Goal: Task Accomplishment & Management: Manage account settings

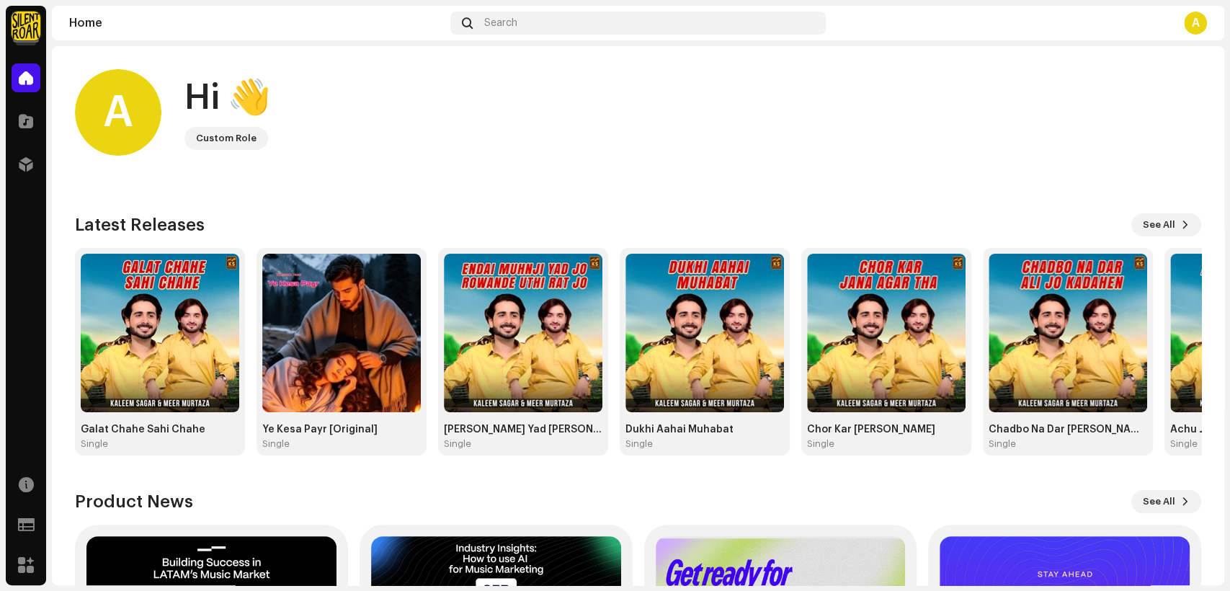
click at [30, 27] on img at bounding box center [26, 26] width 29 height 29
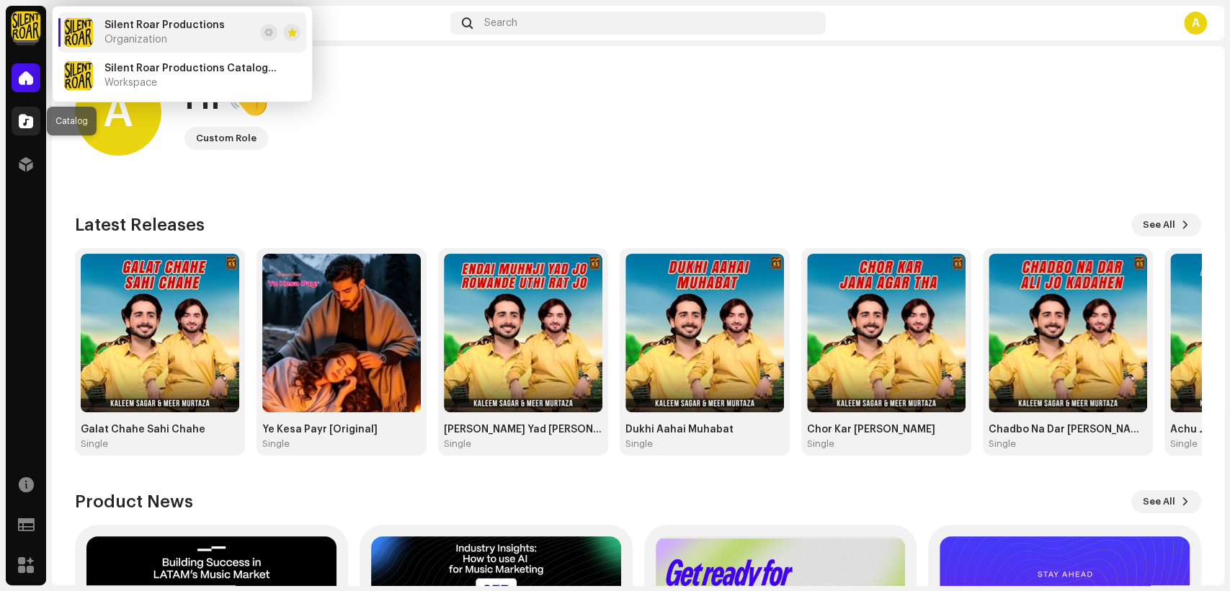
click at [20, 117] on span at bounding box center [26, 121] width 14 height 12
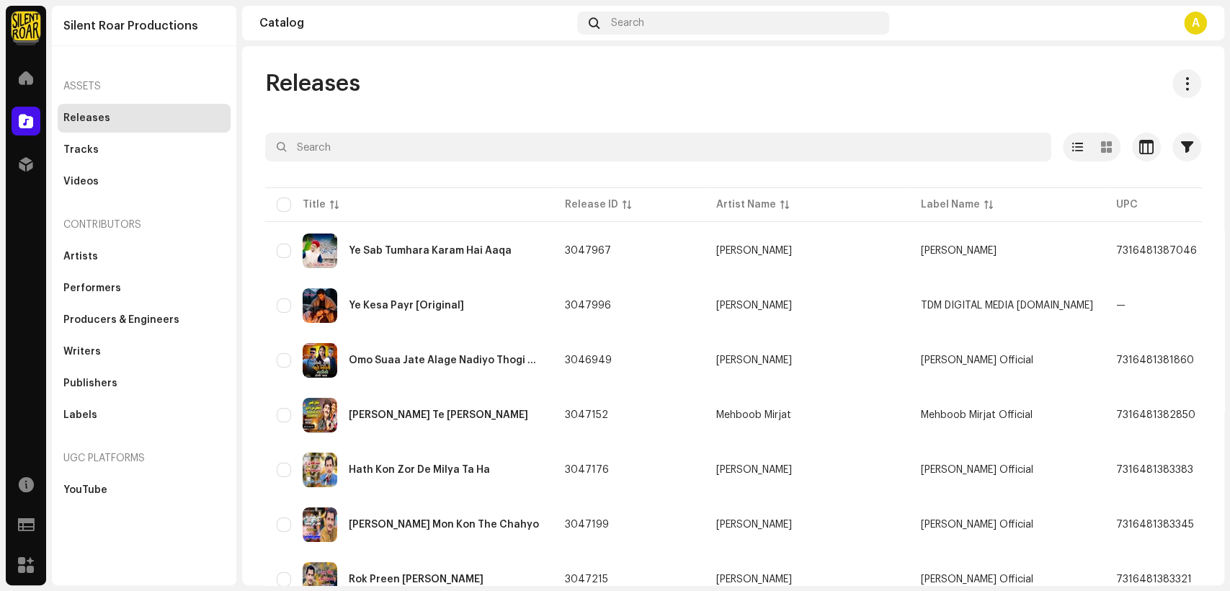
click at [25, 32] on img at bounding box center [26, 26] width 29 height 29
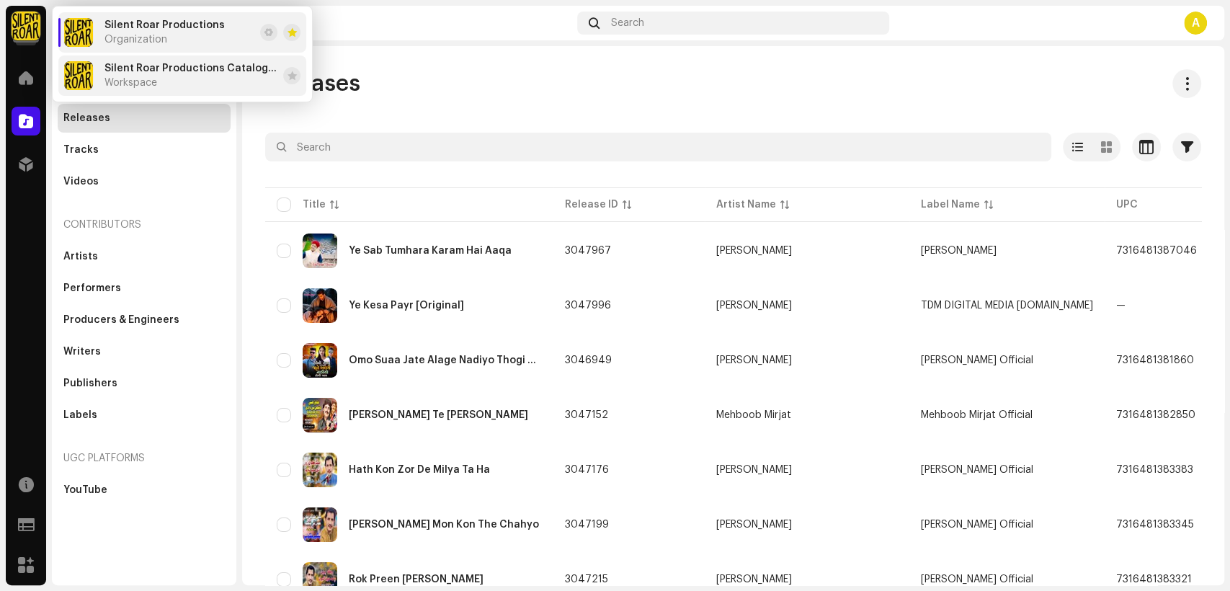
click at [221, 74] on div "Silent Roar Productions Catalog Account Workspace" at bounding box center [191, 76] width 173 height 26
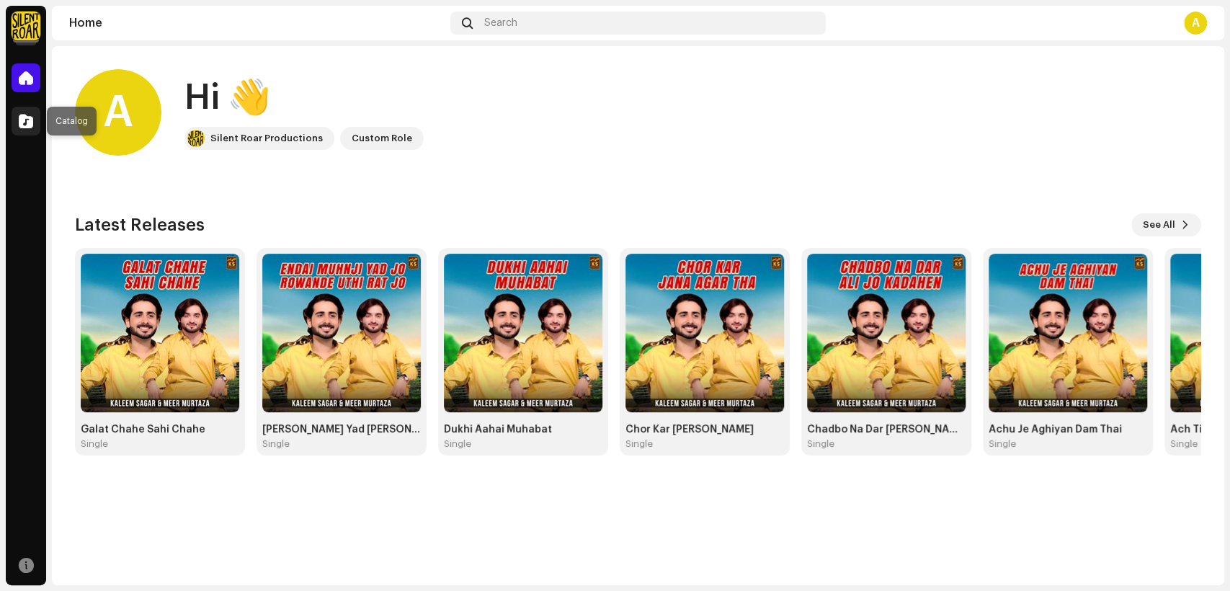
click at [28, 124] on span at bounding box center [26, 121] width 14 height 12
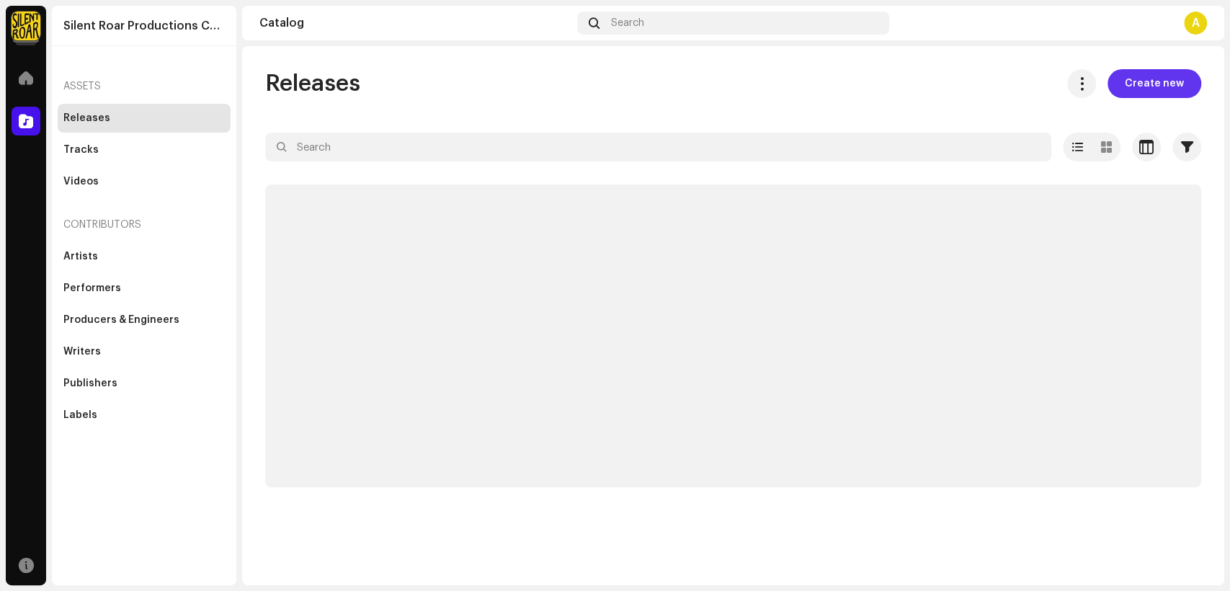
click at [1173, 81] on span "Create new" at bounding box center [1154, 83] width 59 height 29
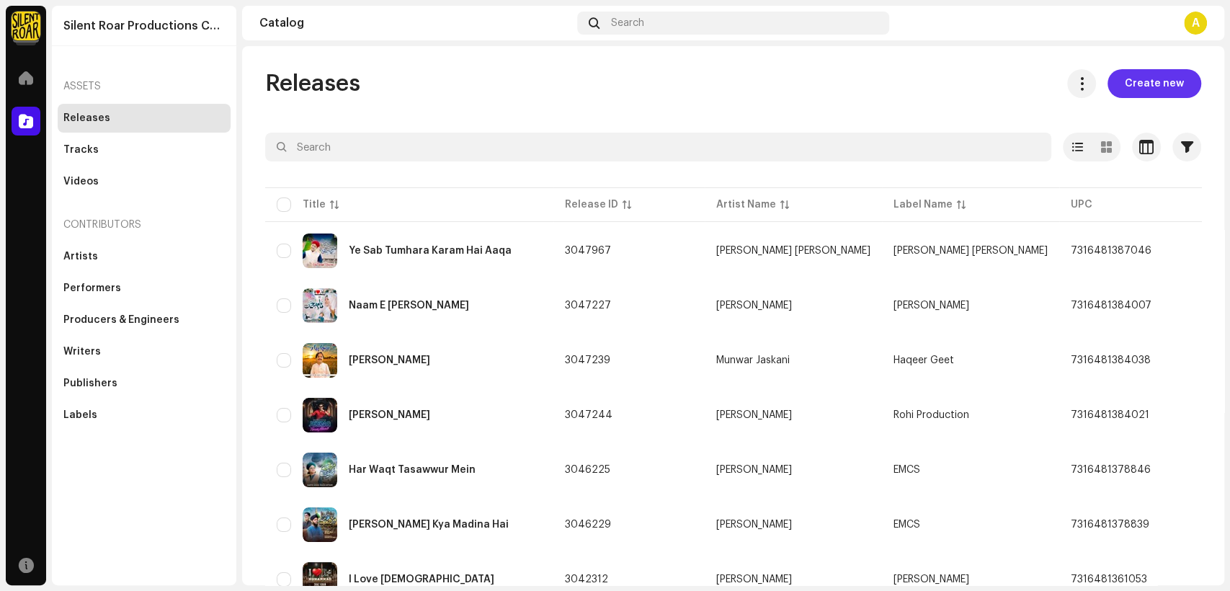
click at [1159, 92] on span "Create new" at bounding box center [1154, 83] width 59 height 29
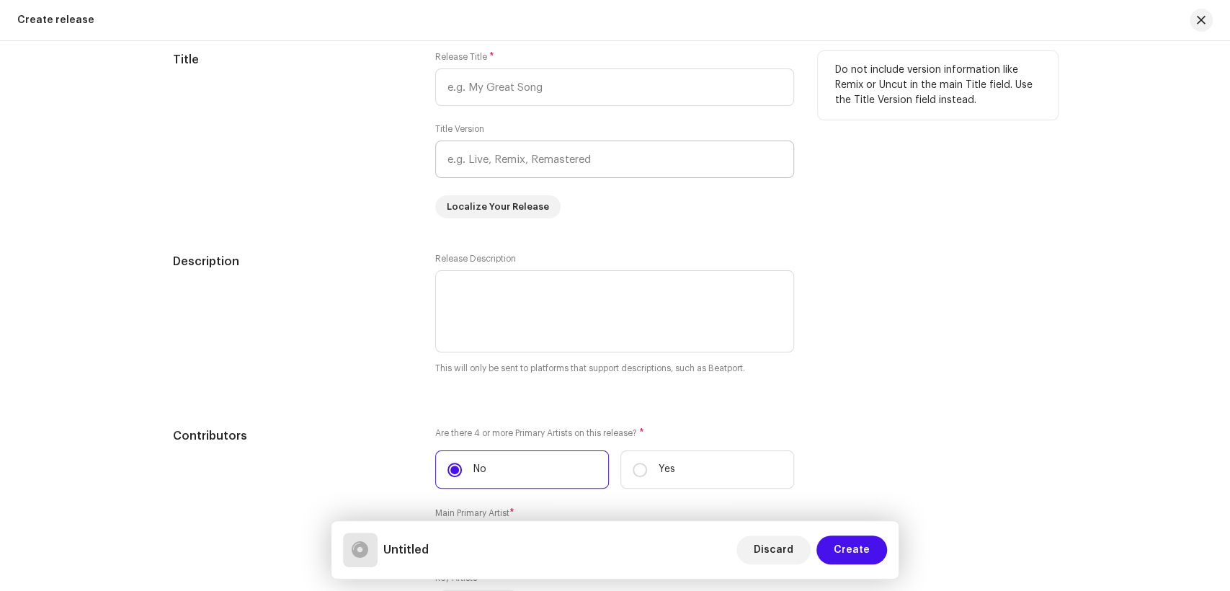
scroll to position [1100, 0]
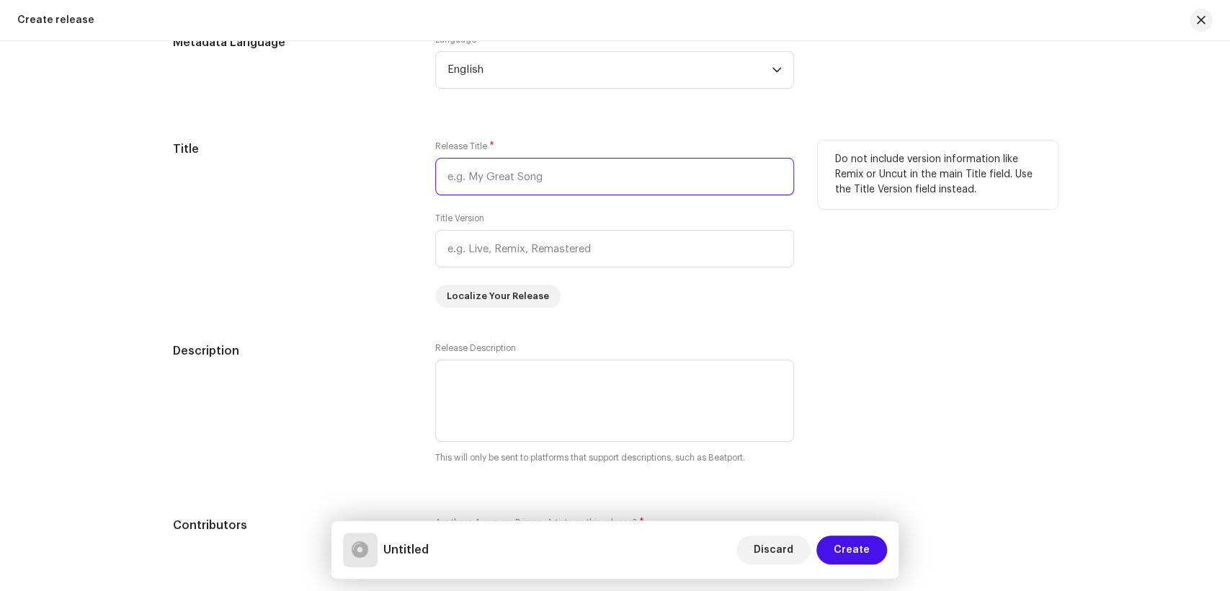
click at [542, 177] on input "text" at bounding box center [614, 176] width 359 height 37
paste input "[PERSON_NAME] [PERSON_NAME]"
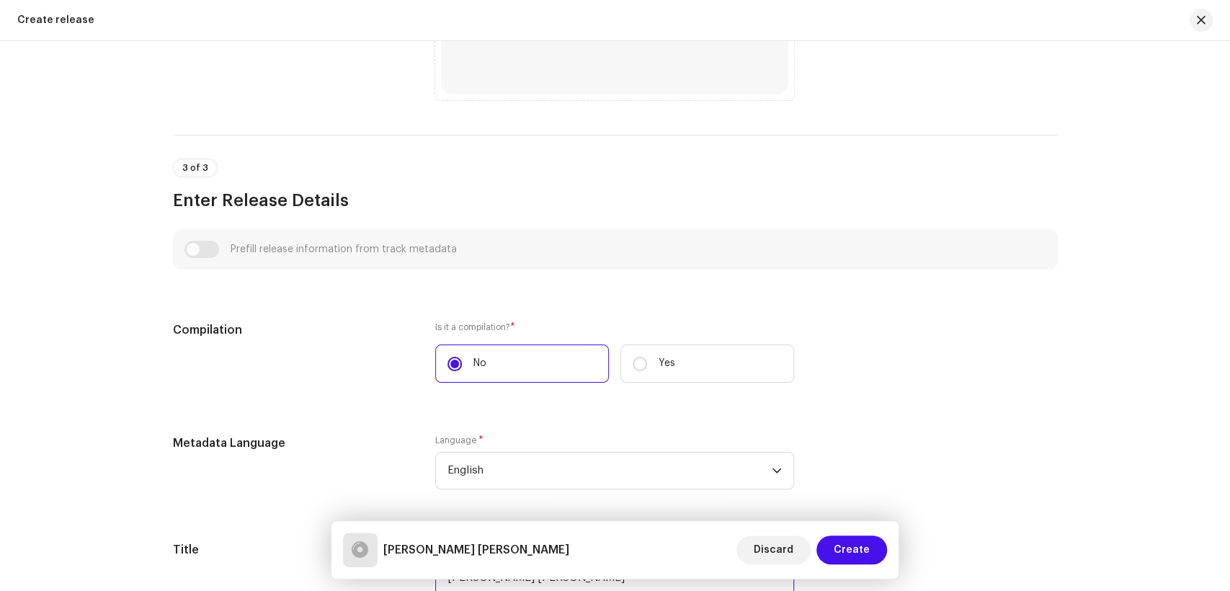
scroll to position [379, 0]
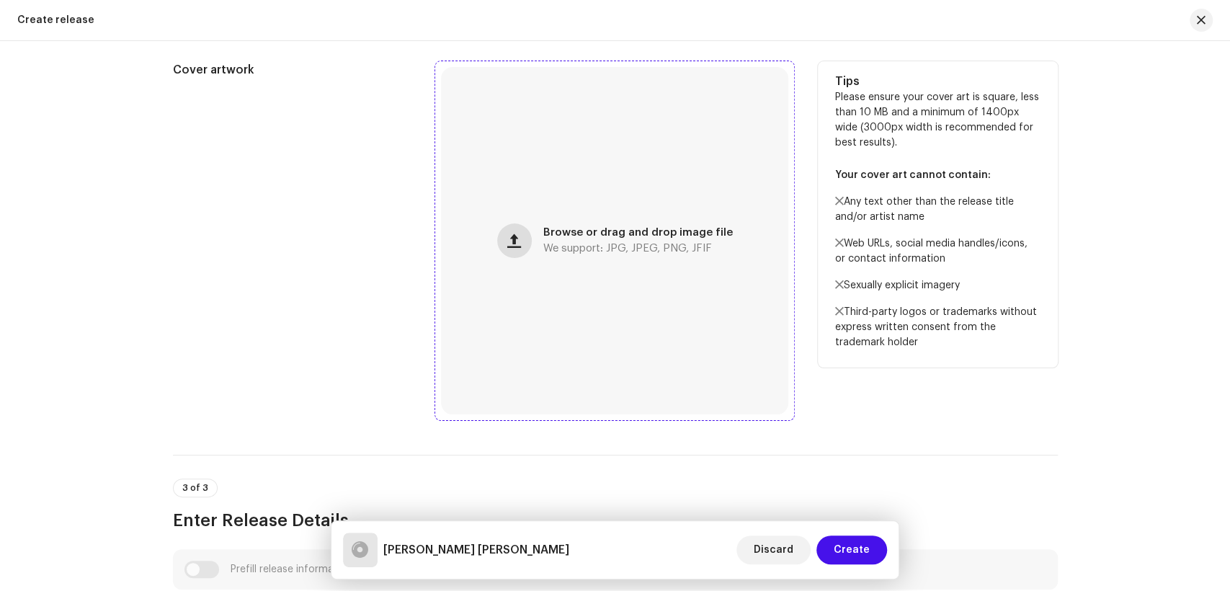
type input "[PERSON_NAME] [PERSON_NAME]"
click at [520, 252] on button "button" at bounding box center [514, 240] width 35 height 35
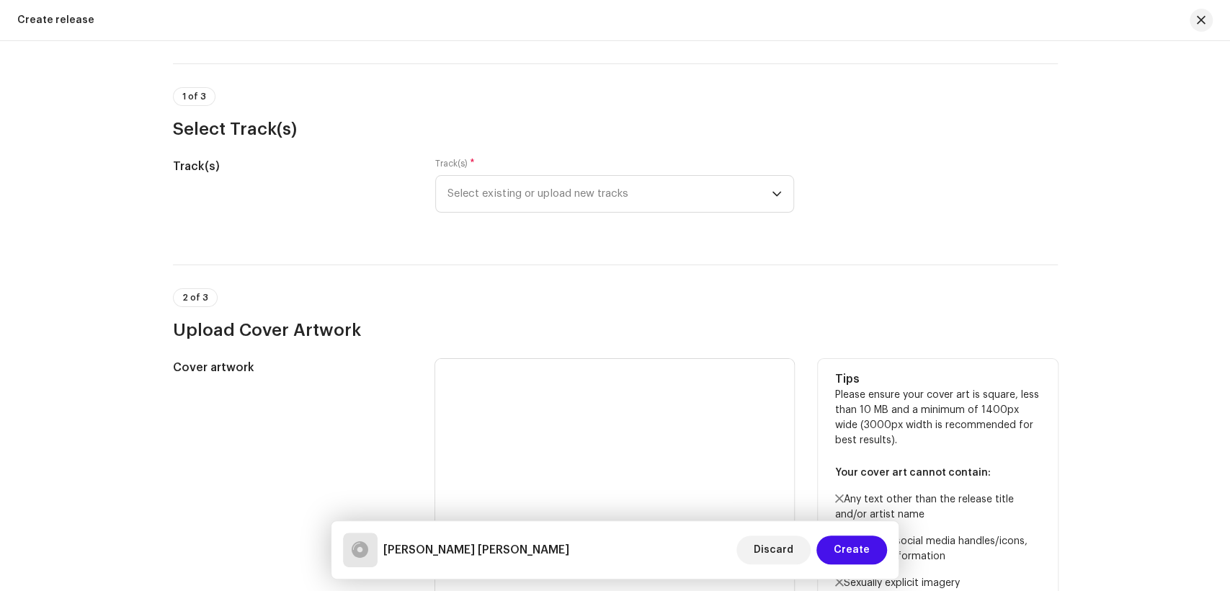
scroll to position [58, 0]
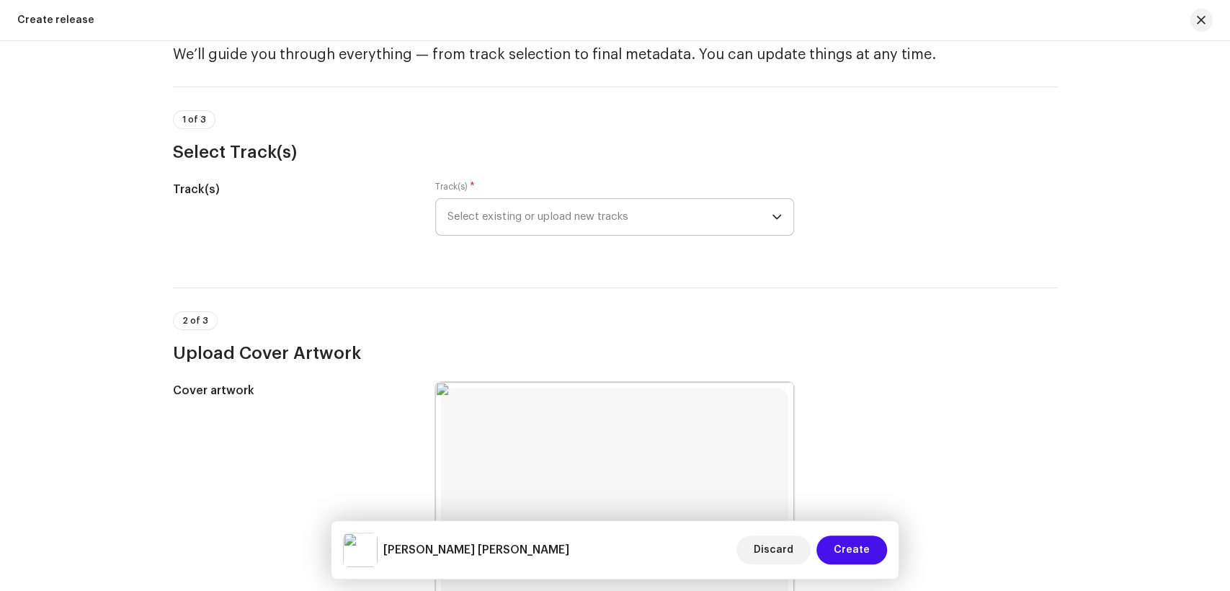
click at [565, 215] on span "Select existing or upload new tracks" at bounding box center [610, 217] width 324 height 36
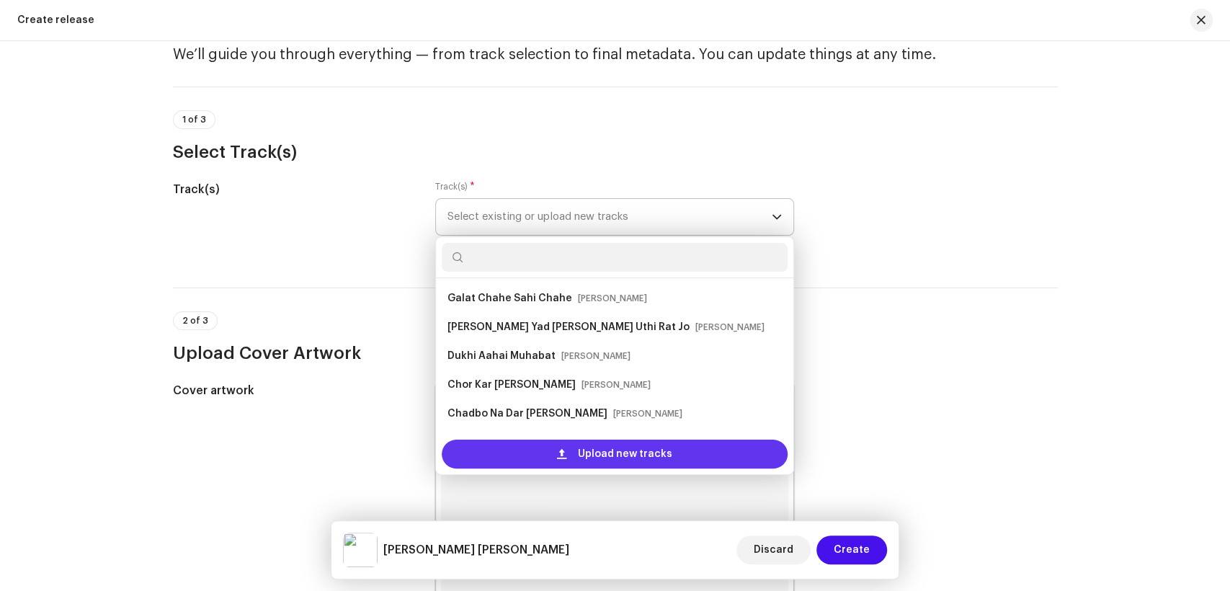
scroll to position [23, 0]
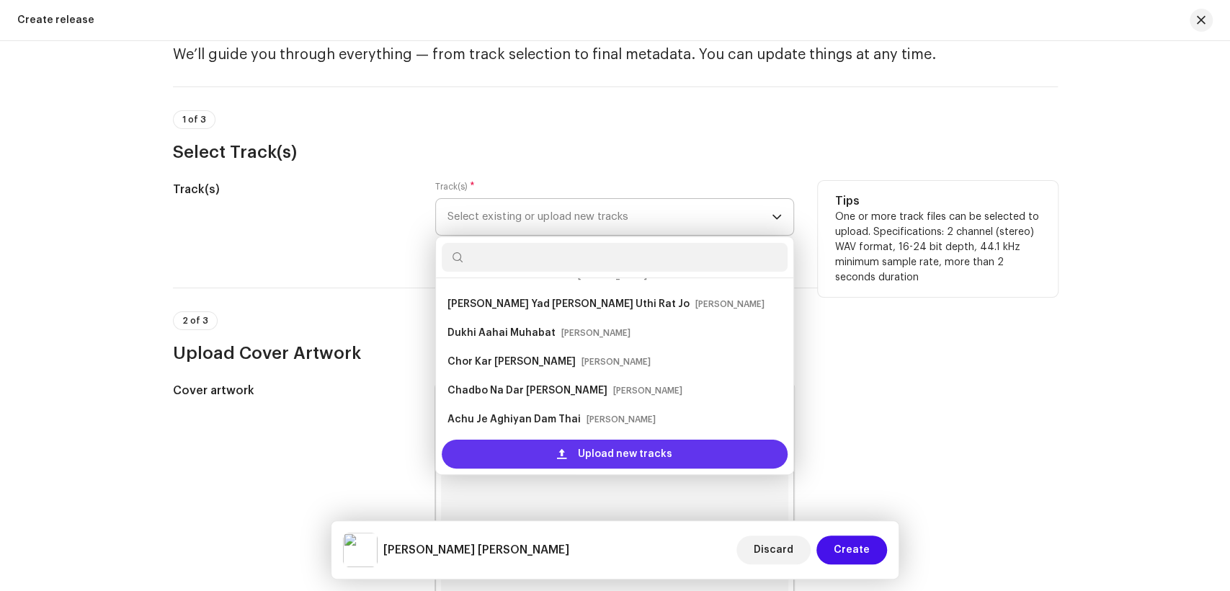
click at [605, 459] on span "Upload new tracks" at bounding box center [625, 454] width 94 height 29
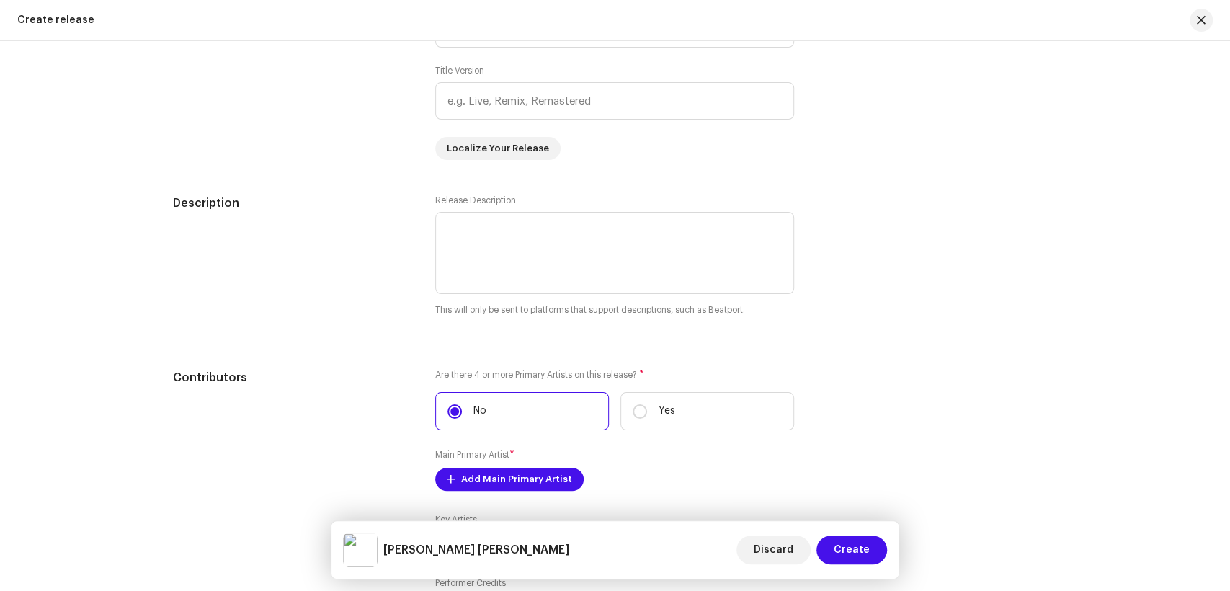
scroll to position [1361, 0]
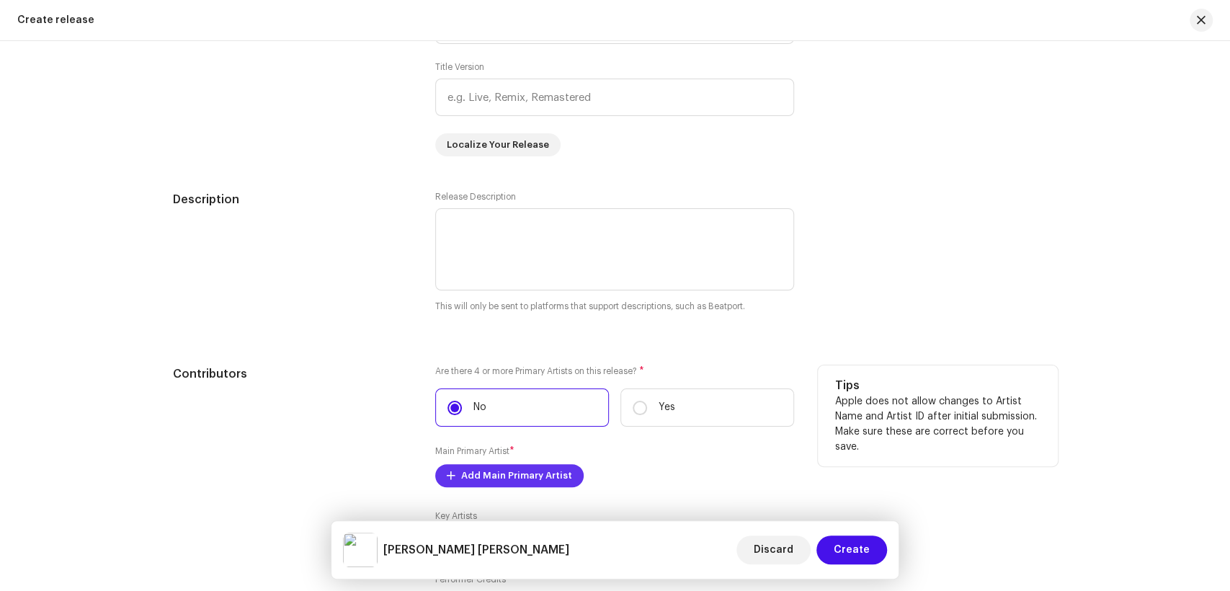
click at [507, 483] on span "Add Main Primary Artist" at bounding box center [516, 475] width 111 height 29
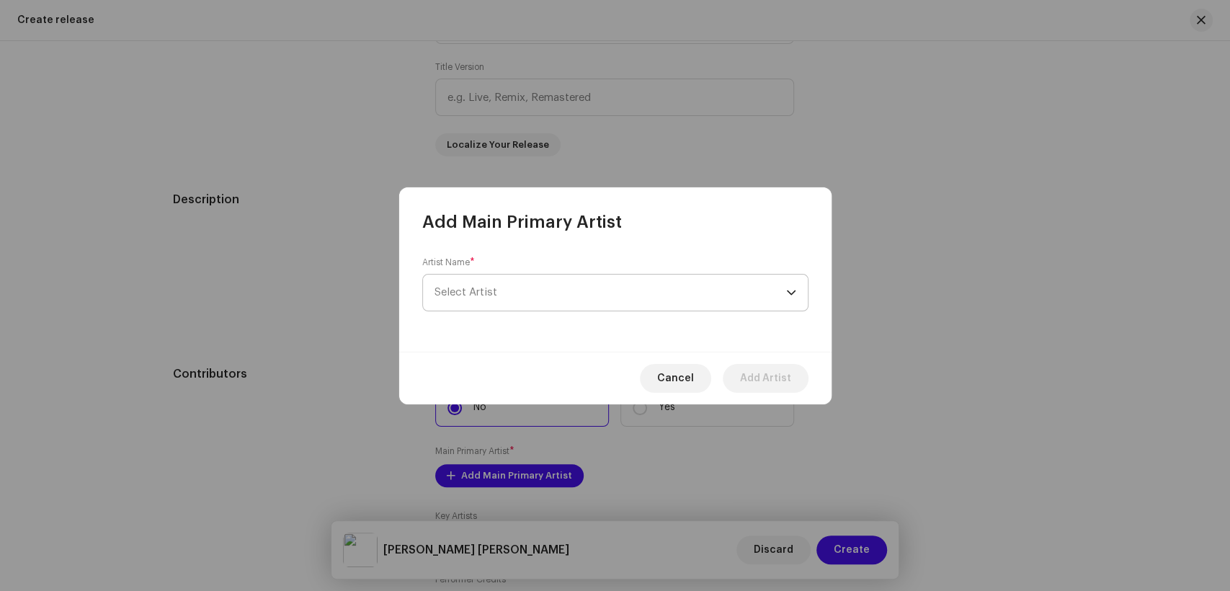
click at [640, 281] on span "Select Artist" at bounding box center [611, 293] width 352 height 36
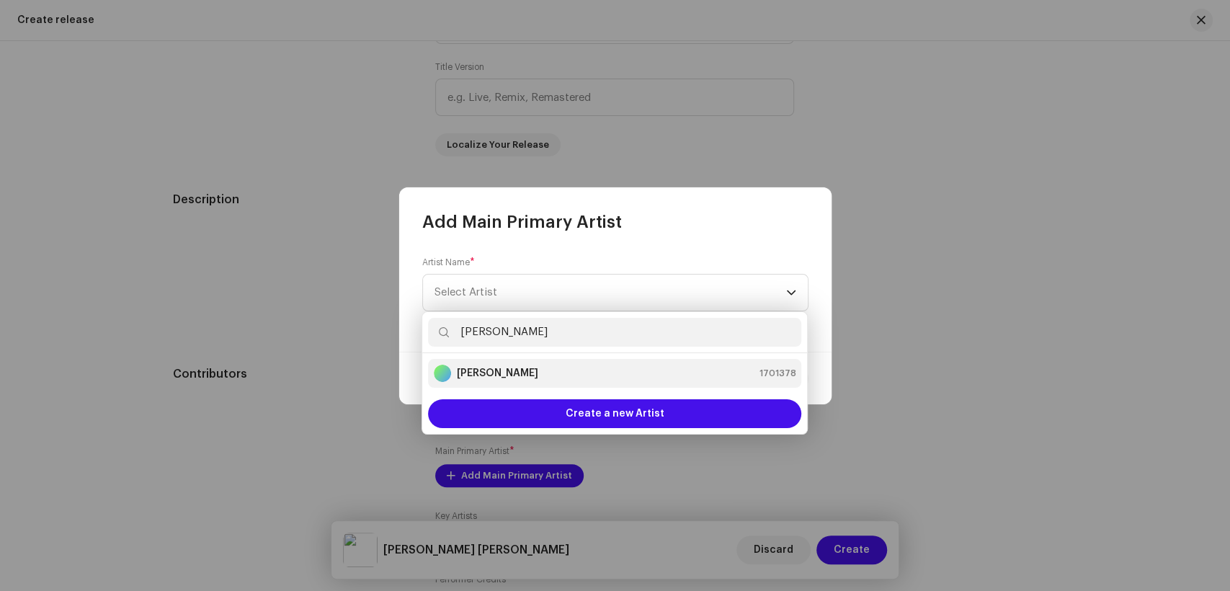
type input "[PERSON_NAME]"
click at [529, 374] on div "[PERSON_NAME] 1701378" at bounding box center [615, 373] width 362 height 17
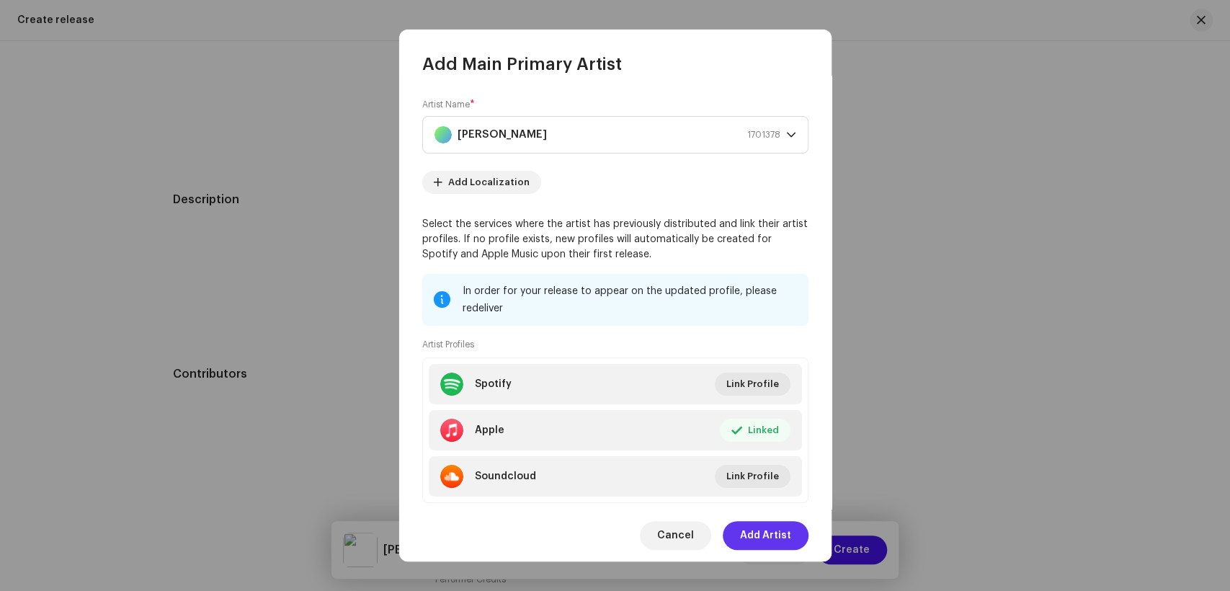
click at [783, 535] on span "Add Artist" at bounding box center [765, 535] width 51 height 29
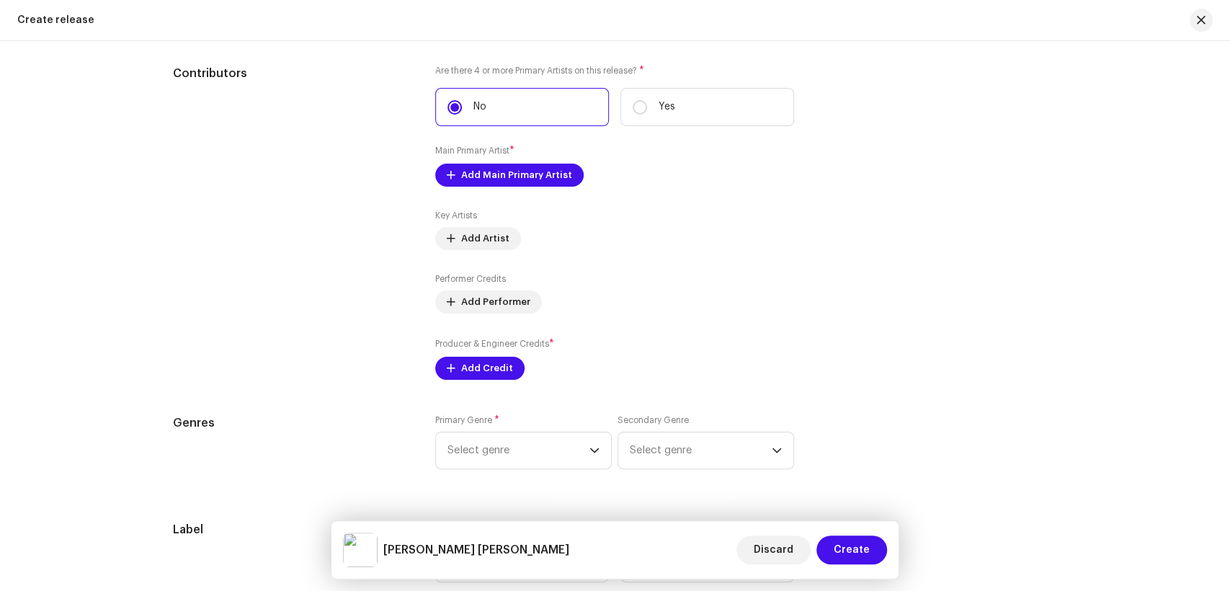
scroll to position [1680, 0]
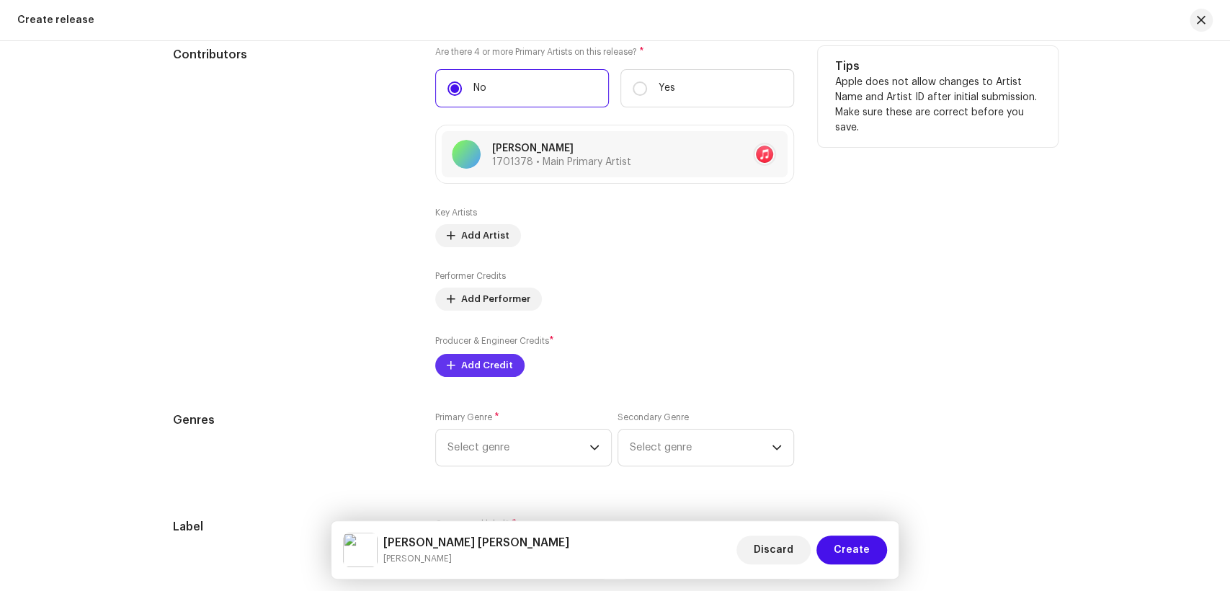
click at [476, 355] on div "Producer & Engineer Credits * Add Credit" at bounding box center [614, 355] width 359 height 43
click at [478, 370] on span "Add Credit" at bounding box center [487, 365] width 52 height 29
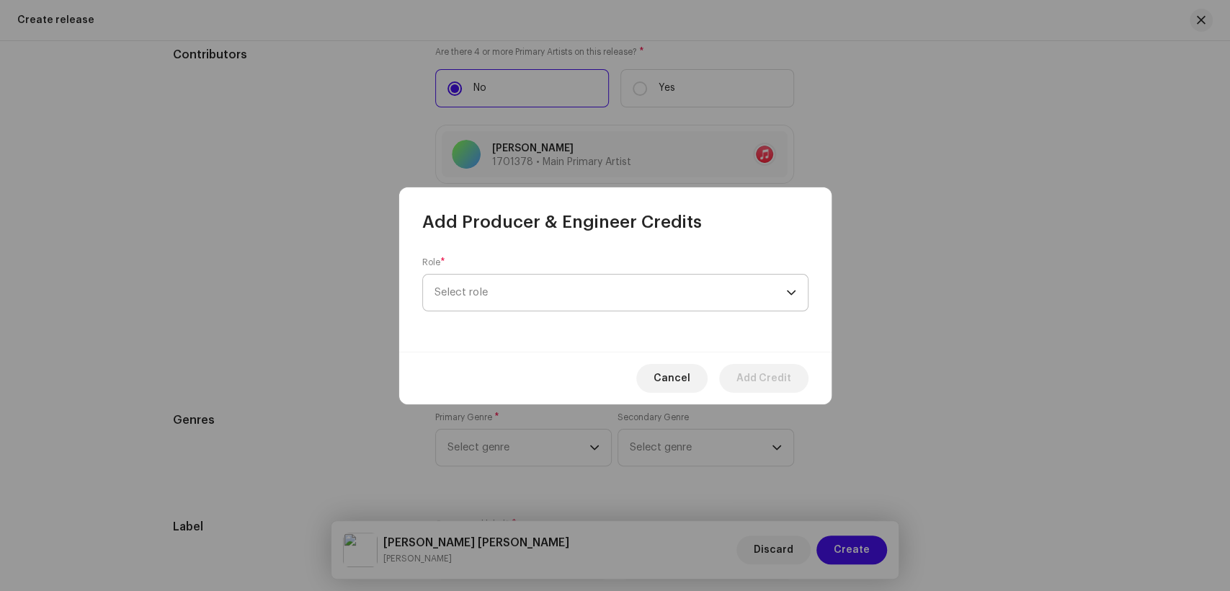
click at [615, 308] on span "Select role" at bounding box center [611, 293] width 352 height 36
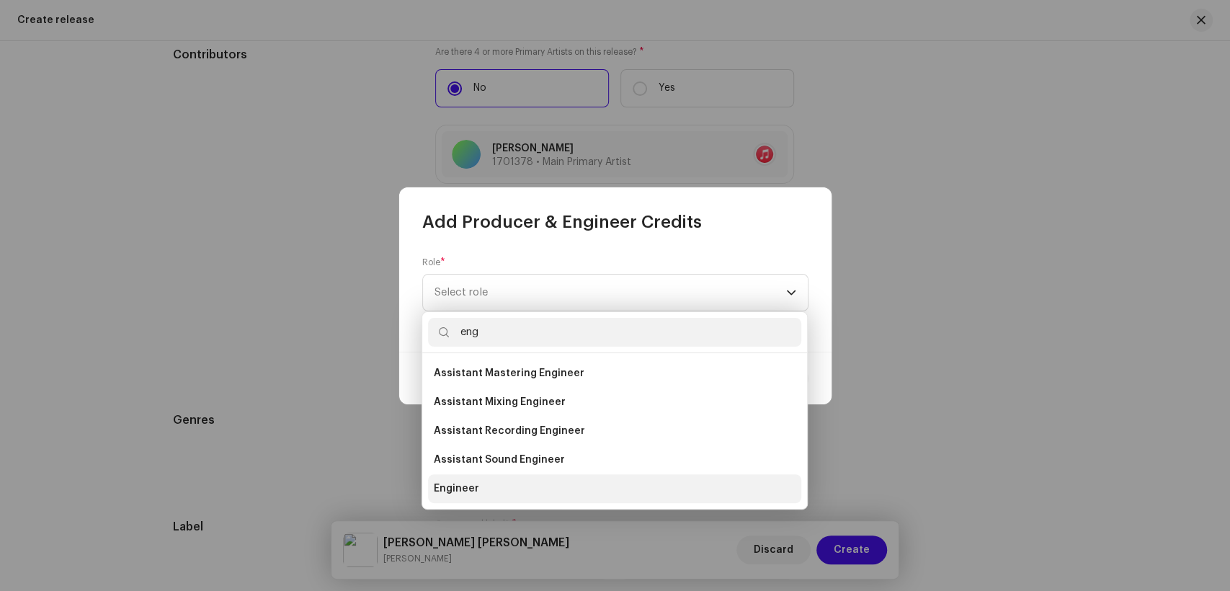
type input "eng"
click at [487, 484] on li "Engineer" at bounding box center [614, 488] width 373 height 29
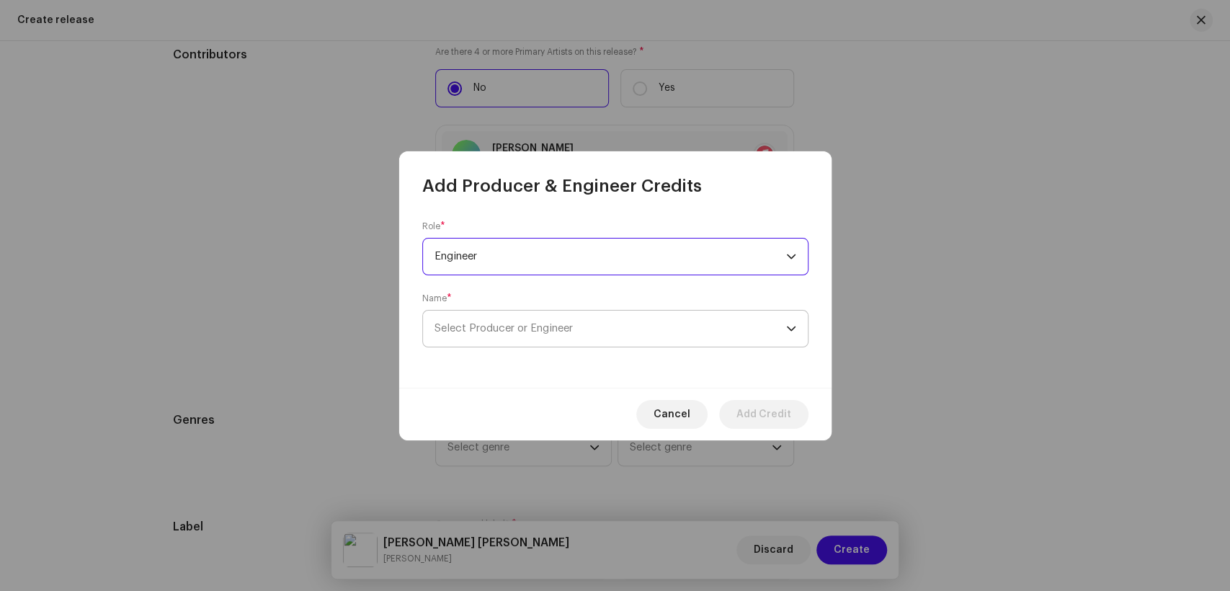
click at [585, 331] on span "Select Producer or Engineer" at bounding box center [611, 329] width 352 height 36
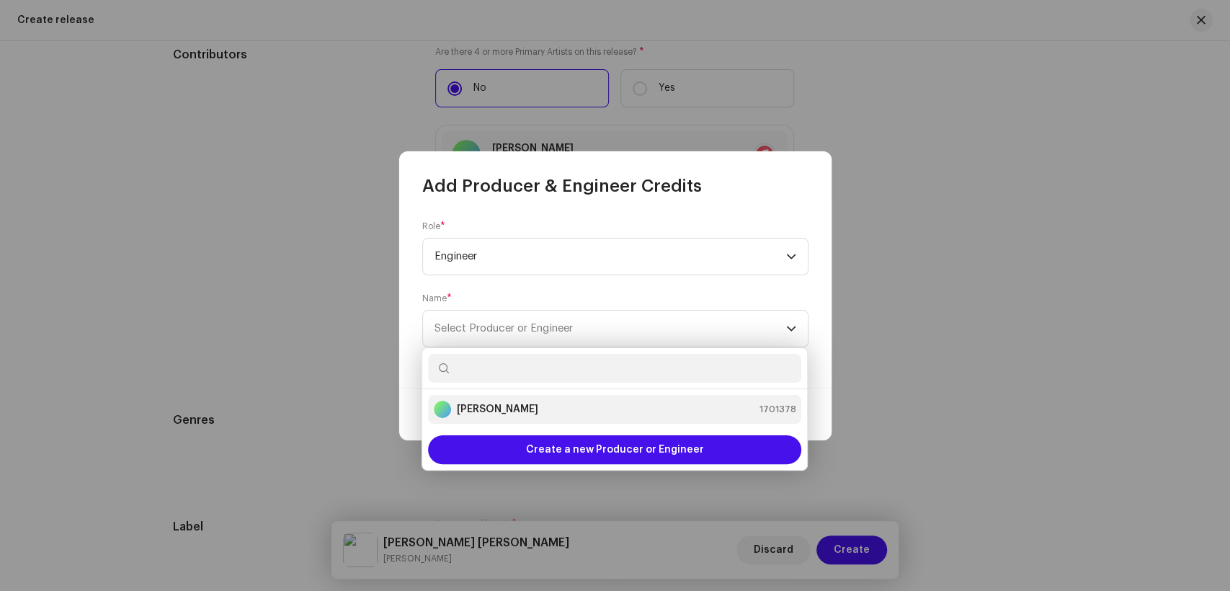
click at [467, 404] on strong "[PERSON_NAME]" at bounding box center [497, 409] width 81 height 14
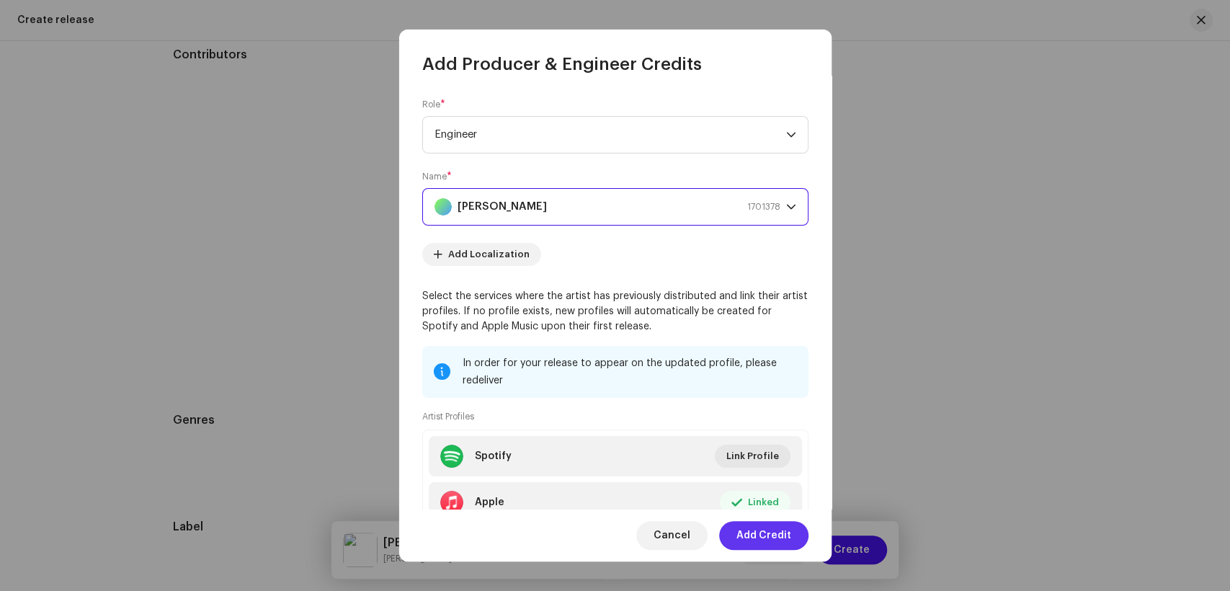
click at [774, 541] on span "Add Credit" at bounding box center [764, 535] width 55 height 29
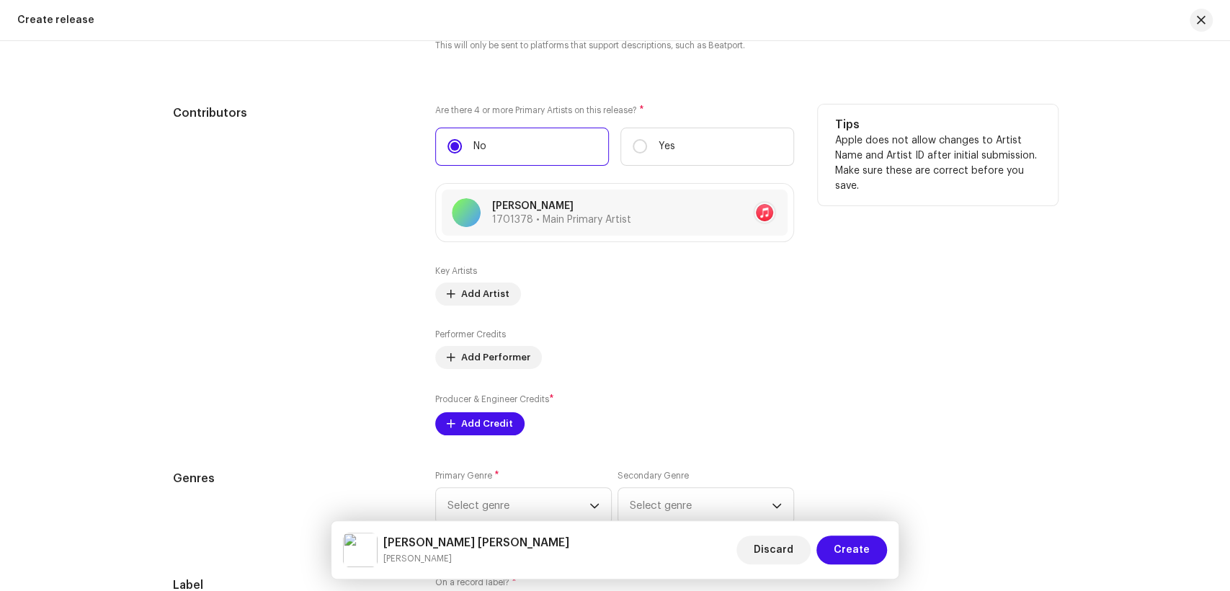
scroll to position [1738, 0]
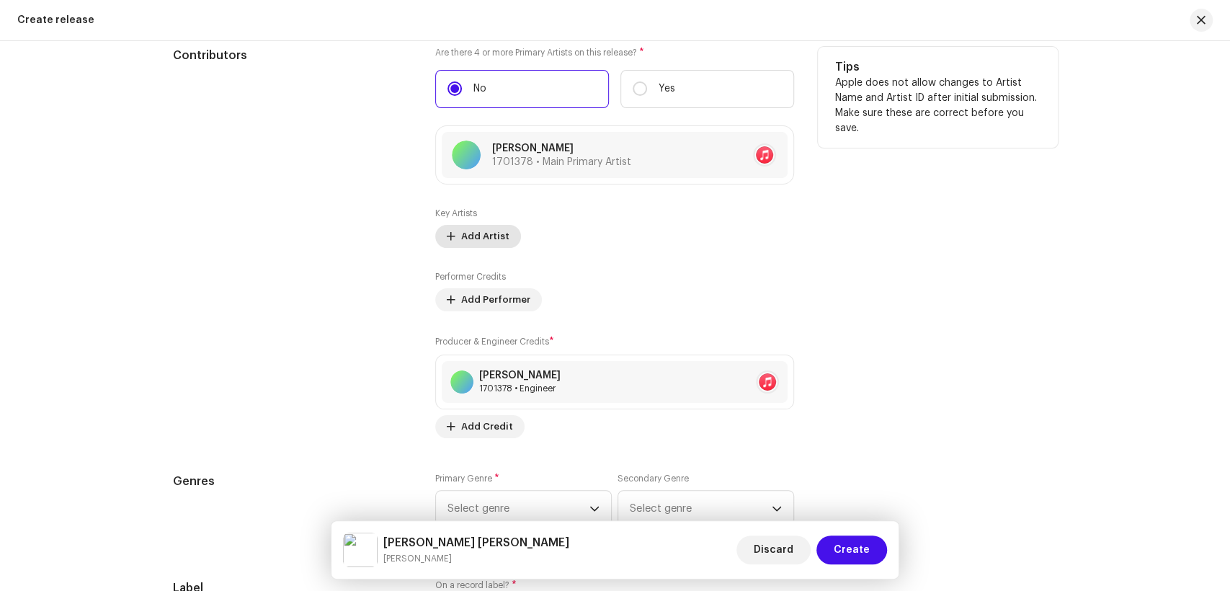
click at [483, 241] on span "Add Artist" at bounding box center [485, 236] width 48 height 29
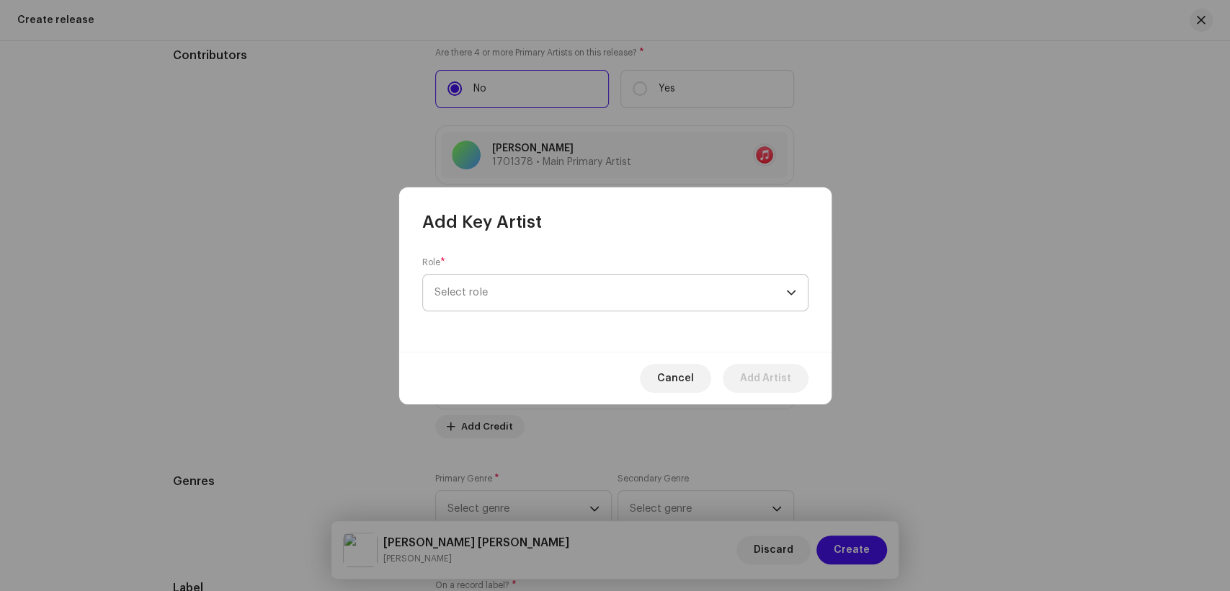
click at [590, 285] on span "Select role" at bounding box center [611, 293] width 352 height 36
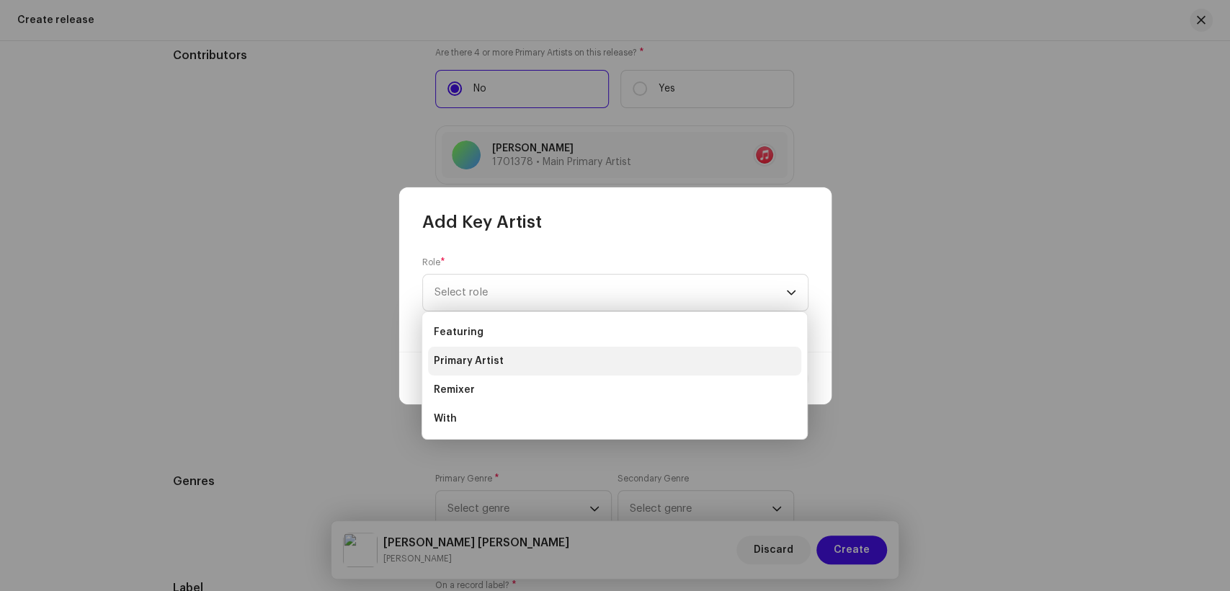
drag, startPoint x: 499, startPoint y: 361, endPoint x: 621, endPoint y: 359, distance: 121.1
click at [501, 360] on li "Primary Artist" at bounding box center [614, 361] width 373 height 29
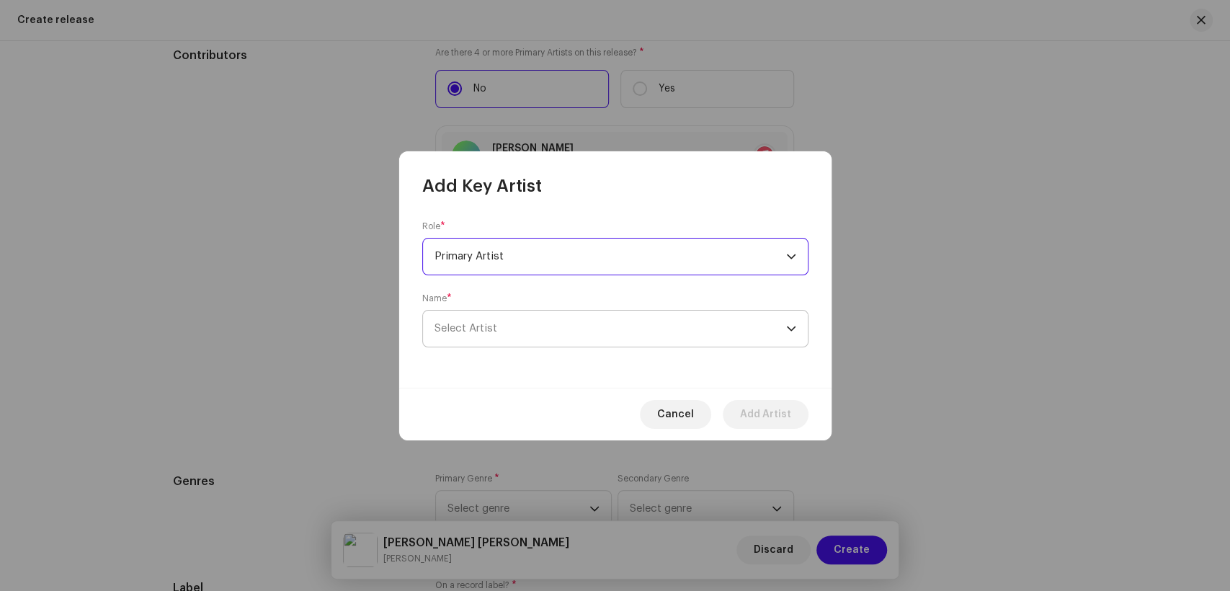
click at [577, 341] on span "Select Artist" at bounding box center [611, 329] width 352 height 36
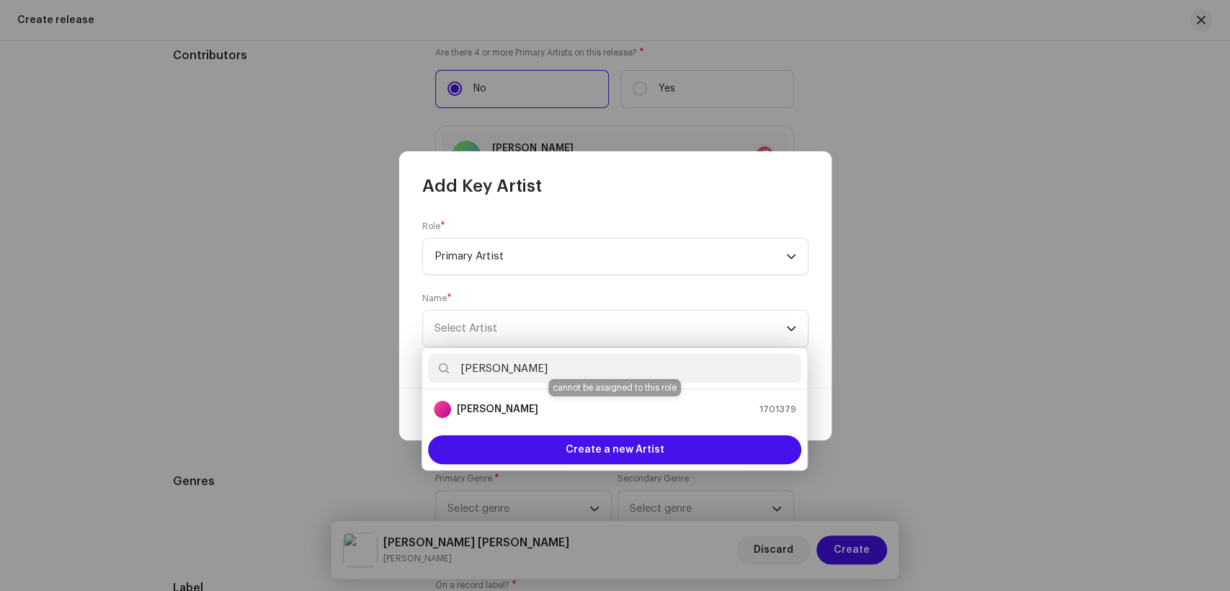
type input "[PERSON_NAME]"
click at [529, 408] on div "[PERSON_NAME] 1701379" at bounding box center [615, 409] width 362 height 17
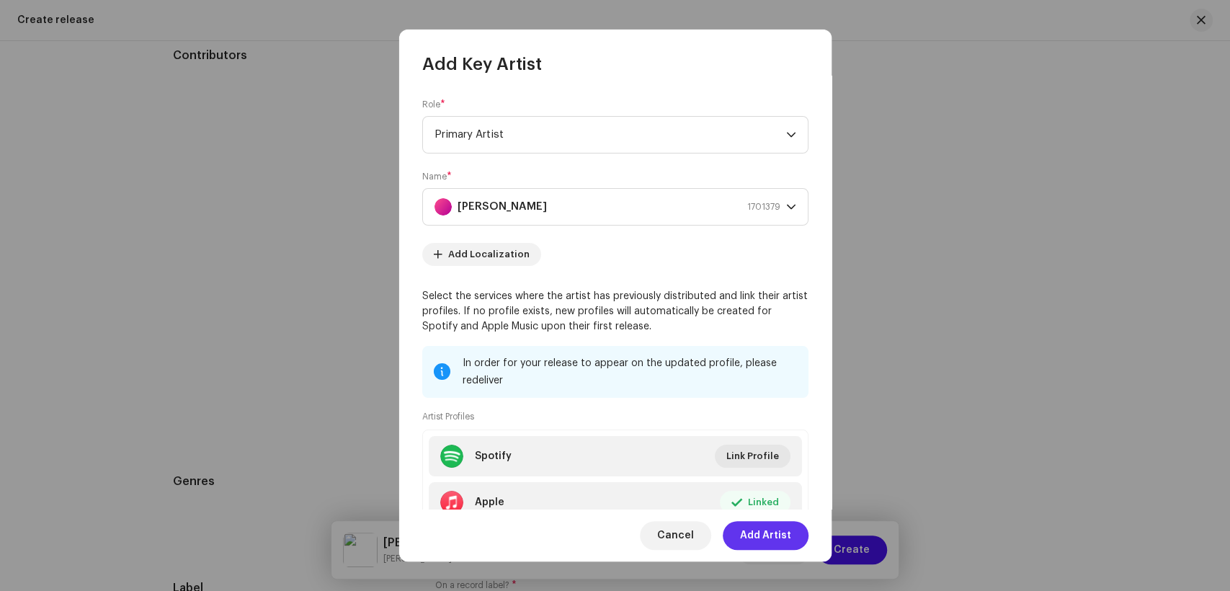
click at [768, 538] on span "Add Artist" at bounding box center [765, 535] width 51 height 29
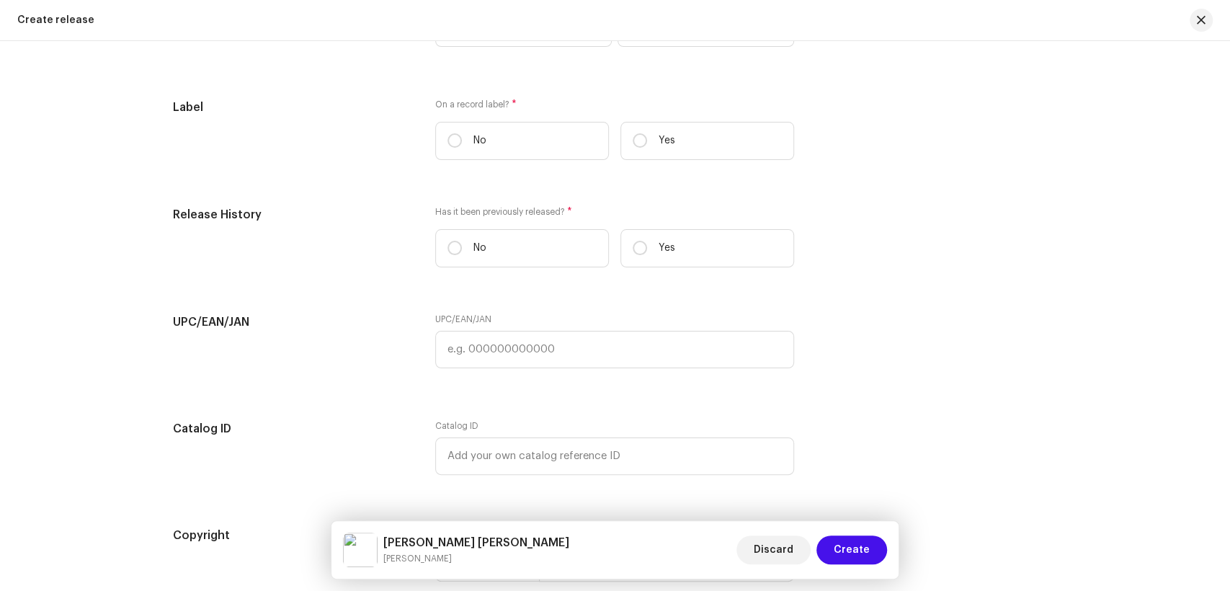
scroll to position [2058, 0]
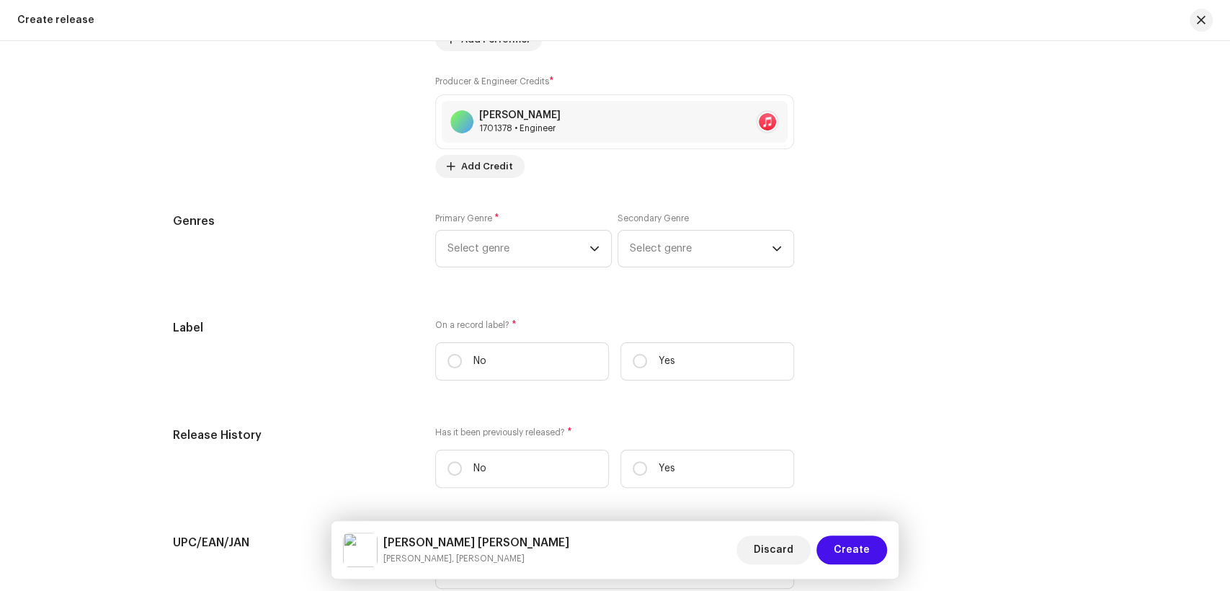
click at [519, 244] on span "Select genre" at bounding box center [519, 249] width 142 height 36
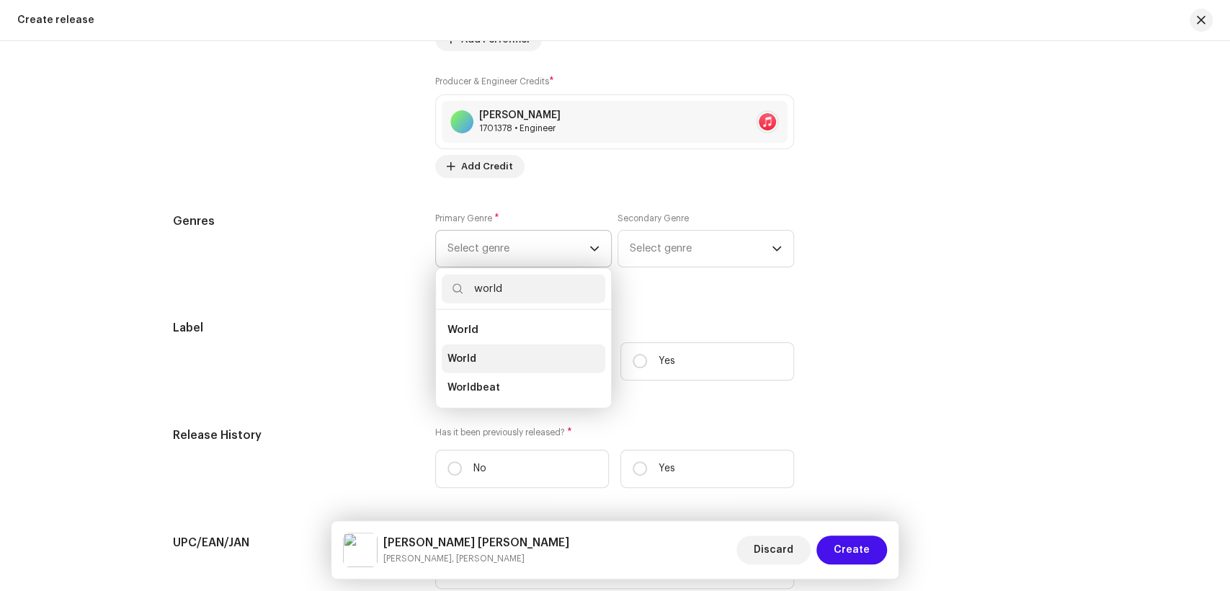
type input "world"
click at [477, 360] on li "World" at bounding box center [524, 359] width 164 height 29
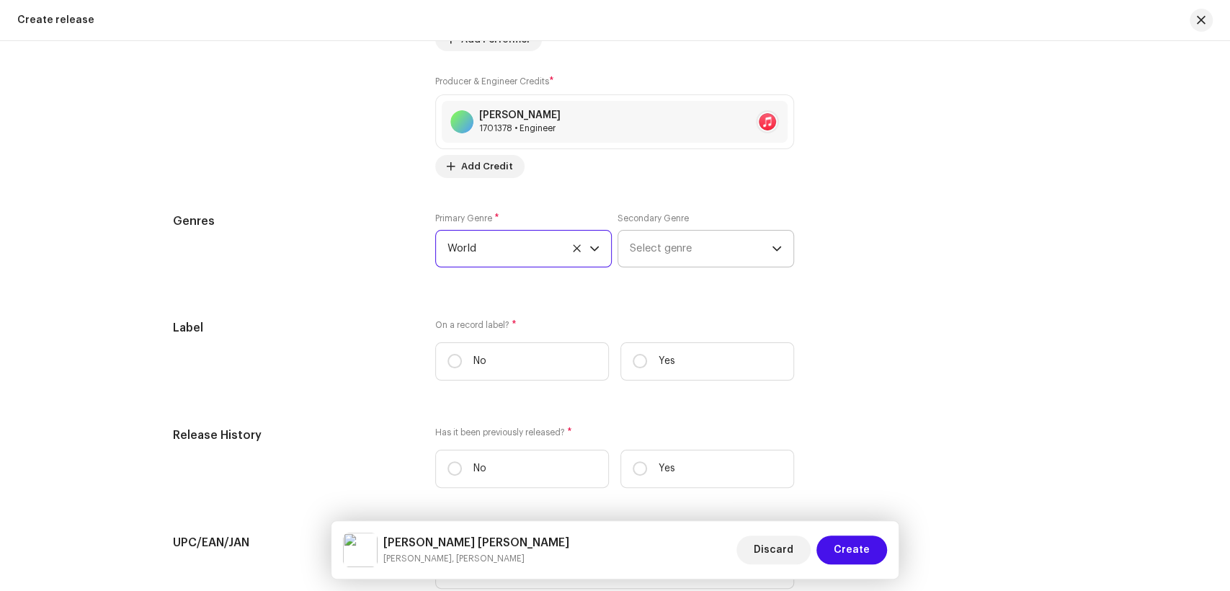
click at [648, 253] on span "Select genre" at bounding box center [701, 249] width 142 height 36
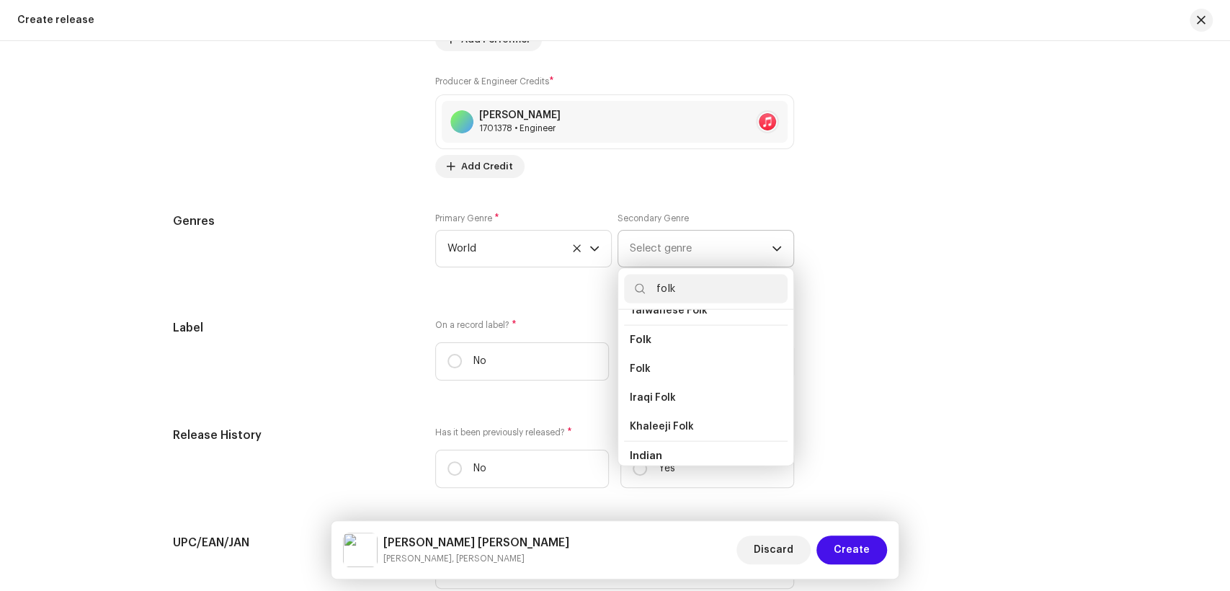
scroll to position [160, 0]
type input "folk"
click at [675, 353] on li "Folk" at bounding box center [706, 344] width 164 height 29
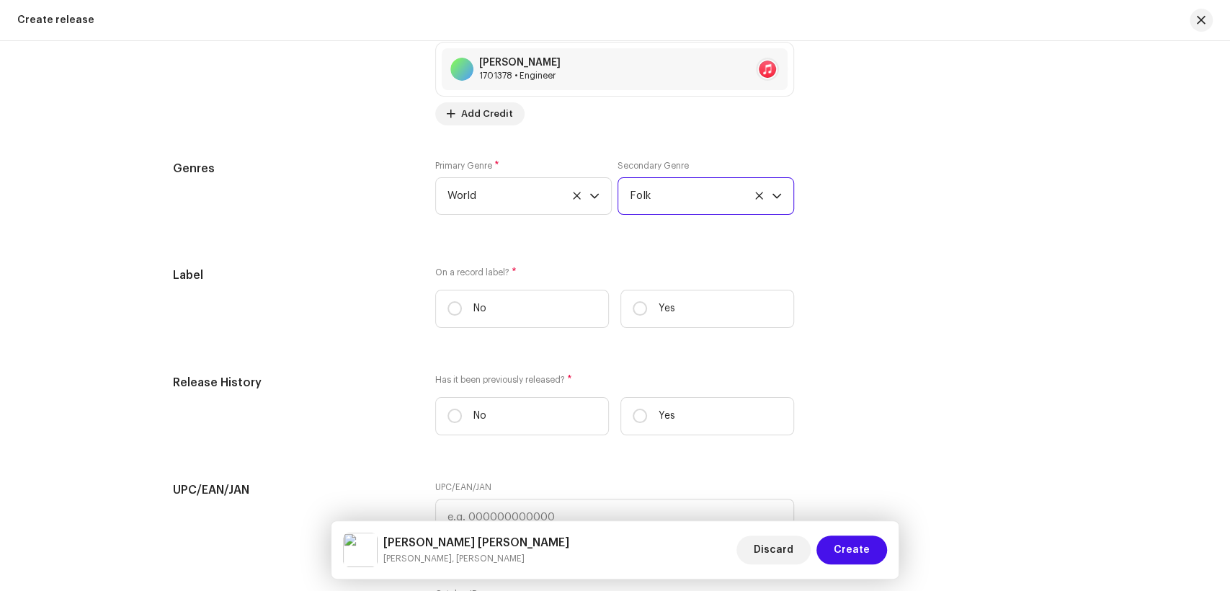
scroll to position [2138, 0]
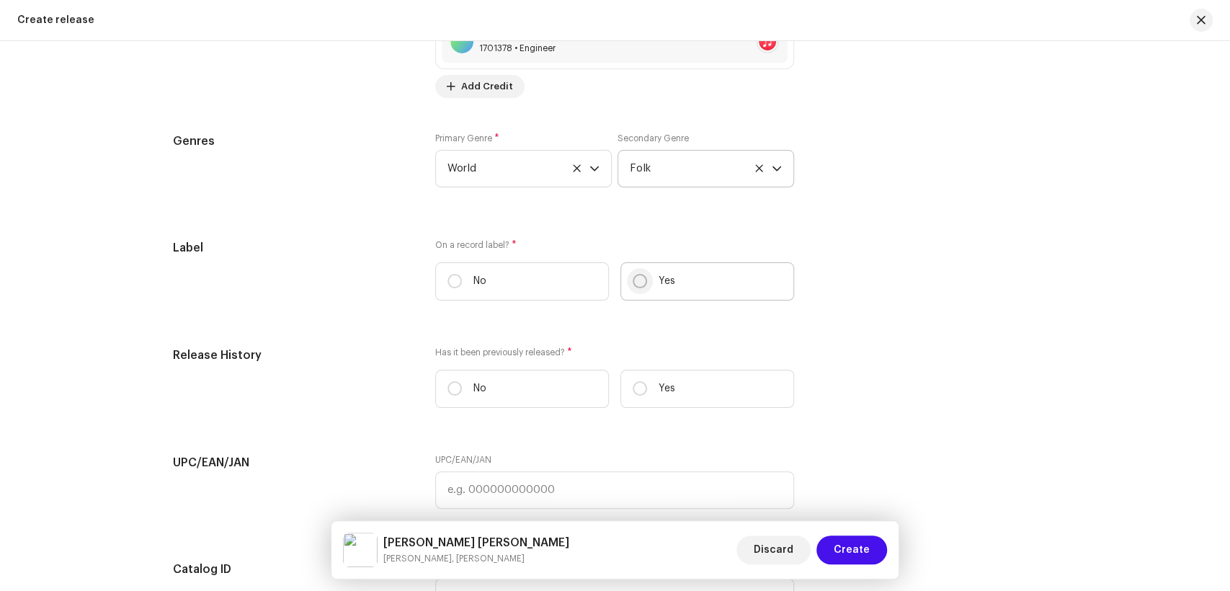
click at [638, 285] on input "Yes" at bounding box center [640, 281] width 14 height 14
radio input "true"
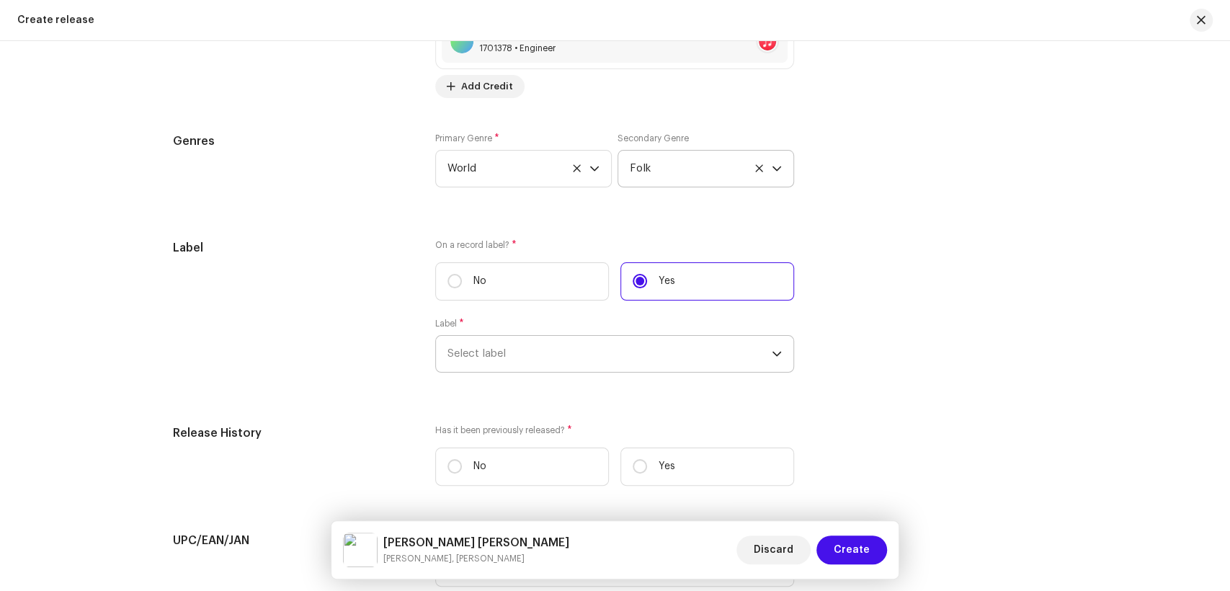
click at [533, 360] on span "Select label" at bounding box center [610, 354] width 324 height 36
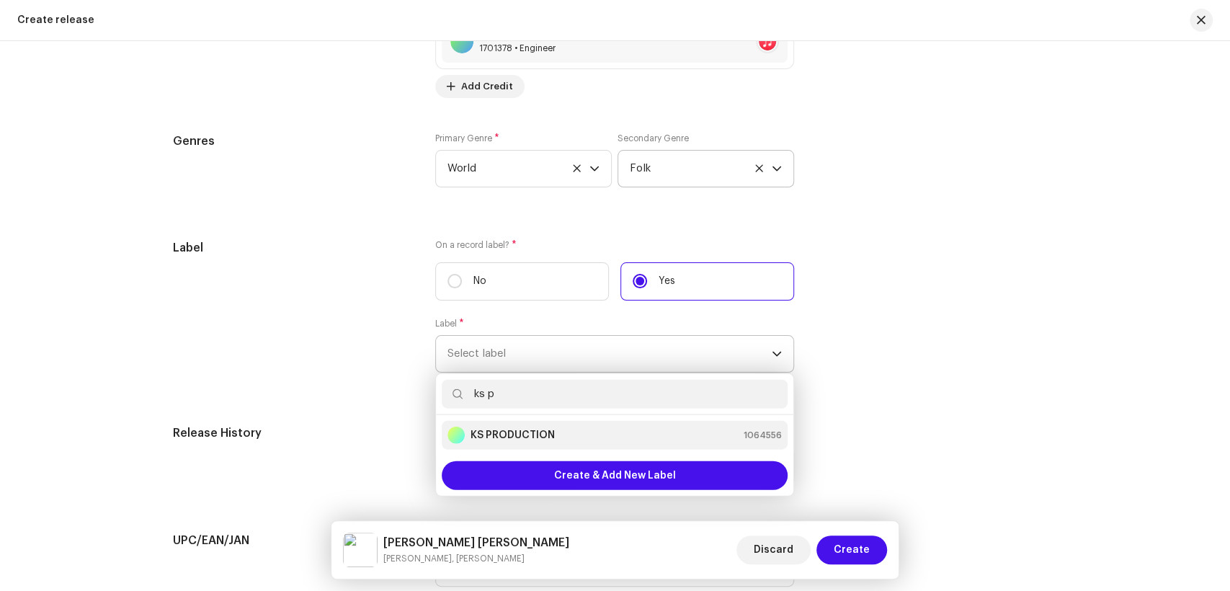
type input "ks p"
click at [515, 435] on strong "KS PRODUCTION" at bounding box center [513, 435] width 84 height 14
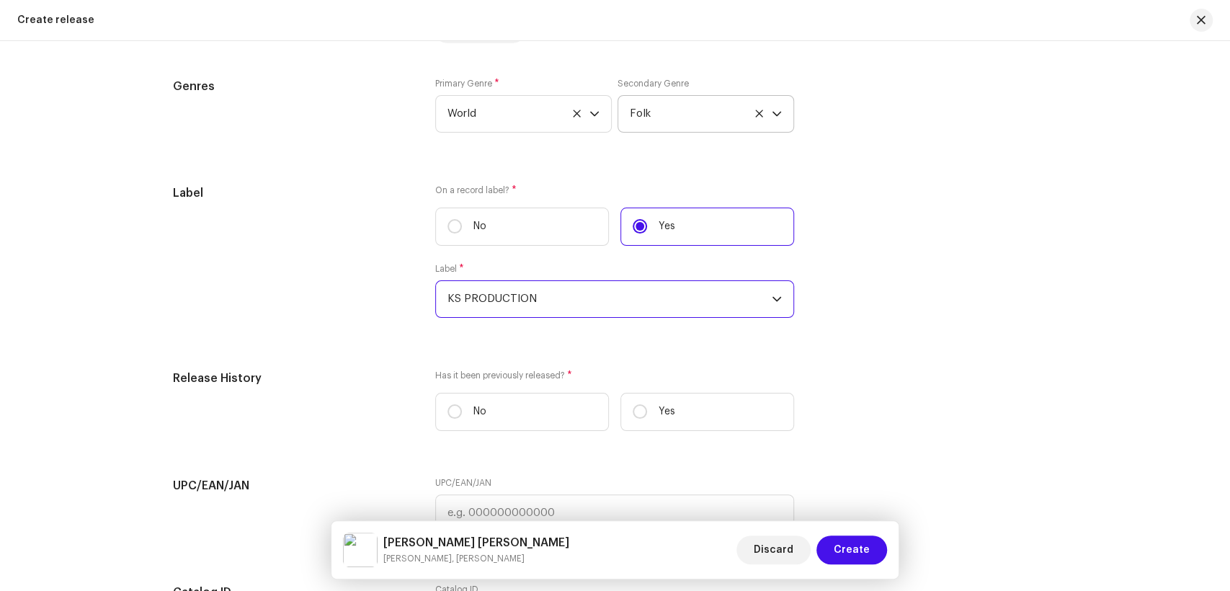
scroll to position [2218, 0]
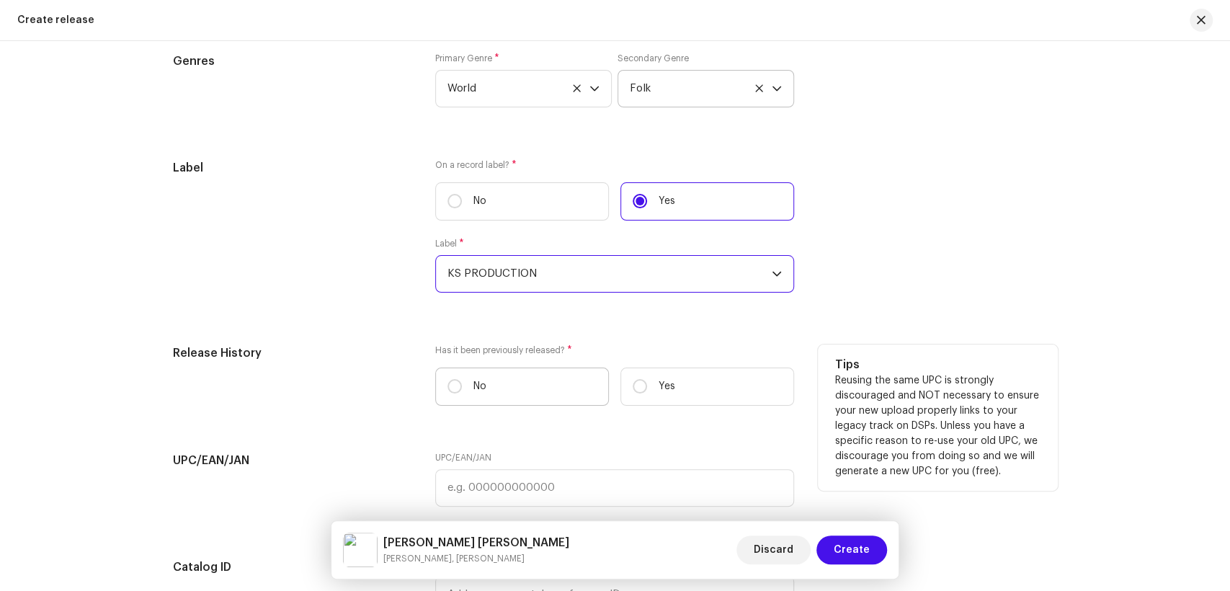
click at [442, 391] on label "No" at bounding box center [522, 387] width 174 height 38
click at [448, 391] on input "No" at bounding box center [455, 386] width 14 height 14
radio input "true"
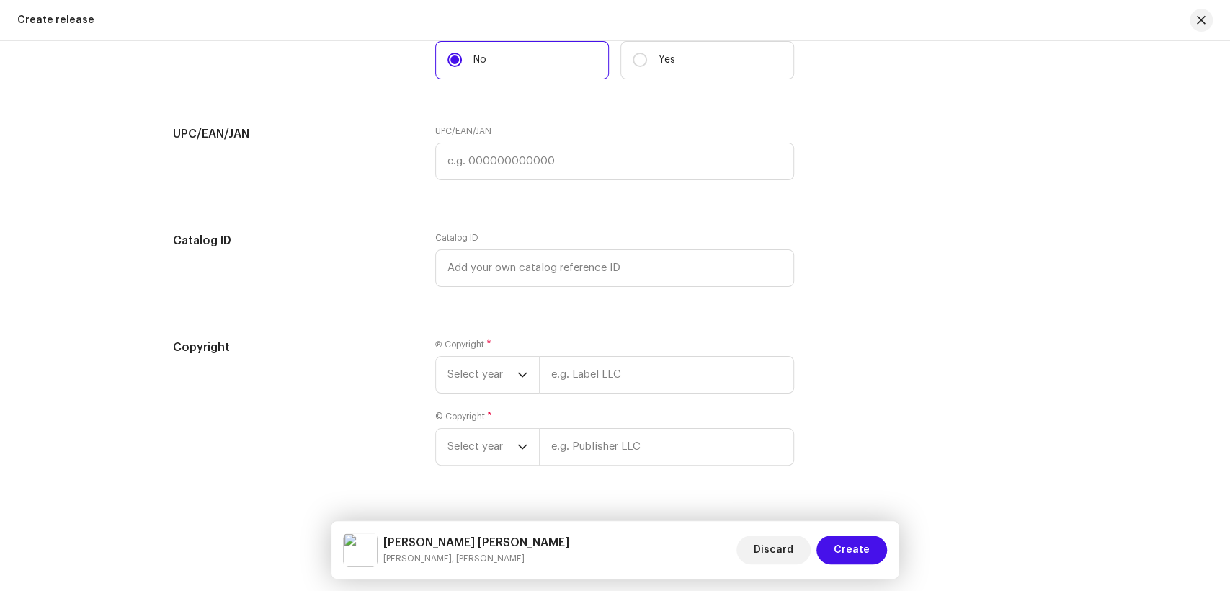
scroll to position [2582, 0]
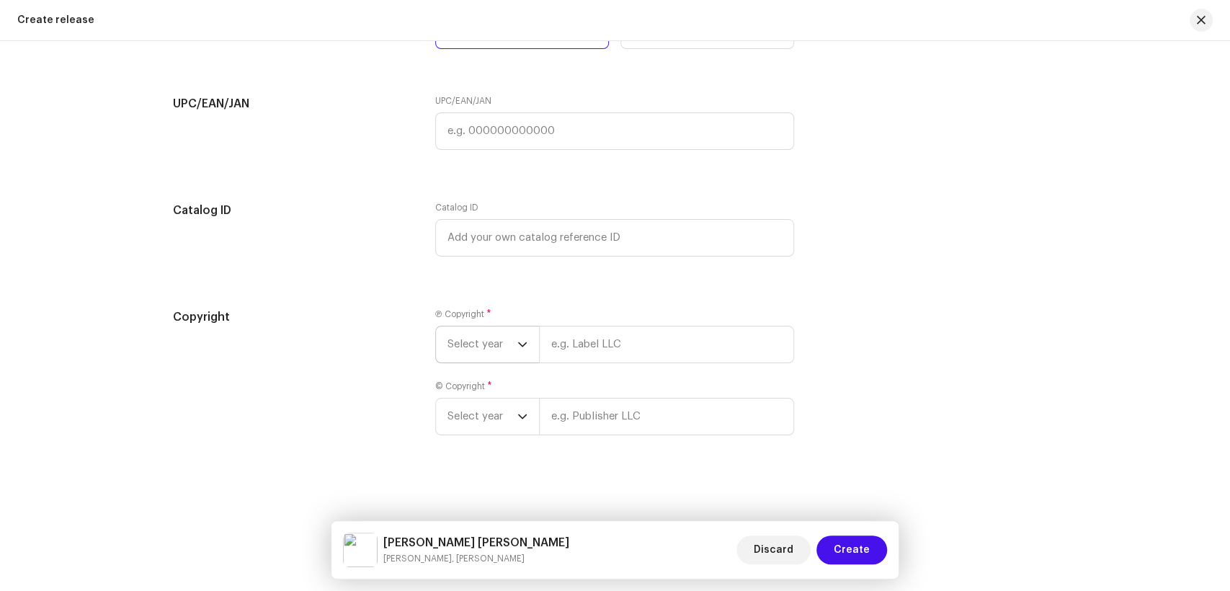
click at [487, 350] on span "Select year" at bounding box center [483, 344] width 70 height 36
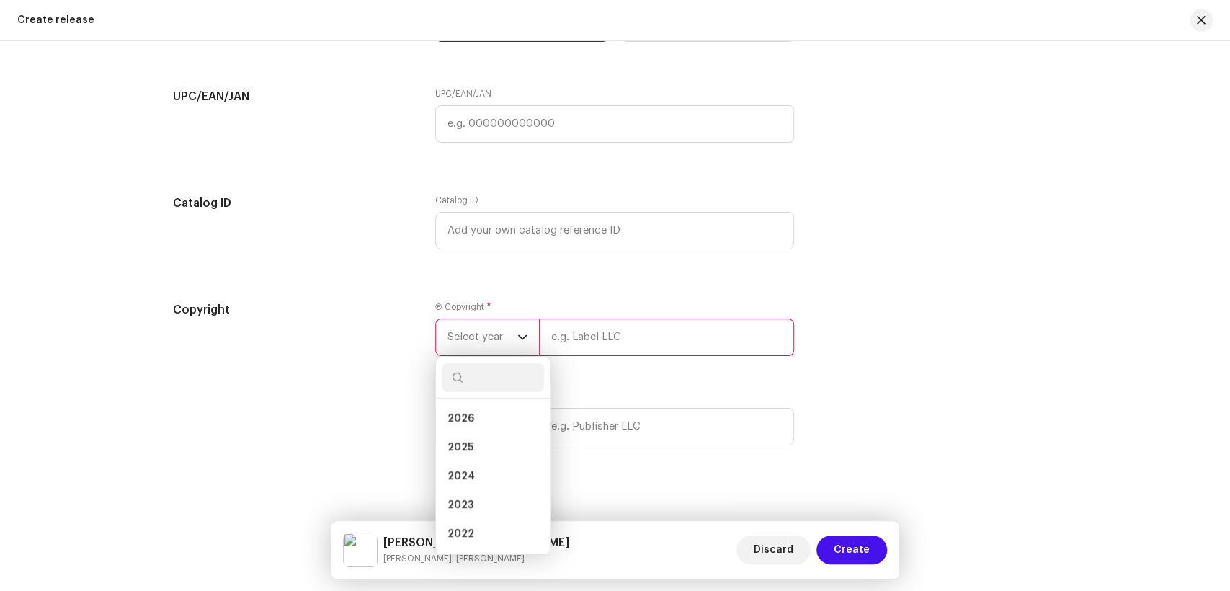
drag, startPoint x: 477, startPoint y: 448, endPoint x: 623, endPoint y: 363, distance: 168.6
click at [478, 448] on li "2025" at bounding box center [493, 447] width 102 height 29
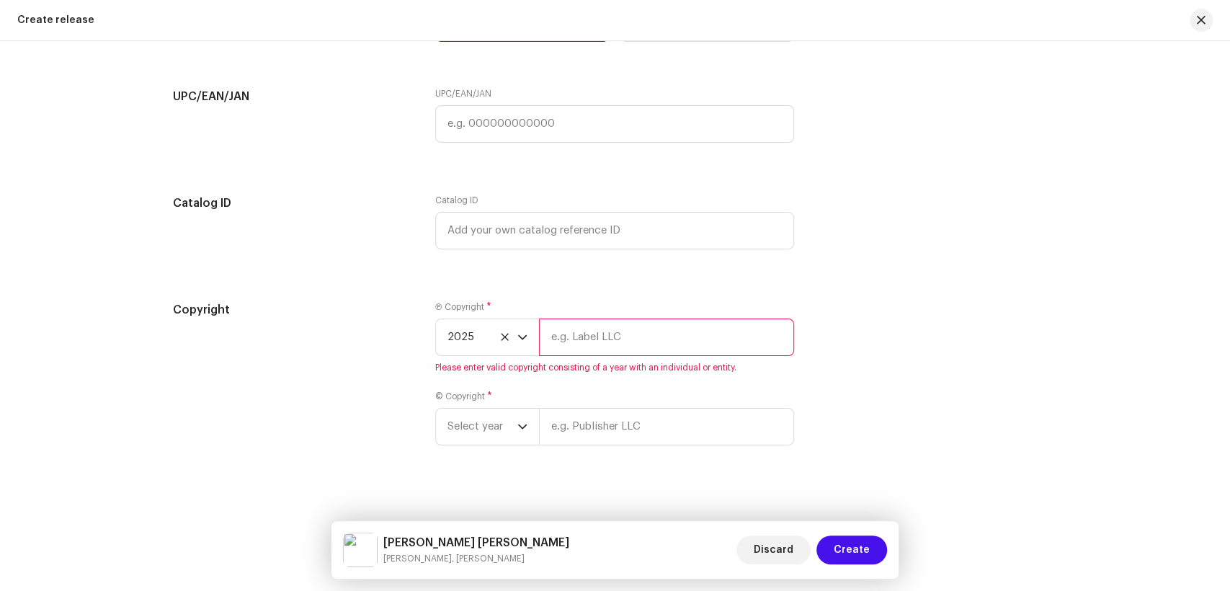
click at [632, 356] on input "text" at bounding box center [666, 337] width 255 height 37
type input "KS PRODUCTION"
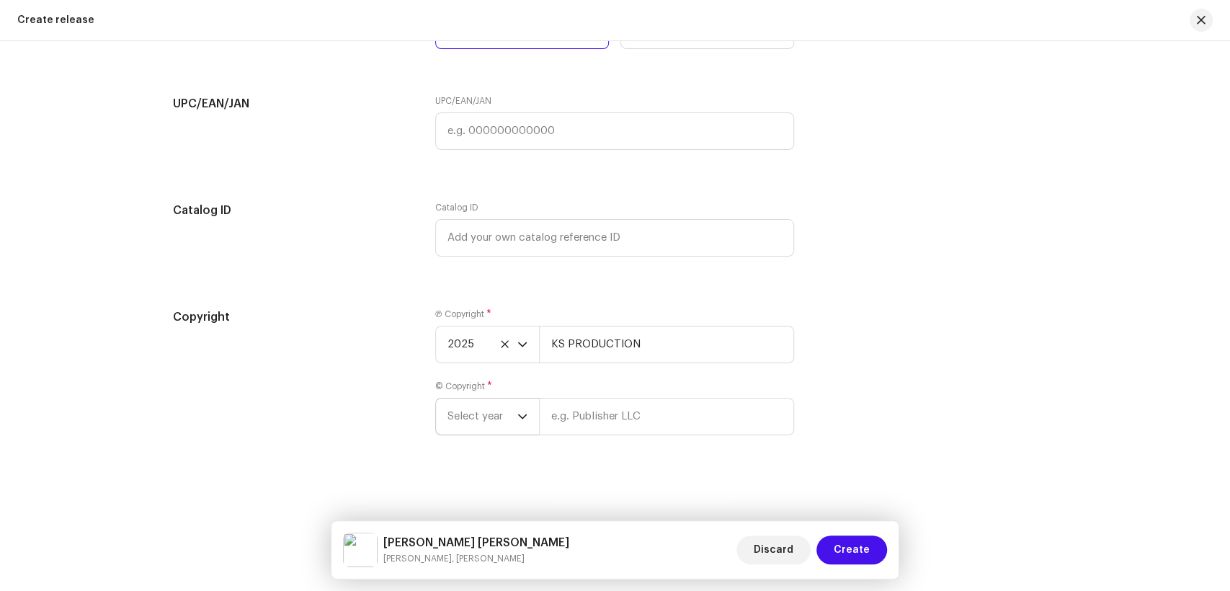
click at [482, 410] on span "Select year" at bounding box center [483, 417] width 70 height 36
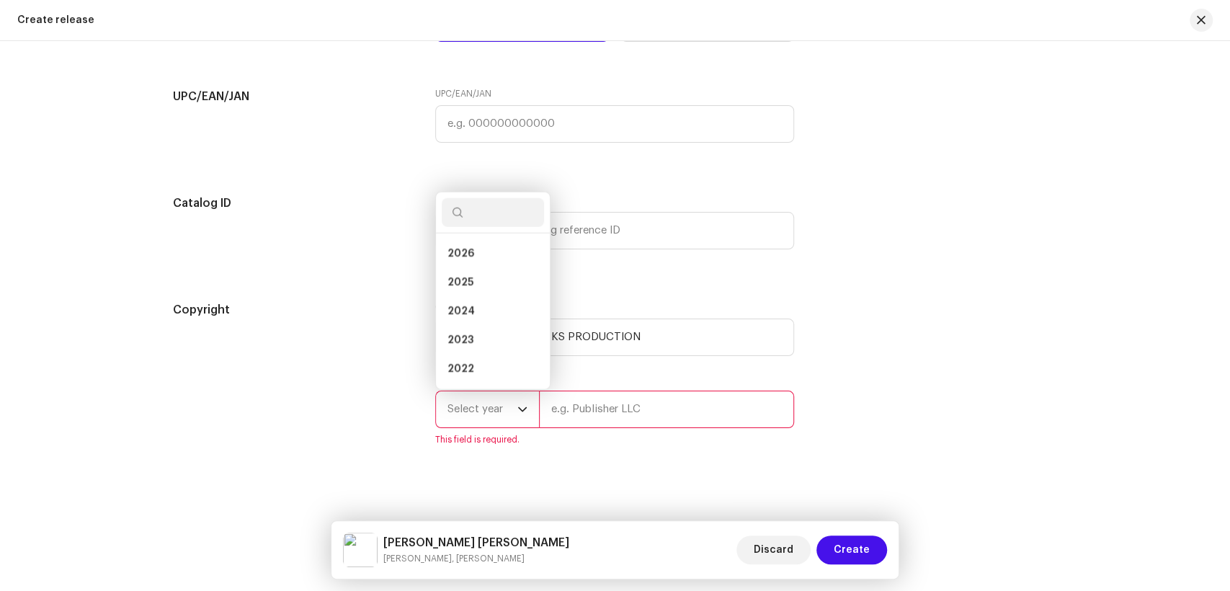
scroll to position [52, 0]
click at [486, 288] on li "2023" at bounding box center [493, 288] width 102 height 29
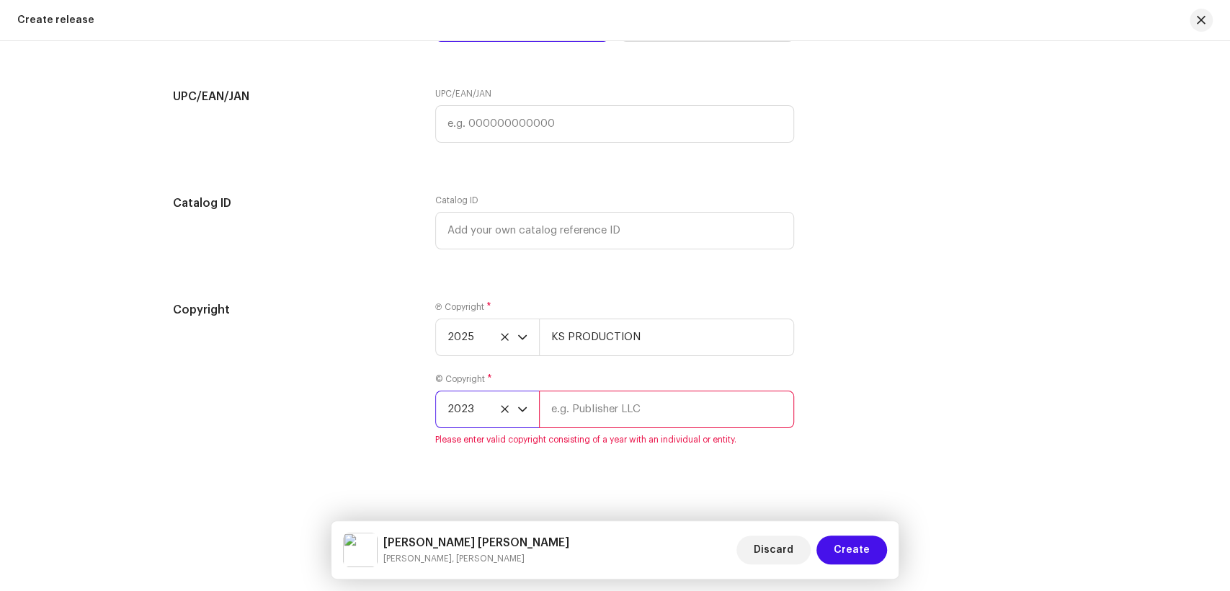
click at [484, 419] on span "2023" at bounding box center [483, 409] width 70 height 36
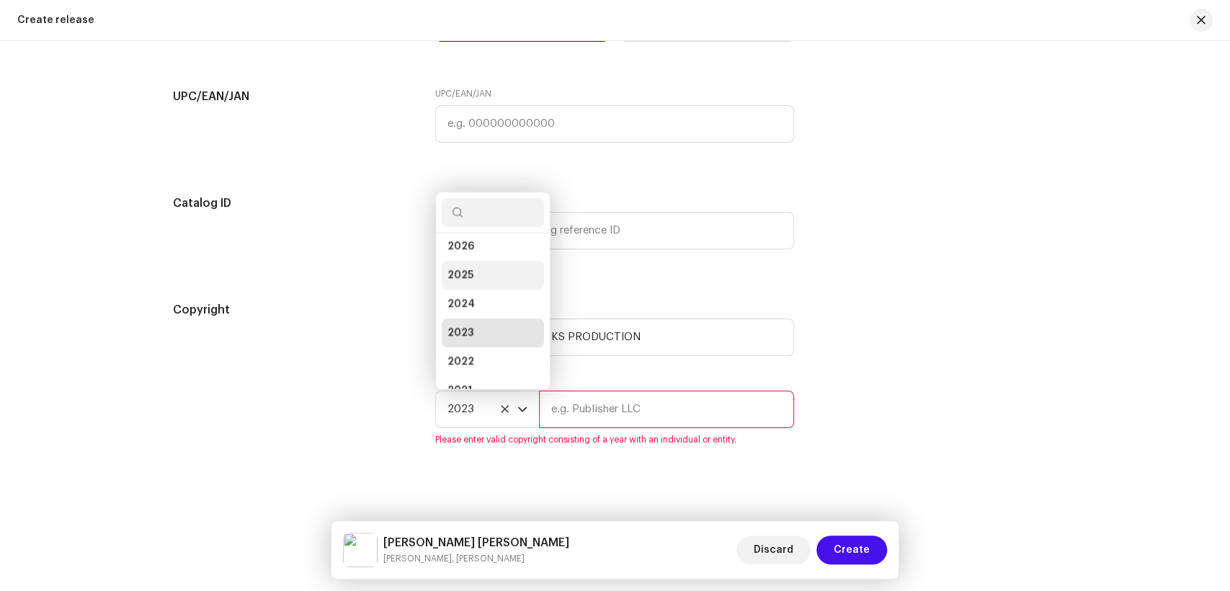
scroll to position [0, 0]
click at [464, 286] on span "2025" at bounding box center [461, 282] width 26 height 14
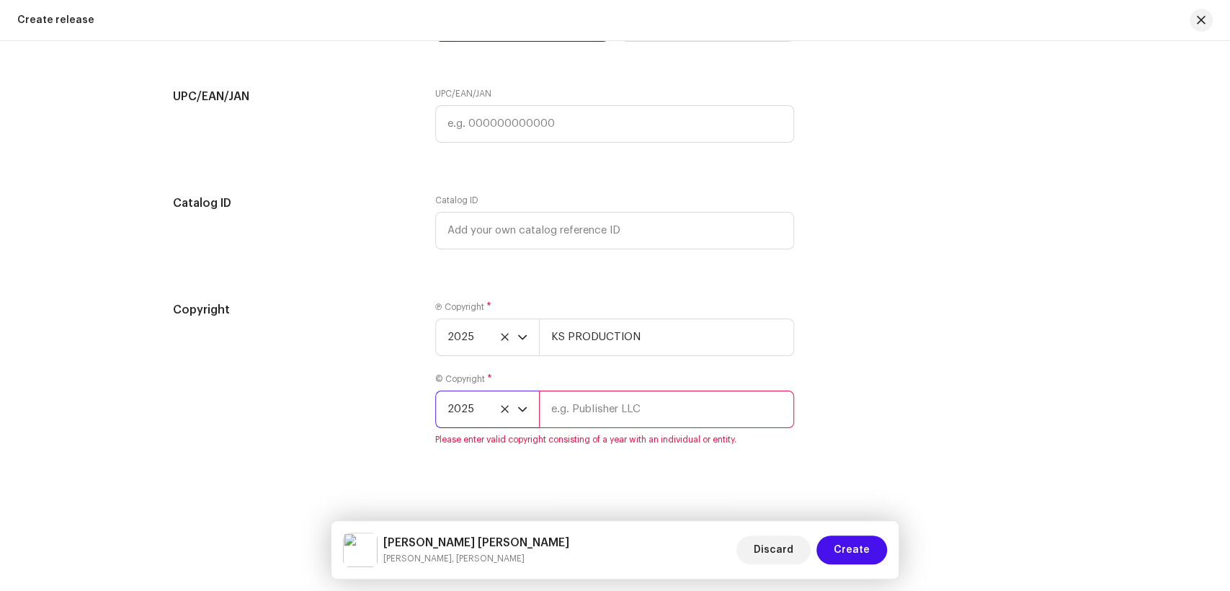
click at [644, 423] on input "text" at bounding box center [666, 409] width 255 height 37
type input "KS PRODUCTION"
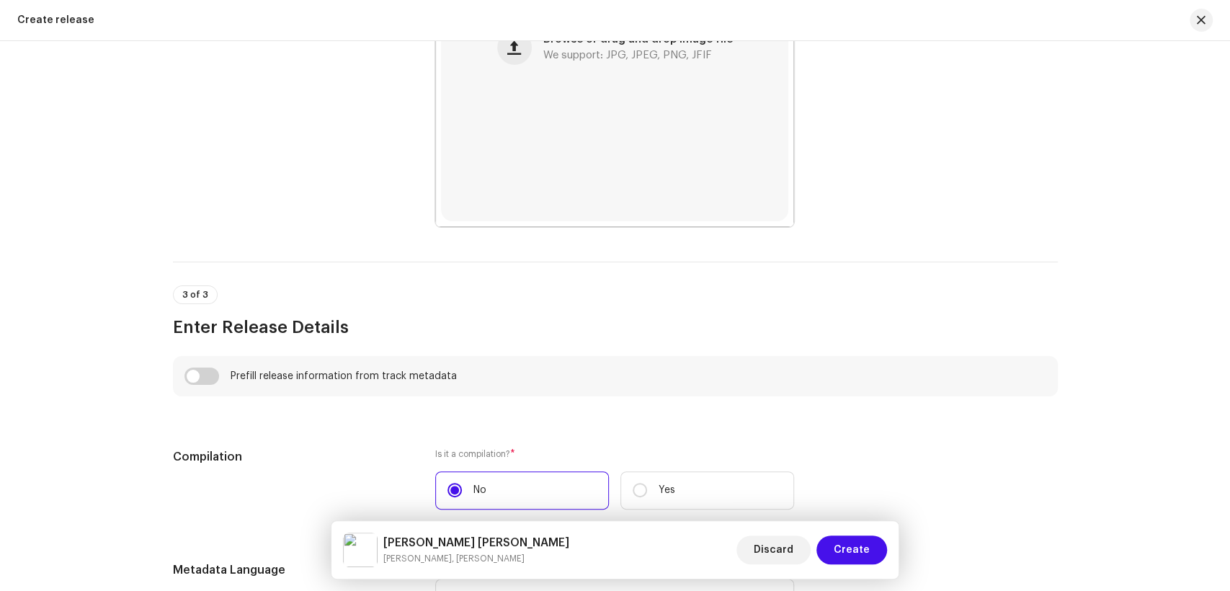
scroll to position [259, 0]
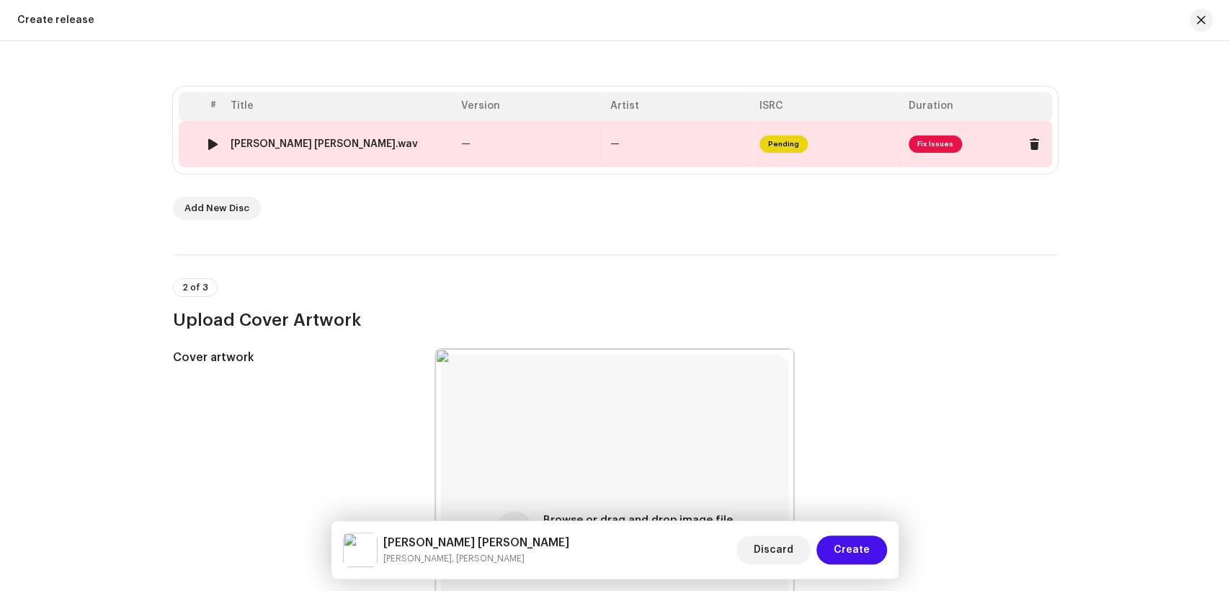
click at [348, 151] on td "Hani Pireen Je Ruthasin.wav" at bounding box center [340, 144] width 231 height 46
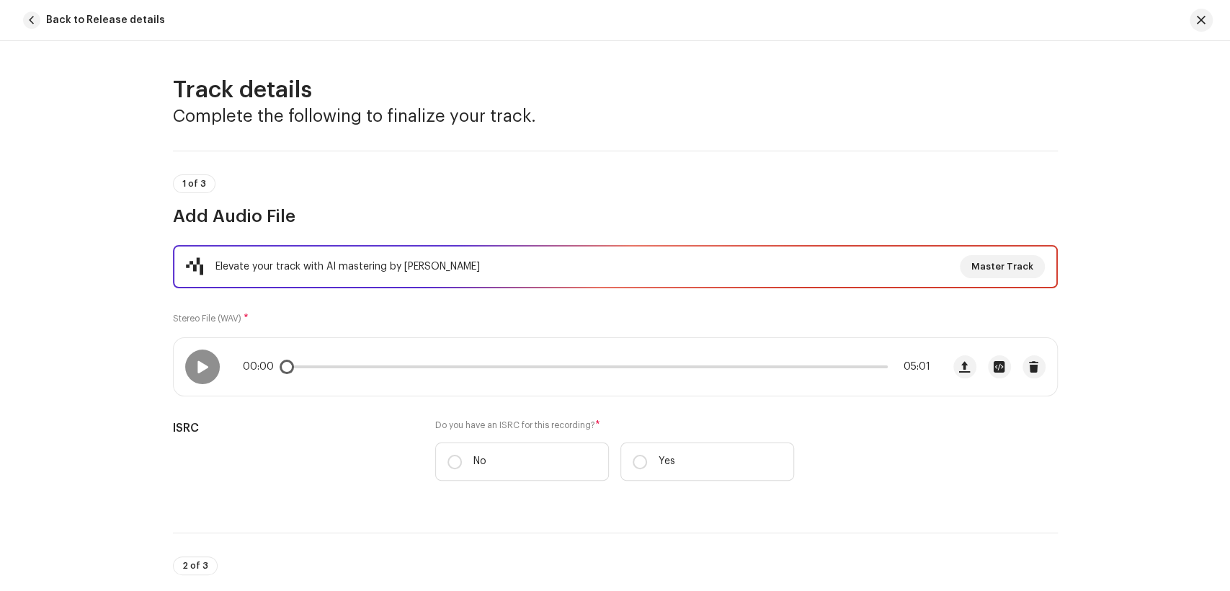
scroll to position [320, 0]
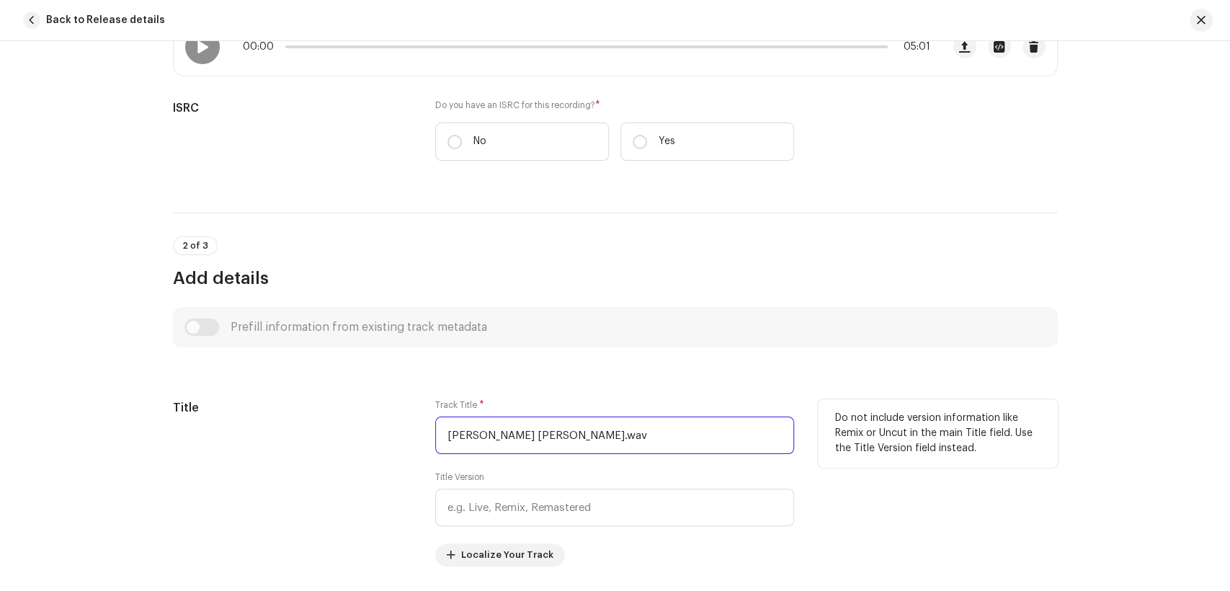
click at [593, 435] on input "Hani Pireen Je Ruthasin.wav" at bounding box center [614, 435] width 359 height 37
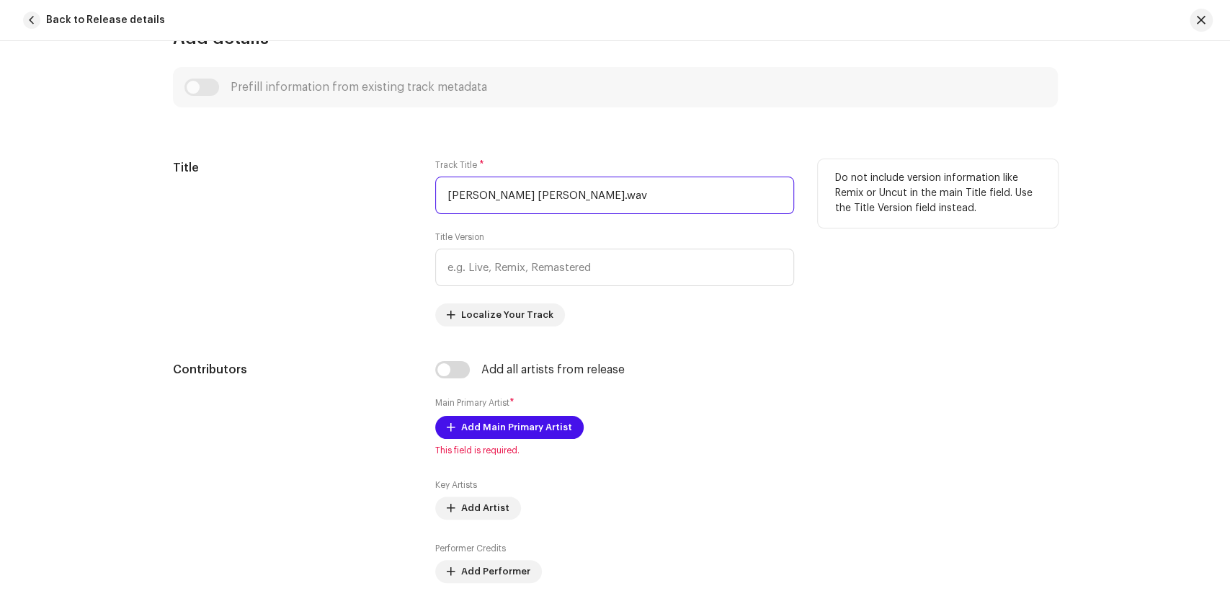
click at [607, 201] on input "Hani Pireen Je Ruthasin.wav" at bounding box center [614, 195] width 359 height 37
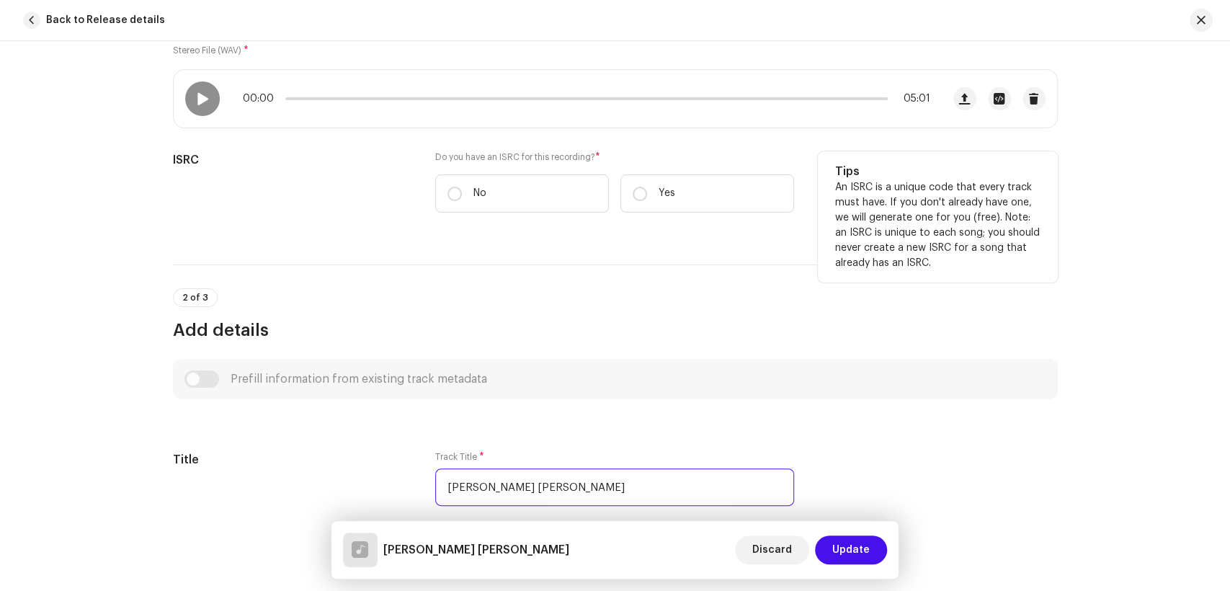
scroll to position [240, 0]
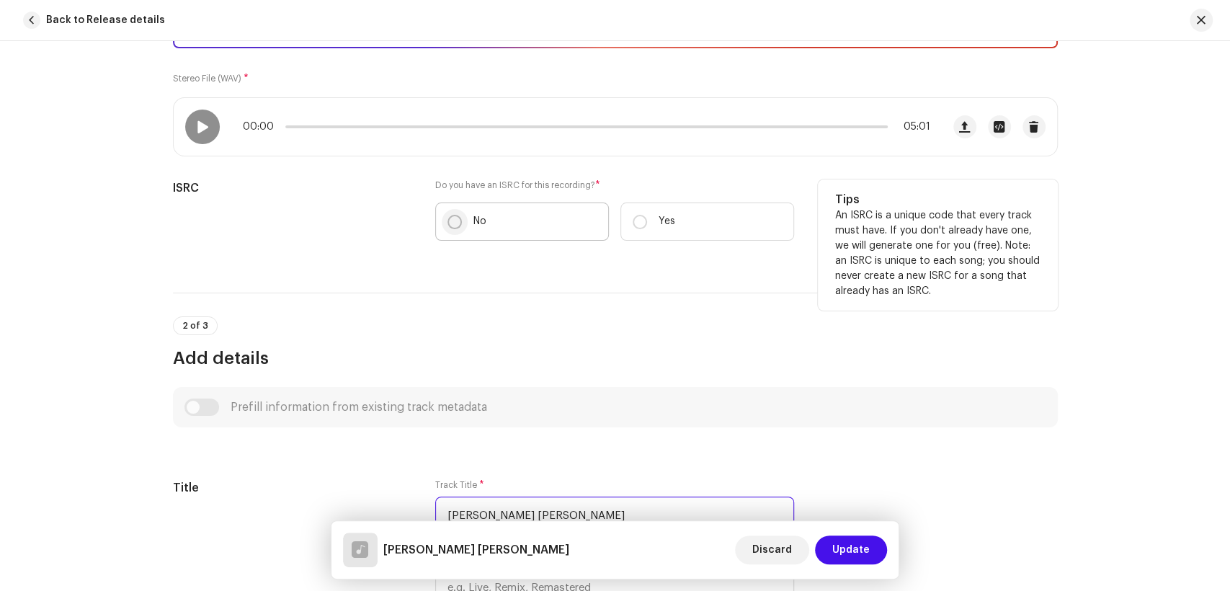
type input "[PERSON_NAME] [PERSON_NAME]"
click at [453, 225] on input "No" at bounding box center [455, 222] width 14 height 14
radio input "true"
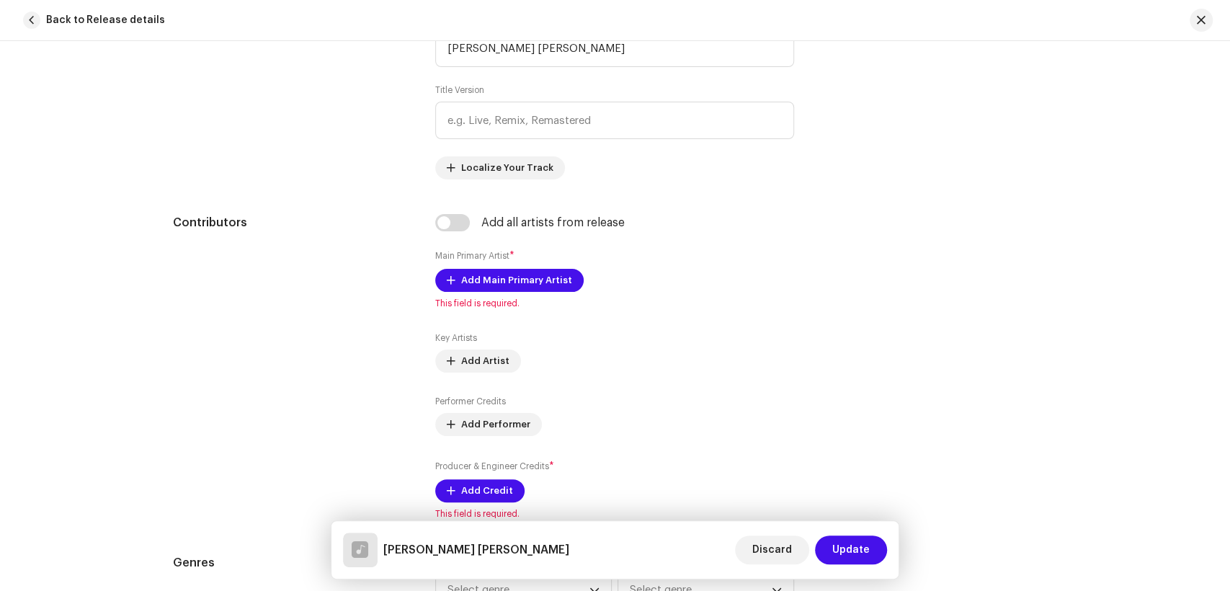
scroll to position [721, 0]
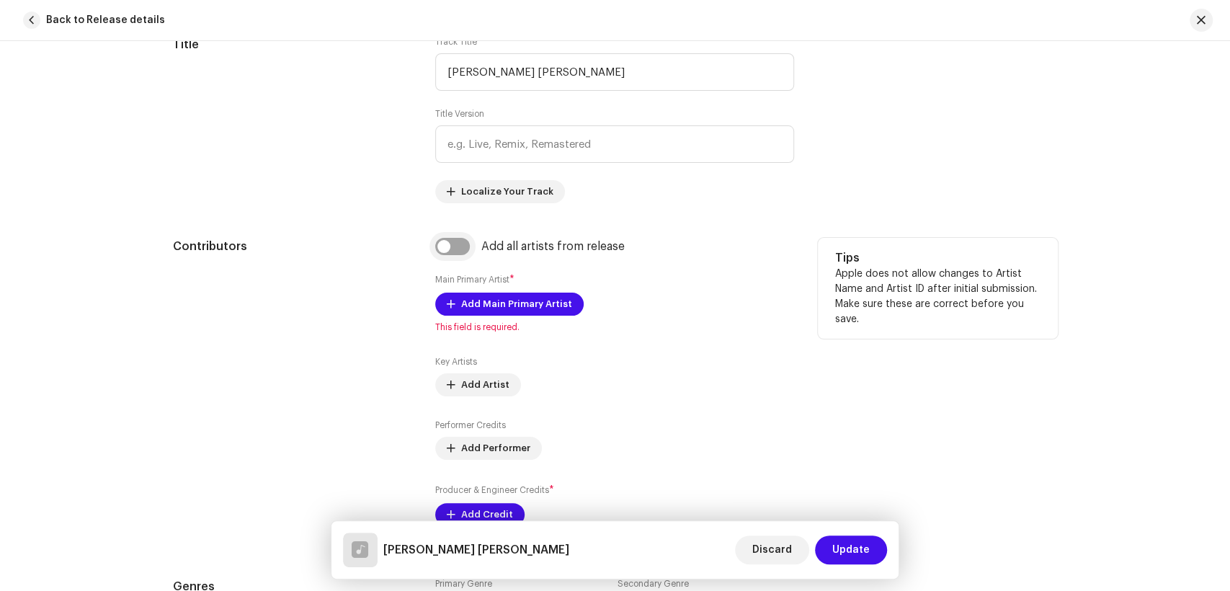
click at [445, 252] on input "checkbox" at bounding box center [452, 246] width 35 height 17
checkbox input "true"
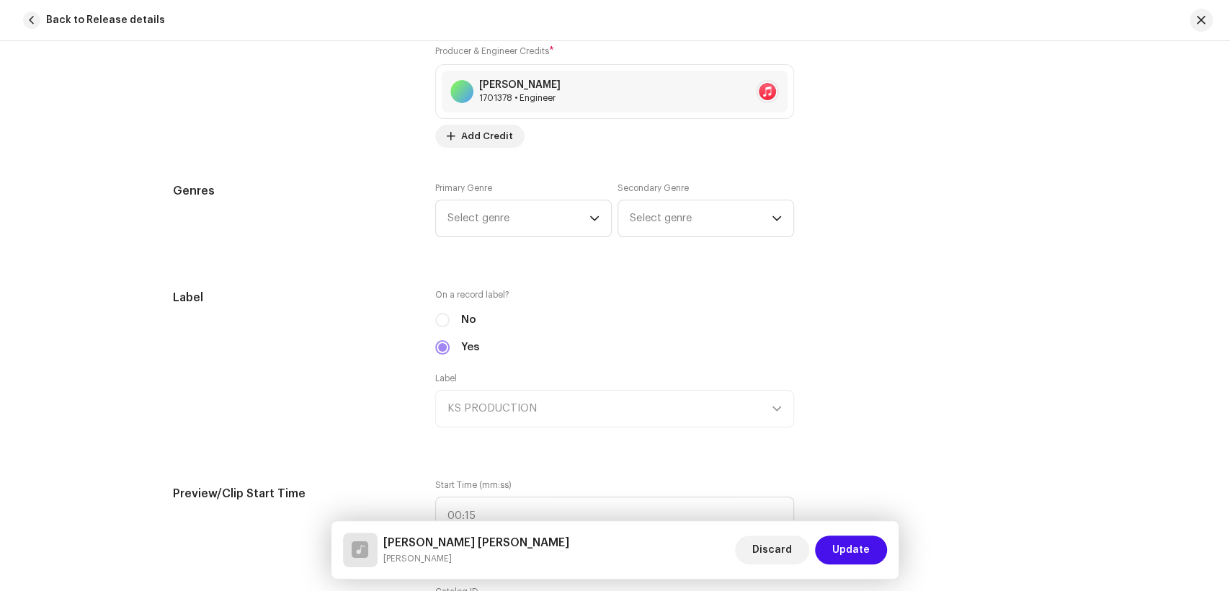
scroll to position [1281, 0]
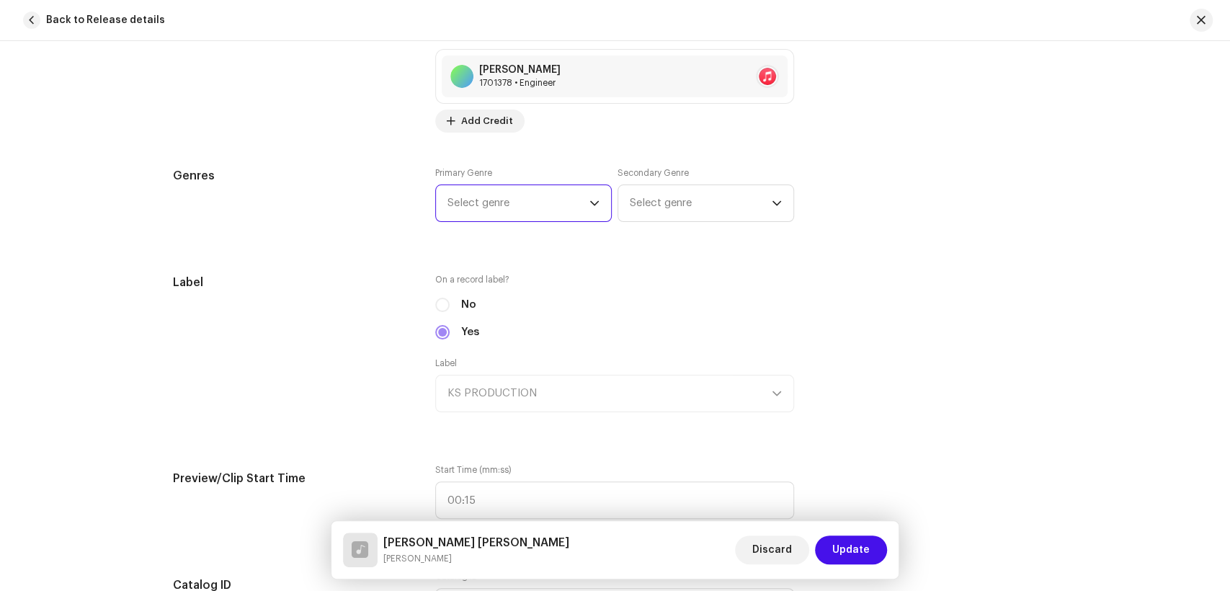
click at [516, 190] on span "Select genre" at bounding box center [519, 203] width 142 height 36
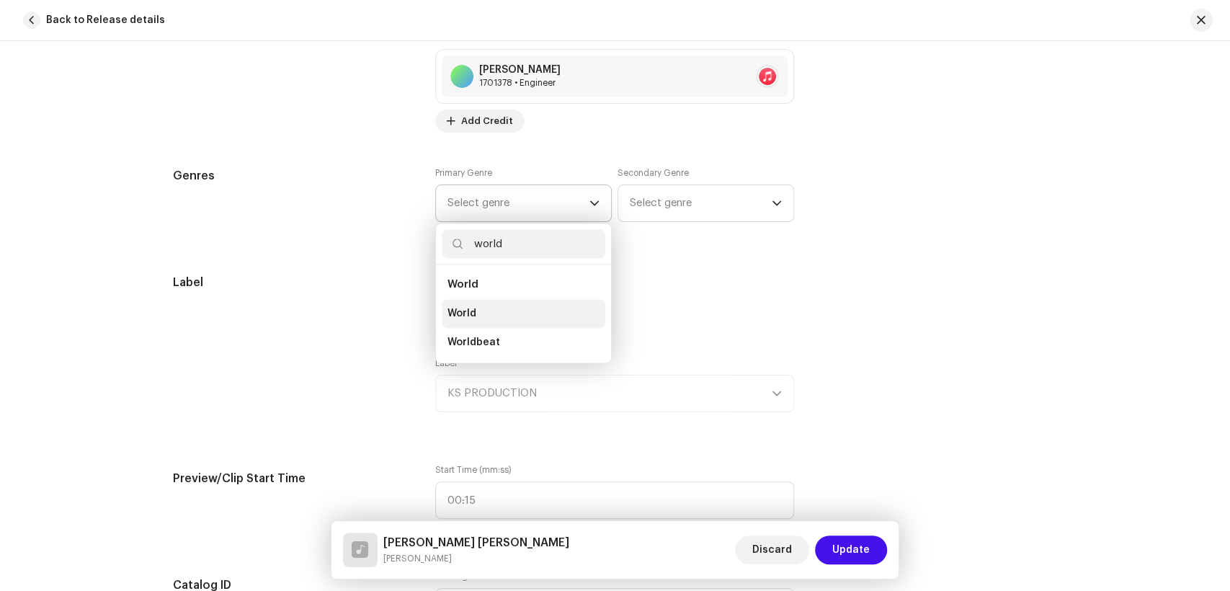
type input "world"
click at [475, 311] on li "World" at bounding box center [524, 313] width 164 height 29
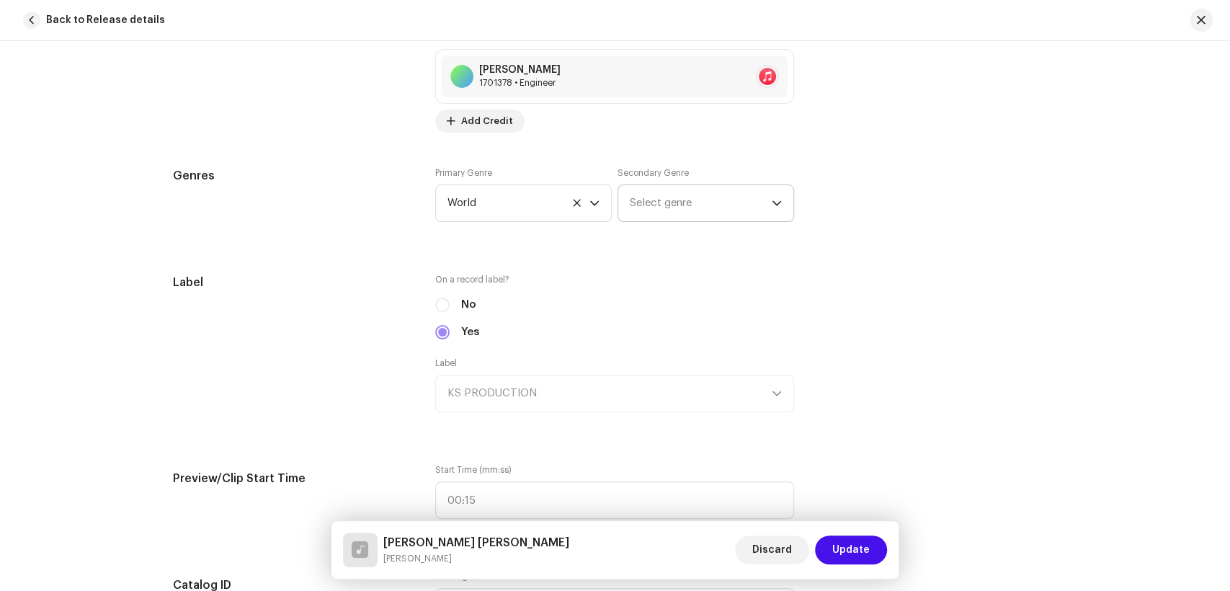
click at [784, 190] on p-select "Select genre" at bounding box center [706, 203] width 177 height 37
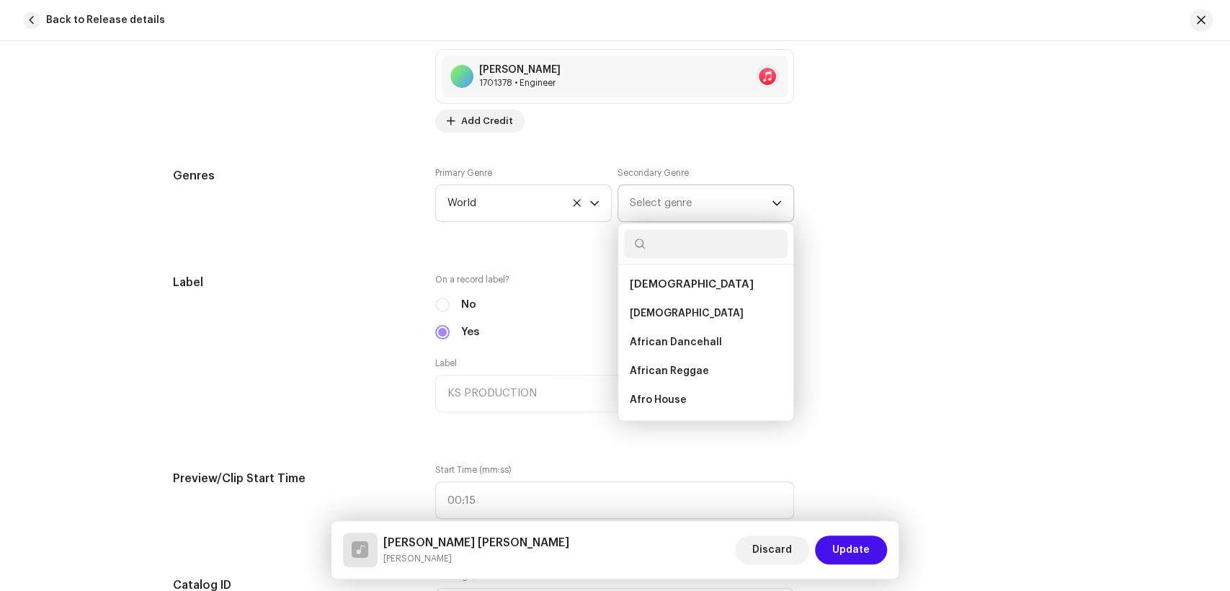
click at [717, 203] on span "Select genre" at bounding box center [701, 203] width 142 height 36
type input "folk"
click at [665, 375] on li "Folk" at bounding box center [706, 379] width 164 height 29
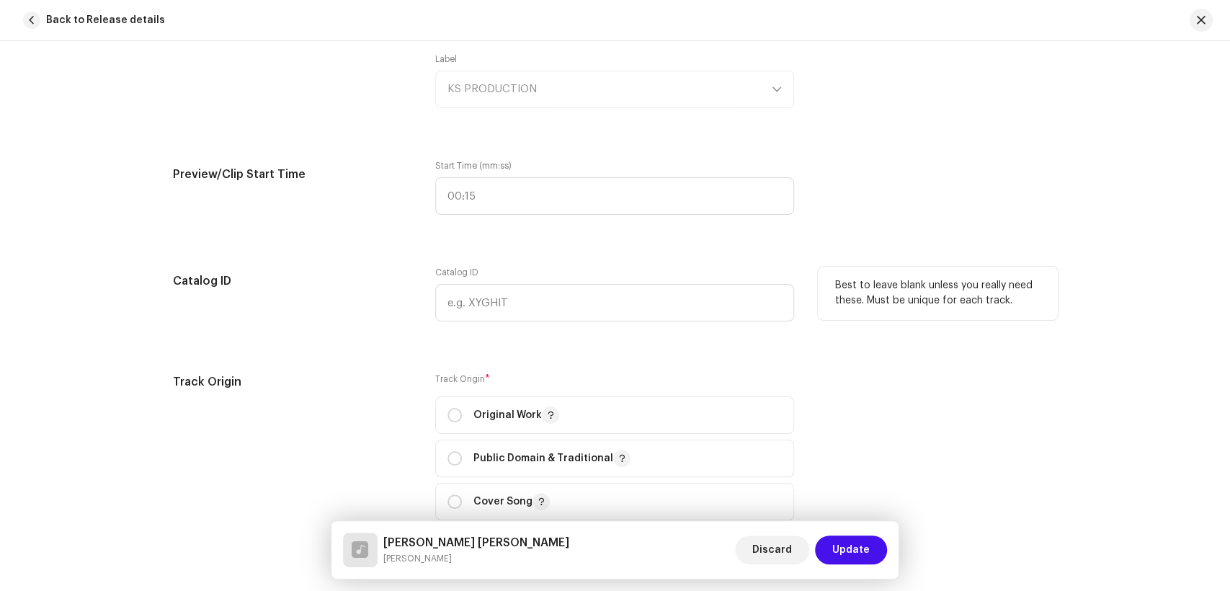
scroll to position [1601, 0]
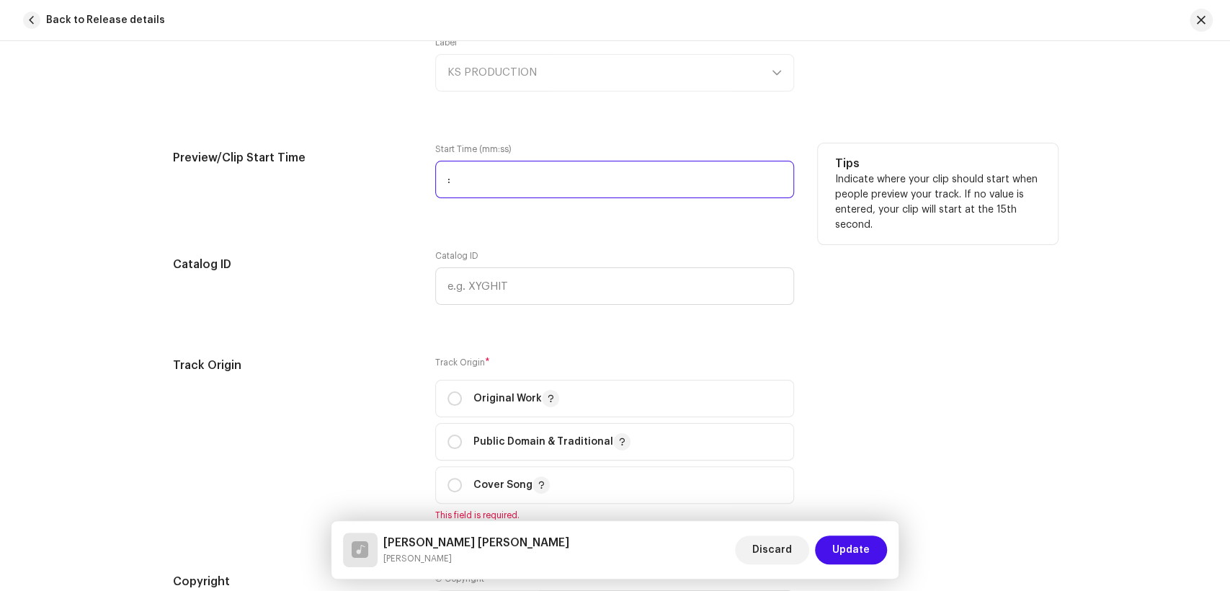
click at [445, 177] on input ":" at bounding box center [614, 179] width 359 height 37
type input "01:19"
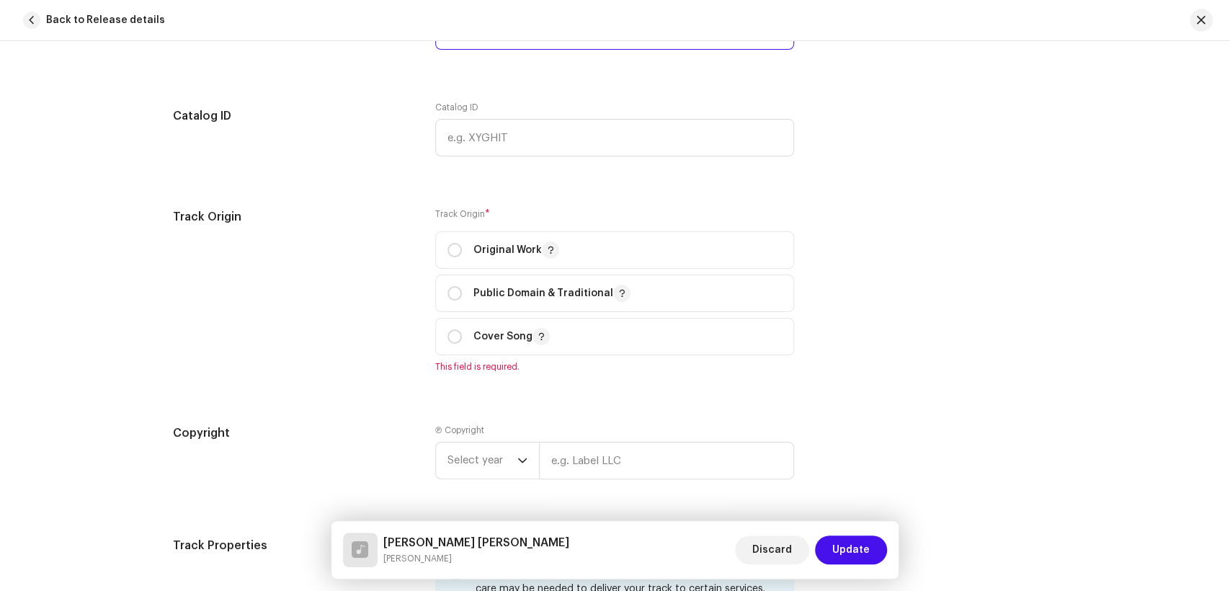
scroll to position [1921, 0]
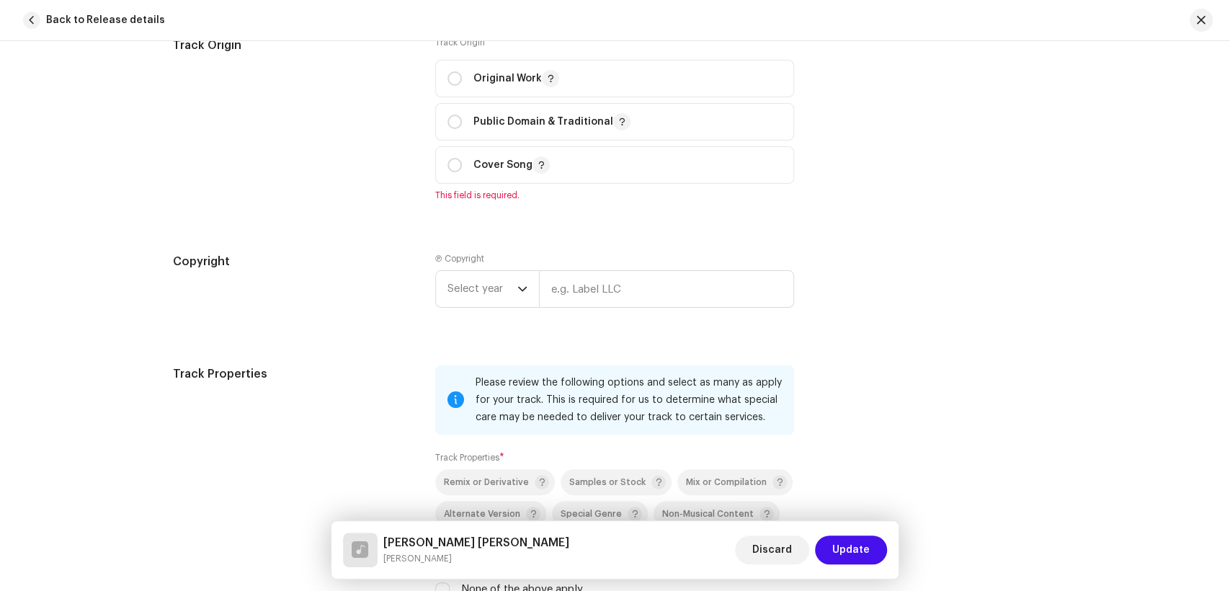
click at [452, 85] on input "radio" at bounding box center [455, 78] width 14 height 14
radio input "true"
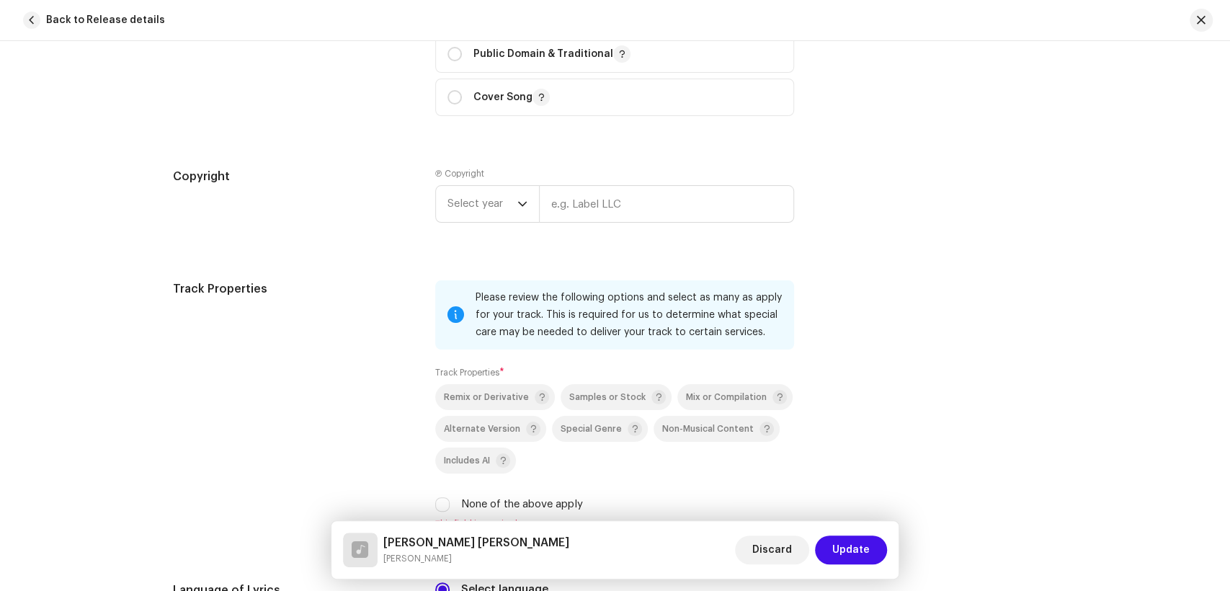
scroll to position [2081, 0]
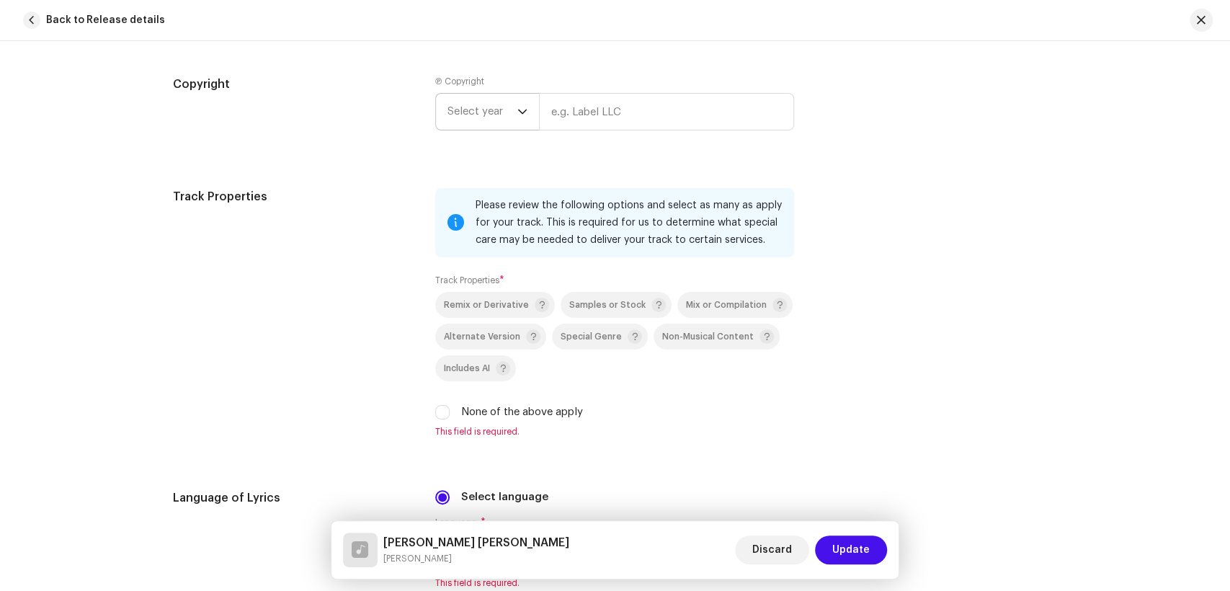
click at [480, 115] on span "Select year" at bounding box center [483, 112] width 70 height 36
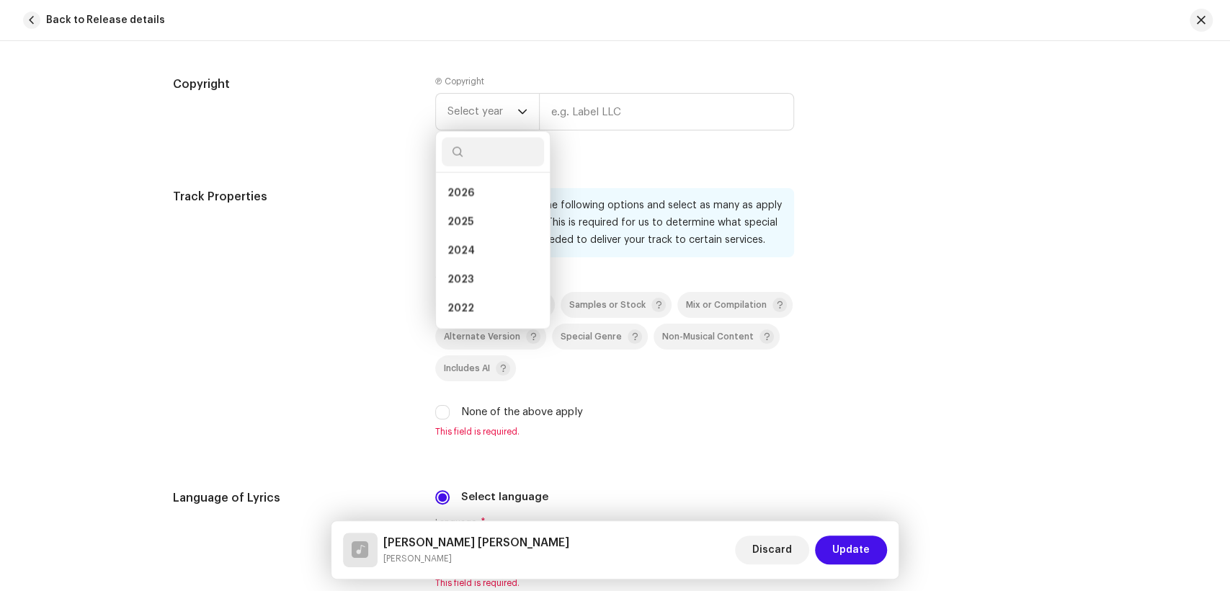
drag, startPoint x: 487, startPoint y: 216, endPoint x: 602, endPoint y: 135, distance: 140.2
click at [489, 215] on li "2025" at bounding box center [493, 222] width 102 height 29
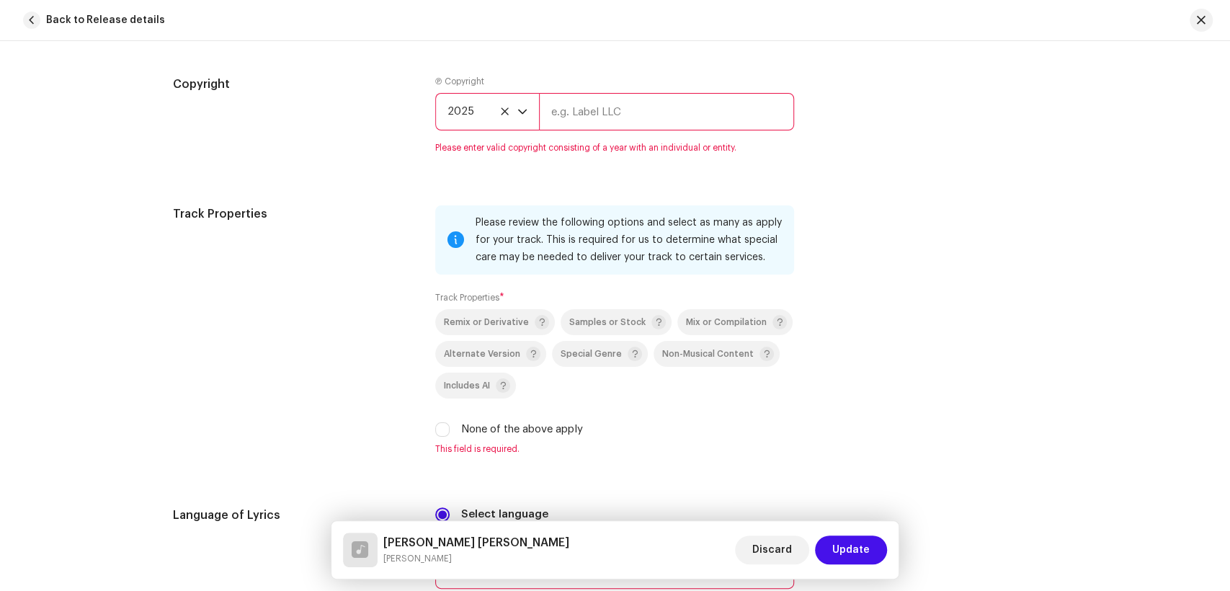
click at [610, 126] on input "text" at bounding box center [666, 111] width 255 height 37
type input "KS PRODUCTION"
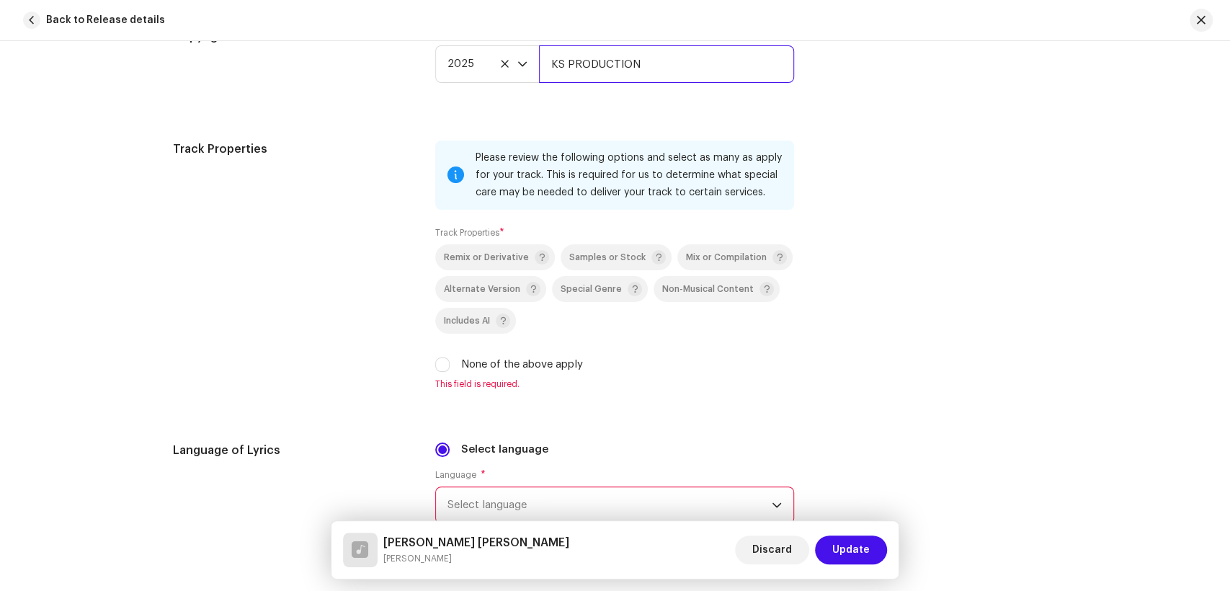
scroll to position [2162, 0]
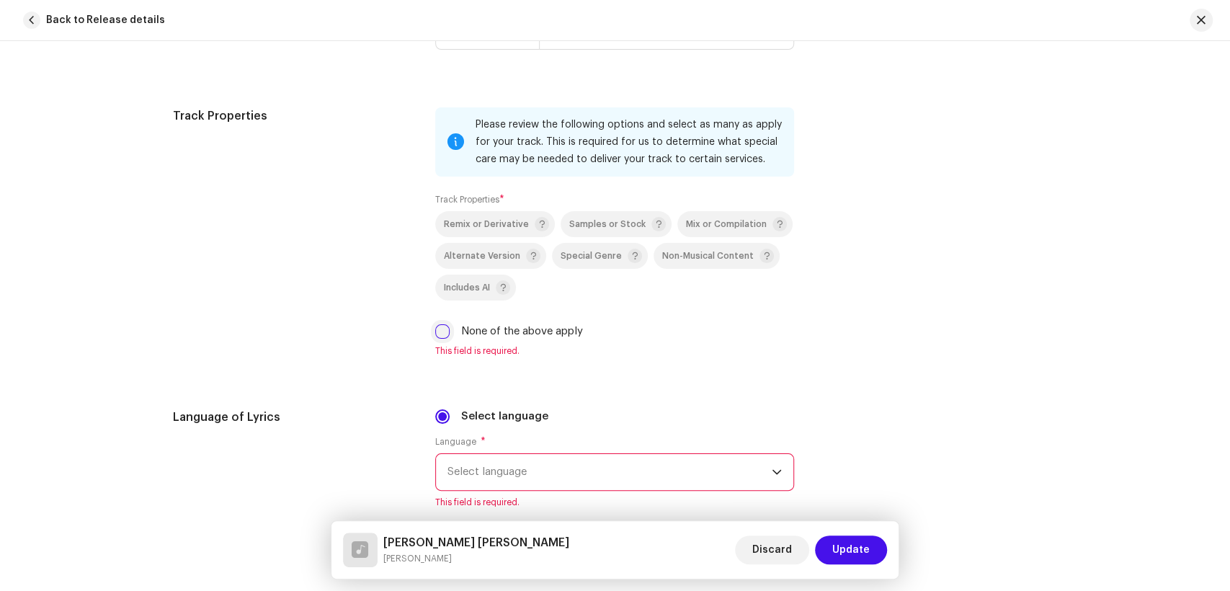
click at [437, 329] on input "None of the above apply" at bounding box center [442, 331] width 14 height 14
checkbox input "true"
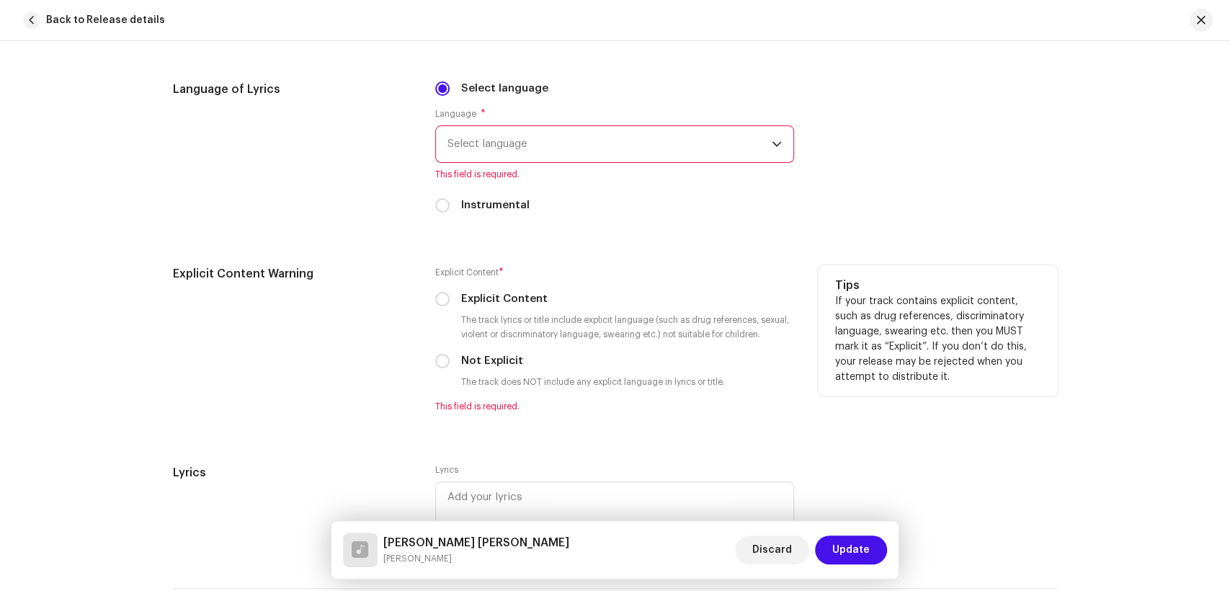
scroll to position [2482, 0]
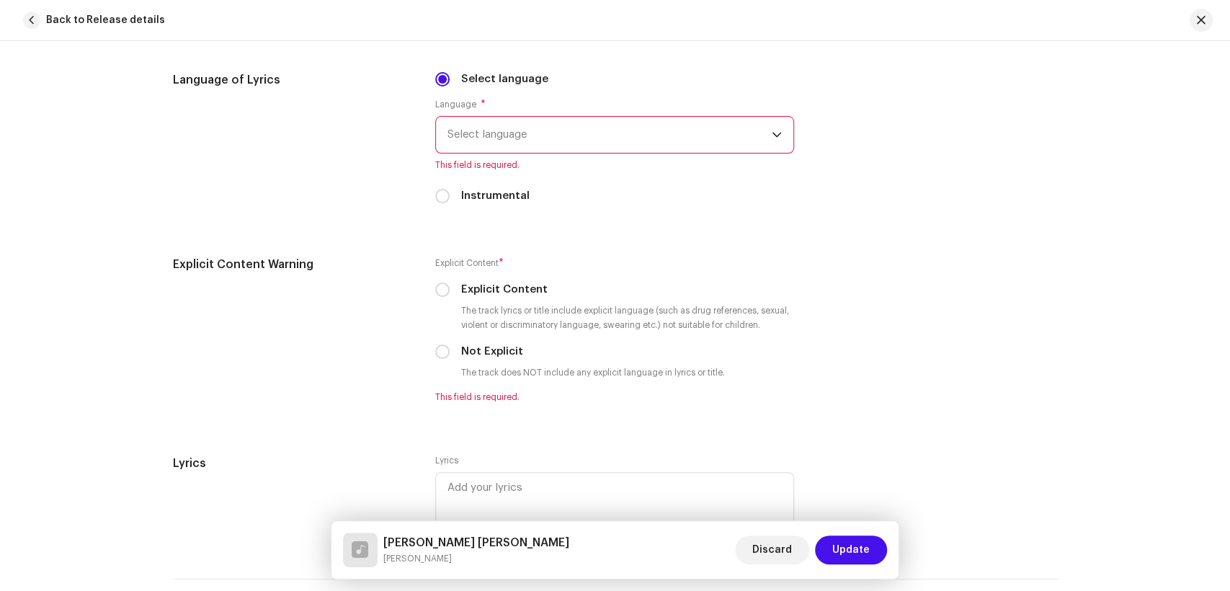
click at [554, 133] on span "Select language" at bounding box center [610, 135] width 324 height 36
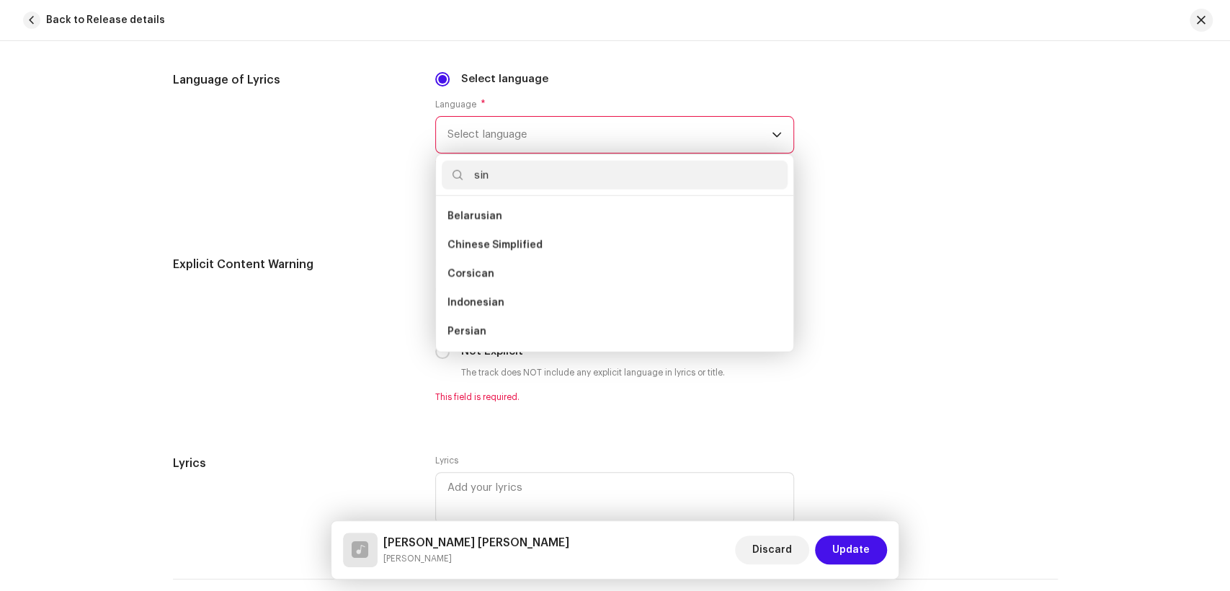
scroll to position [0, 0]
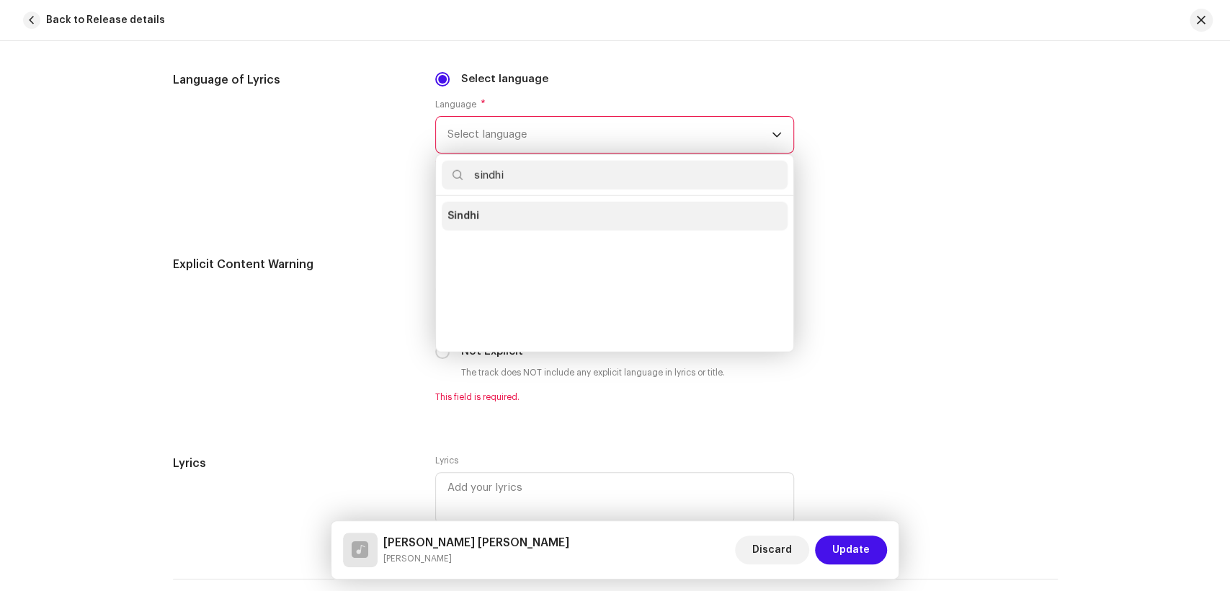
type input "sindhi"
click at [507, 209] on li "Sindhi" at bounding box center [615, 216] width 346 height 29
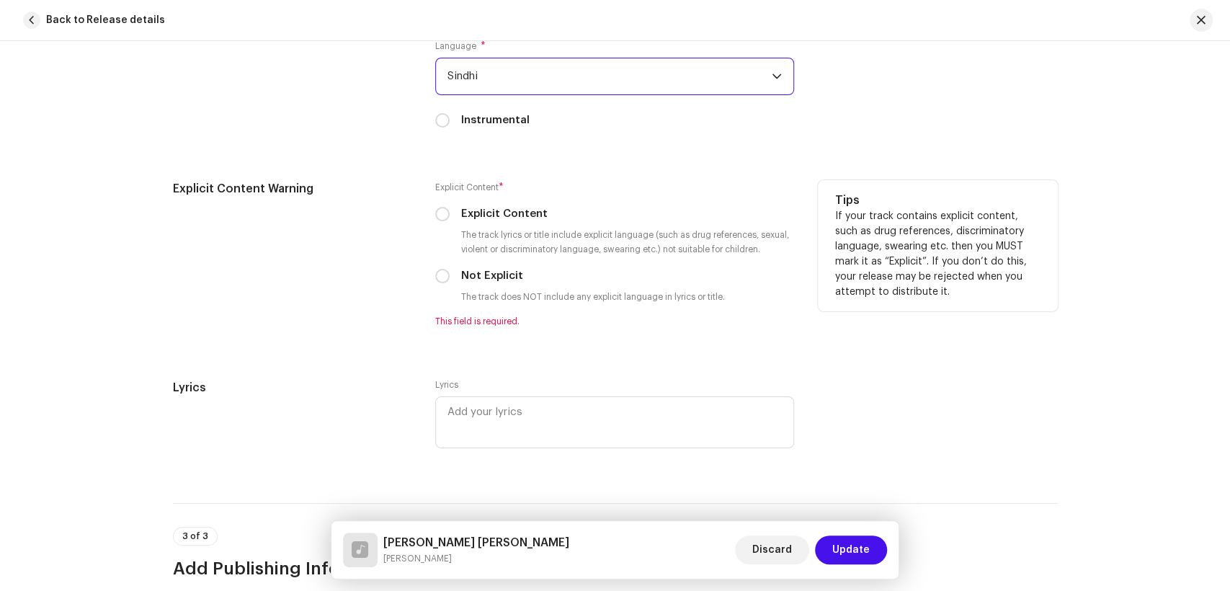
scroll to position [2562, 0]
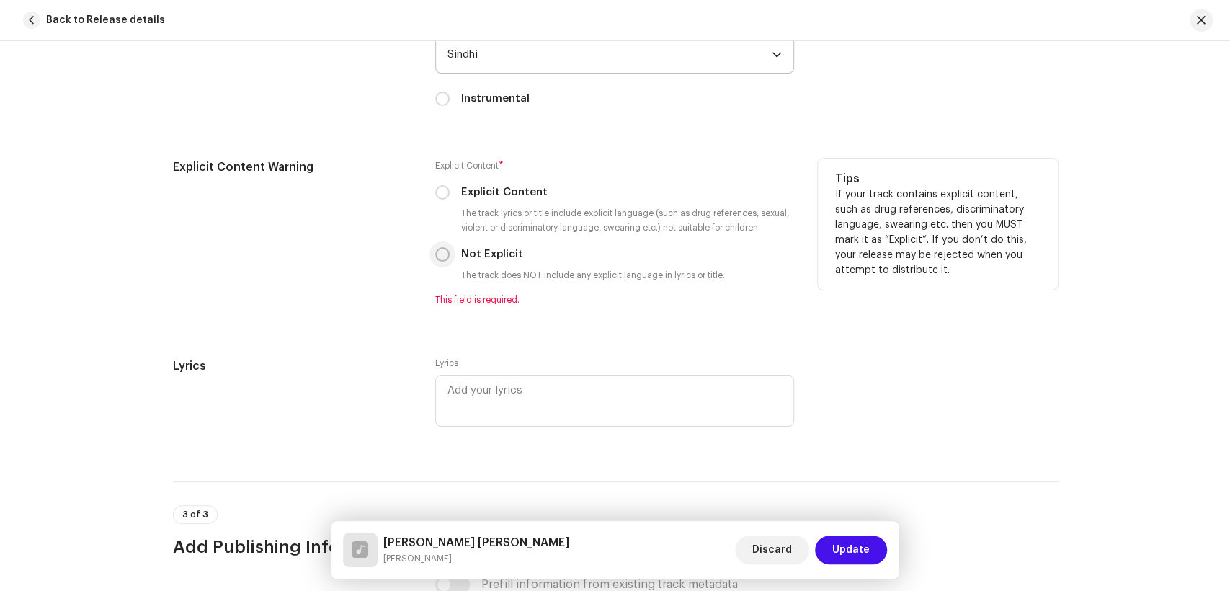
click at [438, 262] on input "Not Explicit" at bounding box center [442, 254] width 14 height 14
radio input "true"
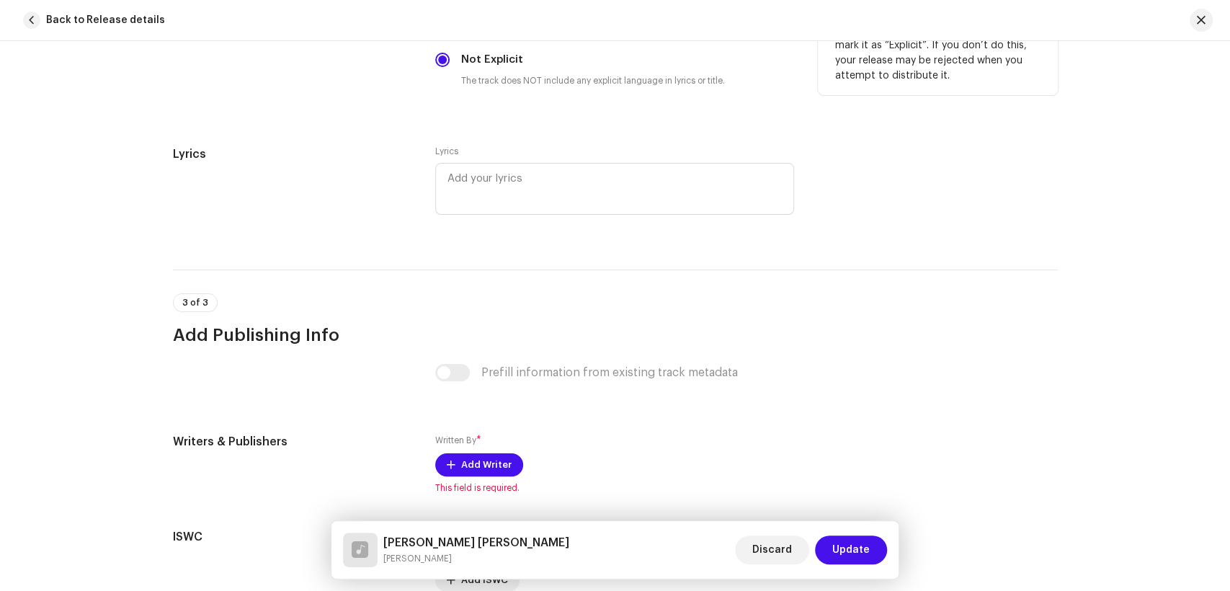
scroll to position [2901, 0]
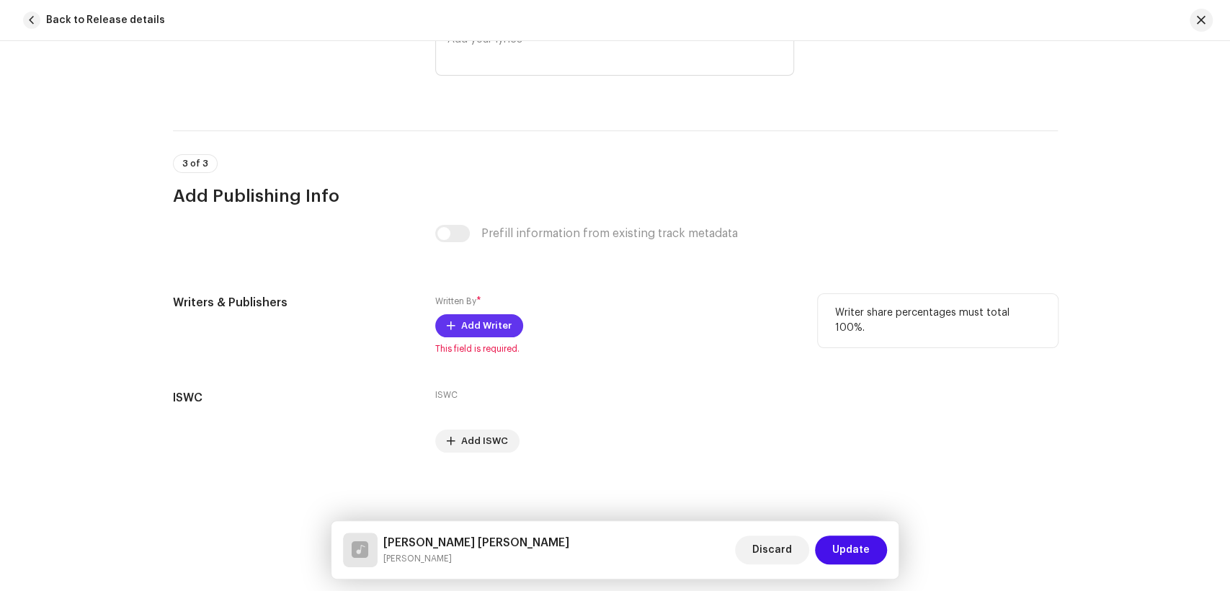
click at [489, 315] on span "Add Writer" at bounding box center [486, 325] width 50 height 29
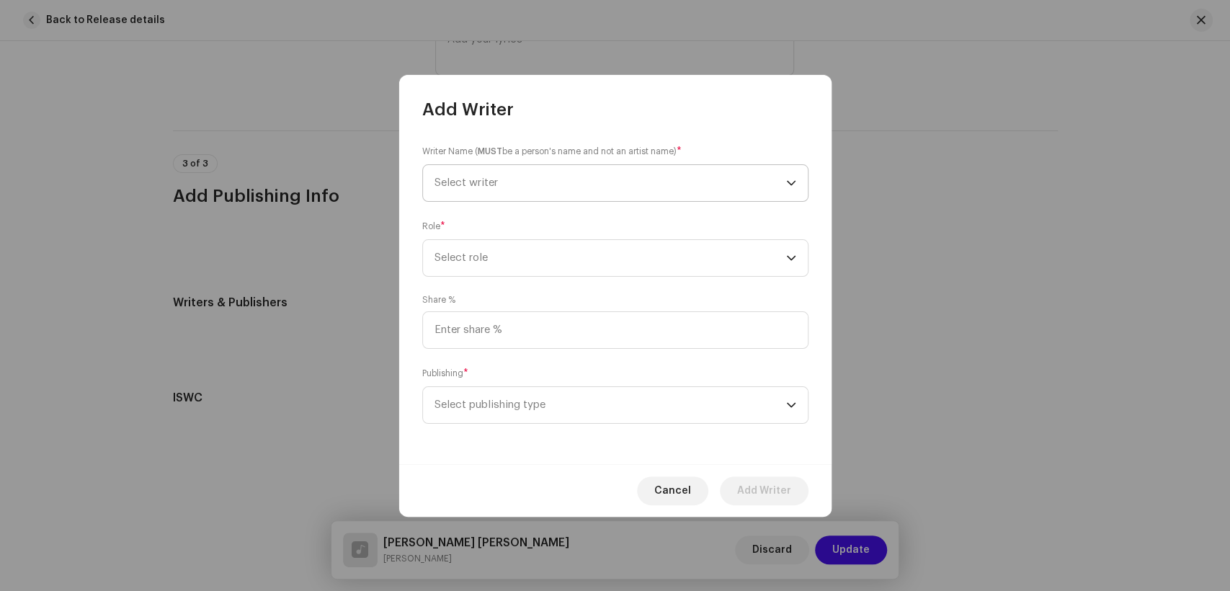
click at [544, 185] on span "Select writer" at bounding box center [611, 183] width 352 height 36
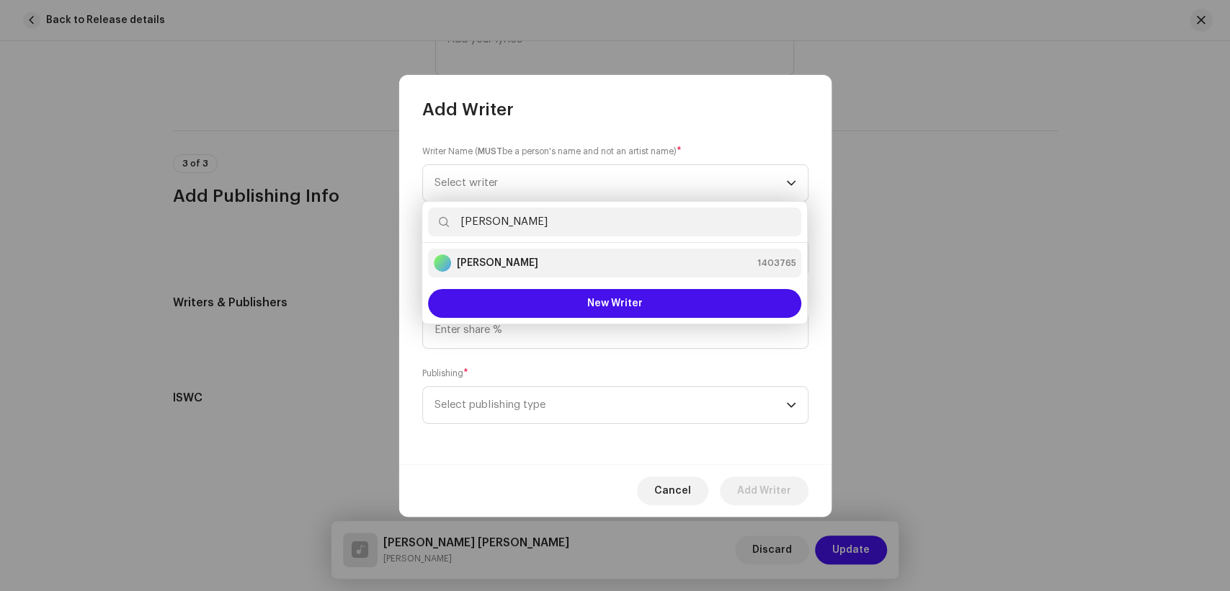
type input "[PERSON_NAME]"
click at [490, 259] on strong "[PERSON_NAME]" at bounding box center [497, 263] width 81 height 14
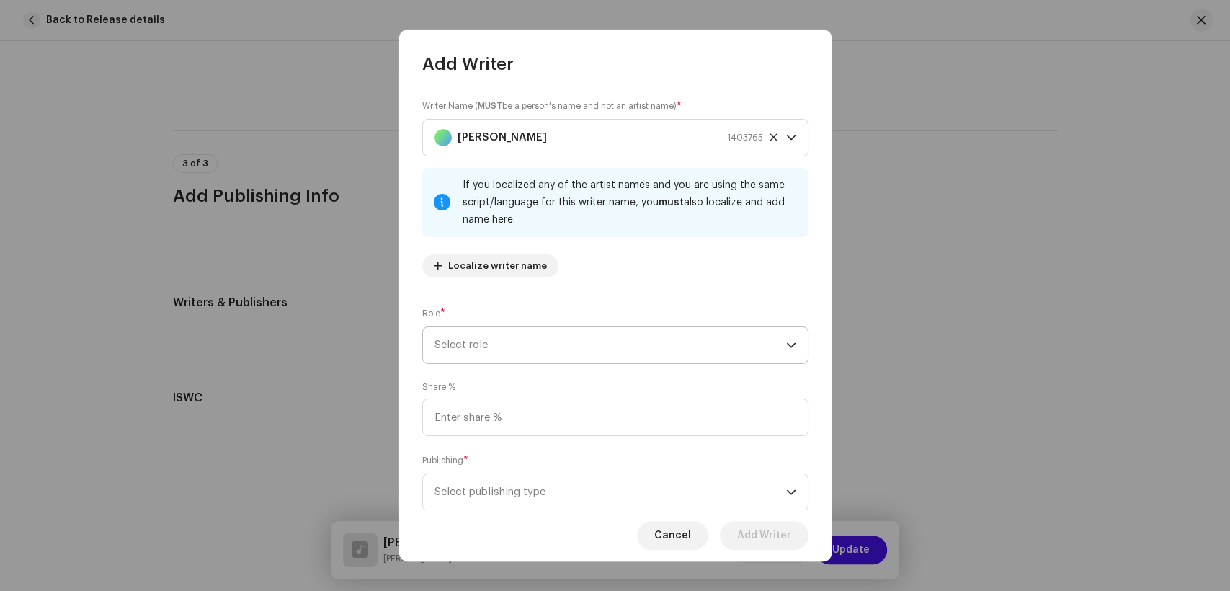
click at [694, 360] on span "Select role" at bounding box center [611, 345] width 352 height 36
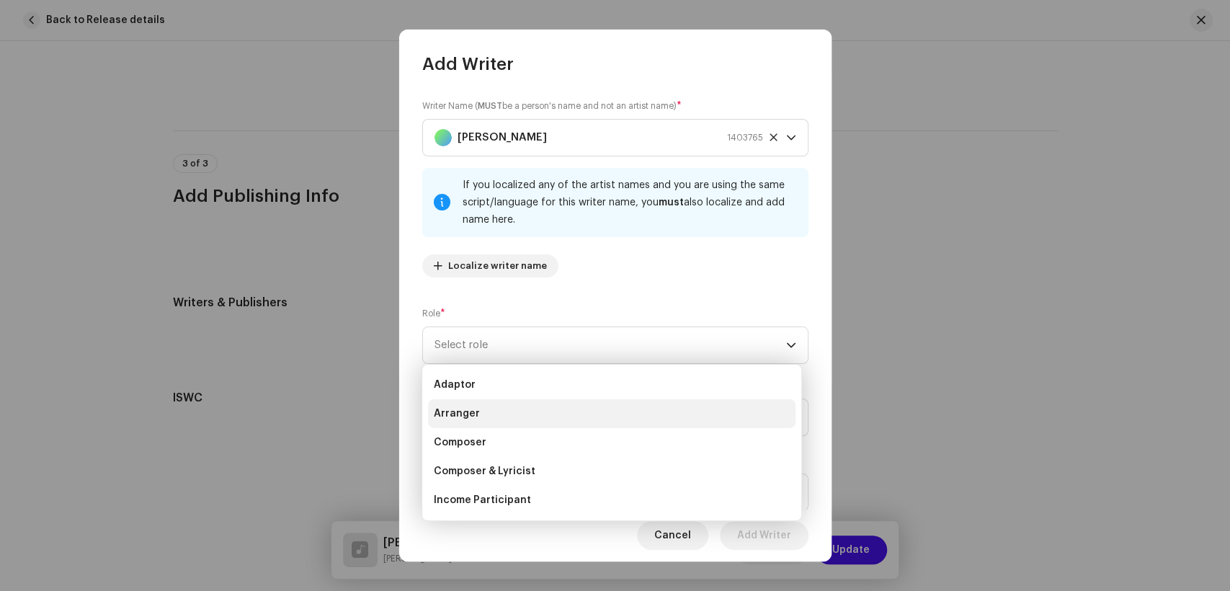
drag, startPoint x: 522, startPoint y: 435, endPoint x: 623, endPoint y: 394, distance: 109.3
click at [525, 433] on li "Composer" at bounding box center [612, 442] width 368 height 29
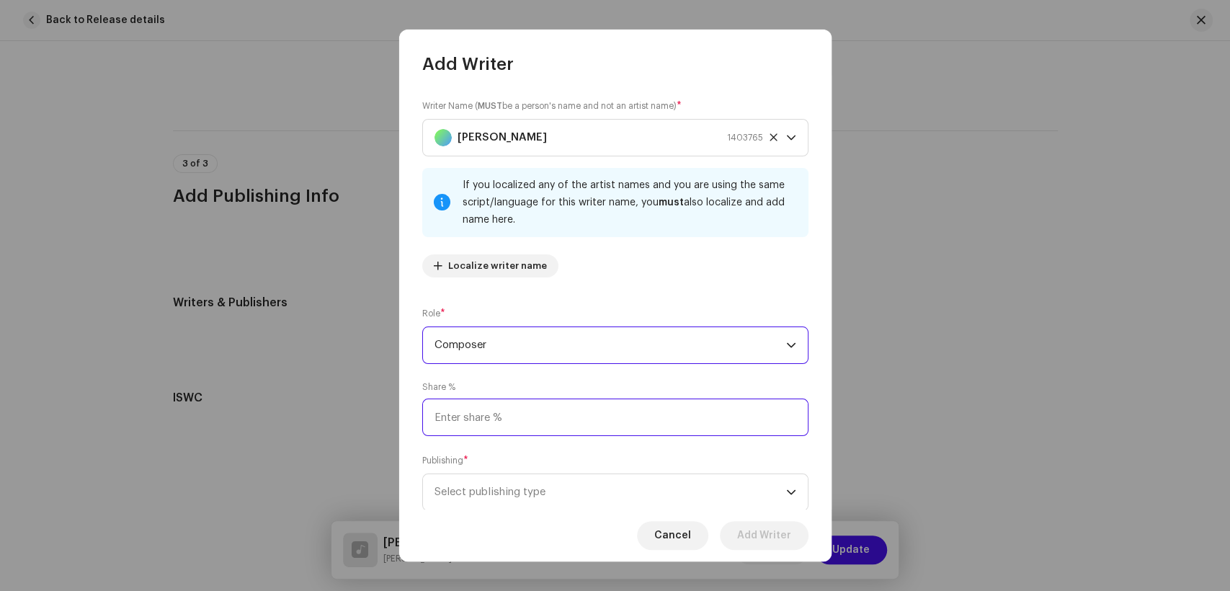
click at [596, 417] on input at bounding box center [615, 417] width 386 height 37
type input "25.00"
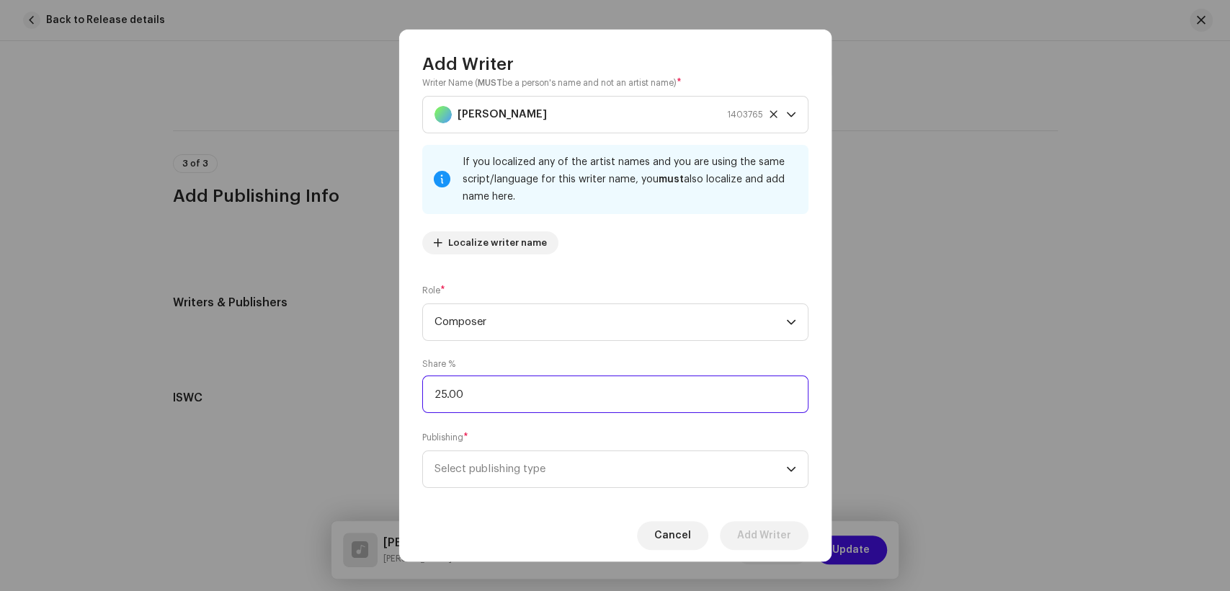
scroll to position [43, 0]
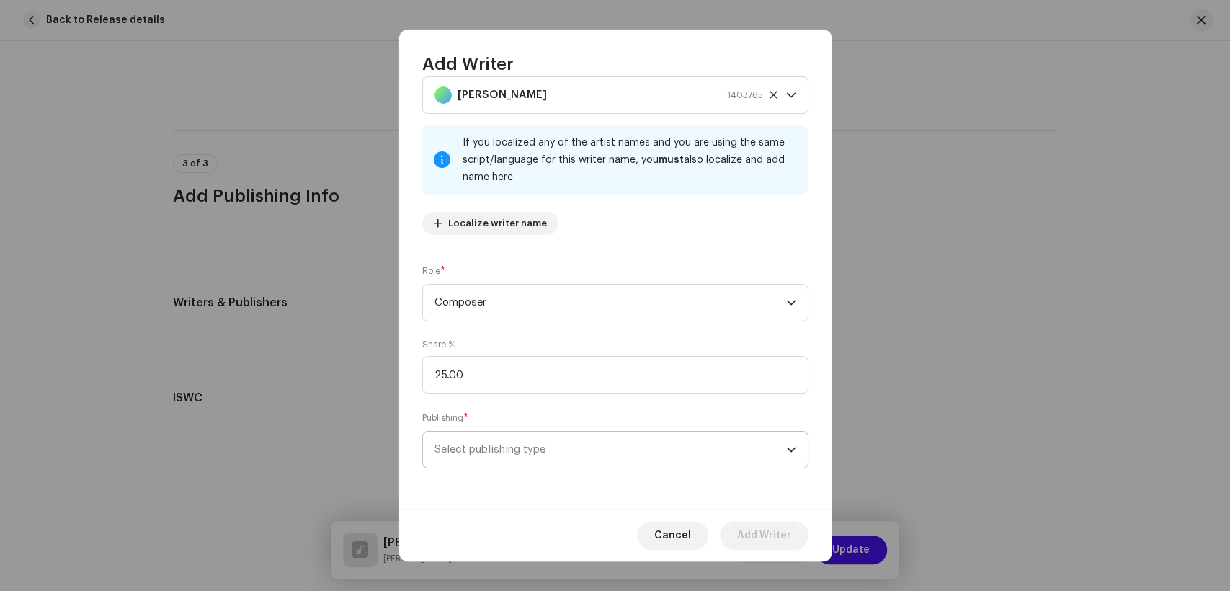
click at [623, 440] on span "Select publishing type" at bounding box center [611, 450] width 352 height 36
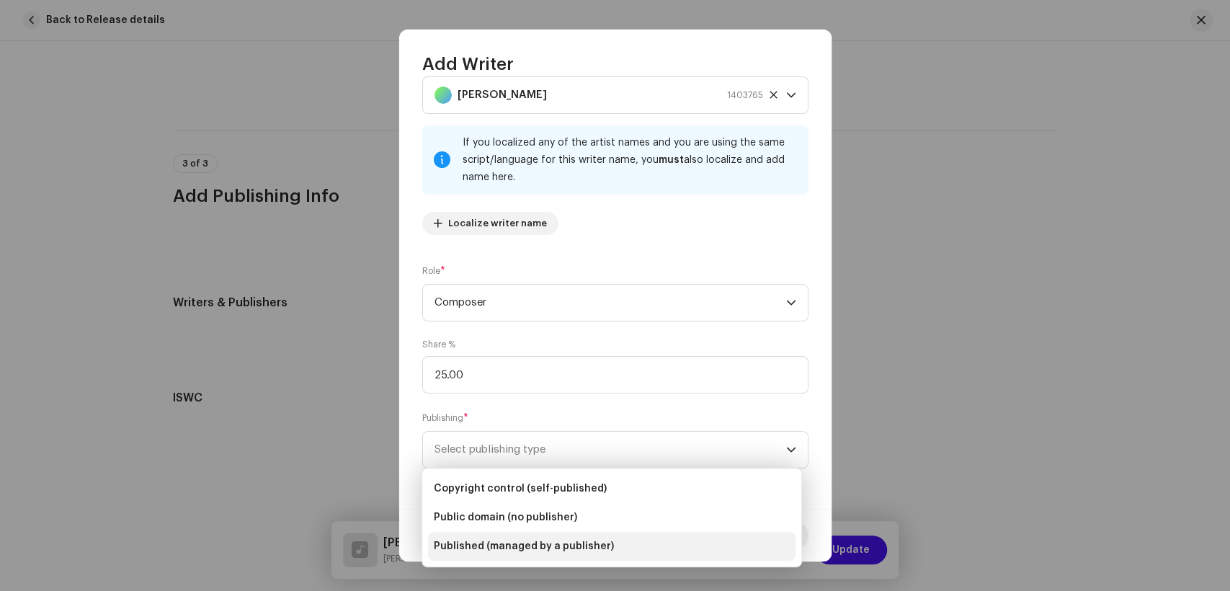
click at [577, 543] on span "Published (managed by a publisher)" at bounding box center [524, 546] width 180 height 14
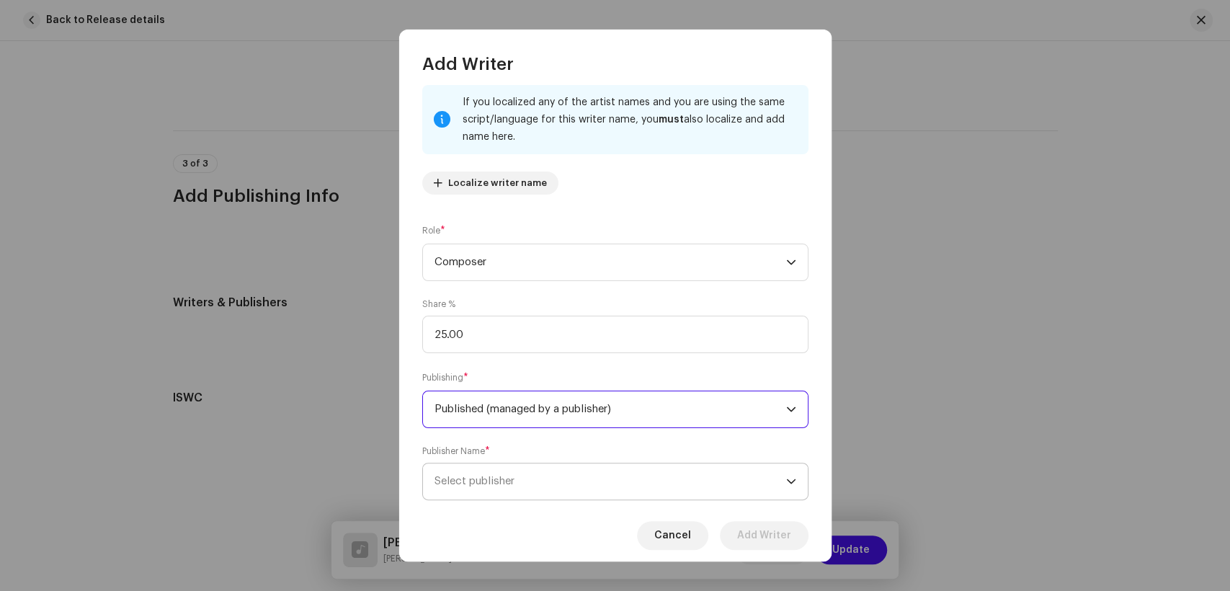
scroll to position [115, 0]
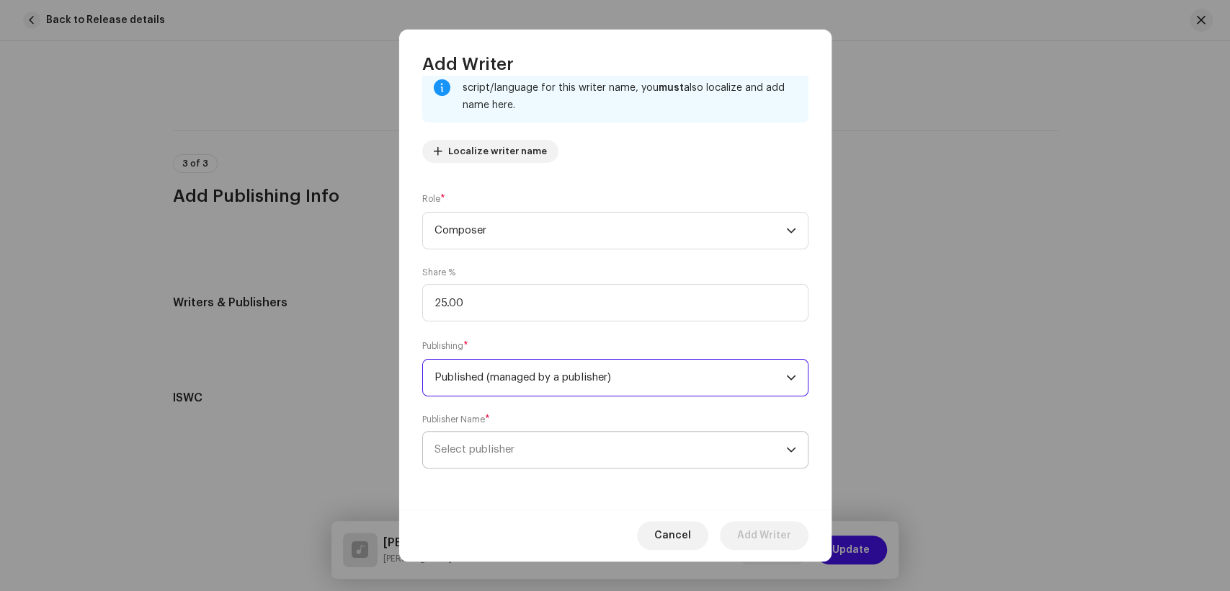
click at [587, 466] on span "Select publisher" at bounding box center [611, 450] width 352 height 36
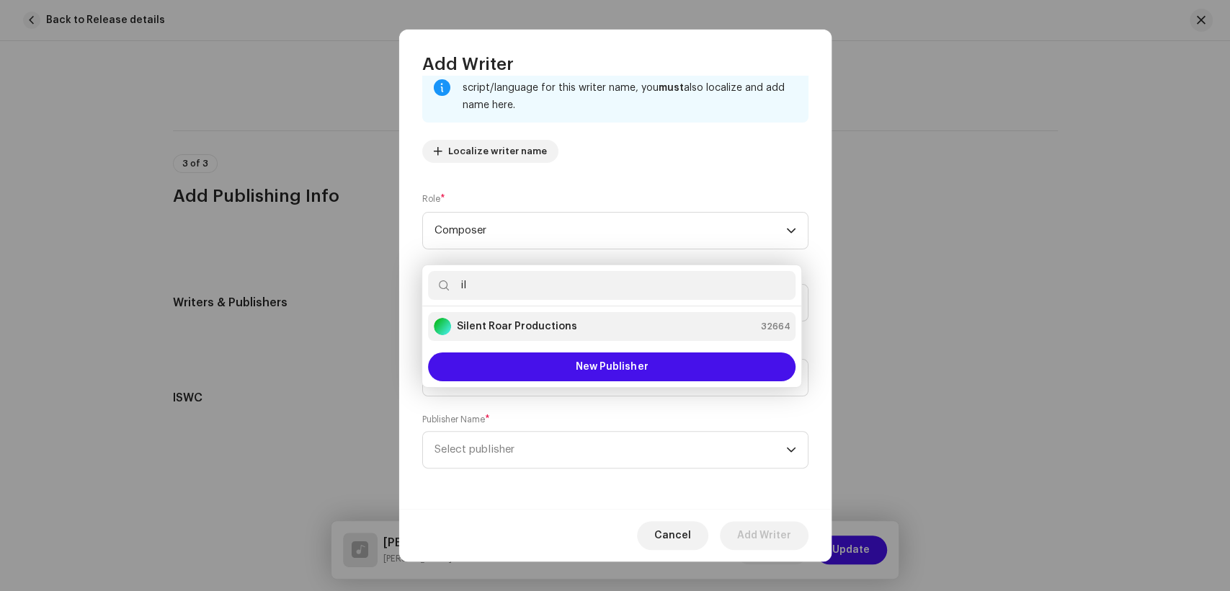
type input "il"
click at [546, 327] on strong "Silent Roar Productions" at bounding box center [517, 326] width 120 height 14
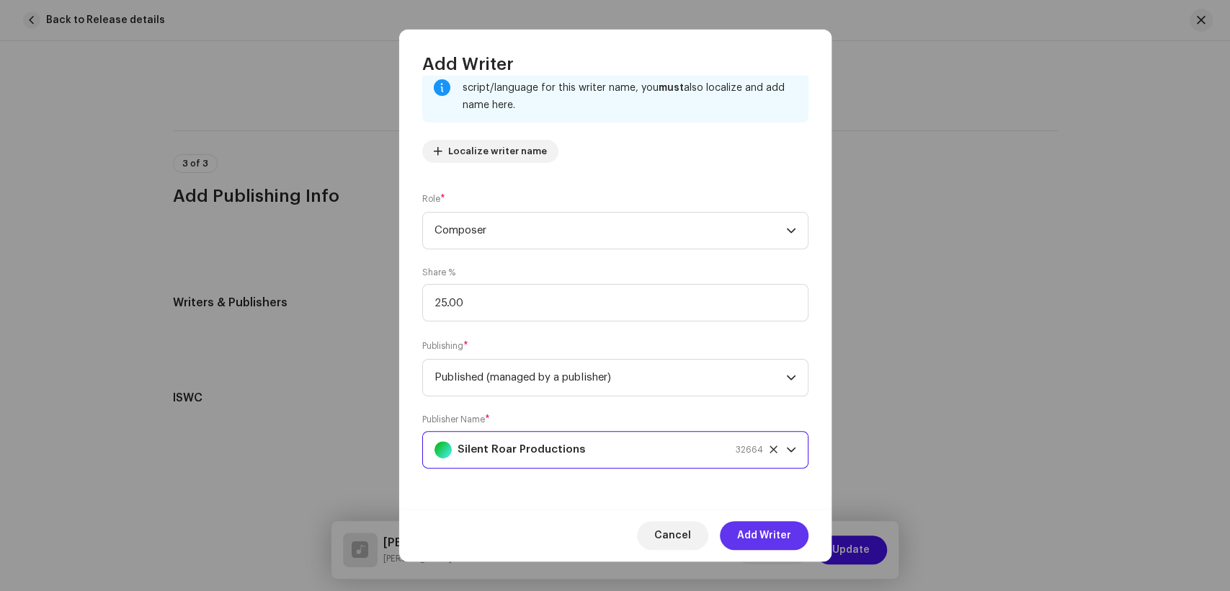
click at [781, 525] on span "Add Writer" at bounding box center [764, 535] width 54 height 29
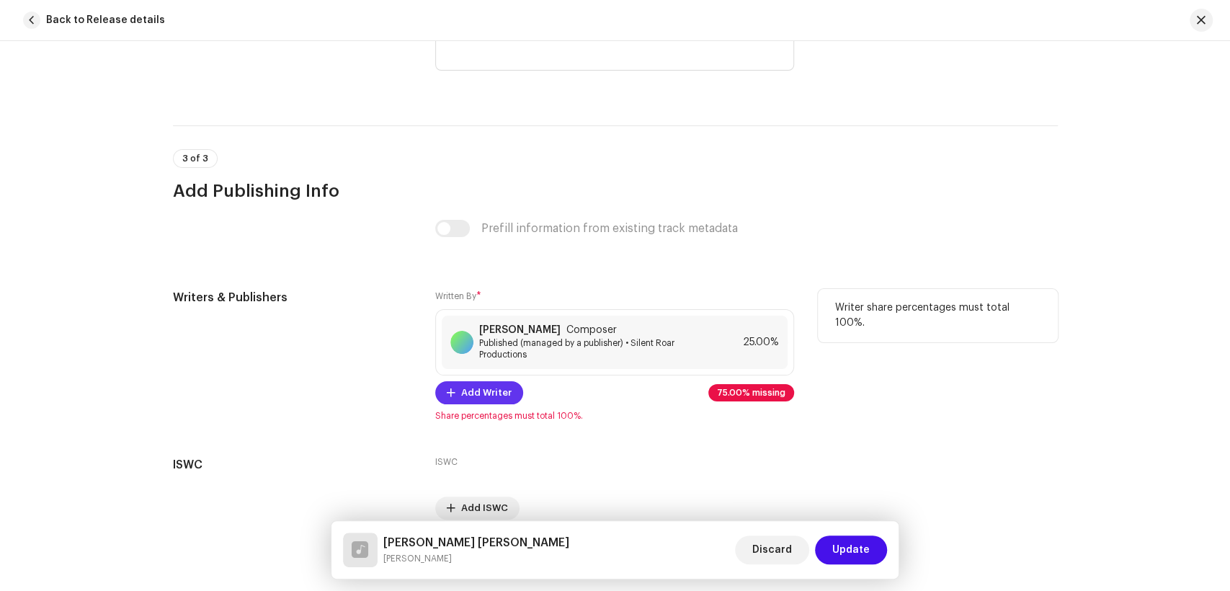
click at [484, 387] on span "Add Writer" at bounding box center [486, 392] width 50 height 29
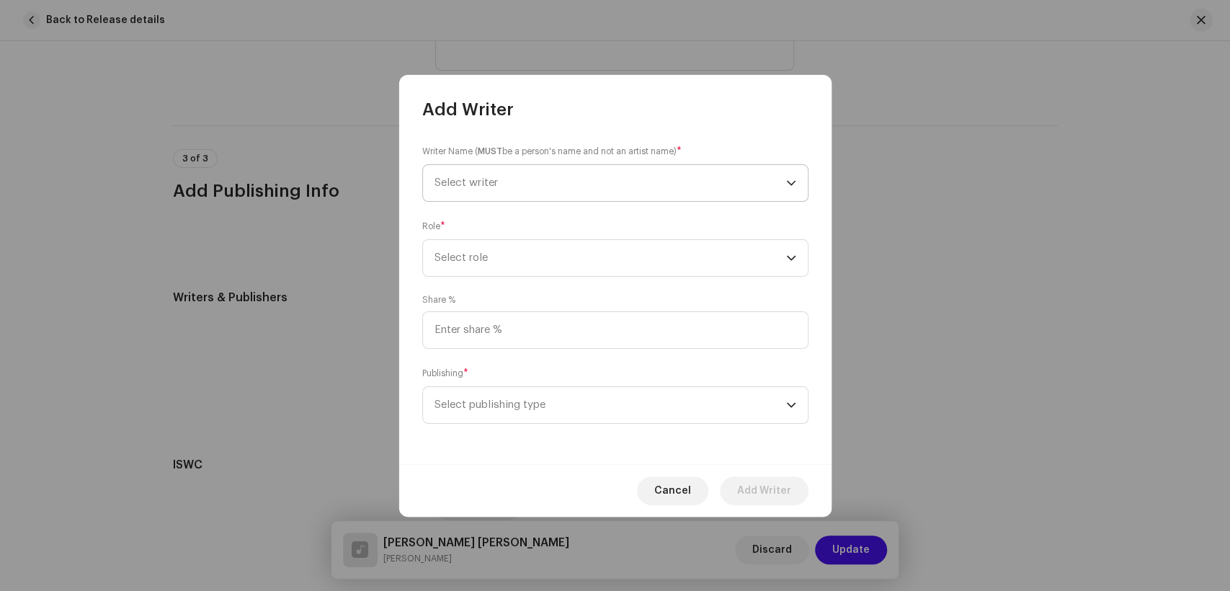
click at [626, 184] on span "Select writer" at bounding box center [611, 183] width 352 height 36
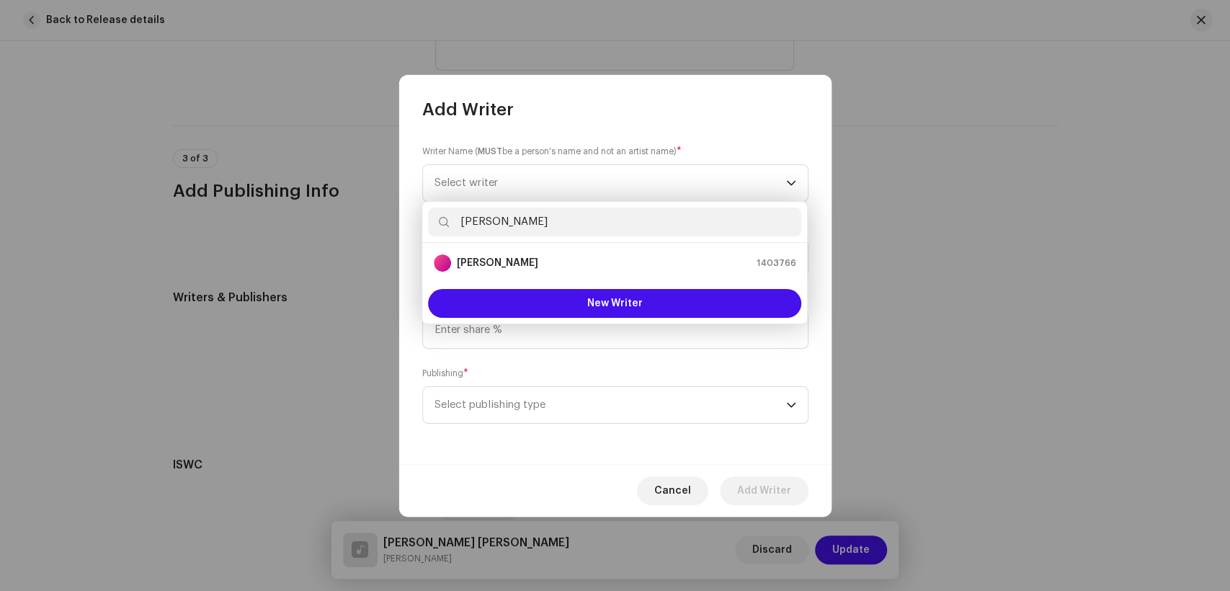
type input "[PERSON_NAME]"
click at [536, 266] on div "[PERSON_NAME] 1403766" at bounding box center [615, 262] width 362 height 17
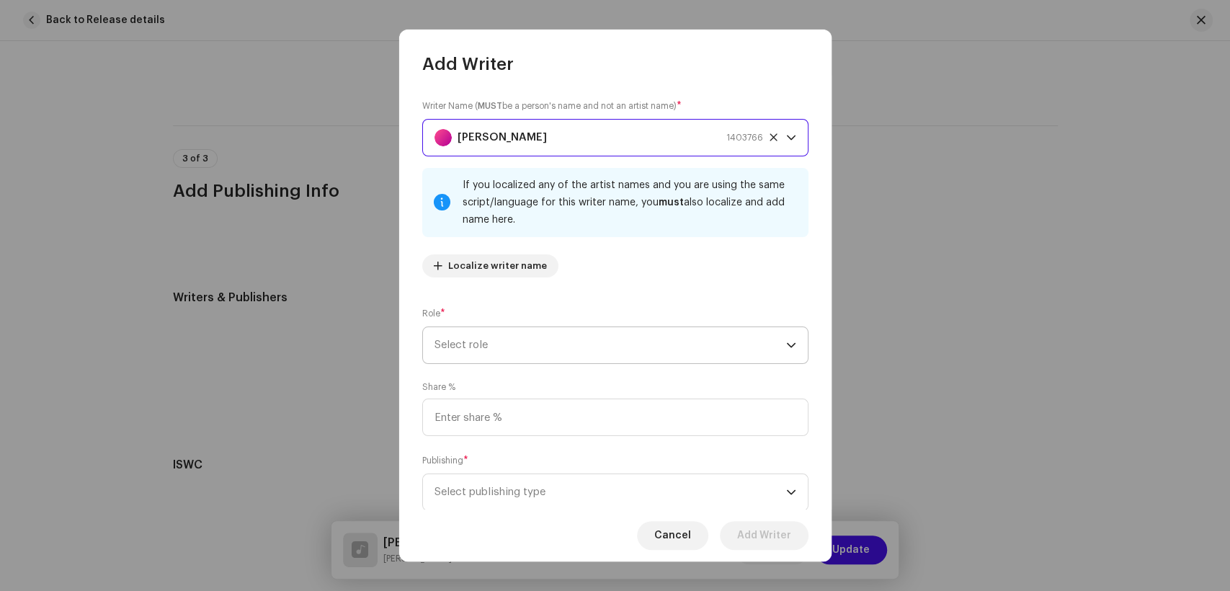
click at [659, 333] on span "Select role" at bounding box center [611, 345] width 352 height 36
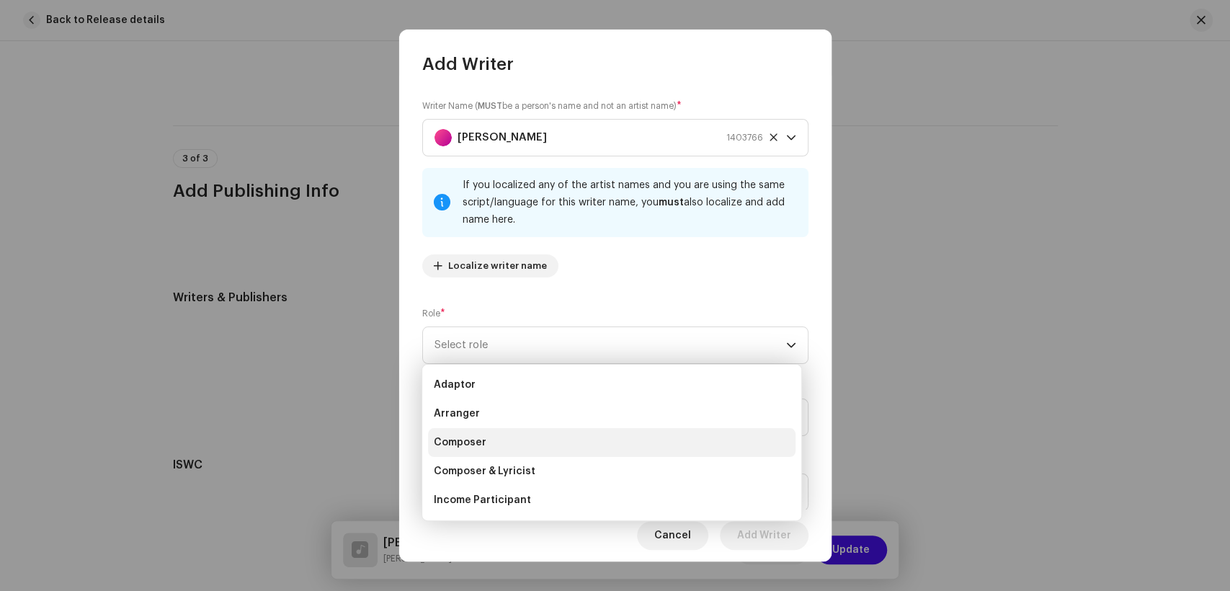
click at [556, 432] on li "Composer" at bounding box center [612, 442] width 368 height 29
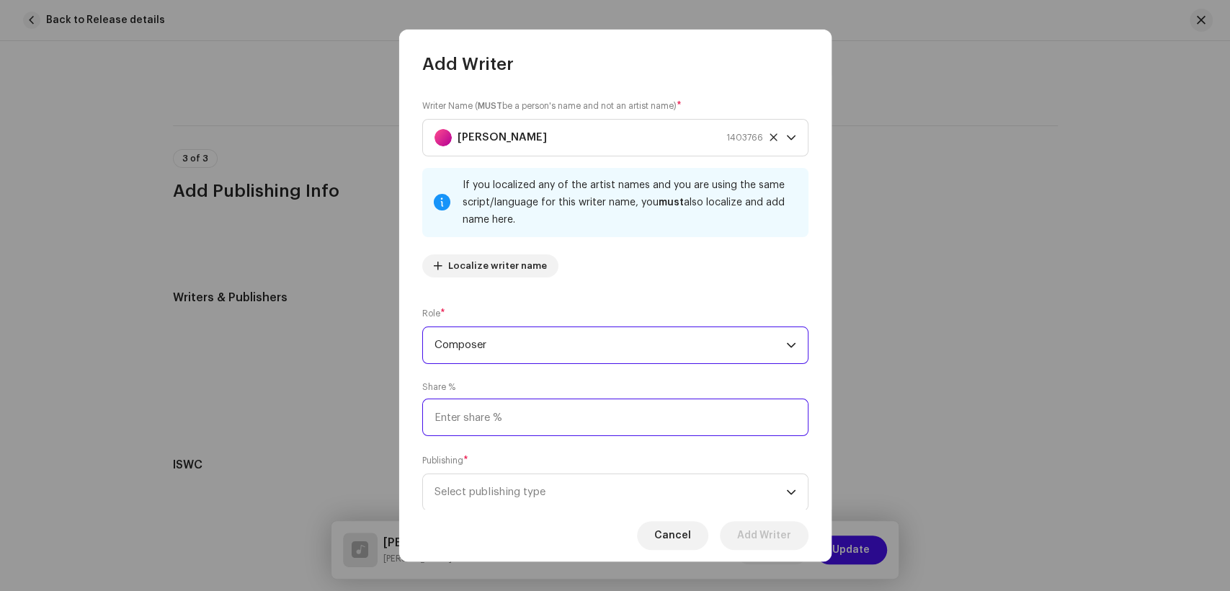
click at [597, 415] on input at bounding box center [615, 417] width 386 height 37
type input "25.00"
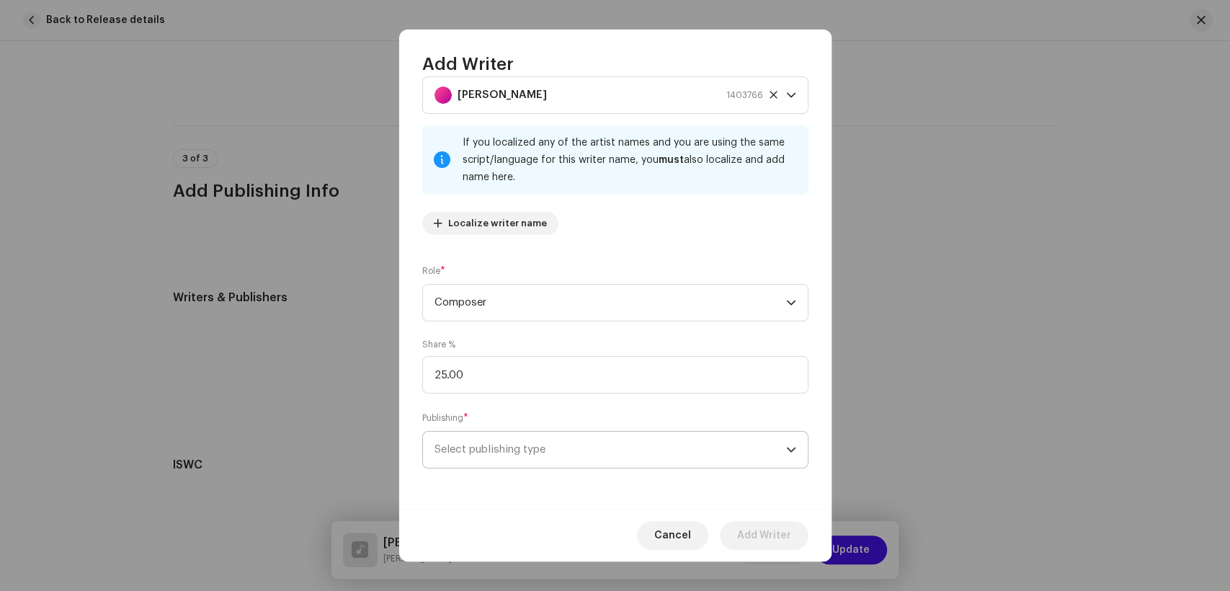
click at [623, 447] on span "Select publishing type" at bounding box center [611, 450] width 352 height 36
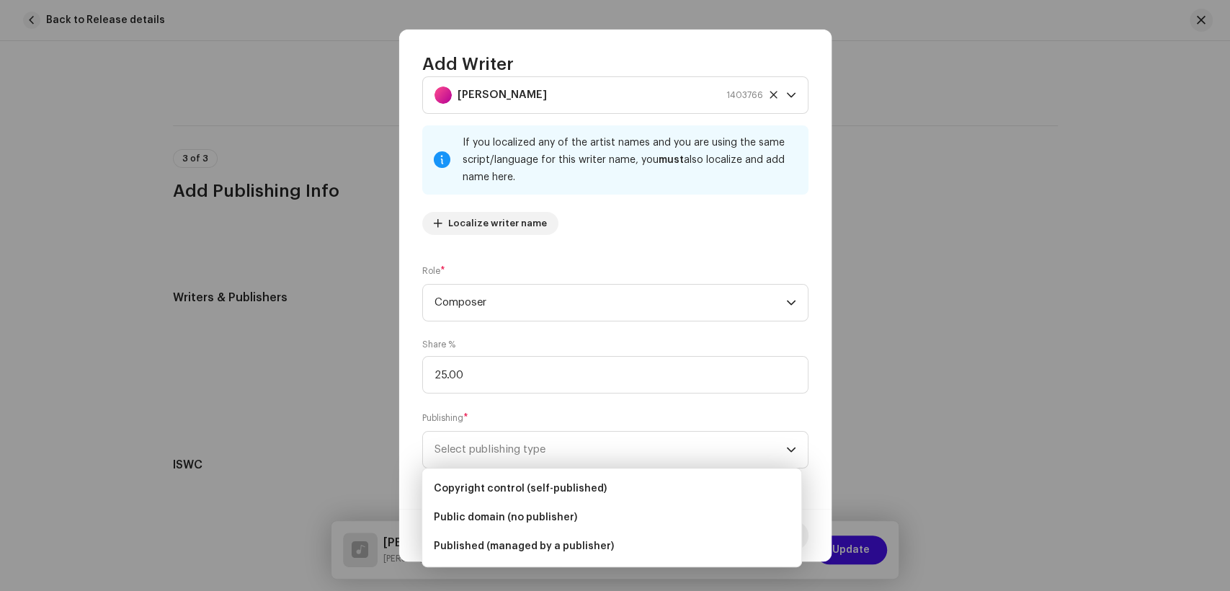
drag, startPoint x: 550, startPoint y: 541, endPoint x: 612, endPoint y: 413, distance: 141.8
click at [550, 536] on li "Published (managed by a publisher)" at bounding box center [612, 546] width 368 height 29
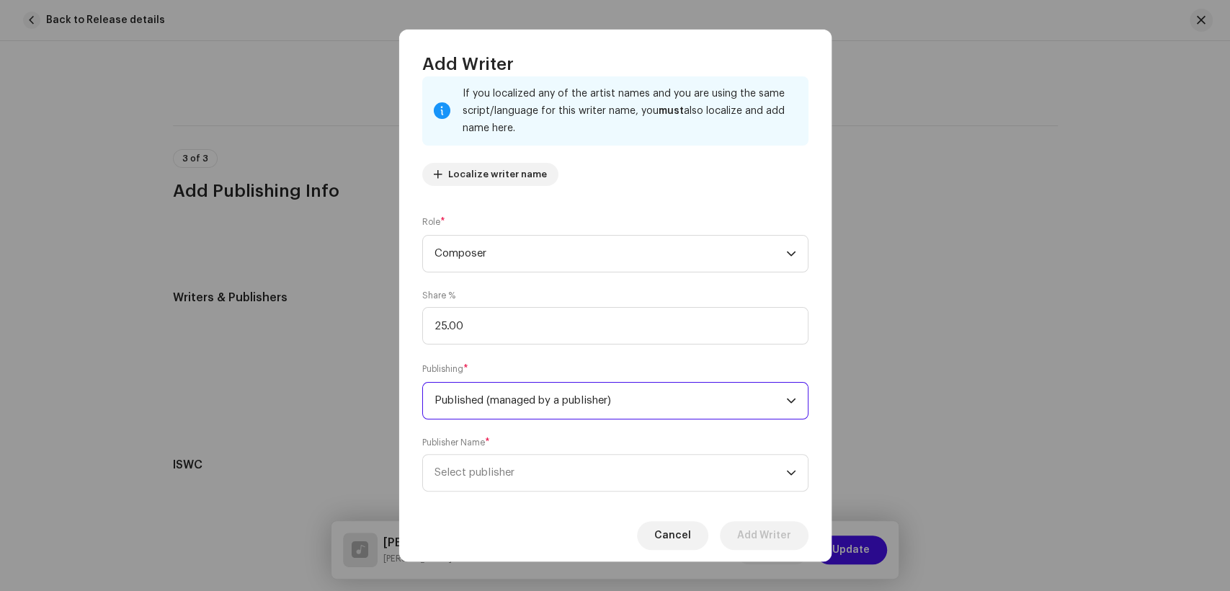
scroll to position [115, 0]
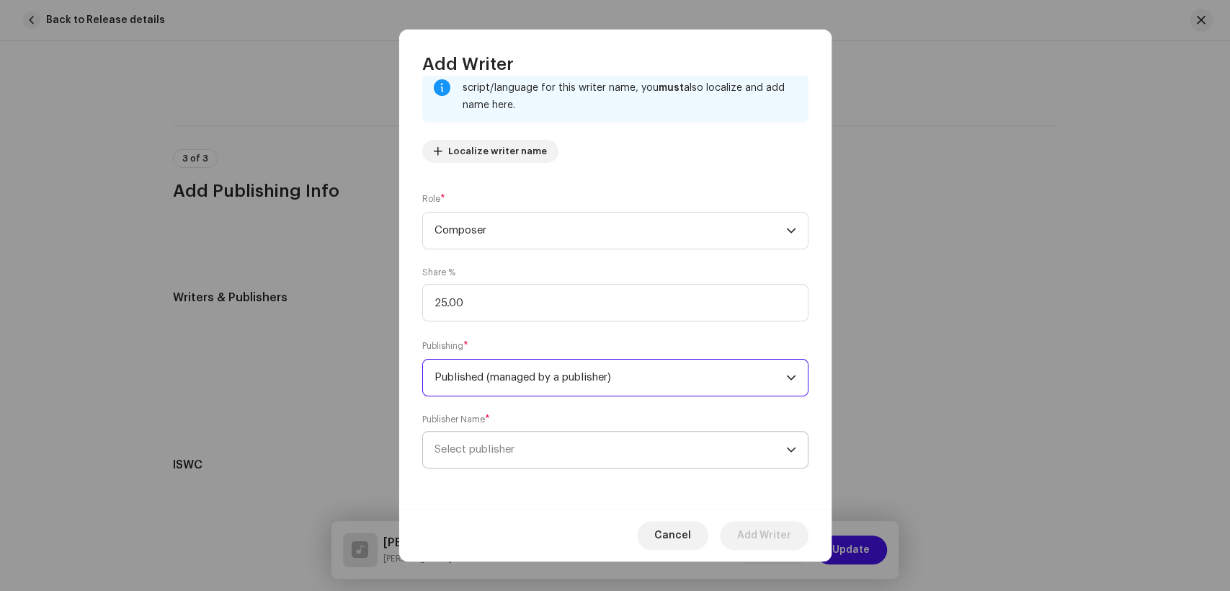
click at [597, 457] on span "Select publisher" at bounding box center [611, 450] width 352 height 36
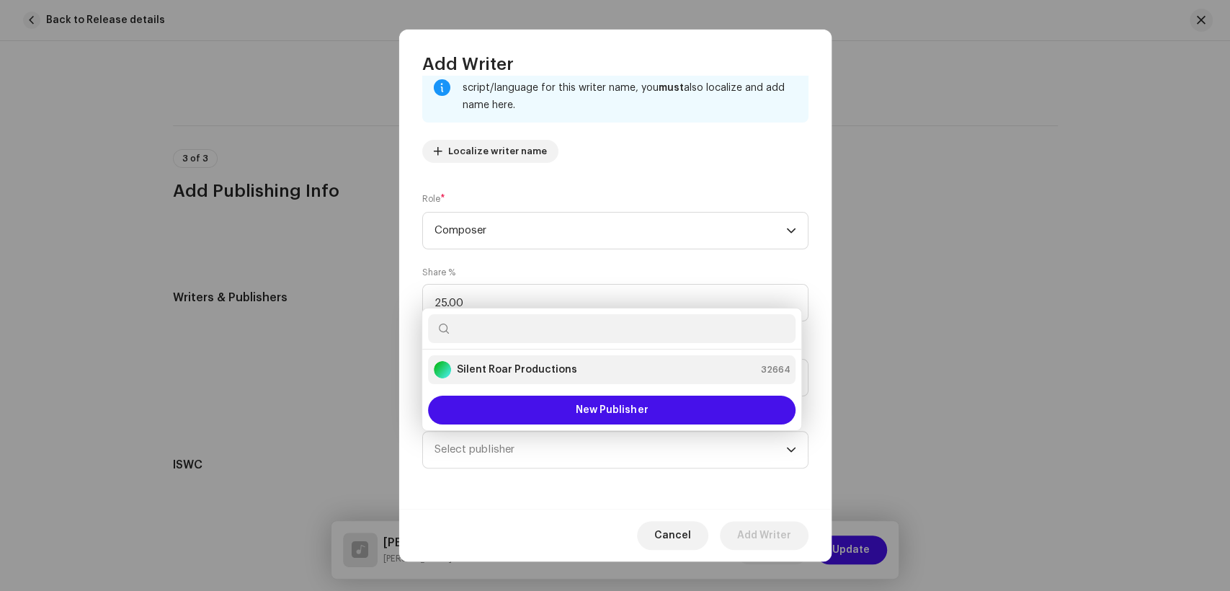
click at [568, 373] on strong "Silent Roar Productions" at bounding box center [517, 370] width 120 height 14
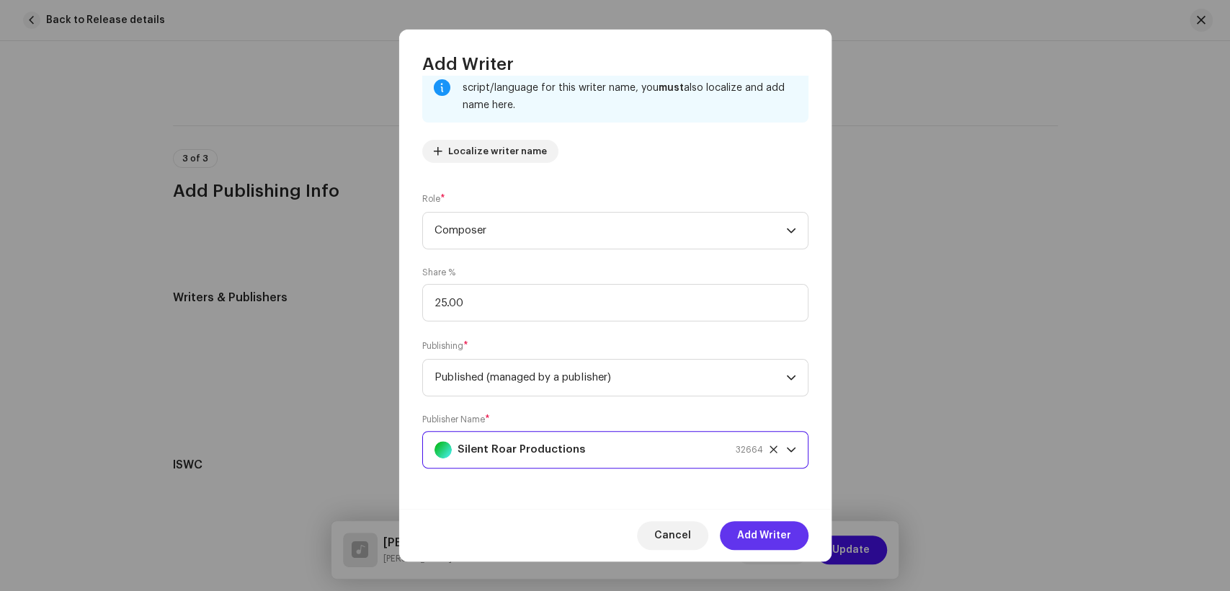
click at [761, 531] on span "Add Writer" at bounding box center [764, 535] width 54 height 29
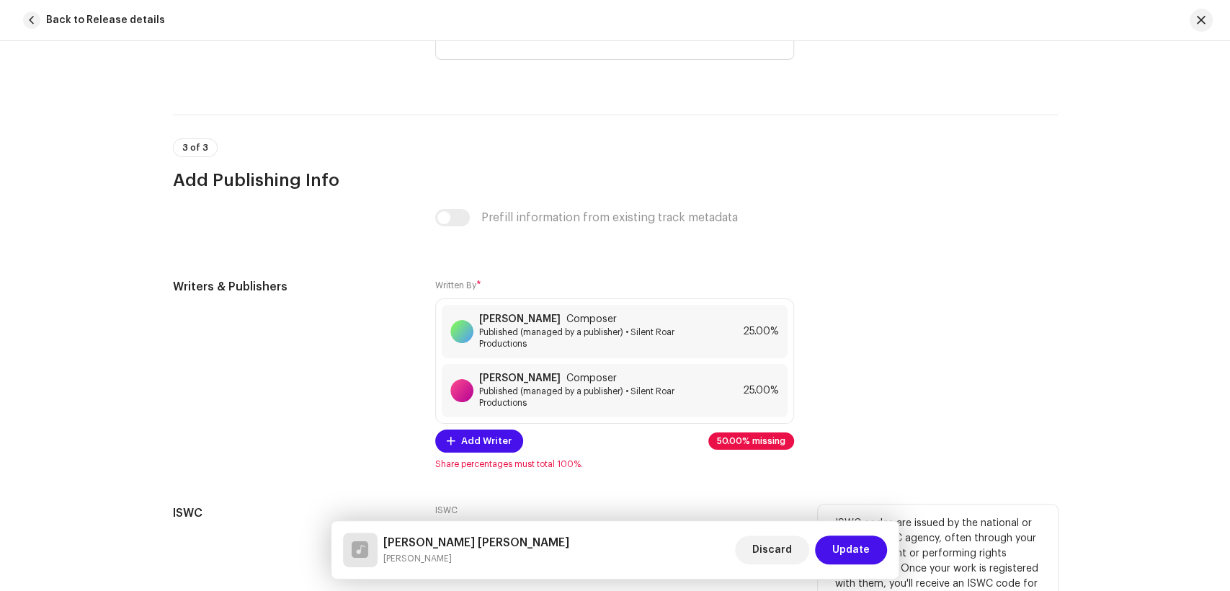
scroll to position [3032, 0]
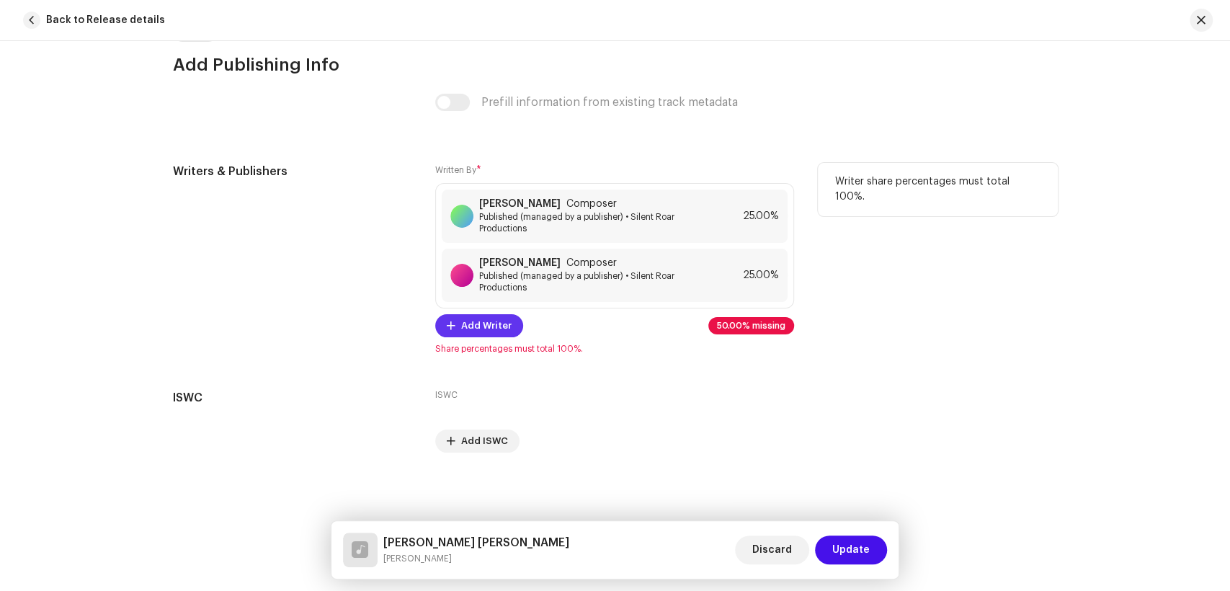
click at [490, 324] on span "Add Writer" at bounding box center [486, 325] width 50 height 29
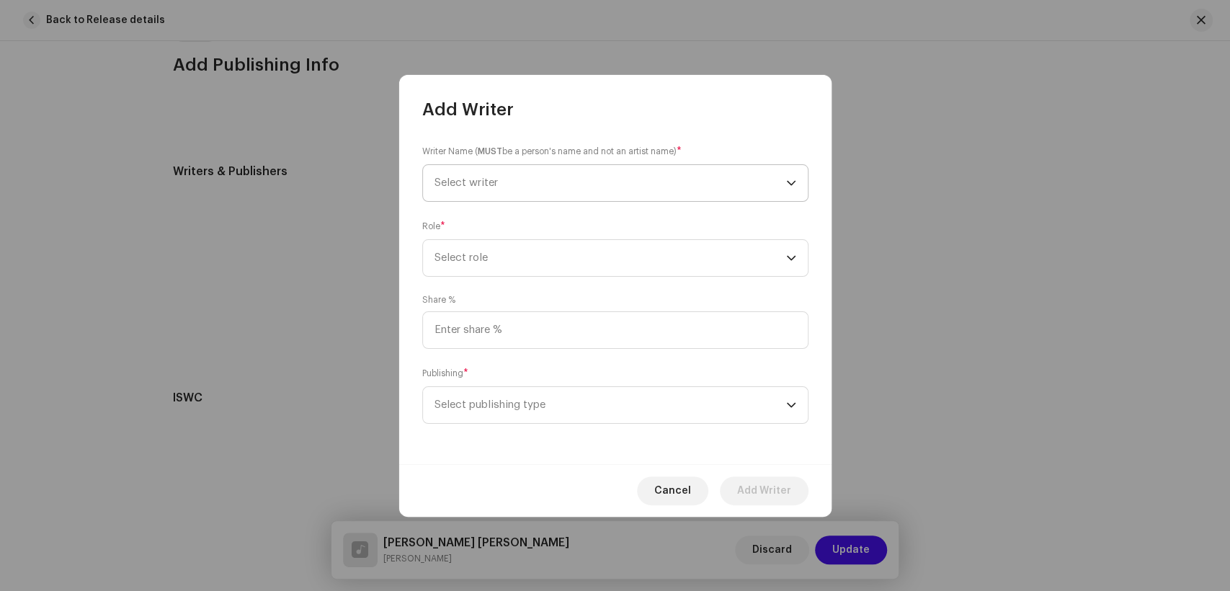
click at [591, 179] on span "Select writer" at bounding box center [611, 183] width 352 height 36
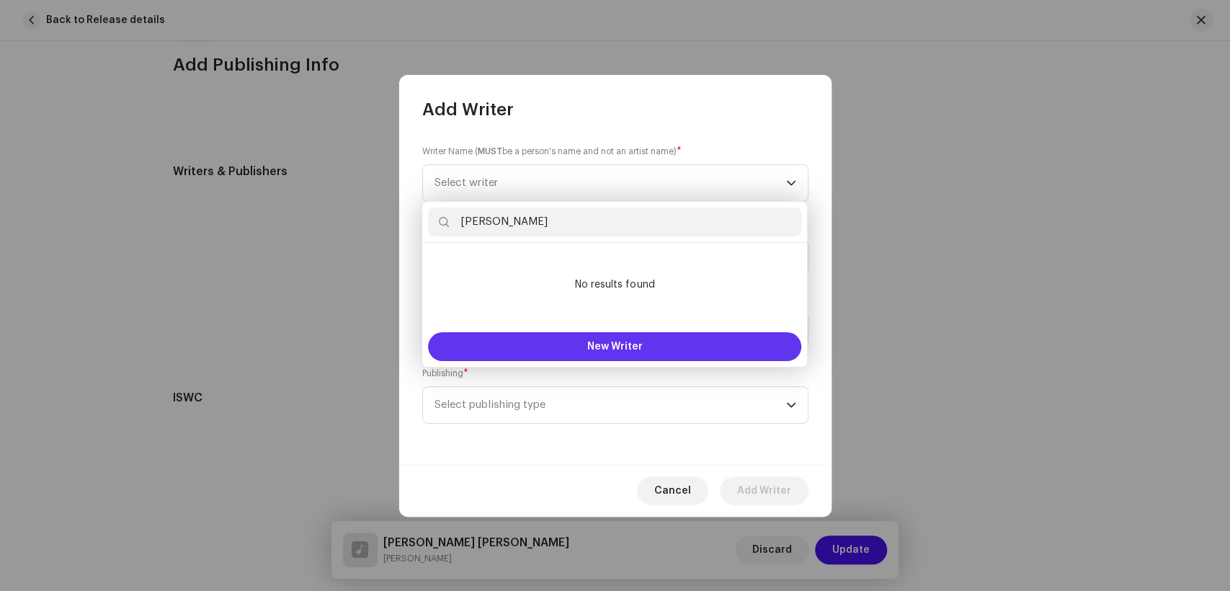
type input "Ali Gohar Wistro"
click at [585, 345] on button "New Writer" at bounding box center [614, 346] width 373 height 29
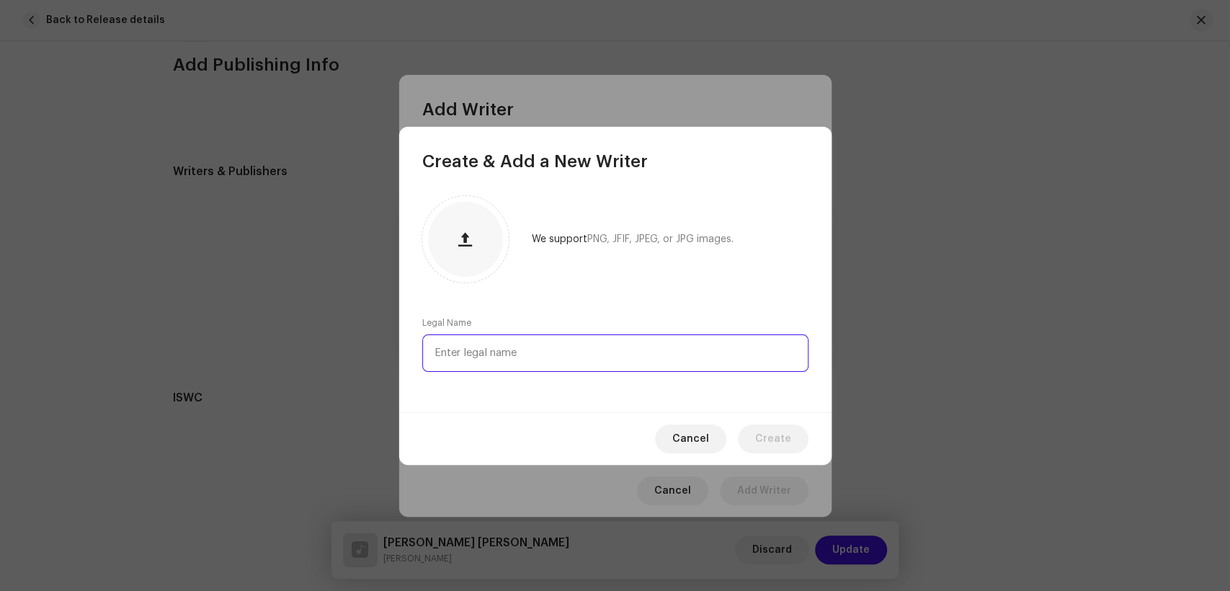
click at [587, 343] on input "text" at bounding box center [615, 352] width 386 height 37
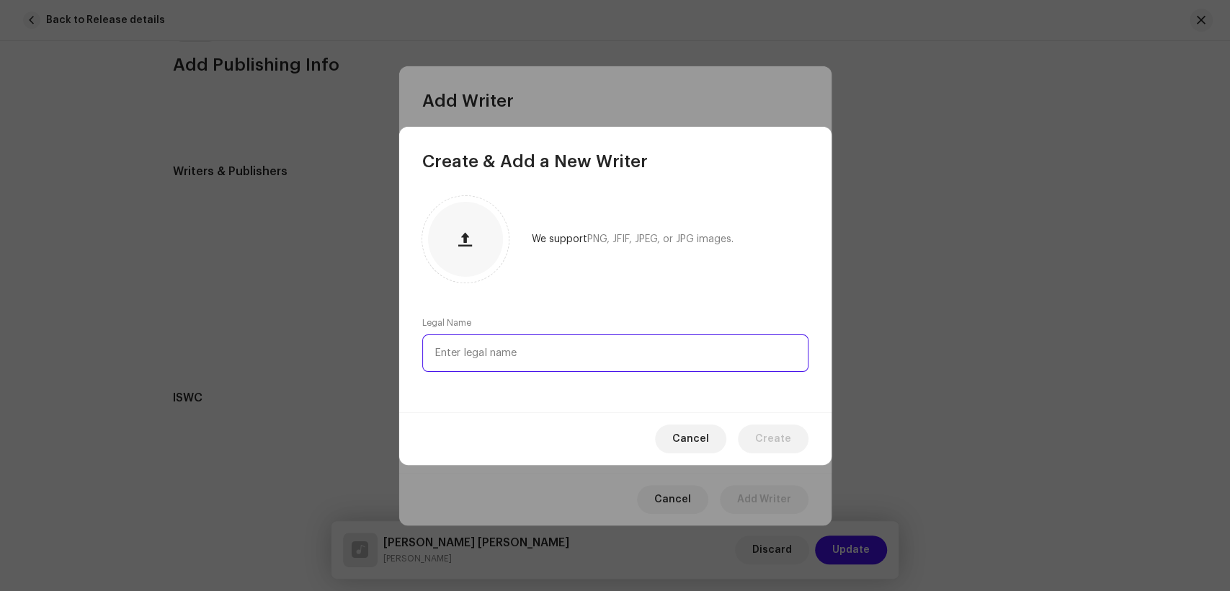
paste input "Ali Gohar Wistro"
type input "Ali Gohar Wistro"
click at [794, 442] on button "Create" at bounding box center [773, 439] width 71 height 29
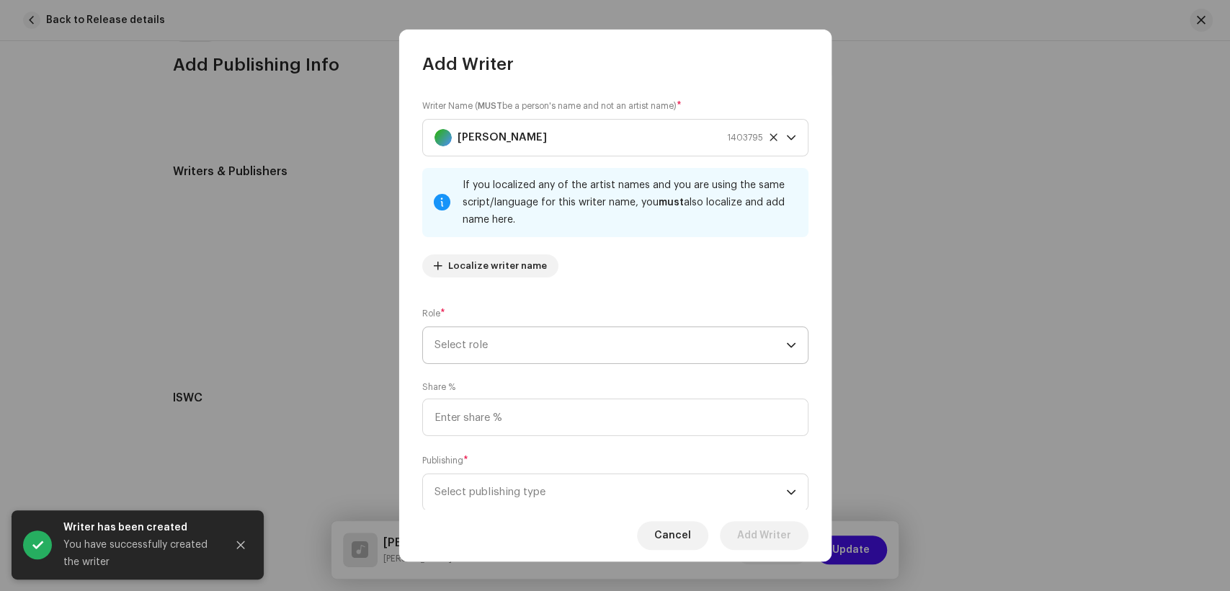
click at [520, 342] on span "Select role" at bounding box center [611, 345] width 352 height 36
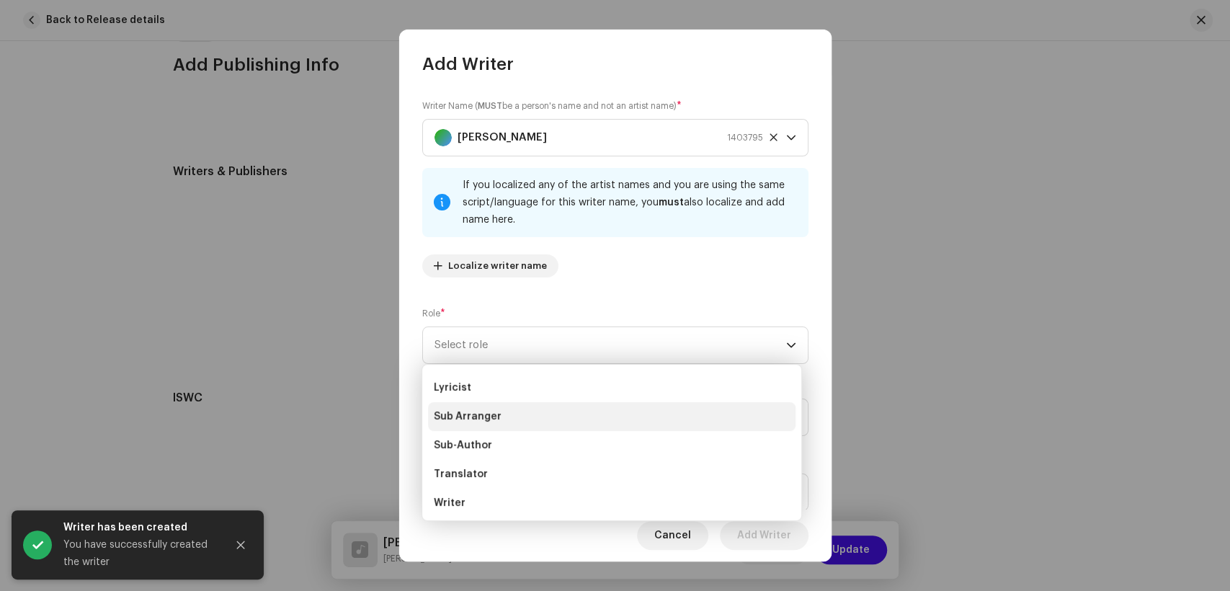
scroll to position [144, 0]
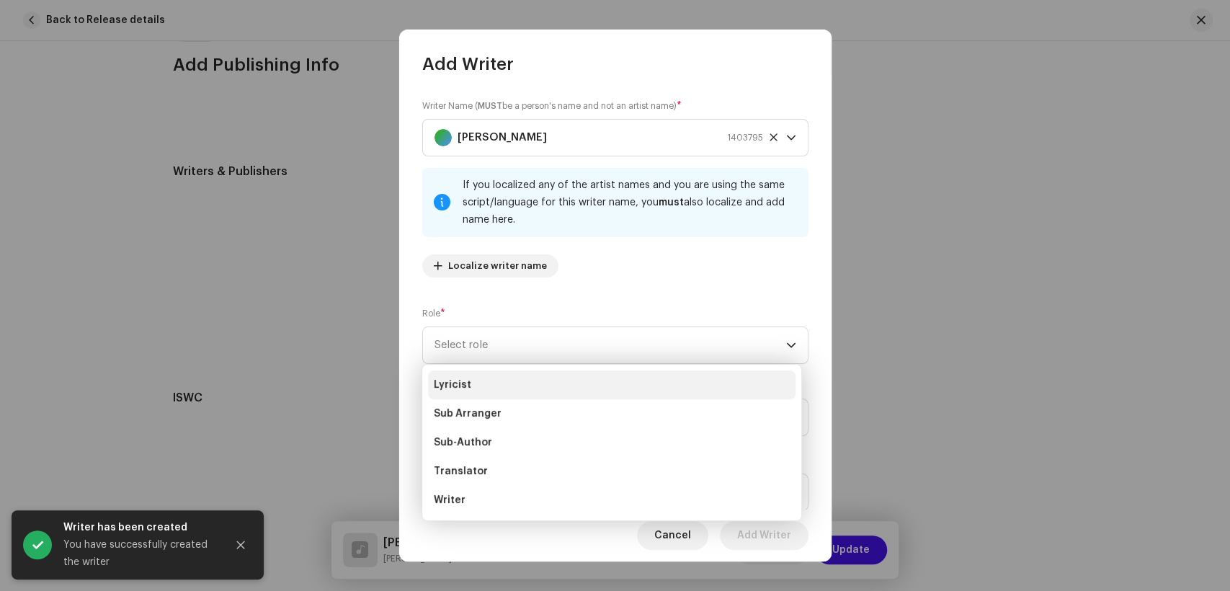
click at [480, 380] on li "Lyricist" at bounding box center [612, 384] width 368 height 29
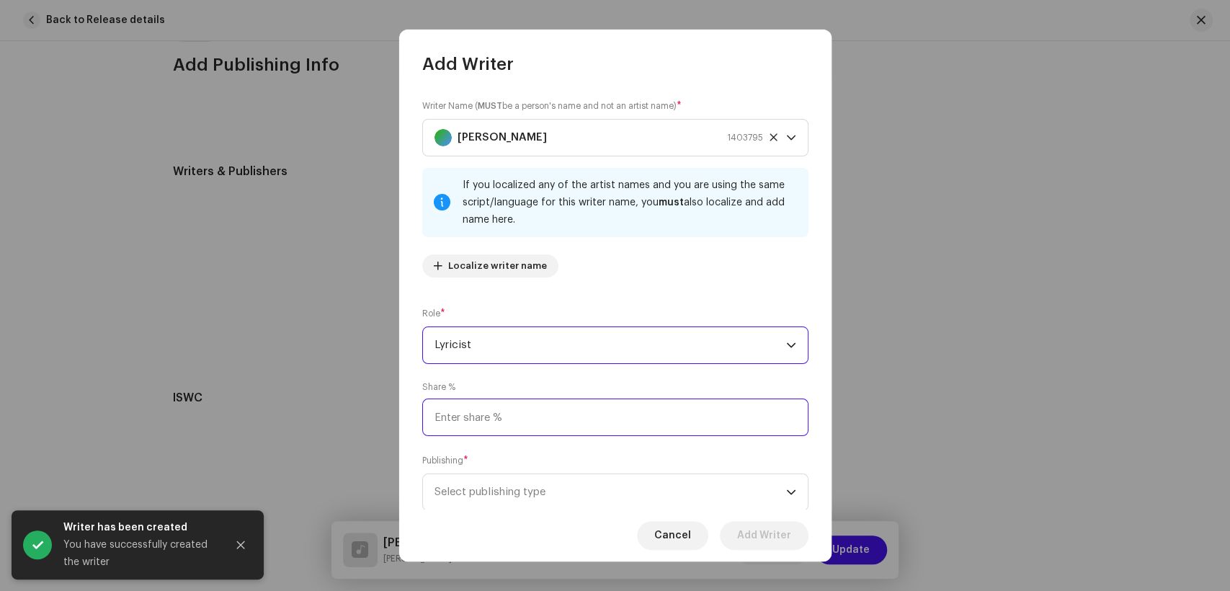
click at [559, 417] on input at bounding box center [615, 417] width 386 height 37
type input "50.00"
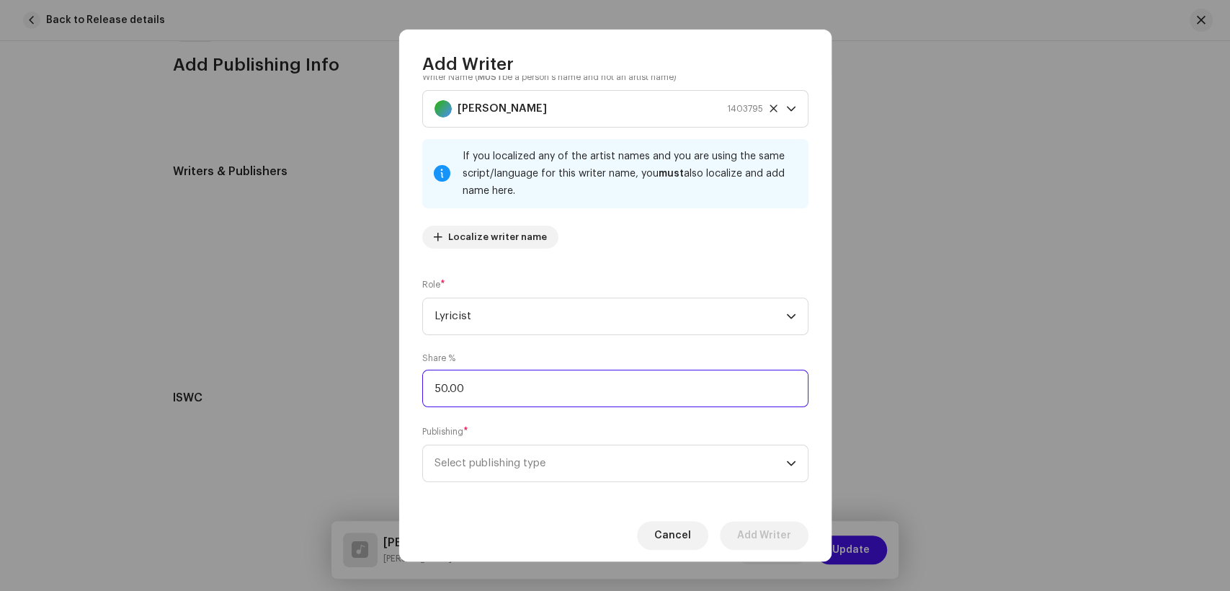
scroll to position [43, 0]
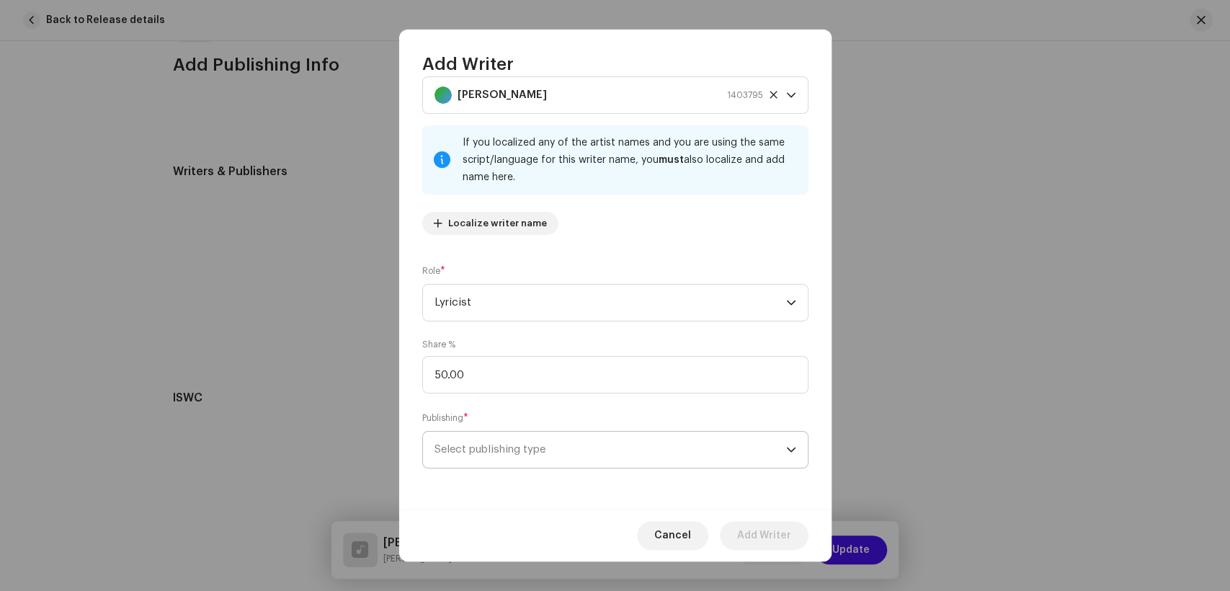
click at [569, 438] on span "Select publishing type" at bounding box center [611, 450] width 352 height 36
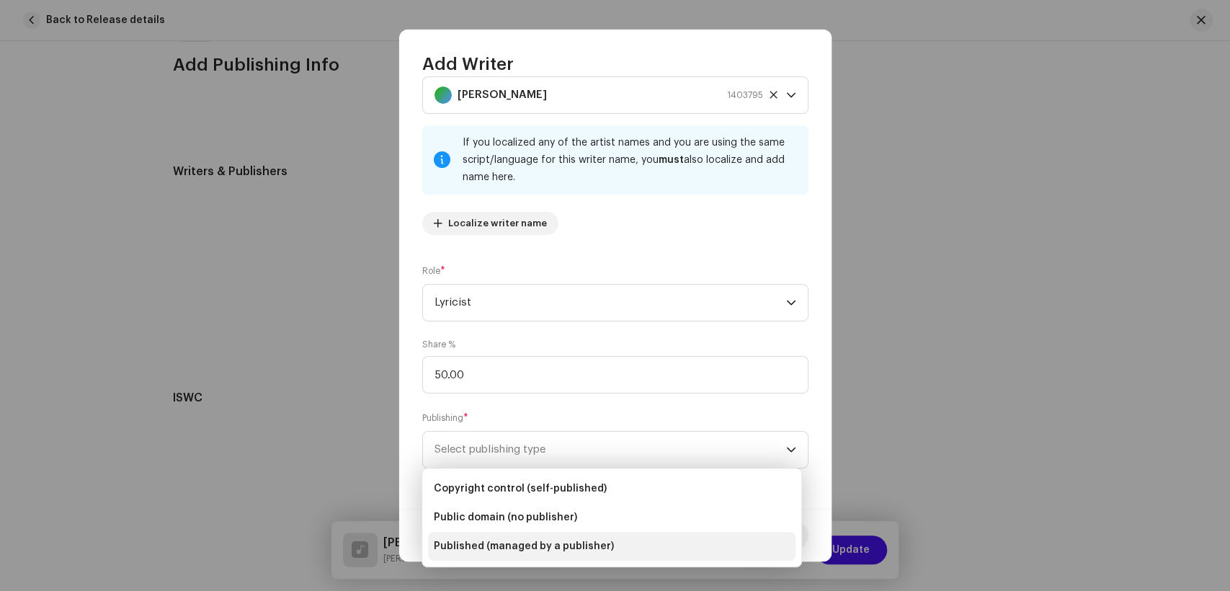
click at [519, 548] on span "Published (managed by a publisher)" at bounding box center [524, 546] width 180 height 14
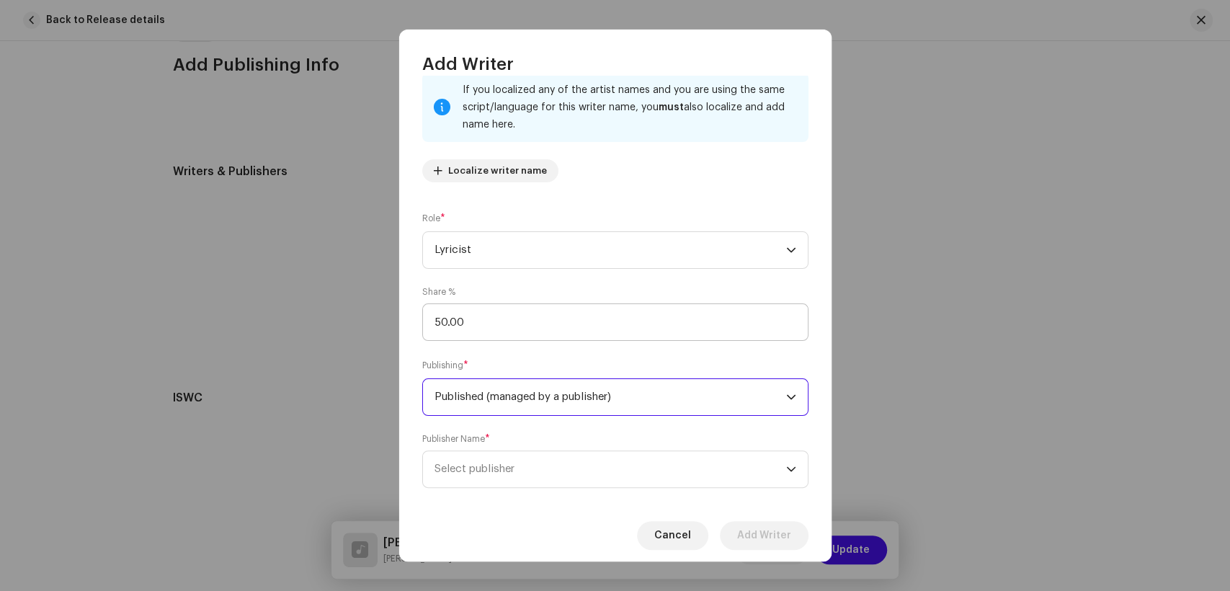
scroll to position [115, 0]
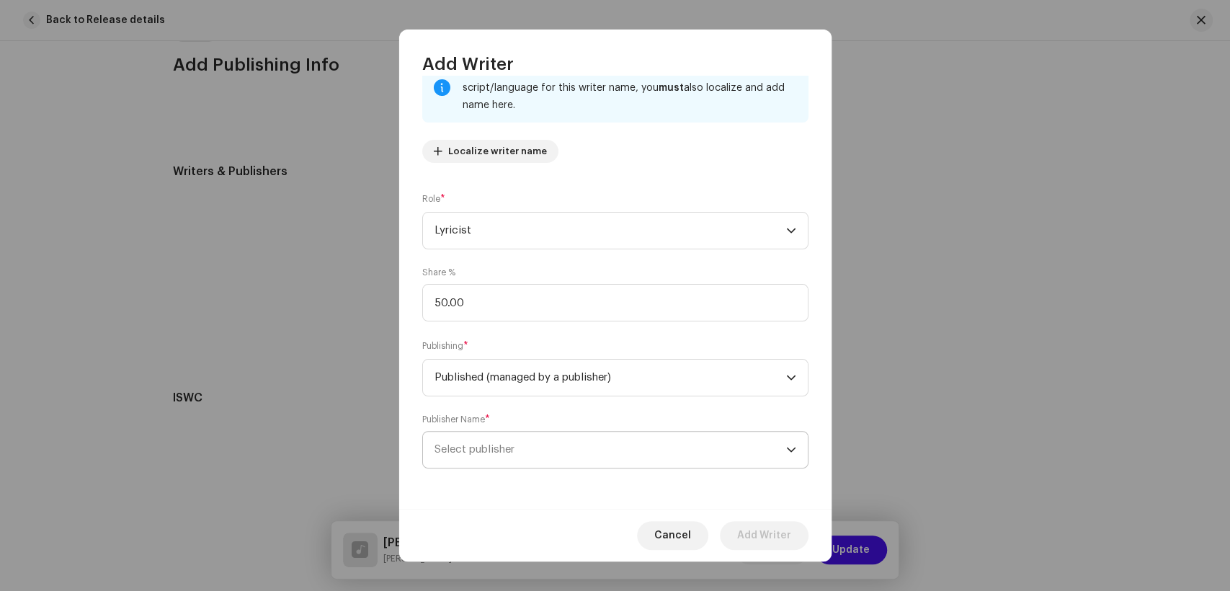
click at [591, 451] on span "Select publisher" at bounding box center [611, 450] width 352 height 36
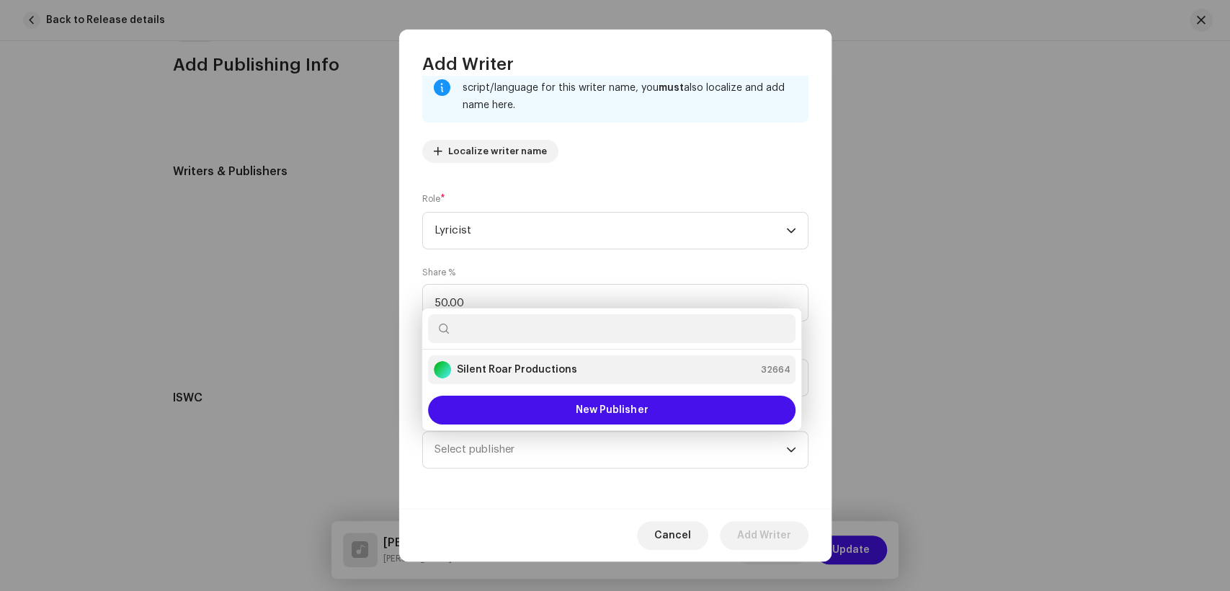
click at [528, 374] on strong "Silent Roar Productions" at bounding box center [517, 370] width 120 height 14
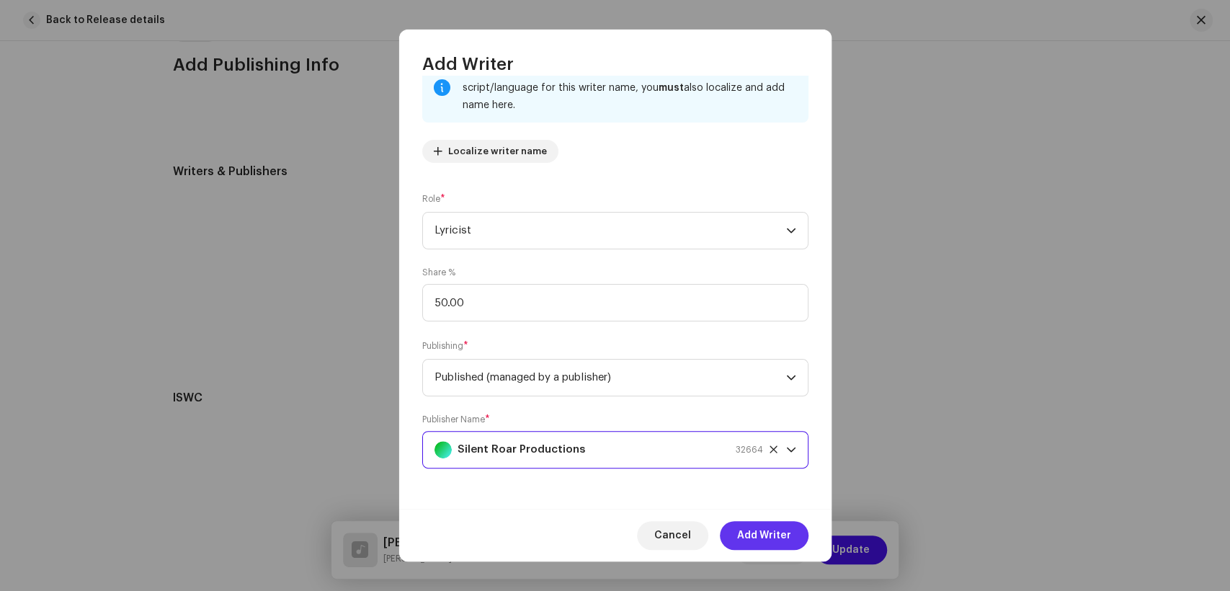
click at [793, 525] on button "Add Writer" at bounding box center [764, 535] width 89 height 29
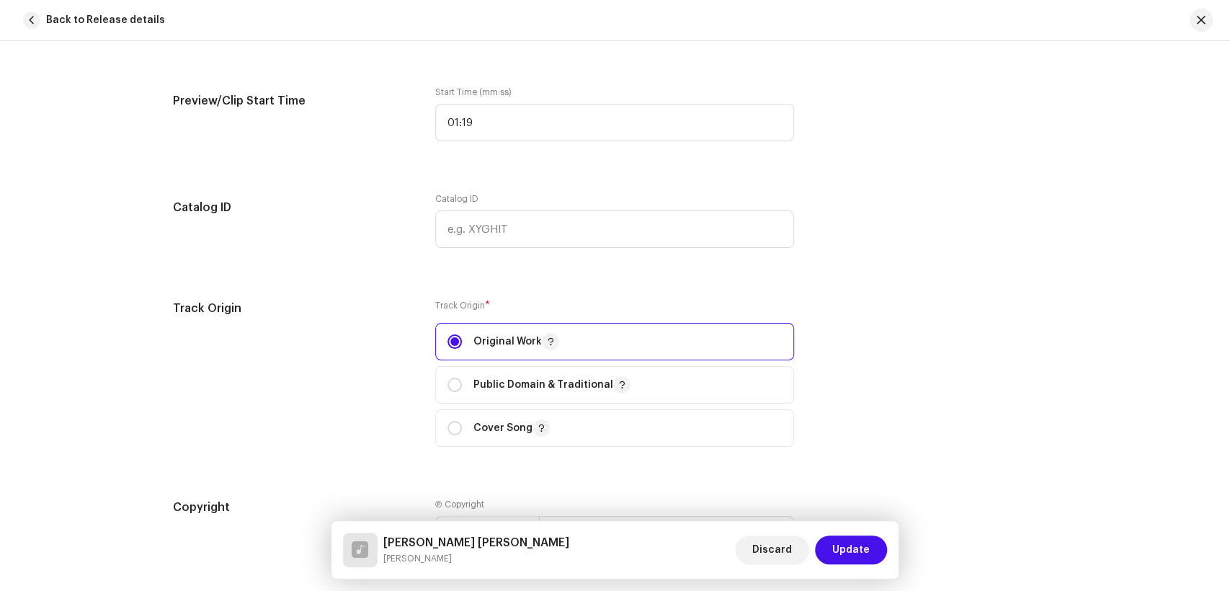
scroll to position [1472, 0]
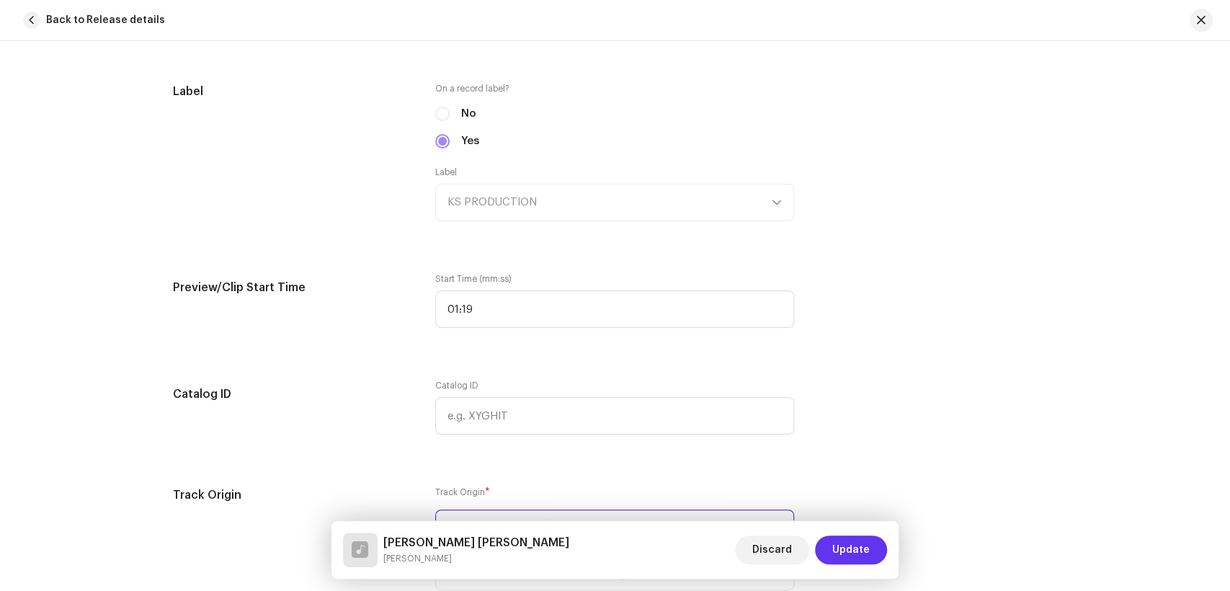
click at [859, 543] on span "Update" at bounding box center [850, 549] width 37 height 29
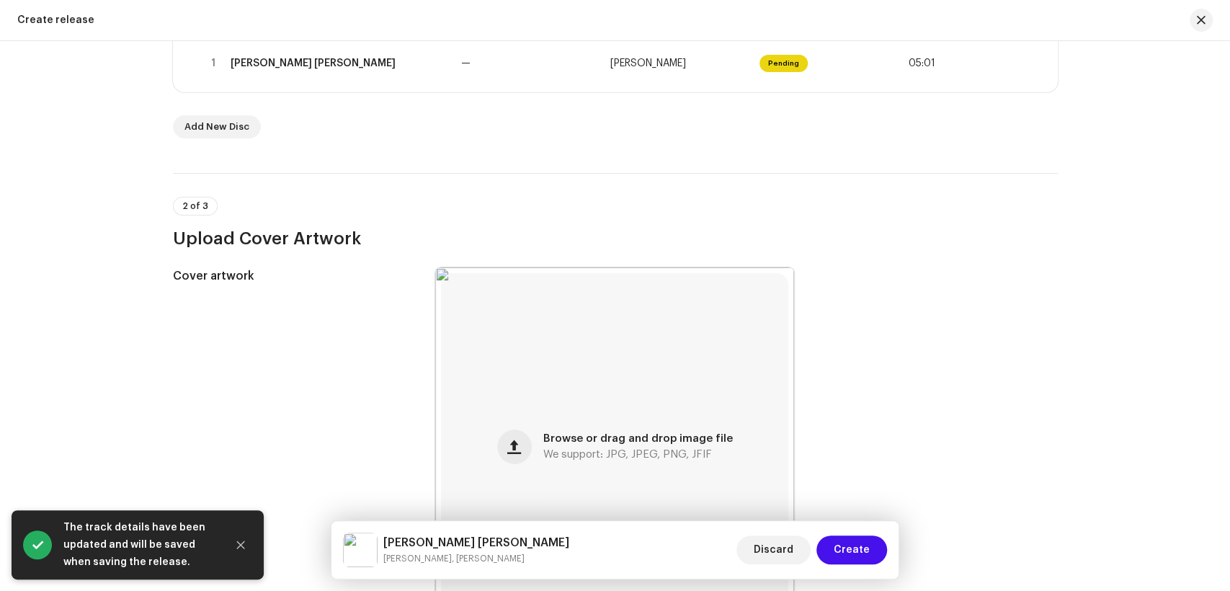
scroll to position [500, 0]
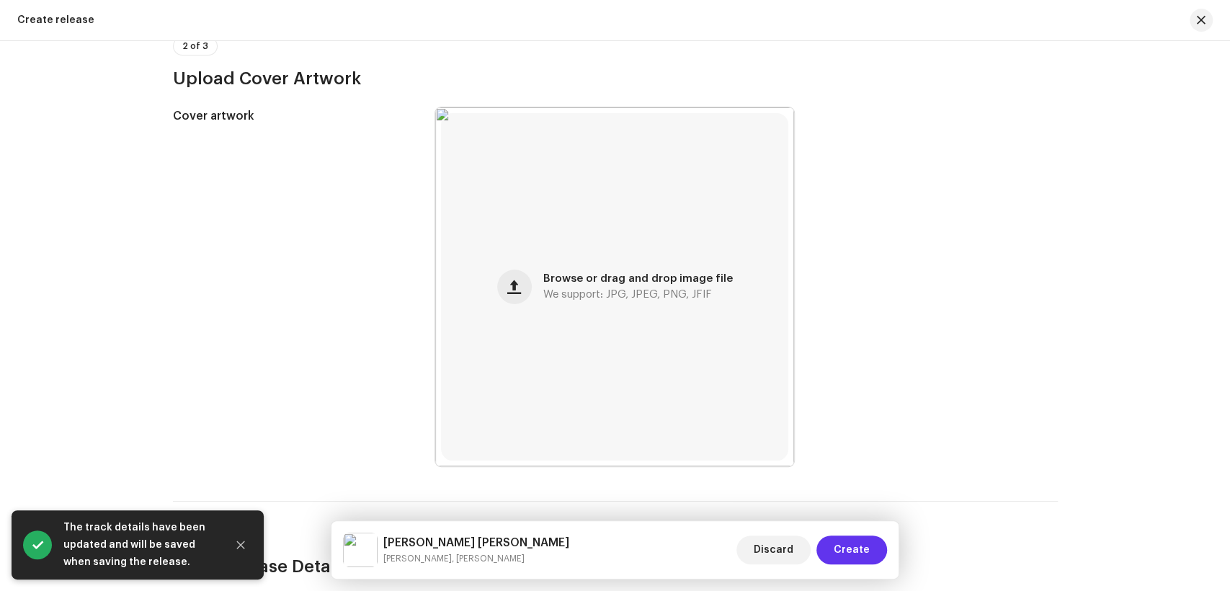
click at [845, 545] on span "Create" at bounding box center [852, 549] width 36 height 29
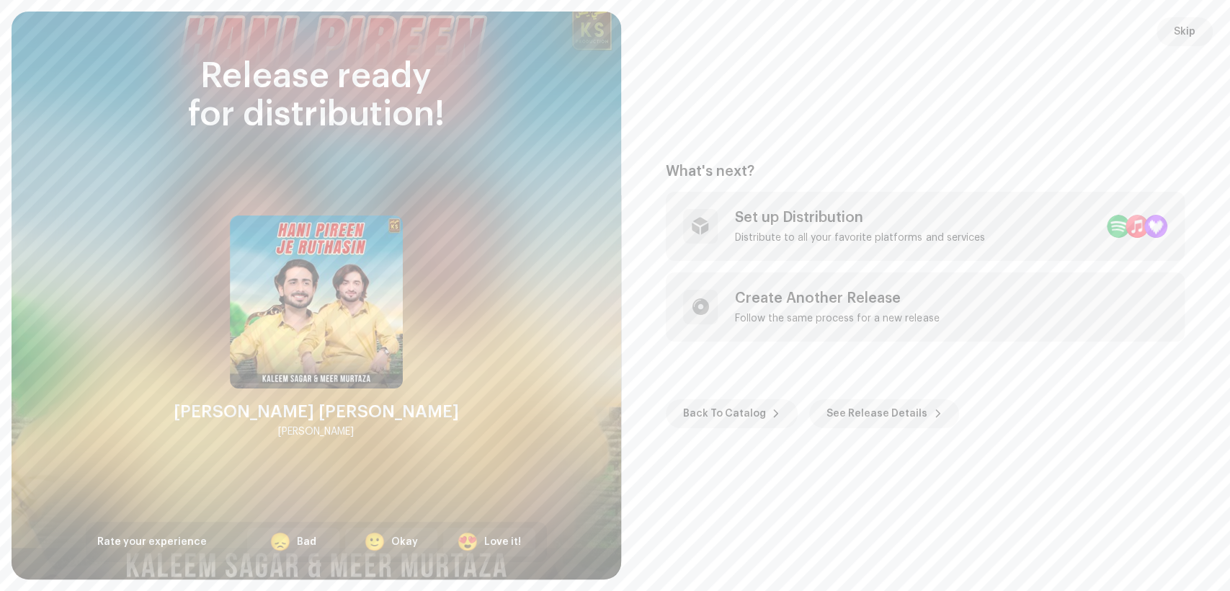
click at [851, 116] on div "What's next? Set up Distribution Distribute to all your favorite platforms and …" at bounding box center [926, 295] width 575 height 533
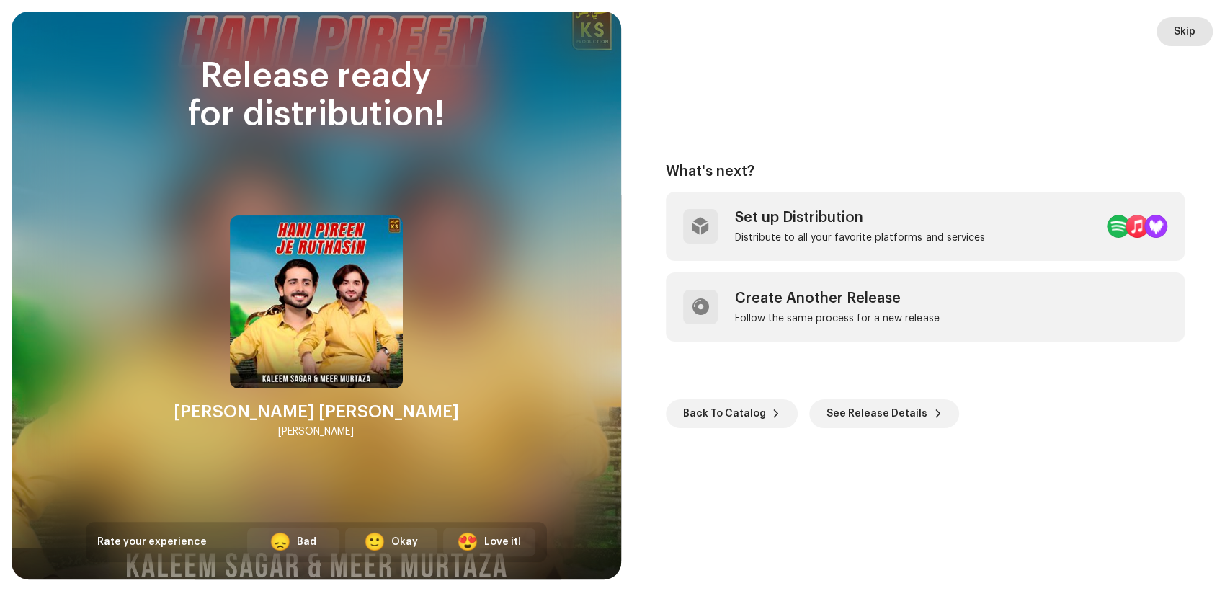
click at [1191, 33] on span "Skip" at bounding box center [1185, 31] width 22 height 29
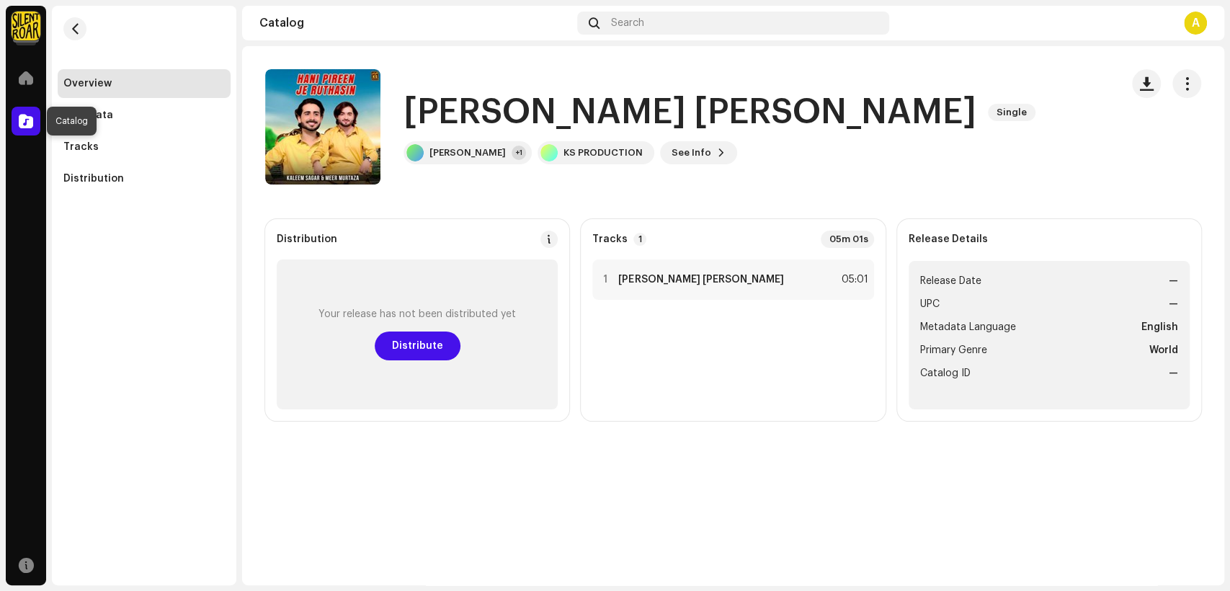
click at [35, 123] on div at bounding box center [26, 121] width 29 height 29
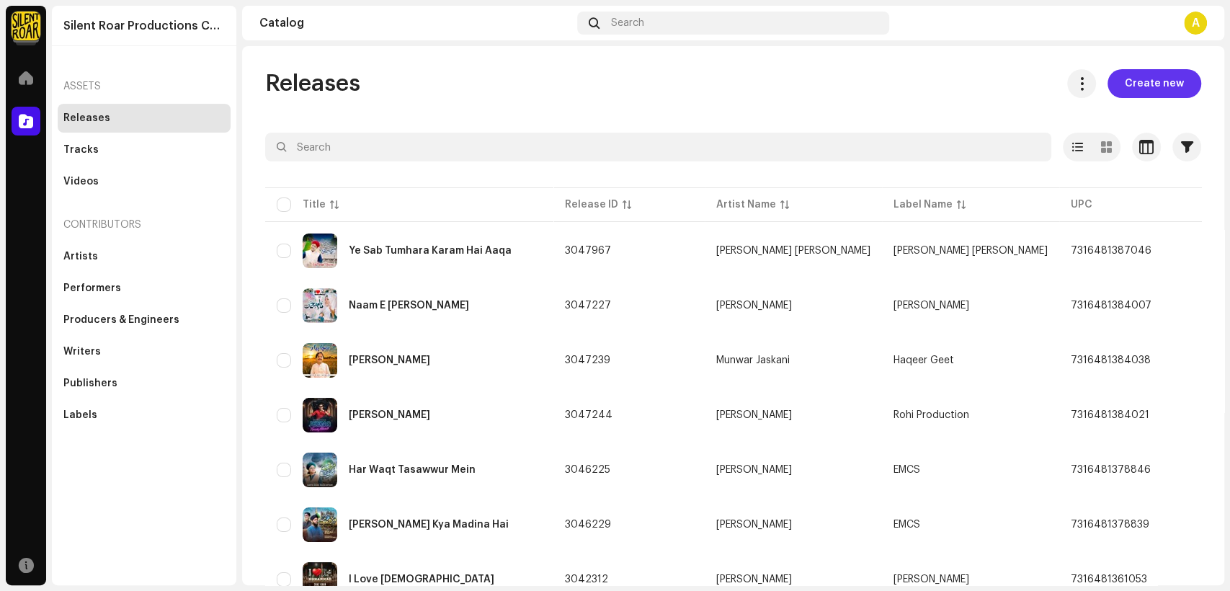
click at [1170, 72] on span "Create new" at bounding box center [1154, 83] width 59 height 29
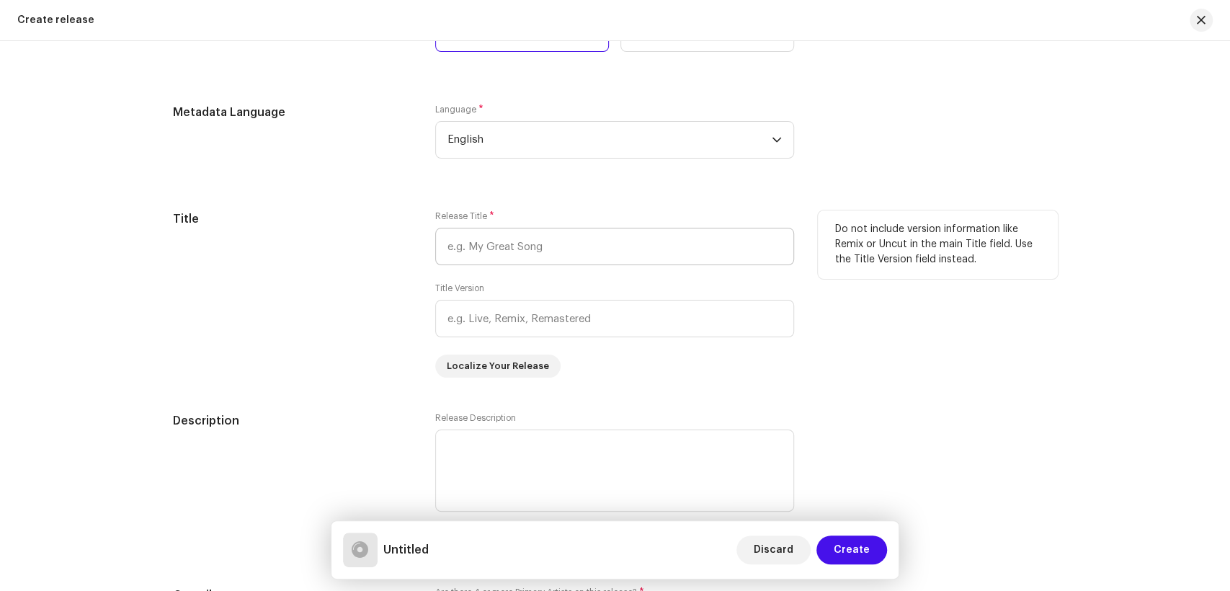
scroll to position [1034, 0]
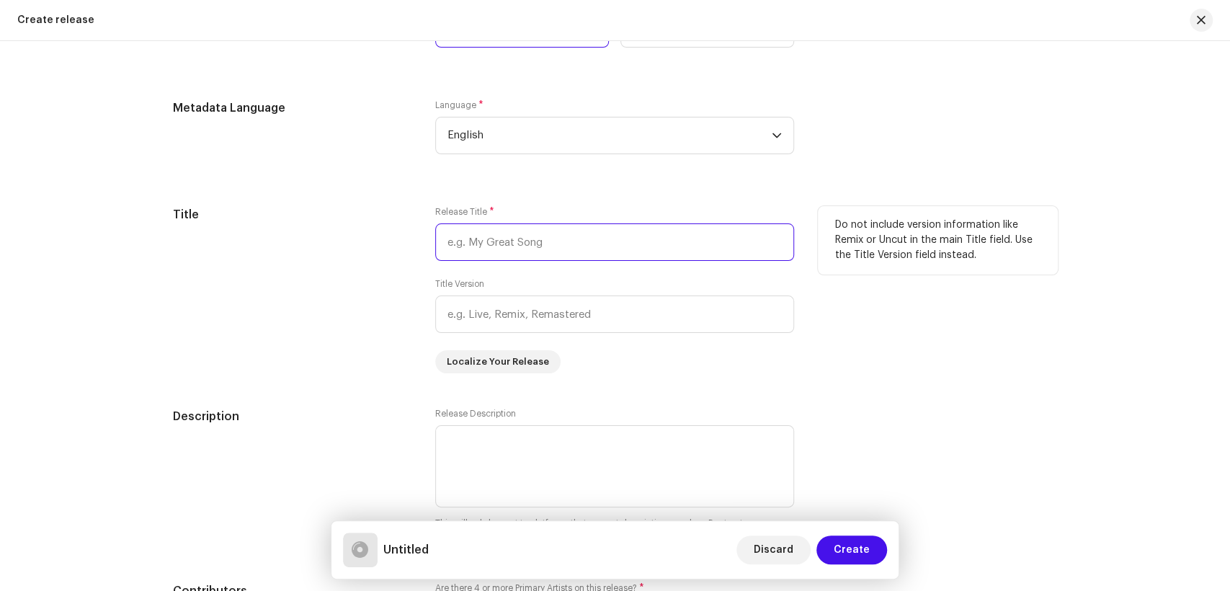
click at [573, 246] on input "text" at bounding box center [614, 241] width 359 height 37
paste input "Mukhe Kadahen Piyar Main"
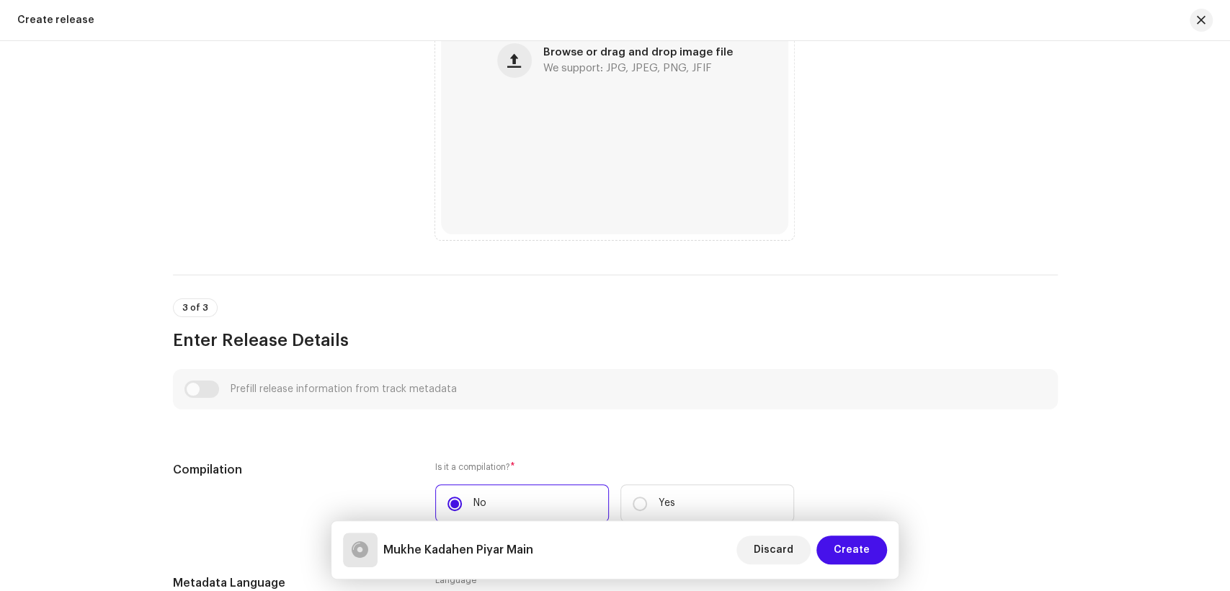
scroll to position [554, 0]
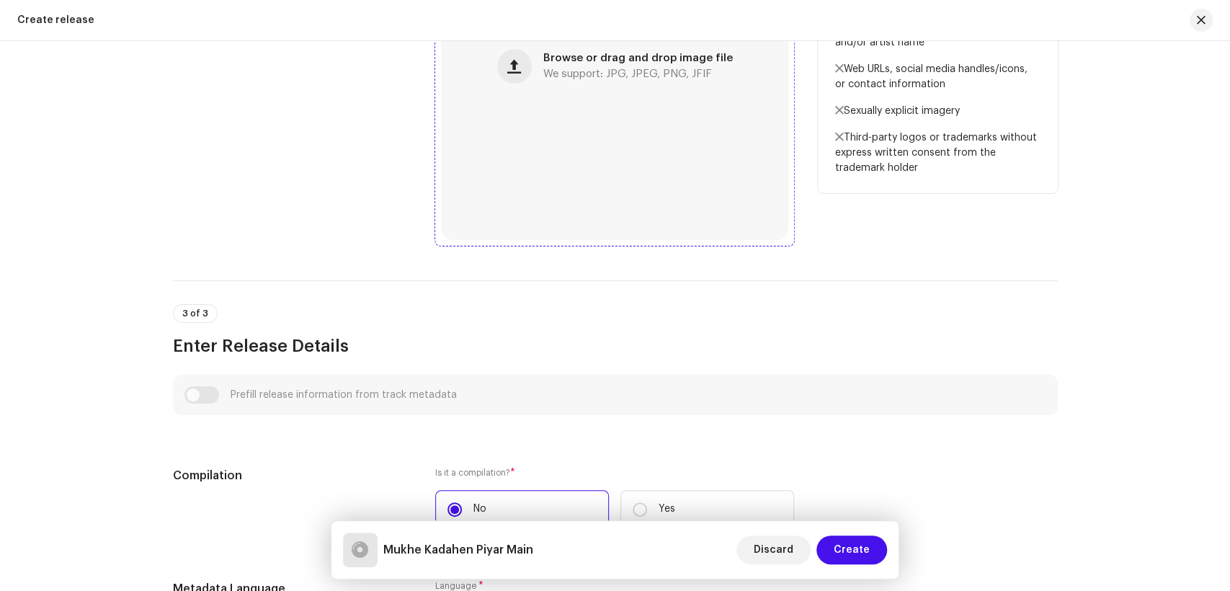
type input "Mukhe Kadahen Piyar Main"
click at [574, 117] on div "Browse or drag and drop image file We support: JPG, JPEG, PNG, JFIF" at bounding box center [614, 66] width 347 height 347
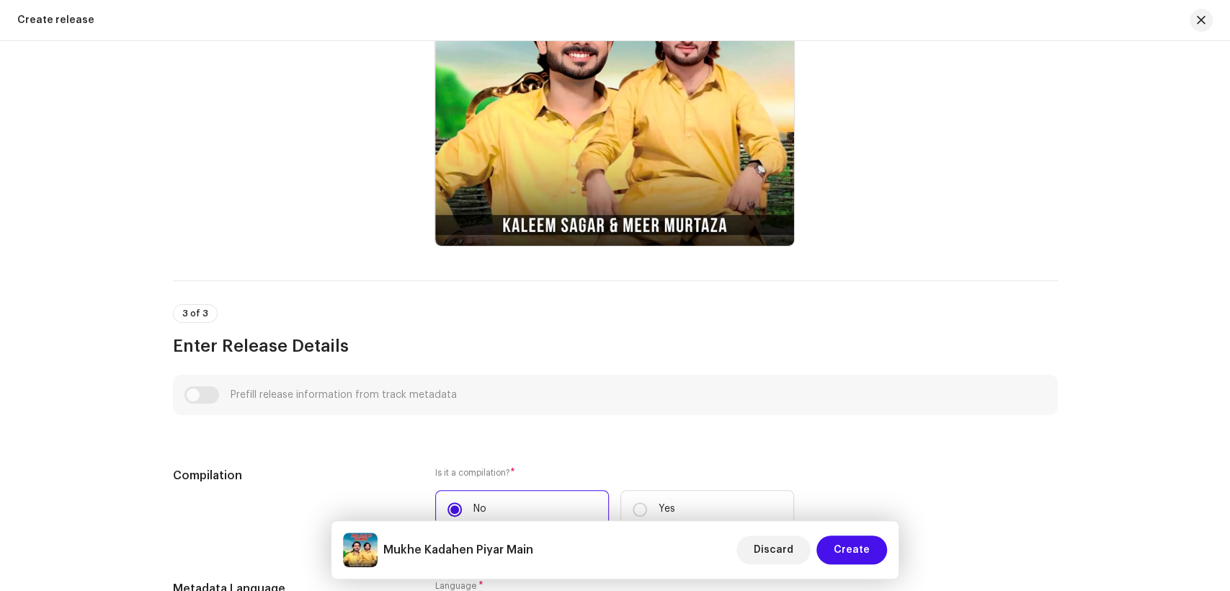
scroll to position [314, 0]
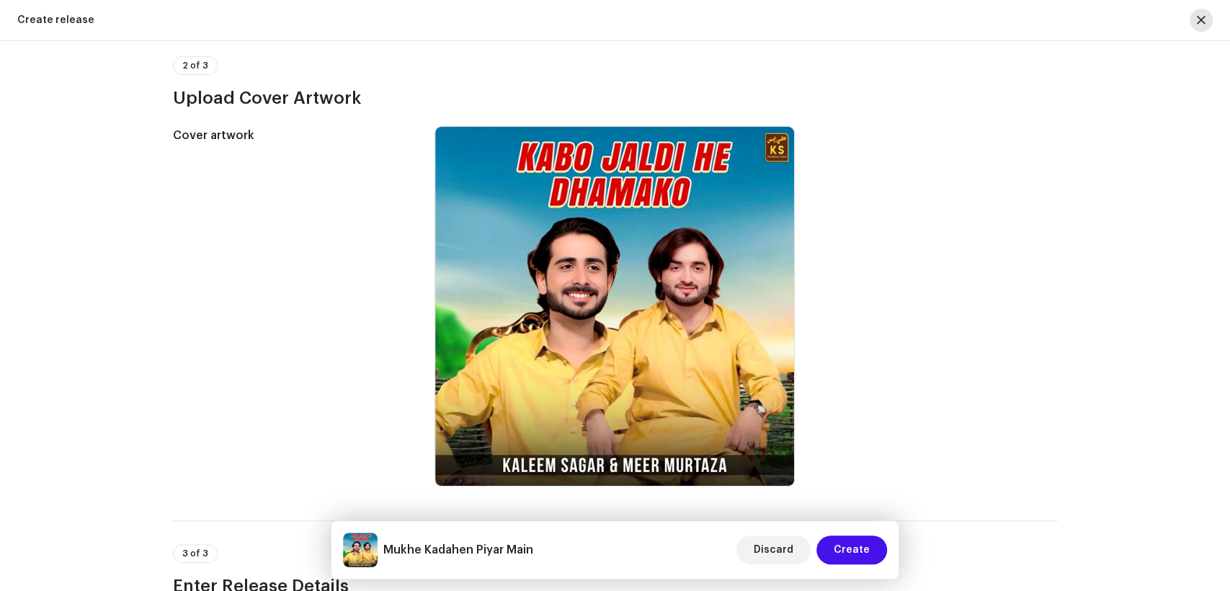
click at [1197, 21] on span "button" at bounding box center [1201, 20] width 9 height 12
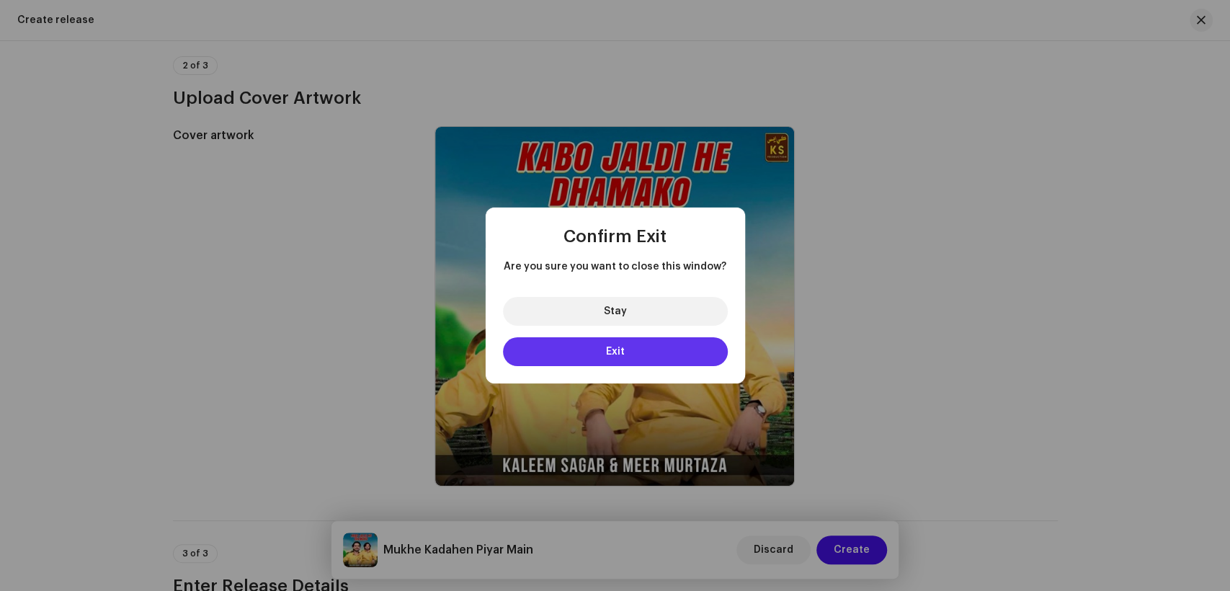
click at [621, 347] on span "Exit" at bounding box center [615, 352] width 19 height 10
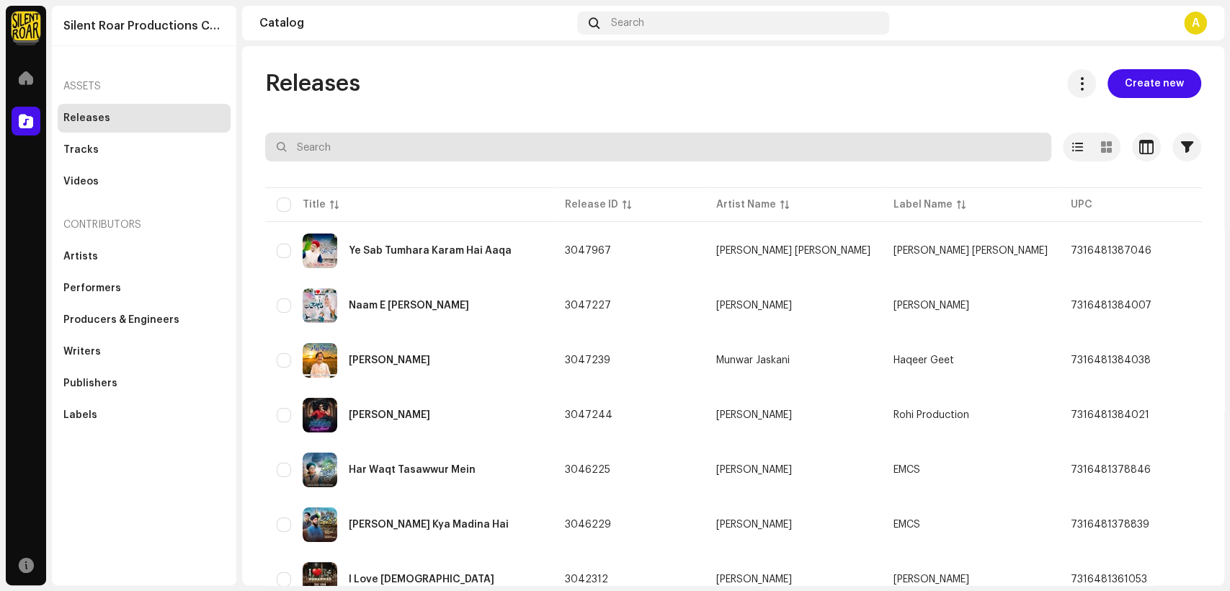
click at [468, 151] on input "text" at bounding box center [658, 147] width 786 height 29
paste input "Kabo Jaldi He Dhamako"
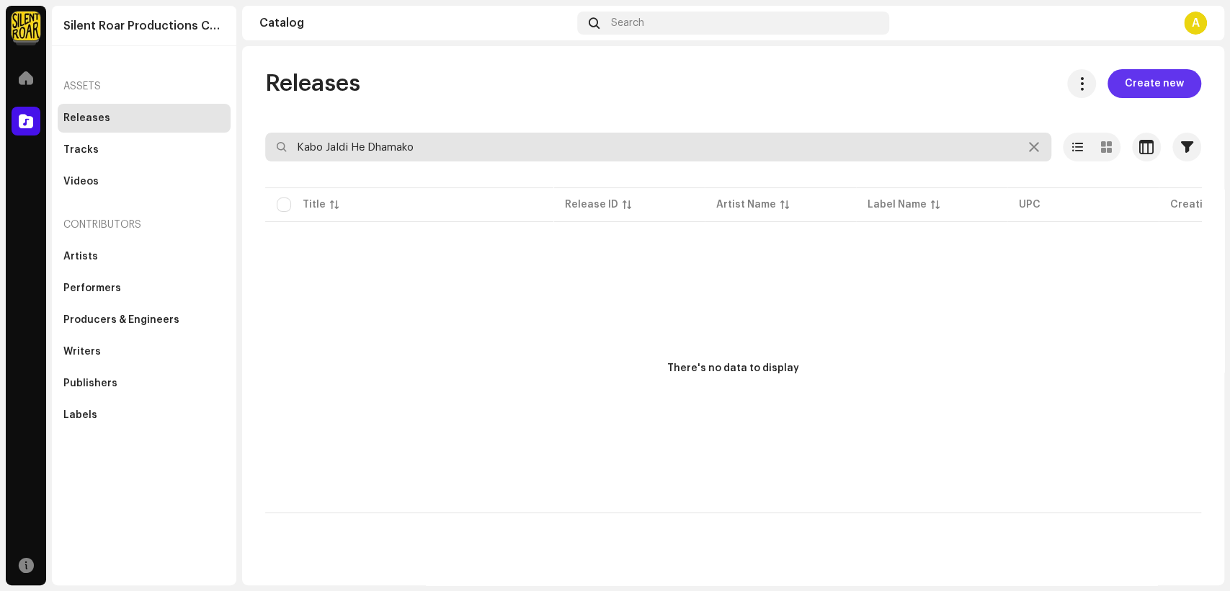
type input "Kabo Jaldi He Dhamako"
click at [1178, 84] on span "Create new" at bounding box center [1154, 83] width 59 height 29
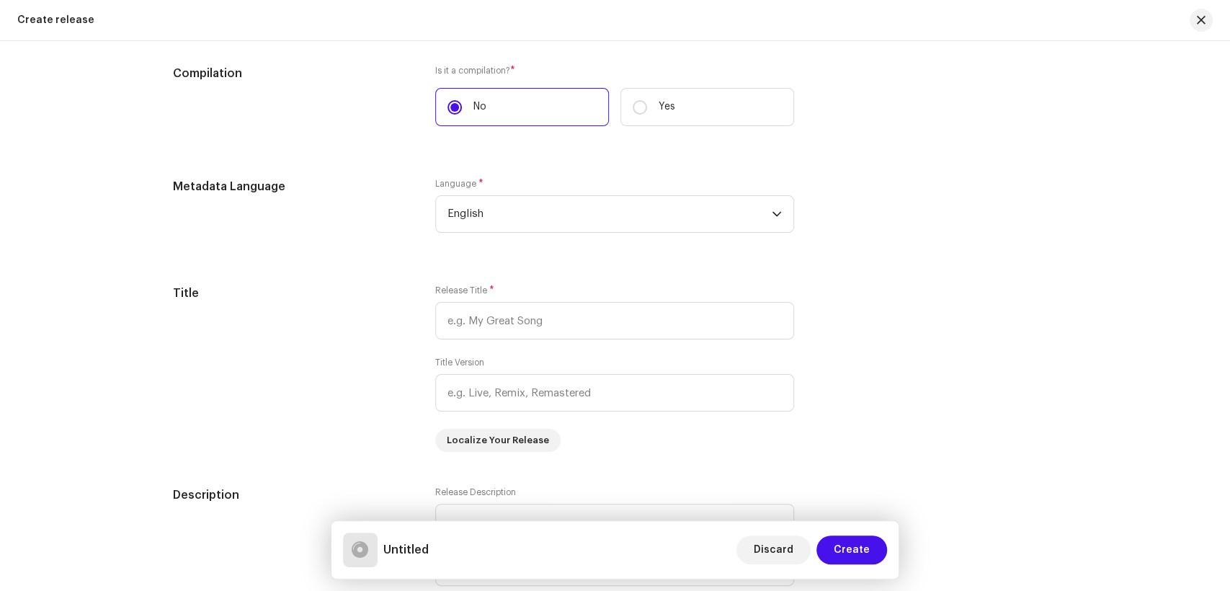
scroll to position [961, 0]
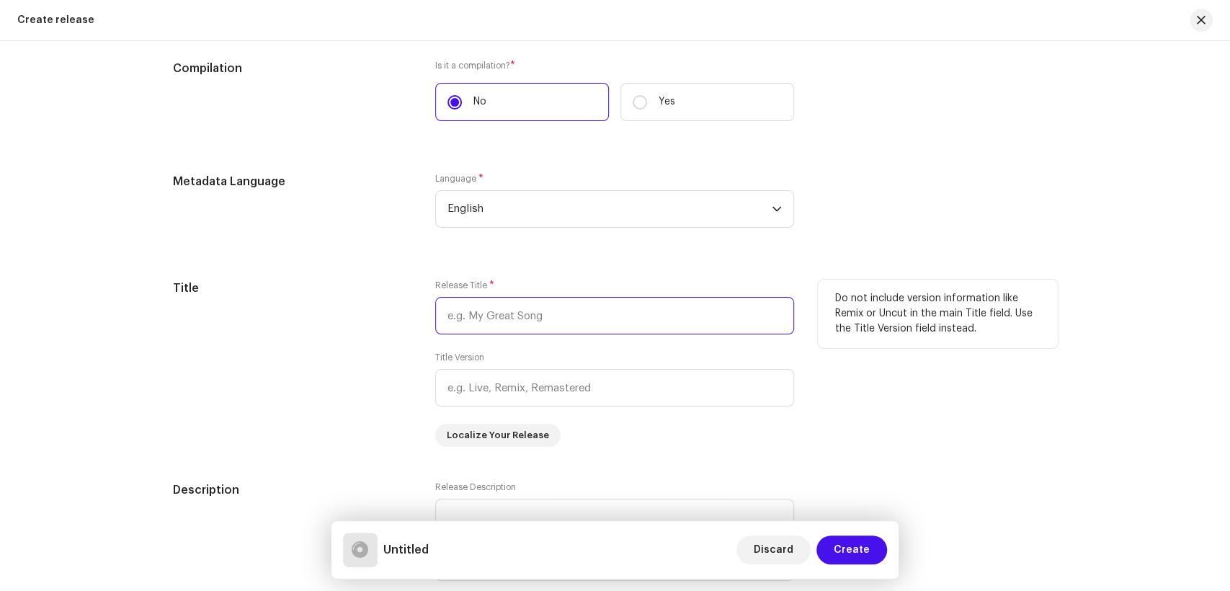
click at [467, 321] on input "text" at bounding box center [614, 315] width 359 height 37
paste input "Kabo Jaldi He Dhamako"
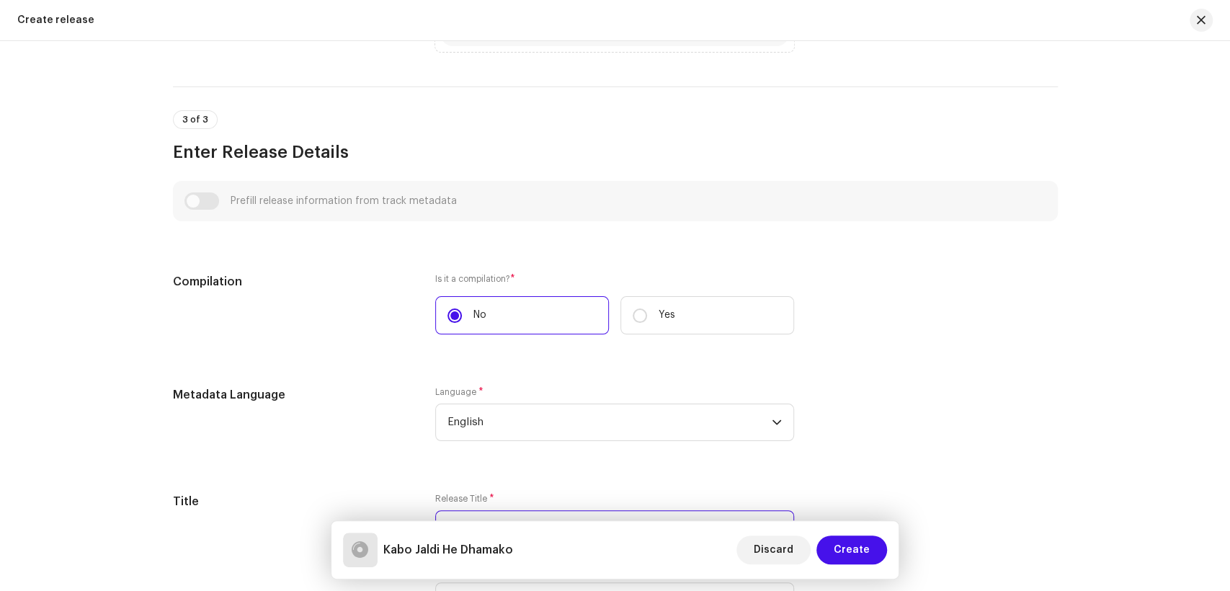
scroll to position [480, 0]
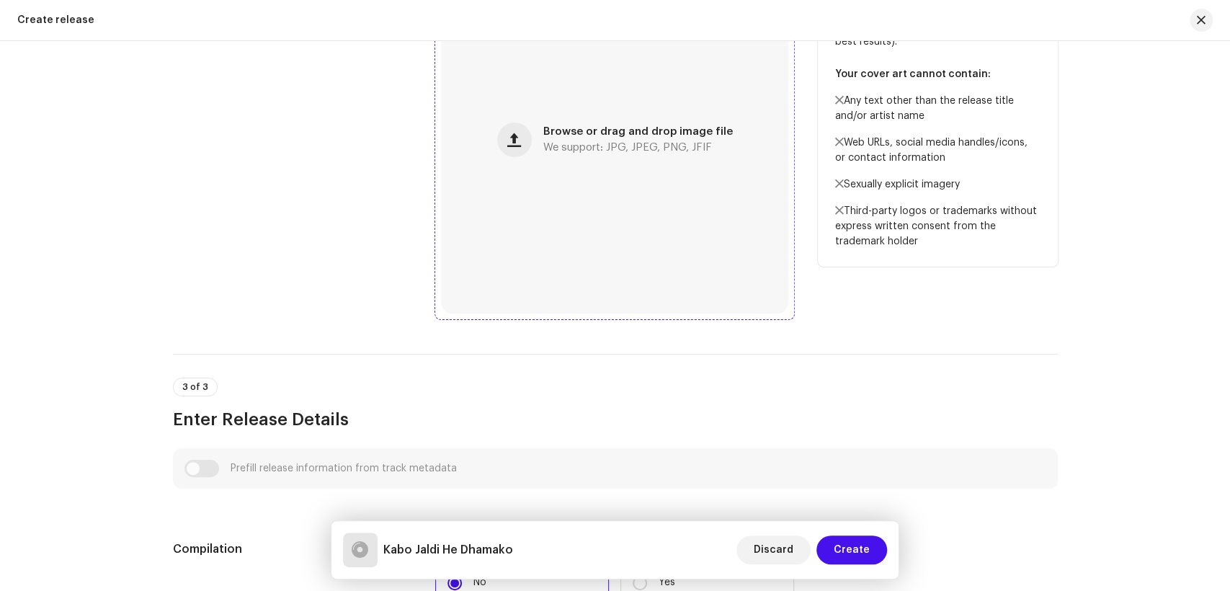
type input "Kabo Jaldi He Dhamako"
click at [537, 137] on div "Browse or drag and drop image file We support: JPG, JPEG, PNG, JFIF" at bounding box center [614, 139] width 347 height 347
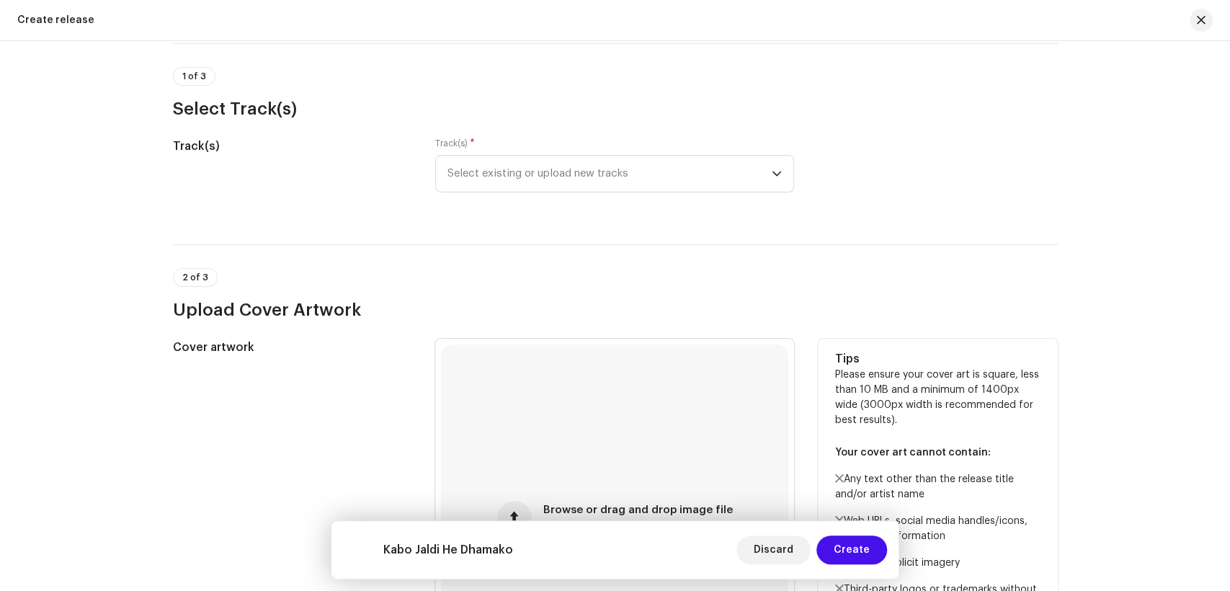
scroll to position [80, 0]
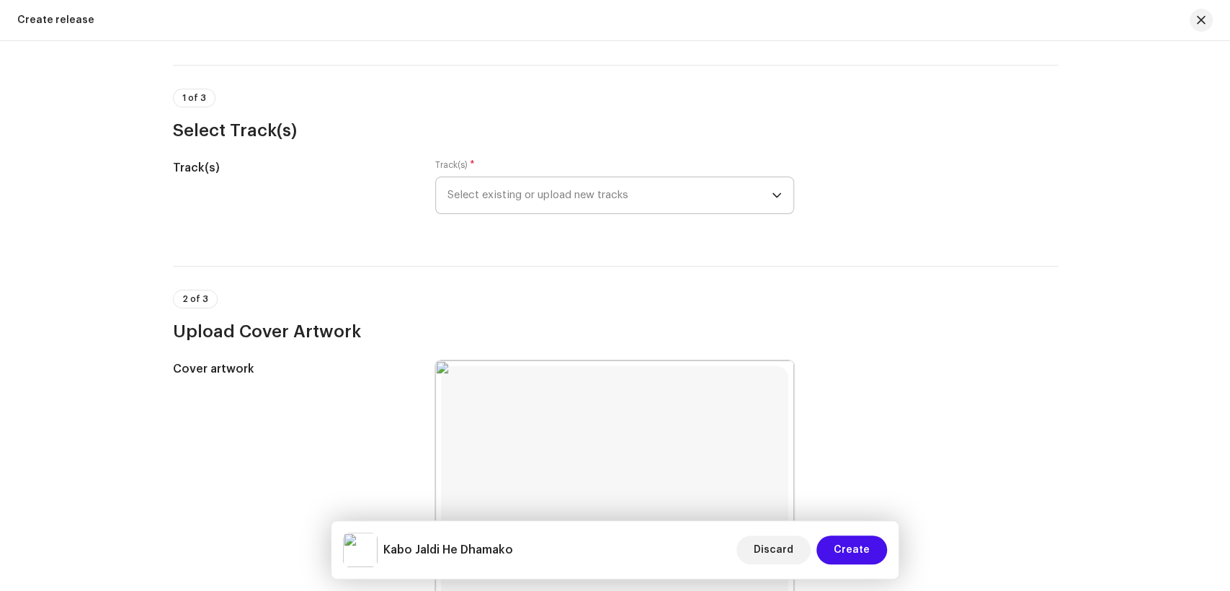
click at [539, 190] on span "Select existing or upload new tracks" at bounding box center [610, 195] width 324 height 36
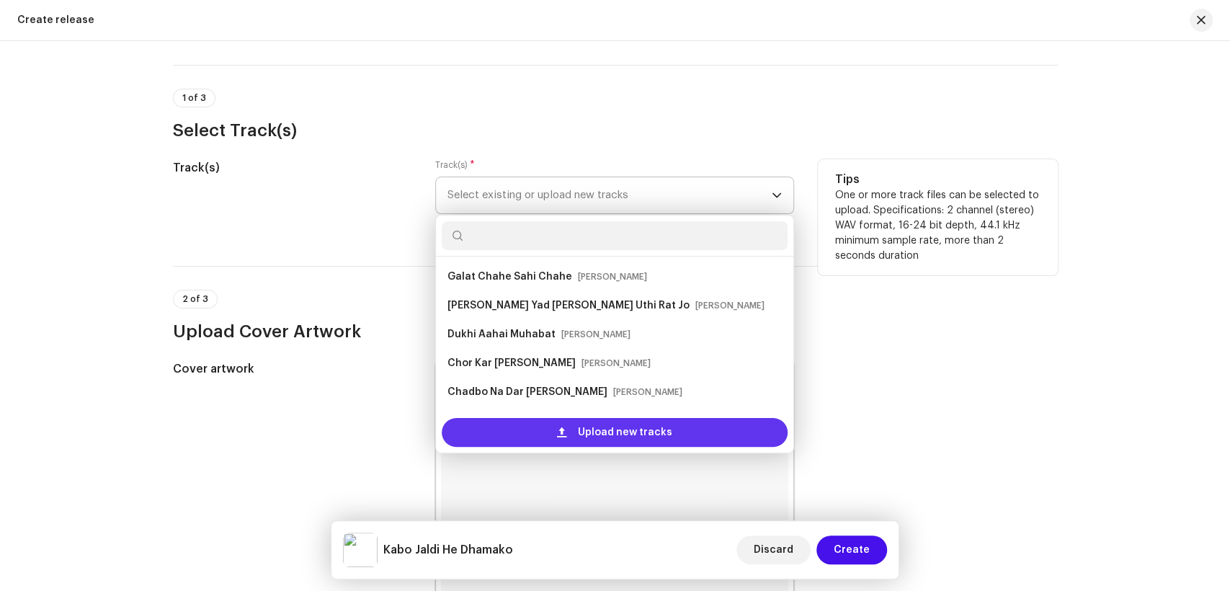
click at [569, 425] on div "Upload new tracks" at bounding box center [615, 432] width 346 height 29
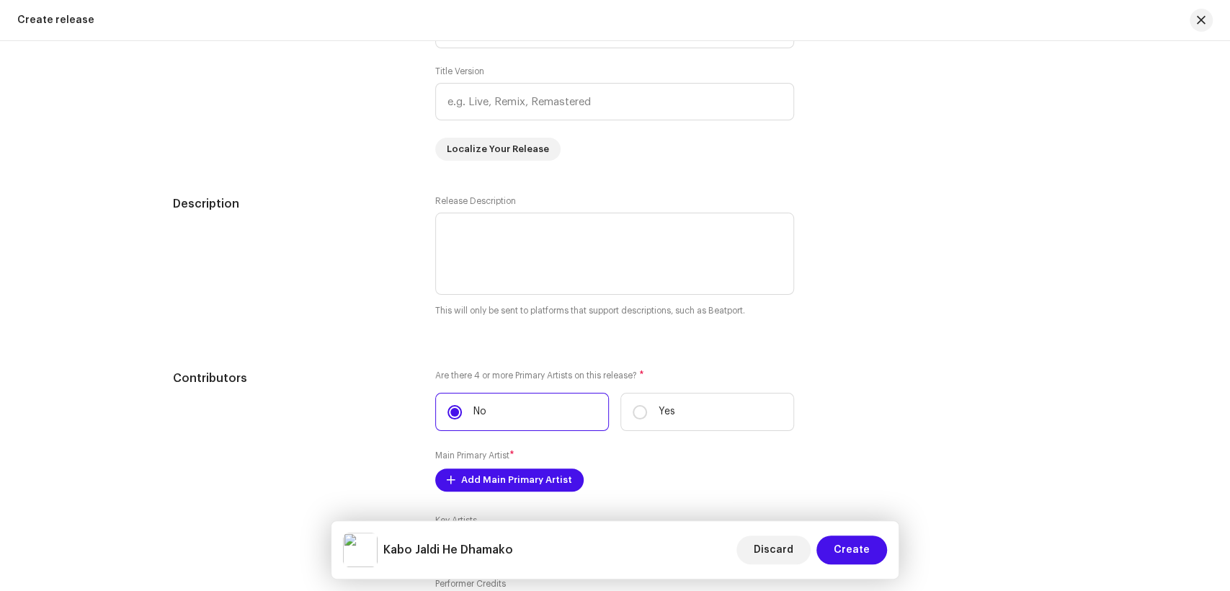
scroll to position [1361, 0]
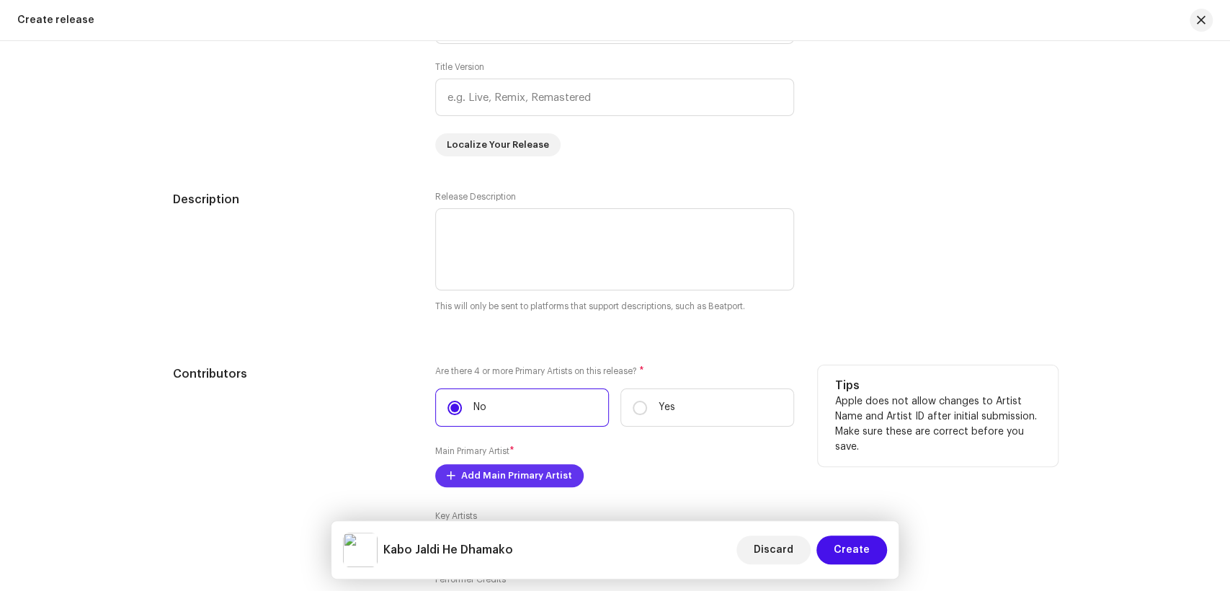
click at [503, 477] on span "Add Main Primary Artist" at bounding box center [516, 475] width 111 height 29
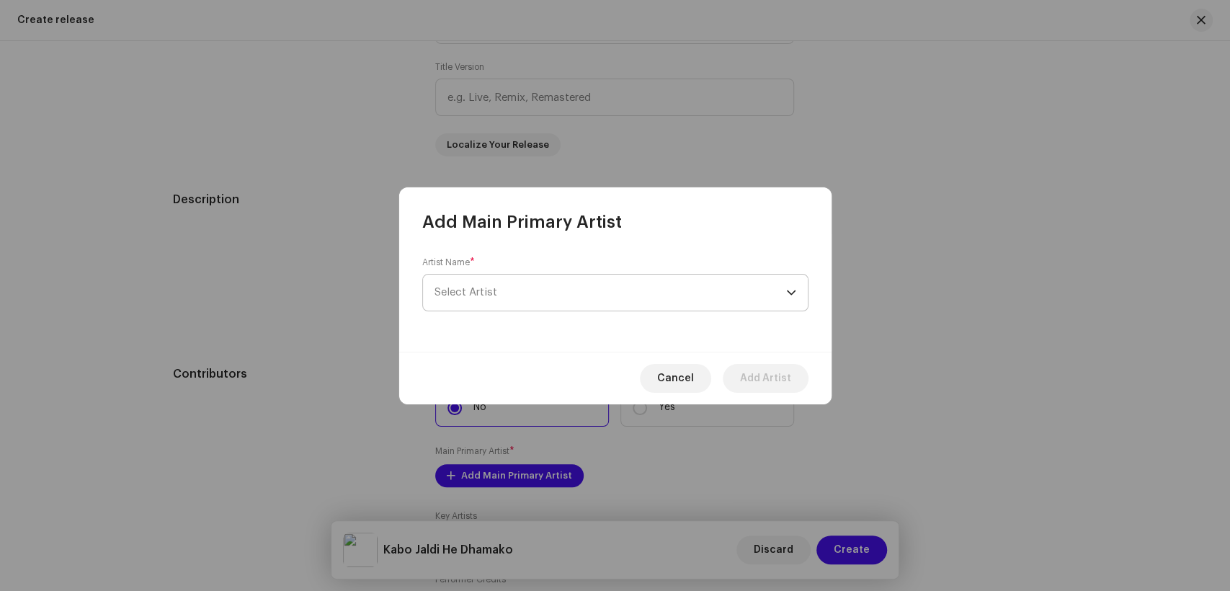
click at [536, 310] on span "Select Artist" at bounding box center [611, 293] width 352 height 36
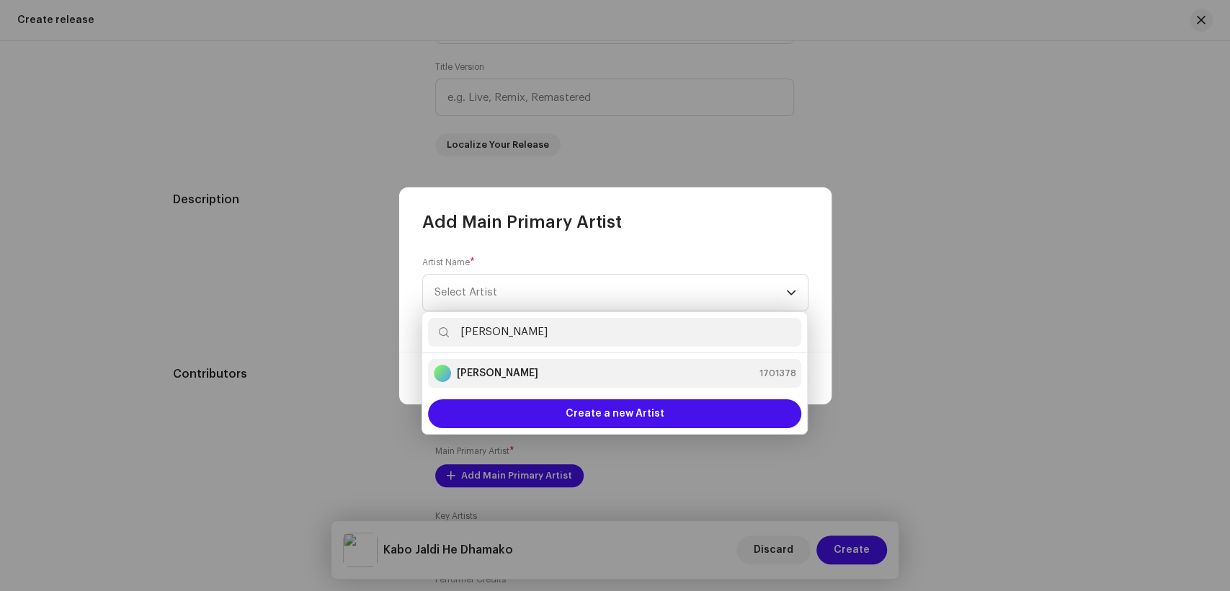
type input "[PERSON_NAME]"
click at [507, 368] on strong "[PERSON_NAME]" at bounding box center [497, 373] width 81 height 14
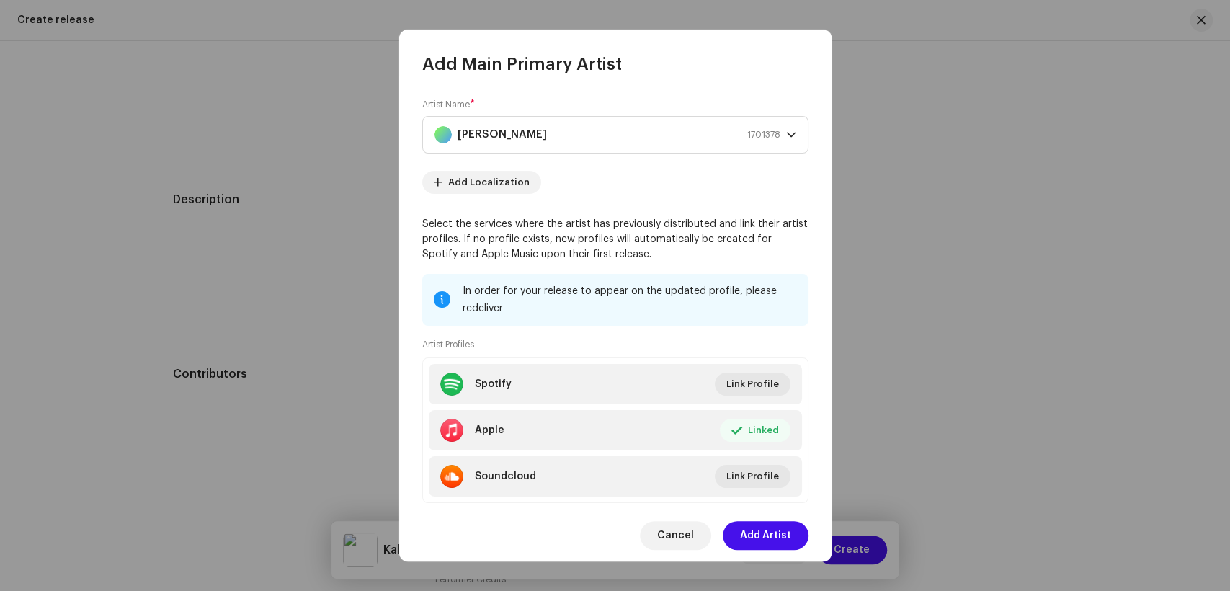
drag, startPoint x: 760, startPoint y: 535, endPoint x: 265, endPoint y: 273, distance: 559.4
click at [757, 535] on span "Add Artist" at bounding box center [765, 535] width 51 height 29
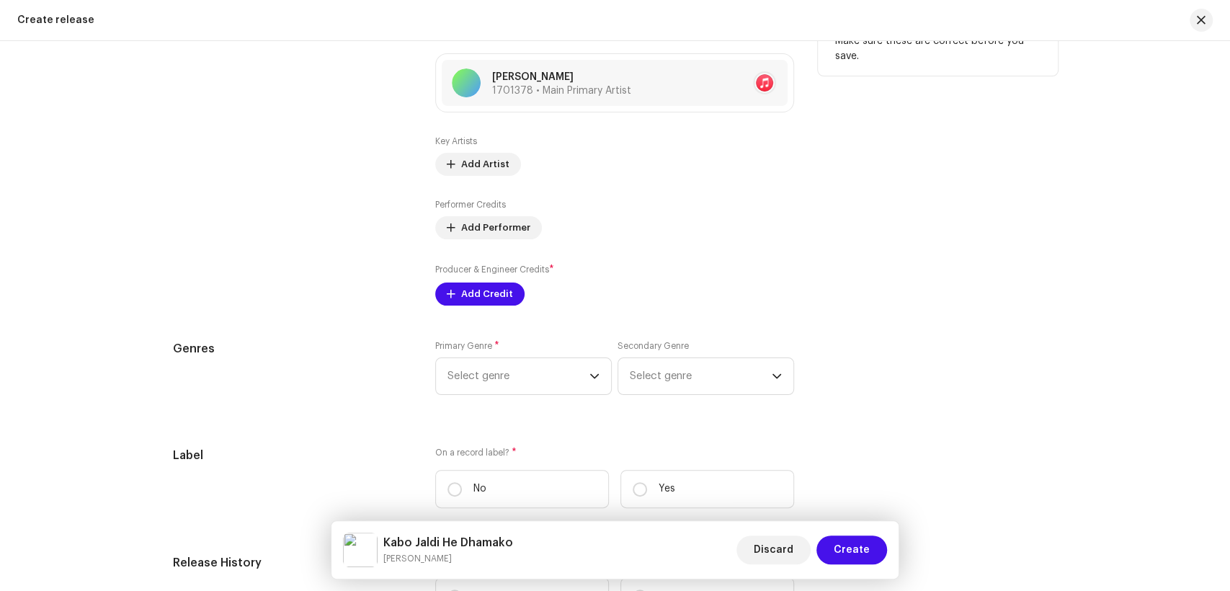
scroll to position [1761, 0]
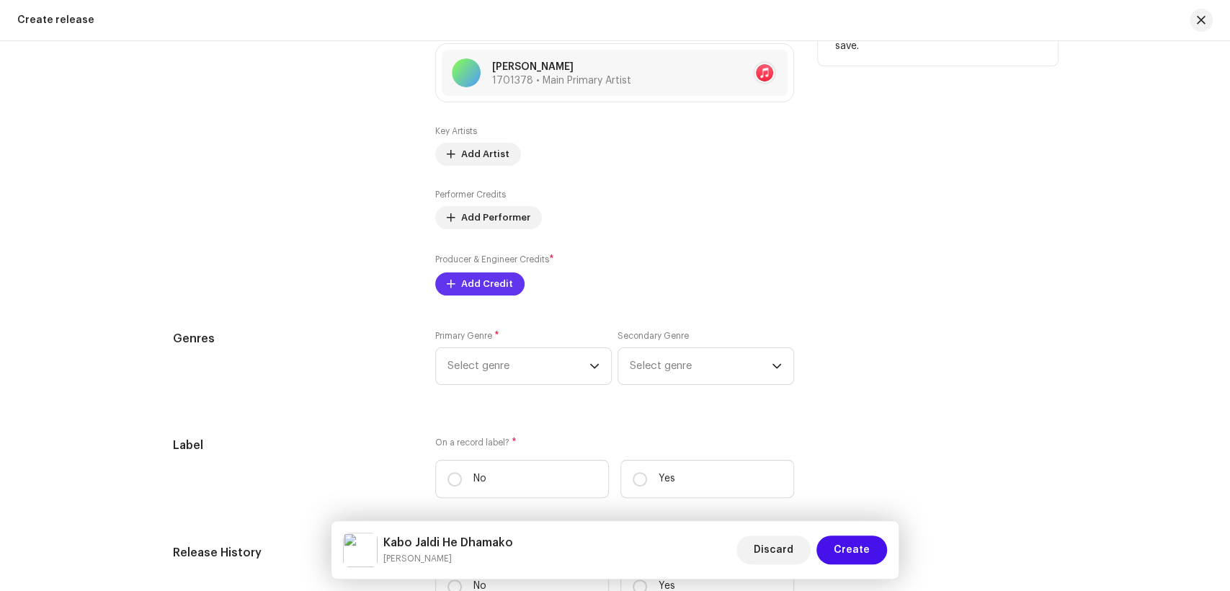
click at [482, 291] on span "Add Credit" at bounding box center [487, 284] width 52 height 29
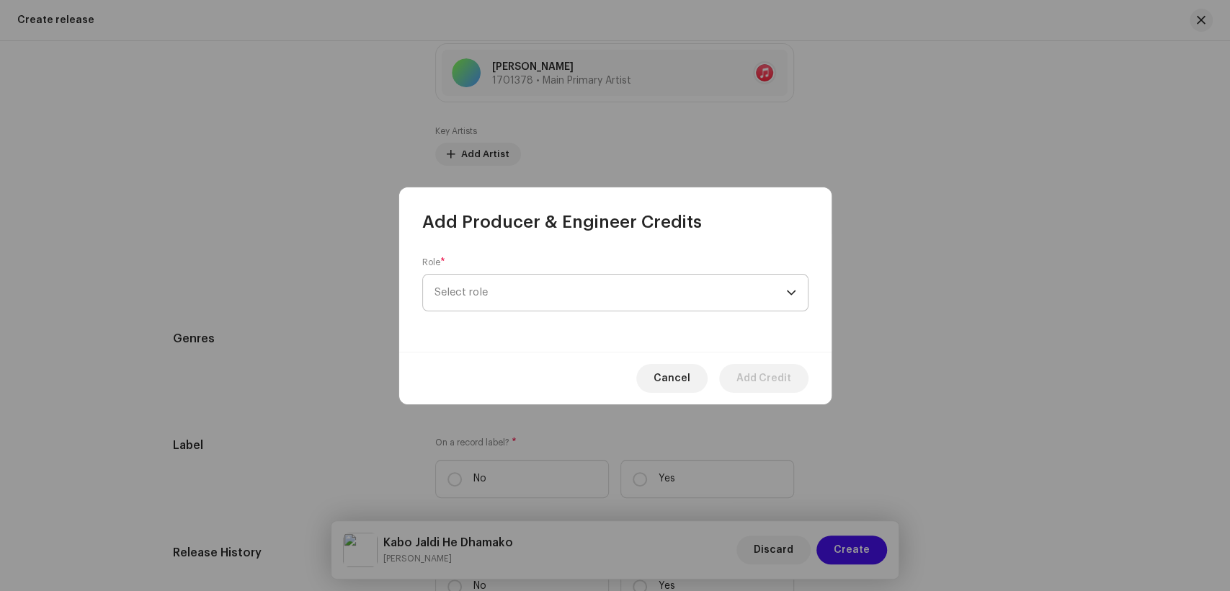
click at [652, 293] on span "Select role" at bounding box center [611, 293] width 352 height 36
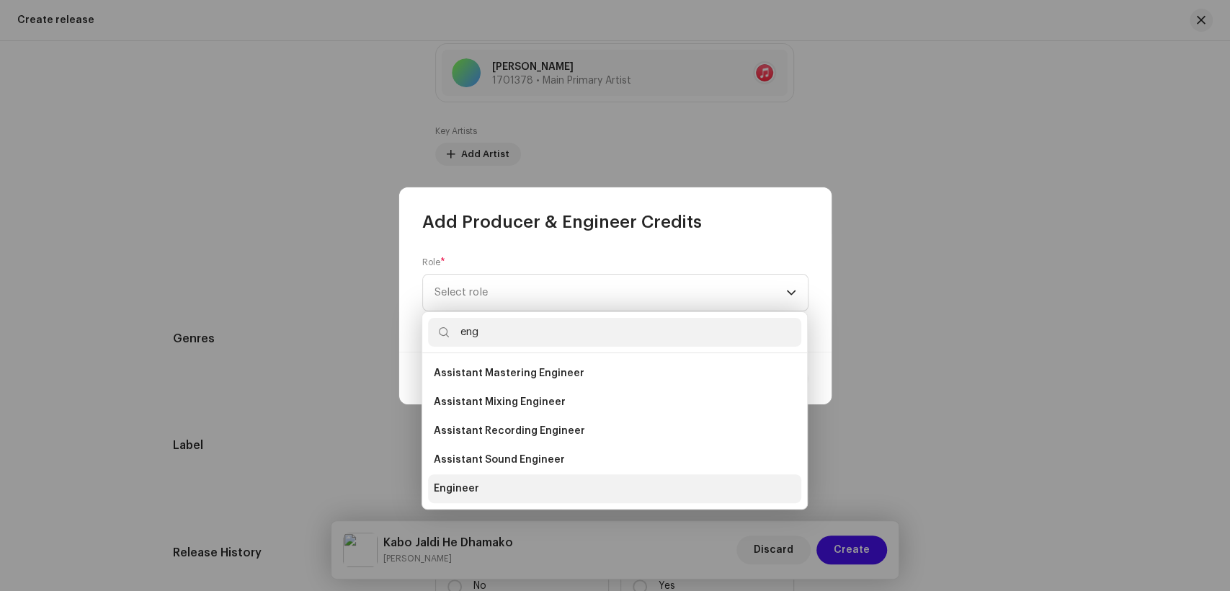
type input "eng"
drag, startPoint x: 512, startPoint y: 491, endPoint x: 629, endPoint y: 362, distance: 174.5
click at [513, 489] on li "Engineer" at bounding box center [614, 488] width 373 height 29
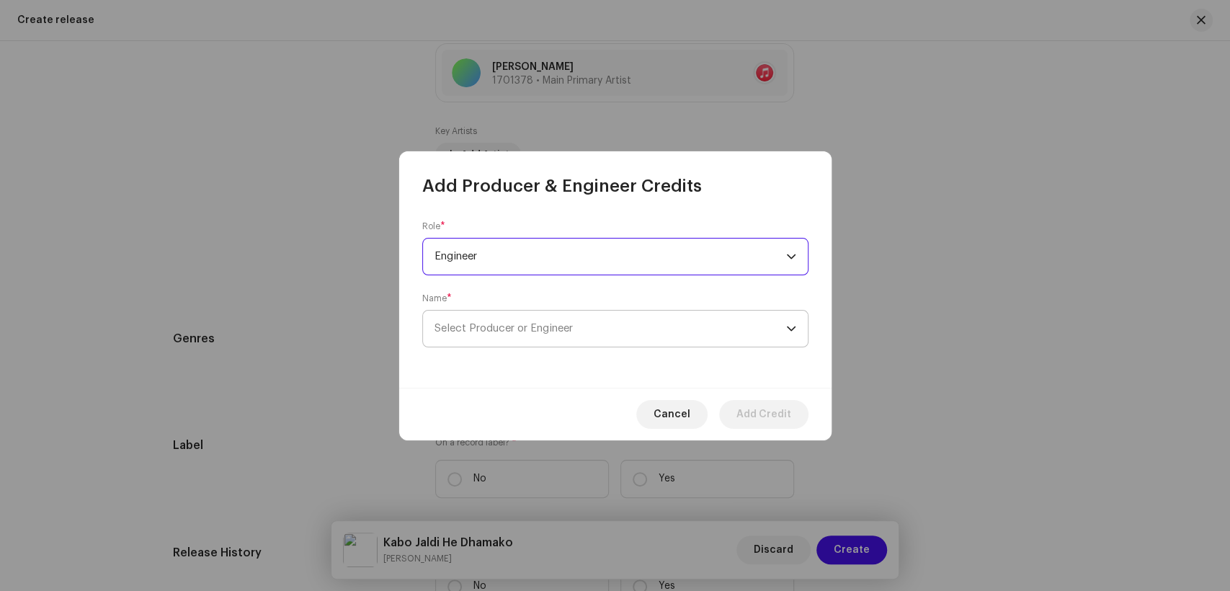
click at [649, 327] on span "Select Producer or Engineer" at bounding box center [611, 329] width 352 height 36
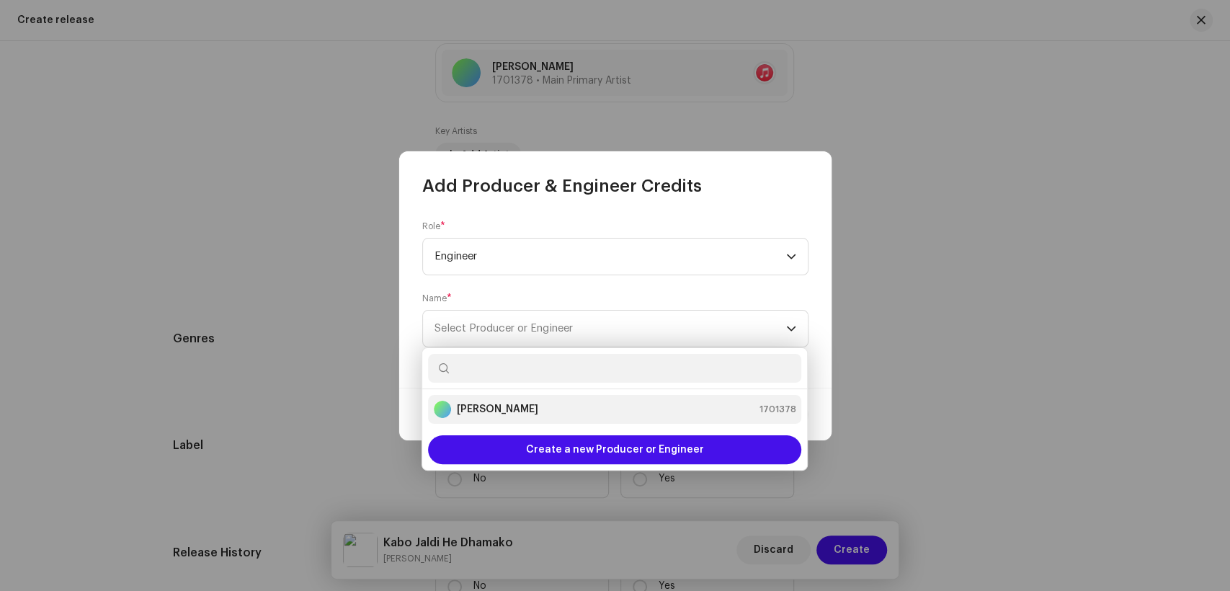
click at [525, 406] on div "[PERSON_NAME] 1701378" at bounding box center [615, 409] width 362 height 17
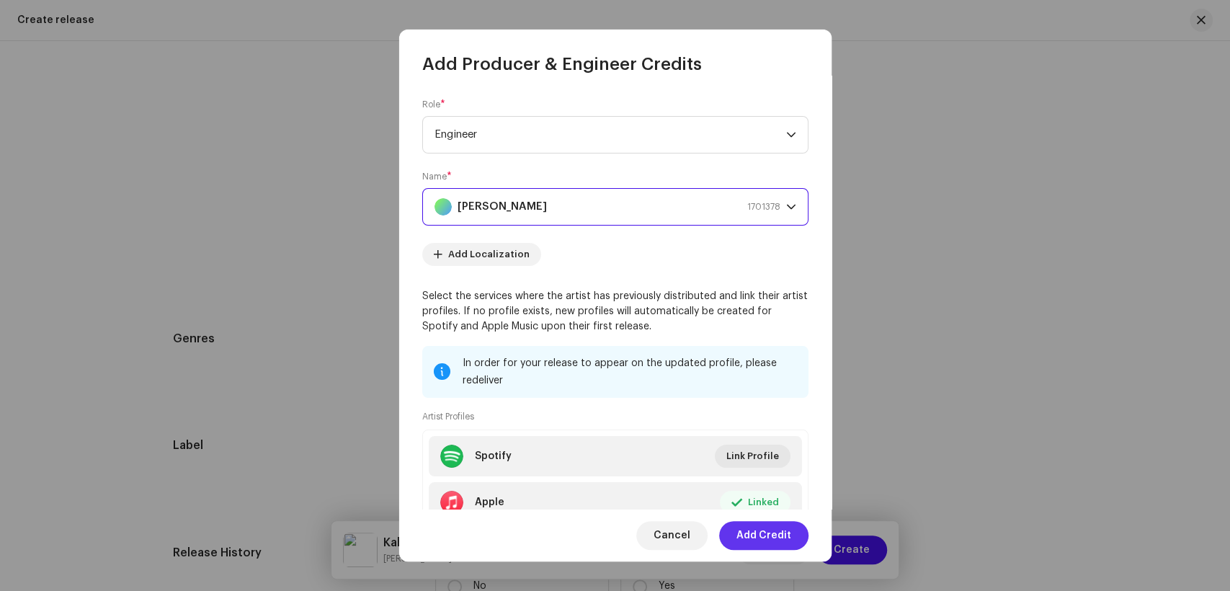
click at [765, 539] on span "Add Credit" at bounding box center [764, 535] width 55 height 29
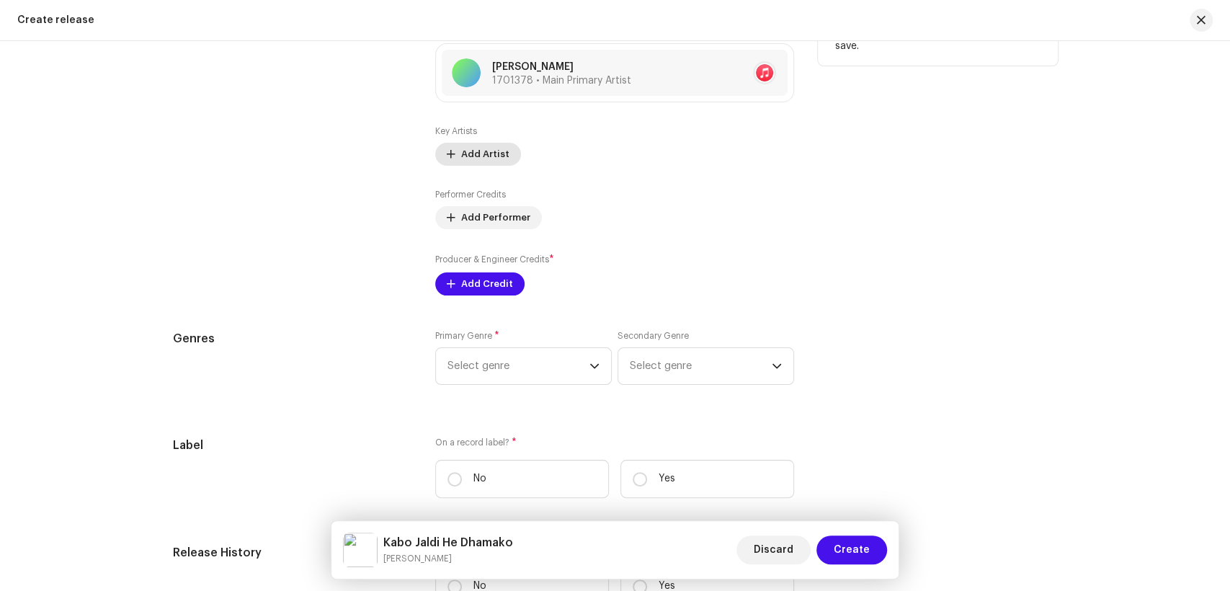
click at [467, 161] on span "Add Artist" at bounding box center [485, 154] width 48 height 29
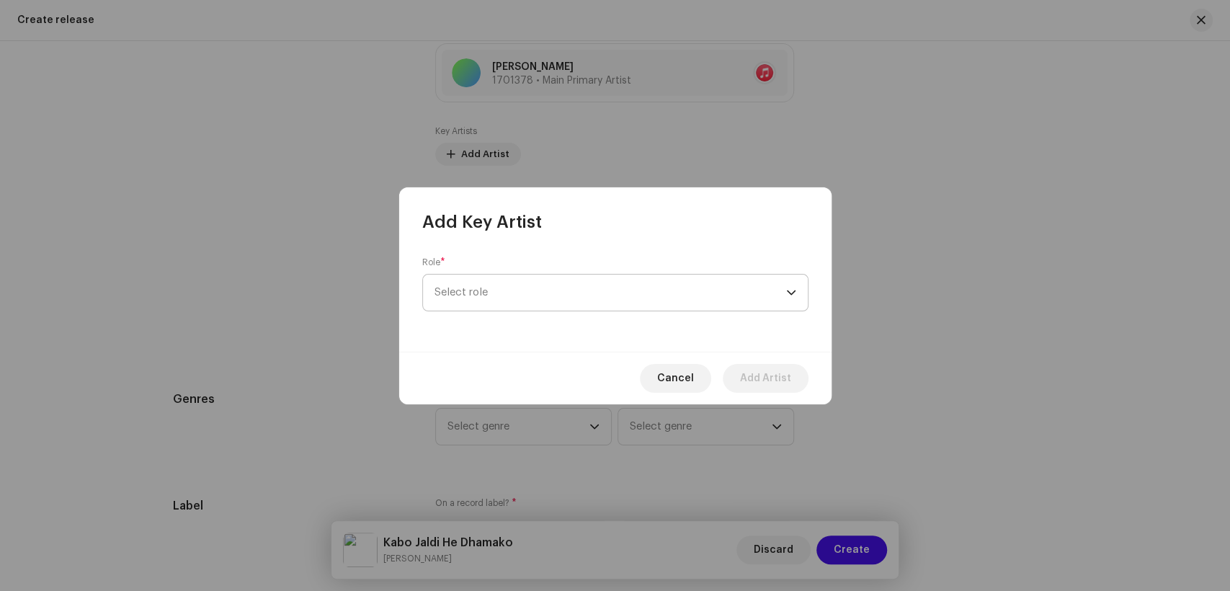
click at [652, 290] on span "Select role" at bounding box center [611, 293] width 352 height 36
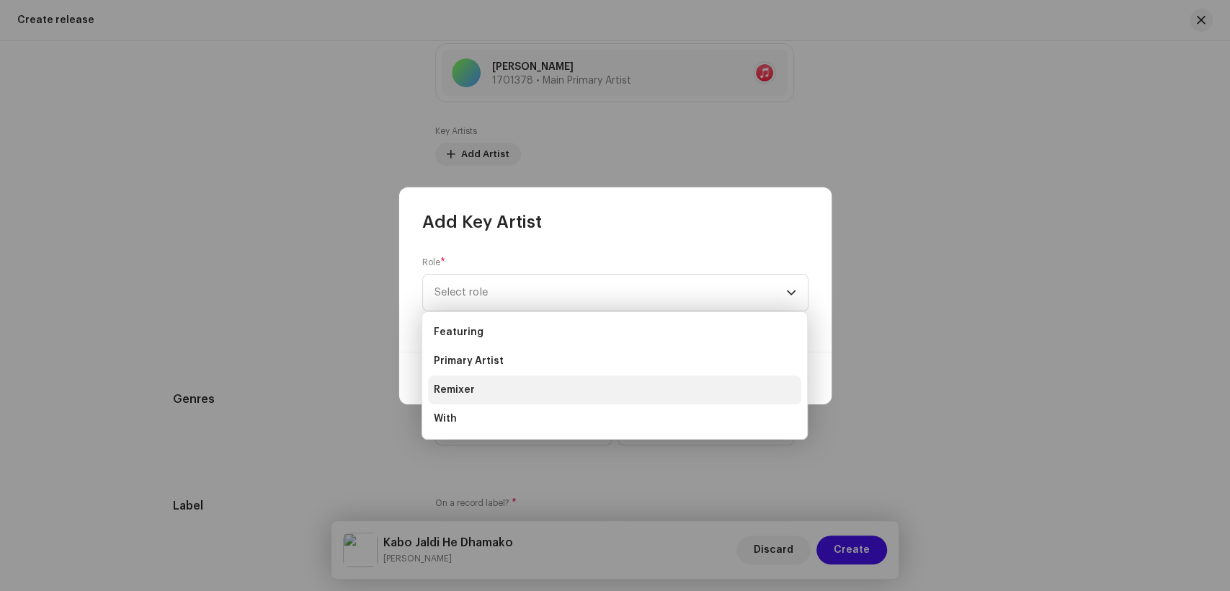
click at [535, 375] on li "Remixer" at bounding box center [614, 389] width 373 height 29
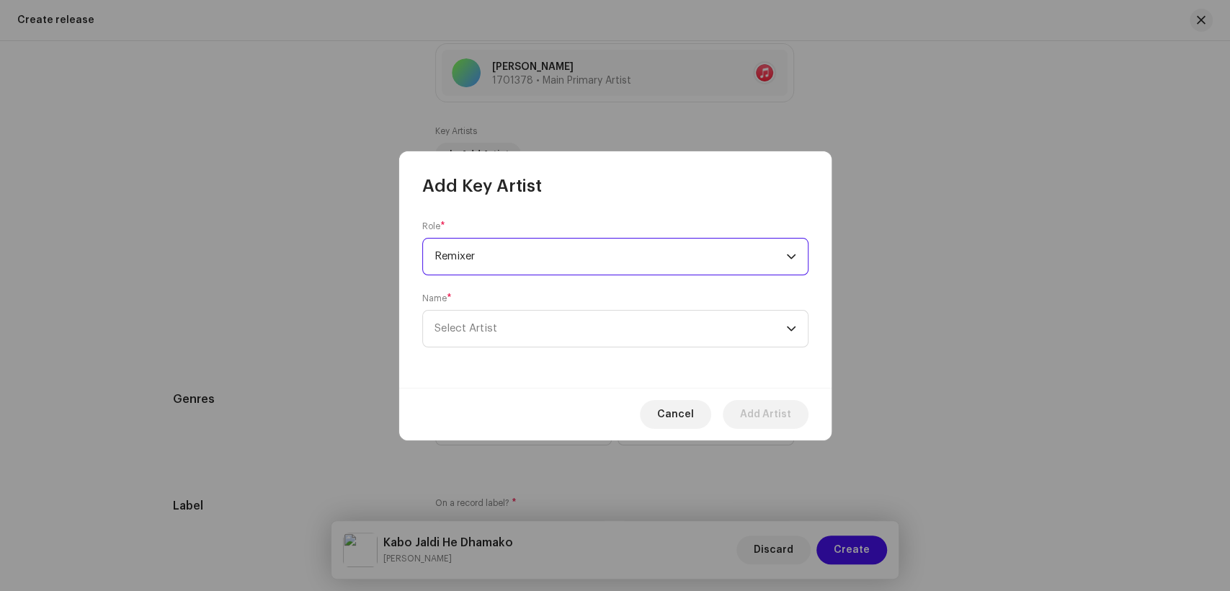
click at [604, 256] on span "Remixer" at bounding box center [611, 257] width 352 height 36
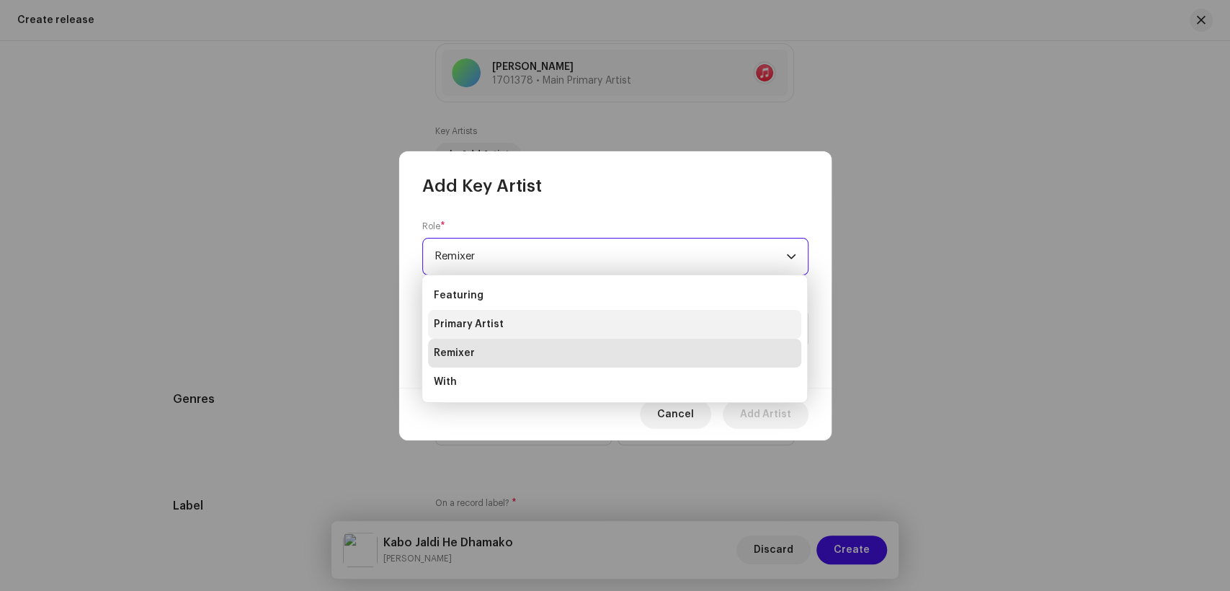
click at [533, 319] on li "Primary Artist" at bounding box center [614, 324] width 373 height 29
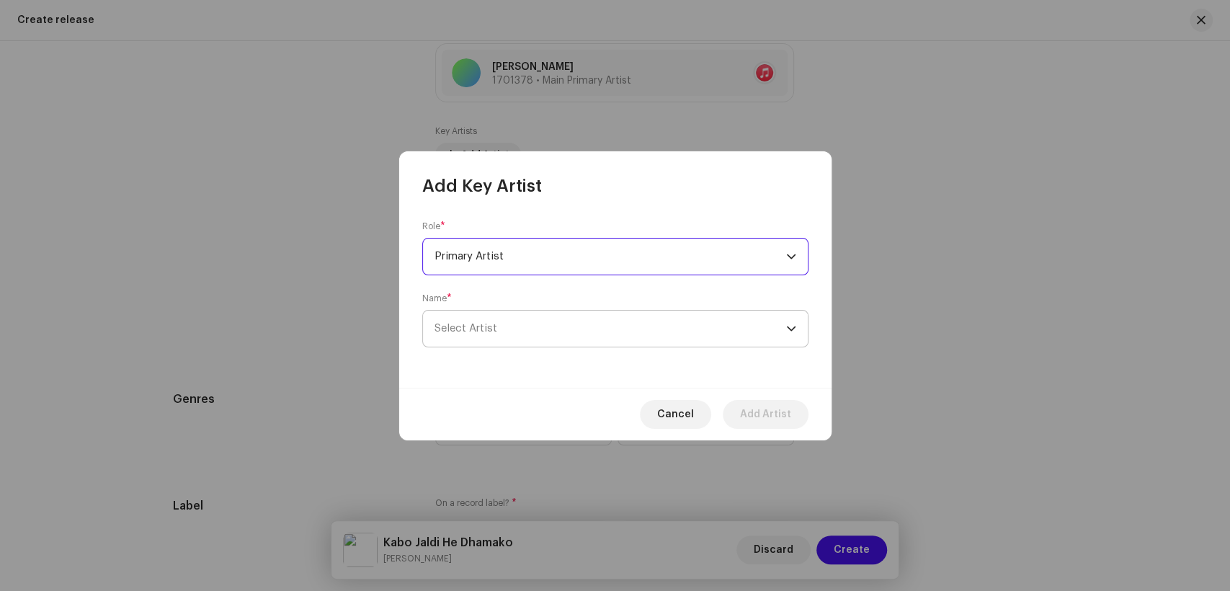
click at [632, 332] on span "Select Artist" at bounding box center [611, 329] width 352 height 36
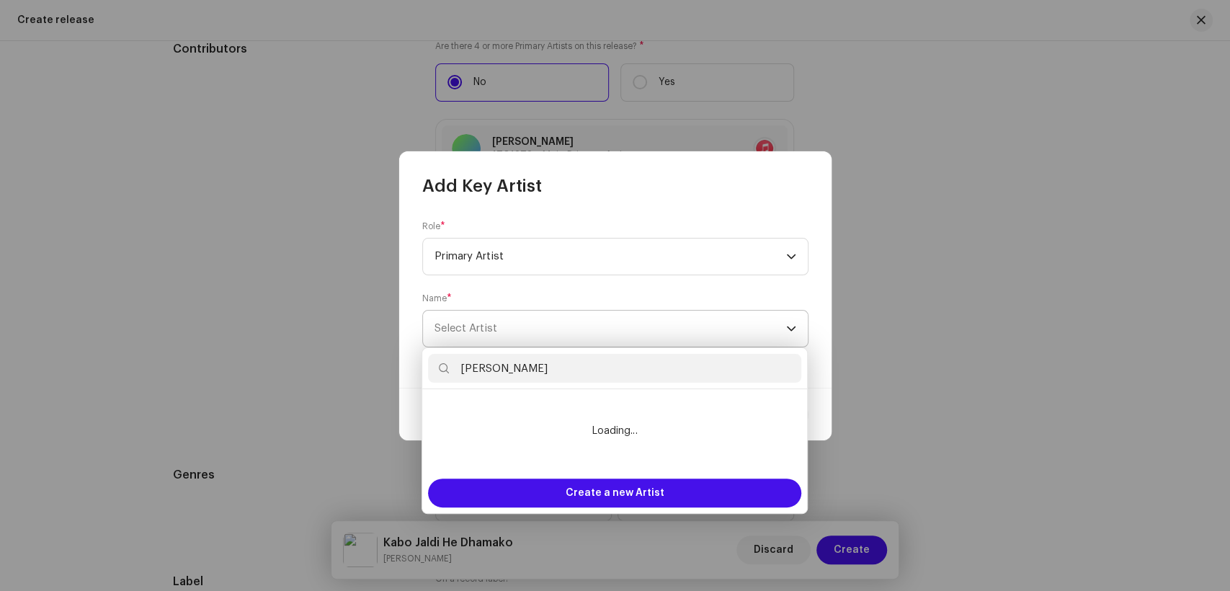
scroll to position [1836, 0]
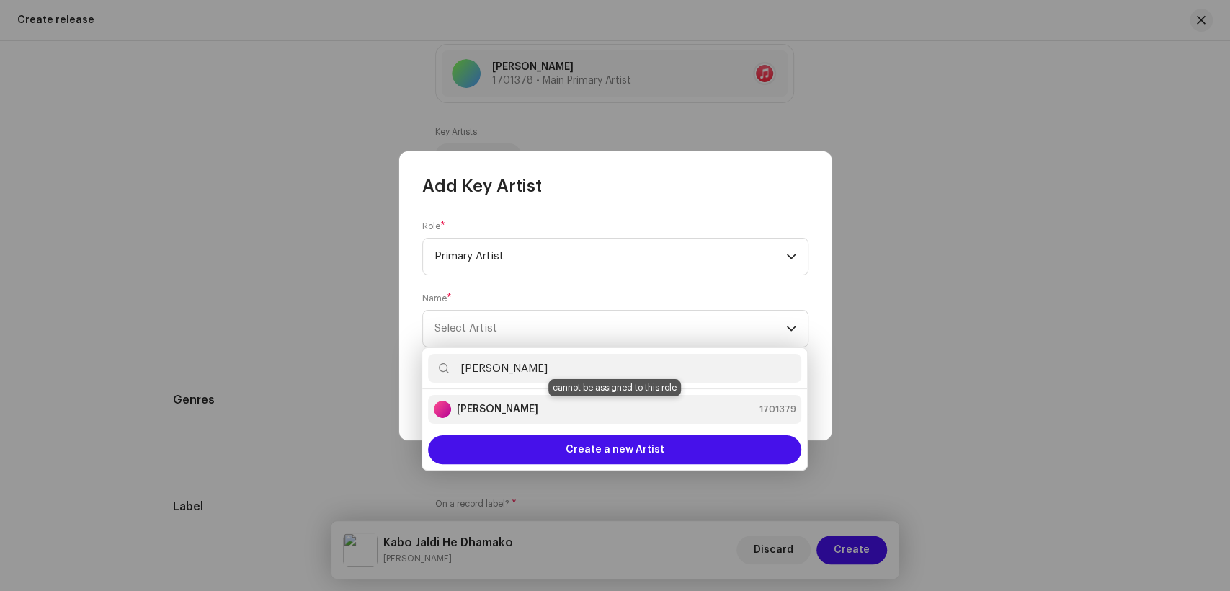
type input "[PERSON_NAME]"
click at [547, 406] on div "[PERSON_NAME] 1701379" at bounding box center [615, 409] width 362 height 17
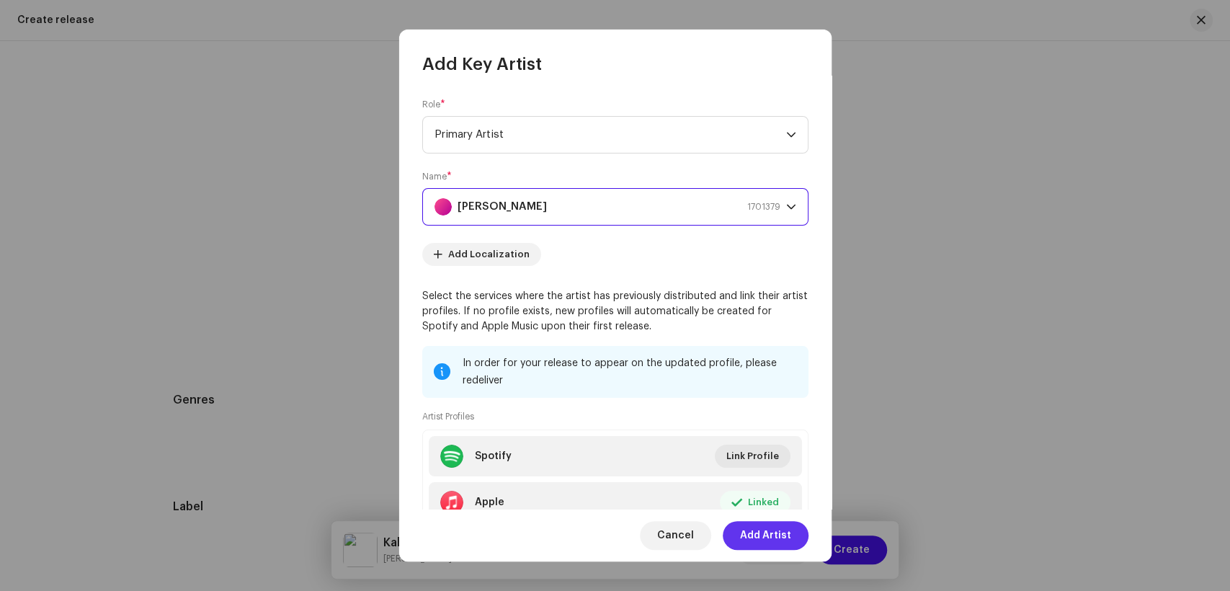
click at [755, 532] on span "Add Artist" at bounding box center [765, 535] width 51 height 29
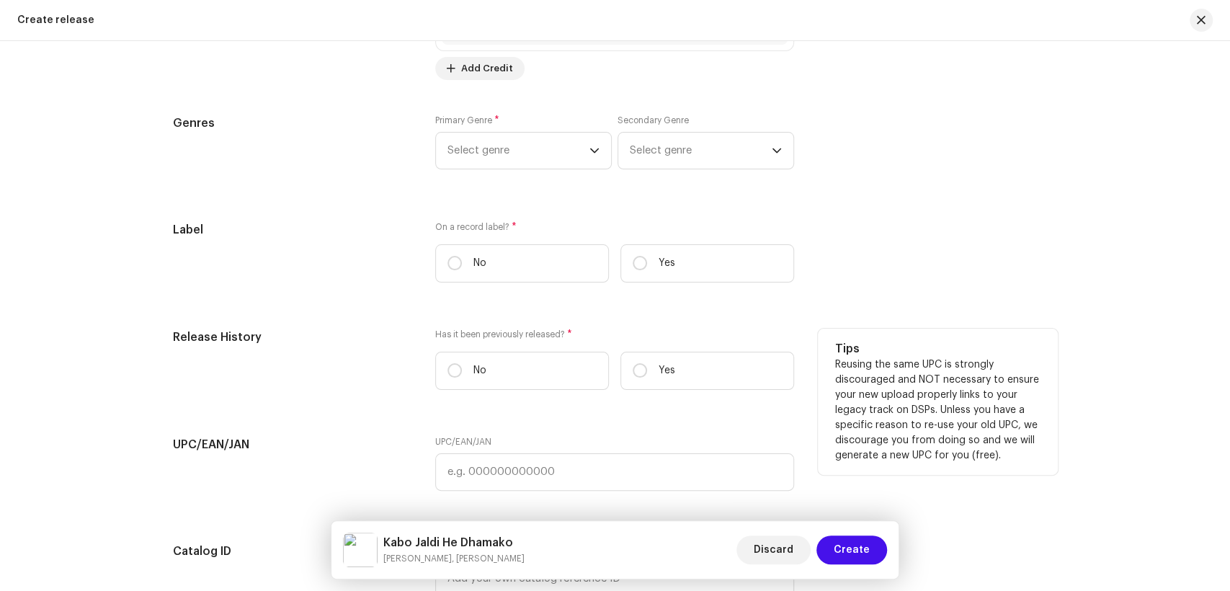
scroll to position [2058, 0]
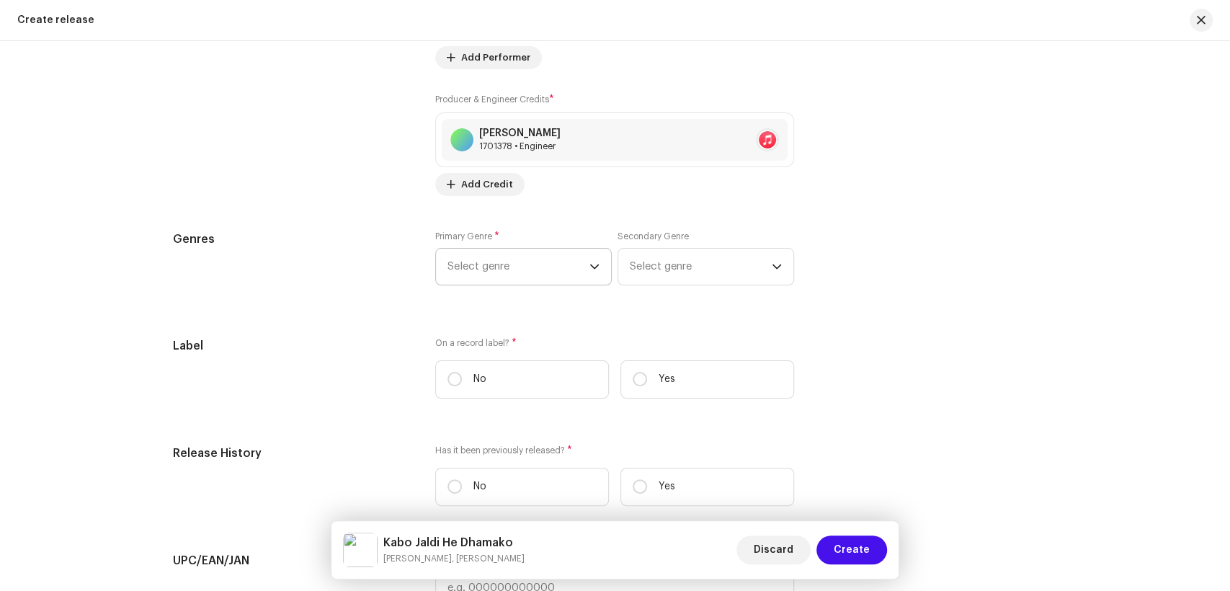
click at [508, 272] on span "Select genre" at bounding box center [519, 267] width 142 height 36
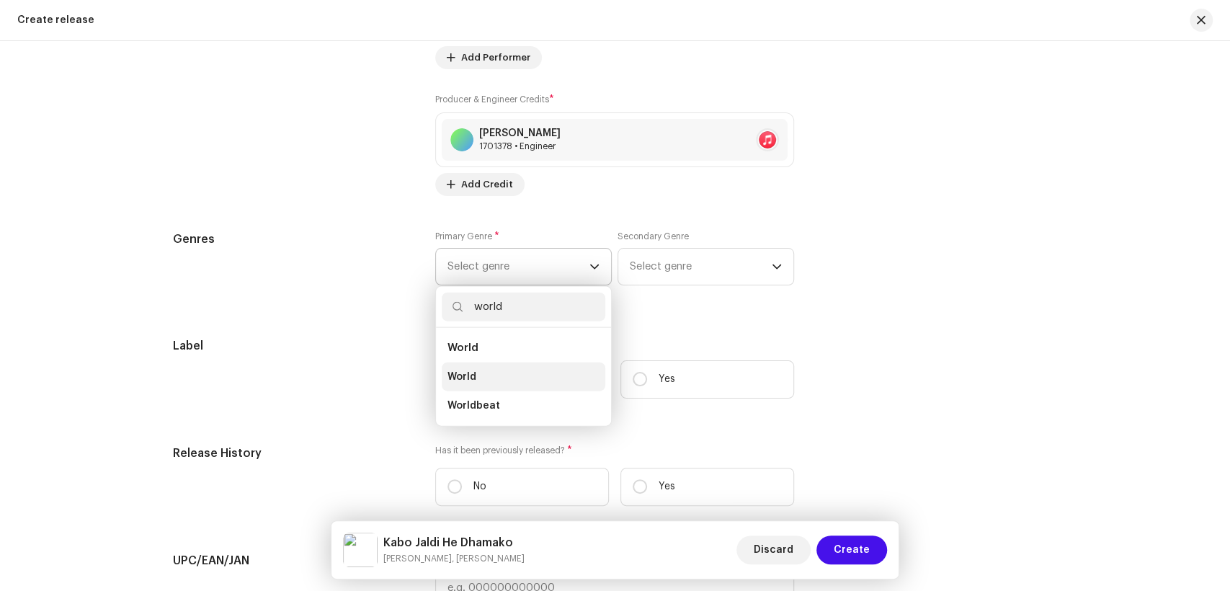
type input "world"
click at [473, 376] on span "World" at bounding box center [462, 377] width 29 height 14
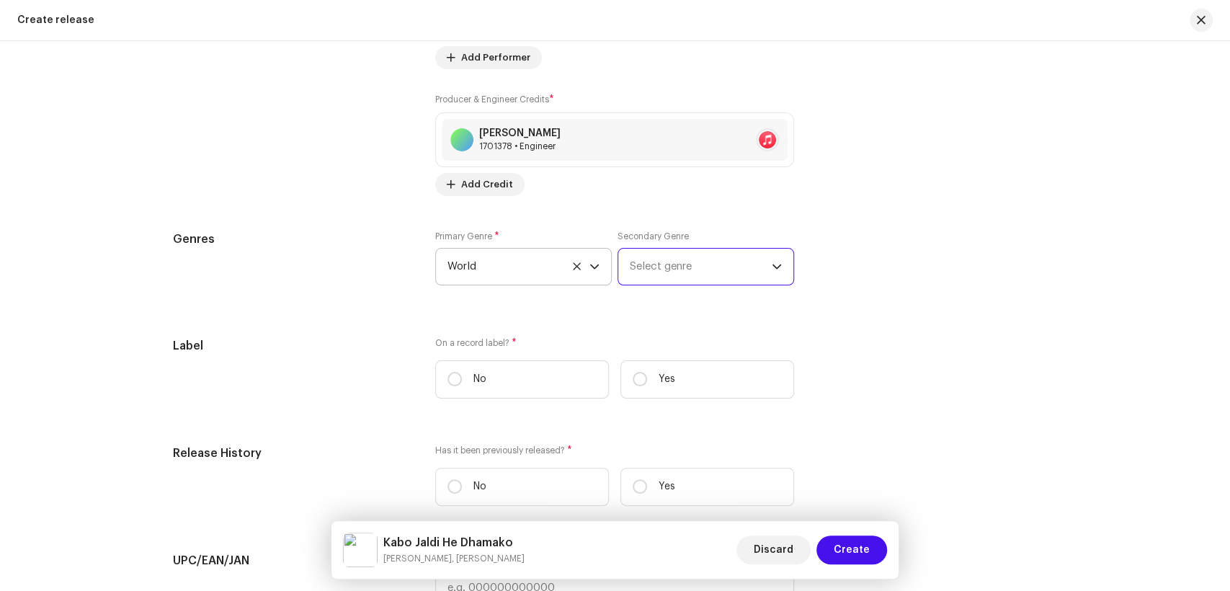
click at [708, 266] on span "Select genre" at bounding box center [701, 267] width 142 height 36
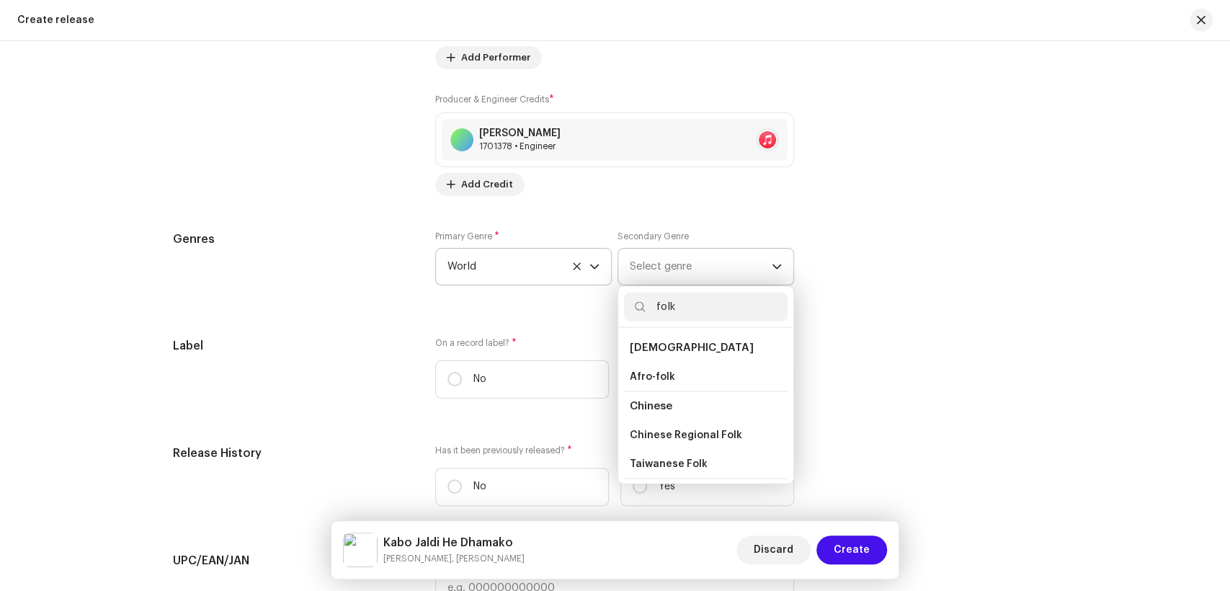
scroll to position [80, 0]
type input "folk"
click at [646, 435] on li "Folk" at bounding box center [706, 442] width 164 height 29
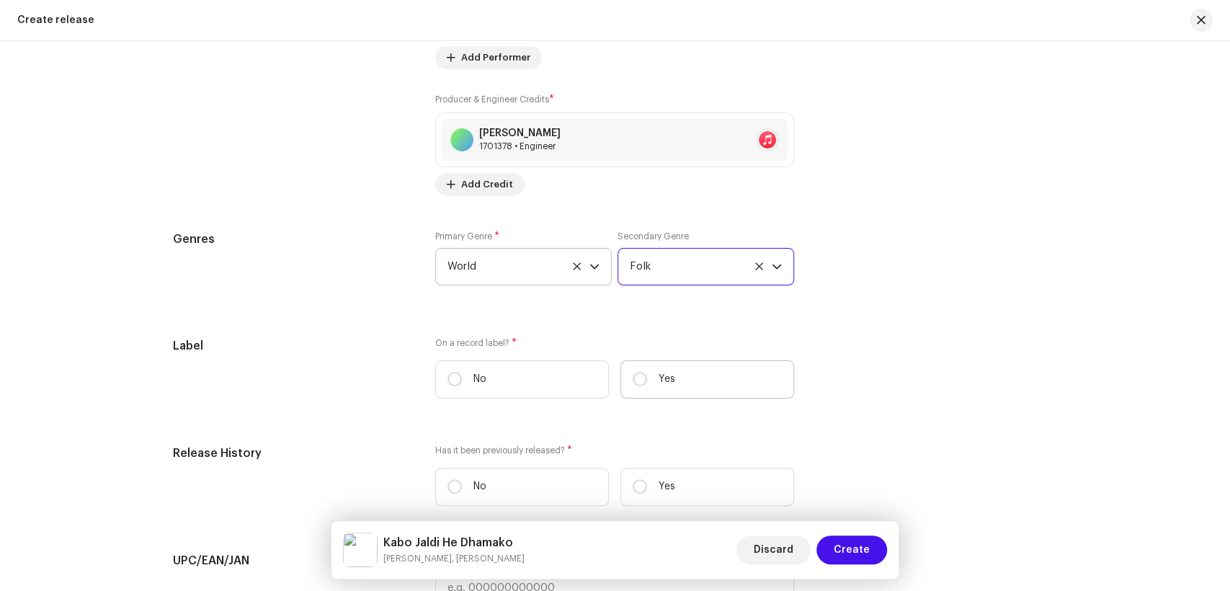
click at [625, 378] on label "Yes" at bounding box center [708, 379] width 174 height 38
click at [633, 378] on input "Yes" at bounding box center [640, 379] width 14 height 14
radio input "true"
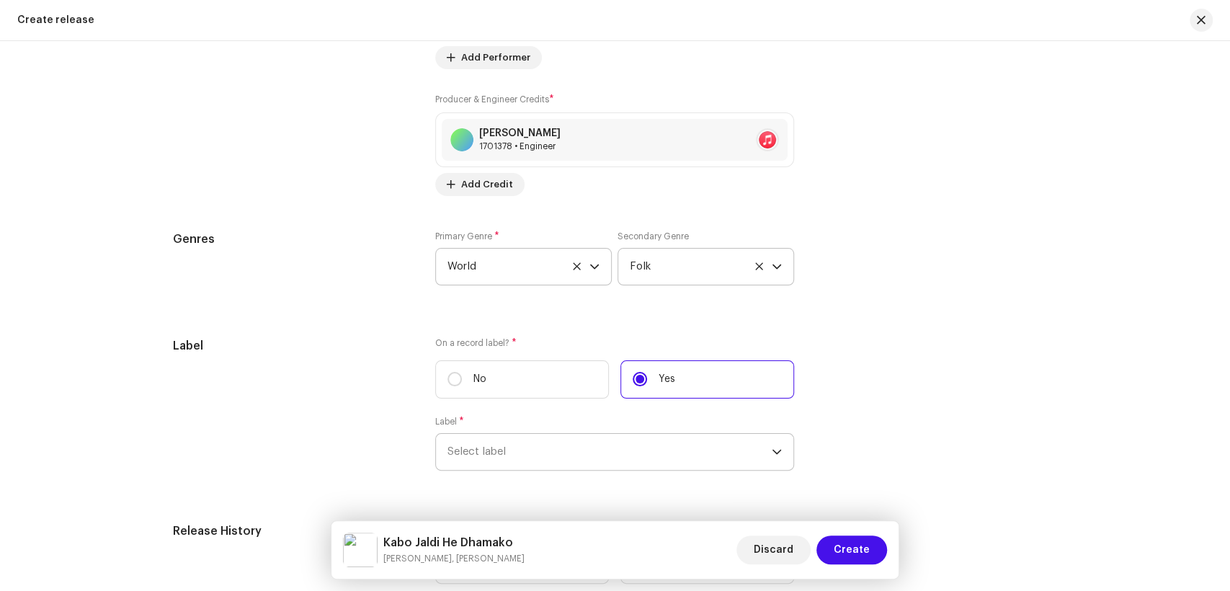
click at [557, 447] on span "Select label" at bounding box center [610, 452] width 324 height 36
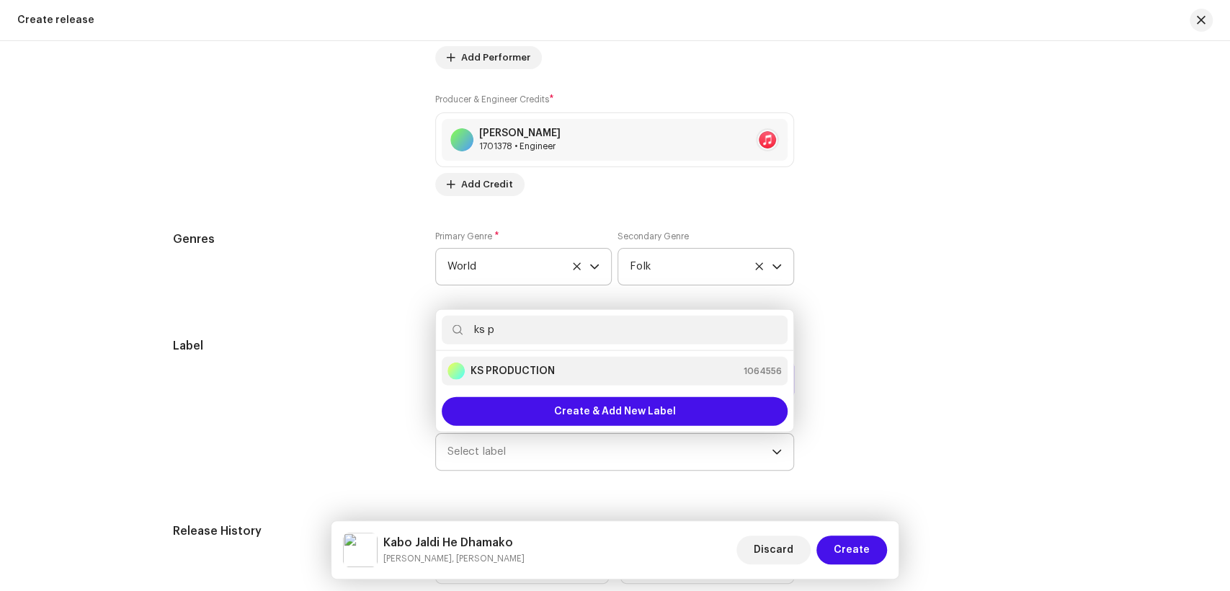
type input "ks p"
click at [519, 378] on strong "KS PRODUCTION" at bounding box center [513, 371] width 84 height 14
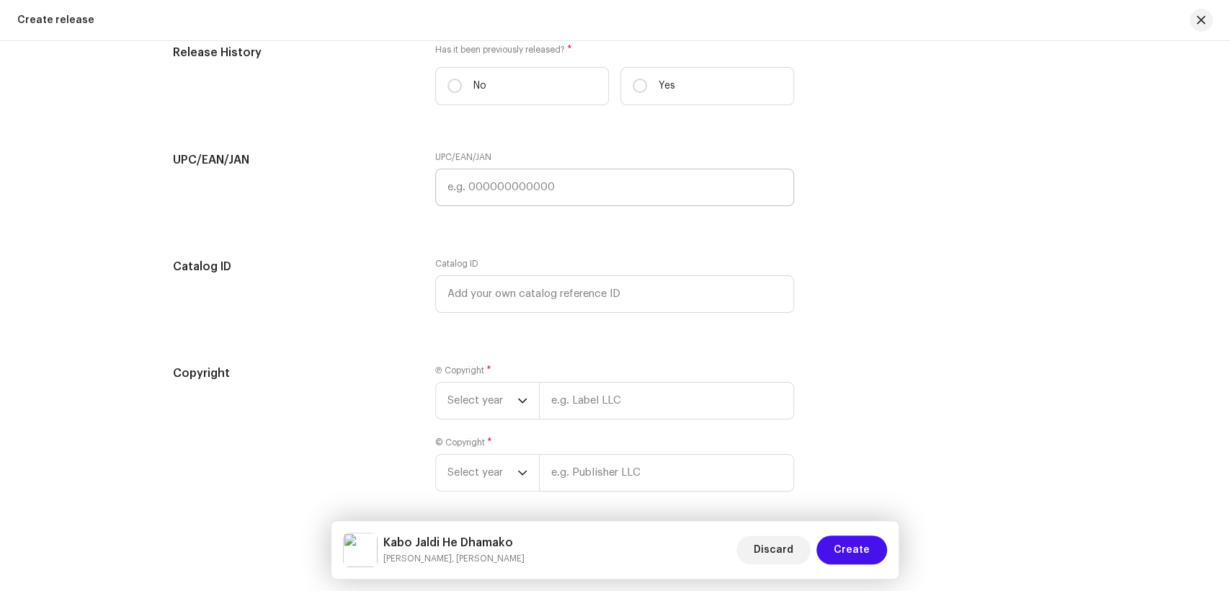
scroll to position [2538, 0]
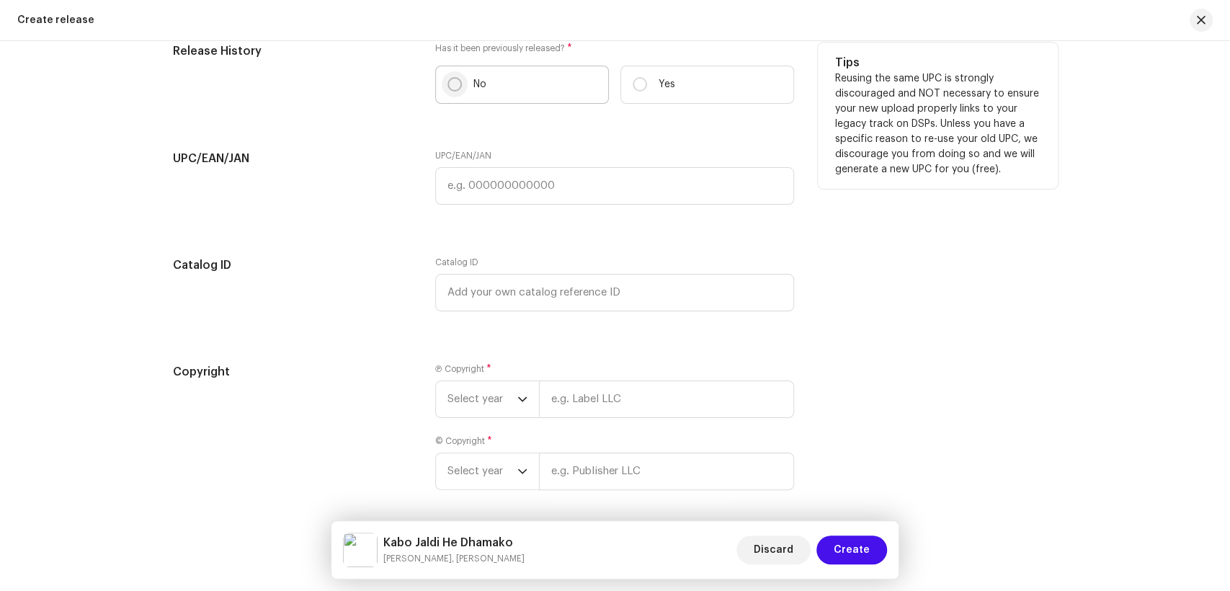
click at [453, 88] on input "No" at bounding box center [455, 84] width 14 height 14
radio input "true"
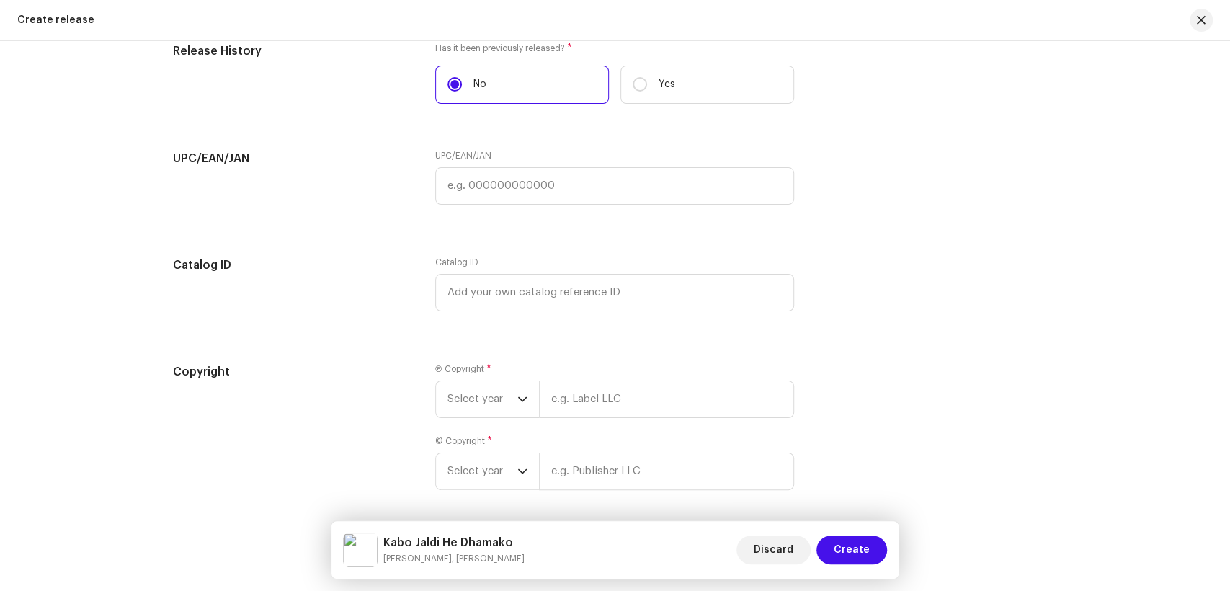
scroll to position [2600, 0]
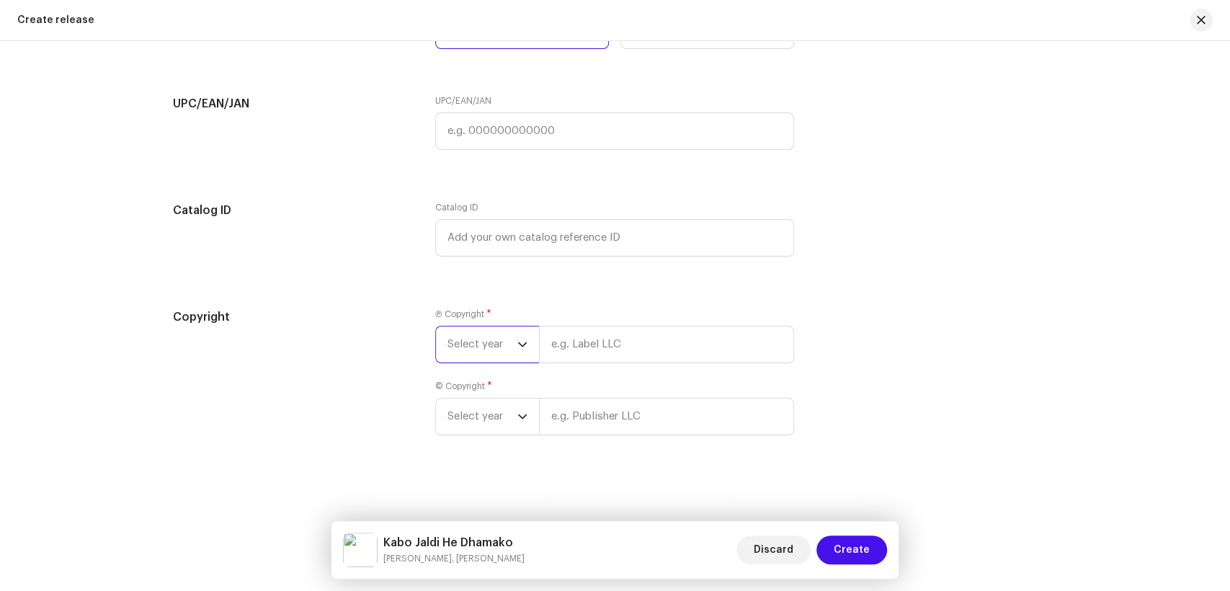
click at [494, 341] on span "Select year" at bounding box center [483, 344] width 70 height 36
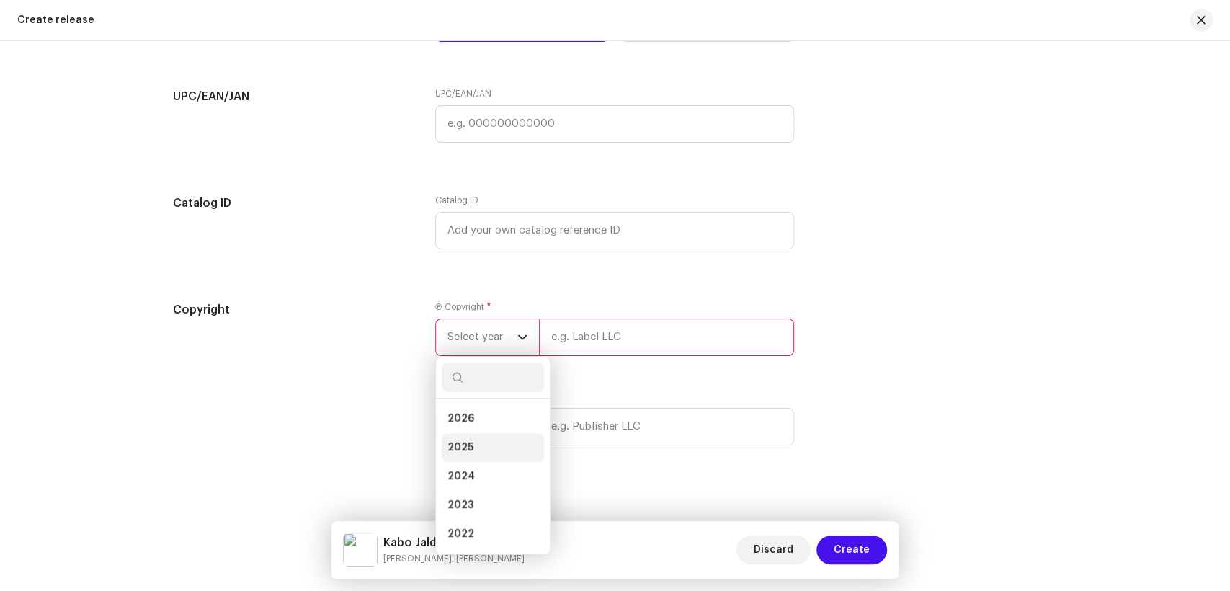
drag, startPoint x: 487, startPoint y: 452, endPoint x: 503, endPoint y: 440, distance: 19.6
click at [492, 448] on li "2025" at bounding box center [493, 447] width 102 height 29
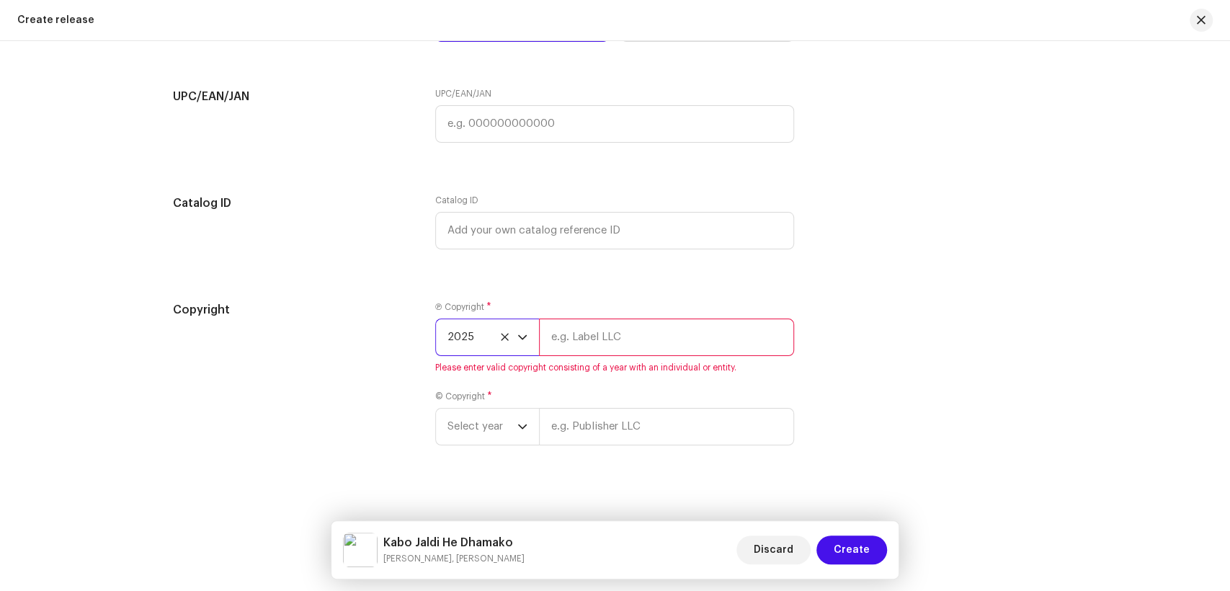
click at [630, 352] on input "text" at bounding box center [666, 337] width 255 height 37
type input "KS PRODUCTION"
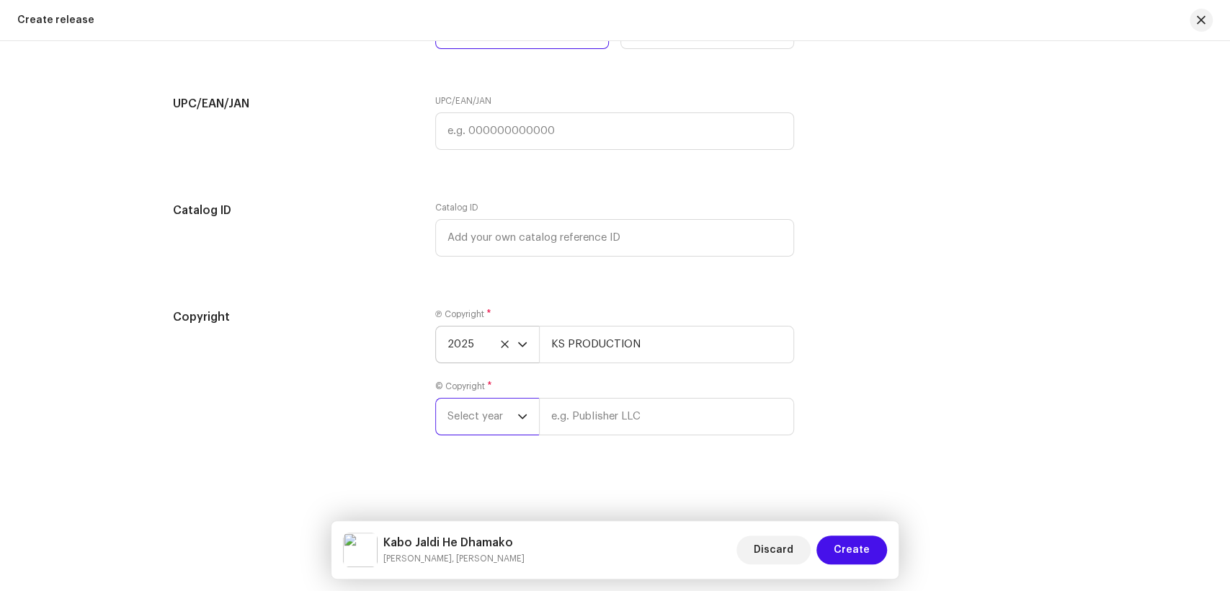
click at [490, 411] on span "Select year" at bounding box center [483, 417] width 70 height 36
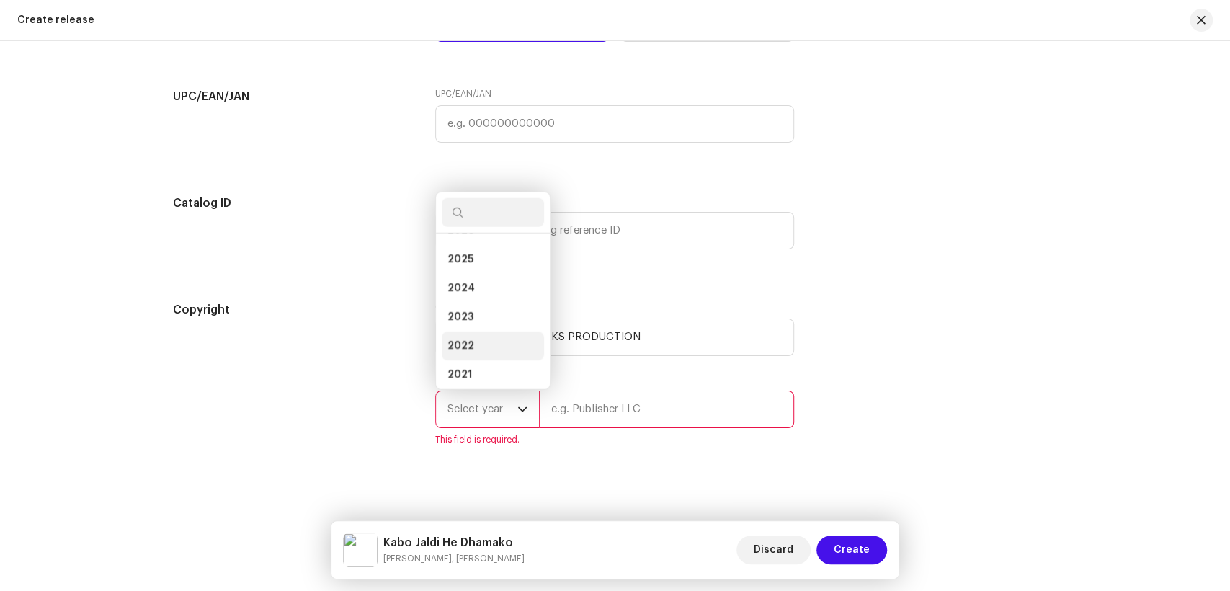
scroll to position [81, 0]
click at [476, 269] on li "2023" at bounding box center [493, 259] width 102 height 29
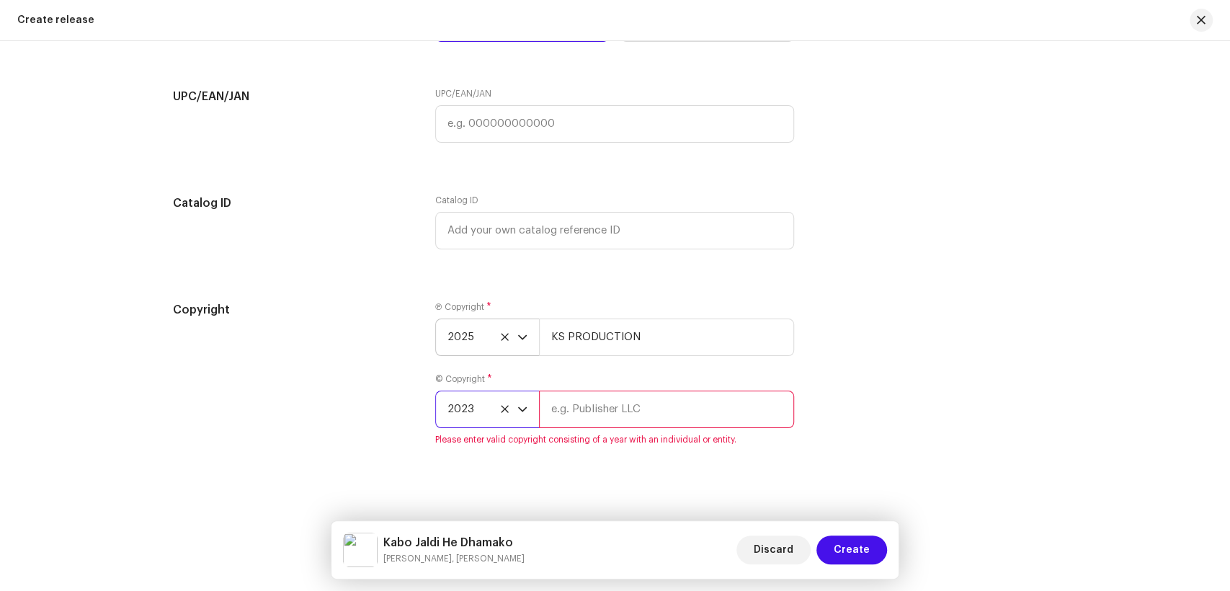
click at [471, 413] on span "2023" at bounding box center [483, 409] width 70 height 36
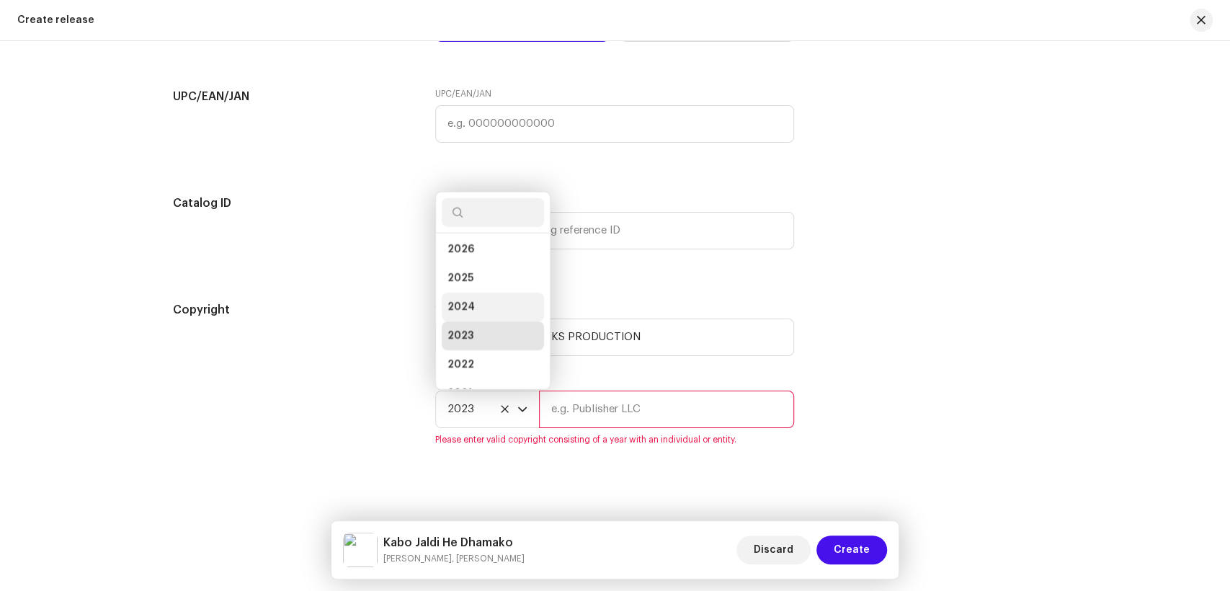
scroll to position [0, 0]
drag, startPoint x: 476, startPoint y: 293, endPoint x: 654, endPoint y: 383, distance: 200.5
click at [477, 291] on li "2025" at bounding box center [493, 282] width 102 height 29
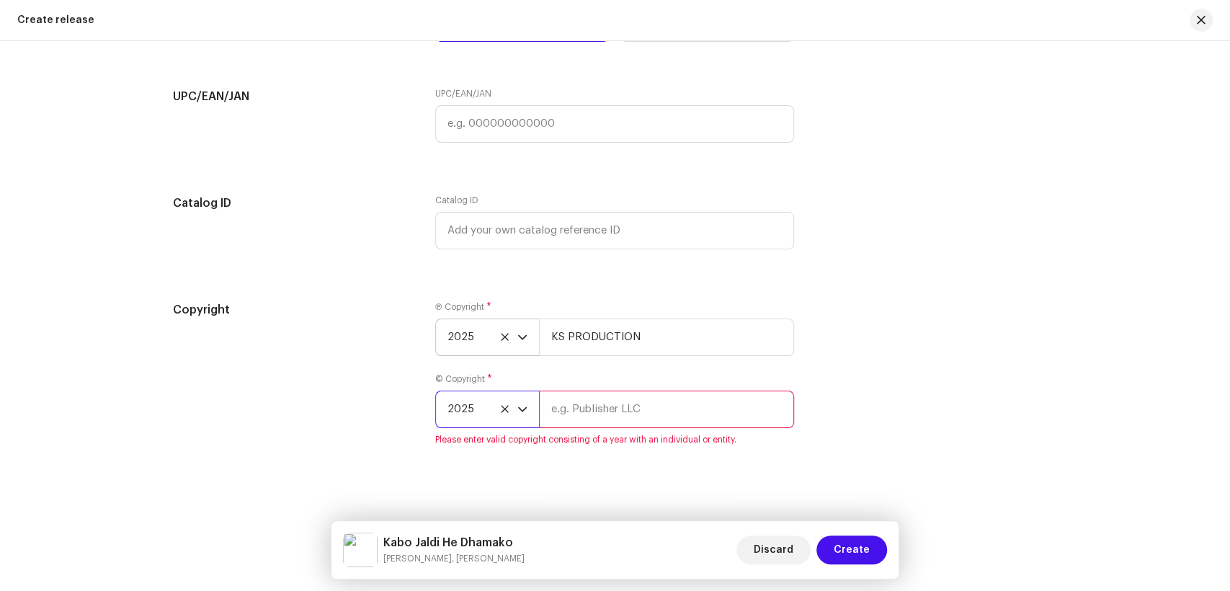
click at [659, 419] on input "text" at bounding box center [666, 409] width 255 height 37
type input "KS PRODUCTION"
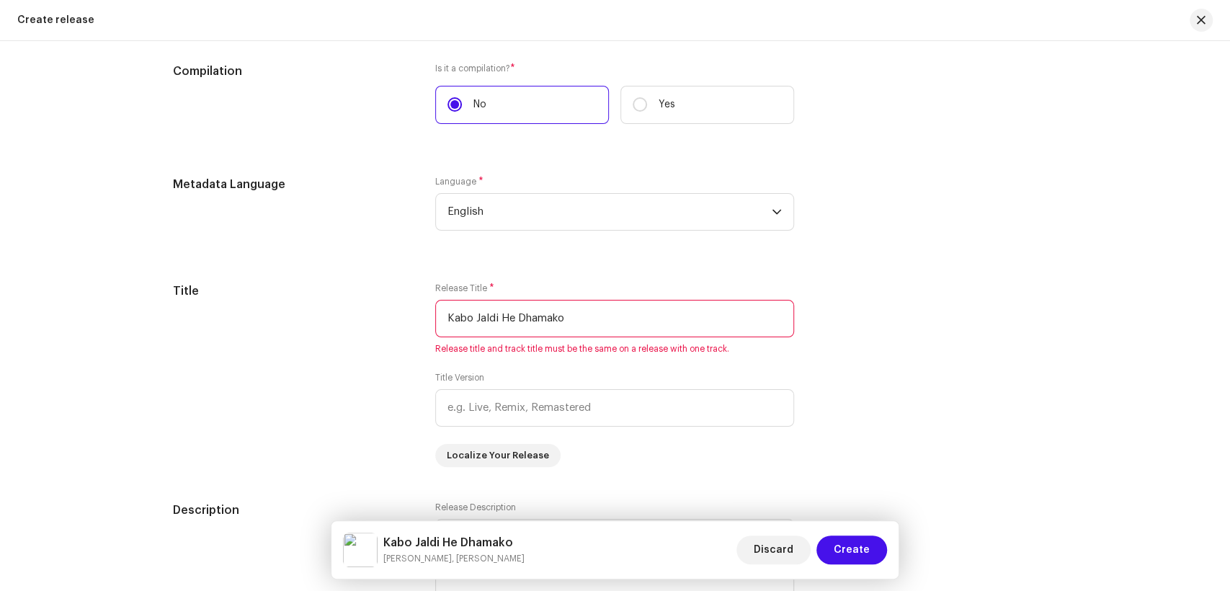
scroll to position [1078, 0]
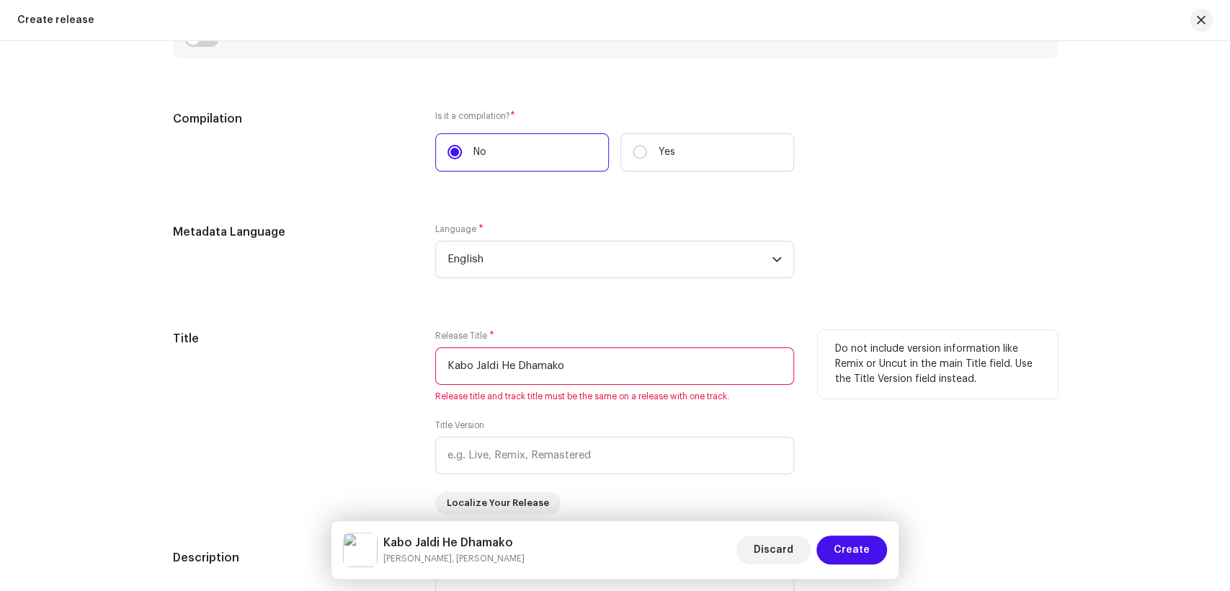
drag, startPoint x: 325, startPoint y: 410, endPoint x: 363, endPoint y: 379, distance: 49.2
click at [324, 410] on div "Title" at bounding box center [293, 422] width 240 height 185
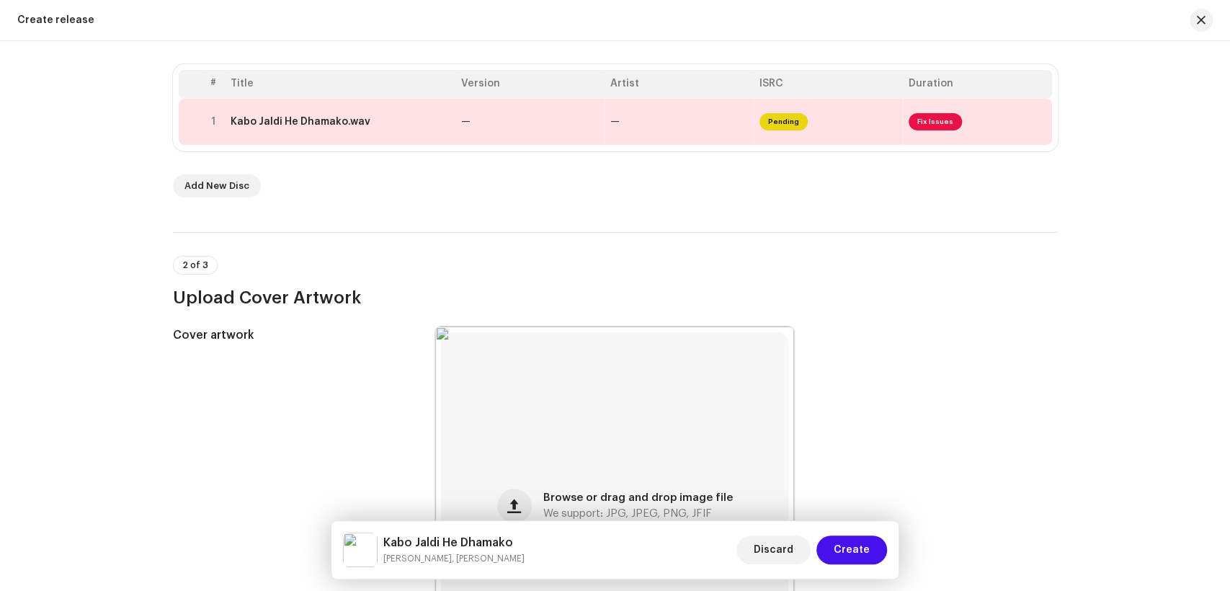
scroll to position [277, 0]
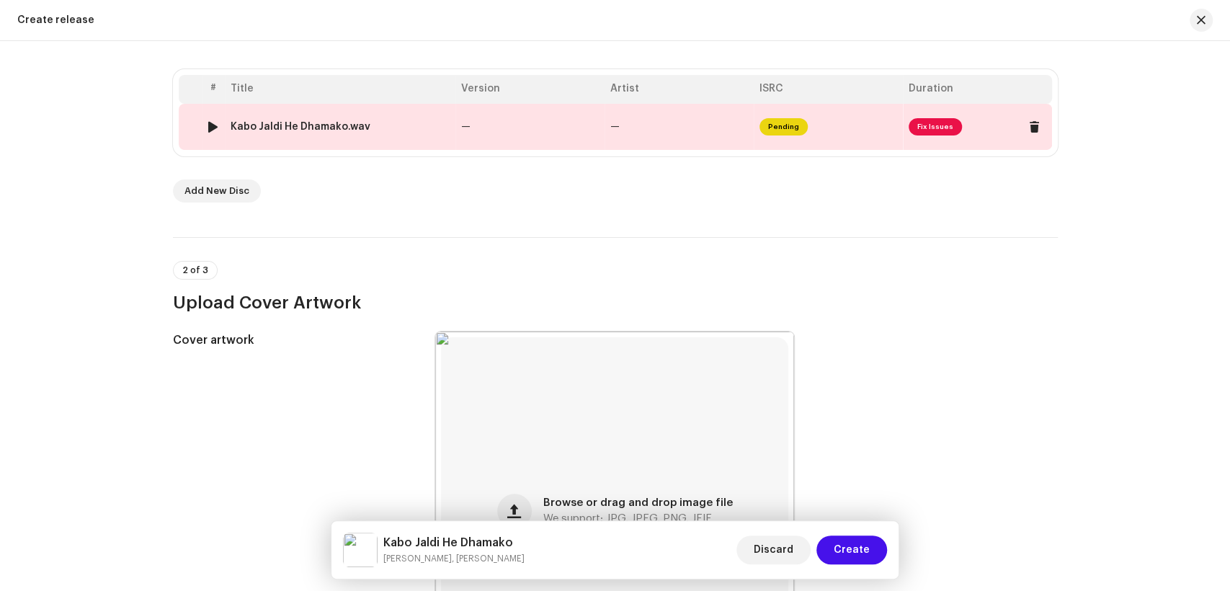
click at [351, 107] on td "Kabo Jaldi He Dhamako.wav" at bounding box center [340, 127] width 231 height 46
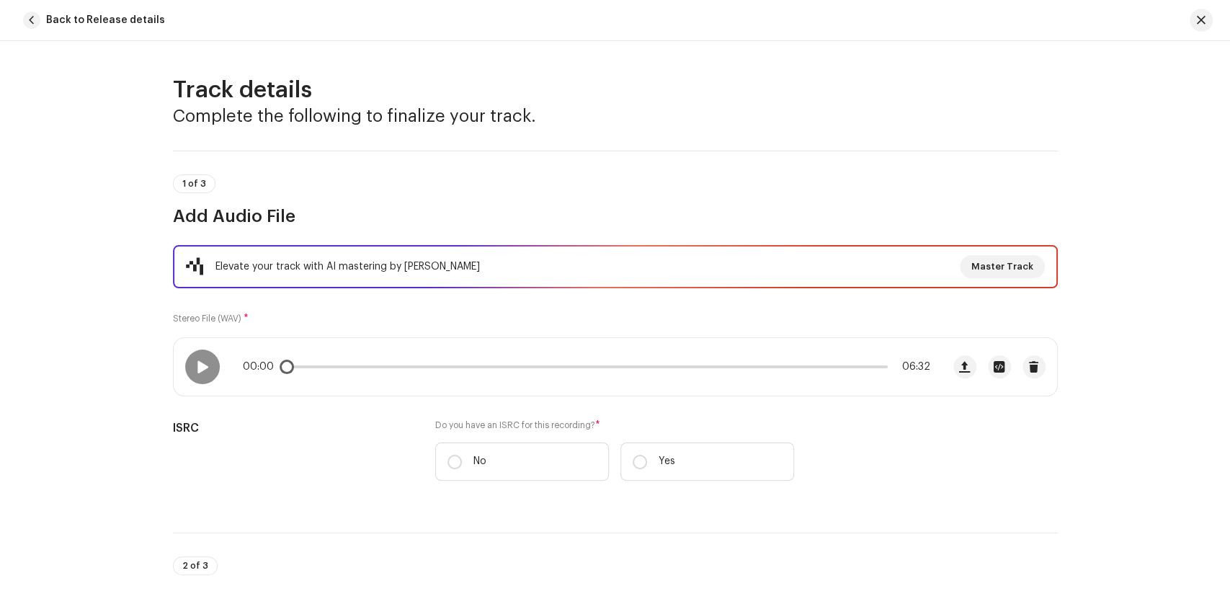
scroll to position [240, 0]
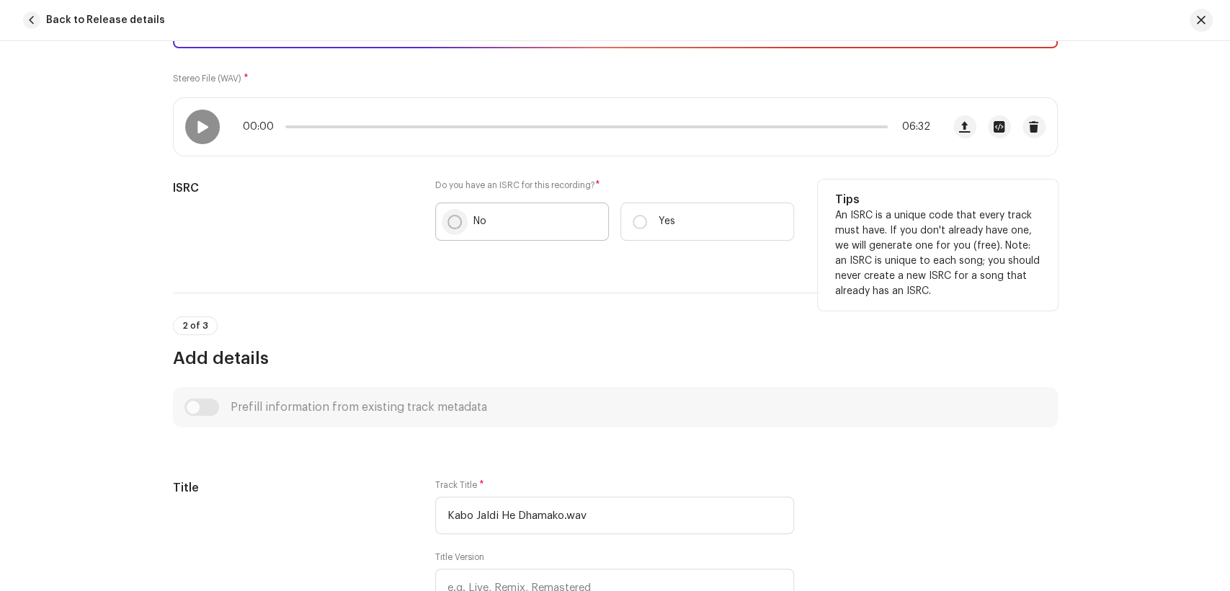
click at [448, 218] on input "No" at bounding box center [455, 222] width 14 height 14
radio input "true"
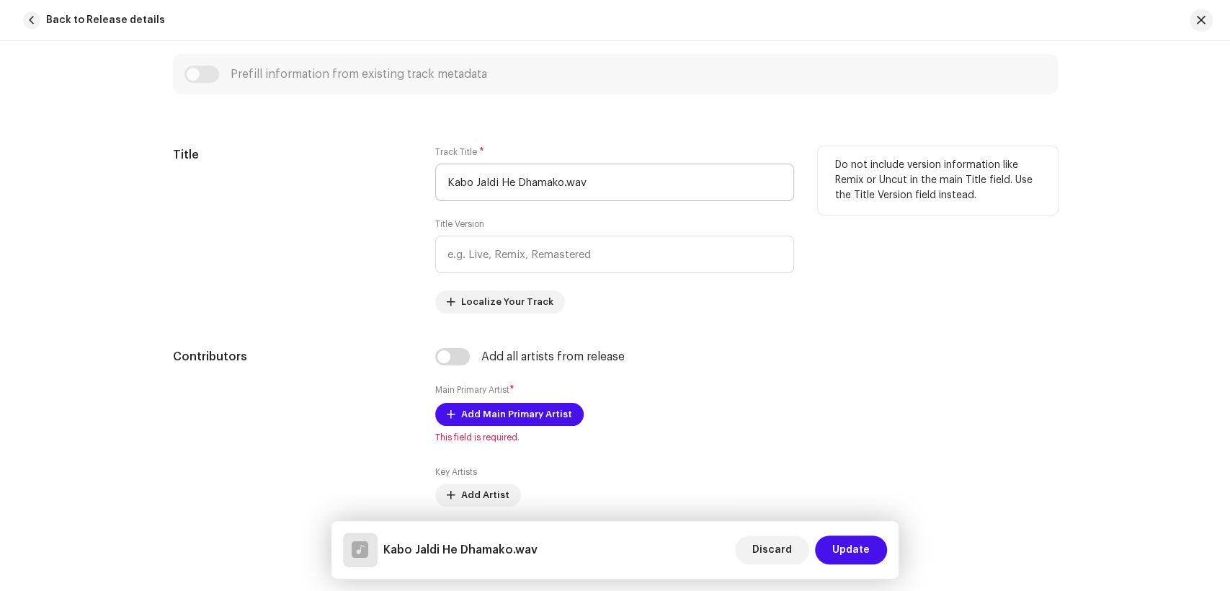
scroll to position [609, 0]
click at [600, 174] on input "Kabo Jaldi He Dhamako.wav" at bounding box center [614, 183] width 359 height 37
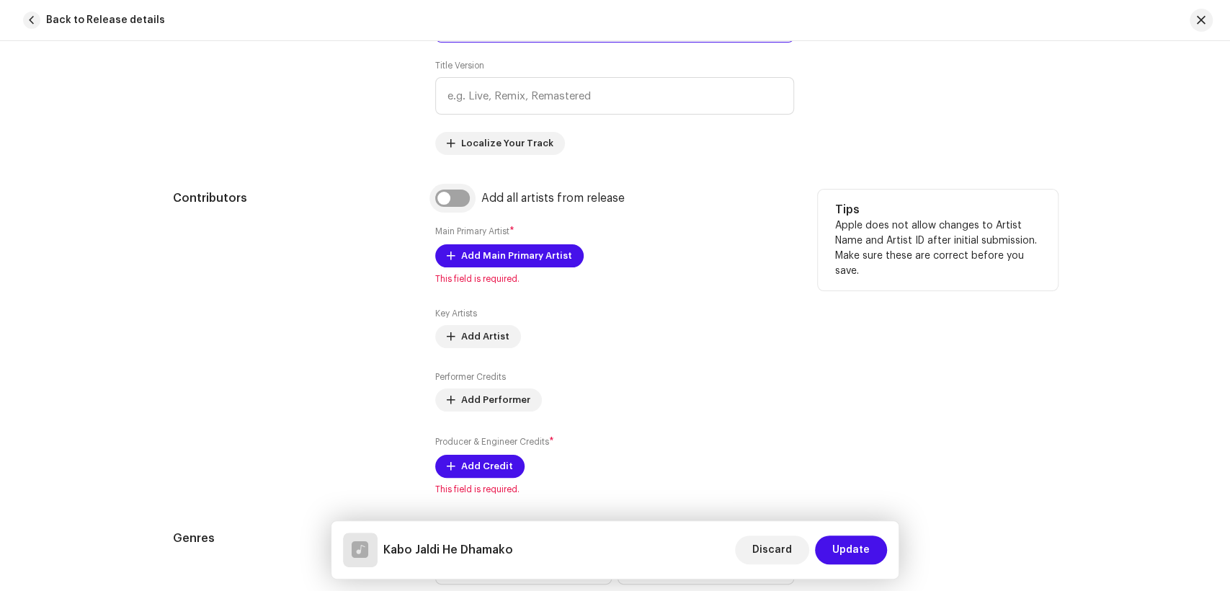
type input "Kabo Jaldi He Dhamako"
drag, startPoint x: 447, startPoint y: 204, endPoint x: 435, endPoint y: 215, distance: 15.8
click at [447, 205] on input "checkbox" at bounding box center [452, 198] width 35 height 17
checkbox input "true"
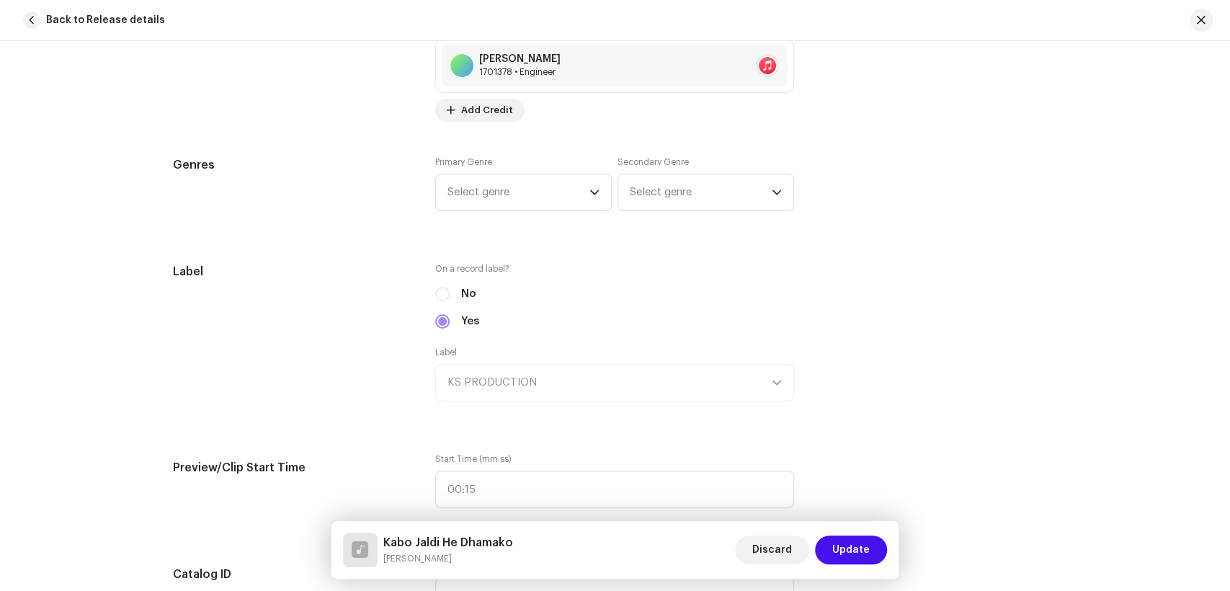
scroll to position [1330, 0]
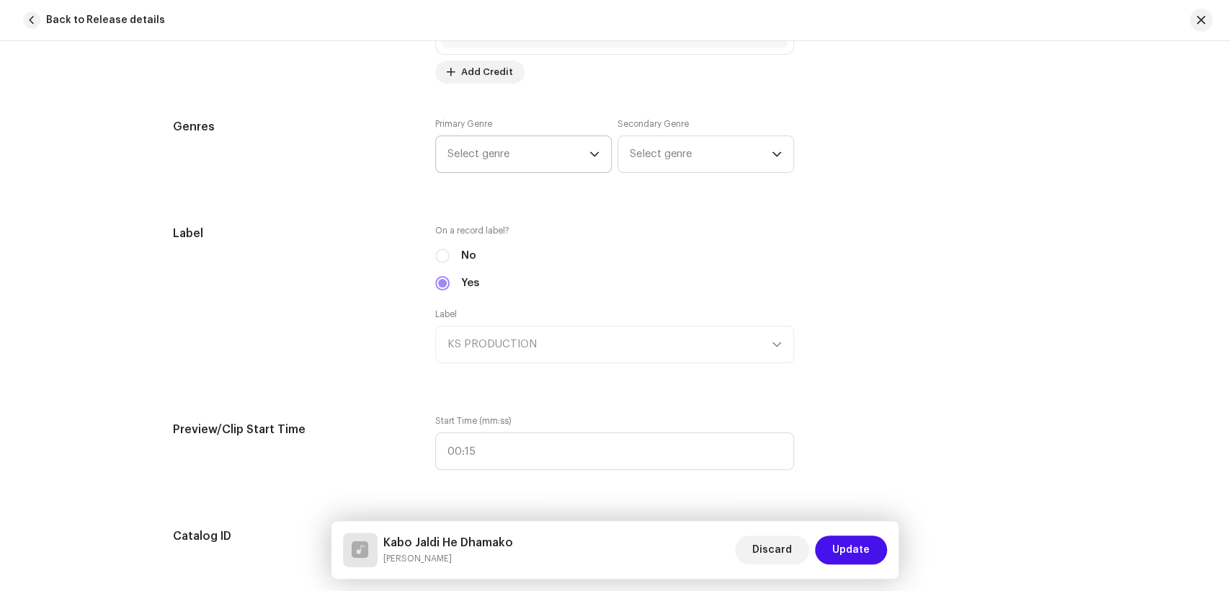
click at [486, 160] on span "Select genre" at bounding box center [519, 154] width 142 height 36
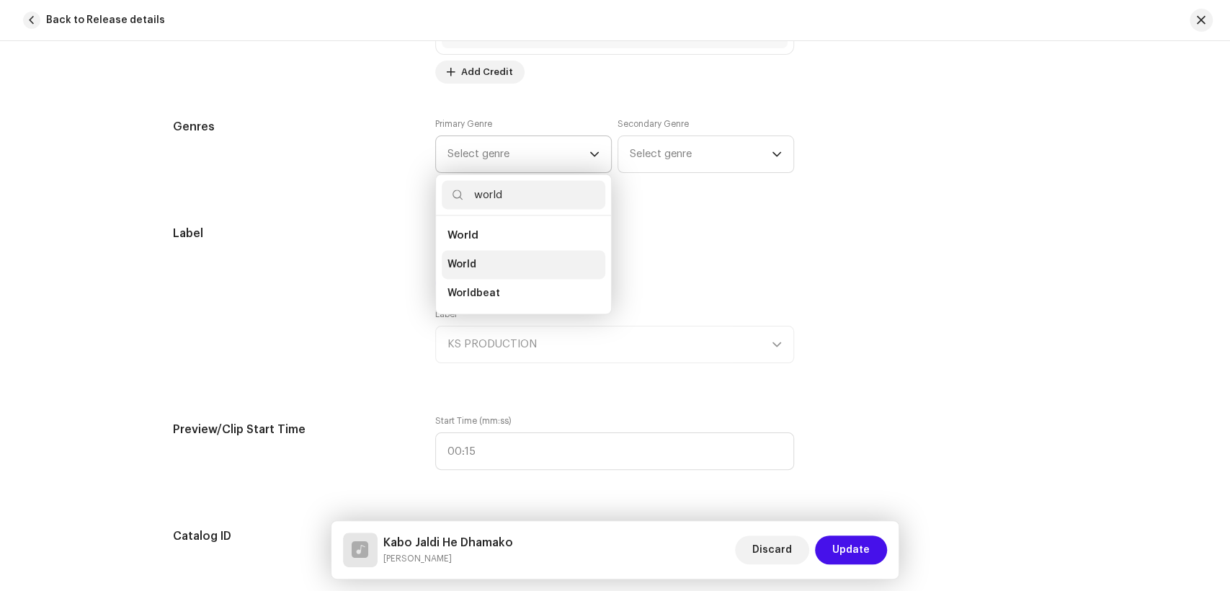
type input "world"
click at [480, 263] on li "World" at bounding box center [524, 264] width 164 height 29
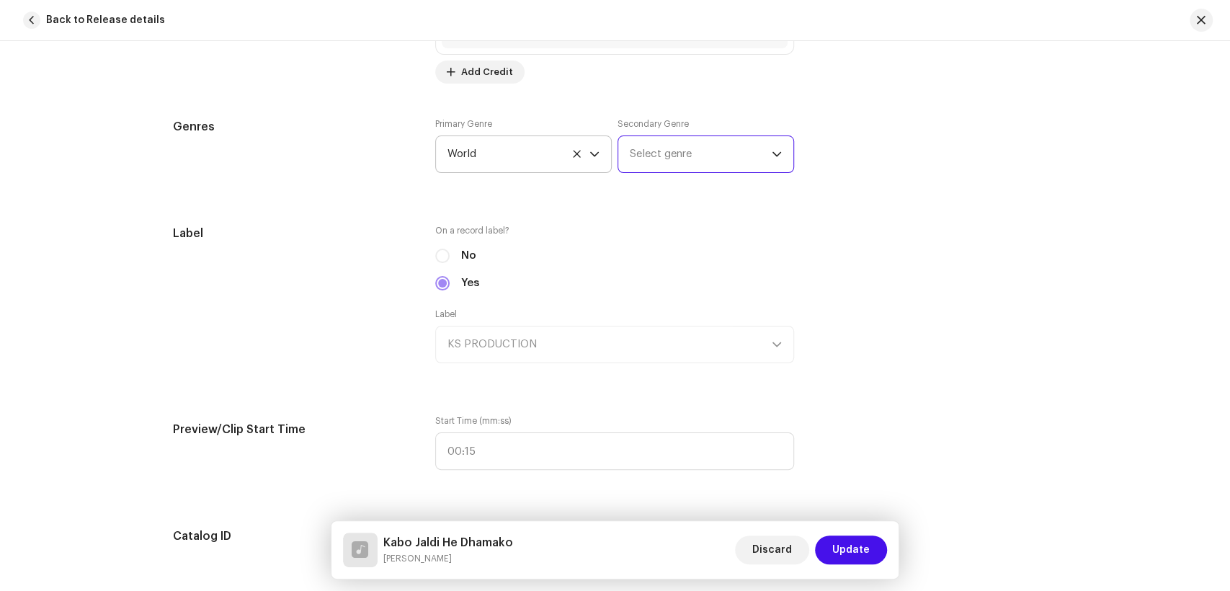
click at [686, 161] on span "Select genre" at bounding box center [701, 154] width 142 height 36
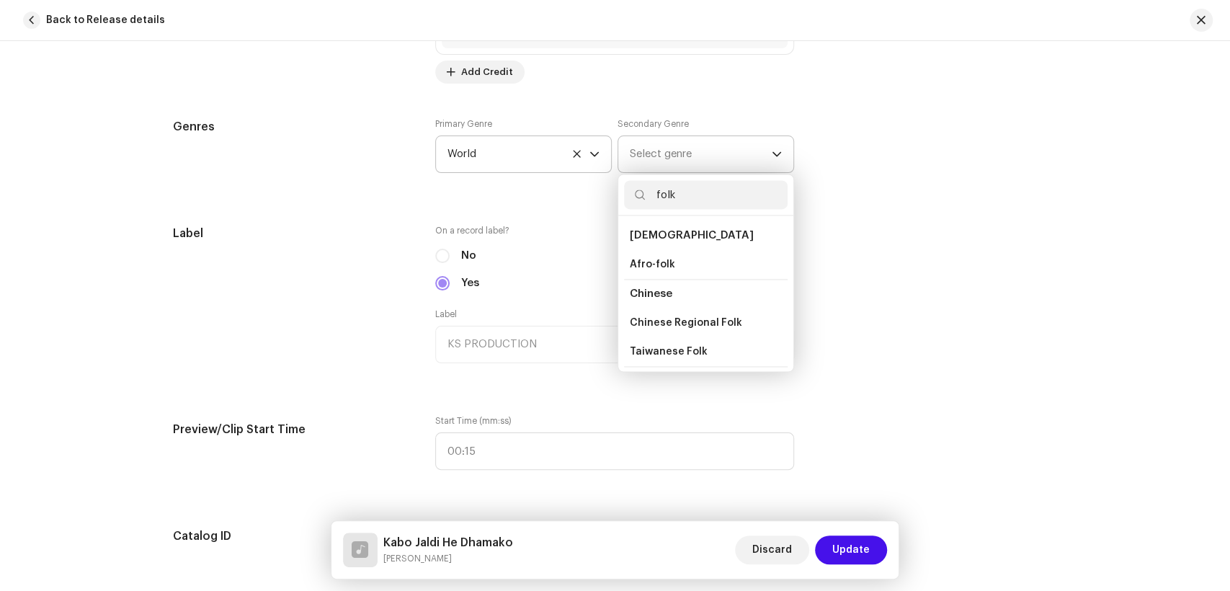
scroll to position [160, 0]
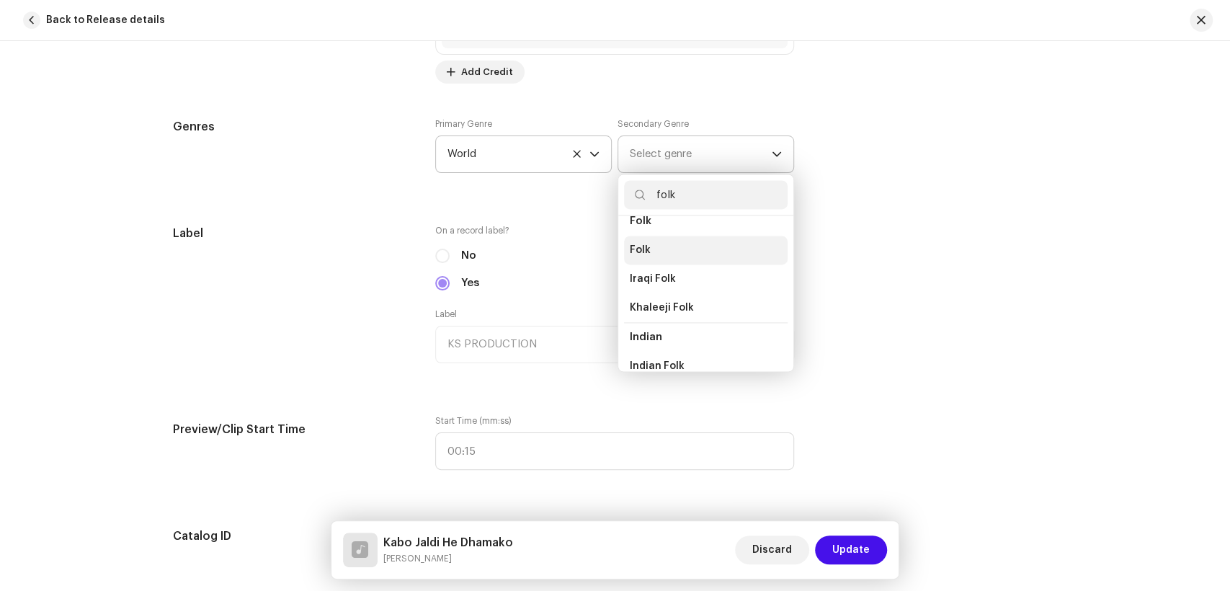
type input "folk"
click at [671, 249] on li "Folk" at bounding box center [706, 250] width 164 height 29
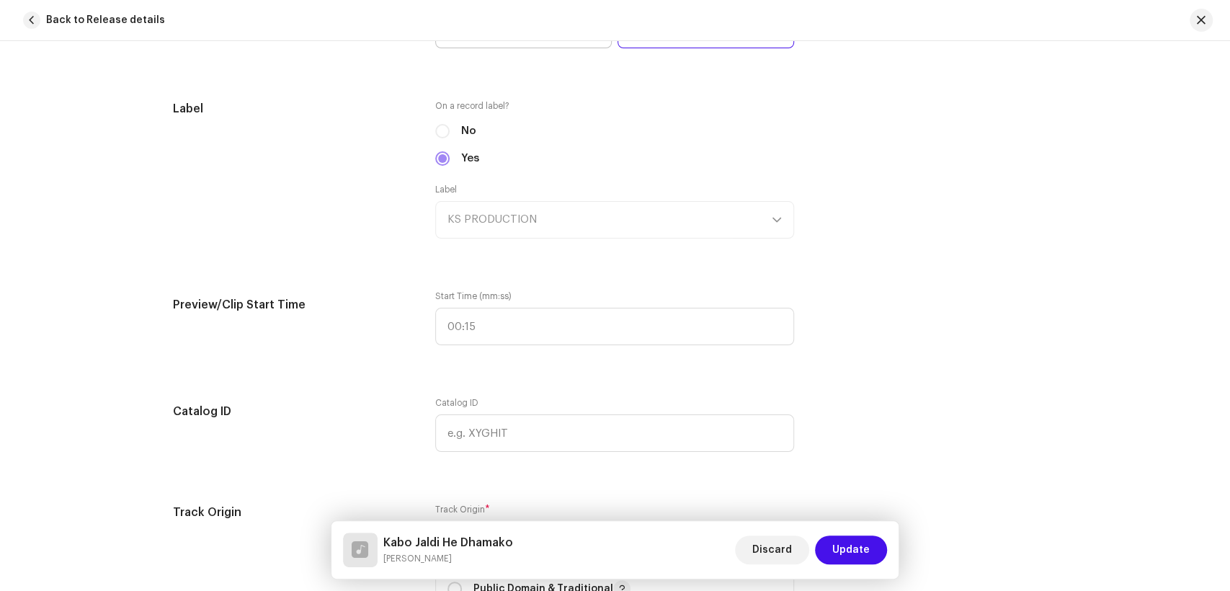
scroll to position [1570, 0]
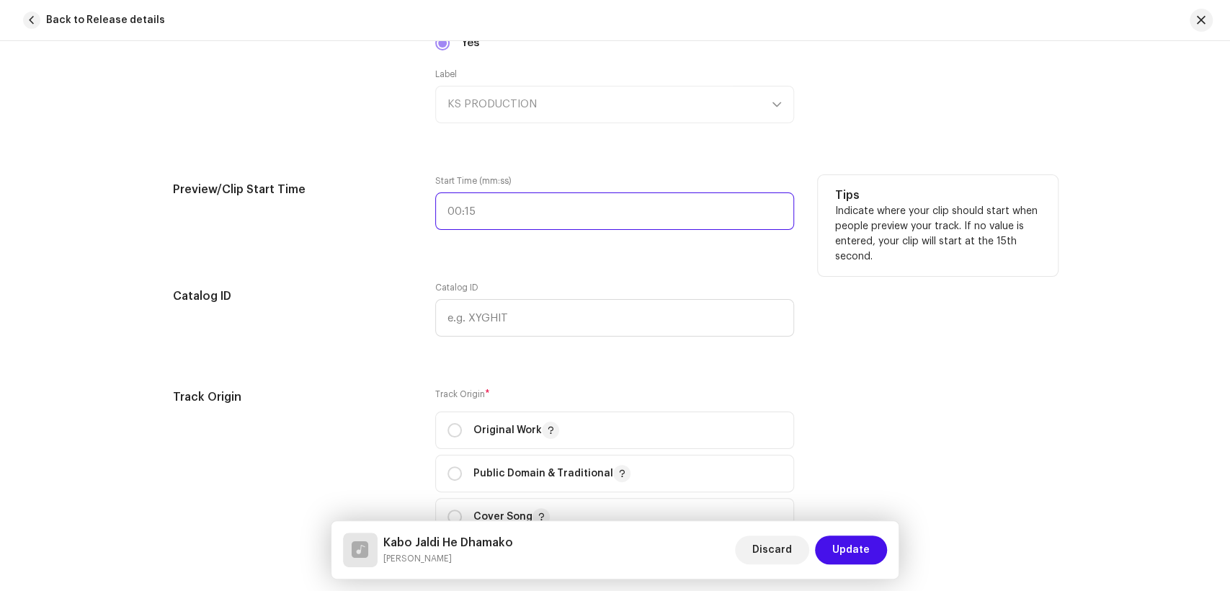
click at [440, 211] on input "text" at bounding box center [614, 210] width 359 height 37
type input "00:29"
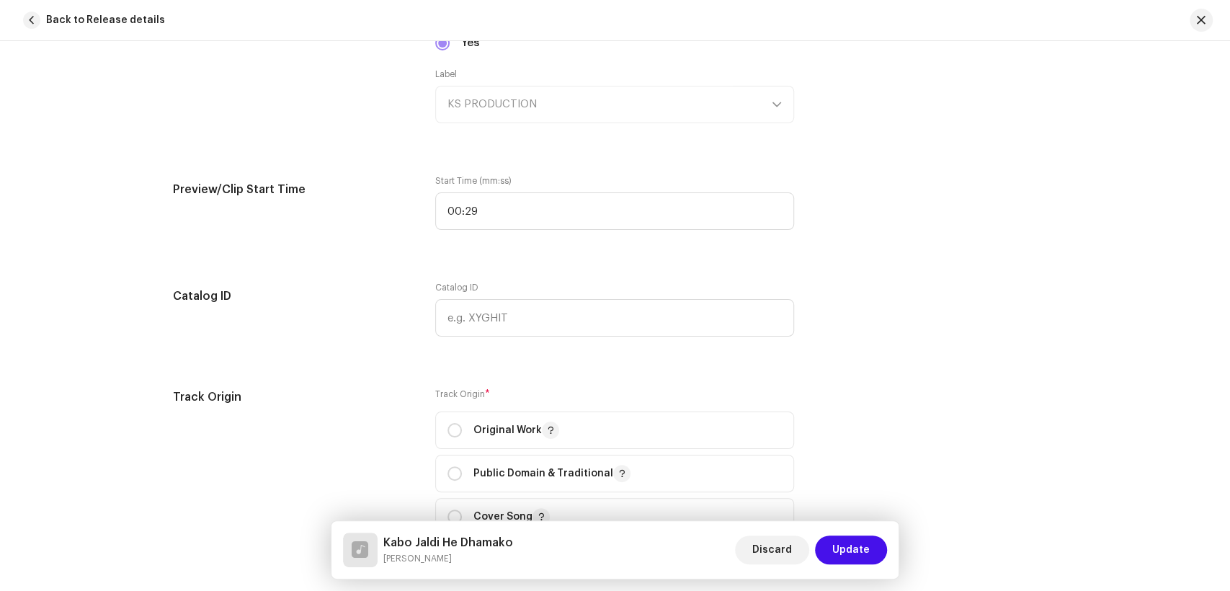
click at [205, 368] on div "Track details Complete the following to finalize your track. 1 of 3 Add Audio F…" at bounding box center [615, 177] width 931 height 3342
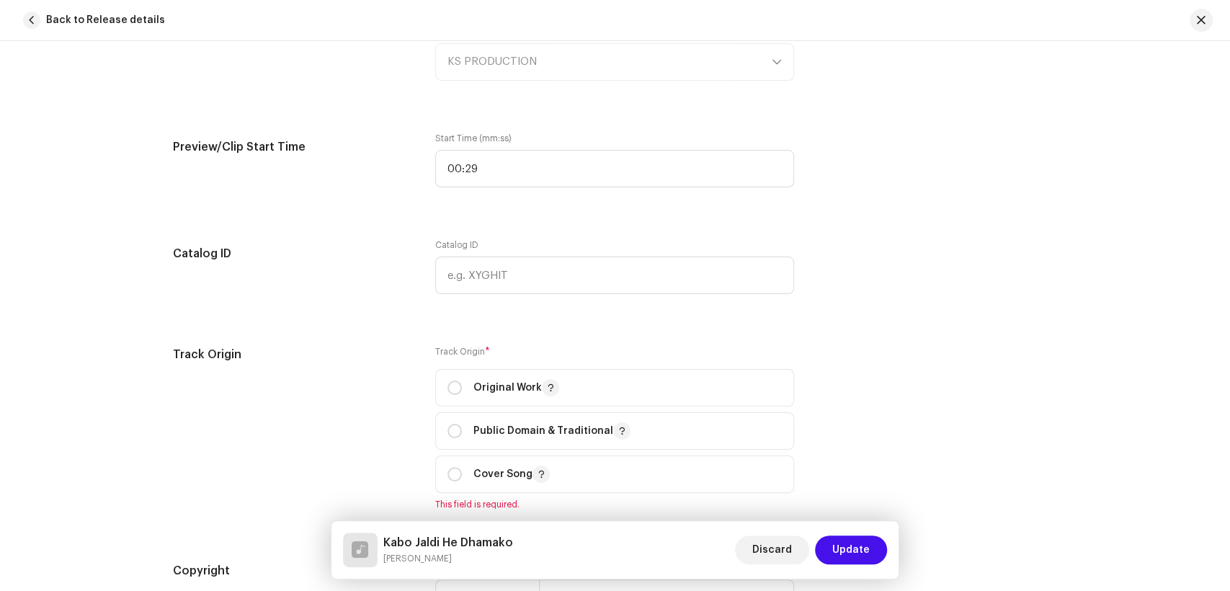
scroll to position [1650, 0]
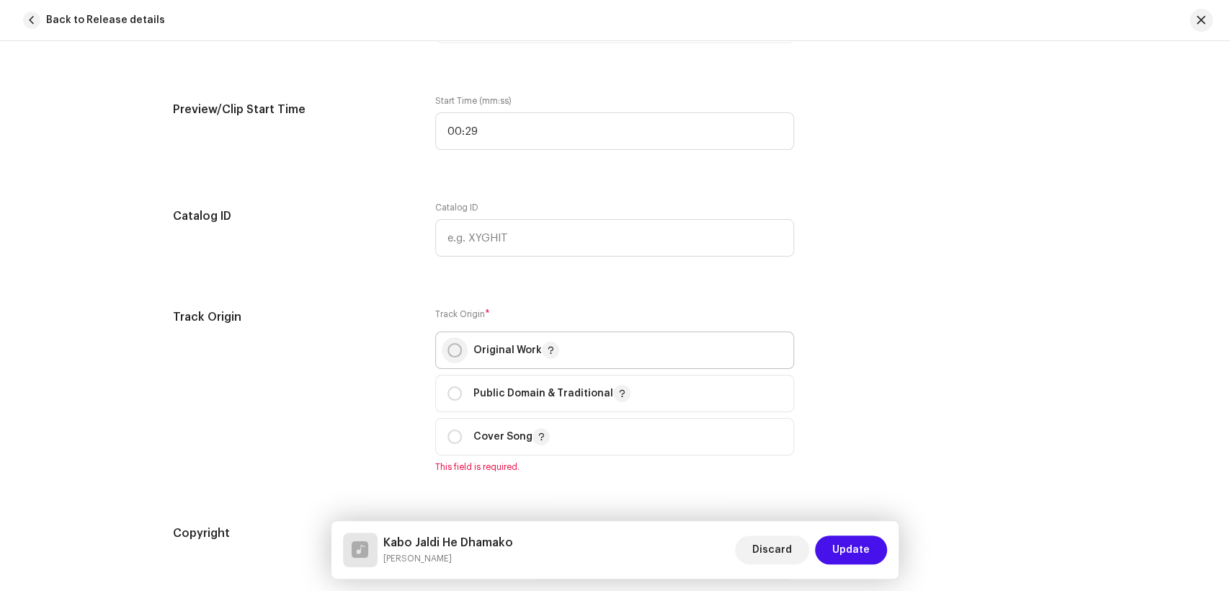
click at [448, 355] on input "radio" at bounding box center [455, 350] width 14 height 14
radio input "true"
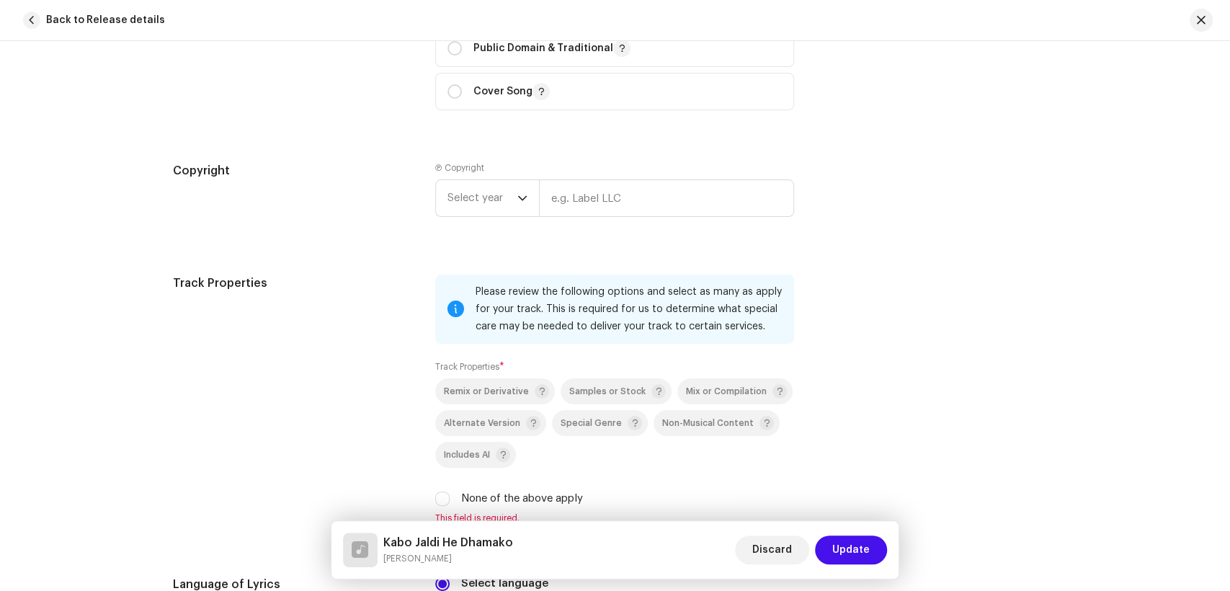
scroll to position [2050, 0]
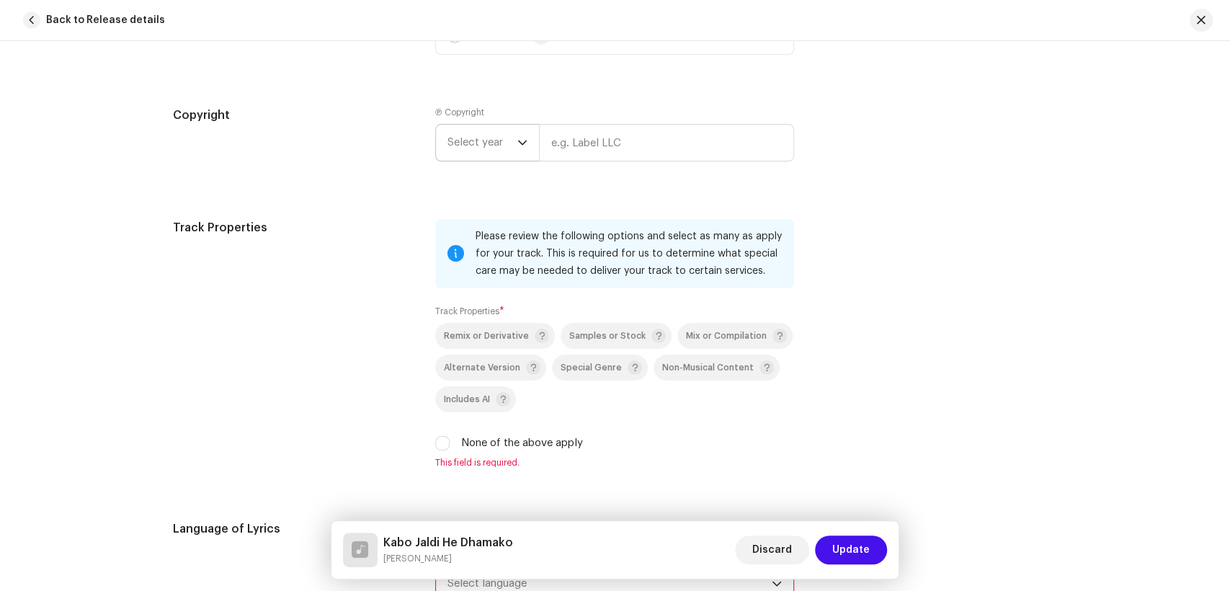
click at [485, 157] on span "Select year" at bounding box center [483, 143] width 70 height 36
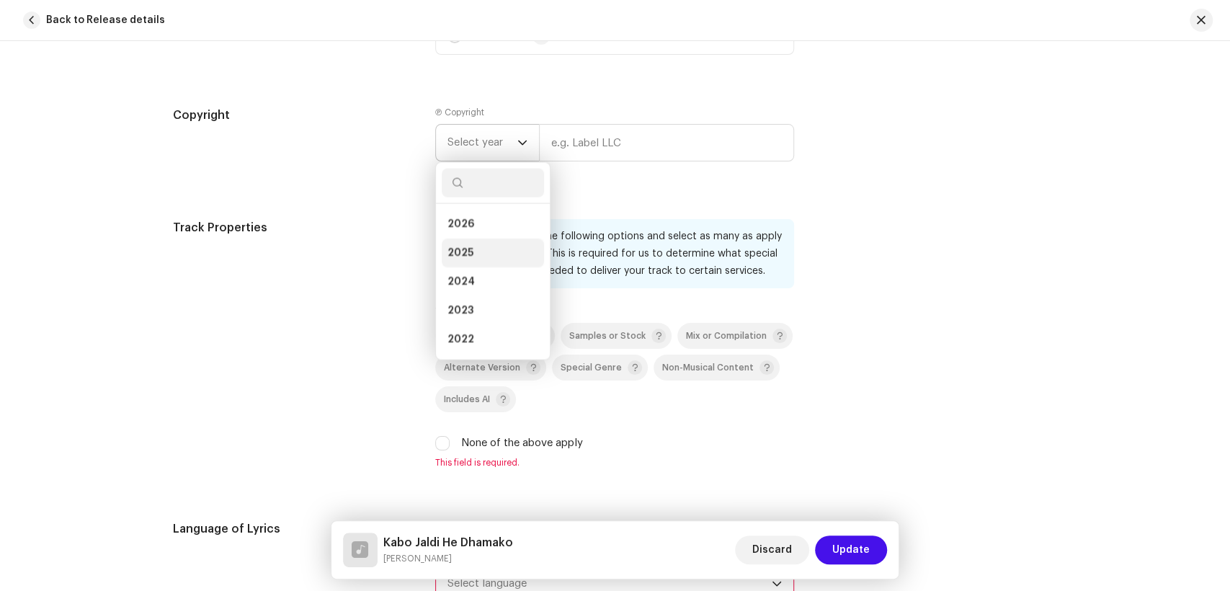
click at [467, 257] on span "2025" at bounding box center [461, 253] width 26 height 14
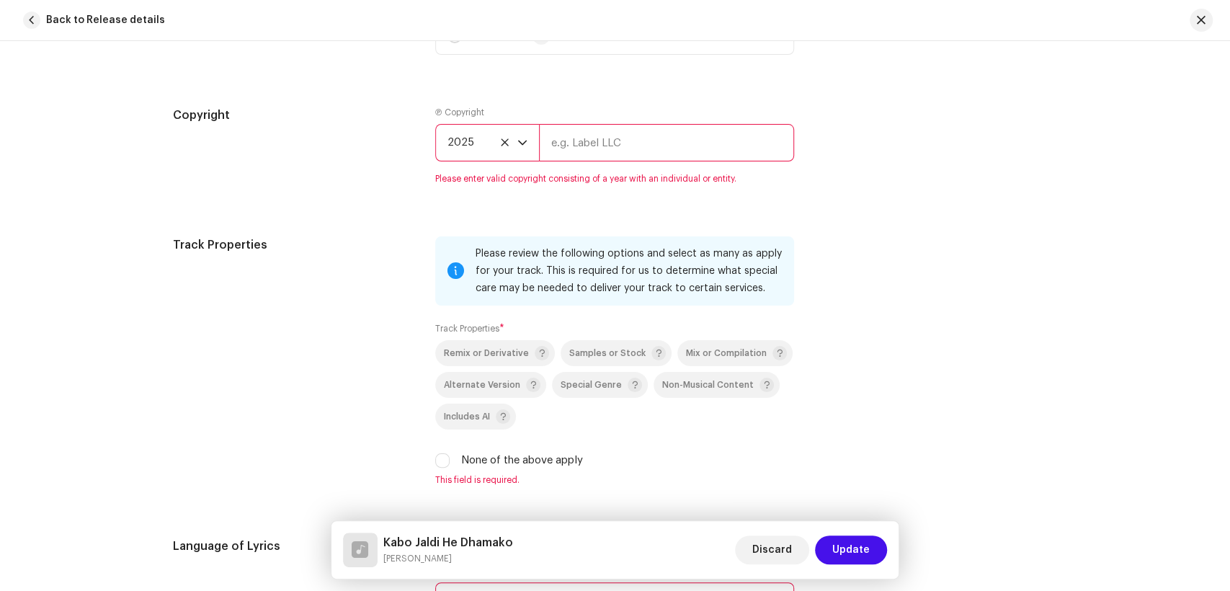
click at [604, 161] on input "text" at bounding box center [666, 142] width 255 height 37
type input "KS PRODUCTION"
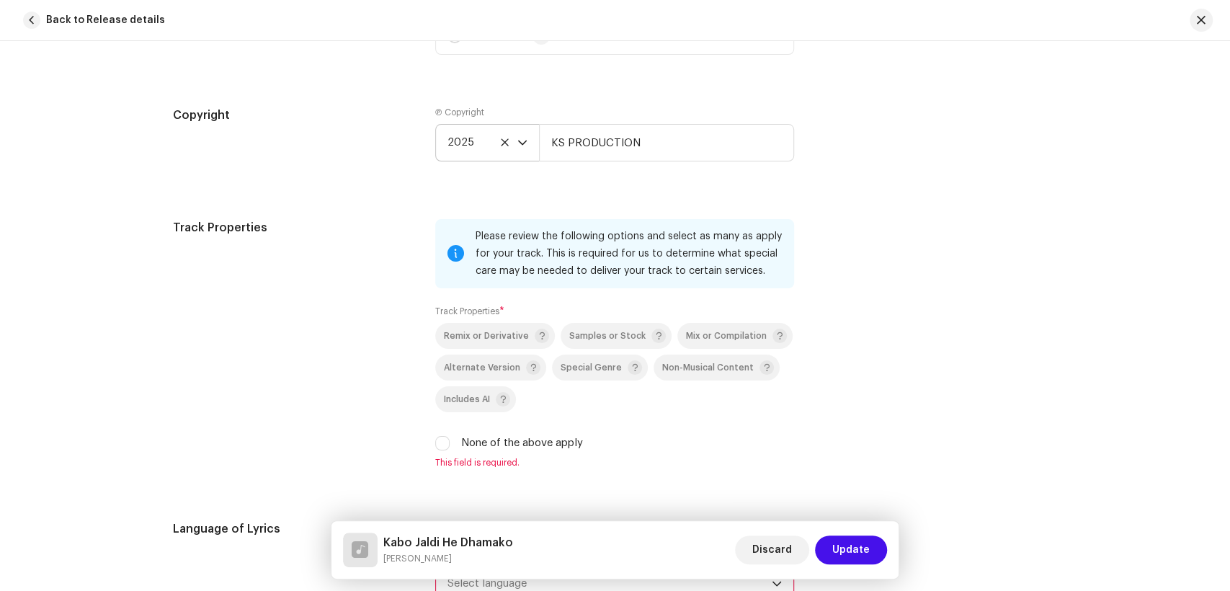
drag, startPoint x: 445, startPoint y: 455, endPoint x: 192, endPoint y: 408, distance: 257.4
click at [444, 456] on div "Please review the following options and select as many as apply for your track.…" at bounding box center [614, 343] width 359 height 249
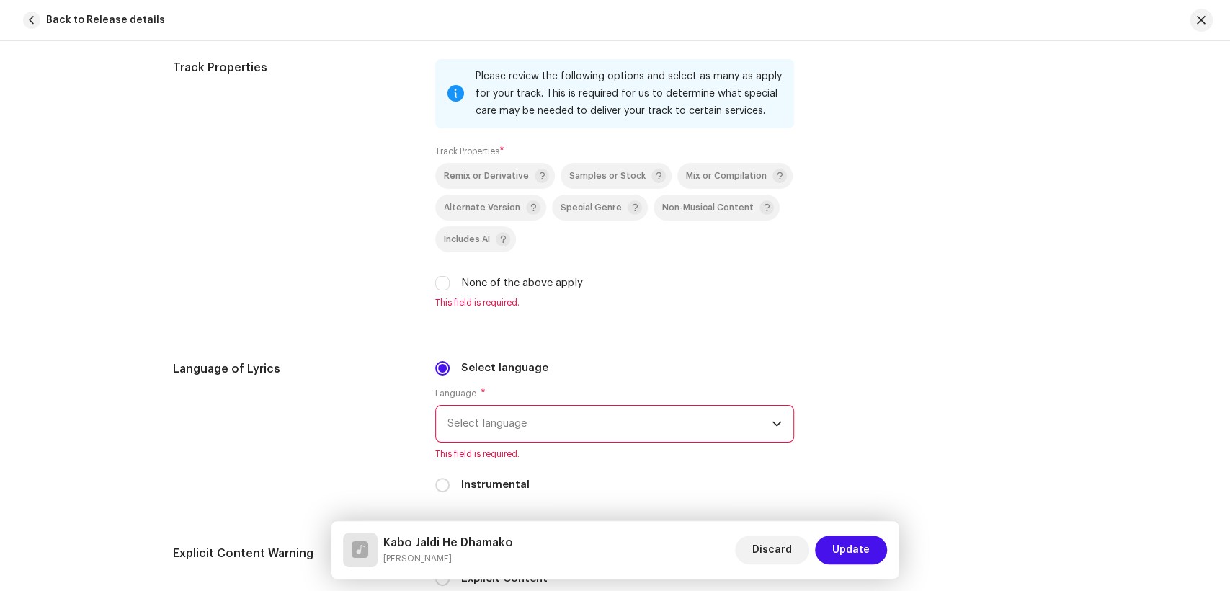
drag, startPoint x: 444, startPoint y: 285, endPoint x: 213, endPoint y: 333, distance: 235.5
click at [443, 288] on input "None of the above apply" at bounding box center [442, 283] width 14 height 14
checkbox input "true"
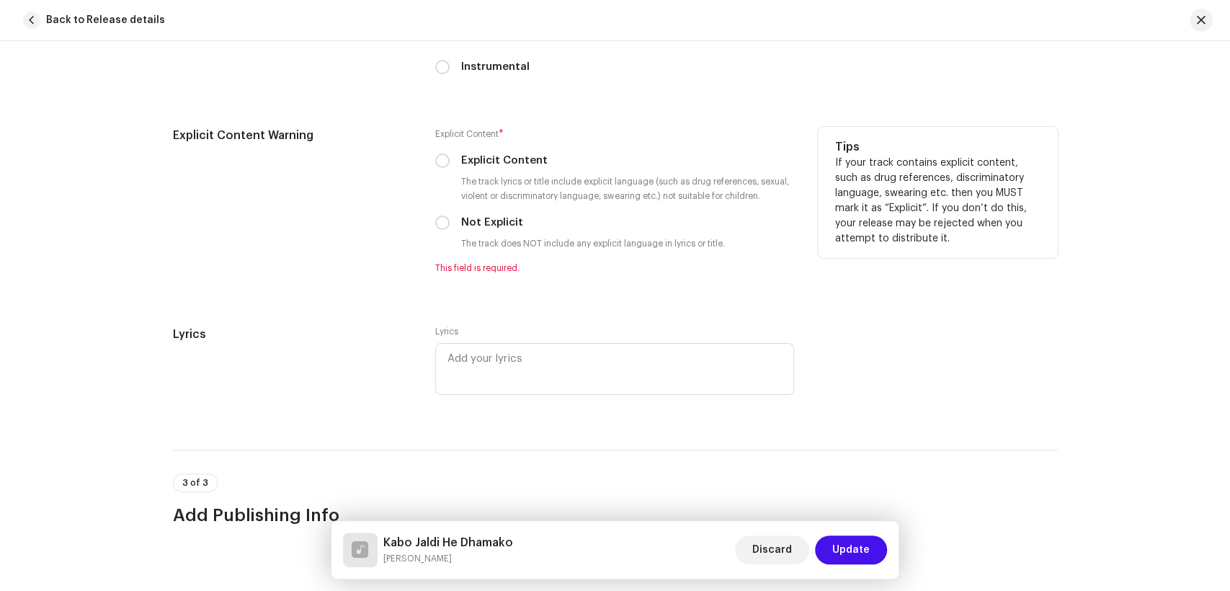
scroll to position [2370, 0]
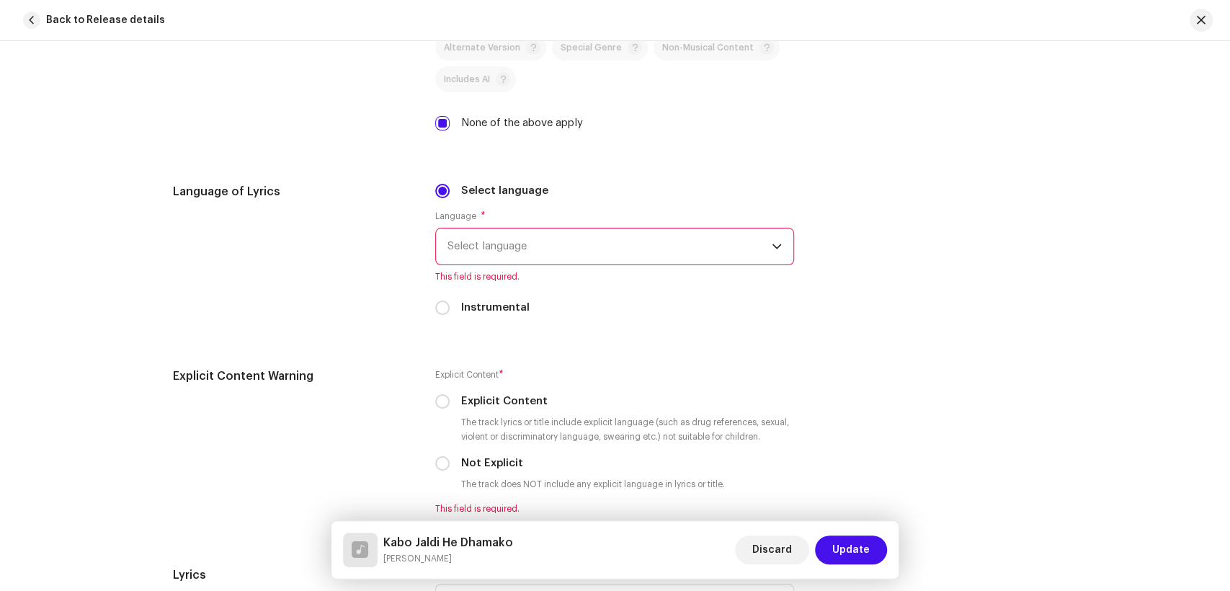
click at [568, 250] on span "Select language" at bounding box center [610, 246] width 324 height 36
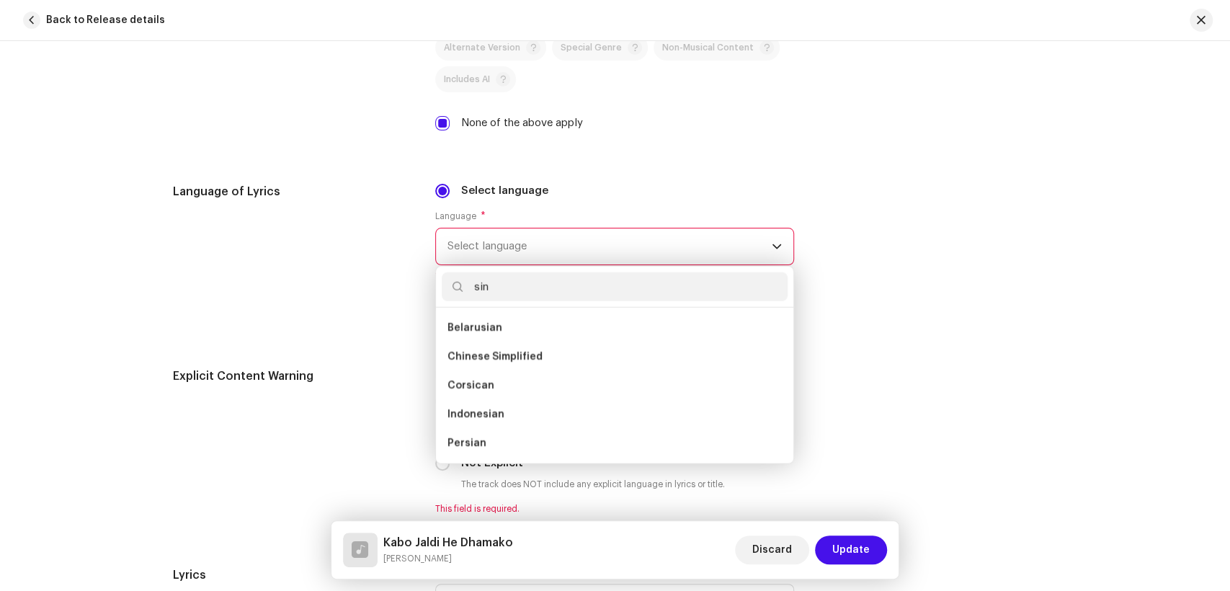
scroll to position [0, 0]
type input "sindh"
click at [507, 326] on li "Sindhi" at bounding box center [615, 328] width 346 height 29
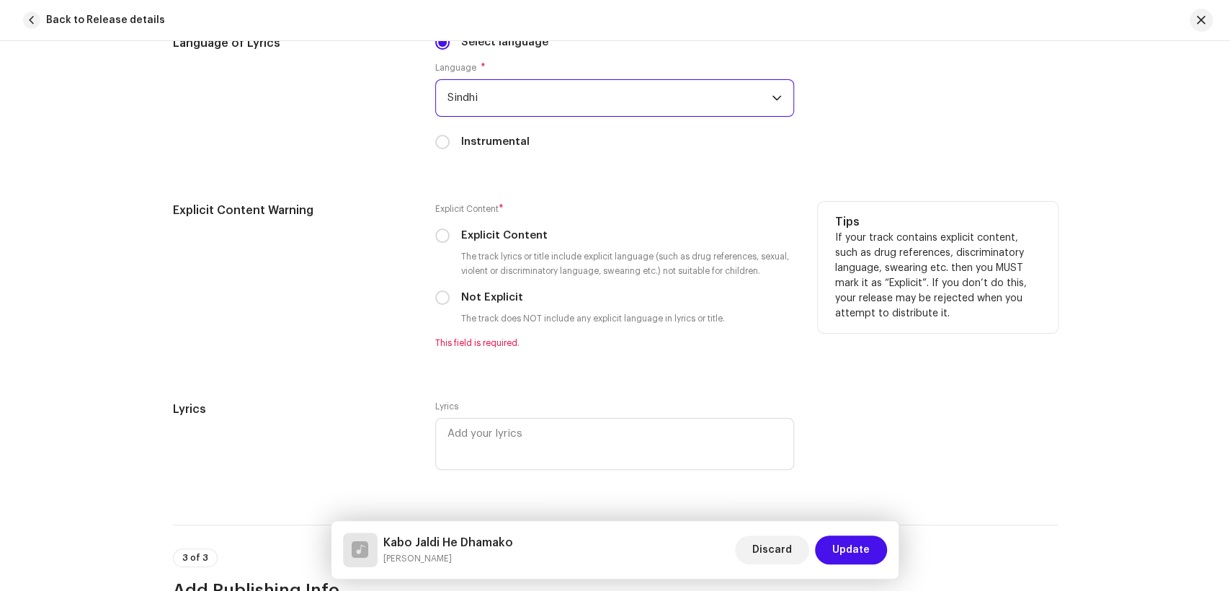
scroll to position [2531, 0]
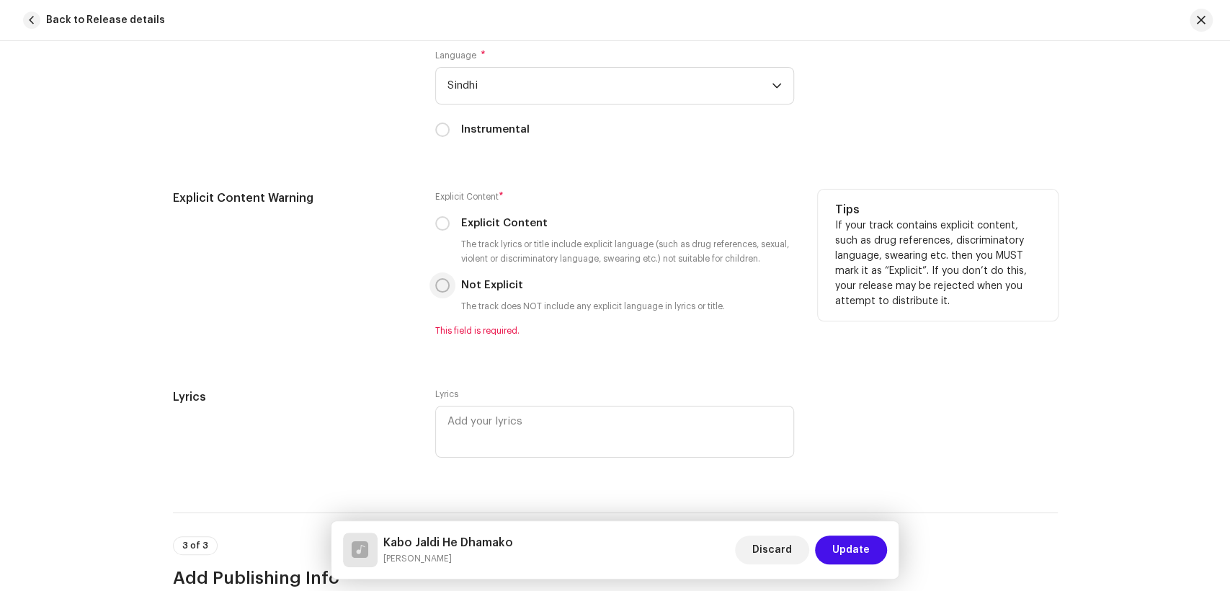
click at [435, 287] on input "Not Explicit" at bounding box center [442, 285] width 14 height 14
radio input "true"
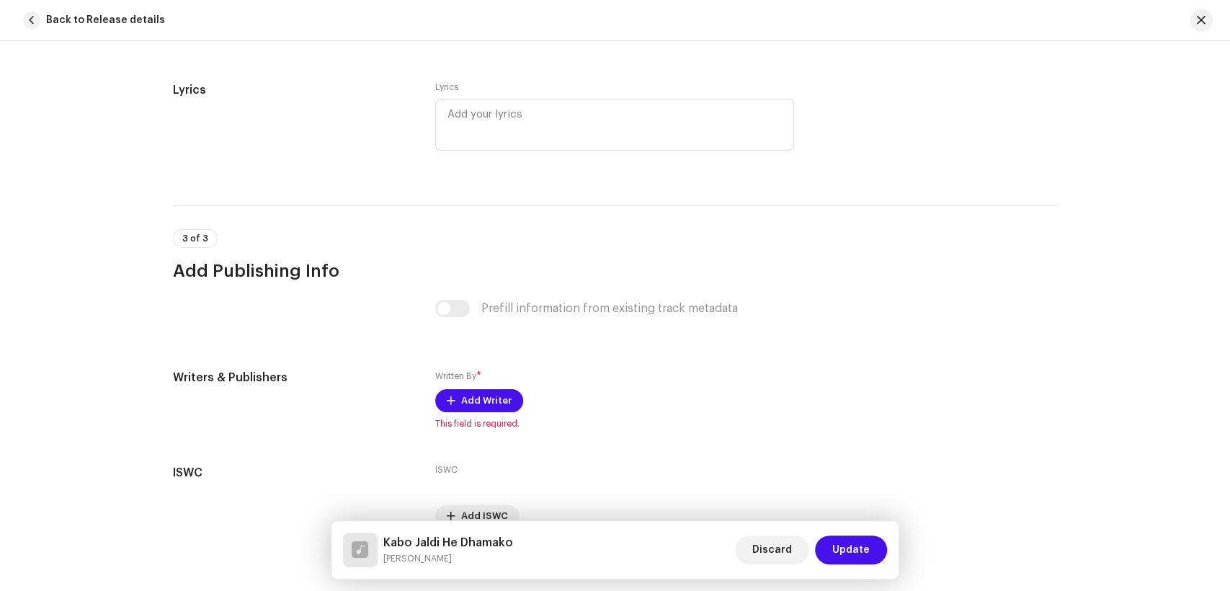
scroll to position [2901, 0]
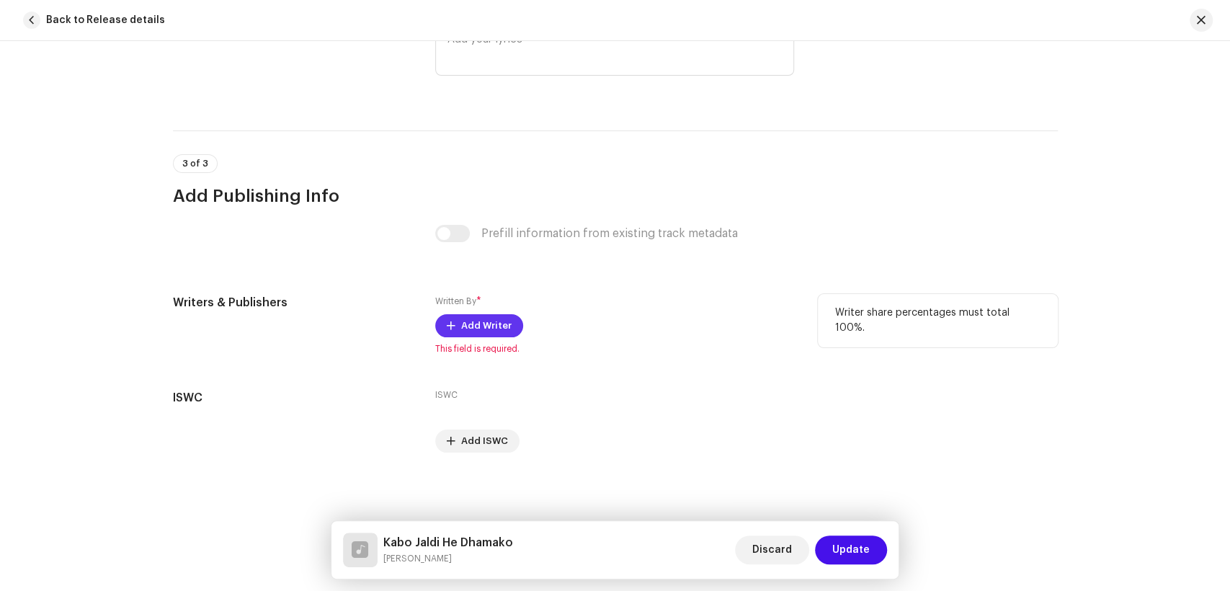
click at [474, 321] on span "Add Writer" at bounding box center [486, 325] width 50 height 29
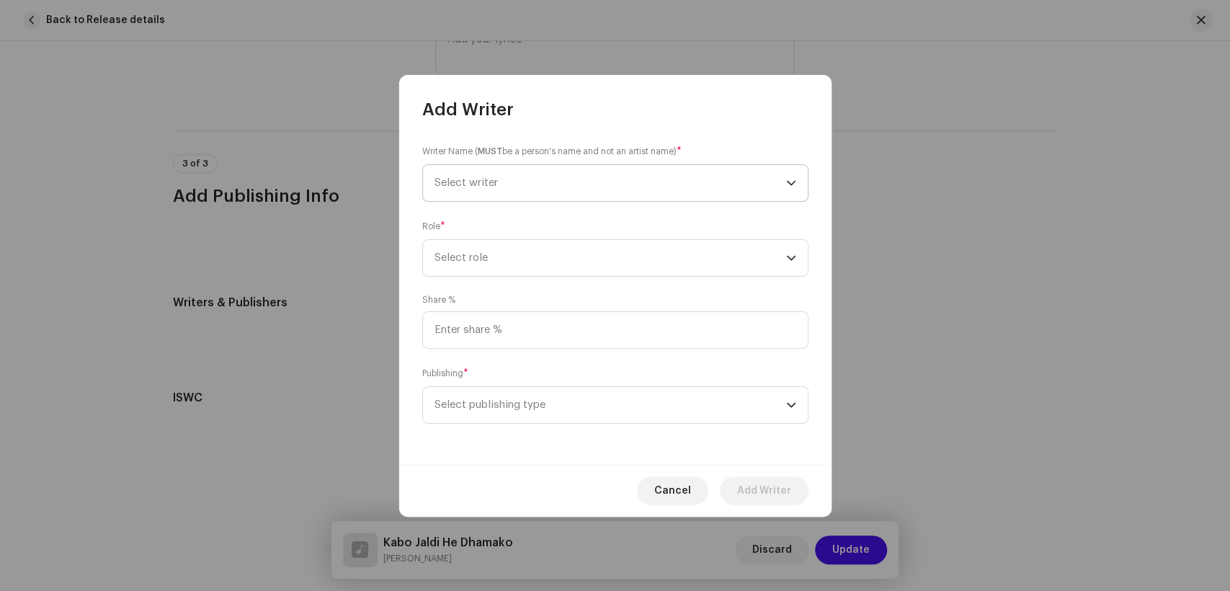
click at [556, 174] on span "Select writer" at bounding box center [611, 183] width 352 height 36
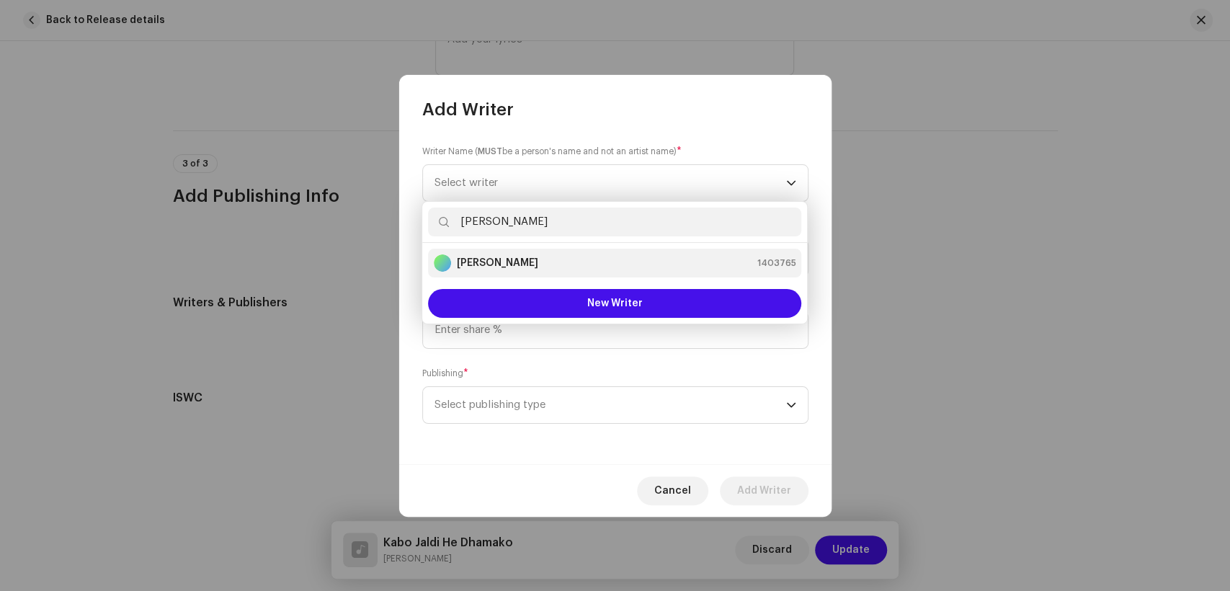
type input "[PERSON_NAME]"
click at [515, 272] on li "[PERSON_NAME] 1403765" at bounding box center [614, 263] width 373 height 29
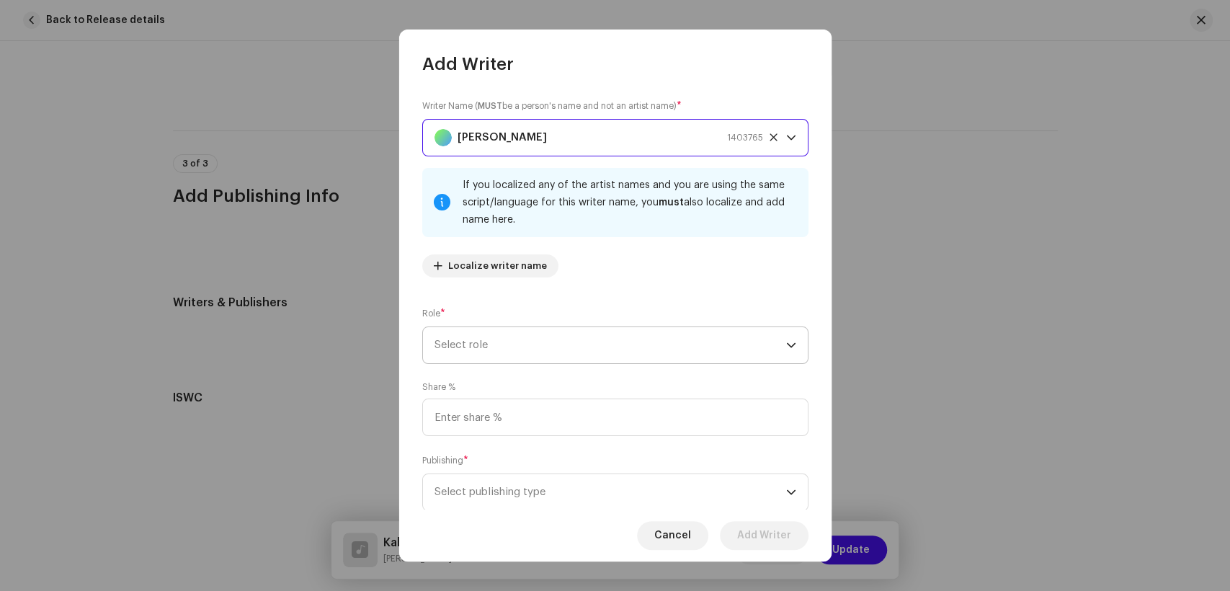
click at [680, 347] on span "Select role" at bounding box center [611, 345] width 352 height 36
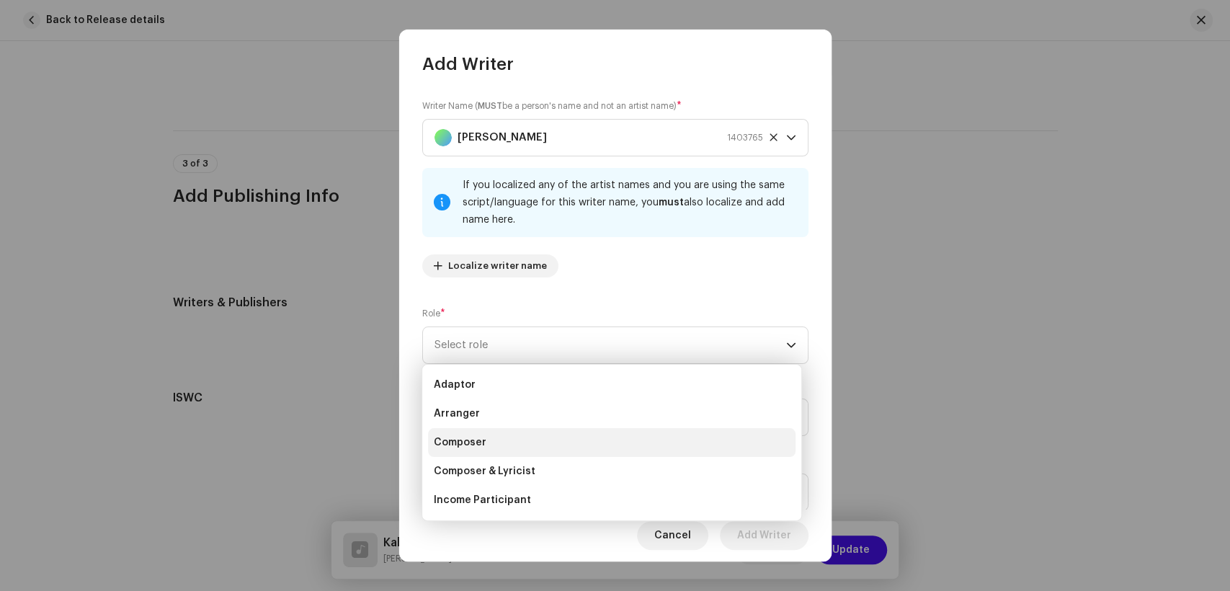
click at [538, 435] on li "Composer" at bounding box center [612, 442] width 368 height 29
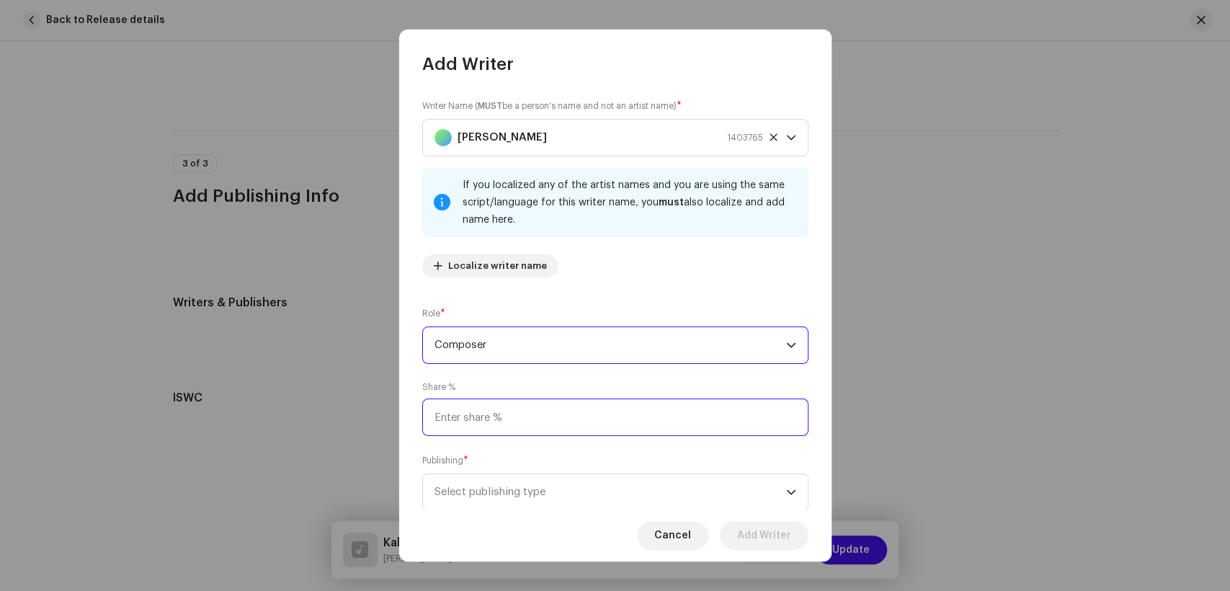
click at [633, 411] on input at bounding box center [615, 417] width 386 height 37
type input "25.00"
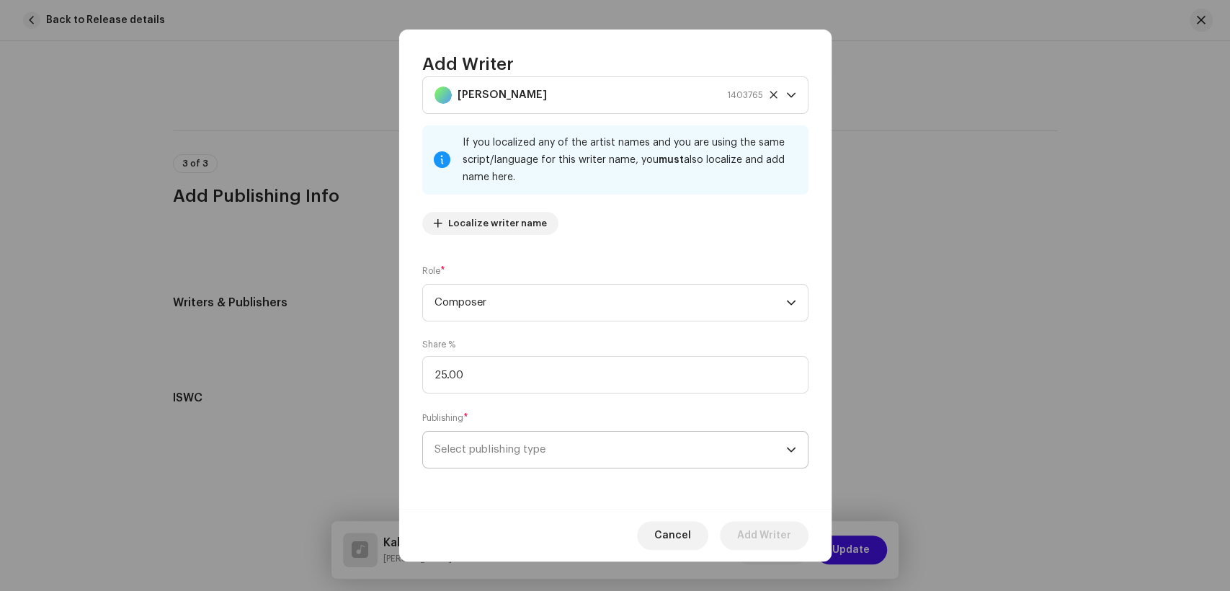
click at [665, 439] on span "Select publishing type" at bounding box center [611, 450] width 352 height 36
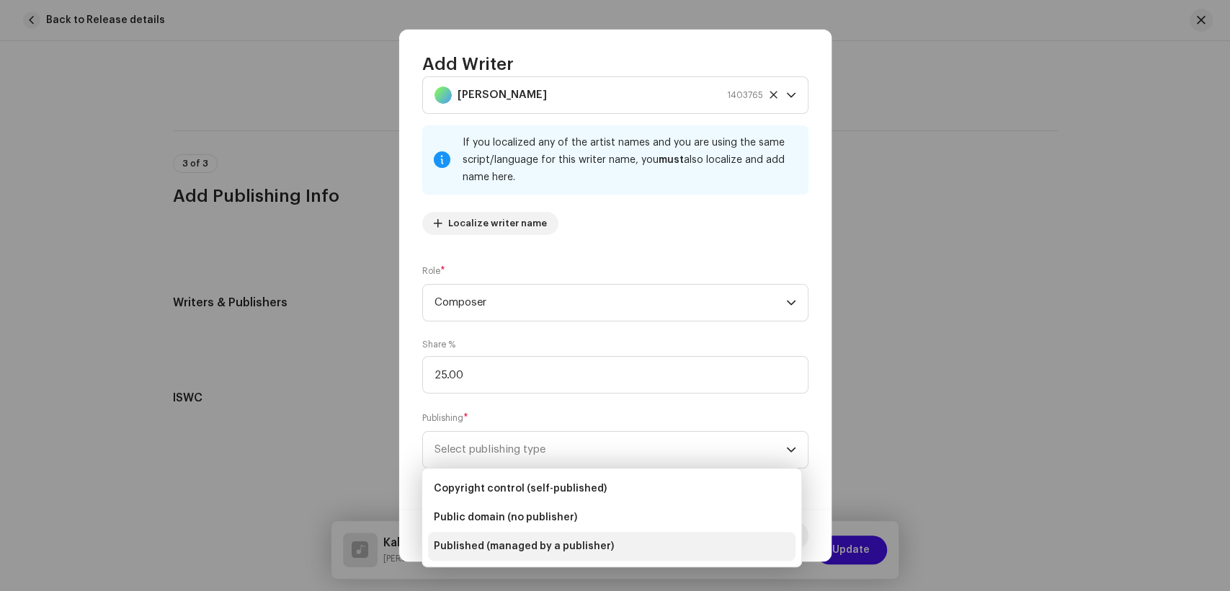
click at [561, 541] on span "Published (managed by a publisher)" at bounding box center [524, 546] width 180 height 14
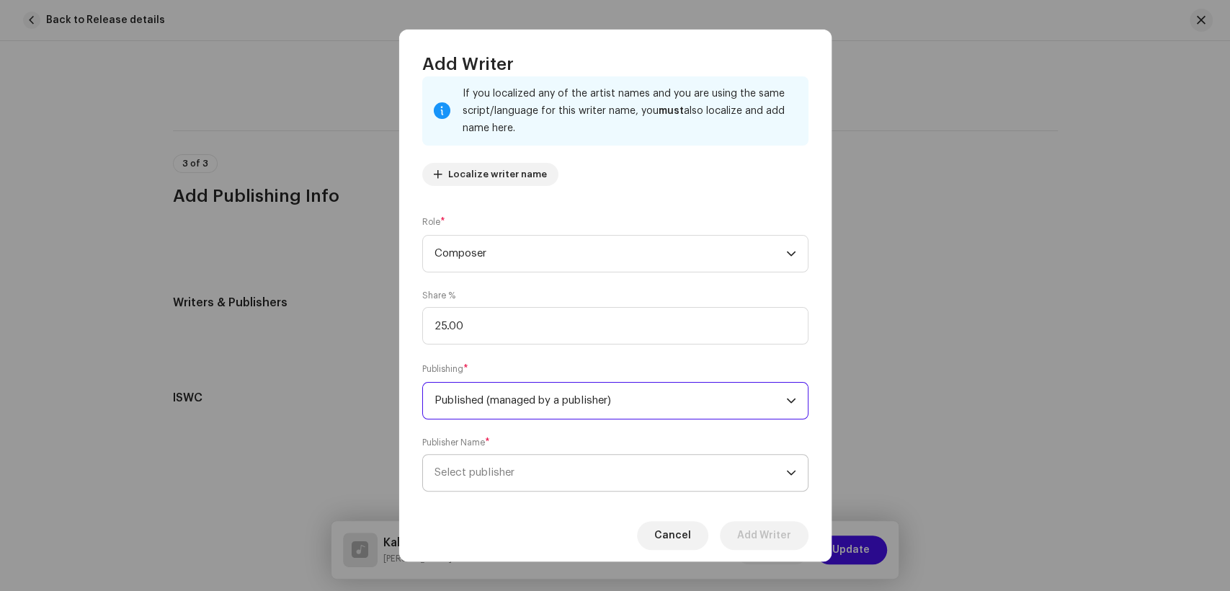
scroll to position [115, 0]
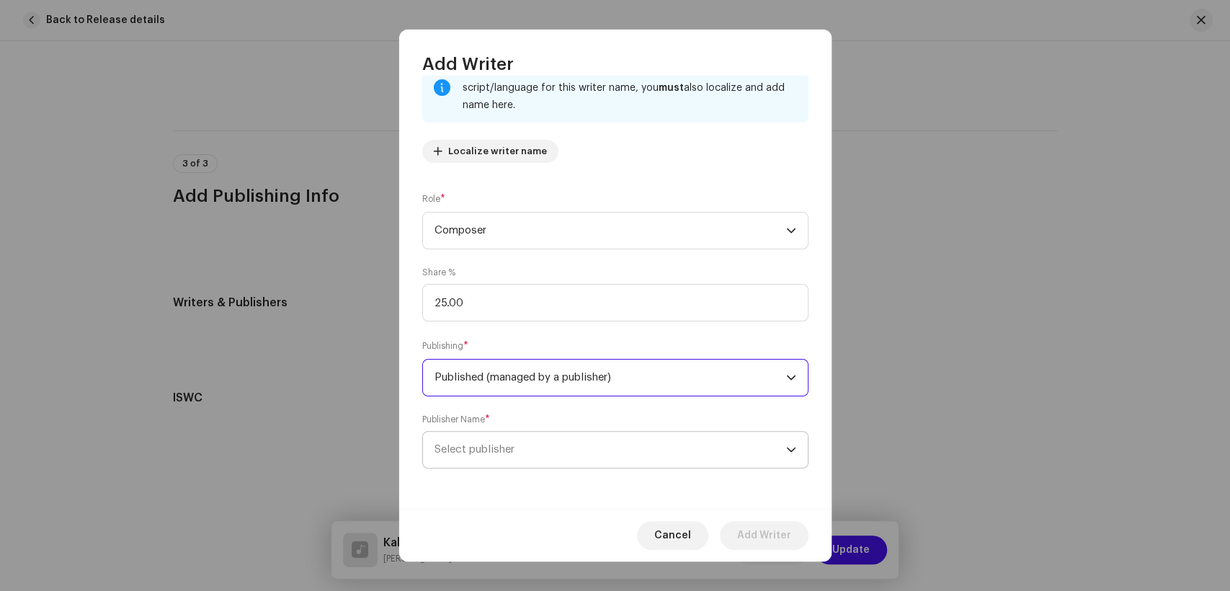
click at [607, 466] on span "Select publisher" at bounding box center [611, 450] width 352 height 36
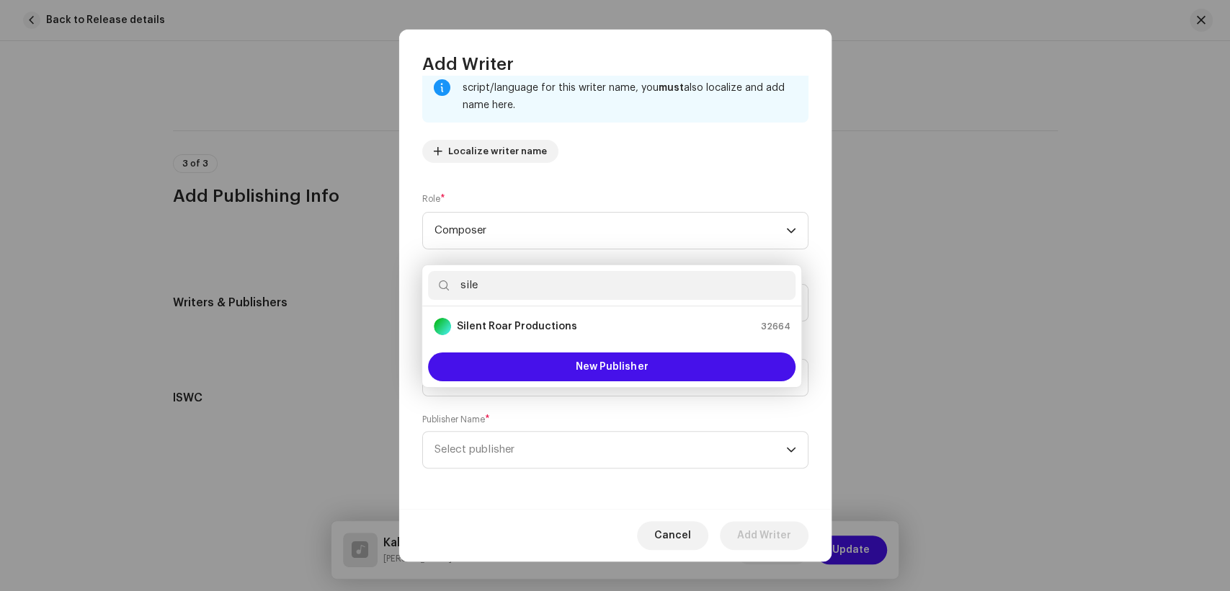
type input "sile"
click at [519, 324] on strong "Silent Roar Productions" at bounding box center [517, 326] width 120 height 14
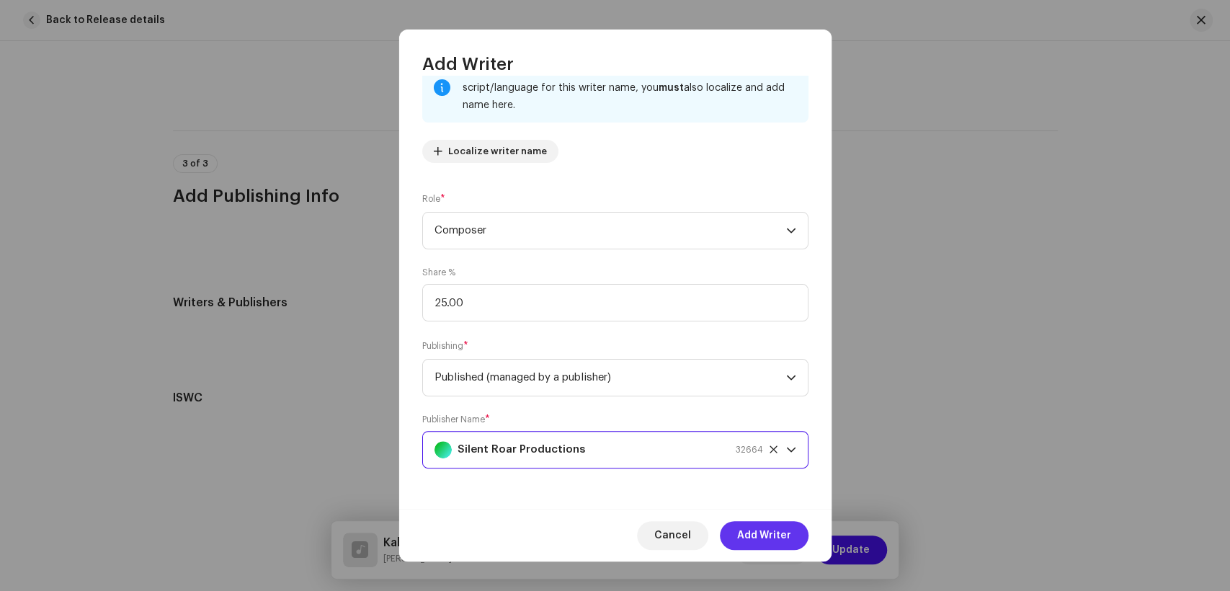
click at [760, 533] on span "Add Writer" at bounding box center [764, 535] width 54 height 29
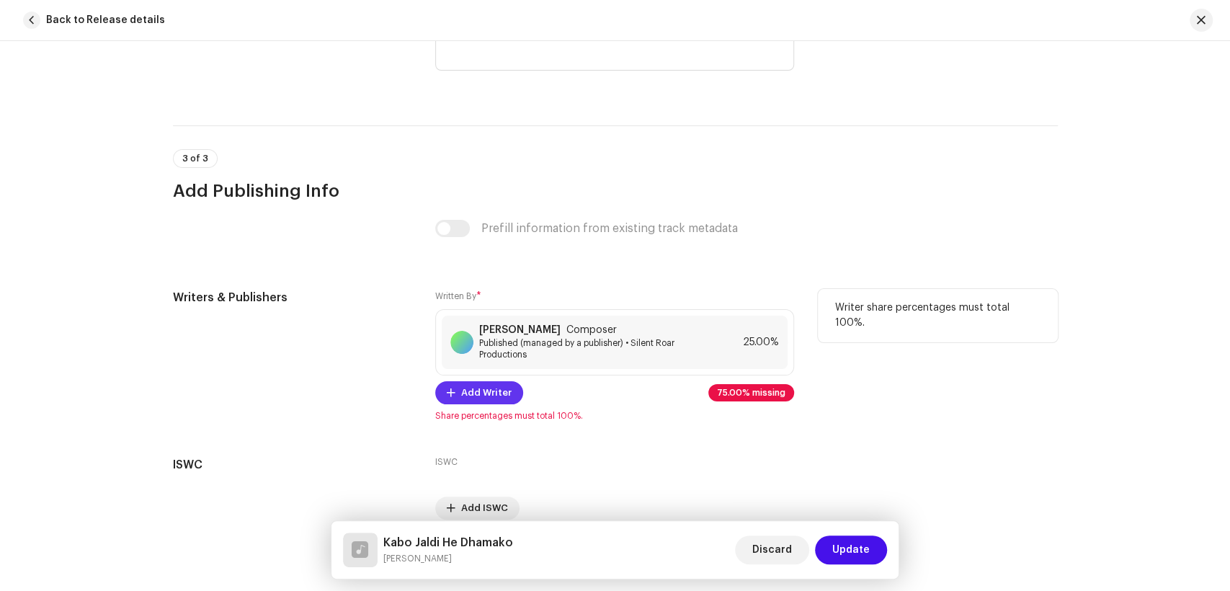
click at [502, 401] on span "Add Writer" at bounding box center [486, 392] width 50 height 29
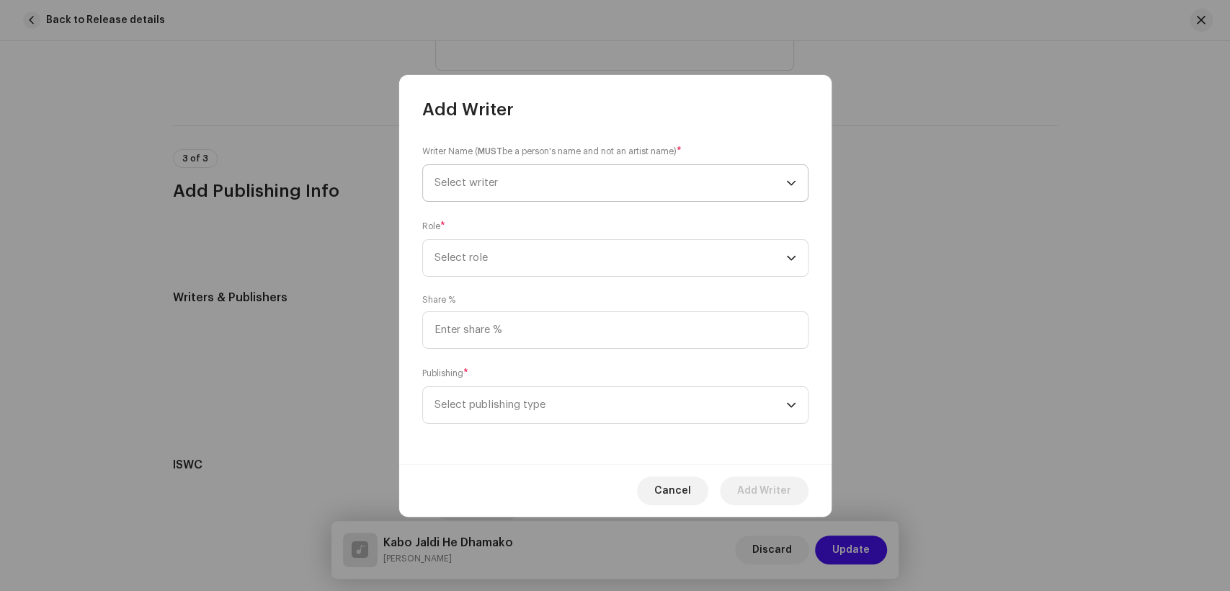
click at [554, 197] on span "Select writer" at bounding box center [611, 183] width 352 height 36
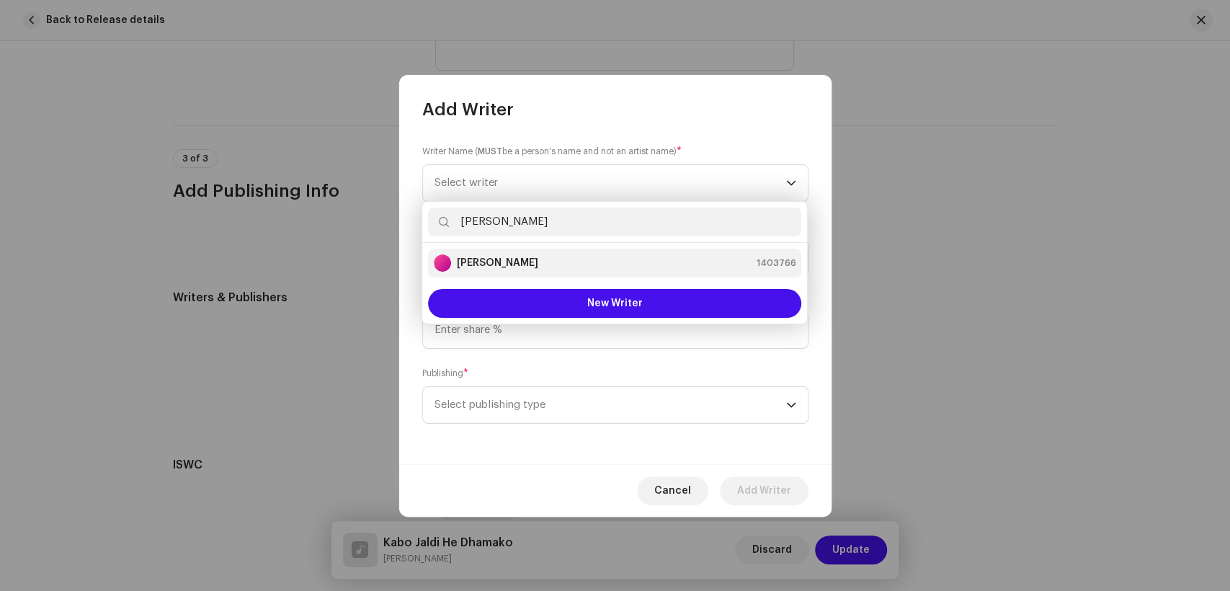
type input "[PERSON_NAME]"
click at [566, 262] on div "[PERSON_NAME] 1403766" at bounding box center [615, 262] width 362 height 17
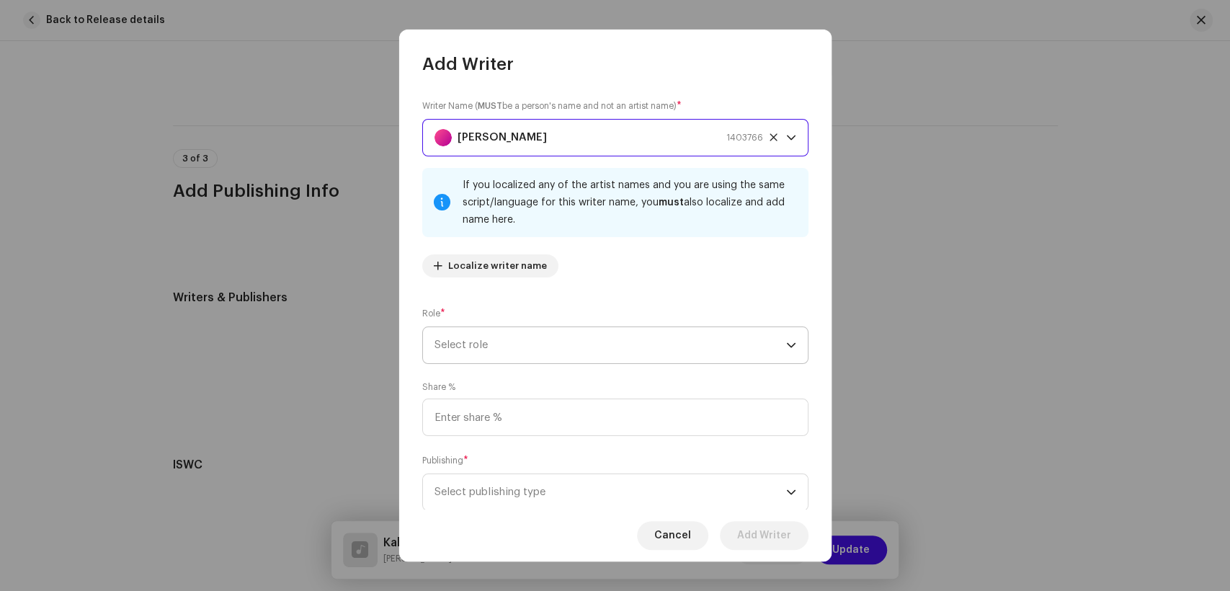
click at [535, 346] on span "Select role" at bounding box center [611, 345] width 352 height 36
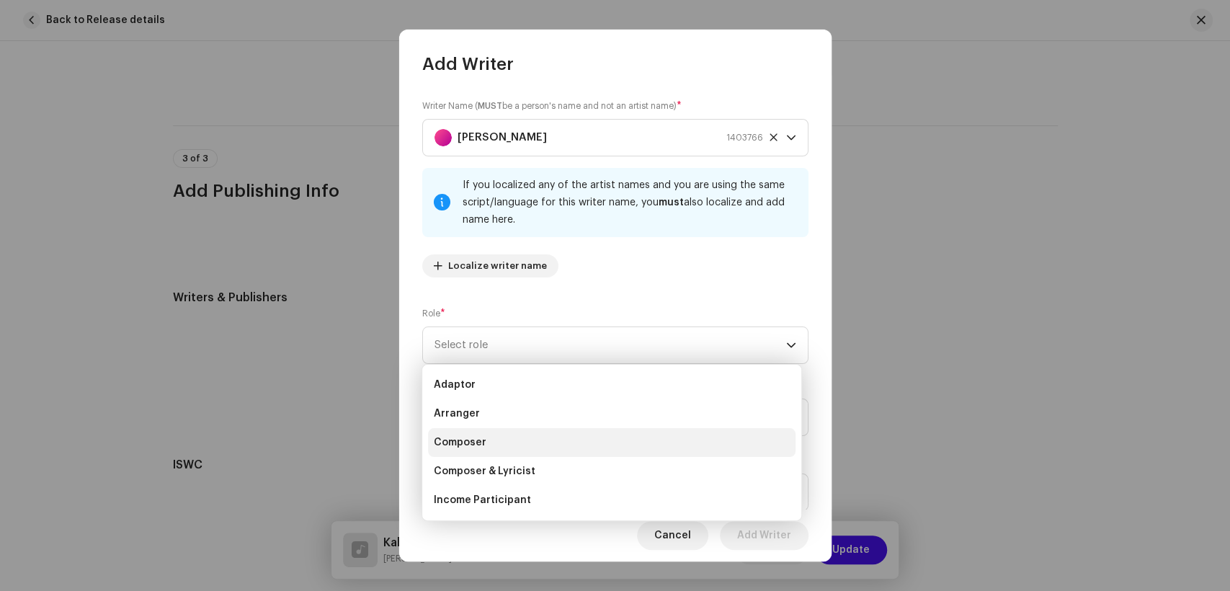
click at [517, 432] on li "Composer" at bounding box center [612, 442] width 368 height 29
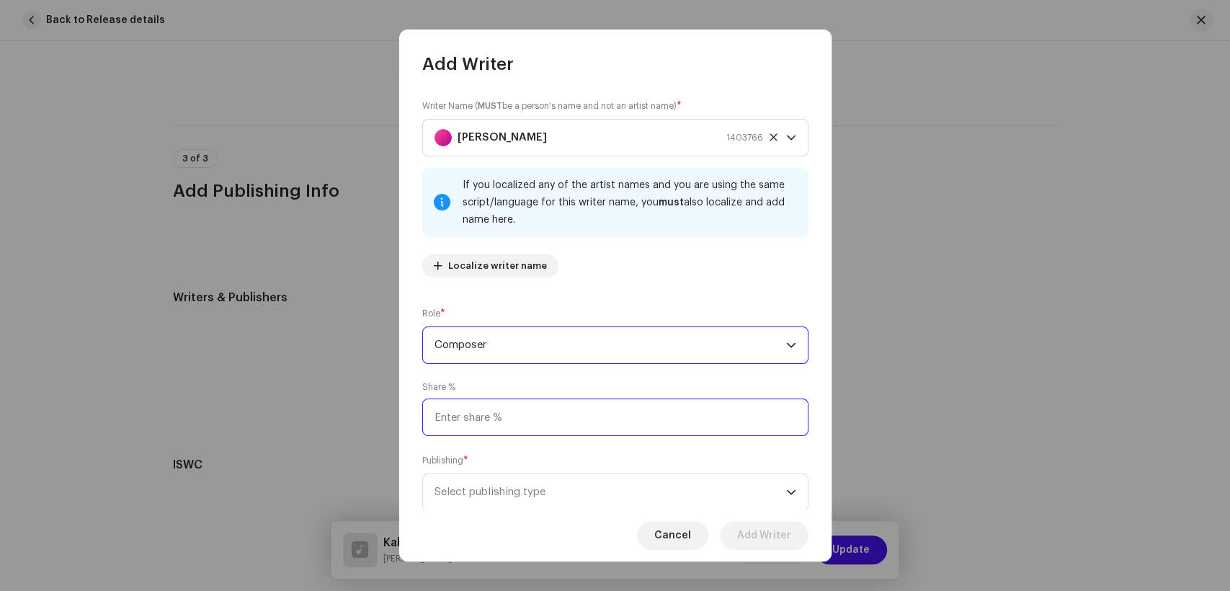
click at [565, 420] on input at bounding box center [615, 417] width 386 height 37
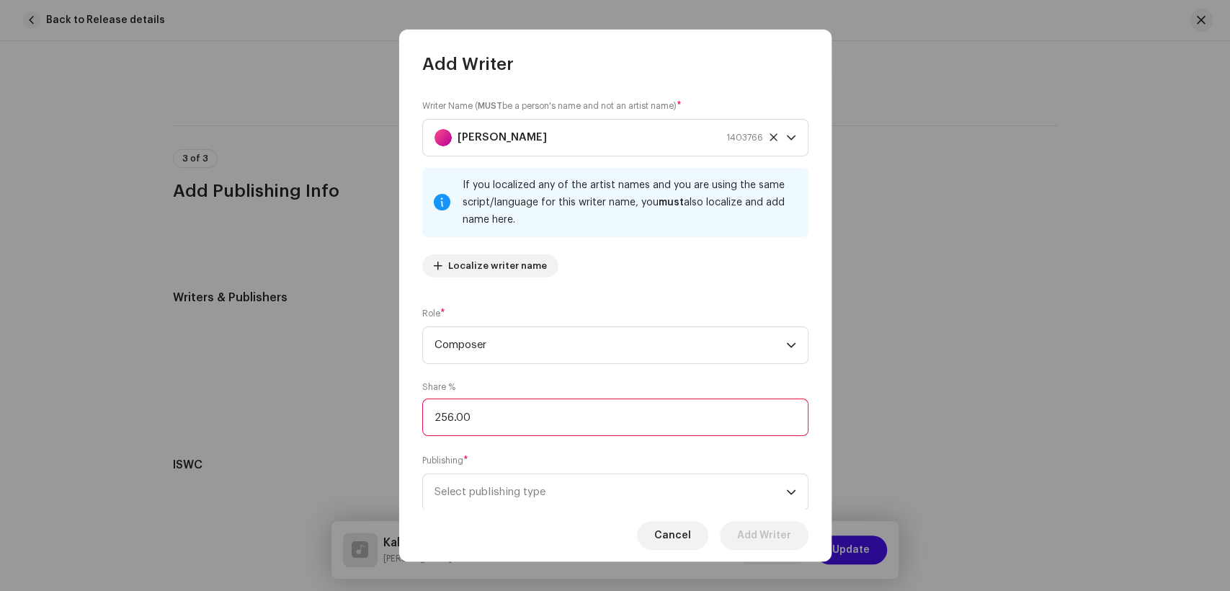
scroll to position [43, 0]
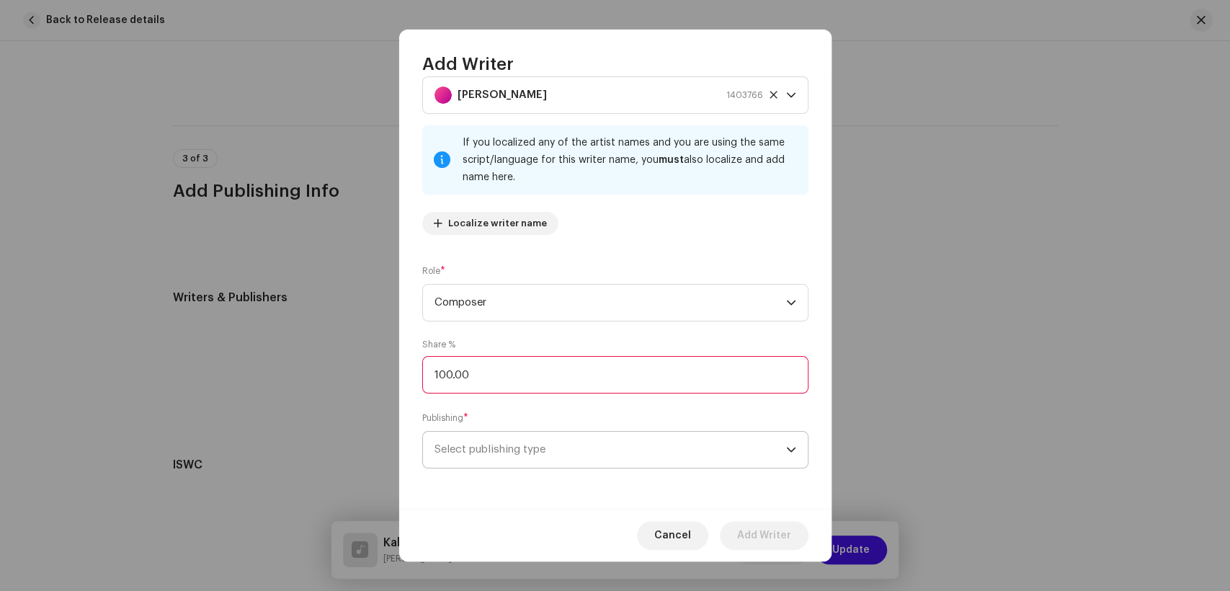
click at [579, 445] on span "Select publishing type" at bounding box center [611, 450] width 352 height 36
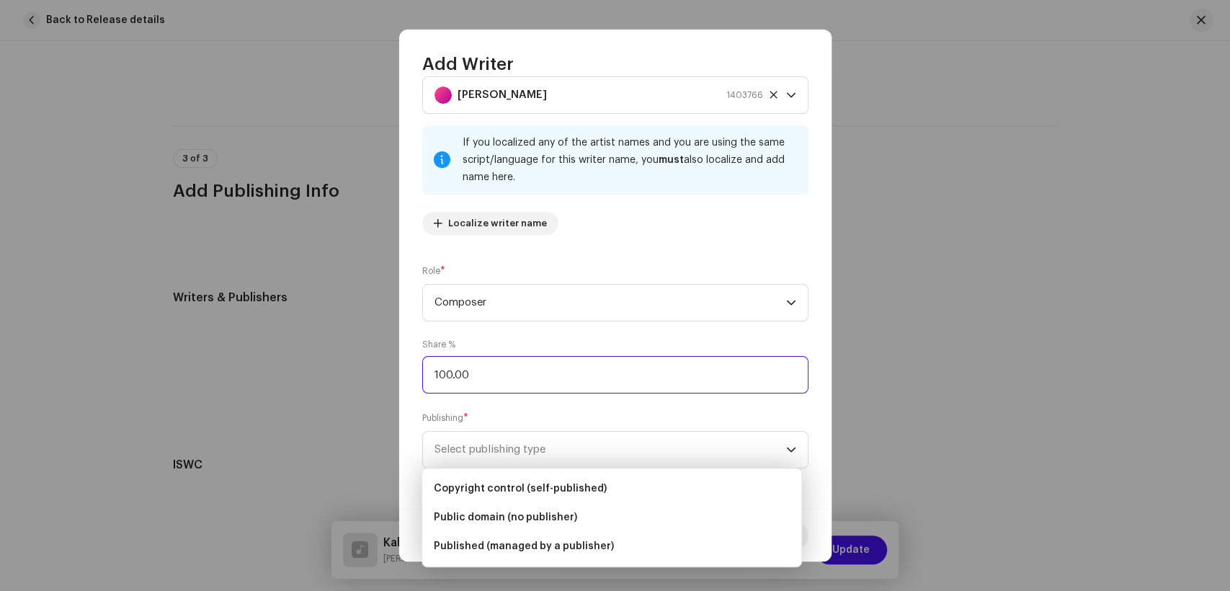
click at [455, 372] on input "100.00" at bounding box center [615, 374] width 386 height 37
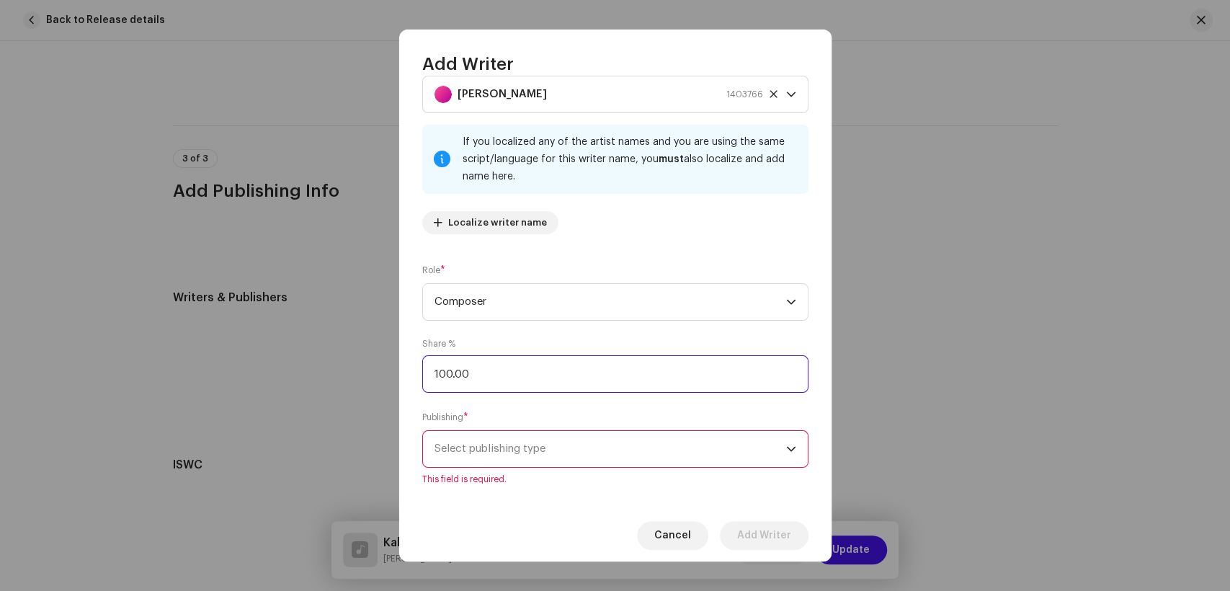
click at [443, 373] on input "100.00" at bounding box center [615, 373] width 386 height 37
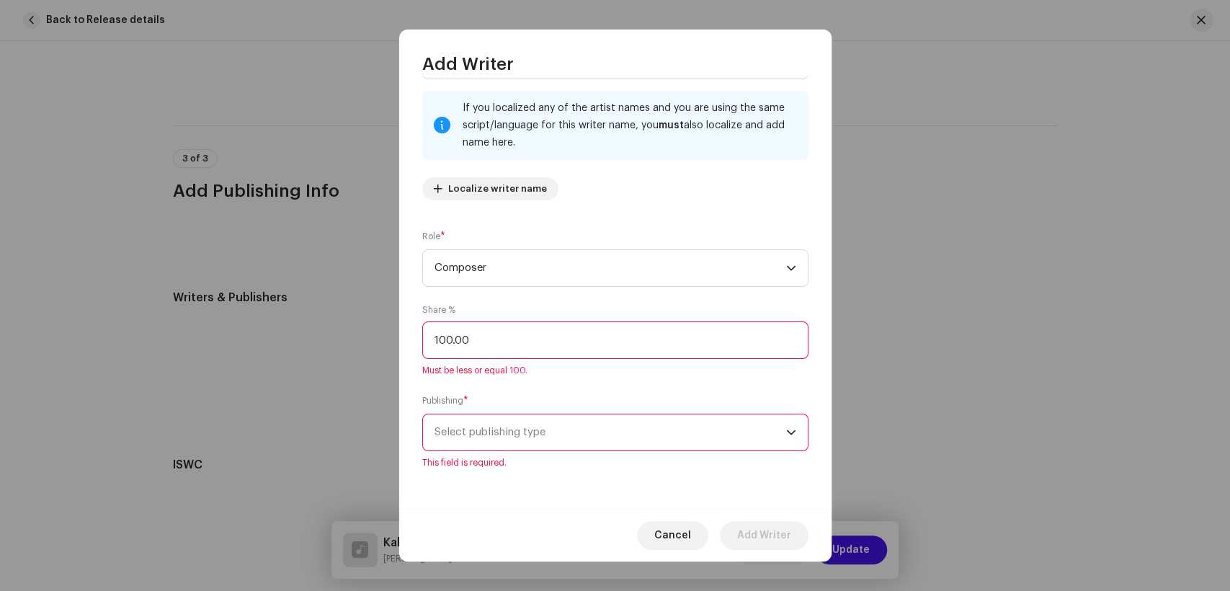
scroll to position [61, 0]
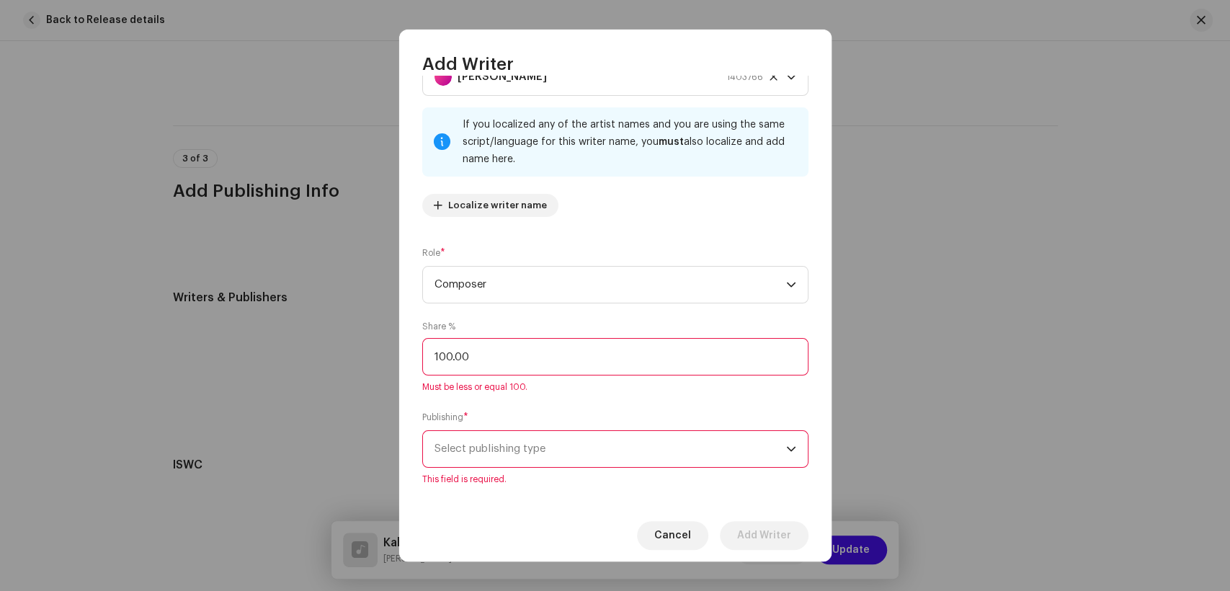
click at [525, 432] on span "Select publishing type" at bounding box center [611, 449] width 352 height 36
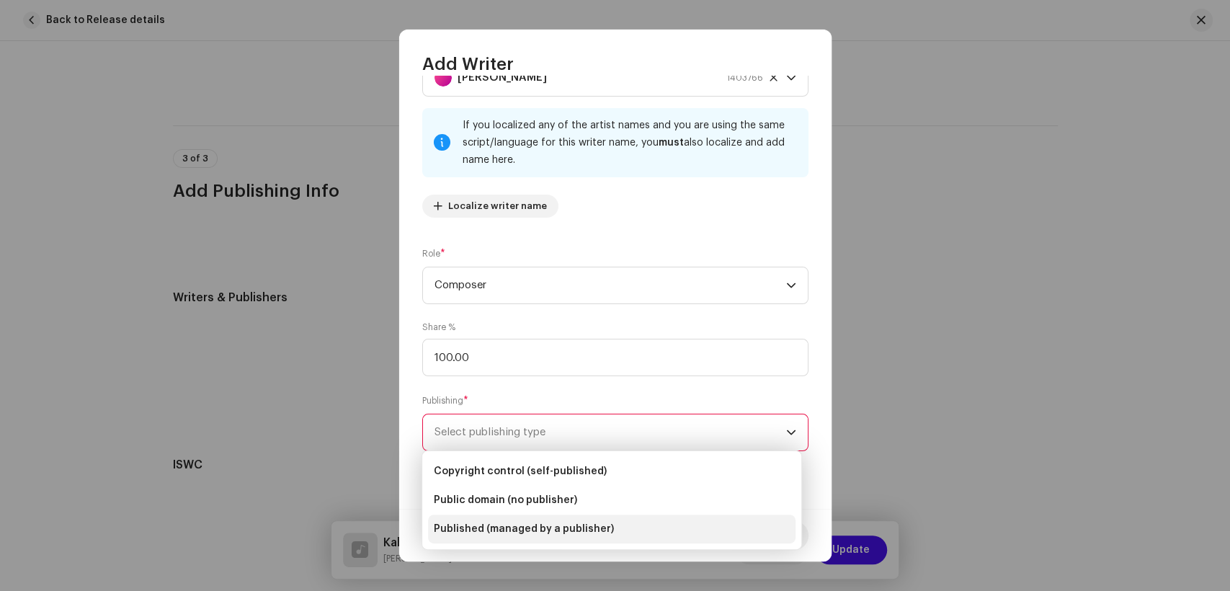
click at [520, 525] on span "Published (managed by a publisher)" at bounding box center [524, 529] width 180 height 14
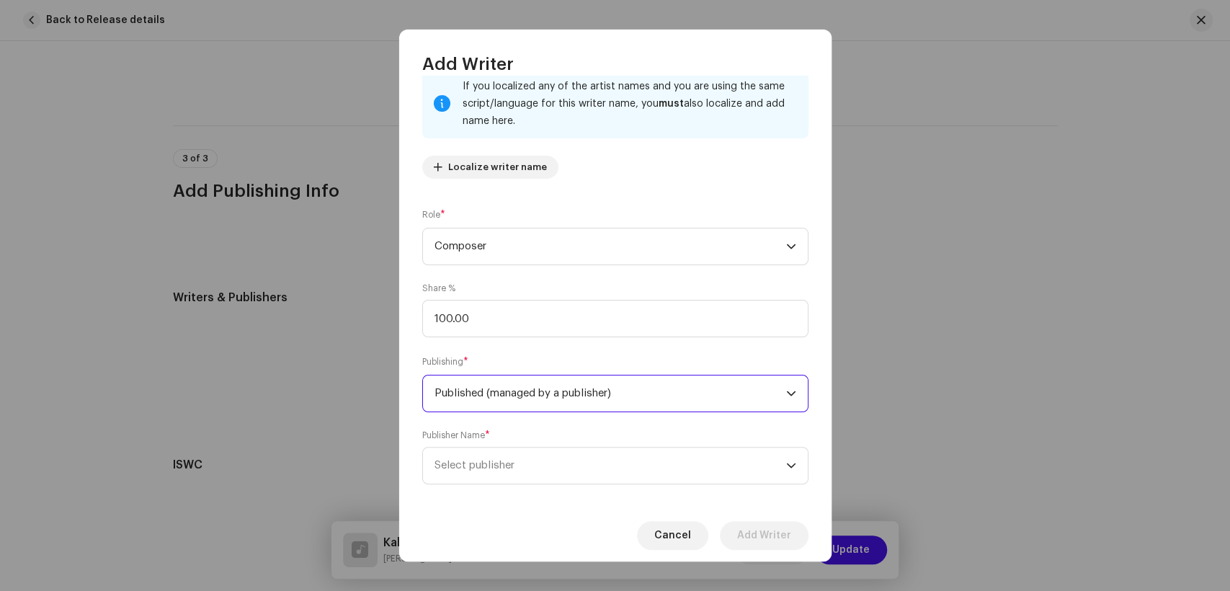
scroll to position [115, 0]
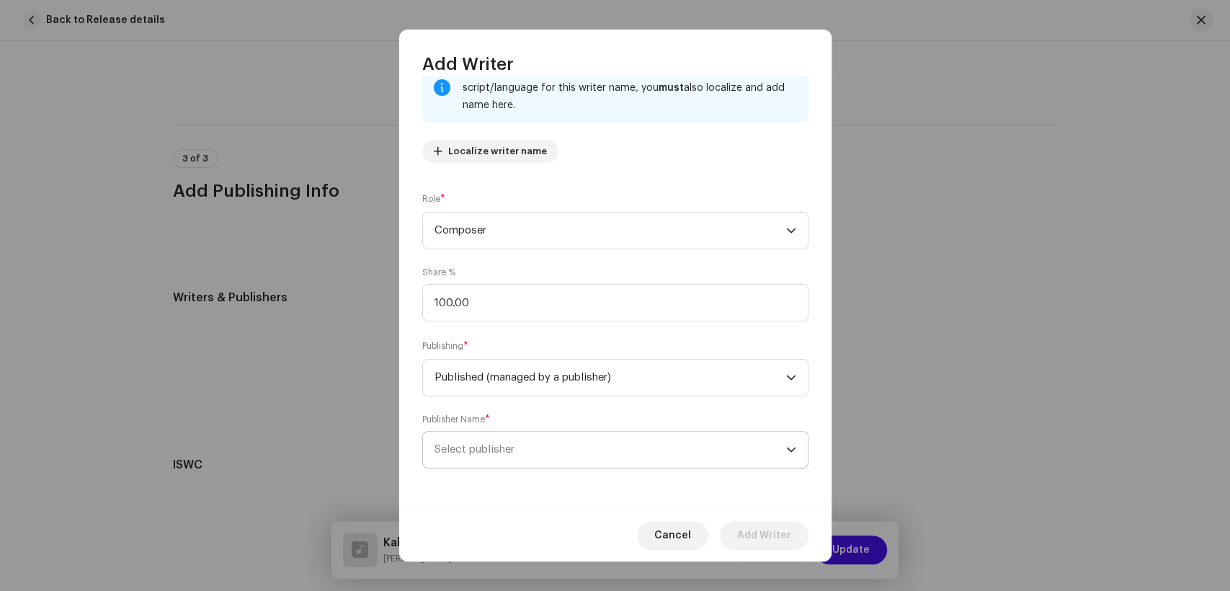
click at [474, 445] on span "Select publisher" at bounding box center [475, 449] width 80 height 11
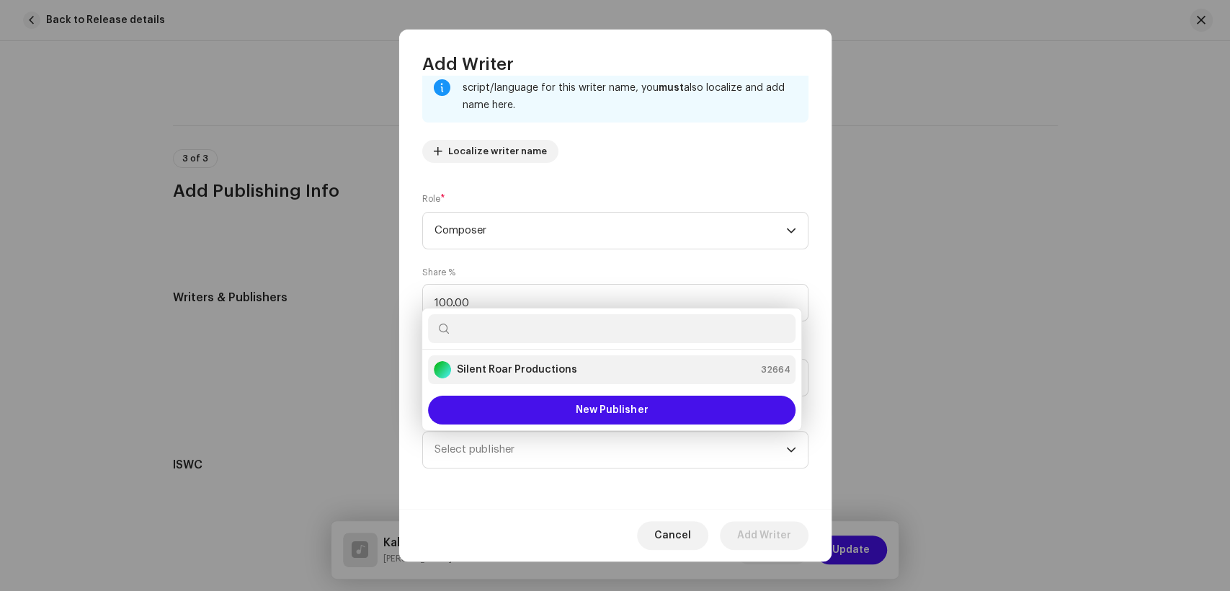
click at [519, 376] on div "Silent Roar Productions" at bounding box center [505, 369] width 143 height 17
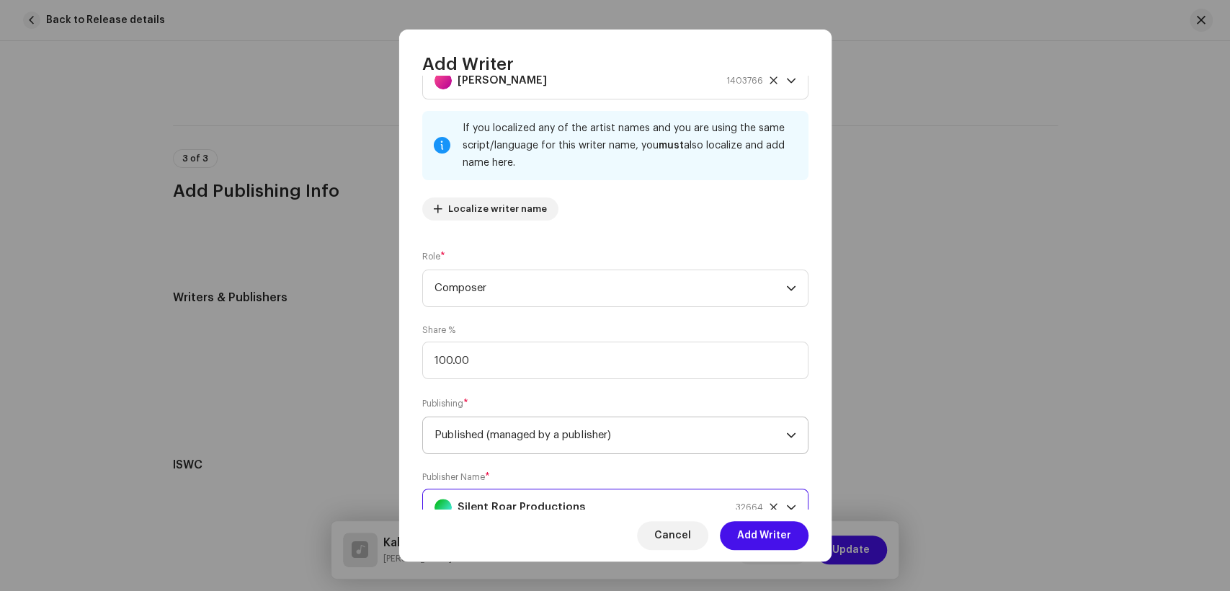
scroll to position [0, 0]
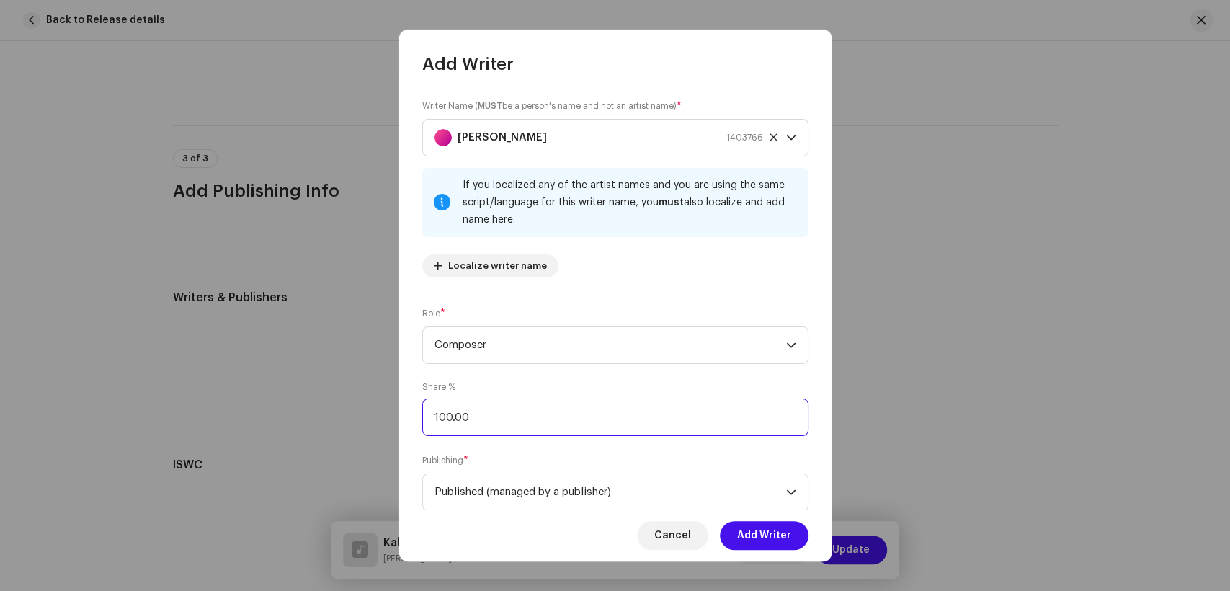
click at [444, 417] on input "100.00" at bounding box center [615, 417] width 386 height 37
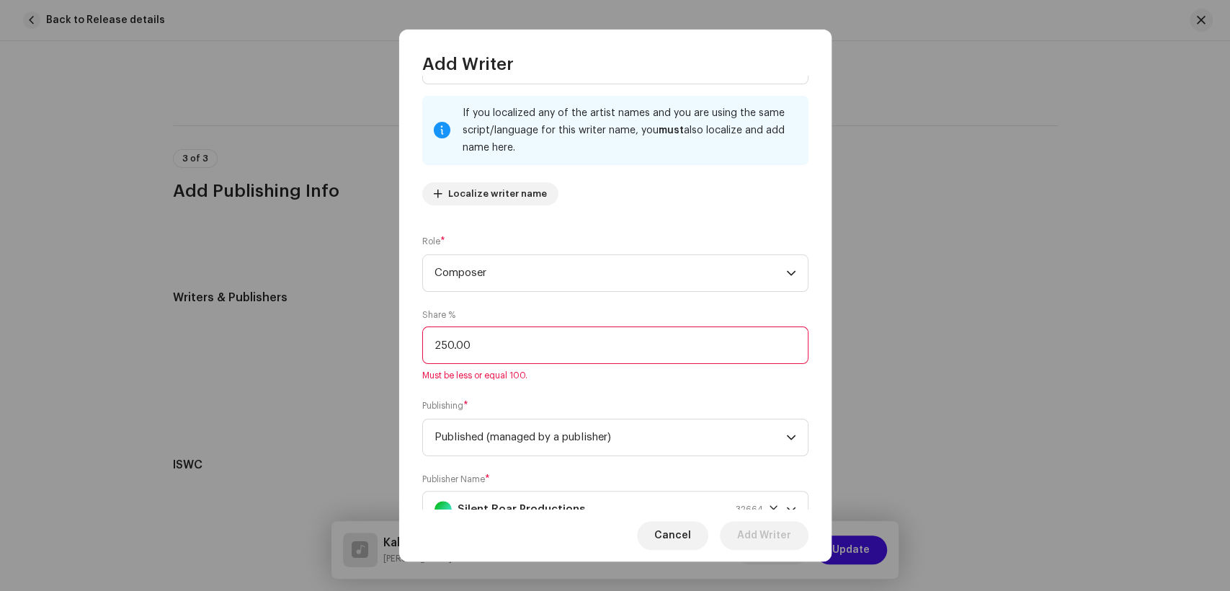
scroll to position [133, 0]
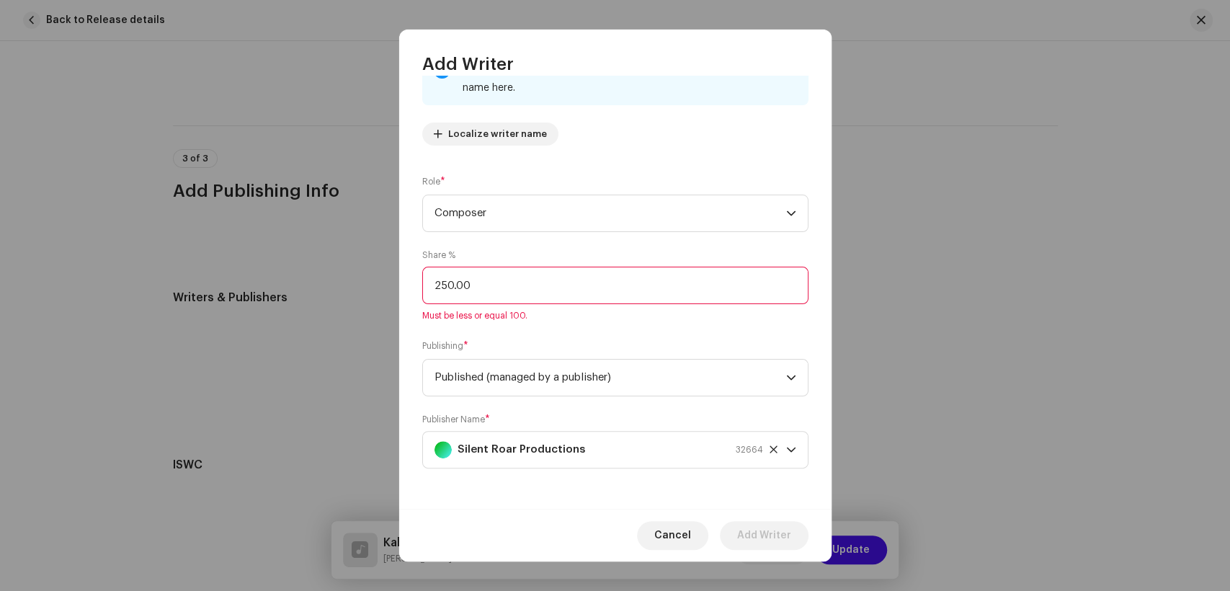
type input "25.00"
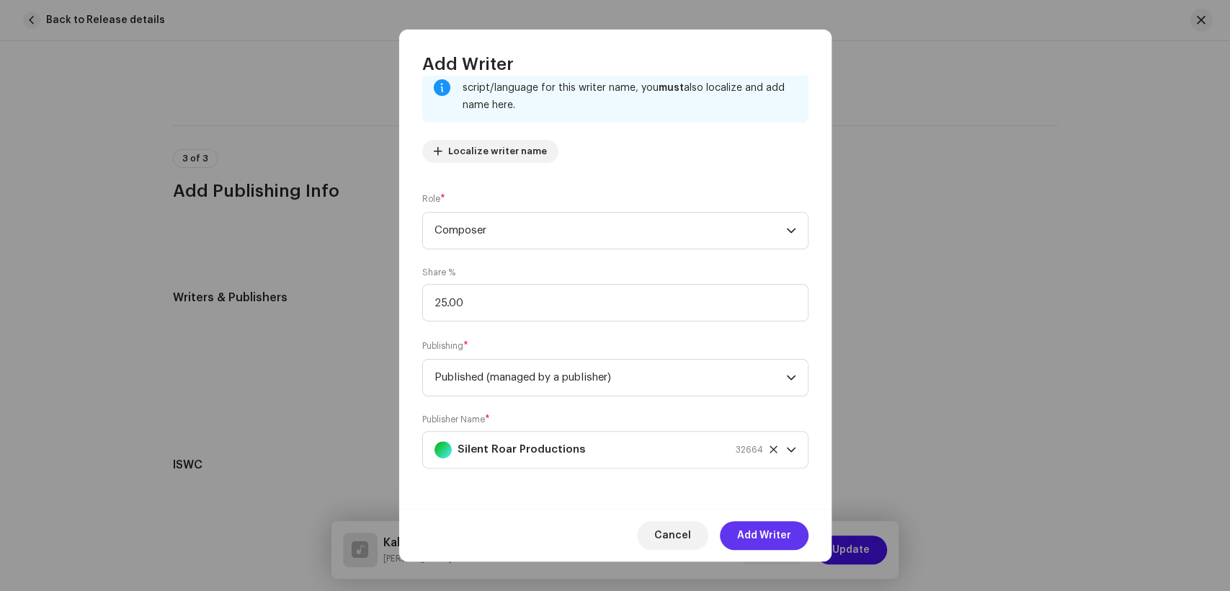
click at [763, 538] on span "Add Writer" at bounding box center [764, 535] width 54 height 29
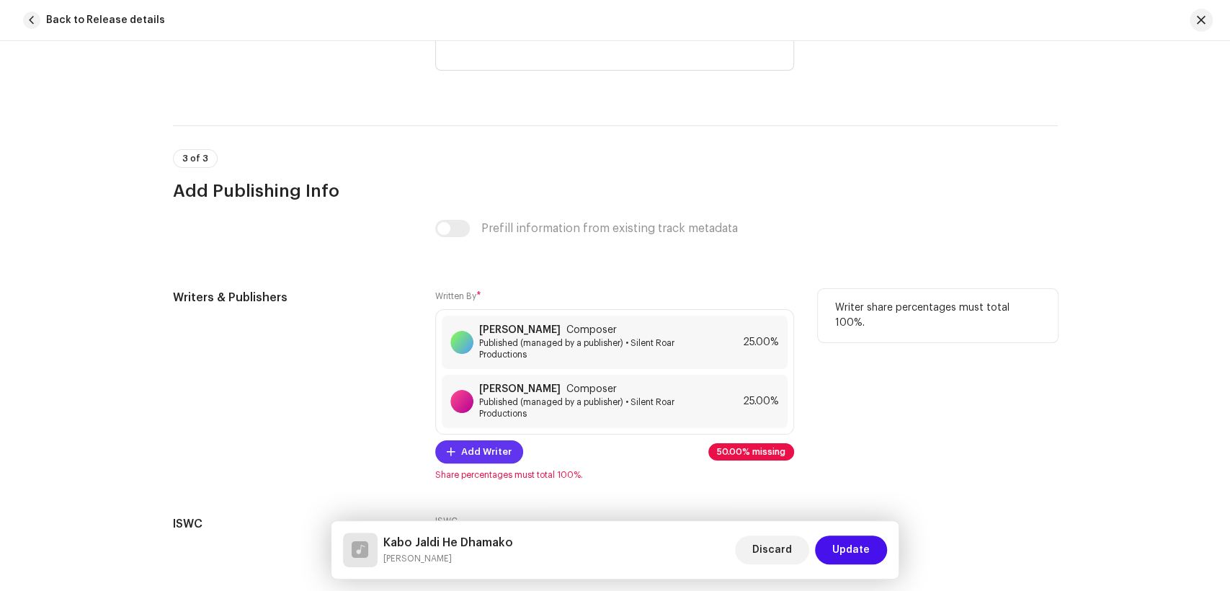
click at [482, 461] on span "Add Writer" at bounding box center [486, 451] width 50 height 29
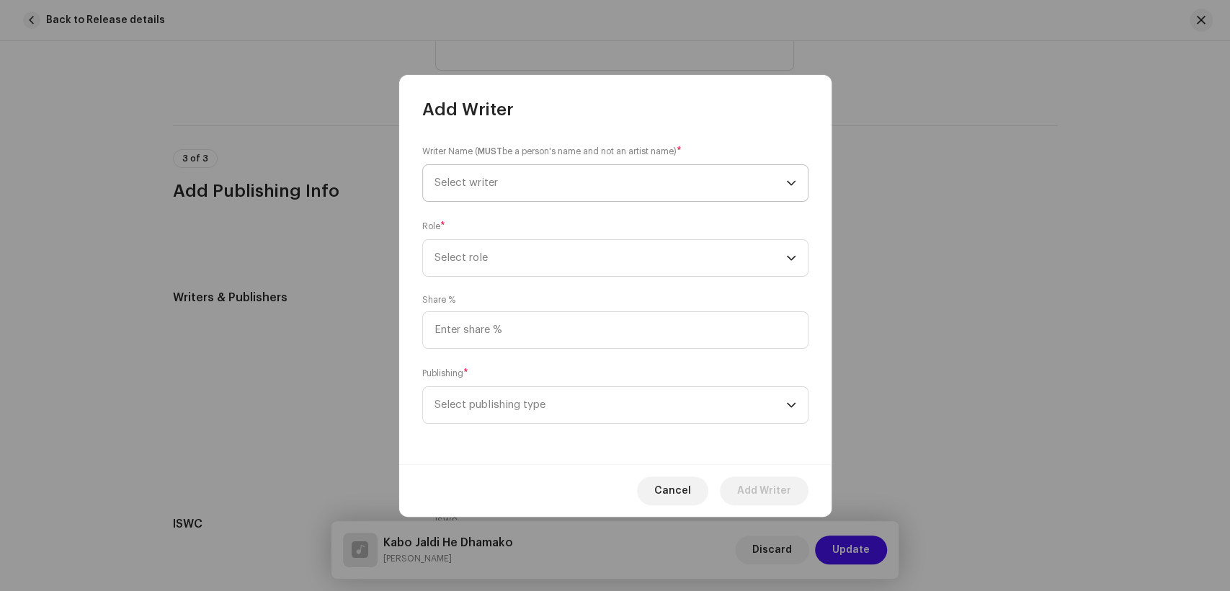
click at [636, 172] on span "Select writer" at bounding box center [611, 183] width 352 height 36
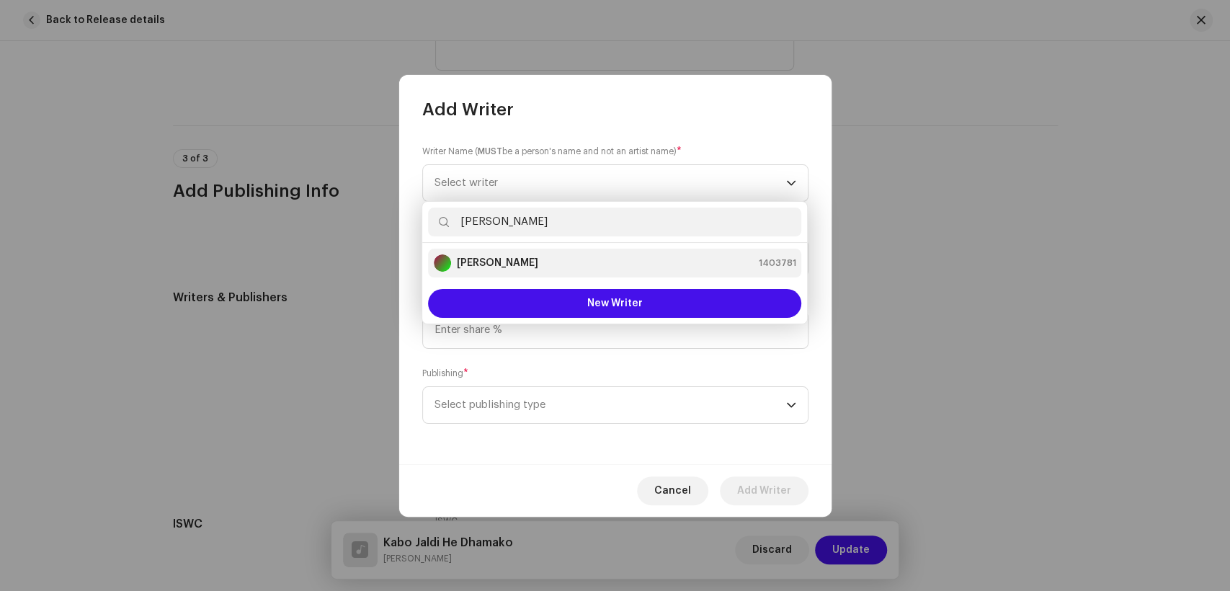
type input "Shahid Abro"
click at [559, 264] on div "Shahid Abro 1403781" at bounding box center [615, 262] width 362 height 17
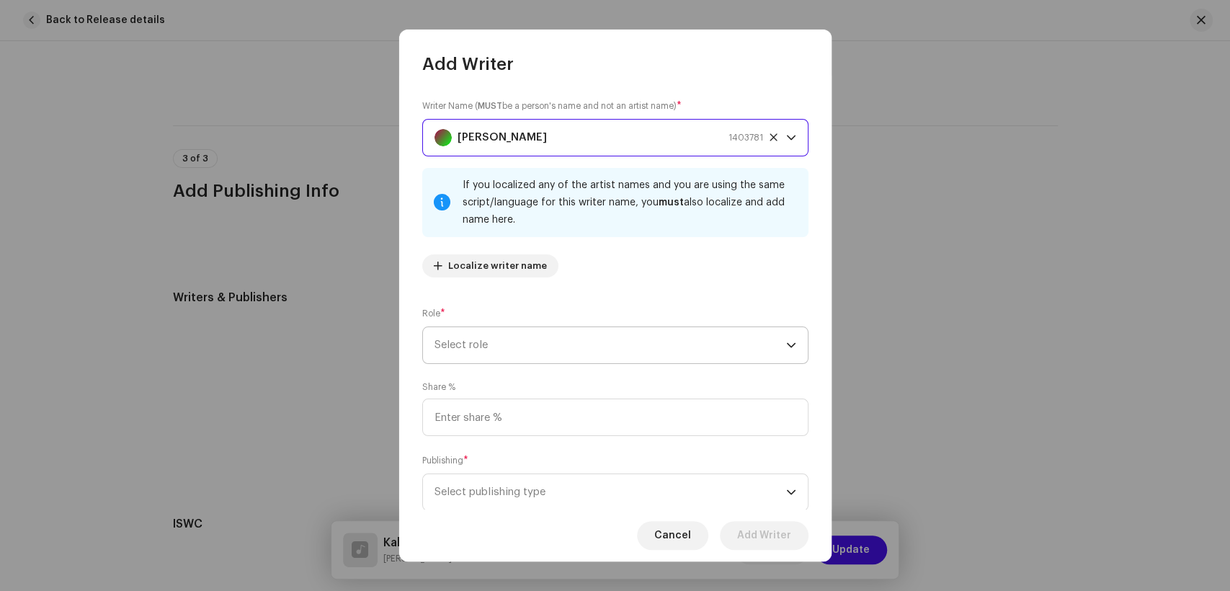
click at [640, 336] on span "Select role" at bounding box center [611, 345] width 352 height 36
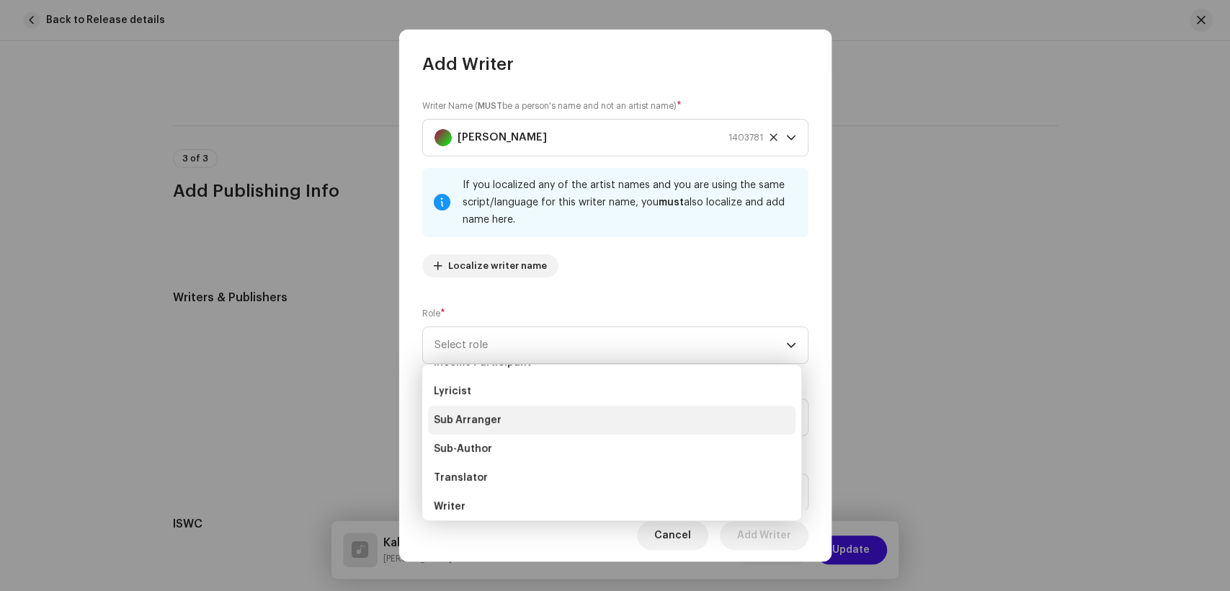
scroll to position [144, 0]
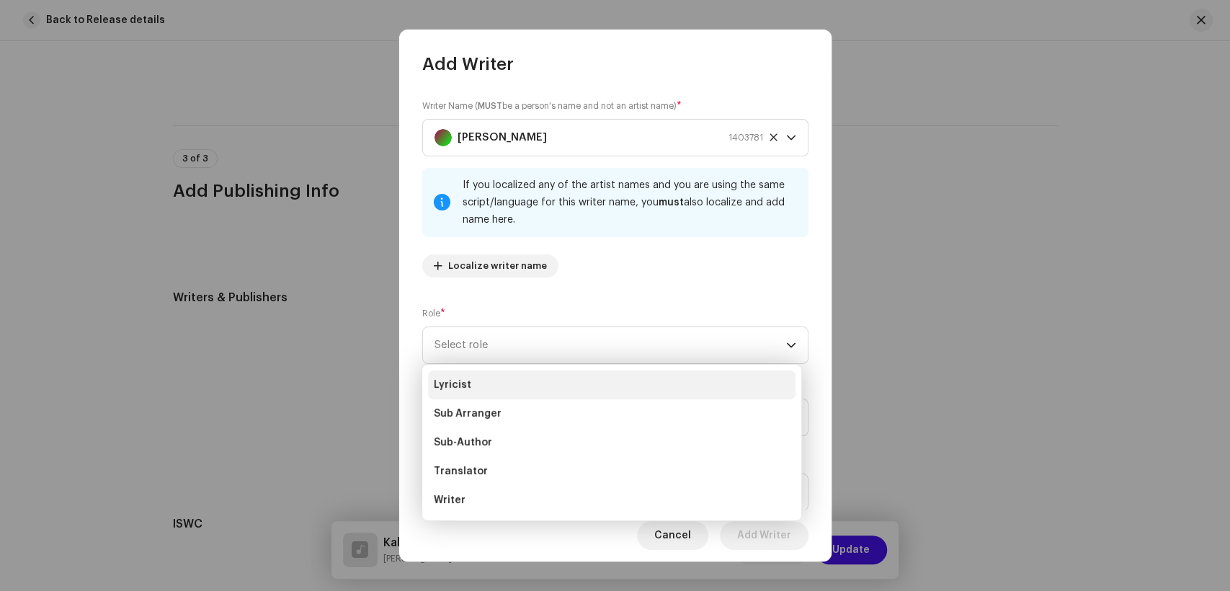
click at [486, 389] on li "Lyricist" at bounding box center [612, 384] width 368 height 29
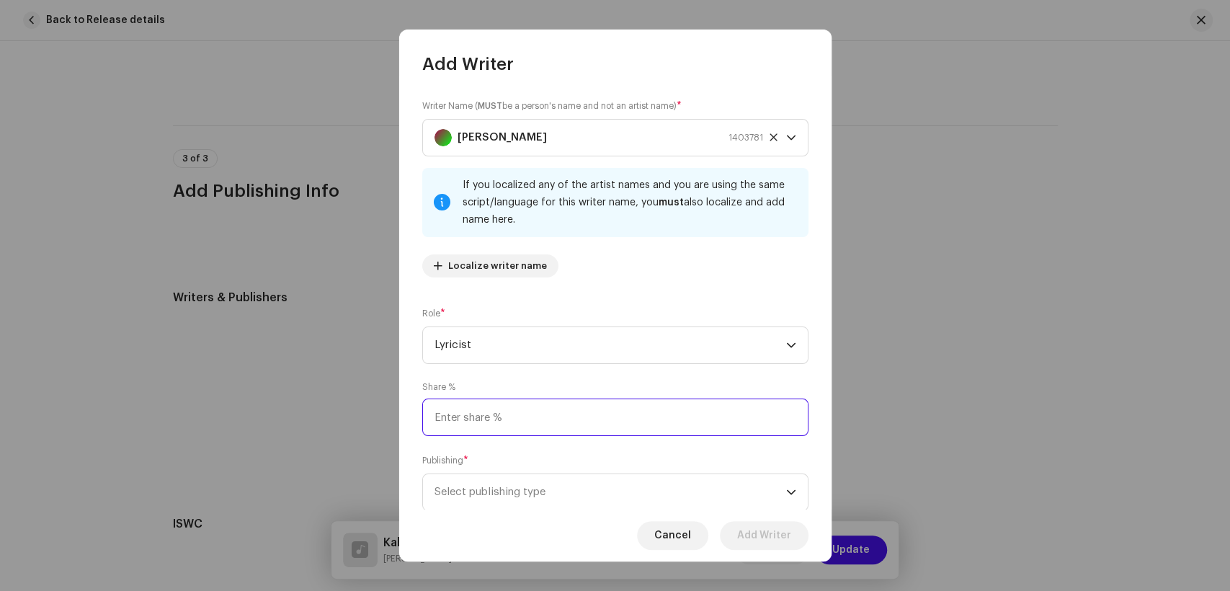
click at [579, 414] on input at bounding box center [615, 417] width 386 height 37
type input "50.00"
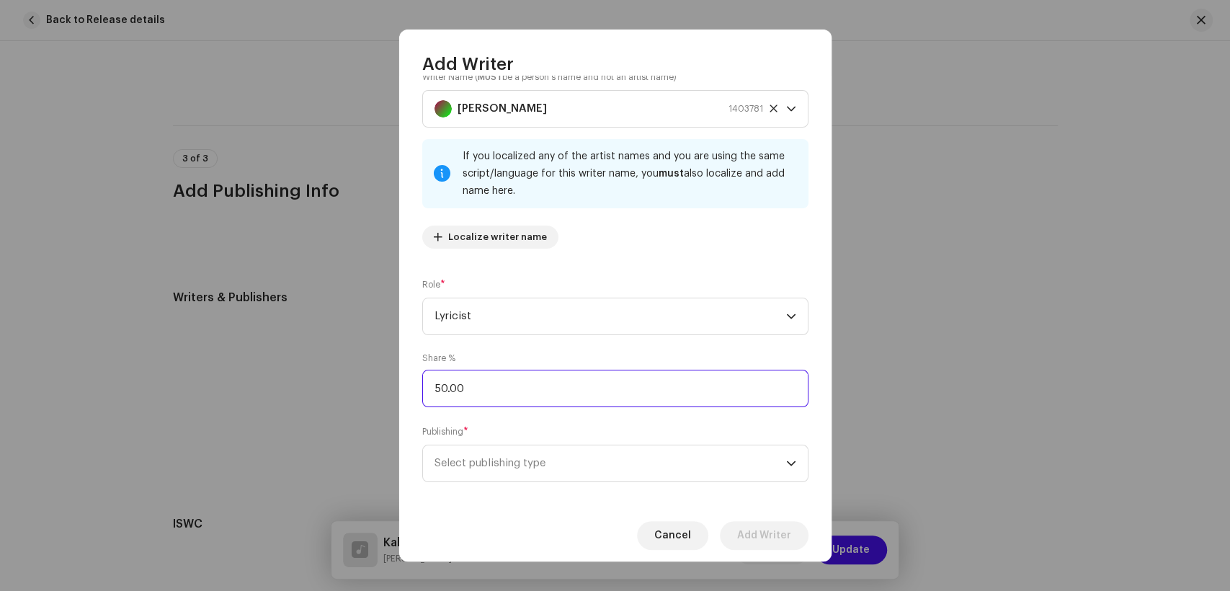
scroll to position [43, 0]
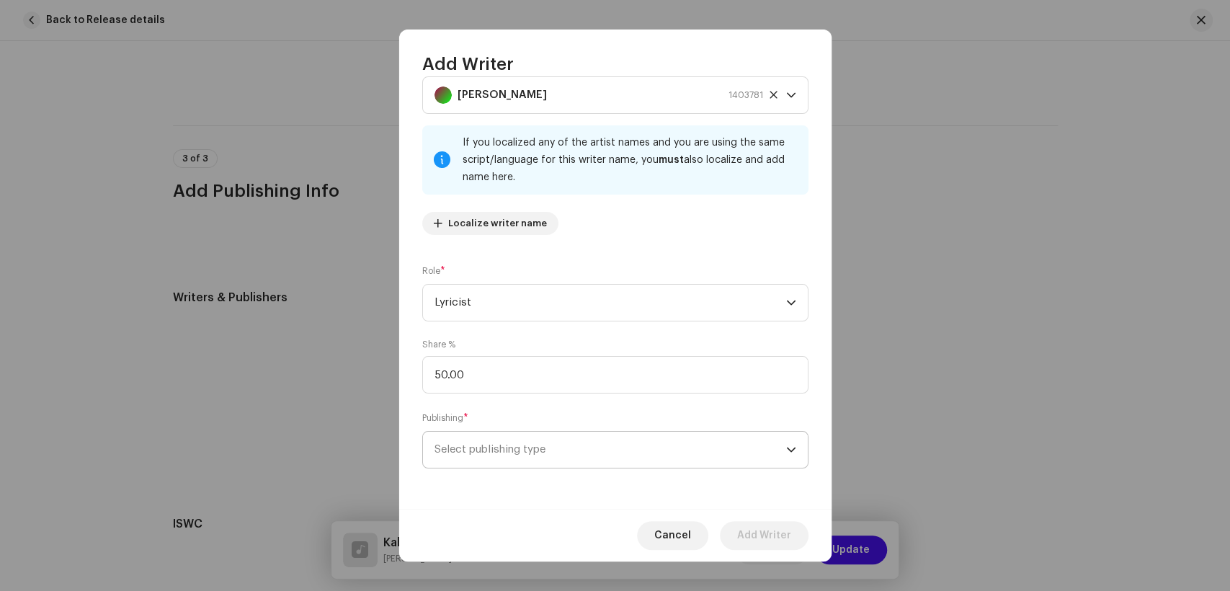
drag, startPoint x: 590, startPoint y: 448, endPoint x: 641, endPoint y: 467, distance: 54.5
click at [590, 448] on span "Select publishing type" at bounding box center [611, 450] width 352 height 36
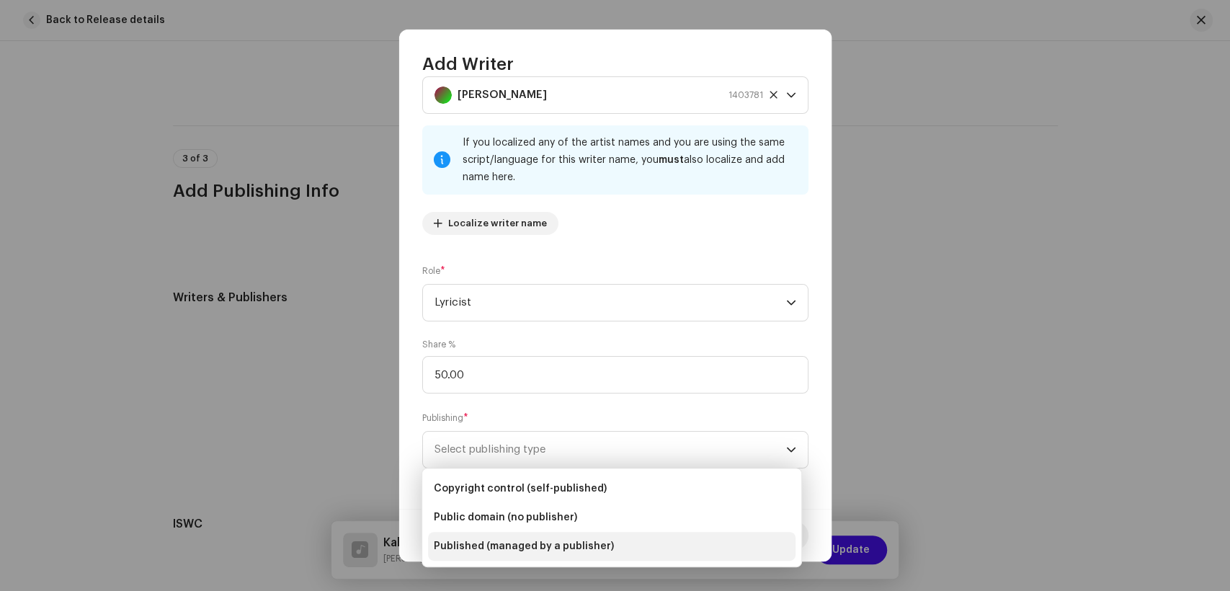
click at [595, 544] on span "Published (managed by a publisher)" at bounding box center [524, 546] width 180 height 14
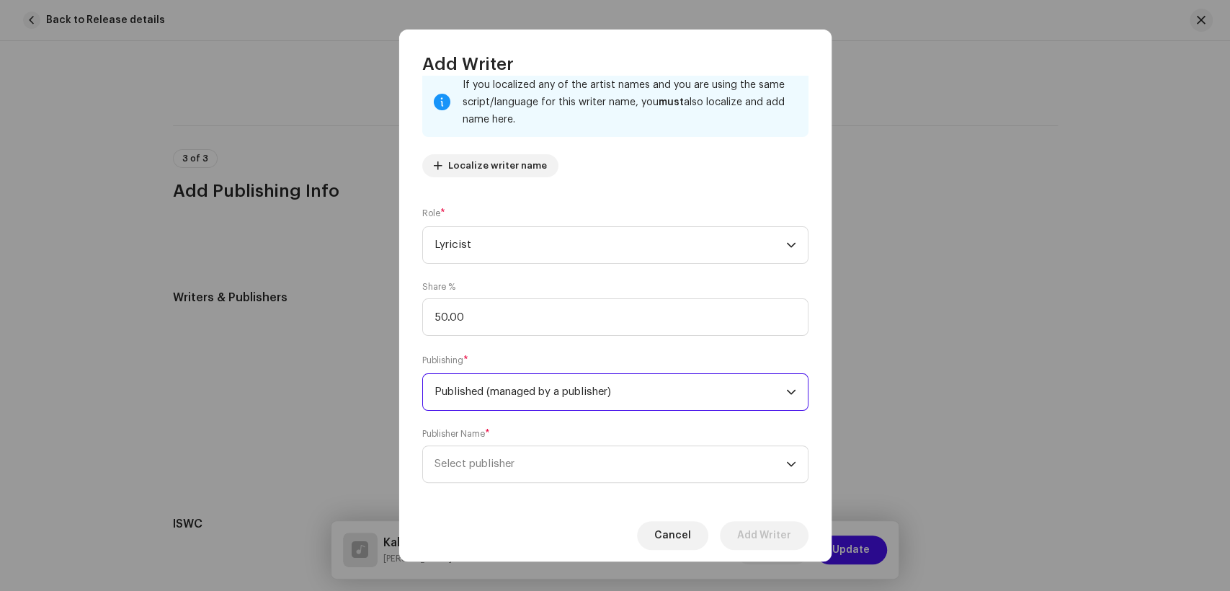
scroll to position [115, 0]
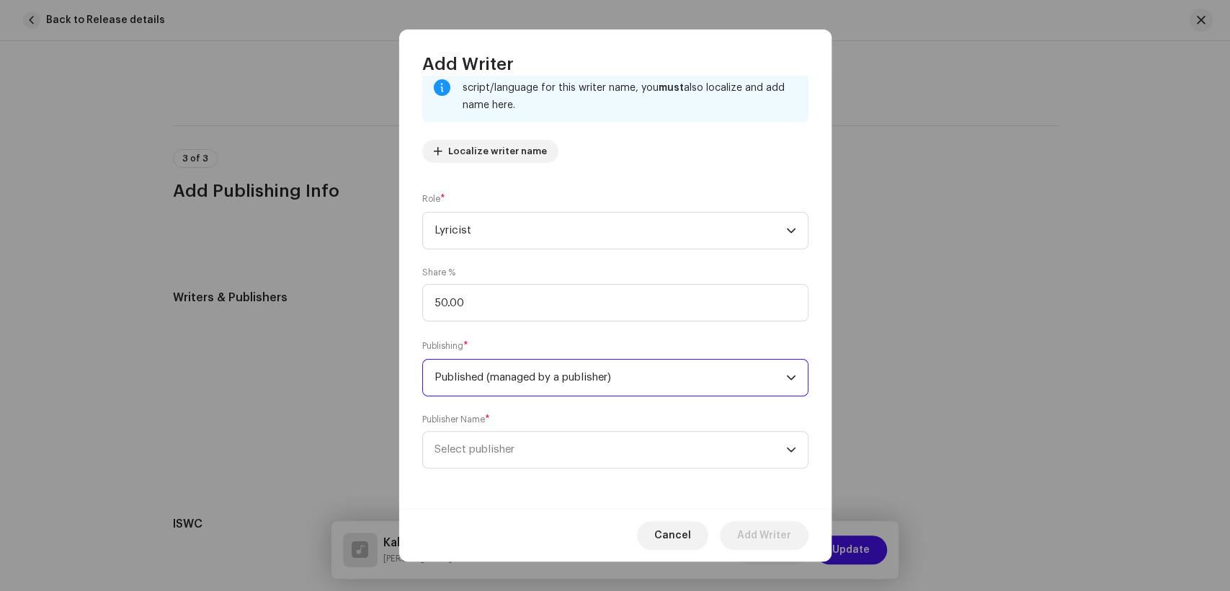
click at [559, 476] on div "Writer Name ( MUST be a person's name and not an artist name) * Shahid Abro 140…" at bounding box center [615, 292] width 432 height 433
click at [577, 457] on span "Select publisher" at bounding box center [611, 450] width 352 height 36
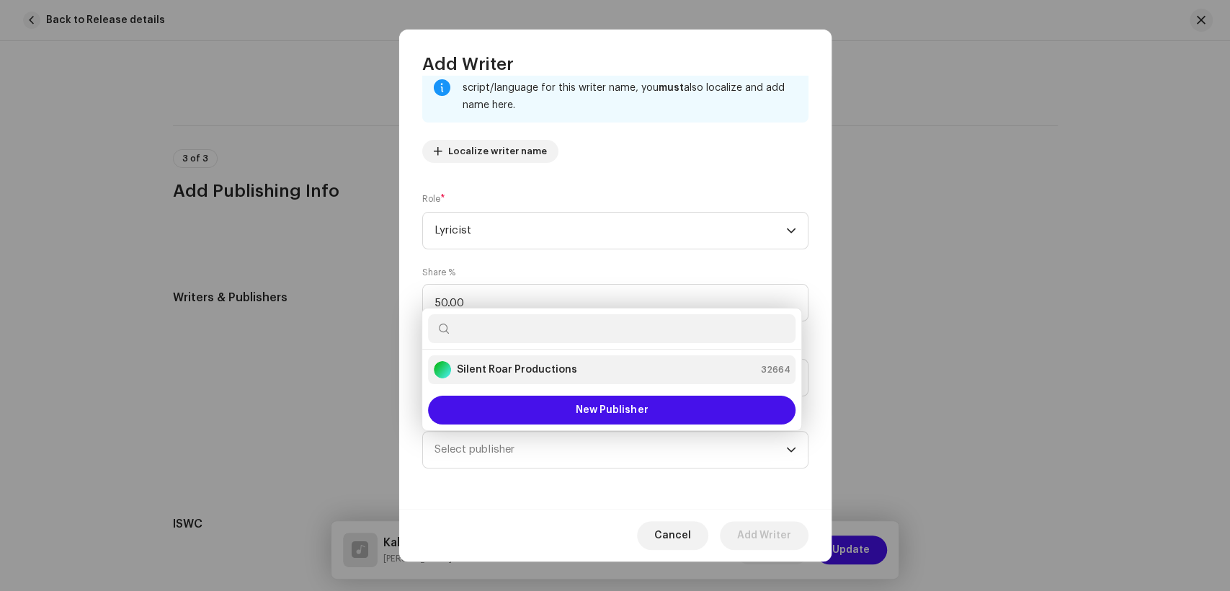
click at [501, 368] on strong "Silent Roar Productions" at bounding box center [517, 370] width 120 height 14
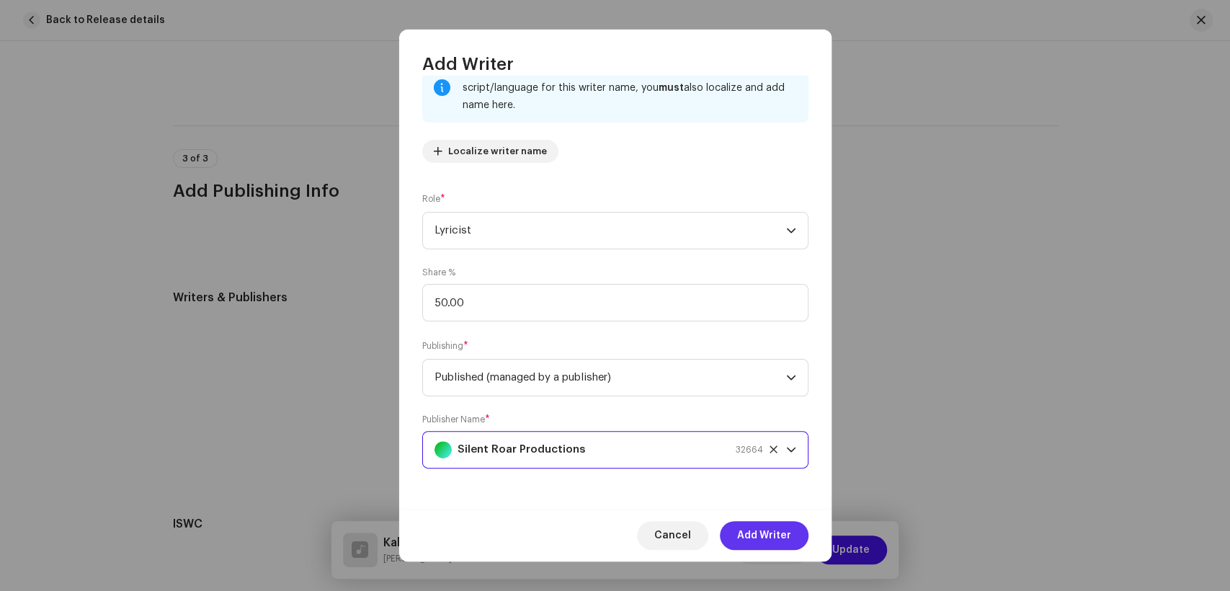
click at [773, 526] on span "Add Writer" at bounding box center [764, 535] width 54 height 29
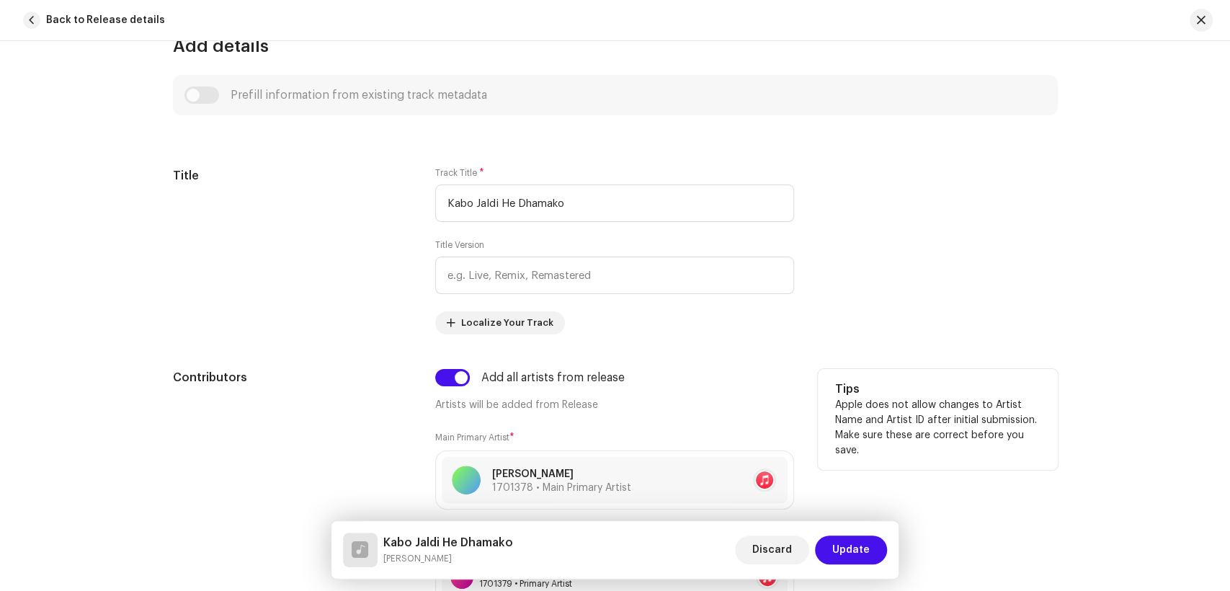
scroll to position [591, 0]
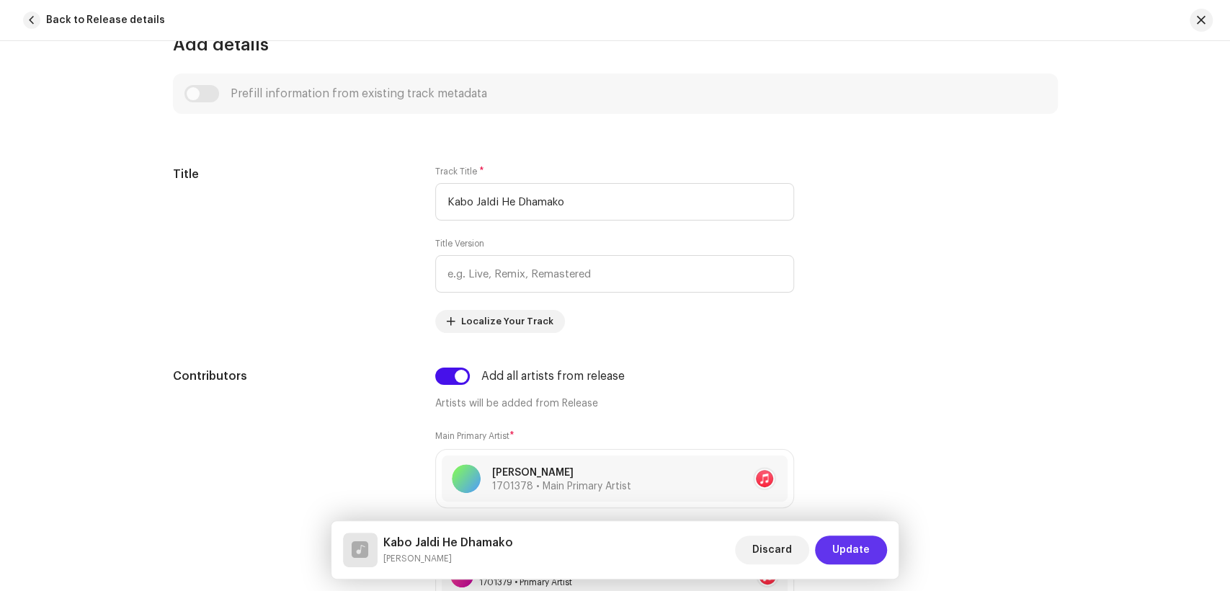
click at [855, 561] on span "Update" at bounding box center [850, 549] width 37 height 29
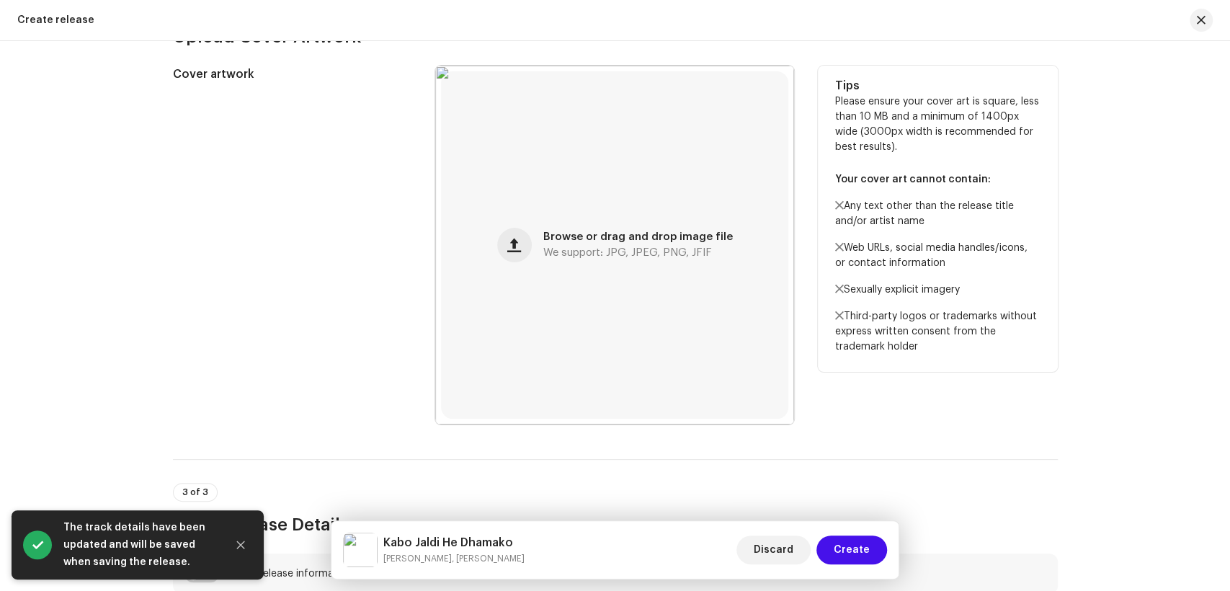
scroll to position [517, 0]
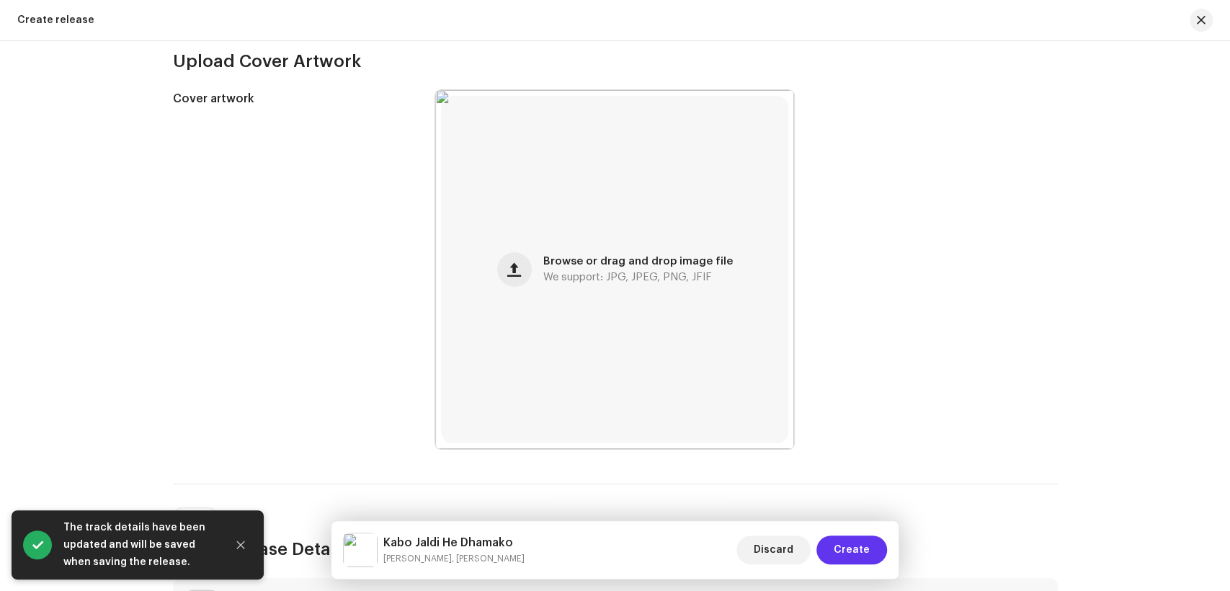
click at [853, 545] on span "Create" at bounding box center [852, 549] width 36 height 29
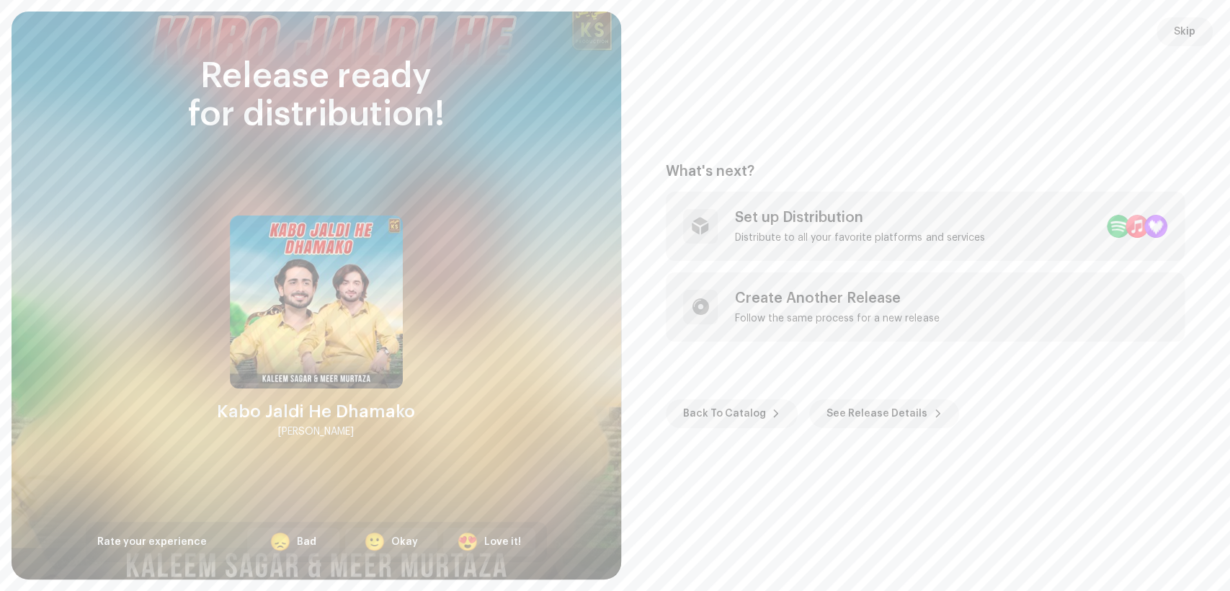
click at [915, 86] on div "What's next? Set up Distribution Distribute to all your favorite platforms and …" at bounding box center [926, 295] width 575 height 533
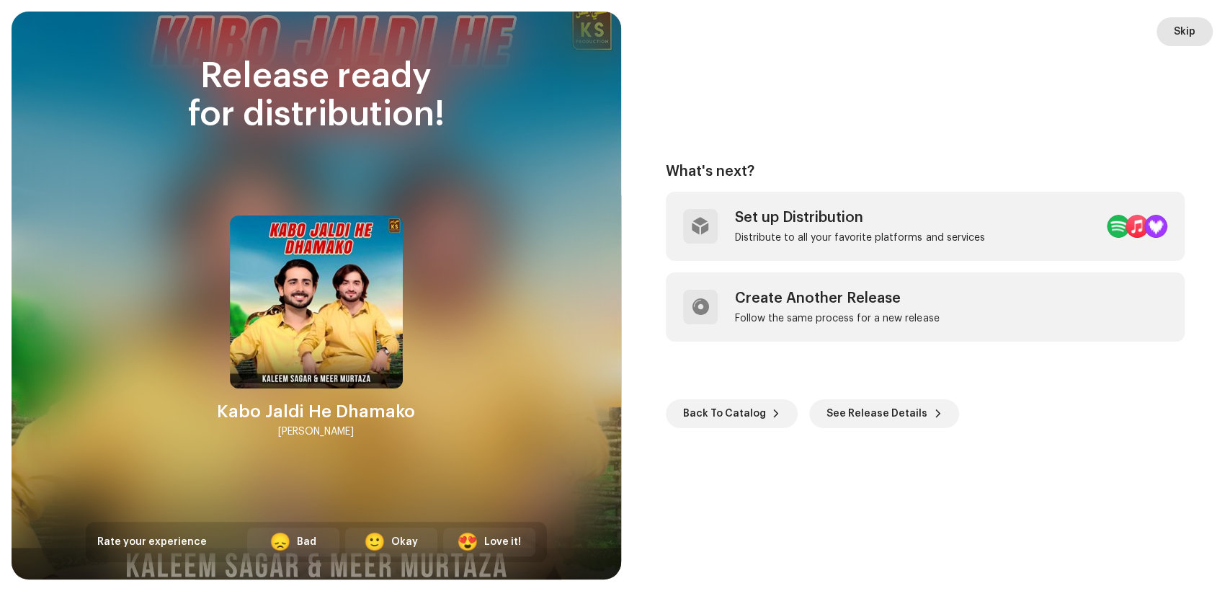
click at [1171, 27] on button "Skip" at bounding box center [1185, 31] width 56 height 29
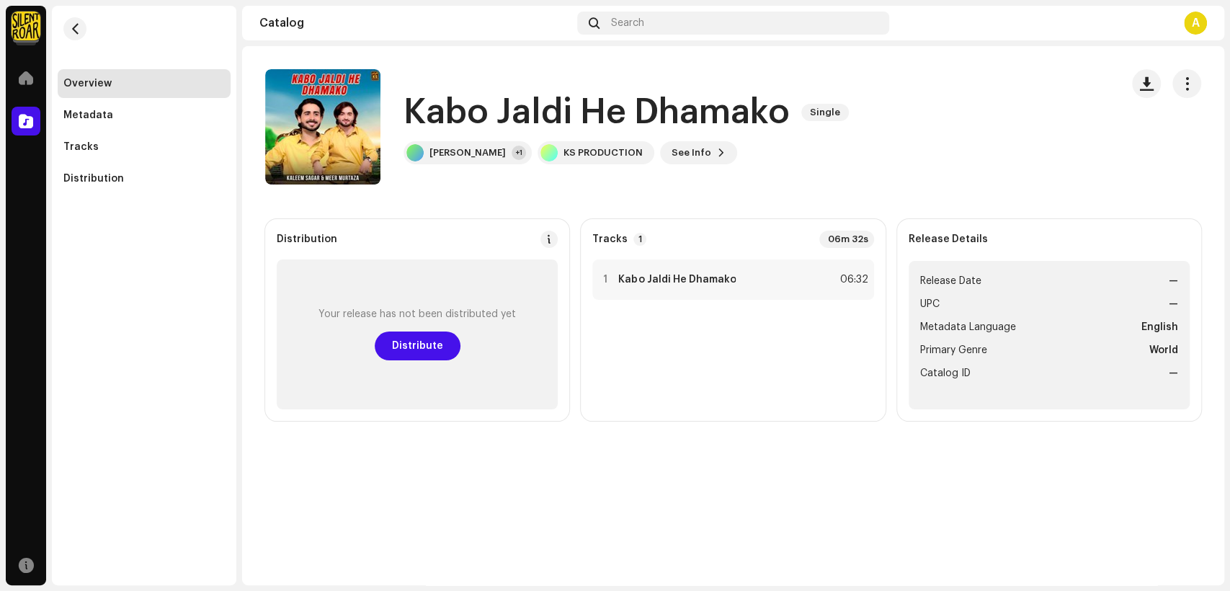
click at [684, 511] on div "Kabo Jaldi He Dhamako Single Kabo Jaldi He Dhamako Single Kaleem Sagar +1 KS PR…" at bounding box center [733, 315] width 982 height 539
click at [31, 119] on span at bounding box center [26, 121] width 14 height 12
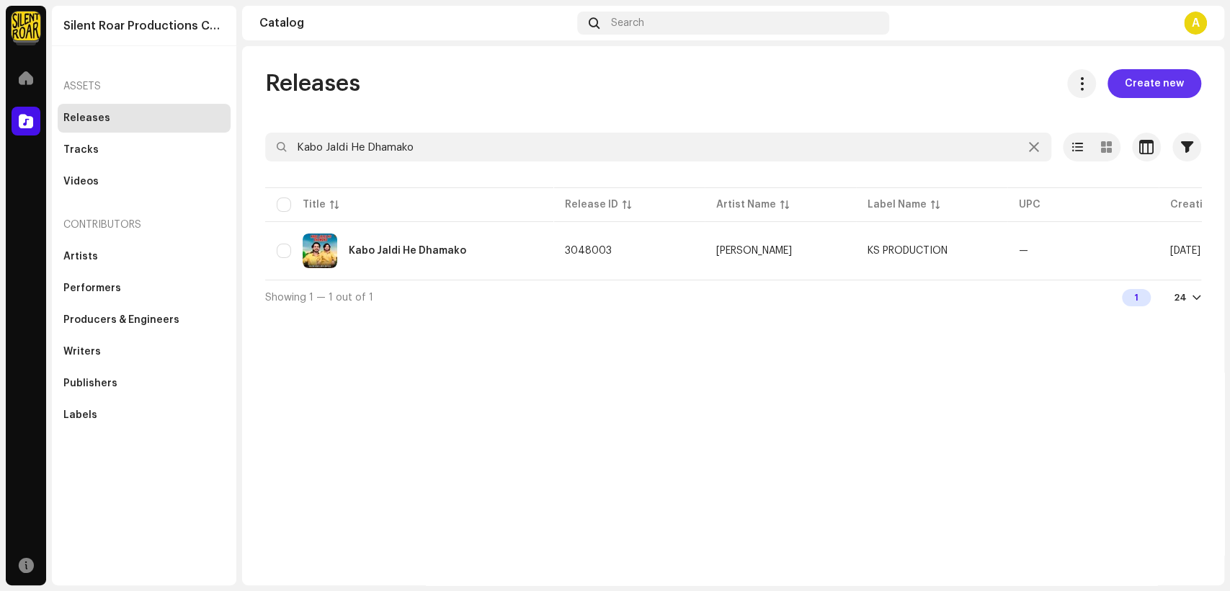
click at [1176, 82] on span "Create new" at bounding box center [1154, 83] width 59 height 29
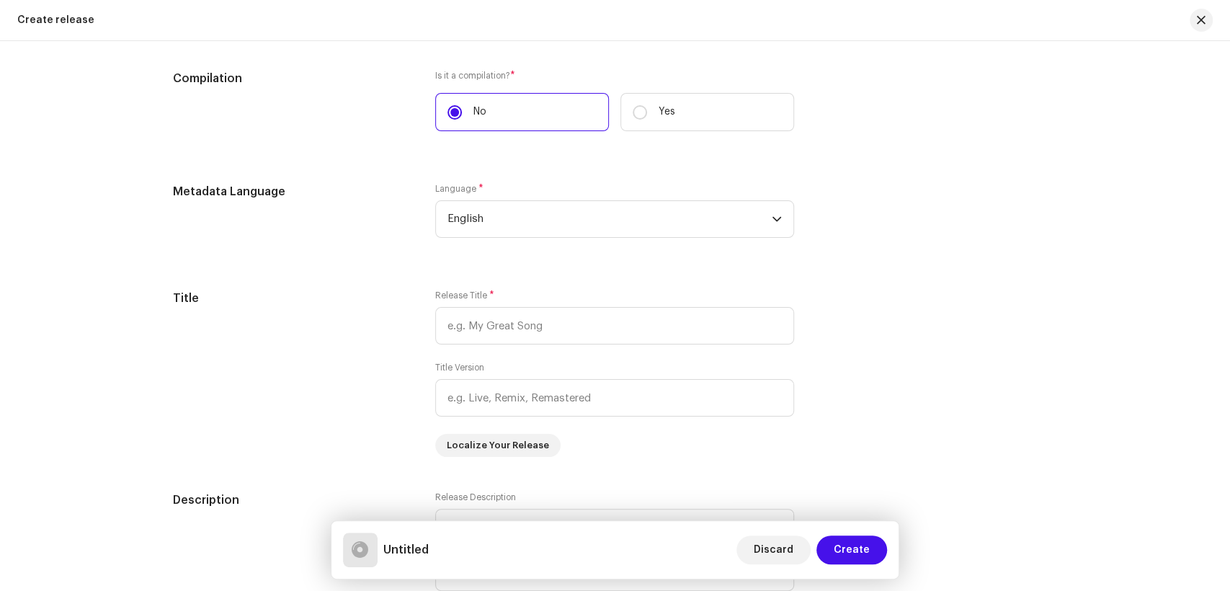
scroll to position [1041, 0]
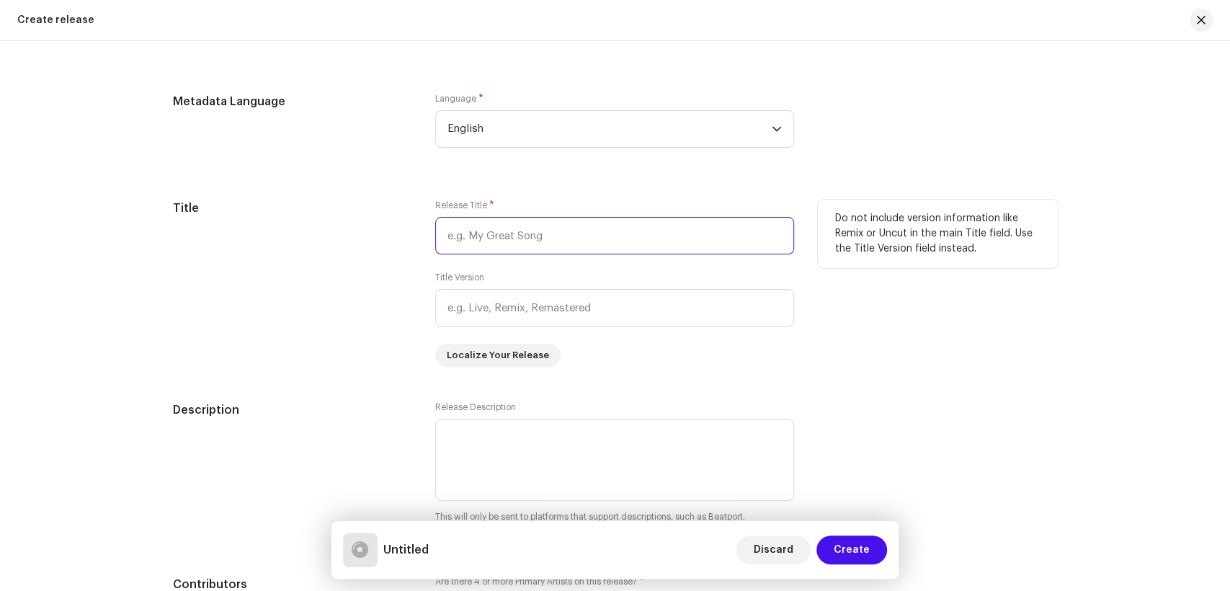
click at [542, 233] on input "text" at bounding box center [614, 235] width 359 height 37
paste input "Mukhe Kadahen Piyar Main"
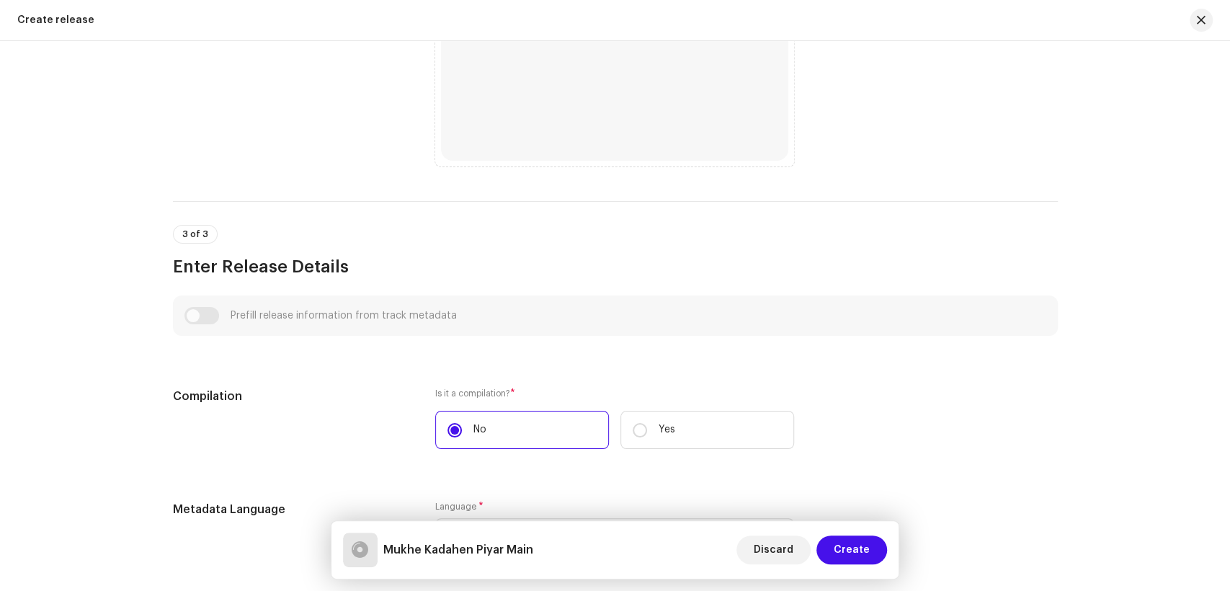
scroll to position [480, 0]
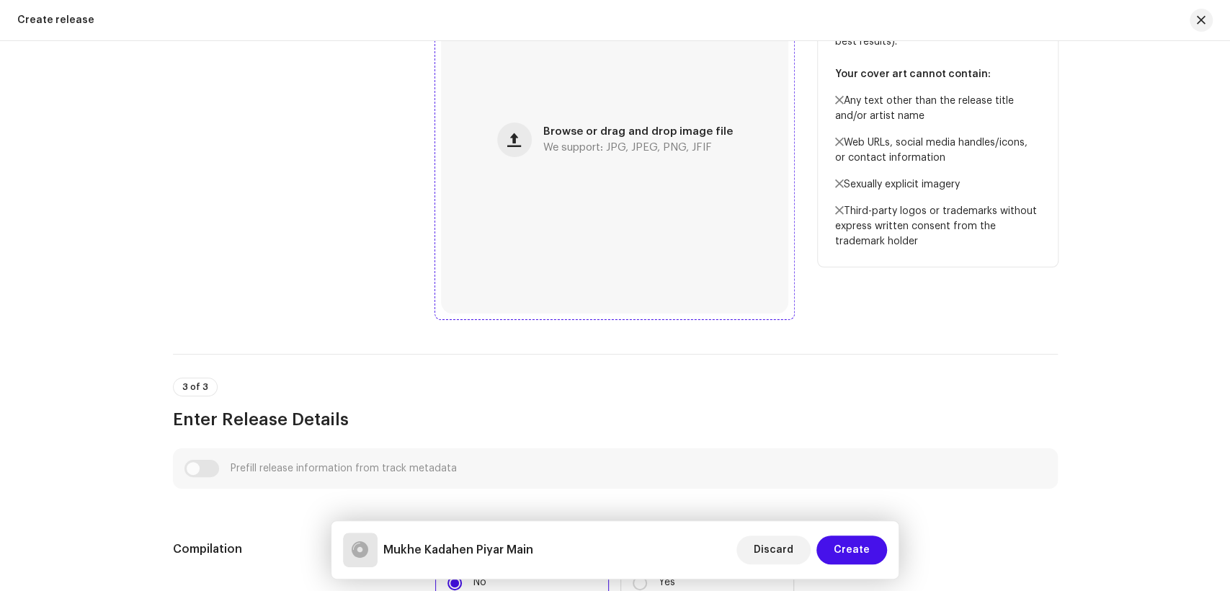
type input "Mukhe Kadahen Piyar Main"
click at [523, 177] on div "Browse or drag and drop image file We support: JPG, JPEG, PNG, JFIF" at bounding box center [614, 139] width 347 height 347
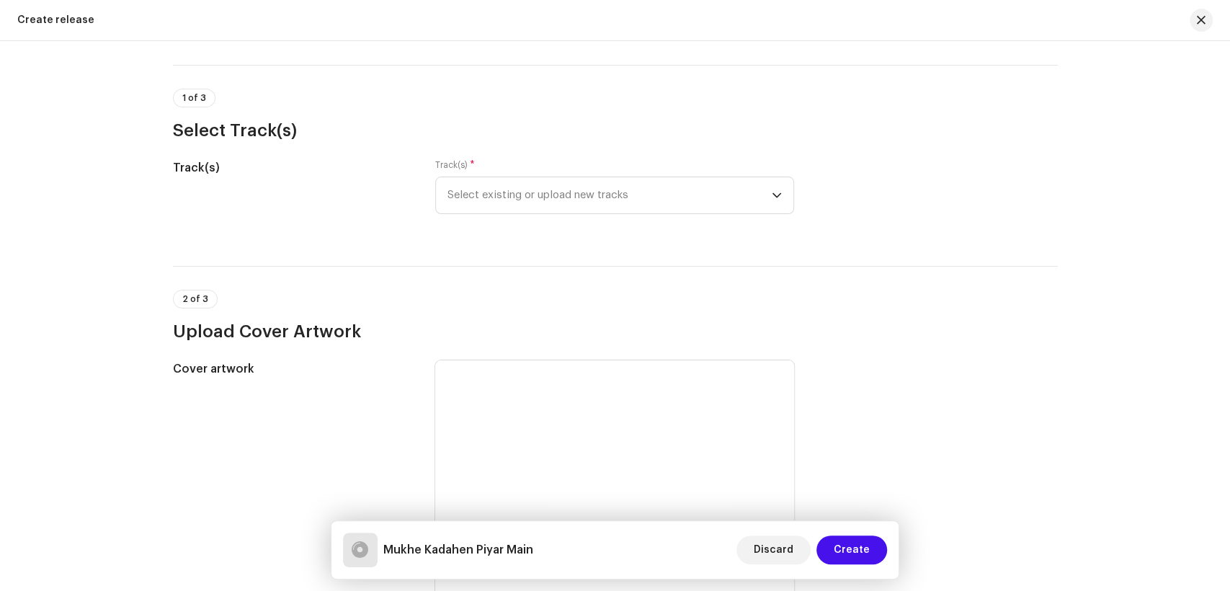
scroll to position [0, 0]
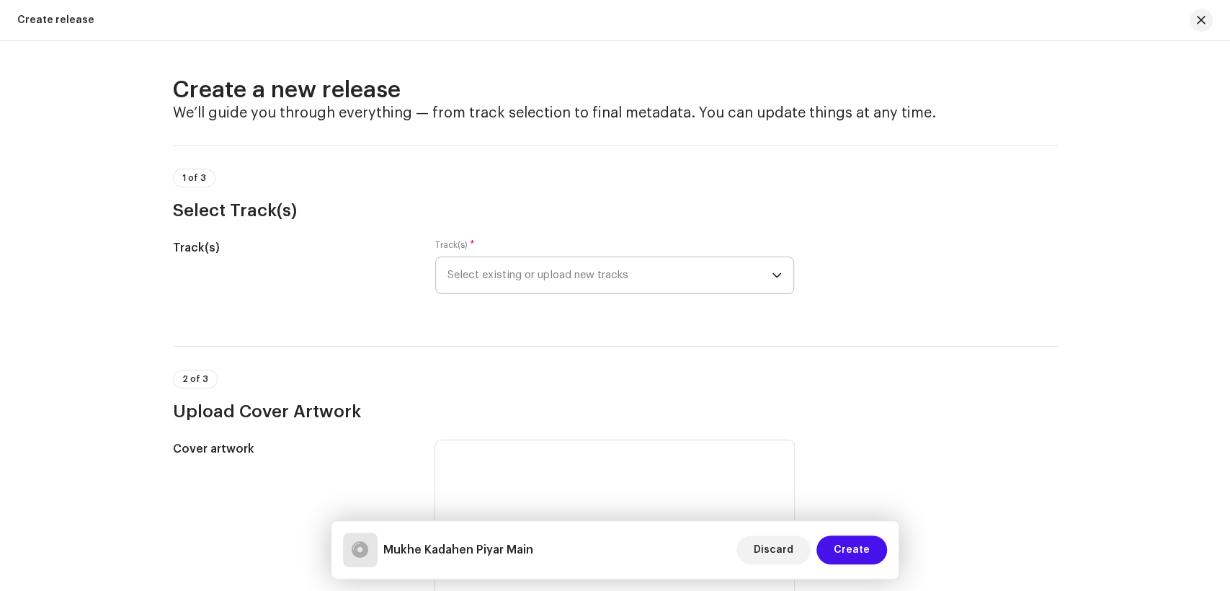
click at [565, 278] on span "Select existing or upload new tracks" at bounding box center [610, 275] width 324 height 36
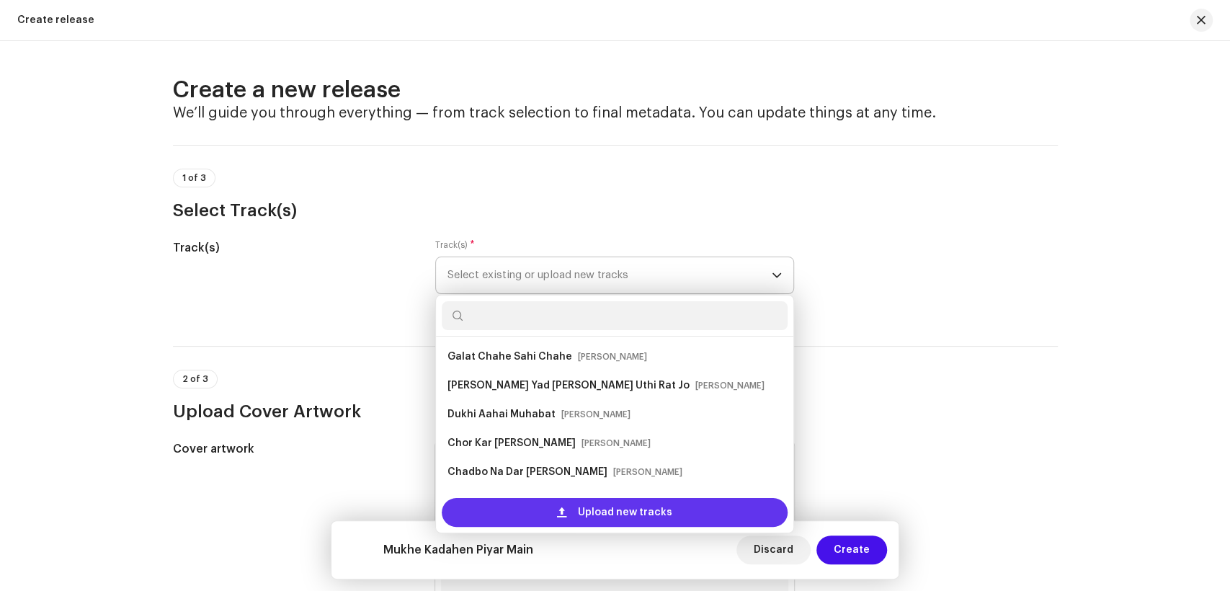
scroll to position [23, 0]
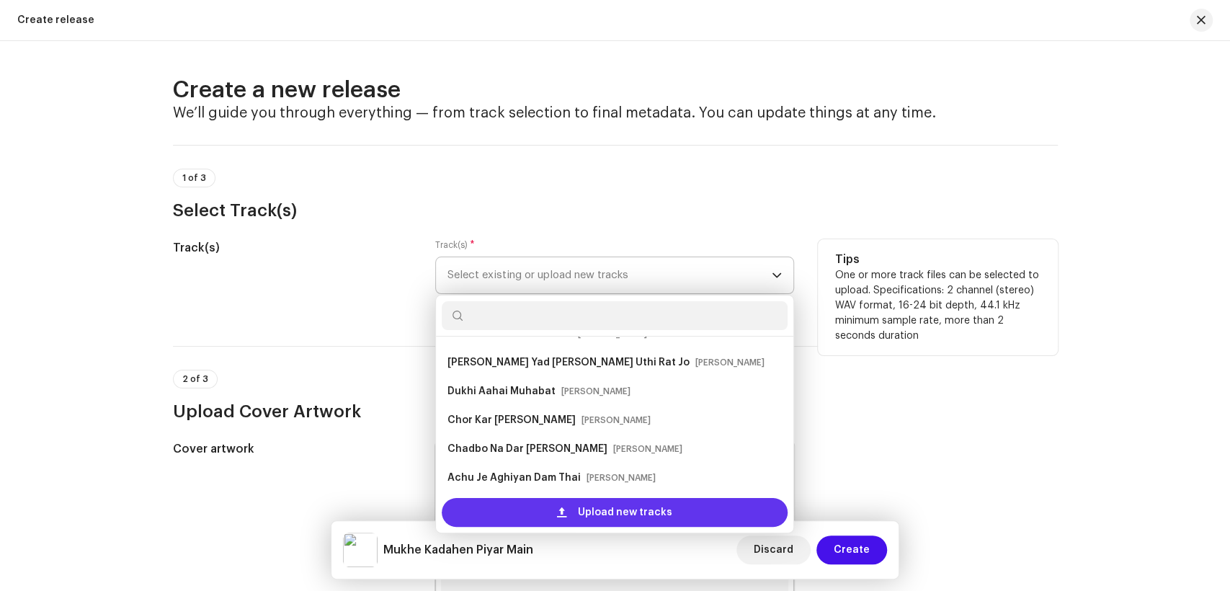
click at [583, 507] on span "Upload new tracks" at bounding box center [625, 512] width 94 height 29
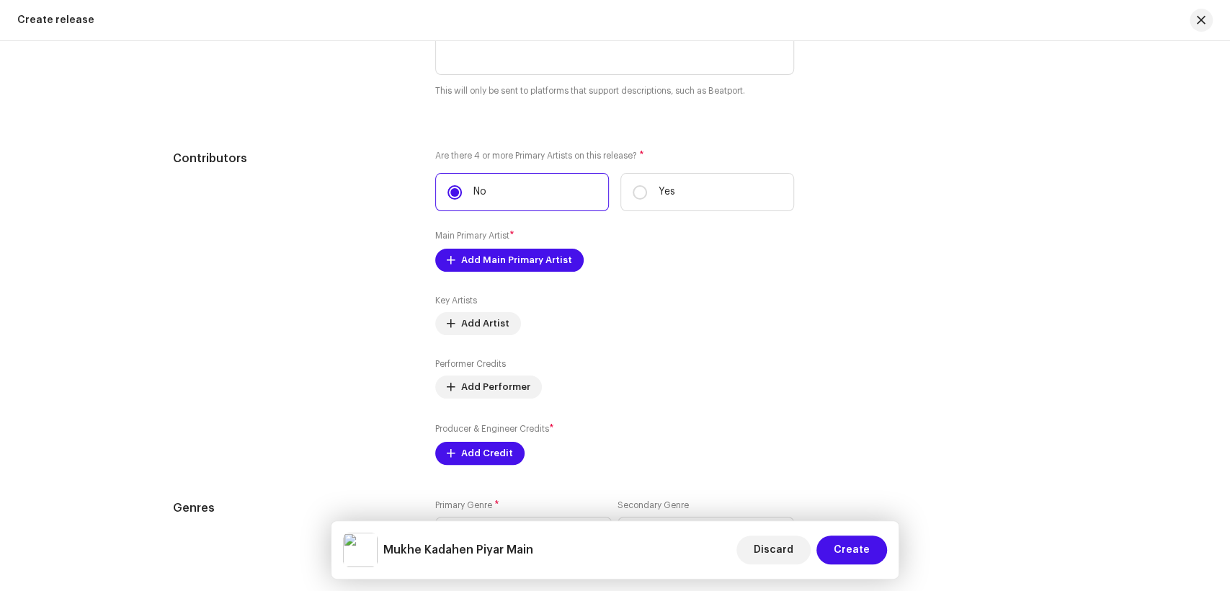
scroll to position [1601, 0]
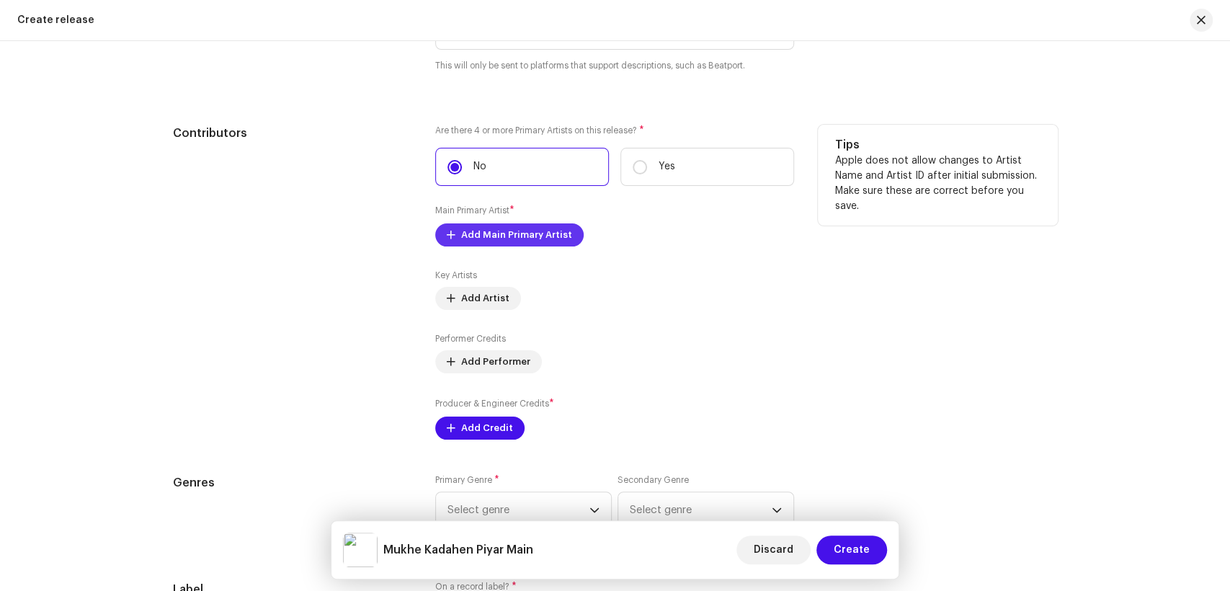
click at [518, 239] on span "Add Main Primary Artist" at bounding box center [516, 235] width 111 height 29
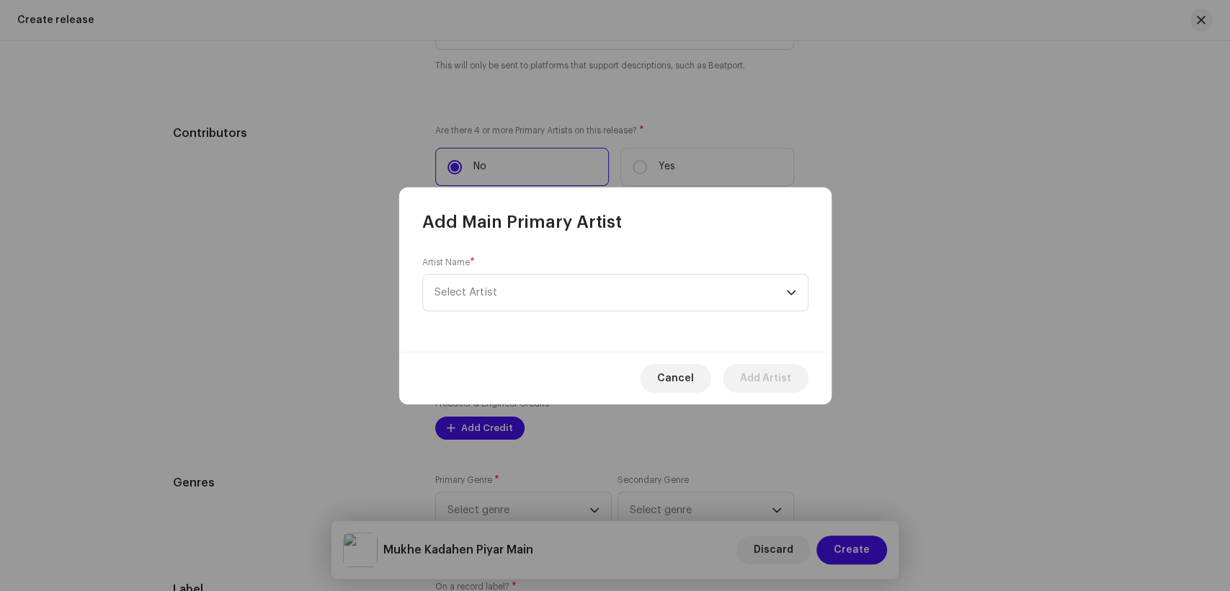
click at [627, 267] on div "Artist Name * Select Artist" at bounding box center [615, 284] width 386 height 55
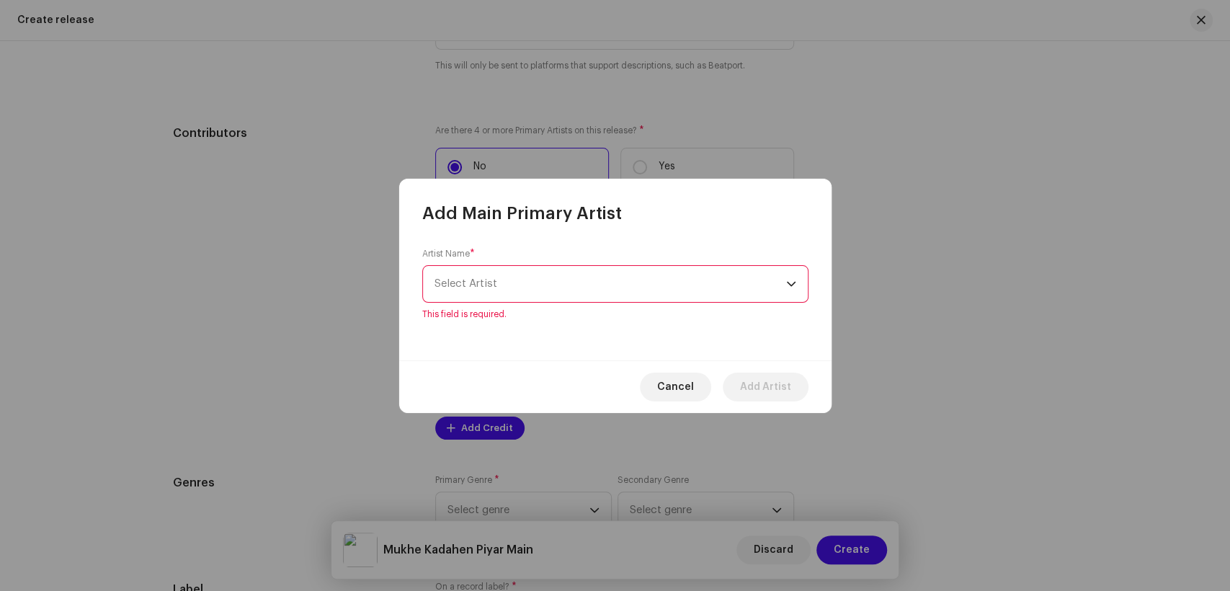
click at [606, 295] on span "Select Artist" at bounding box center [611, 284] width 352 height 36
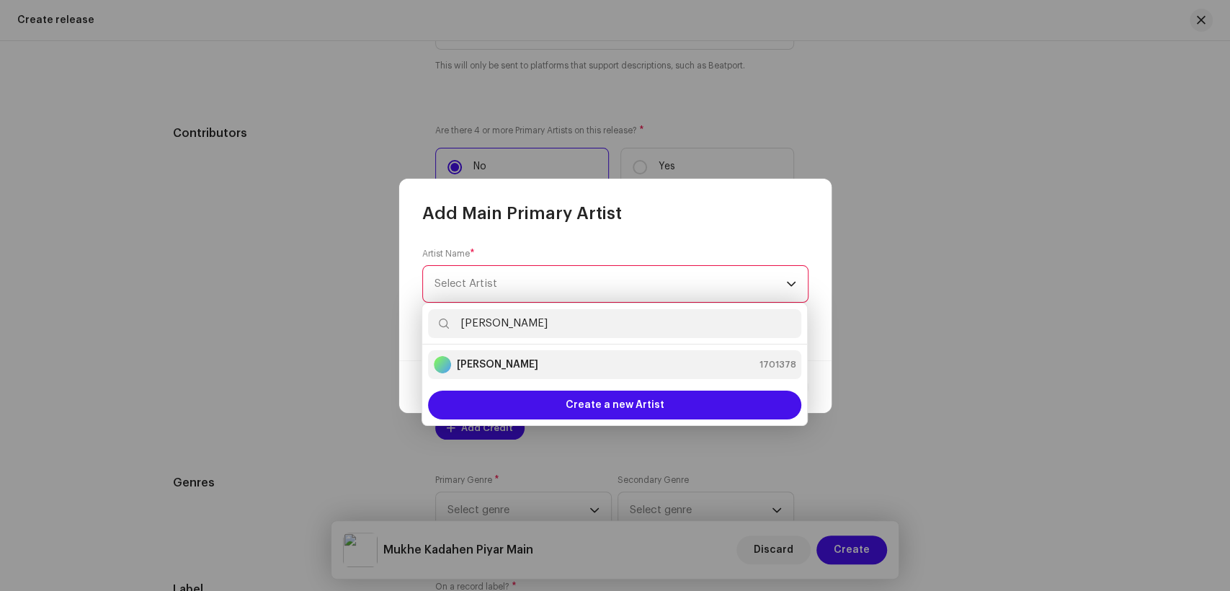
type input "[PERSON_NAME]"
click at [564, 357] on div "[PERSON_NAME] 1701378" at bounding box center [615, 364] width 362 height 17
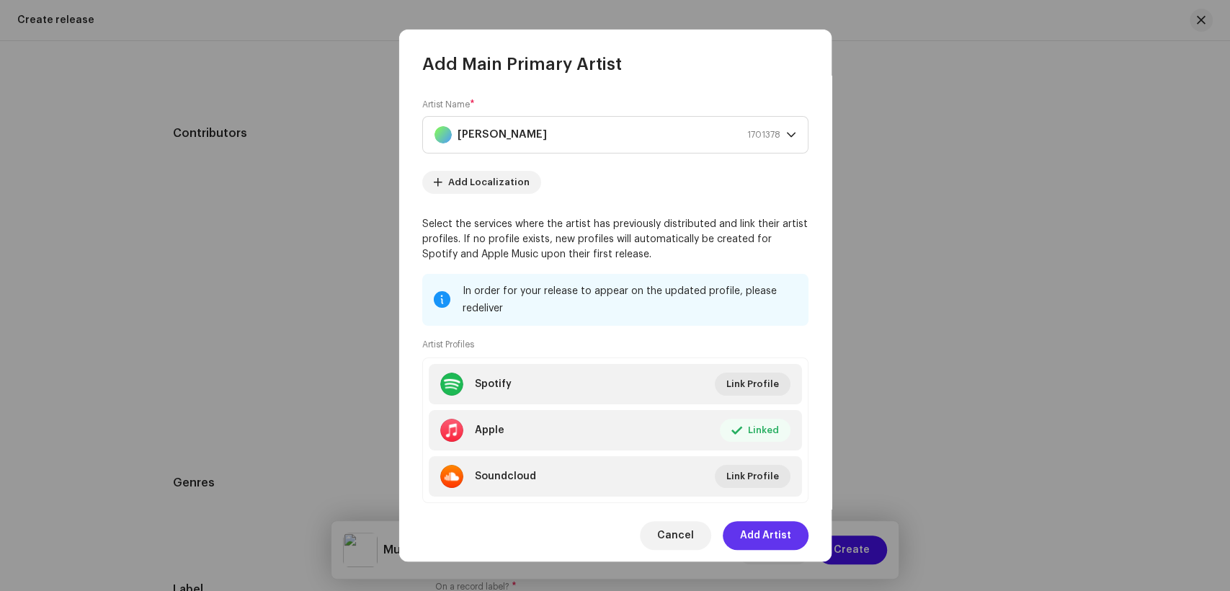
click at [777, 535] on span "Add Artist" at bounding box center [765, 535] width 51 height 29
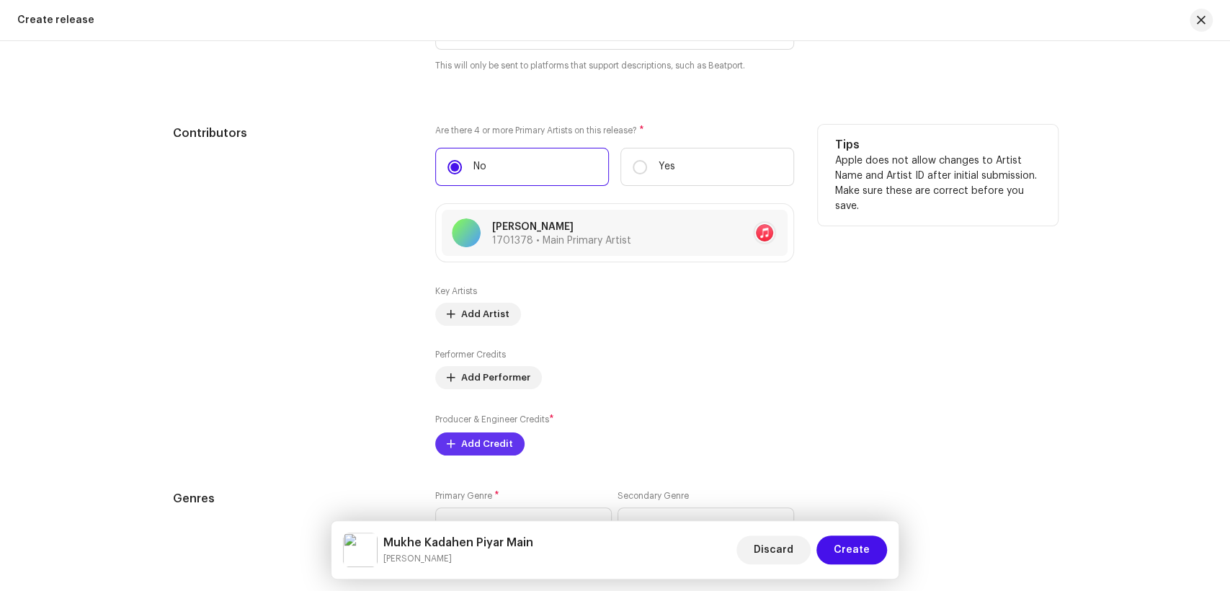
click at [483, 437] on span "Add Credit" at bounding box center [487, 444] width 52 height 29
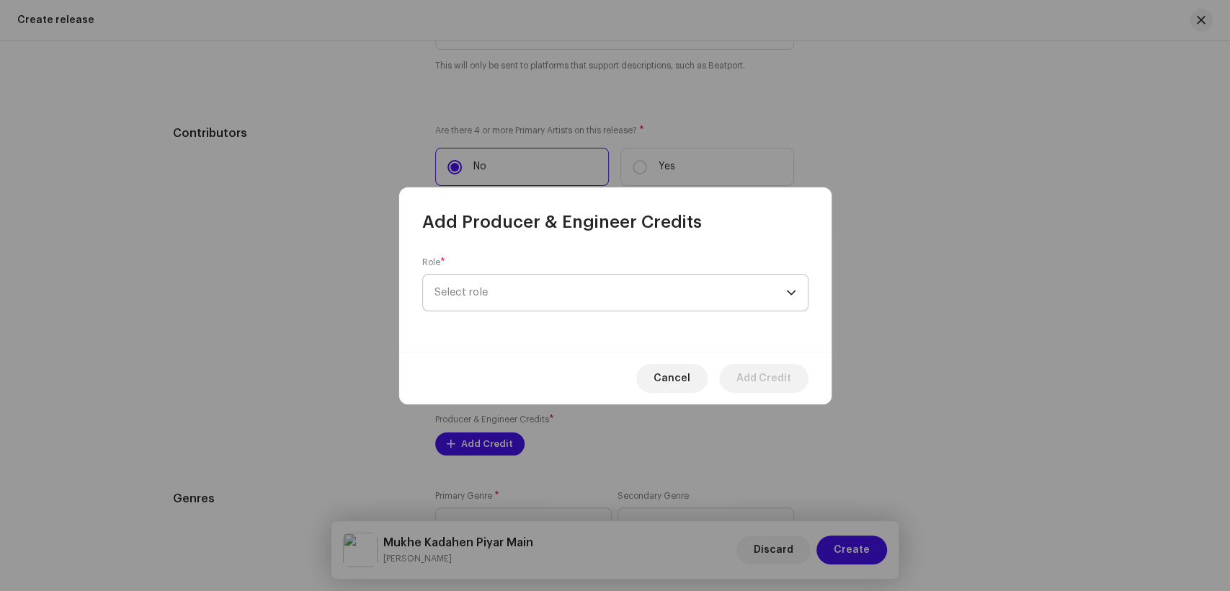
click at [682, 283] on span "Select role" at bounding box center [611, 293] width 352 height 36
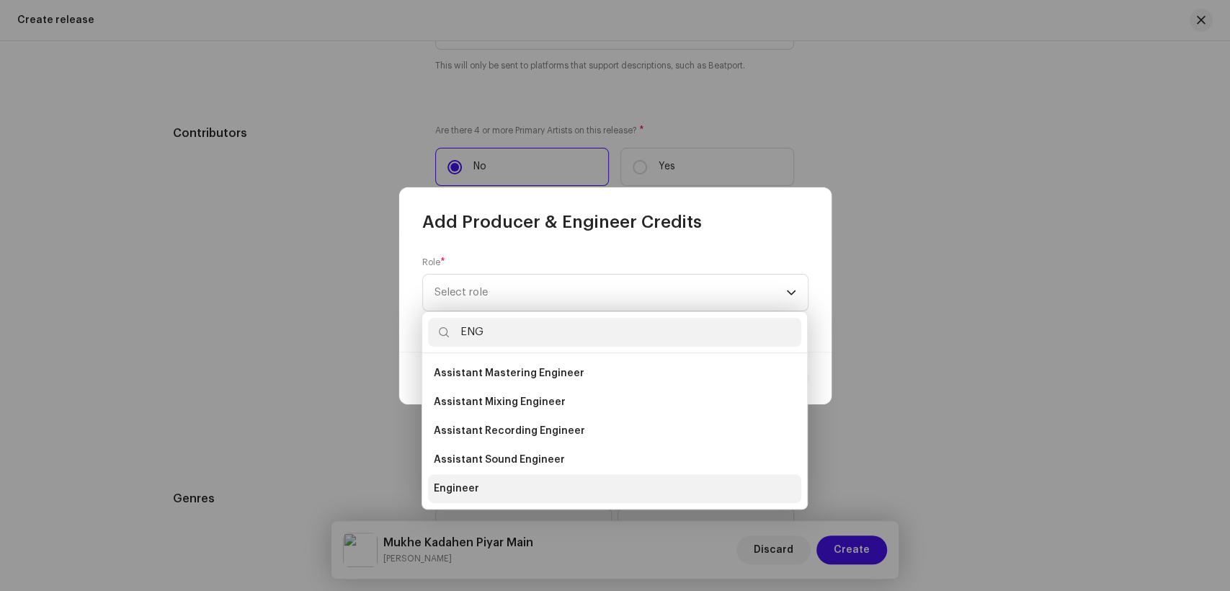
type input "ENG"
click at [493, 489] on li "Engineer" at bounding box center [614, 488] width 373 height 29
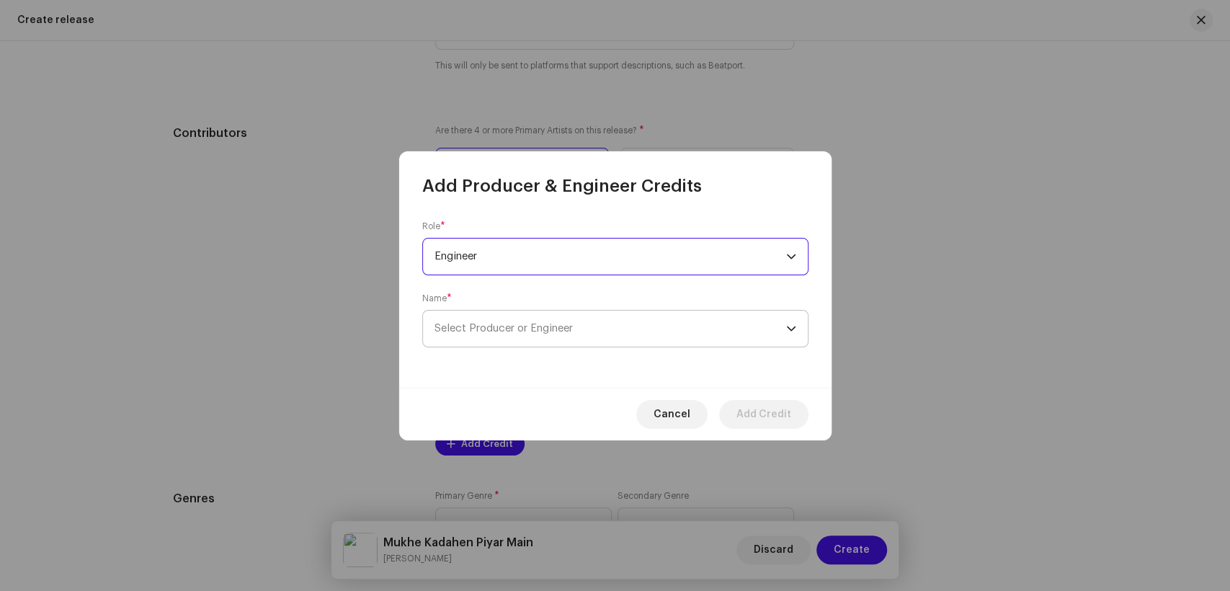
click at [636, 347] on div "Role * Engineer Name * Select Producer or Engineer" at bounding box center [615, 292] width 432 height 190
click at [554, 329] on span "Select Producer or Engineer" at bounding box center [504, 328] width 138 height 11
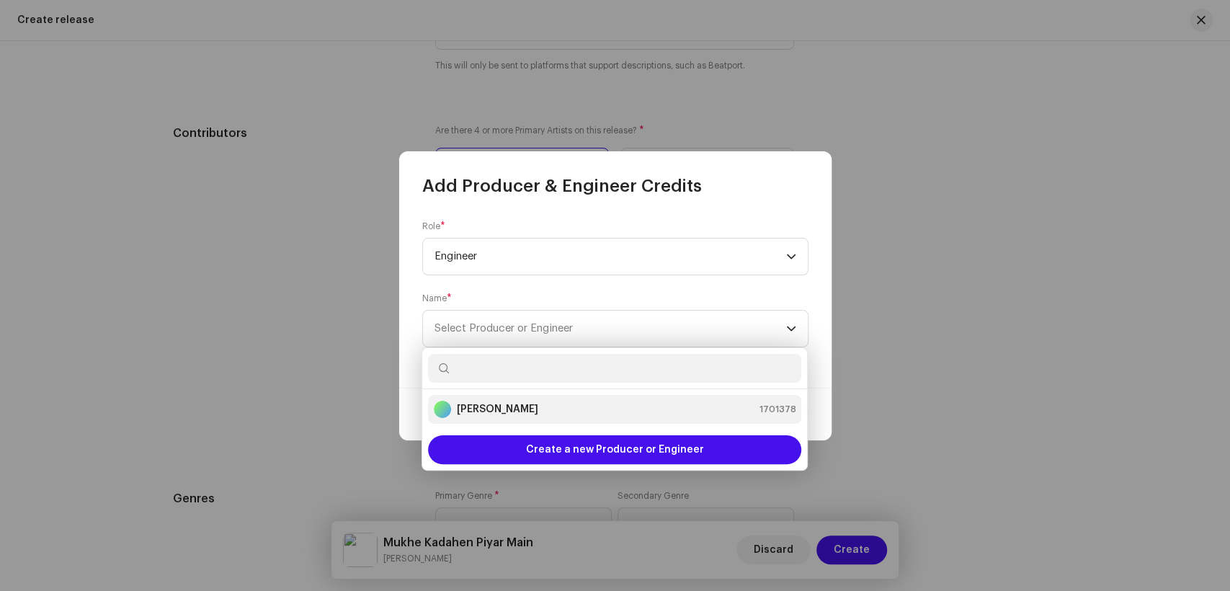
click at [499, 414] on strong "[PERSON_NAME]" at bounding box center [497, 409] width 81 height 14
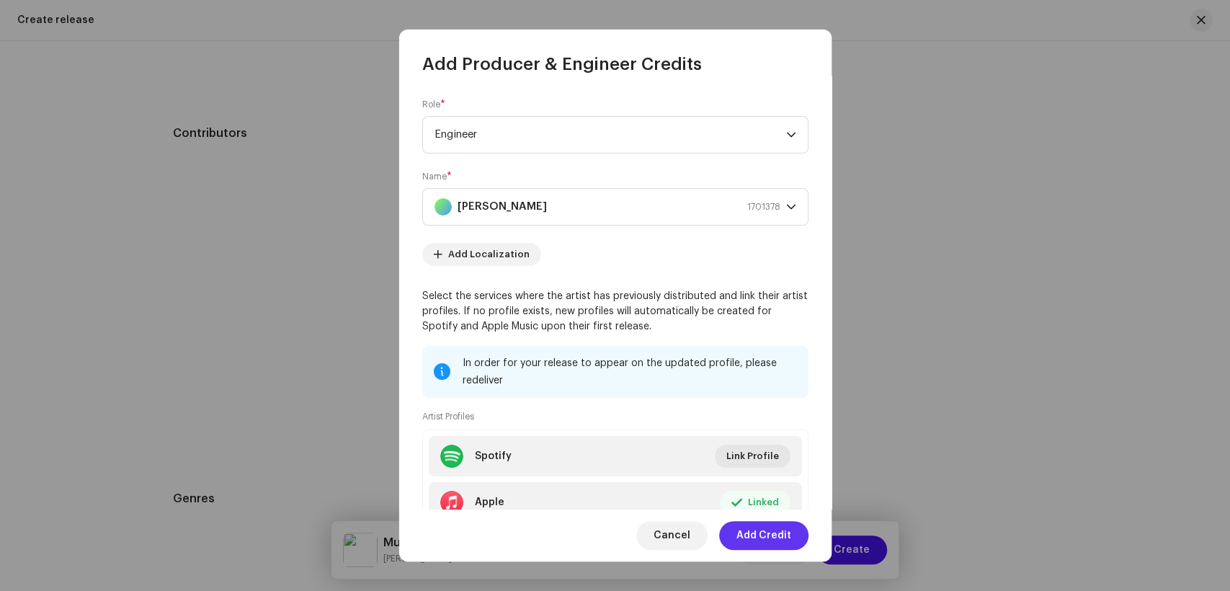
click at [774, 537] on span "Add Credit" at bounding box center [764, 535] width 55 height 29
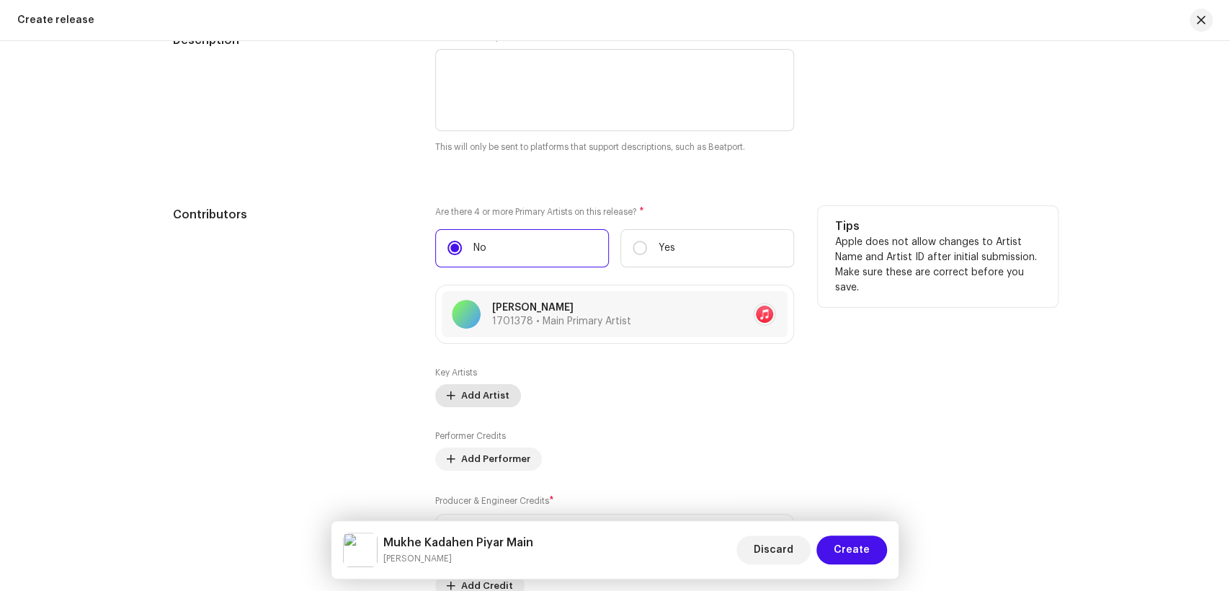
scroll to position [1580, 0]
click at [483, 392] on span "Add Artist" at bounding box center [485, 394] width 48 height 29
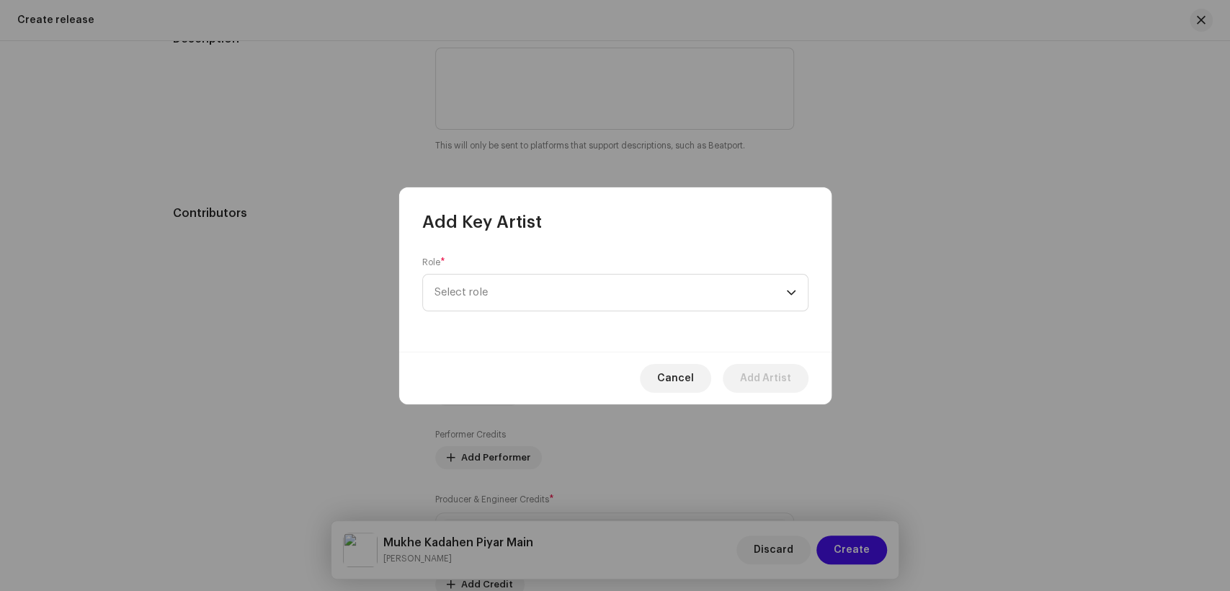
click at [644, 318] on div "Role * Select role" at bounding box center [615, 293] width 432 height 118
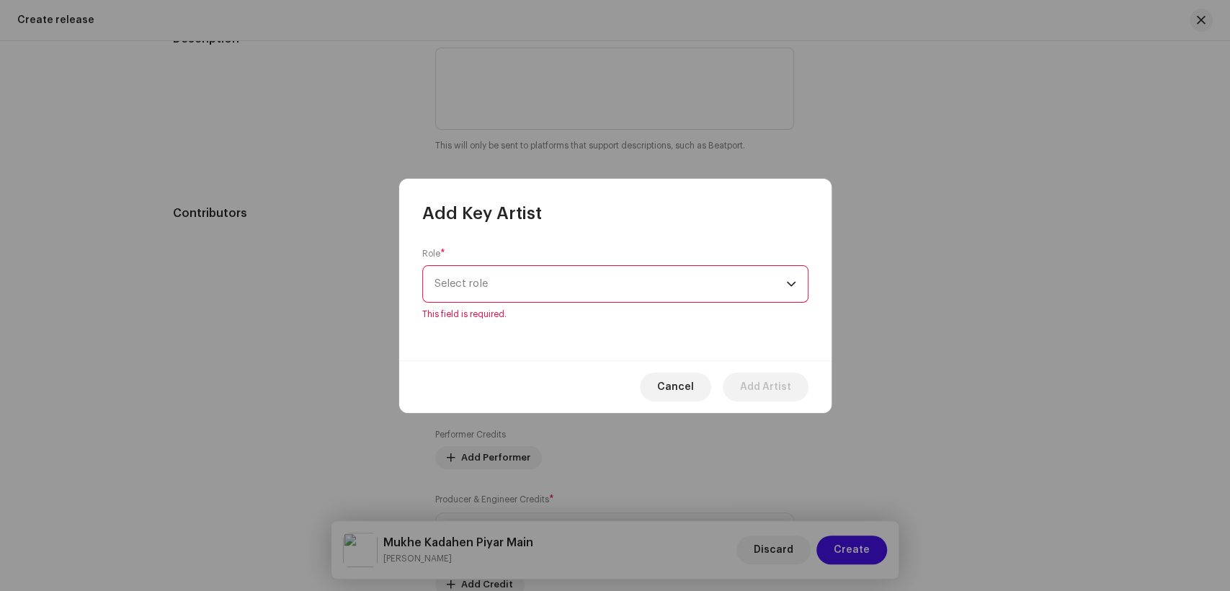
click at [646, 285] on span "Select role" at bounding box center [611, 284] width 352 height 36
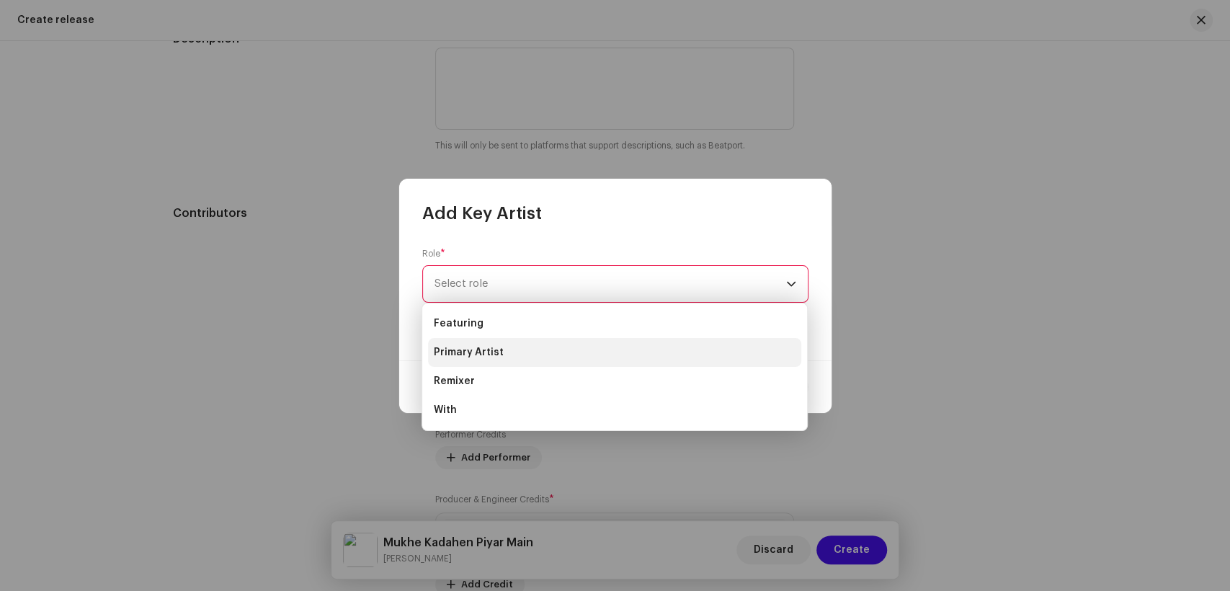
click at [542, 347] on li "Primary Artist" at bounding box center [614, 352] width 373 height 29
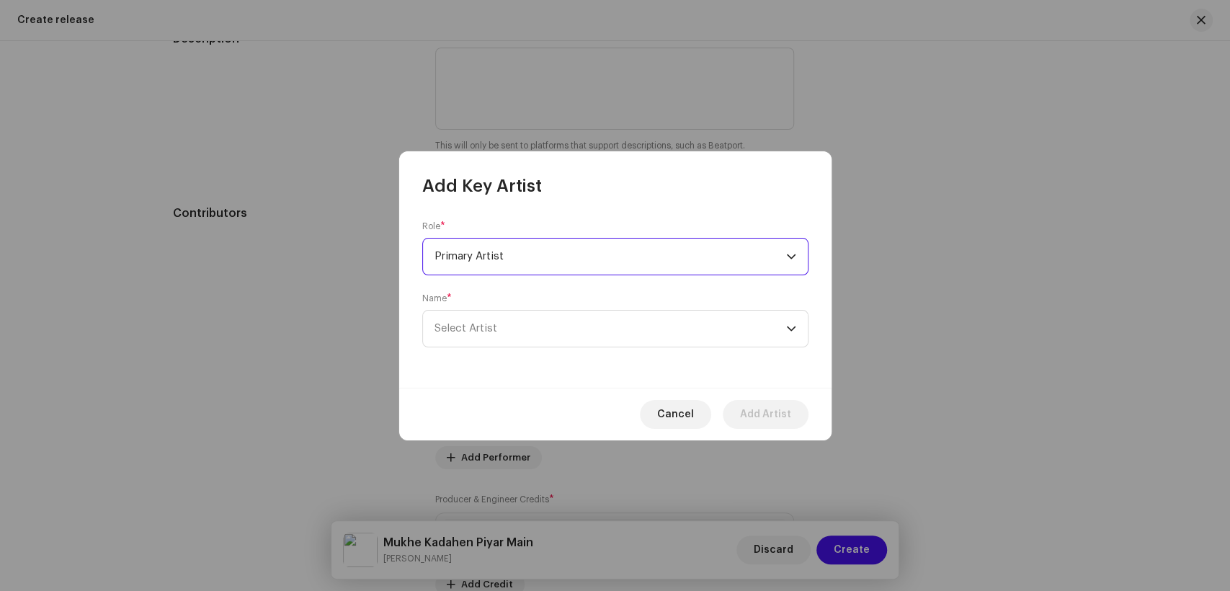
click at [657, 339] on span "Select Artist" at bounding box center [611, 329] width 352 height 36
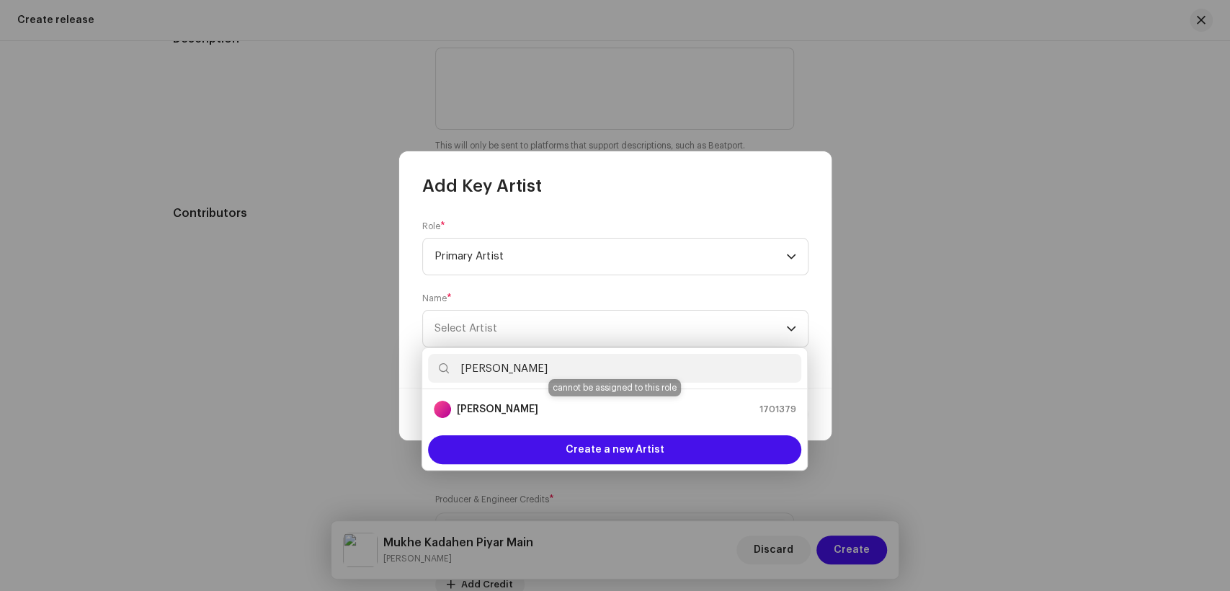
type input "[PERSON_NAME]"
click at [520, 409] on strong "[PERSON_NAME]" at bounding box center [497, 409] width 81 height 14
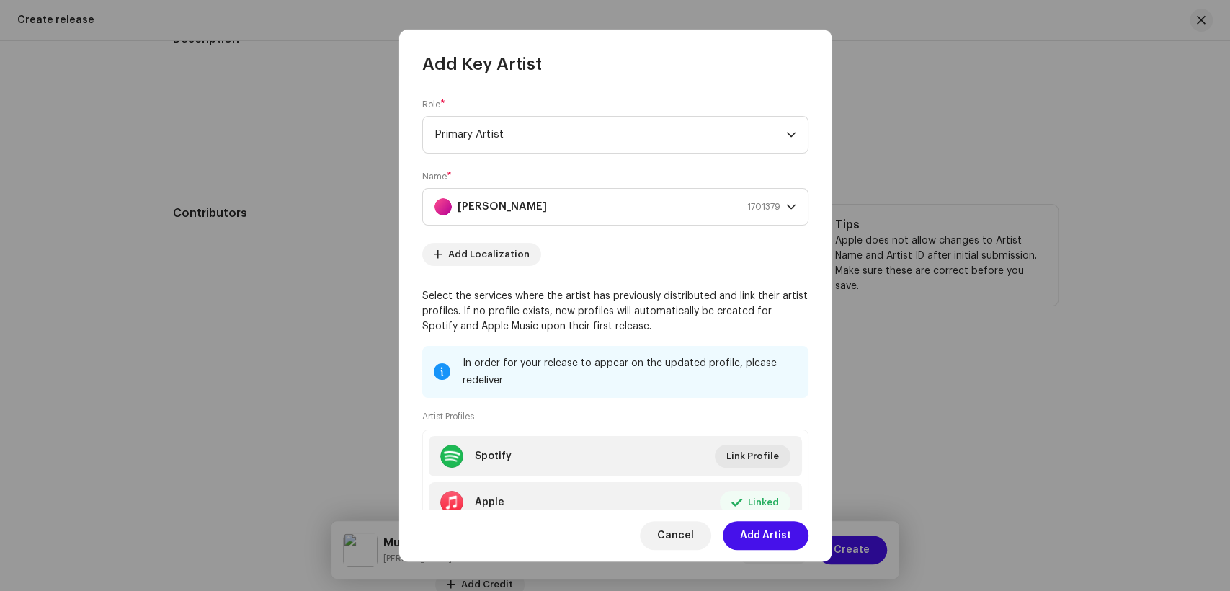
drag, startPoint x: 768, startPoint y: 538, endPoint x: 695, endPoint y: 507, distance: 79.1
click at [767, 538] on span "Add Artist" at bounding box center [765, 535] width 51 height 29
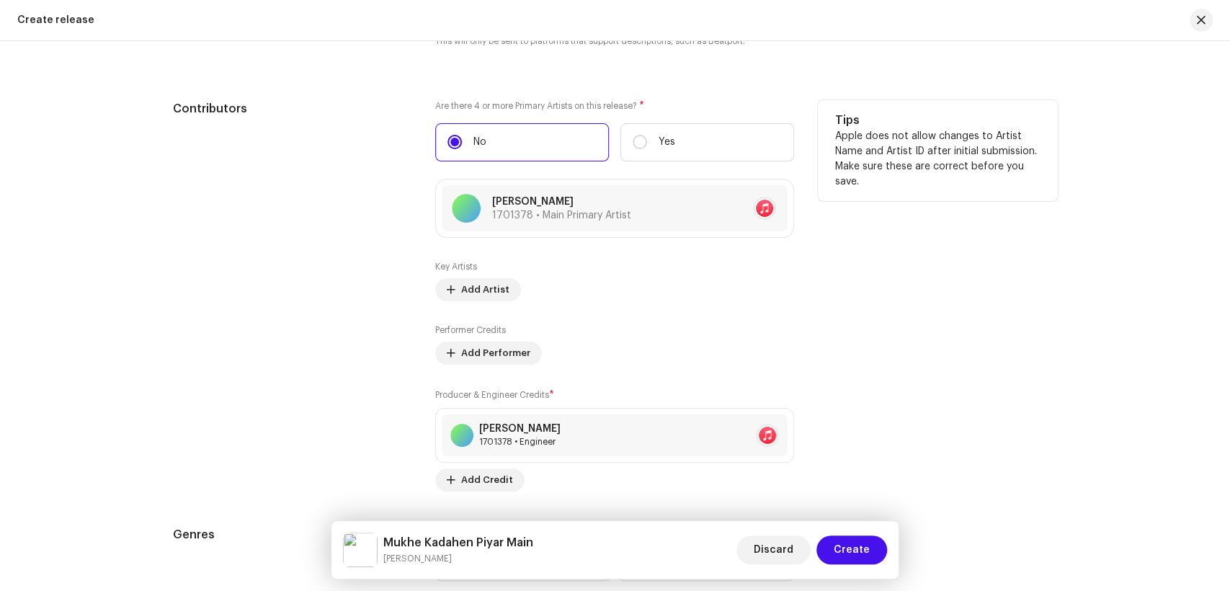
scroll to position [1980, 0]
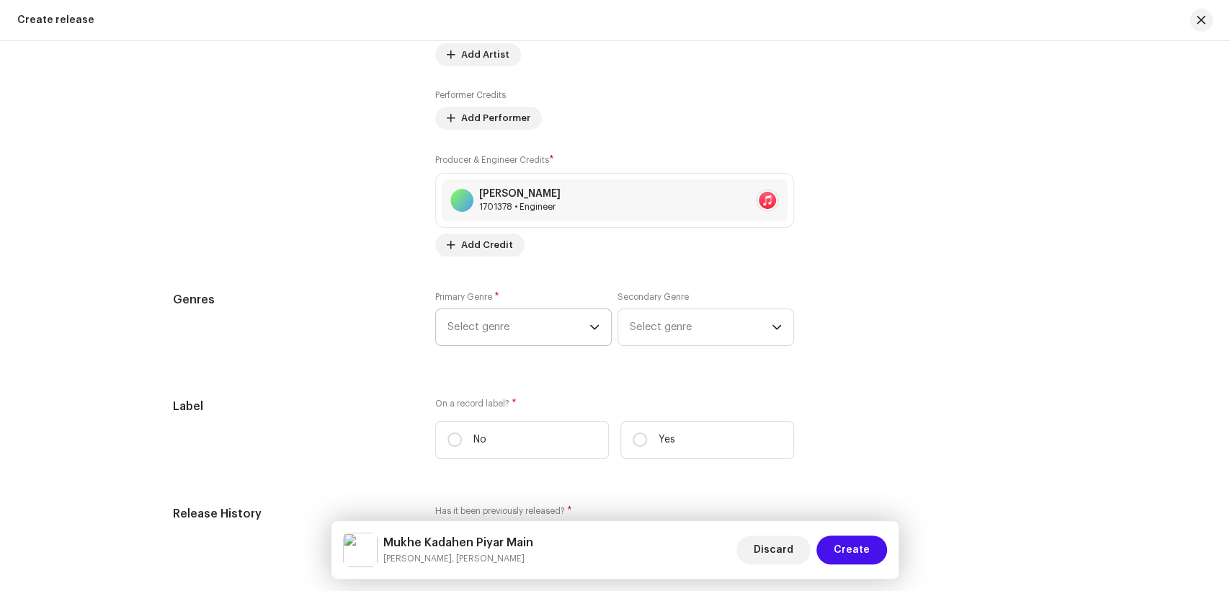
click at [500, 344] on span "Select genre" at bounding box center [519, 327] width 142 height 36
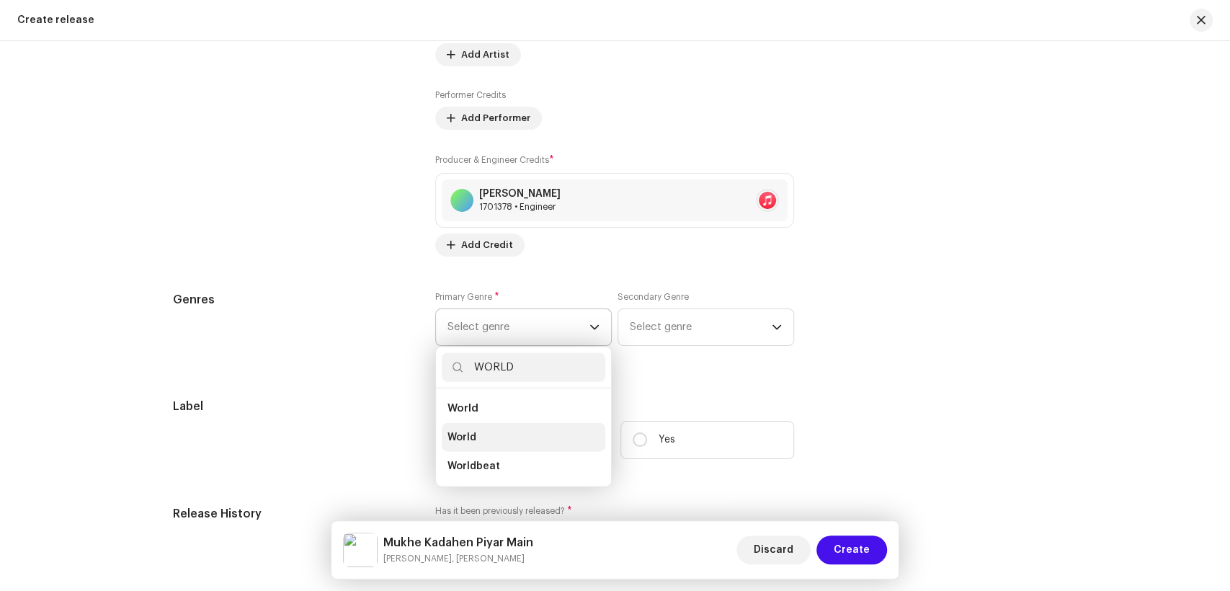
type input "WORLD"
click at [490, 439] on li "World" at bounding box center [524, 437] width 164 height 29
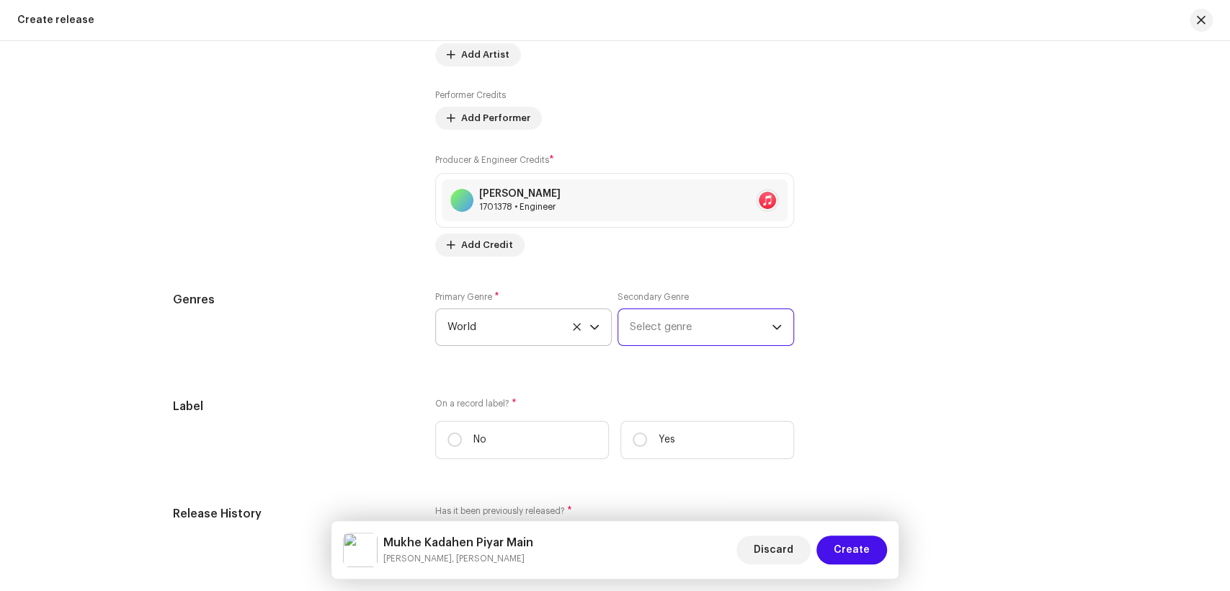
click at [675, 345] on span "Select genre" at bounding box center [701, 327] width 142 height 36
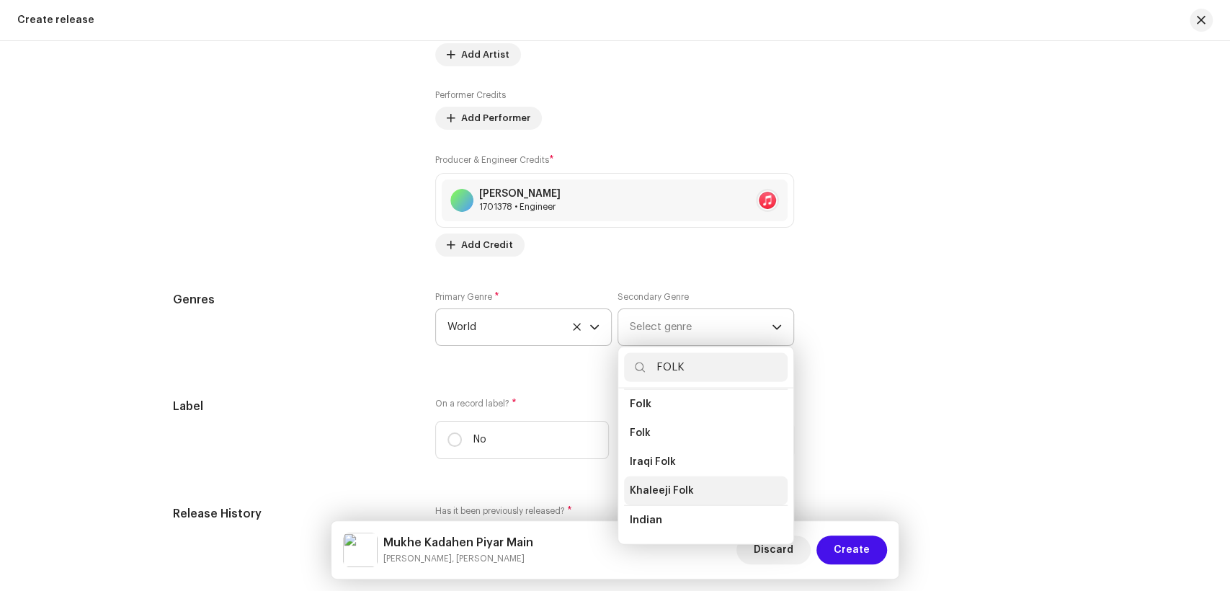
scroll to position [160, 0]
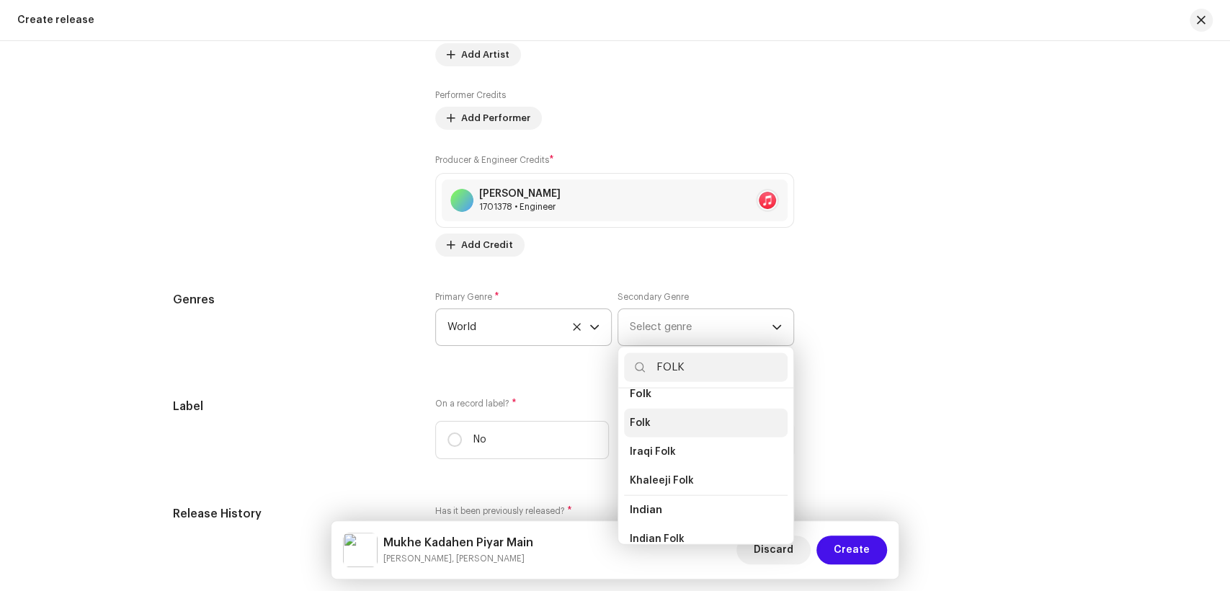
type input "FOLK"
click at [645, 414] on li "Folk" at bounding box center [706, 423] width 164 height 29
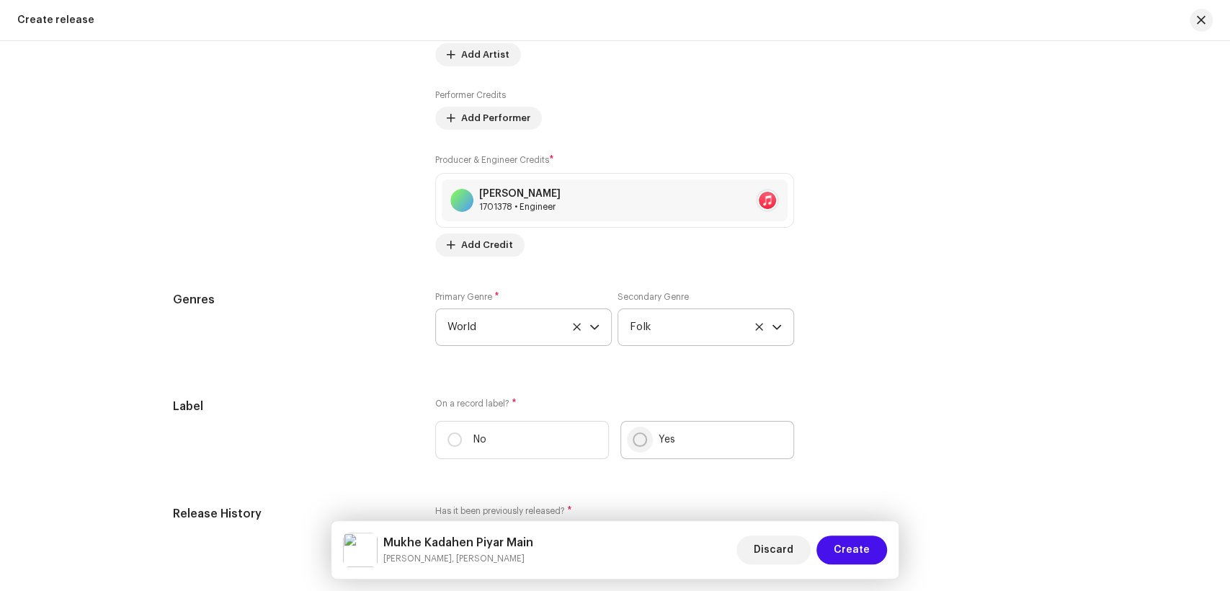
click at [633, 440] on input "Yes" at bounding box center [640, 439] width 14 height 14
radio input "true"
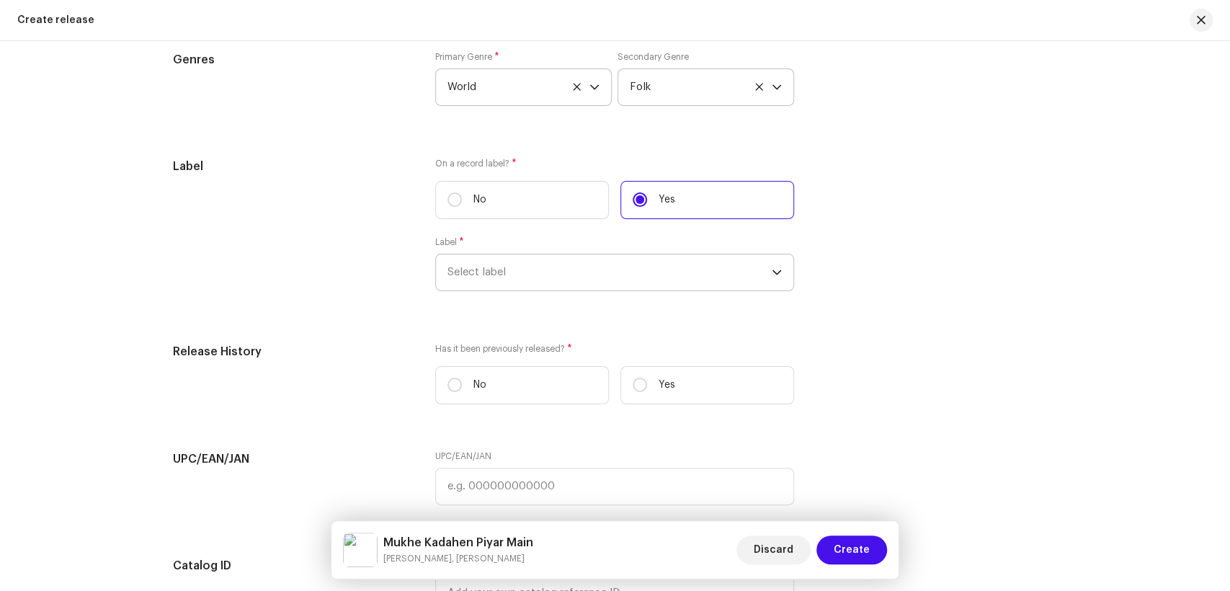
click at [637, 278] on span "Select label" at bounding box center [610, 272] width 324 height 36
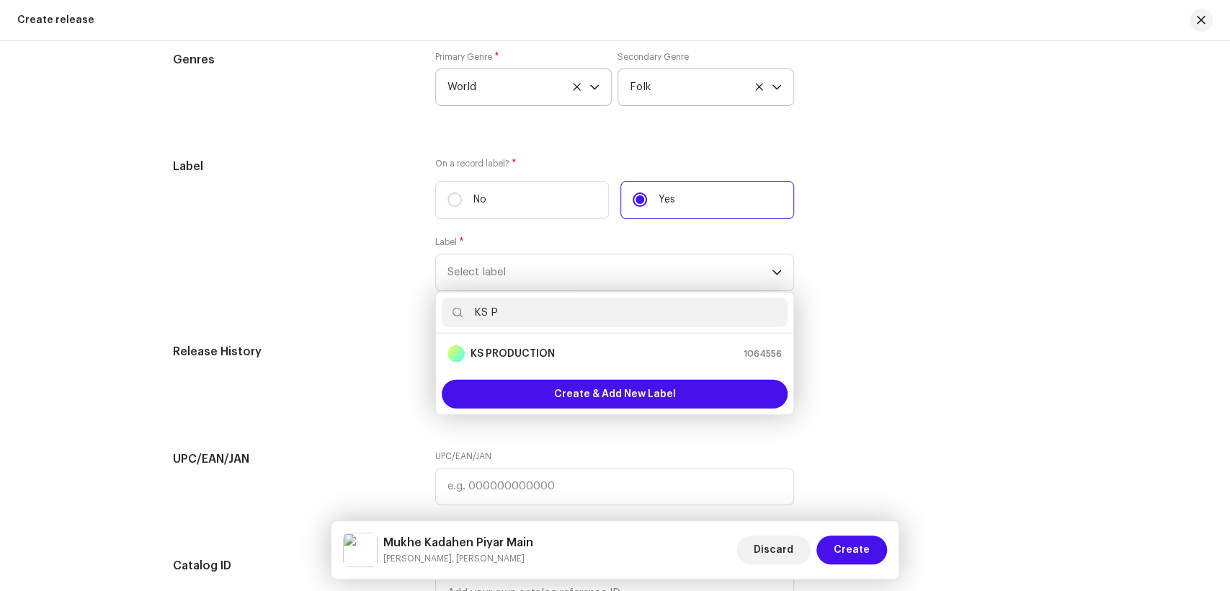
type input "KS P"
drag, startPoint x: 559, startPoint y: 373, endPoint x: 565, endPoint y: 369, distance: 7.8
click at [565, 368] on li "KS PRODUCTION 1064556" at bounding box center [615, 353] width 346 height 29
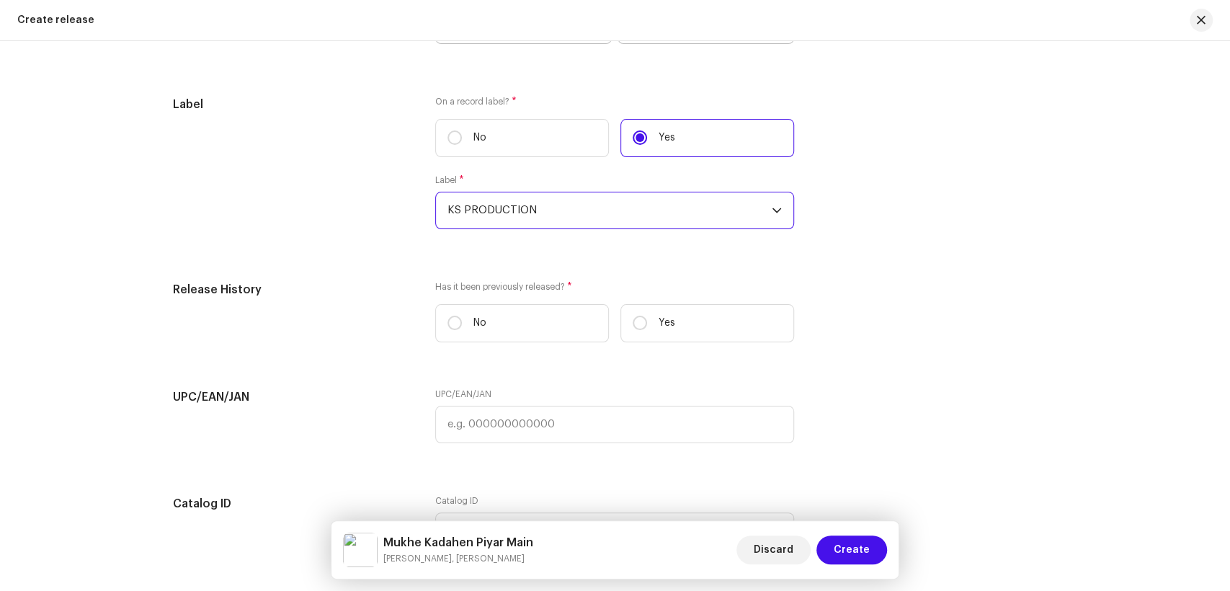
scroll to position [2461, 0]
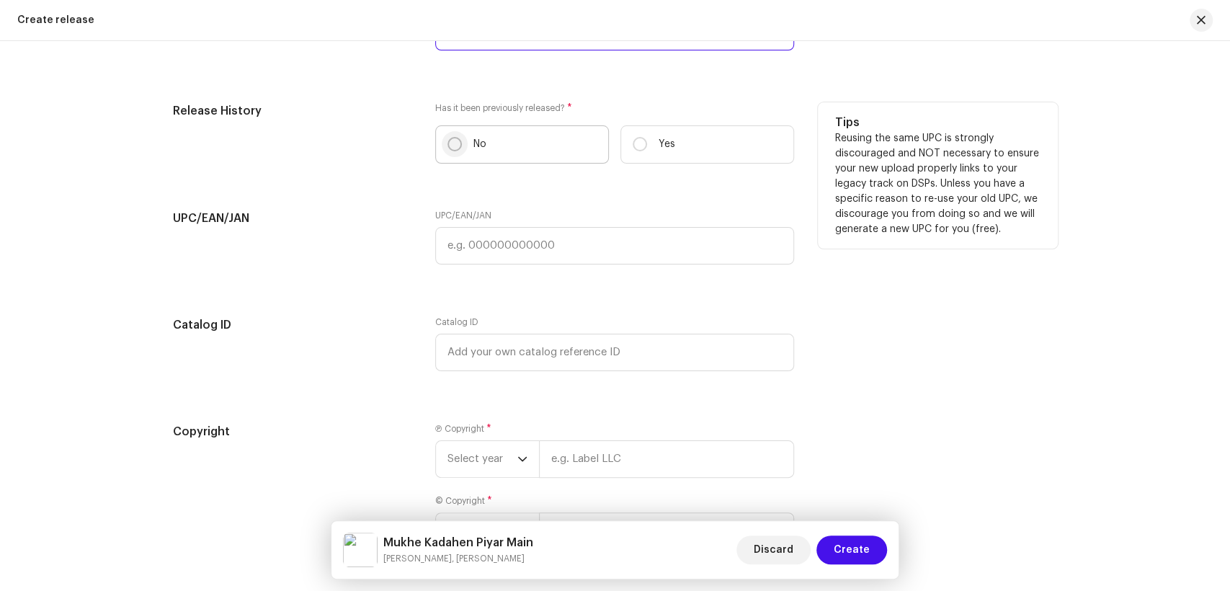
click at [454, 151] on input "No" at bounding box center [455, 144] width 14 height 14
radio input "true"
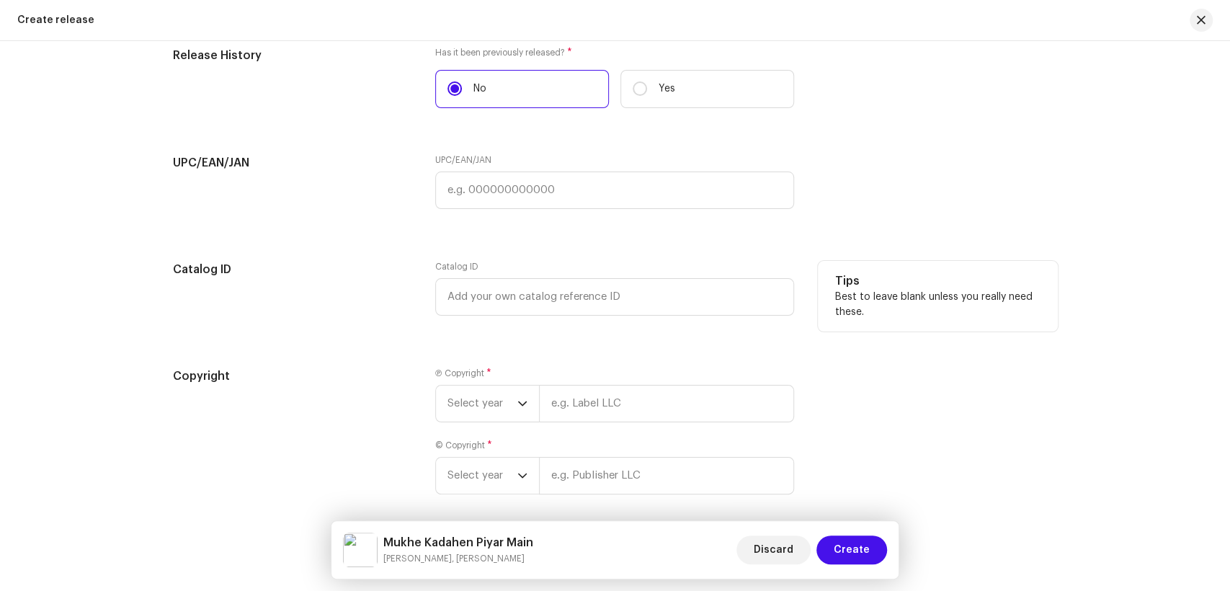
scroll to position [2541, 0]
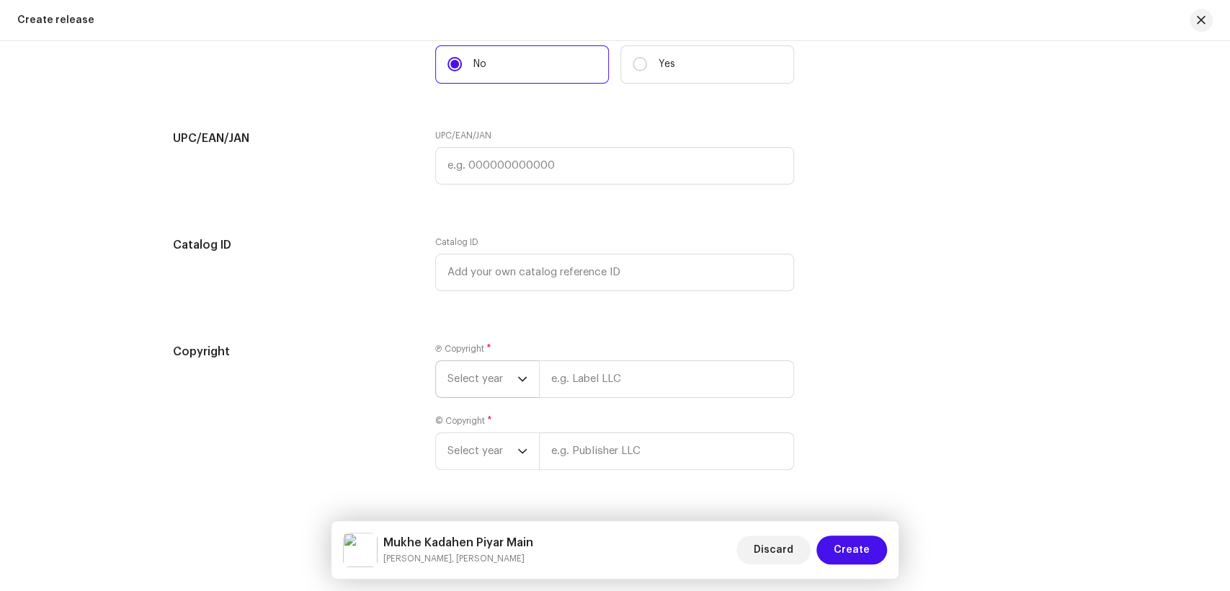
click at [474, 384] on span "Select year" at bounding box center [483, 379] width 70 height 36
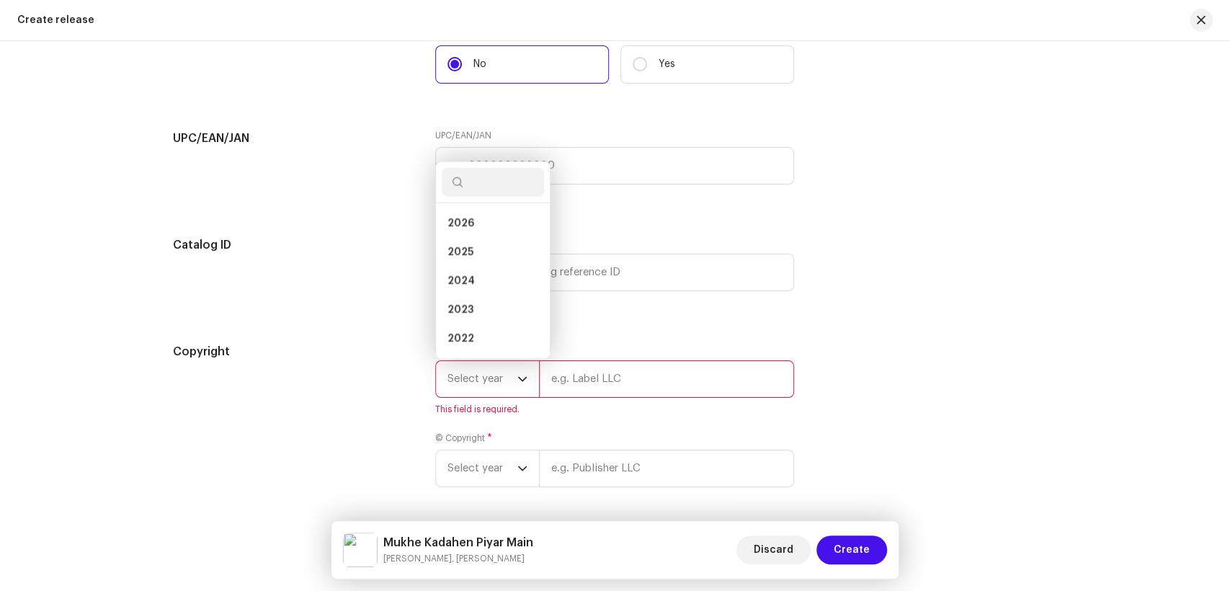
scroll to position [23, 0]
click at [471, 234] on li "2025" at bounding box center [493, 229] width 102 height 29
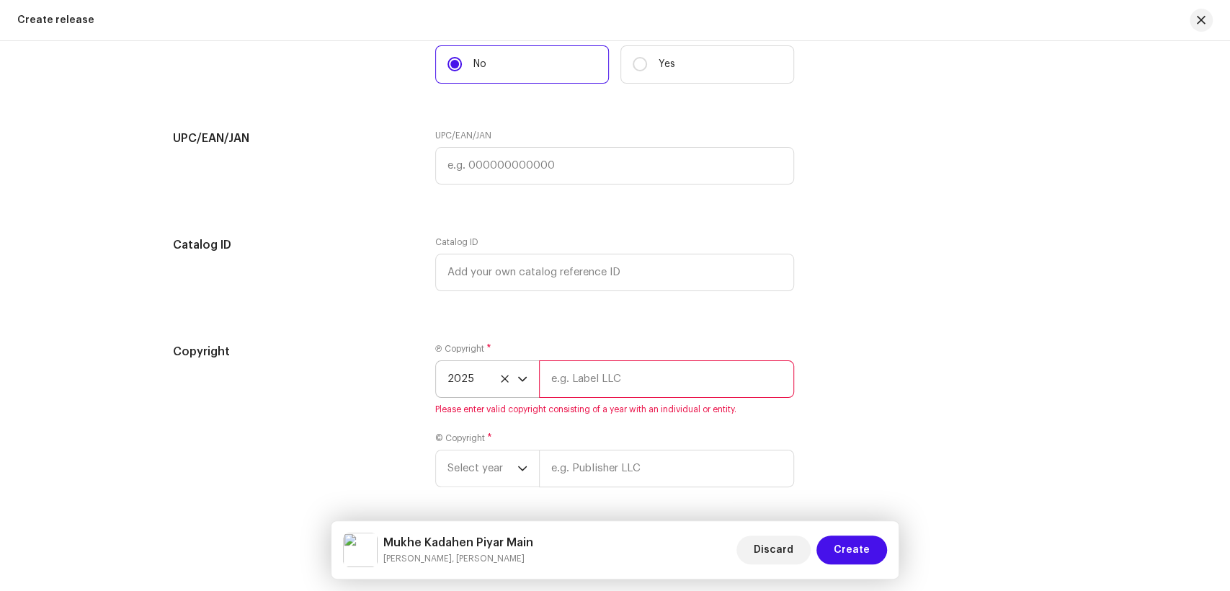
click at [667, 374] on input "text" at bounding box center [666, 378] width 255 height 37
type input "KS PRODUCTION"
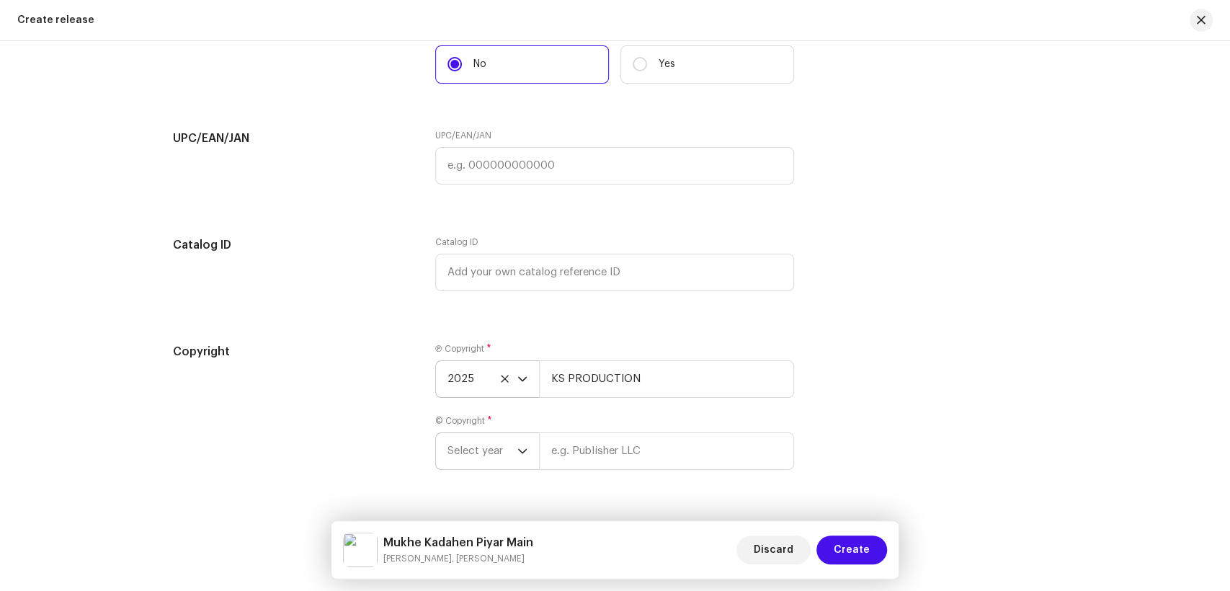
click at [471, 455] on span "Select year" at bounding box center [483, 451] width 70 height 36
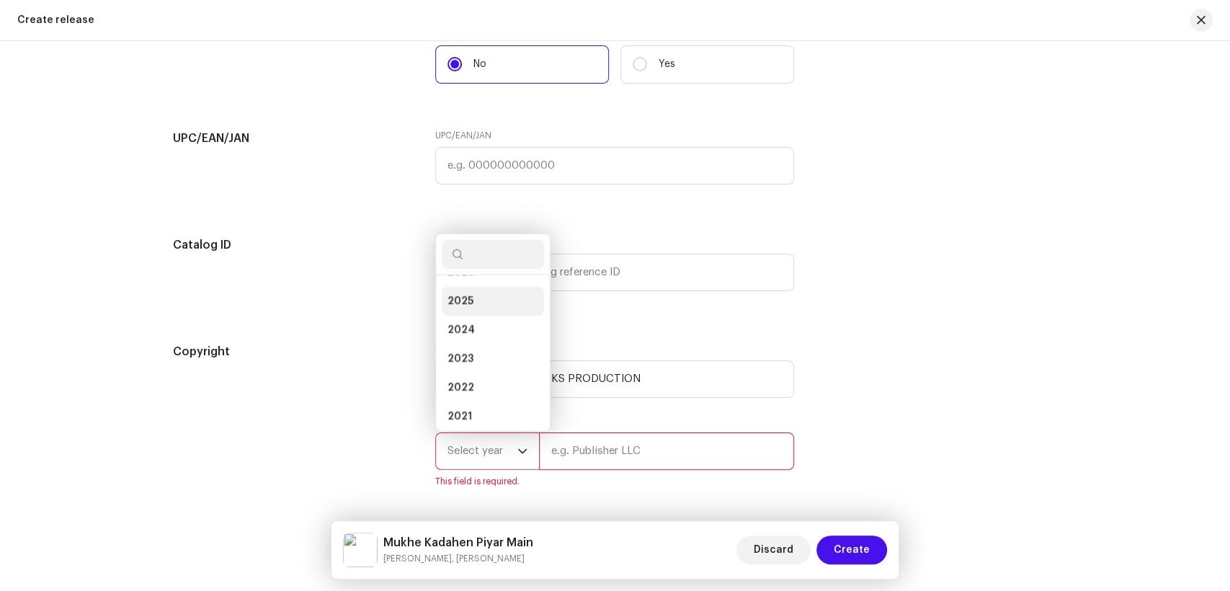
click at [489, 303] on li "2025" at bounding box center [493, 301] width 102 height 29
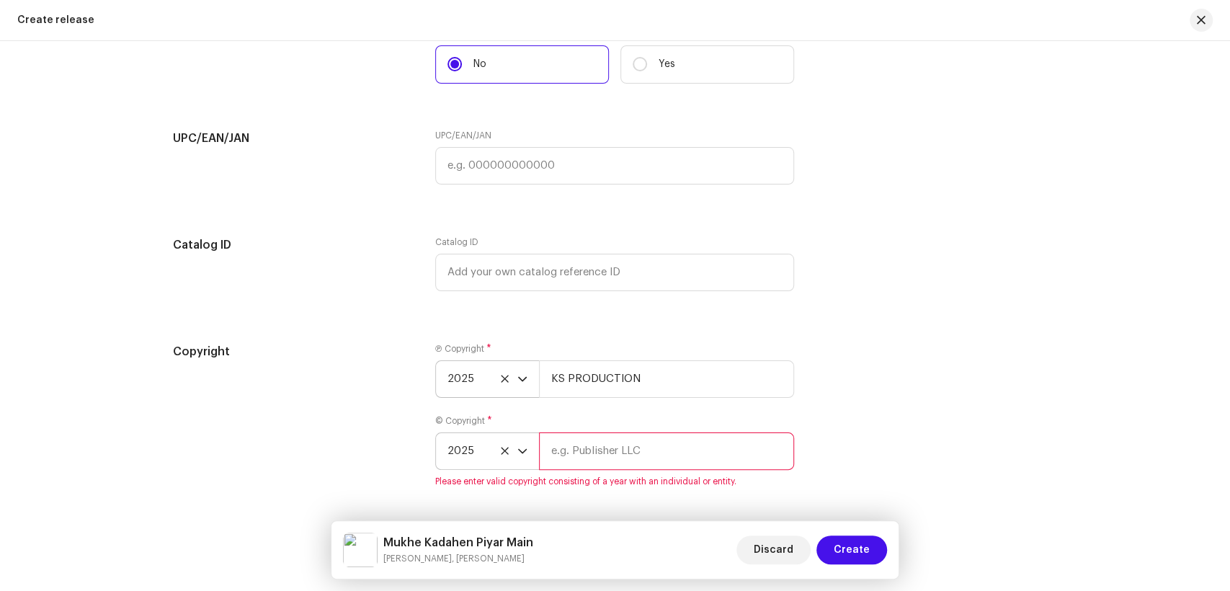
click at [657, 461] on input "text" at bounding box center [666, 450] width 255 height 37
type input "KS PRODUCTION"
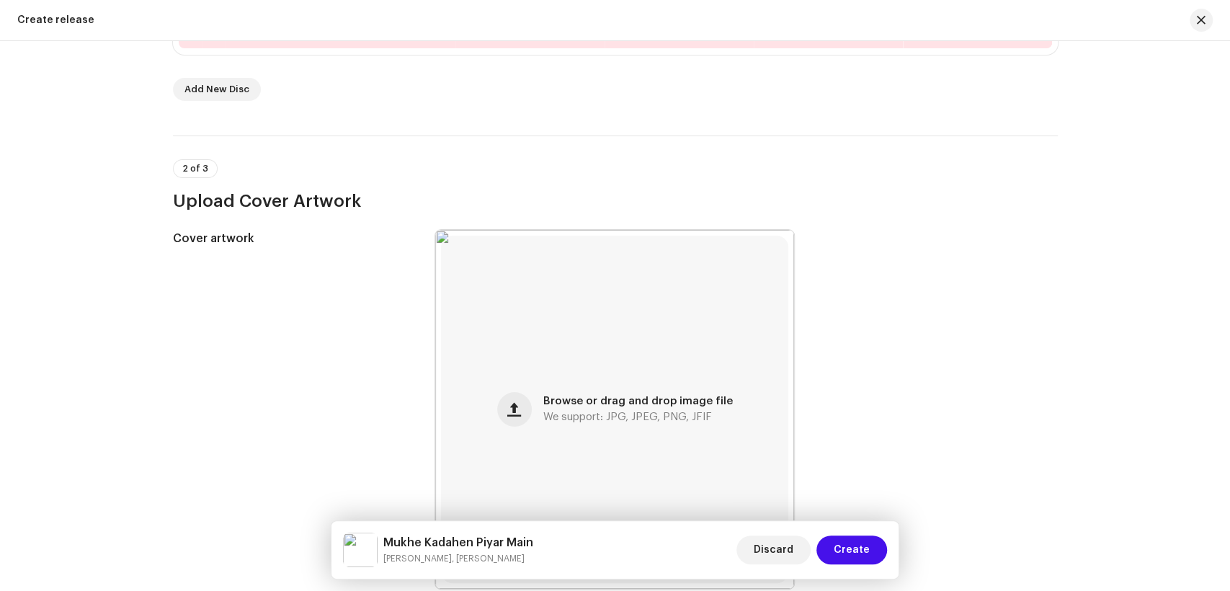
scroll to position [58, 0]
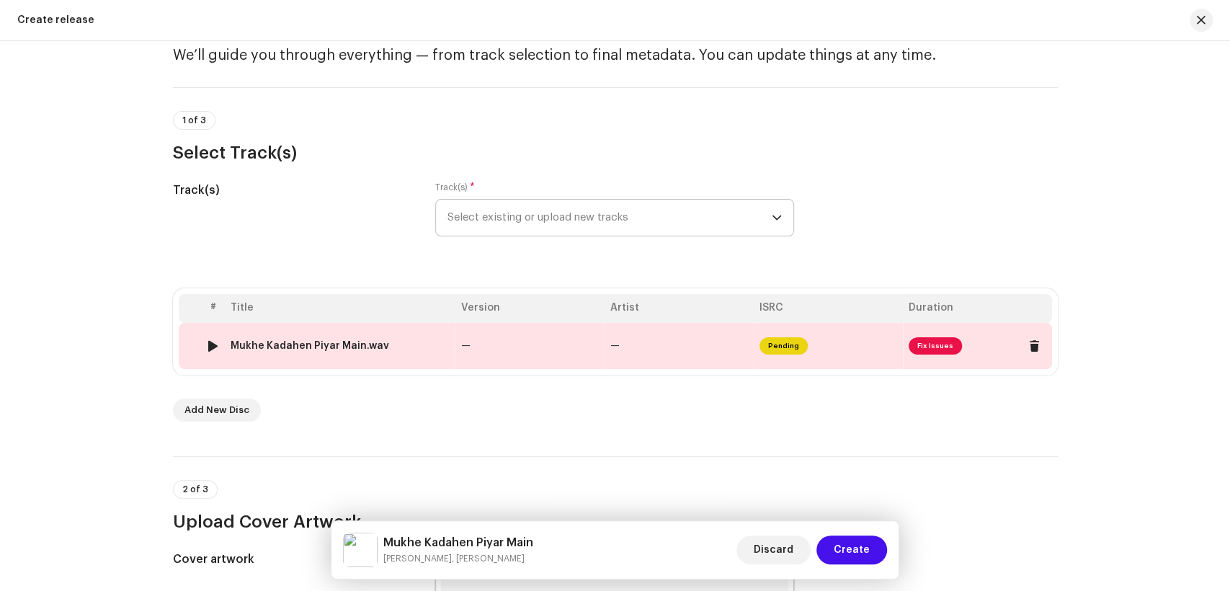
click at [408, 350] on div "Mukhe Kadahen Piyar Main.wav" at bounding box center [340, 346] width 219 height 12
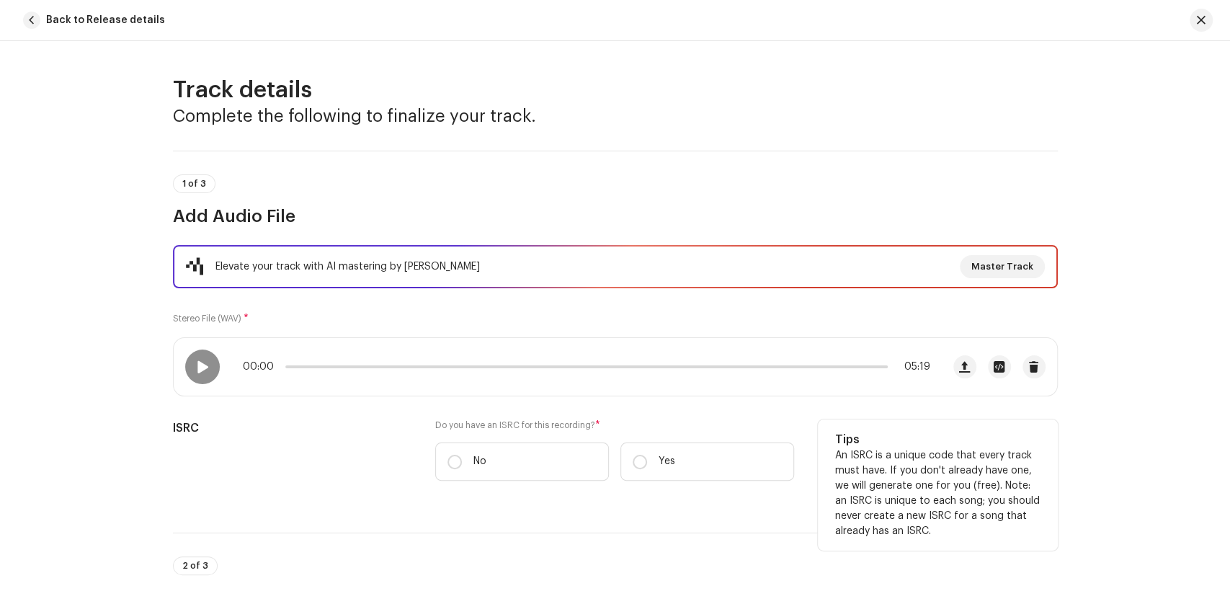
click at [451, 461] on input "No" at bounding box center [455, 462] width 14 height 14
radio input "true"
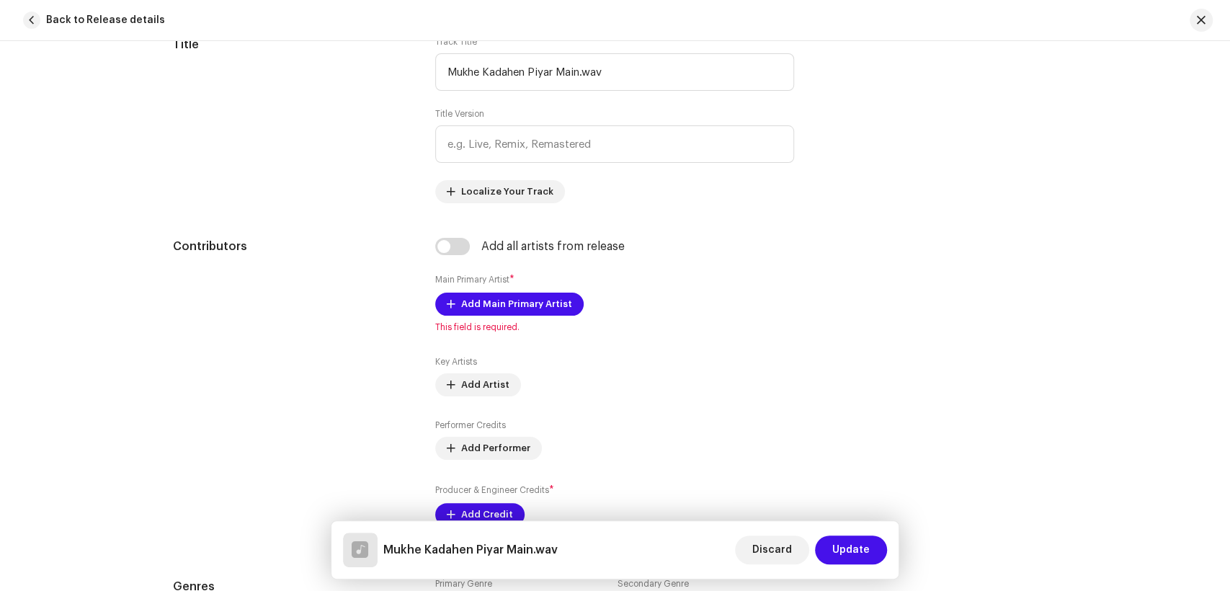
scroll to position [400, 0]
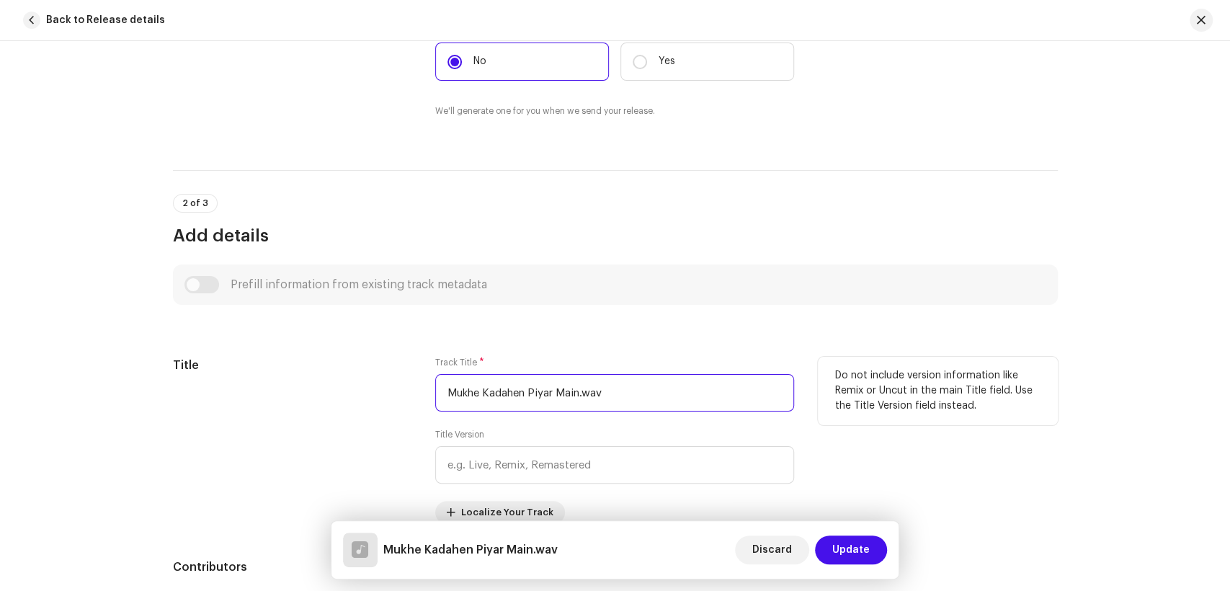
click at [667, 388] on input "Mukhe Kadahen Piyar Main.wav" at bounding box center [614, 392] width 359 height 37
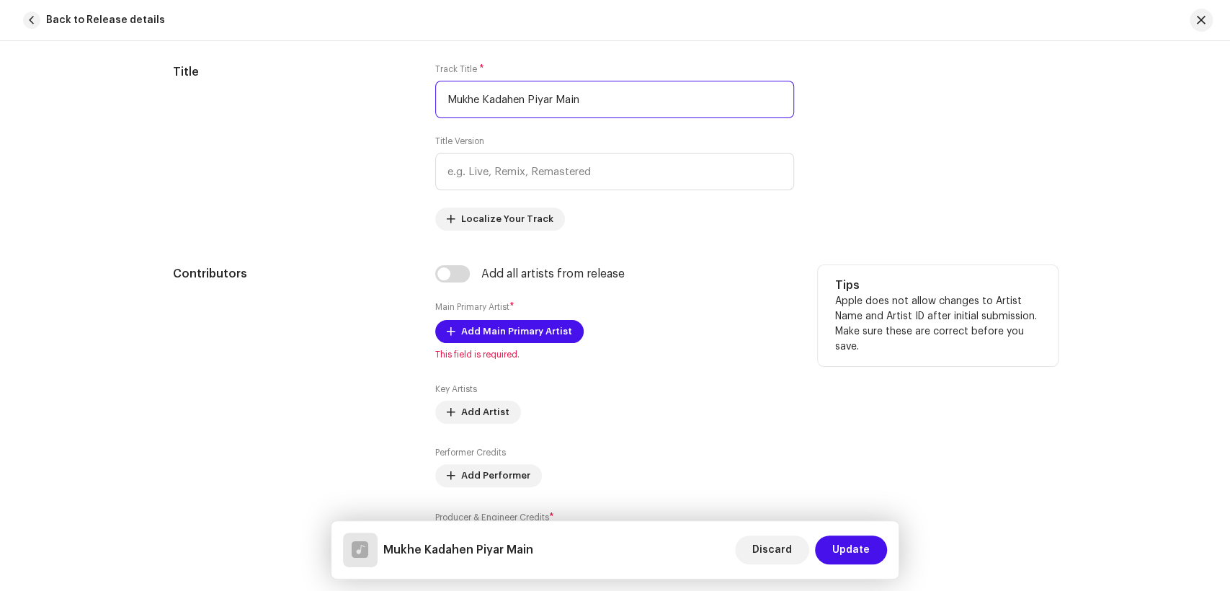
scroll to position [721, 0]
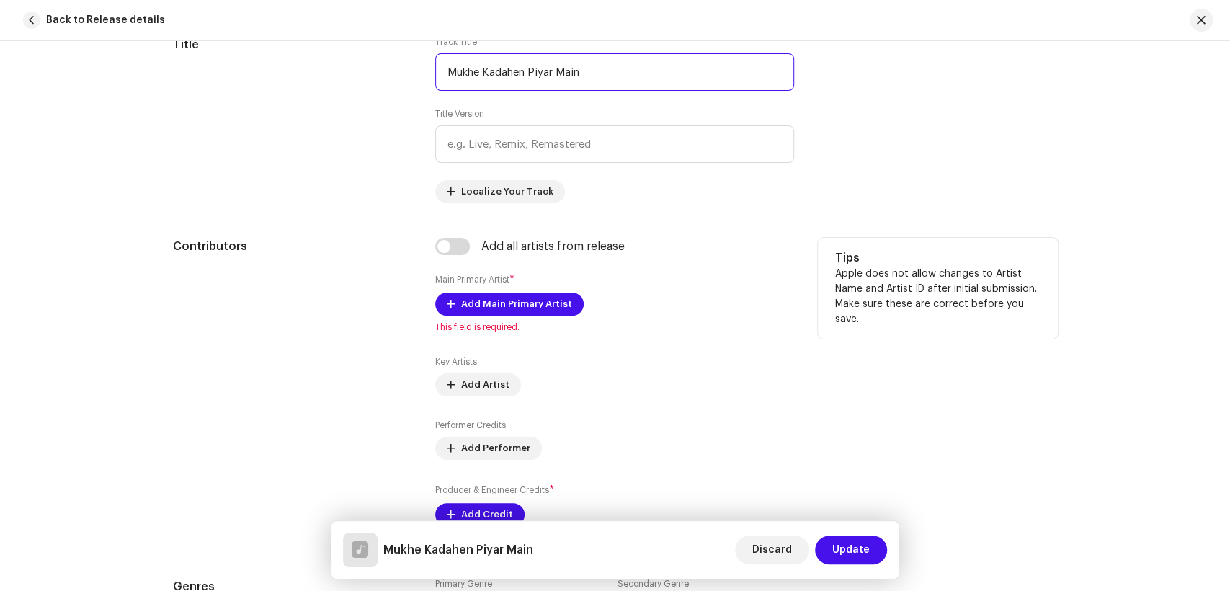
type input "Mukhe Kadahen Piyar Main"
click at [447, 257] on div "Add all artists from release Main Primary Artist * Add Main Primary Artist This…" at bounding box center [614, 391] width 359 height 306
click at [448, 246] on input "checkbox" at bounding box center [452, 246] width 35 height 17
checkbox input "true"
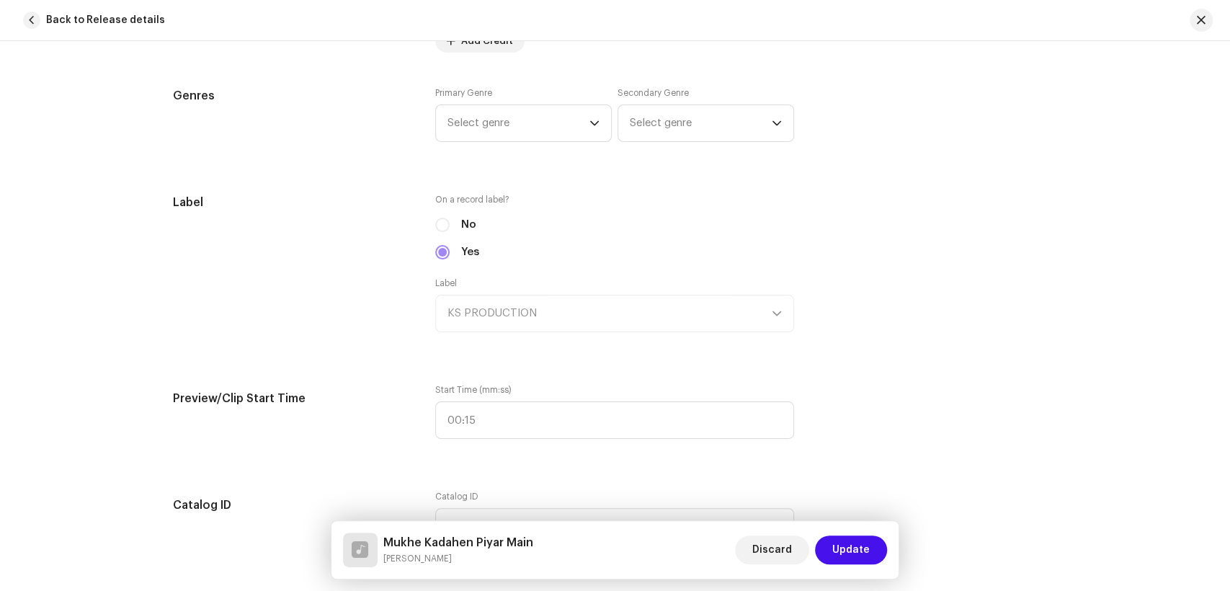
scroll to position [1361, 0]
click at [497, 127] on span "Select genre" at bounding box center [519, 123] width 142 height 36
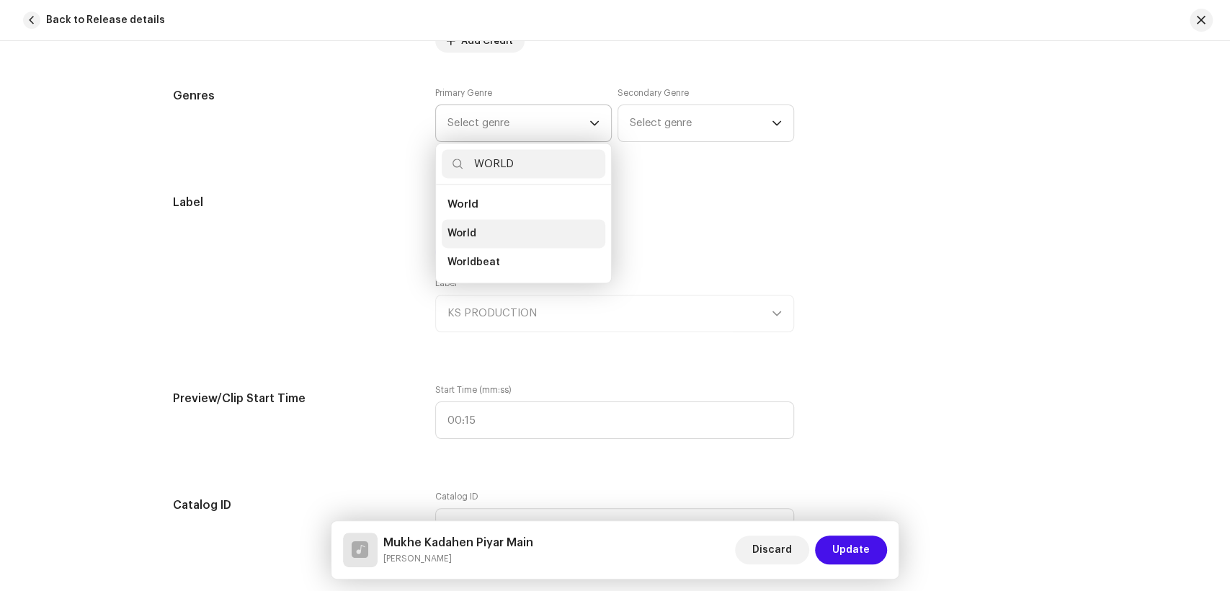
type input "WORLD"
drag, startPoint x: 484, startPoint y: 228, endPoint x: 626, endPoint y: 125, distance: 176.0
click at [484, 227] on li "World" at bounding box center [524, 233] width 164 height 29
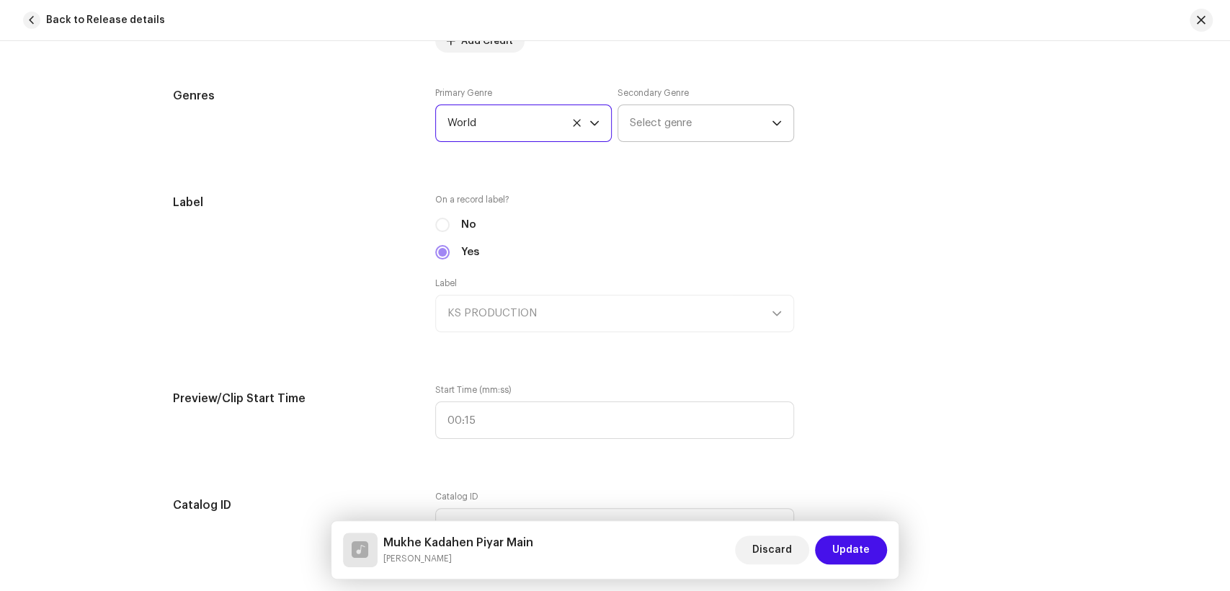
click at [630, 125] on span "Select genre" at bounding box center [701, 123] width 142 height 36
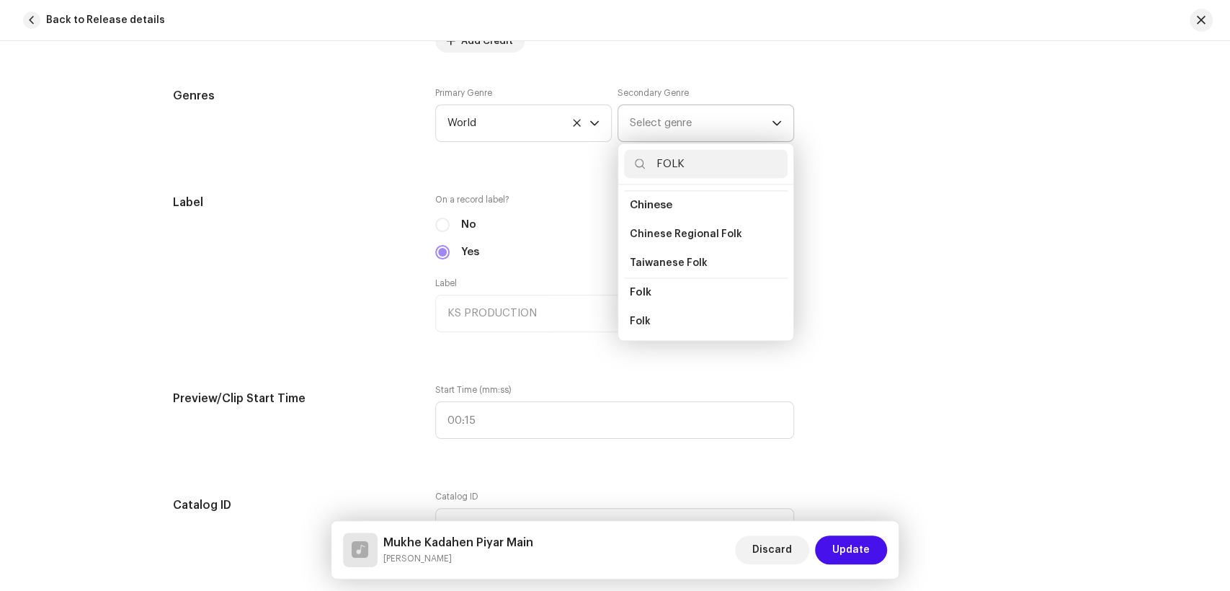
scroll to position [80, 0]
type input "FOLK"
click at [664, 295] on li "Folk" at bounding box center [706, 299] width 164 height 29
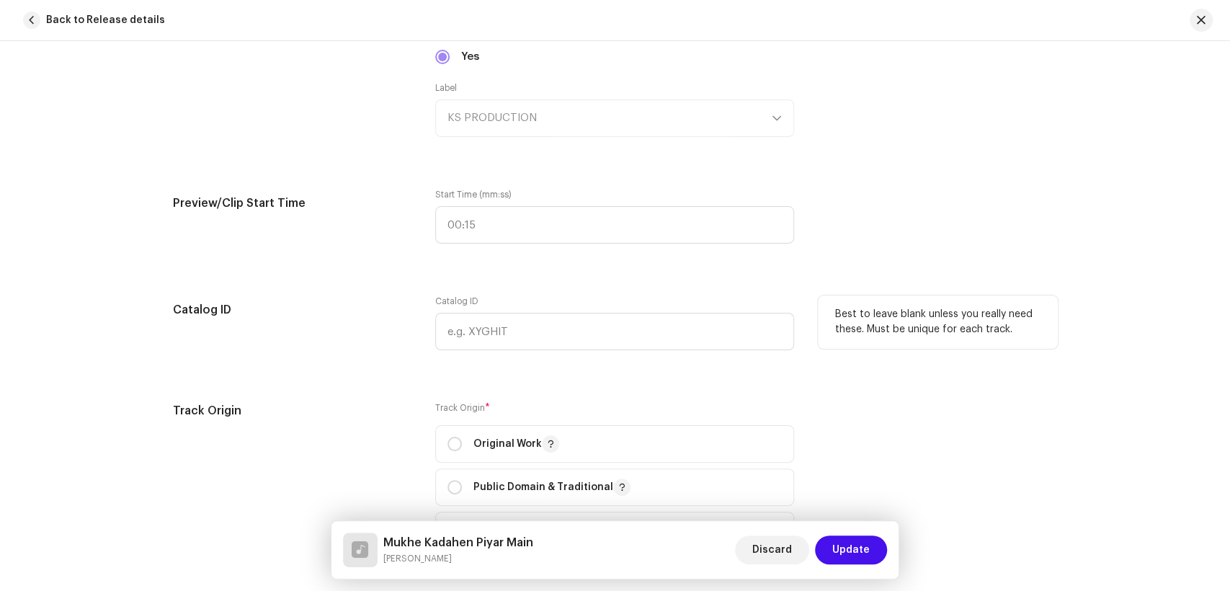
scroll to position [1601, 0]
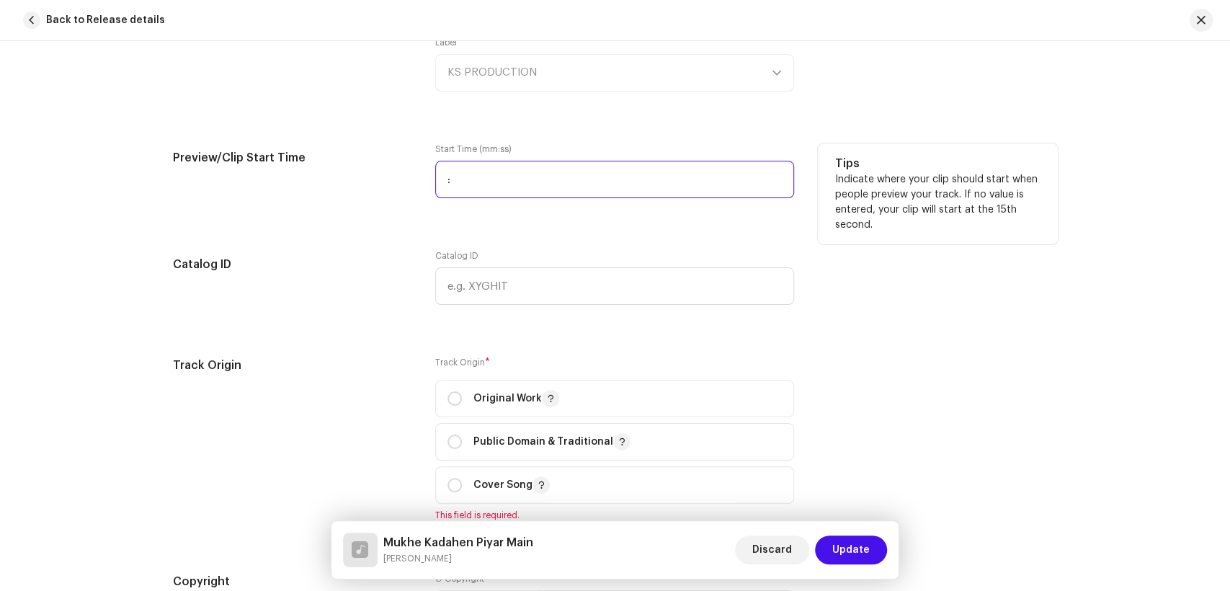
click at [437, 183] on input ":" at bounding box center [614, 179] width 359 height 37
type input "01:20"
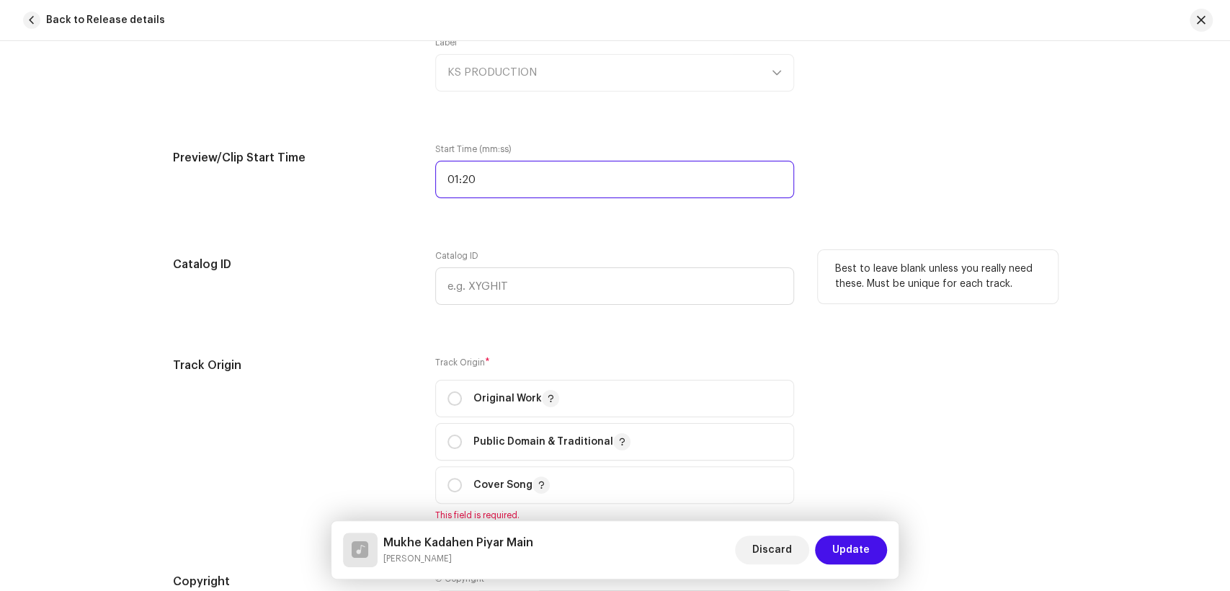
scroll to position [1841, 0]
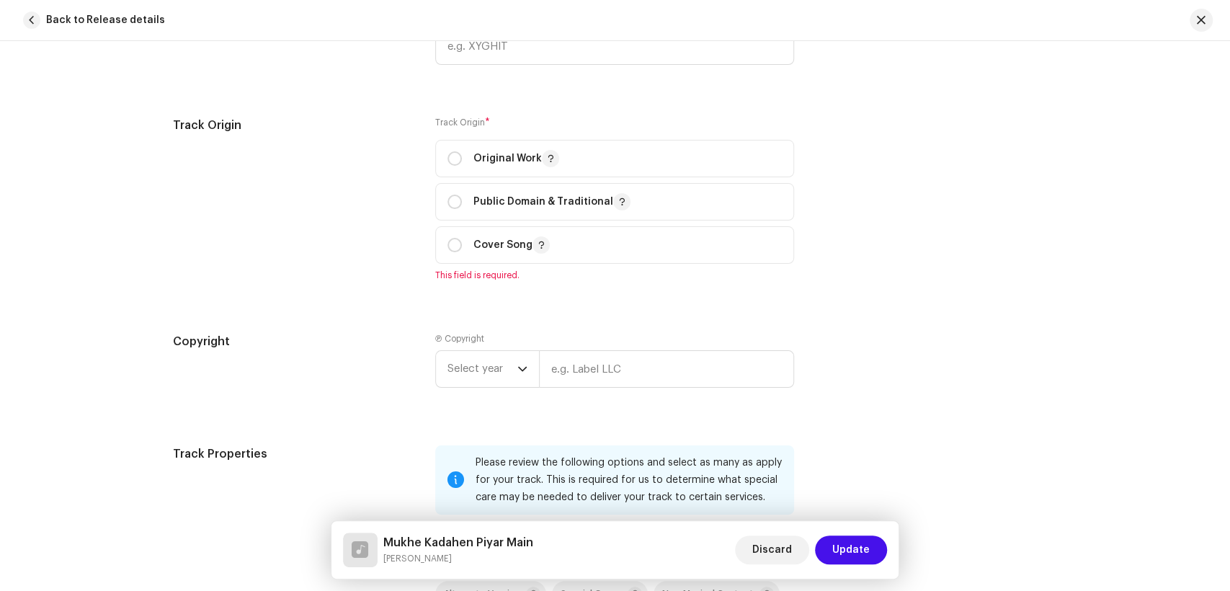
click at [381, 266] on div "Track Origin" at bounding box center [293, 208] width 240 height 182
click at [448, 159] on input "radio" at bounding box center [455, 158] width 14 height 14
radio input "true"
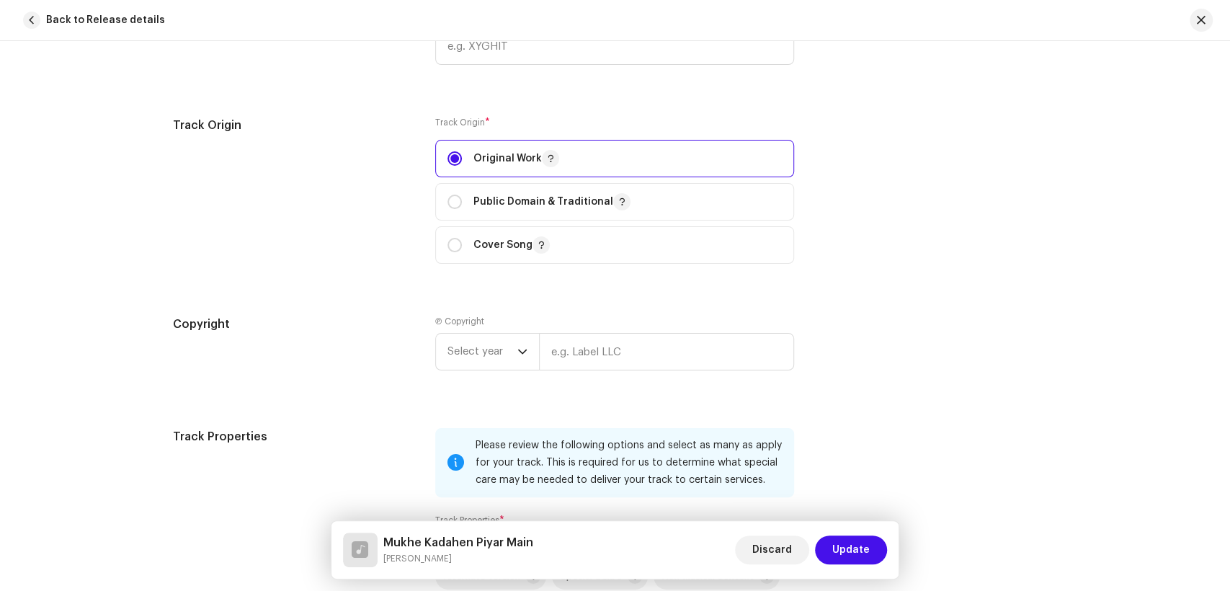
scroll to position [2001, 0]
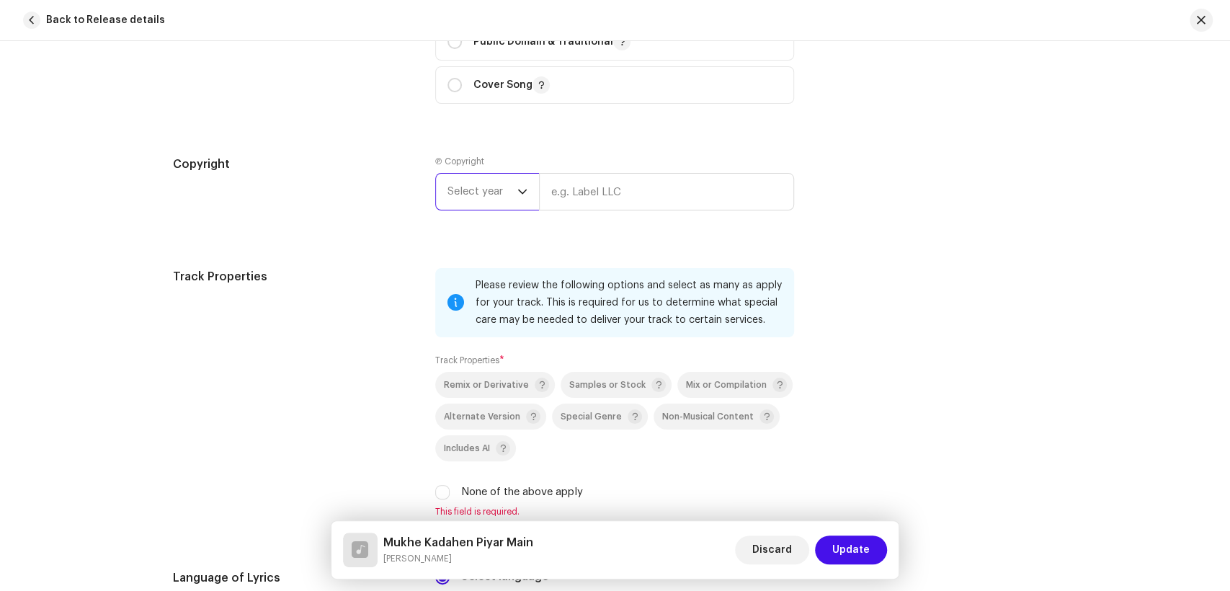
click at [499, 190] on span "Select year" at bounding box center [483, 192] width 70 height 36
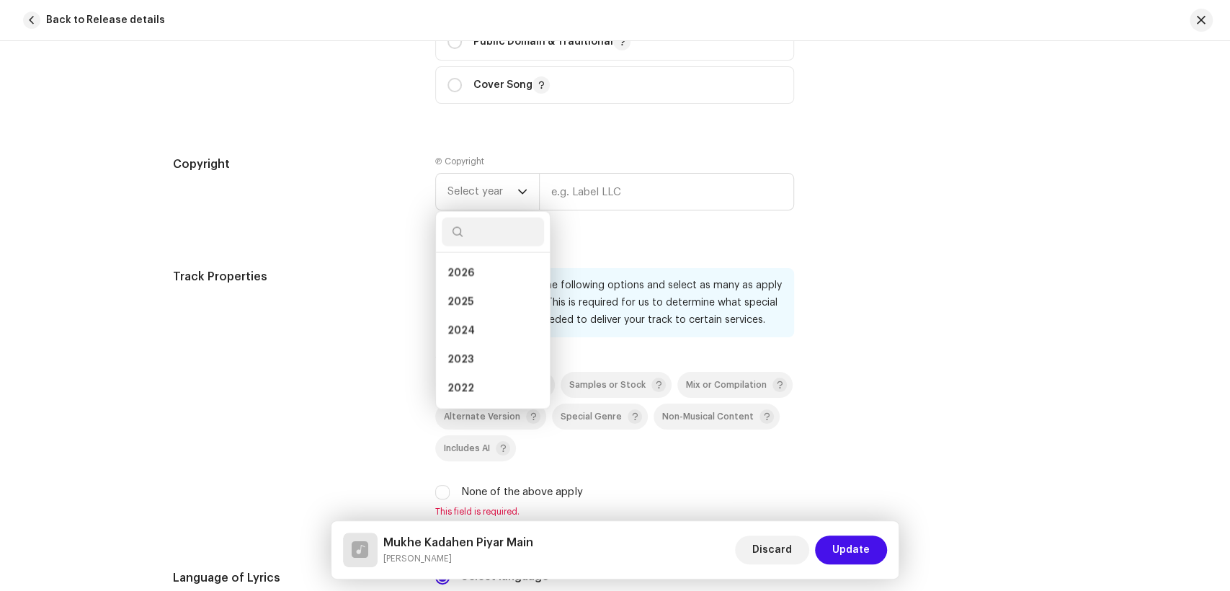
drag, startPoint x: 476, startPoint y: 296, endPoint x: 577, endPoint y: 241, distance: 114.8
click at [480, 291] on li "2025" at bounding box center [493, 302] width 102 height 29
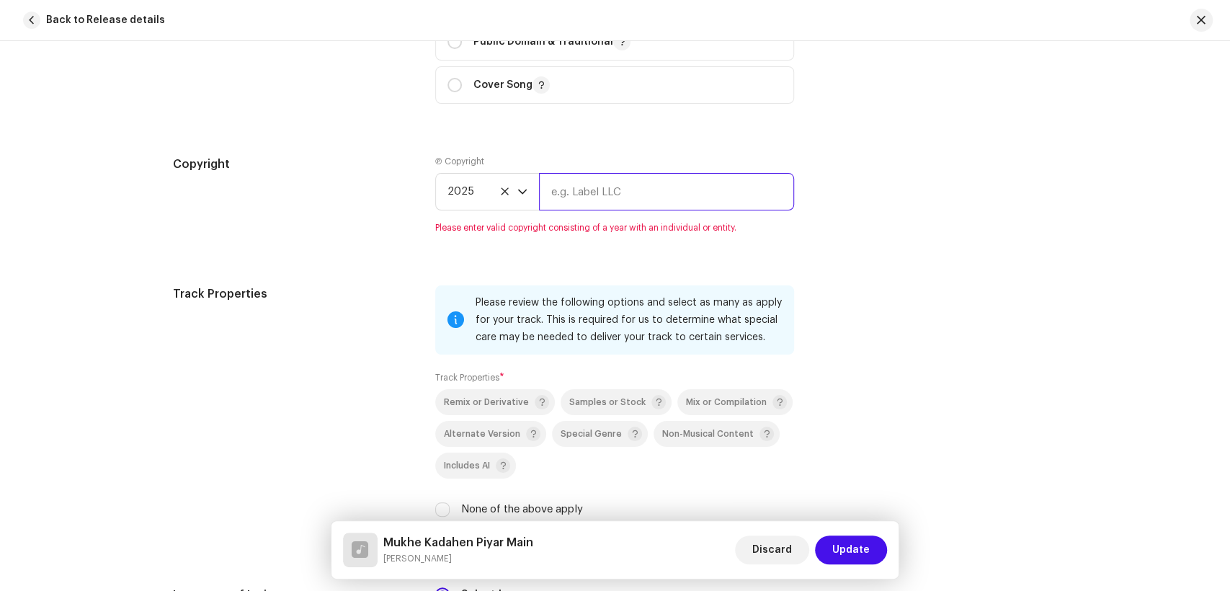
click at [617, 207] on input "text" at bounding box center [666, 191] width 255 height 37
type input "KS PRODUCTION"
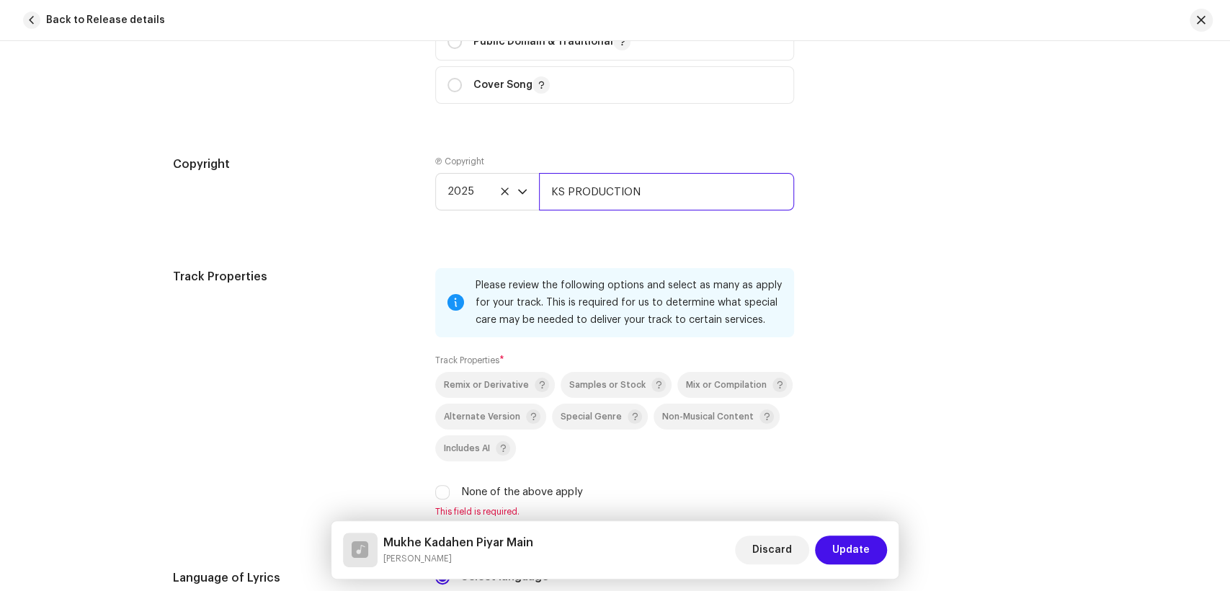
scroll to position [2162, 0]
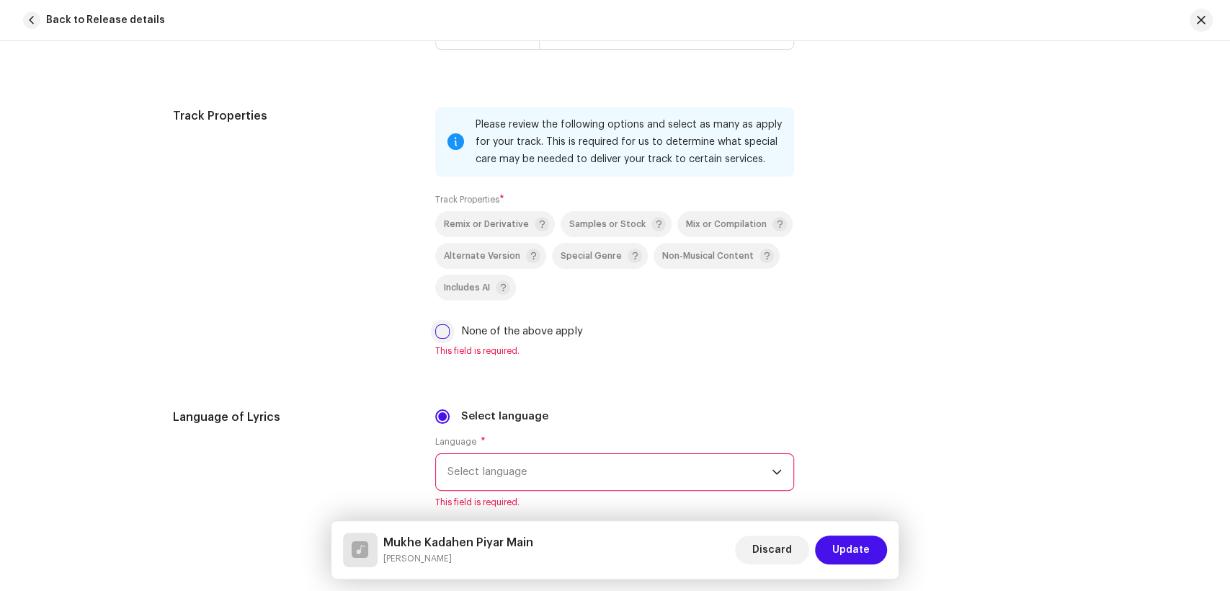
click at [435, 339] on input "None of the above apply" at bounding box center [442, 331] width 14 height 14
checkbox input "true"
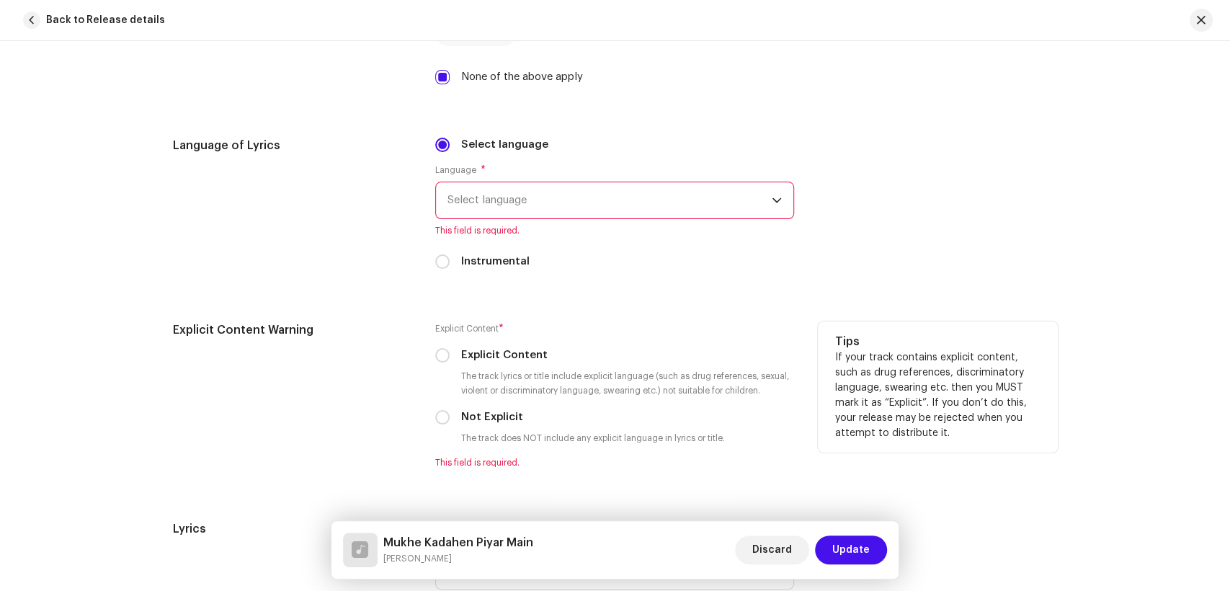
scroll to position [2482, 0]
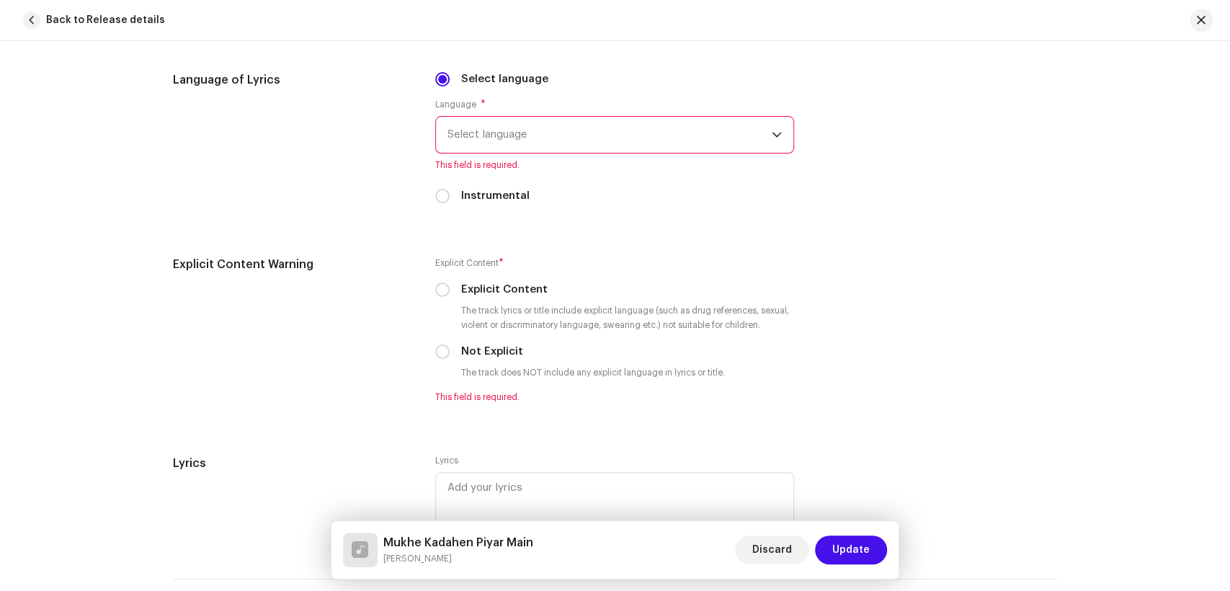
click at [621, 147] on span "Select language" at bounding box center [610, 135] width 324 height 36
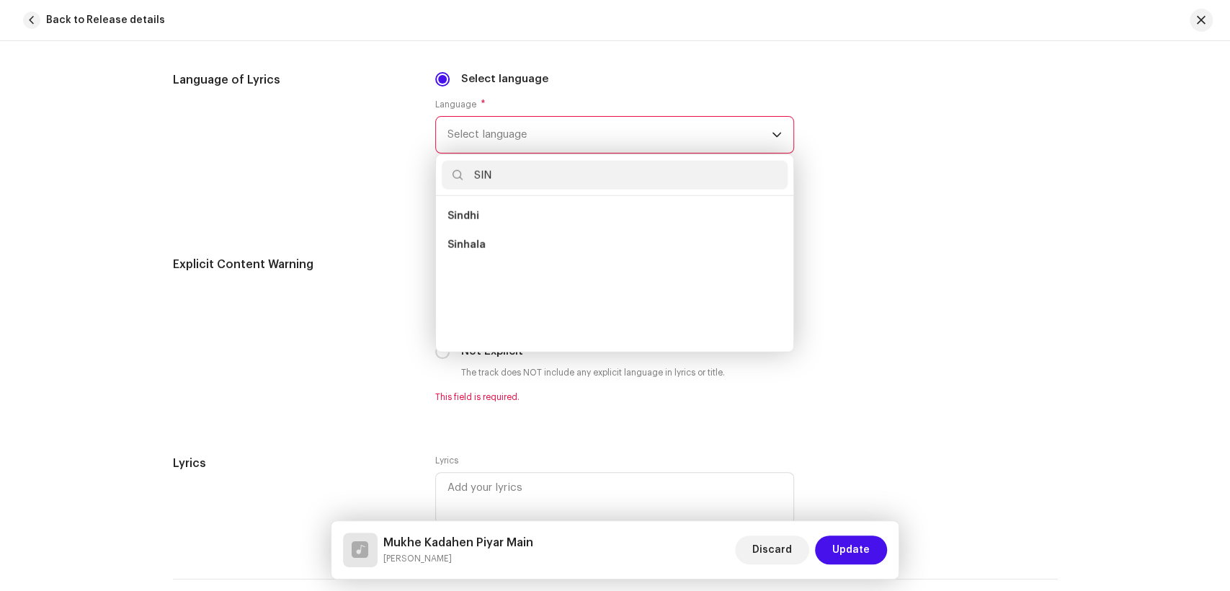
scroll to position [0, 0]
type input "SIND"
click at [519, 217] on li "Sindhi" at bounding box center [615, 216] width 346 height 29
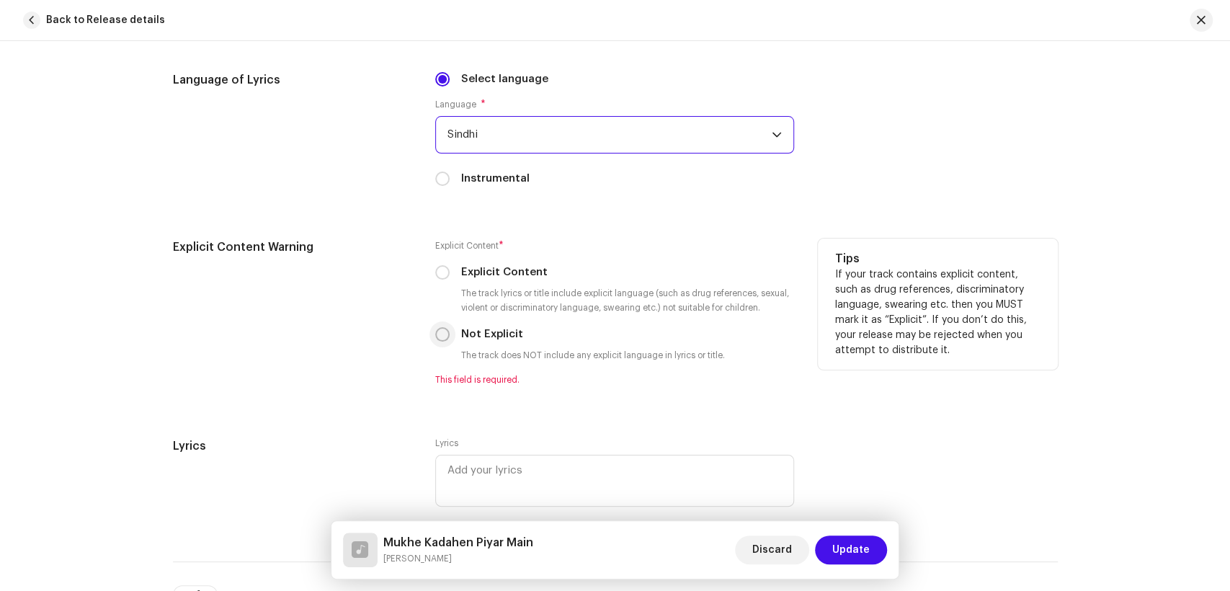
click at [442, 339] on input "Not Explicit" at bounding box center [442, 334] width 14 height 14
radio input "true"
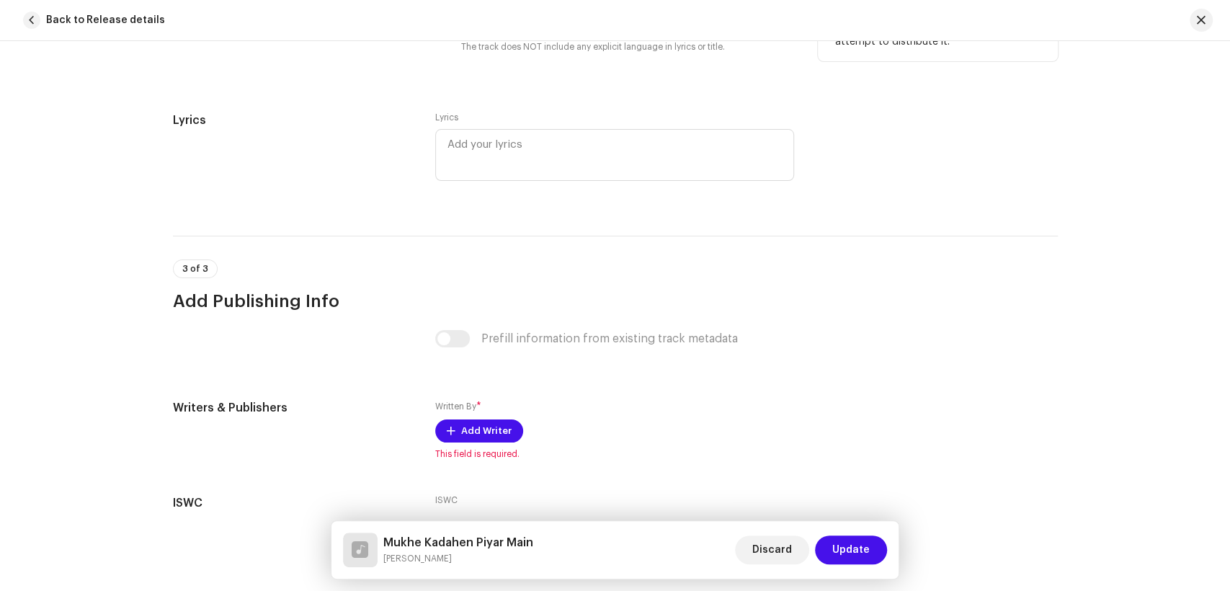
scroll to position [2802, 0]
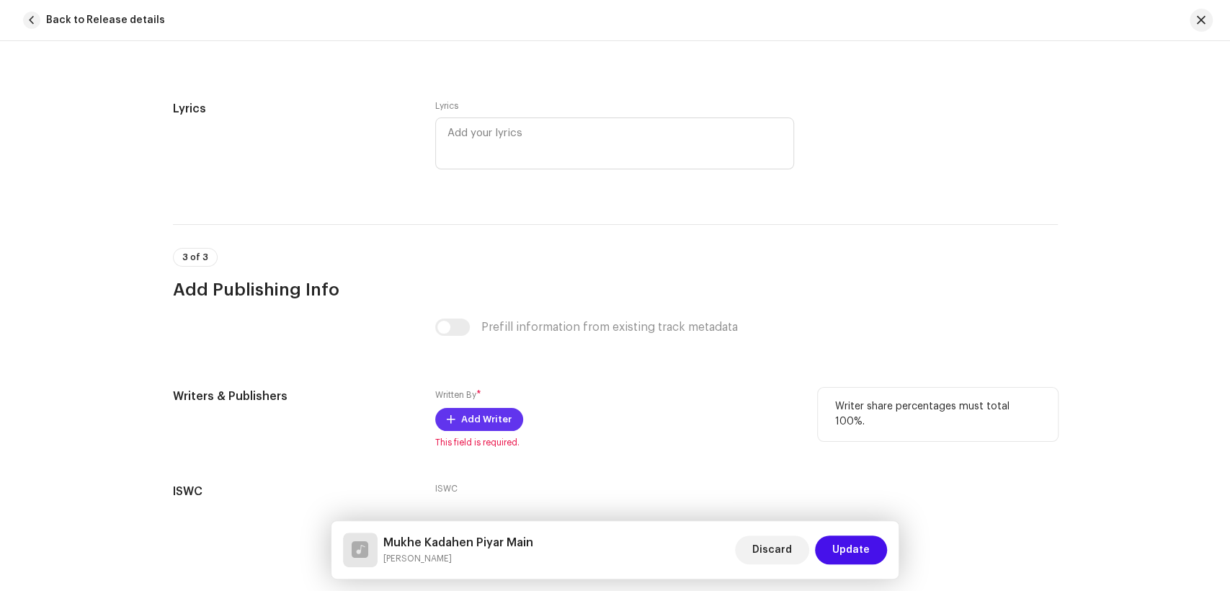
click at [468, 419] on span "Add Writer" at bounding box center [486, 419] width 50 height 29
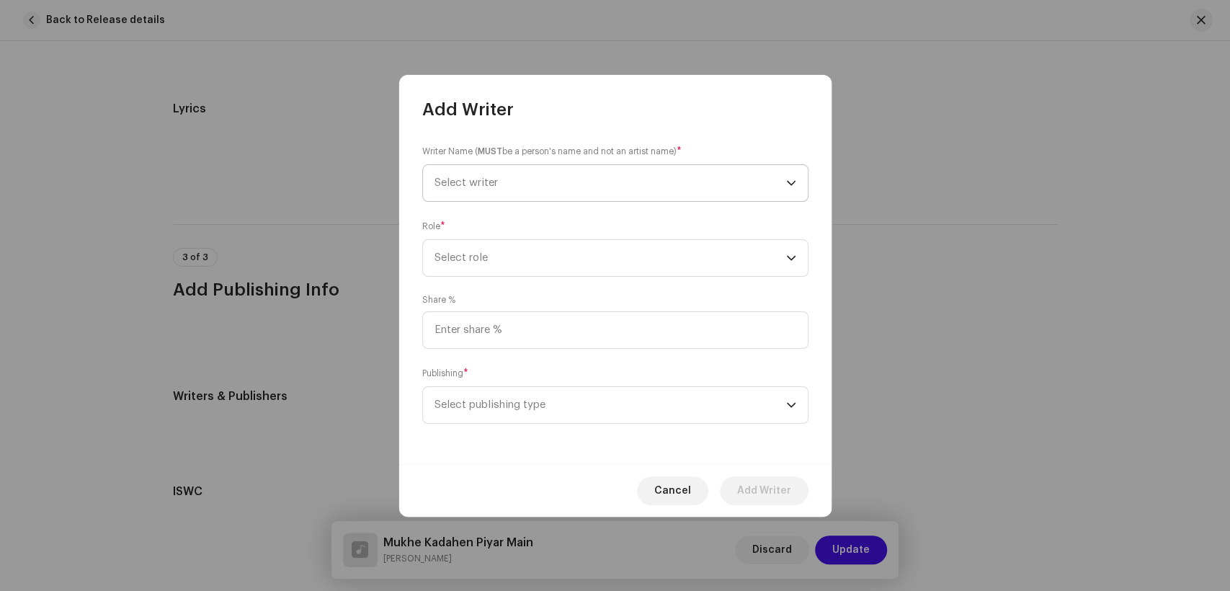
click at [612, 174] on span "Select writer" at bounding box center [611, 183] width 352 height 36
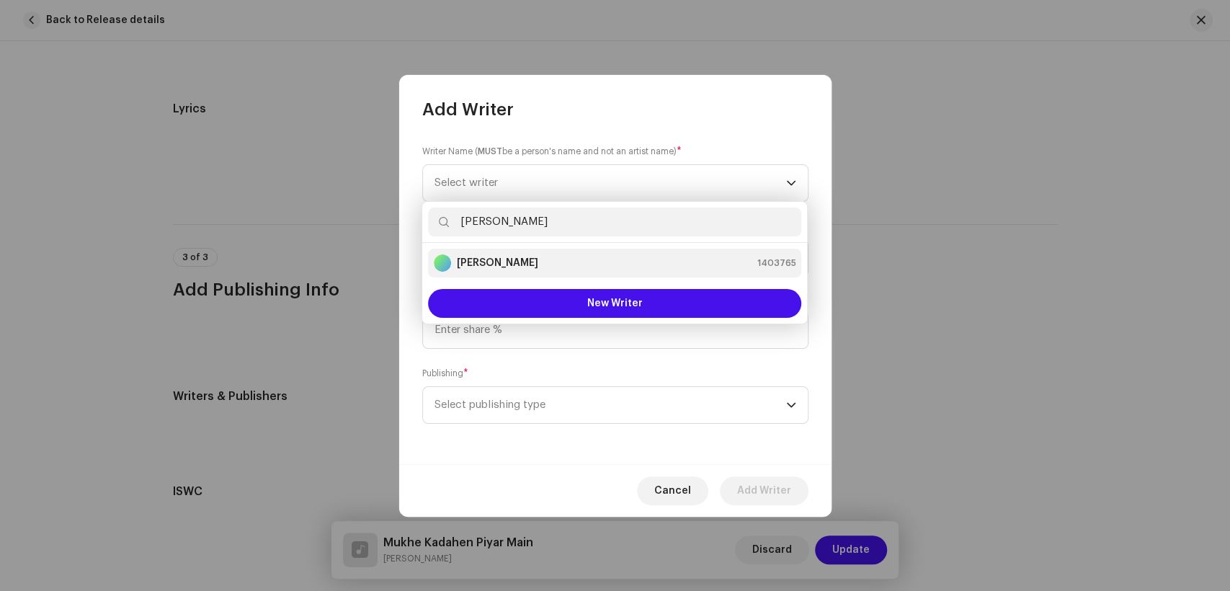
type input "[PERSON_NAME]"
click at [549, 265] on div "[PERSON_NAME] 1403765" at bounding box center [615, 262] width 362 height 17
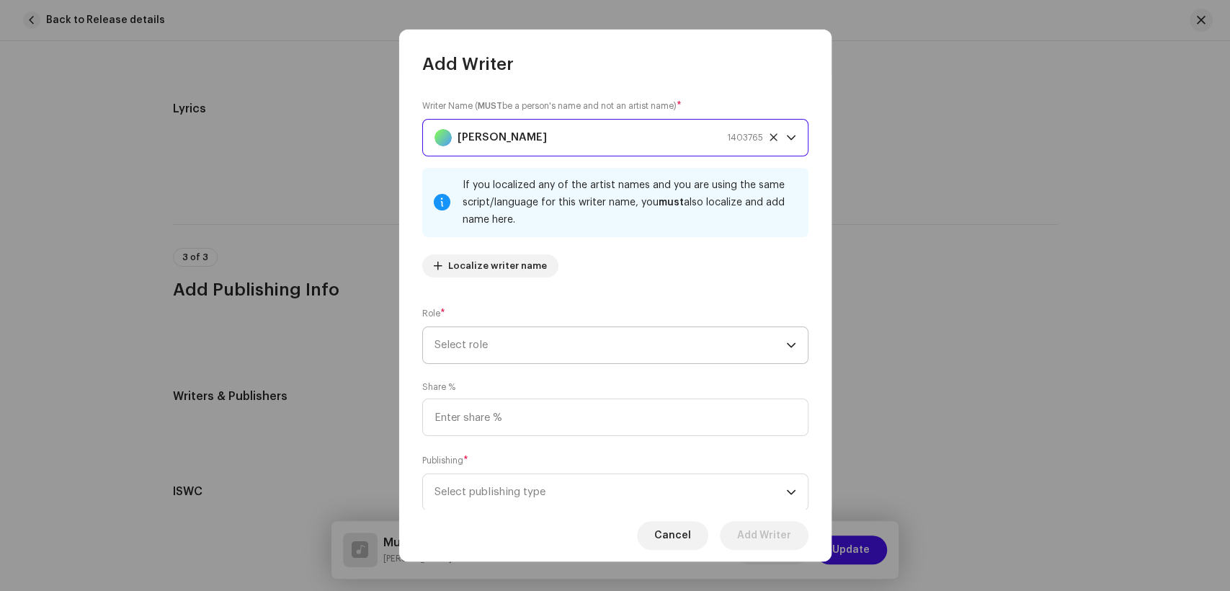
click at [558, 327] on span "Select role" at bounding box center [611, 345] width 352 height 36
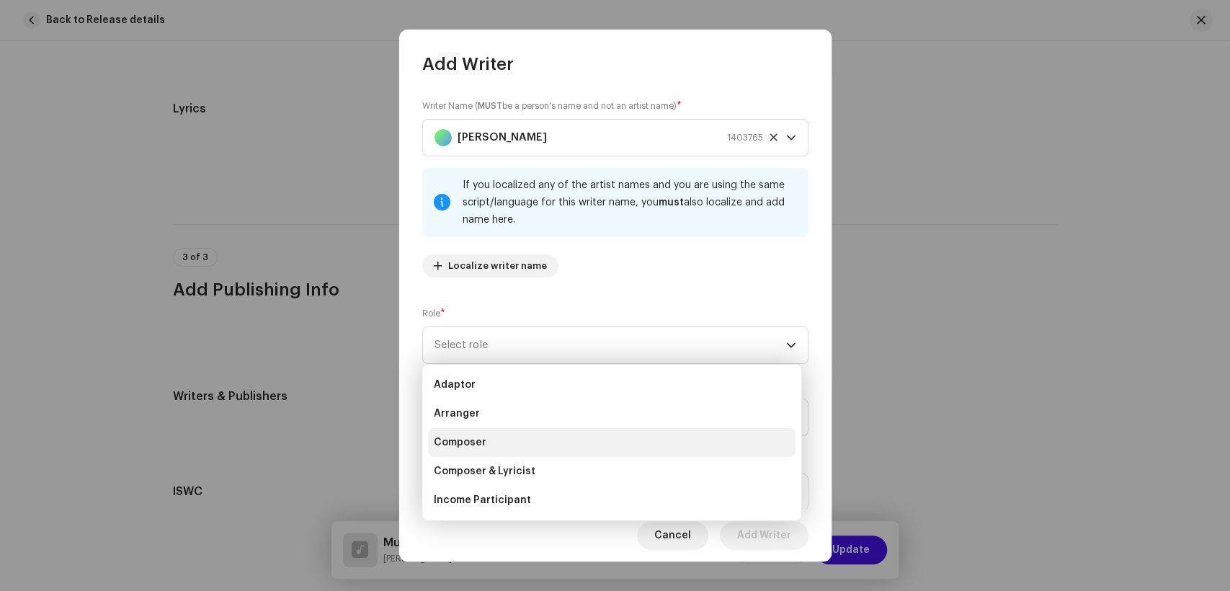
click at [533, 445] on li "Composer" at bounding box center [612, 442] width 368 height 29
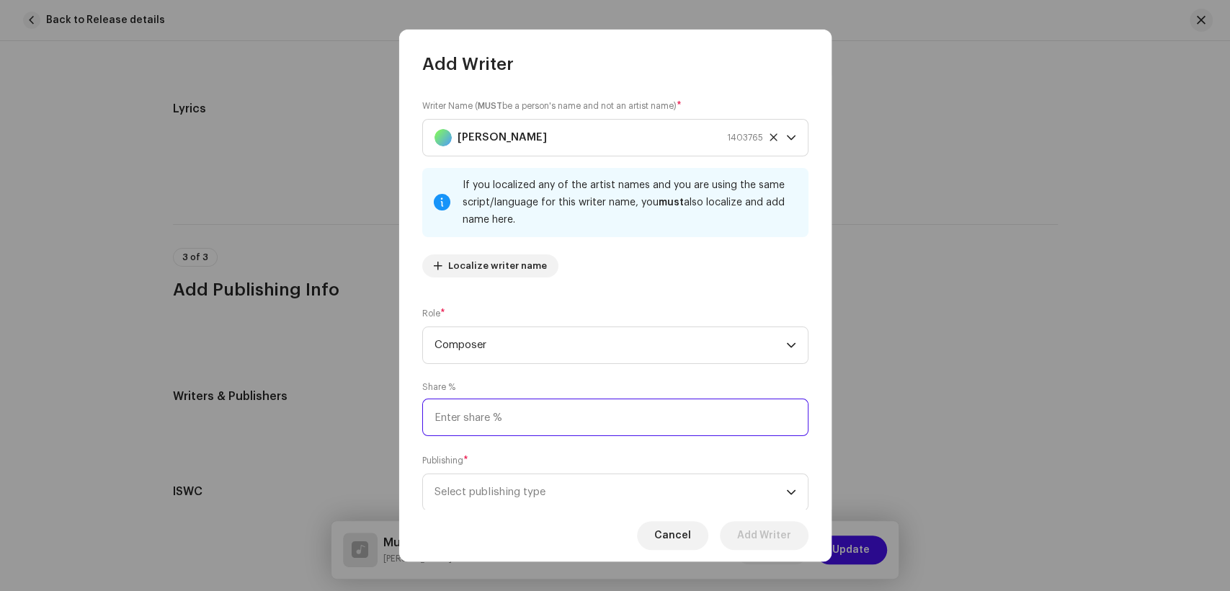
click at [590, 423] on input at bounding box center [615, 417] width 386 height 37
type input "25.00"
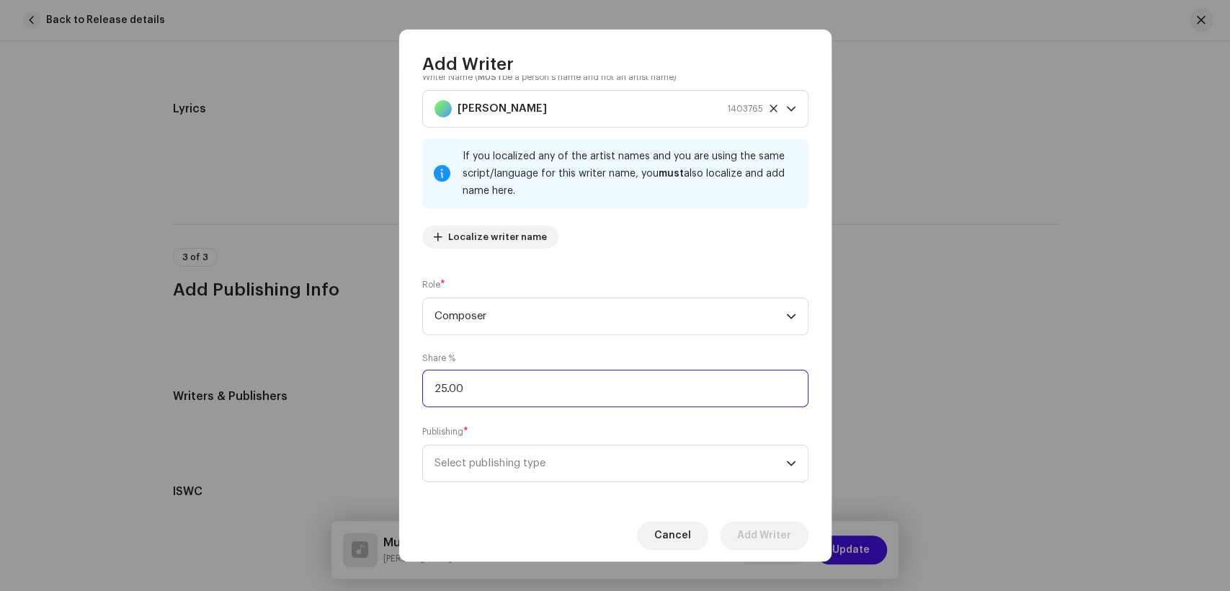
scroll to position [43, 0]
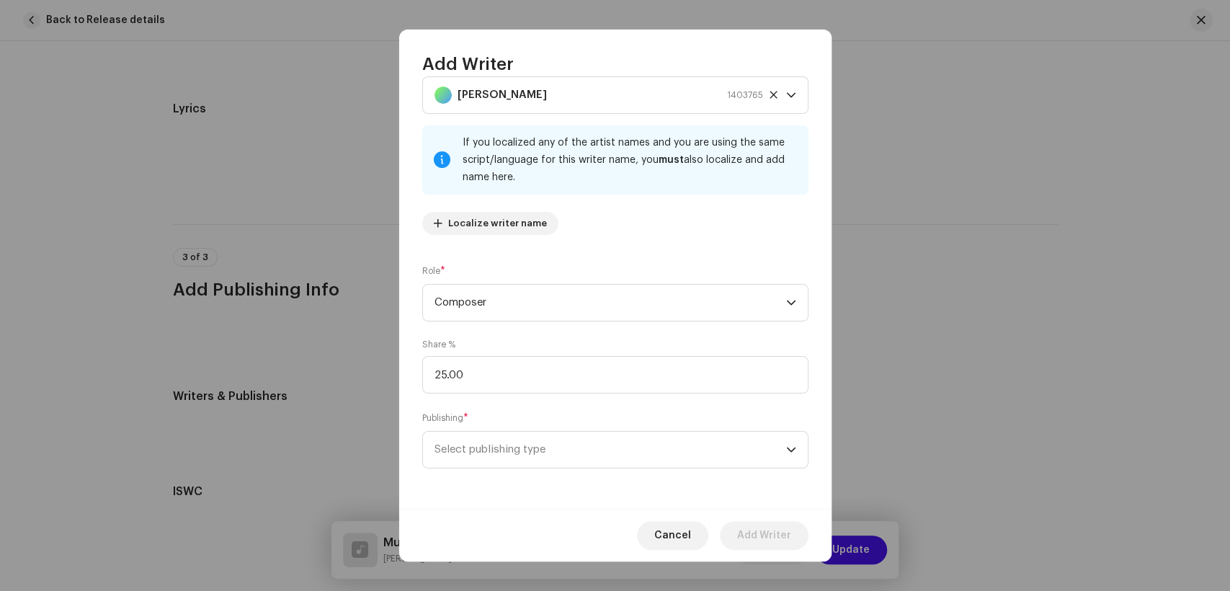
click at [609, 428] on div "Publishing * Select publishing type" at bounding box center [615, 440] width 386 height 58
click at [609, 453] on span "Select publishing type" at bounding box center [611, 450] width 352 height 36
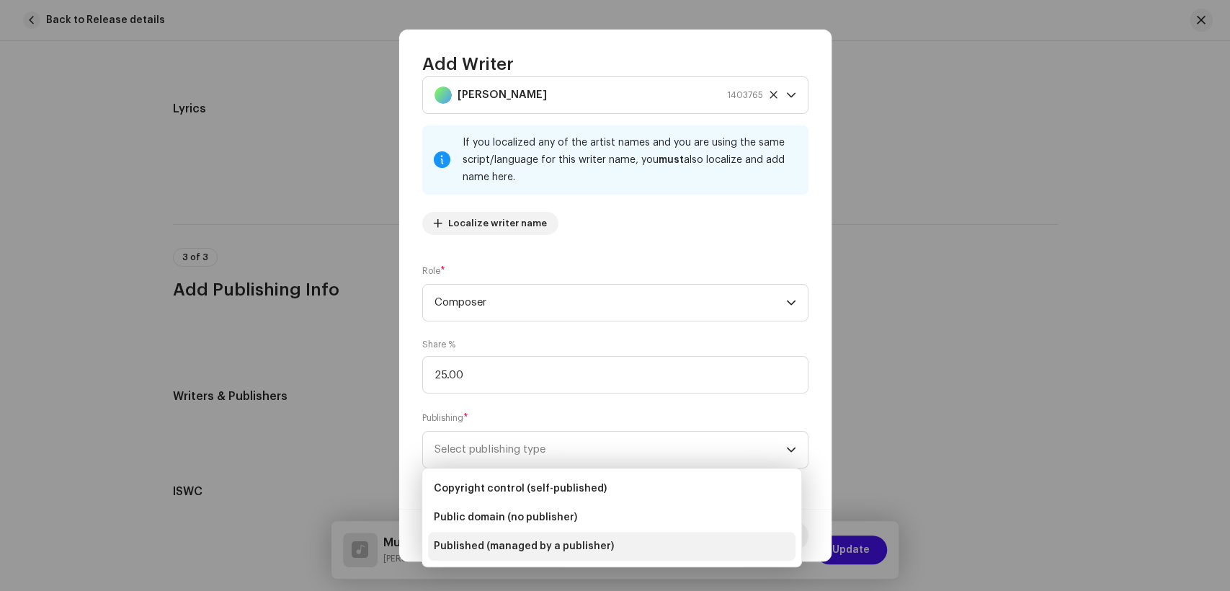
click at [538, 536] on li "Published (managed by a publisher)" at bounding box center [612, 546] width 368 height 29
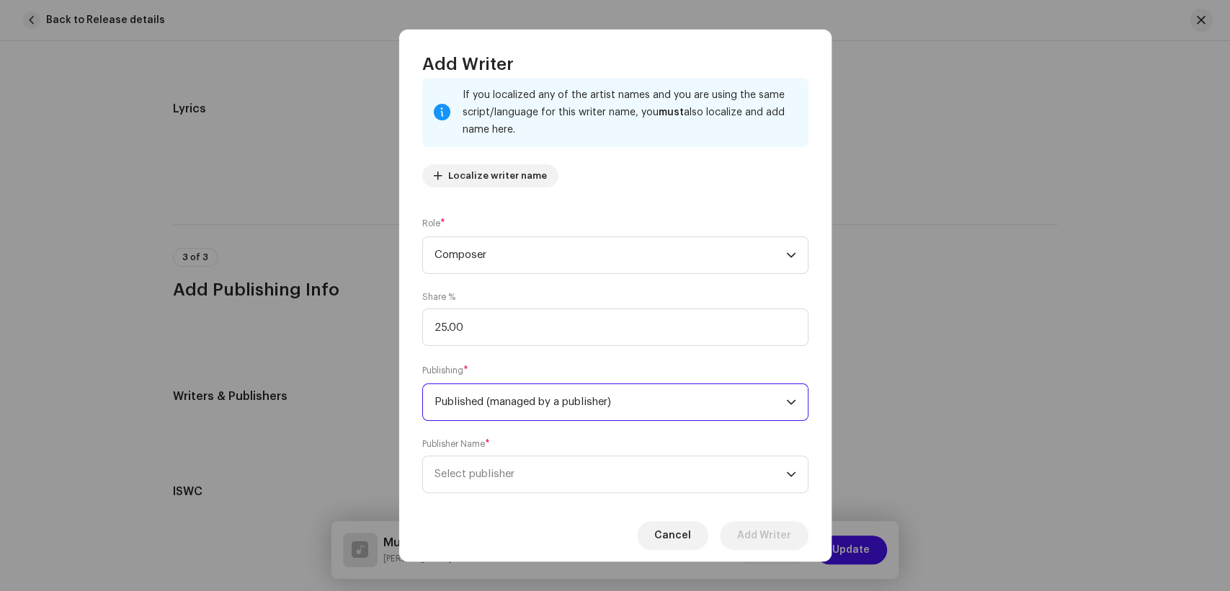
scroll to position [115, 0]
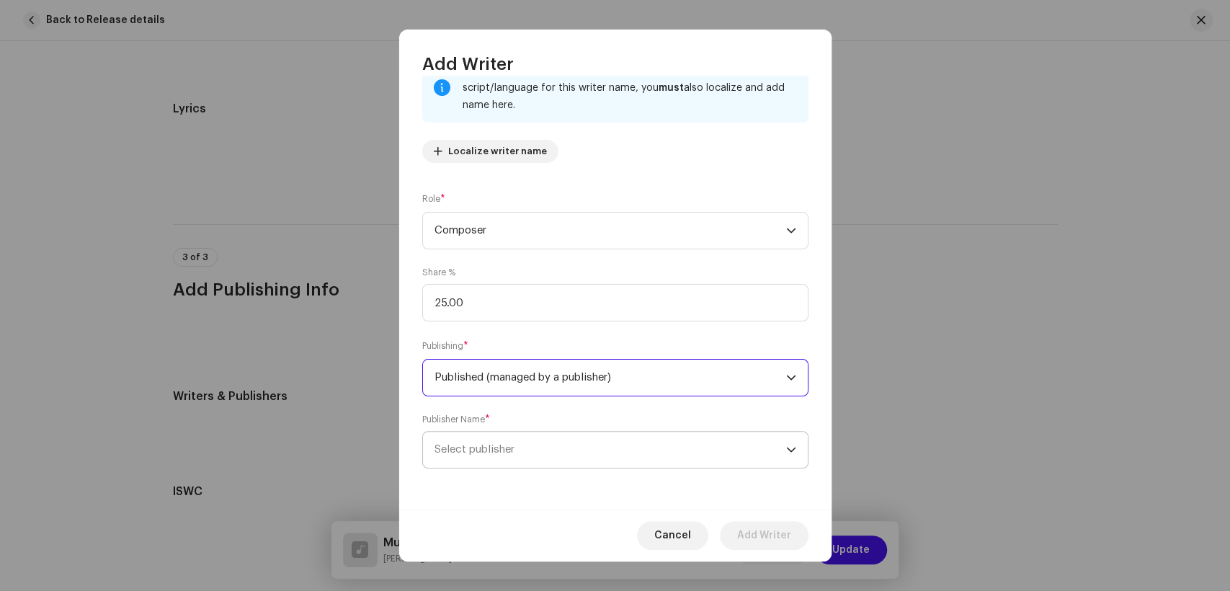
click at [595, 460] on span "Select publisher" at bounding box center [611, 450] width 352 height 36
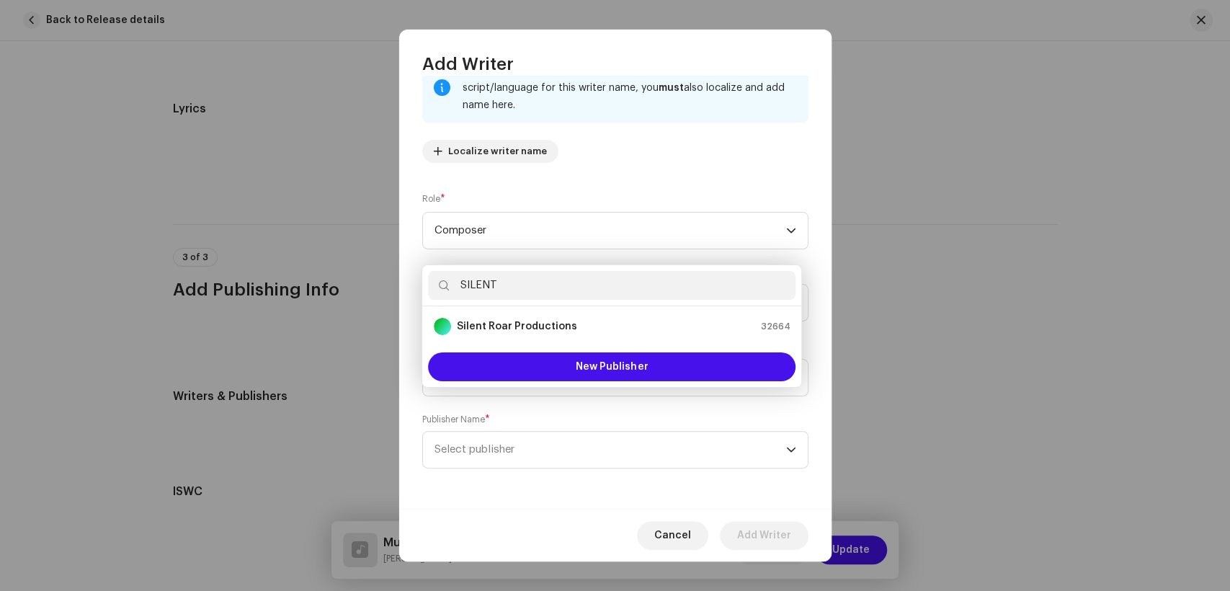
type input "SILENT"
drag, startPoint x: 528, startPoint y: 322, endPoint x: 628, endPoint y: 330, distance: 99.8
click at [530, 321] on strong "Silent Roar Productions" at bounding box center [517, 326] width 120 height 14
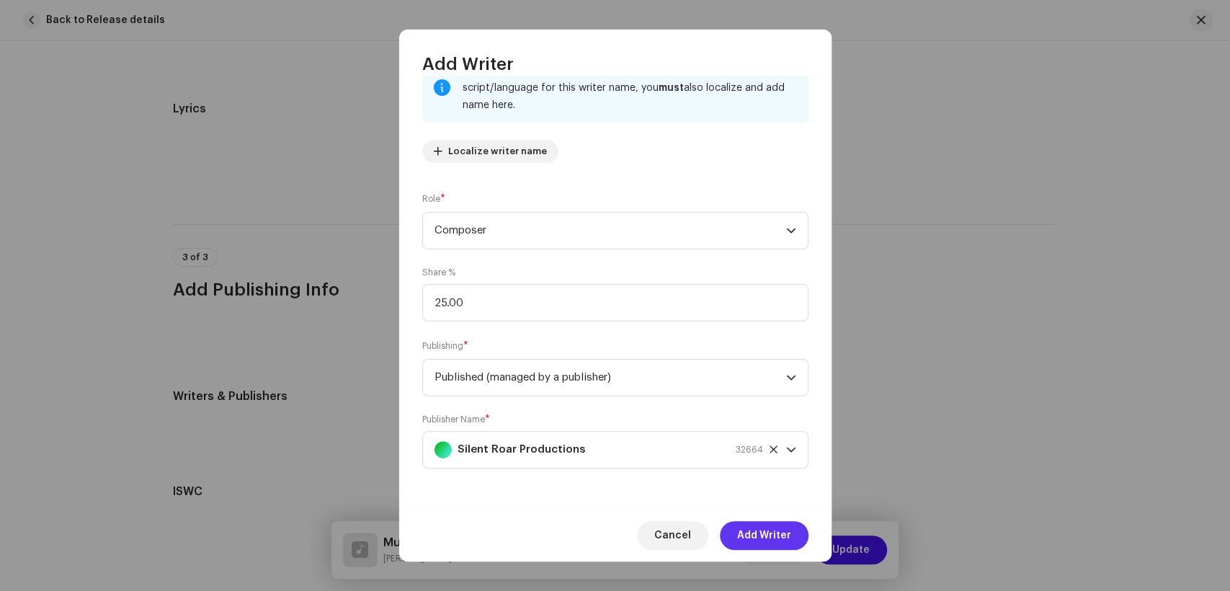
click at [787, 531] on span "Add Writer" at bounding box center [764, 535] width 54 height 29
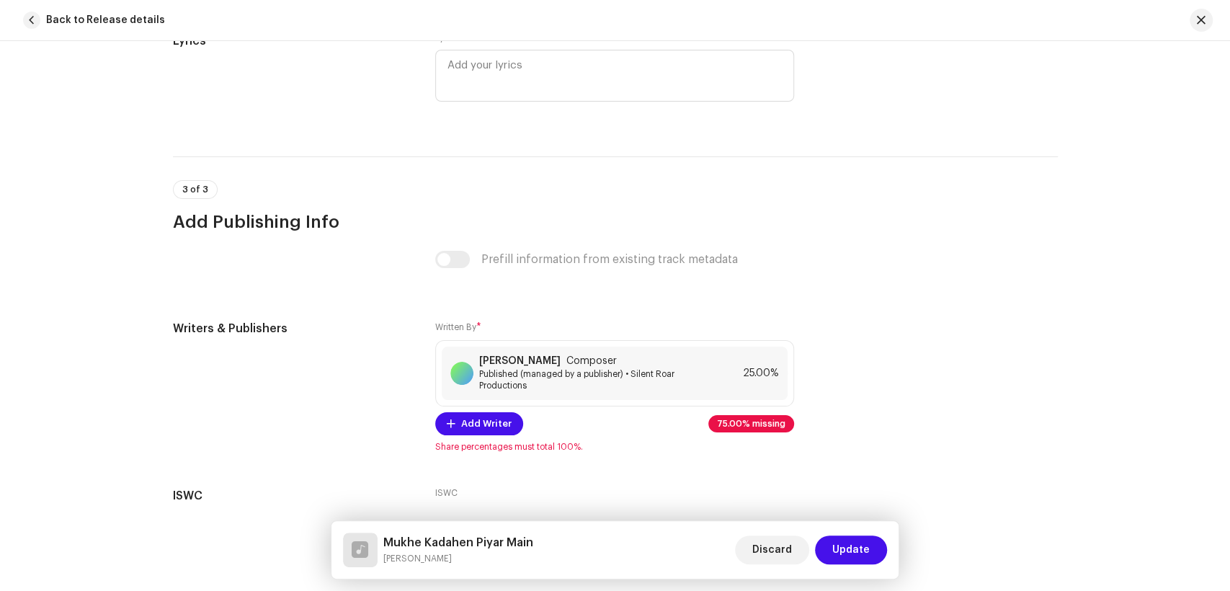
scroll to position [2973, 0]
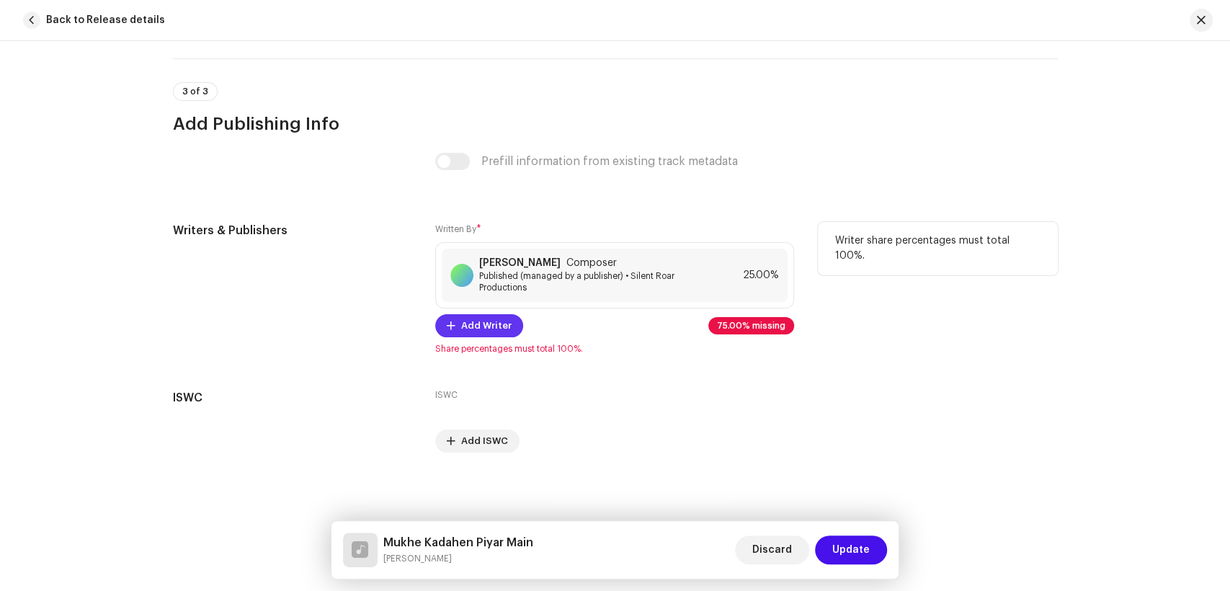
click at [483, 324] on span "Add Writer" at bounding box center [486, 325] width 50 height 29
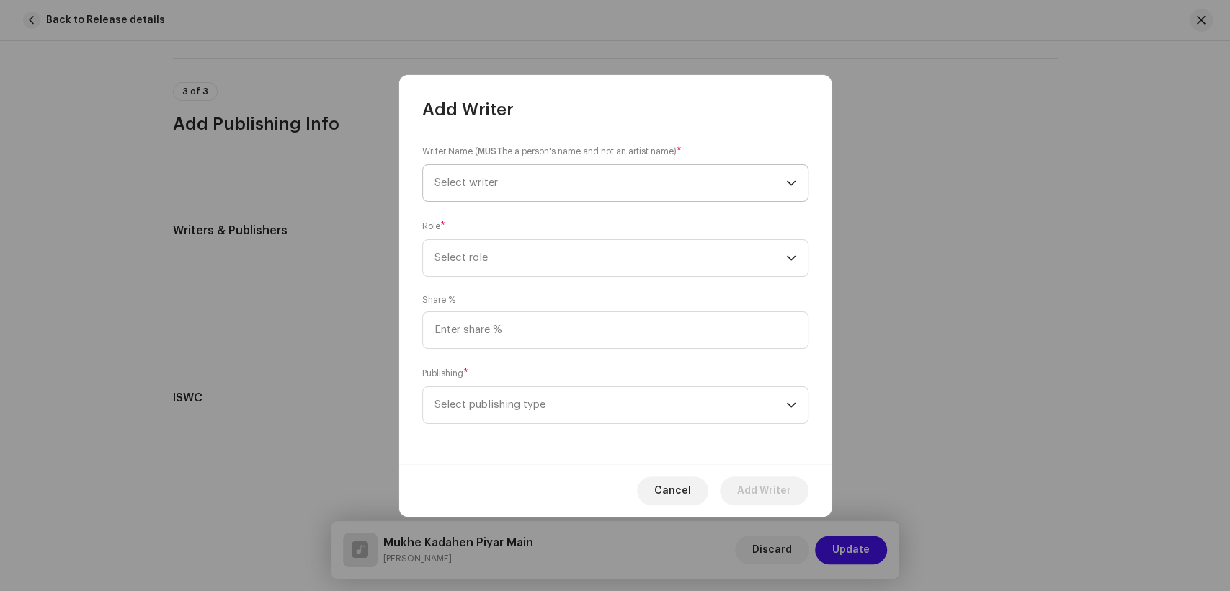
click at [646, 176] on span "Select writer" at bounding box center [611, 183] width 352 height 36
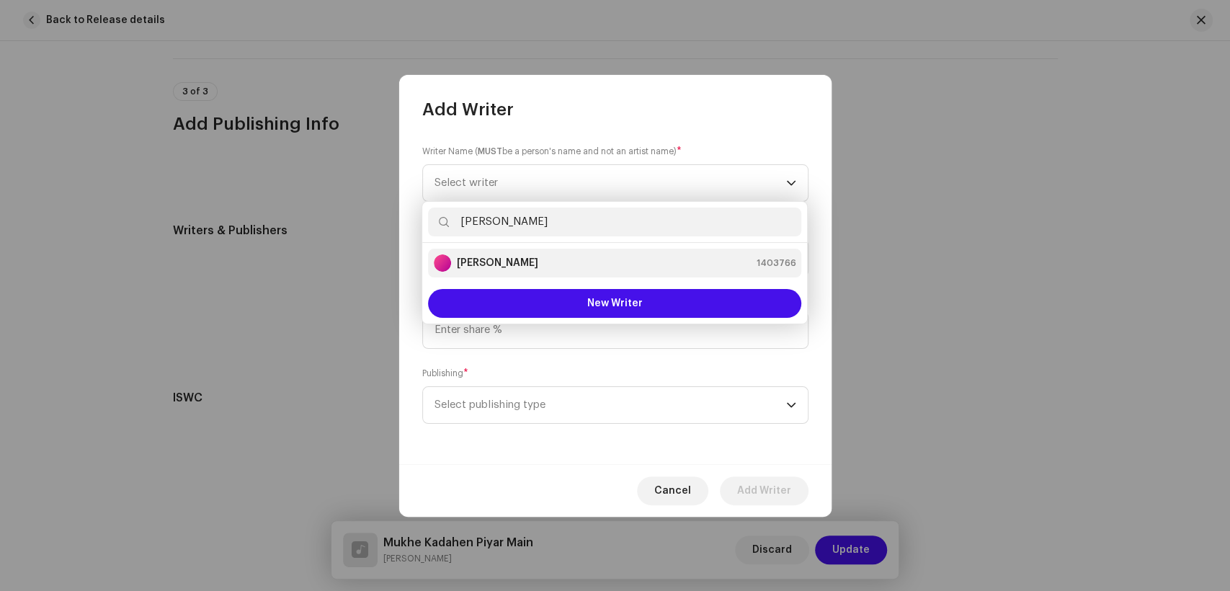
type input "[PERSON_NAME]"
click at [505, 262] on strong "[PERSON_NAME]" at bounding box center [497, 263] width 81 height 14
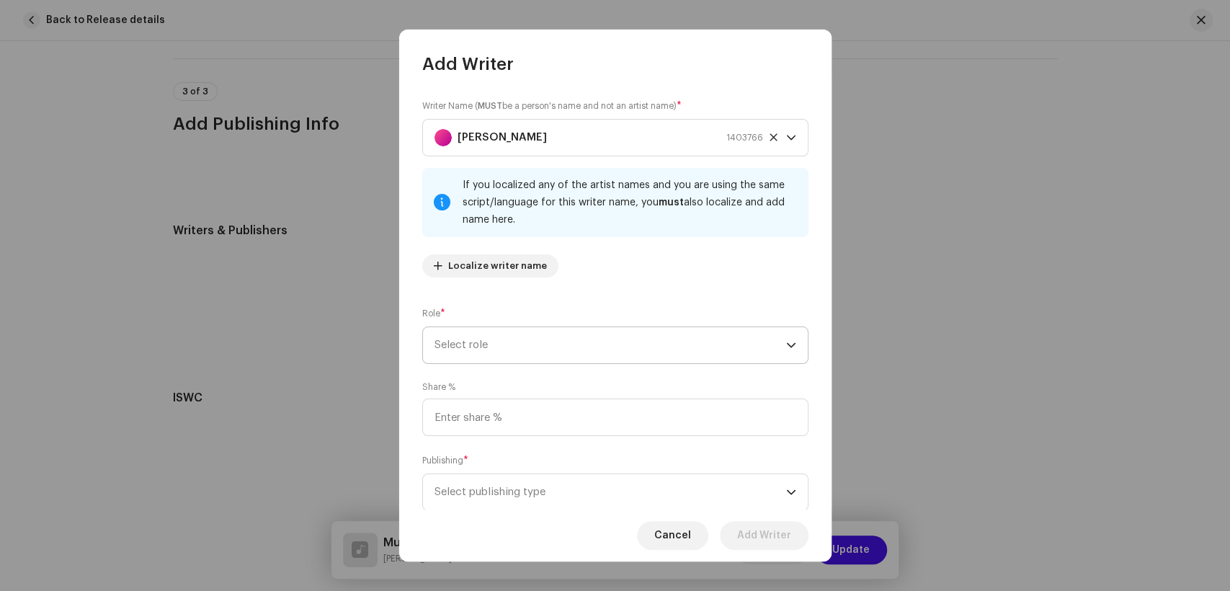
click at [559, 357] on span "Select role" at bounding box center [611, 345] width 352 height 36
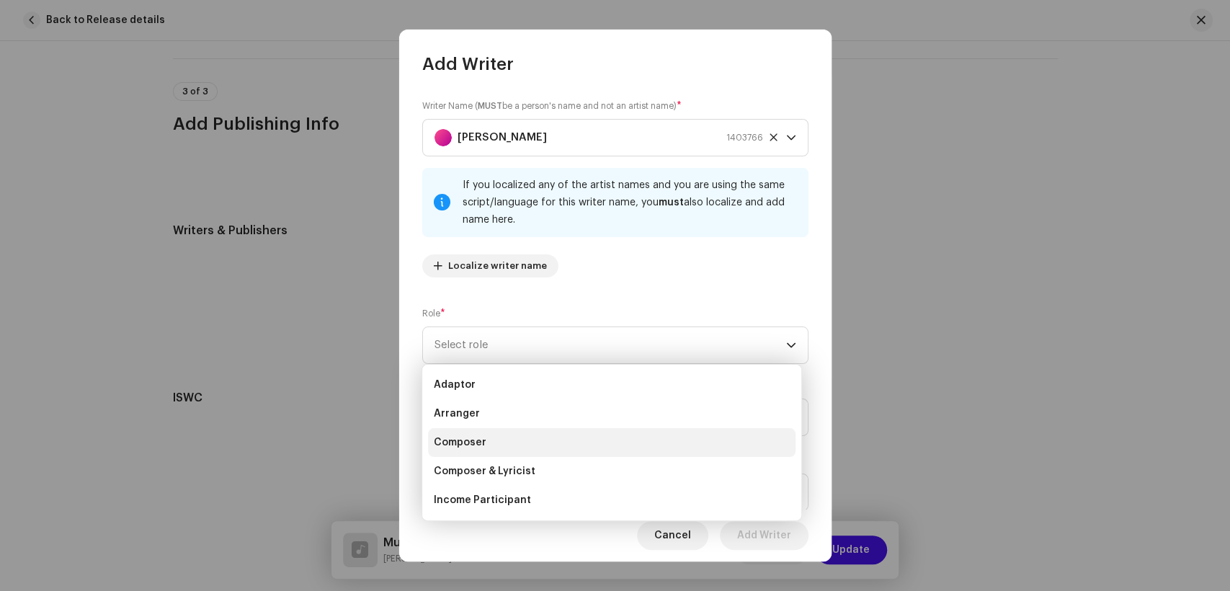
click at [558, 438] on li "Composer" at bounding box center [612, 442] width 368 height 29
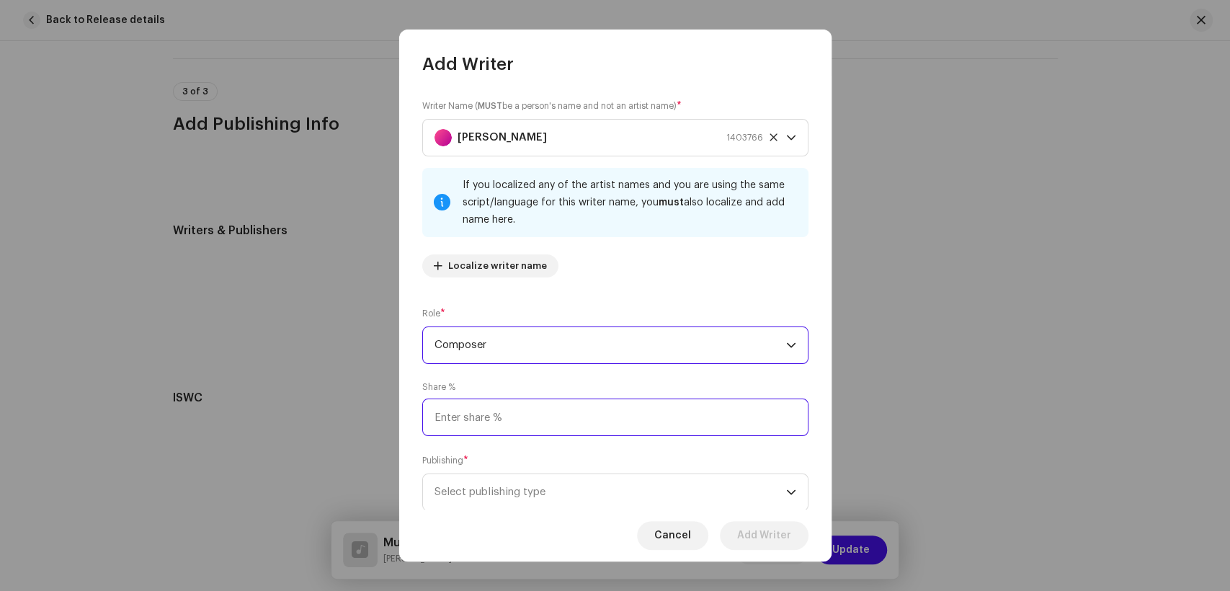
click at [566, 409] on input at bounding box center [615, 417] width 386 height 37
type input "25.00"
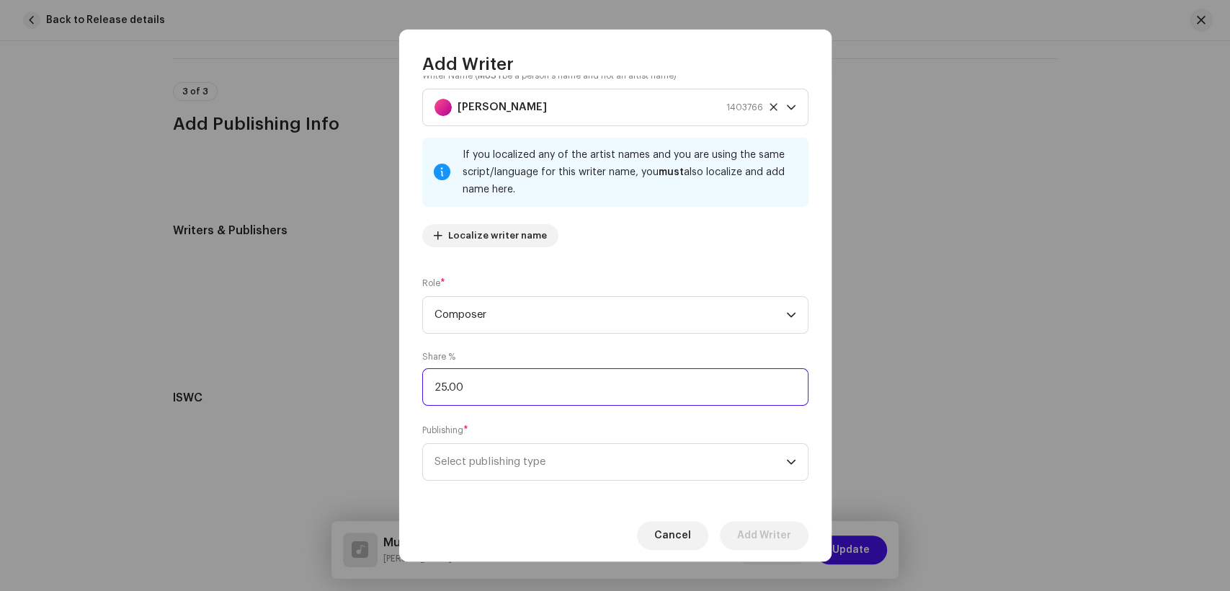
scroll to position [43, 0]
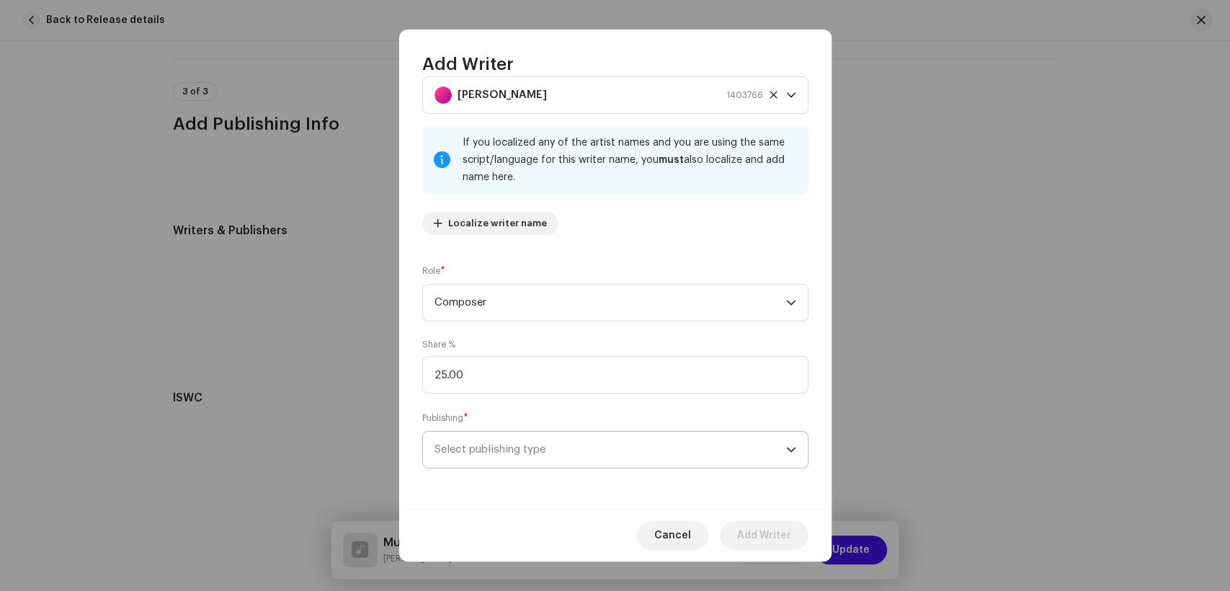
click at [554, 441] on span "Select publishing type" at bounding box center [611, 450] width 352 height 36
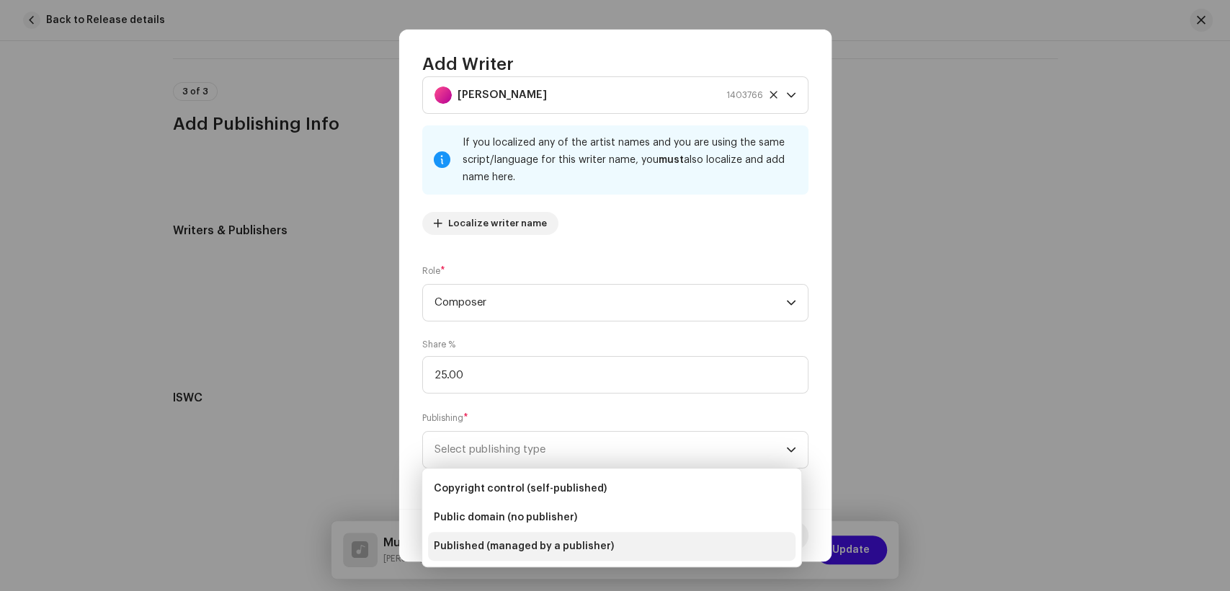
click at [579, 534] on li "Published (managed by a publisher)" at bounding box center [612, 546] width 368 height 29
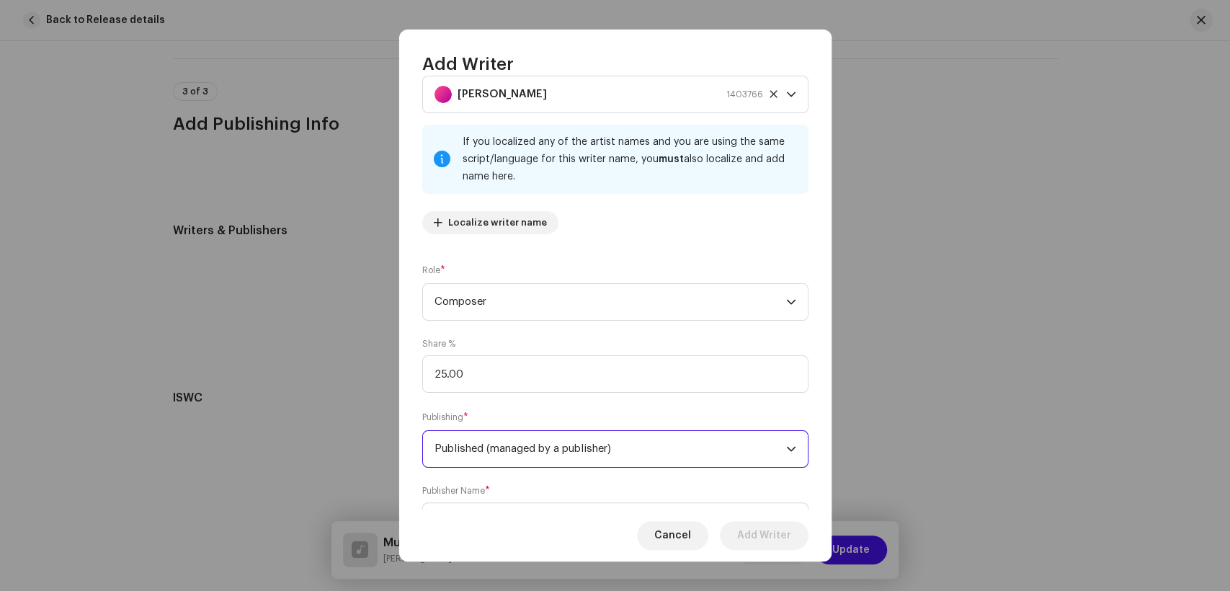
scroll to position [115, 0]
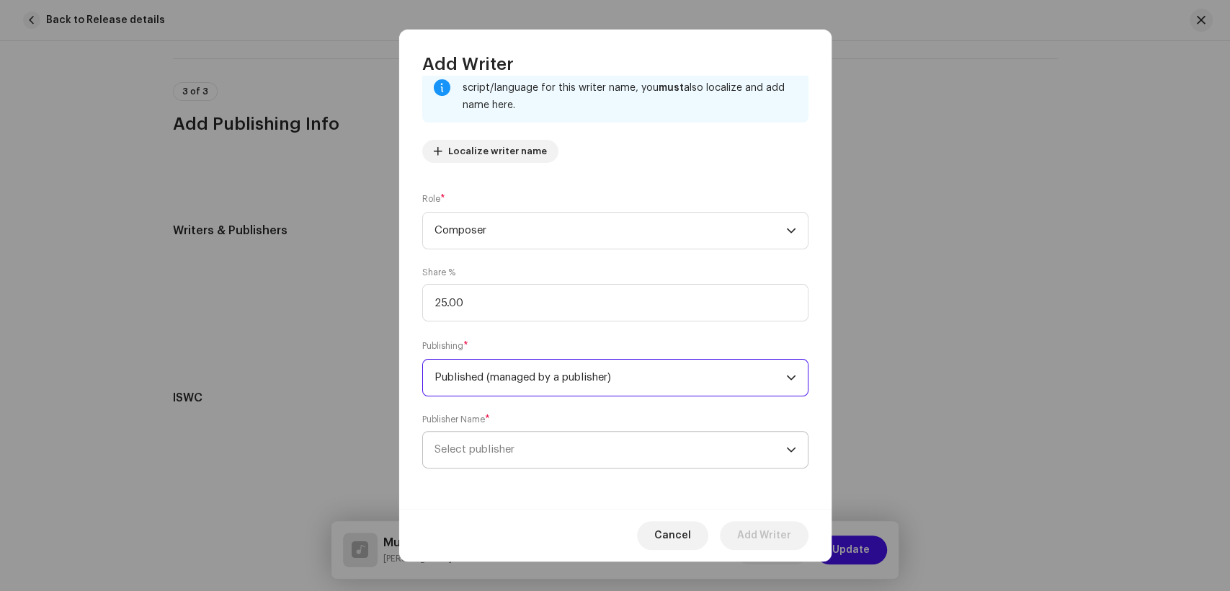
click at [611, 455] on span "Select publisher" at bounding box center [611, 450] width 352 height 36
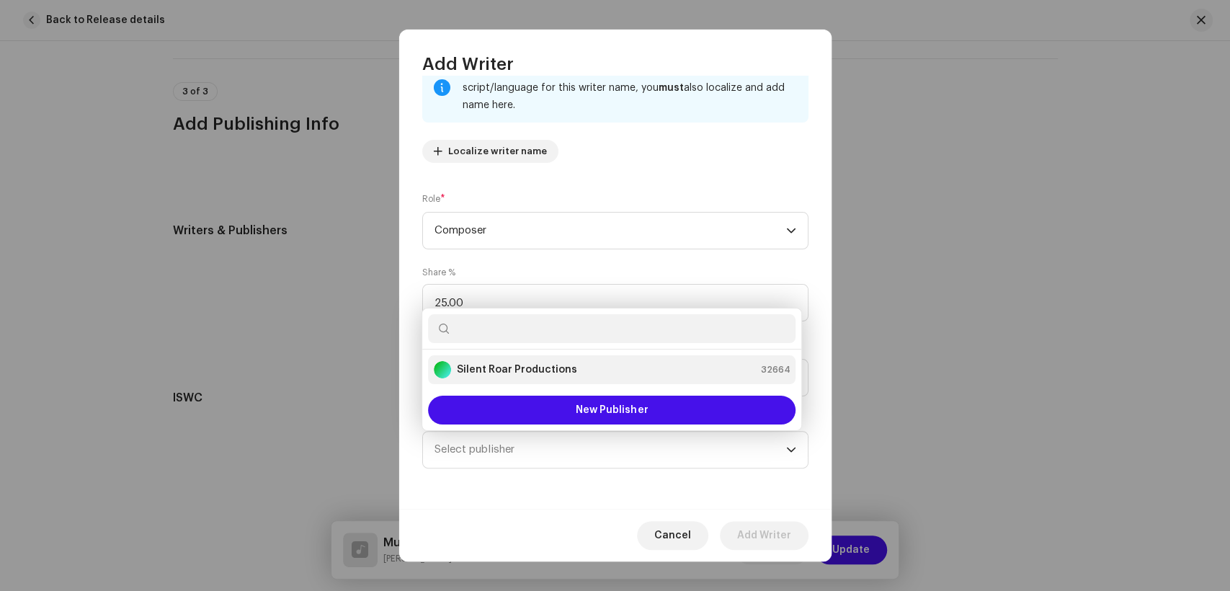
click at [543, 365] on strong "Silent Roar Productions" at bounding box center [517, 370] width 120 height 14
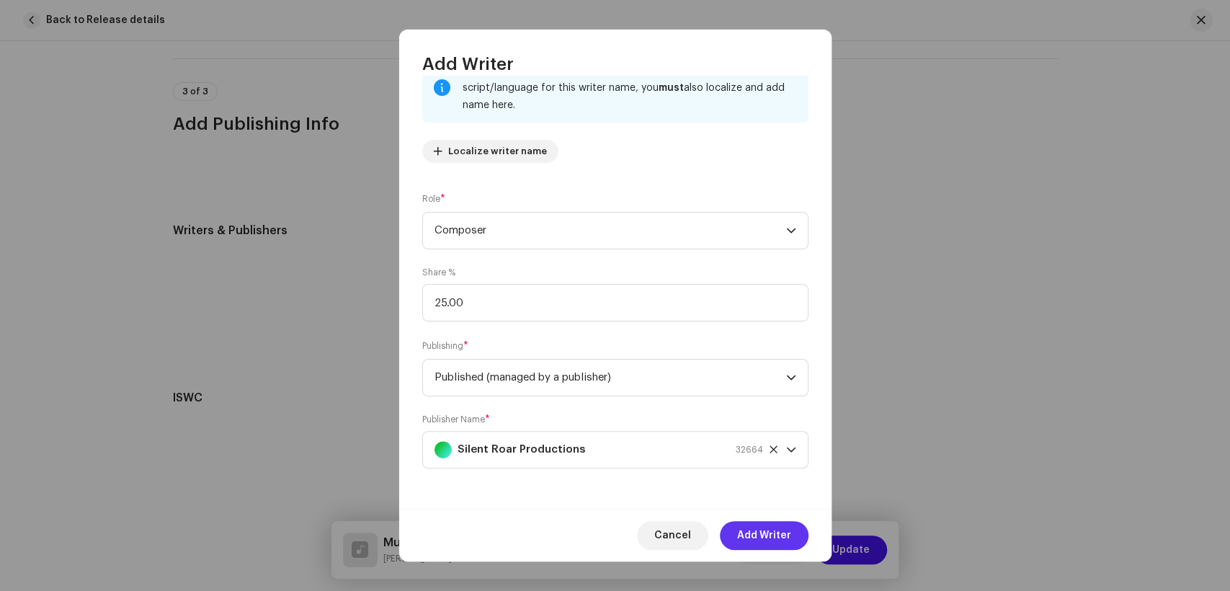
click at [768, 535] on span "Add Writer" at bounding box center [764, 535] width 54 height 29
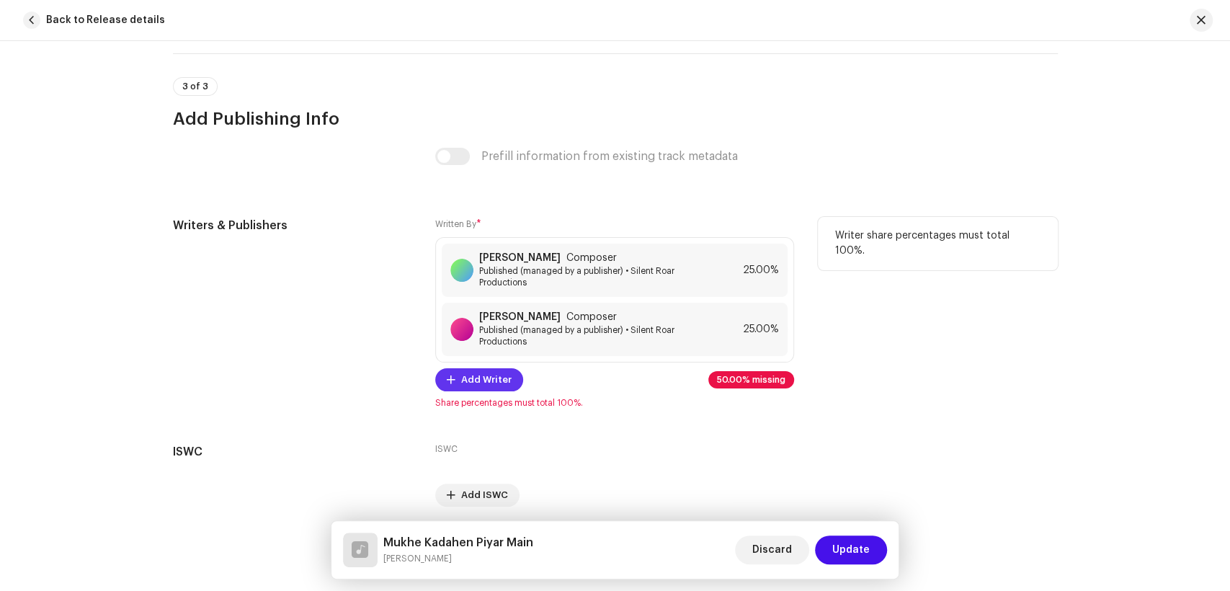
click at [455, 387] on button "Add Writer" at bounding box center [479, 379] width 88 height 23
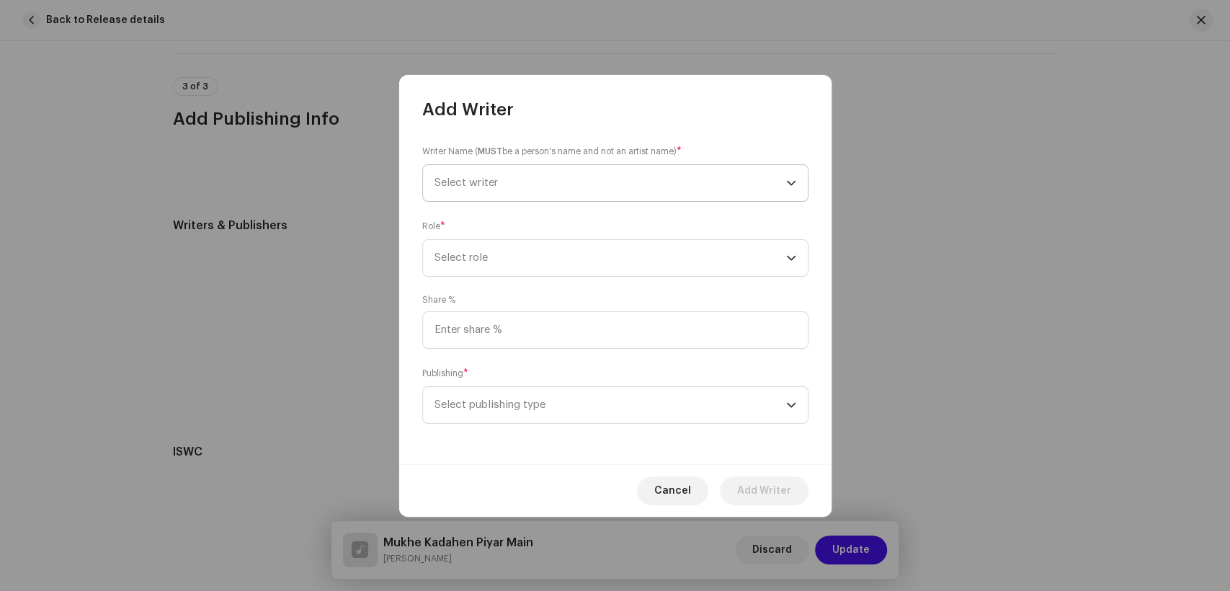
click at [547, 174] on span "Select writer" at bounding box center [611, 183] width 352 height 36
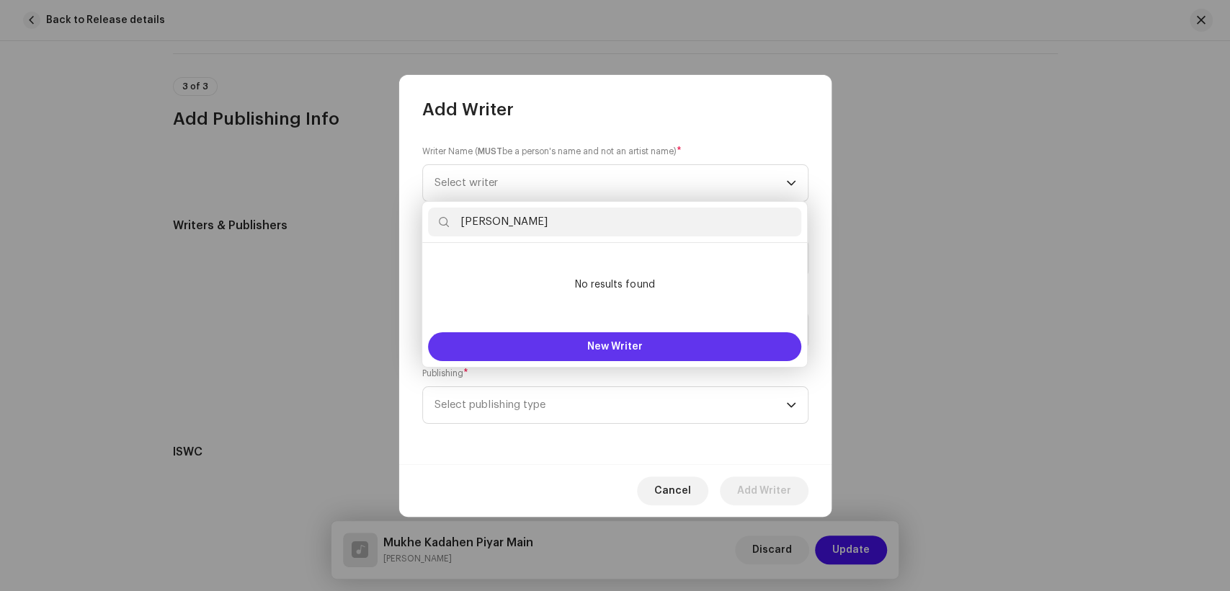
type input "[PERSON_NAME]"
click at [570, 337] on button "New Writer" at bounding box center [614, 346] width 373 height 29
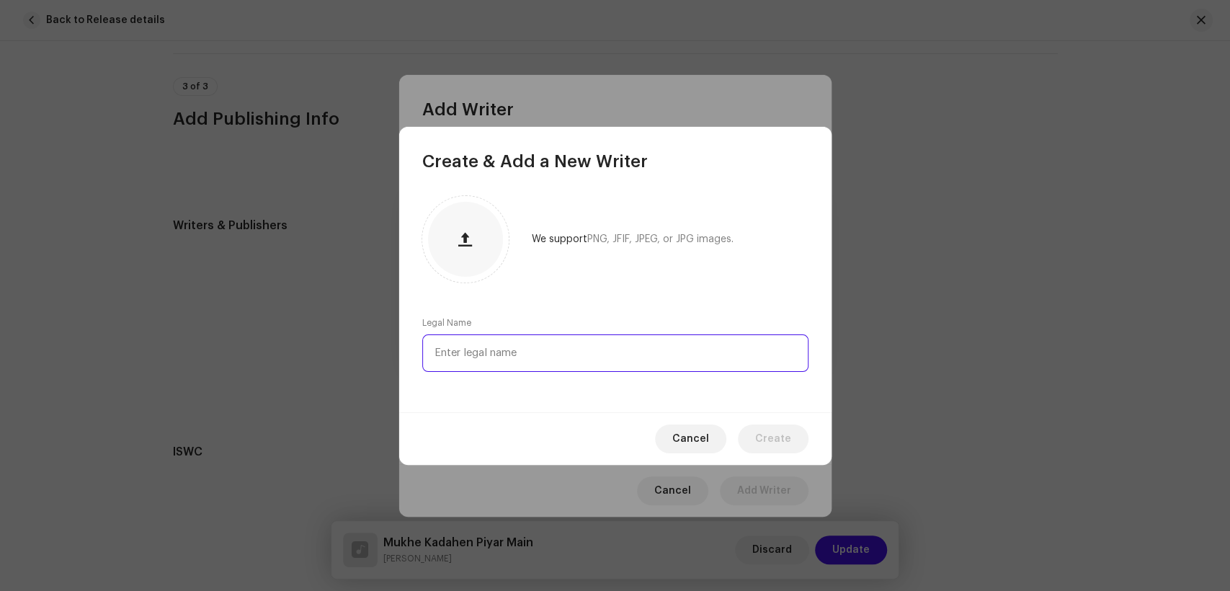
click at [564, 343] on input "text" at bounding box center [615, 352] width 386 height 37
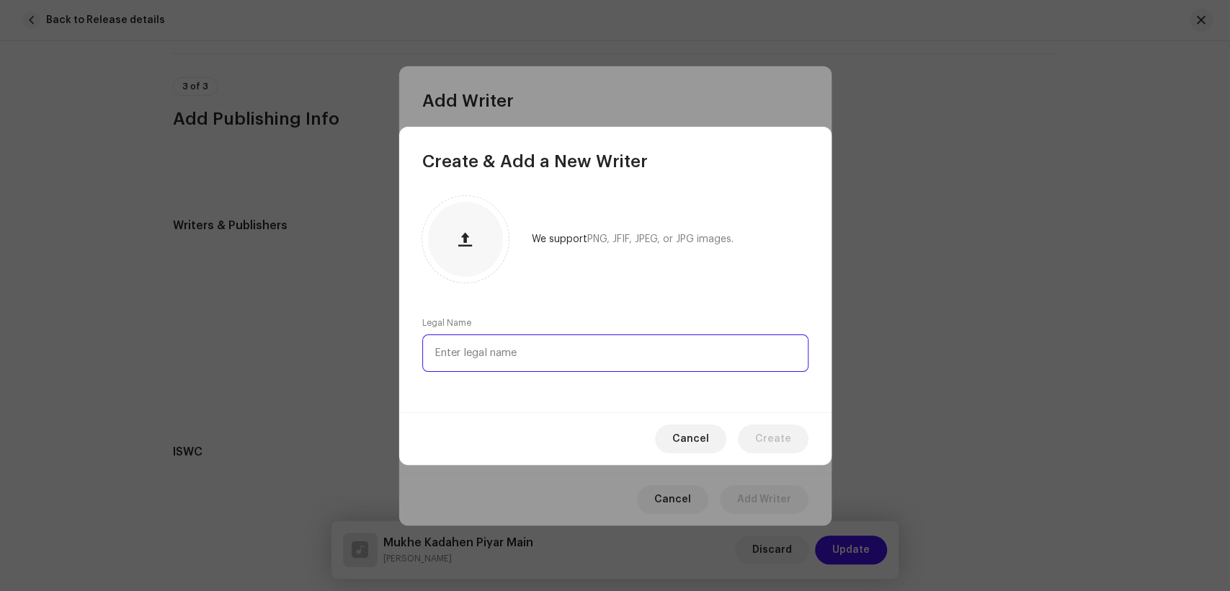
paste input "[PERSON_NAME]"
type input "[PERSON_NAME]"
click at [775, 432] on span "Create" at bounding box center [773, 439] width 36 height 29
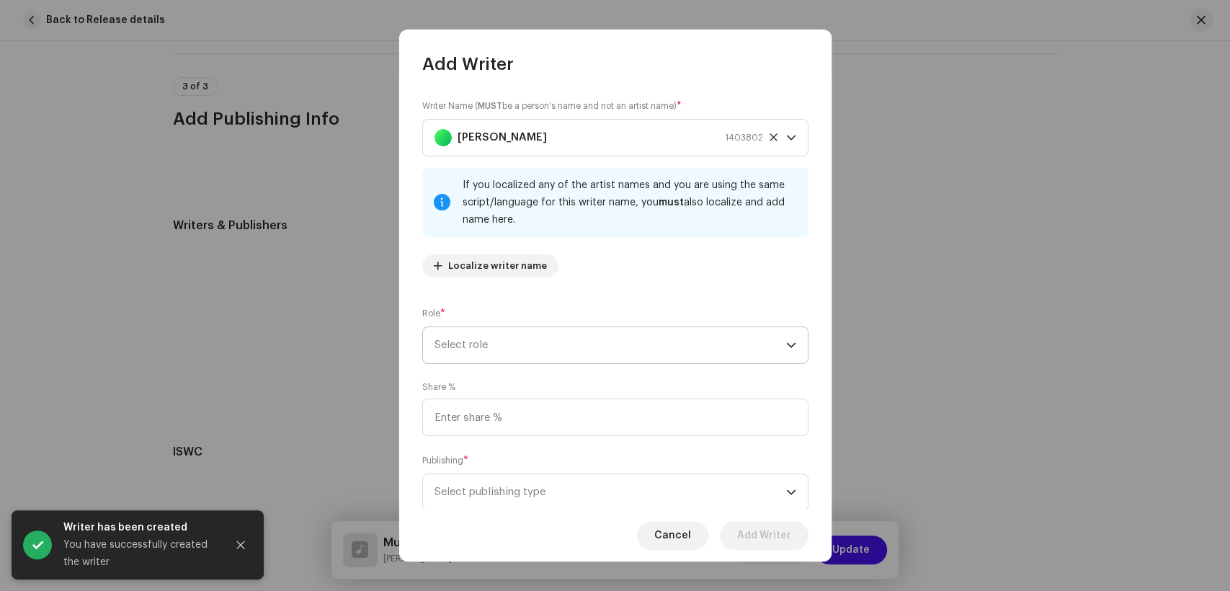
click at [547, 355] on span "Select role" at bounding box center [611, 345] width 352 height 36
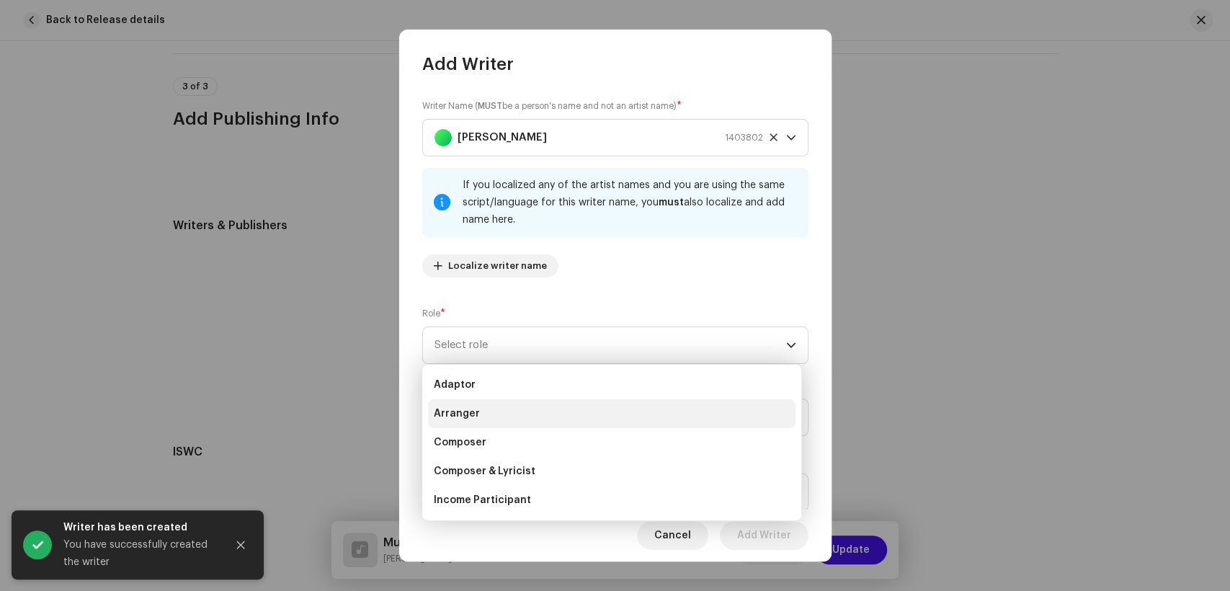
scroll to position [144, 0]
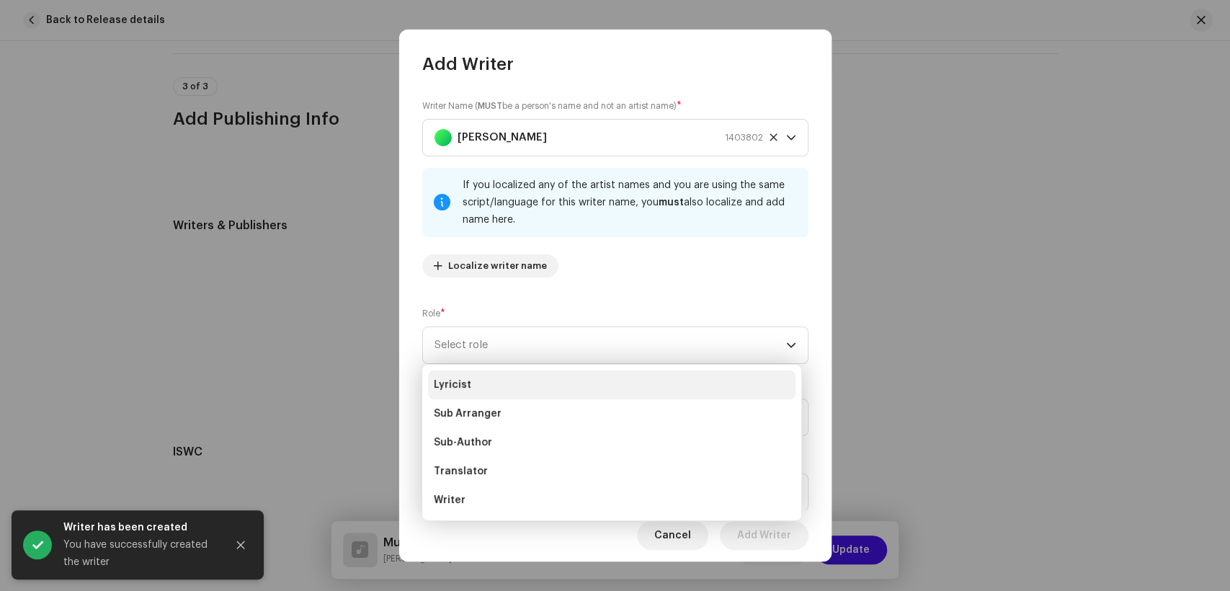
click at [460, 381] on span "Lyricist" at bounding box center [452, 385] width 37 height 14
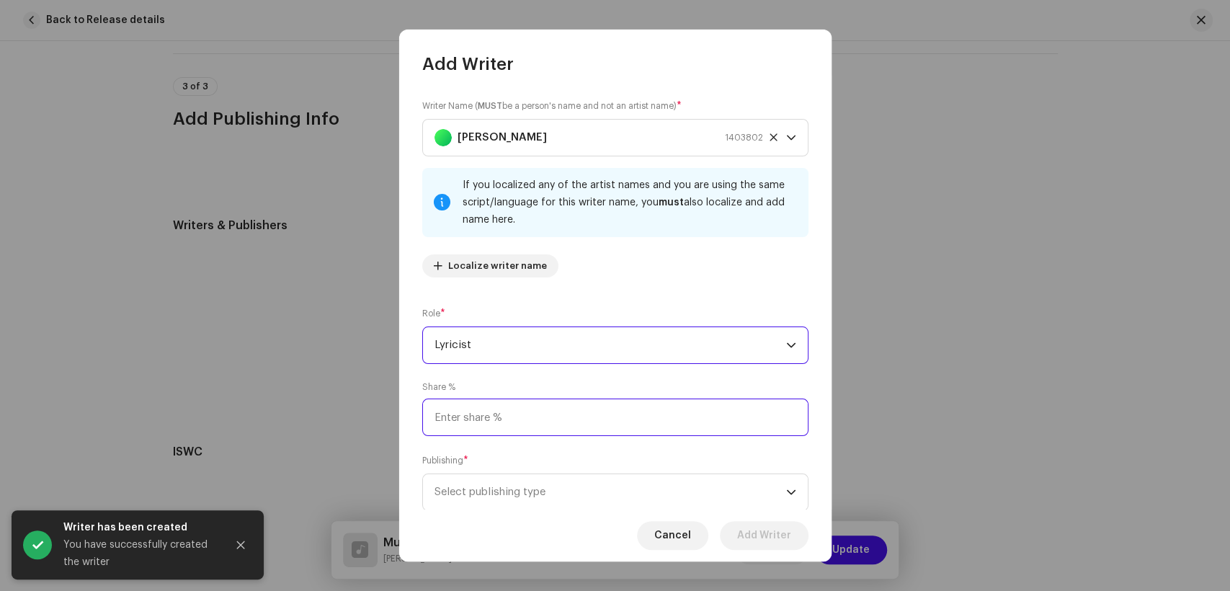
click at [587, 416] on input at bounding box center [615, 417] width 386 height 37
type input "50.00"
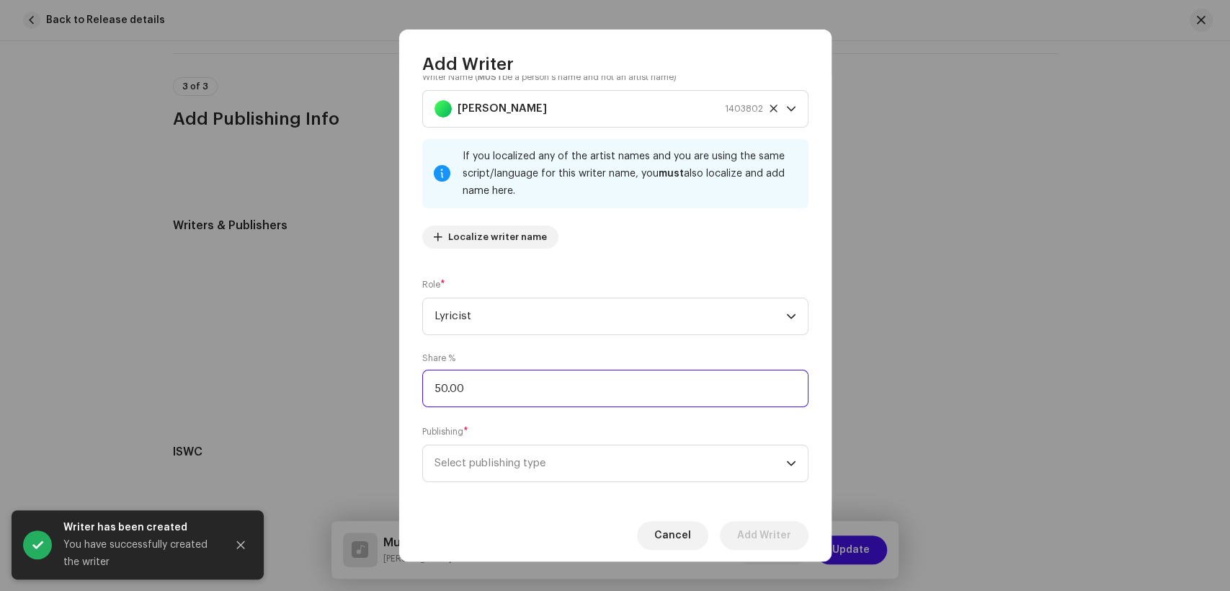
scroll to position [43, 0]
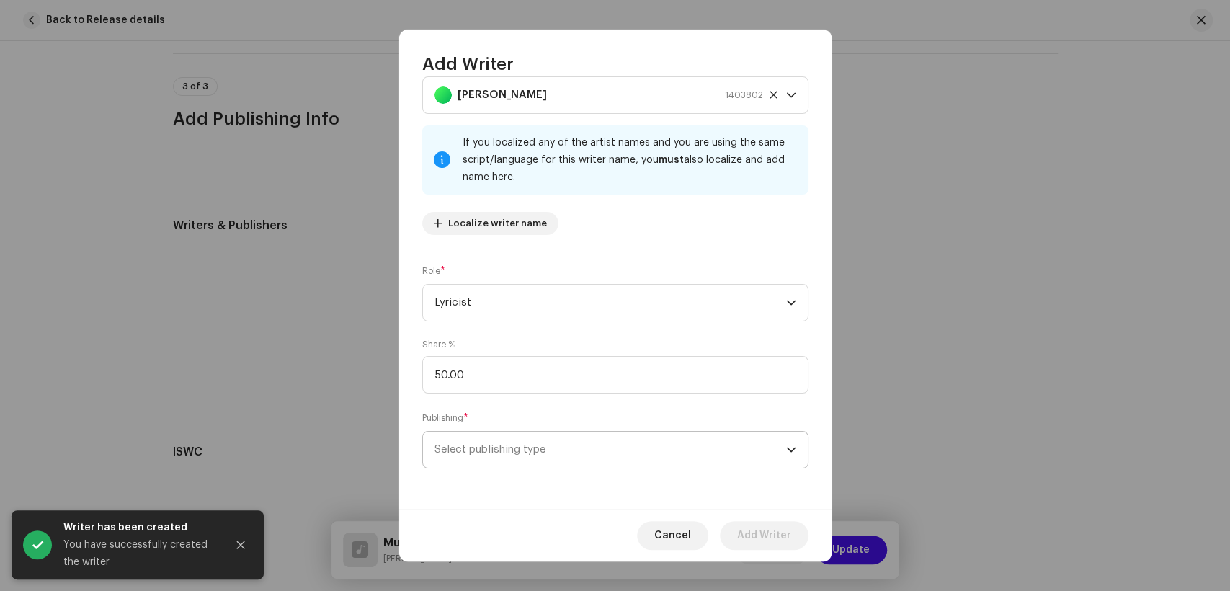
drag, startPoint x: 590, startPoint y: 443, endPoint x: 611, endPoint y: 465, distance: 30.6
click at [590, 441] on span "Select publishing type" at bounding box center [611, 450] width 352 height 36
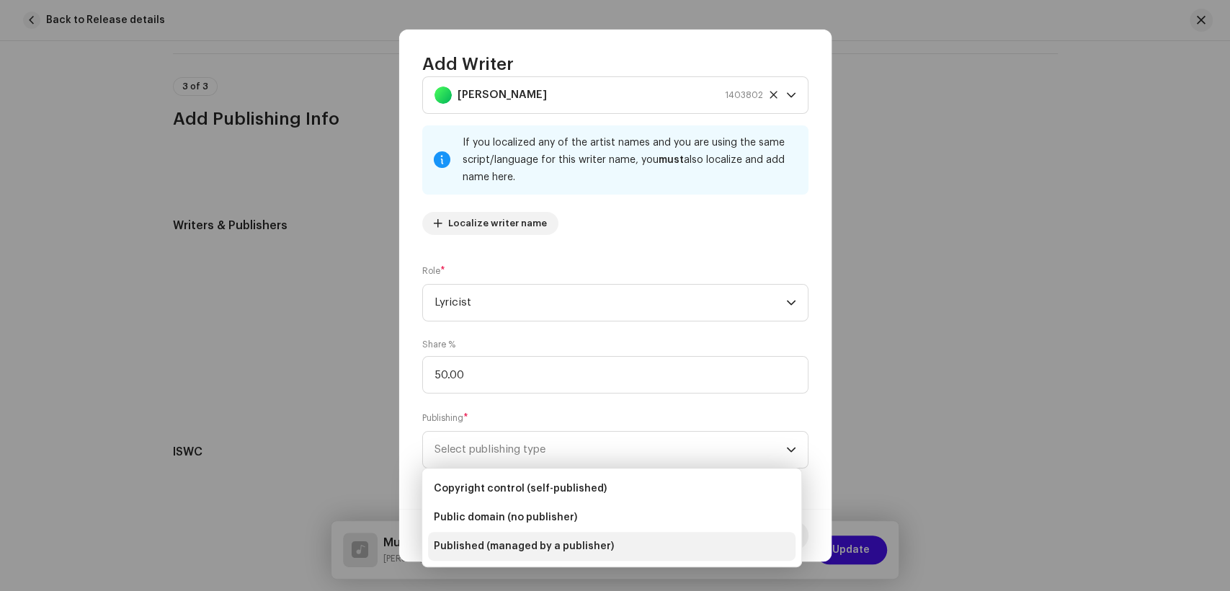
click at [582, 539] on span "Published (managed by a publisher)" at bounding box center [524, 546] width 180 height 14
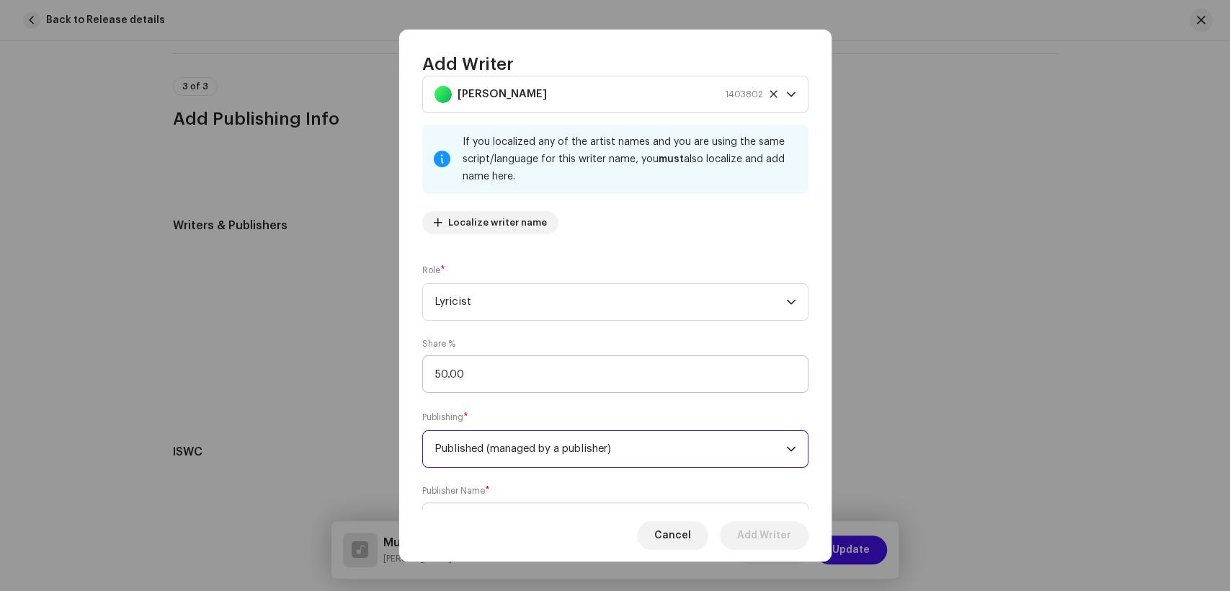
scroll to position [115, 0]
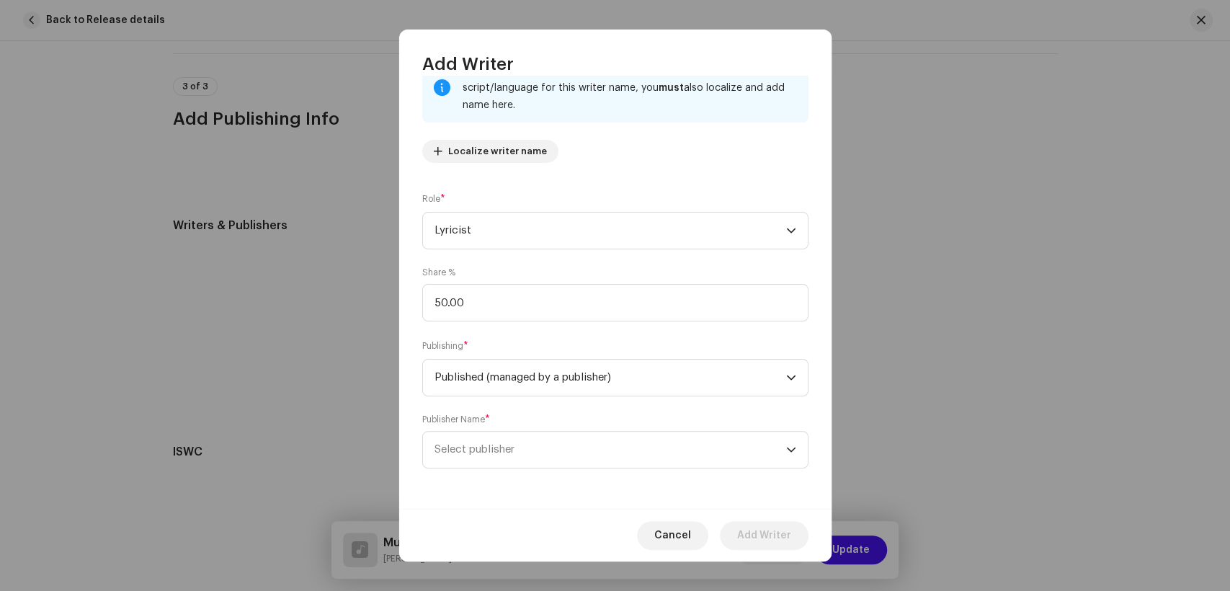
click at [601, 471] on div "Writer Name ( MUST be a person's name and not an artist name) * Mustafa Solangi…" at bounding box center [615, 292] width 432 height 433
click at [608, 458] on span "Select publisher" at bounding box center [611, 450] width 352 height 36
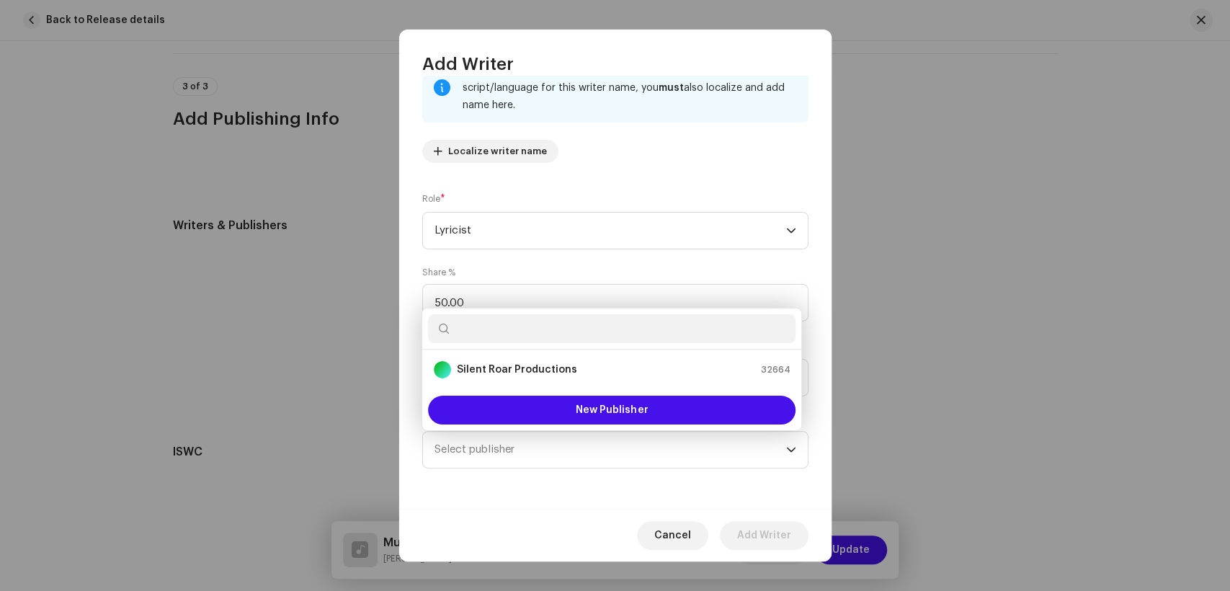
click at [506, 350] on ul "Silent Roar Productions 32664" at bounding box center [611, 370] width 379 height 40
click at [505, 367] on strong "Silent Roar Productions" at bounding box center [517, 370] width 120 height 14
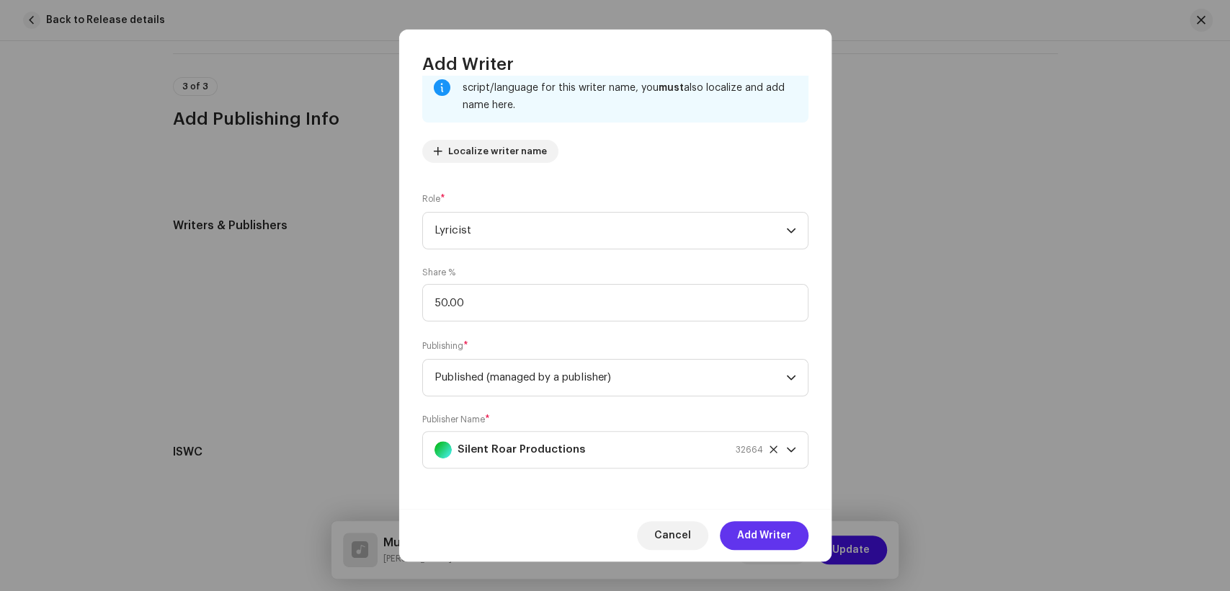
click at [787, 533] on span "Add Writer" at bounding box center [764, 535] width 54 height 29
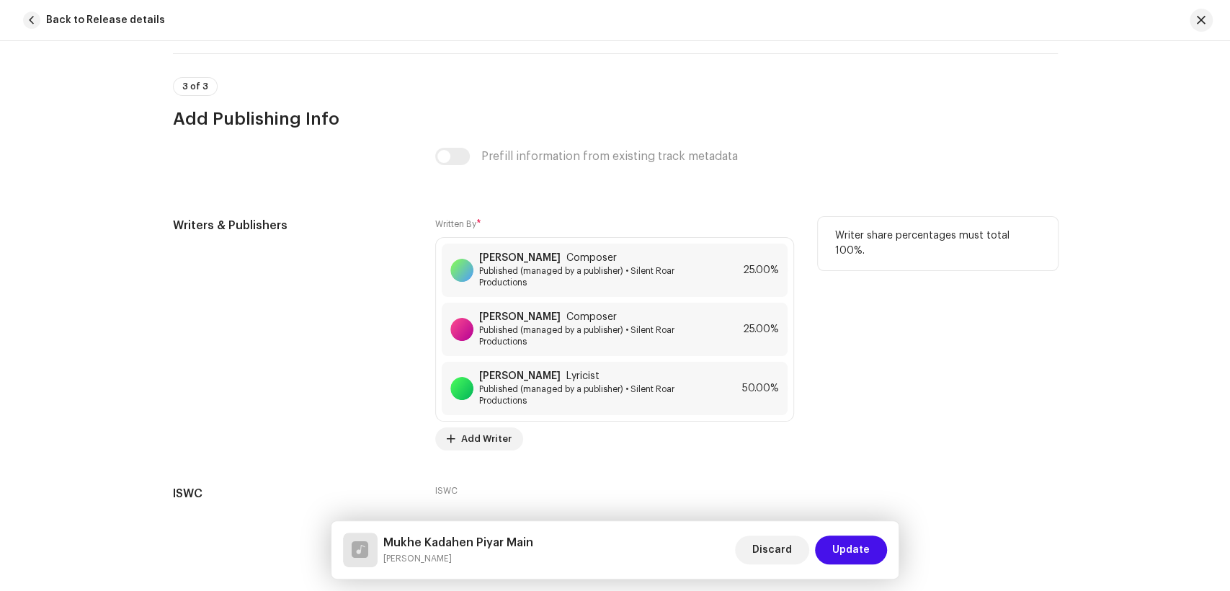
scroll to position [3073, 0]
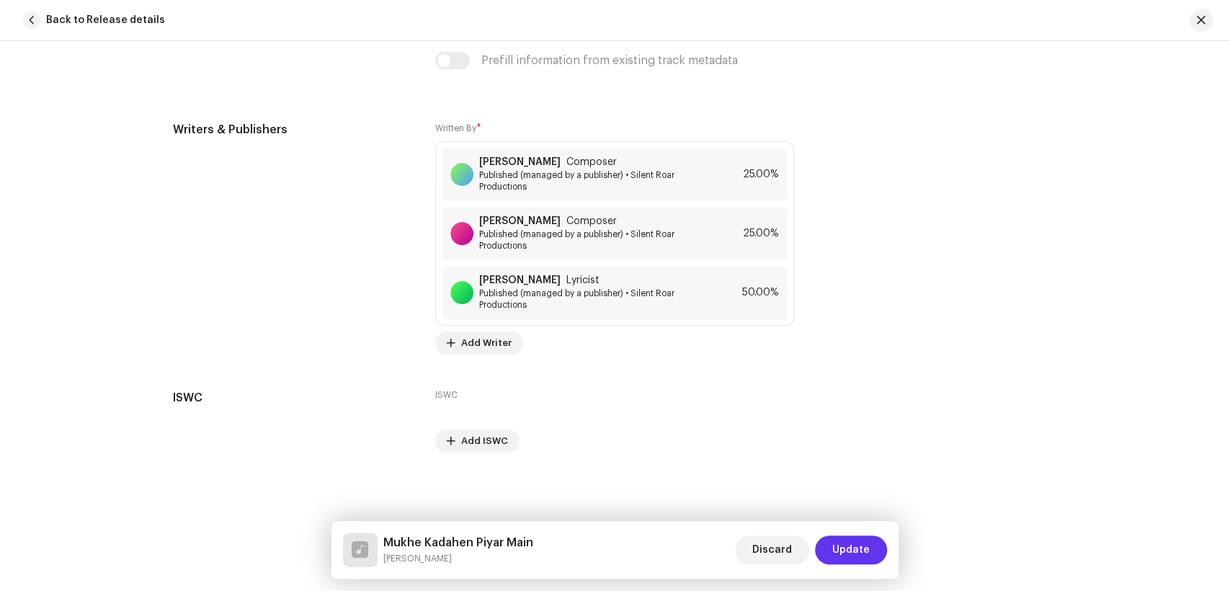
click at [858, 551] on span "Update" at bounding box center [850, 549] width 37 height 29
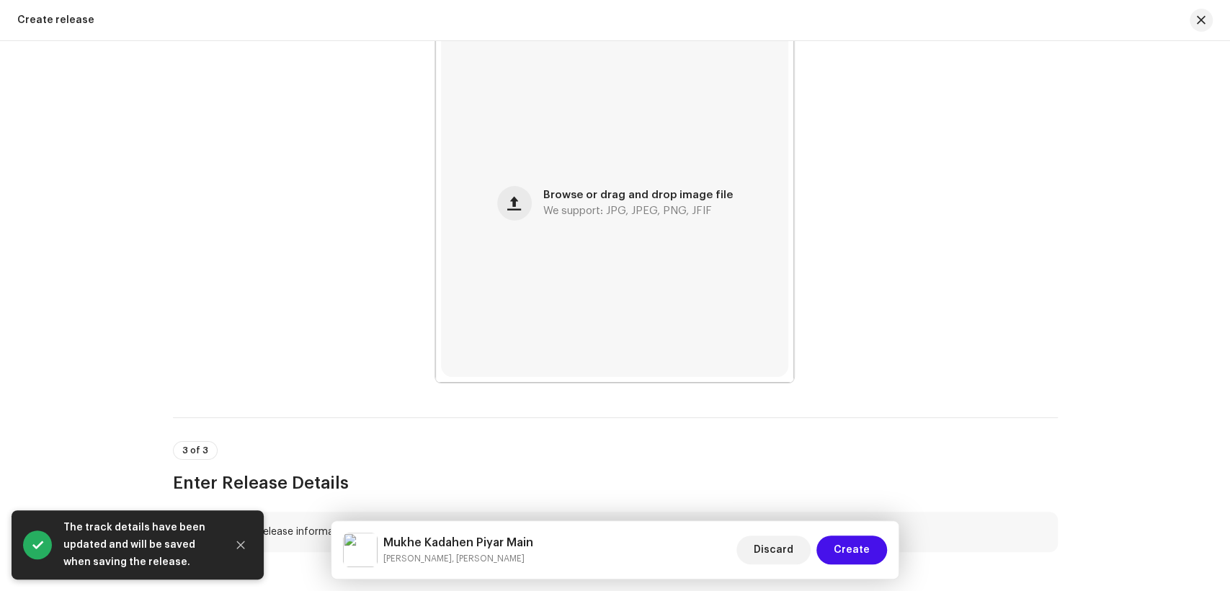
scroll to position [538, 0]
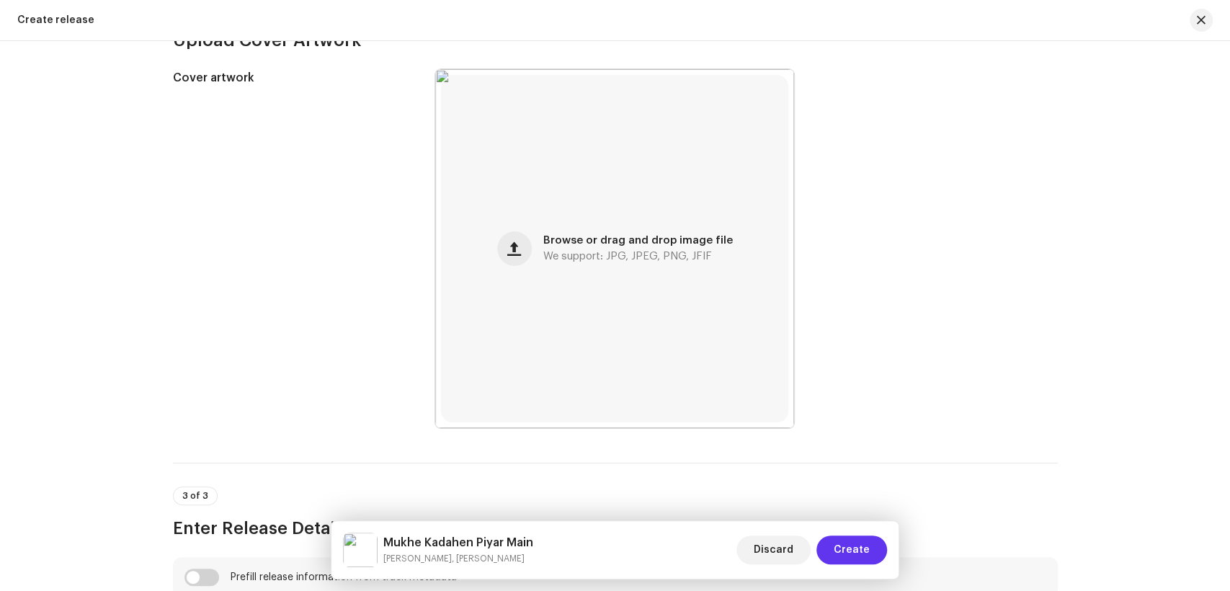
click at [852, 558] on span "Create" at bounding box center [852, 549] width 36 height 29
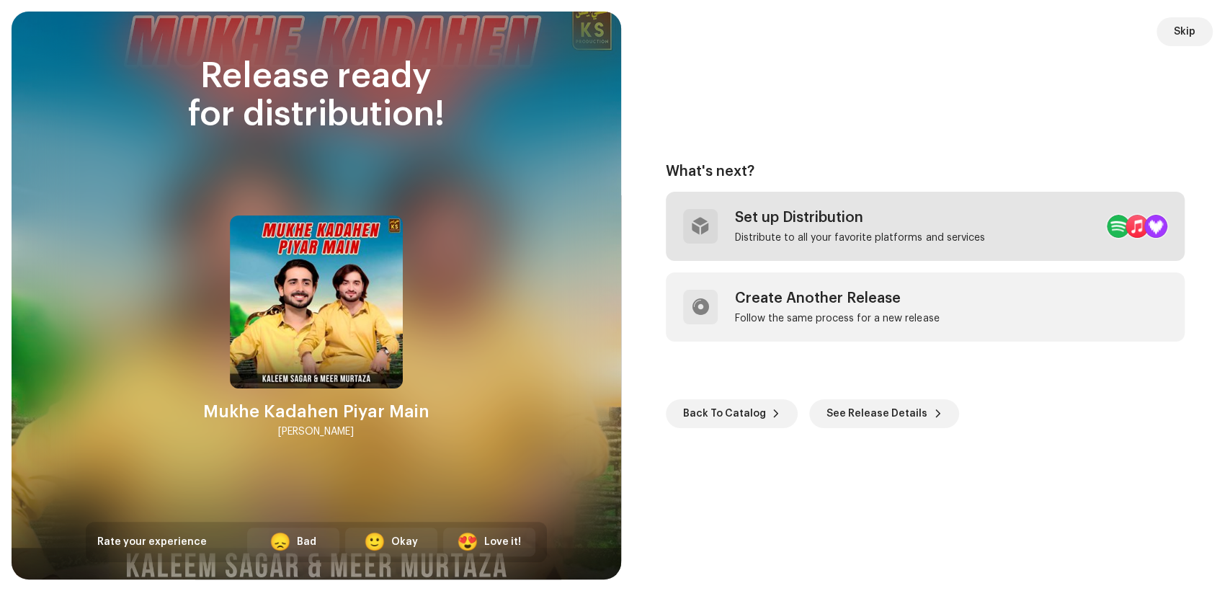
drag, startPoint x: 752, startPoint y: 559, endPoint x: 1022, endPoint y: 228, distance: 427.3
click at [753, 559] on div "What's next? Set up Distribution Distribute to all your favorite platforms and …" at bounding box center [926, 295] width 575 height 533
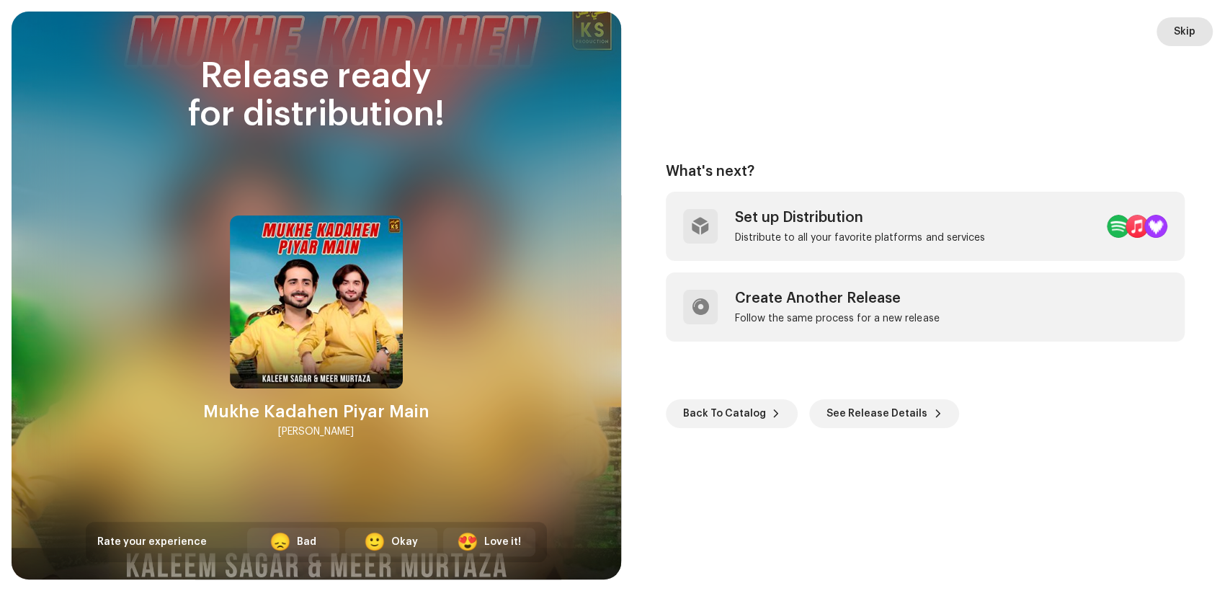
click at [1187, 36] on span "Skip" at bounding box center [1185, 31] width 22 height 29
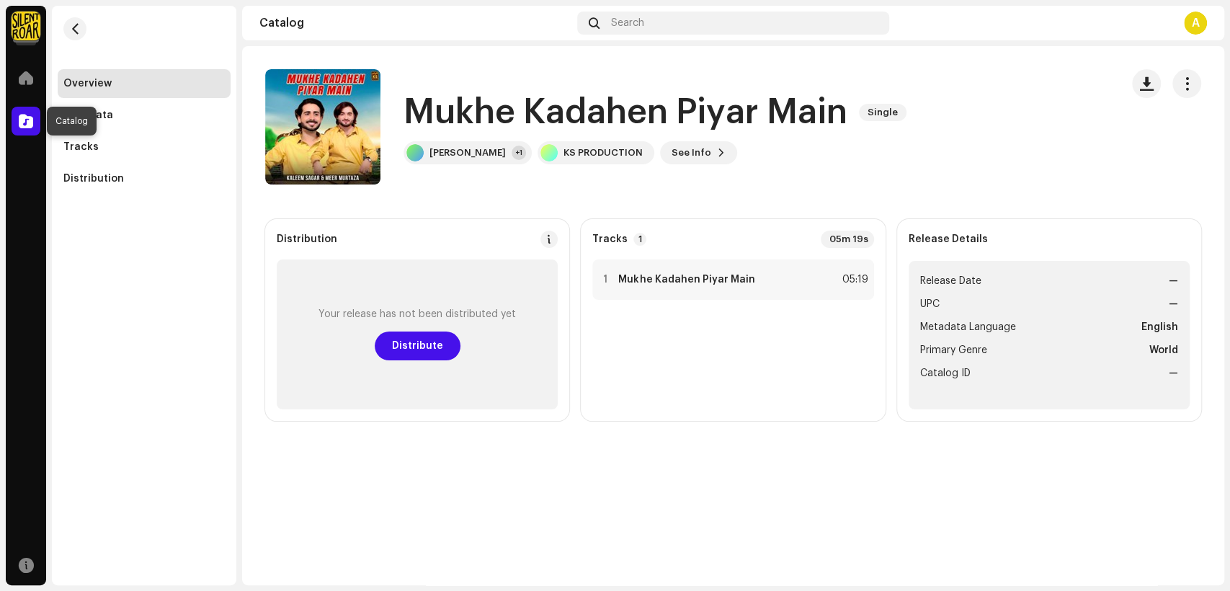
click at [27, 117] on span at bounding box center [26, 121] width 14 height 12
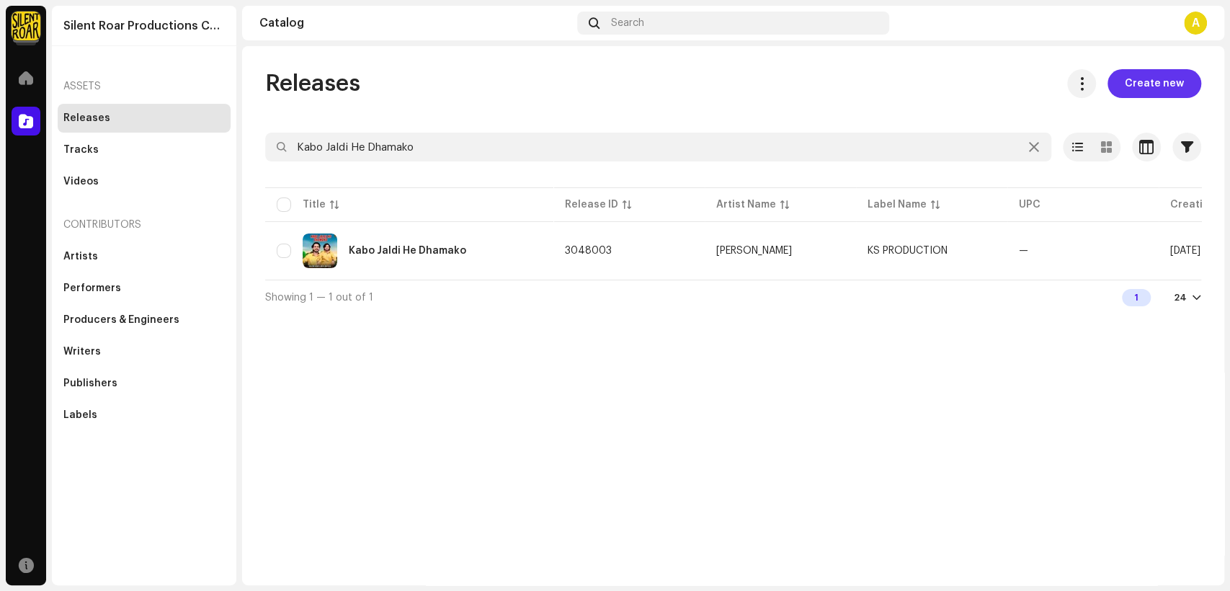
click at [1127, 86] on button "Create new" at bounding box center [1155, 83] width 94 height 29
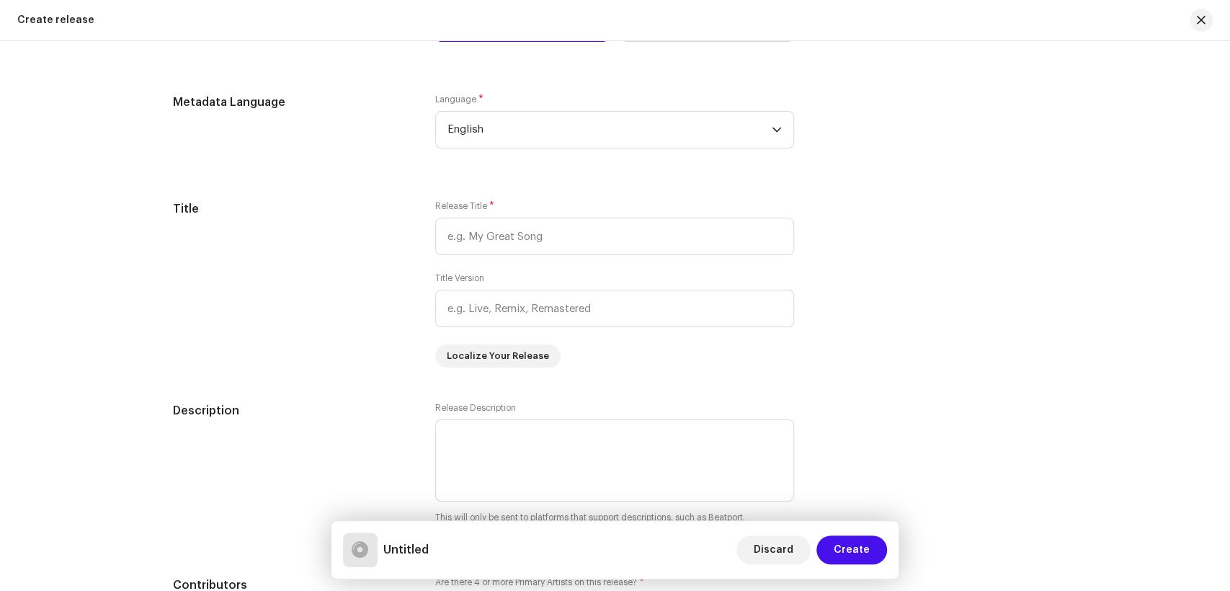
scroll to position [1041, 0]
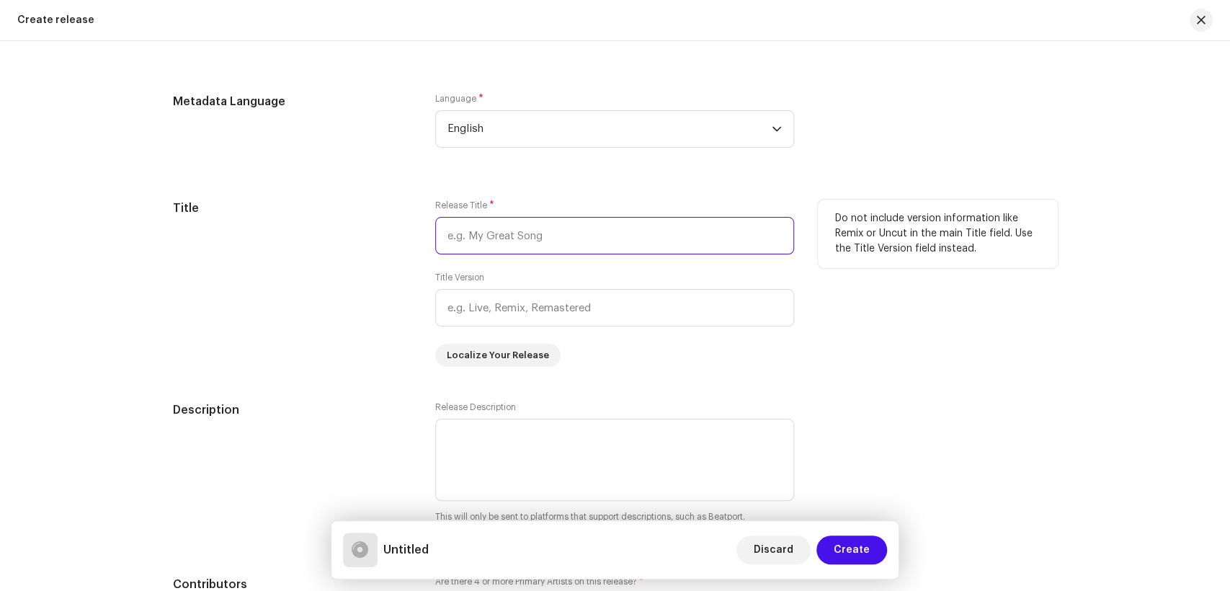
click at [535, 235] on input "text" at bounding box center [614, 235] width 359 height 37
paste input "Mukhe Kare Barbad Tokhe Cha Hasil Thiyo"
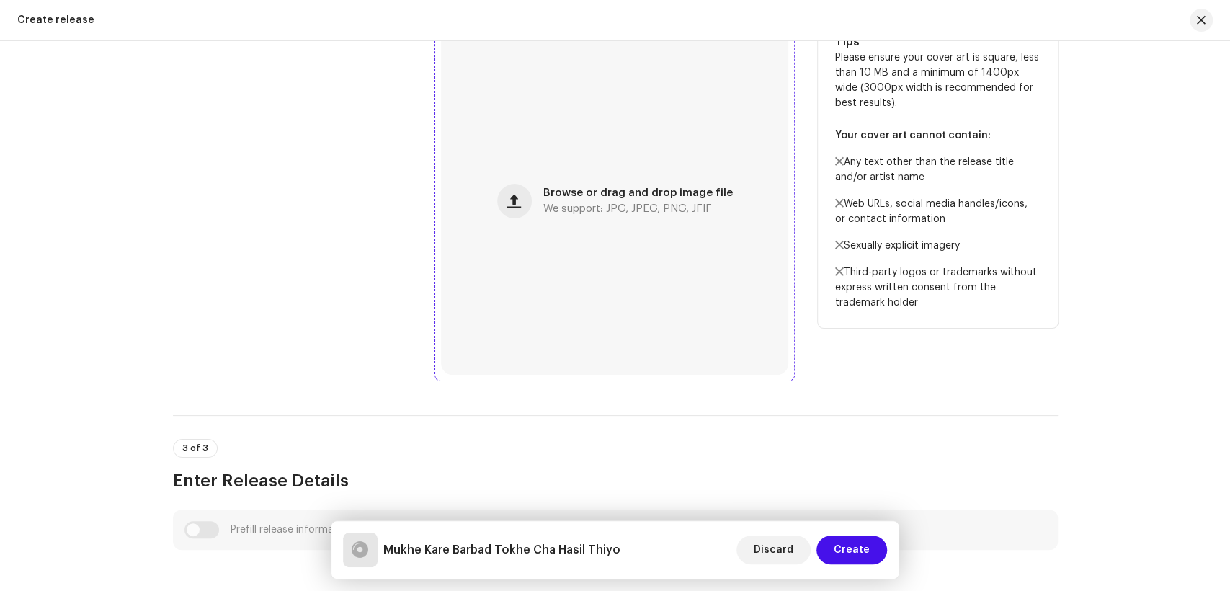
scroll to position [400, 0]
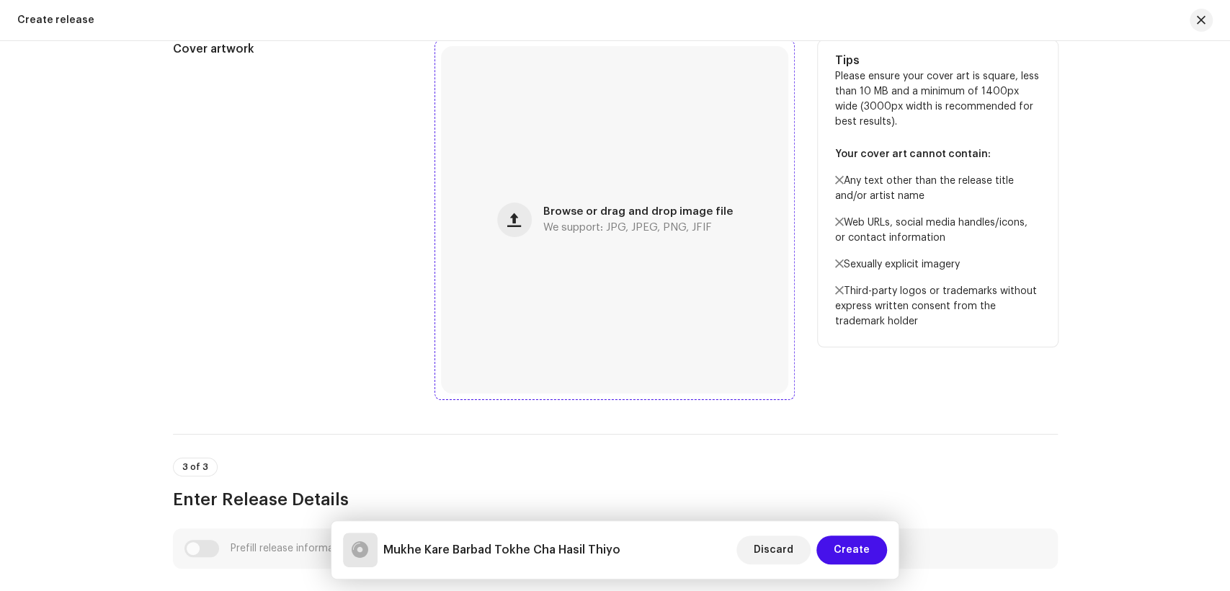
type input "Mukhe Kare Barbad Tokhe Cha Hasil Thiyo"
click at [601, 210] on span "Browse or drag and drop image file" at bounding box center [638, 212] width 190 height 10
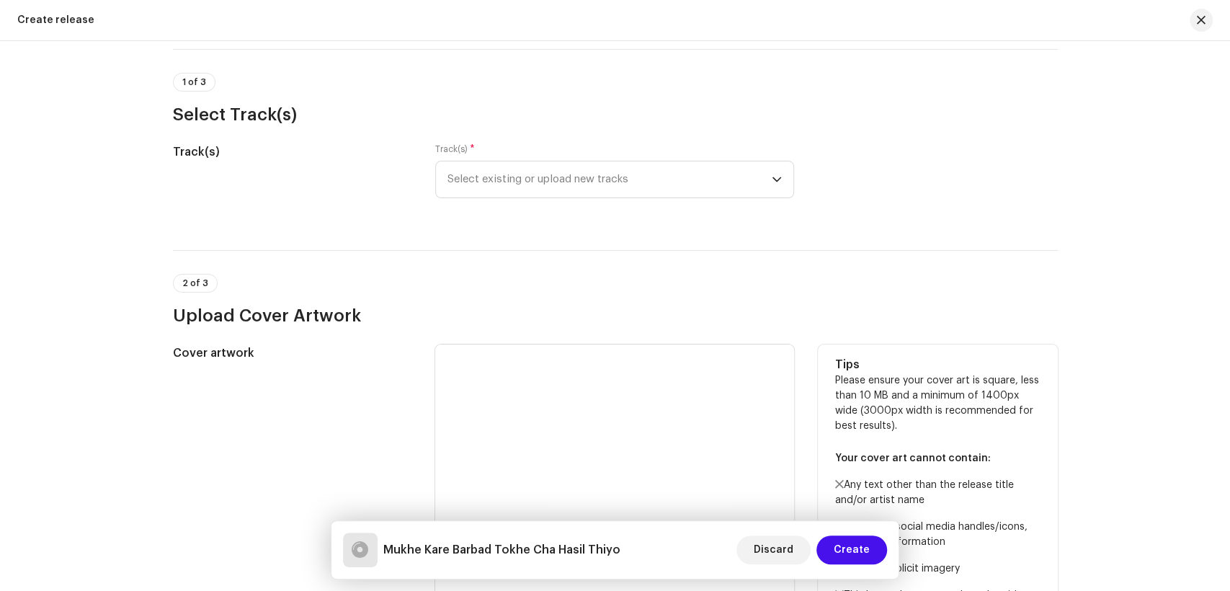
scroll to position [0, 0]
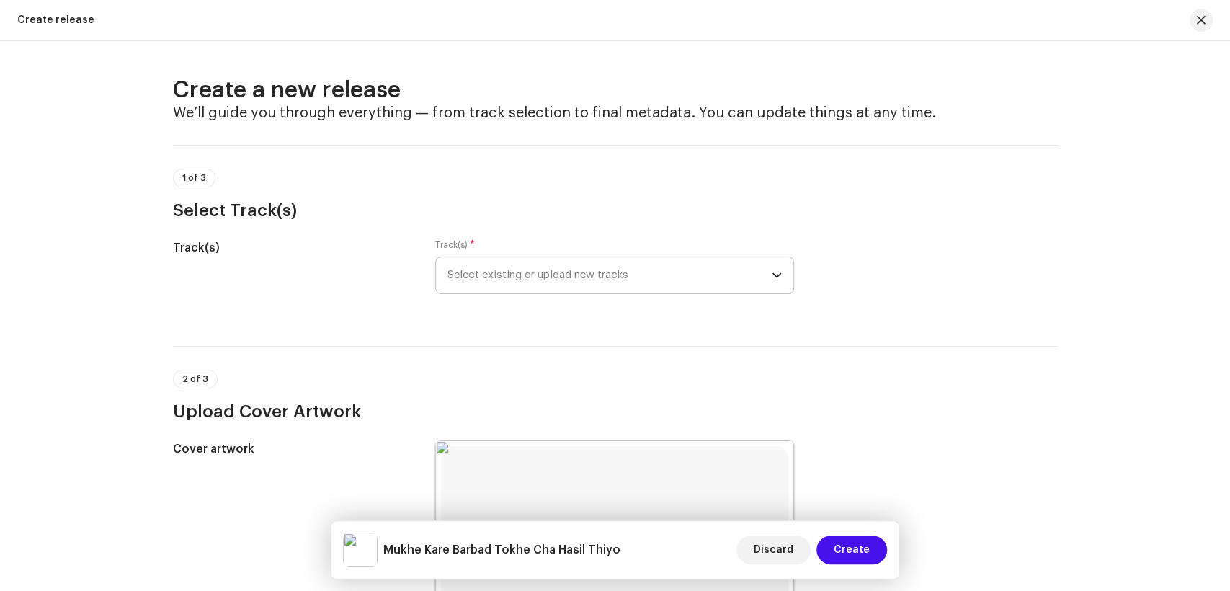
click at [486, 284] on span "Select existing or upload new tracks" at bounding box center [610, 275] width 324 height 36
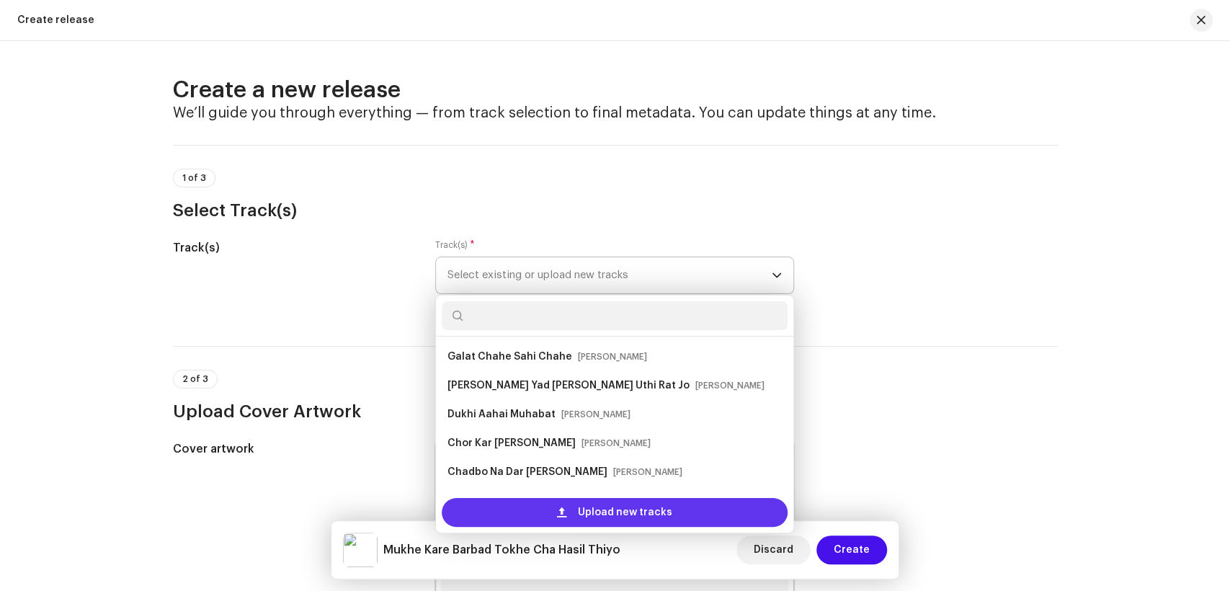
scroll to position [23, 0]
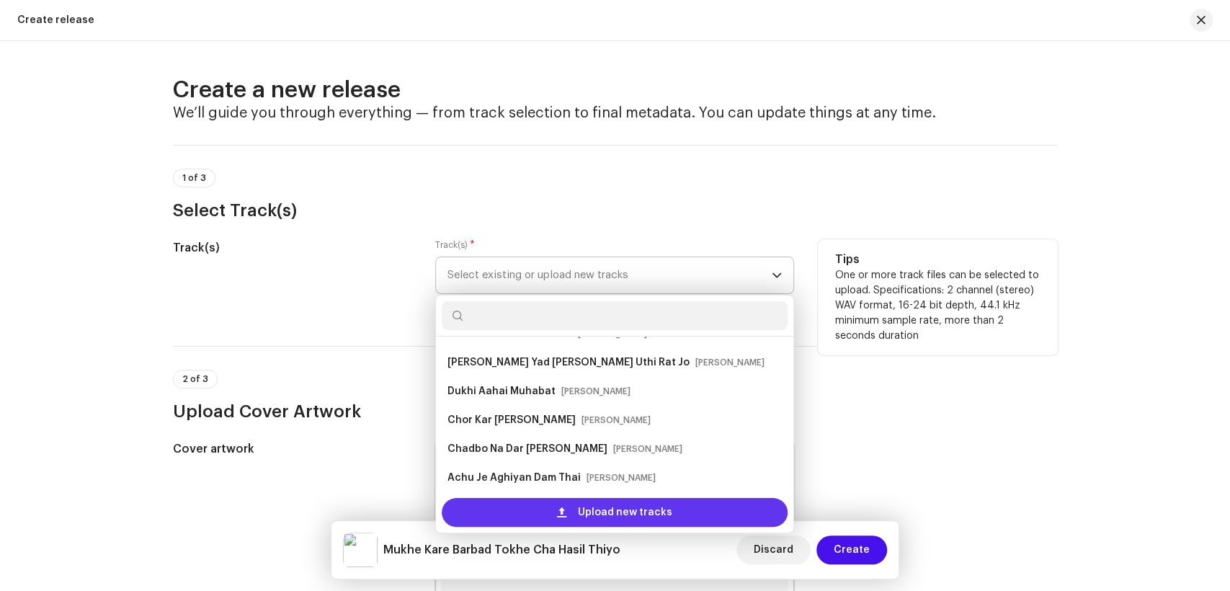
click at [571, 507] on div "Upload new tracks" at bounding box center [615, 512] width 346 height 29
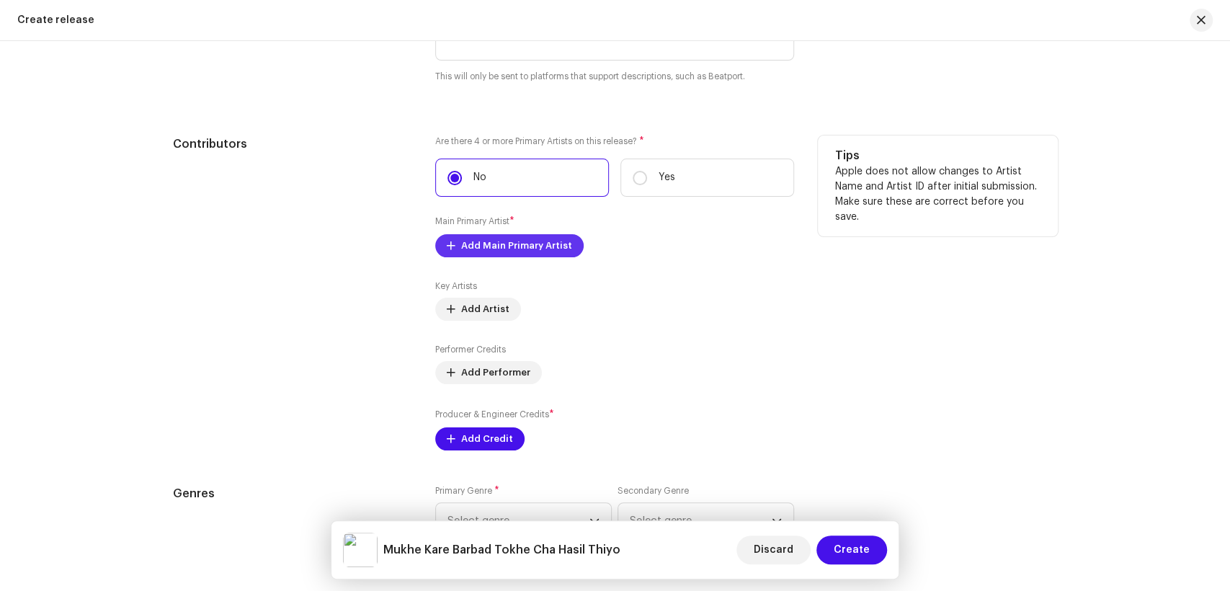
scroll to position [1601, 0]
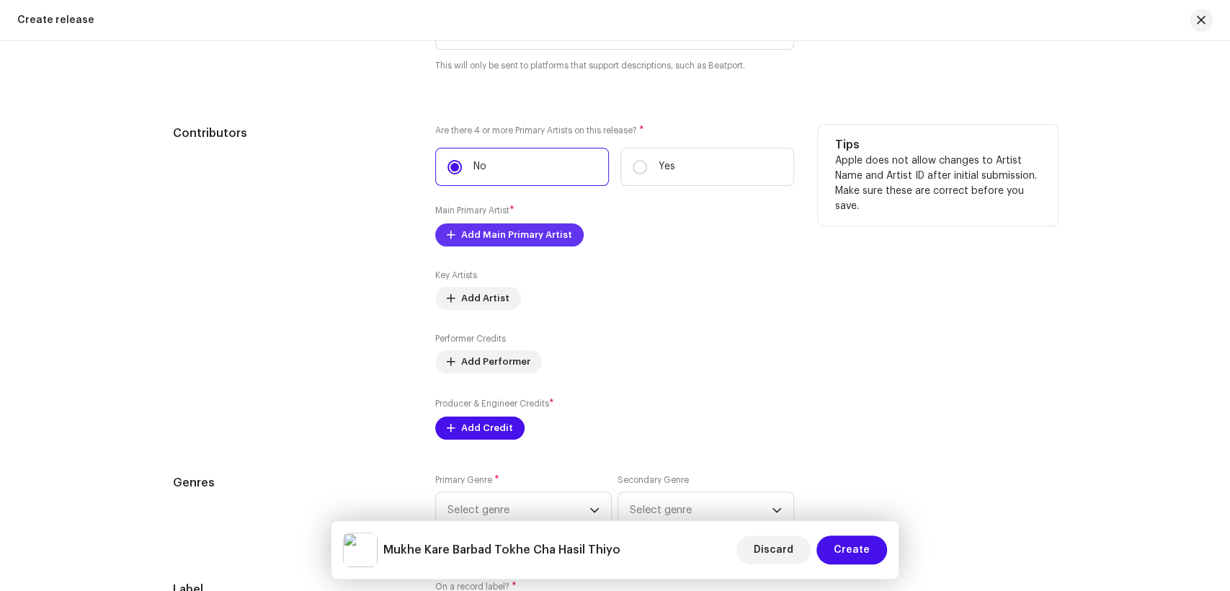
click at [525, 232] on span "Add Main Primary Artist" at bounding box center [516, 235] width 111 height 29
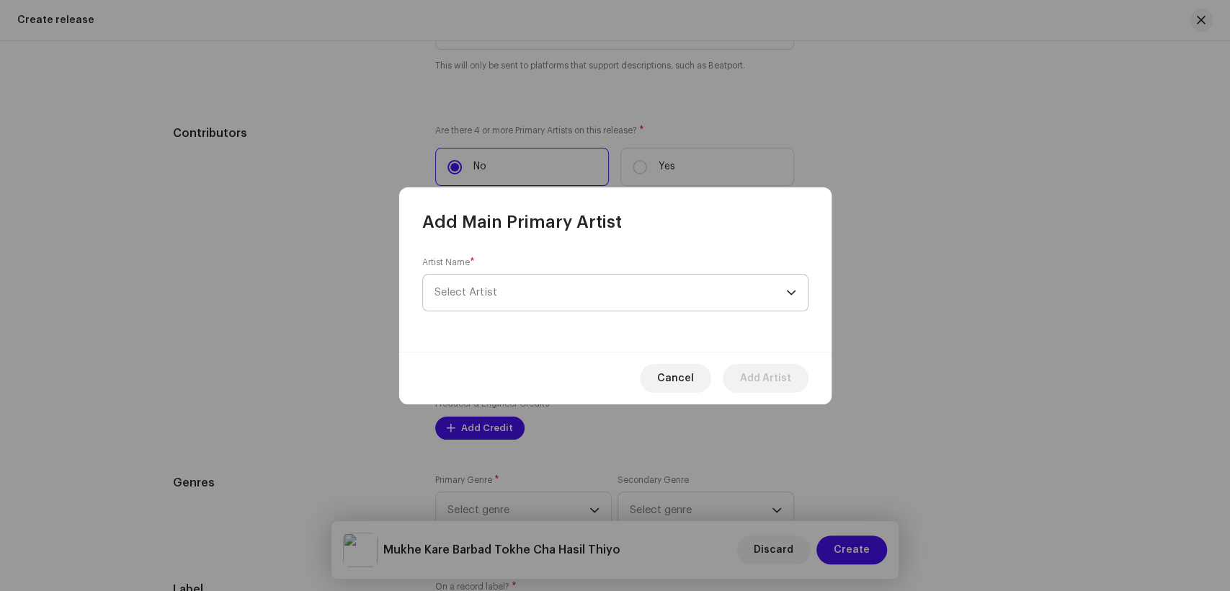
click at [577, 293] on span "Select Artist" at bounding box center [611, 293] width 352 height 36
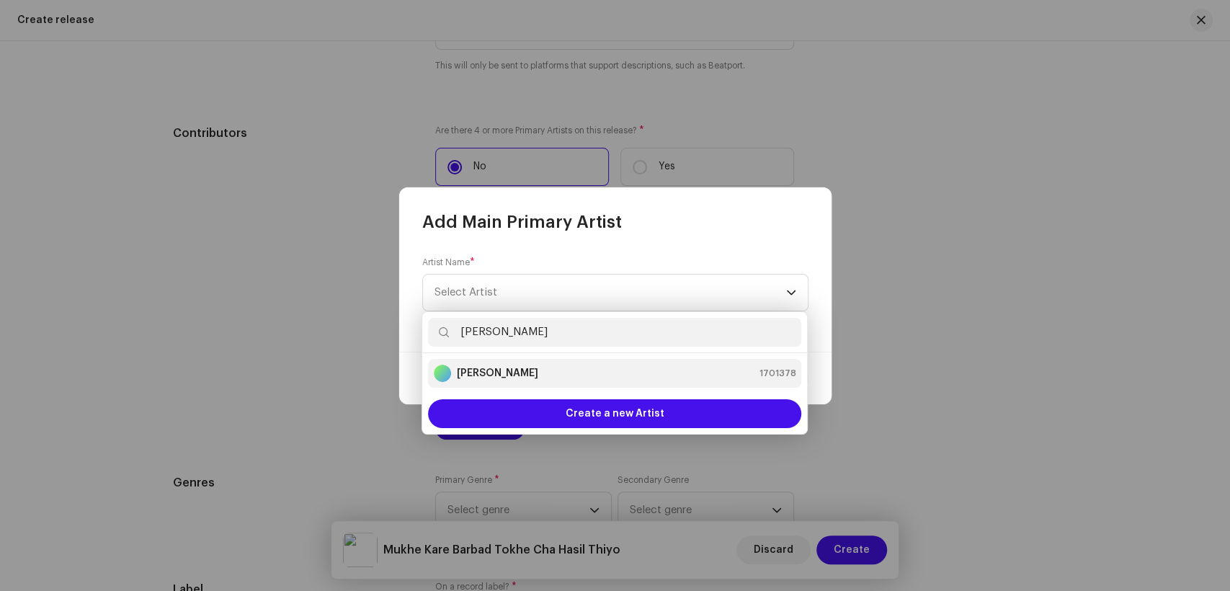
type input "[PERSON_NAME]"
click at [479, 382] on li "[PERSON_NAME] 1701378" at bounding box center [614, 373] width 373 height 29
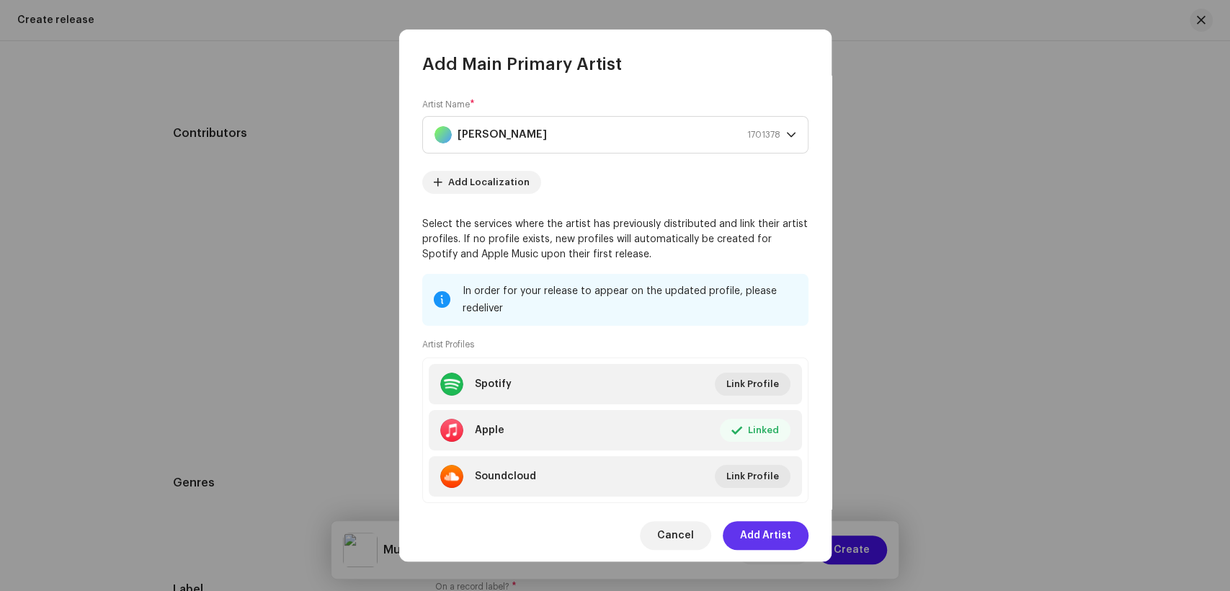
click at [781, 540] on span "Add Artist" at bounding box center [765, 535] width 51 height 29
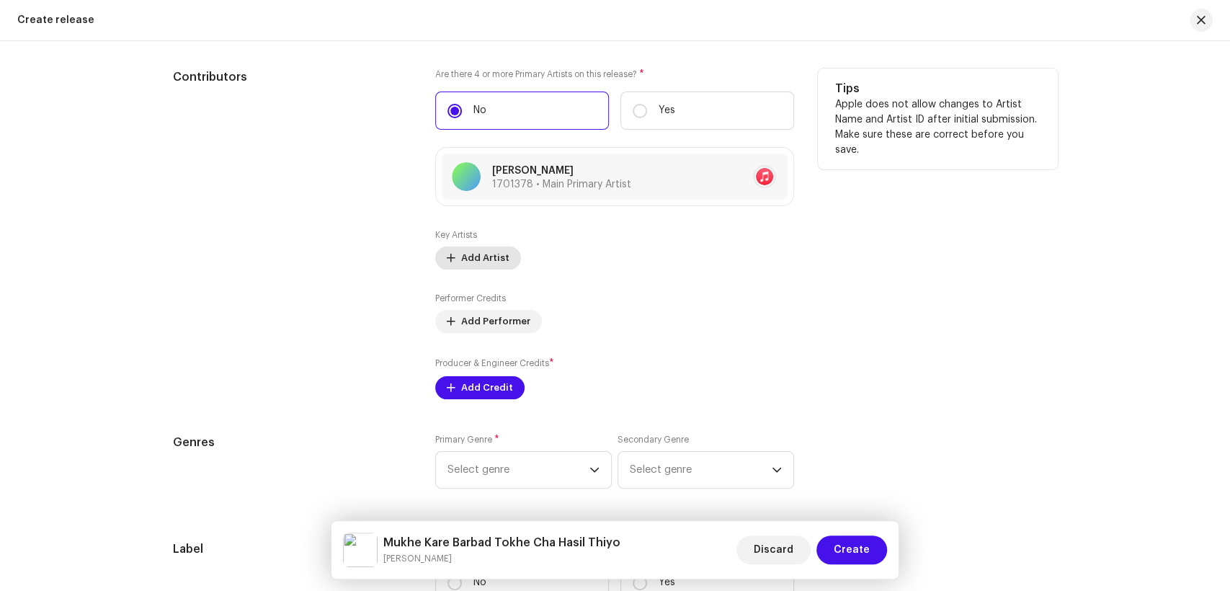
scroll to position [1681, 0]
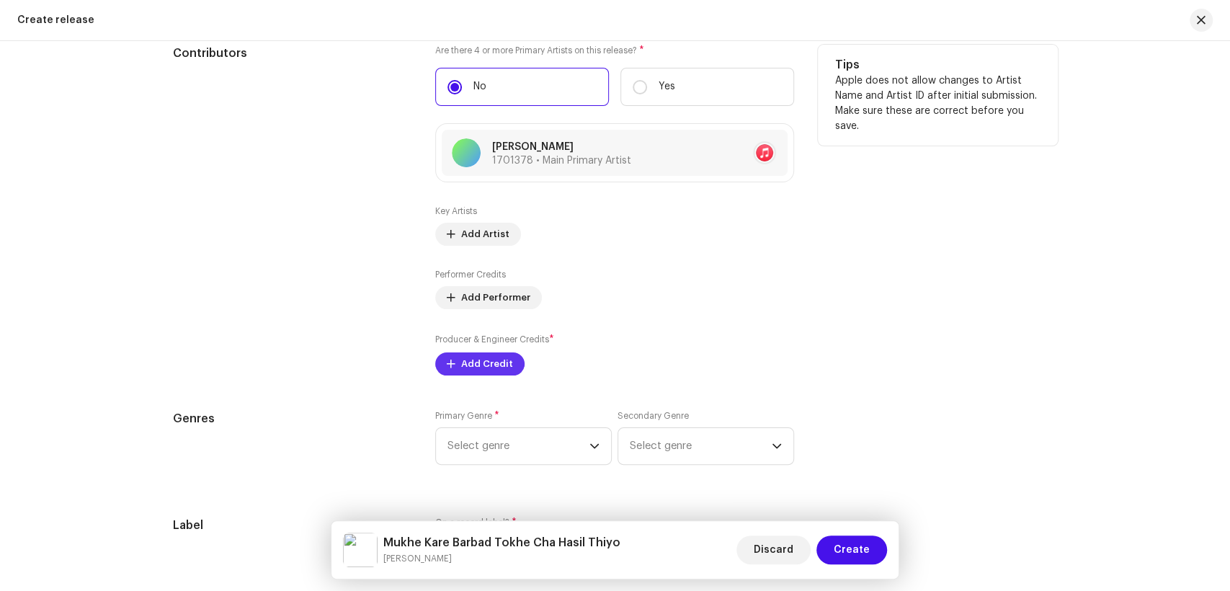
click at [467, 355] on span "Add Credit" at bounding box center [487, 364] width 52 height 29
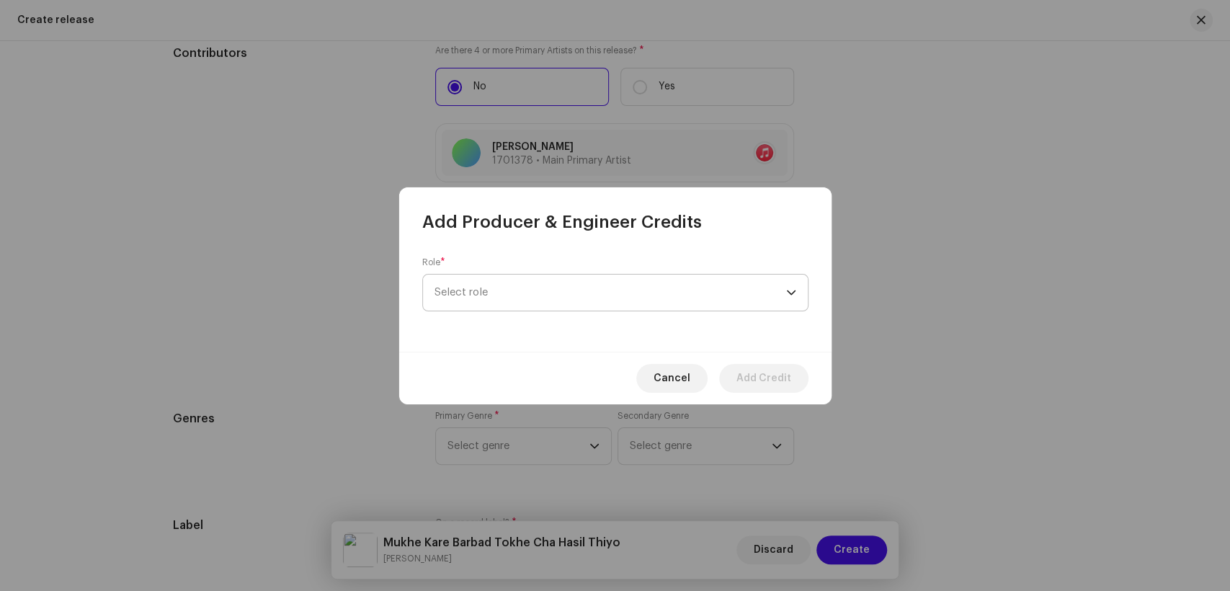
click at [582, 301] on span "Select role" at bounding box center [611, 293] width 352 height 36
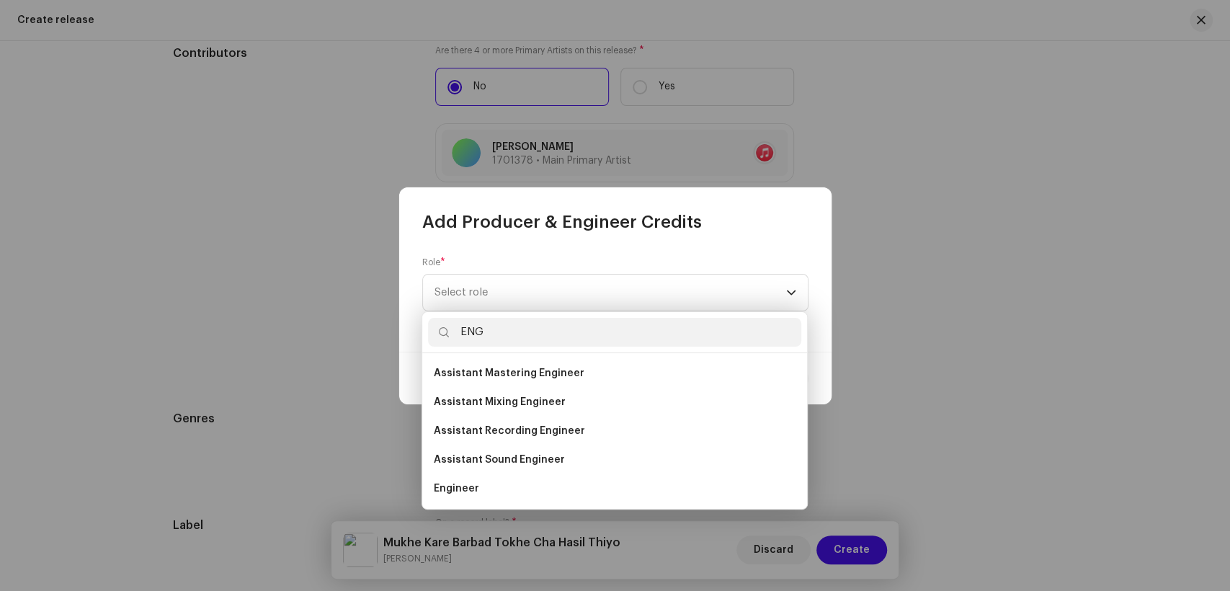
scroll to position [23, 0]
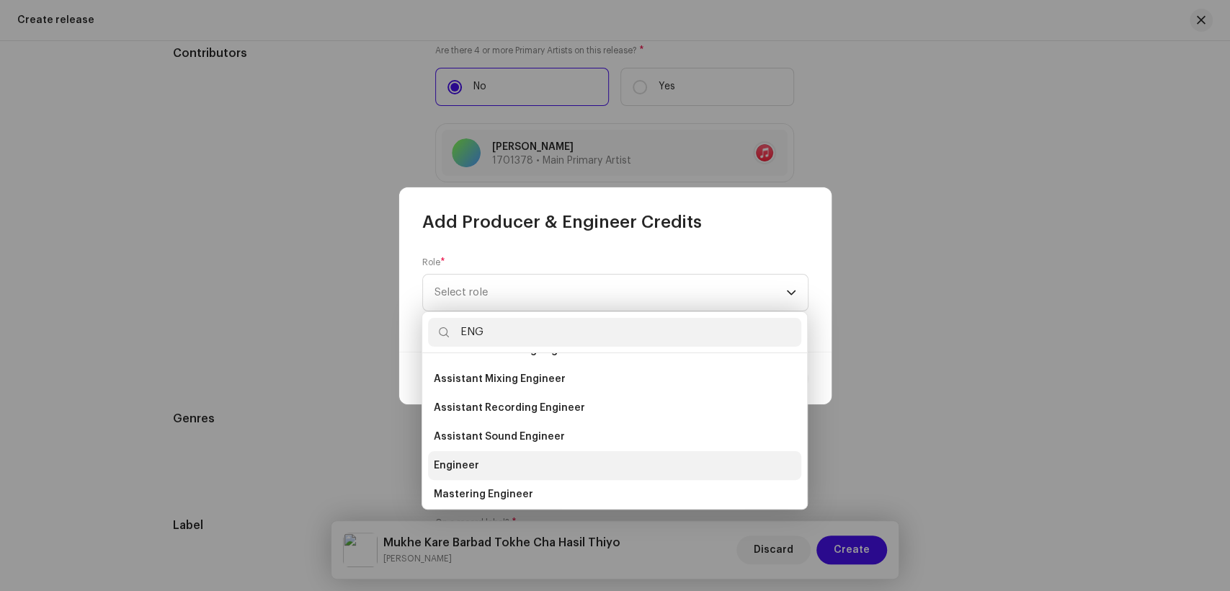
type input "ENG"
click at [476, 474] on li "Engineer" at bounding box center [614, 465] width 373 height 29
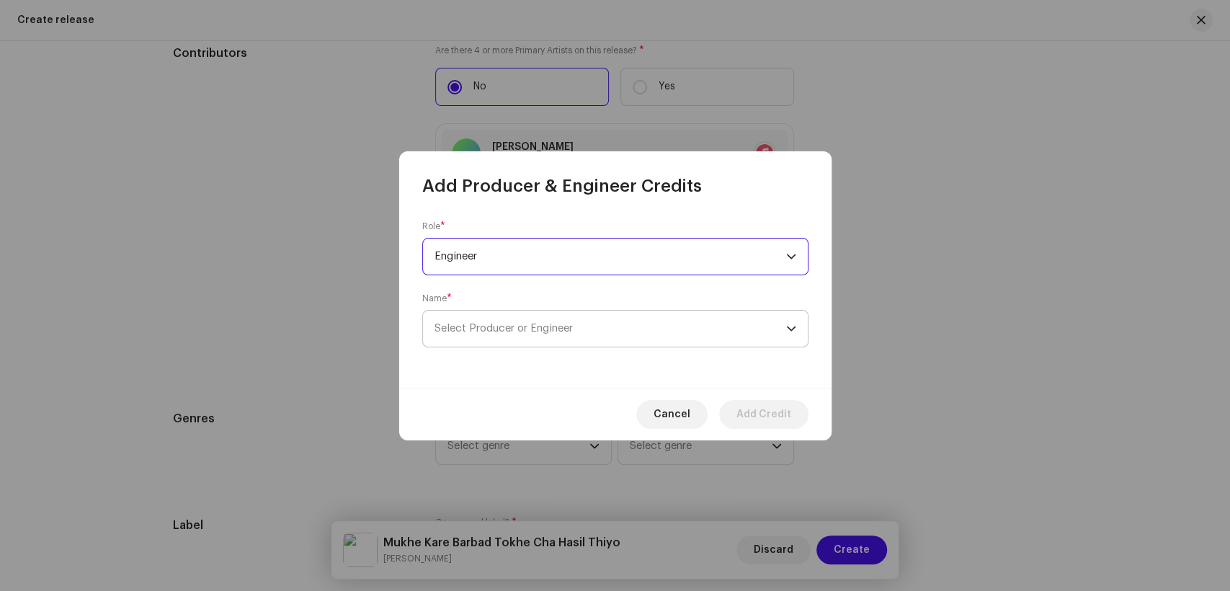
click at [626, 336] on span "Select Producer or Engineer" at bounding box center [611, 329] width 352 height 36
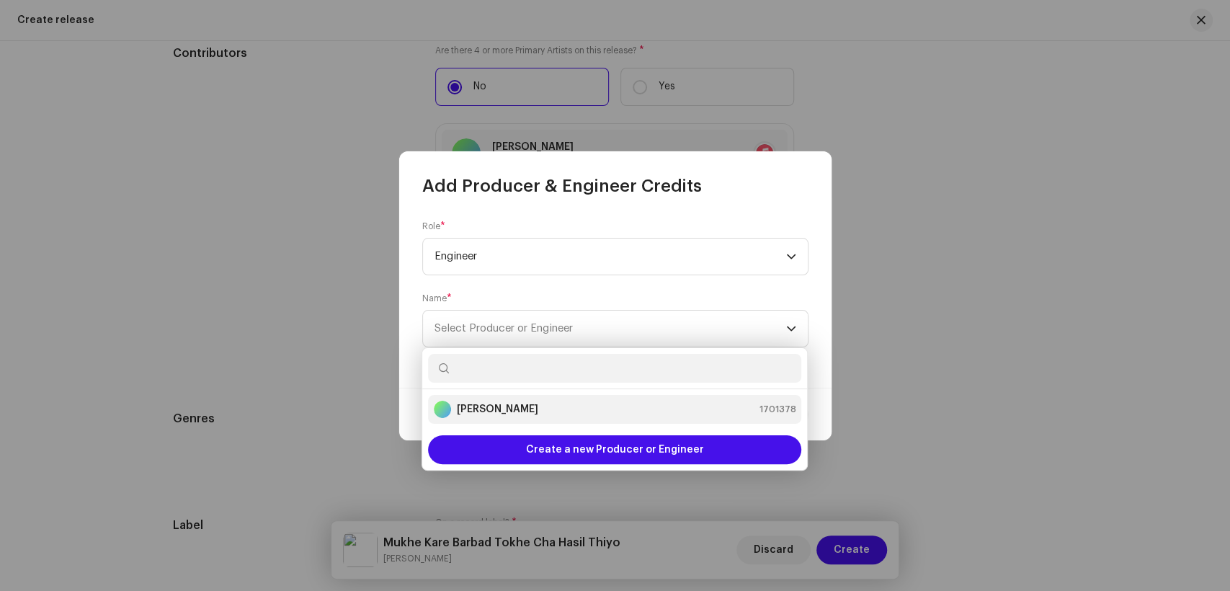
click at [542, 395] on li "[PERSON_NAME] 1701378" at bounding box center [614, 409] width 373 height 29
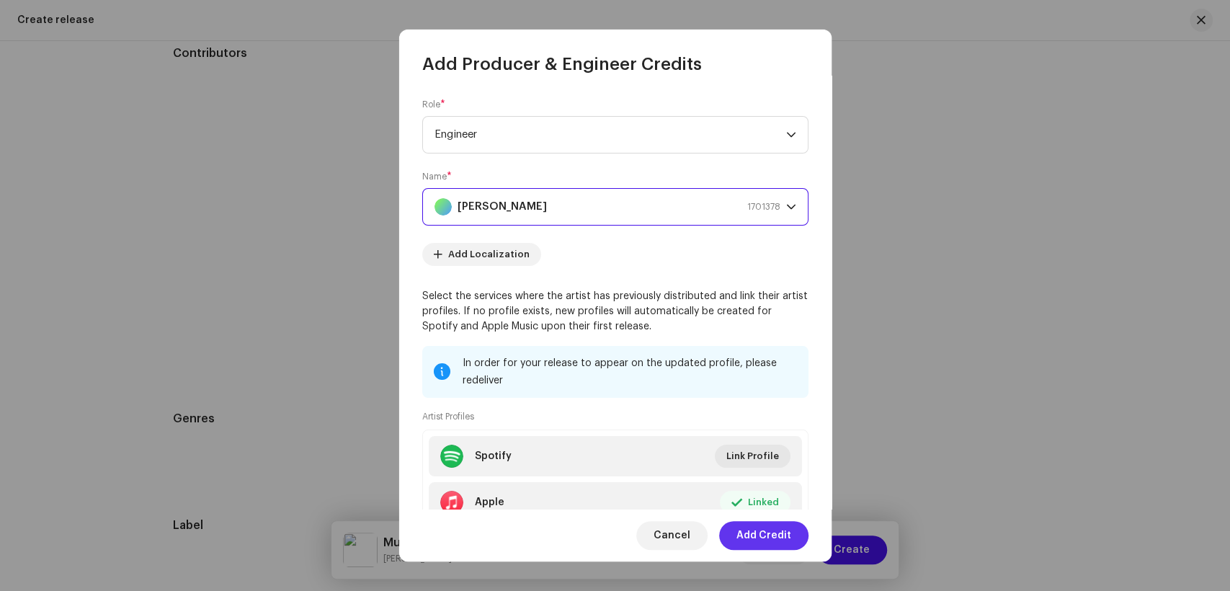
click at [784, 539] on span "Add Credit" at bounding box center [764, 535] width 55 height 29
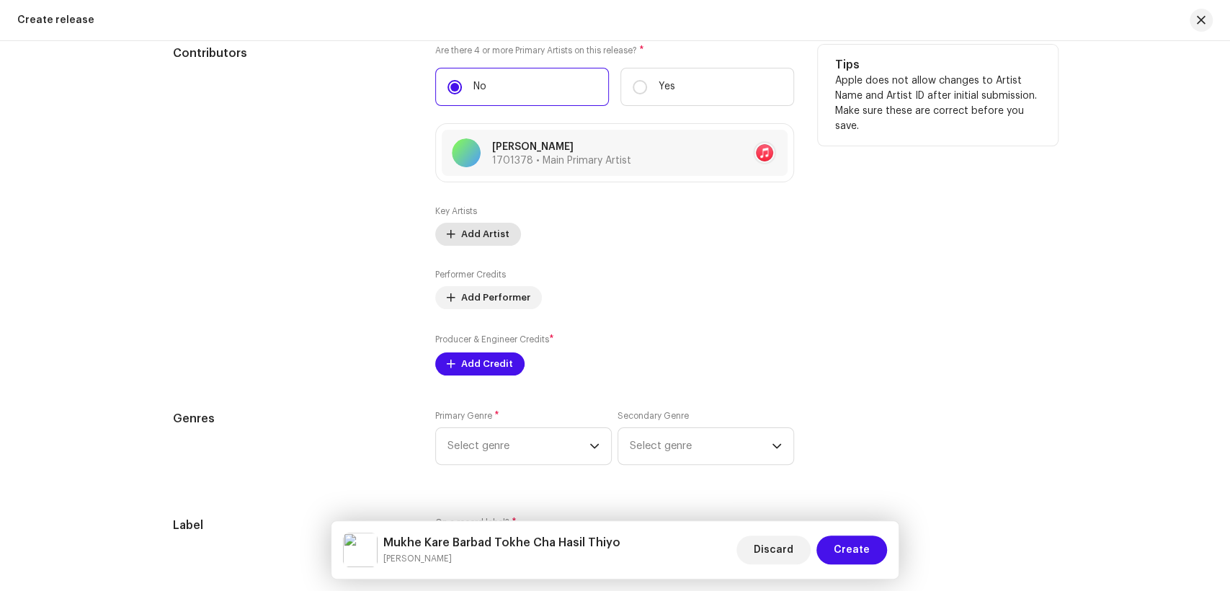
click at [485, 241] on span "Add Artist" at bounding box center [485, 234] width 48 height 29
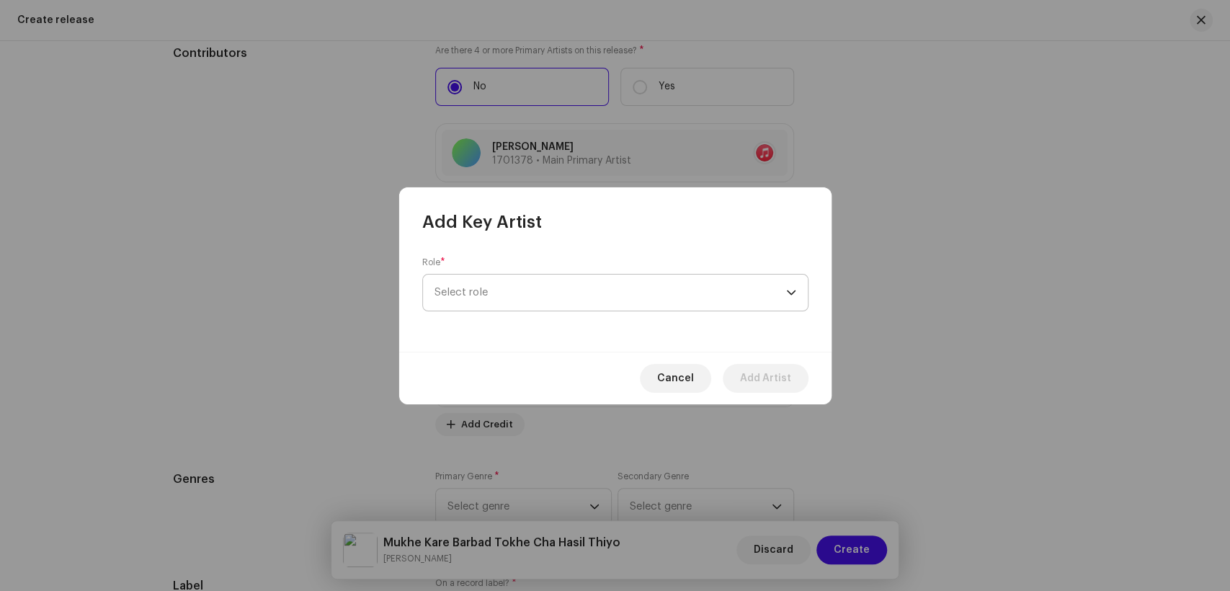
click at [663, 288] on span "Select role" at bounding box center [611, 293] width 352 height 36
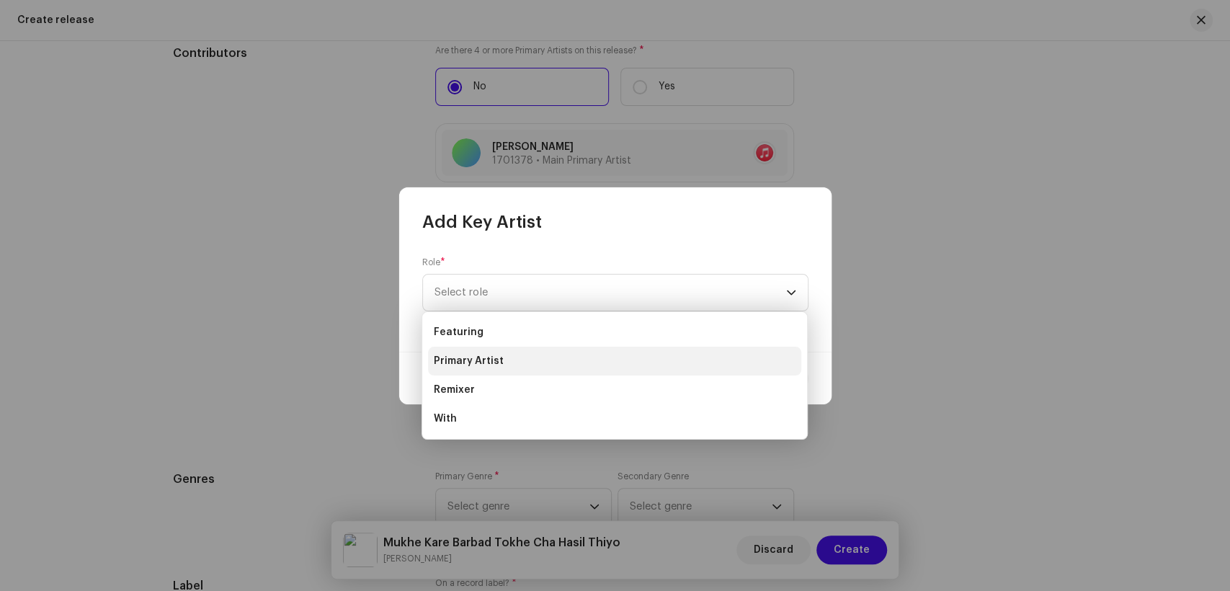
drag, startPoint x: 554, startPoint y: 375, endPoint x: 594, endPoint y: 359, distance: 43.6
click at [594, 359] on ul "Featuring Primary Artist Remixer With" at bounding box center [614, 375] width 385 height 127
click at [594, 359] on li "Primary Artist" at bounding box center [614, 361] width 373 height 29
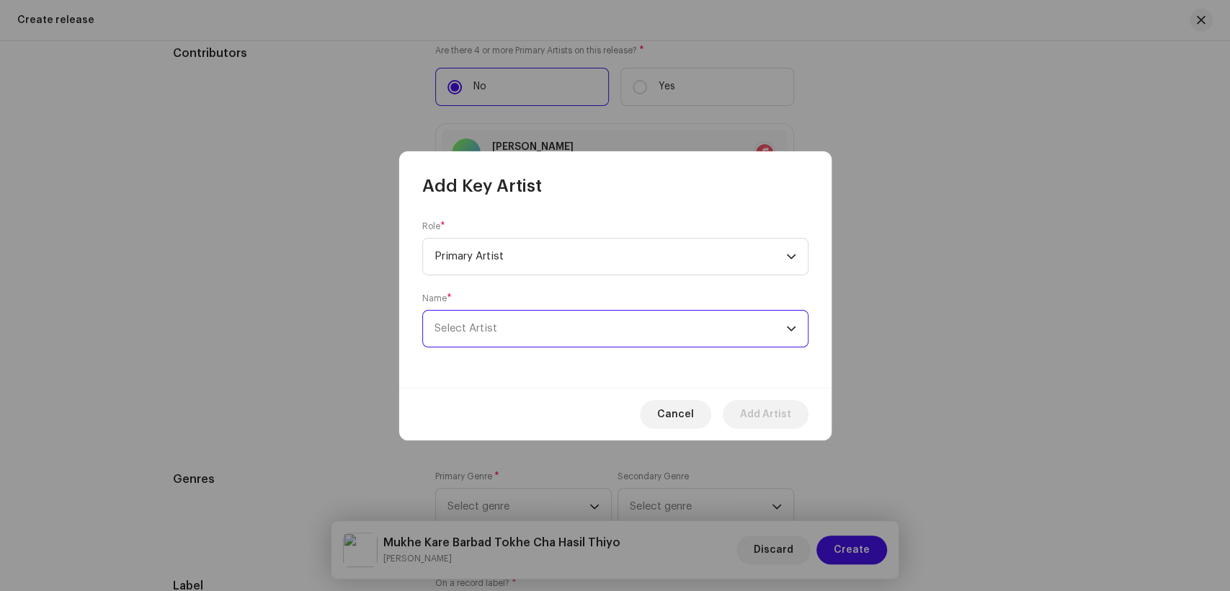
click at [555, 325] on span "Select Artist" at bounding box center [611, 329] width 352 height 36
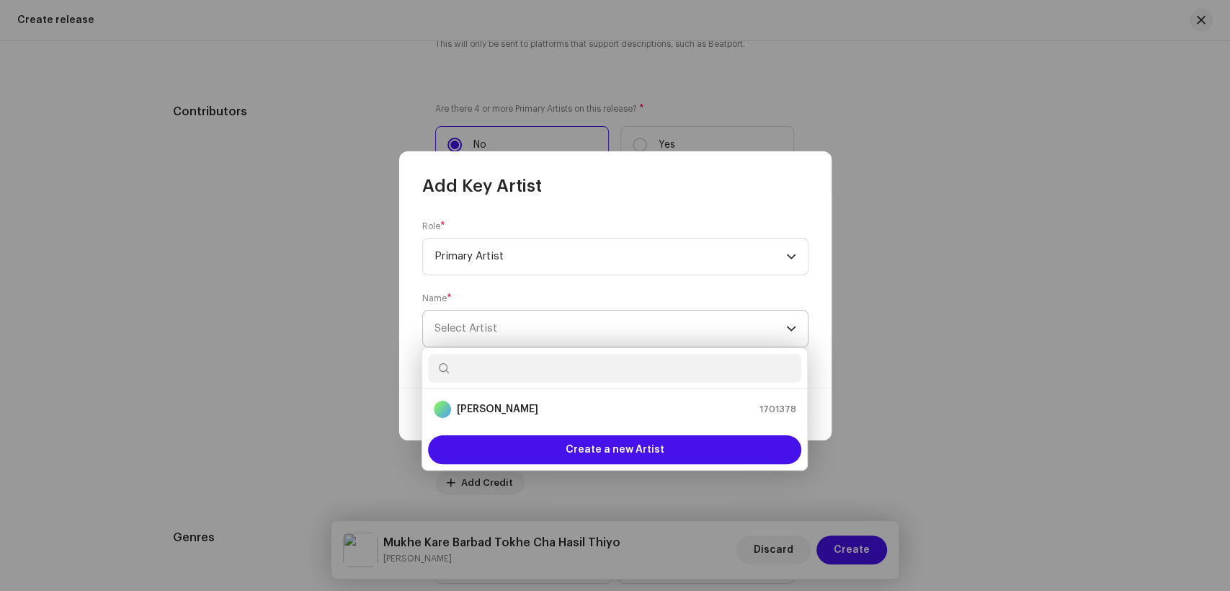
scroll to position [1739, 0]
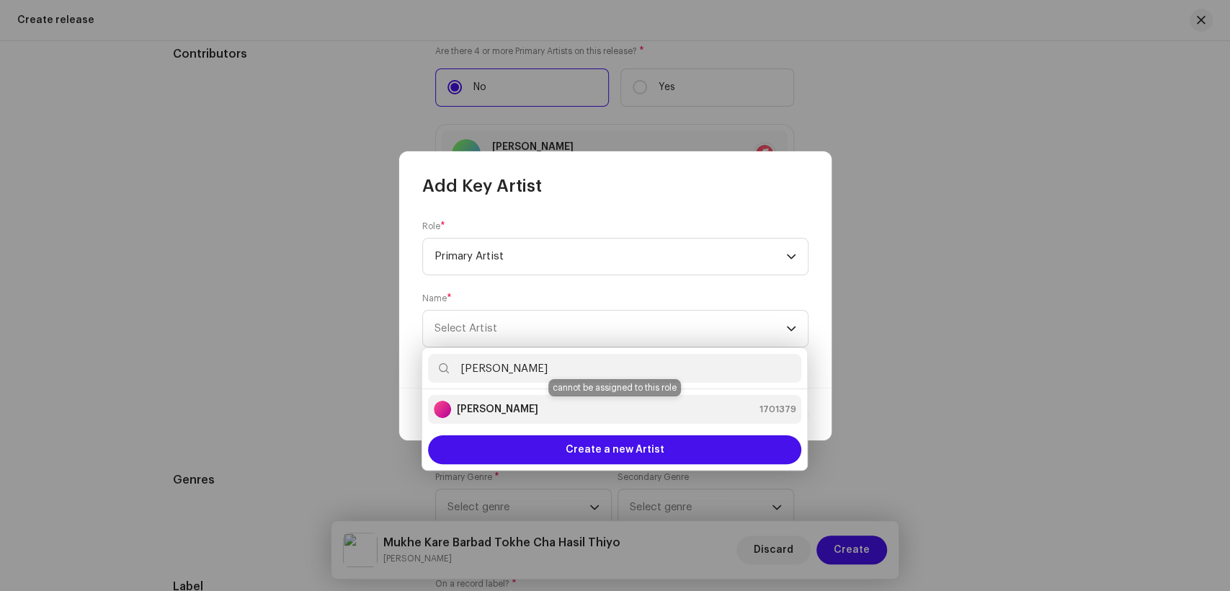
type input "[PERSON_NAME]"
click at [523, 411] on div "[PERSON_NAME] 1701379" at bounding box center [615, 409] width 362 height 17
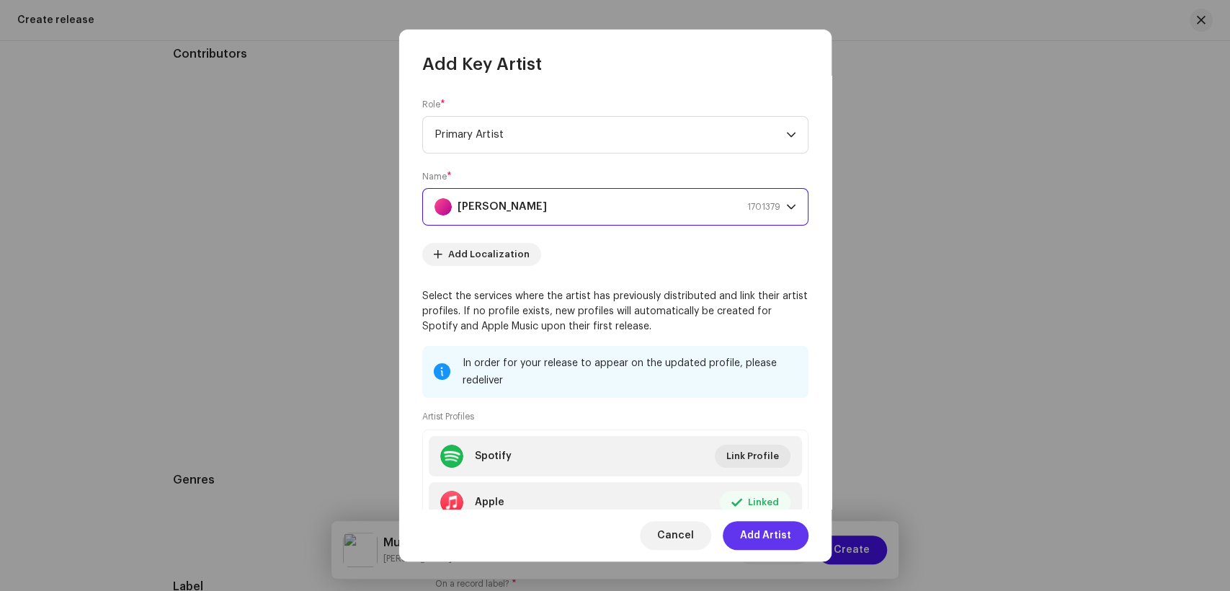
click at [762, 534] on span "Add Artist" at bounding box center [765, 535] width 51 height 29
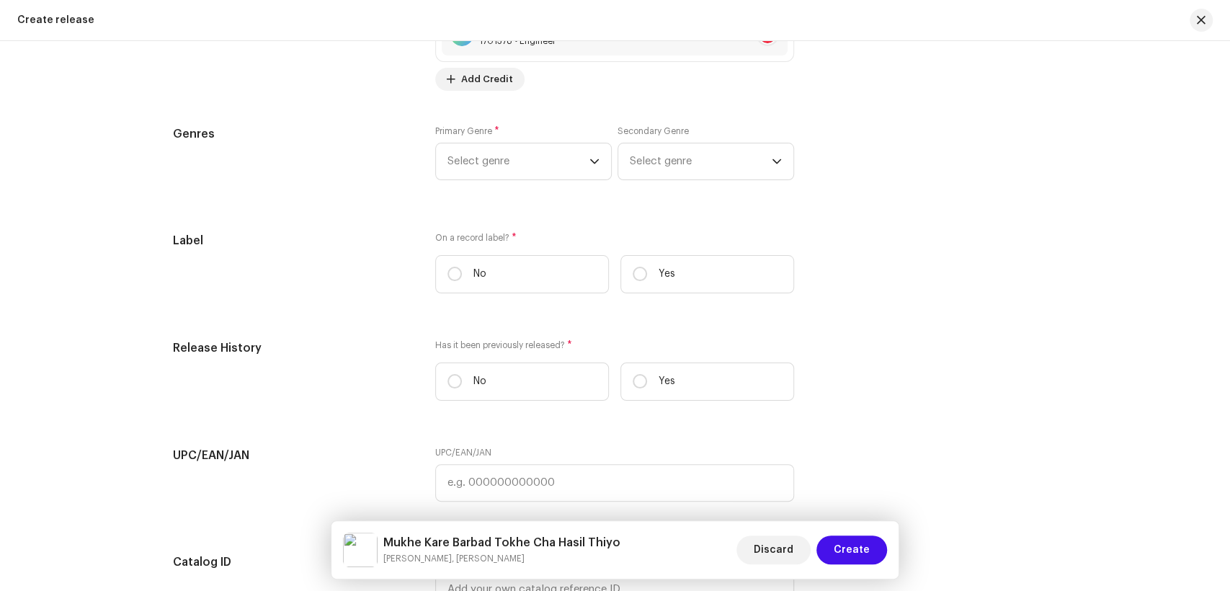
scroll to position [2139, 0]
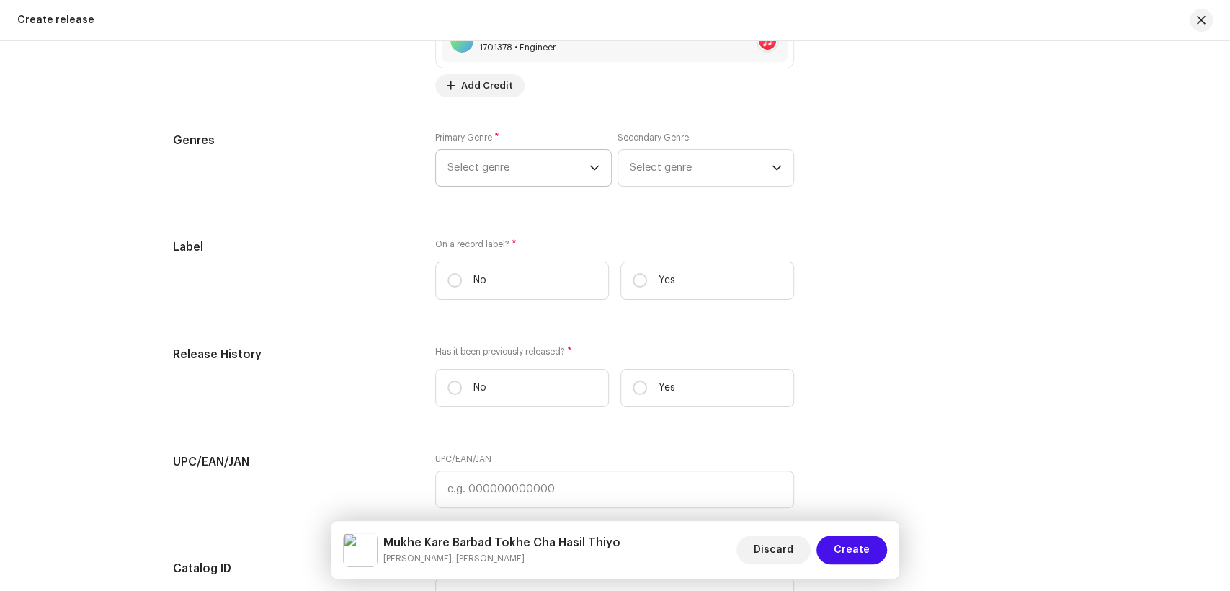
click at [449, 179] on span "Select genre" at bounding box center [519, 168] width 142 height 36
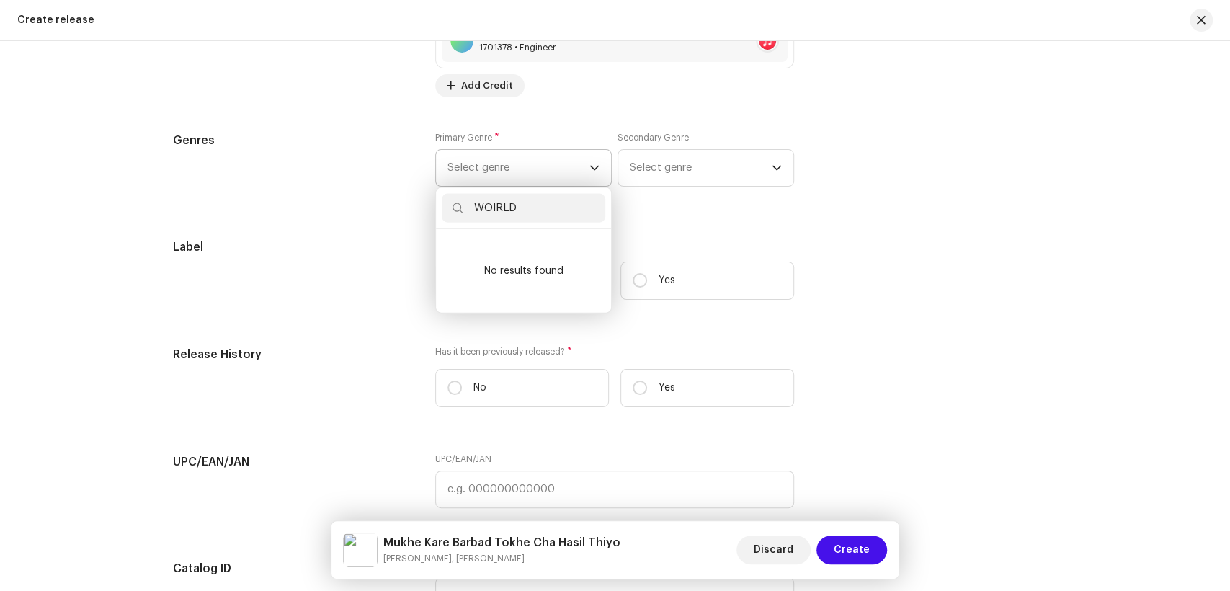
click at [492, 203] on input "WOIRLD" at bounding box center [524, 208] width 164 height 29
type input "WORLD"
click at [470, 277] on span "World" at bounding box center [462, 278] width 29 height 14
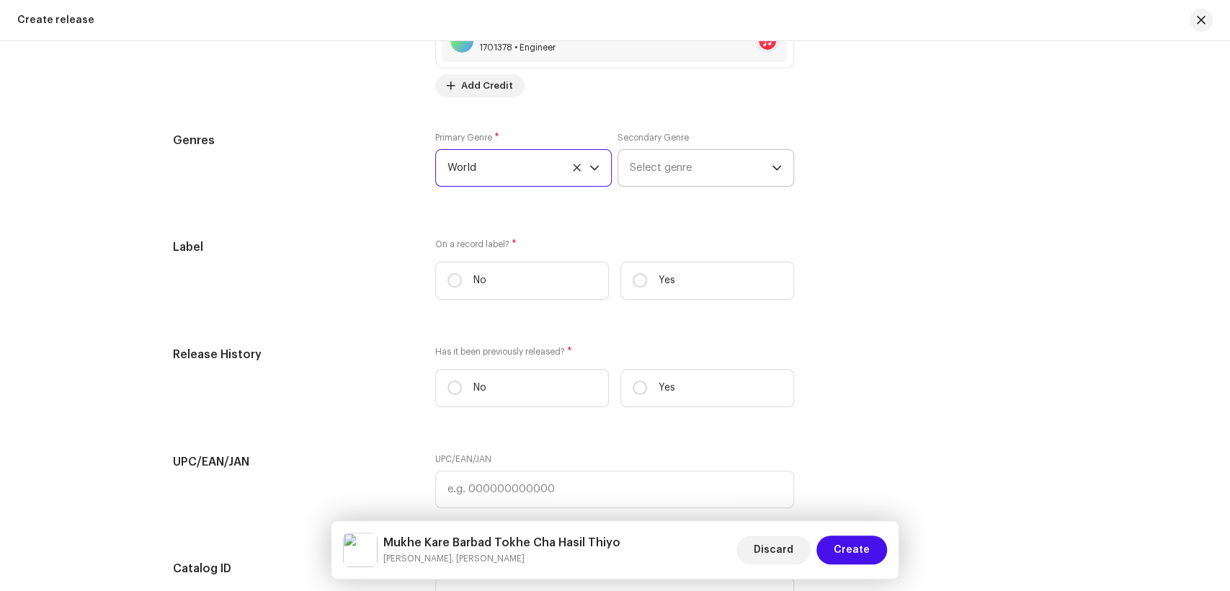
click at [698, 181] on span "Select genre" at bounding box center [701, 168] width 142 height 36
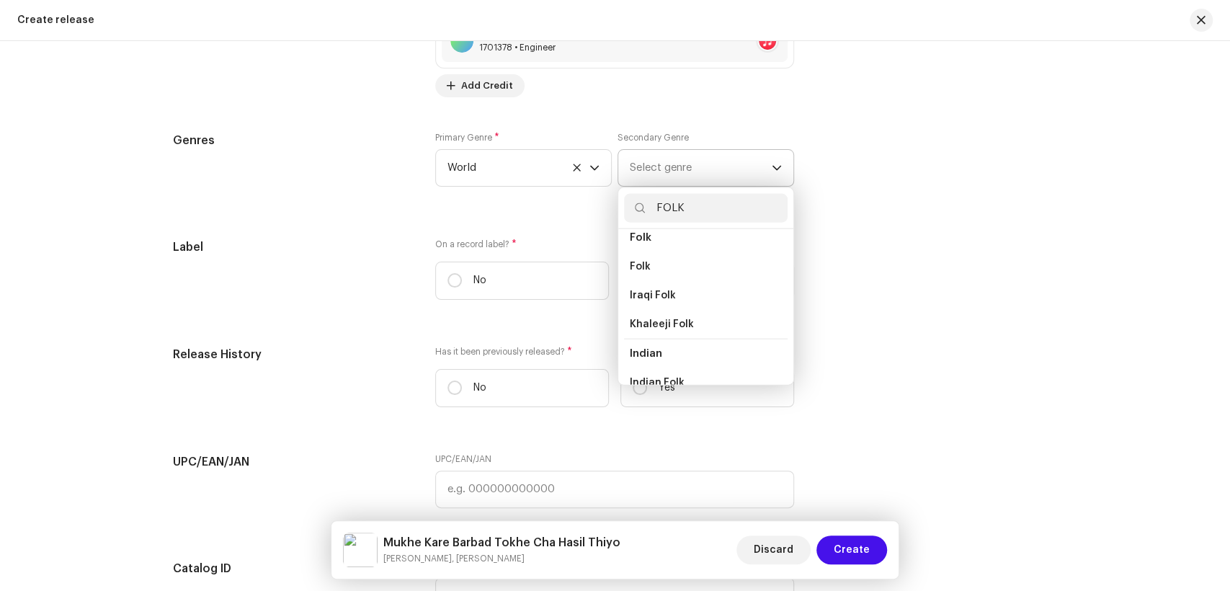
scroll to position [160, 0]
type input "FOLK"
click at [650, 266] on li "Folk" at bounding box center [706, 263] width 164 height 29
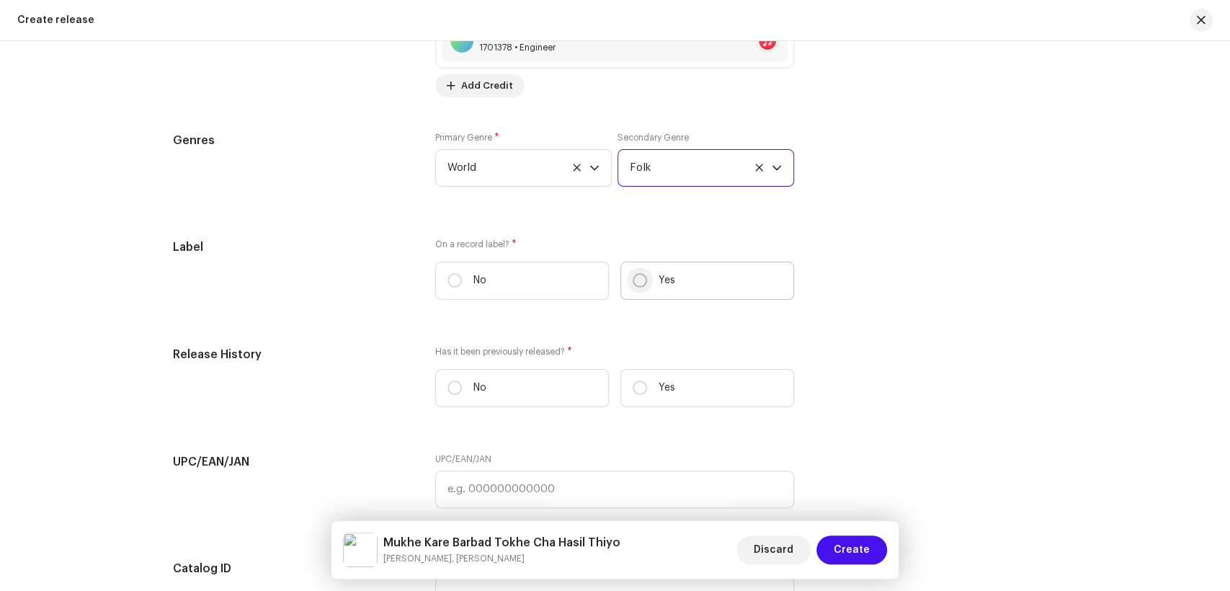
click at [640, 279] on input "Yes" at bounding box center [640, 280] width 14 height 14
radio input "true"
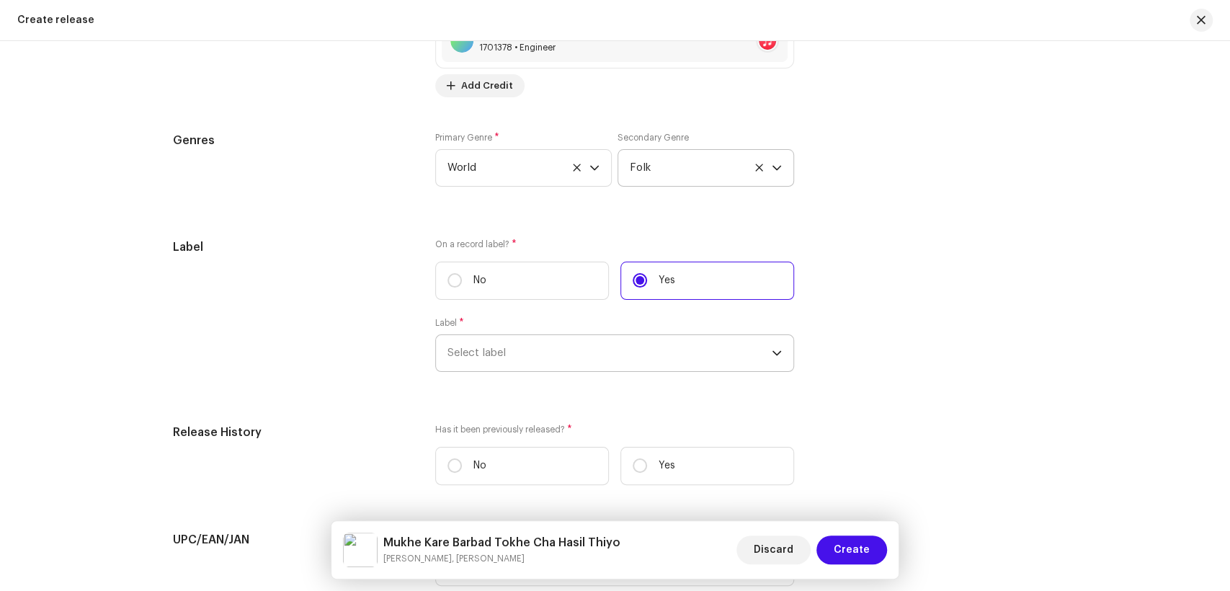
click at [609, 348] on span "Select label" at bounding box center [610, 353] width 324 height 36
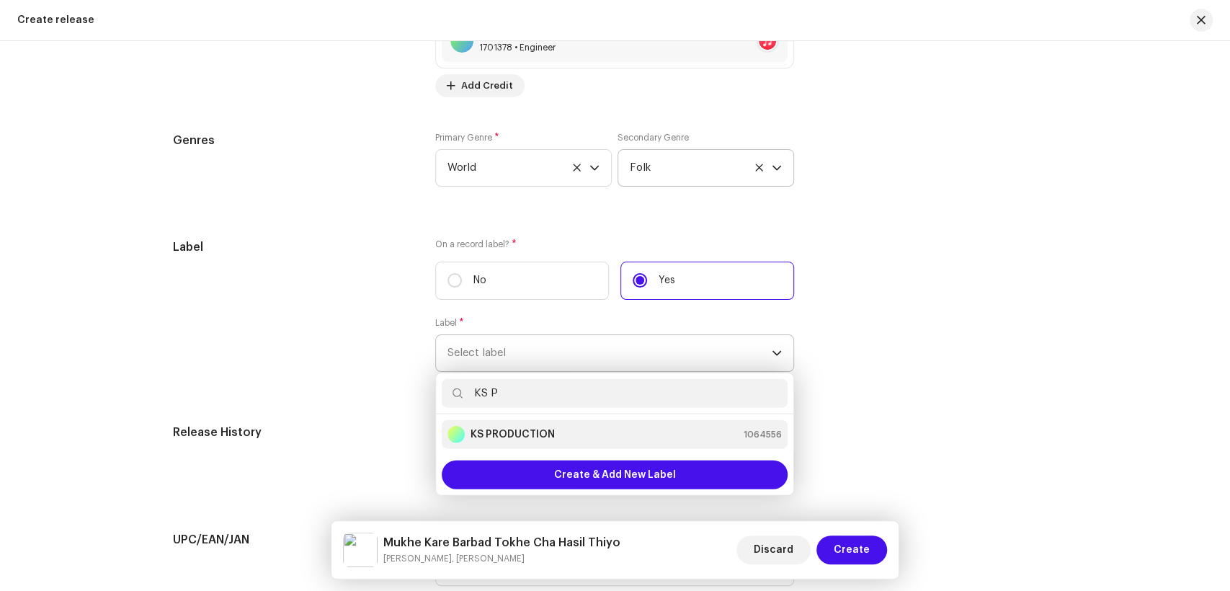
type input "KS P"
click at [558, 431] on div "KS PRODUCTION 1064556" at bounding box center [615, 434] width 334 height 17
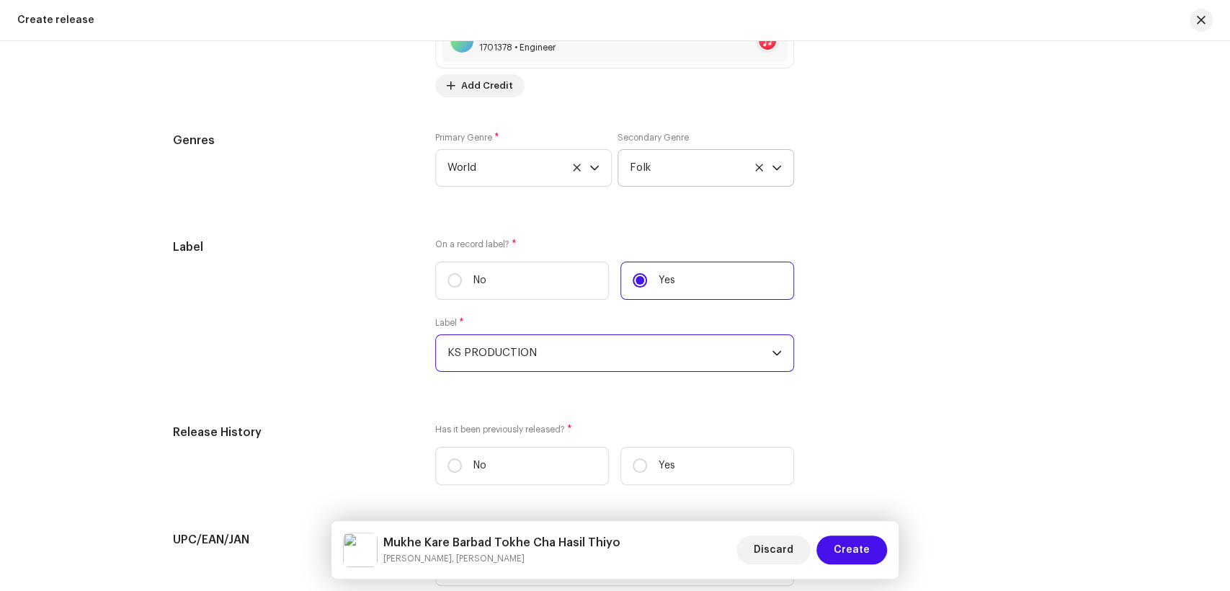
scroll to position [2300, 0]
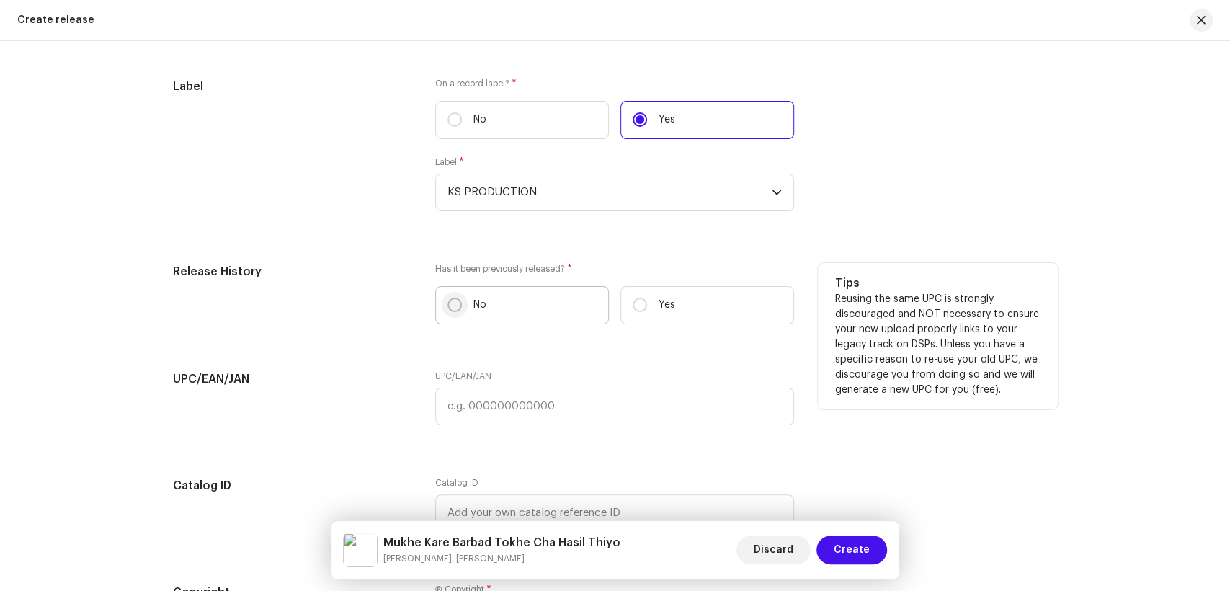
click at [448, 310] on input "No" at bounding box center [455, 305] width 14 height 14
radio input "true"
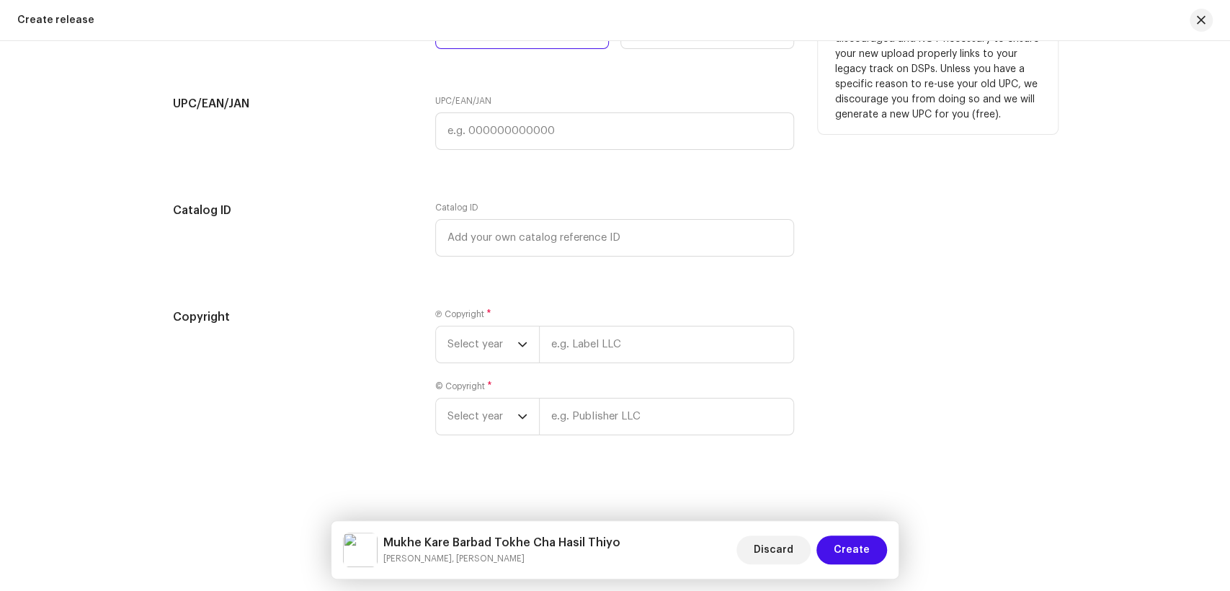
scroll to position [2582, 0]
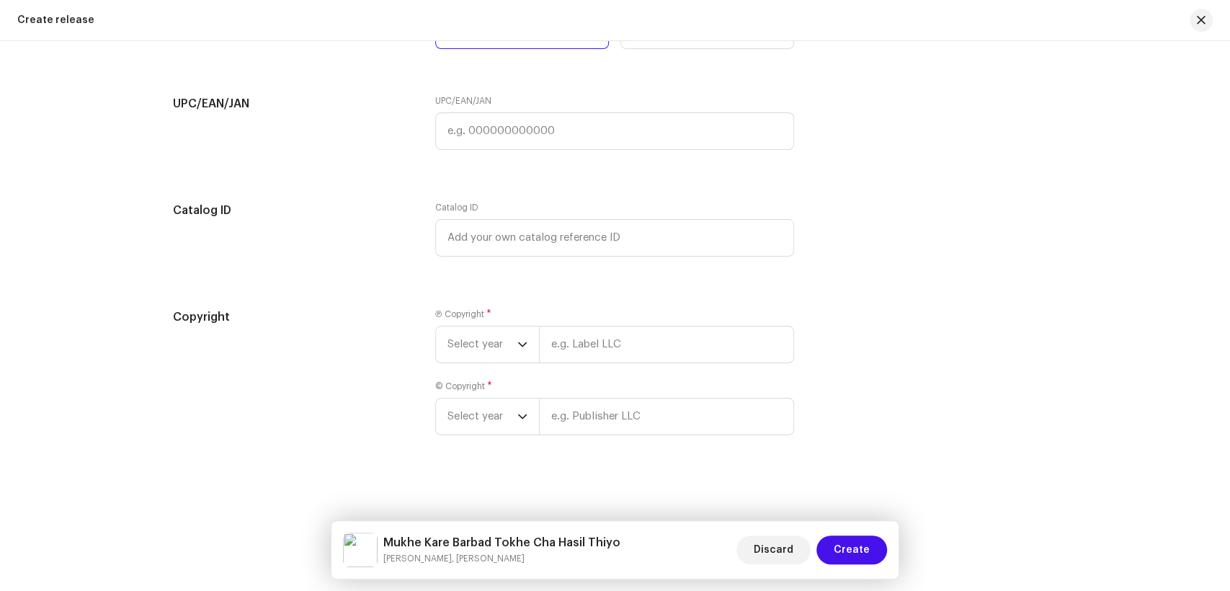
click at [479, 368] on div "Ⓟ Copyright * Select year © Copyright * Select year" at bounding box center [614, 380] width 359 height 144
click at [486, 345] on span "Select year" at bounding box center [483, 344] width 70 height 36
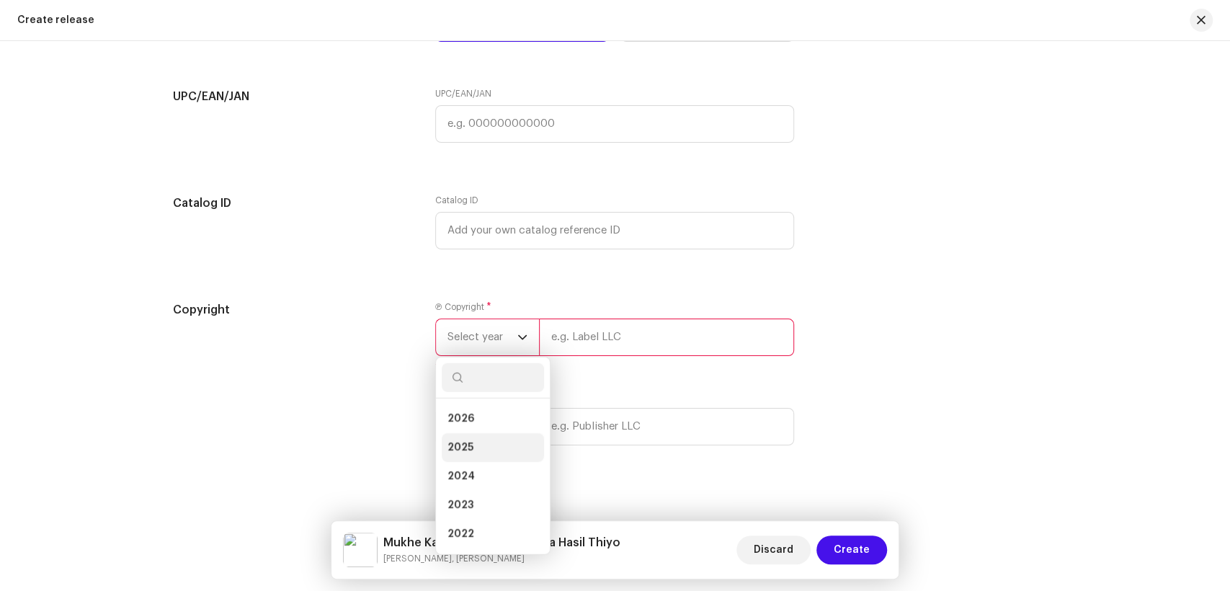
click at [484, 452] on li "2025" at bounding box center [493, 447] width 102 height 29
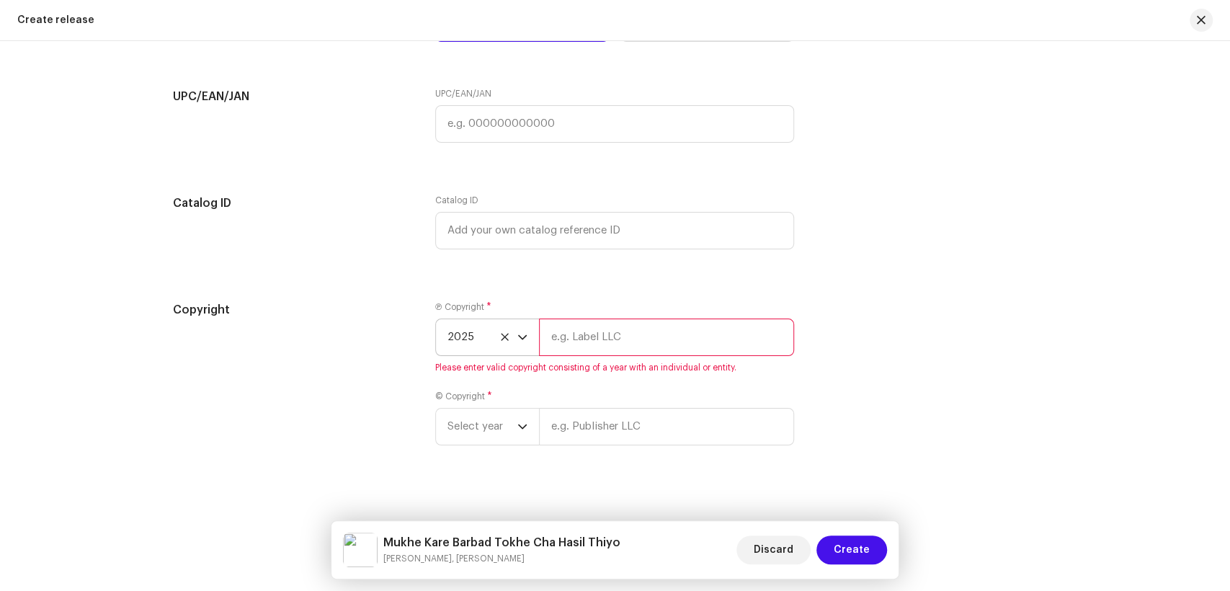
click at [588, 364] on div "Ⓟ Copyright * 2025 Please enter valid copyright consisting of a year with an in…" at bounding box center [614, 337] width 359 height 72
click at [597, 355] on input "text" at bounding box center [666, 337] width 255 height 37
type input "L"
click at [631, 349] on input "L" at bounding box center [666, 337] width 255 height 37
type input "KS PRODUCTION"
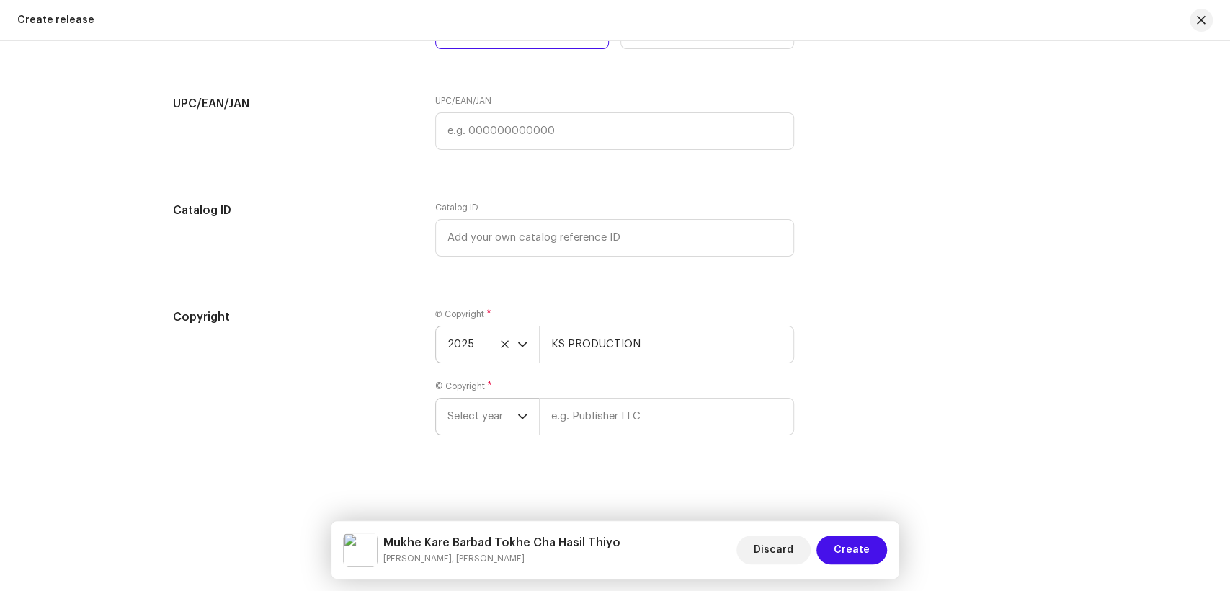
click at [448, 417] on span "Select year" at bounding box center [483, 417] width 70 height 36
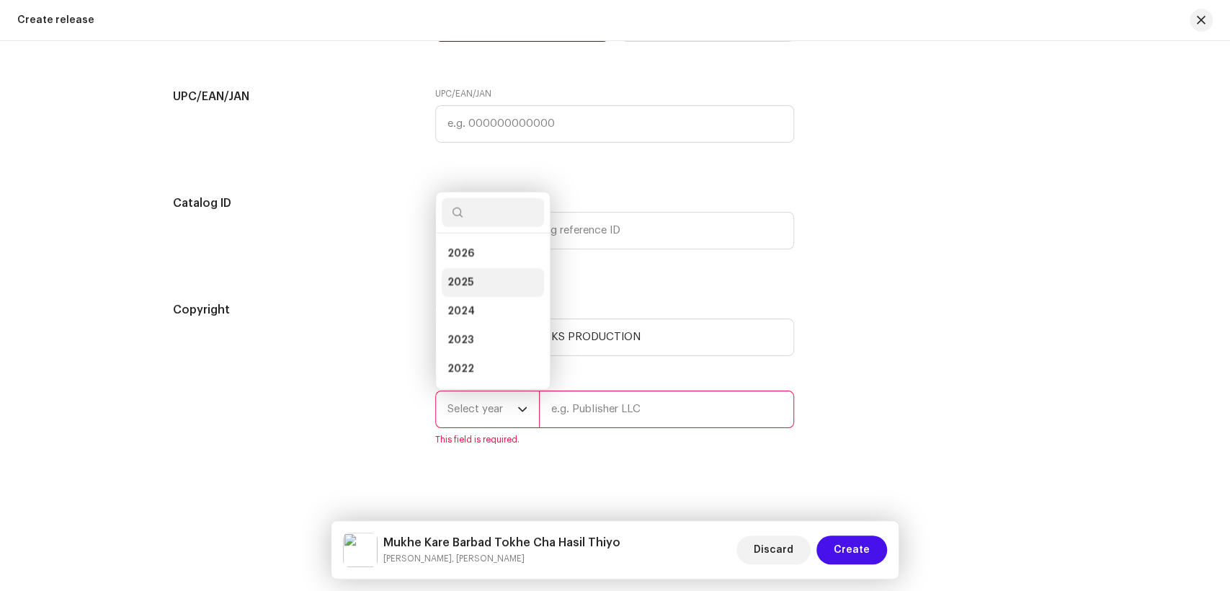
click at [449, 289] on span "2025" at bounding box center [461, 282] width 26 height 14
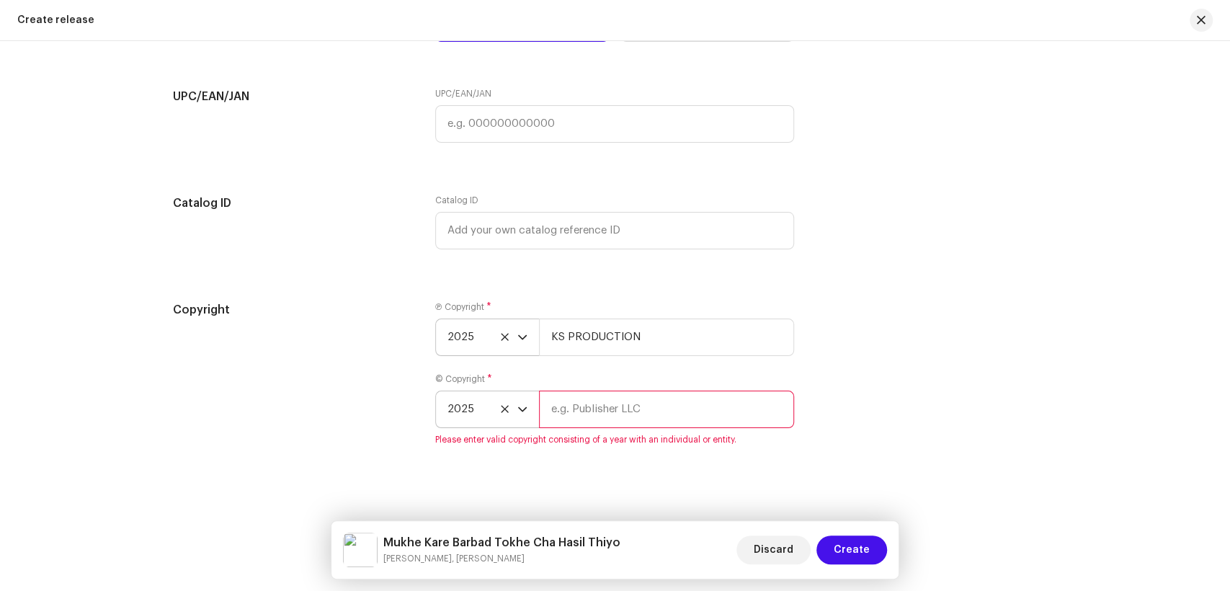
click at [644, 419] on input "text" at bounding box center [666, 409] width 255 height 37
type input "KS PRODUCTION"
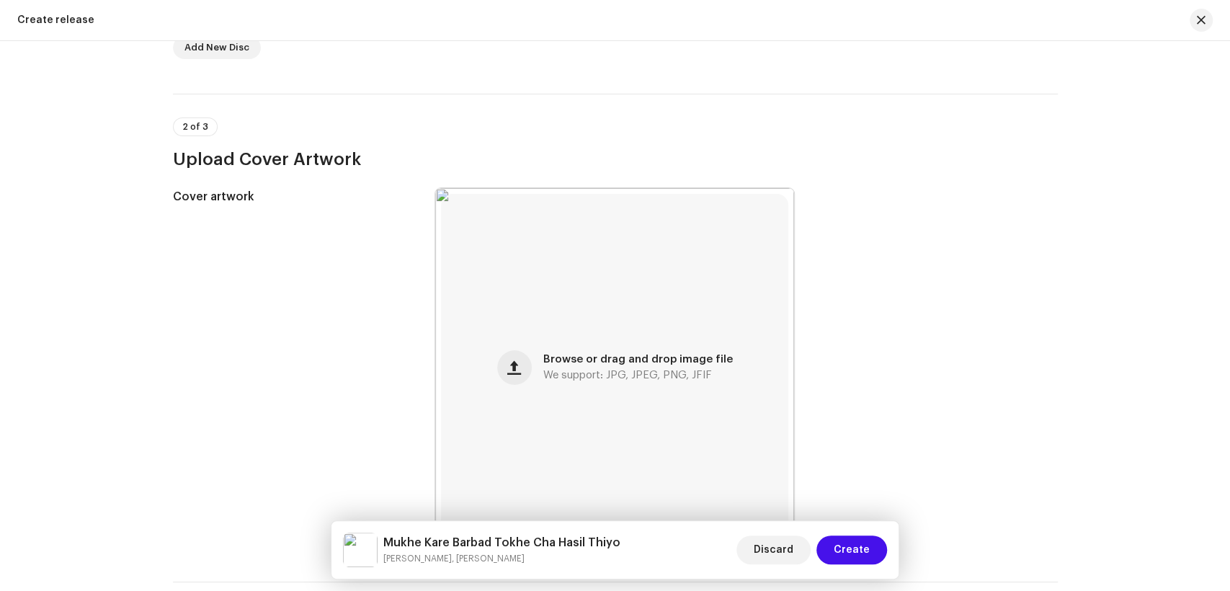
scroll to position [0, 0]
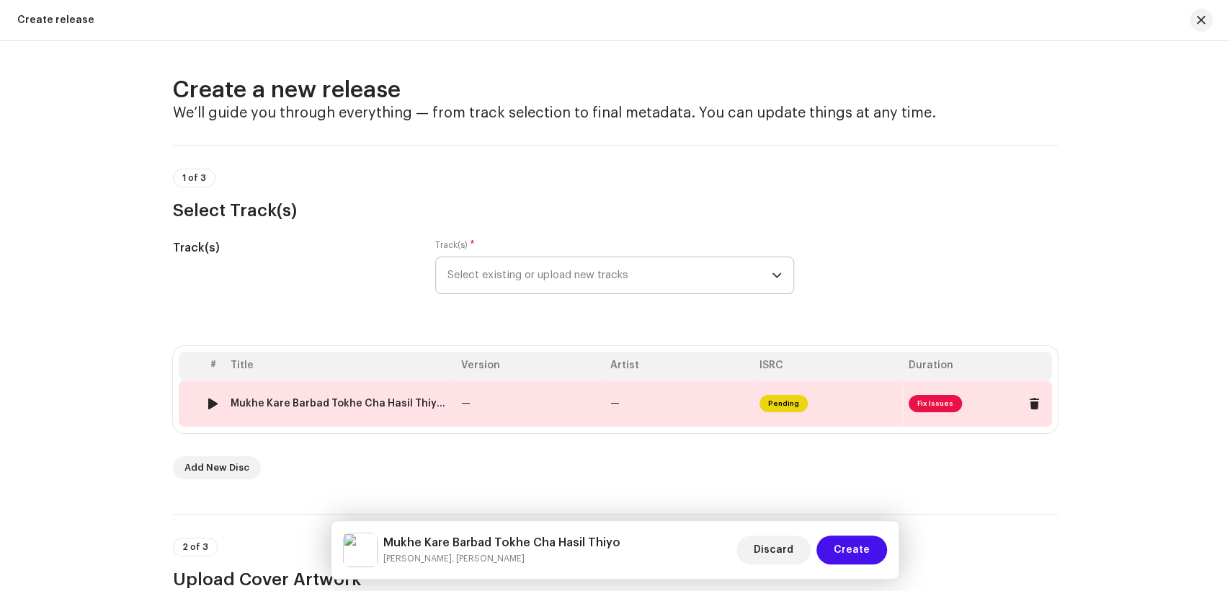
click at [414, 400] on div "Mukhe Kare Barbad Tokhe Cha Hasil Thiyo.wav" at bounding box center [340, 404] width 219 height 12
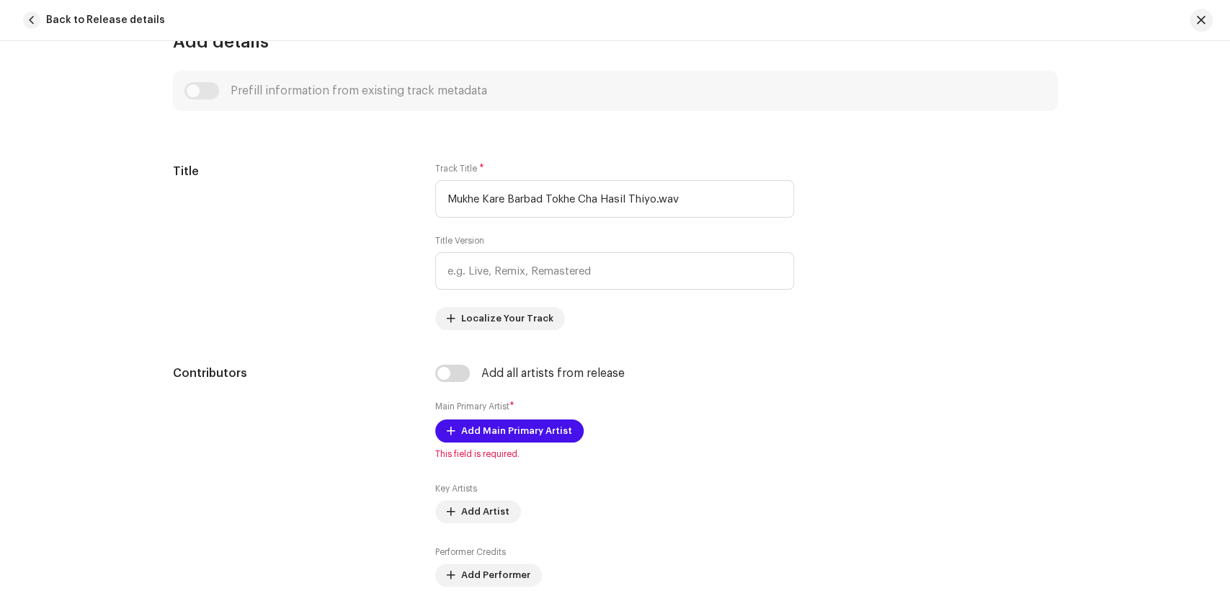
scroll to position [560, 0]
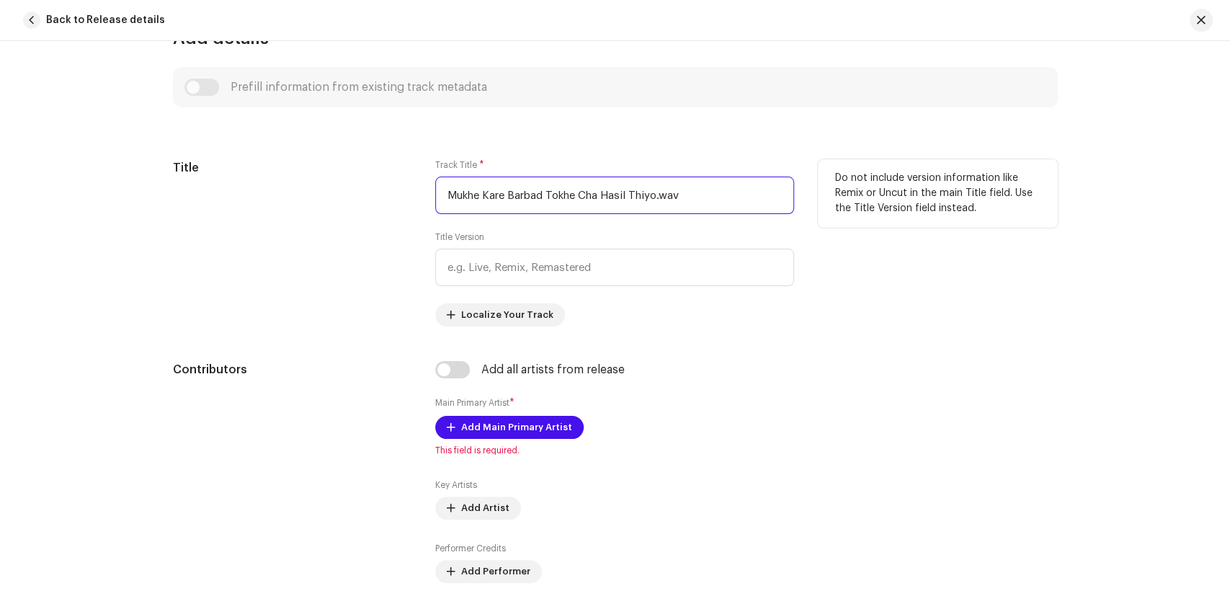
click at [692, 195] on input "Mukhe Kare Barbad Tokhe Cha Hasil Thiyo.wav" at bounding box center [614, 195] width 359 height 37
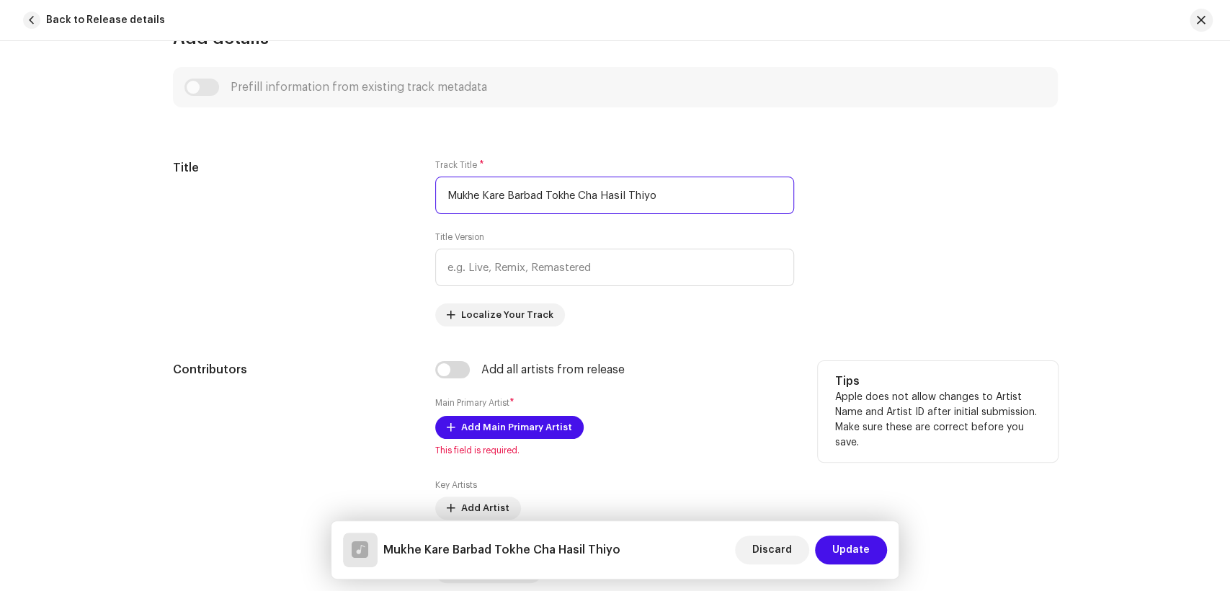
type input "Mukhe Kare Barbad Tokhe Cha Hasil Thiyo"
click at [440, 380] on div "Add all artists from release Main Primary Artist * Add Main Primary Artist This…" at bounding box center [614, 514] width 359 height 306
click at [449, 363] on input "checkbox" at bounding box center [452, 369] width 35 height 17
checkbox input "true"
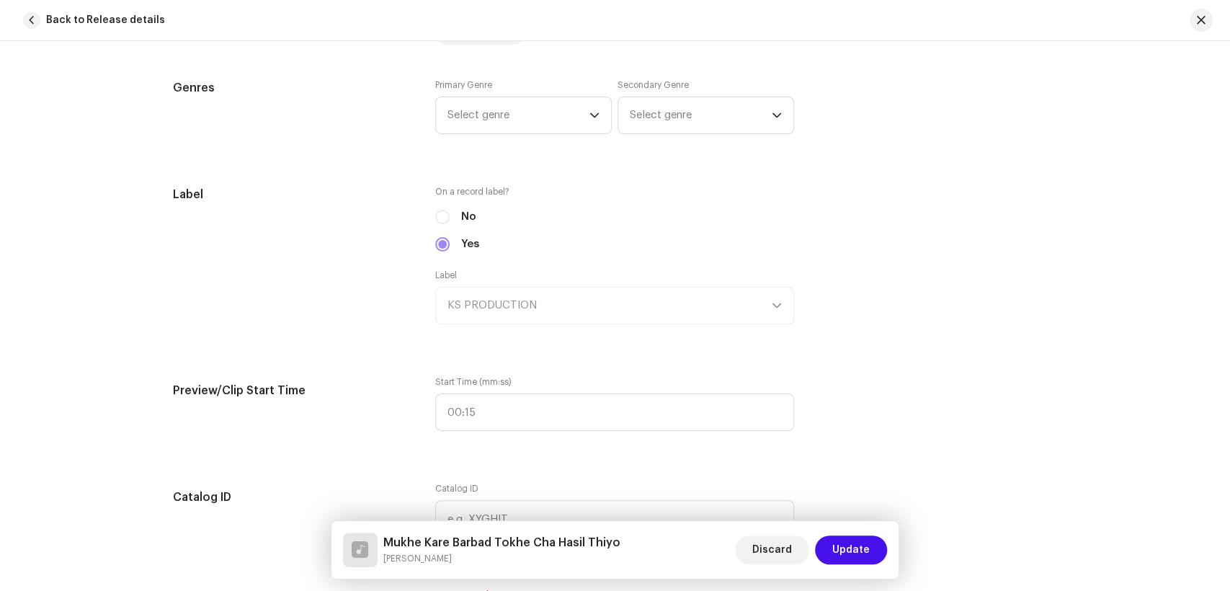
scroll to position [1361, 0]
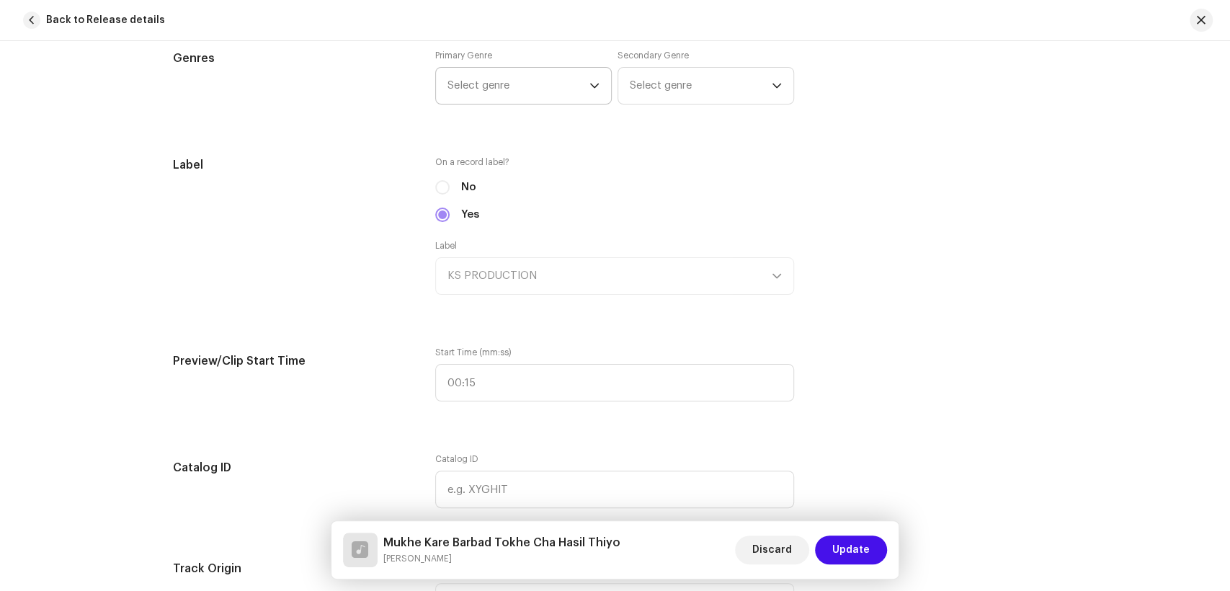
click at [503, 88] on span "Select genre" at bounding box center [519, 86] width 142 height 36
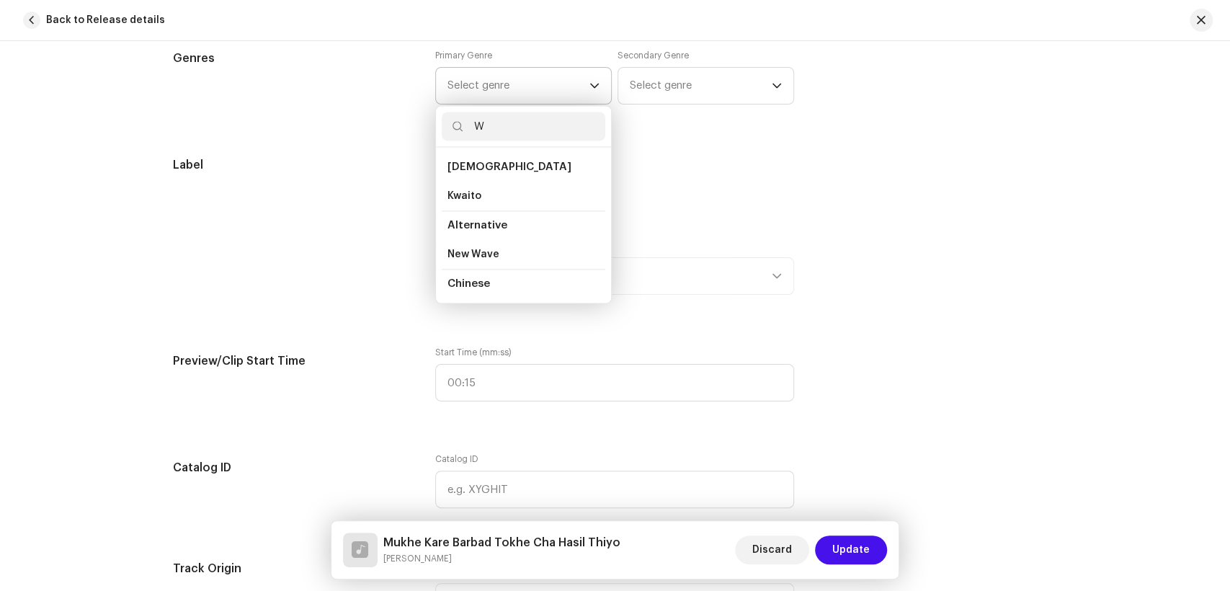
type input "W"
click at [503, 88] on span "Select genre" at bounding box center [519, 86] width 142 height 36
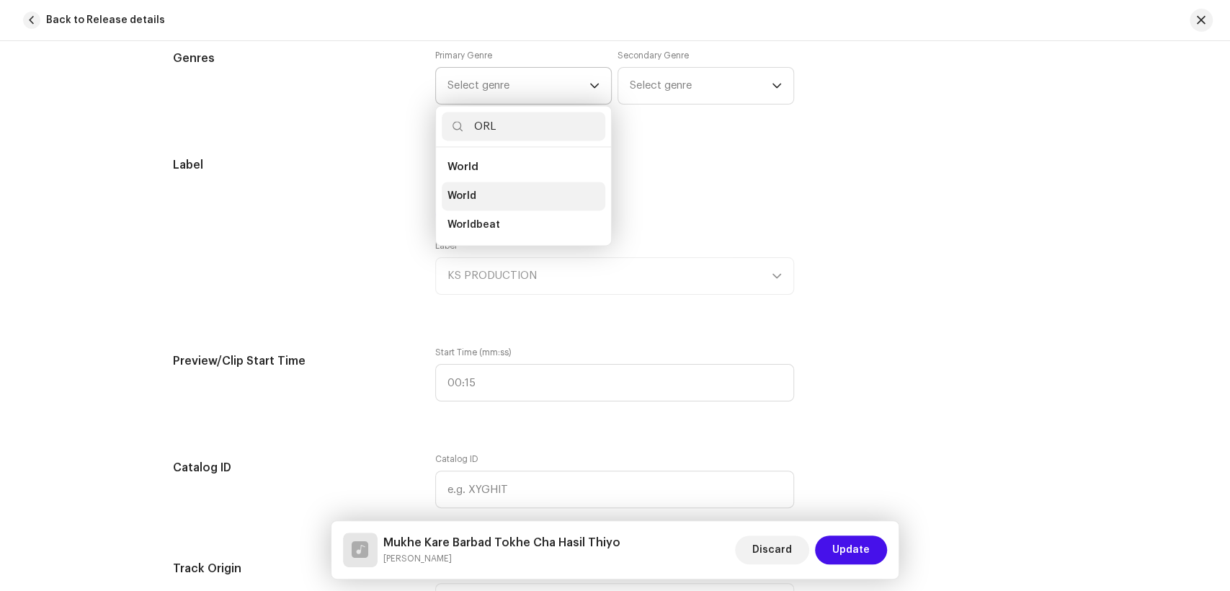
type input "ORL"
click at [486, 190] on li "World" at bounding box center [524, 196] width 164 height 29
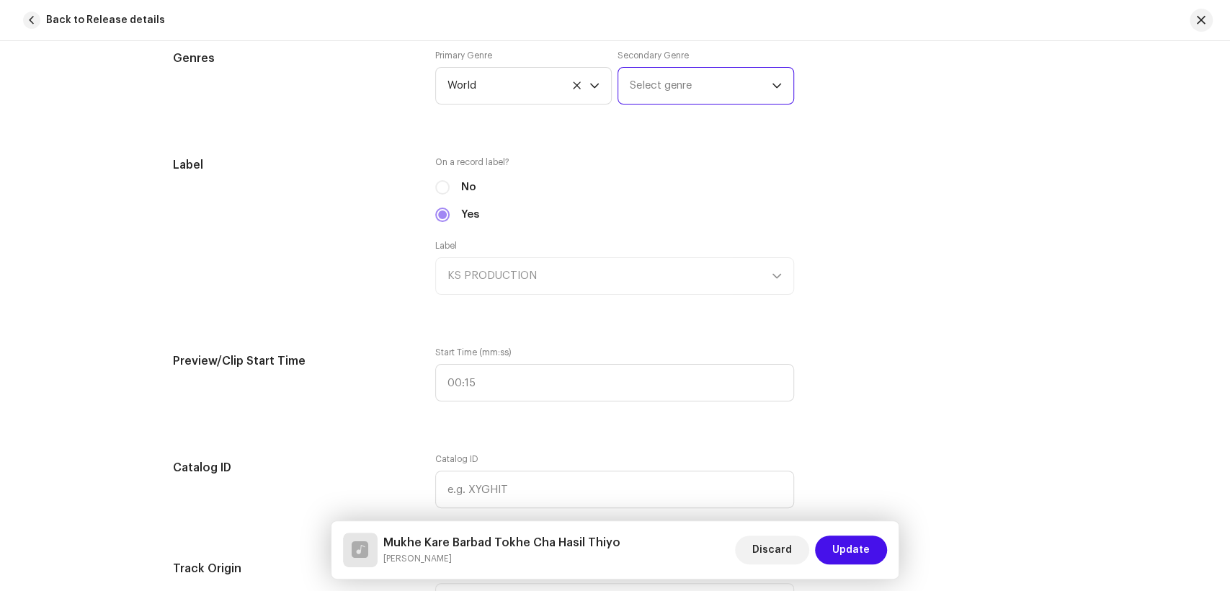
click at [693, 91] on span "Select genre" at bounding box center [701, 86] width 142 height 36
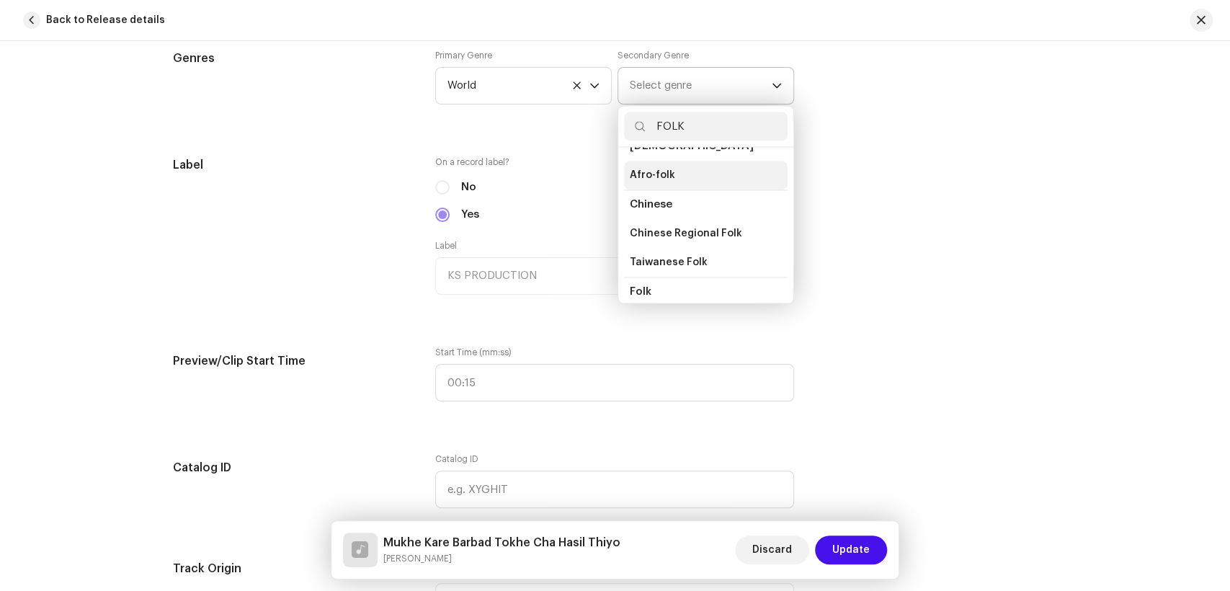
scroll to position [80, 0]
type input "FOLK"
click at [649, 254] on li "Folk" at bounding box center [706, 261] width 164 height 29
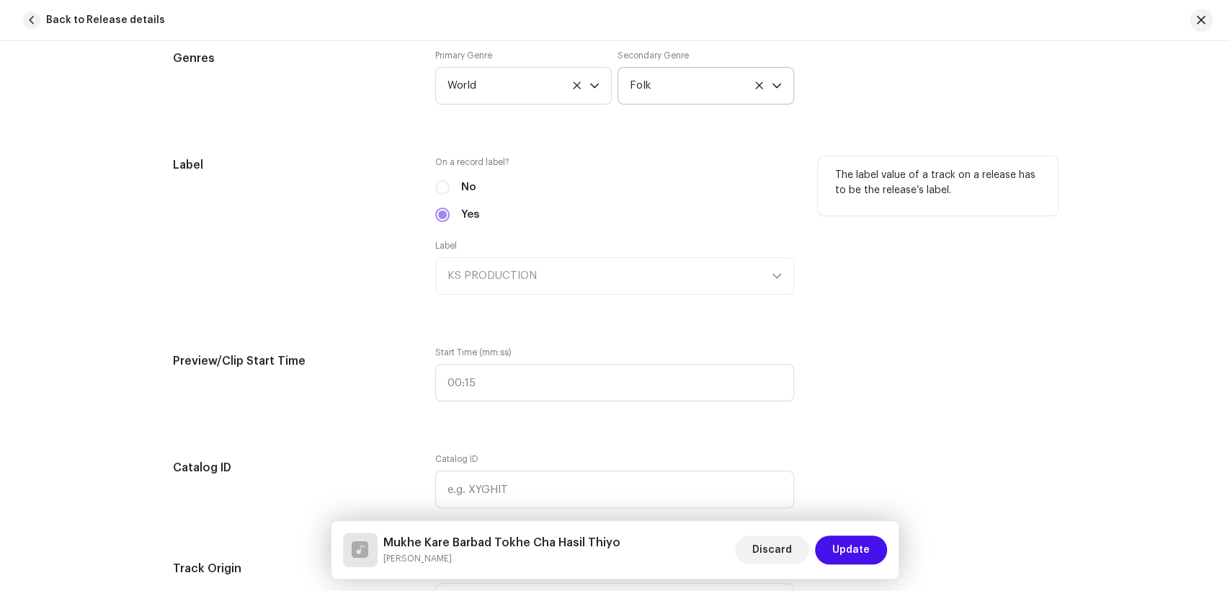
click at [274, 311] on div "Label" at bounding box center [293, 234] width 240 height 156
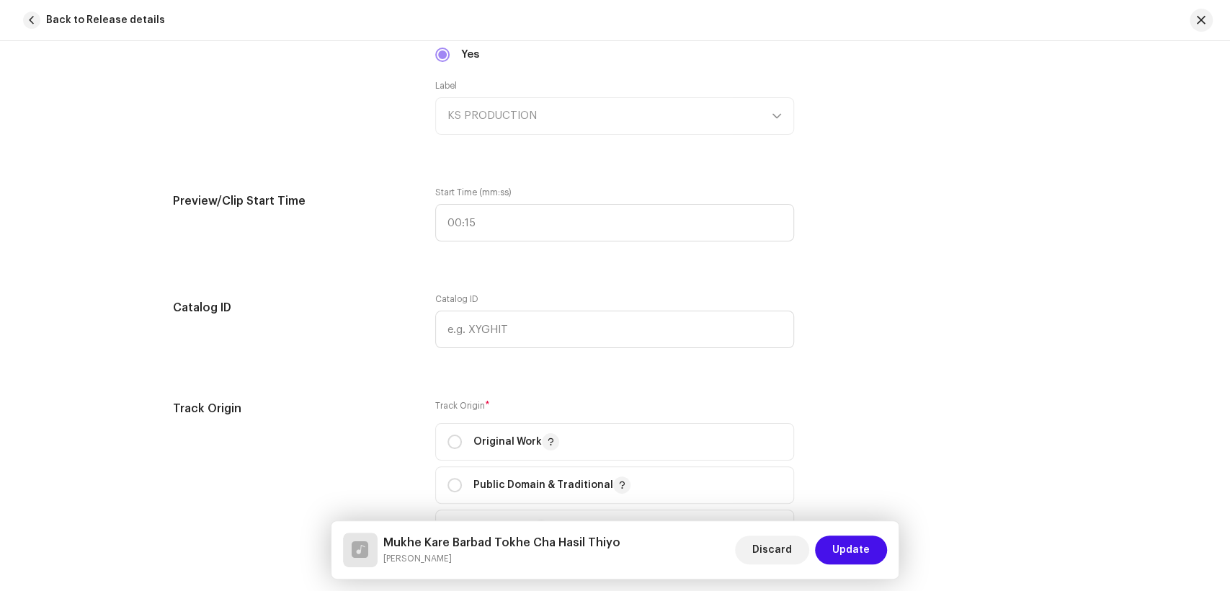
scroll to position [1521, 0]
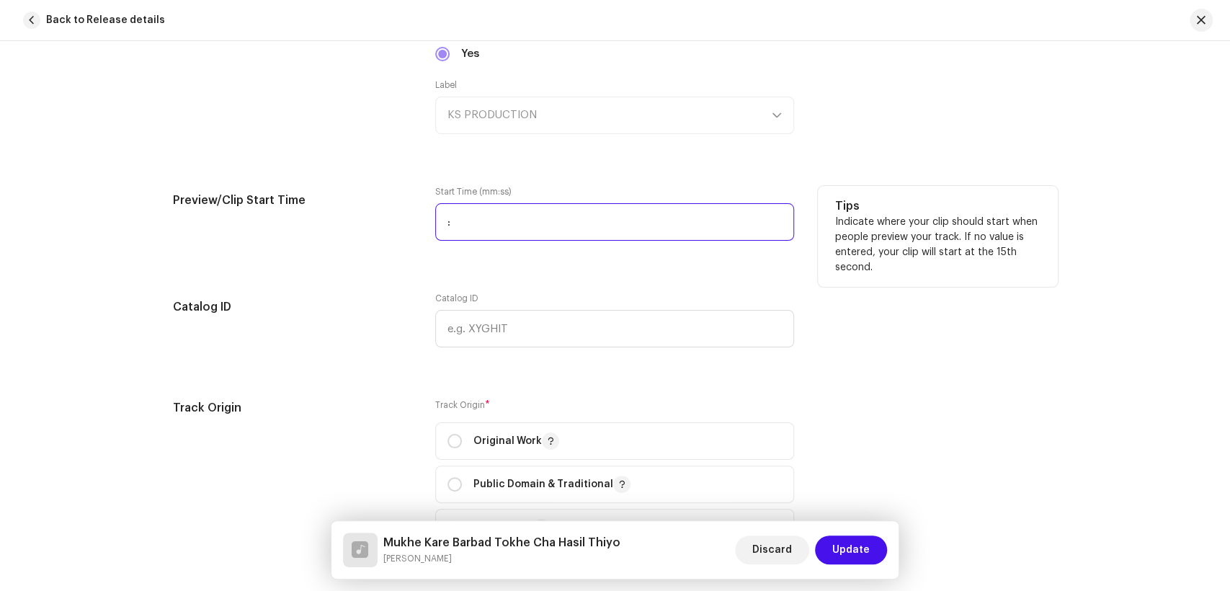
click at [443, 221] on input ":" at bounding box center [614, 221] width 359 height 37
type input "02:15"
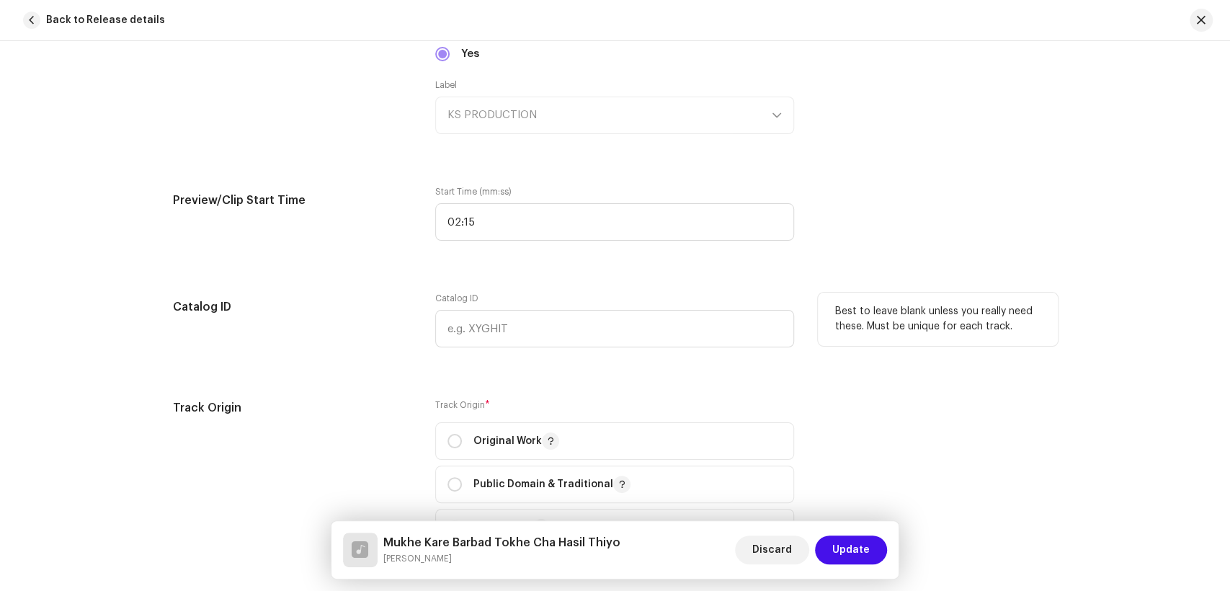
click at [331, 339] on div "Catalog ID" at bounding box center [293, 329] width 240 height 72
click at [448, 432] on span "Original Work" at bounding box center [615, 441] width 334 height 36
radio input "true"
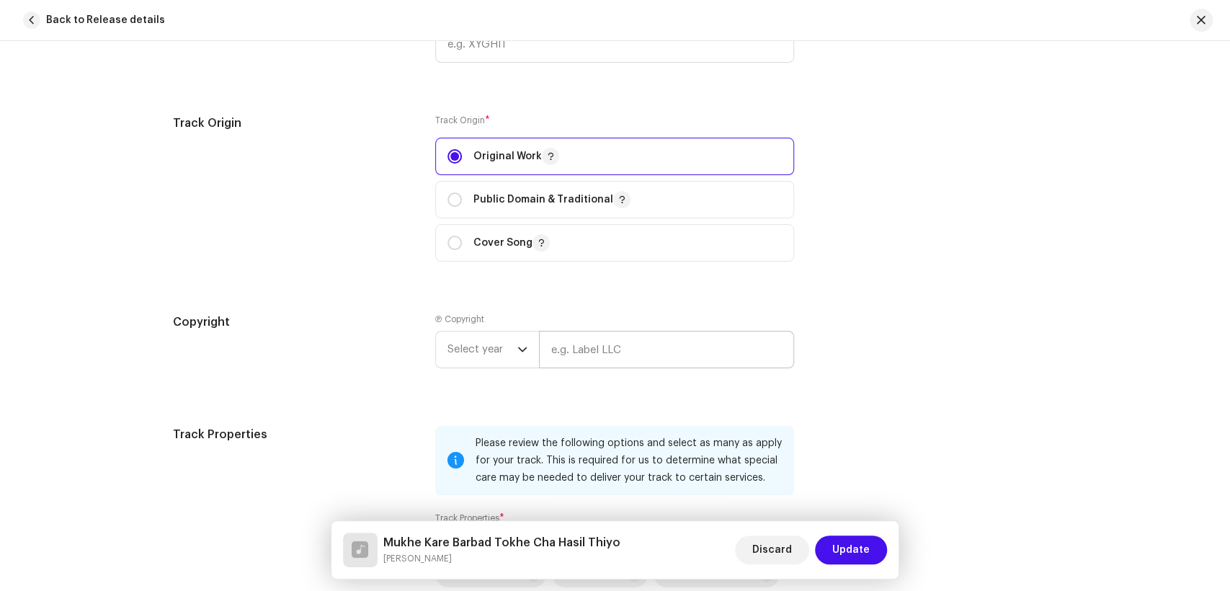
scroll to position [1841, 0]
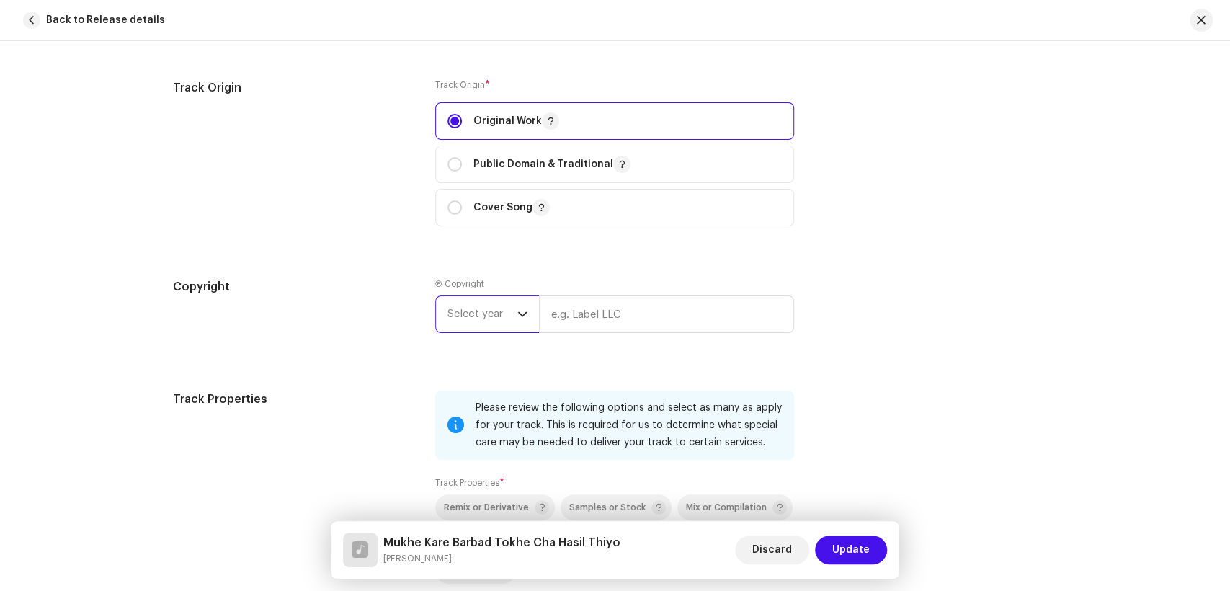
click at [505, 303] on span "Select year" at bounding box center [483, 314] width 70 height 36
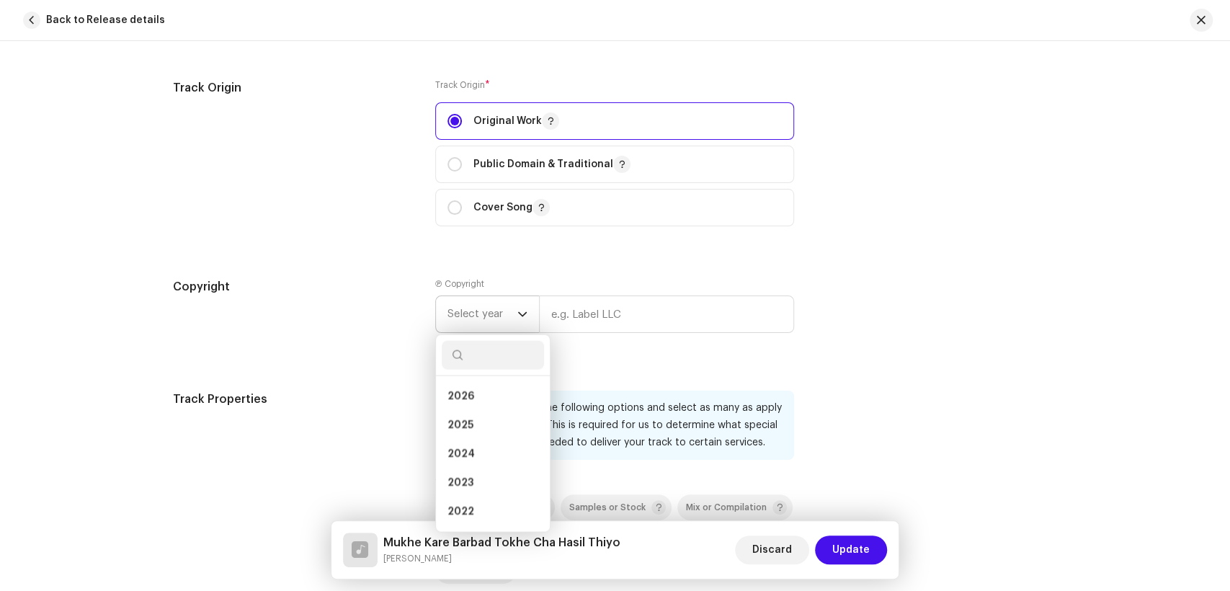
drag, startPoint x: 484, startPoint y: 421, endPoint x: 536, endPoint y: 365, distance: 76.5
click at [489, 411] on ul "2026 2025 2024 2023 2022 2021 2020 2019 2018 2017 2016 2015" at bounding box center [493, 553] width 114 height 357
click at [604, 323] on input "text" at bounding box center [666, 313] width 255 height 37
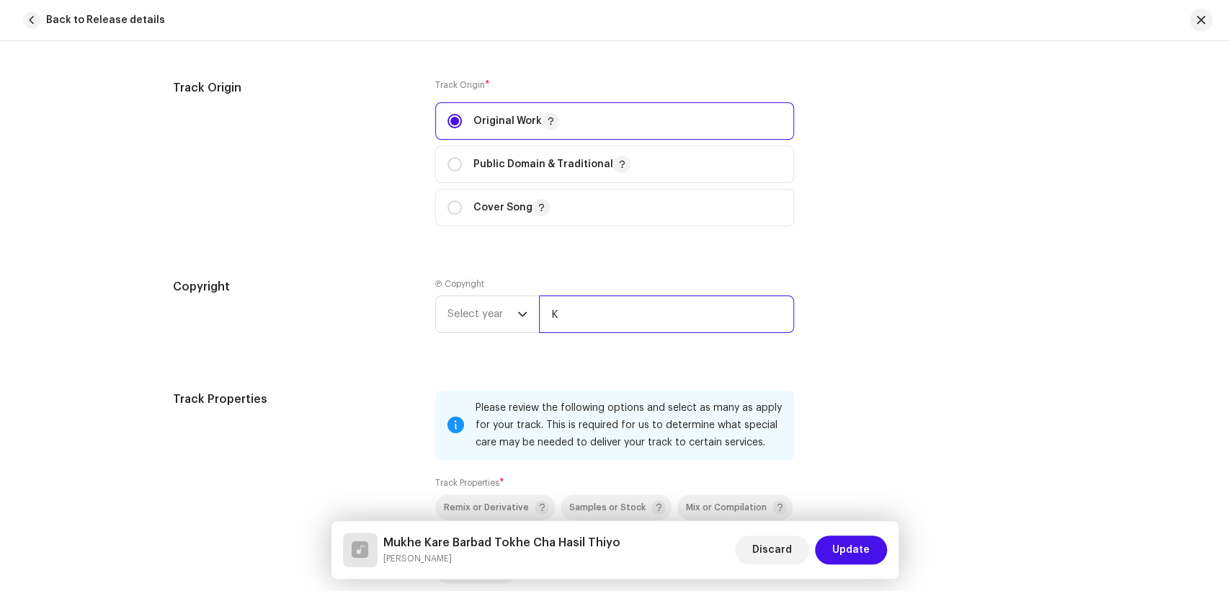
type input "KS PRODUCTION"
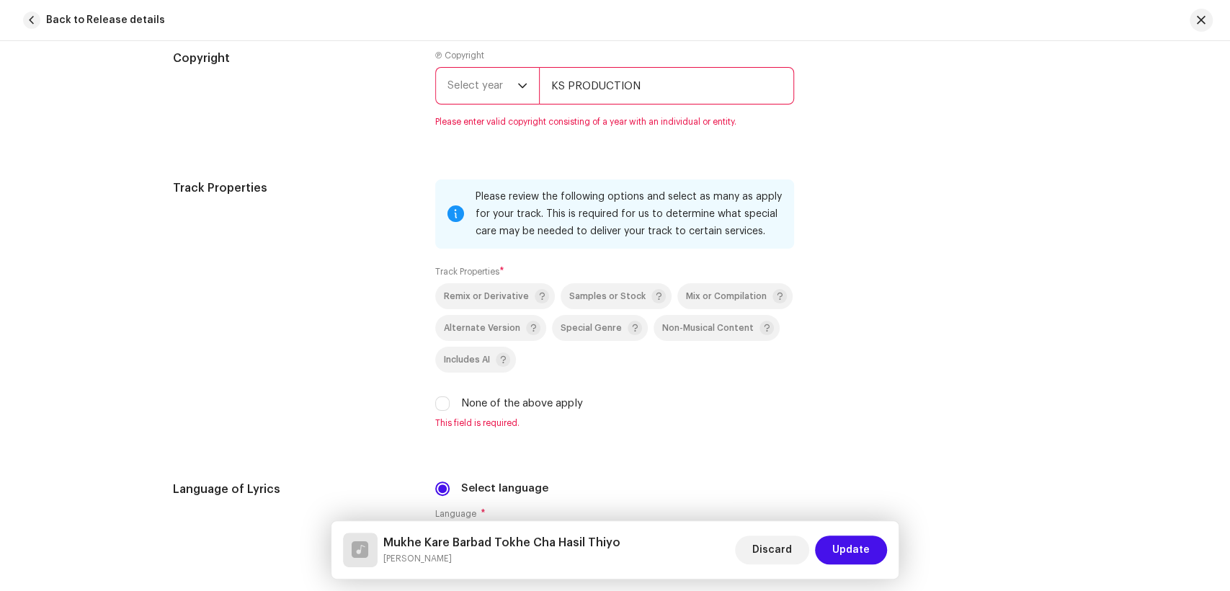
scroll to position [2081, 0]
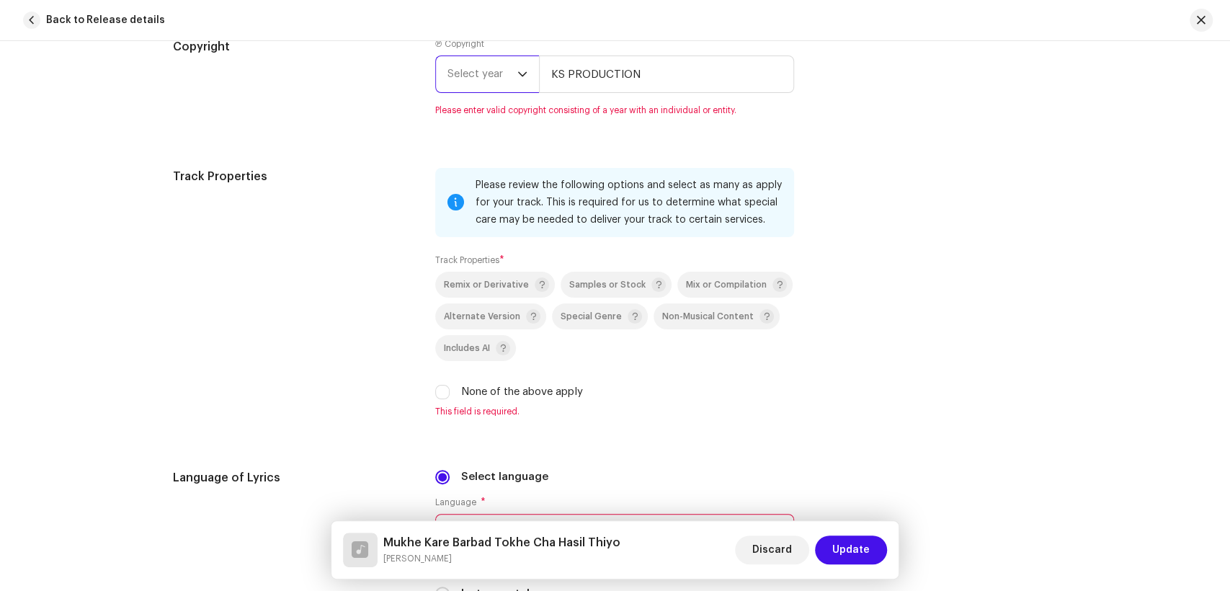
click at [448, 90] on span "Select year" at bounding box center [483, 74] width 70 height 36
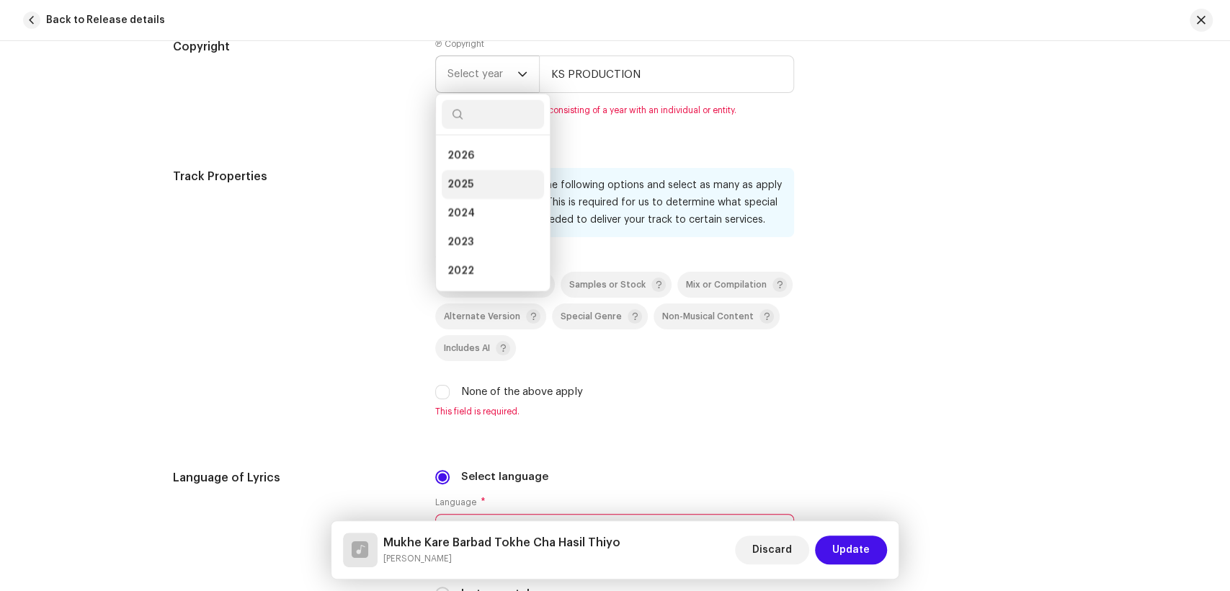
click at [481, 181] on li "2025" at bounding box center [493, 184] width 102 height 29
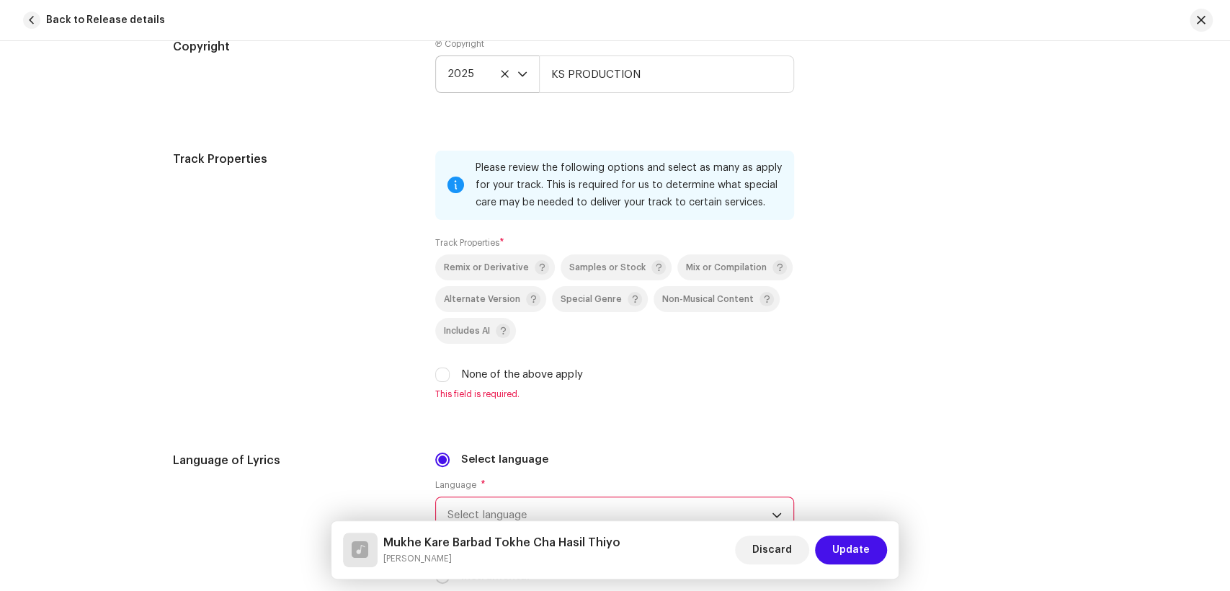
click at [443, 368] on div "Remix or Derivative Samples or Stock Mix or Compilation Alternate Version Speci…" at bounding box center [614, 318] width 359 height 128
click at [439, 376] on input "None of the above apply" at bounding box center [442, 375] width 14 height 14
checkbox input "true"
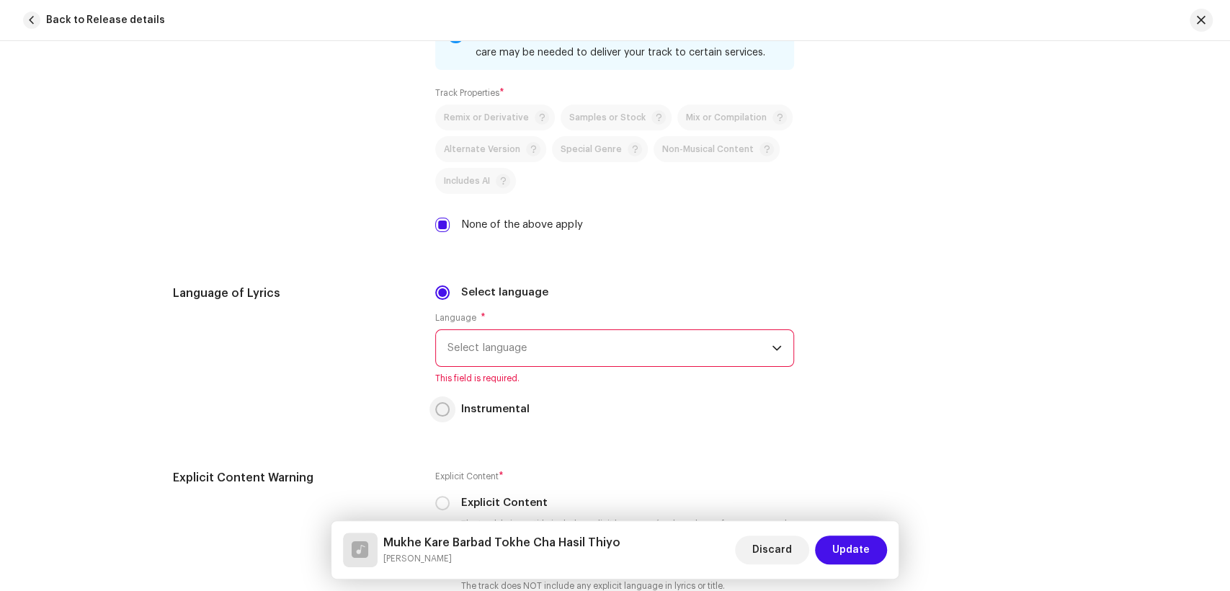
scroll to position [2322, 0]
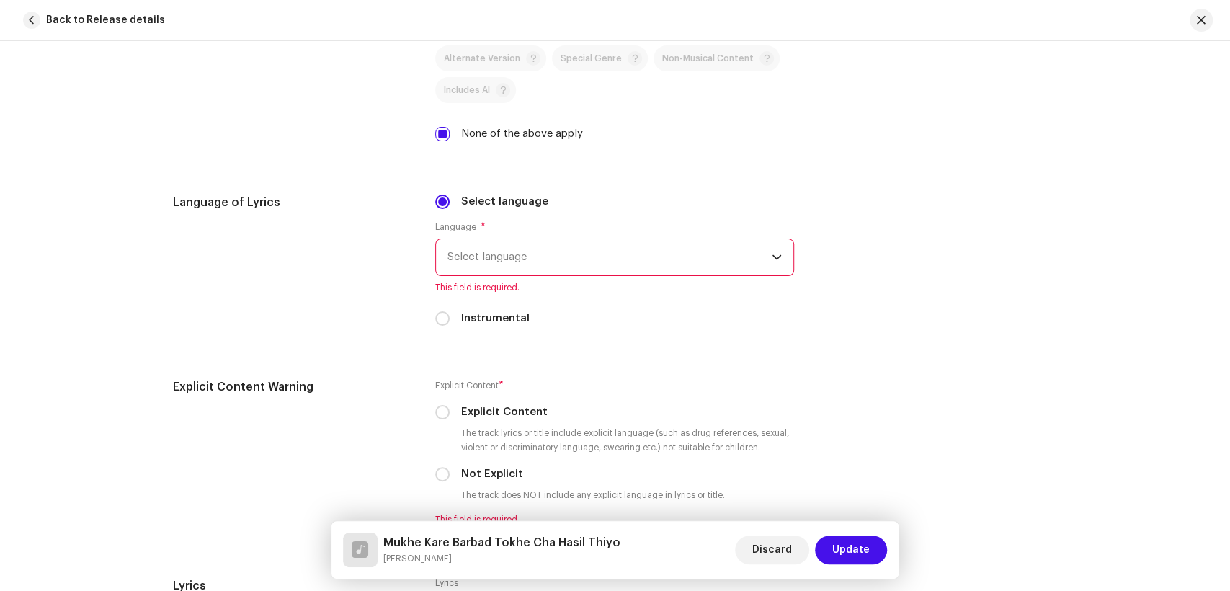
click at [621, 275] on span "Select language" at bounding box center [610, 257] width 324 height 36
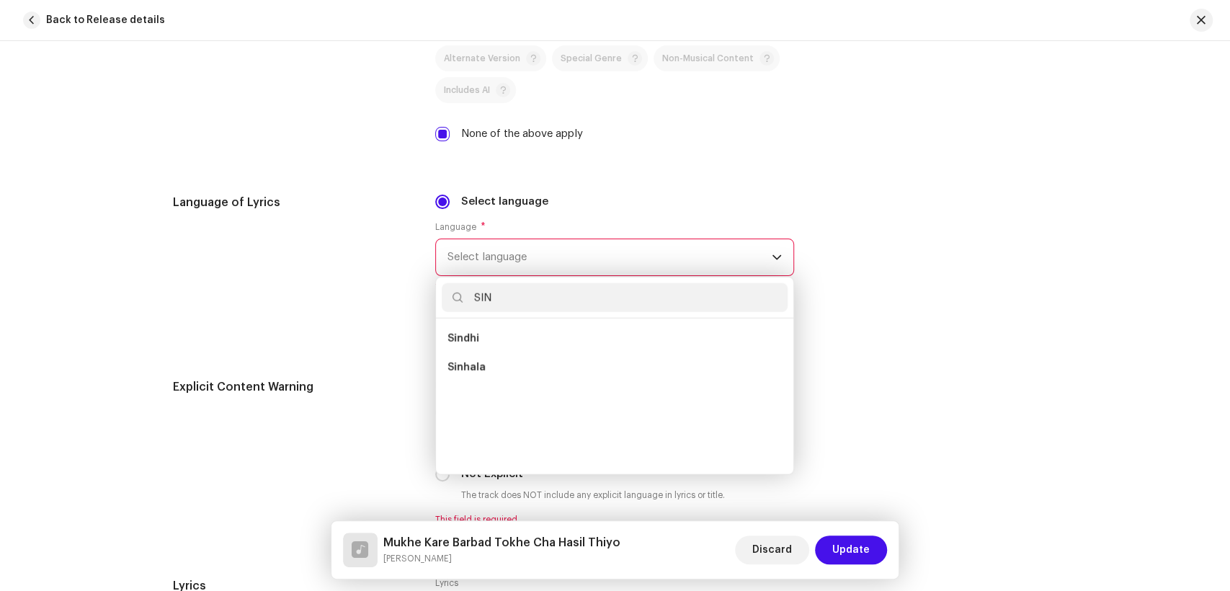
scroll to position [0, 0]
type input "SIN"
click at [517, 347] on li "Sindhi" at bounding box center [615, 338] width 346 height 29
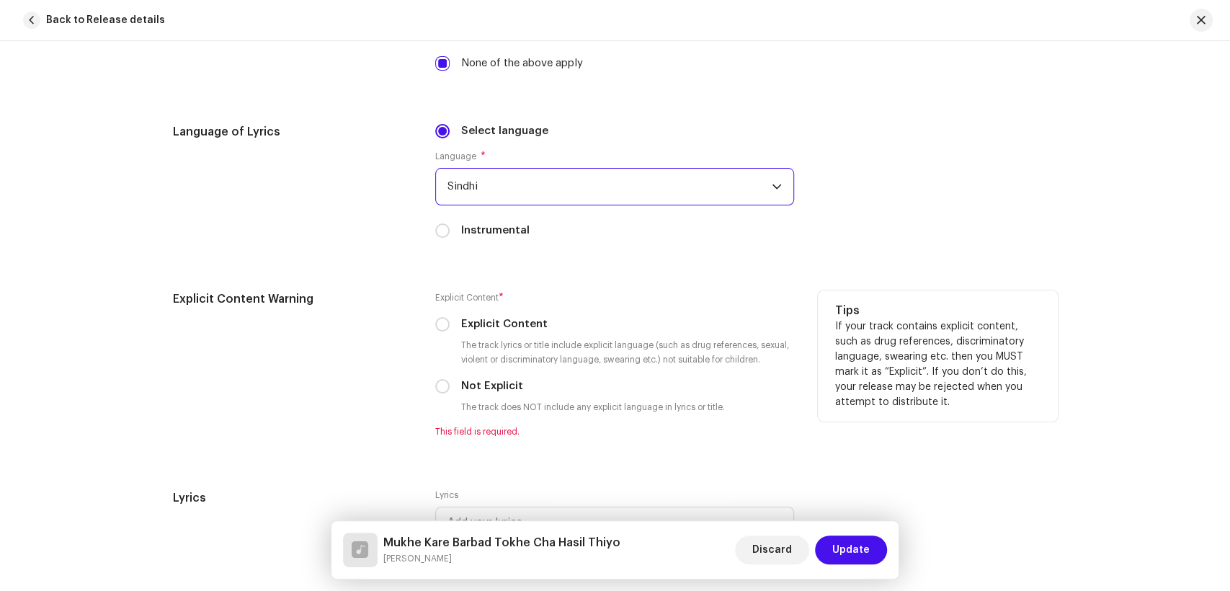
scroll to position [2482, 0]
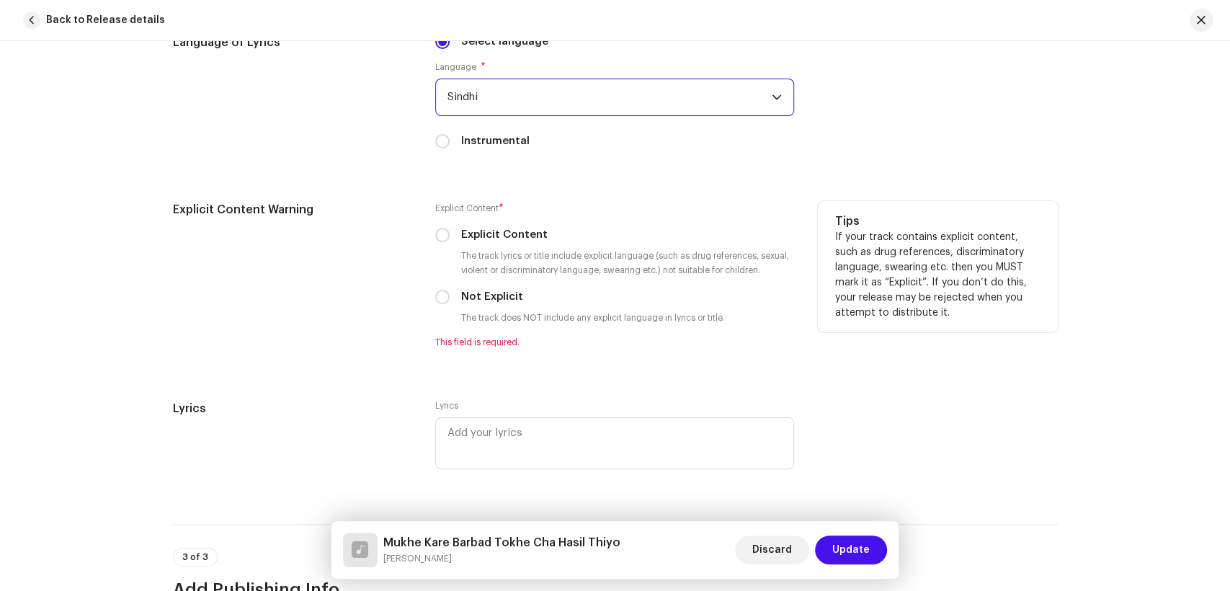
click at [450, 291] on div "Explicit Content * Explicit Content The track lyrics or title include explicit …" at bounding box center [614, 274] width 359 height 147
click at [442, 303] on input "Not Explicit" at bounding box center [442, 297] width 14 height 14
radio input "true"
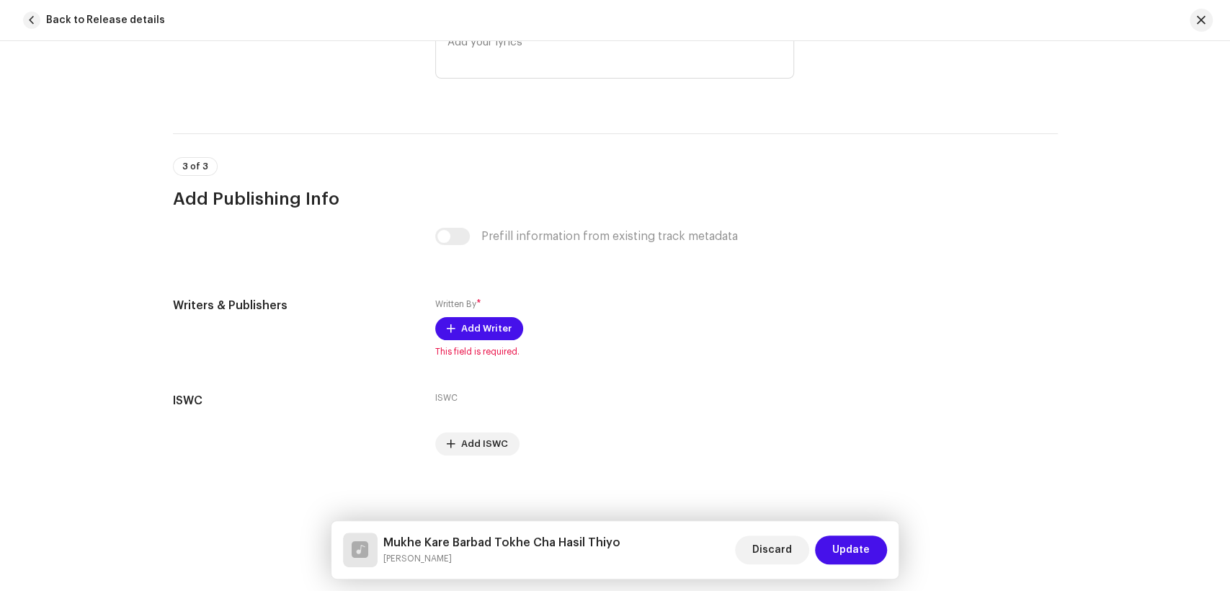
scroll to position [2863, 0]
click at [477, 316] on span "Add Writer" at bounding box center [486, 325] width 50 height 29
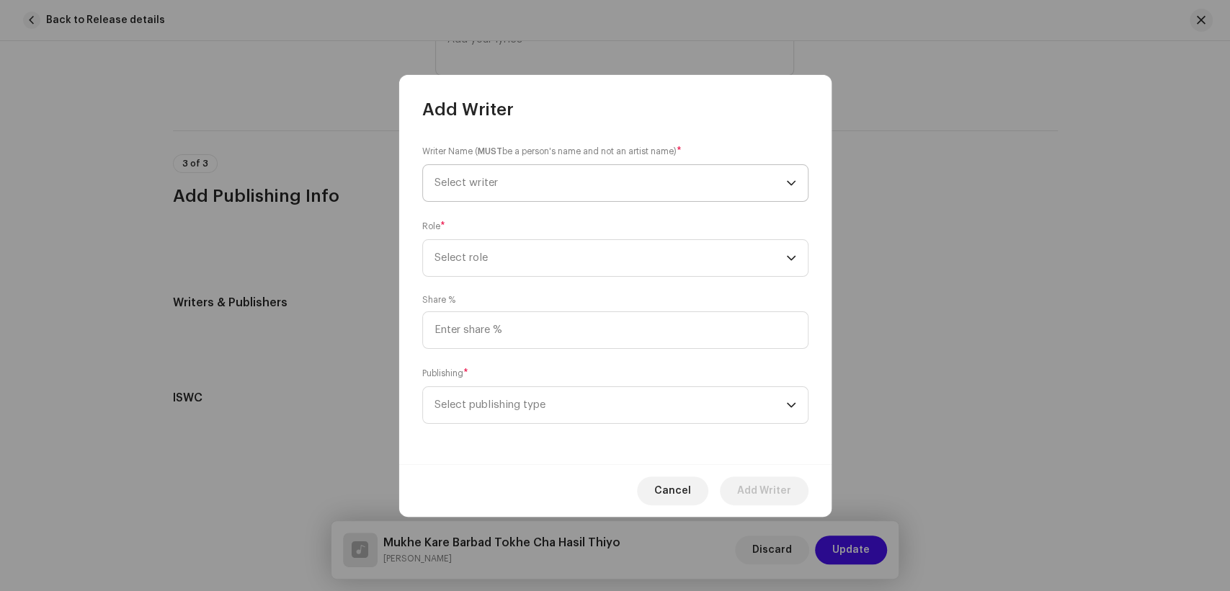
click at [577, 177] on span "Select writer" at bounding box center [611, 183] width 352 height 36
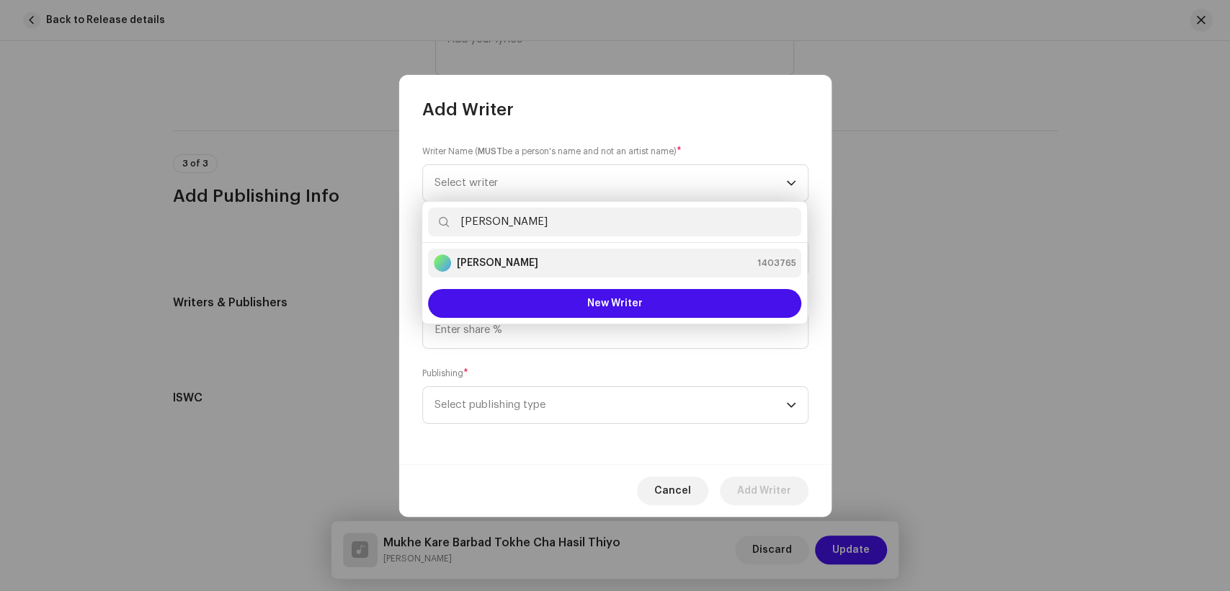
type input "[PERSON_NAME]"
click at [517, 259] on strong "[PERSON_NAME]" at bounding box center [497, 263] width 81 height 14
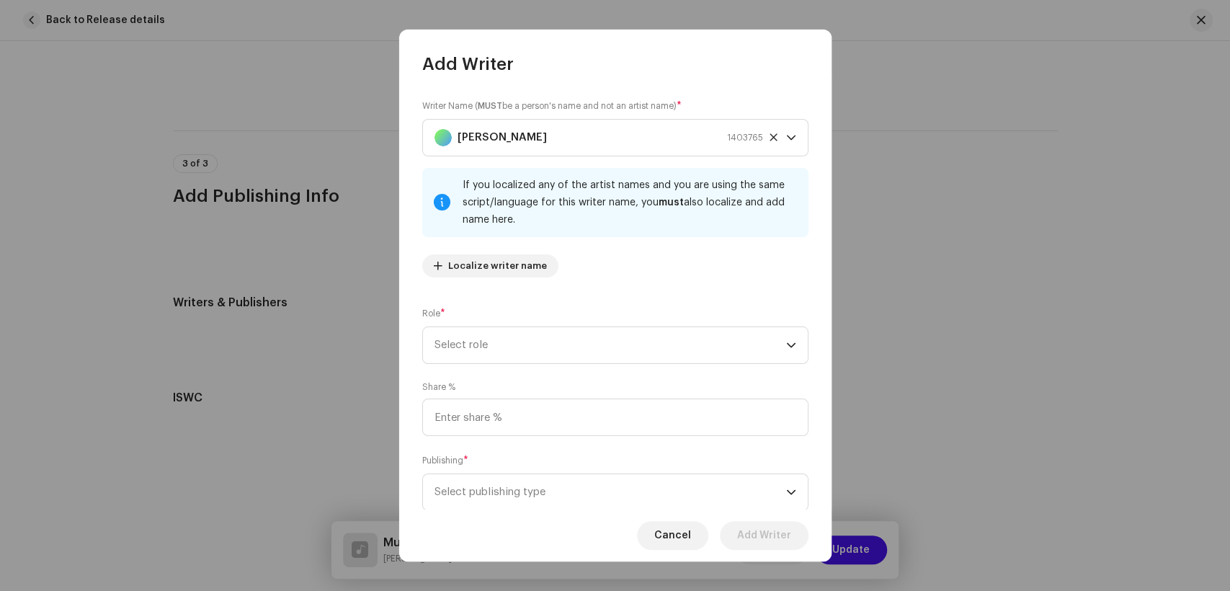
click at [548, 365] on div "Writer Name ( MUST be a person's name and not an artist name) * Kaleem Sagar 14…" at bounding box center [615, 292] width 432 height 433
click at [561, 345] on span "Select role" at bounding box center [611, 345] width 352 height 36
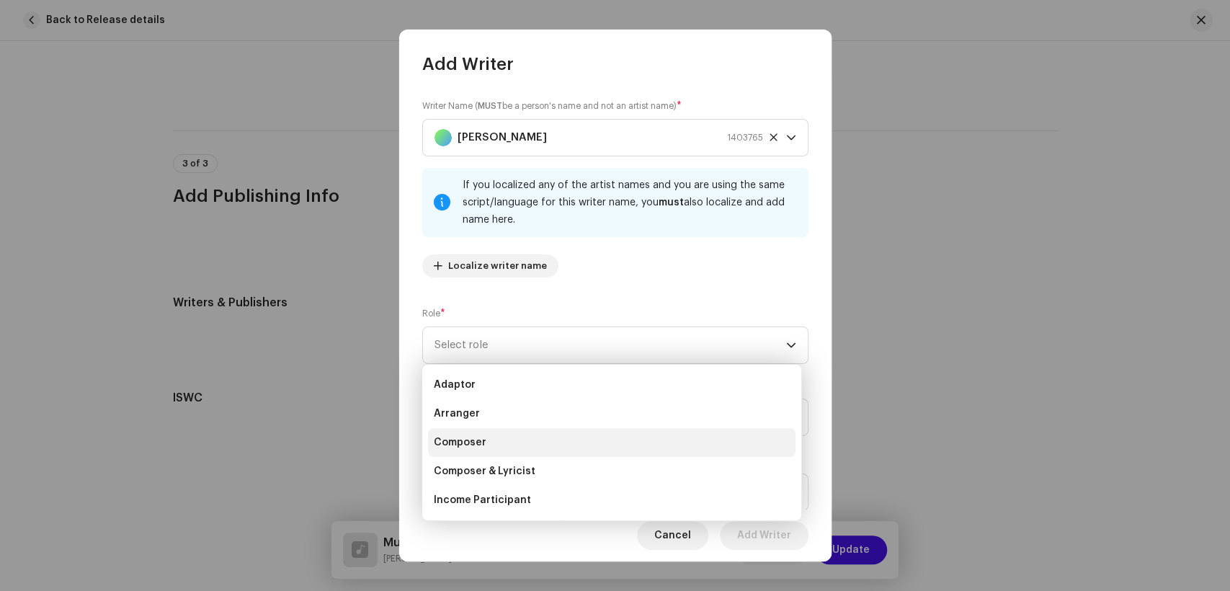
click at [502, 434] on li "Composer" at bounding box center [612, 442] width 368 height 29
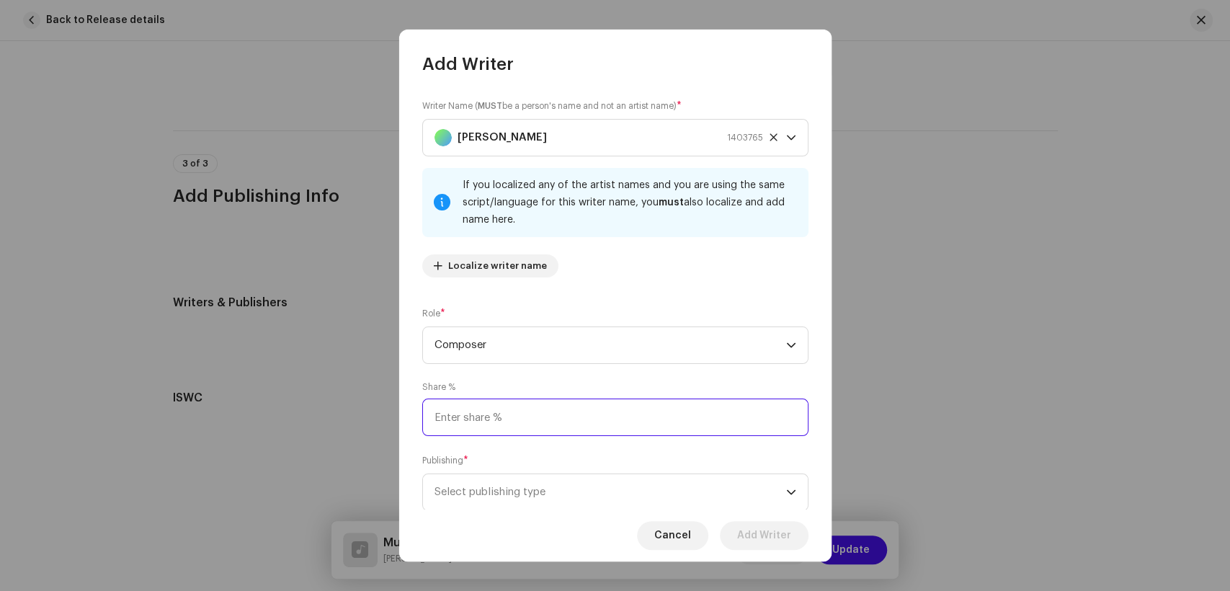
click at [546, 419] on input at bounding box center [615, 417] width 386 height 37
type input "25.00"
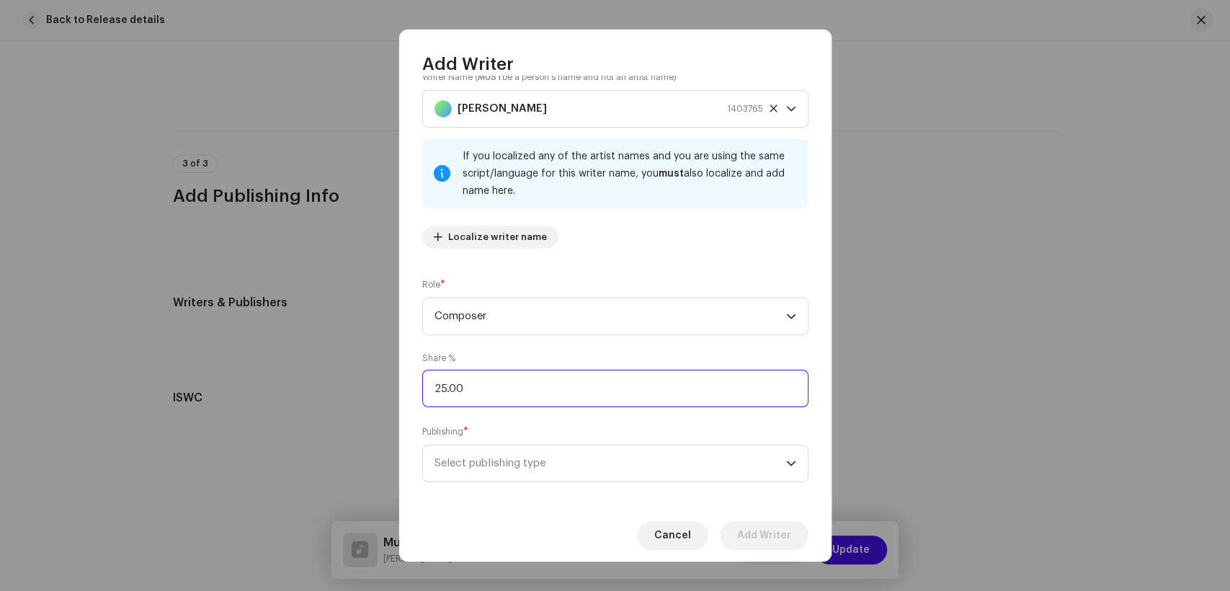
scroll to position [43, 0]
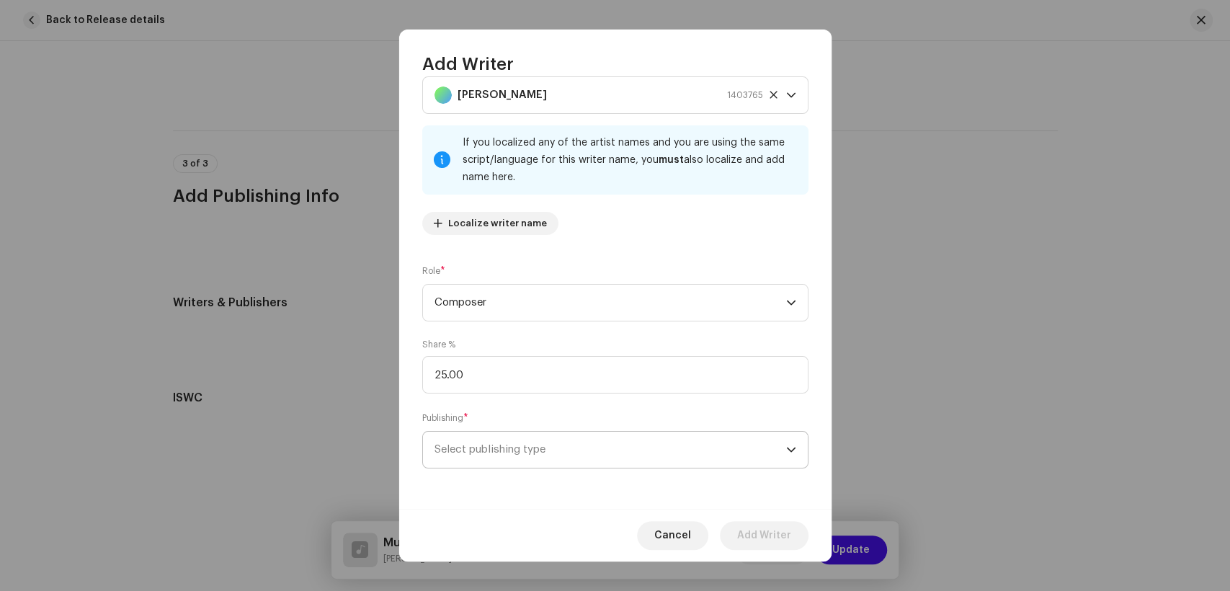
click at [581, 450] on span "Select publishing type" at bounding box center [611, 450] width 352 height 36
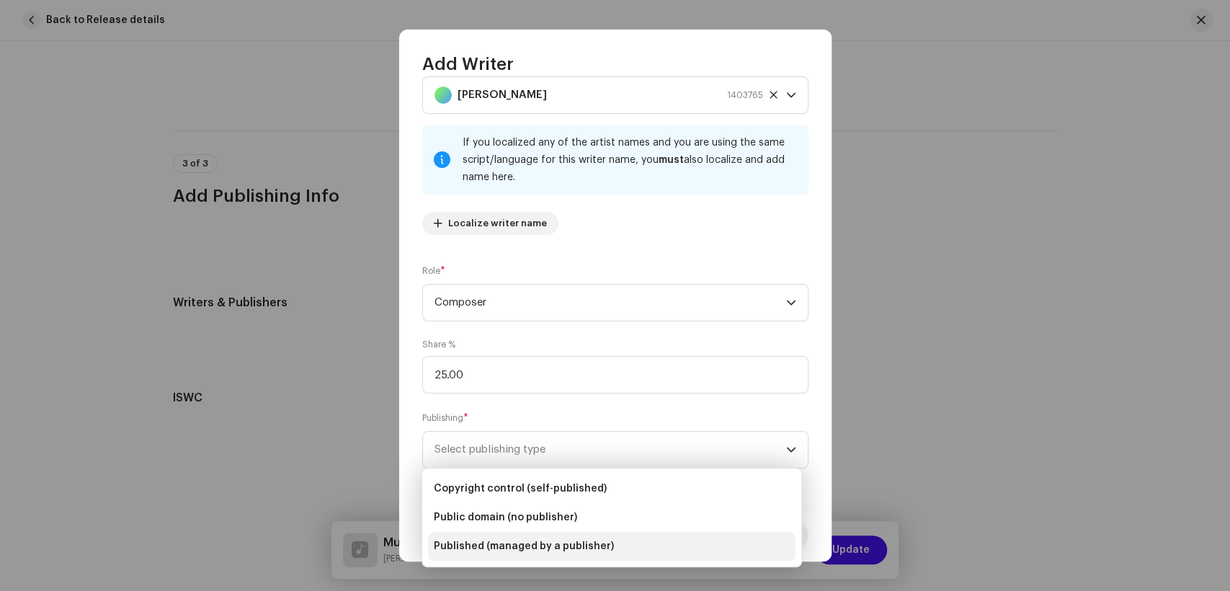
drag, startPoint x: 548, startPoint y: 543, endPoint x: 570, endPoint y: 357, distance: 186.6
click at [548, 541] on span "Published (managed by a publisher)" at bounding box center [524, 546] width 180 height 14
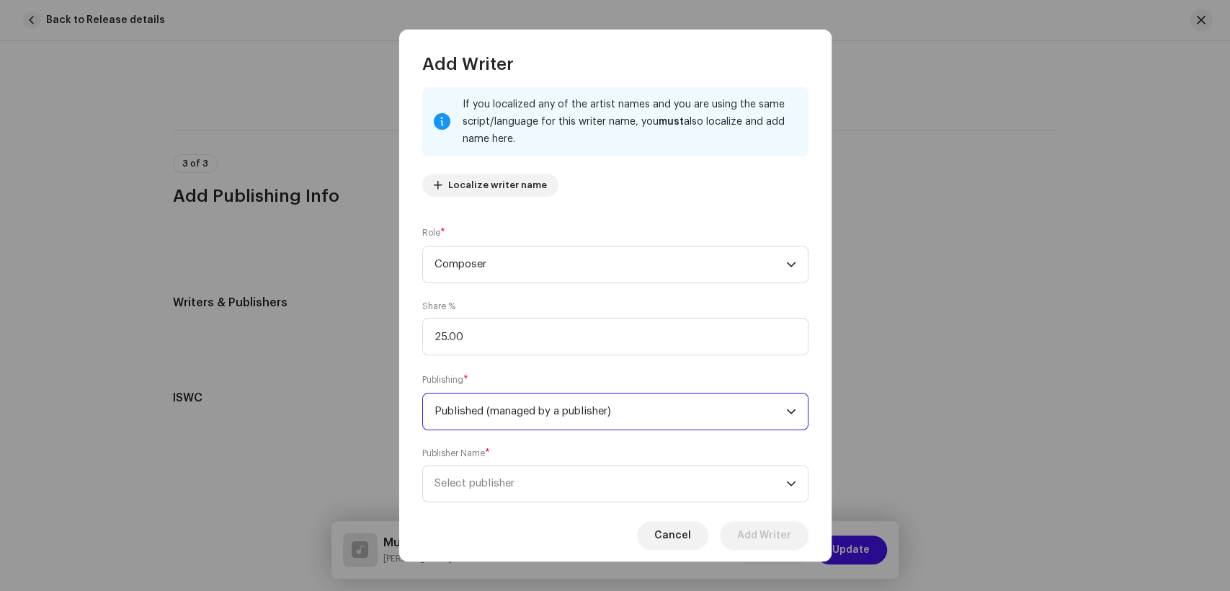
scroll to position [115, 0]
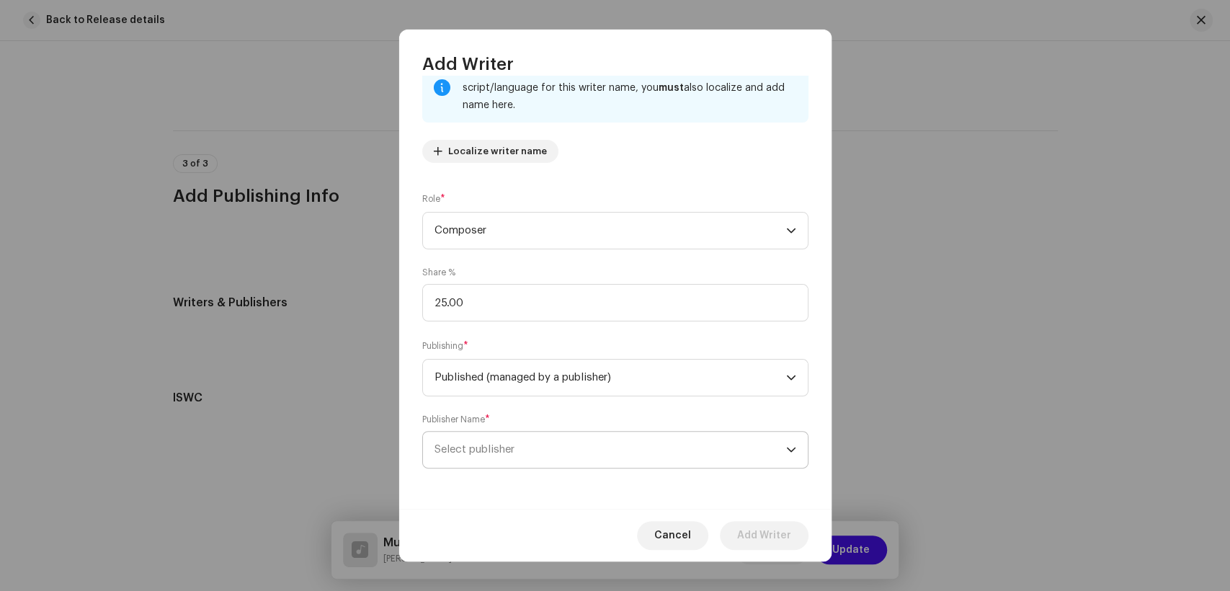
click at [682, 465] on span "Select publisher" at bounding box center [611, 450] width 352 height 36
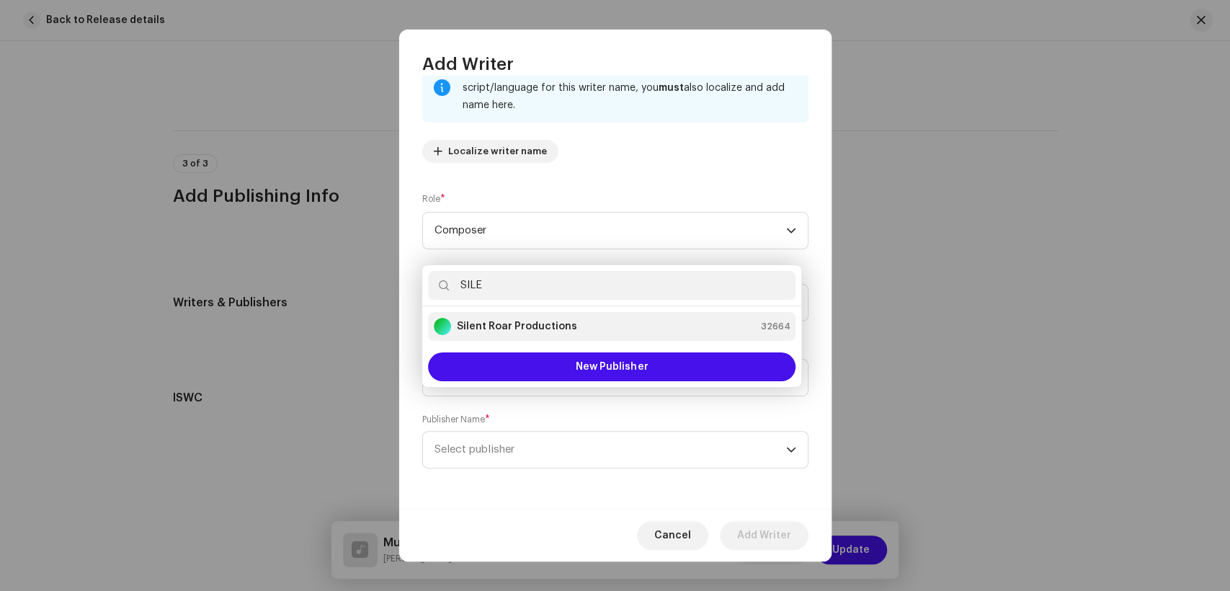
type input "SILE"
click at [508, 319] on strong "Silent Roar Productions" at bounding box center [517, 326] width 120 height 14
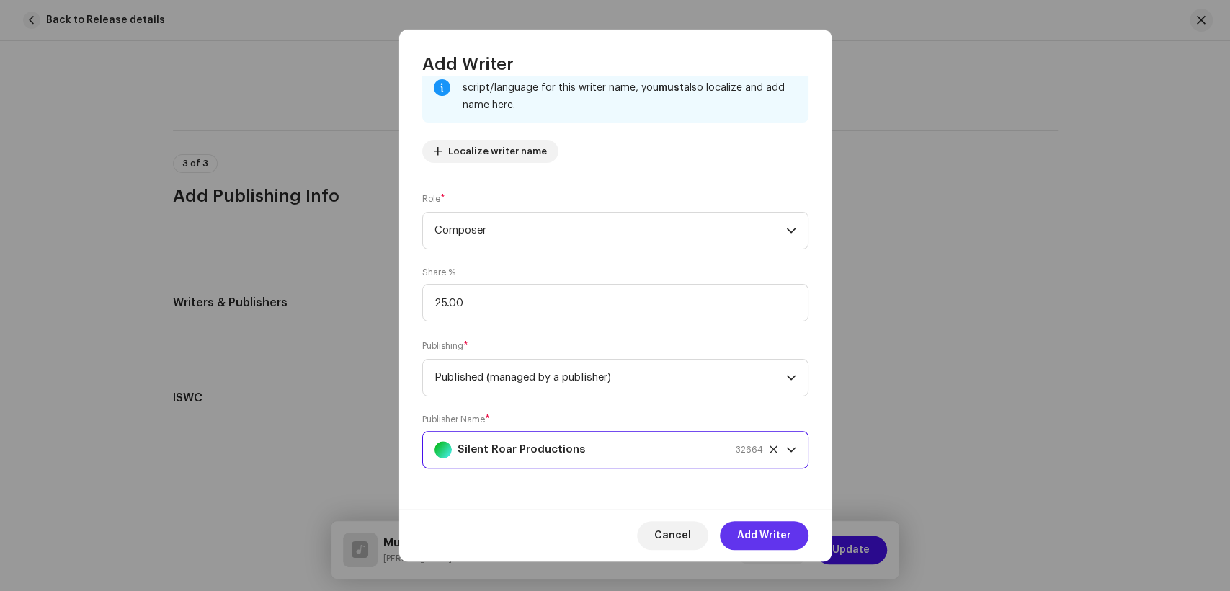
click at [767, 541] on span "Add Writer" at bounding box center [764, 535] width 54 height 29
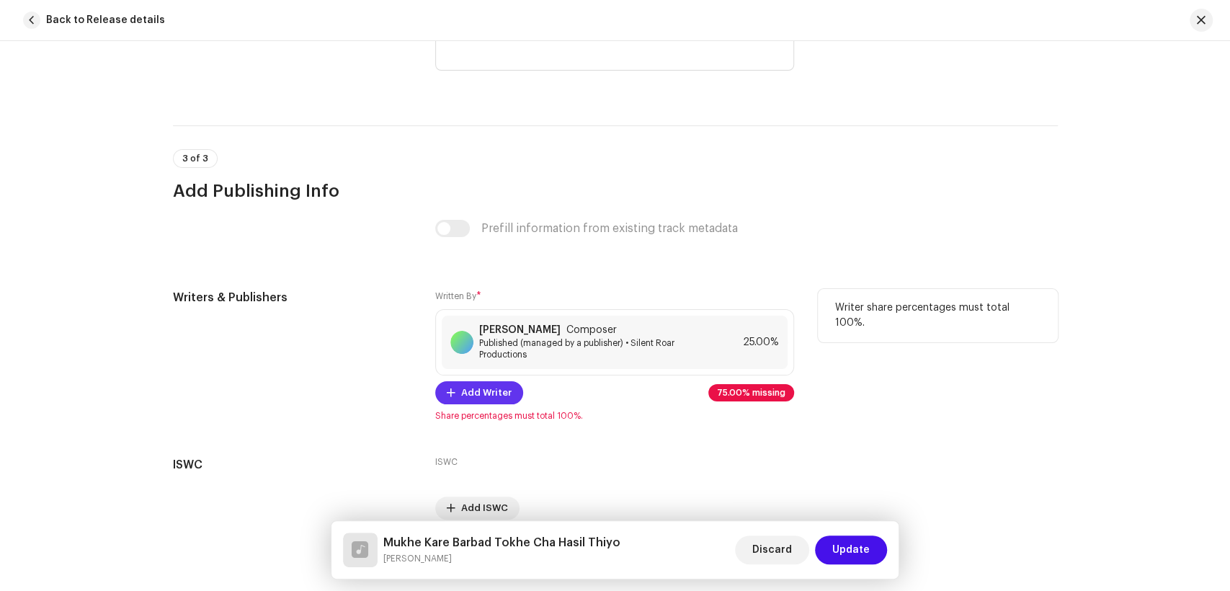
click at [466, 401] on span "Add Writer" at bounding box center [486, 392] width 50 height 29
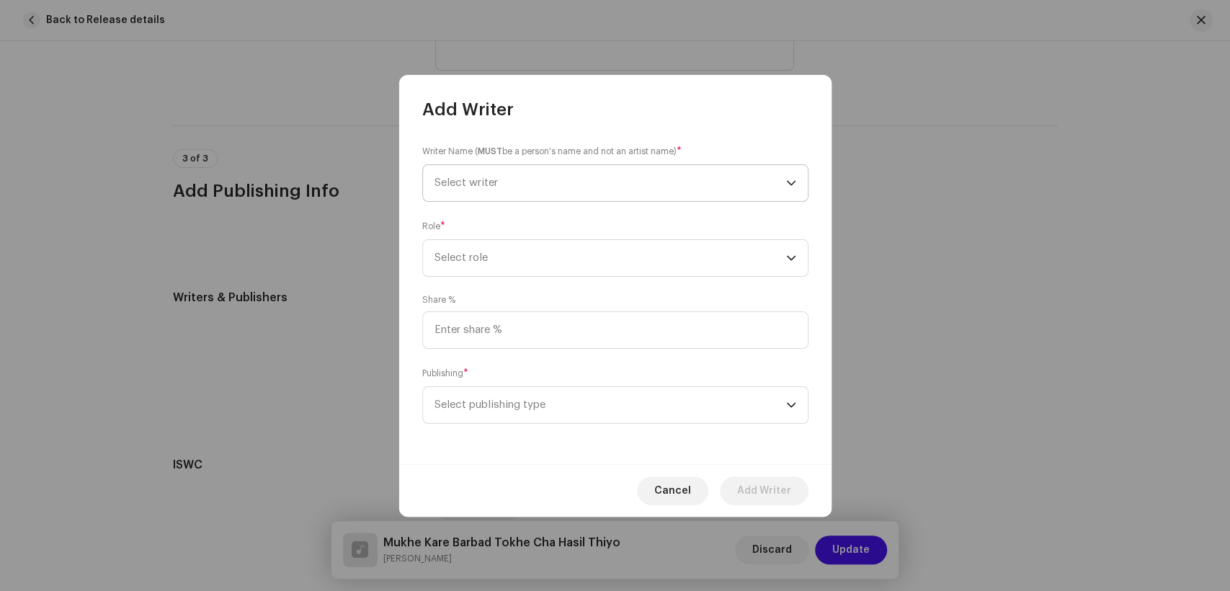
click at [565, 190] on span "Select writer" at bounding box center [611, 183] width 352 height 36
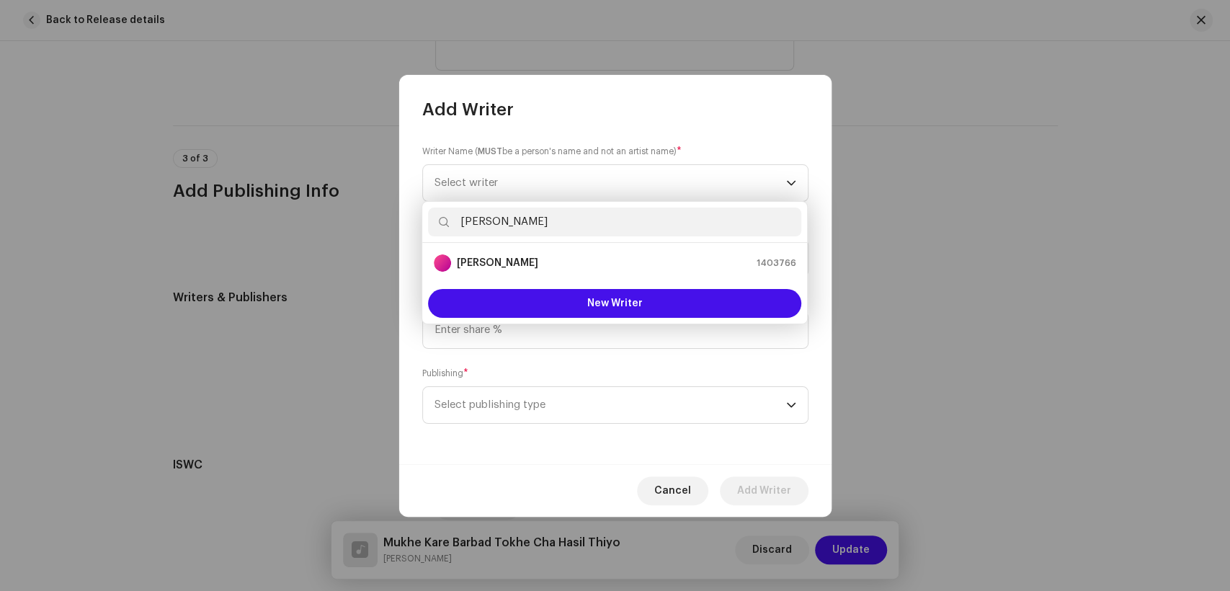
type input "[PERSON_NAME]"
click at [531, 260] on div "[PERSON_NAME] 1403766" at bounding box center [615, 262] width 362 height 17
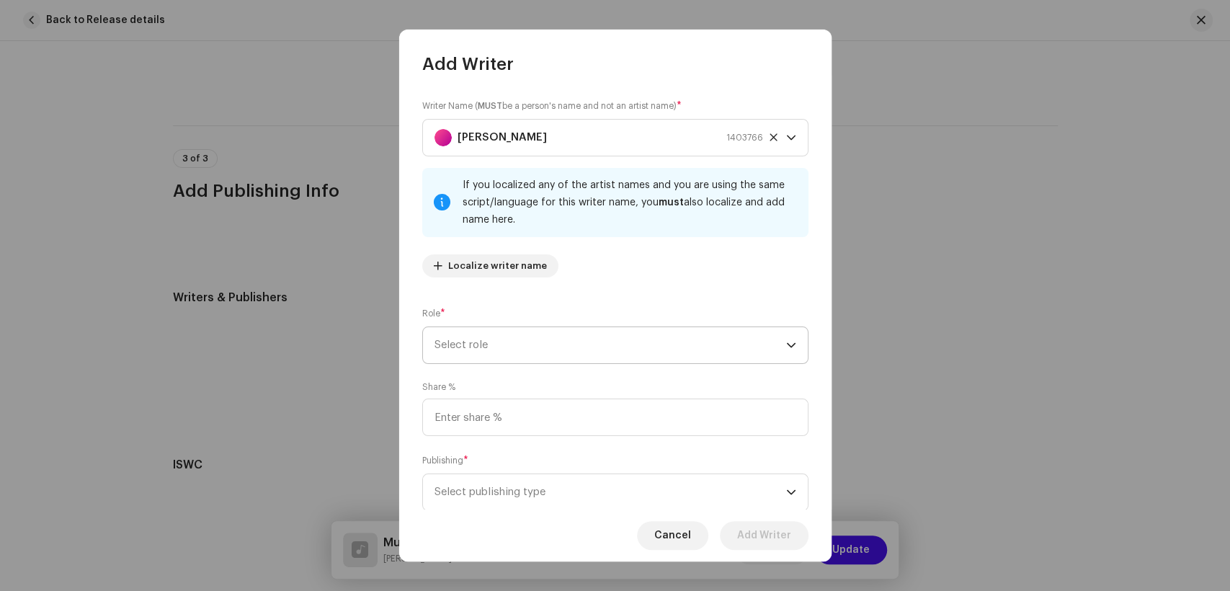
click at [634, 337] on span "Select role" at bounding box center [611, 345] width 352 height 36
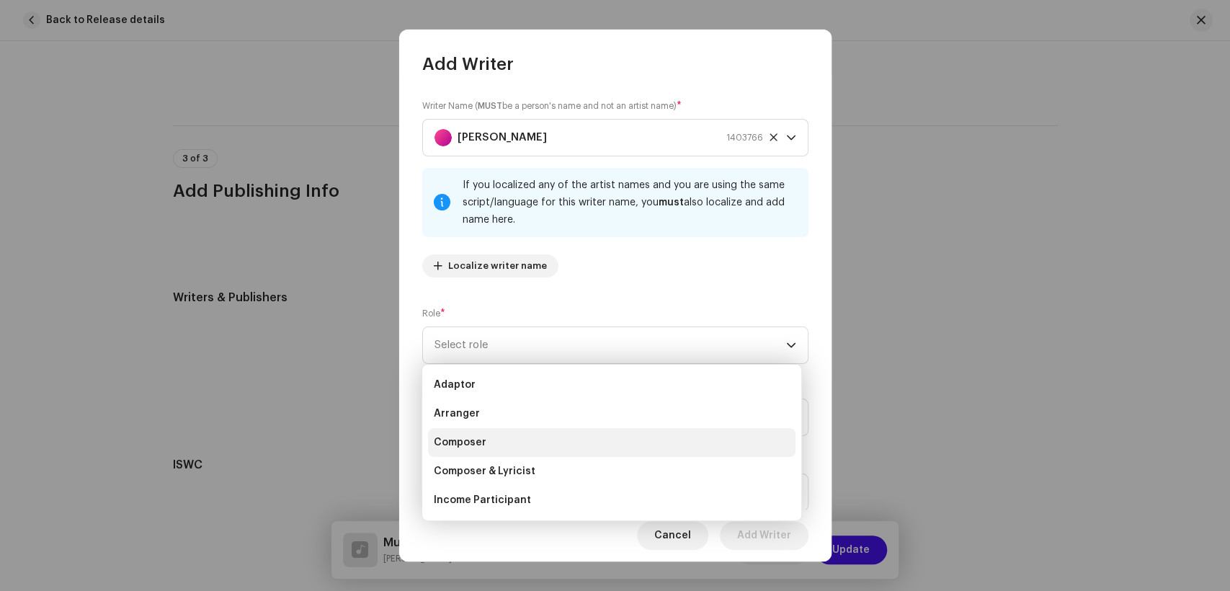
click at [567, 435] on li "Composer" at bounding box center [612, 442] width 368 height 29
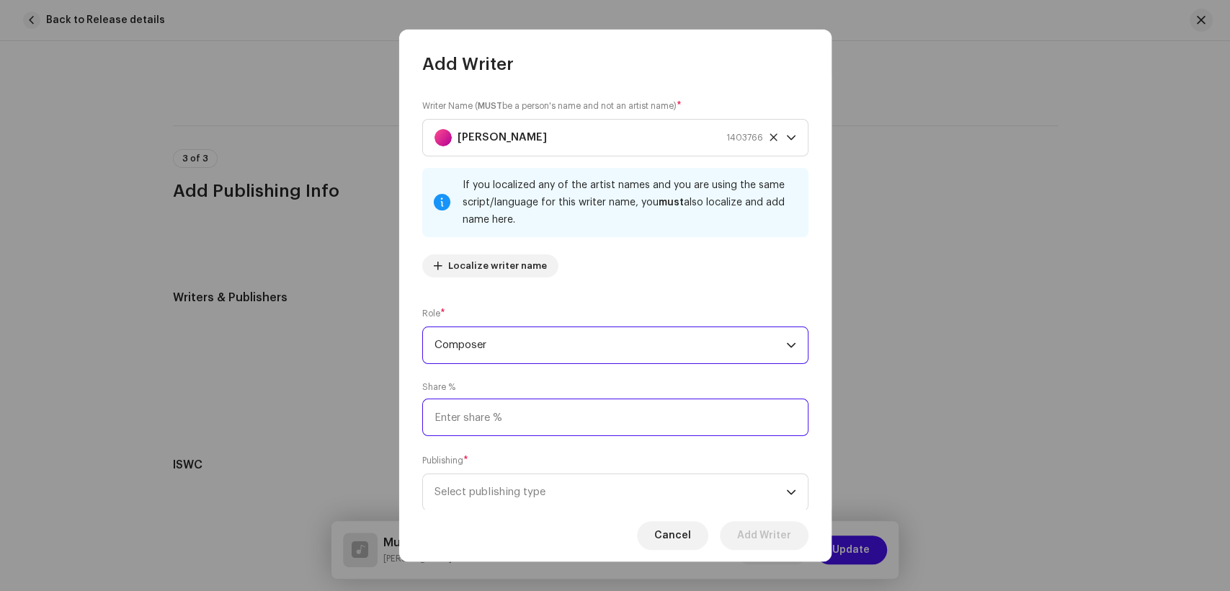
click at [597, 421] on input at bounding box center [615, 417] width 386 height 37
type input "25.00"
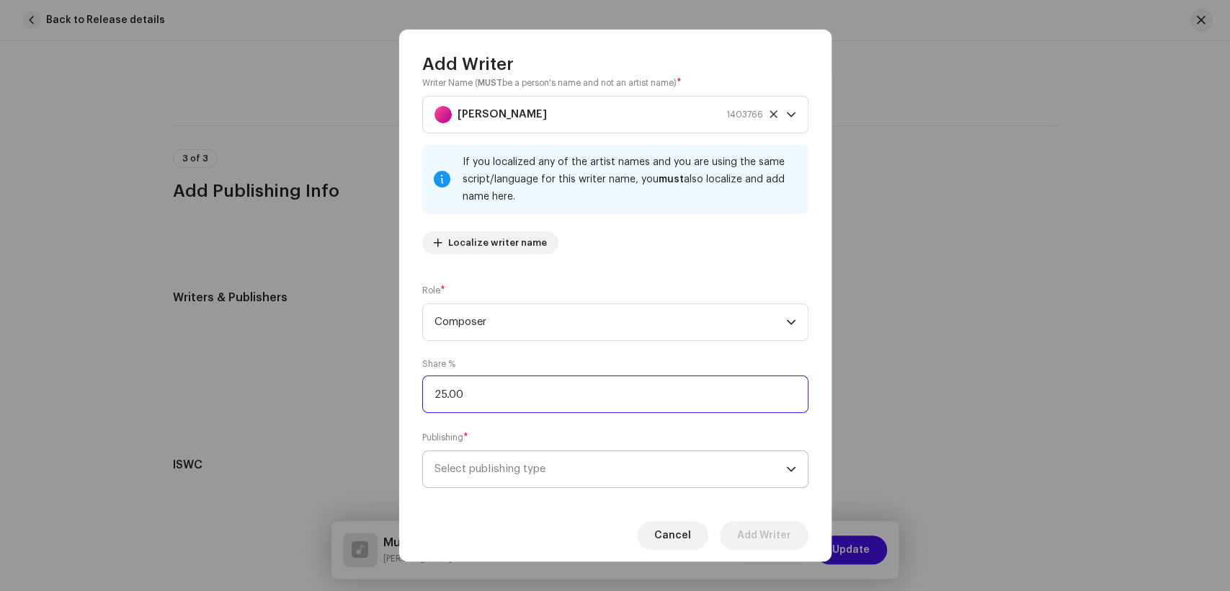
scroll to position [43, 0]
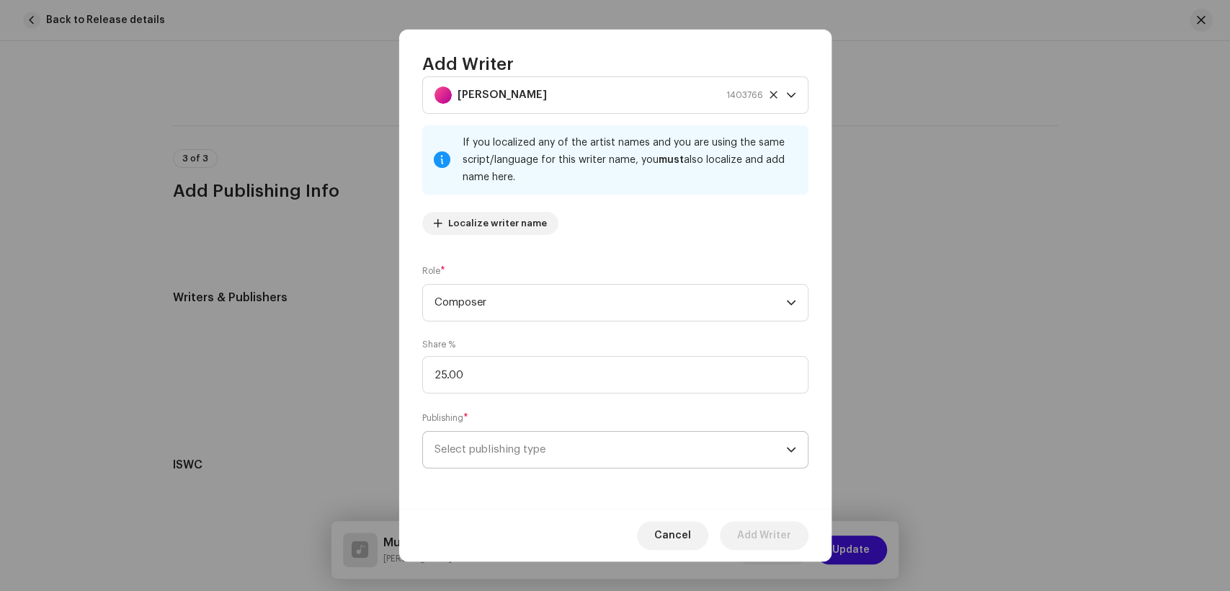
click at [600, 439] on span "Select publishing type" at bounding box center [611, 450] width 352 height 36
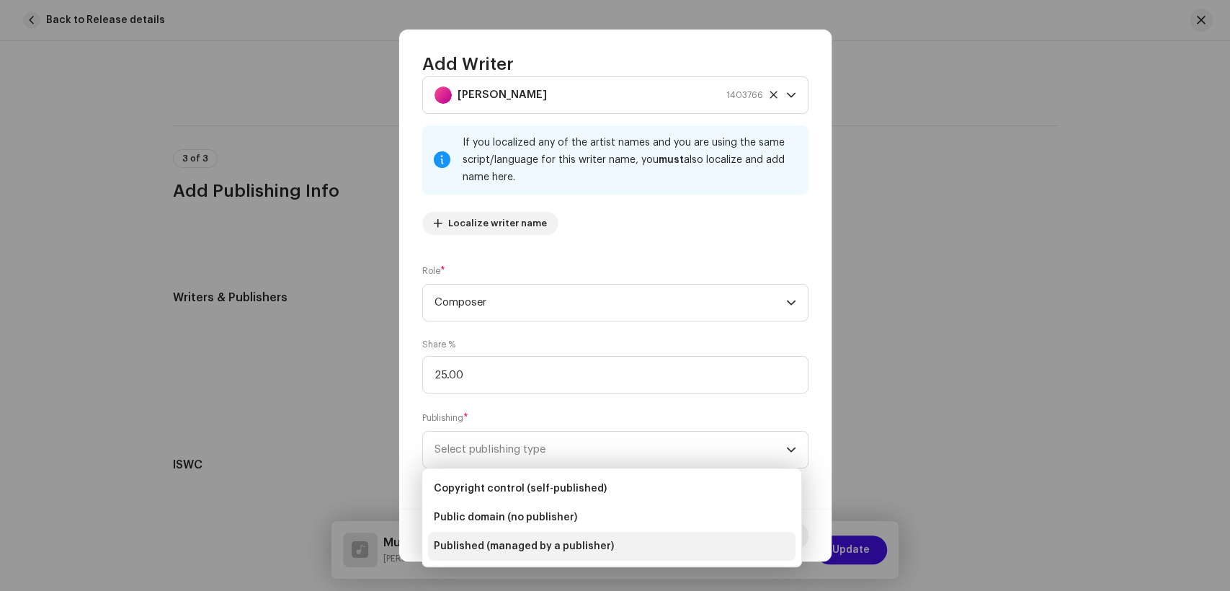
click at [615, 542] on li "Published (managed by a publisher)" at bounding box center [612, 546] width 368 height 29
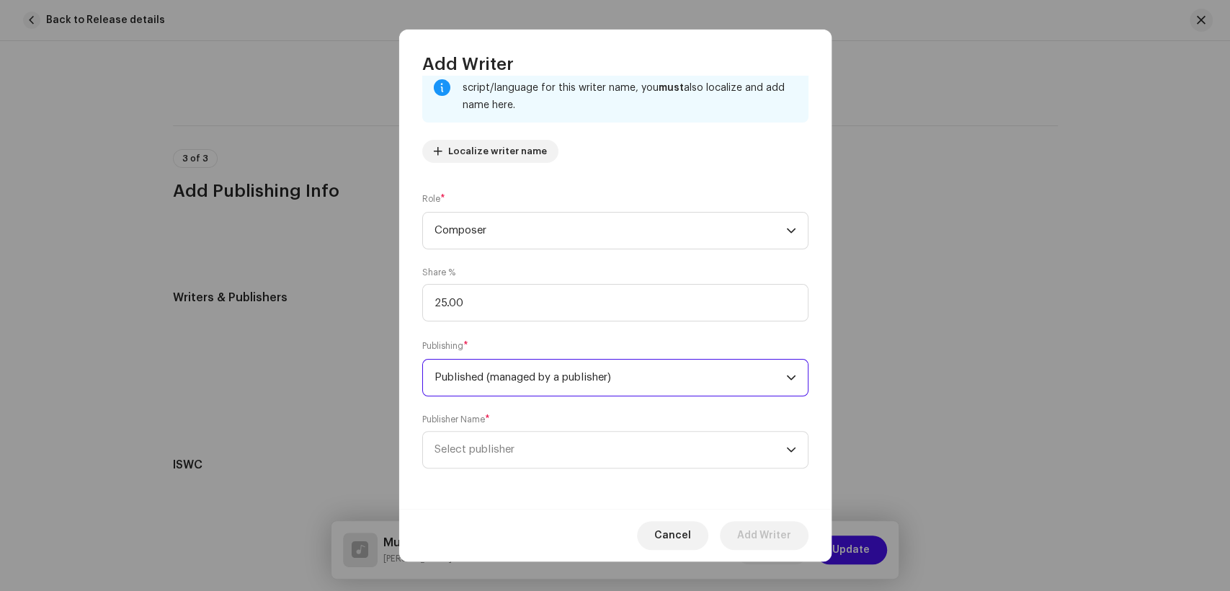
scroll to position [115, 0]
click at [618, 466] on span "Select publisher" at bounding box center [611, 450] width 352 height 36
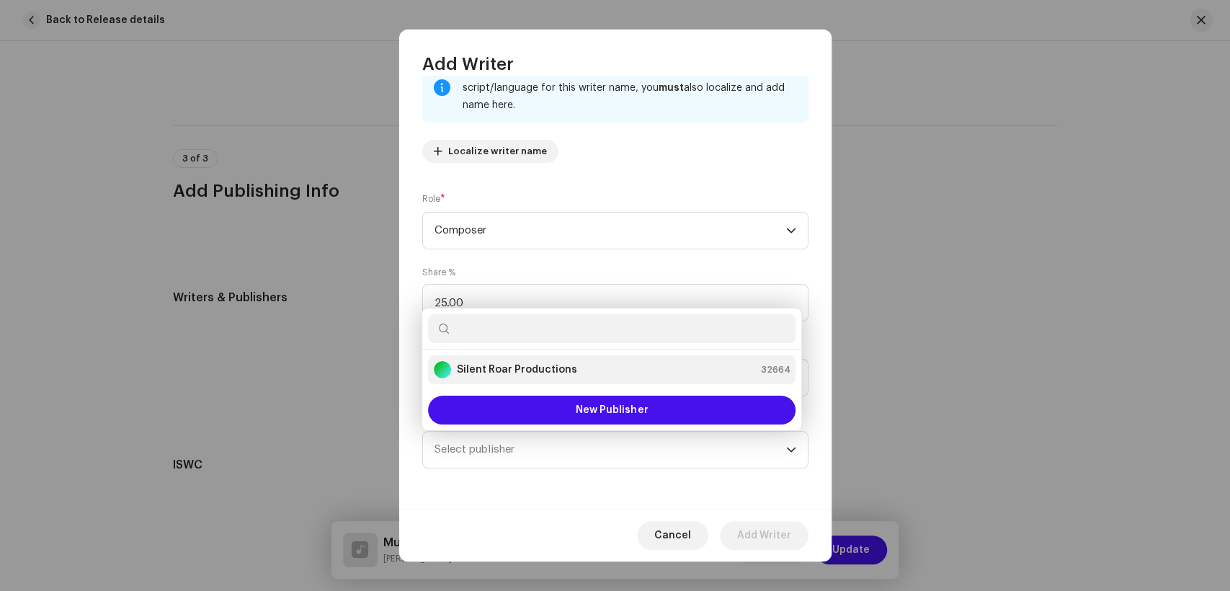
click at [556, 365] on strong "Silent Roar Productions" at bounding box center [517, 370] width 120 height 14
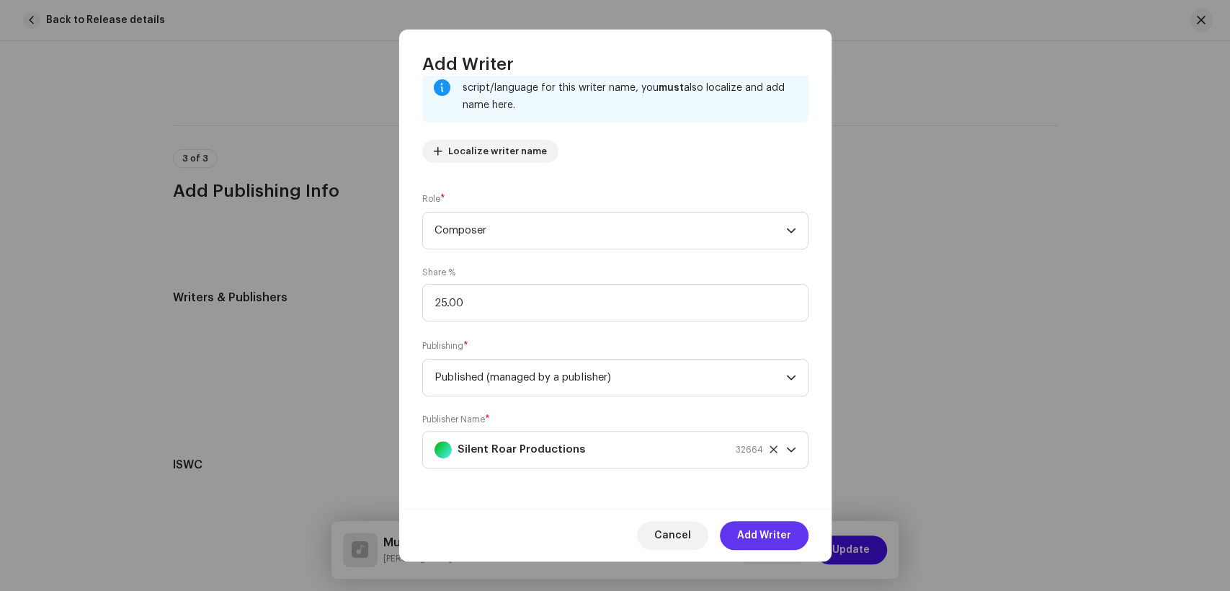
click at [763, 540] on span "Add Writer" at bounding box center [764, 535] width 54 height 29
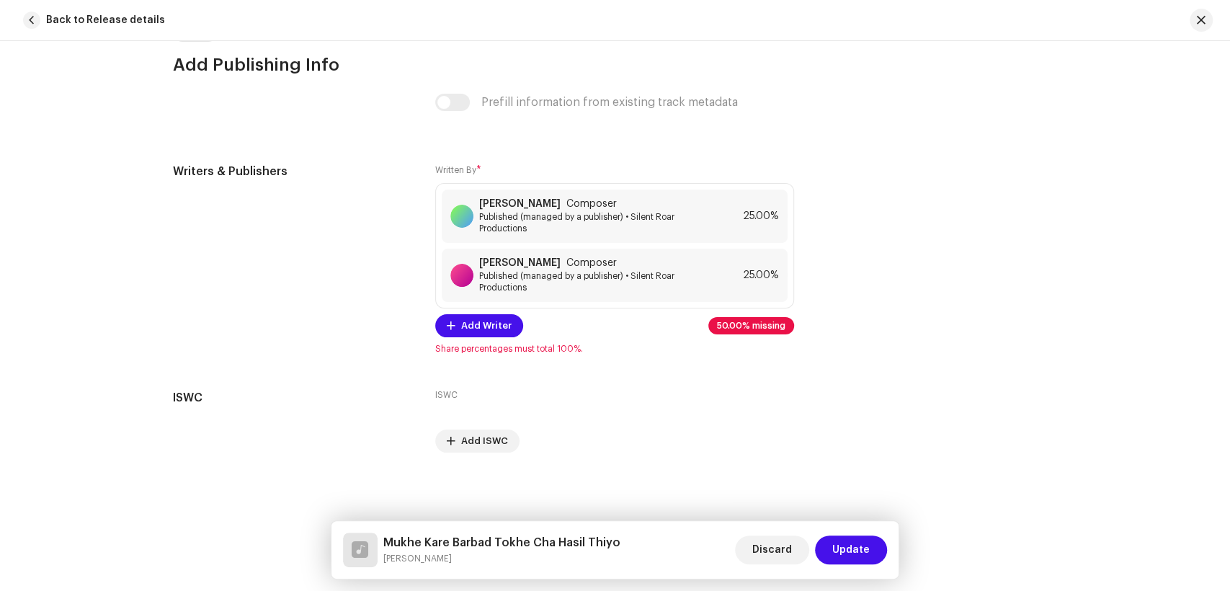
scroll to position [2995, 0]
click at [470, 329] on span "Add Writer" at bounding box center [486, 325] width 50 height 29
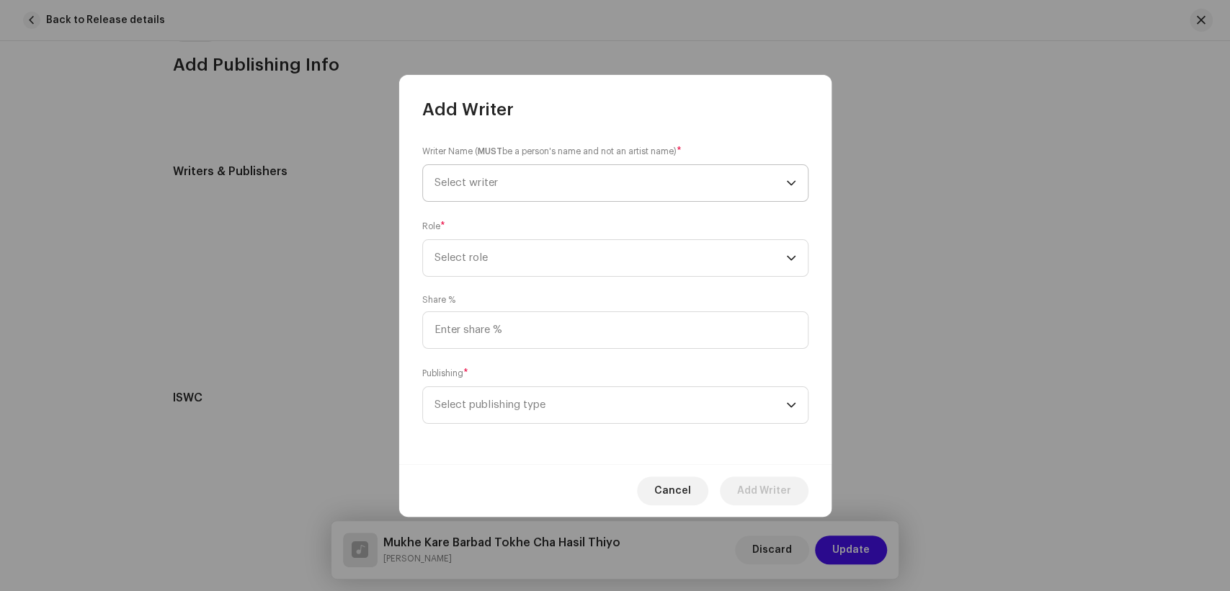
click at [583, 192] on span "Select writer" at bounding box center [611, 183] width 352 height 36
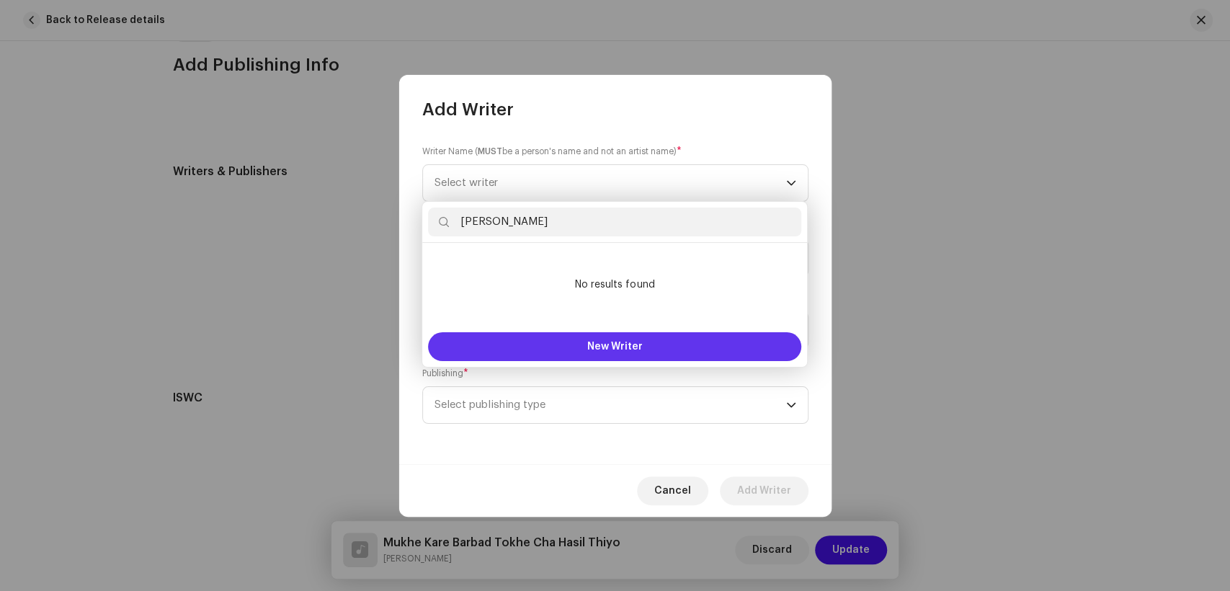
type input "Yaseen Hisbani"
click at [592, 347] on span "New Writer" at bounding box center [614, 347] width 55 height 10
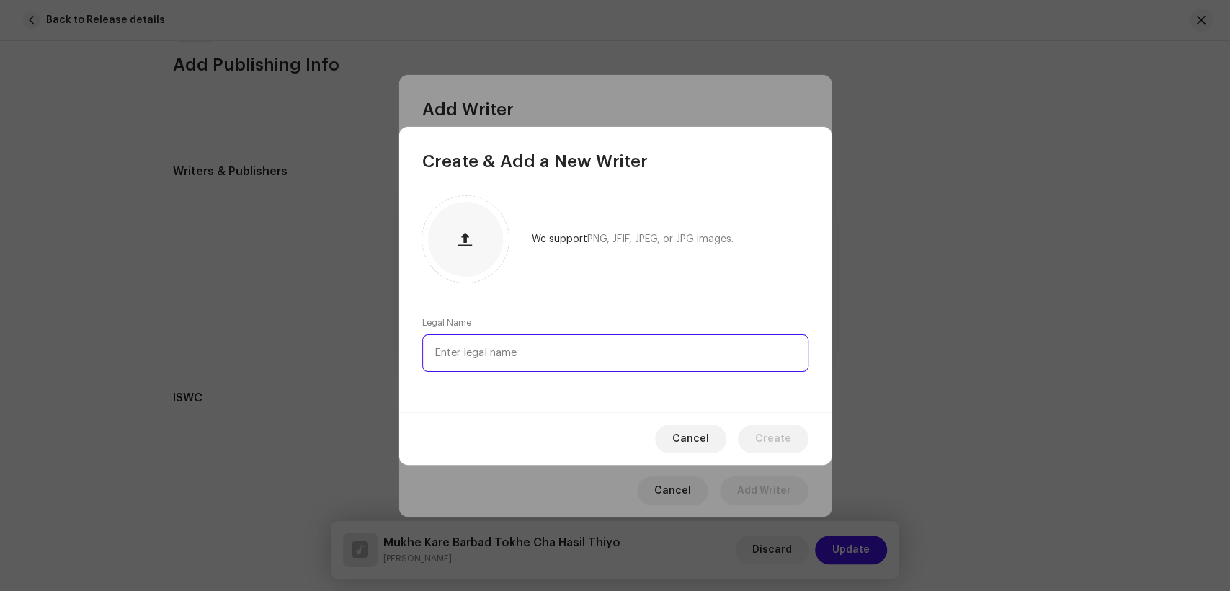
click at [606, 356] on input "text" at bounding box center [615, 352] width 386 height 37
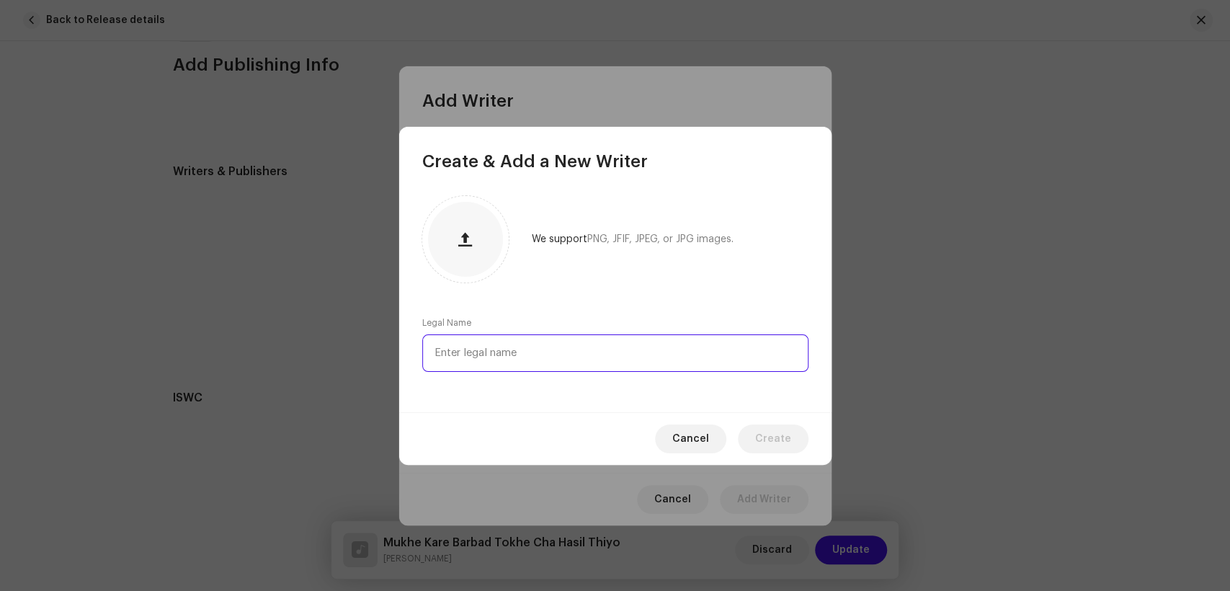
paste input "Yaseen Hisbani"
type input "Yaseen Hisbani"
click at [769, 427] on span "Create" at bounding box center [773, 439] width 36 height 29
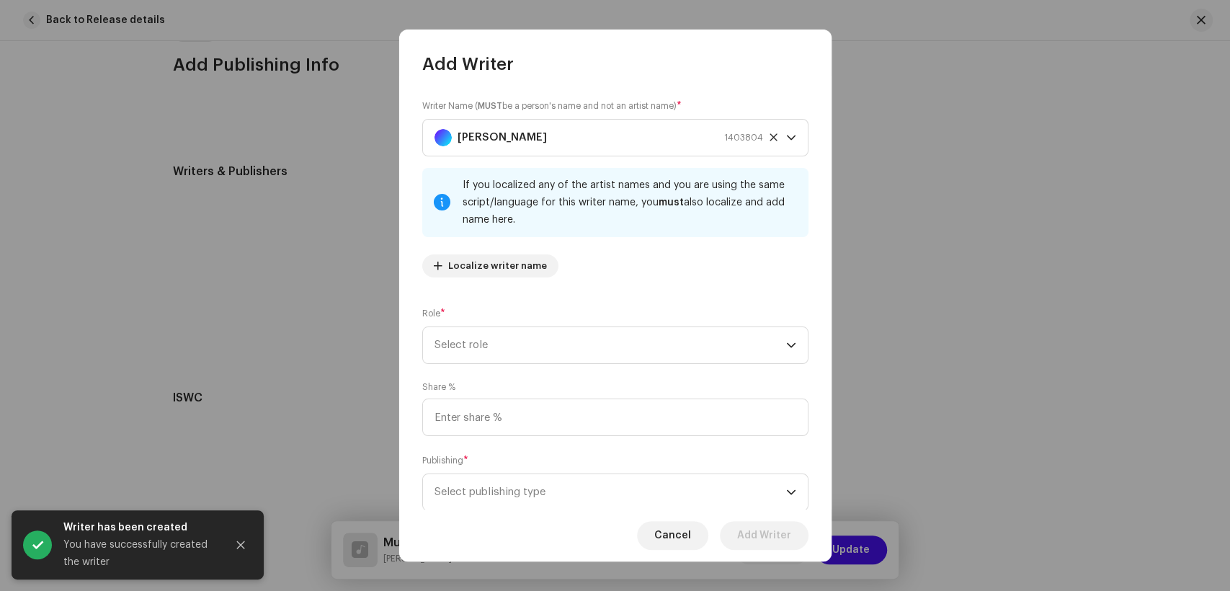
drag, startPoint x: 528, startPoint y: 341, endPoint x: 940, endPoint y: 425, distance: 420.8
click at [528, 341] on span "Select role" at bounding box center [611, 345] width 352 height 36
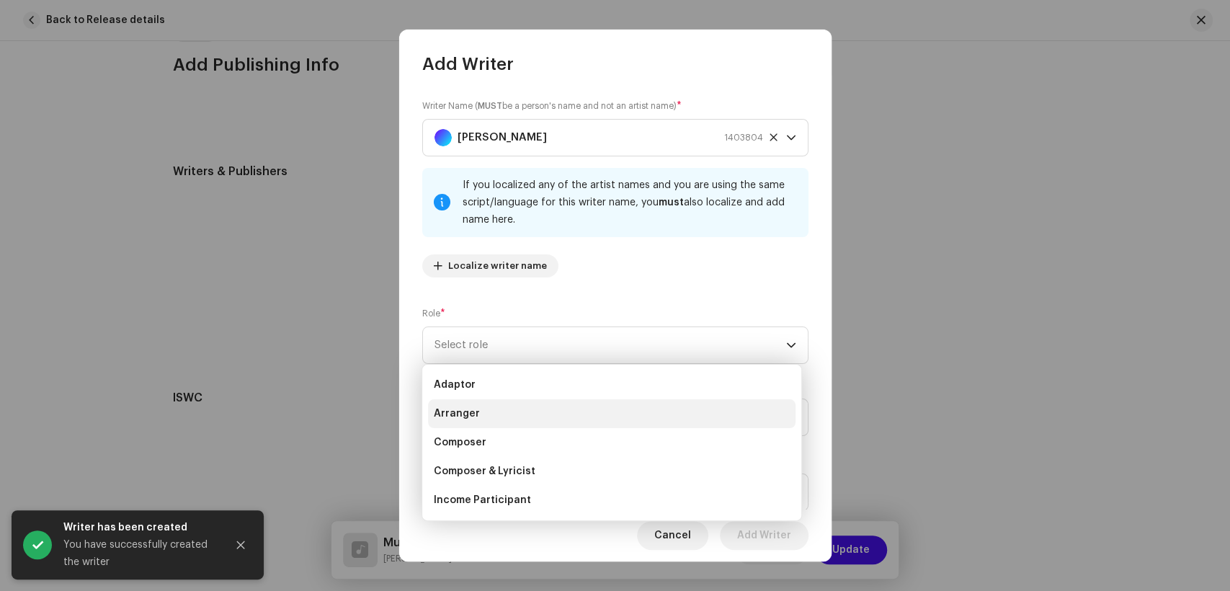
scroll to position [144, 0]
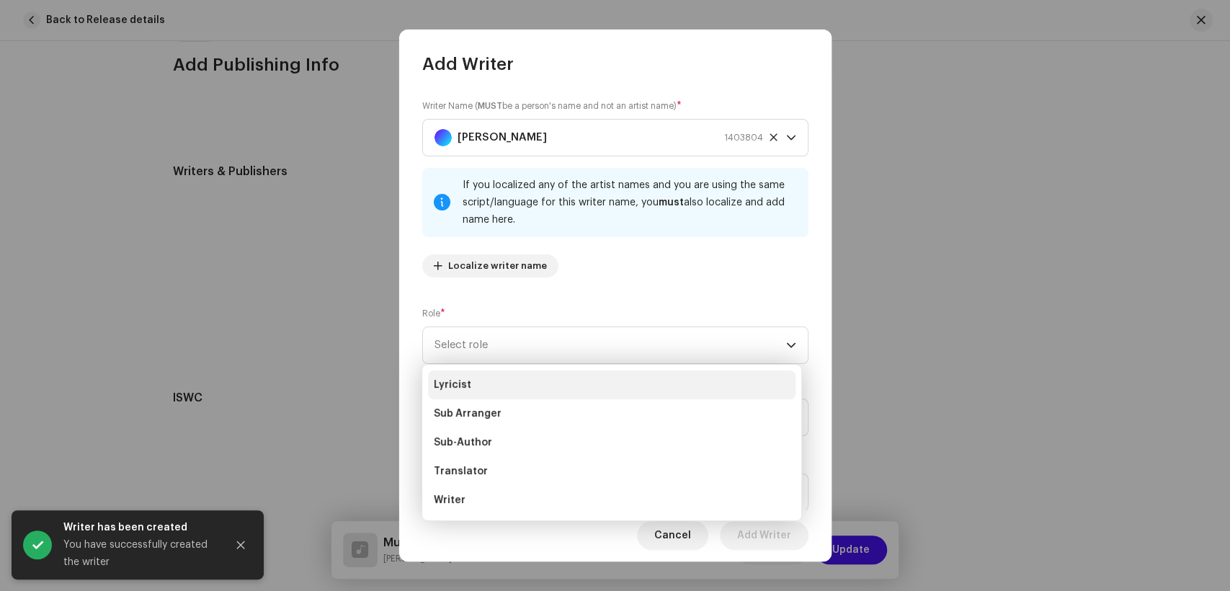
click at [482, 391] on li "Lyricist" at bounding box center [612, 384] width 368 height 29
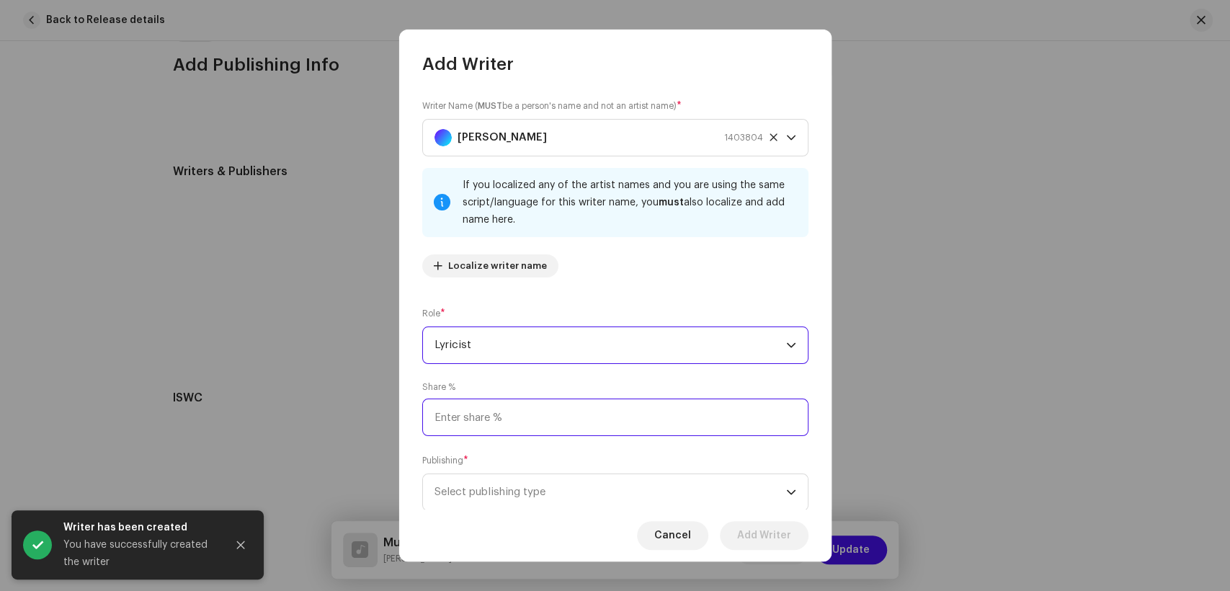
click at [572, 417] on input at bounding box center [615, 417] width 386 height 37
type input "50.00"
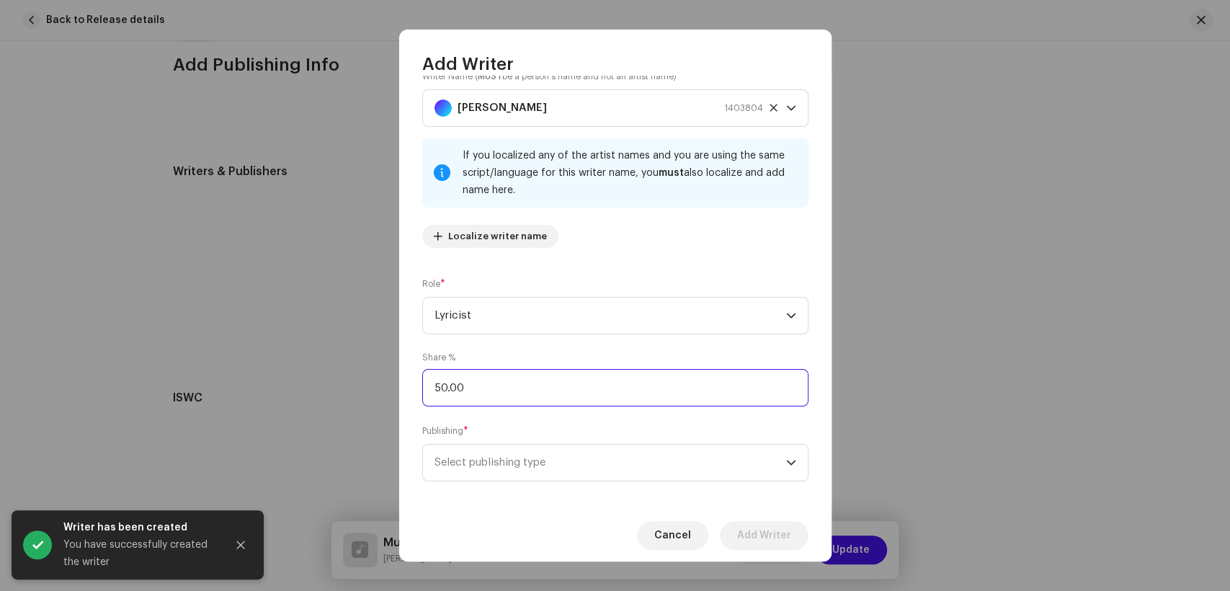
scroll to position [43, 0]
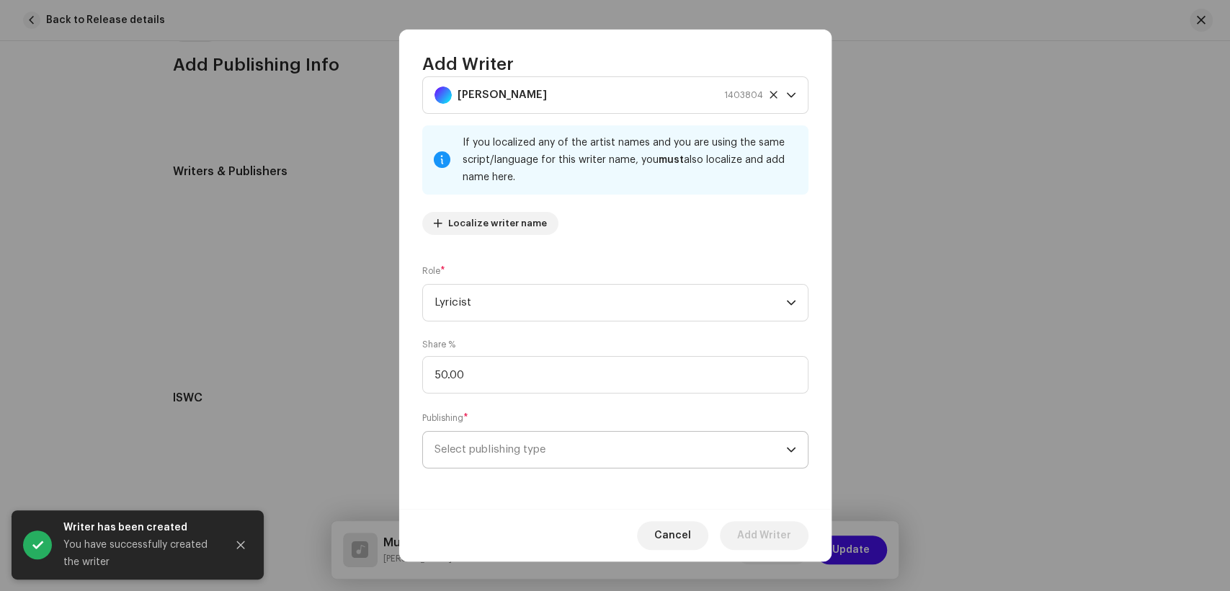
click at [577, 460] on span "Select publishing type" at bounding box center [611, 450] width 352 height 36
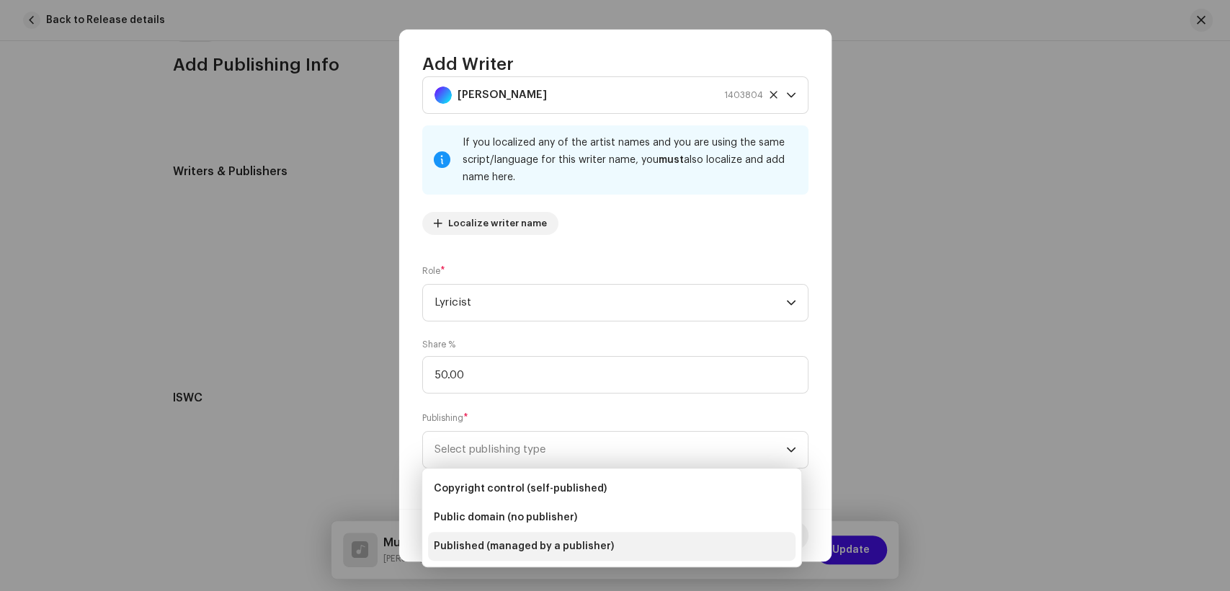
click at [548, 535] on li "Published (managed by a publisher)" at bounding box center [612, 546] width 368 height 29
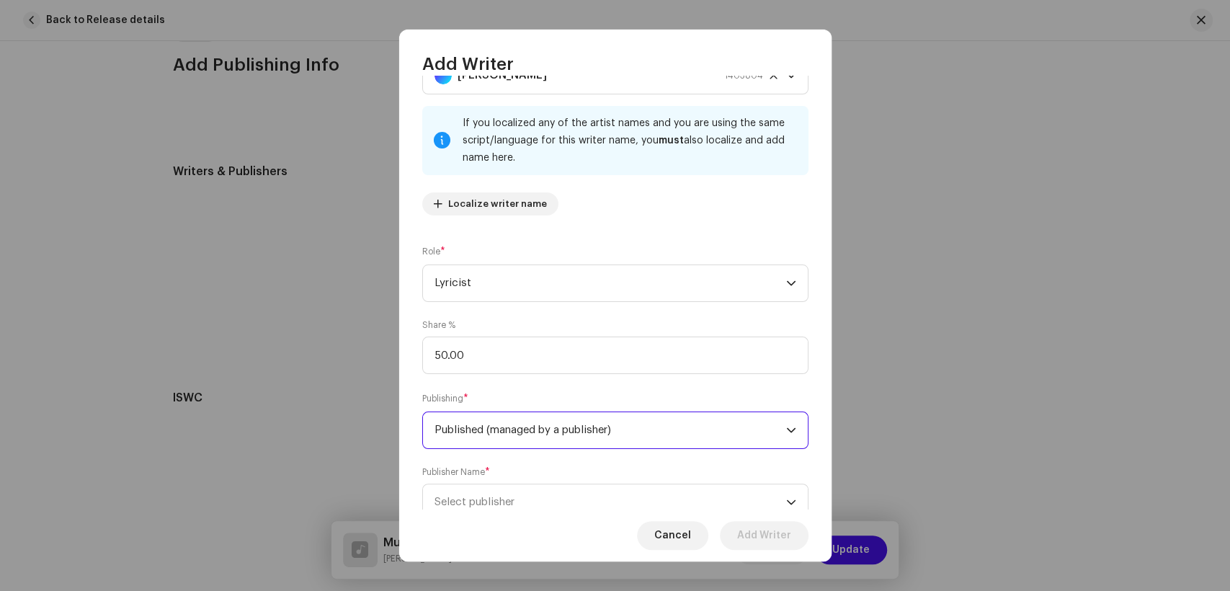
scroll to position [115, 0]
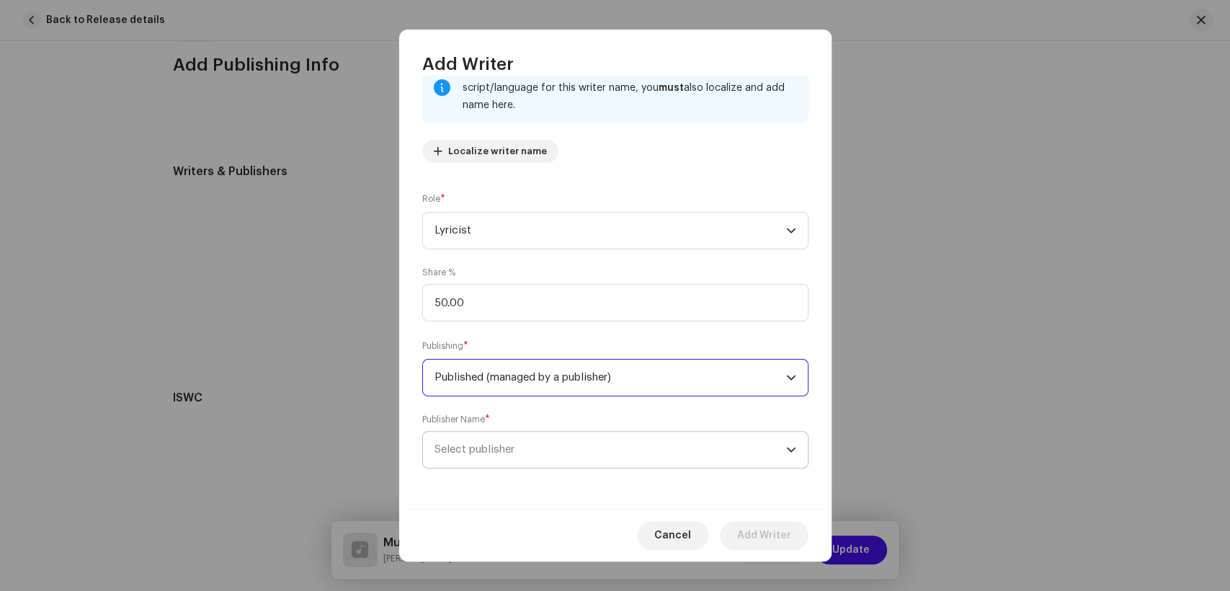
click at [554, 439] on span "Select publisher" at bounding box center [611, 450] width 352 height 36
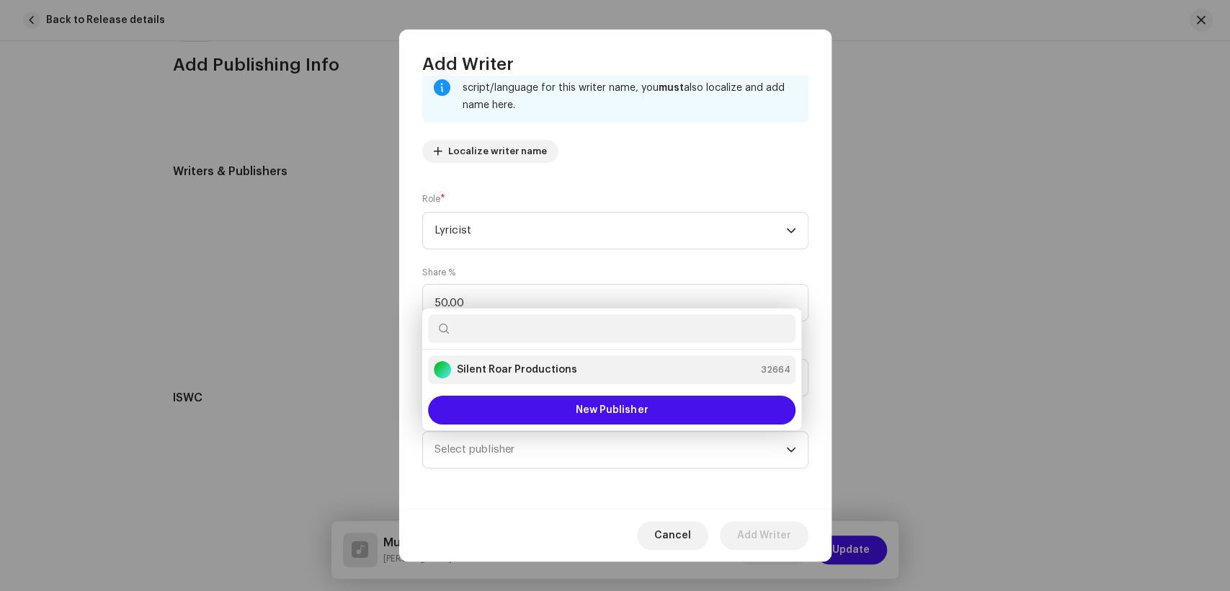
click at [559, 357] on li "Silent Roar Productions 32664" at bounding box center [612, 369] width 368 height 29
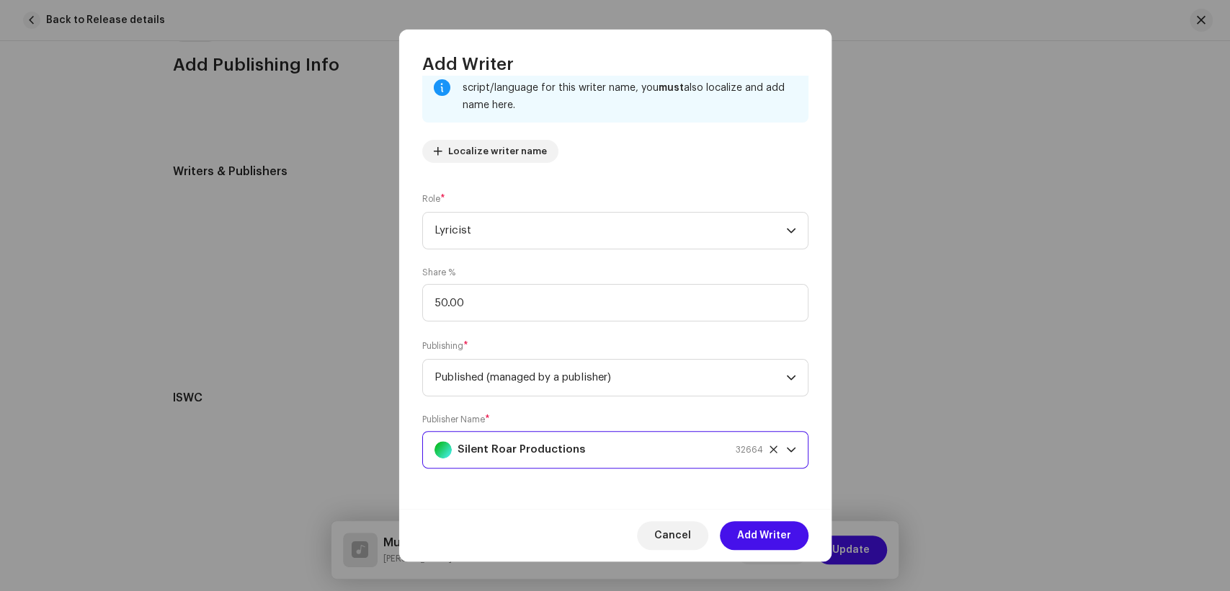
click at [765, 533] on span "Add Writer" at bounding box center [764, 535] width 54 height 29
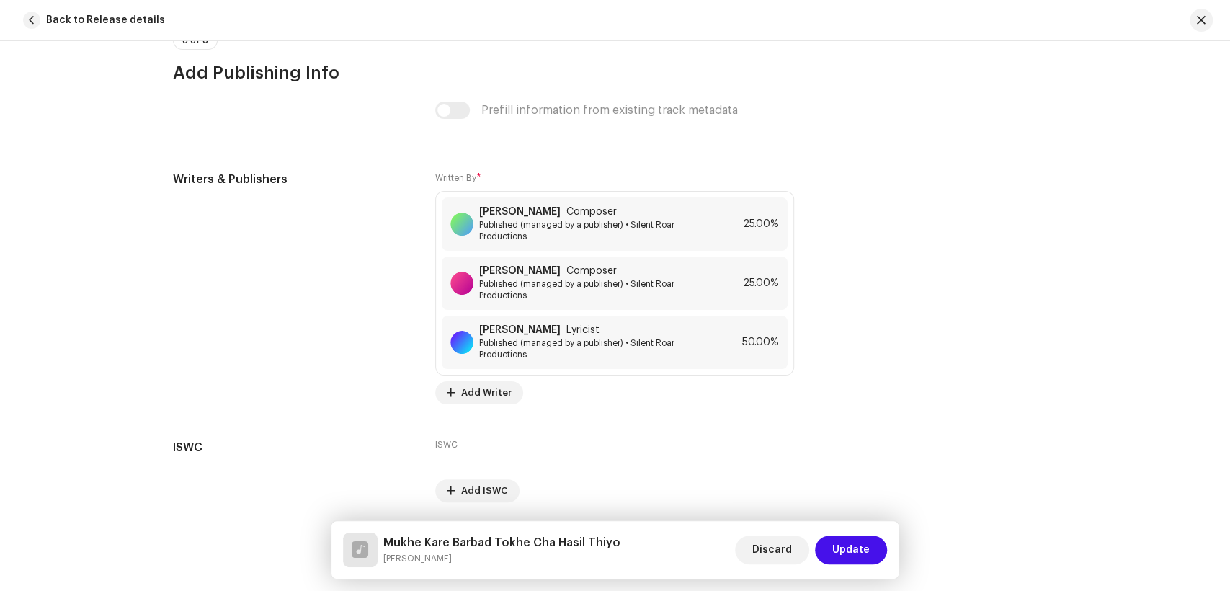
scroll to position [2956, 0]
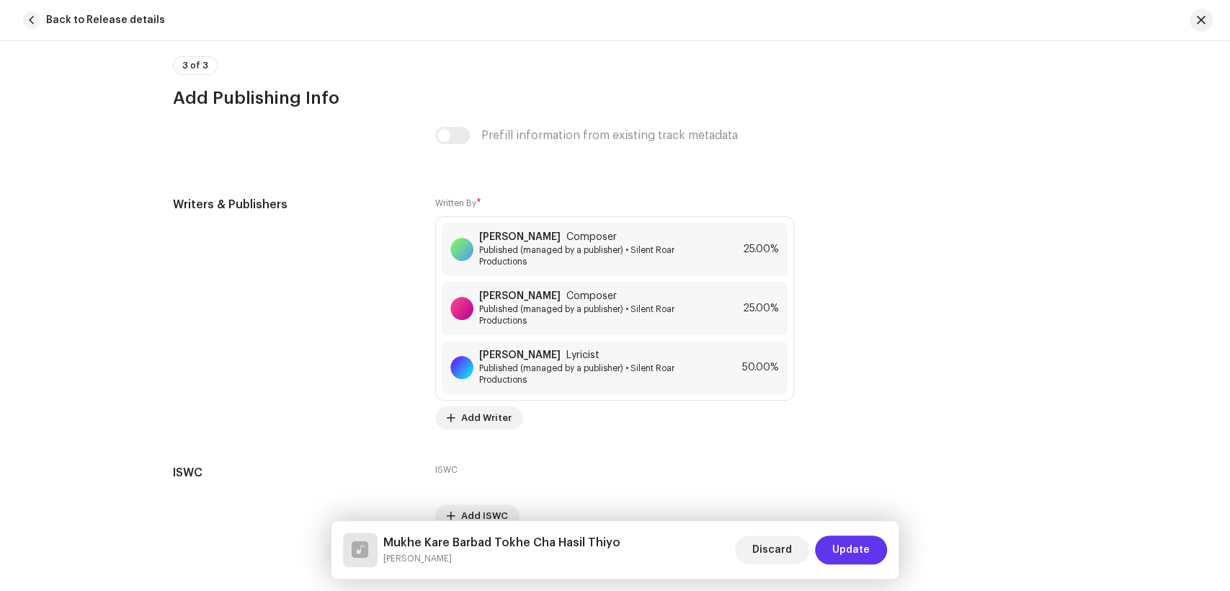
click at [877, 561] on button "Update" at bounding box center [851, 549] width 72 height 29
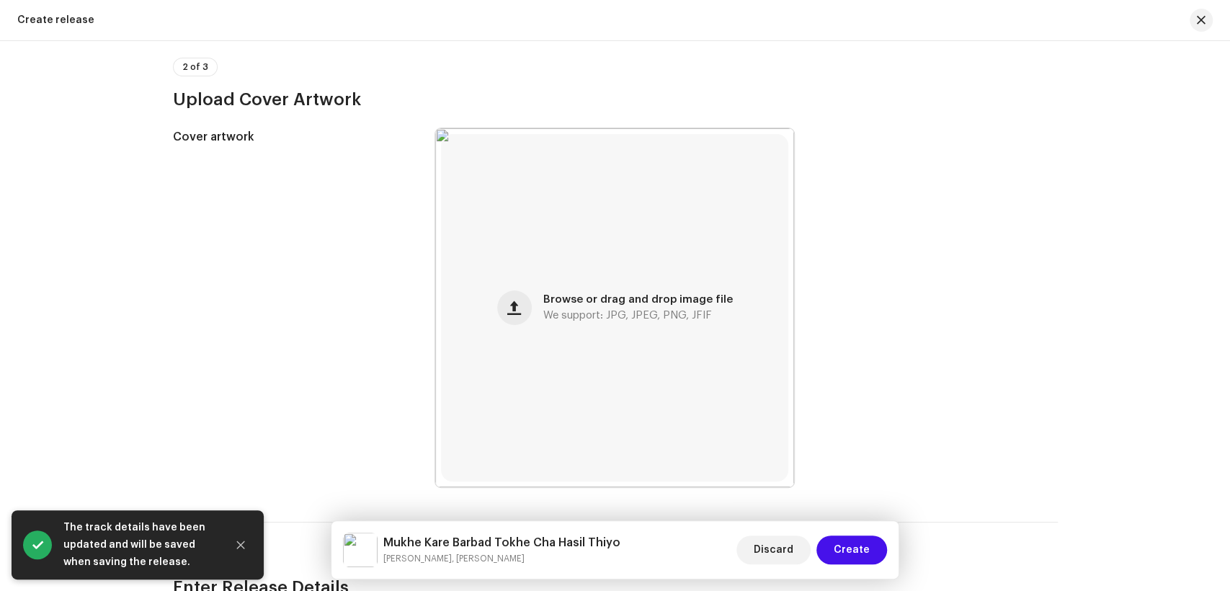
scroll to position [480, 0]
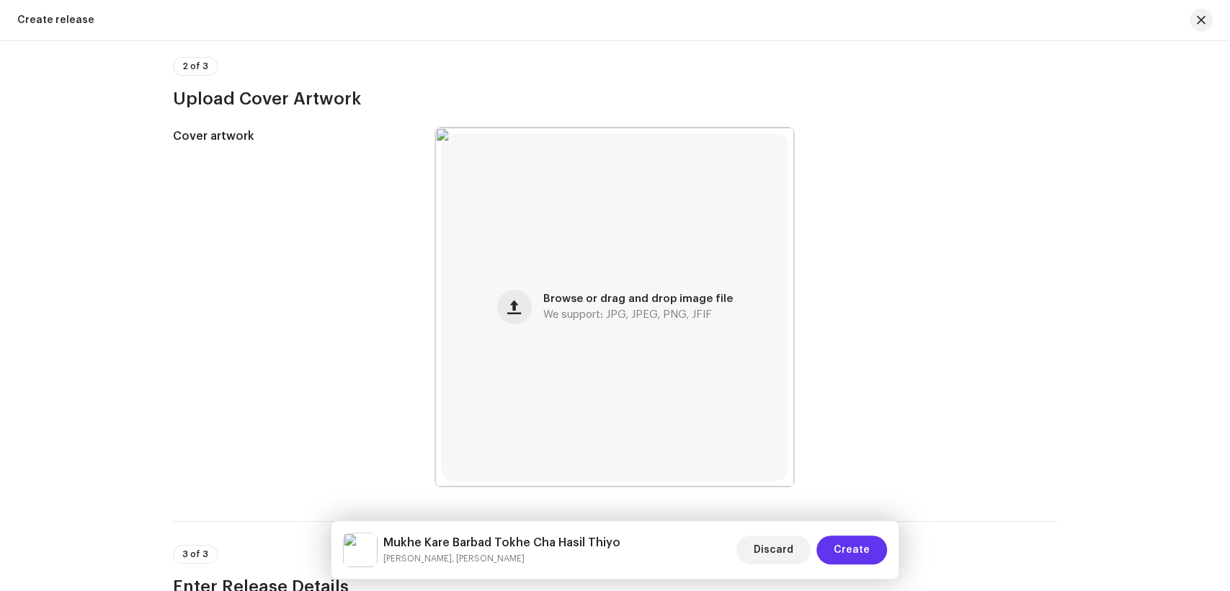
click at [832, 553] on button "Create" at bounding box center [852, 549] width 71 height 29
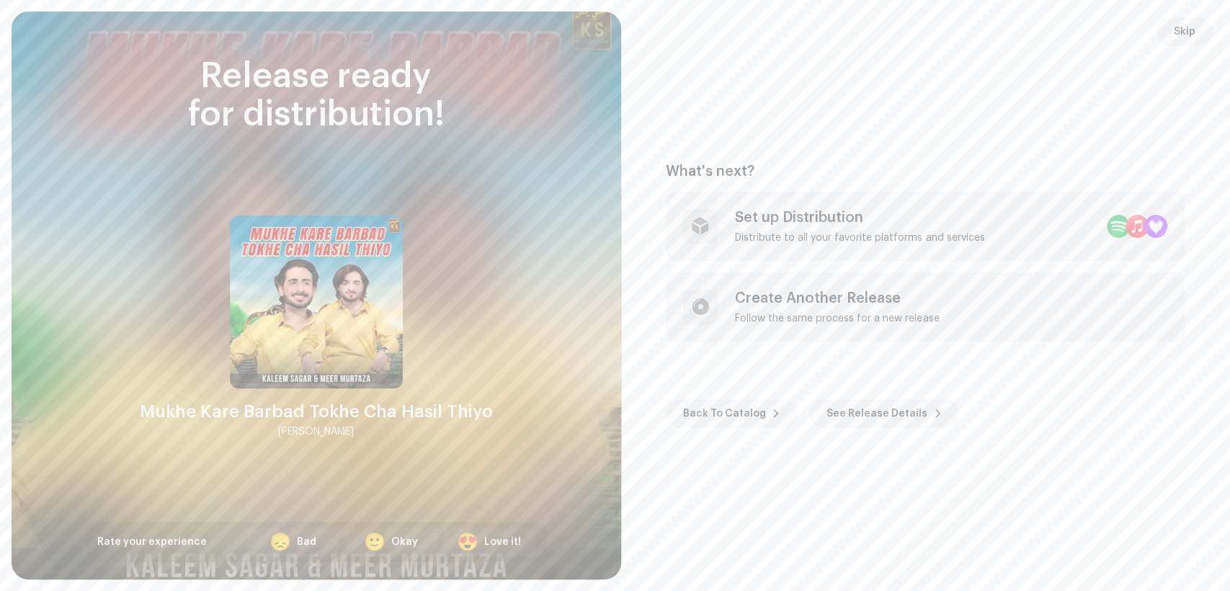
click at [934, 131] on div "What's next? Set up Distribution Distribute to all your favorite platforms and …" at bounding box center [926, 295] width 575 height 533
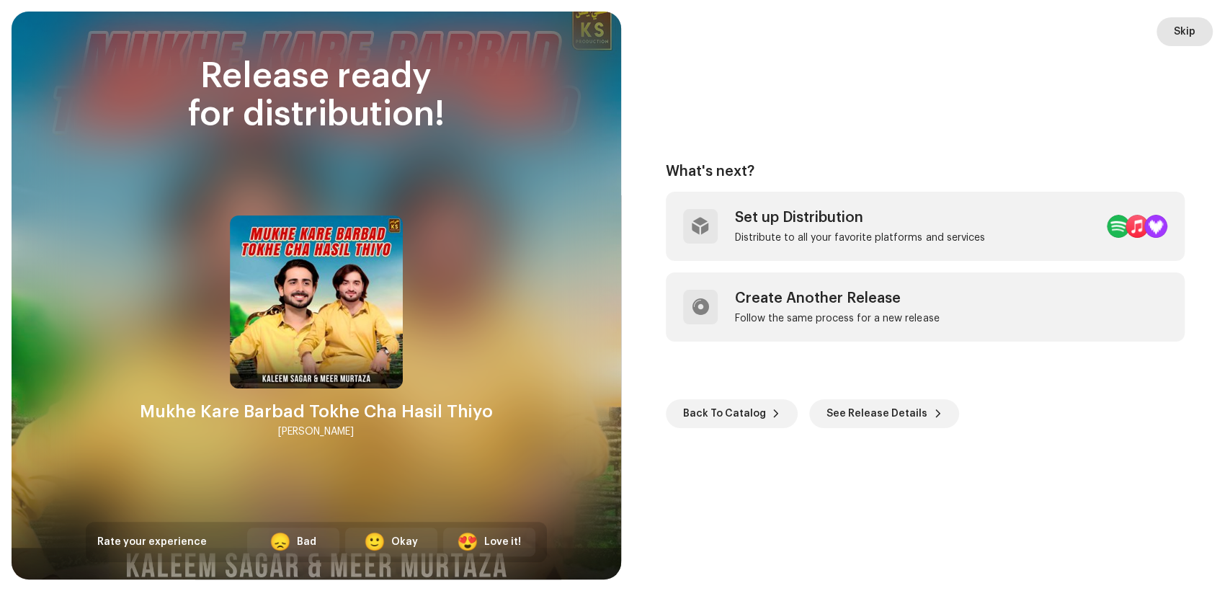
click at [1172, 27] on button "Skip" at bounding box center [1185, 31] width 56 height 29
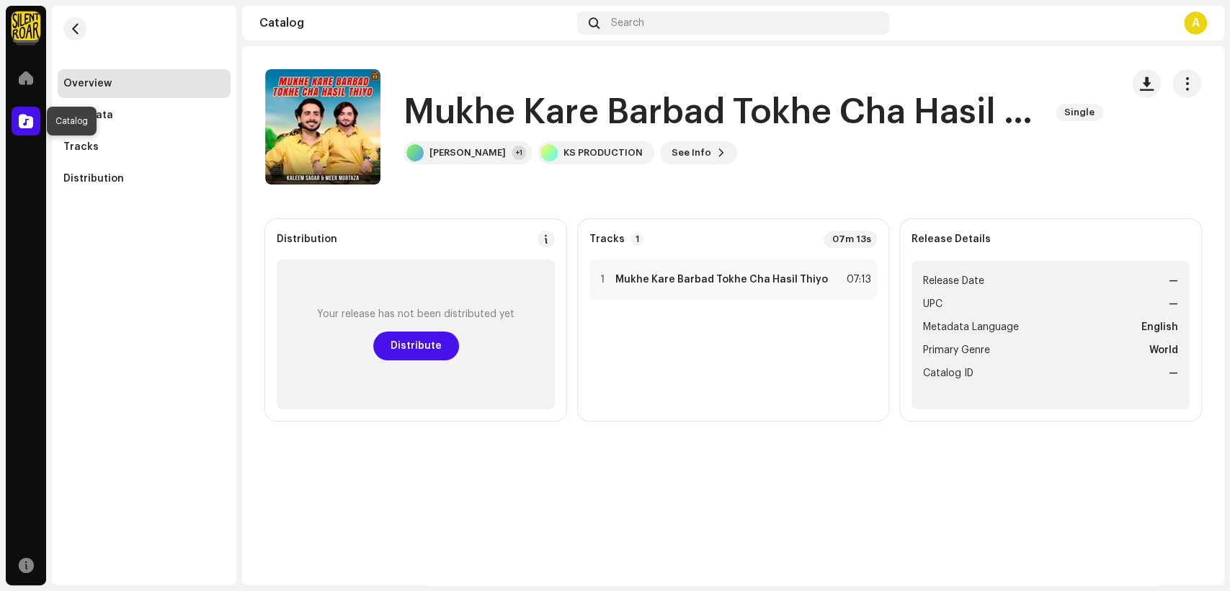
click at [18, 129] on div at bounding box center [26, 121] width 29 height 29
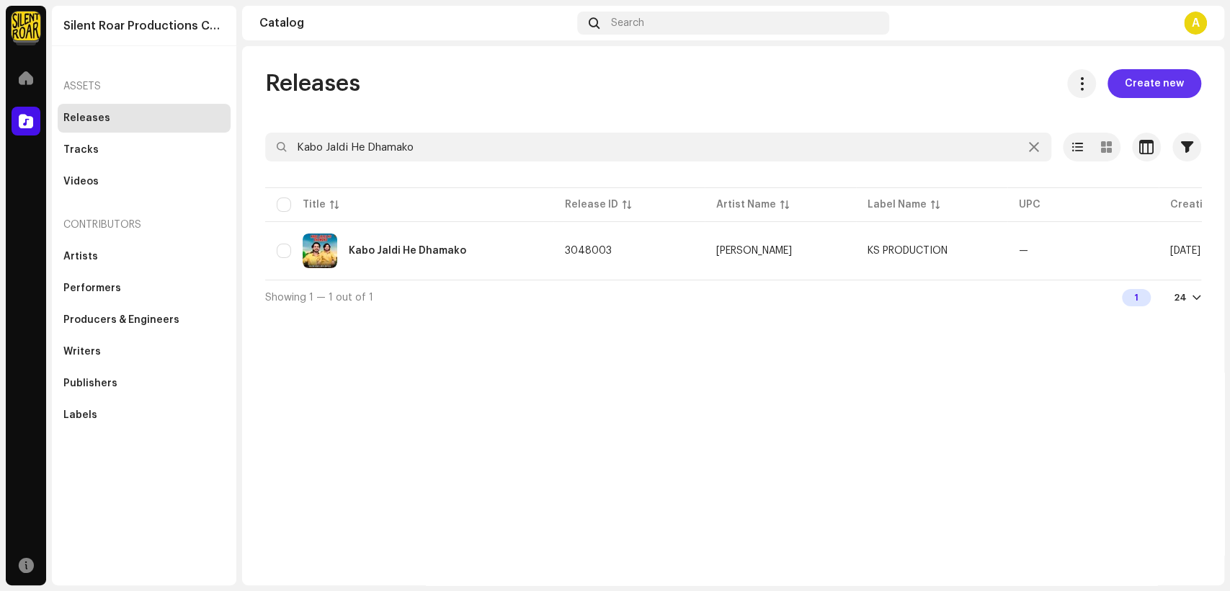
click at [1150, 91] on span "Create new" at bounding box center [1154, 83] width 59 height 29
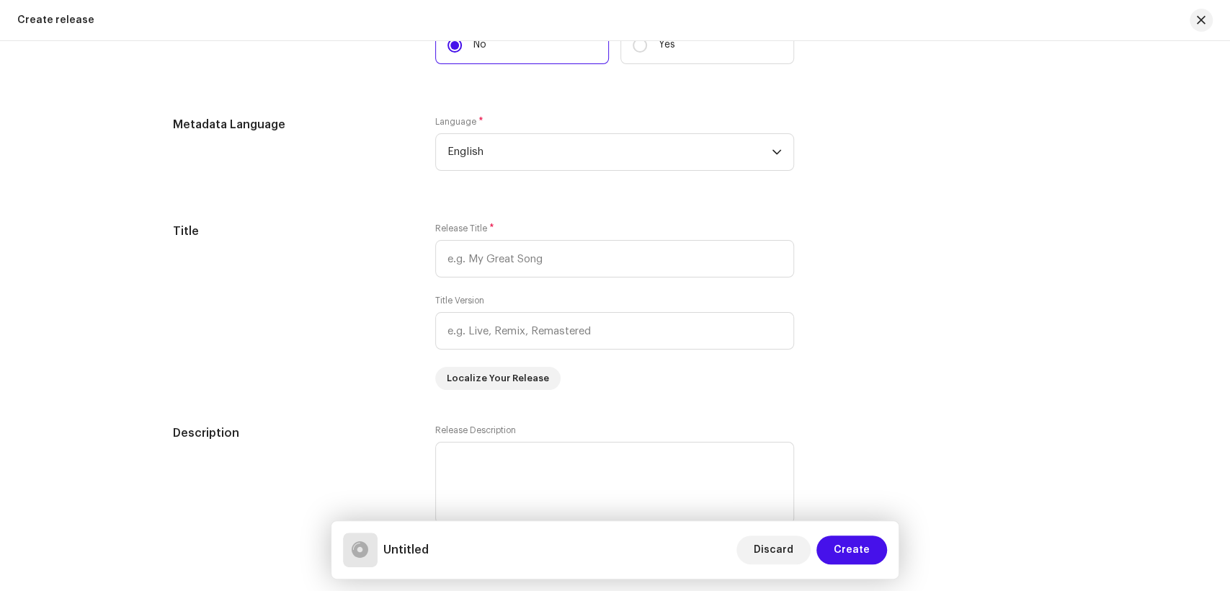
scroll to position [1041, 0]
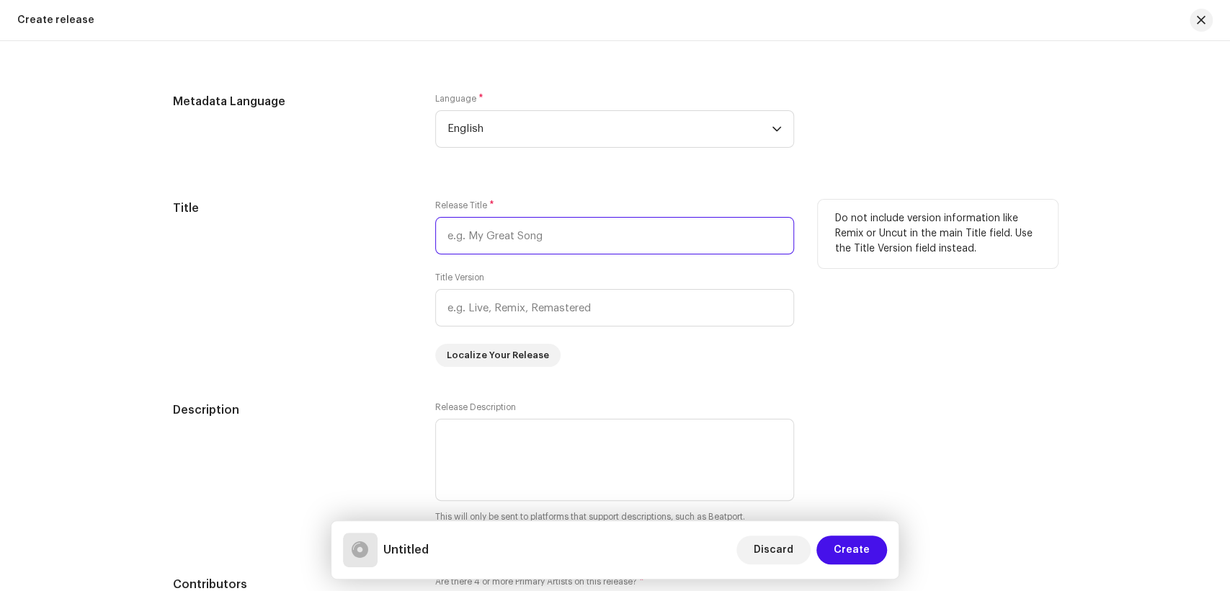
click at [527, 241] on input "text" at bounding box center [614, 235] width 359 height 37
paste input "Nathiyon Bas Kan He Akhriyon"
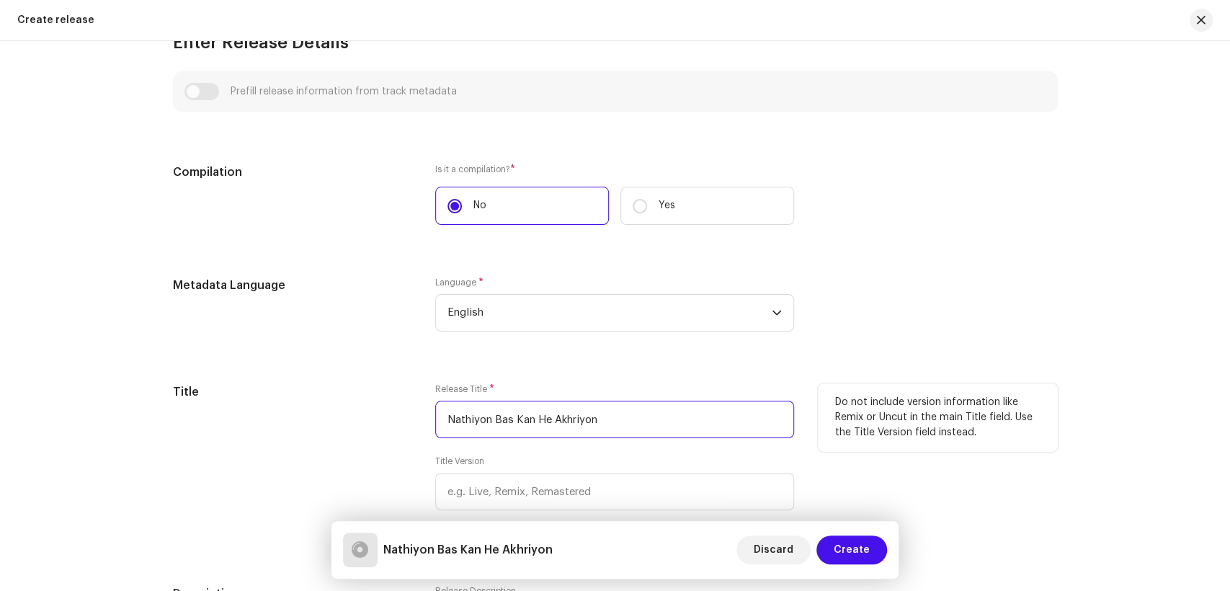
scroll to position [640, 0]
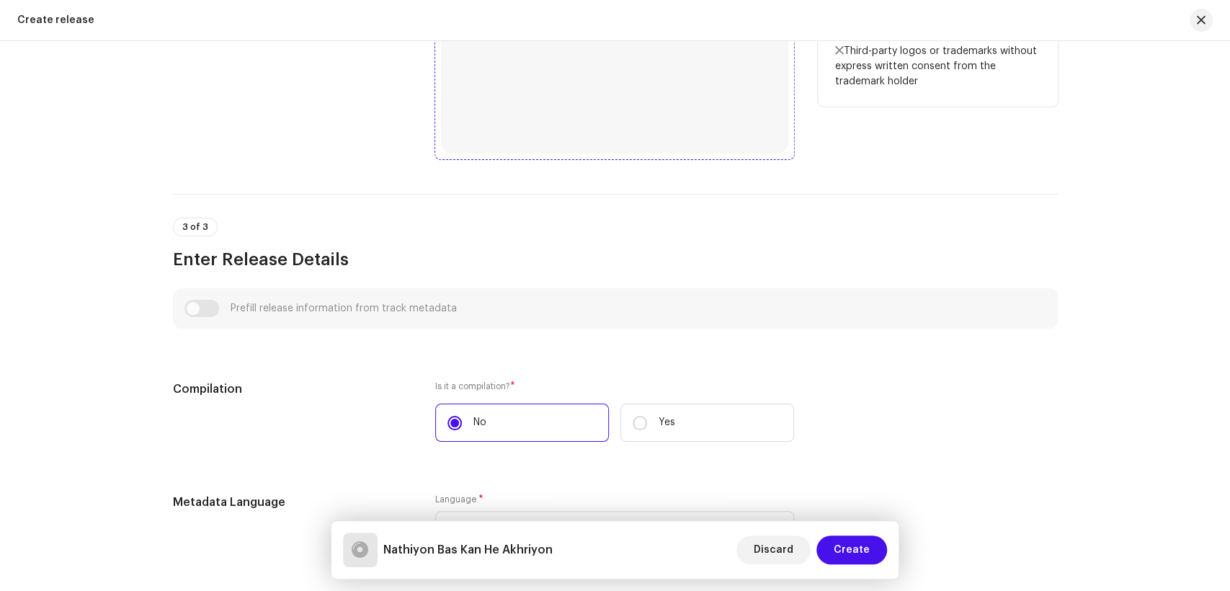
type input "Nathiyon Bas Kan He Akhriyon"
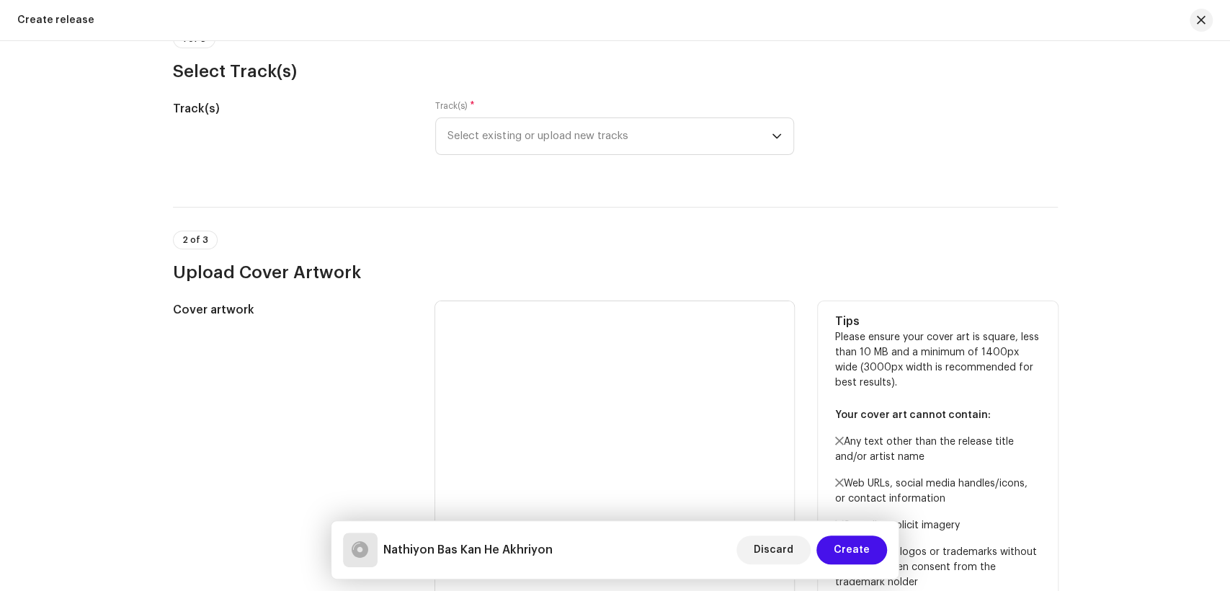
scroll to position [80, 0]
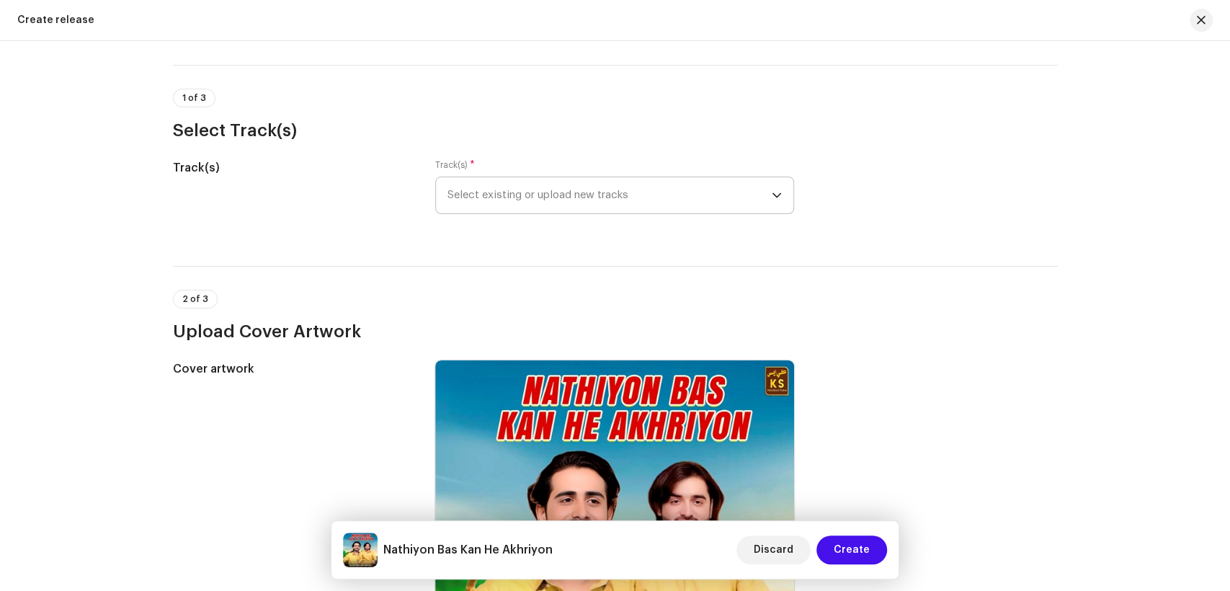
click at [525, 200] on span "Select existing or upload new tracks" at bounding box center [610, 195] width 324 height 36
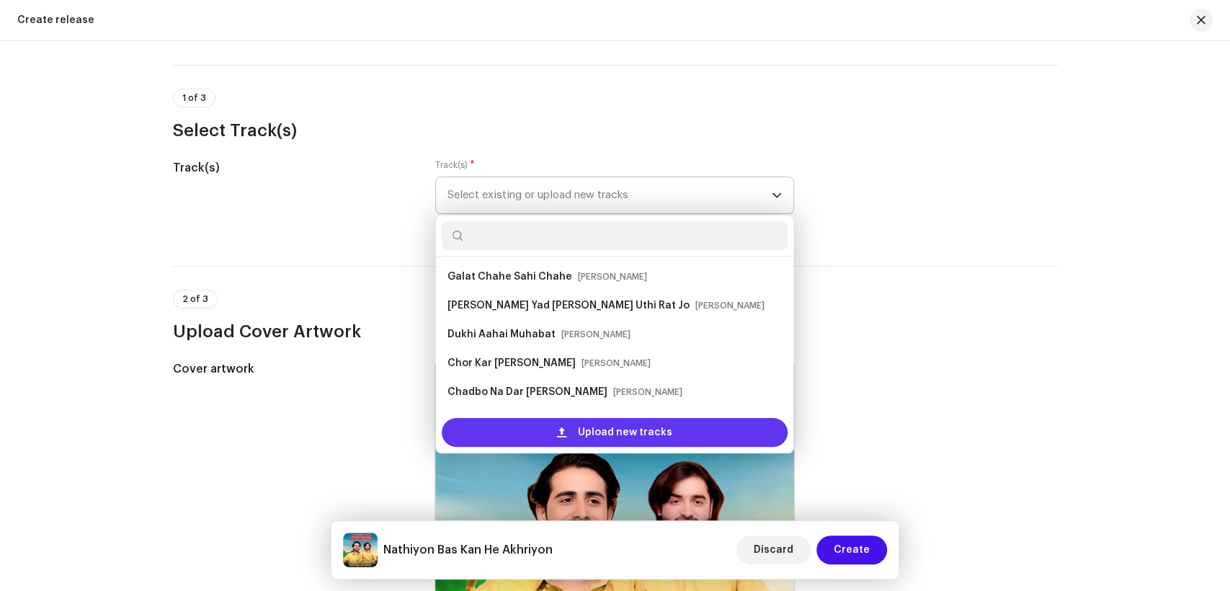
scroll to position [23, 0]
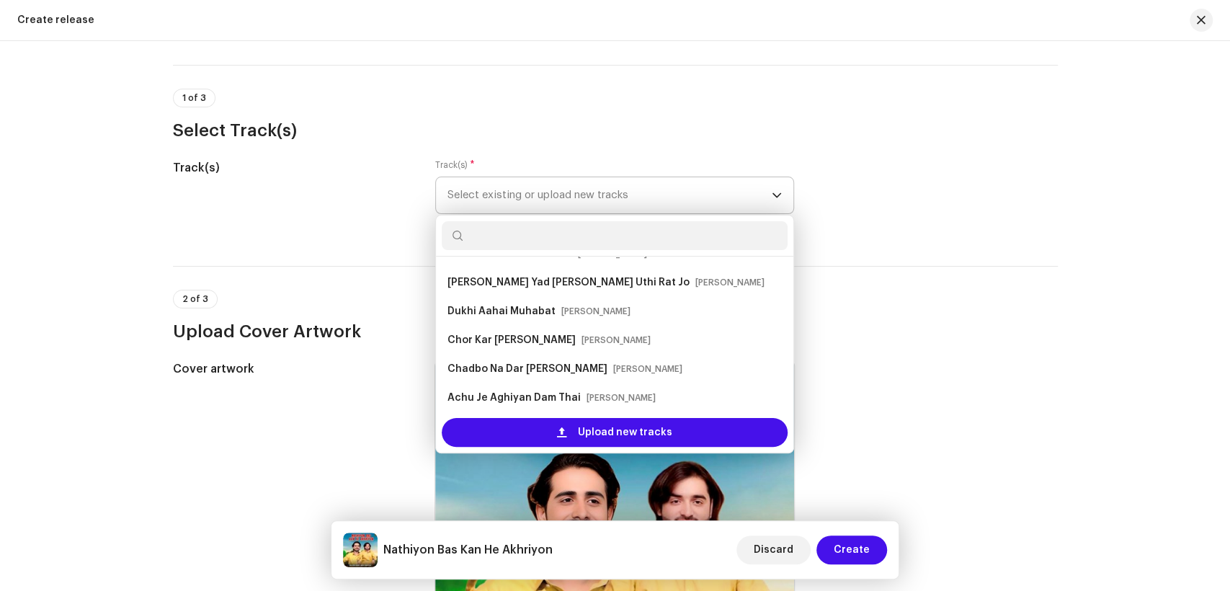
click at [525, 415] on div "Upload new tracks" at bounding box center [614, 432] width 357 height 40
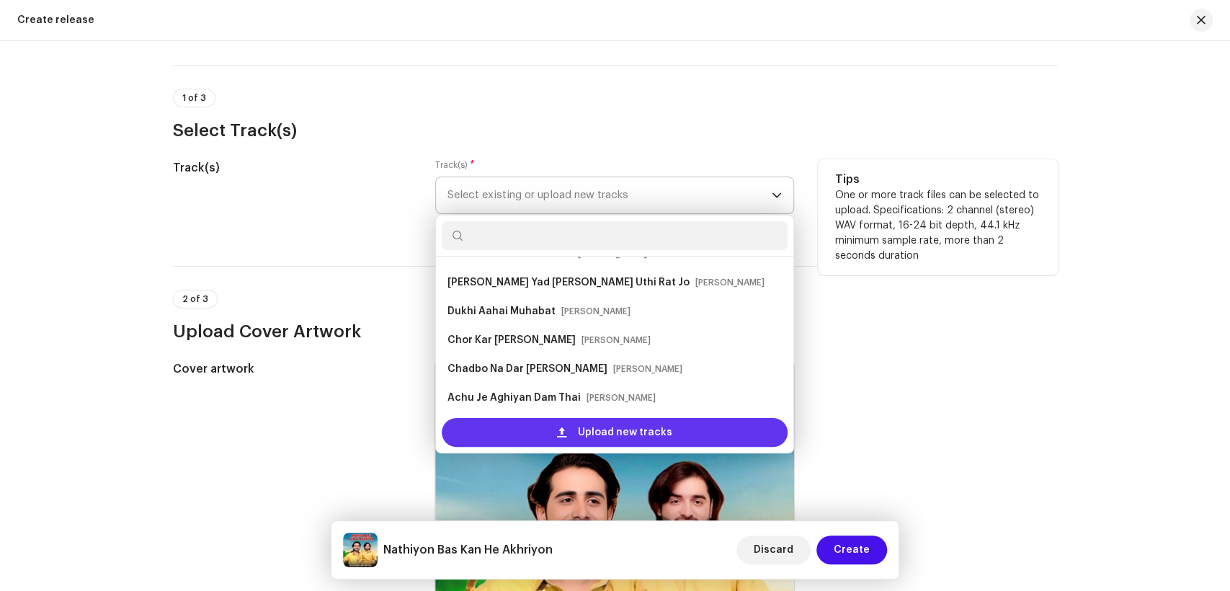
click at [528, 425] on div "Upload new tracks" at bounding box center [615, 432] width 346 height 29
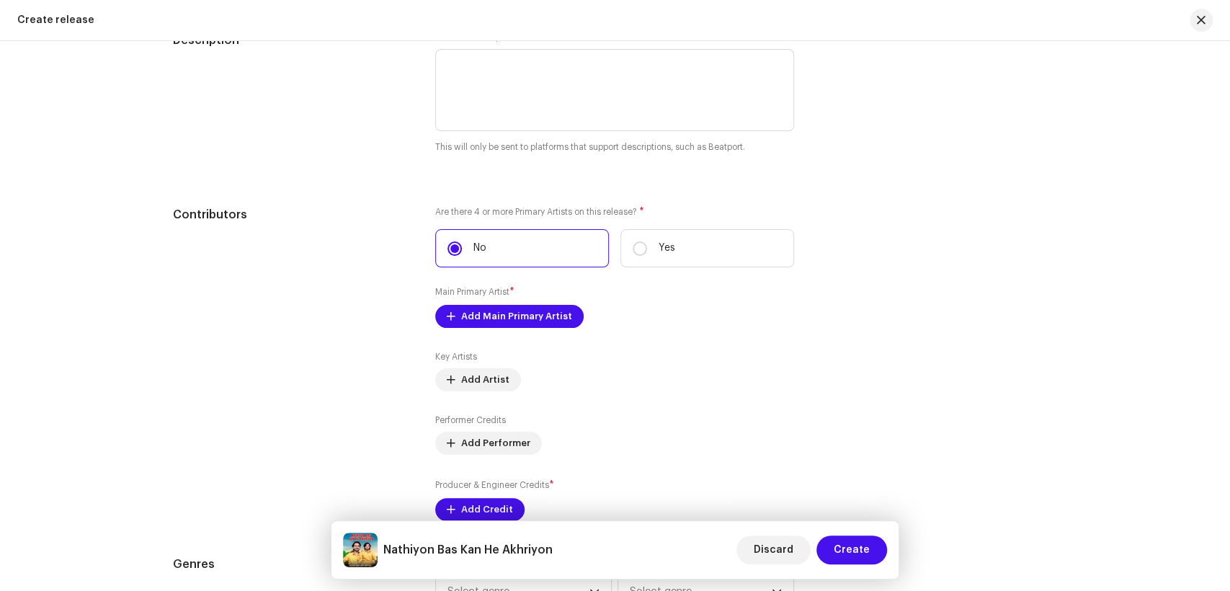
scroll to position [1521, 0]
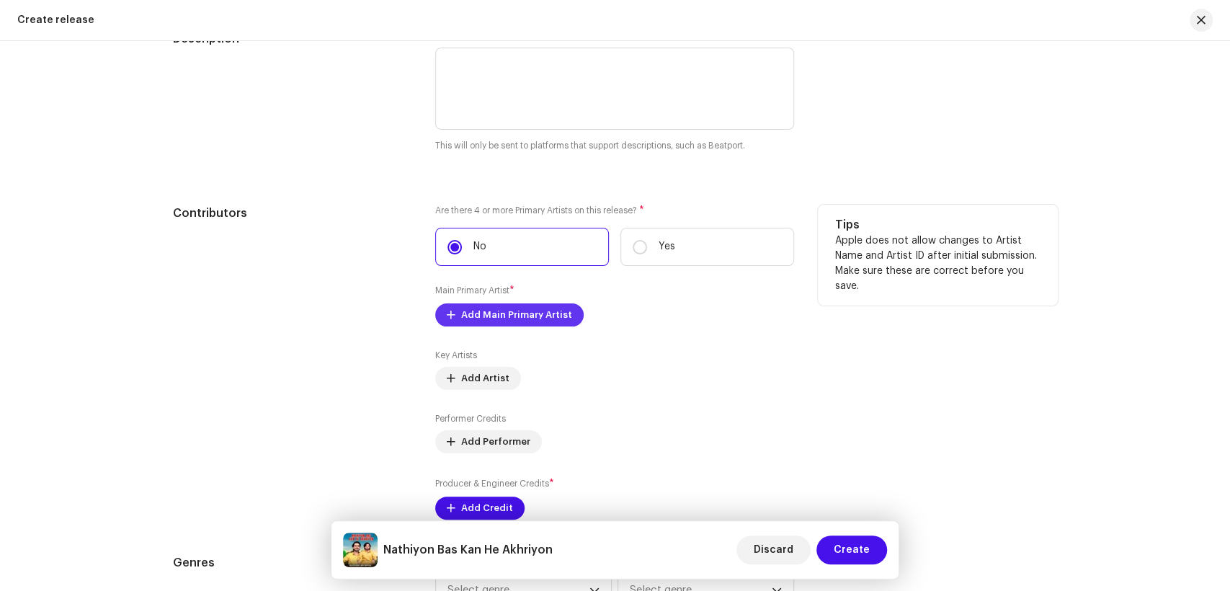
click at [499, 324] on span "Add Main Primary Artist" at bounding box center [516, 315] width 111 height 29
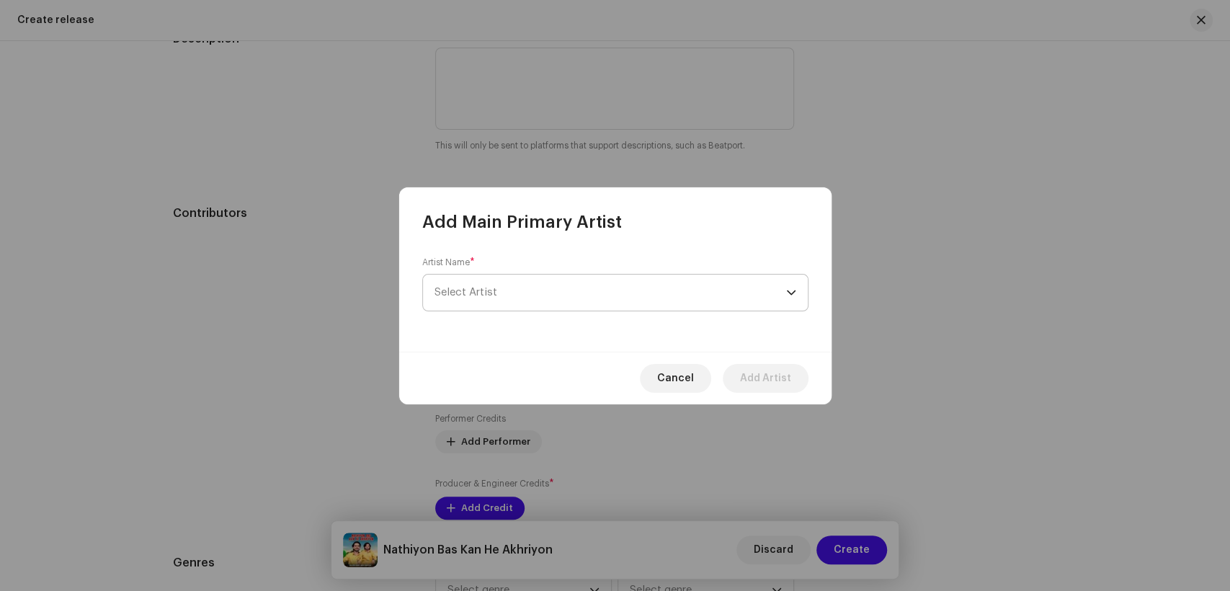
click at [617, 281] on span "Select Artist" at bounding box center [611, 293] width 352 height 36
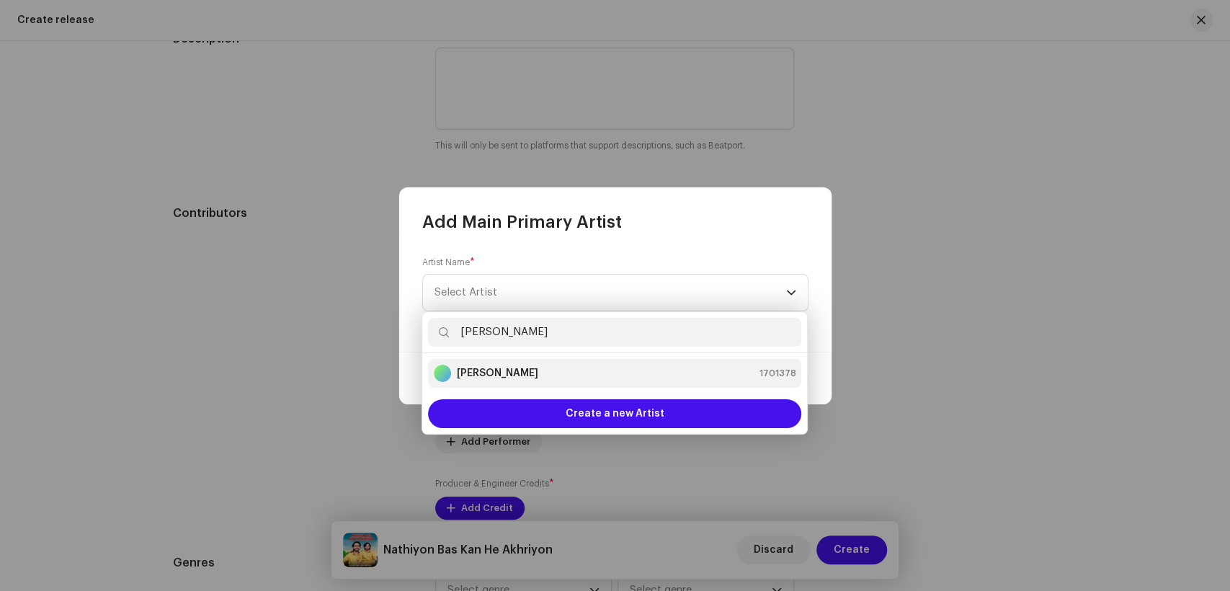
type input "[PERSON_NAME]"
click at [515, 376] on strong "[PERSON_NAME]" at bounding box center [497, 373] width 81 height 14
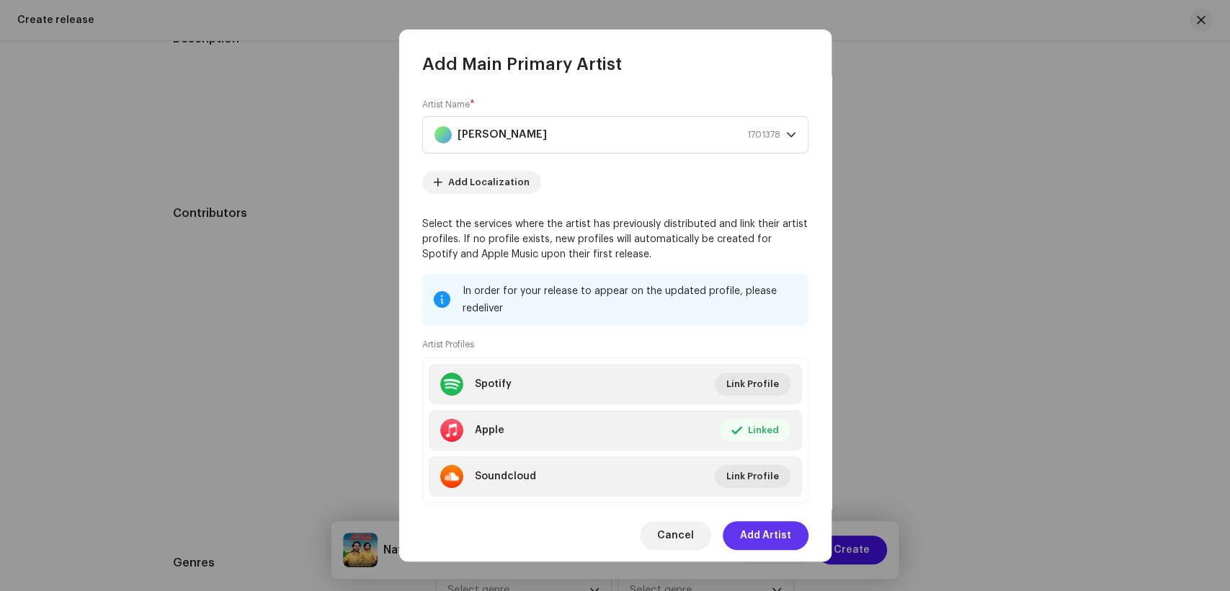
click at [765, 532] on span "Add Artist" at bounding box center [765, 535] width 51 height 29
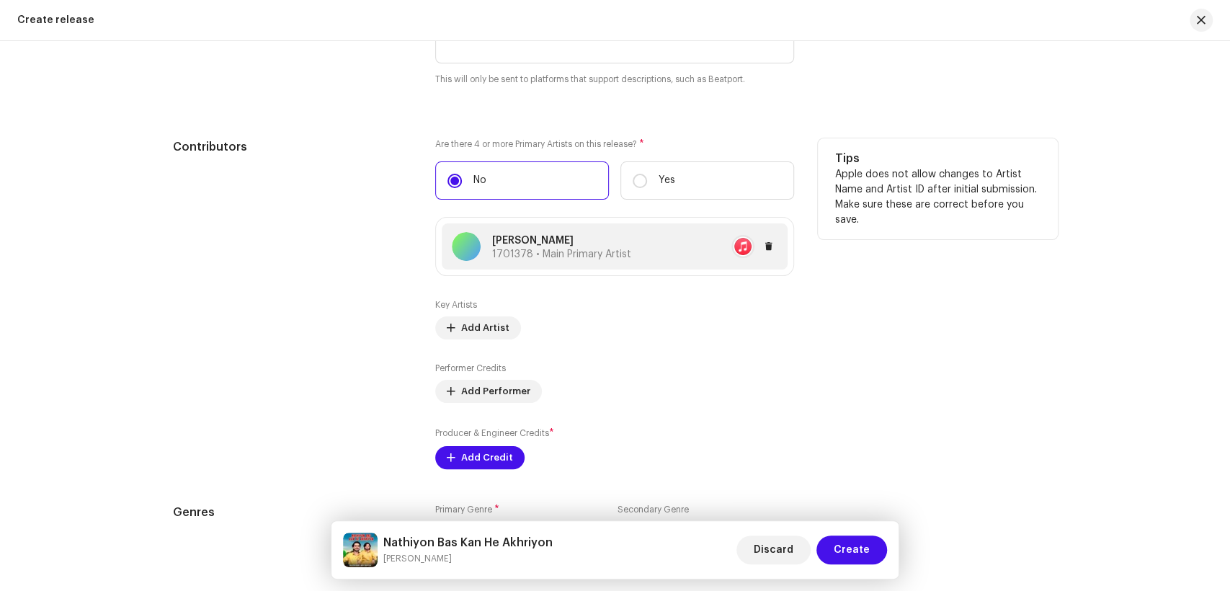
scroll to position [1681, 0]
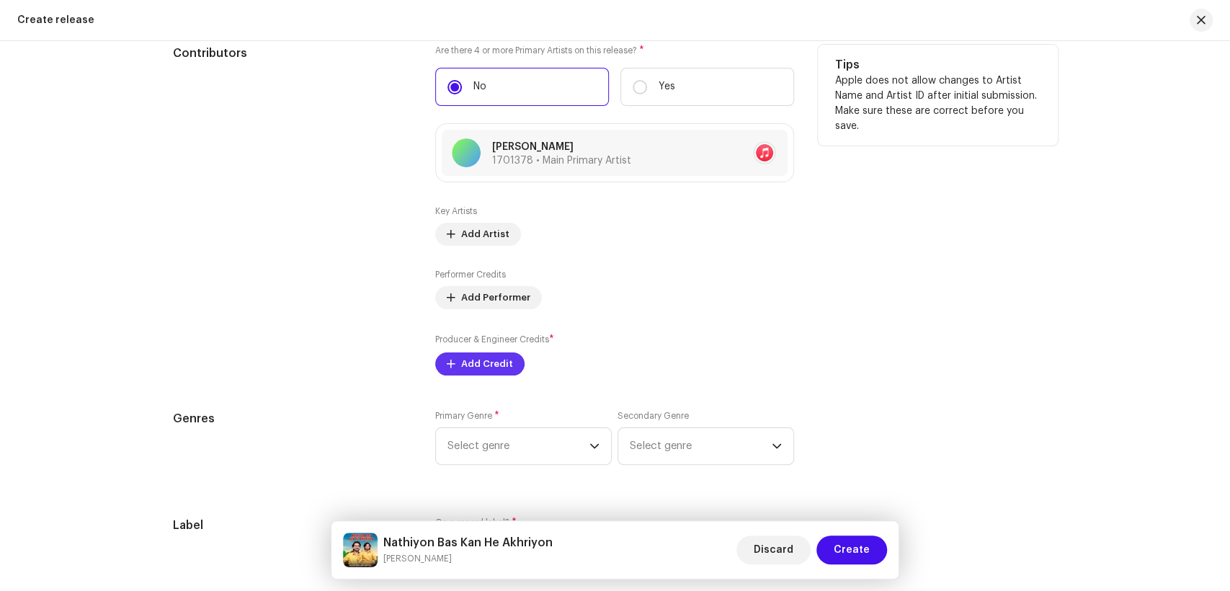
click at [461, 372] on span "Add Credit" at bounding box center [487, 364] width 52 height 29
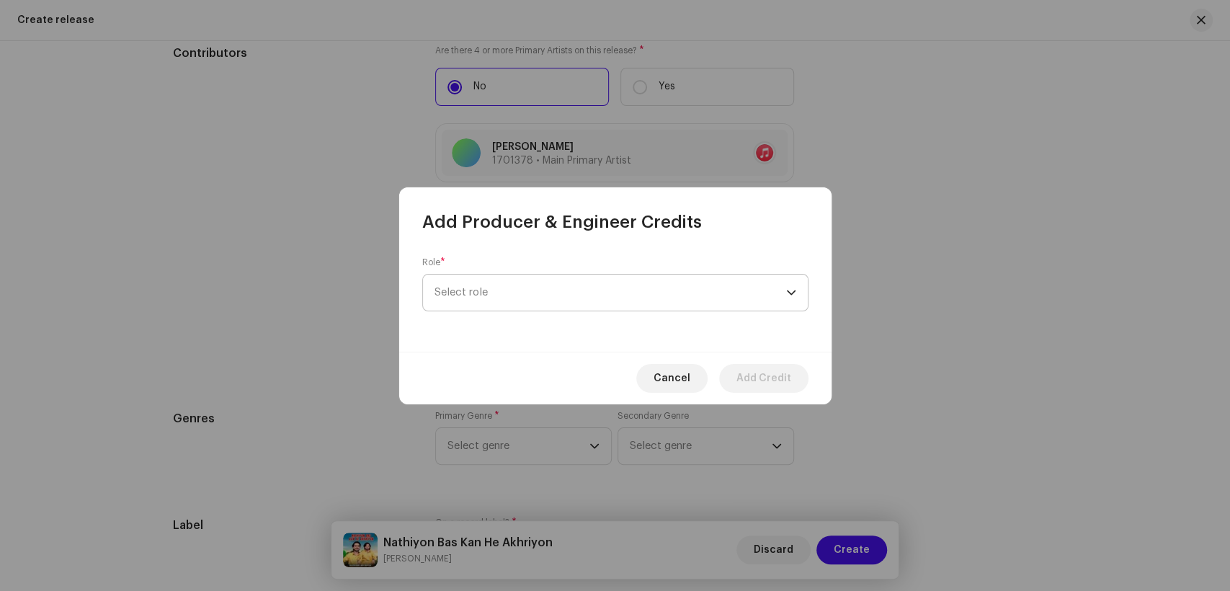
click at [598, 298] on span "Select role" at bounding box center [611, 293] width 352 height 36
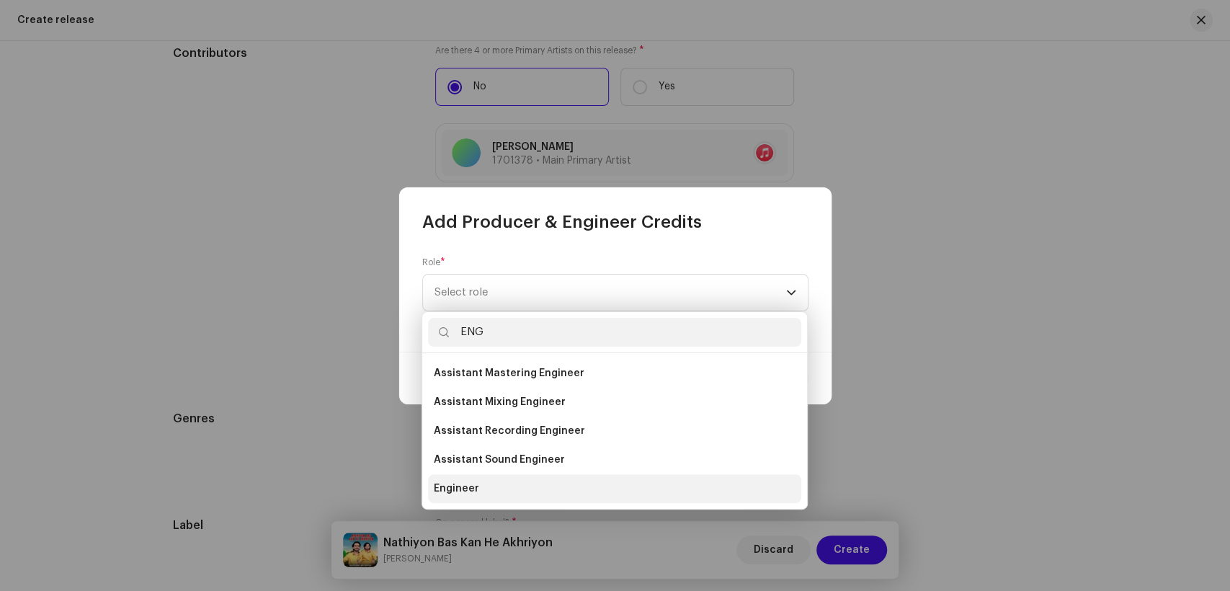
type input "ENG"
click at [510, 486] on li "Engineer" at bounding box center [614, 488] width 373 height 29
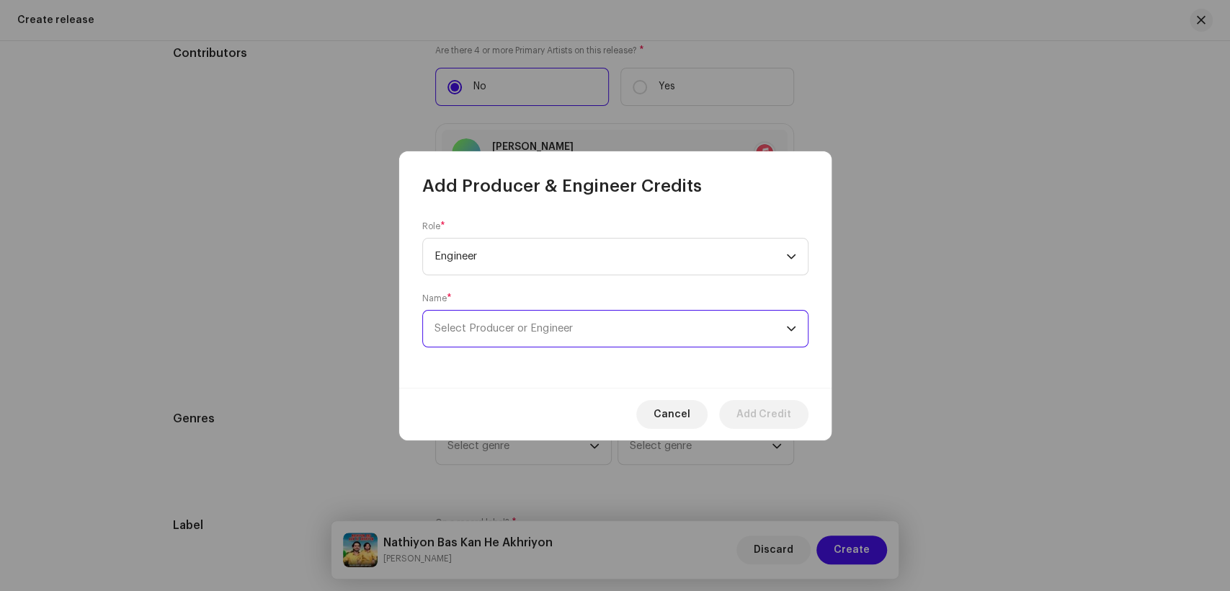
click at [627, 342] on span "Select Producer or Engineer" at bounding box center [611, 329] width 352 height 36
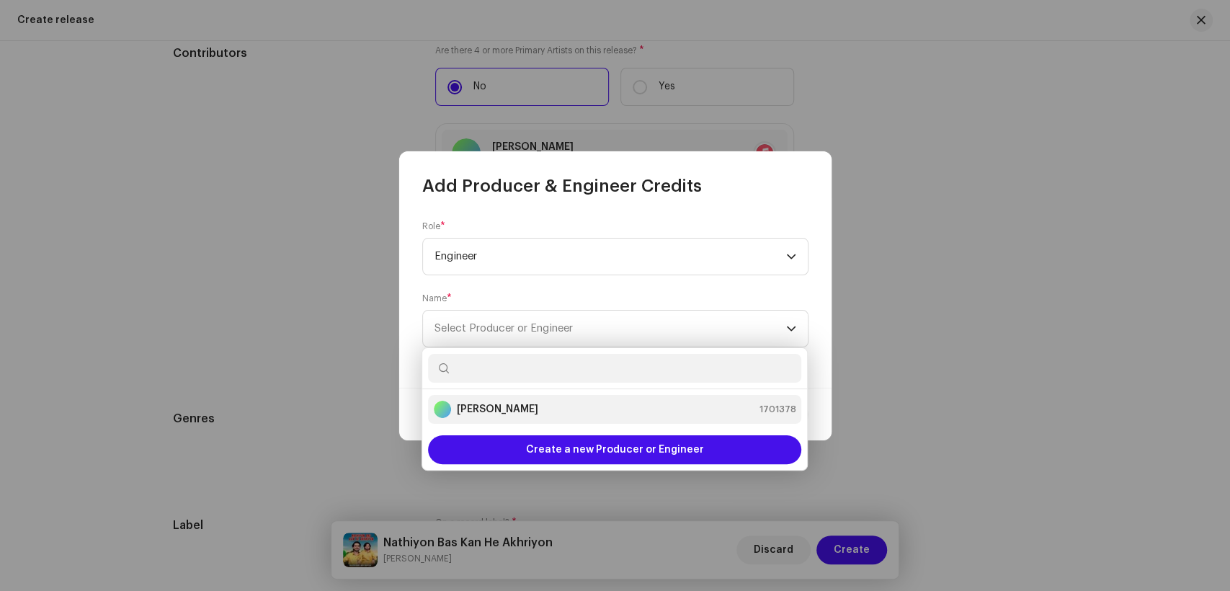
click at [515, 408] on strong "[PERSON_NAME]" at bounding box center [497, 409] width 81 height 14
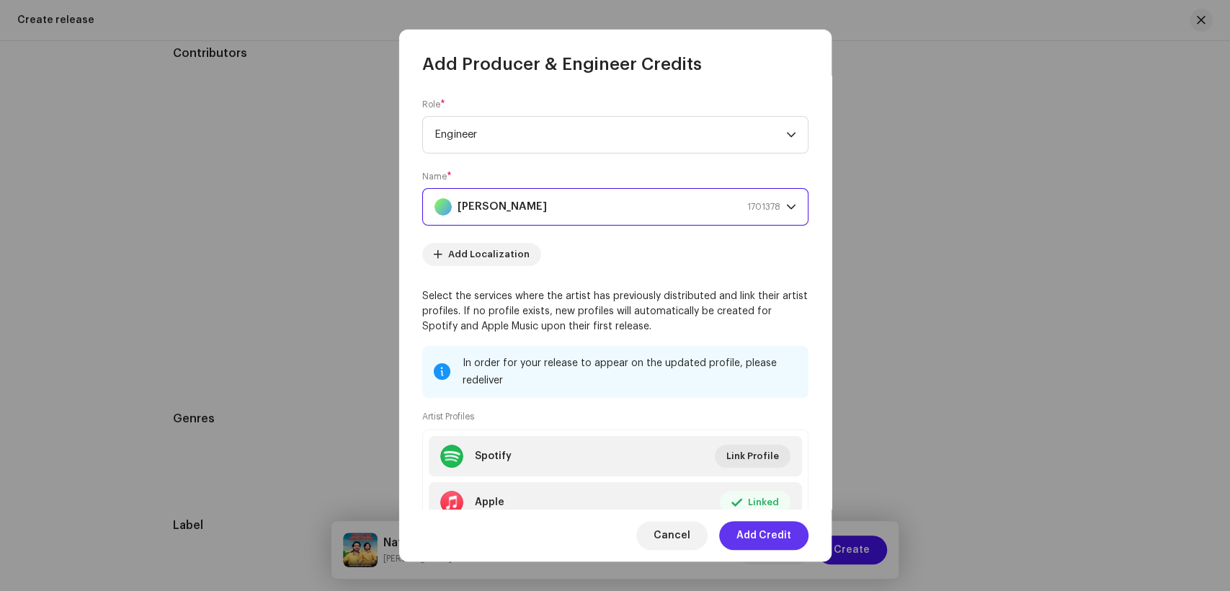
click at [767, 529] on span "Add Credit" at bounding box center [764, 535] width 55 height 29
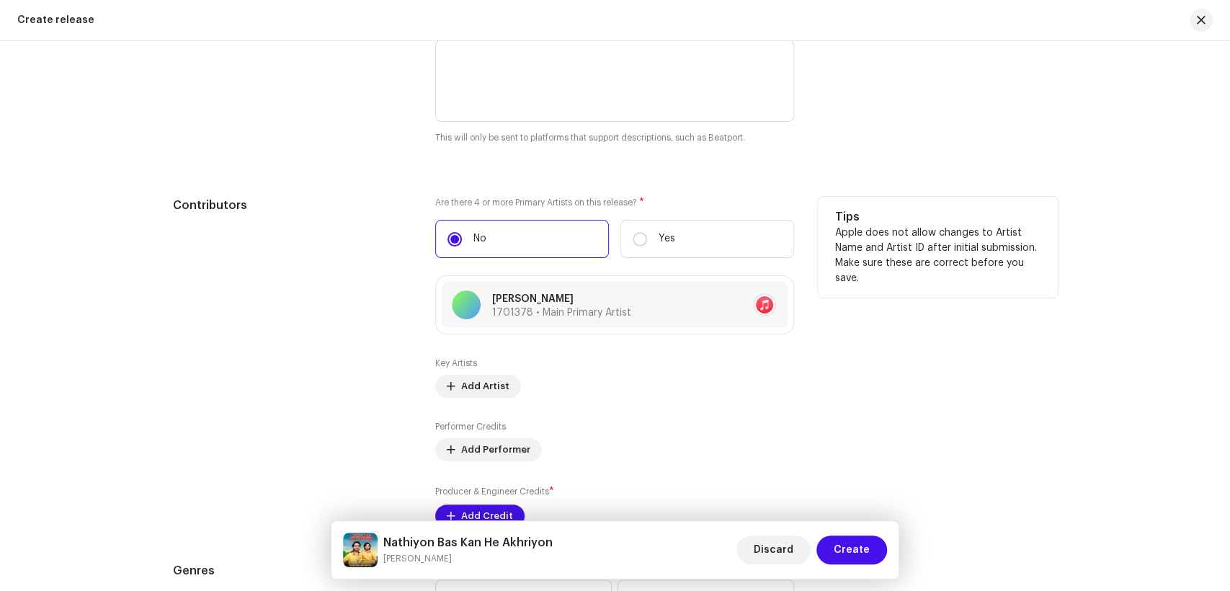
scroll to position [1521, 0]
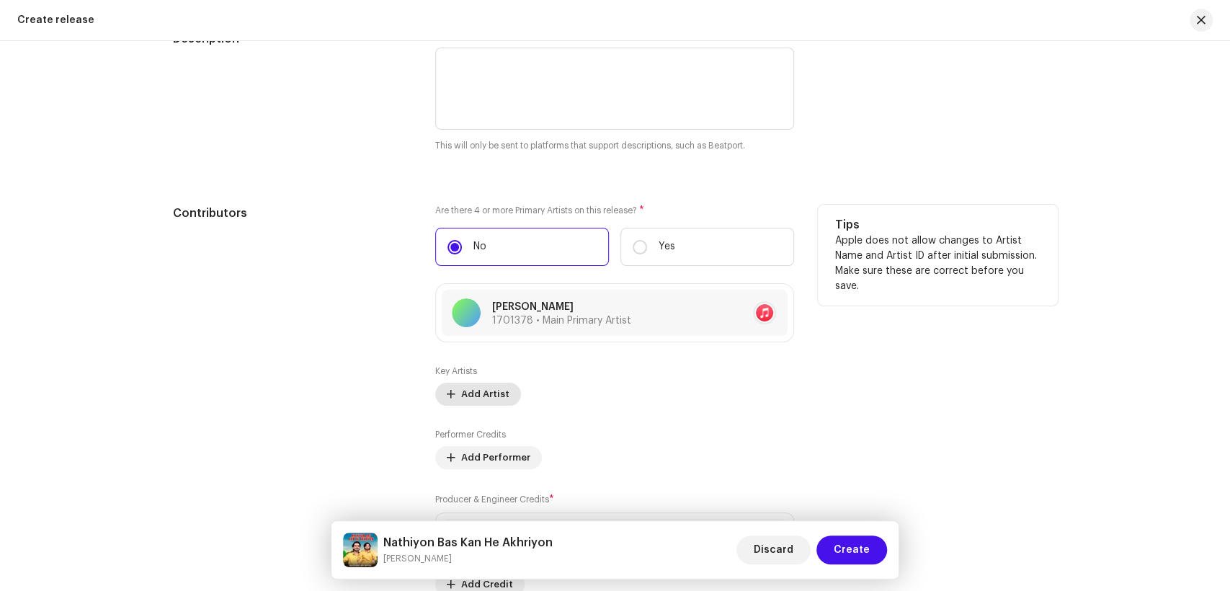
click at [497, 399] on span "Add Artist" at bounding box center [485, 394] width 48 height 29
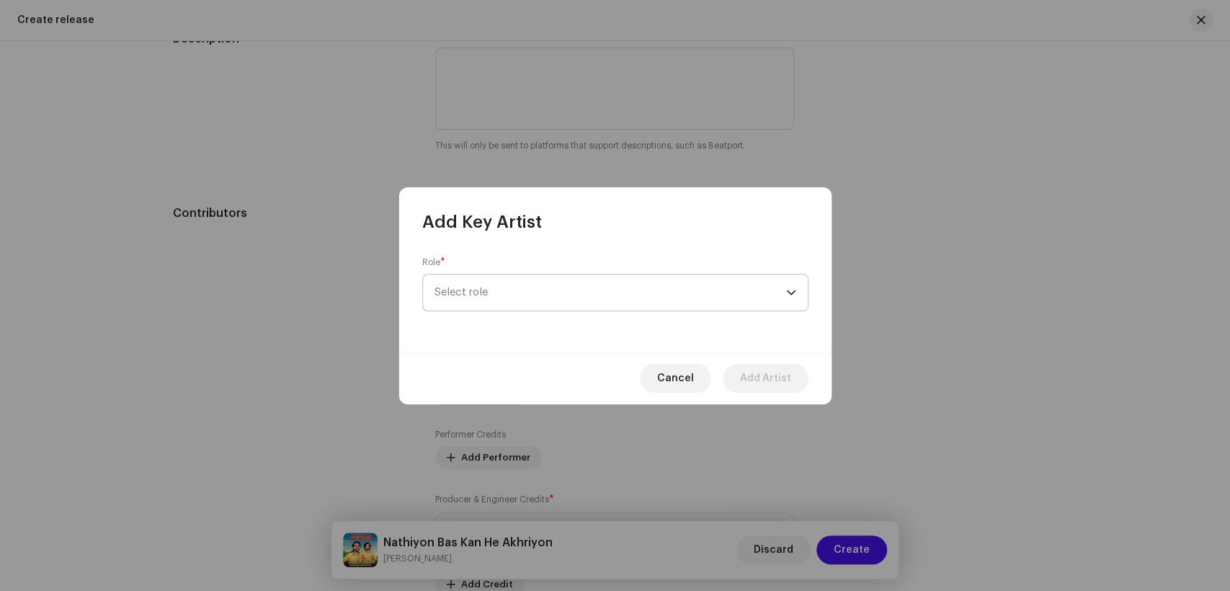
click at [628, 293] on span "Select role" at bounding box center [611, 293] width 352 height 36
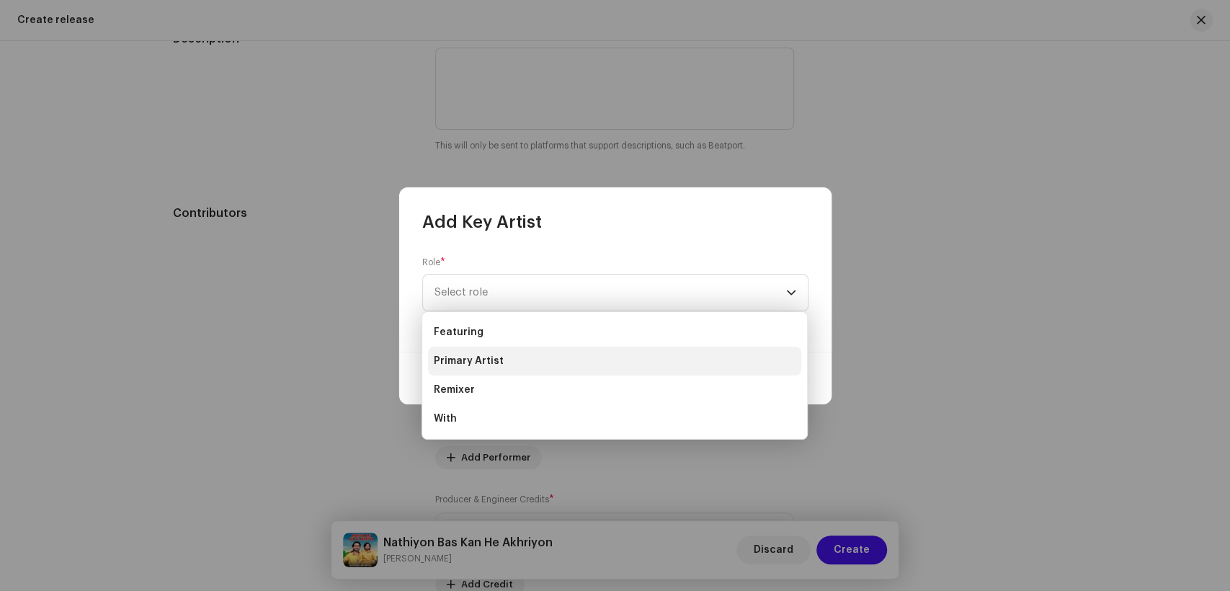
click at [502, 359] on li "Primary Artist" at bounding box center [614, 361] width 373 height 29
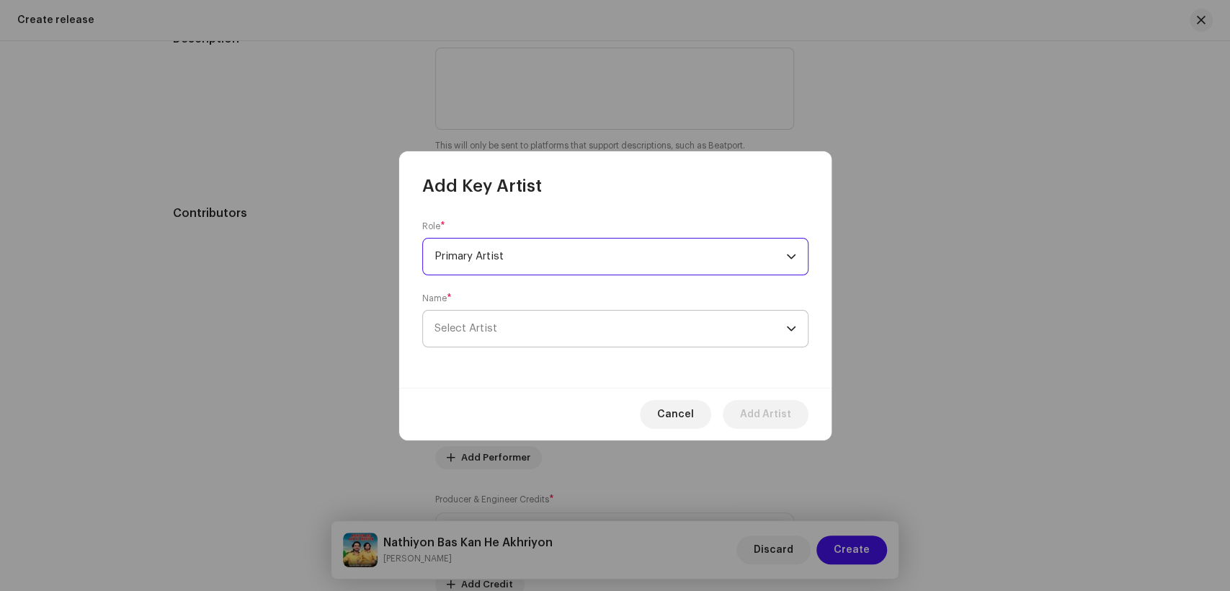
click at [603, 332] on span "Select Artist" at bounding box center [611, 329] width 352 height 36
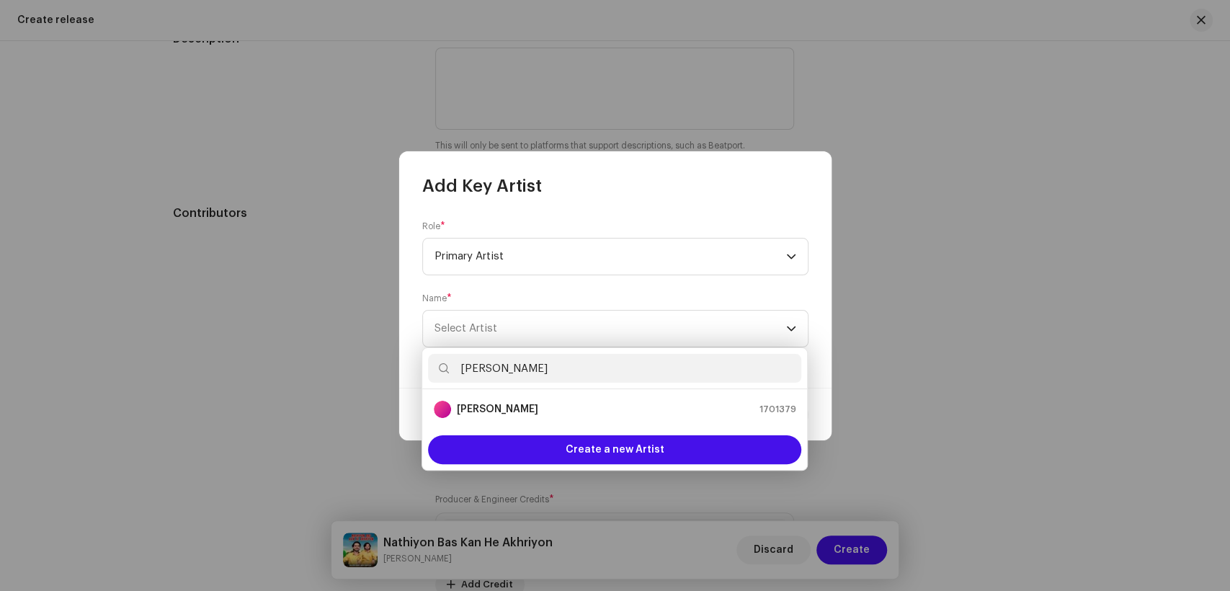
type input "[PERSON_NAME]"
click at [564, 419] on li "[PERSON_NAME] 1701379" at bounding box center [614, 409] width 373 height 29
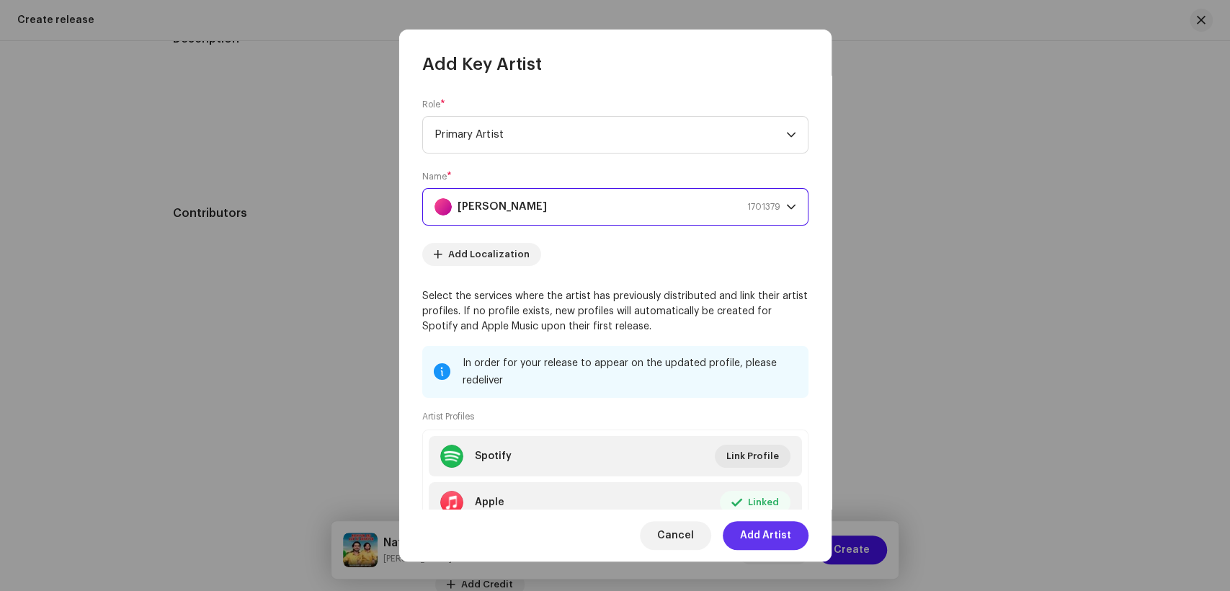
click at [762, 538] on span "Add Artist" at bounding box center [765, 535] width 51 height 29
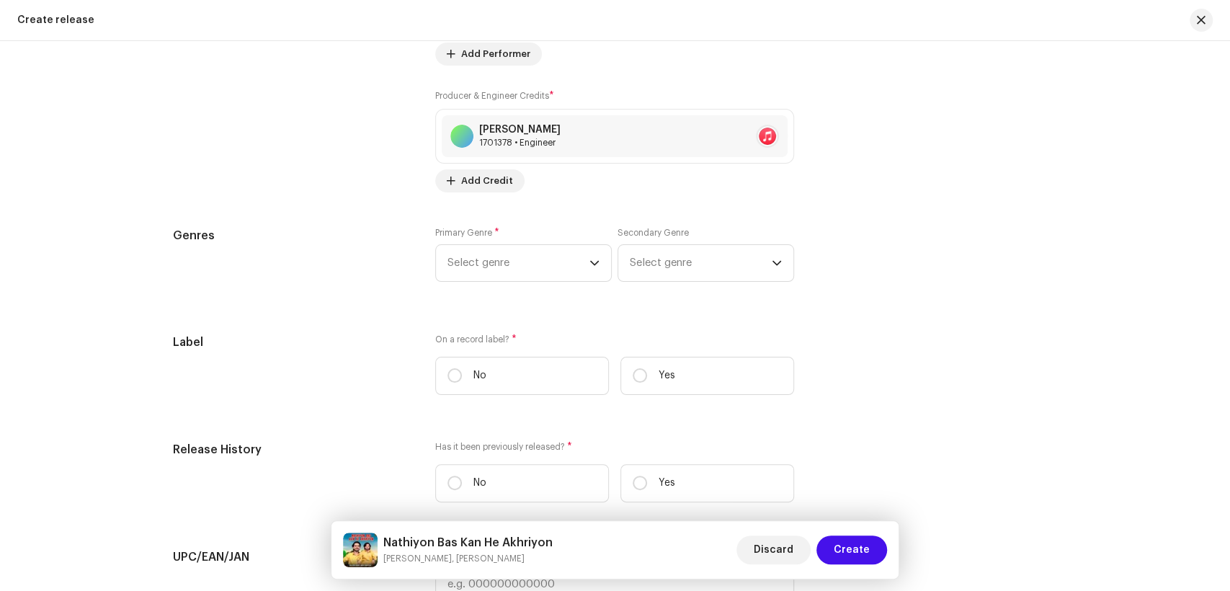
scroll to position [2041, 0]
click at [435, 275] on p-select "Select genre" at bounding box center [523, 265] width 177 height 37
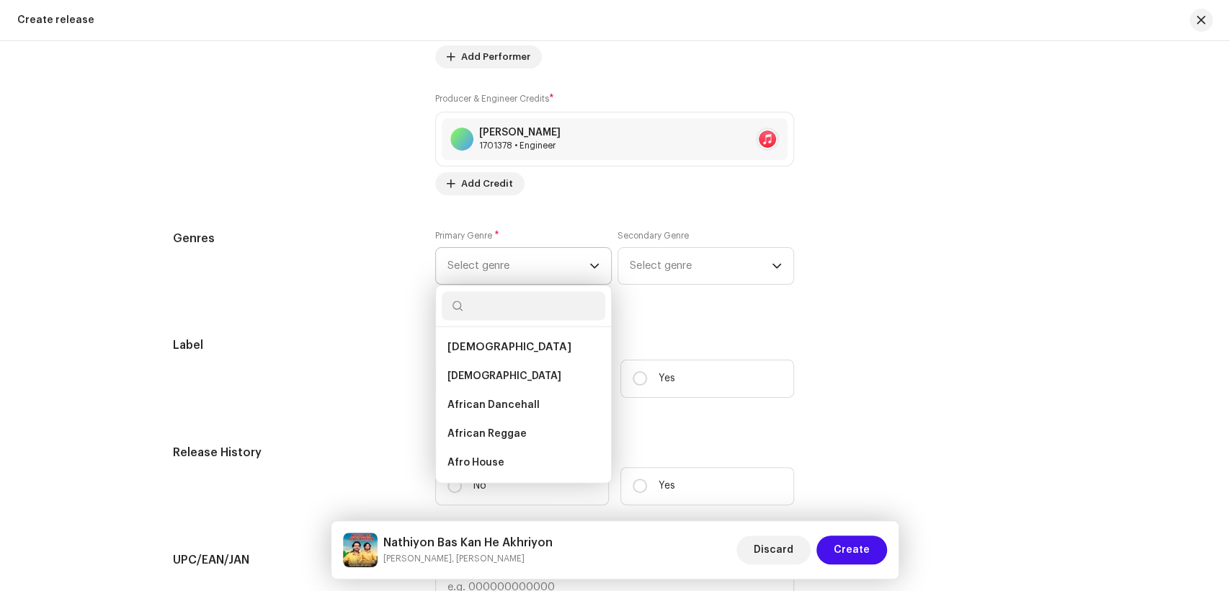
click at [474, 267] on span "Select genre" at bounding box center [519, 266] width 142 height 36
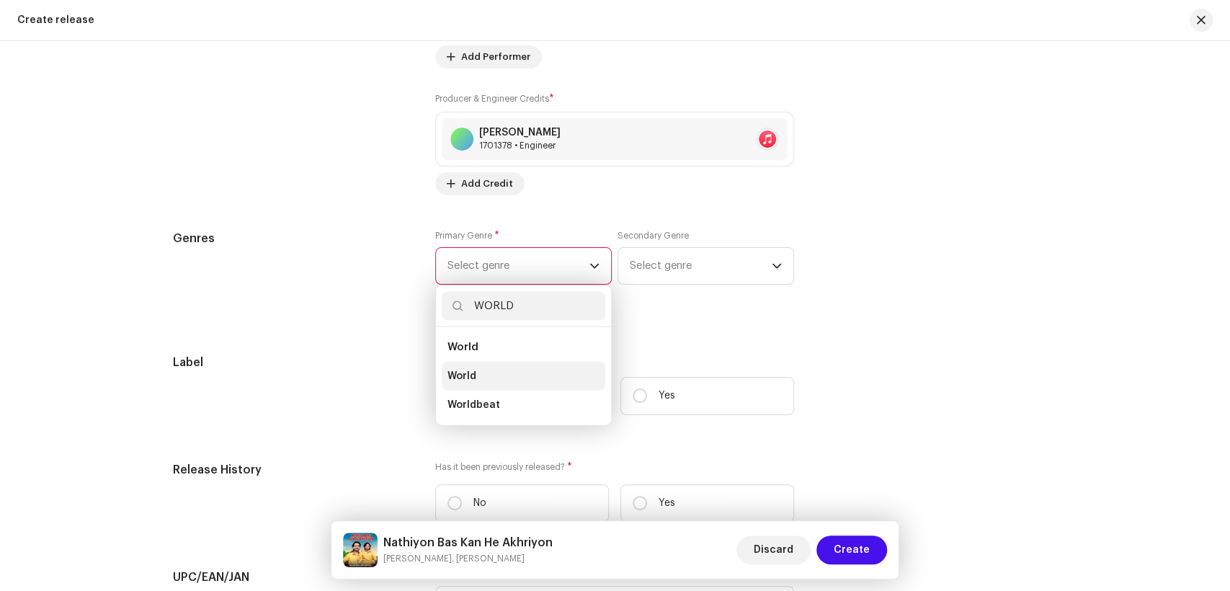
type input "WORLD"
click at [465, 381] on span "World" at bounding box center [462, 376] width 29 height 14
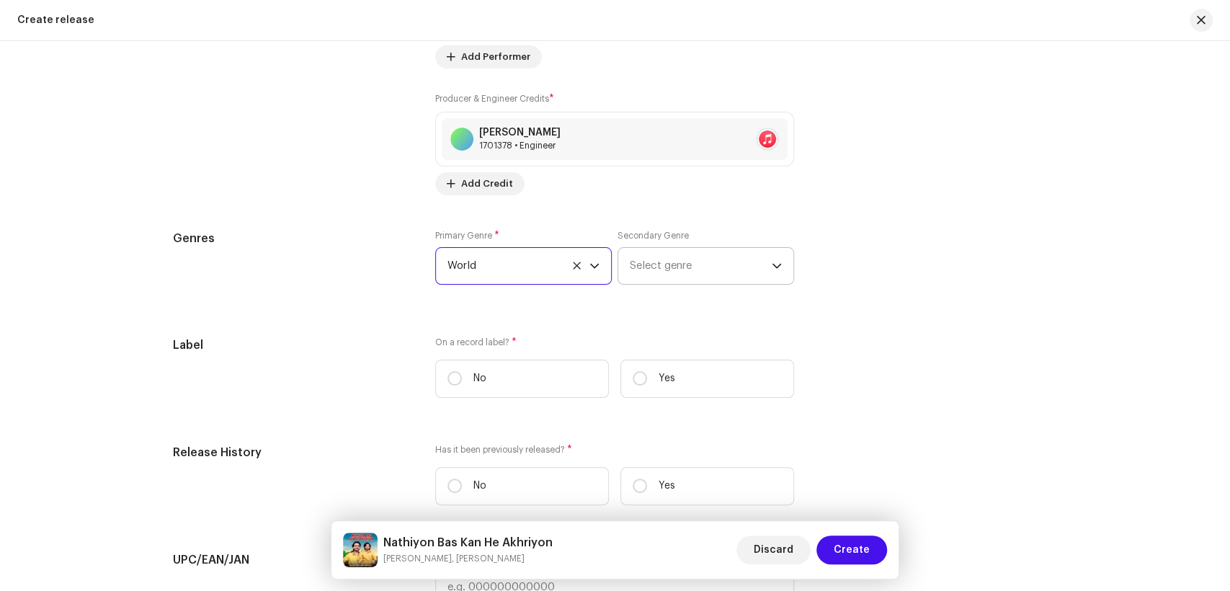
click at [699, 256] on span "Select genre" at bounding box center [701, 266] width 142 height 36
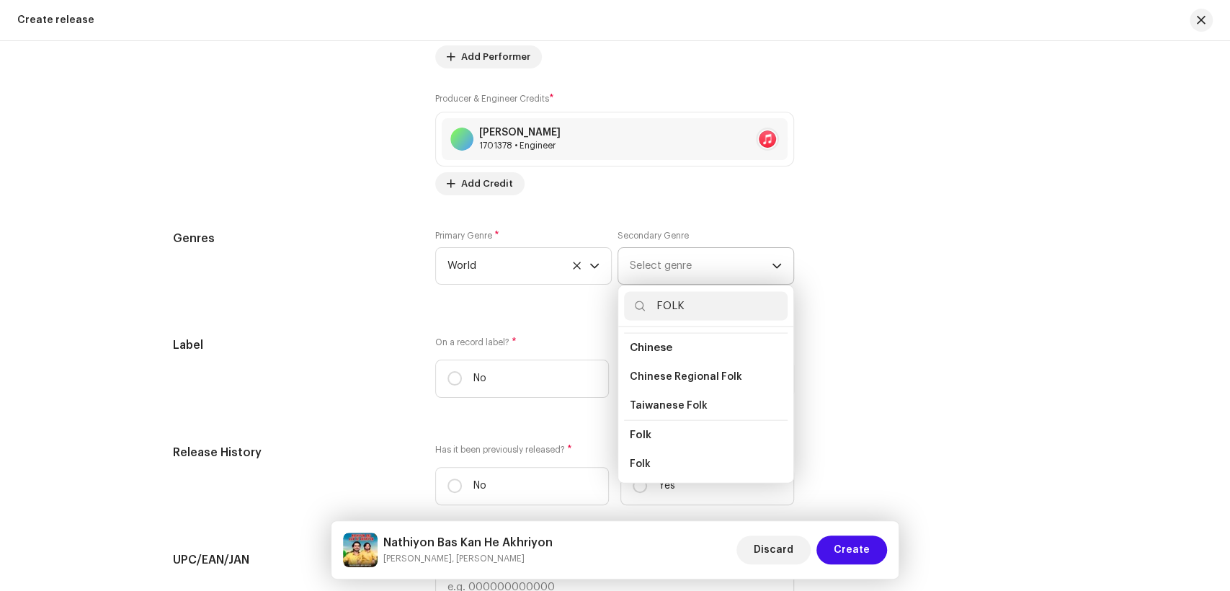
scroll to position [160, 0]
type input "FOLK"
click at [656, 365] on li "Folk" at bounding box center [706, 361] width 164 height 29
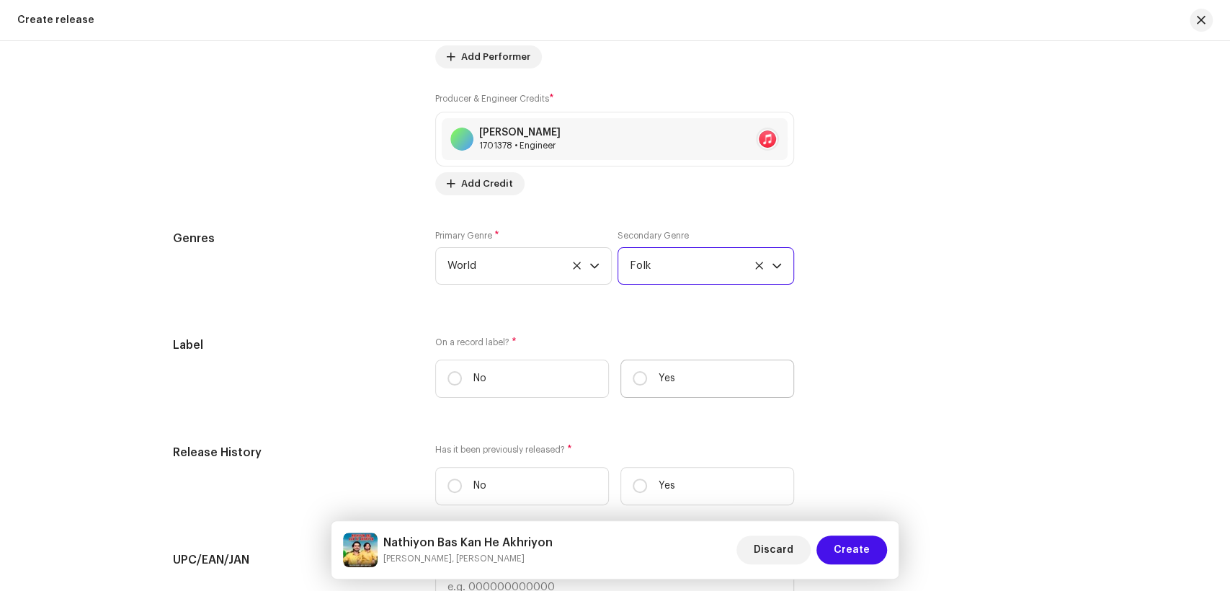
click at [633, 374] on label "Yes" at bounding box center [708, 379] width 174 height 38
click at [633, 374] on input "Yes" at bounding box center [640, 378] width 14 height 14
radio input "true"
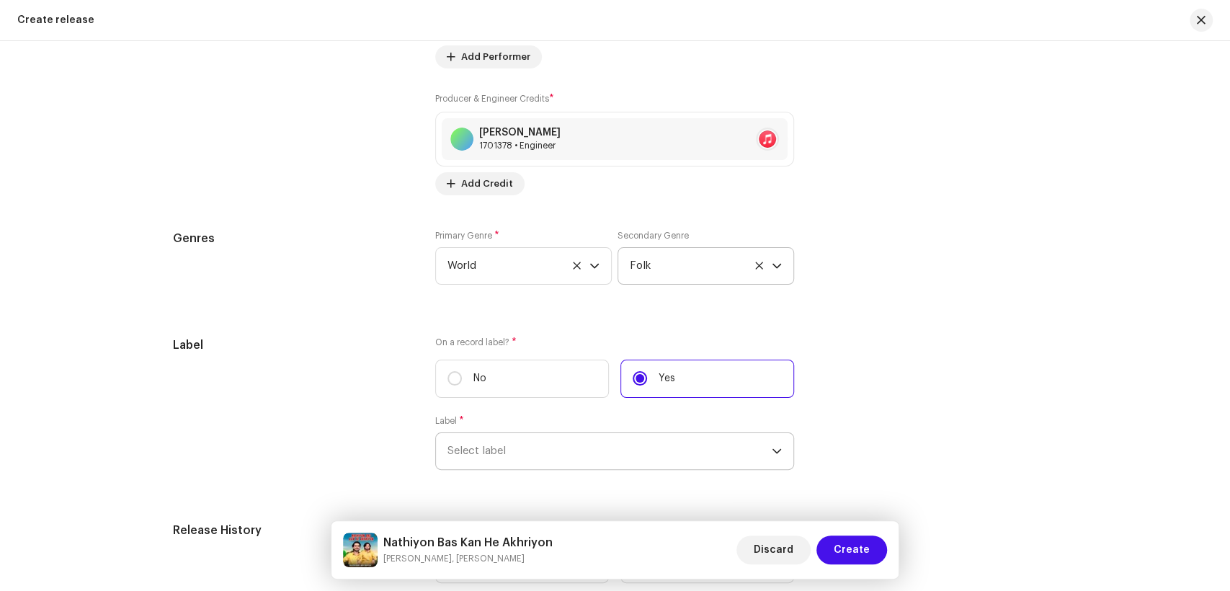
click at [600, 463] on span "Select label" at bounding box center [610, 451] width 324 height 36
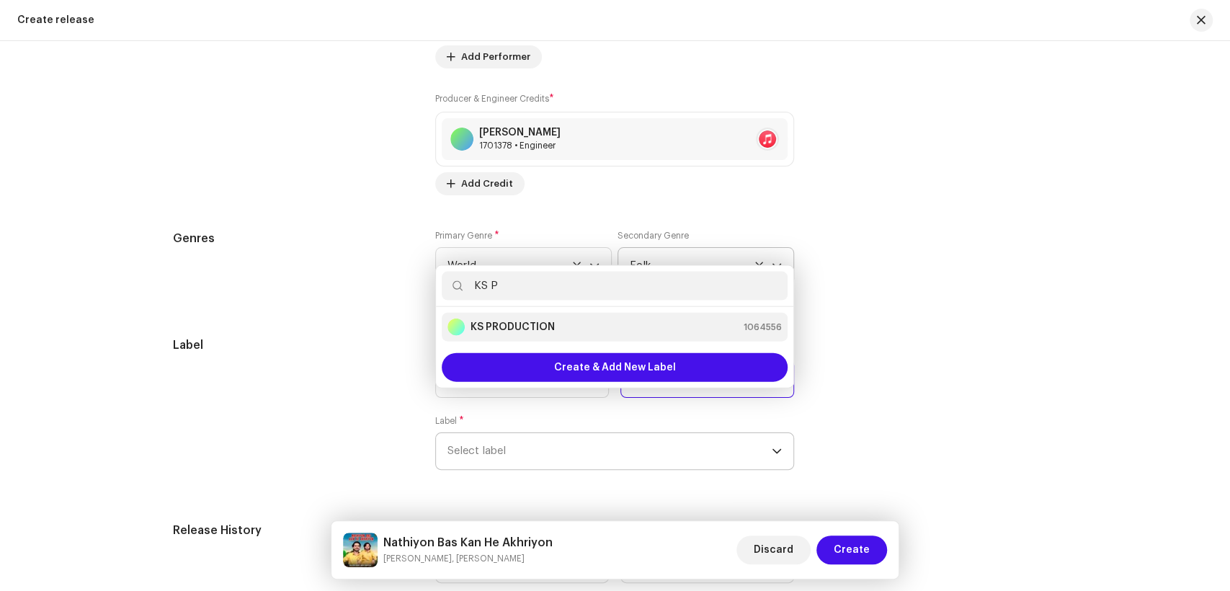
type input "KS P"
click at [508, 324] on strong "KS PRODUCTION" at bounding box center [513, 327] width 84 height 14
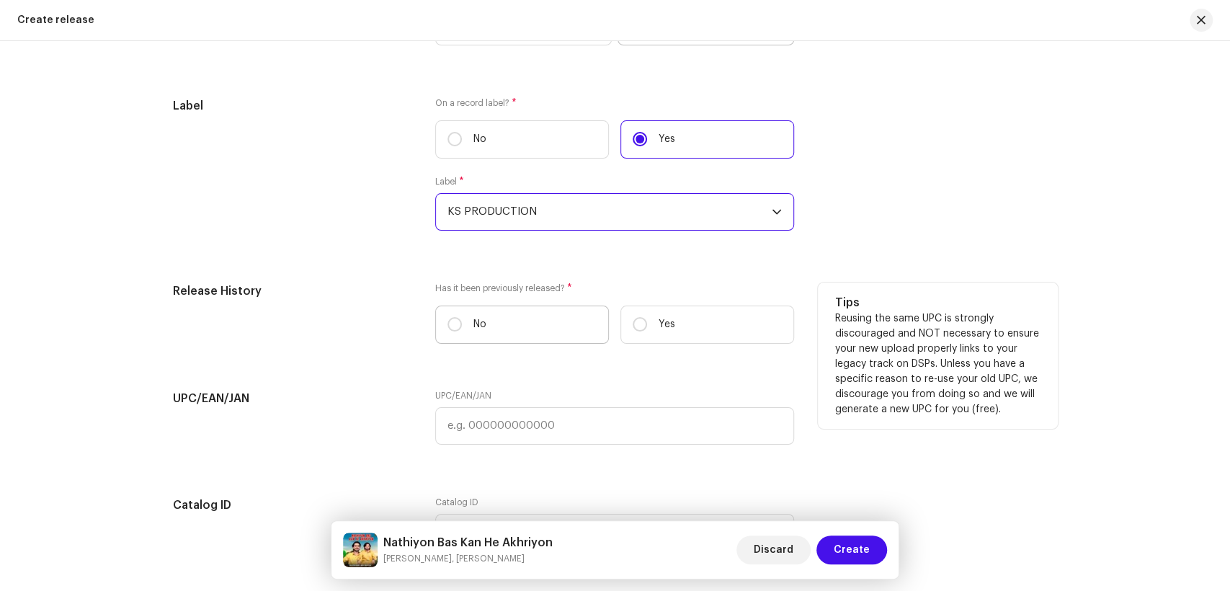
scroll to position [2281, 0]
click at [453, 326] on input "No" at bounding box center [455, 323] width 14 height 14
radio input "true"
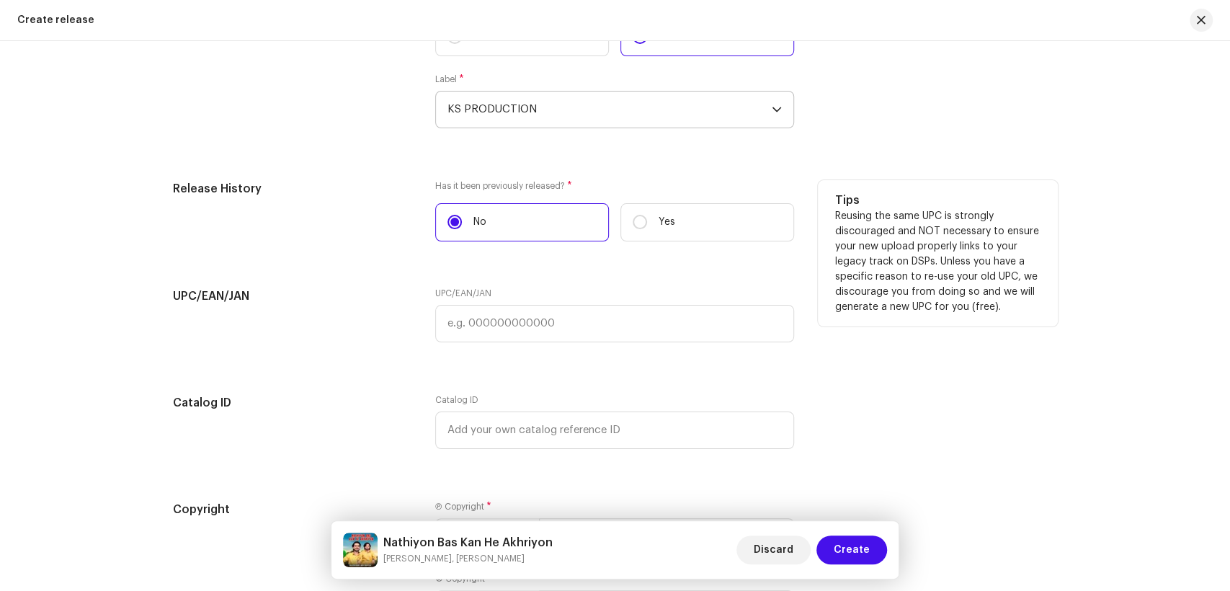
scroll to position [2582, 0]
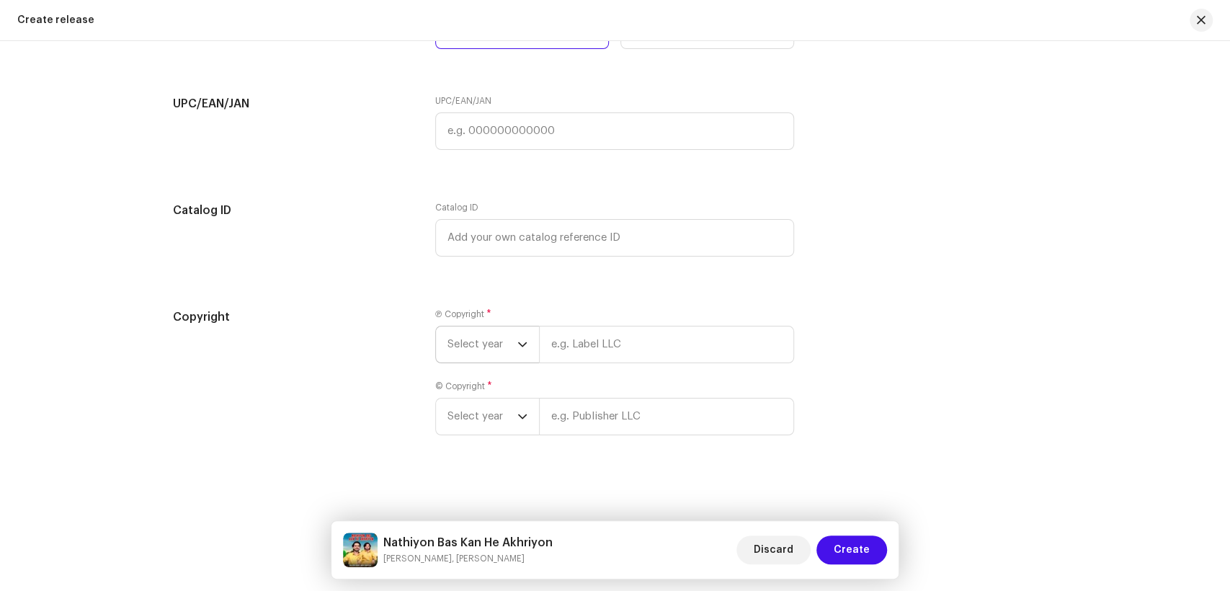
click at [465, 346] on span "Select year" at bounding box center [483, 344] width 70 height 36
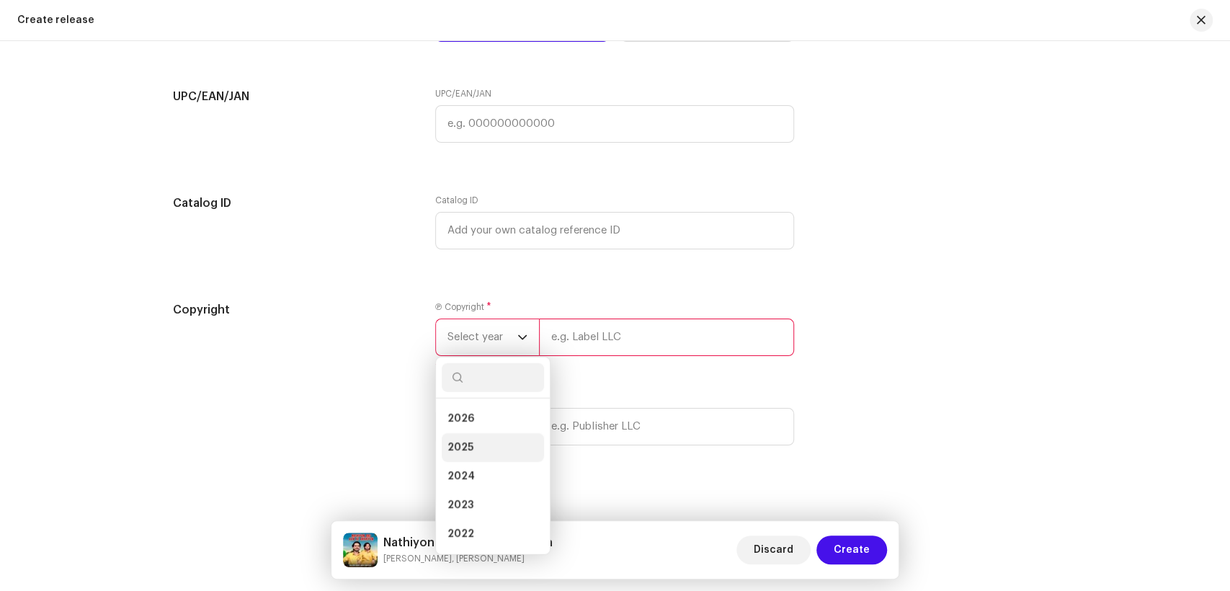
click at [477, 440] on li "2025" at bounding box center [493, 447] width 102 height 29
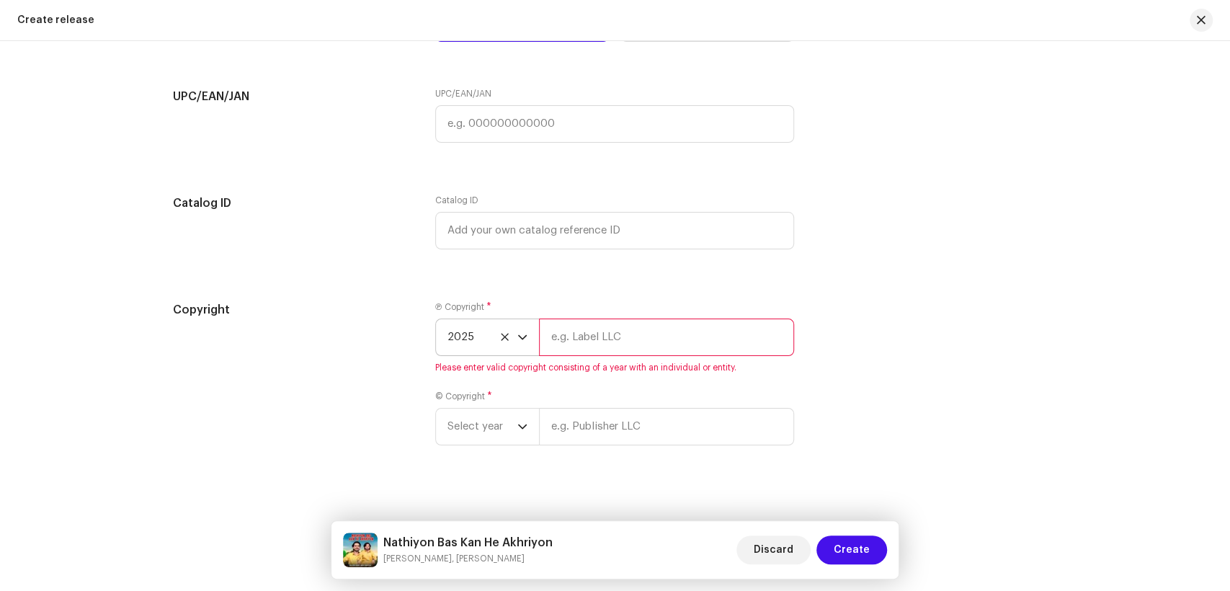
click at [632, 348] on input "text" at bounding box center [666, 337] width 255 height 37
type input "KS PRODUCTION"
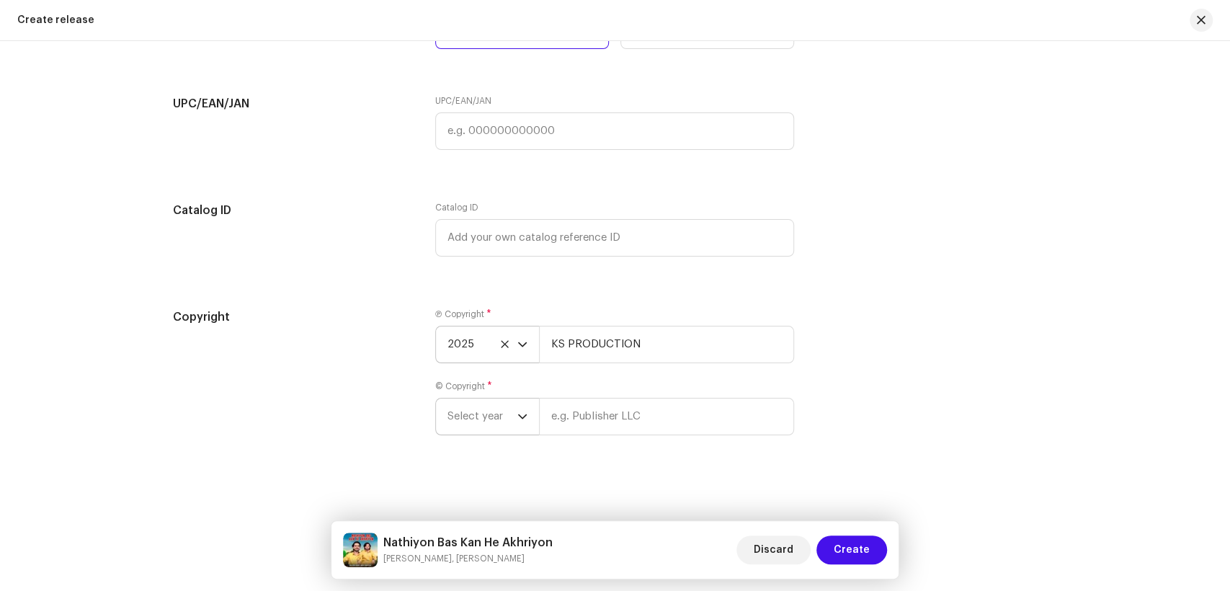
click at [470, 419] on span "Select year" at bounding box center [483, 417] width 70 height 36
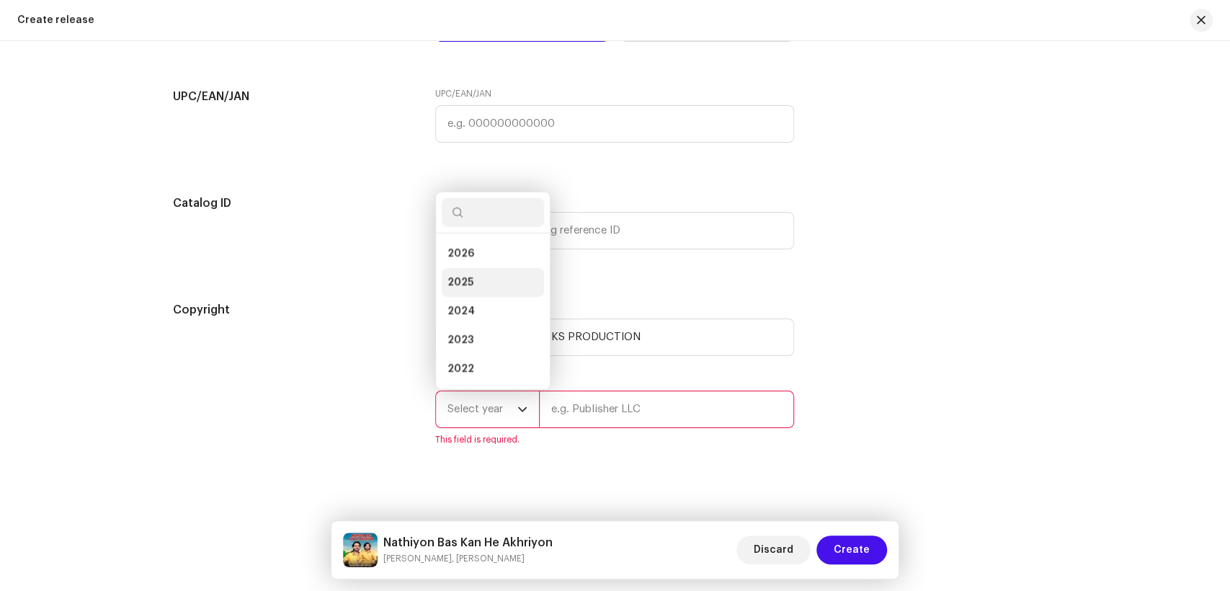
click at [472, 290] on li "2025" at bounding box center [493, 282] width 102 height 29
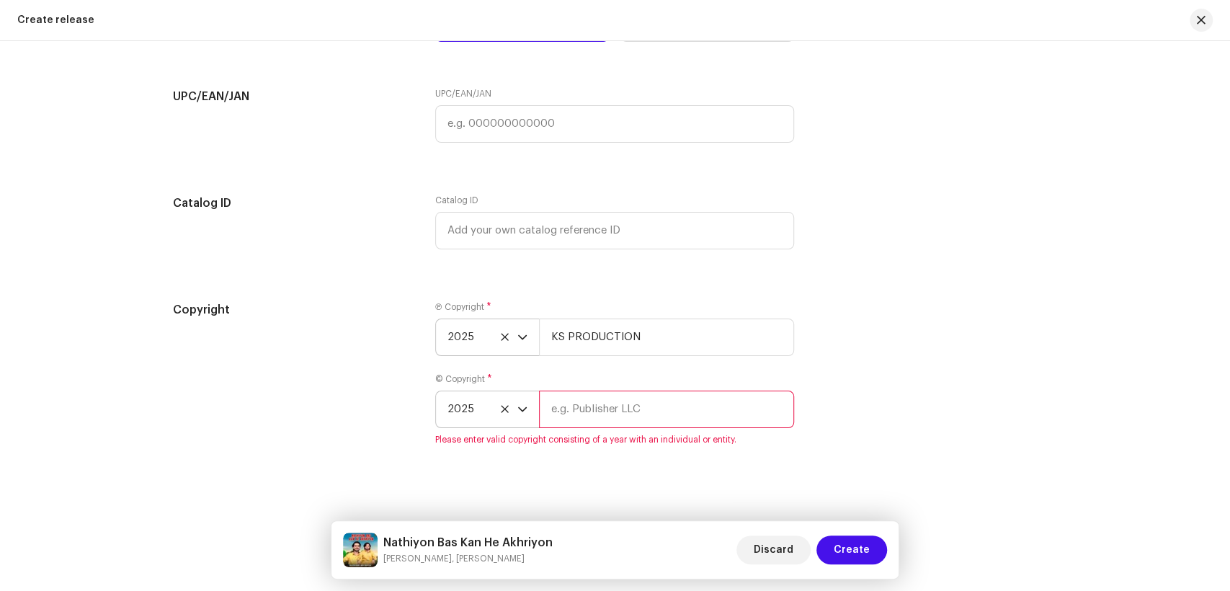
click at [596, 377] on div "Ⓟ Copyright * 2025 KS PRODUCTION © Copyright * 2025 Please enter valid copyrigh…" at bounding box center [614, 381] width 359 height 161
click at [603, 406] on input "text" at bounding box center [666, 409] width 255 height 37
type input "L"
type input "KS PRODUCTION"
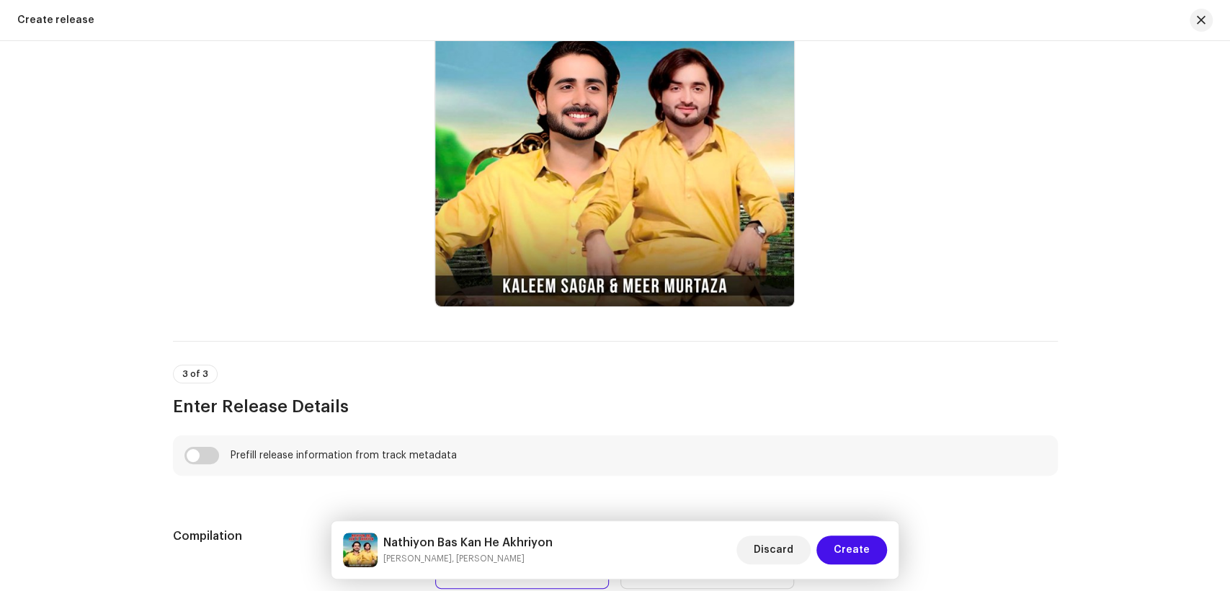
scroll to position [660, 0]
click at [93, 316] on div "Create a new release We’ll guide you through everything — from track selection …" at bounding box center [615, 316] width 1230 height 550
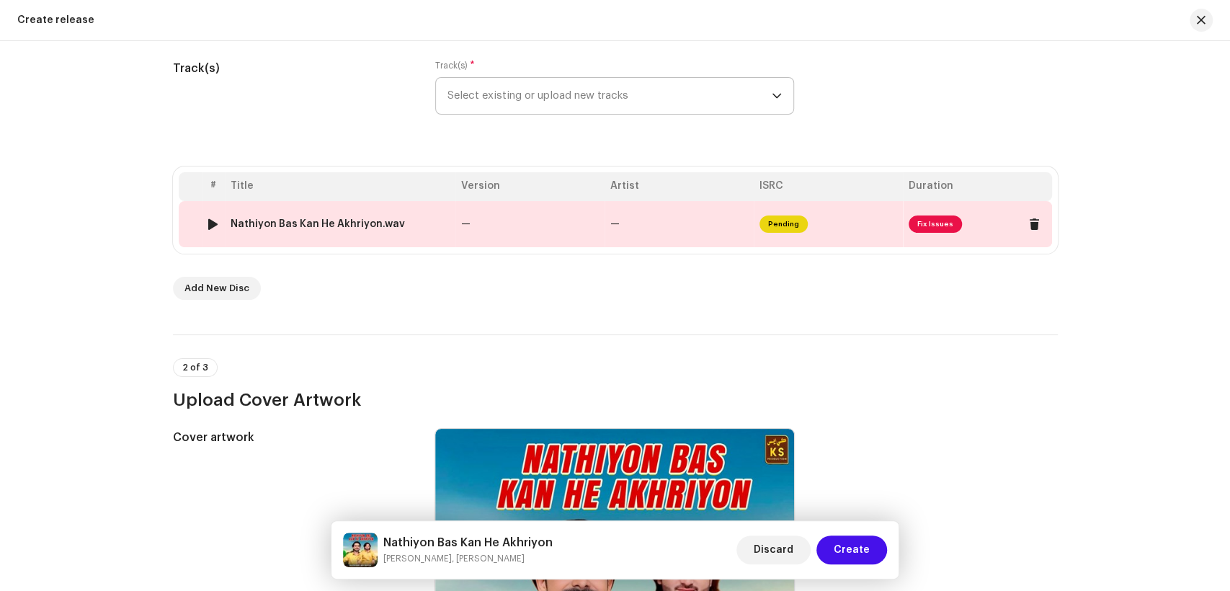
click at [427, 221] on div "Nathiyon Bas Kan He Akhriyon.wav" at bounding box center [340, 224] width 219 height 12
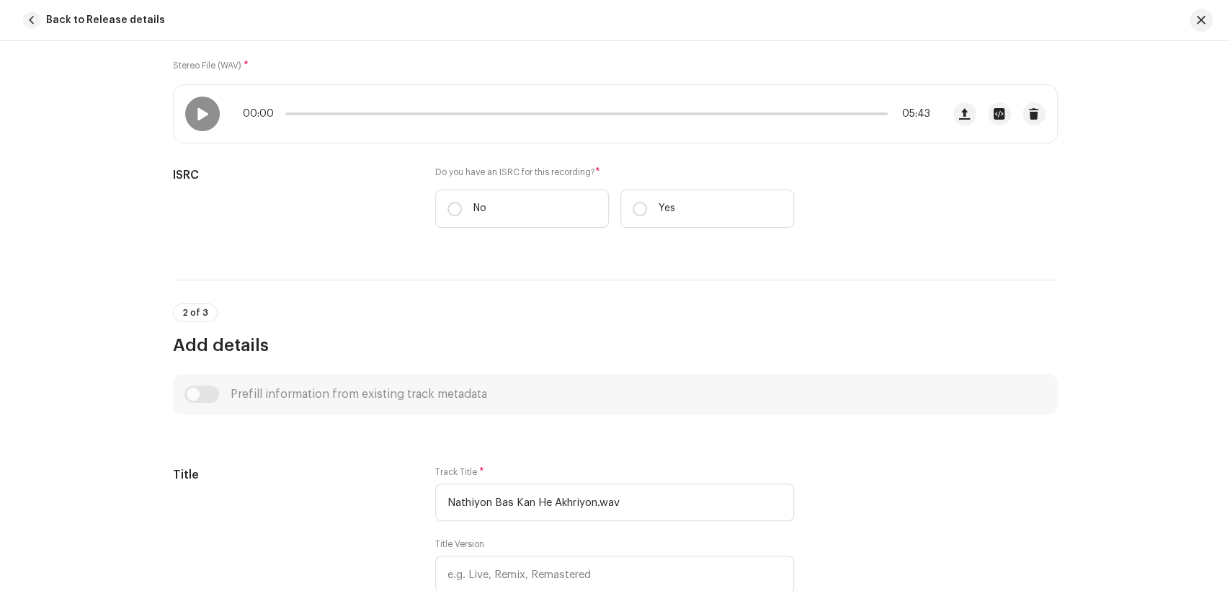
scroll to position [320, 0]
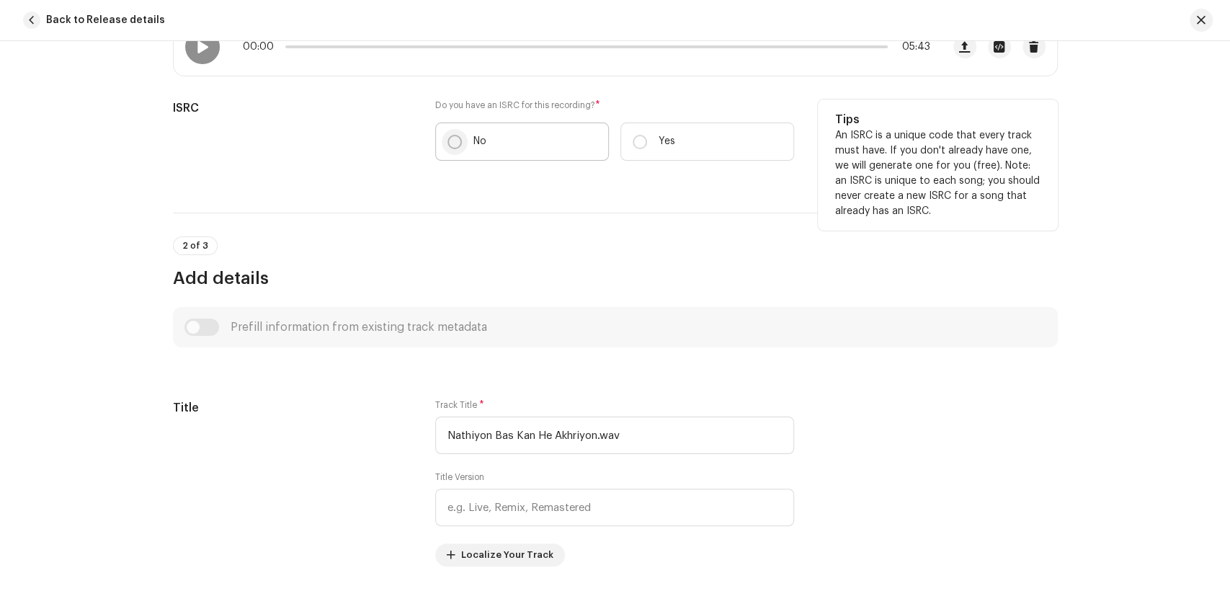
click at [453, 138] on input "No" at bounding box center [455, 142] width 14 height 14
radio input "true"
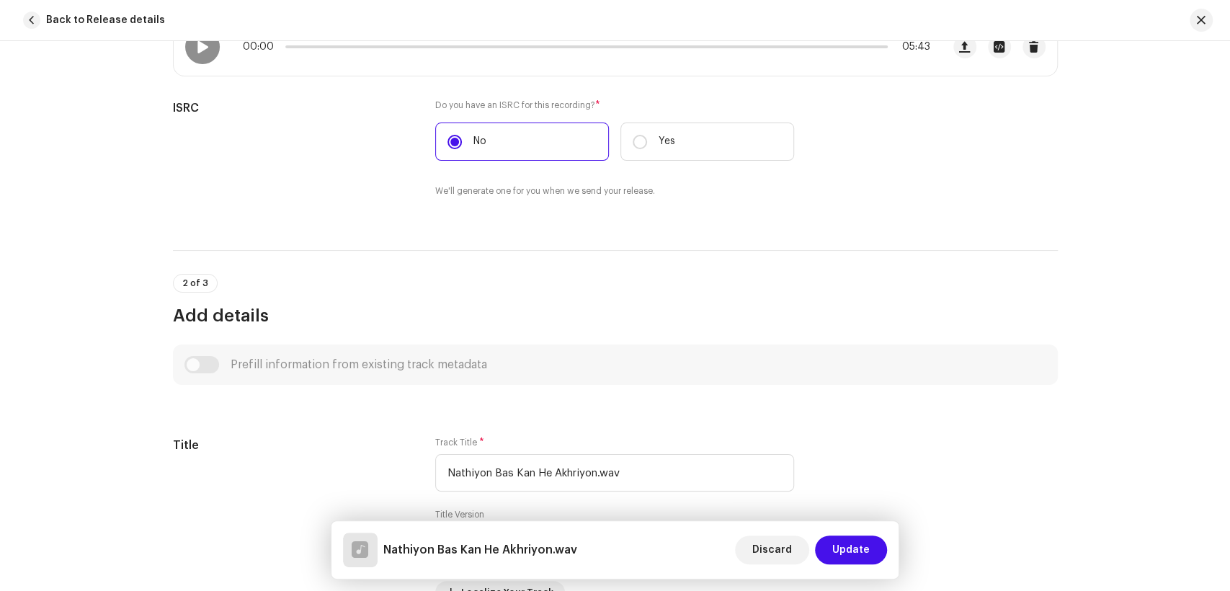
scroll to position [640, 0]
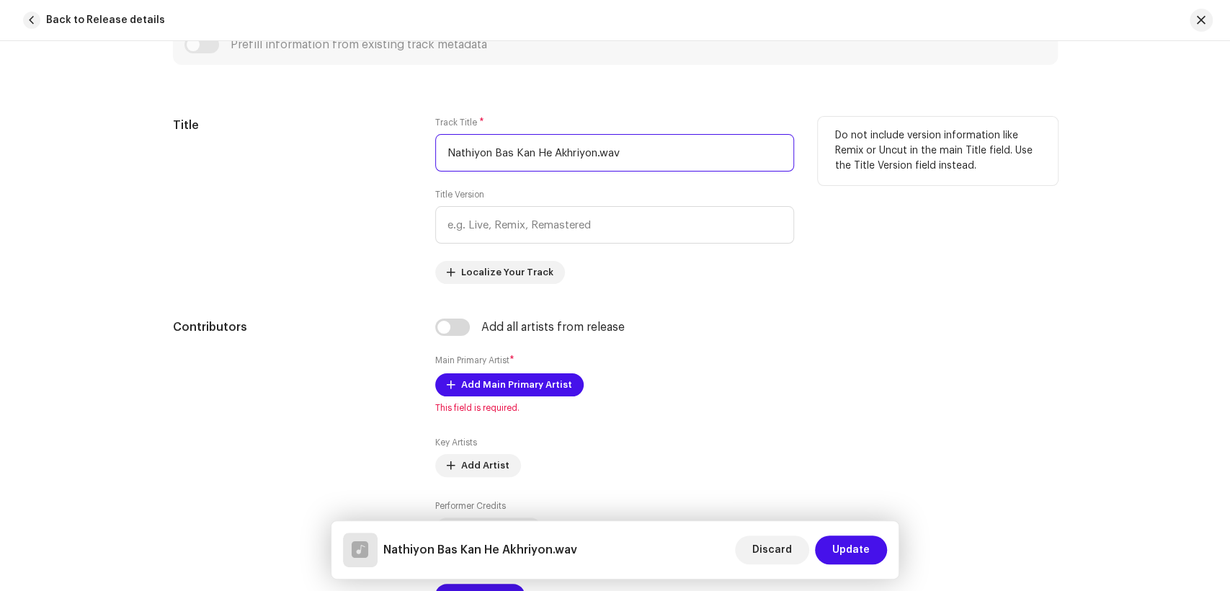
click at [634, 148] on input "Nathiyon Bas Kan He Akhriyon.wav" at bounding box center [614, 152] width 359 height 37
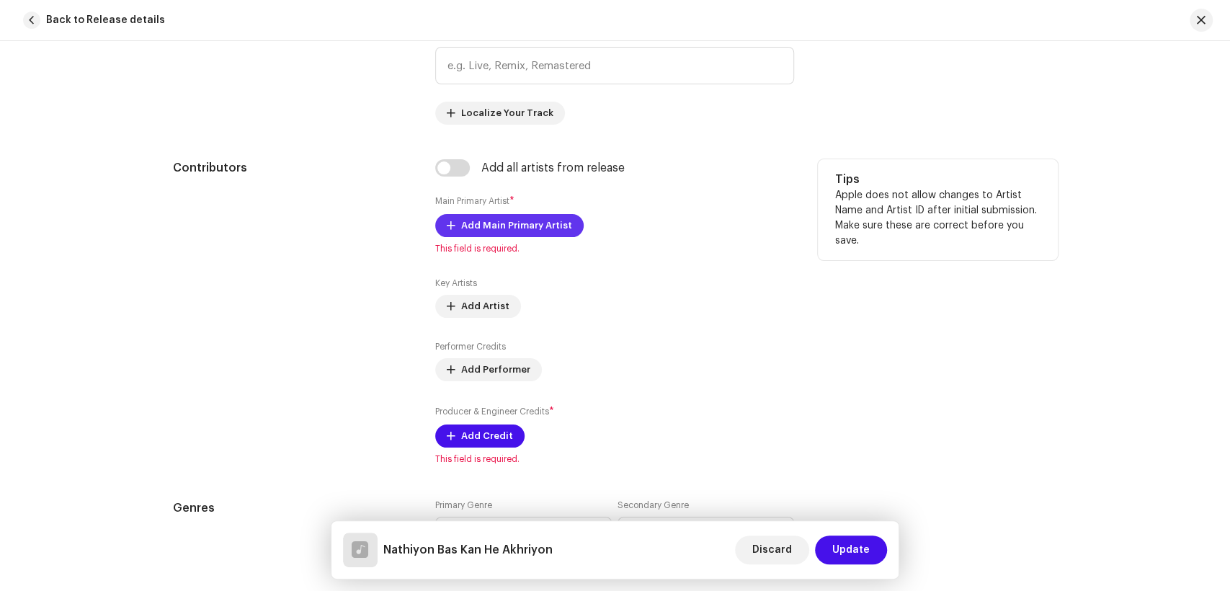
scroll to position [801, 0]
type input "Nathiyon Bas Kan He Akhriyon"
click at [456, 177] on div "Add all artists from release Main Primary Artist * Add Main Primary Artist This…" at bounding box center [614, 311] width 359 height 306
drag, startPoint x: 461, startPoint y: 157, endPoint x: 445, endPoint y: 174, distance: 22.9
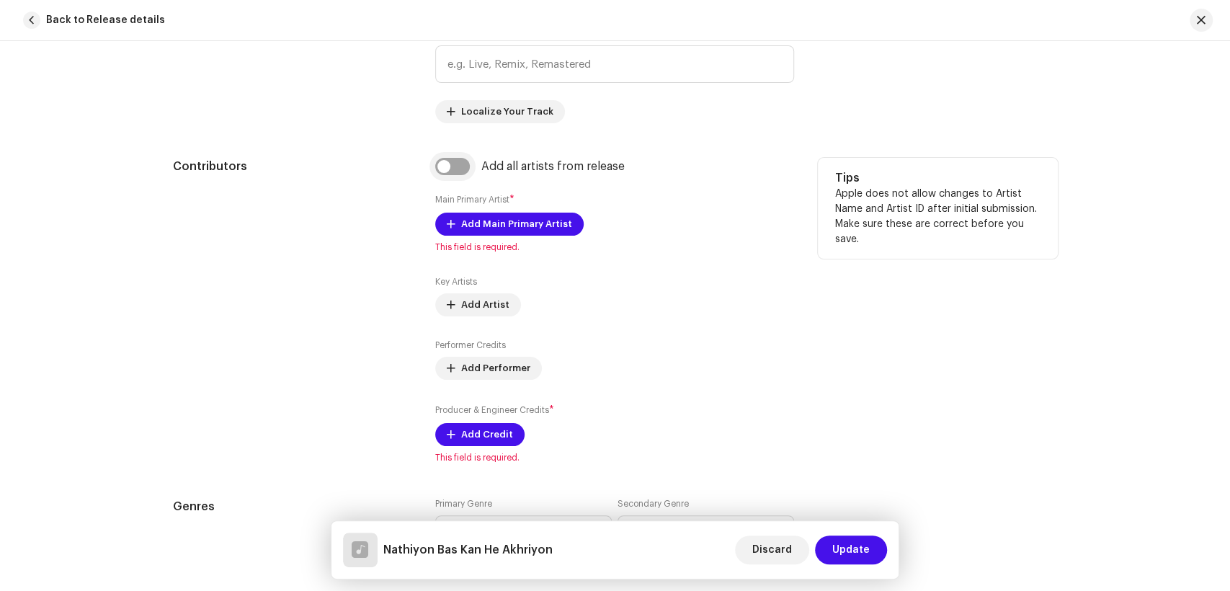
drag, startPoint x: 445, startPoint y: 174, endPoint x: 432, endPoint y: 185, distance: 16.9
click at [444, 174] on input "checkbox" at bounding box center [452, 166] width 35 height 17
checkbox input "true"
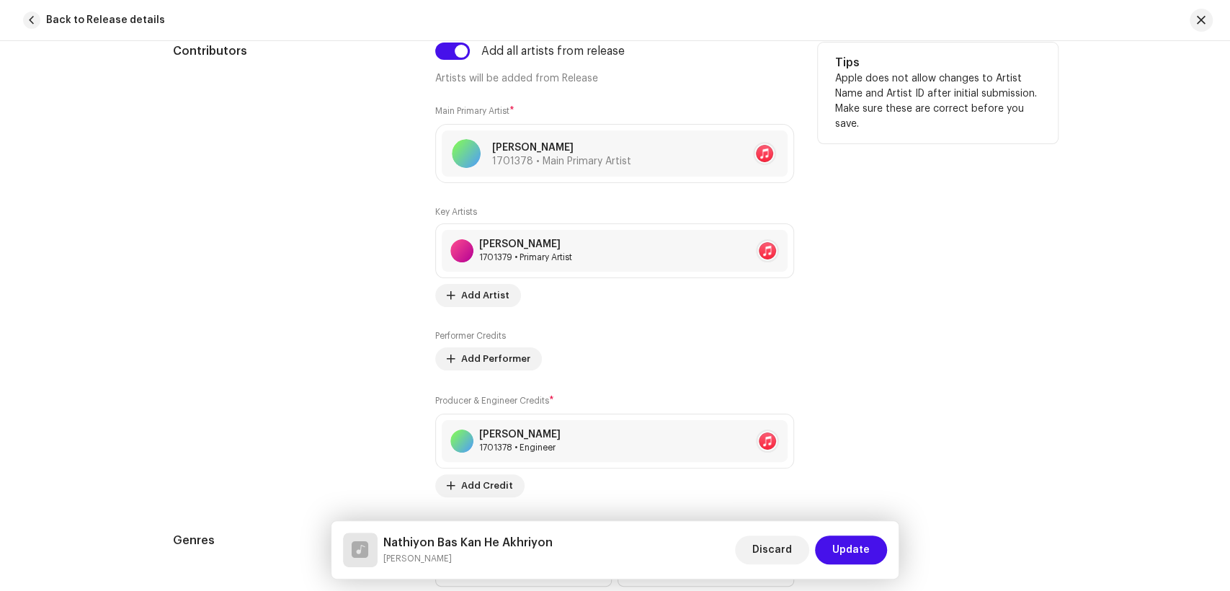
scroll to position [1281, 0]
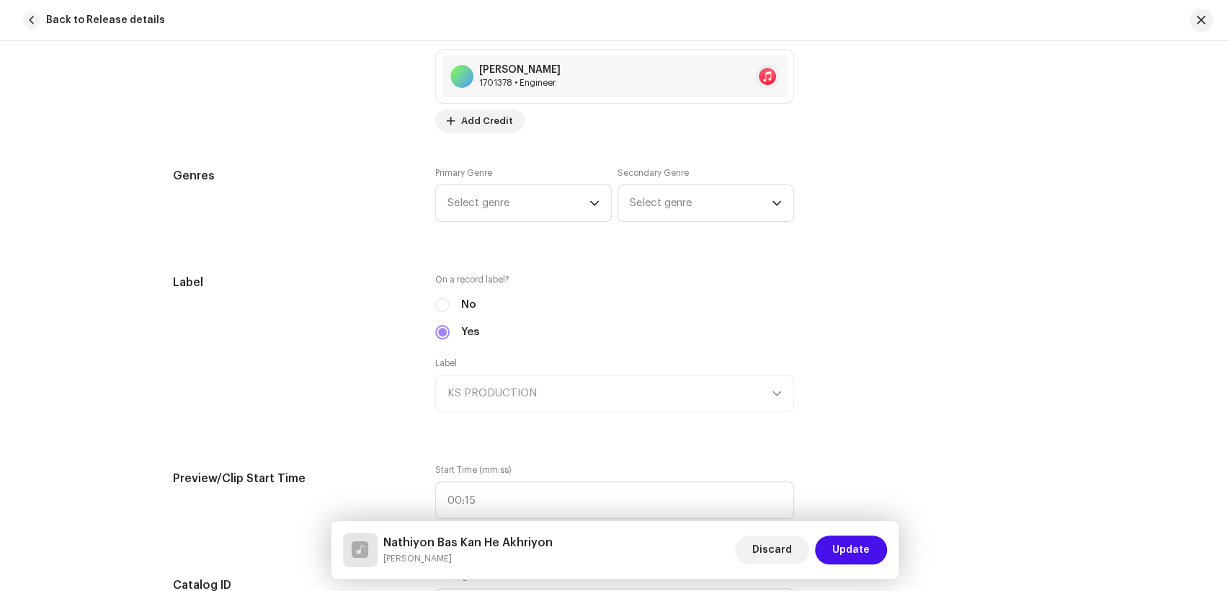
click at [494, 222] on div "Primary Genre Select genre" at bounding box center [523, 194] width 177 height 55
click at [505, 218] on span "Select genre" at bounding box center [519, 203] width 142 height 36
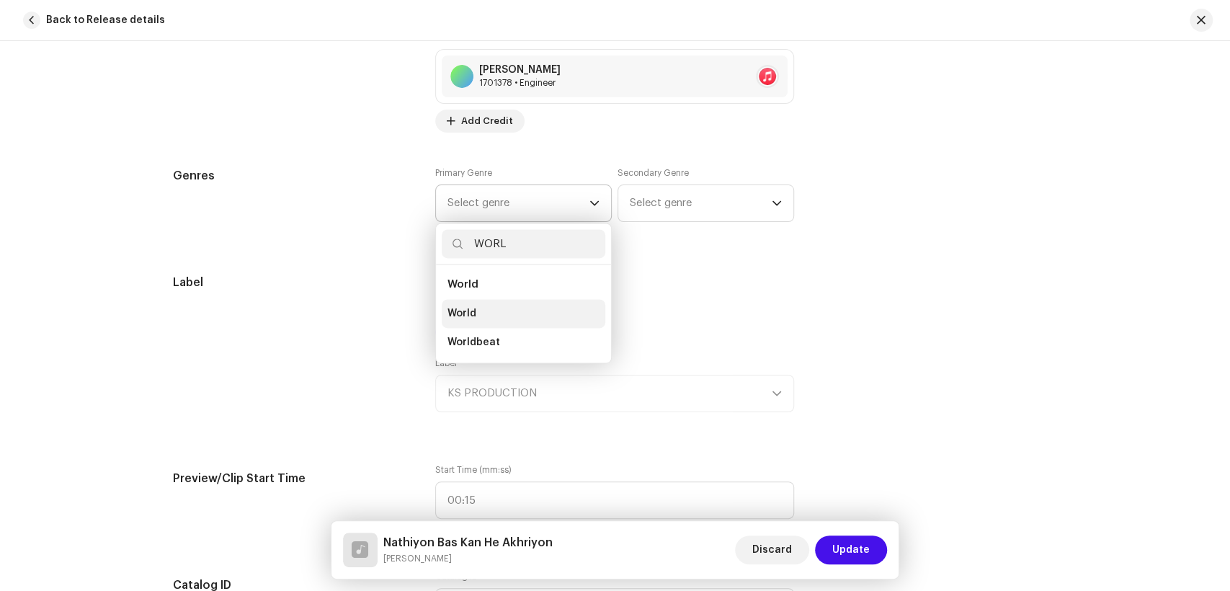
type input "WORL"
click at [505, 314] on li "World" at bounding box center [524, 313] width 164 height 29
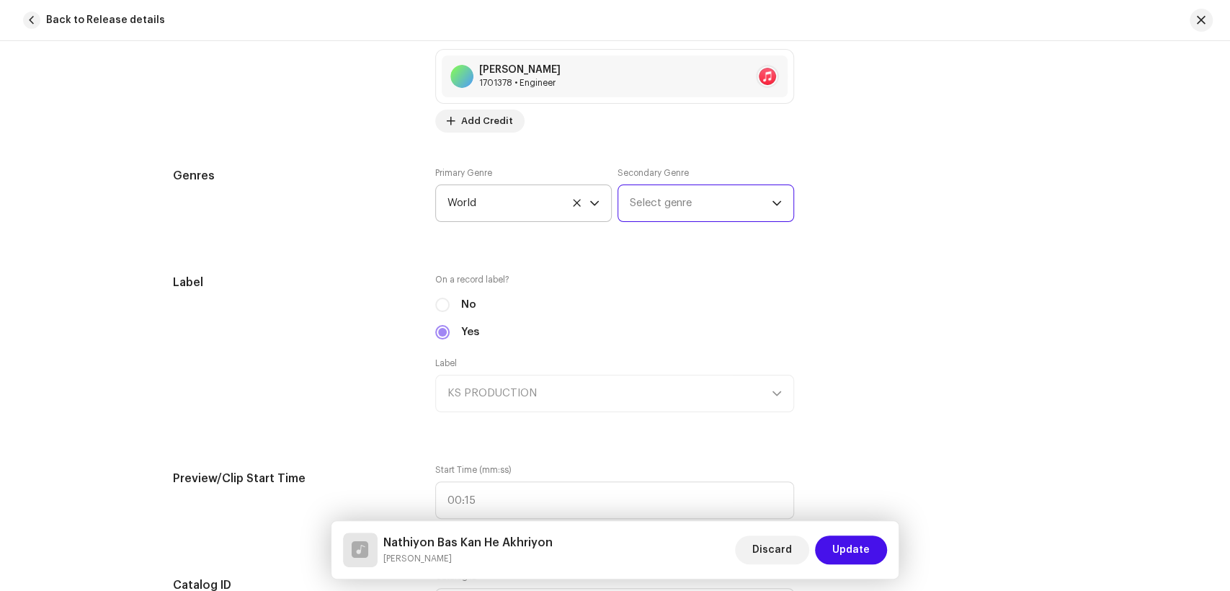
click at [689, 209] on span "Select genre" at bounding box center [701, 203] width 142 height 36
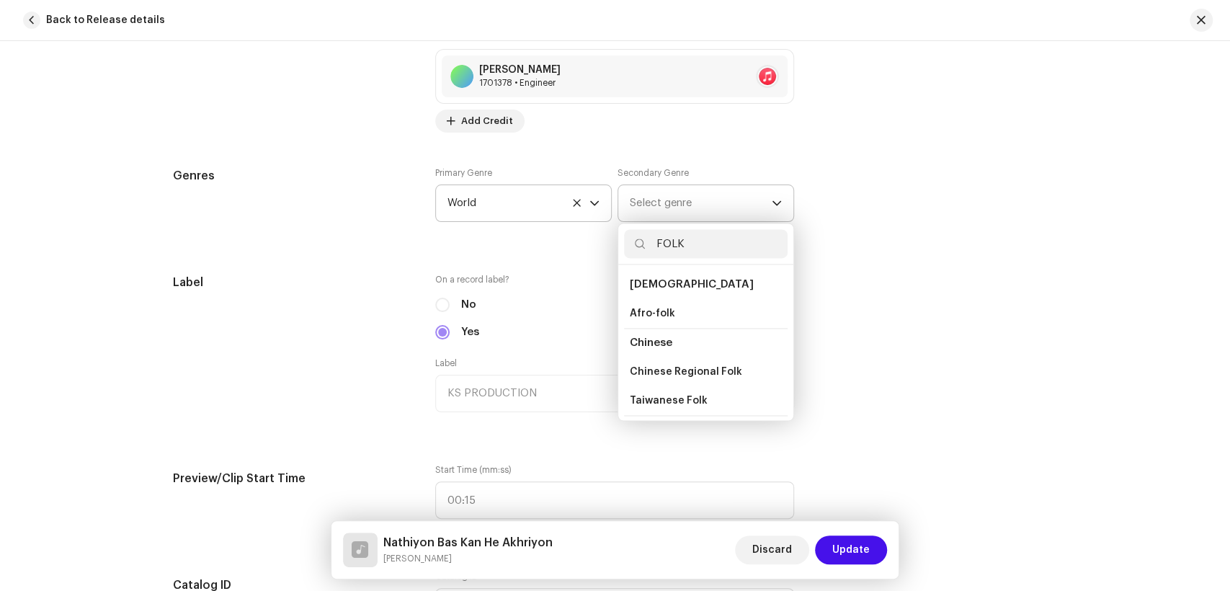
scroll to position [80, 0]
type input "FOLK"
click at [647, 378] on li "Folk" at bounding box center [706, 379] width 164 height 29
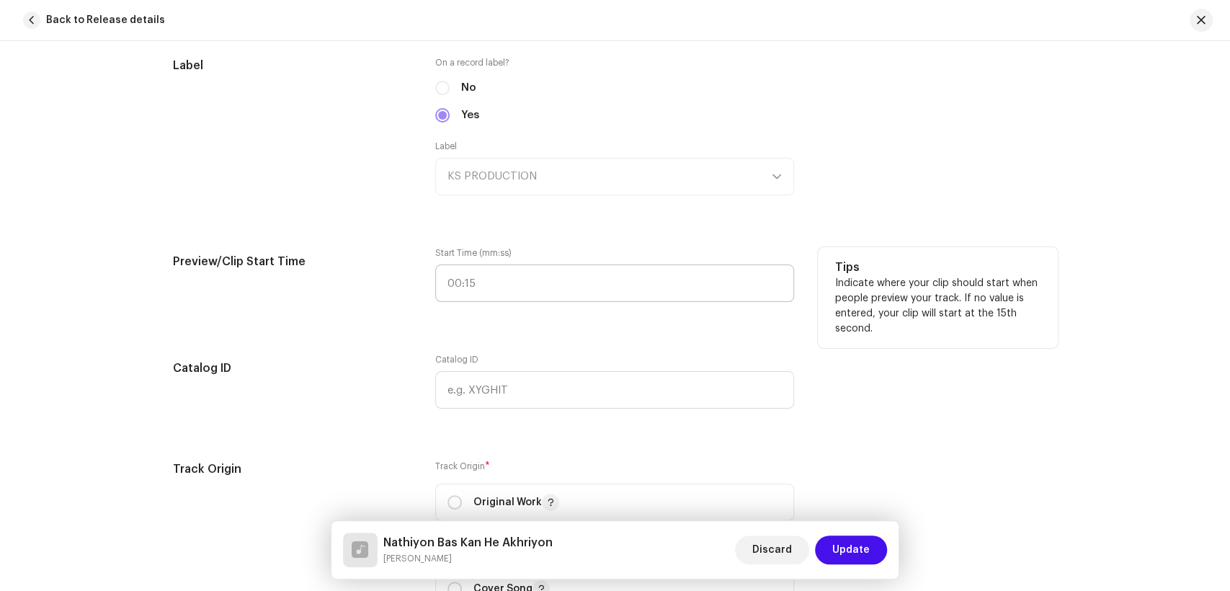
scroll to position [1521, 0]
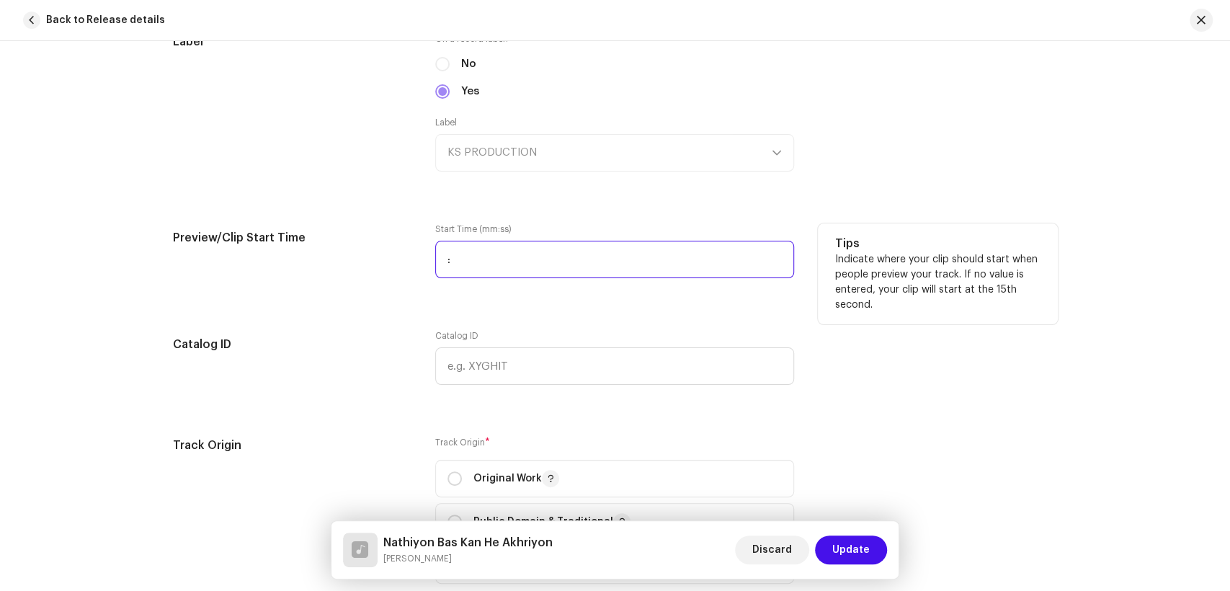
click at [438, 255] on input ":" at bounding box center [614, 259] width 359 height 37
type input "01:58"
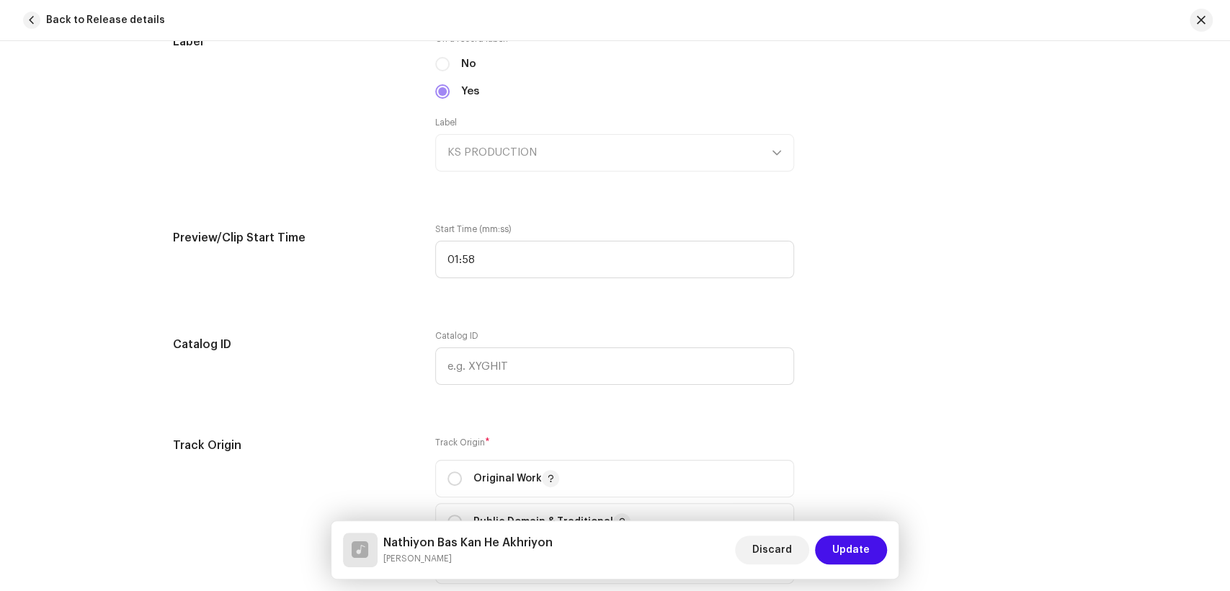
click at [311, 316] on div "Track details Complete the following to finalize your track. 1 of 3 Add Audio F…" at bounding box center [615, 225] width 931 height 3342
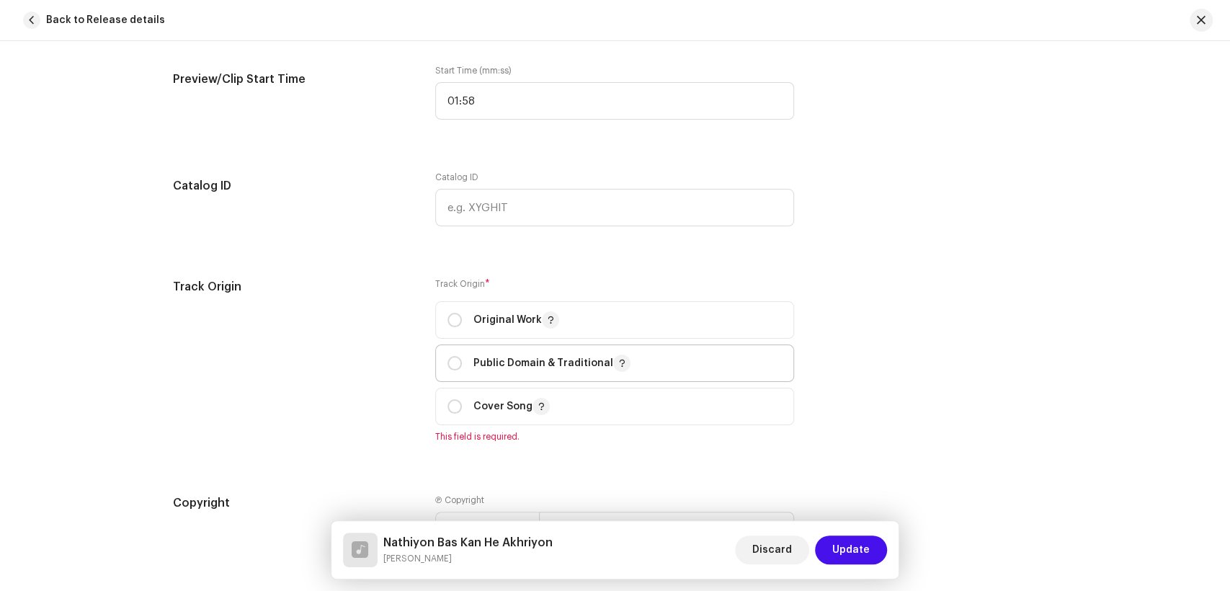
scroll to position [1761, 0]
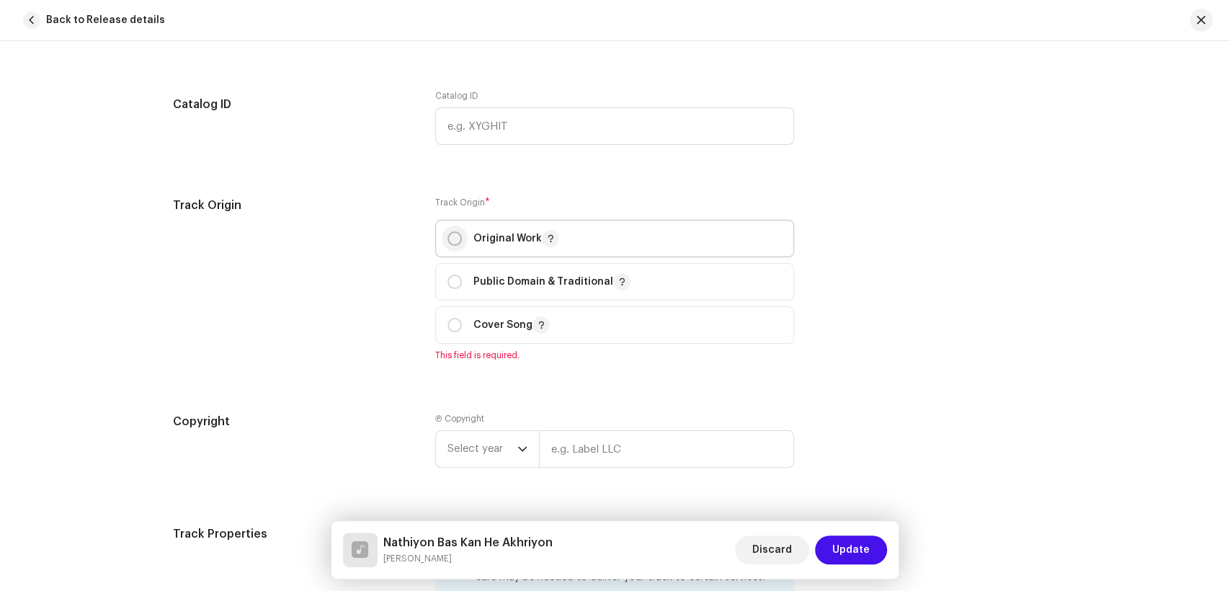
click at [452, 244] on input "radio" at bounding box center [455, 238] width 14 height 14
radio input "true"
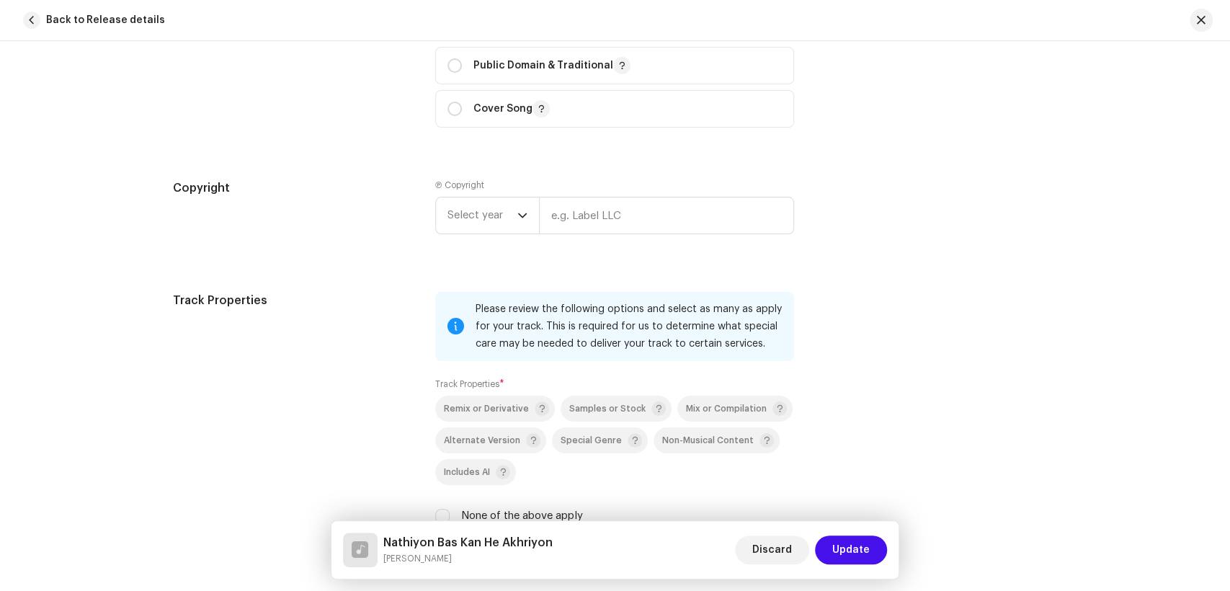
scroll to position [2001, 0]
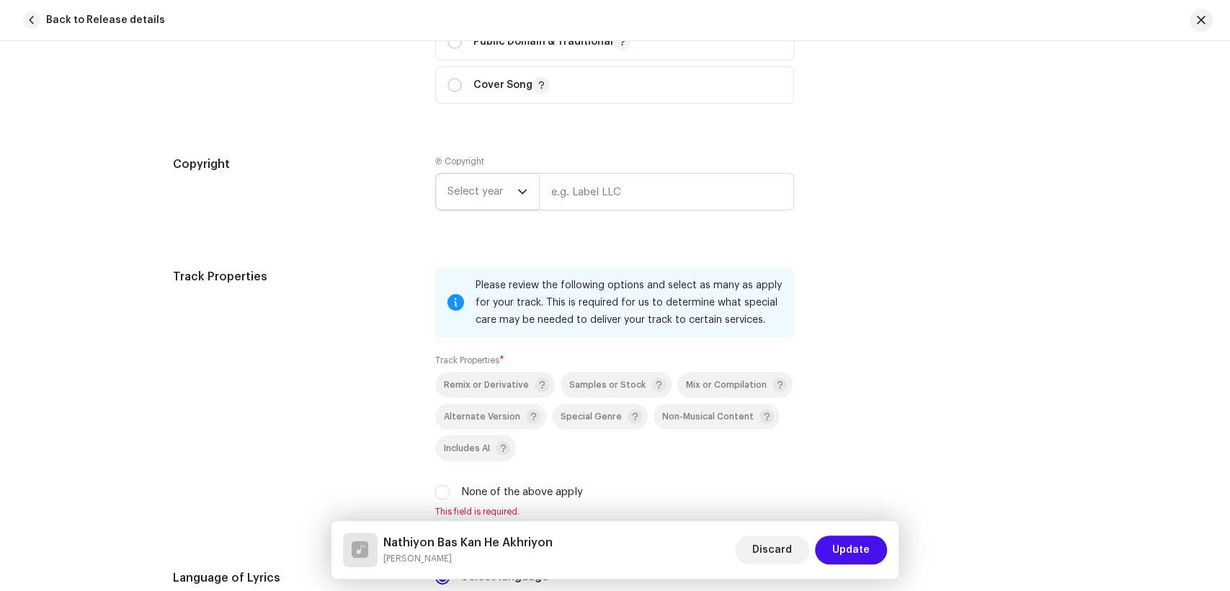
click at [466, 203] on span "Select year" at bounding box center [483, 192] width 70 height 36
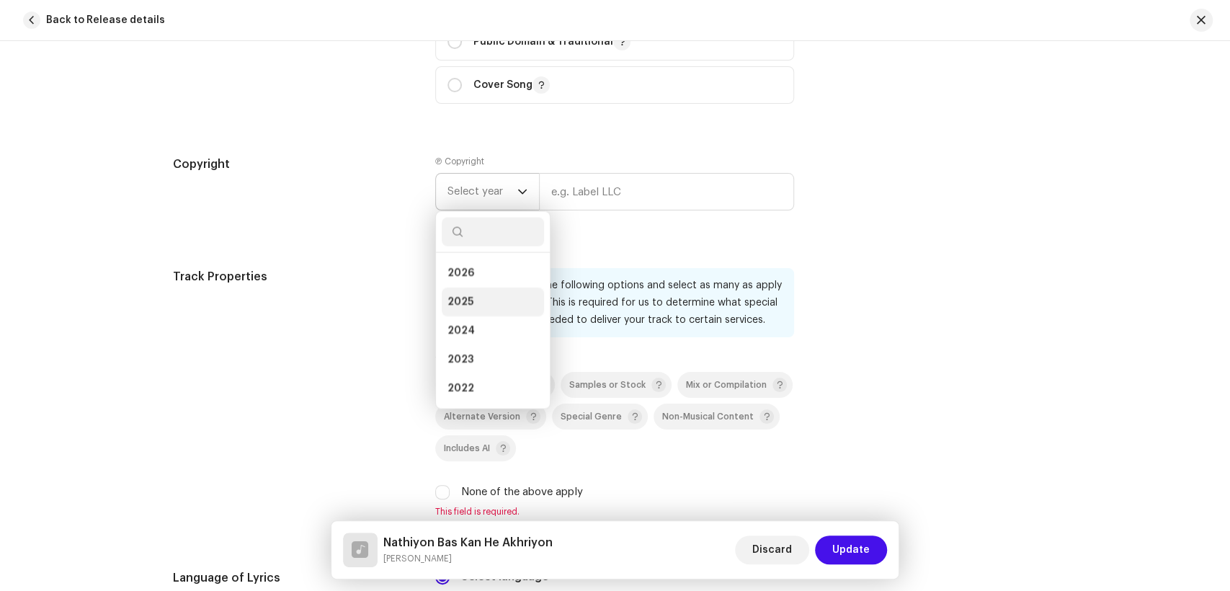
click at [477, 292] on li "2025" at bounding box center [493, 302] width 102 height 29
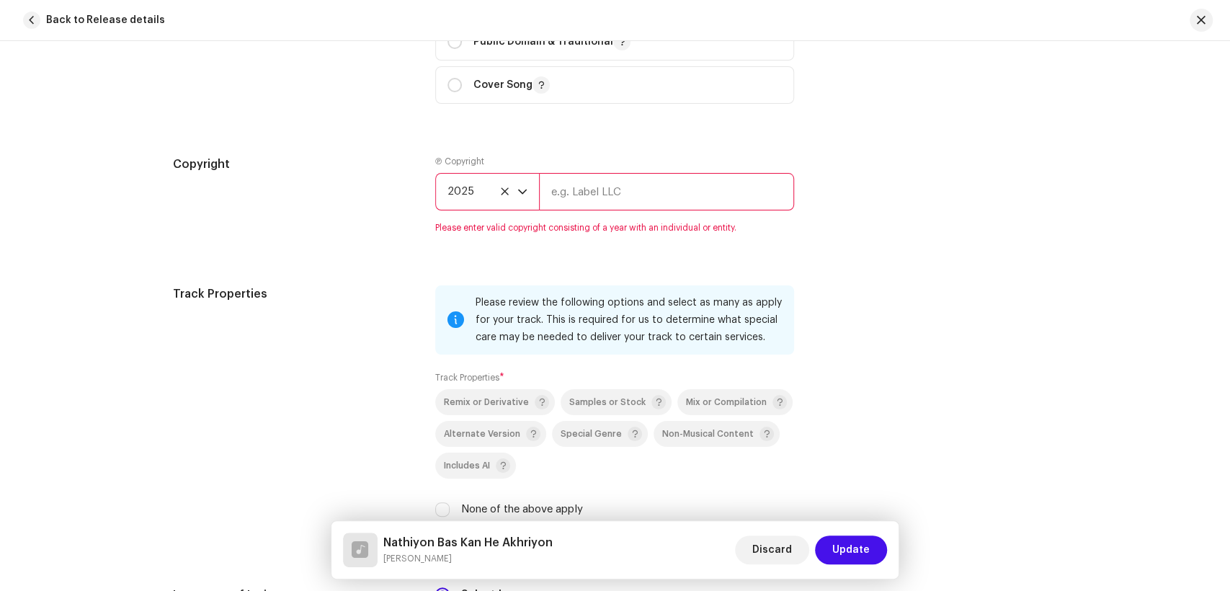
click at [577, 210] on input "text" at bounding box center [666, 191] width 255 height 37
type input "KS PRODUCTION"
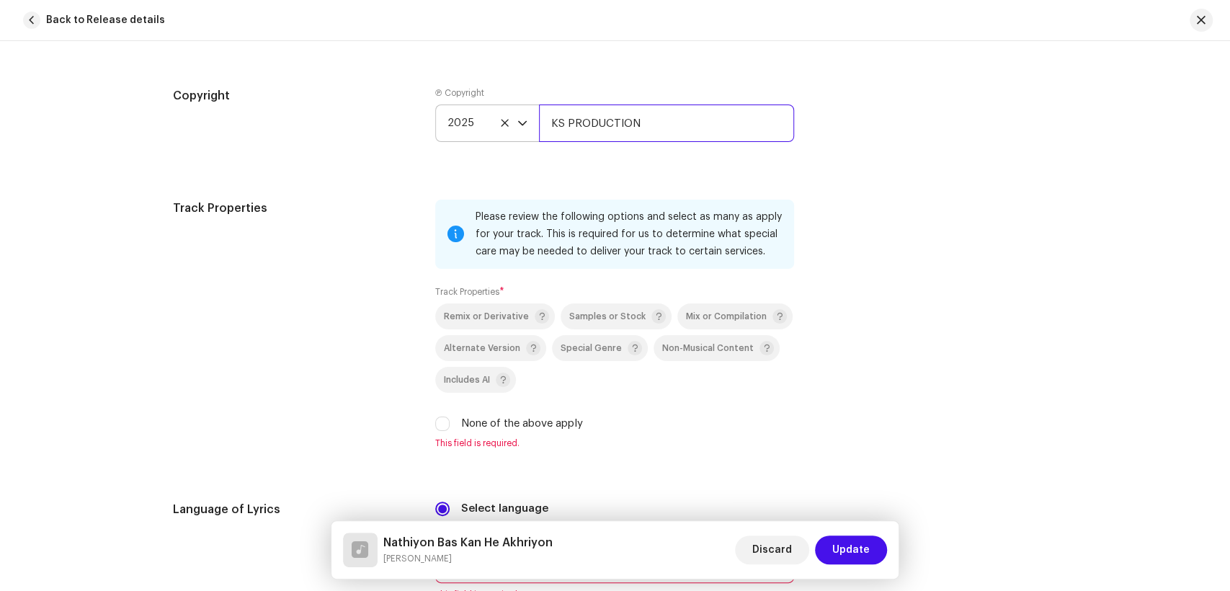
scroll to position [2162, 0]
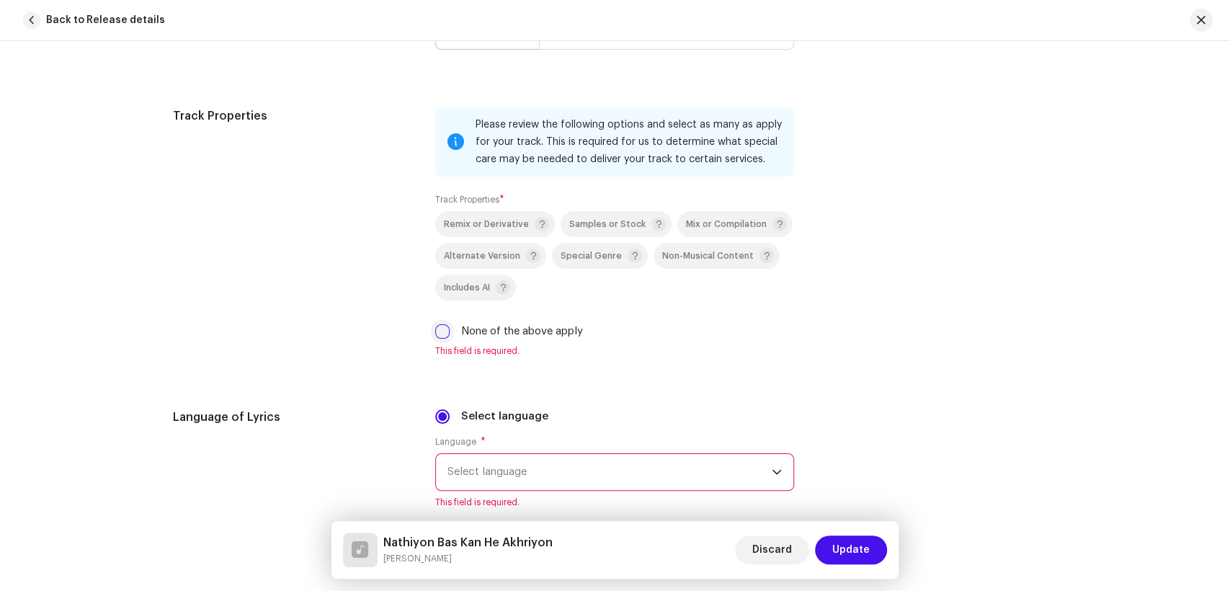
drag, startPoint x: 428, startPoint y: 330, endPoint x: 437, endPoint y: 334, distance: 9.4
click at [431, 331] on div "Track Properties Please review the following options and select as many as appl…" at bounding box center [615, 240] width 885 height 267
click at [439, 336] on input "None of the above apply" at bounding box center [442, 331] width 14 height 14
checkbox input "true"
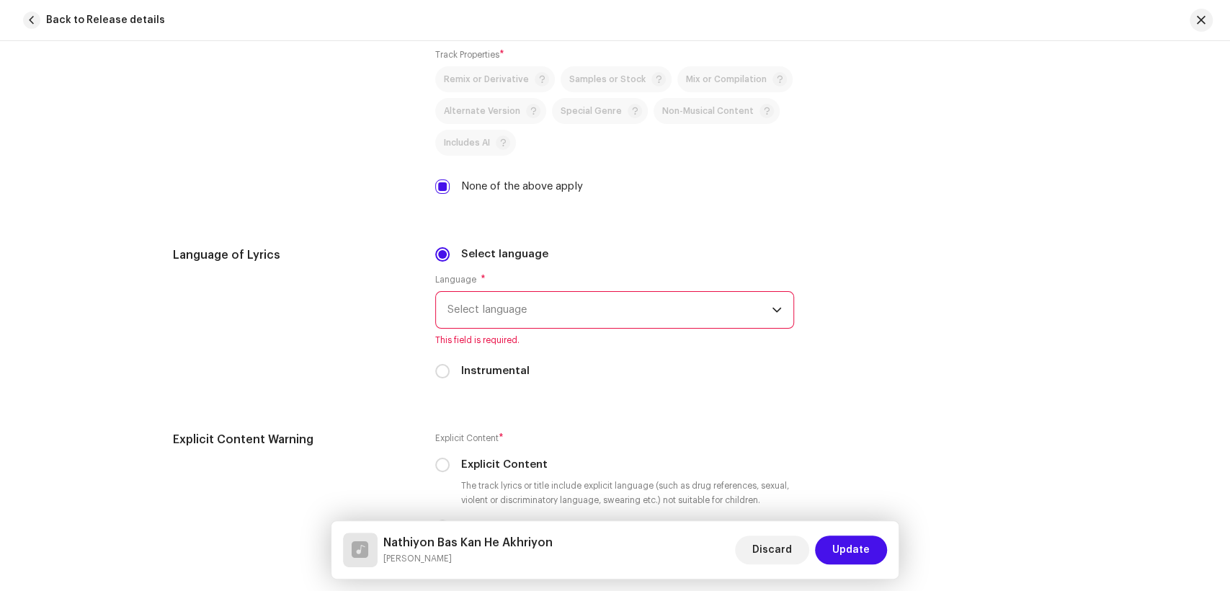
scroll to position [2322, 0]
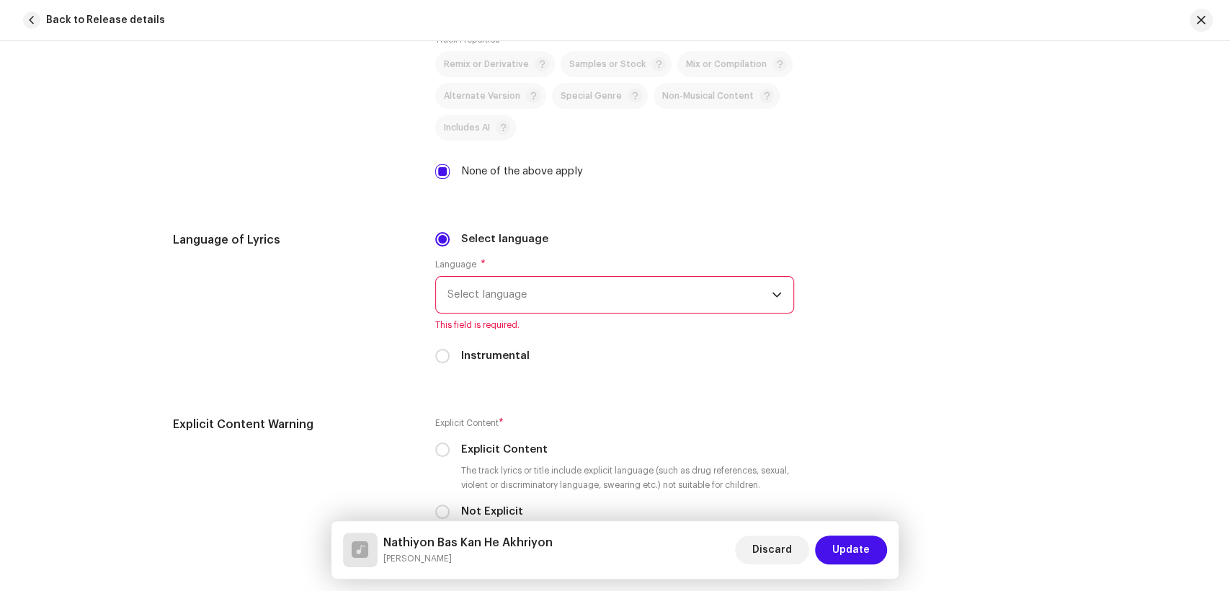
click at [574, 293] on span "Select language" at bounding box center [610, 295] width 324 height 36
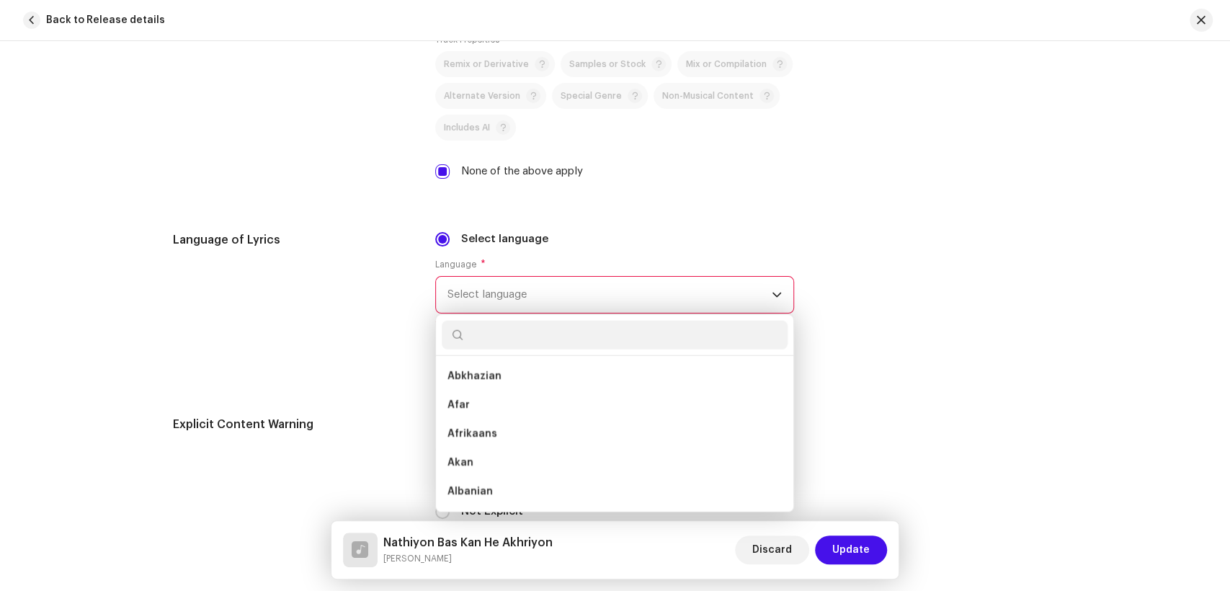
type input "D"
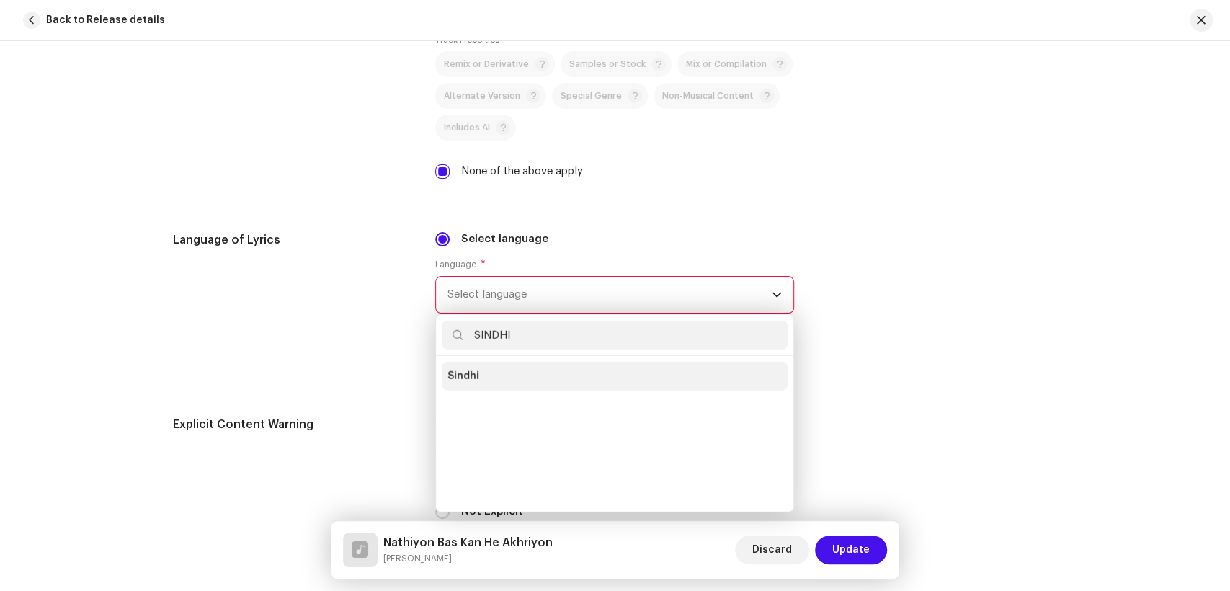
type input "SINDHI"
click at [502, 372] on li "Sindhi" at bounding box center [615, 376] width 346 height 29
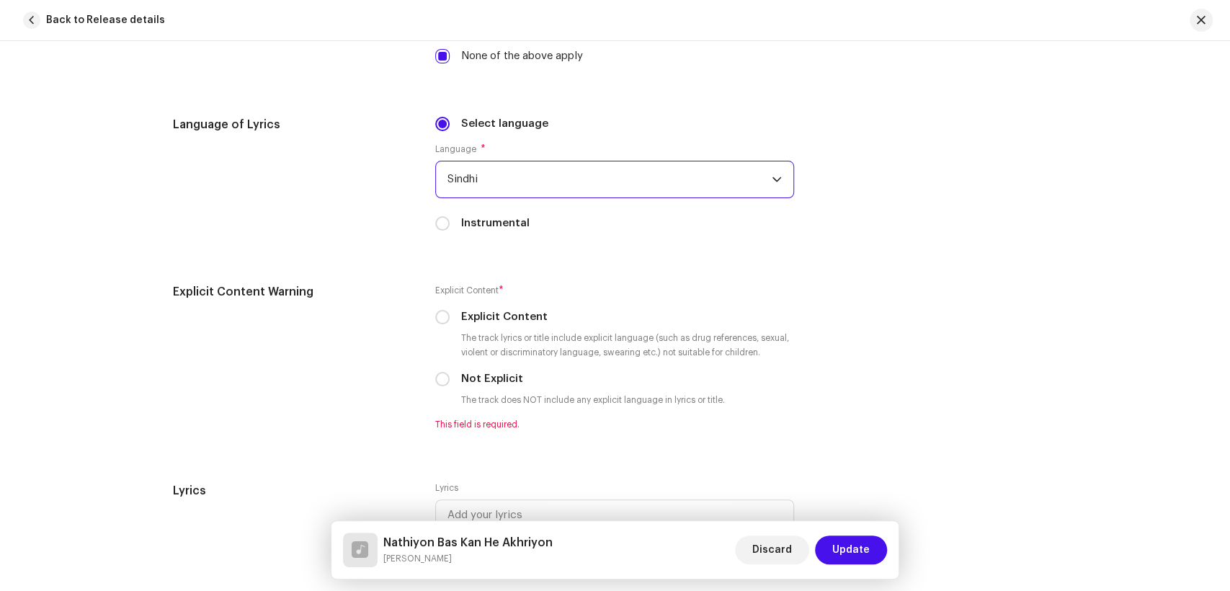
scroll to position [2642, 0]
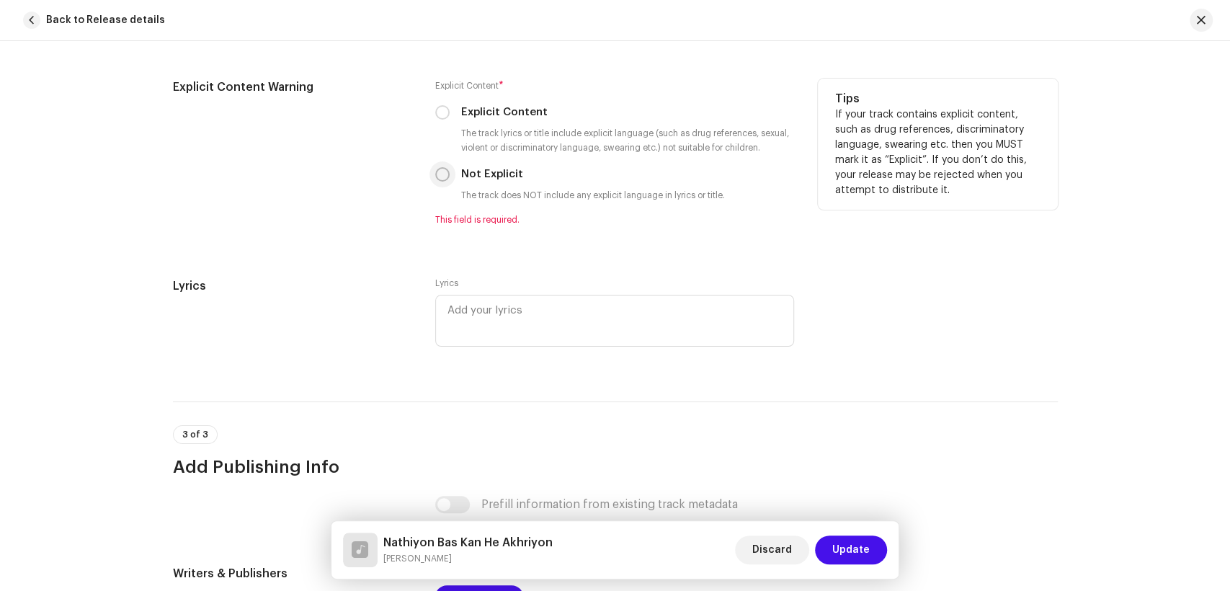
click at [438, 182] on input "Not Explicit" at bounding box center [442, 174] width 14 height 14
radio input "true"
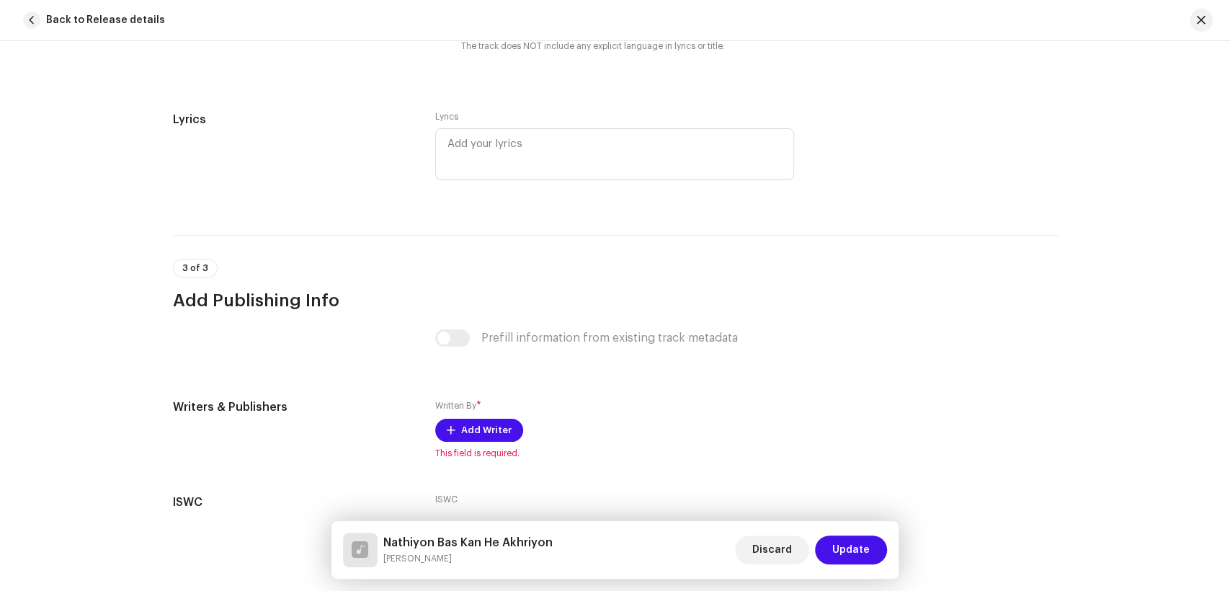
scroll to position [2901, 0]
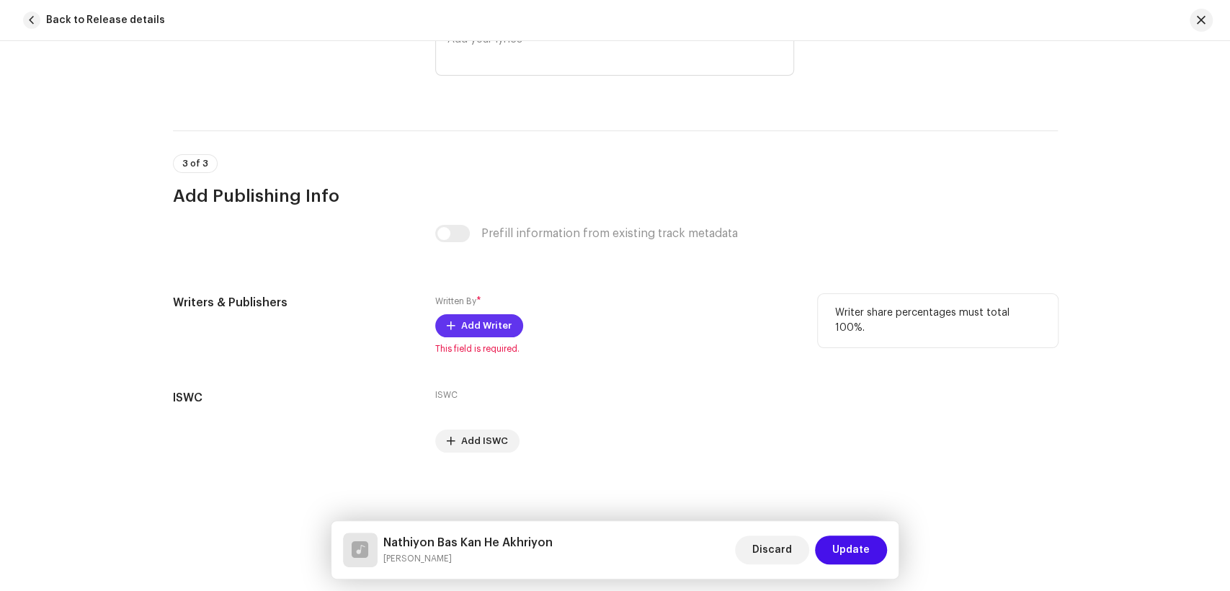
click at [449, 329] on span at bounding box center [451, 326] width 9 height 12
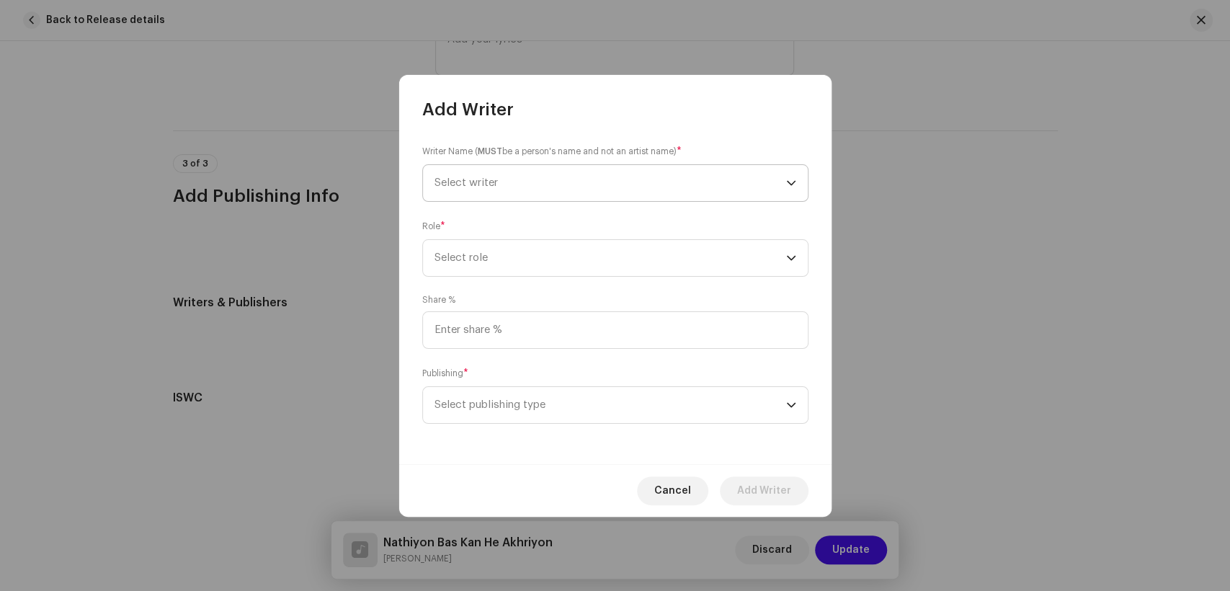
click at [610, 181] on span "Select writer" at bounding box center [611, 183] width 352 height 36
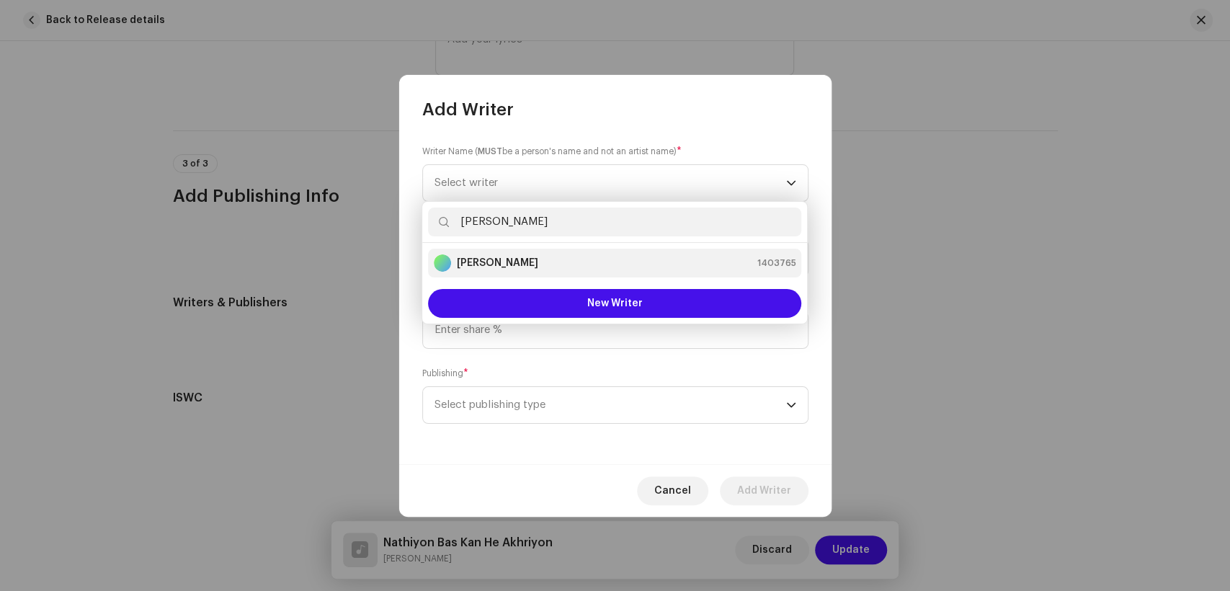
type input "[PERSON_NAME]"
click at [571, 273] on li "[PERSON_NAME] 1403765" at bounding box center [614, 263] width 373 height 29
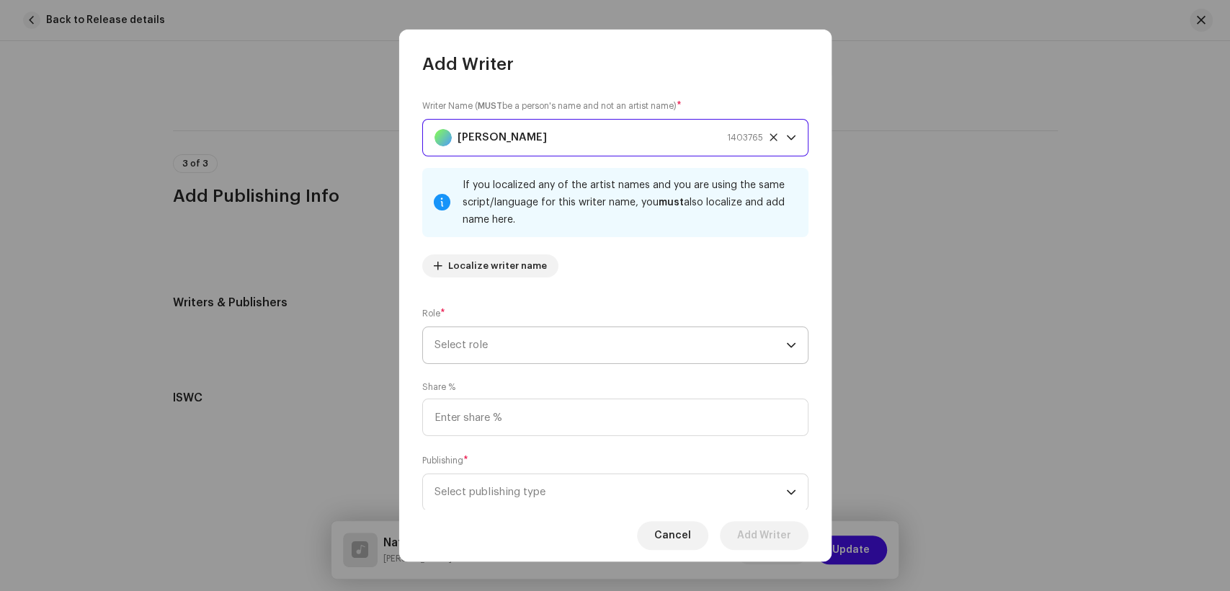
click at [656, 335] on span "Select role" at bounding box center [611, 345] width 352 height 36
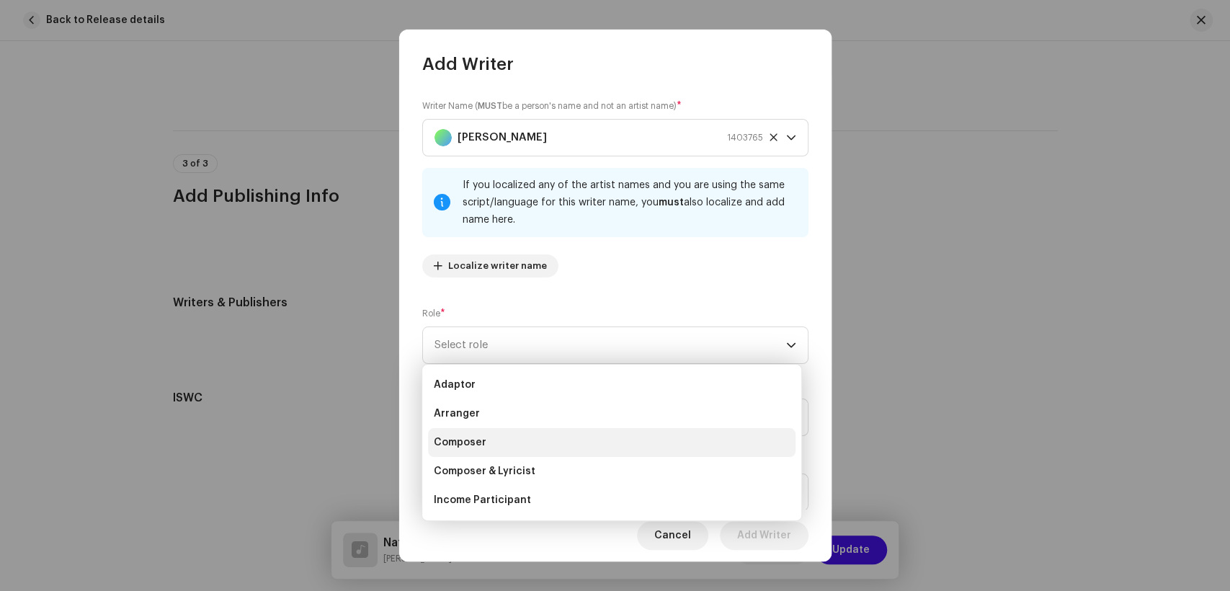
click at [538, 448] on li "Composer" at bounding box center [612, 442] width 368 height 29
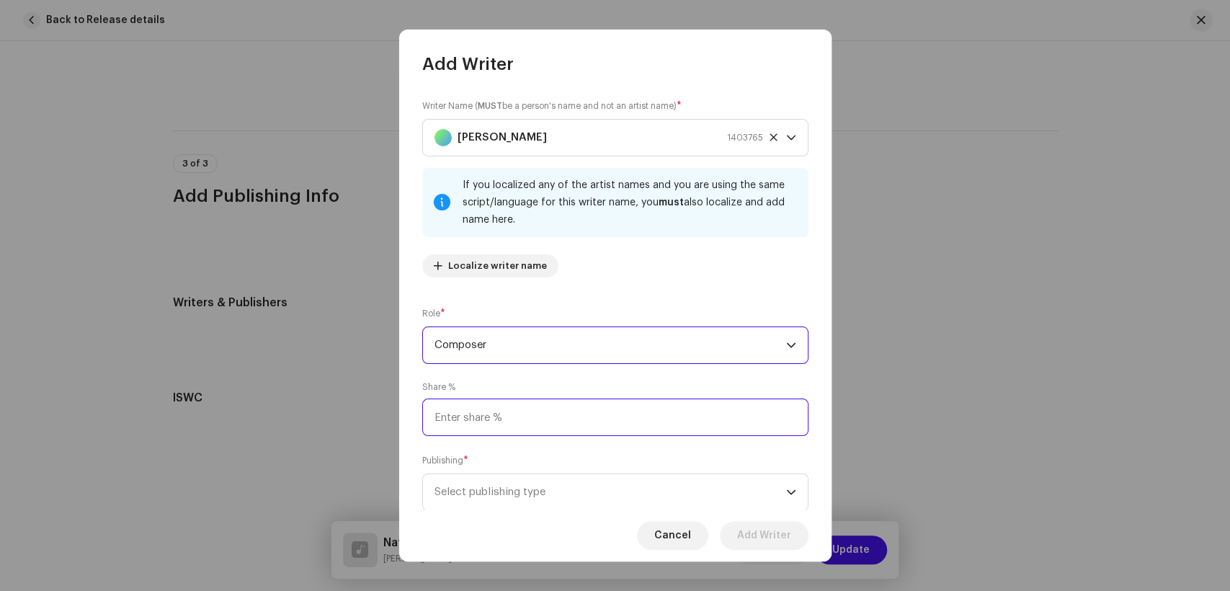
click at [634, 425] on input at bounding box center [615, 417] width 386 height 37
type input "25.00"
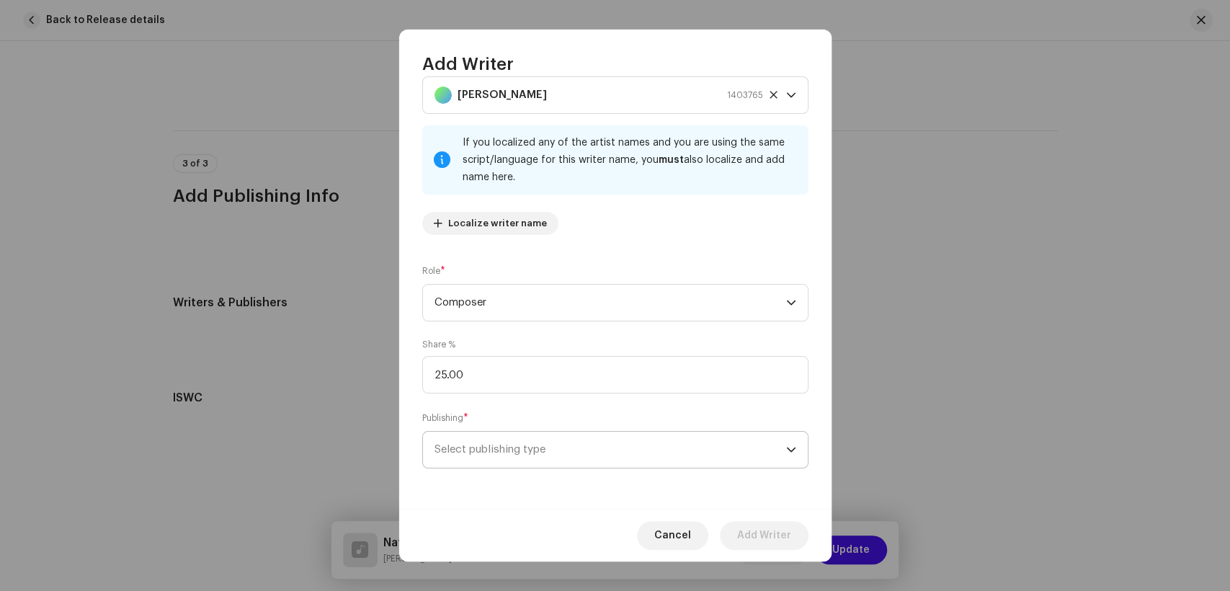
click at [652, 457] on span "Select publishing type" at bounding box center [611, 450] width 352 height 36
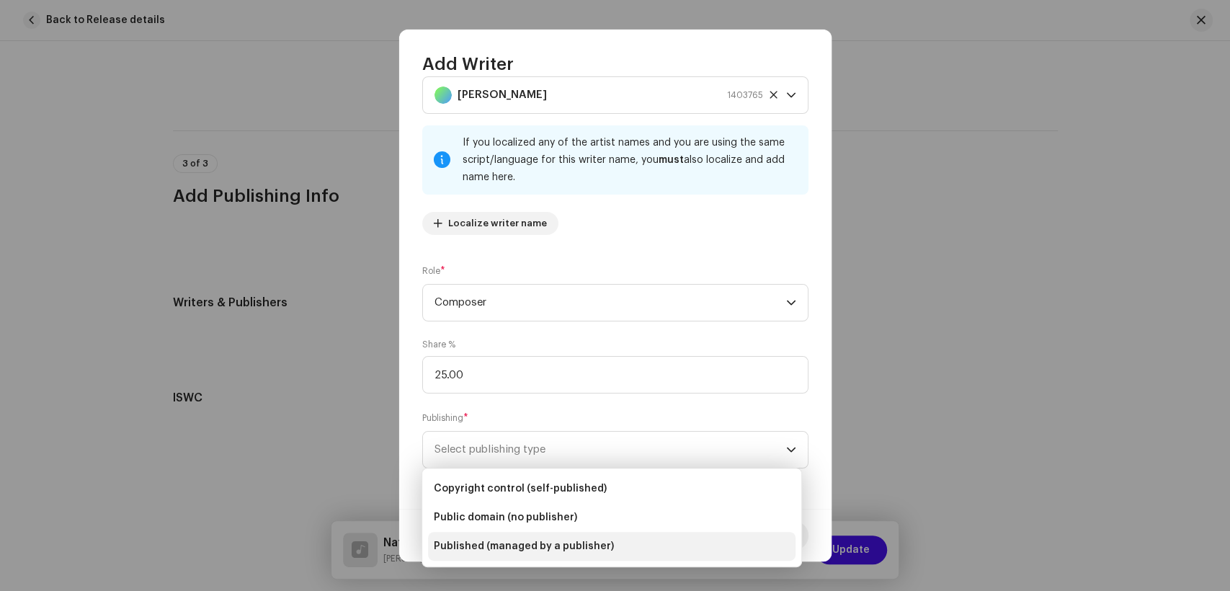
drag, startPoint x: 606, startPoint y: 543, endPoint x: 604, endPoint y: 492, distance: 51.9
click at [606, 543] on li "Published (managed by a publisher)" at bounding box center [612, 546] width 368 height 29
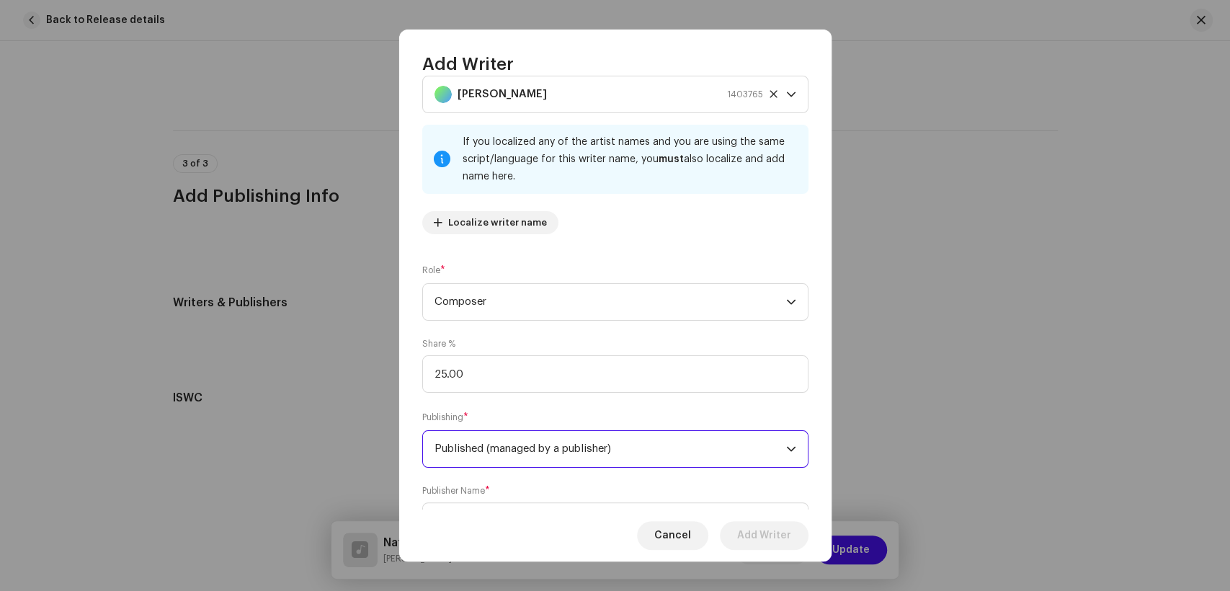
scroll to position [115, 0]
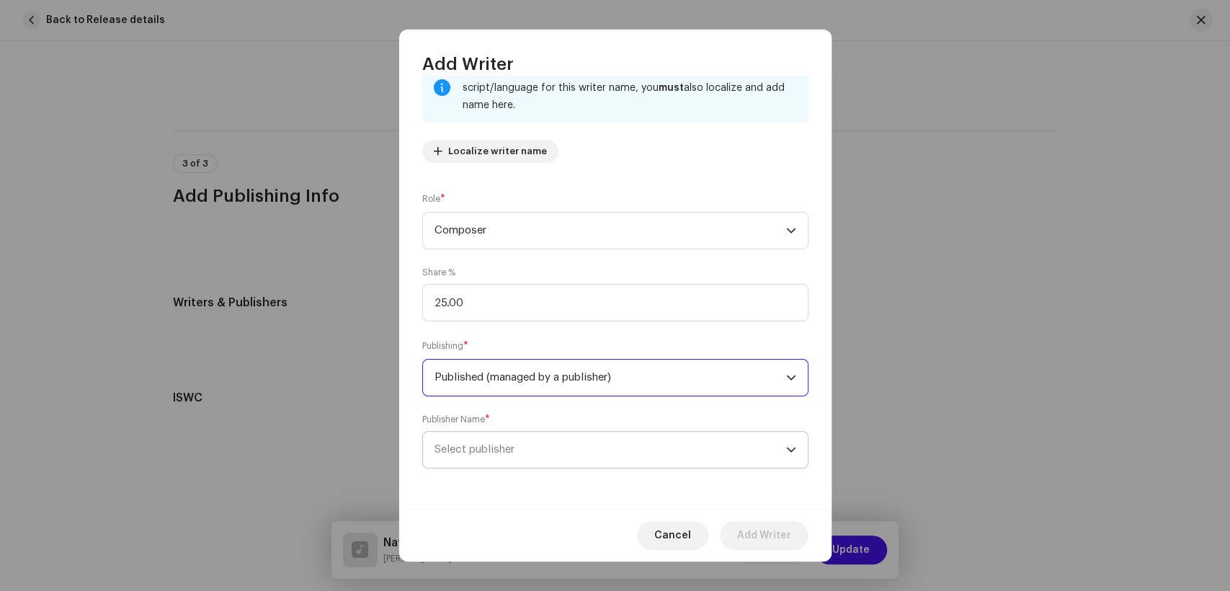
click at [566, 455] on span "Select publisher" at bounding box center [611, 450] width 352 height 36
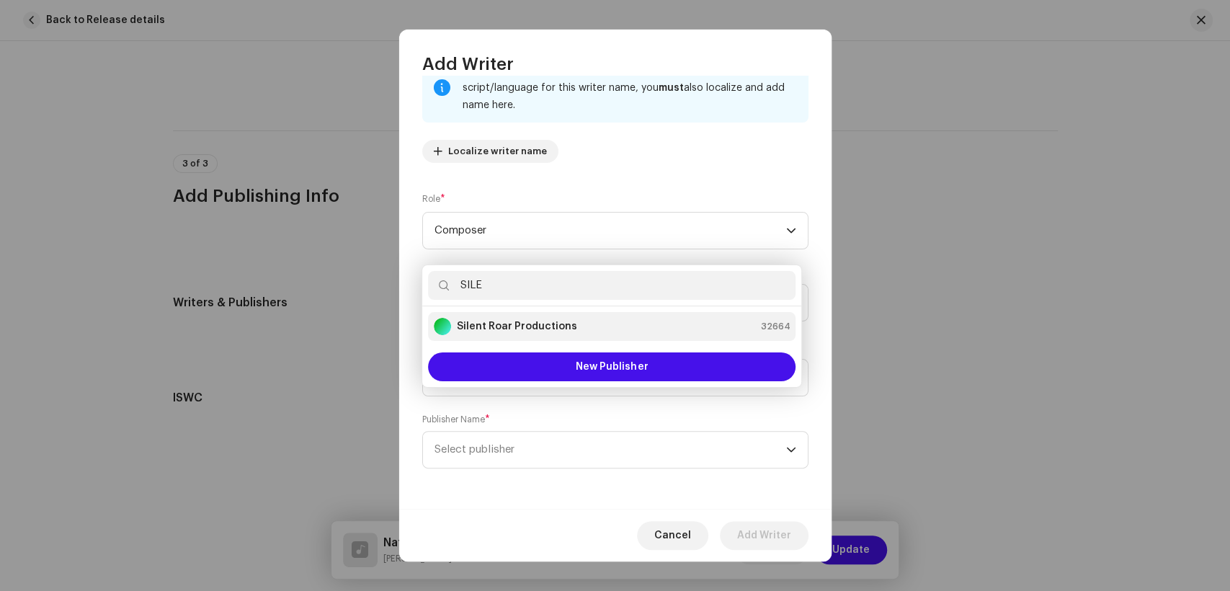
type input "SILE"
click at [509, 320] on strong "Silent Roar Productions" at bounding box center [517, 326] width 120 height 14
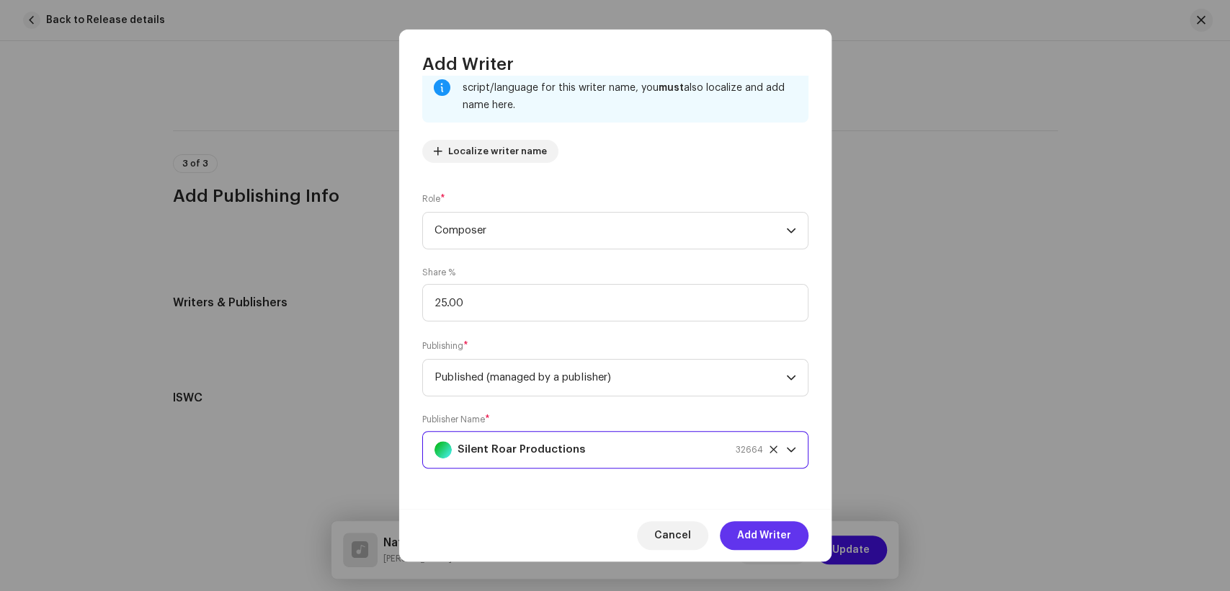
click at [742, 527] on span "Add Writer" at bounding box center [764, 535] width 54 height 29
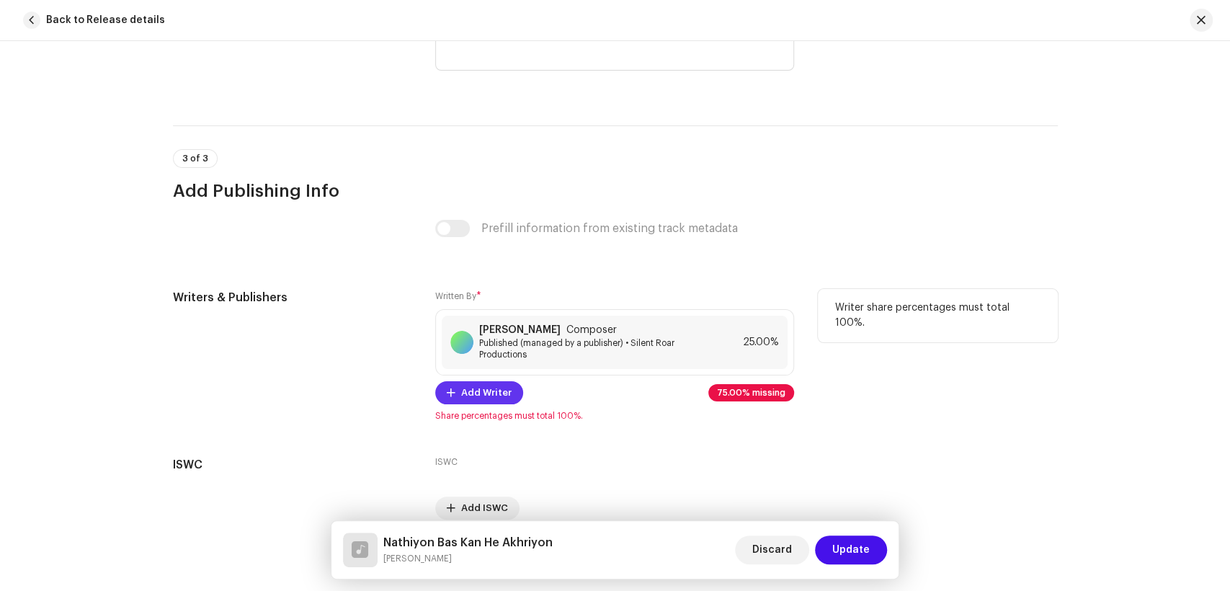
click at [477, 401] on span "Add Writer" at bounding box center [486, 392] width 50 height 29
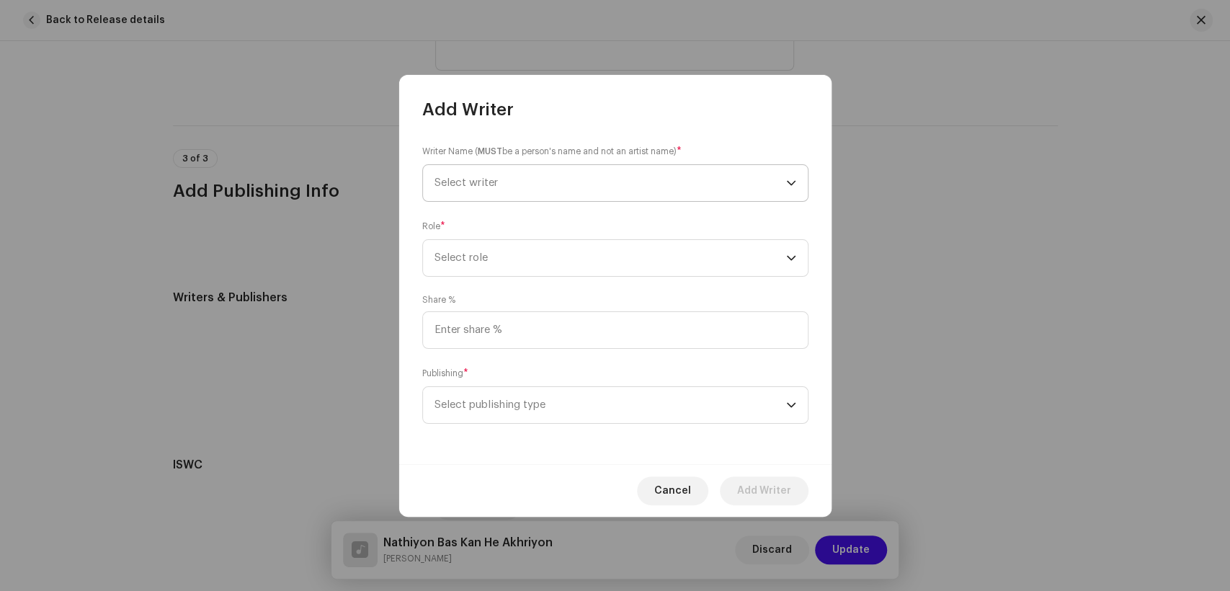
click at [585, 187] on span "Select writer" at bounding box center [611, 183] width 352 height 36
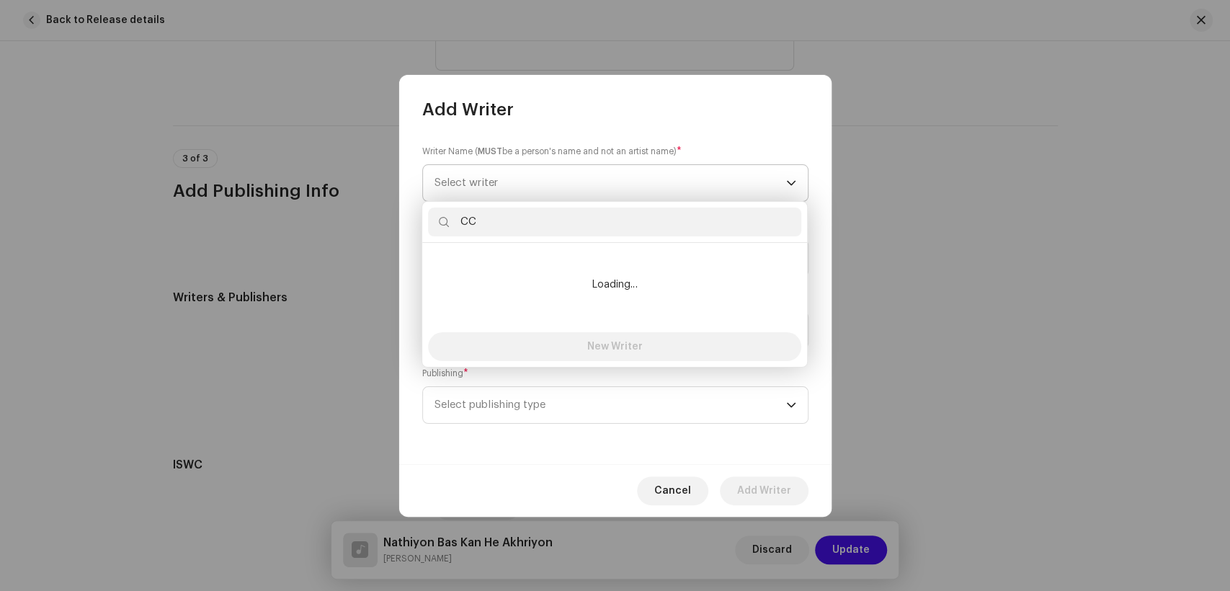
type input "C"
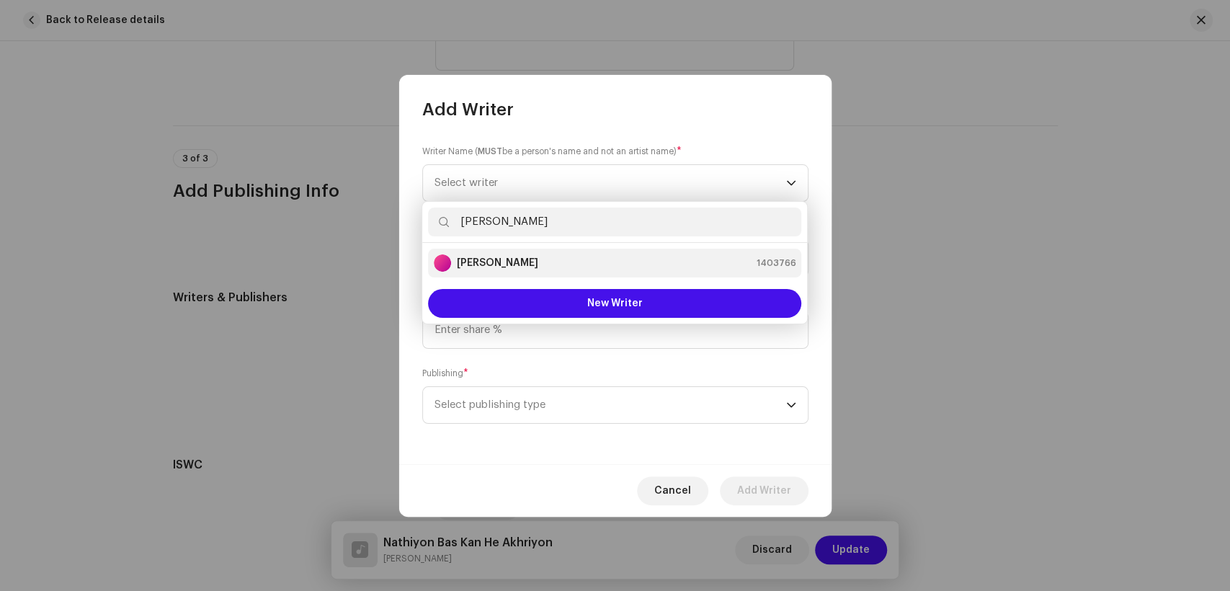
type input "[PERSON_NAME]"
click at [542, 264] on div "[PERSON_NAME] 1403766" at bounding box center [615, 262] width 362 height 17
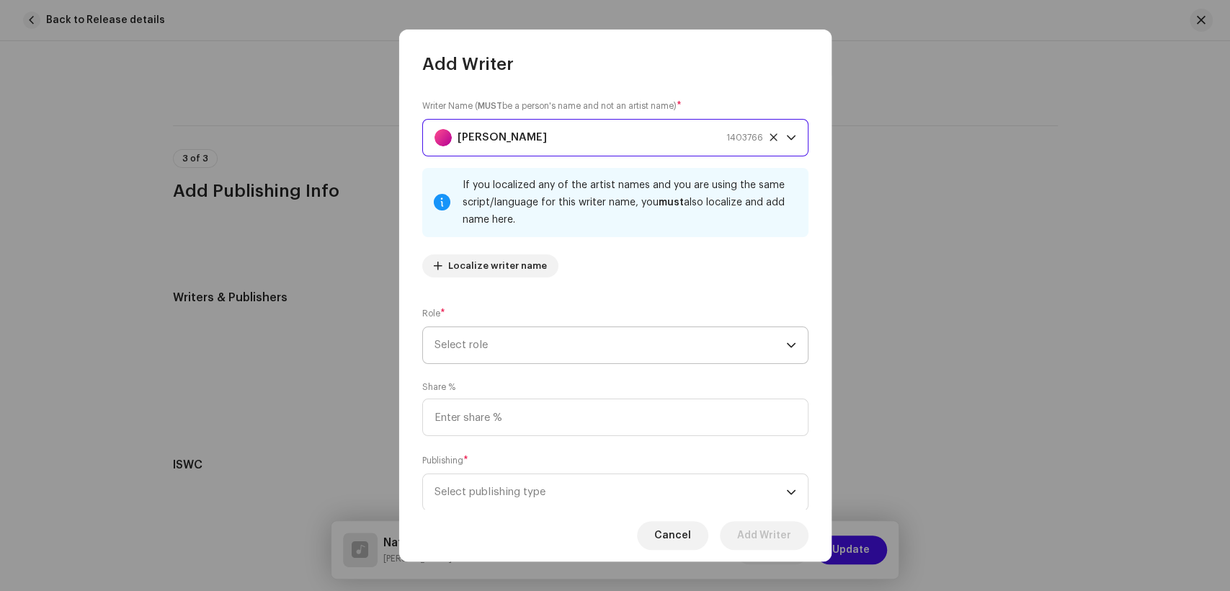
click at [645, 335] on span "Select role" at bounding box center [611, 345] width 352 height 36
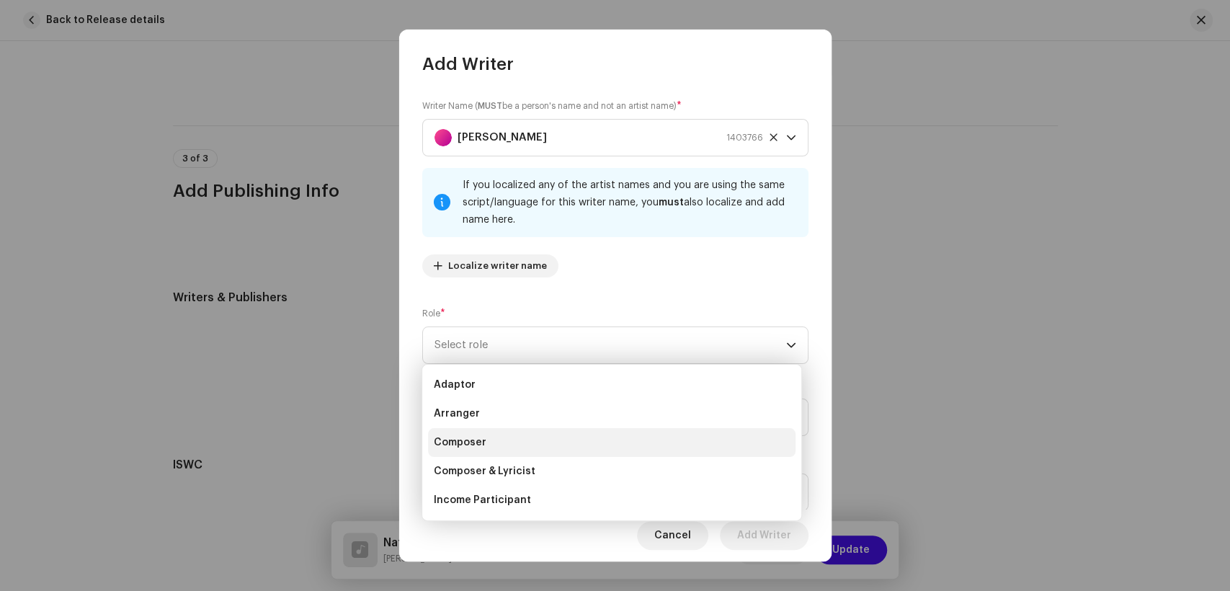
click at [512, 448] on li "Composer" at bounding box center [612, 442] width 368 height 29
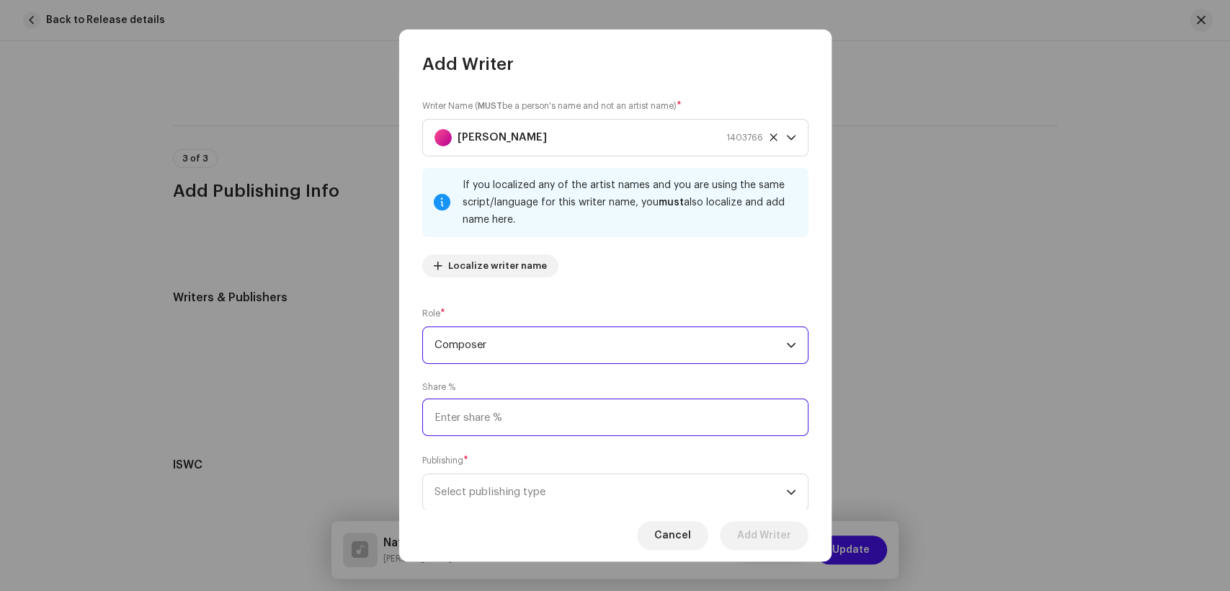
click at [583, 406] on input at bounding box center [615, 417] width 386 height 37
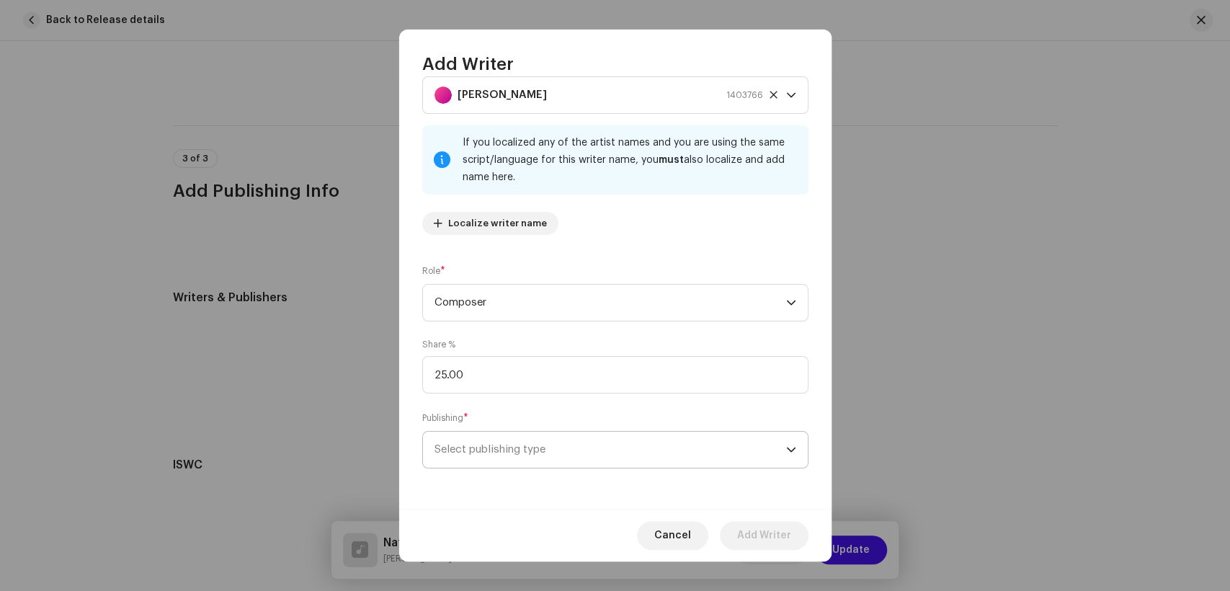
click at [597, 453] on span "Select publishing type" at bounding box center [611, 450] width 352 height 36
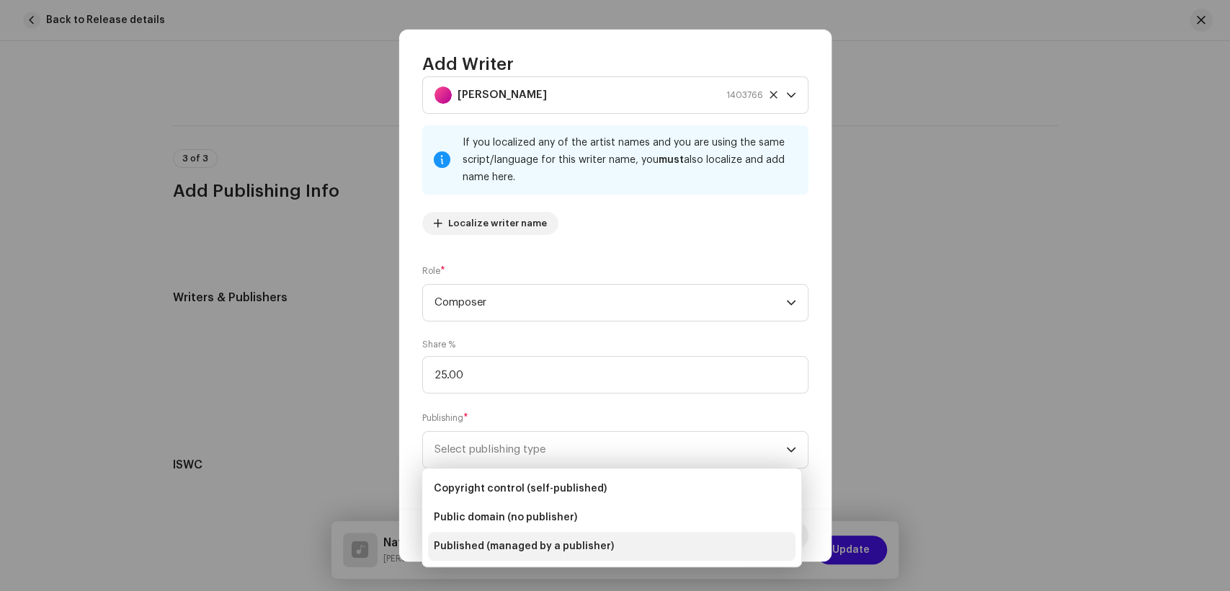
click at [572, 546] on span "Published (managed by a publisher)" at bounding box center [524, 546] width 180 height 14
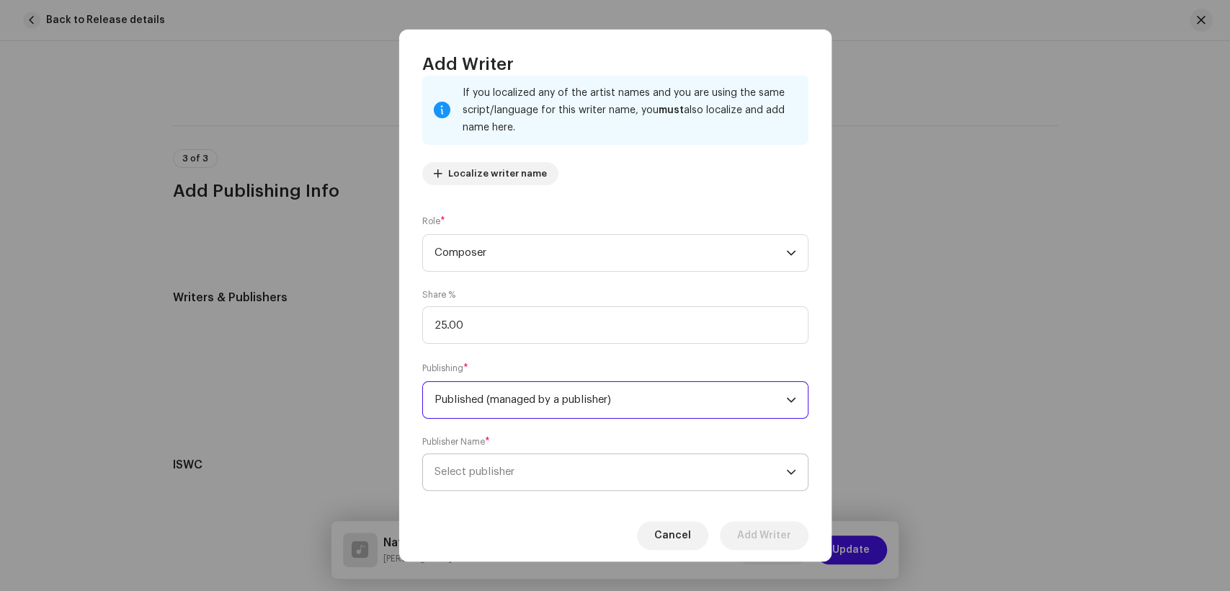
scroll to position [115, 0]
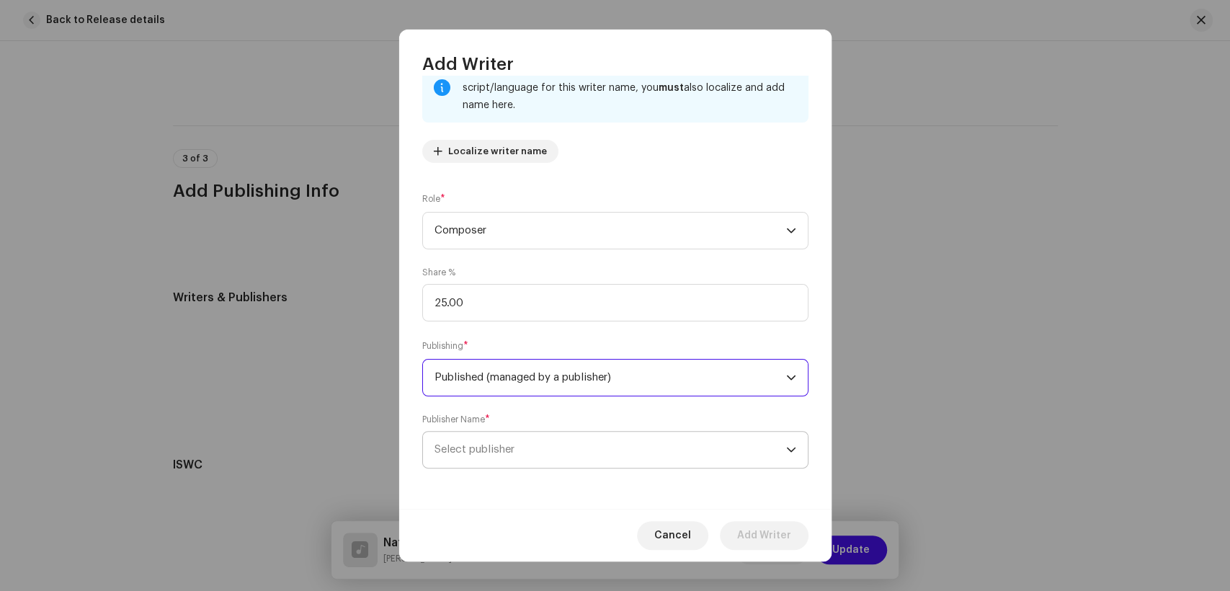
click at [605, 466] on span "Select publisher" at bounding box center [611, 450] width 352 height 36
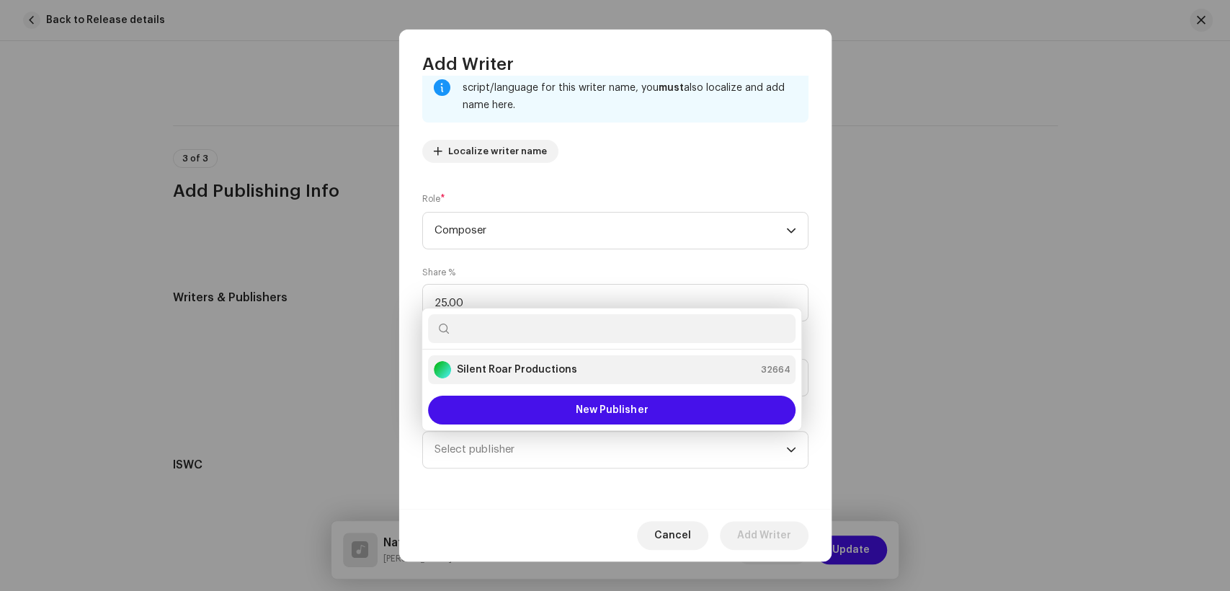
click at [525, 373] on strong "Silent Roar Productions" at bounding box center [517, 370] width 120 height 14
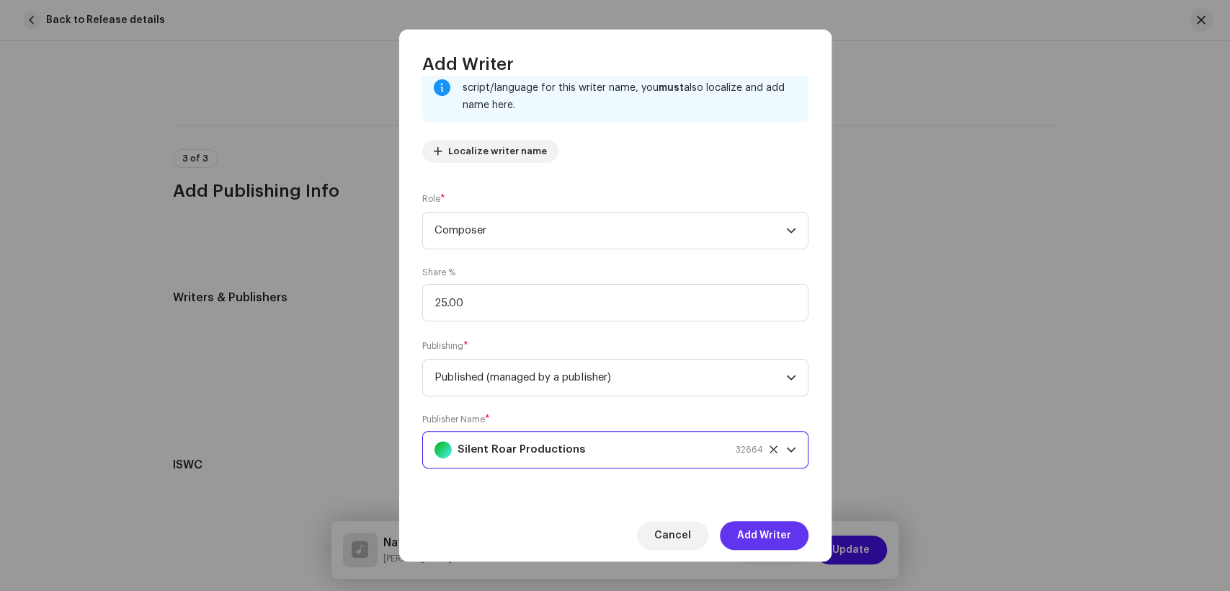
click at [770, 530] on span "Add Writer" at bounding box center [764, 535] width 54 height 29
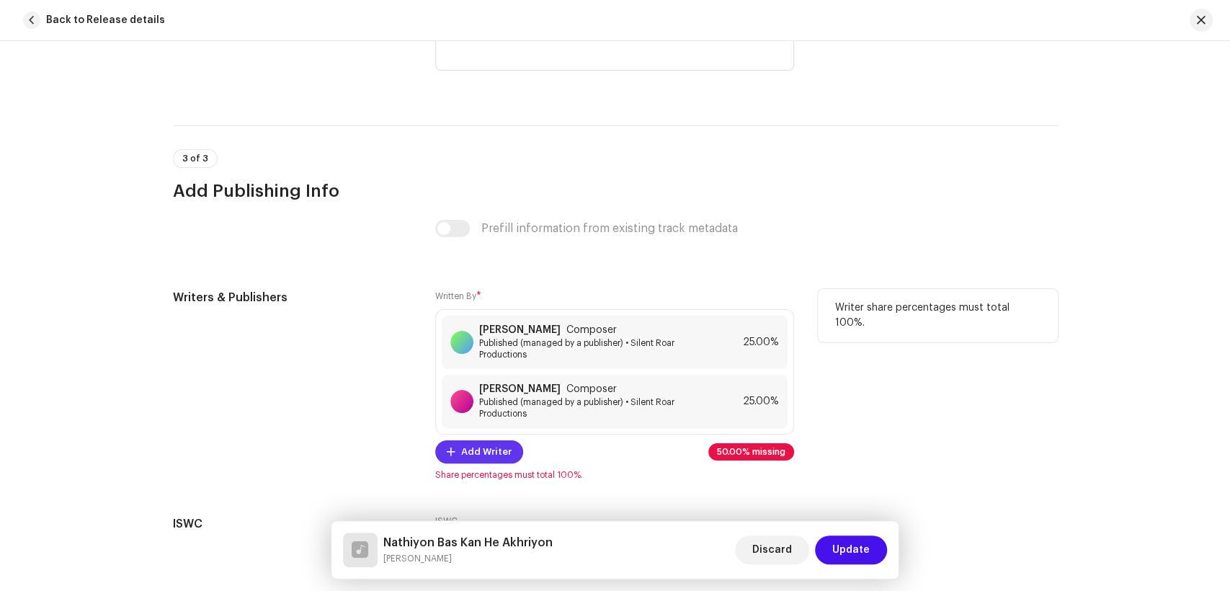
click at [493, 457] on span "Add Writer" at bounding box center [486, 451] width 50 height 29
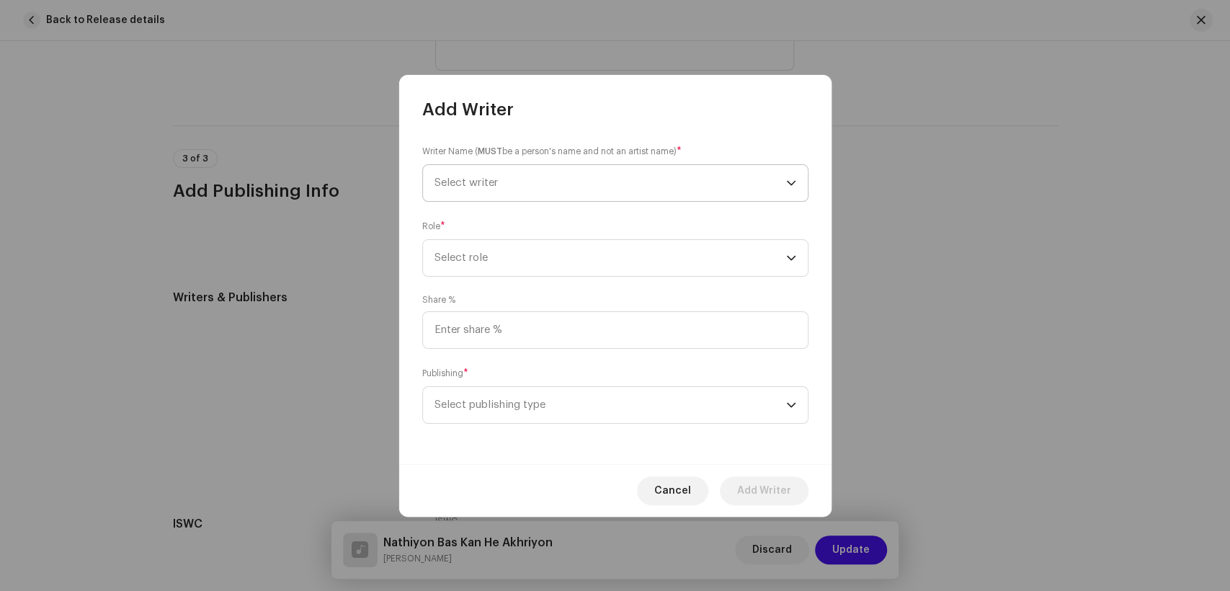
click at [610, 184] on span "Select writer" at bounding box center [611, 183] width 352 height 36
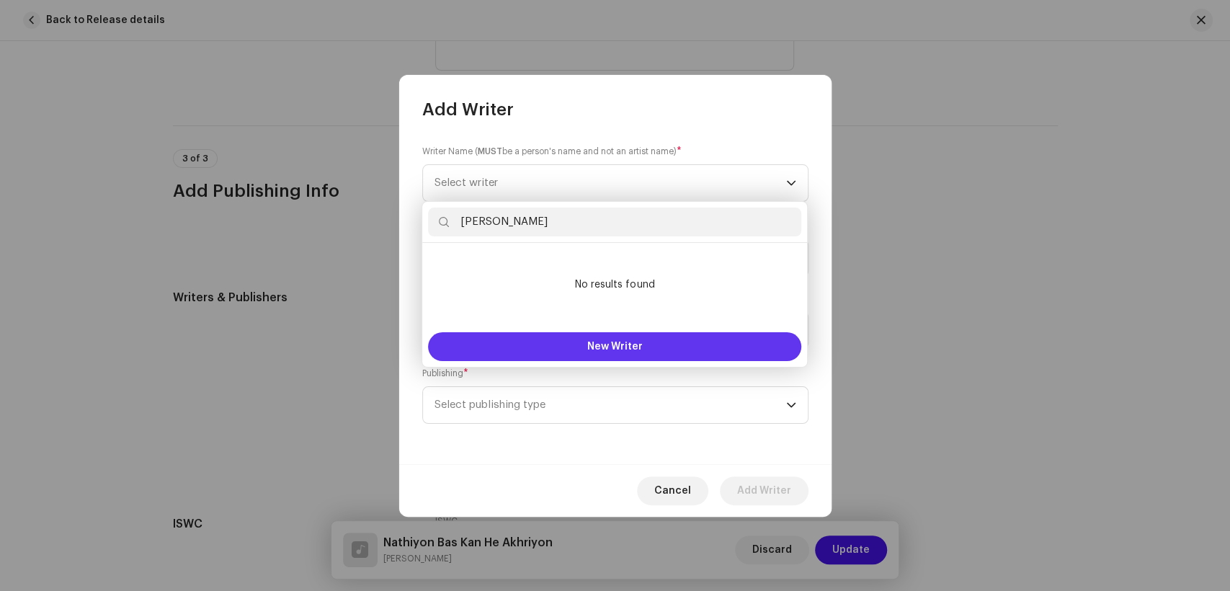
click at [548, 338] on button "New Writer" at bounding box center [614, 346] width 373 height 29
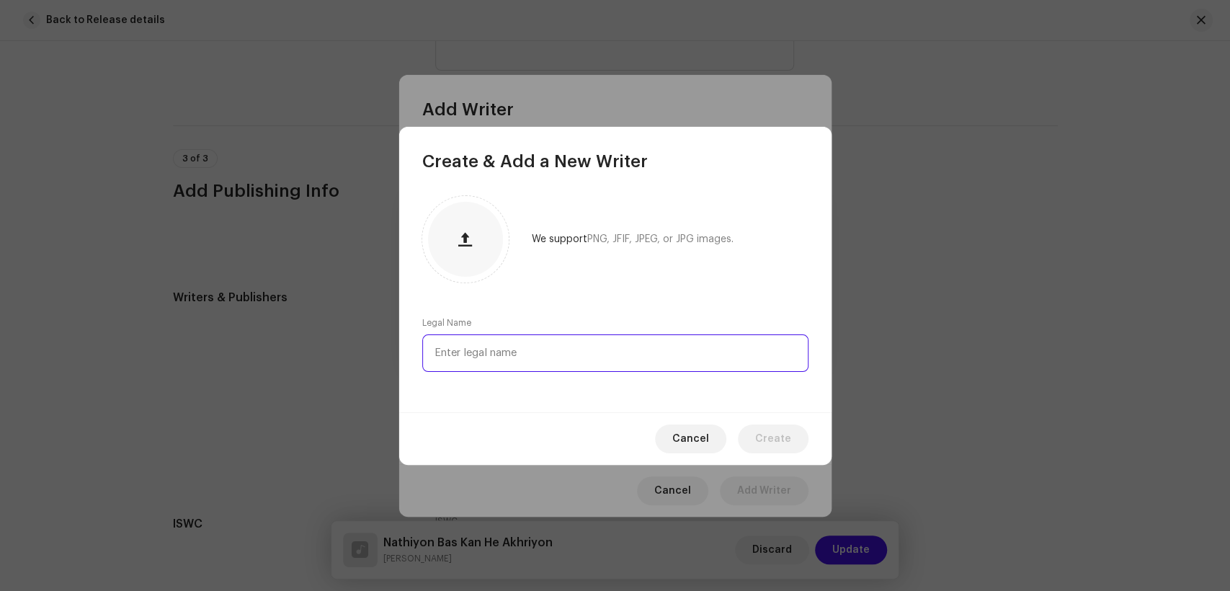
click at [602, 361] on input "text" at bounding box center [615, 352] width 386 height 37
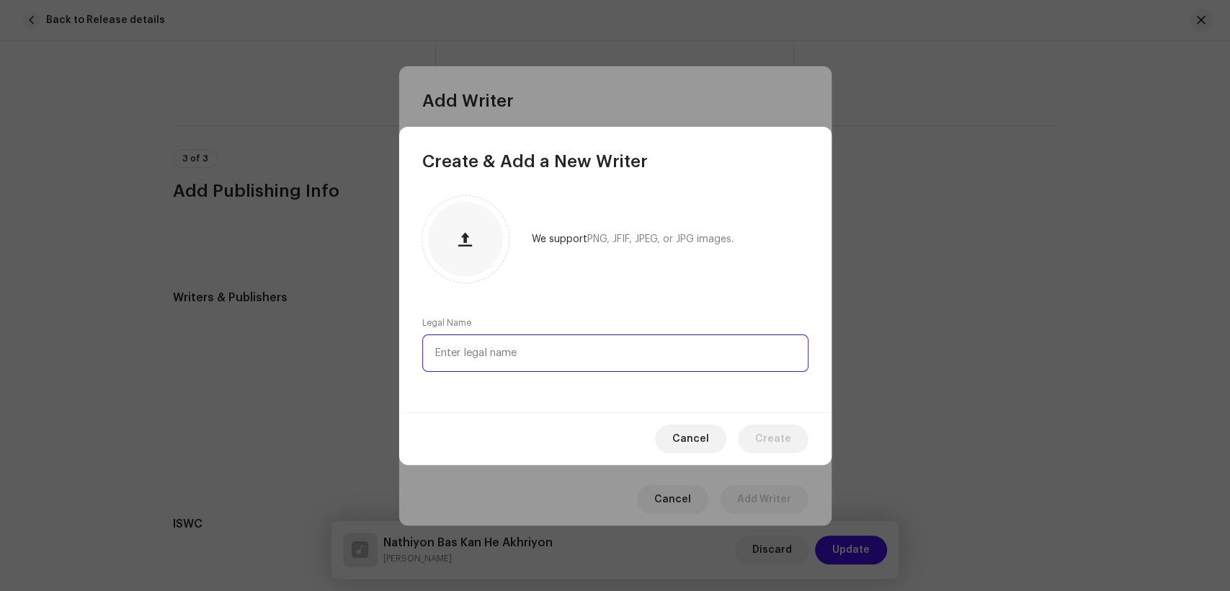
paste input "Fayaz Metlo"
click at [770, 437] on span "Create" at bounding box center [773, 439] width 36 height 29
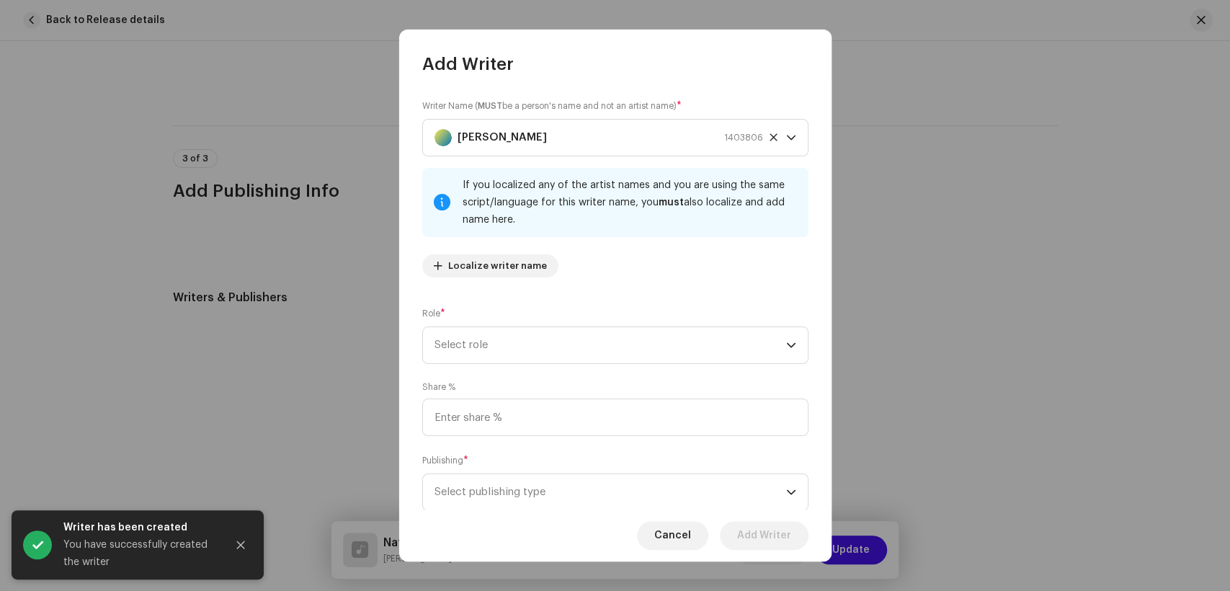
click at [556, 278] on div "Writer Name ( MUST be a person's name and not an artist name) * Fayaz Metlo 140…" at bounding box center [615, 194] width 386 height 190
click at [564, 339] on span "Select role" at bounding box center [611, 345] width 352 height 36
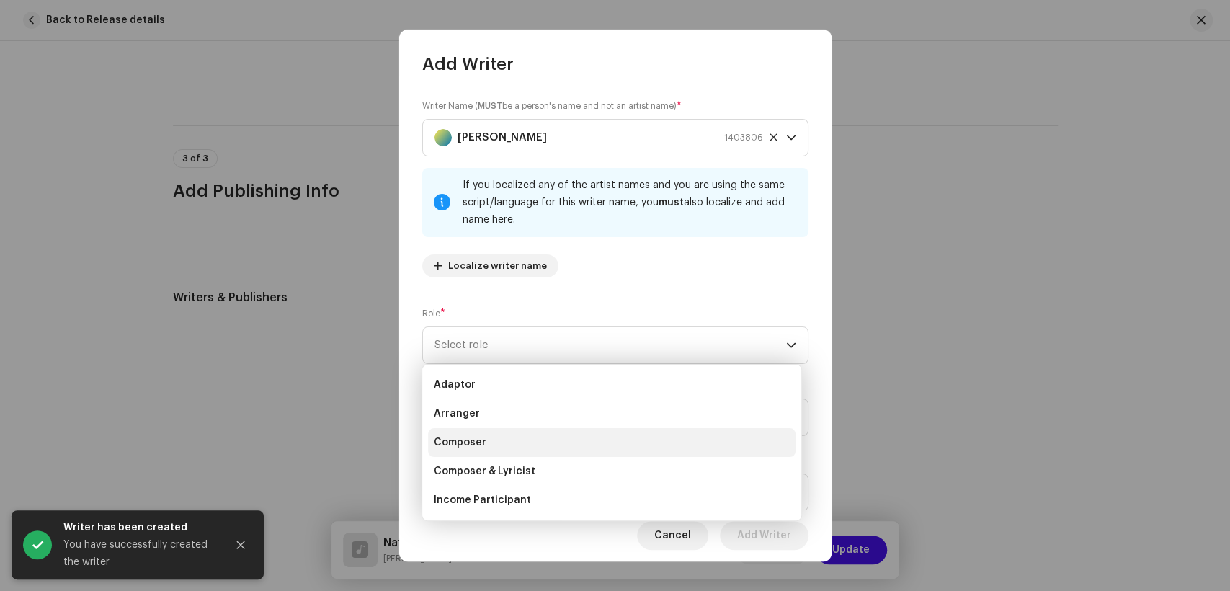
scroll to position [80, 0]
click at [461, 439] on li "Lyricist" at bounding box center [612, 449] width 368 height 29
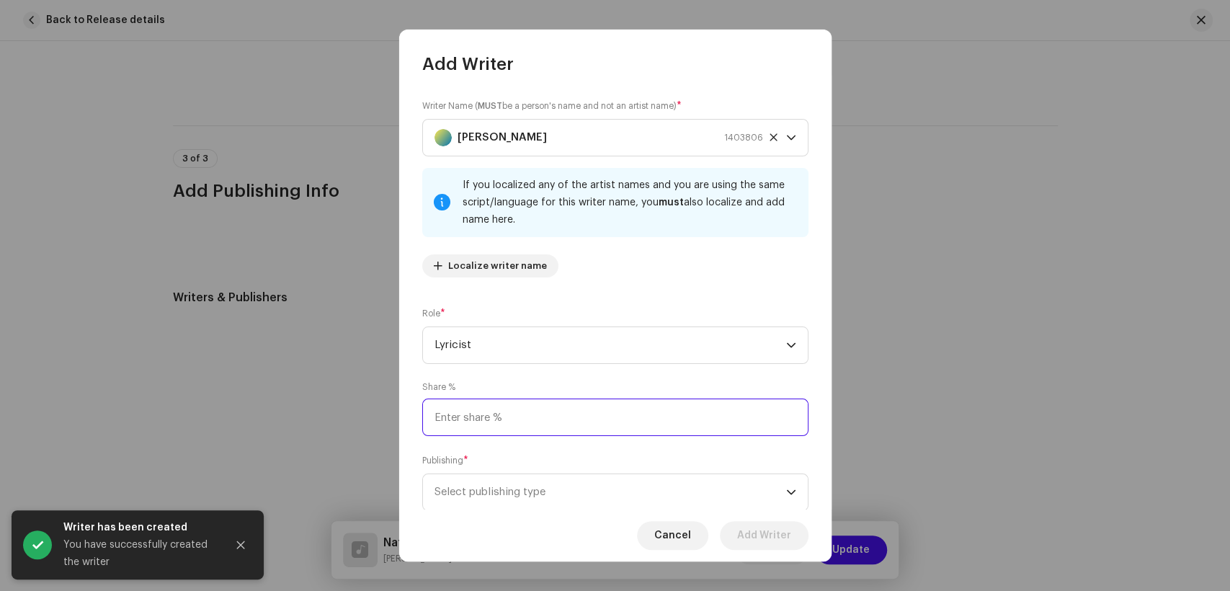
click at [561, 409] on input at bounding box center [615, 417] width 386 height 37
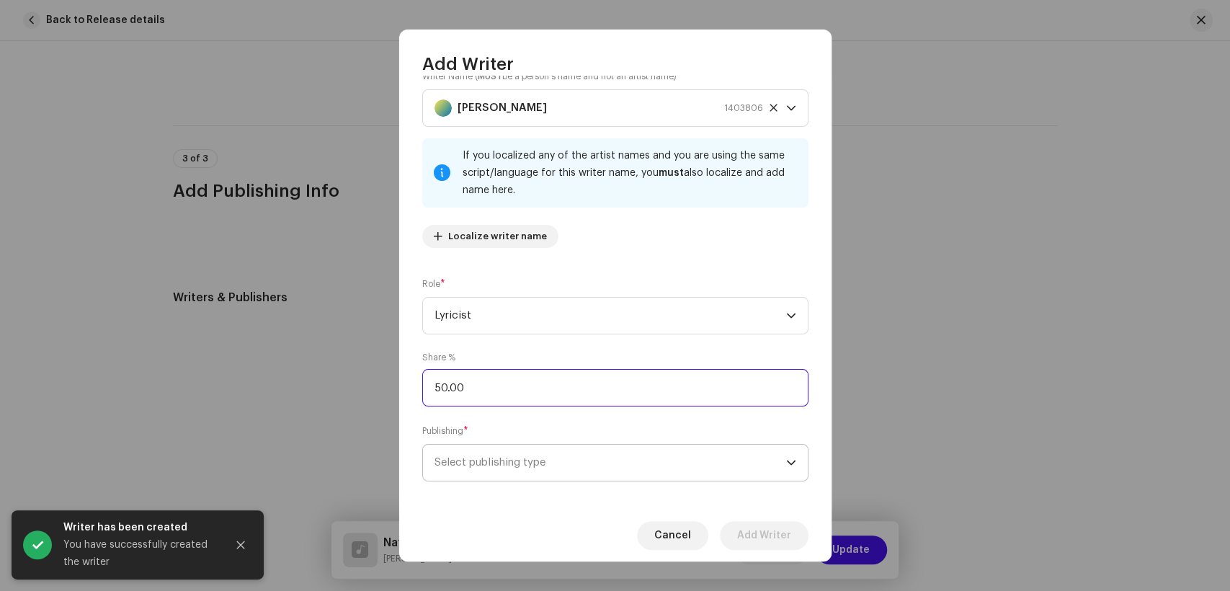
scroll to position [43, 0]
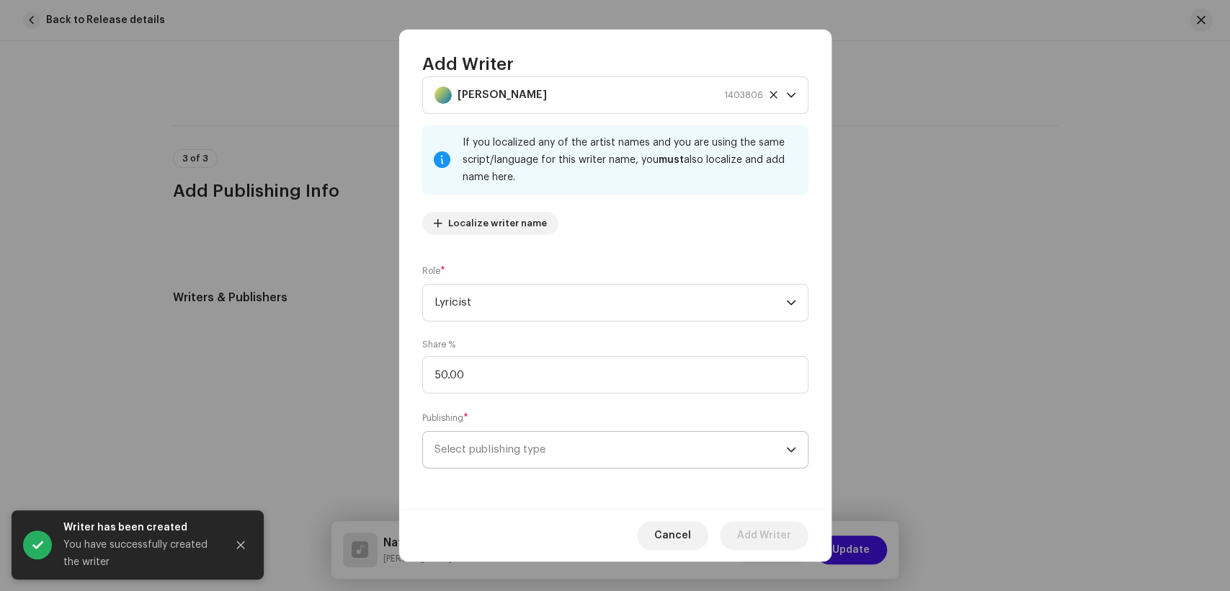
click at [577, 452] on span "Select publishing type" at bounding box center [611, 450] width 352 height 36
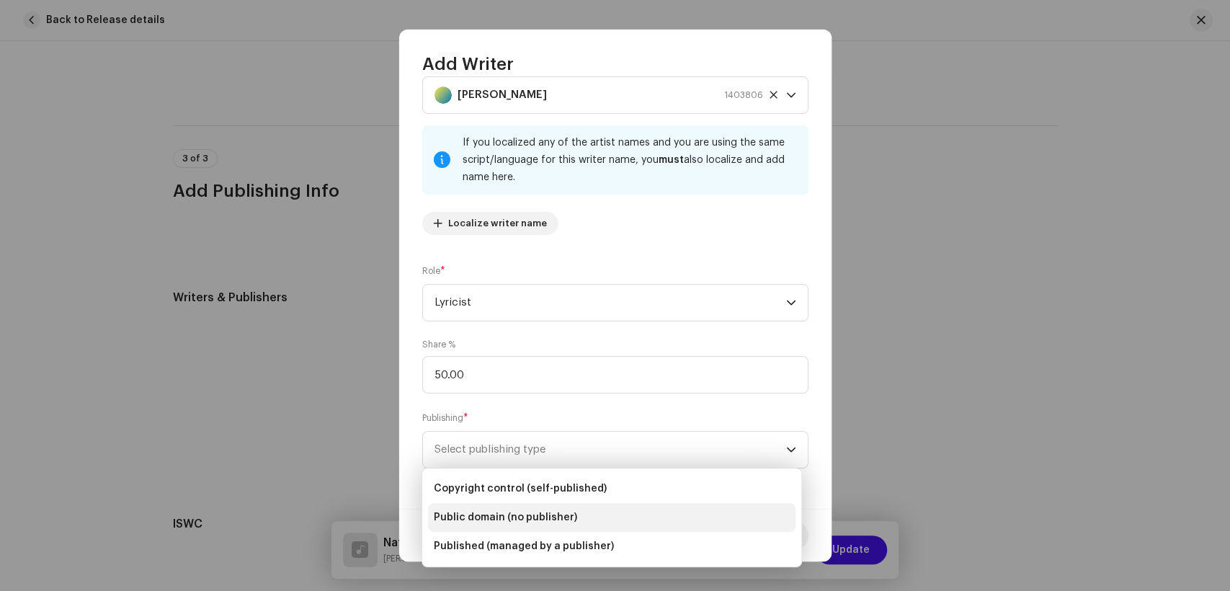
click at [572, 543] on span "Published (managed by a publisher)" at bounding box center [524, 546] width 180 height 14
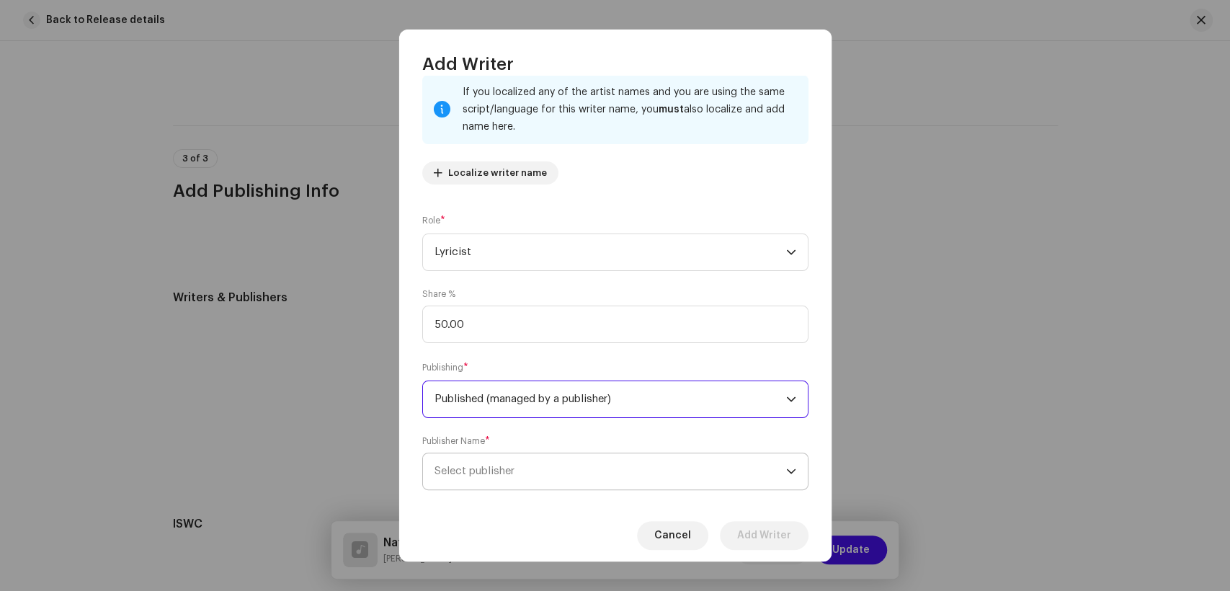
scroll to position [115, 0]
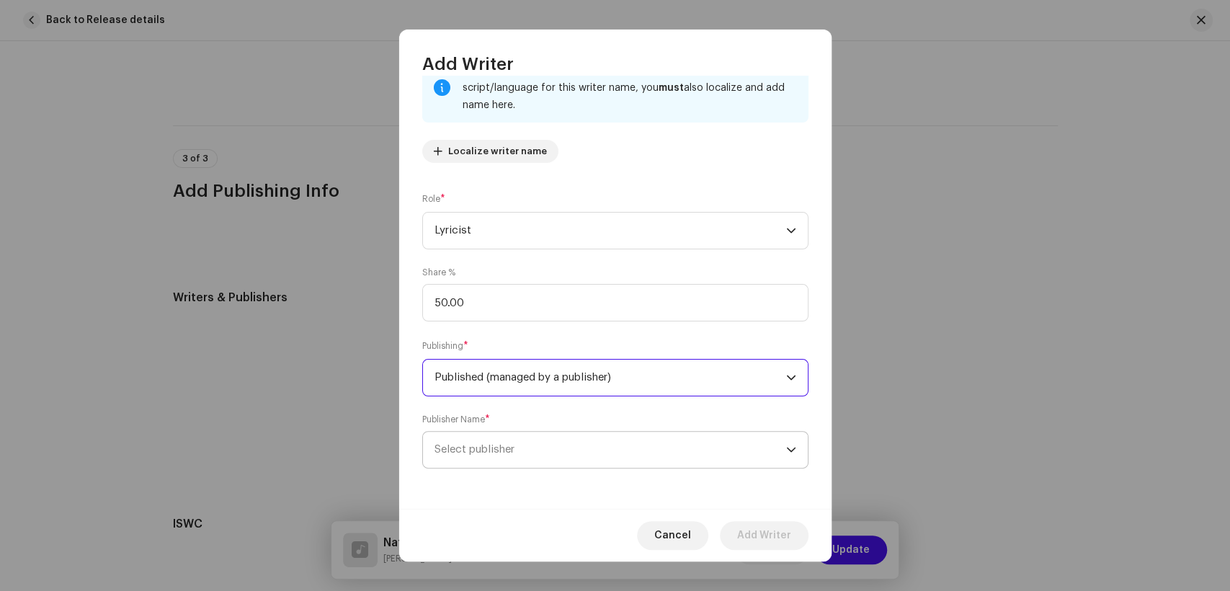
click at [582, 457] on span "Select publisher" at bounding box center [611, 450] width 352 height 36
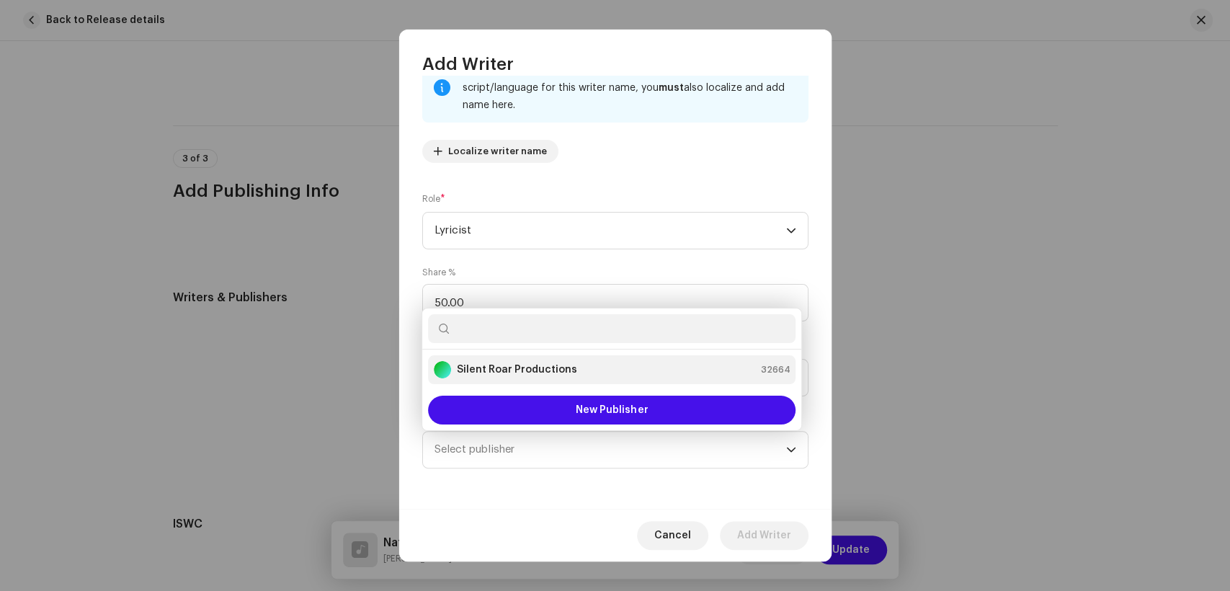
click at [600, 368] on div "Silent Roar Productions 32664" at bounding box center [612, 369] width 356 height 17
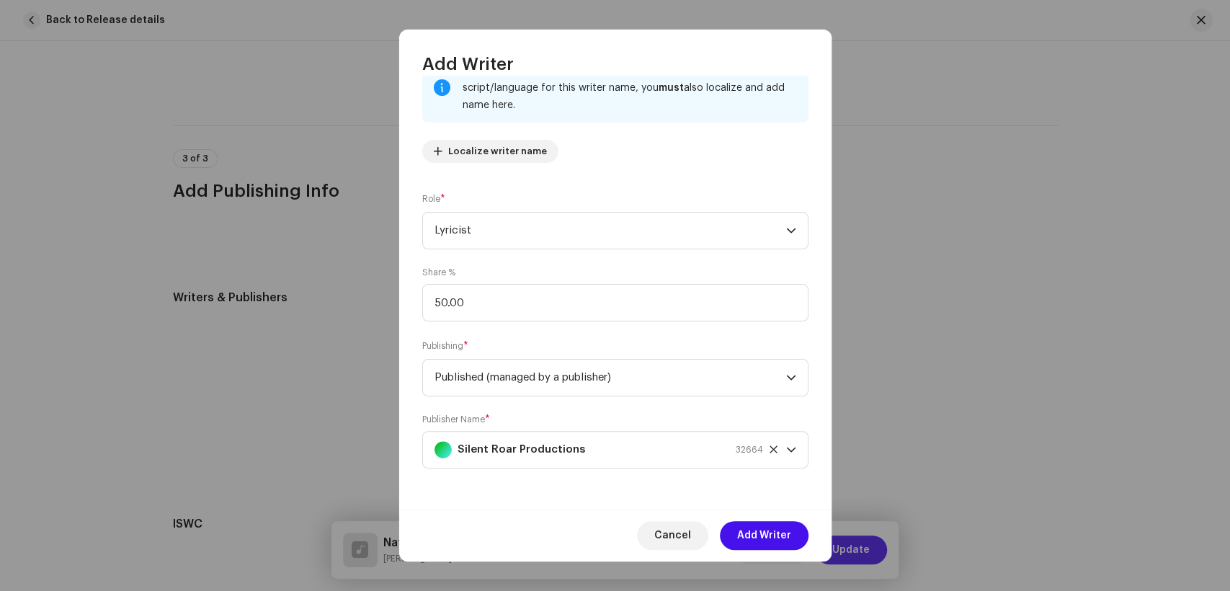
drag, startPoint x: 786, startPoint y: 542, endPoint x: 882, endPoint y: 553, distance: 97.2
click at [786, 541] on span "Add Writer" at bounding box center [764, 535] width 54 height 29
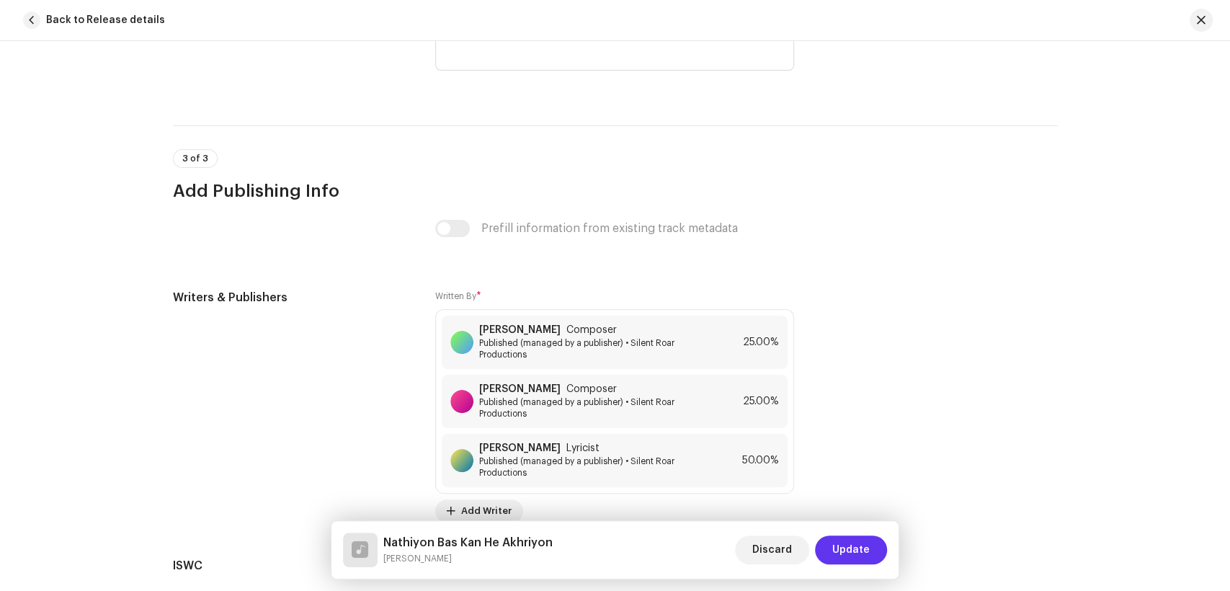
click at [866, 555] on span "Update" at bounding box center [850, 549] width 37 height 29
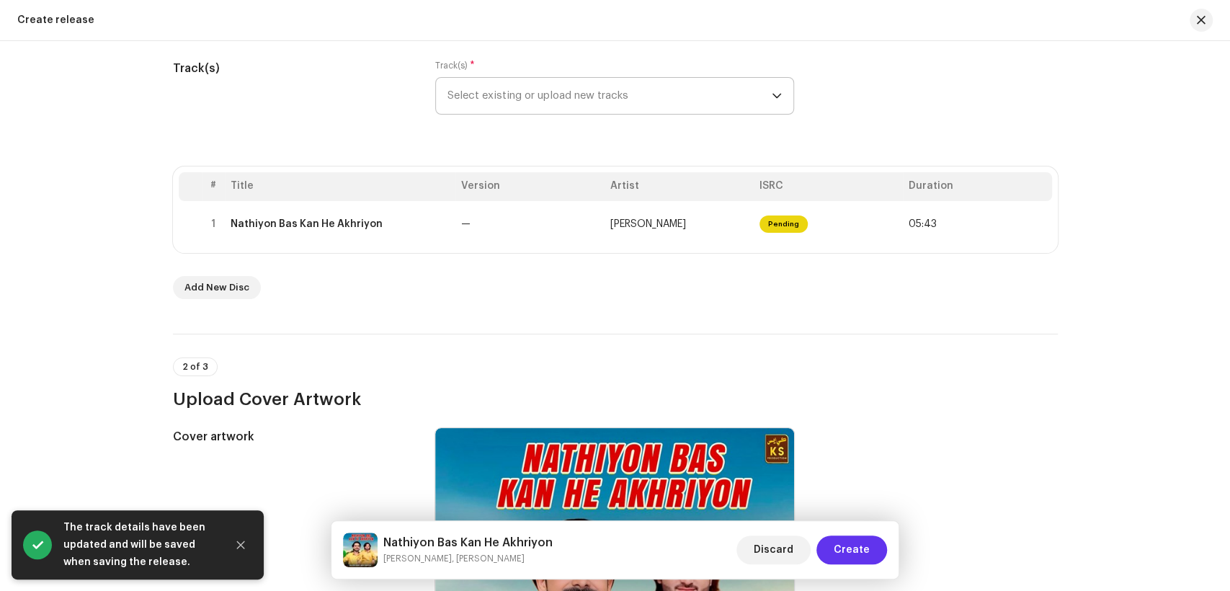
click at [850, 552] on span "Create" at bounding box center [852, 549] width 36 height 29
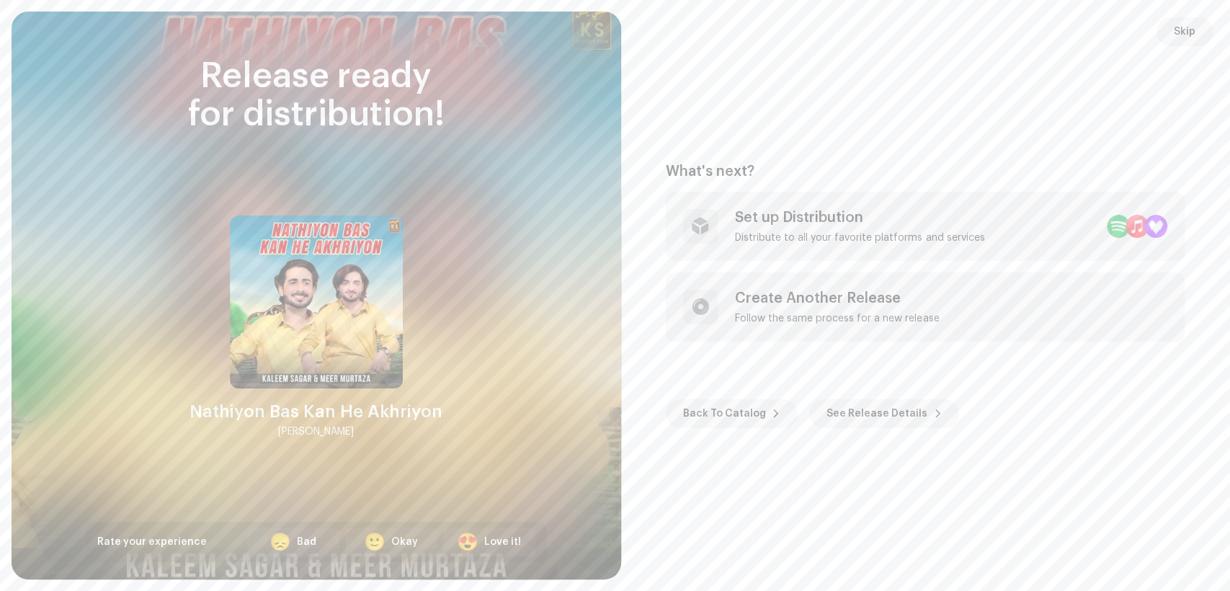
click at [997, 134] on div "What's next? Set up Distribution Distribute to all your favorite platforms and …" at bounding box center [926, 295] width 575 height 533
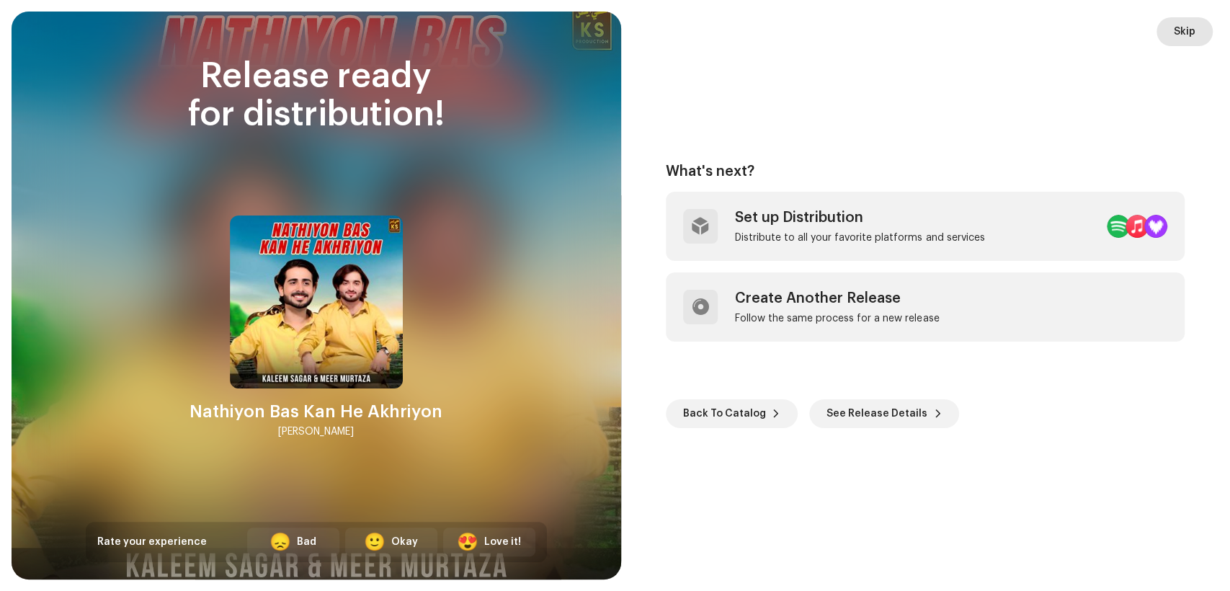
click at [1181, 32] on span "Skip" at bounding box center [1185, 31] width 22 height 29
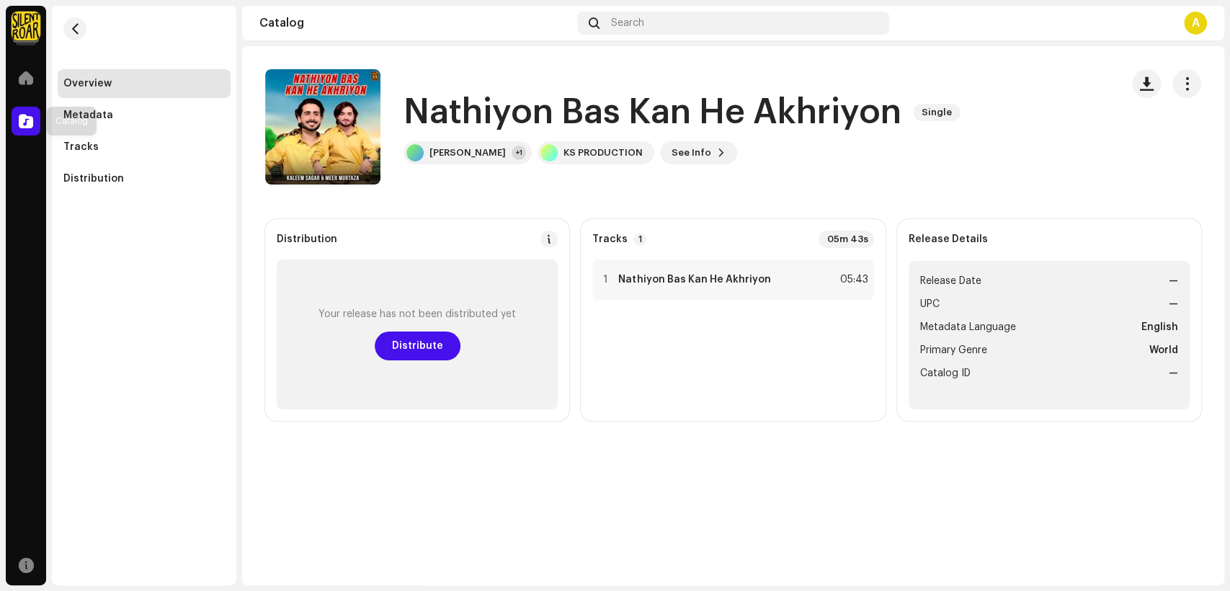
click at [21, 116] on span at bounding box center [26, 121] width 14 height 12
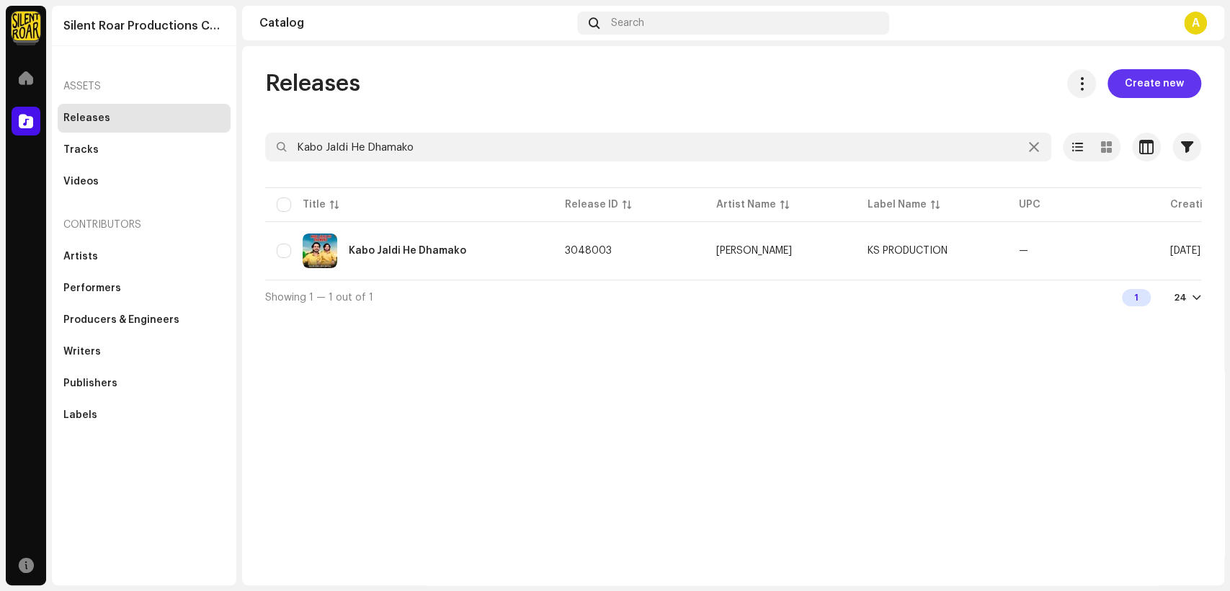
click at [1172, 76] on span "Create new" at bounding box center [1154, 83] width 59 height 29
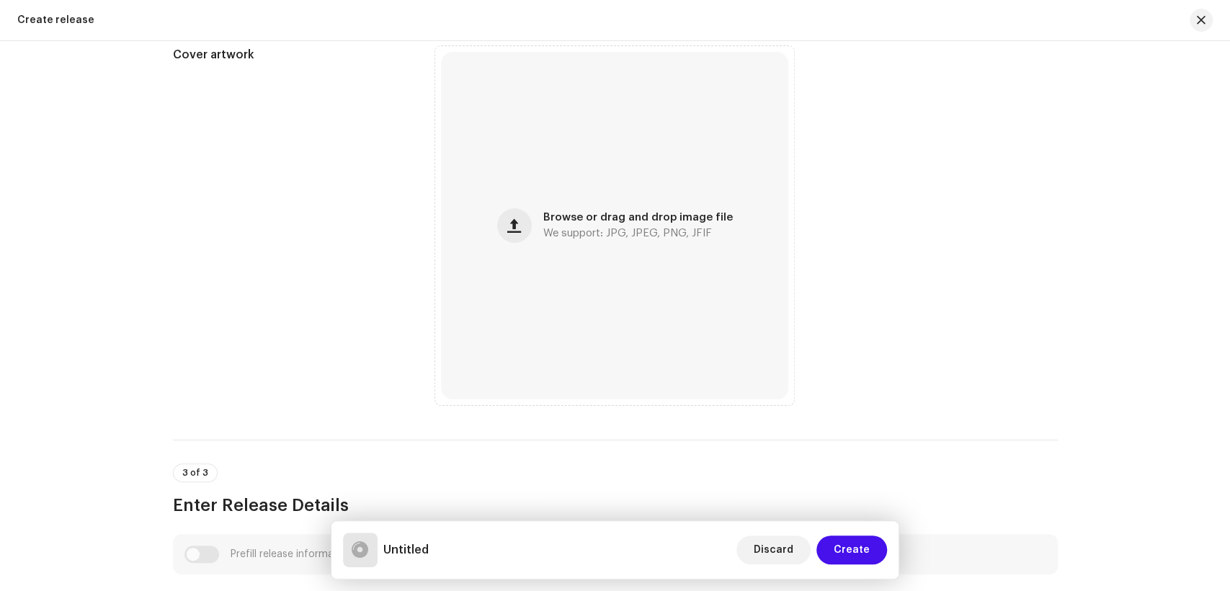
scroll to position [400, 0]
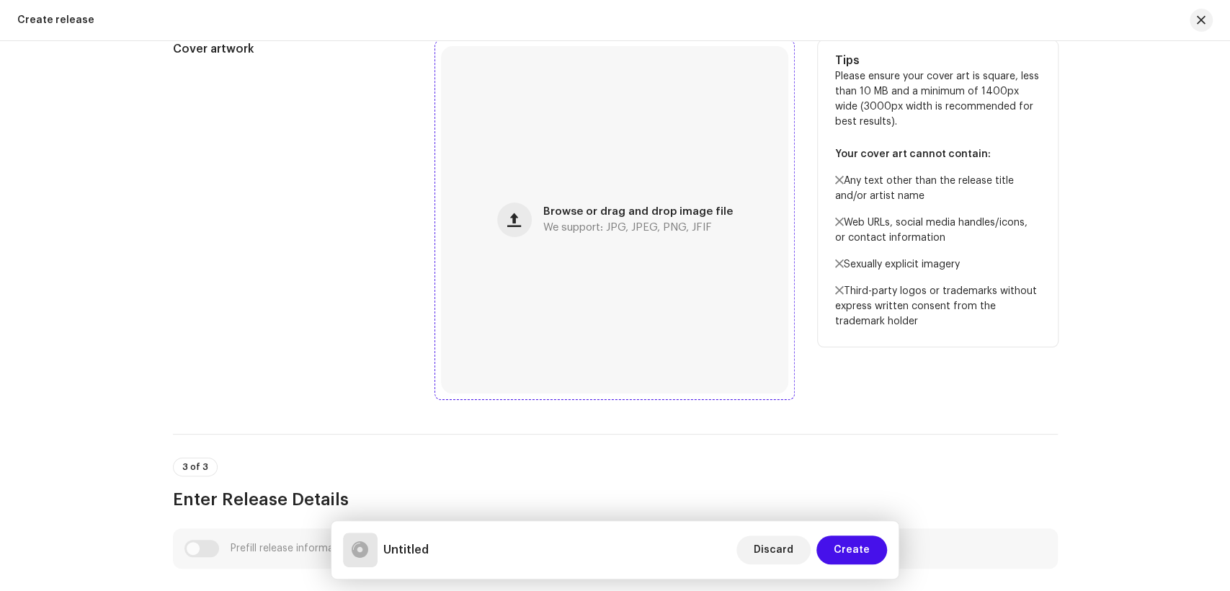
click at [588, 163] on div "Browse or drag and drop image file We support: JPG, JPEG, PNG, JFIF" at bounding box center [614, 219] width 347 height 347
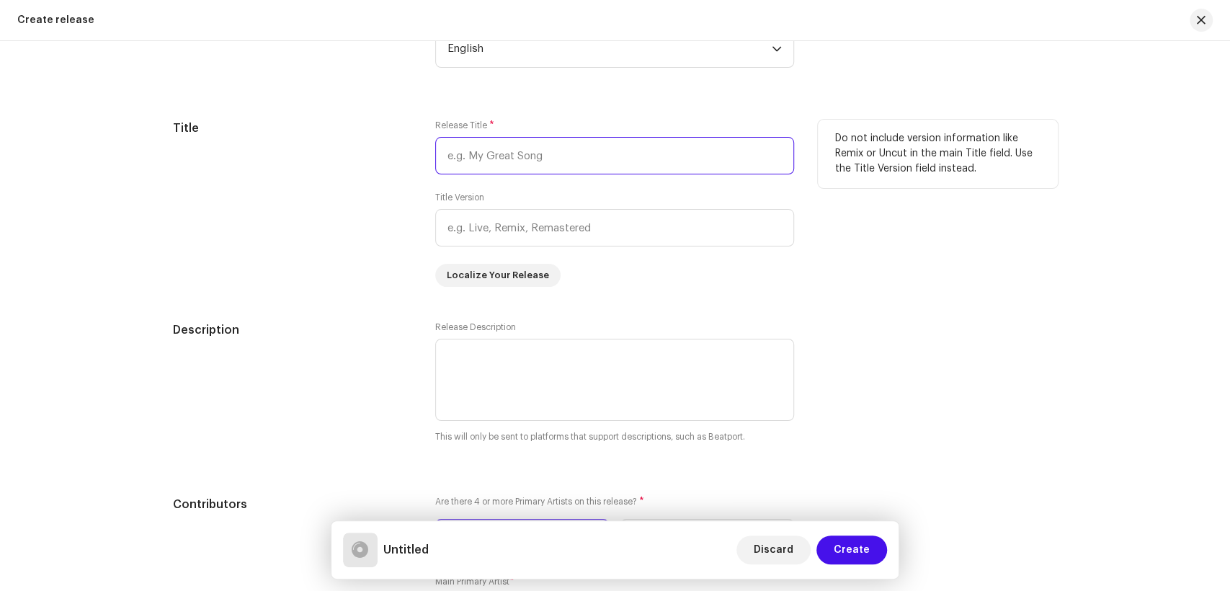
click at [507, 156] on input "text" at bounding box center [614, 155] width 359 height 37
paste input "Pahenja Mukhe Sahandai E Nahen"
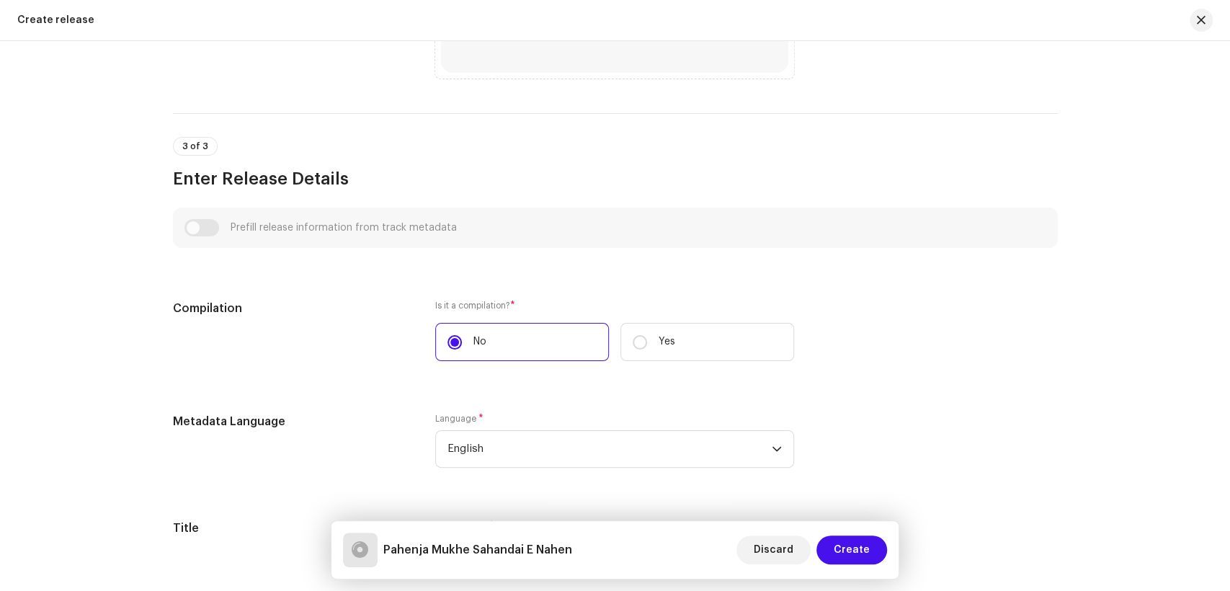
scroll to position [320, 0]
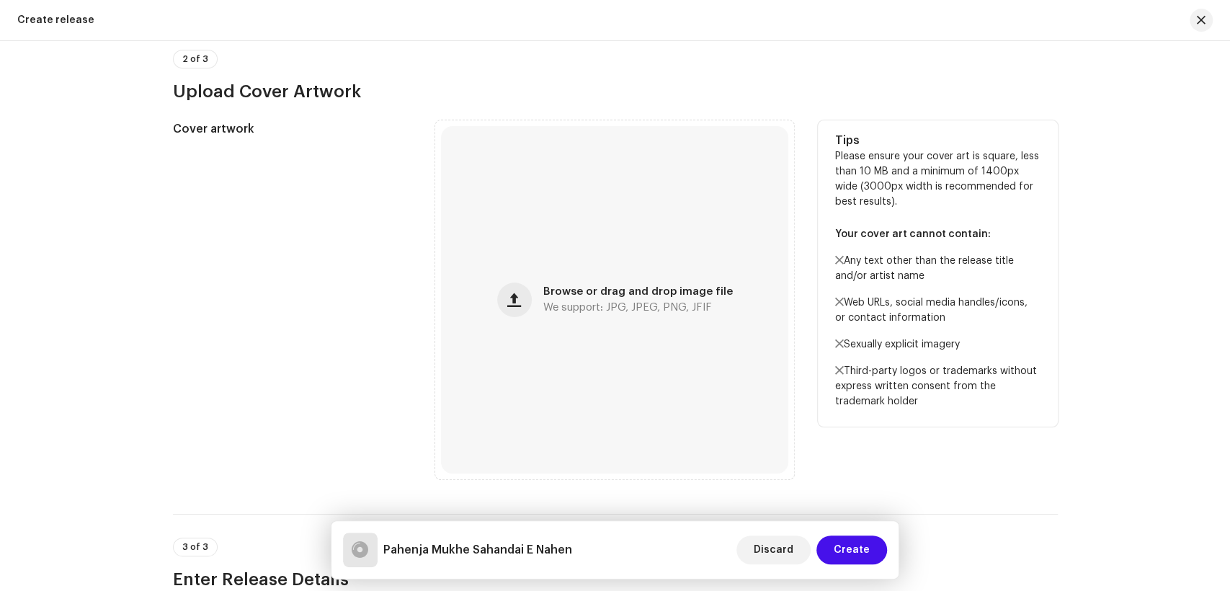
click at [401, 302] on div "Cover artwork" at bounding box center [293, 299] width 240 height 359
click at [592, 290] on span "Browse or drag and drop image file" at bounding box center [638, 292] width 190 height 10
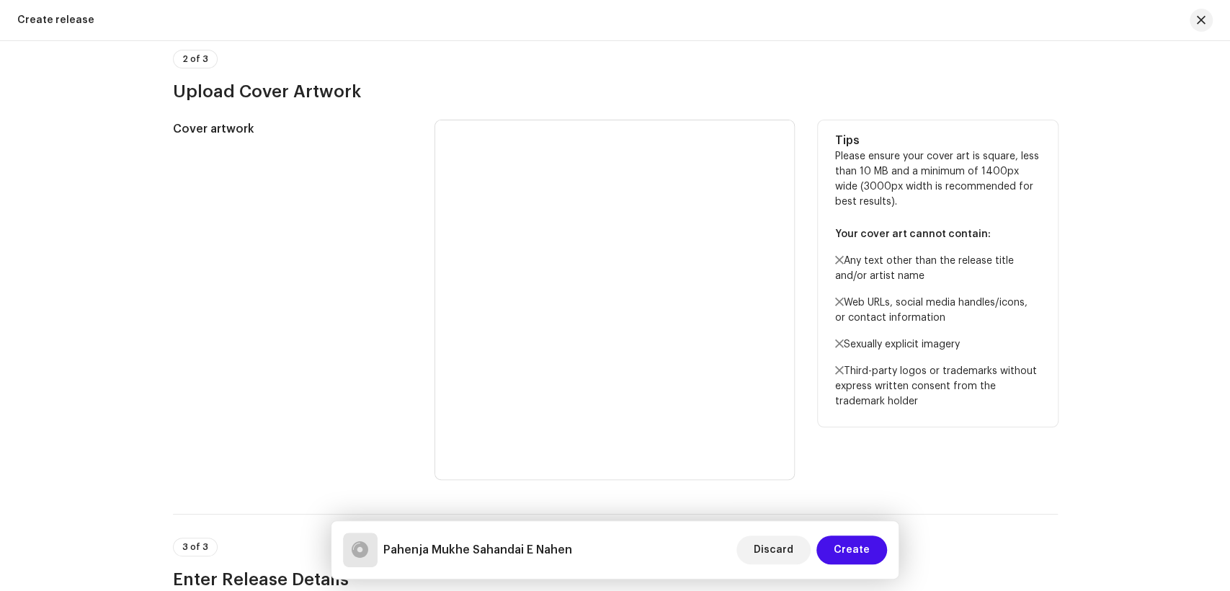
scroll to position [0, 0]
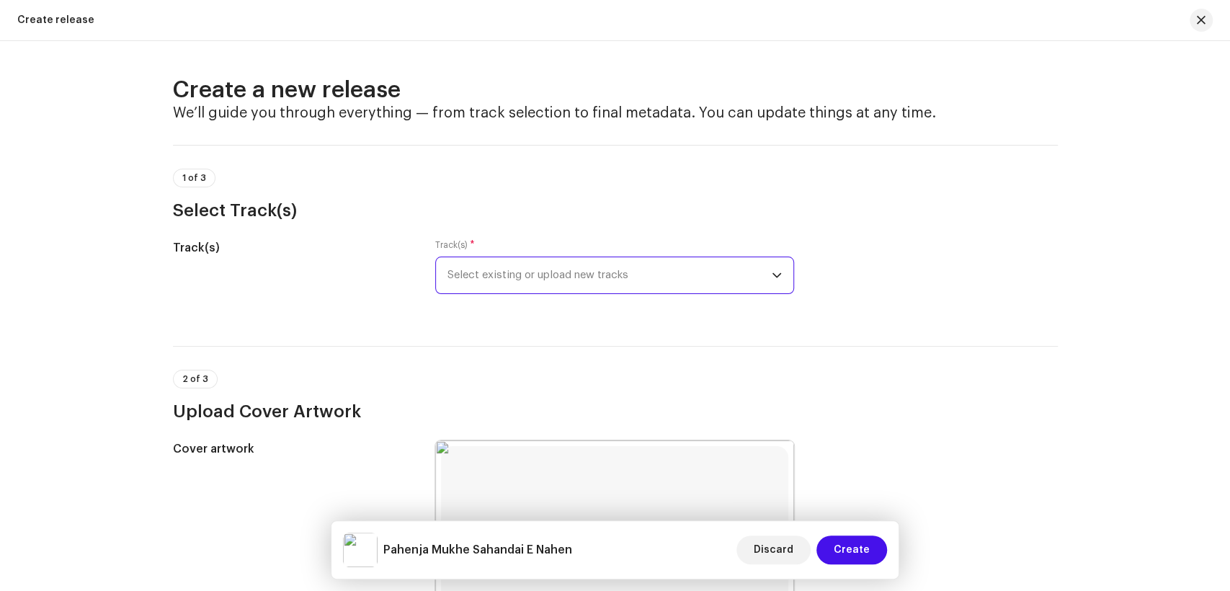
click at [482, 277] on span "Select existing or upload new tracks" at bounding box center [610, 275] width 324 height 36
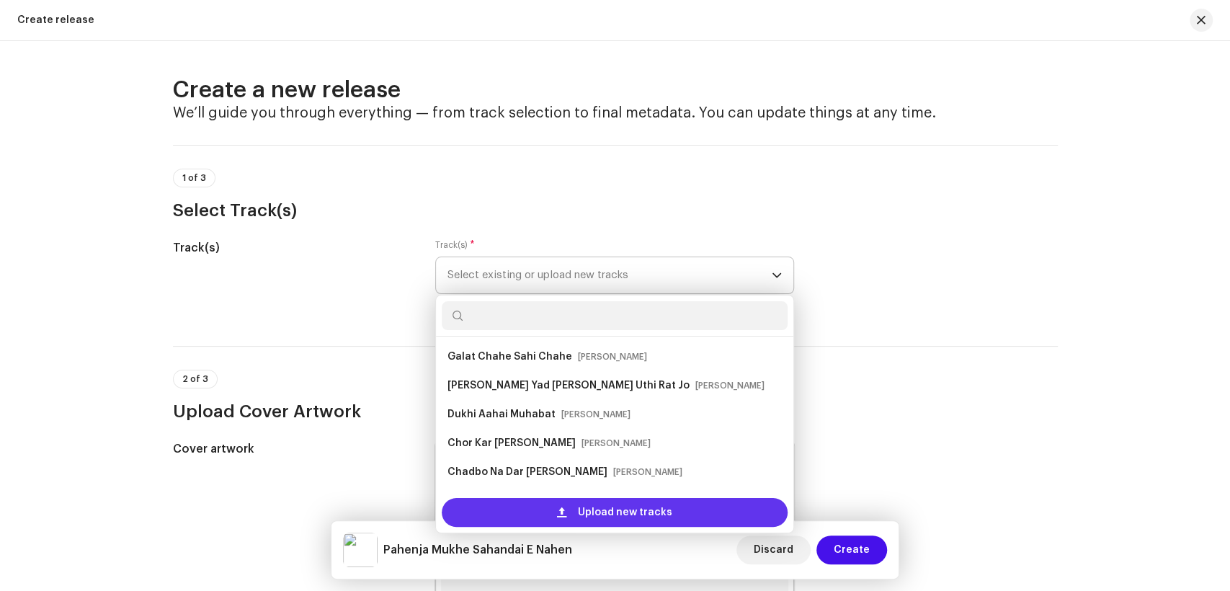
scroll to position [23, 0]
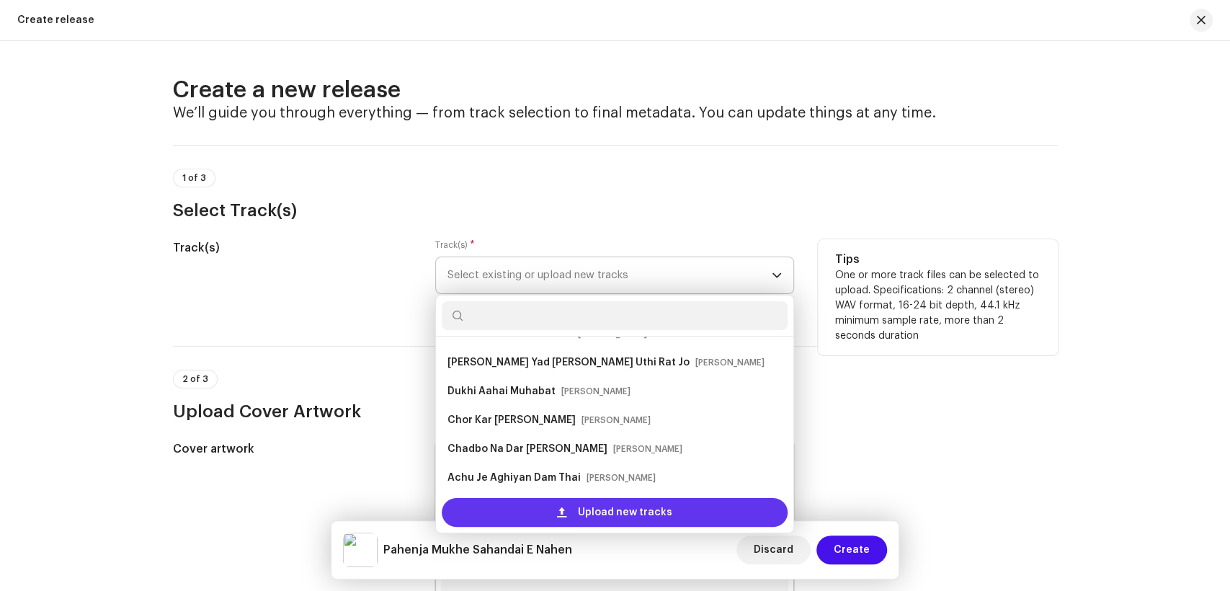
click at [596, 505] on span "Upload new tracks" at bounding box center [625, 512] width 94 height 29
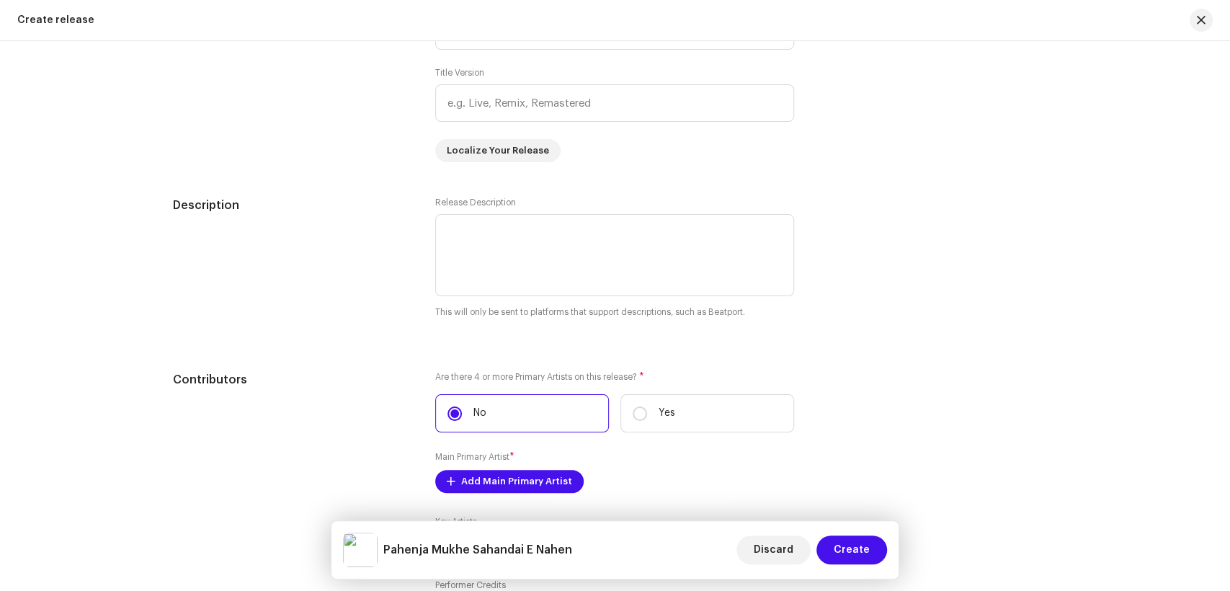
scroll to position [1361, 0]
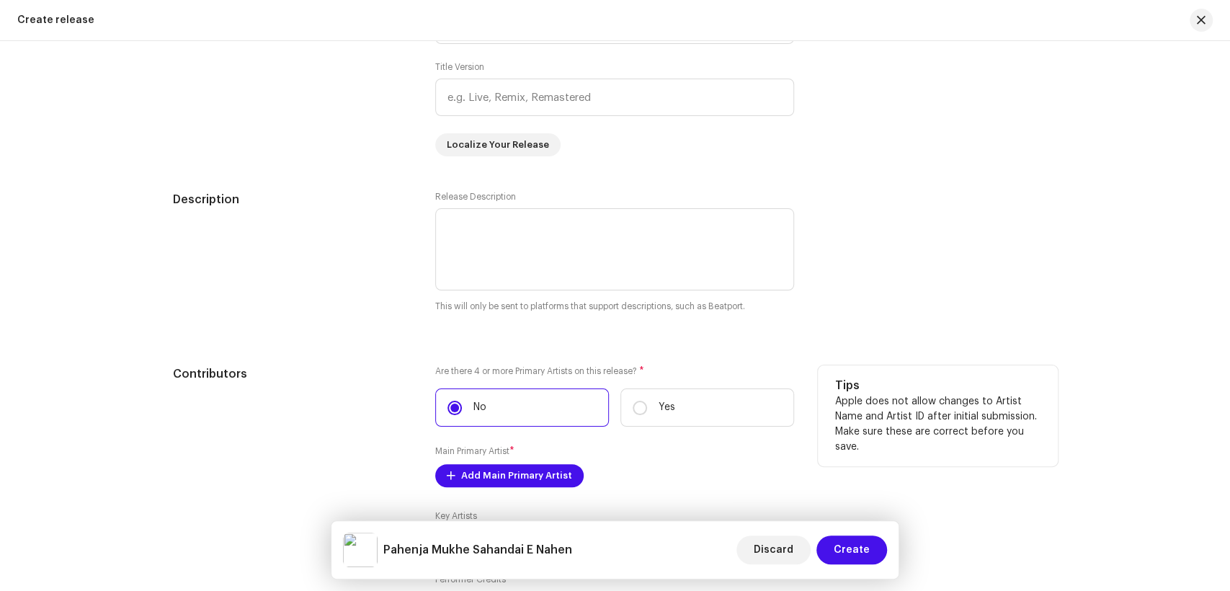
click at [507, 490] on div "Are there 4 or more Primary Artists on this release? * No Yes Main Primary Arti…" at bounding box center [614, 522] width 359 height 315
click at [535, 472] on span "Add Main Primary Artist" at bounding box center [516, 475] width 111 height 29
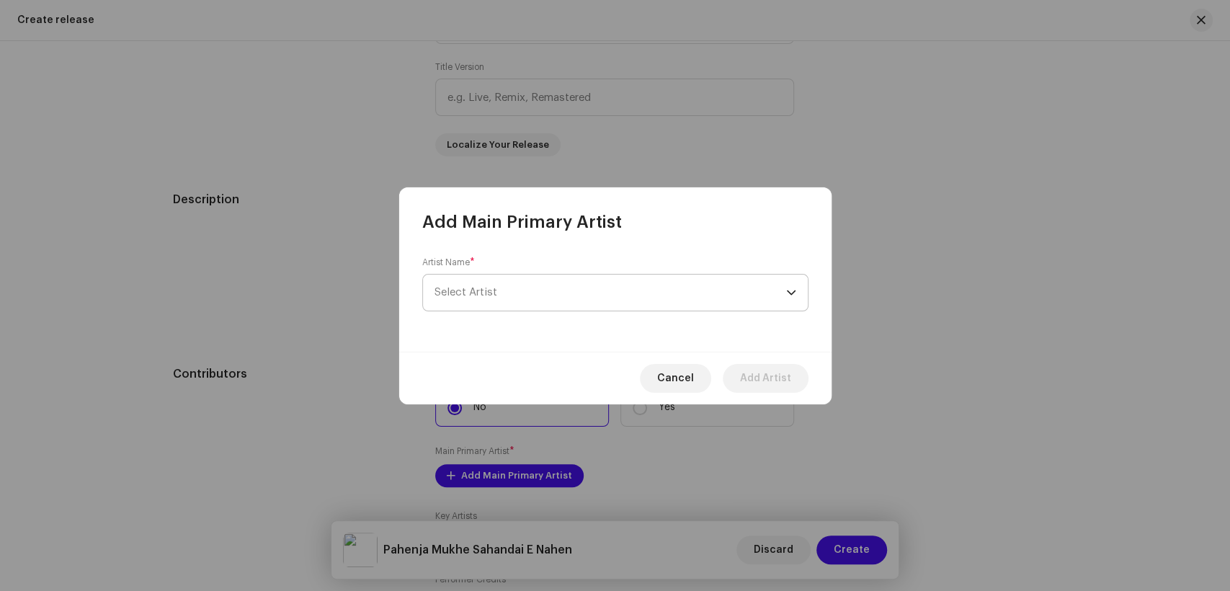
click at [542, 290] on span "Select Artist" at bounding box center [611, 293] width 352 height 36
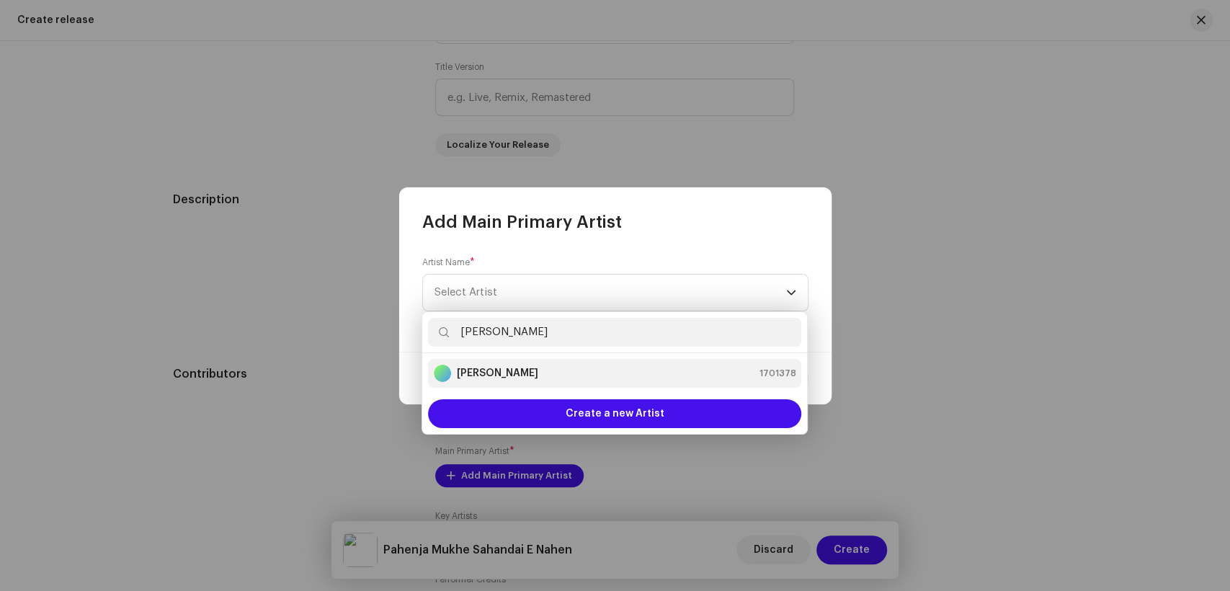
click at [528, 374] on div "[PERSON_NAME] 1701378" at bounding box center [615, 373] width 362 height 17
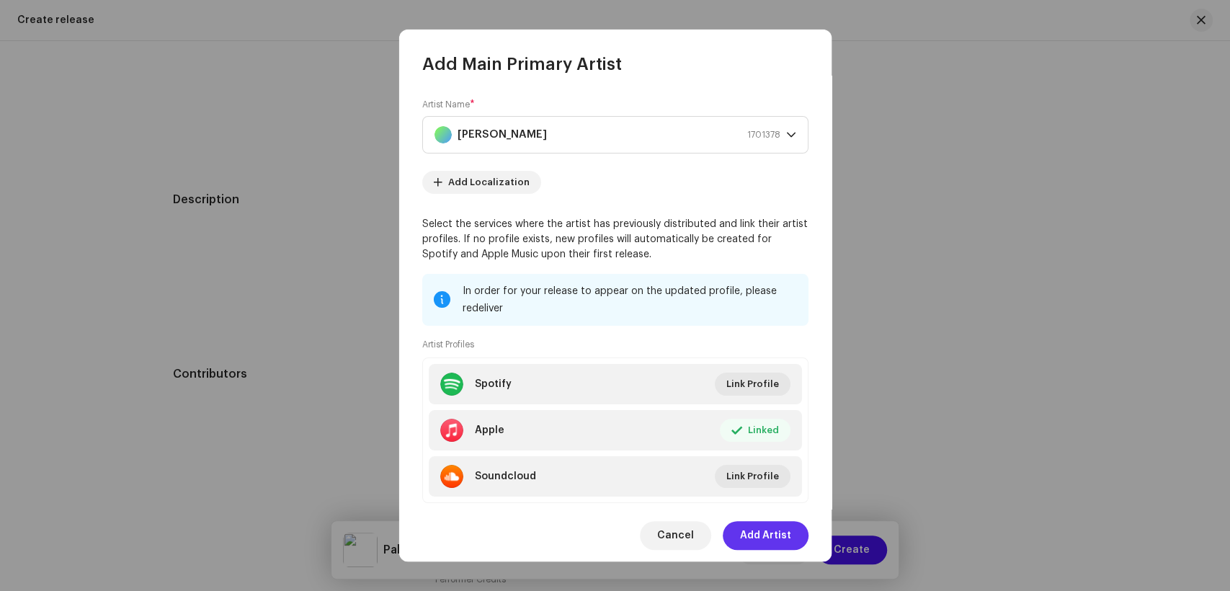
click at [773, 538] on span "Add Artist" at bounding box center [765, 535] width 51 height 29
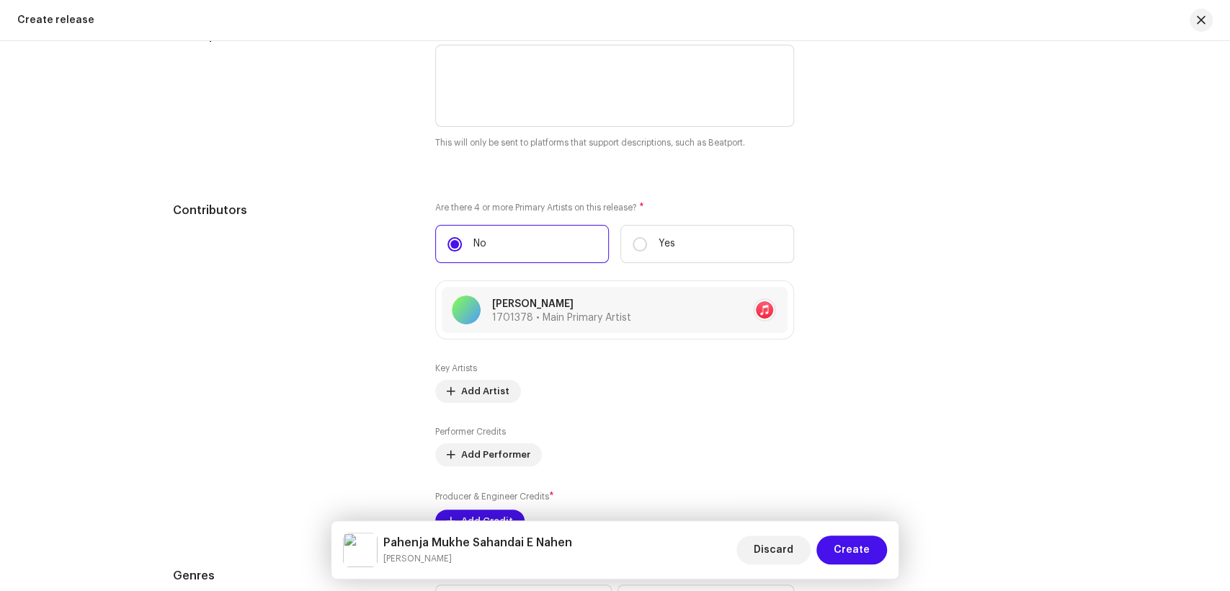
scroll to position [1761, 0]
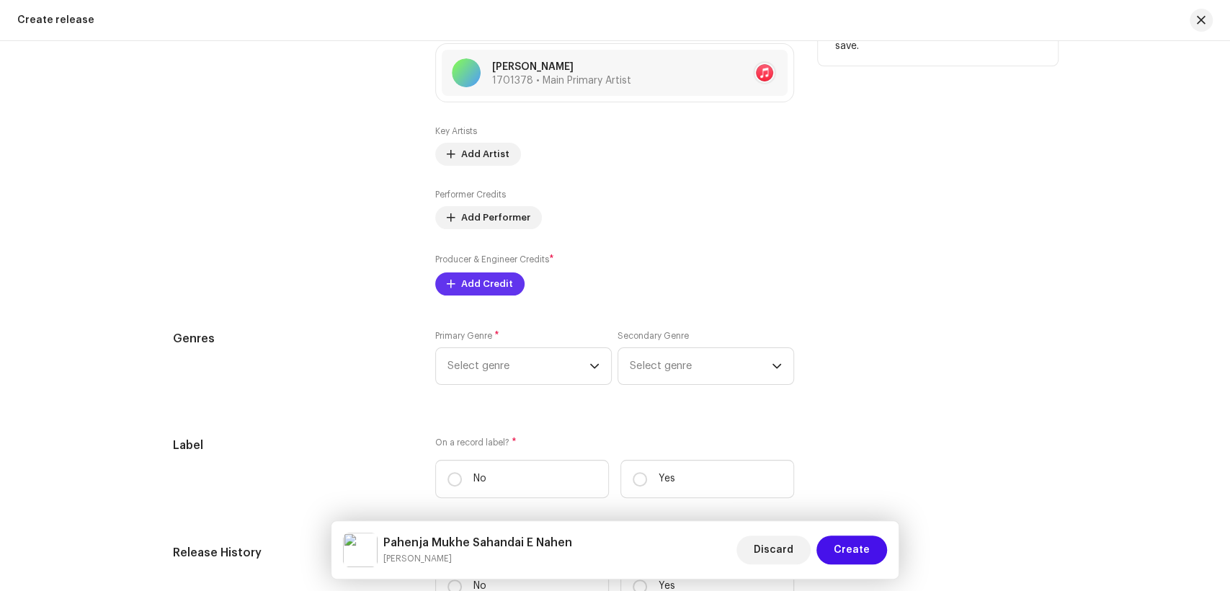
click at [494, 290] on span "Add Credit" at bounding box center [487, 284] width 52 height 29
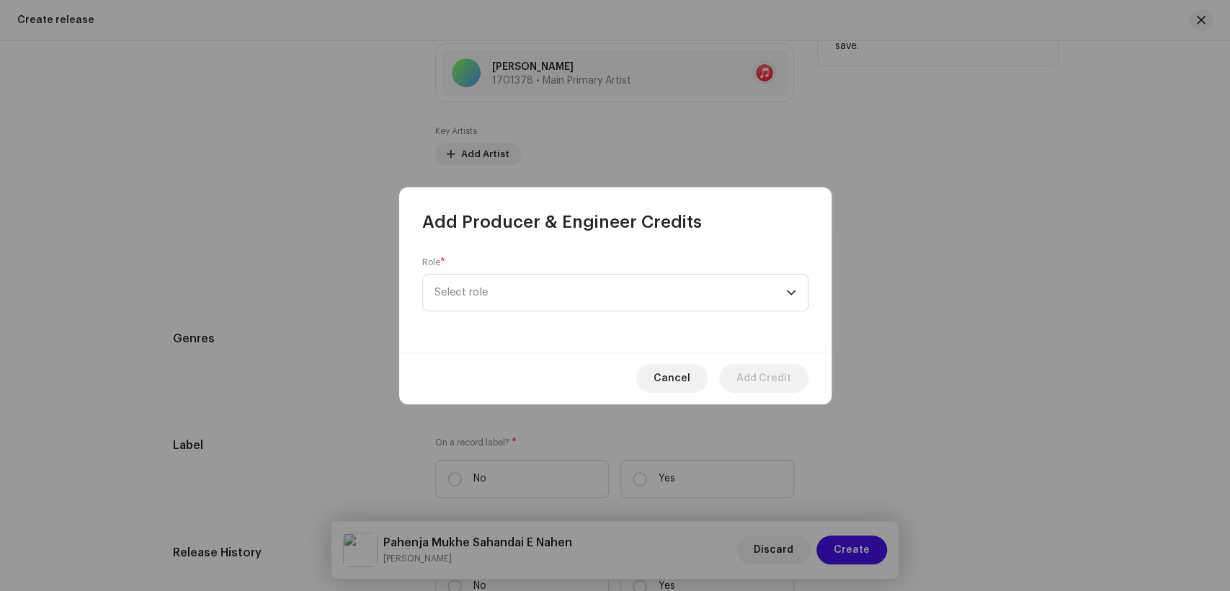
click at [494, 290] on span "Select role" at bounding box center [611, 293] width 352 height 36
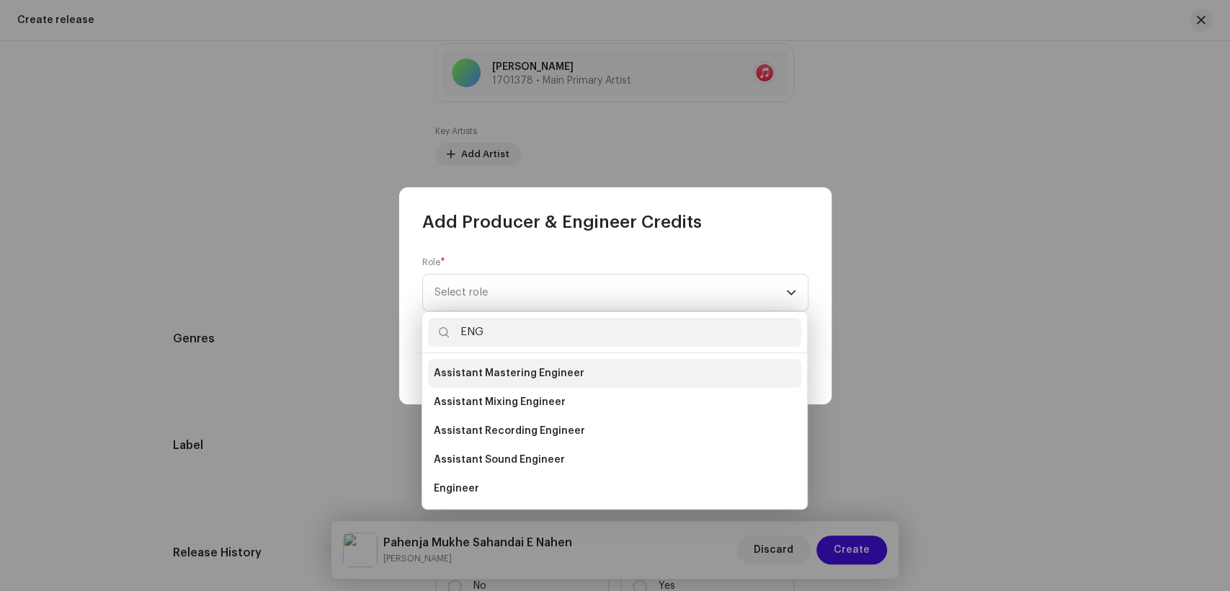
drag, startPoint x: 473, startPoint y: 485, endPoint x: 562, endPoint y: 365, distance: 149.9
click at [475, 481] on span "Engineer" at bounding box center [456, 488] width 45 height 14
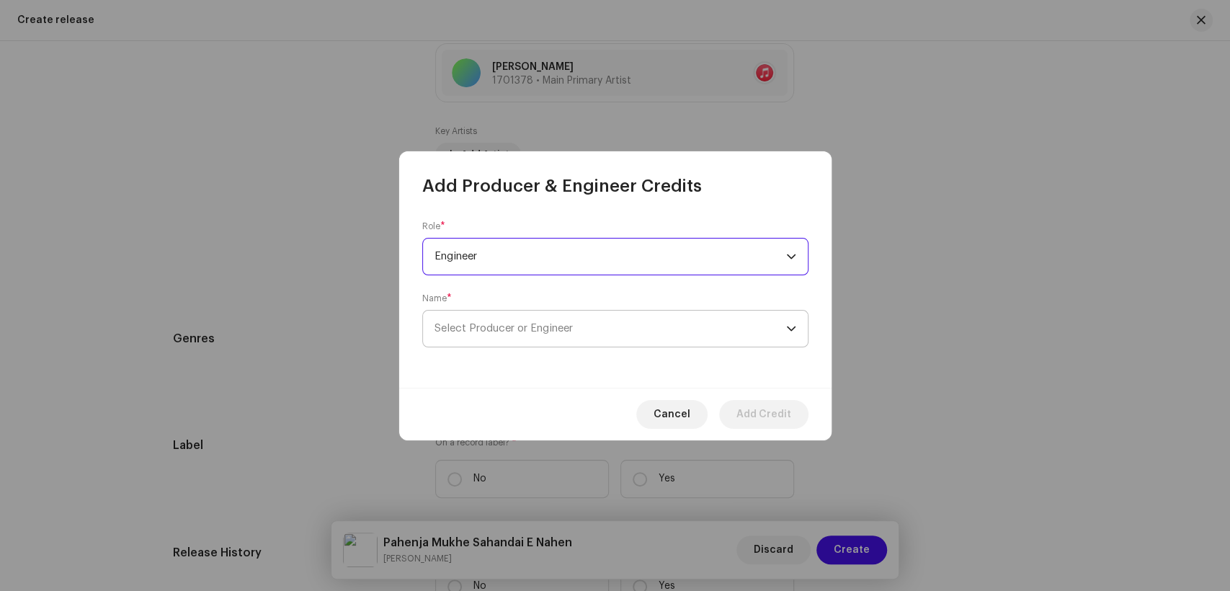
click at [588, 324] on span "Select Producer or Engineer" at bounding box center [611, 329] width 352 height 36
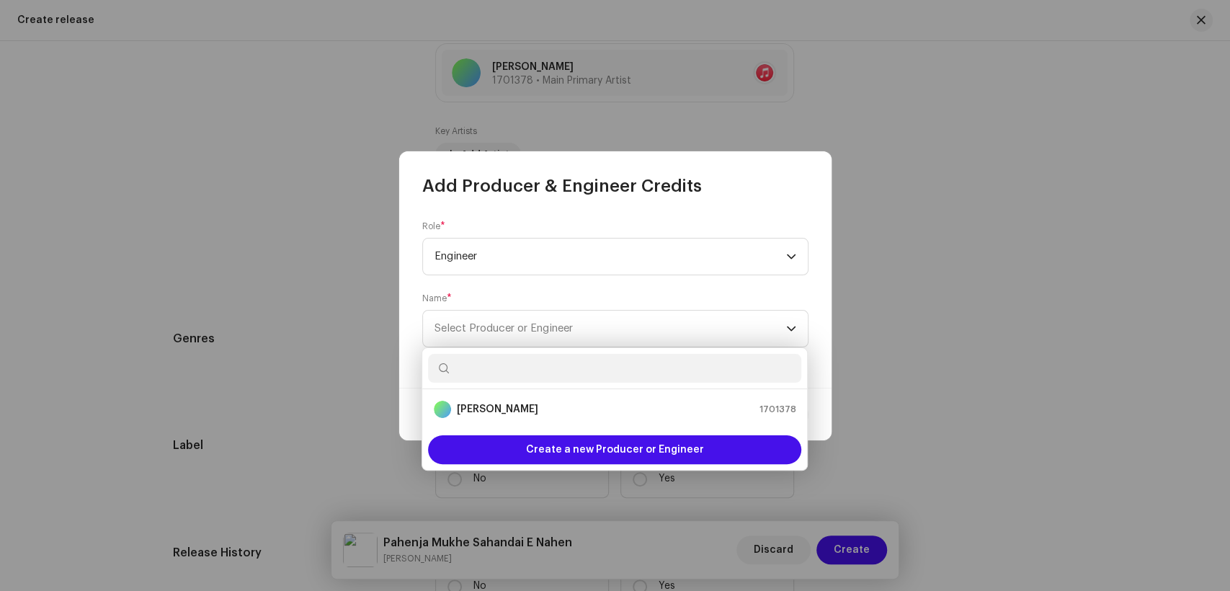
click at [534, 394] on ul "[PERSON_NAME] 1701378" at bounding box center [614, 409] width 385 height 40
click at [532, 401] on div "[PERSON_NAME] 1701378" at bounding box center [615, 409] width 362 height 17
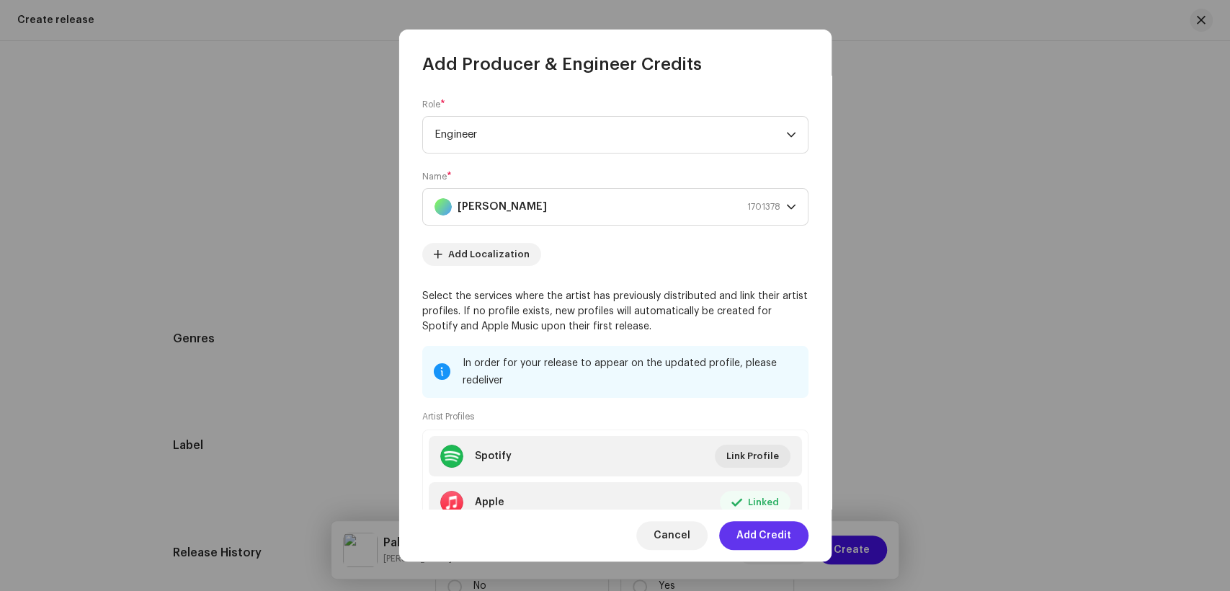
click at [774, 532] on span "Add Credit" at bounding box center [764, 535] width 55 height 29
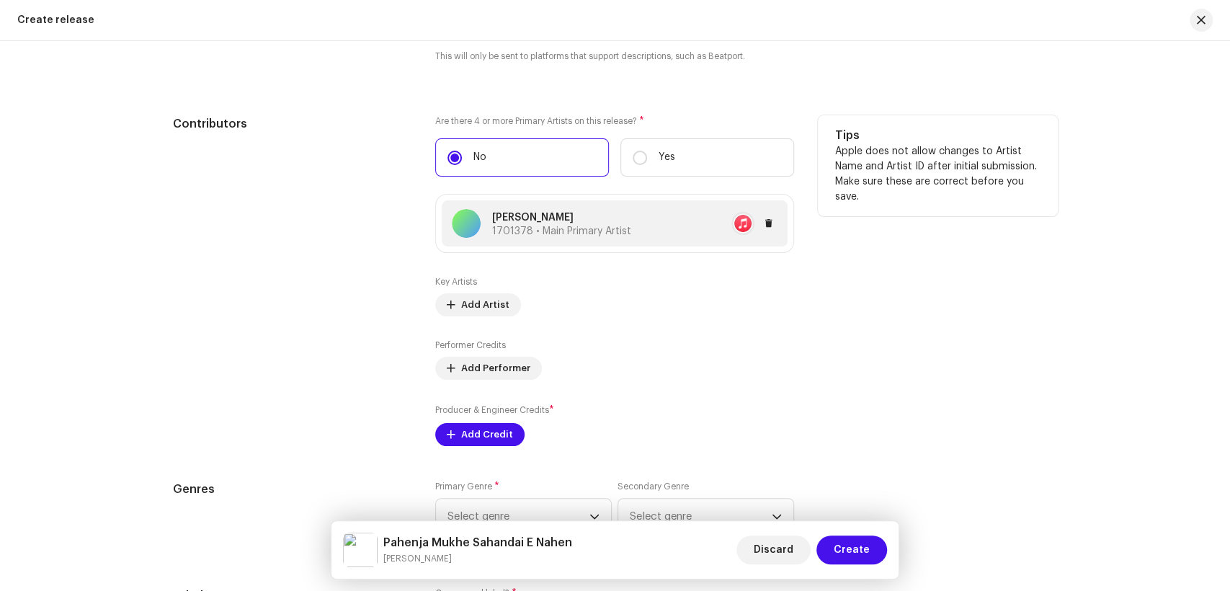
scroll to position [1601, 0]
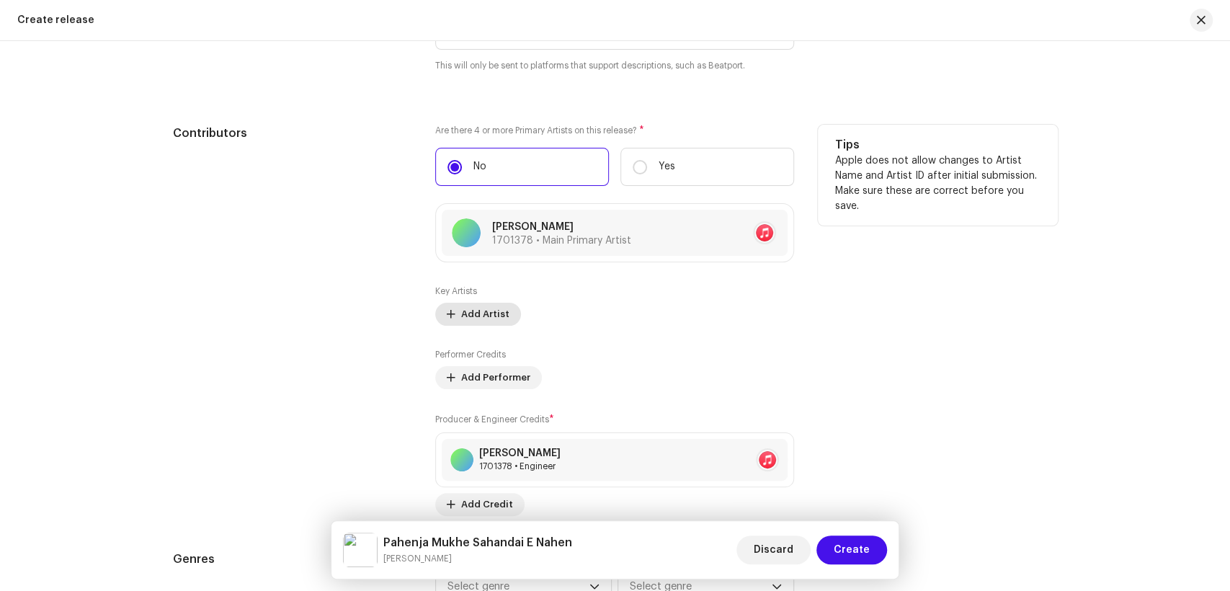
click at [484, 319] on span "Add Artist" at bounding box center [485, 314] width 48 height 29
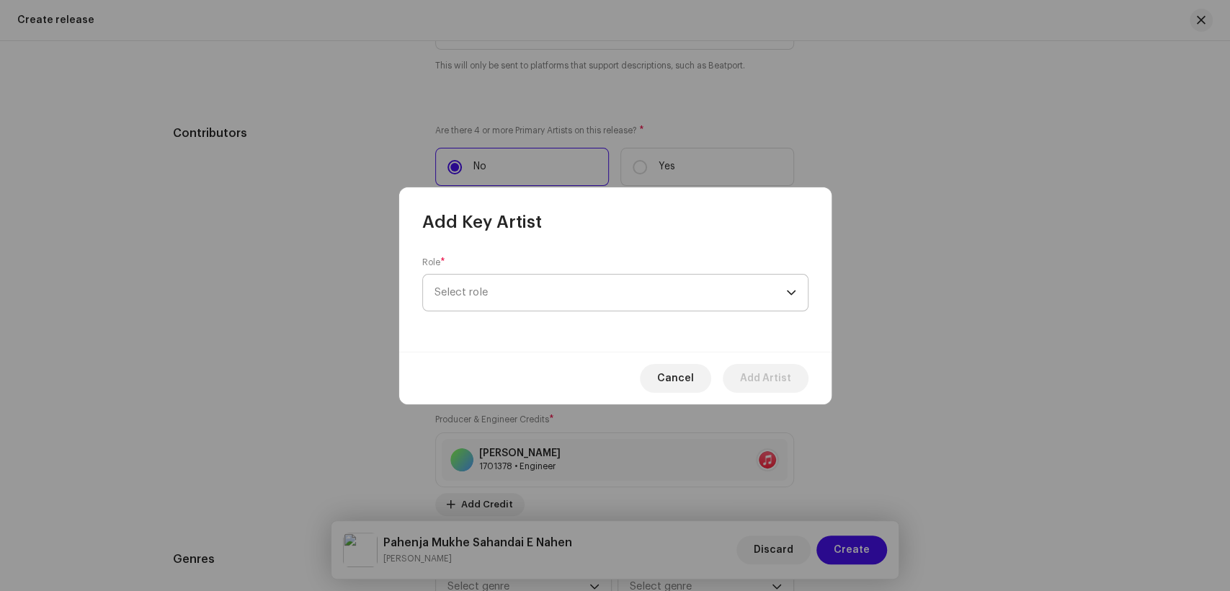
click at [603, 297] on span "Select role" at bounding box center [611, 293] width 352 height 36
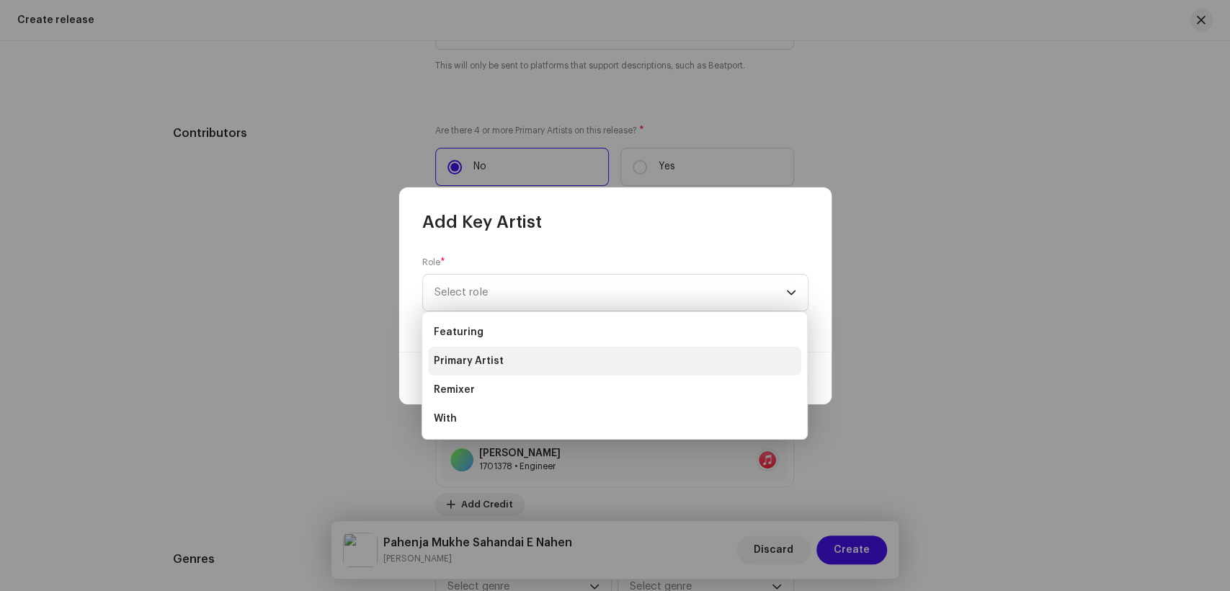
click at [529, 355] on li "Primary Artist" at bounding box center [614, 361] width 373 height 29
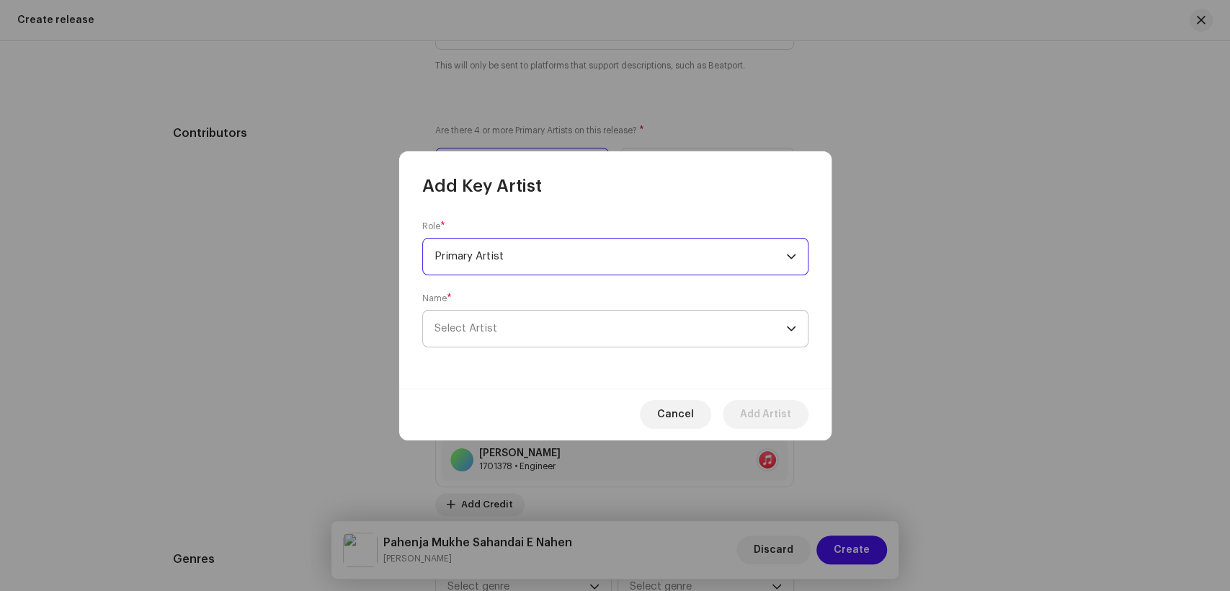
click at [618, 327] on span "Select Artist" at bounding box center [611, 329] width 352 height 36
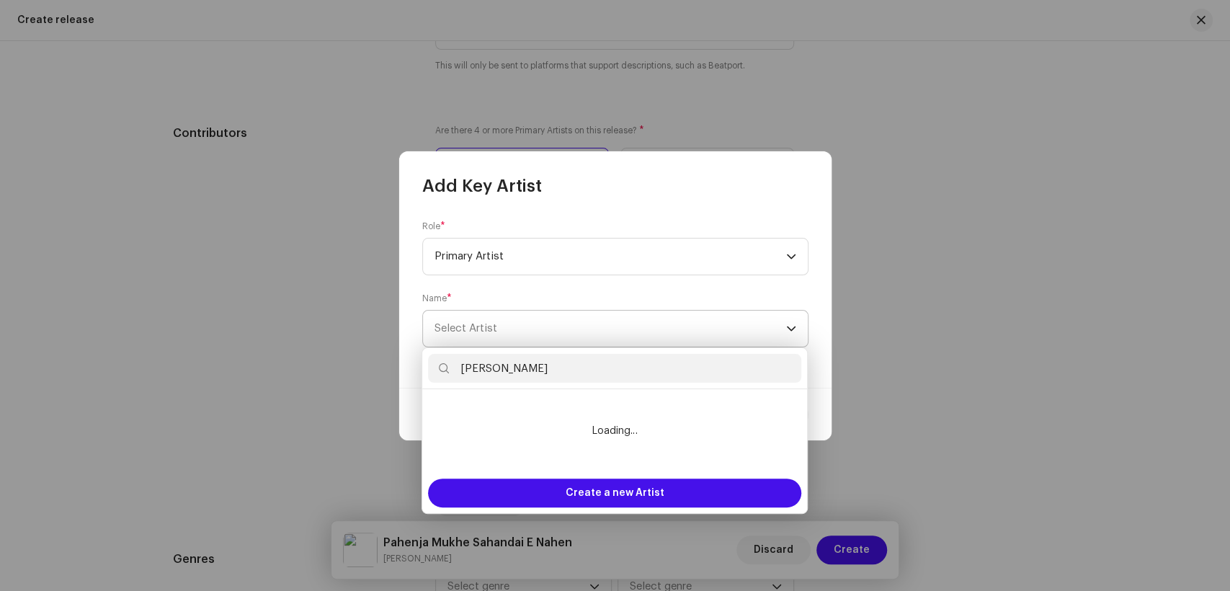
scroll to position [1660, 0]
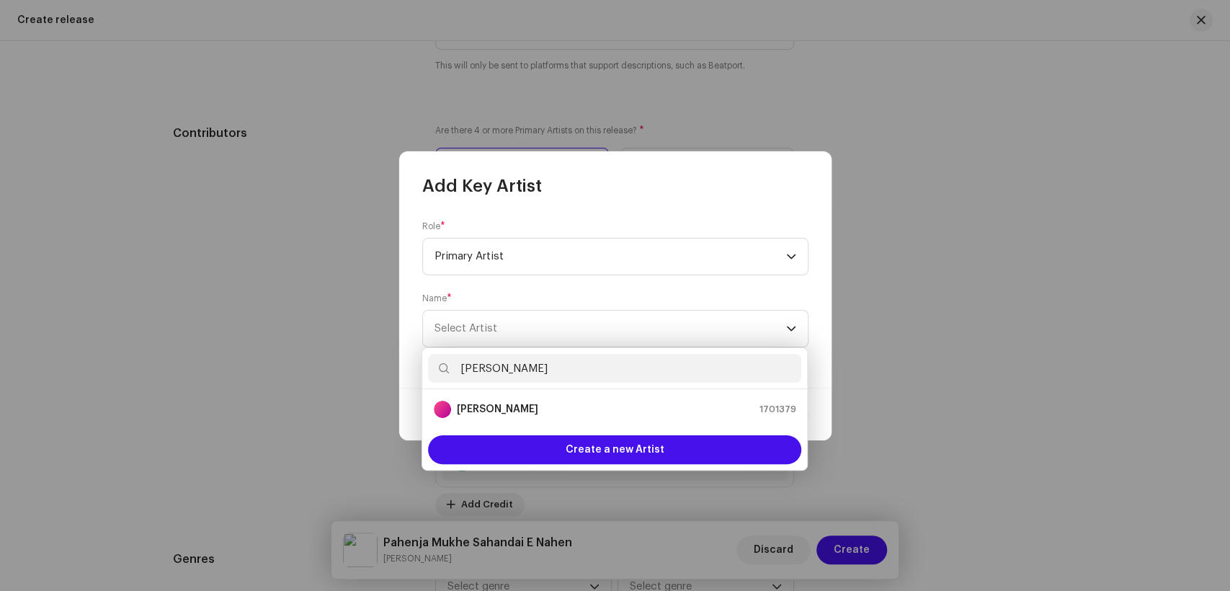
click at [532, 418] on li "[PERSON_NAME] 1701379" at bounding box center [614, 409] width 373 height 29
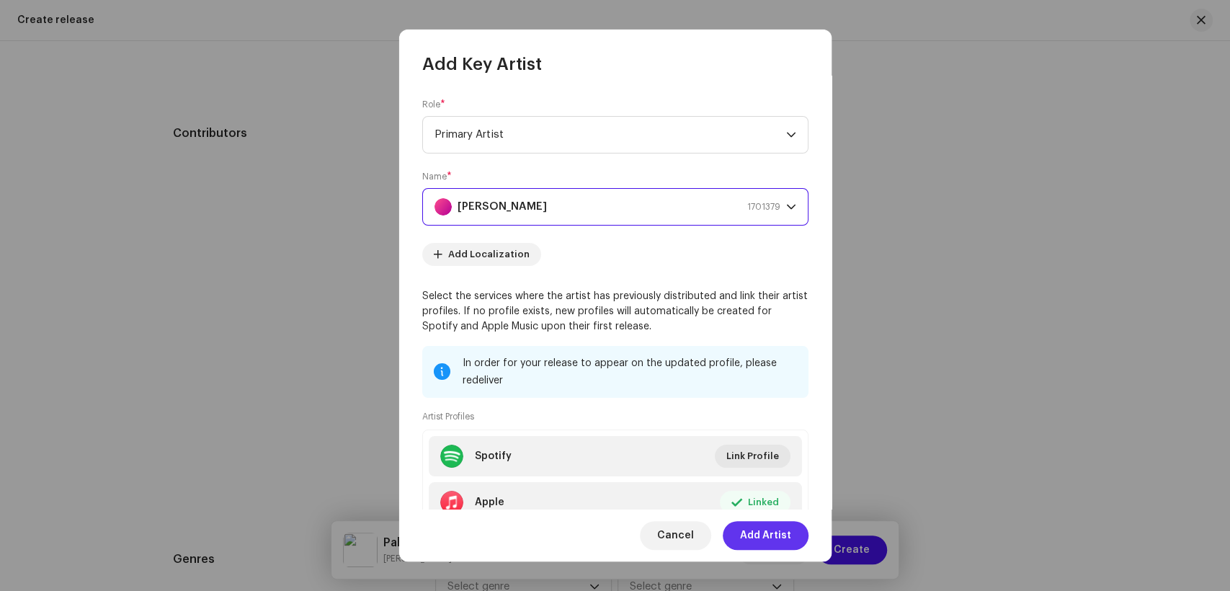
click at [768, 538] on span "Add Artist" at bounding box center [765, 535] width 51 height 29
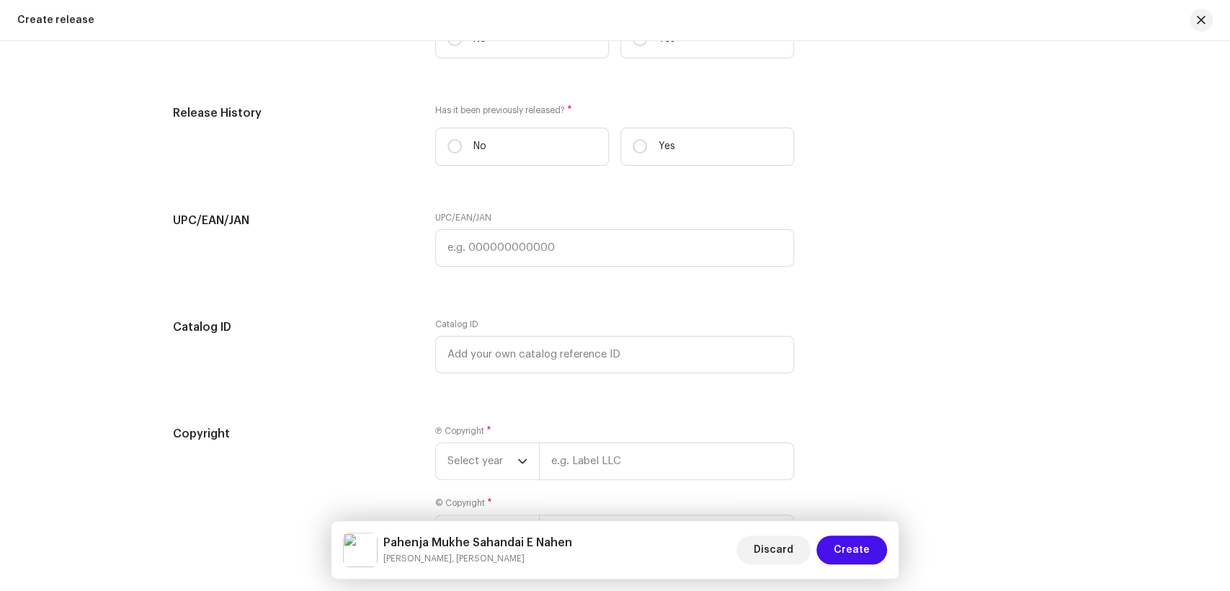
scroll to position [2121, 0]
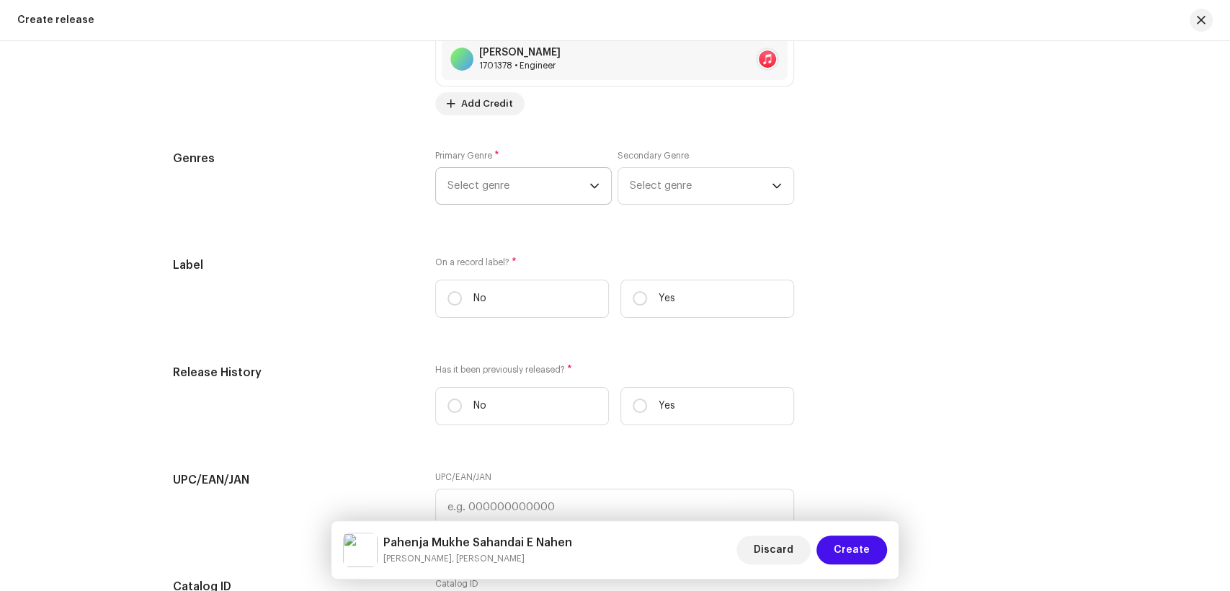
click at [491, 197] on span "Select genre" at bounding box center [519, 186] width 142 height 36
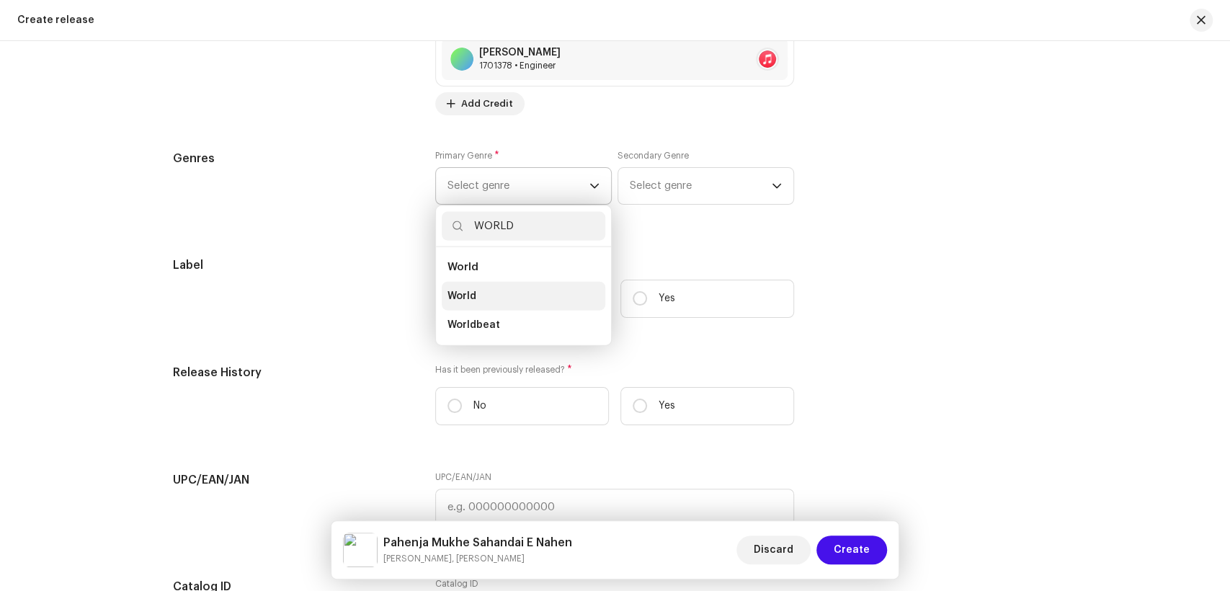
click at [472, 298] on span "World" at bounding box center [462, 296] width 29 height 14
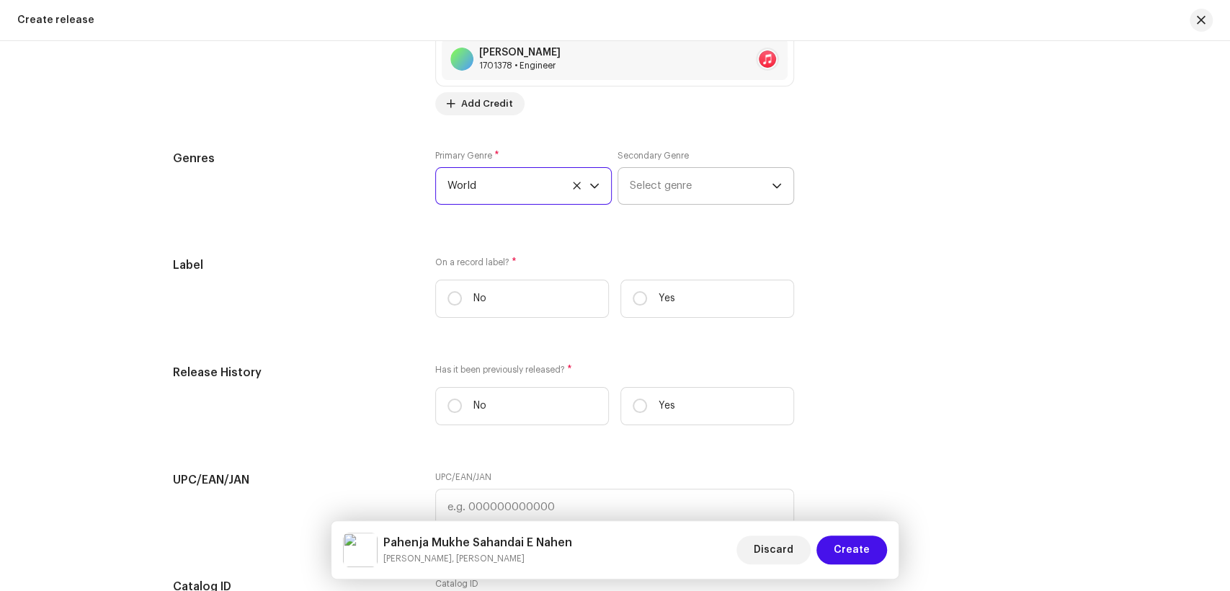
click at [667, 186] on span "Select genre" at bounding box center [701, 186] width 142 height 36
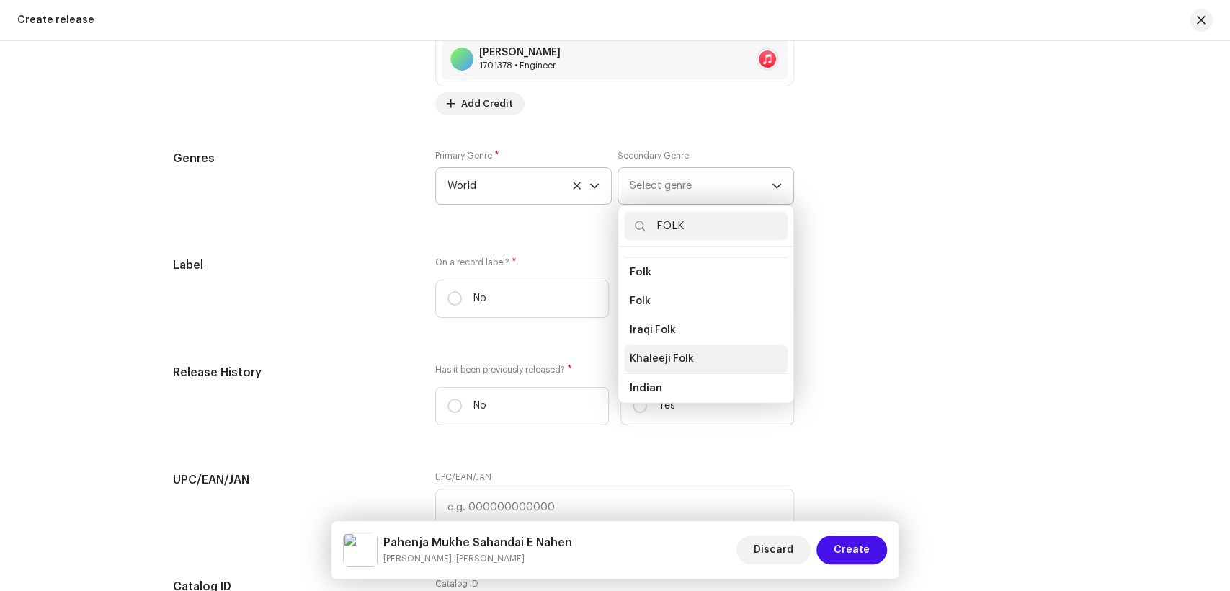
scroll to position [160, 0]
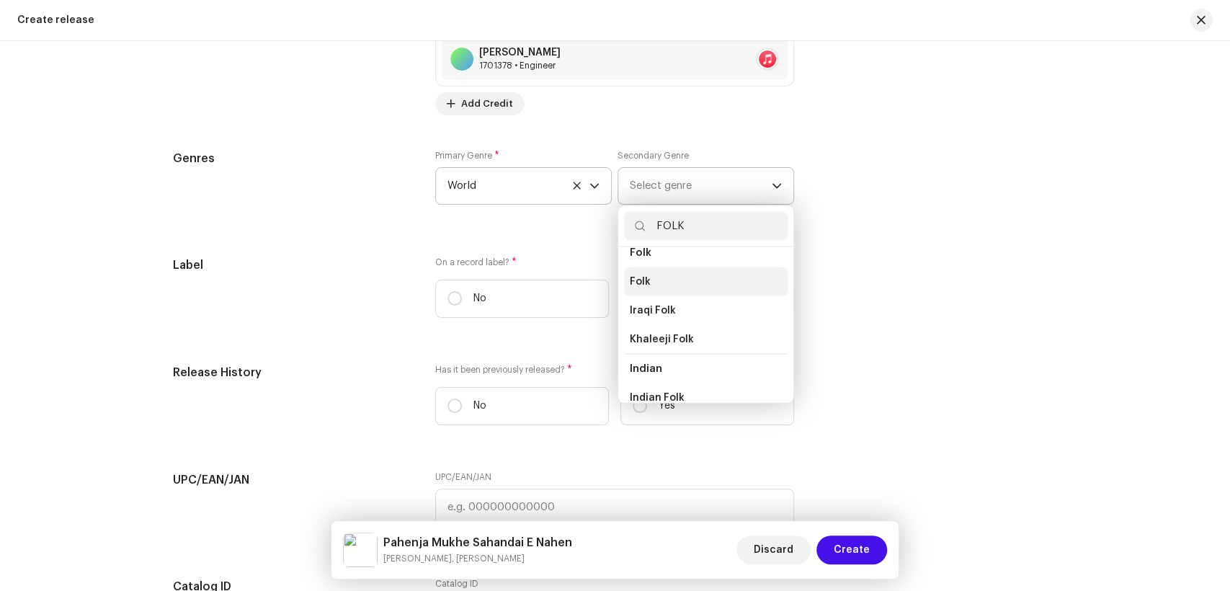
click at [653, 282] on li "Folk" at bounding box center [706, 281] width 164 height 29
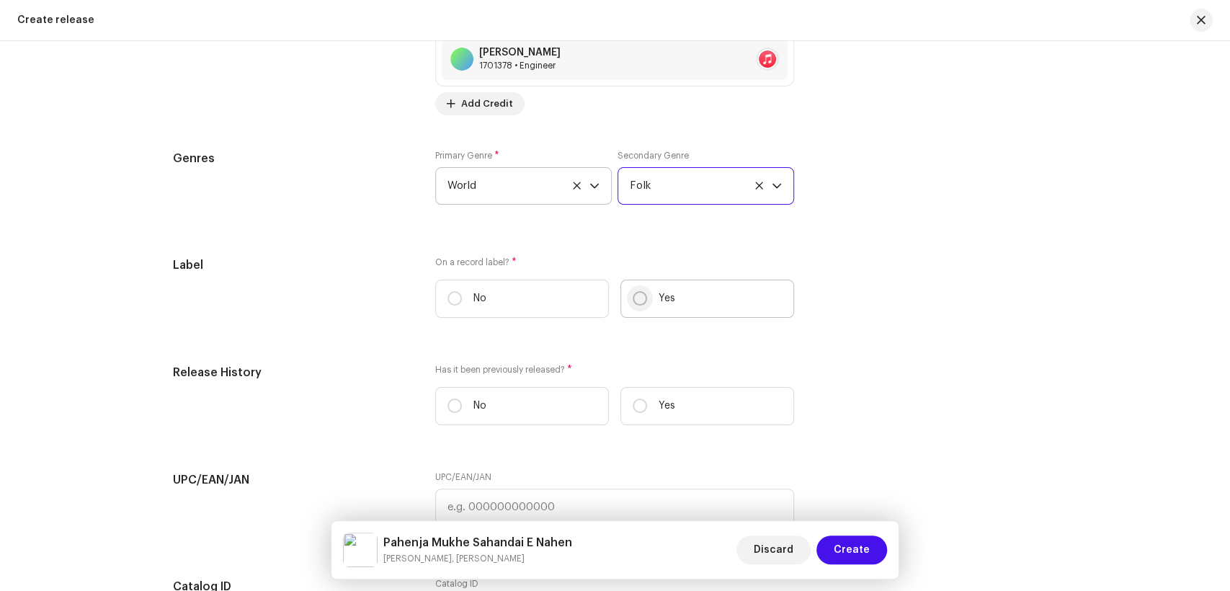
click at [639, 301] on input "Yes" at bounding box center [640, 298] width 14 height 14
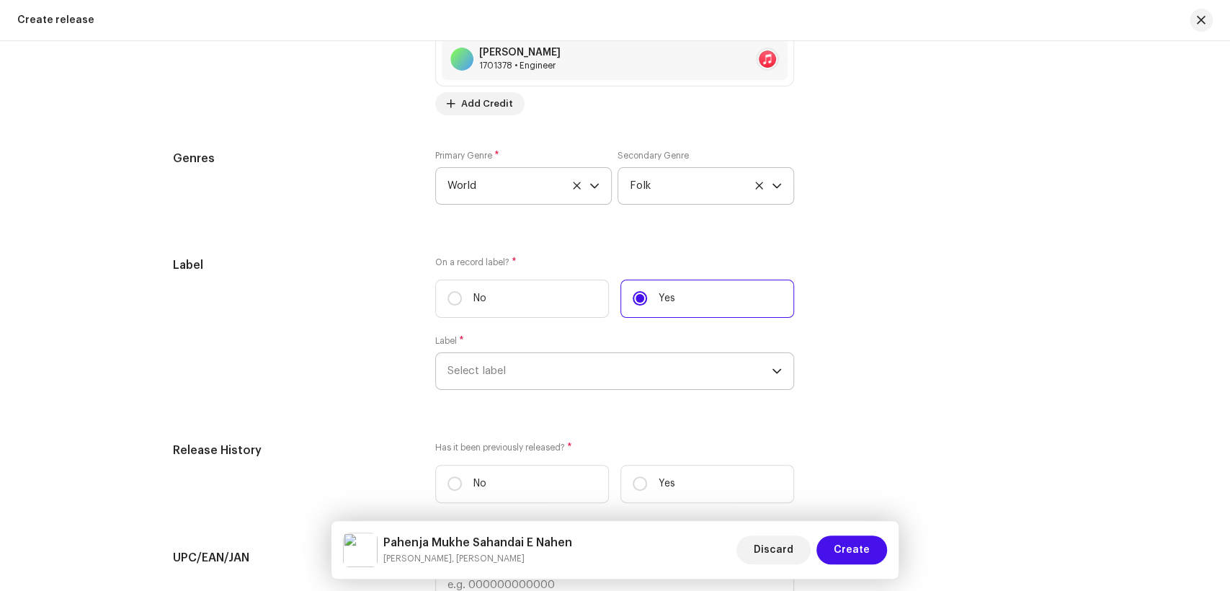
click at [654, 377] on span "Select label" at bounding box center [610, 371] width 324 height 36
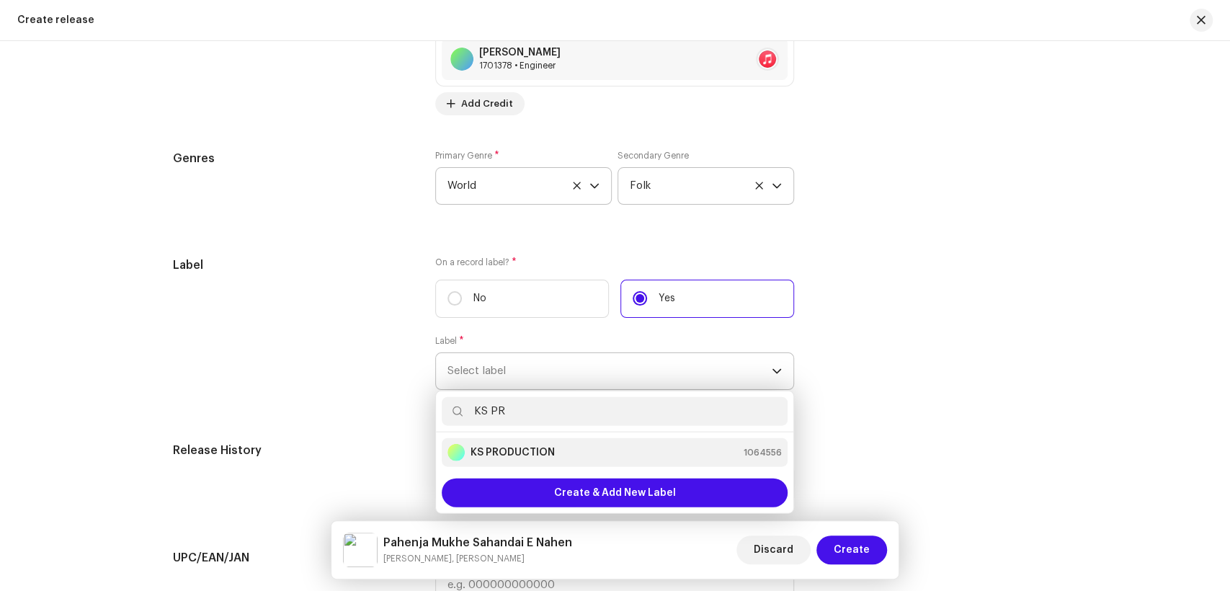
click at [519, 457] on strong "KS PRODUCTION" at bounding box center [513, 452] width 84 height 14
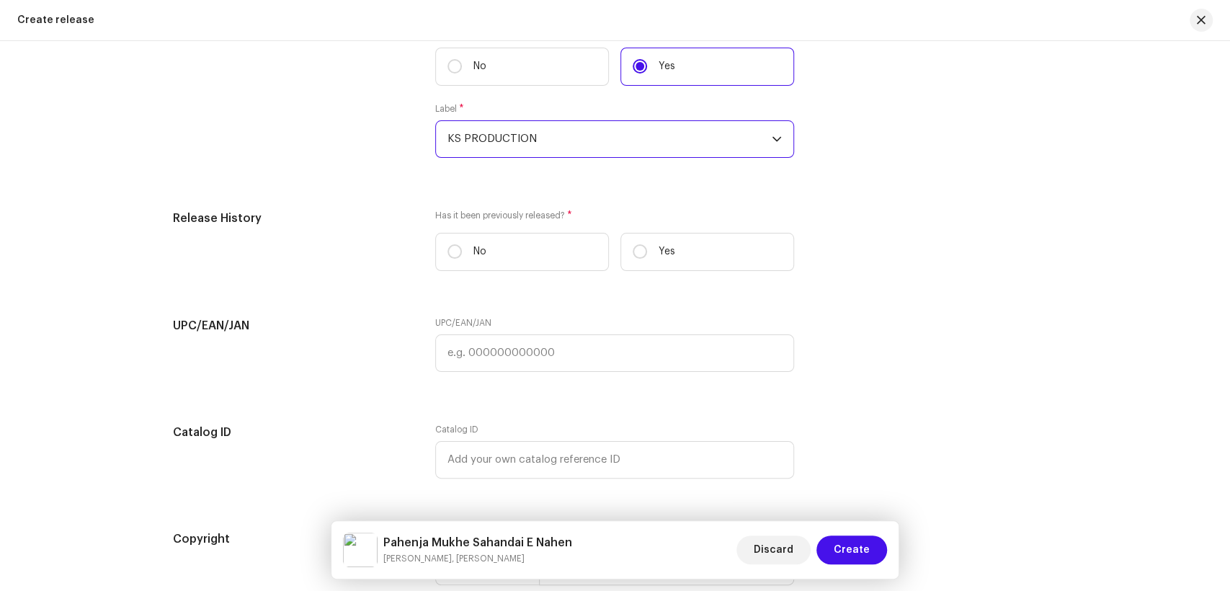
scroll to position [2361, 0]
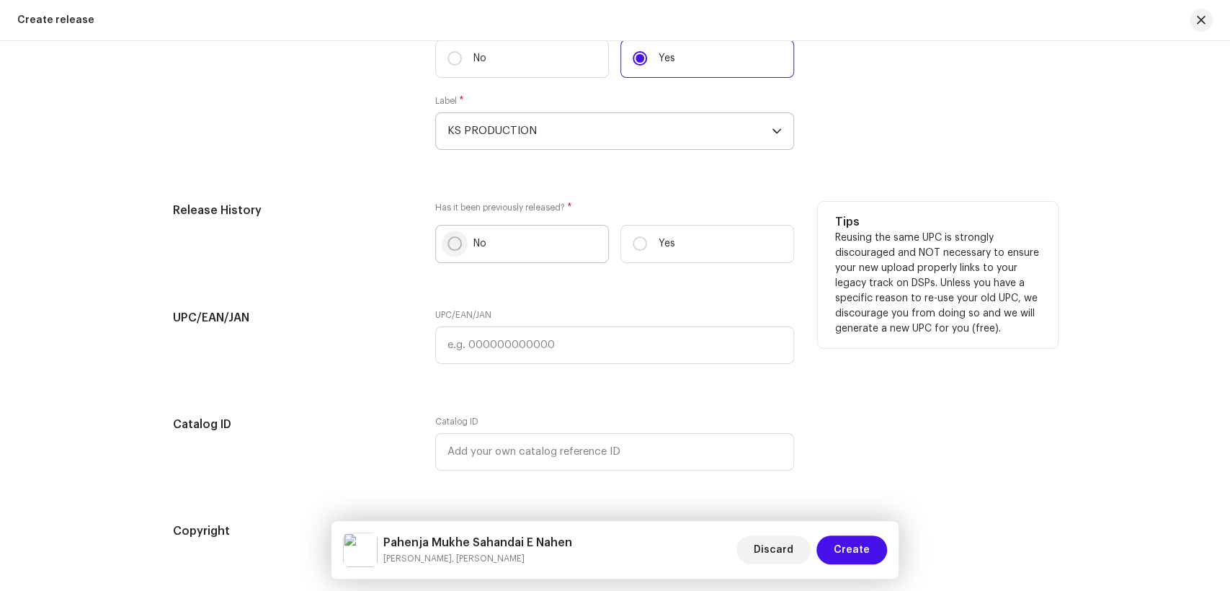
click at [455, 251] on input "No" at bounding box center [455, 243] width 14 height 14
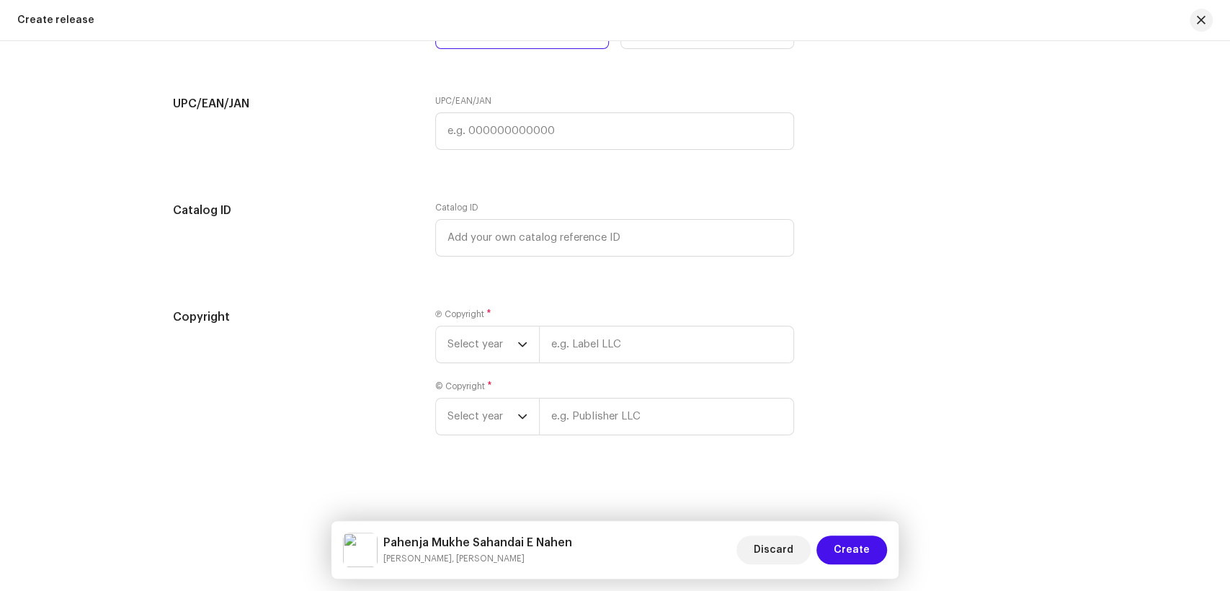
scroll to position [2582, 0]
click at [473, 347] on span "Select year" at bounding box center [483, 344] width 70 height 36
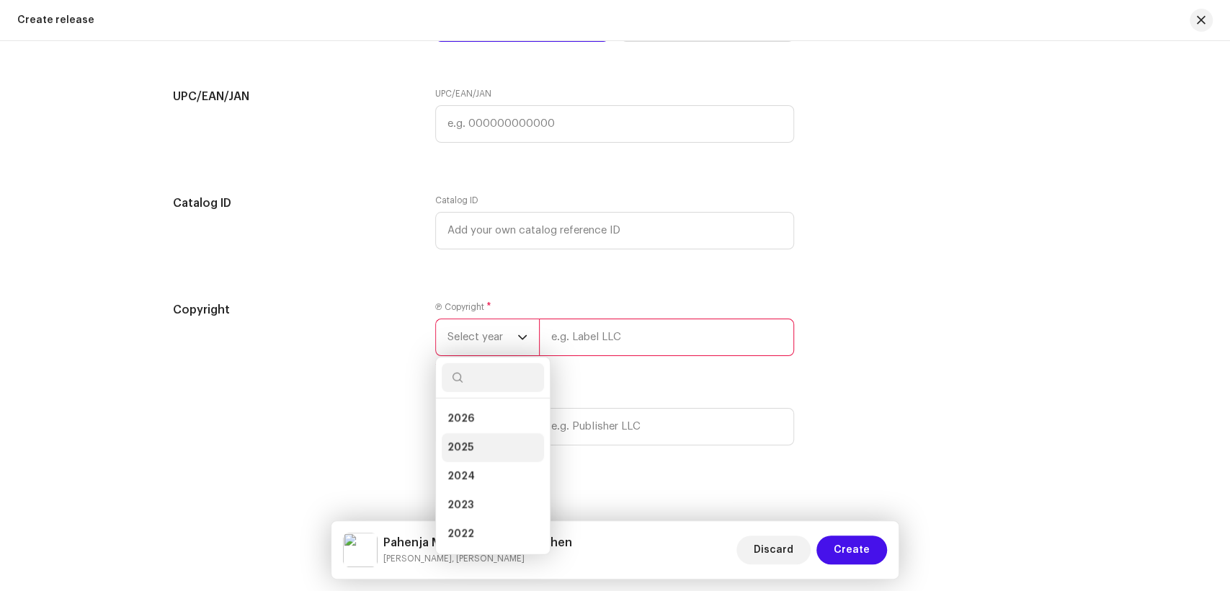
drag, startPoint x: 480, startPoint y: 448, endPoint x: 493, endPoint y: 435, distance: 18.9
click at [480, 448] on li "2025" at bounding box center [493, 447] width 102 height 29
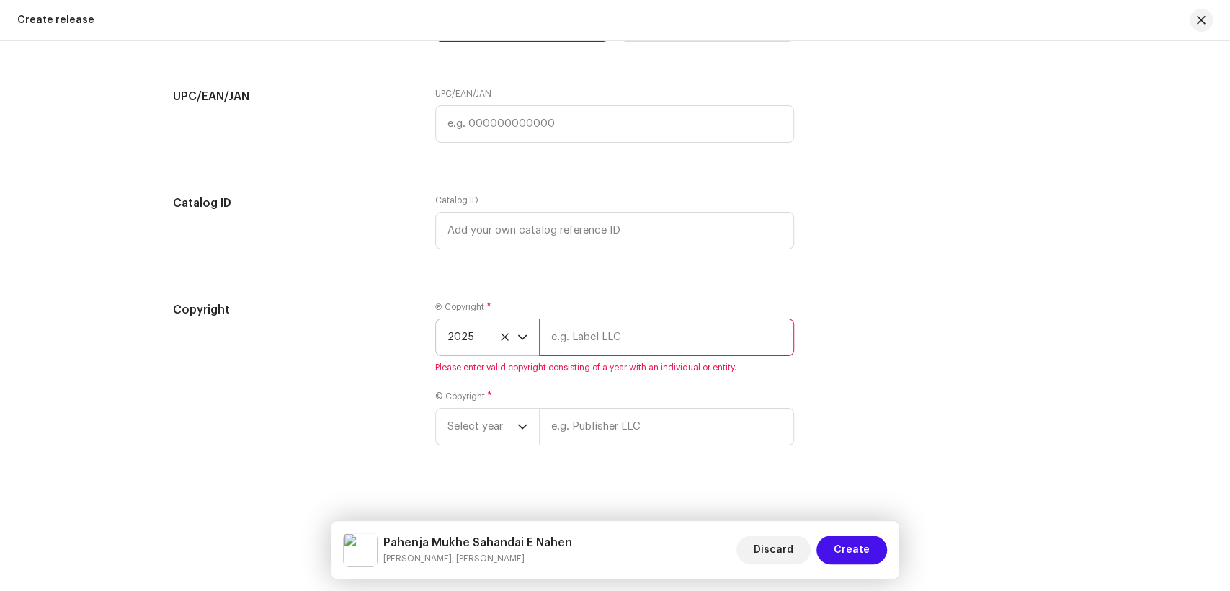
click at [603, 351] on input "text" at bounding box center [666, 337] width 255 height 37
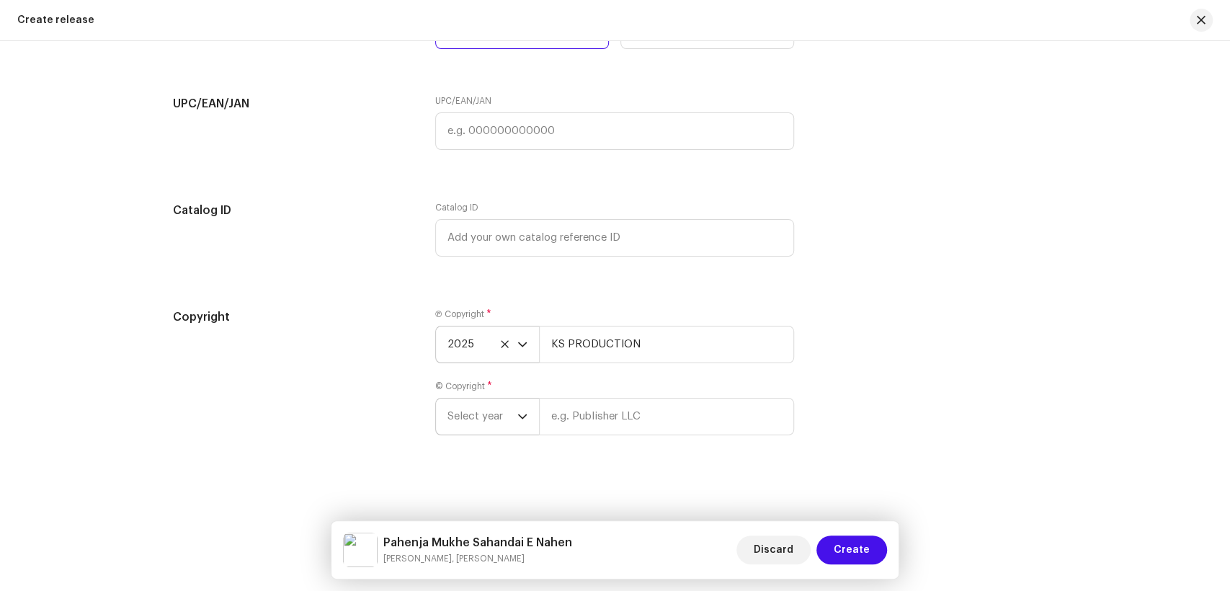
click at [501, 410] on span "Select year" at bounding box center [483, 417] width 70 height 36
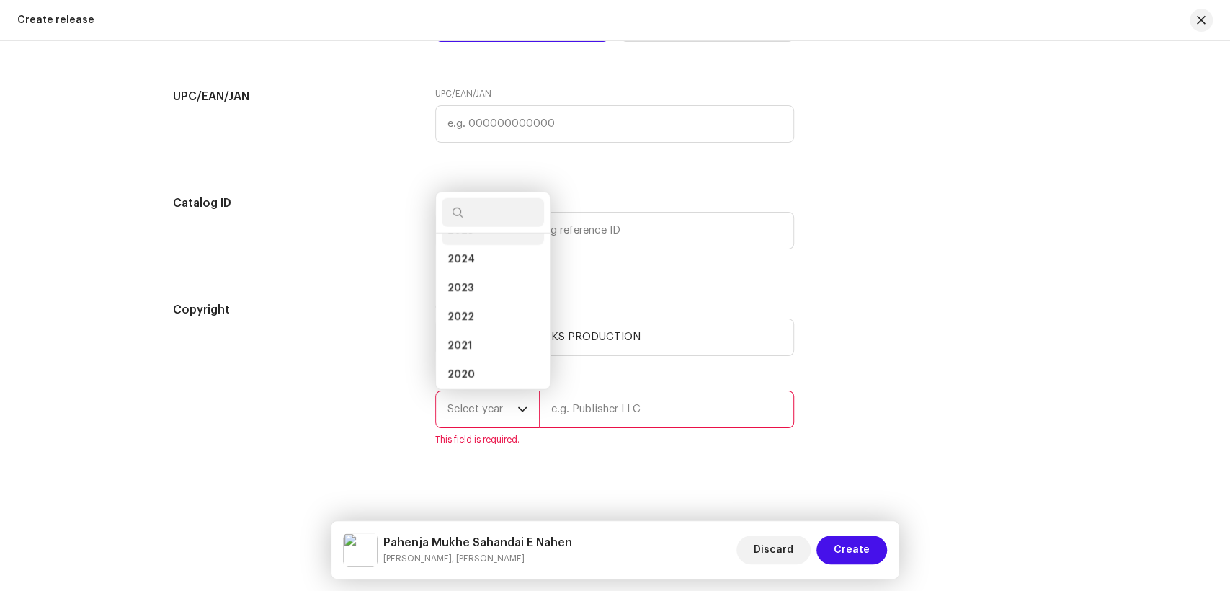
scroll to position [35, 0]
click at [471, 249] on li "2025" at bounding box center [493, 248] width 102 height 29
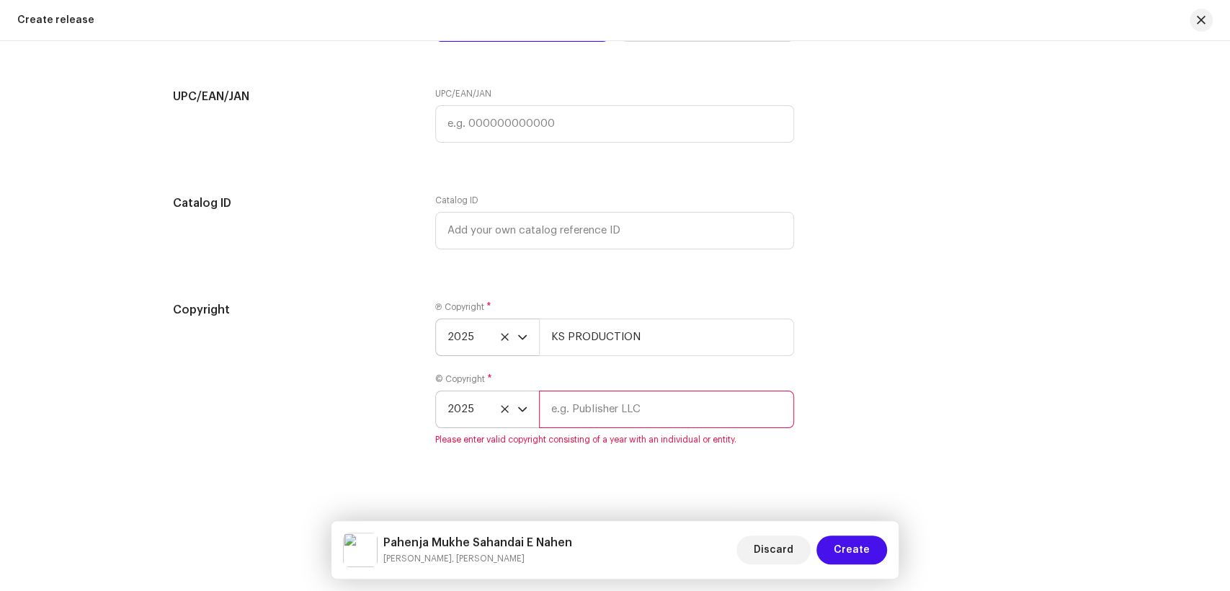
click at [584, 391] on div "© Copyright * 2025 Please enter valid copyright consisting of a year with an in…" at bounding box center [614, 409] width 359 height 72
click at [594, 421] on input "text" at bounding box center [666, 409] width 255 height 37
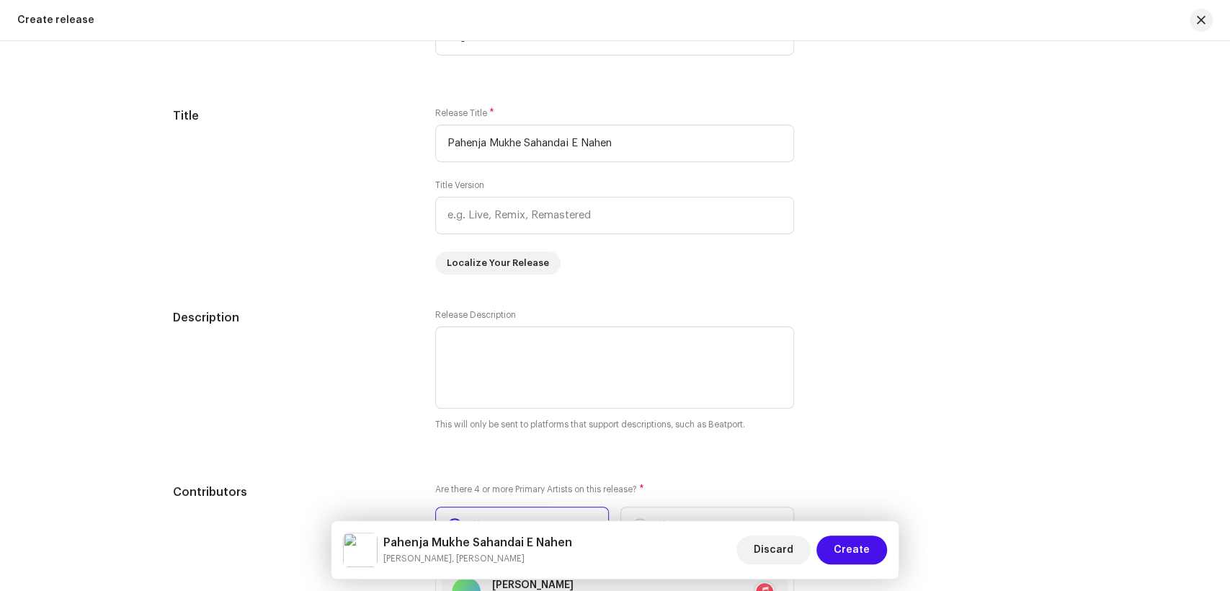
scroll to position [820, 0]
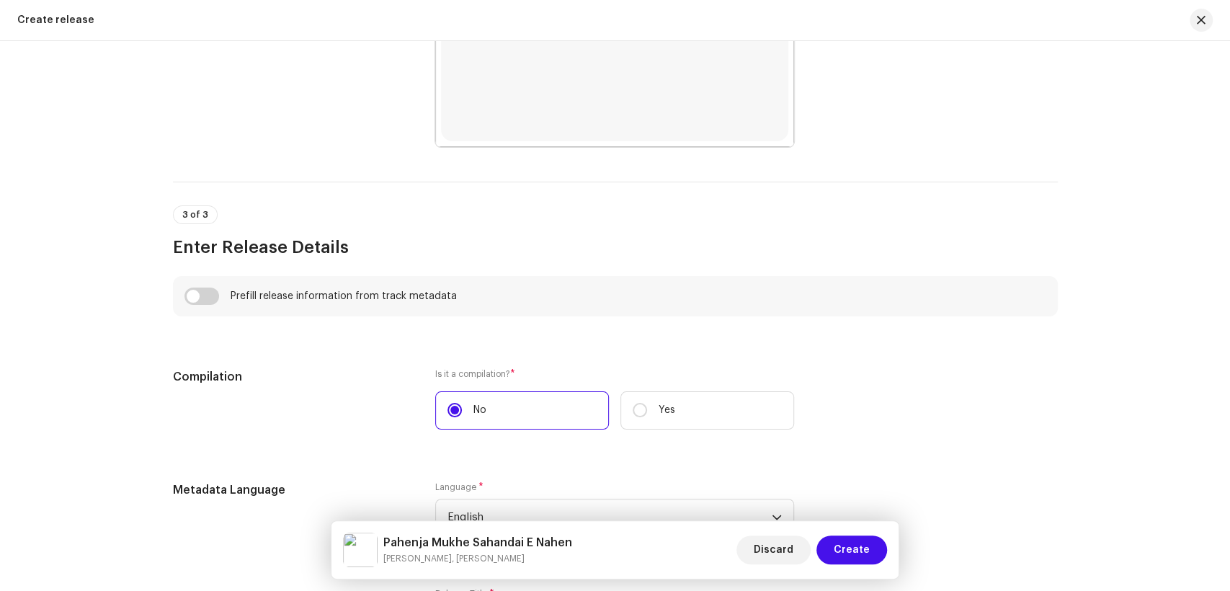
drag, startPoint x: 259, startPoint y: 397, endPoint x: 290, endPoint y: 365, distance: 44.3
click at [259, 397] on div "Compilation" at bounding box center [293, 407] width 240 height 79
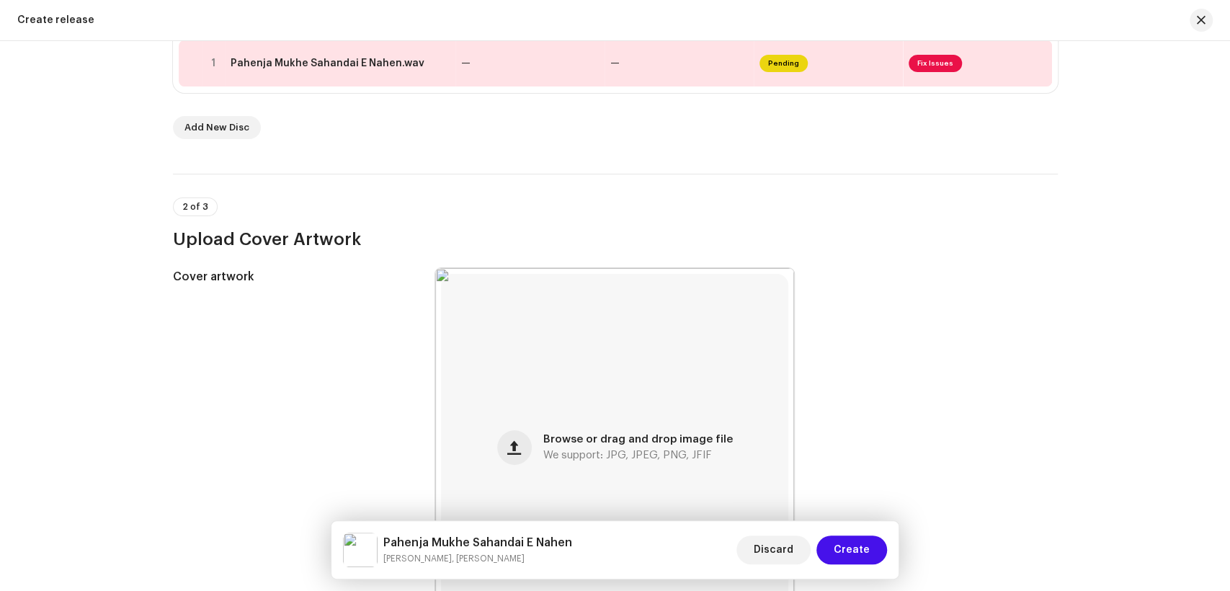
click at [357, 33] on div "Create release" at bounding box center [615, 20] width 1230 height 41
click at [354, 68] on div "Pahenja Mukhe Sahandai E Nahen.wav" at bounding box center [328, 64] width 194 height 12
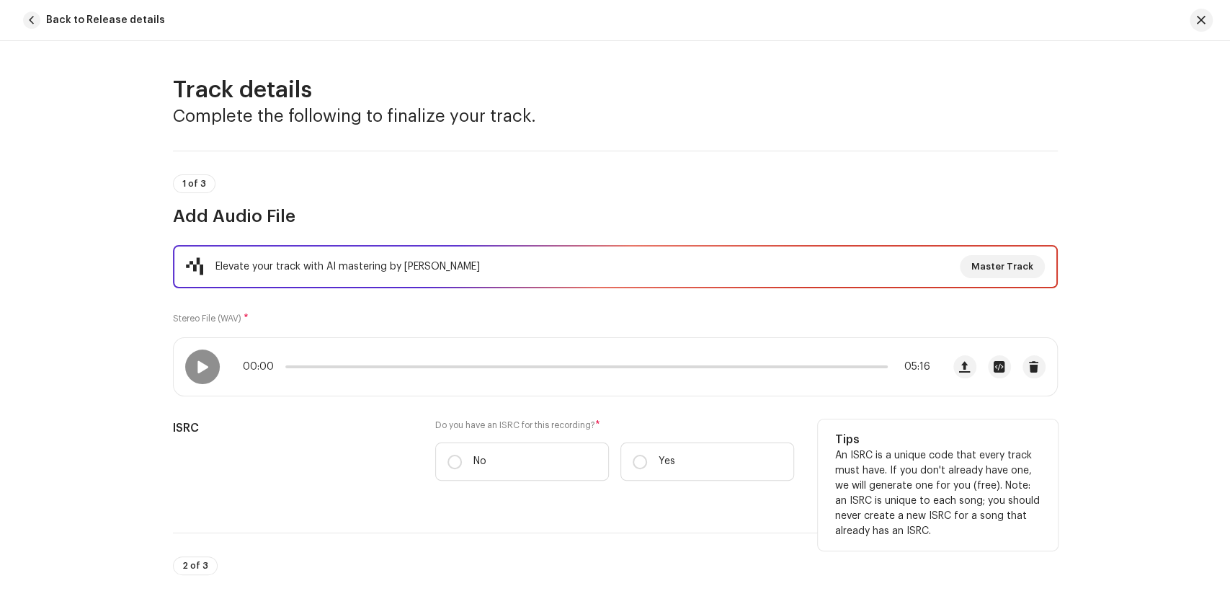
click at [452, 463] on input "No" at bounding box center [455, 462] width 14 height 14
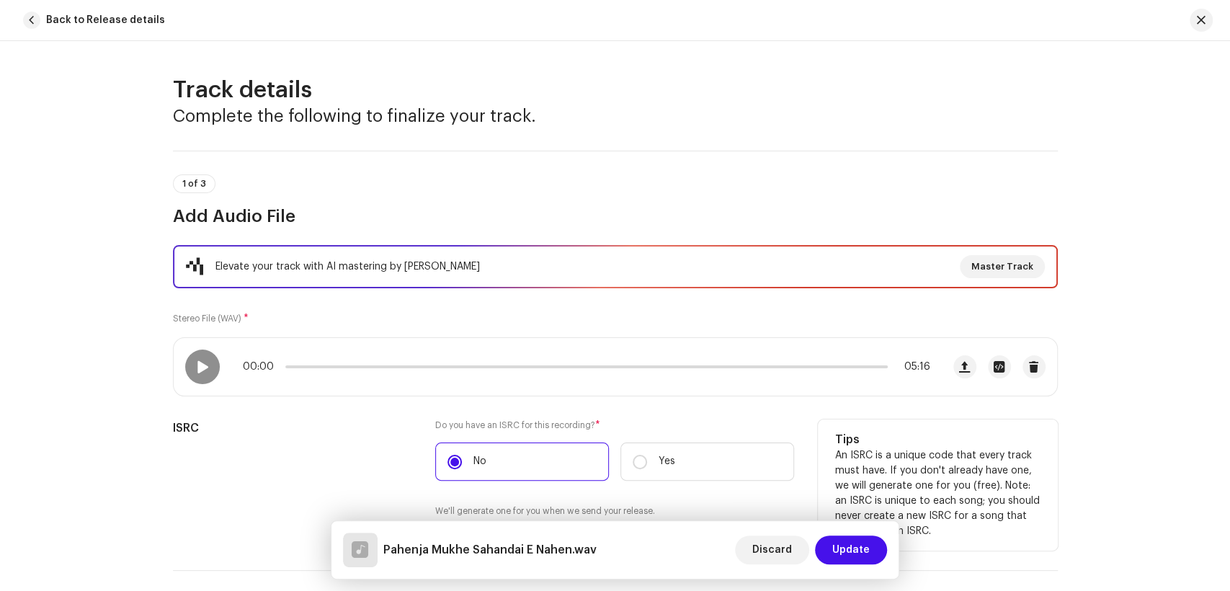
scroll to position [400, 0]
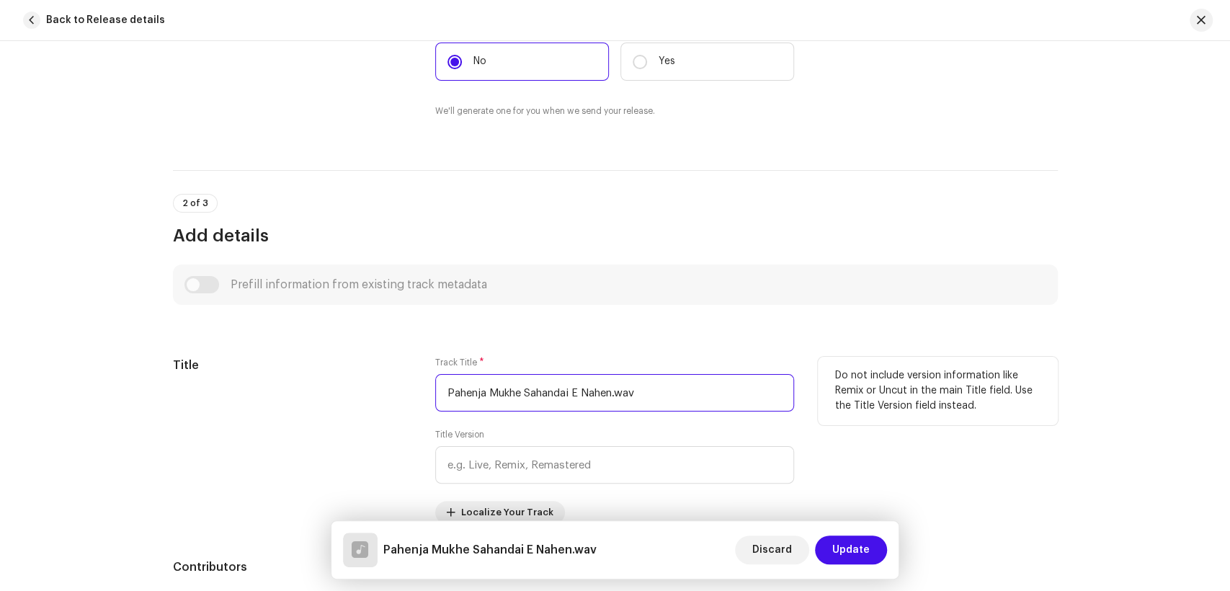
click at [664, 394] on input "Pahenja Mukhe Sahandai E Nahen.wav" at bounding box center [614, 392] width 359 height 37
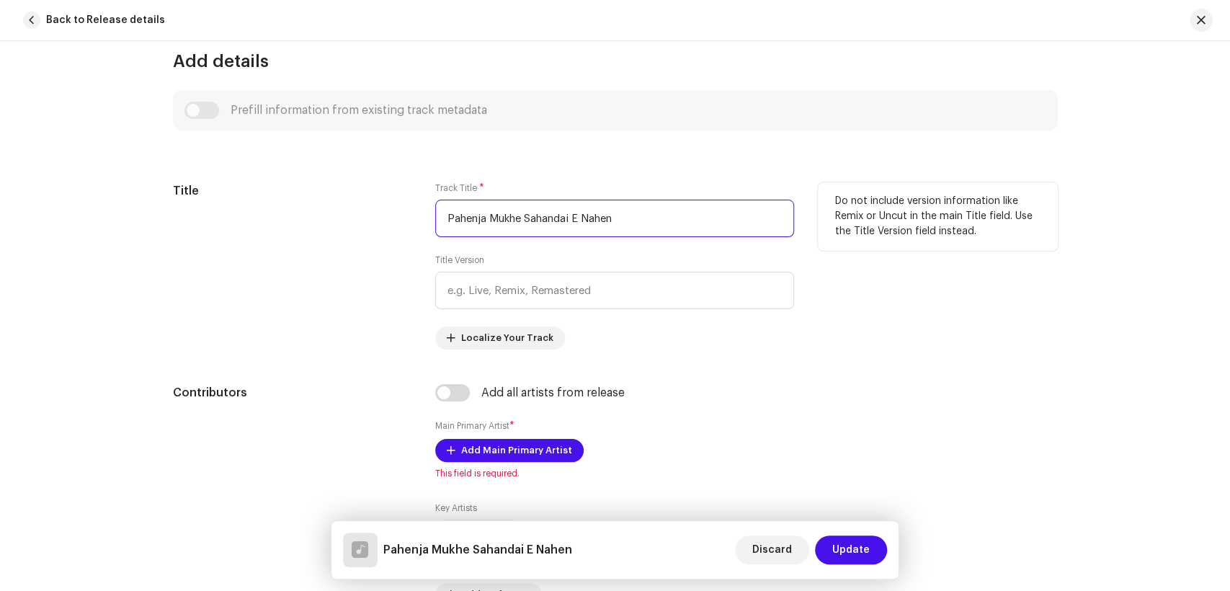
scroll to position [721, 0]
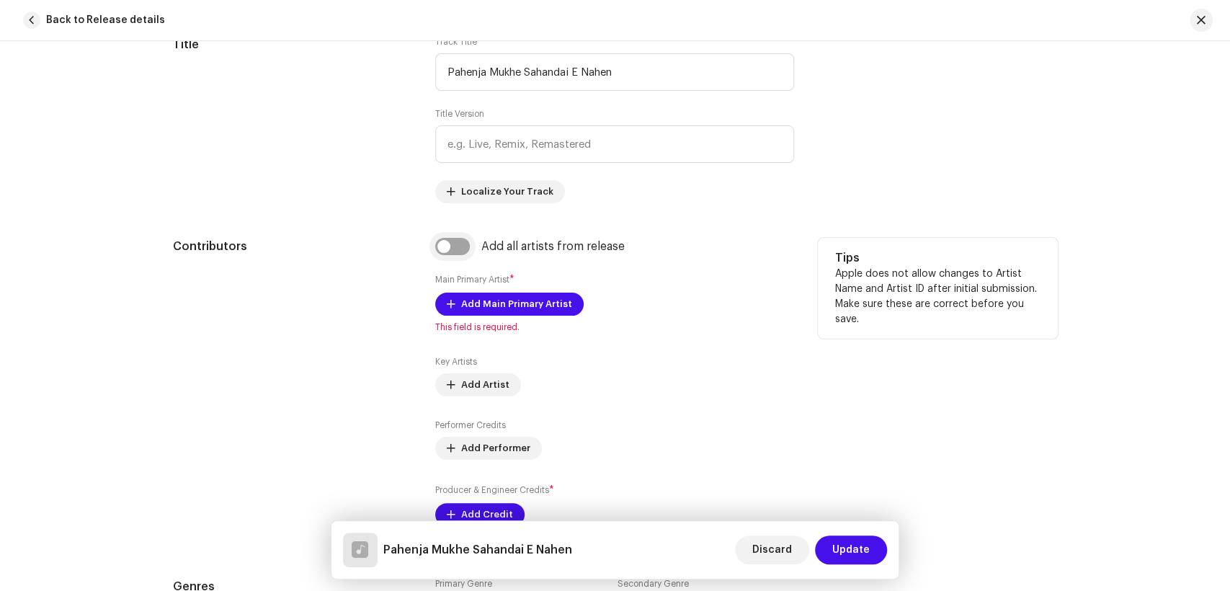
click at [444, 244] on input "checkbox" at bounding box center [452, 246] width 35 height 17
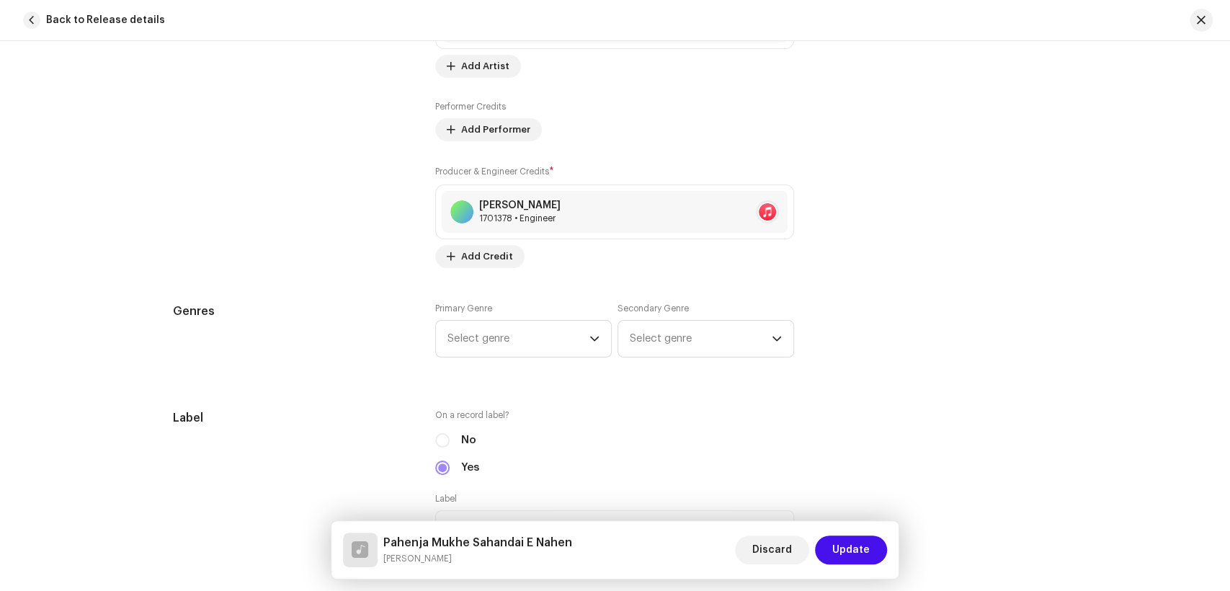
scroll to position [1281, 0]
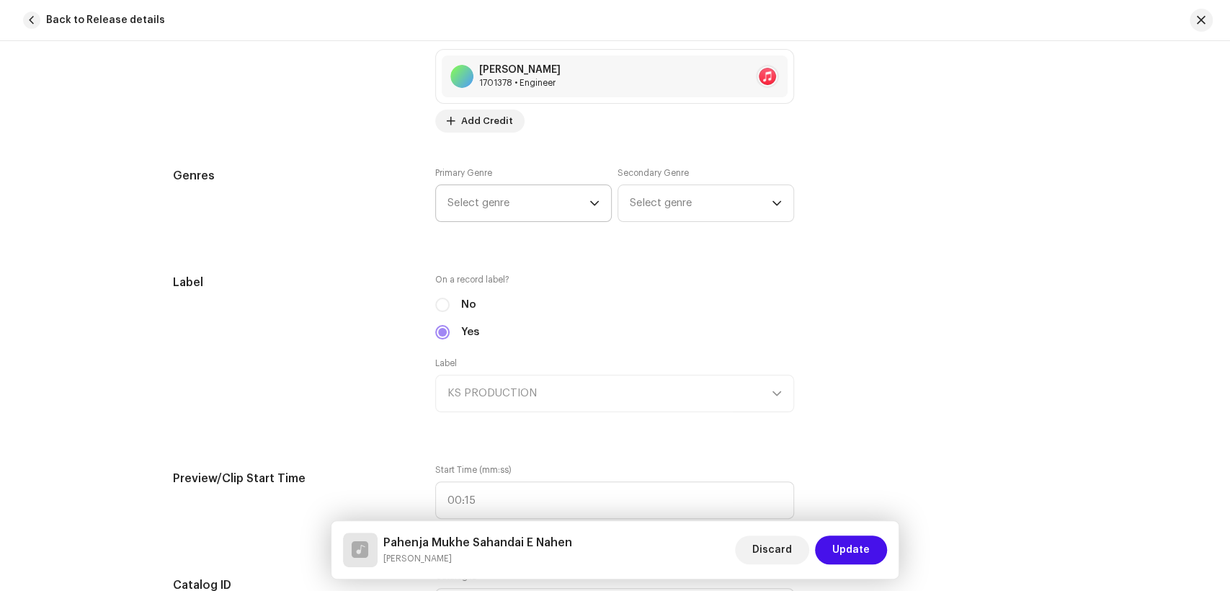
click at [502, 209] on span "Select genre" at bounding box center [519, 203] width 142 height 36
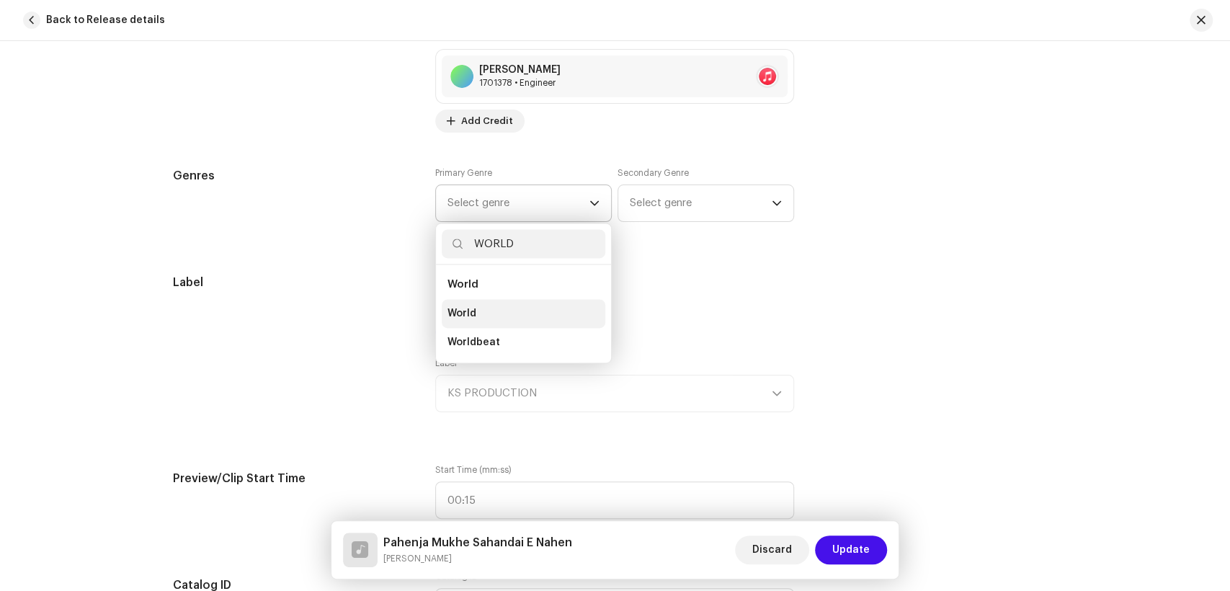
click at [476, 303] on li "World" at bounding box center [524, 313] width 164 height 29
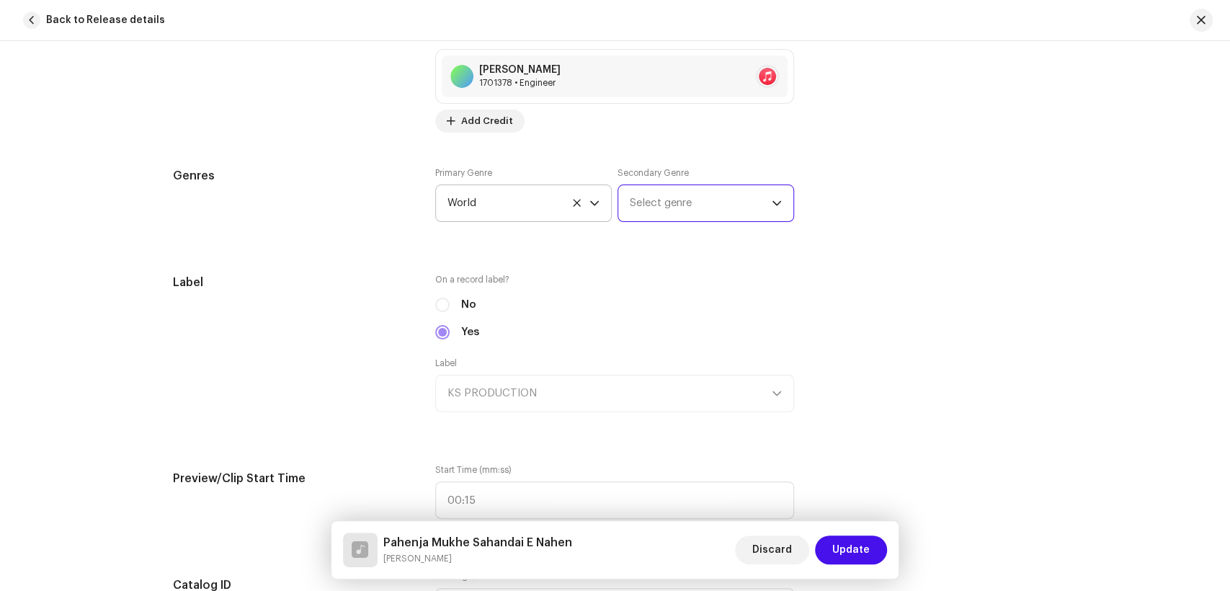
click at [644, 211] on span "Select genre" at bounding box center [701, 203] width 142 height 36
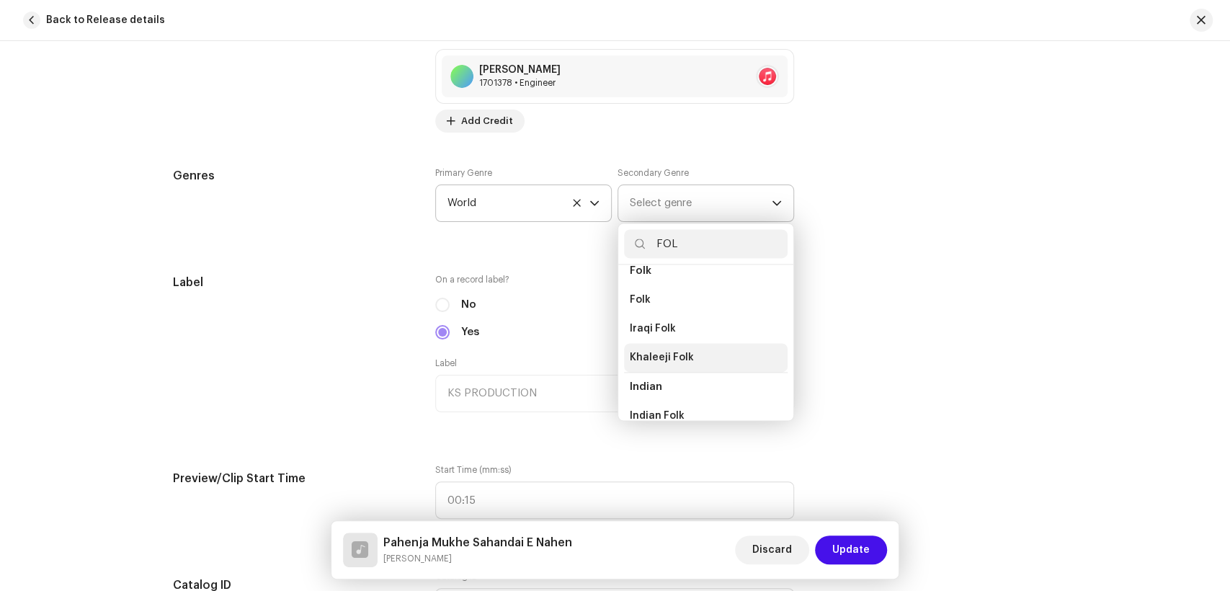
scroll to position [160, 0]
click at [662, 293] on li "Folk" at bounding box center [706, 299] width 164 height 29
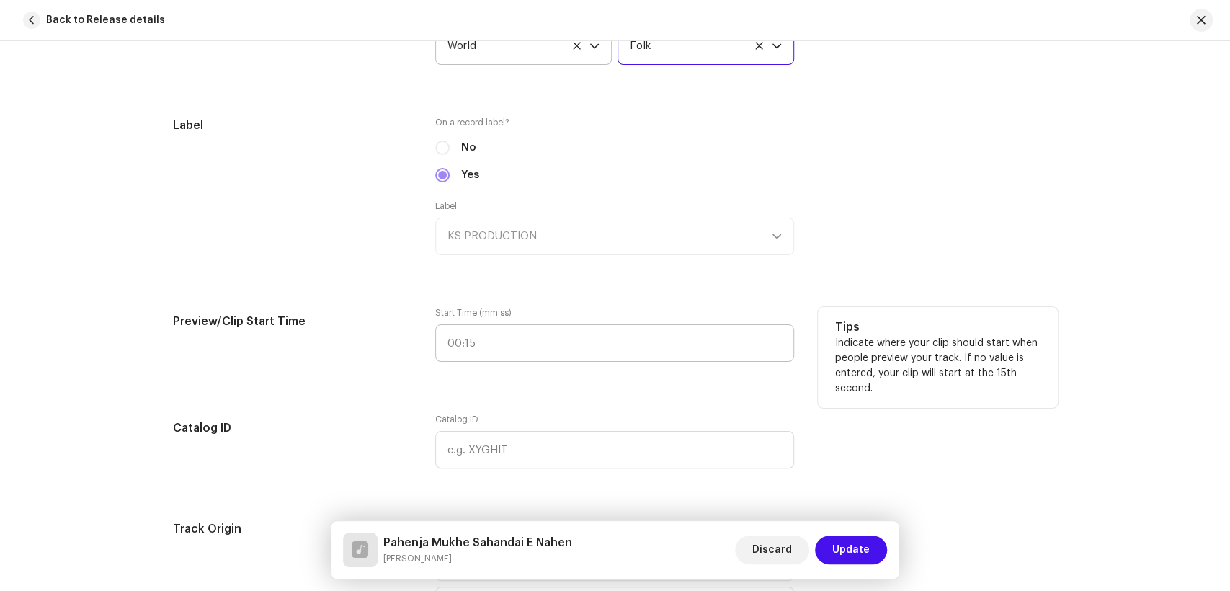
scroll to position [1441, 0]
click at [437, 341] on input ":" at bounding box center [614, 339] width 359 height 37
click at [342, 353] on div "Preview/Clip Start Time" at bounding box center [293, 339] width 240 height 72
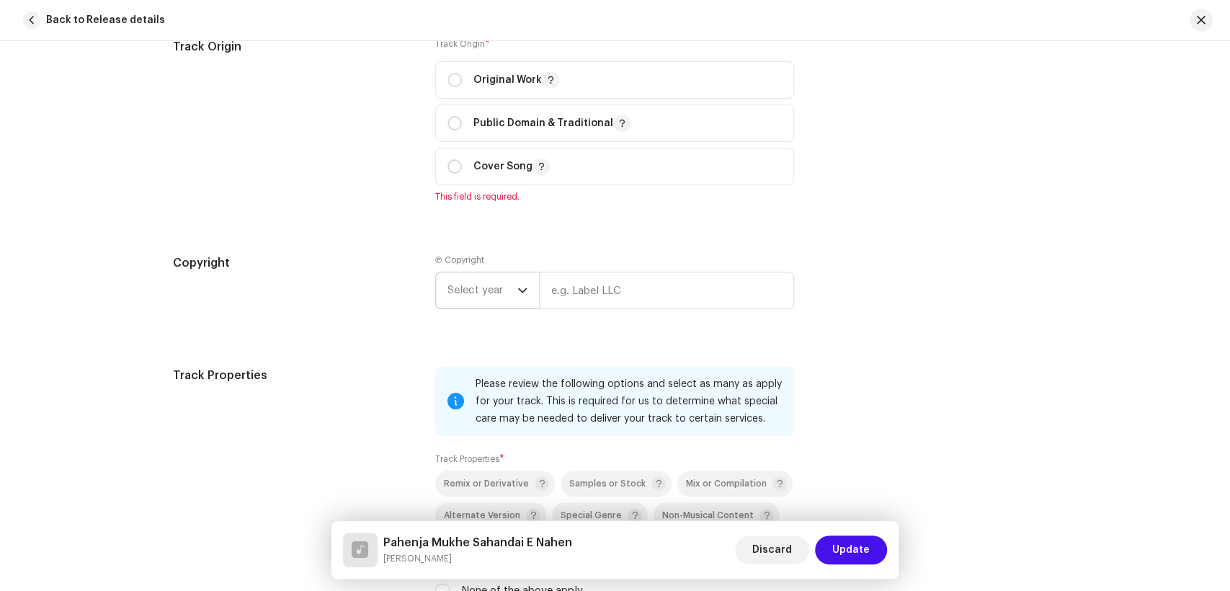
scroll to position [1921, 0]
click at [455, 74] on p-radiobutton at bounding box center [455, 78] width 14 height 14
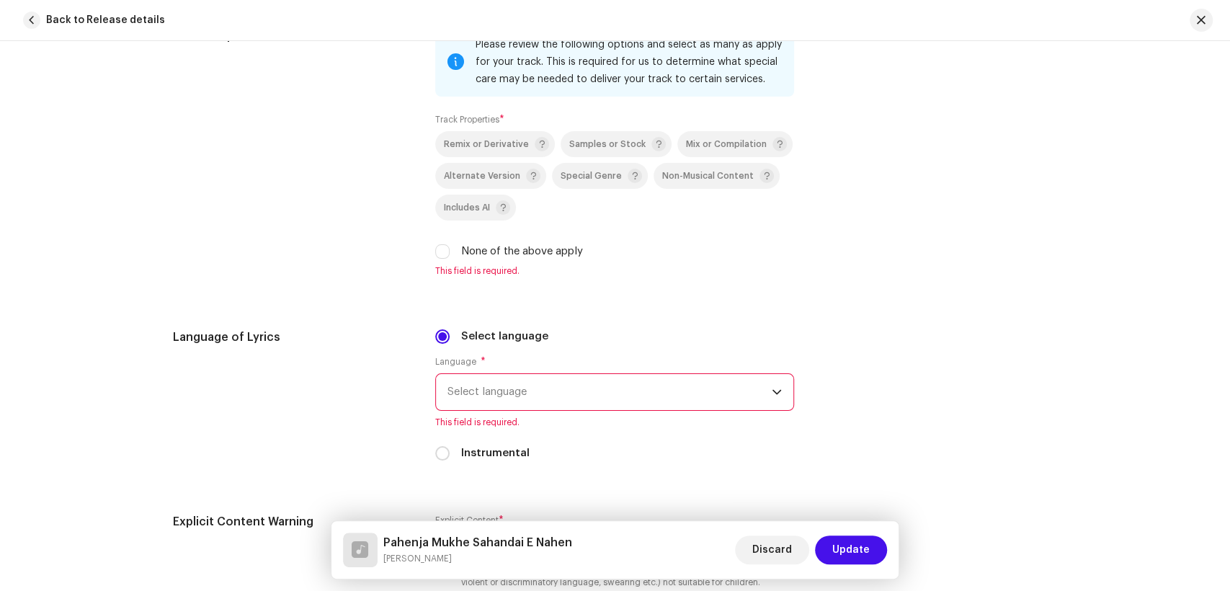
scroll to position [2001, 0]
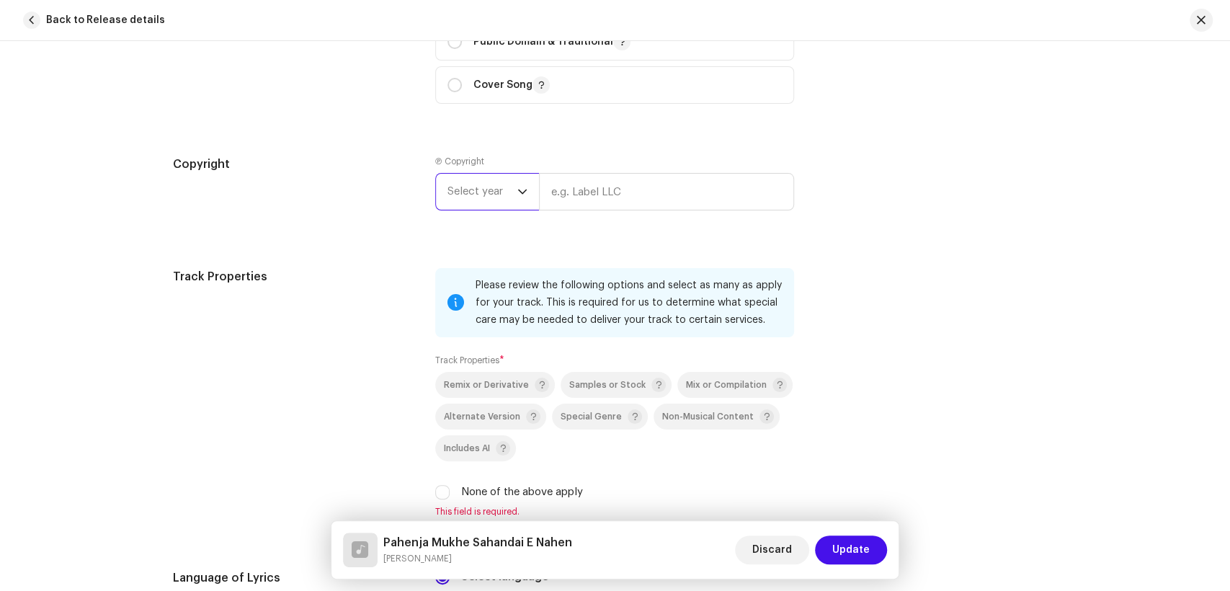
click at [486, 185] on span "Select year" at bounding box center [483, 192] width 70 height 36
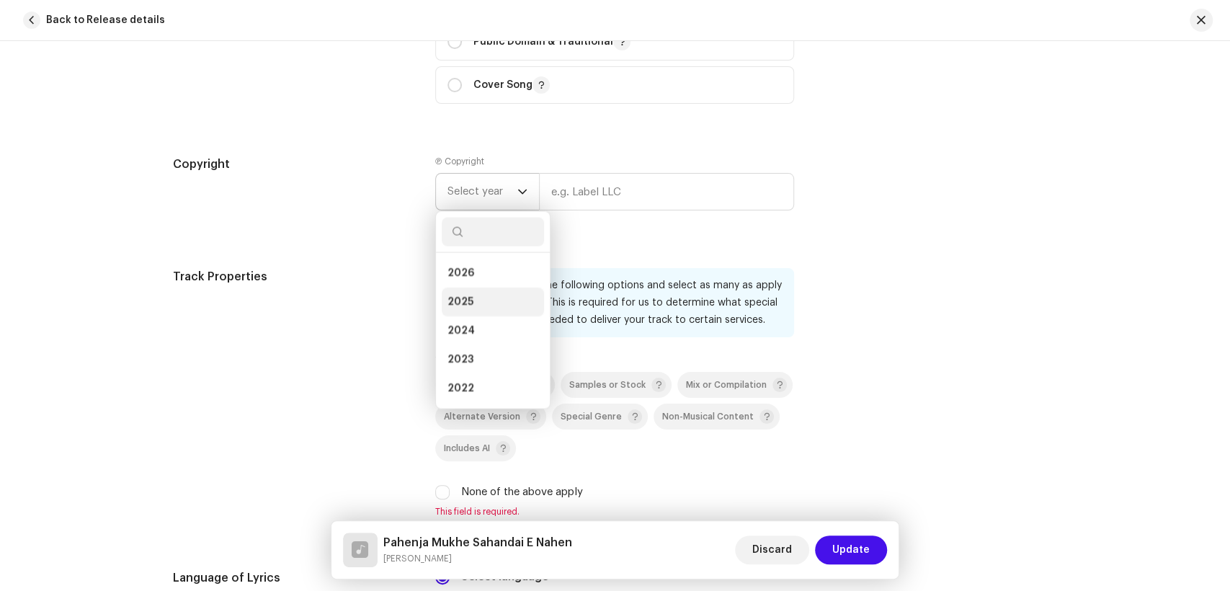
click at [469, 301] on li "2025" at bounding box center [493, 302] width 102 height 29
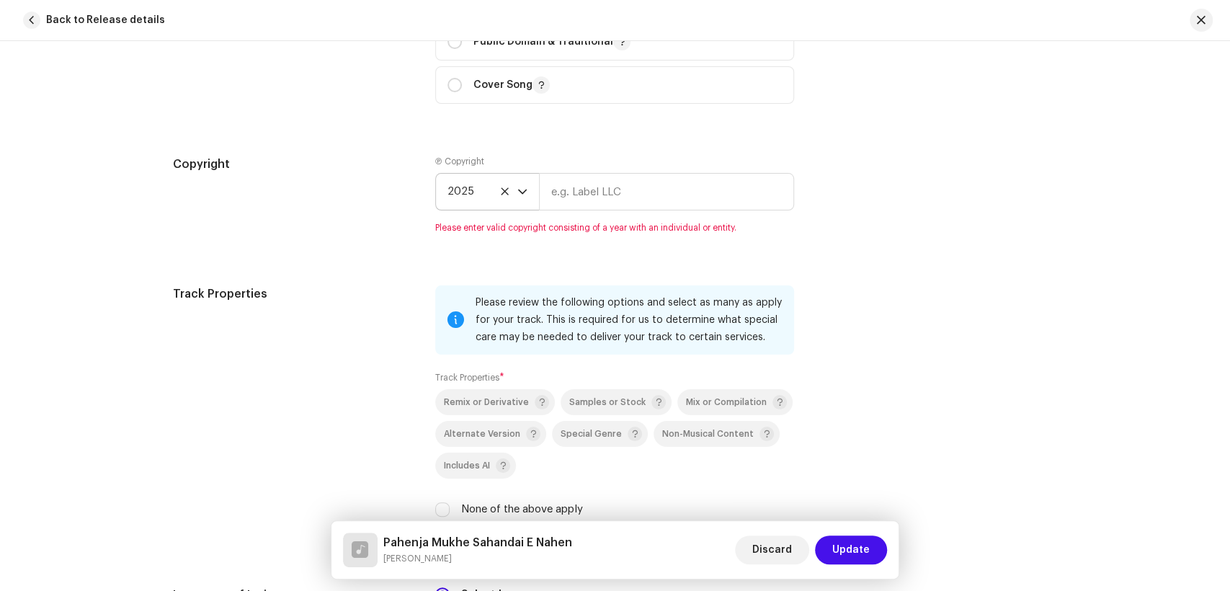
click at [634, 166] on div "Ⓟ Copyright 2025 Please enter valid copyright consisting of a year with an indi…" at bounding box center [614, 195] width 359 height 78
click at [635, 186] on input "text" at bounding box center [666, 191] width 255 height 37
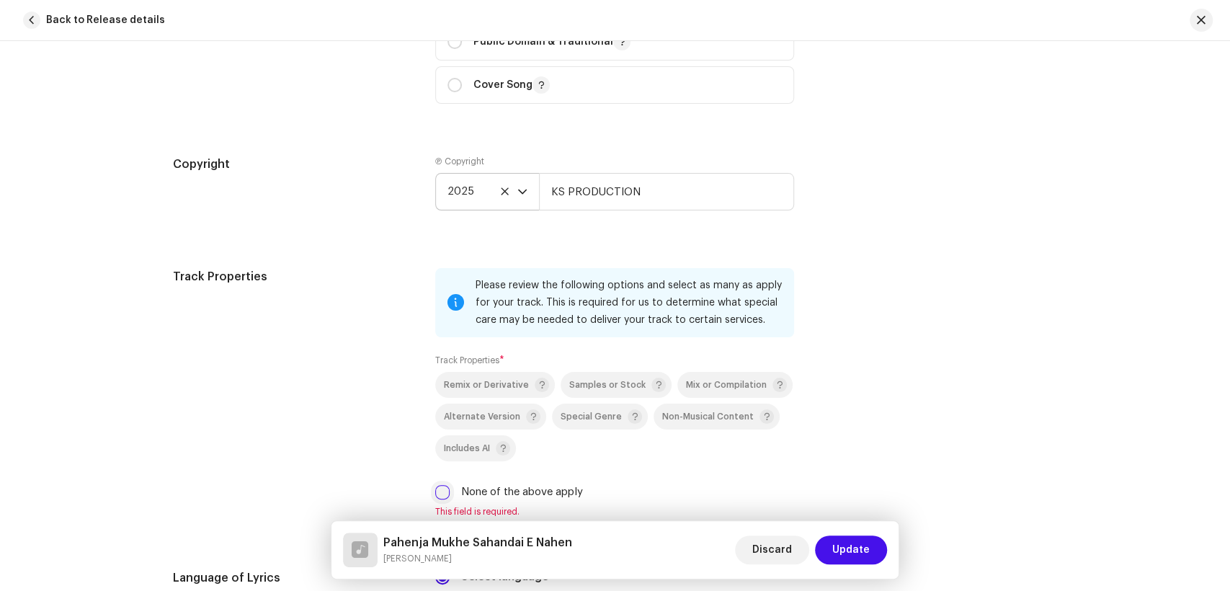
click at [440, 497] on input "None of the above apply" at bounding box center [442, 492] width 14 height 14
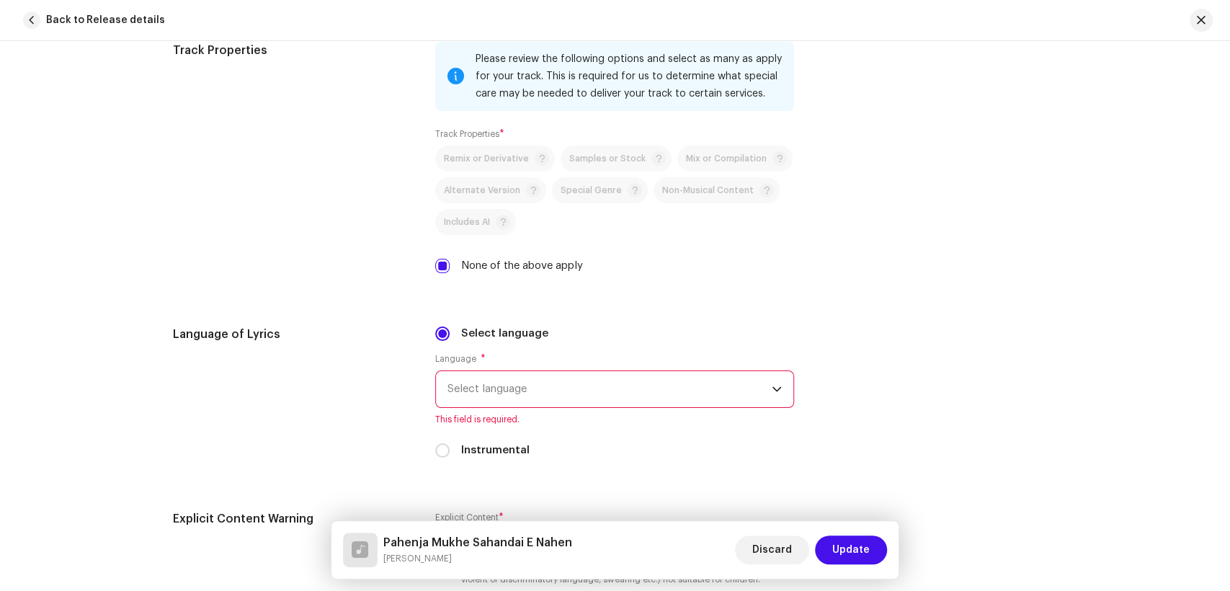
scroll to position [2322, 0]
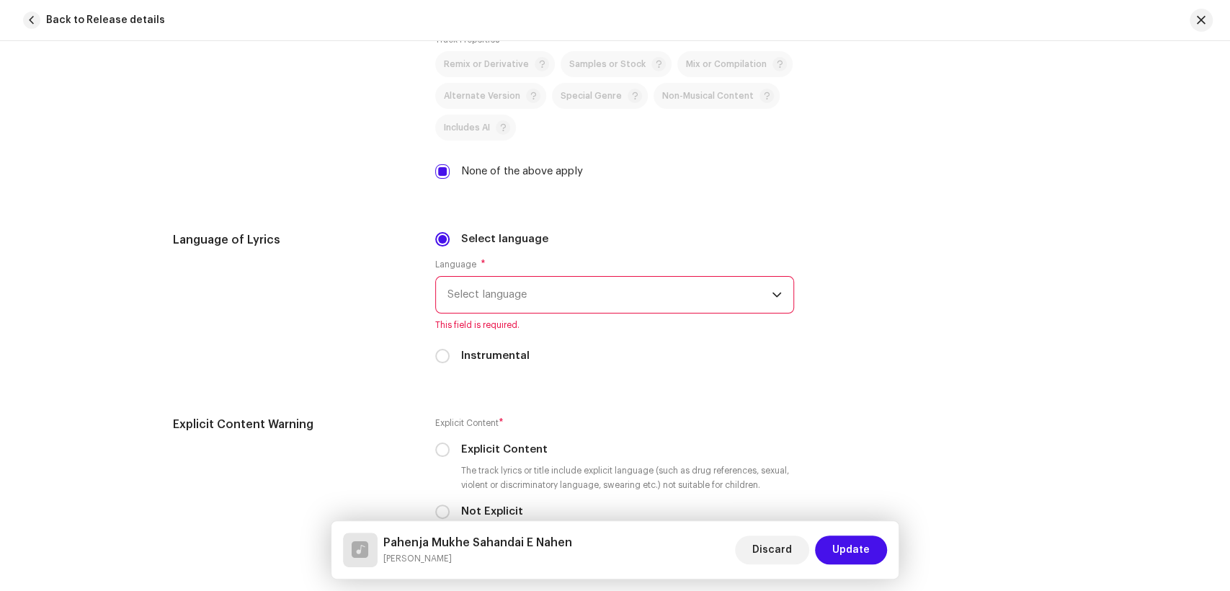
click at [533, 313] on span "Select language" at bounding box center [610, 295] width 324 height 36
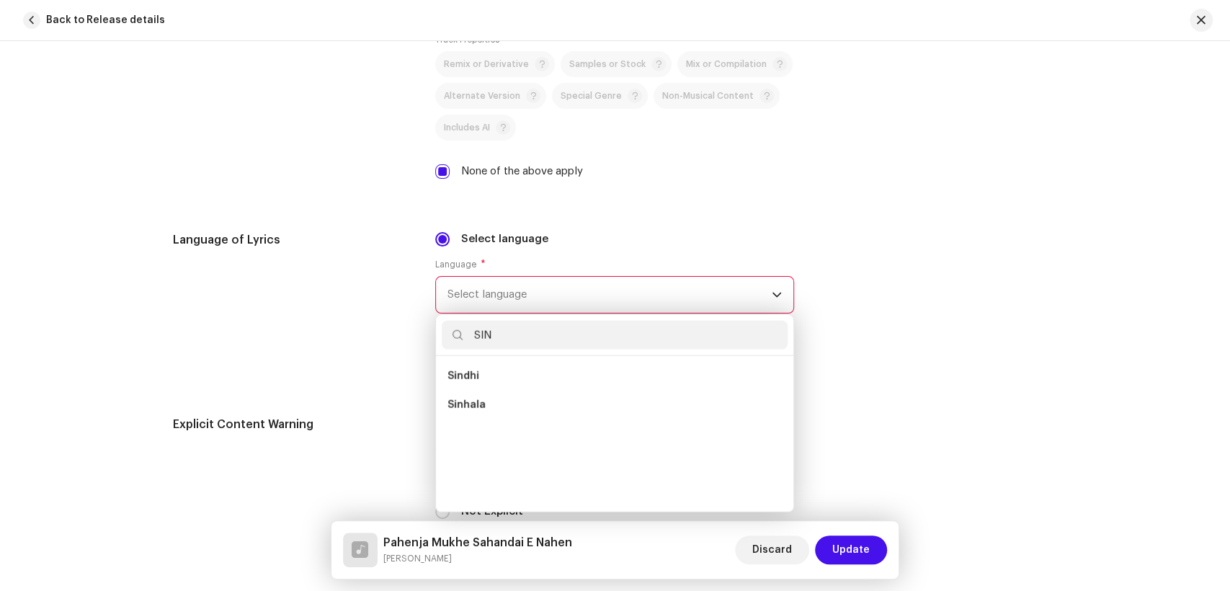
scroll to position [0, 0]
click at [484, 370] on li "Sindhi" at bounding box center [615, 376] width 346 height 29
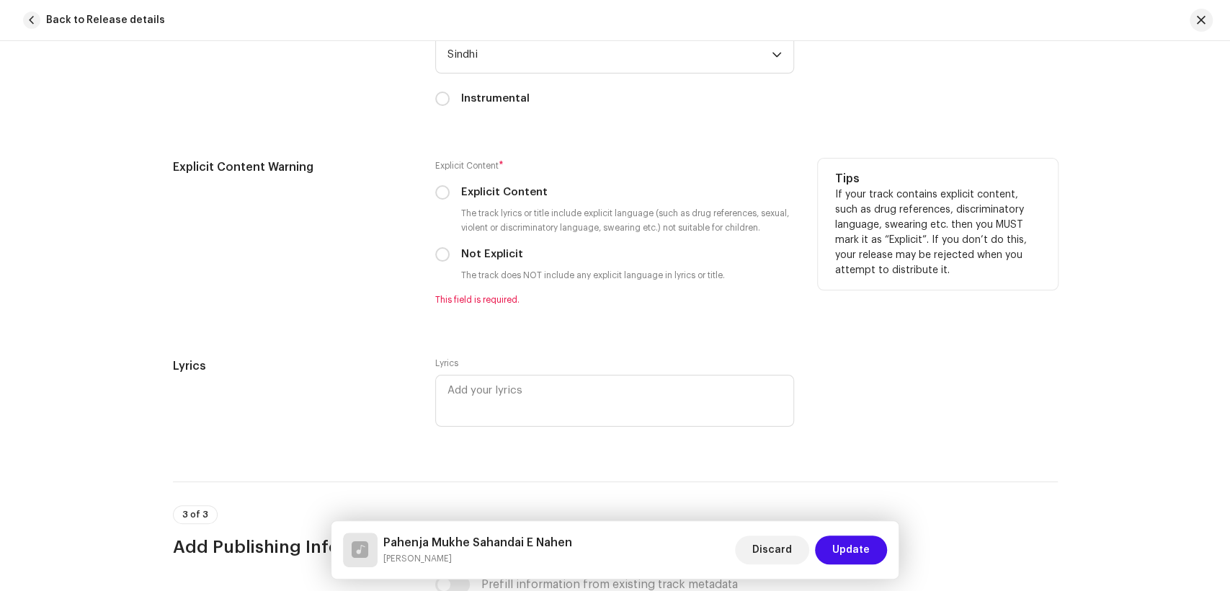
click at [447, 252] on div "Not Explicit" at bounding box center [614, 254] width 359 height 16
click at [439, 258] on input "Not Explicit" at bounding box center [442, 254] width 14 height 14
radio input "true"
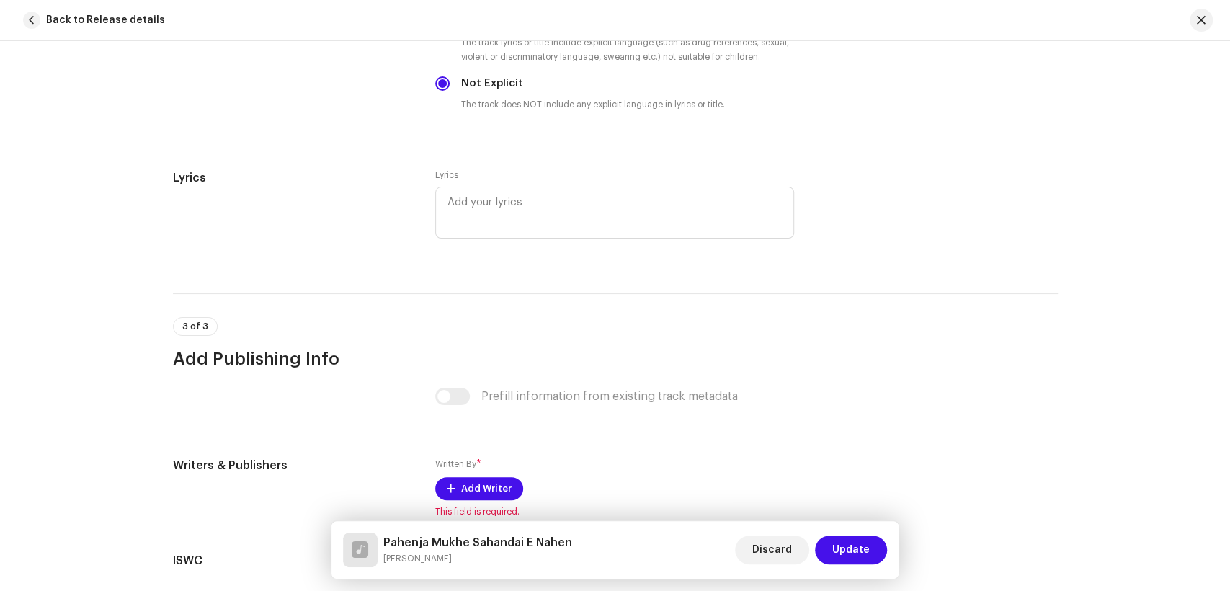
scroll to position [2901, 0]
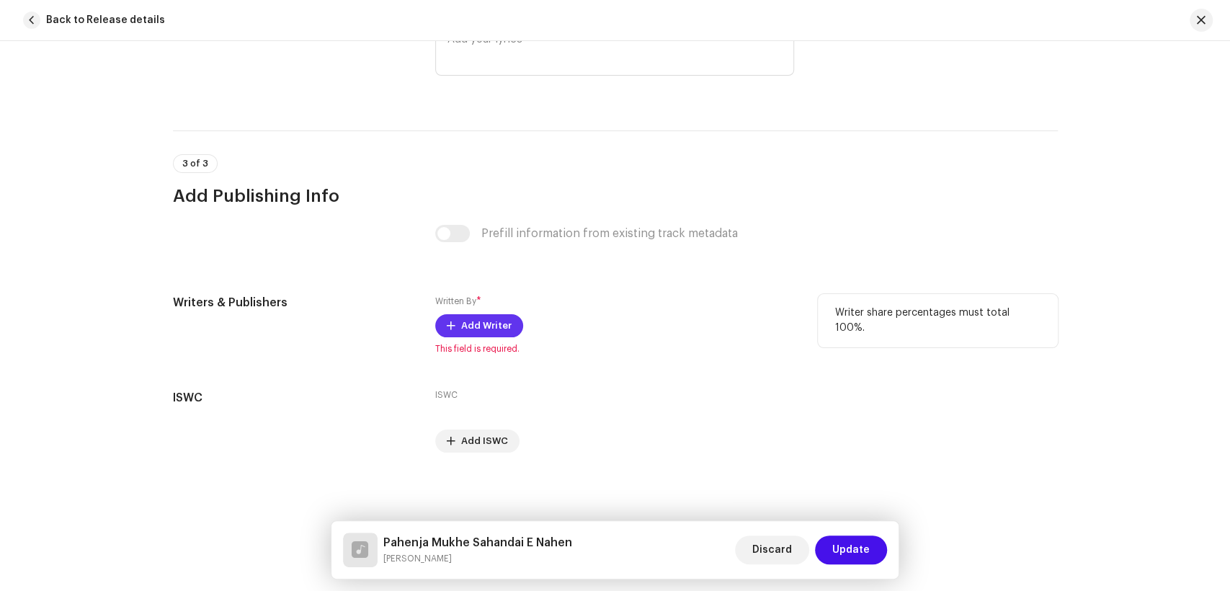
click at [461, 320] on span "Add Writer" at bounding box center [486, 325] width 50 height 29
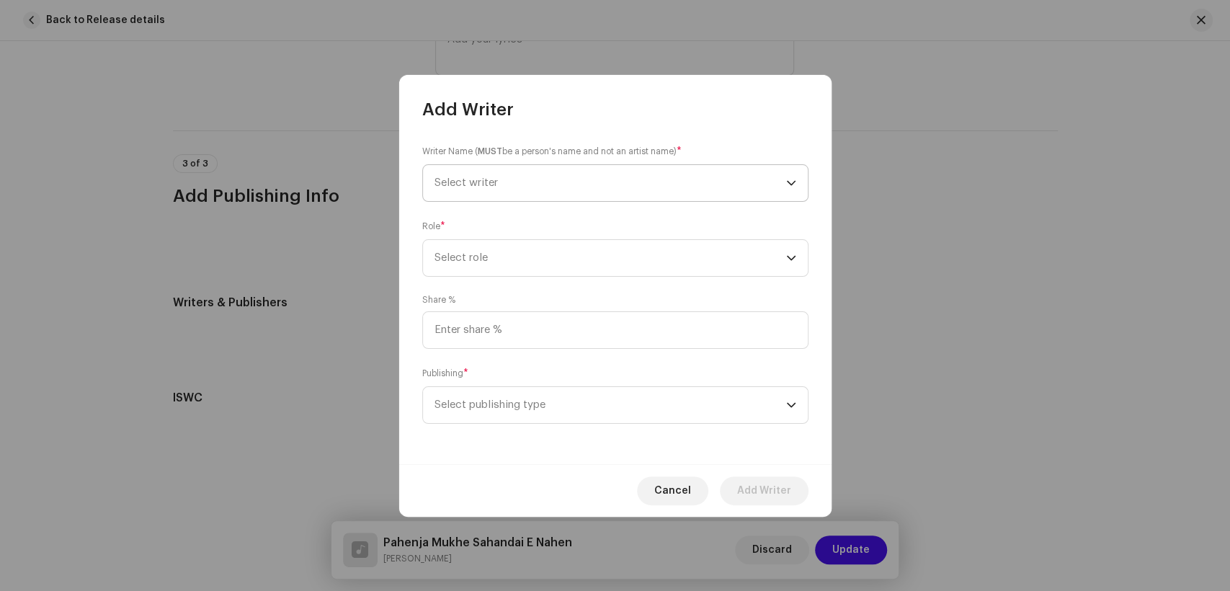
click at [549, 186] on span "Select writer" at bounding box center [611, 183] width 352 height 36
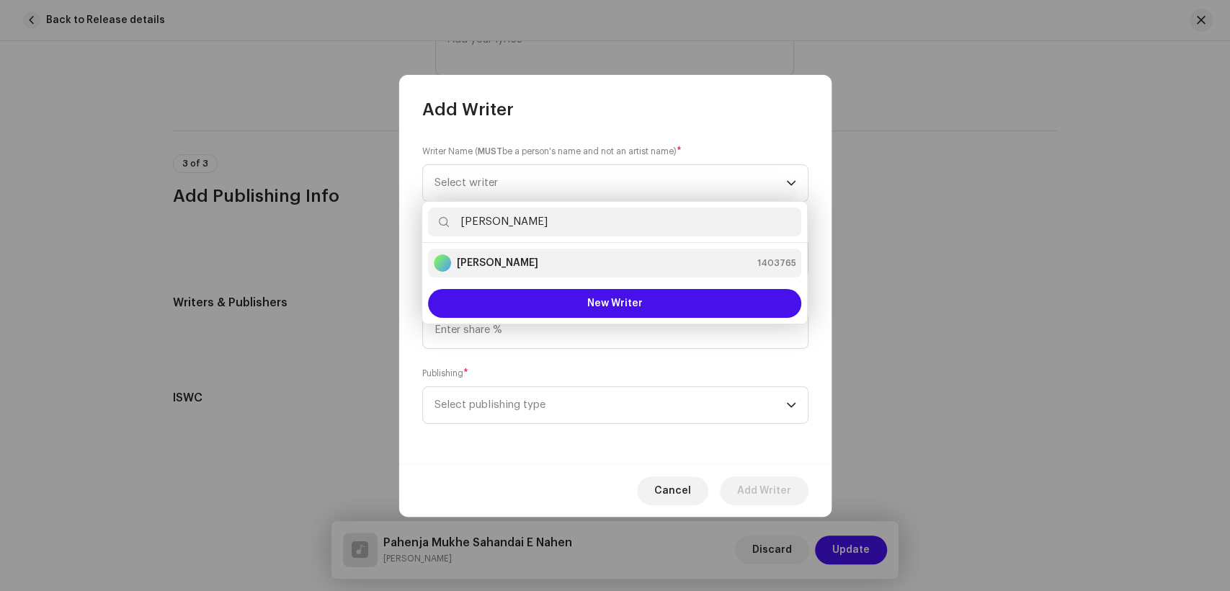
type input "[PERSON_NAME]"
click at [546, 259] on div "[PERSON_NAME] 1403765" at bounding box center [615, 262] width 362 height 17
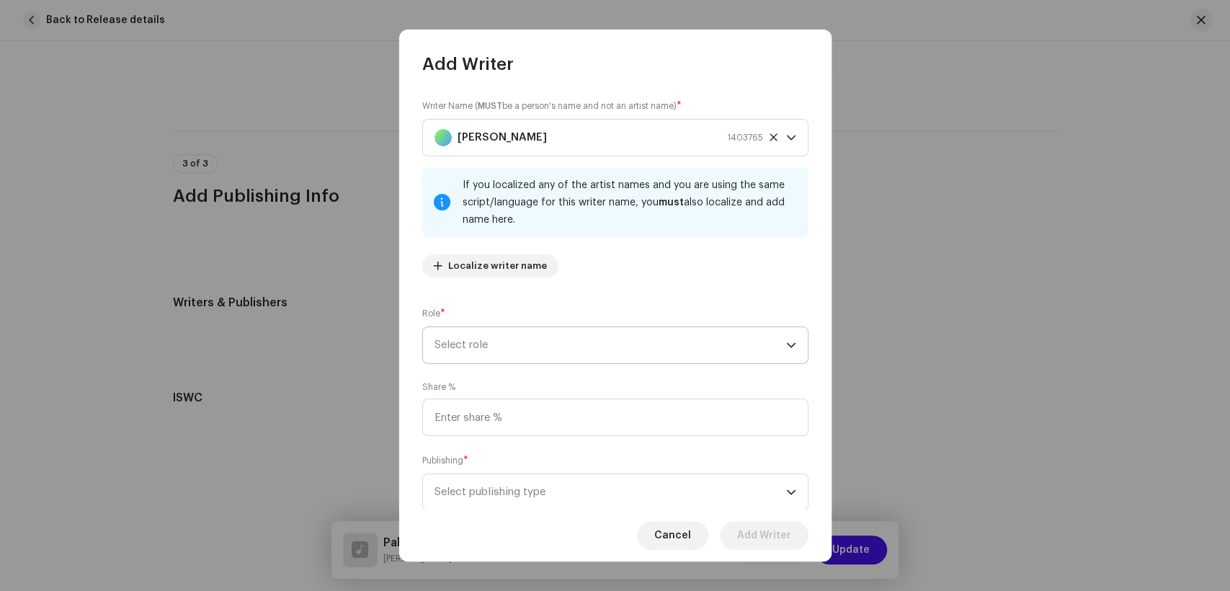
click at [628, 356] on span "Select role" at bounding box center [611, 345] width 352 height 36
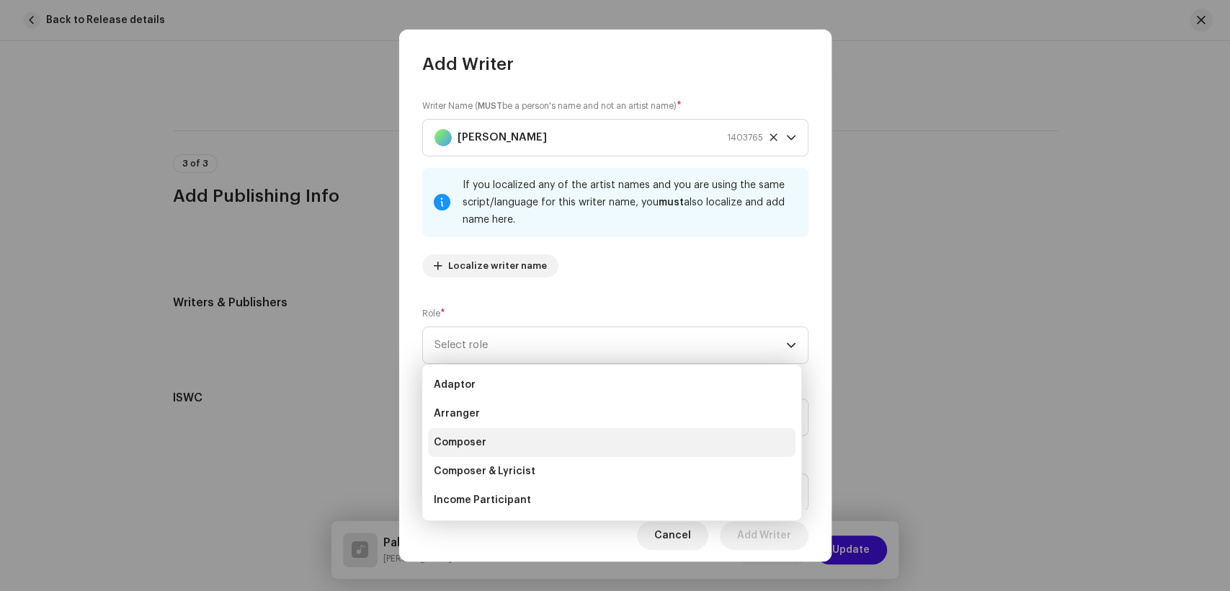
click at [558, 448] on li "Composer" at bounding box center [612, 442] width 368 height 29
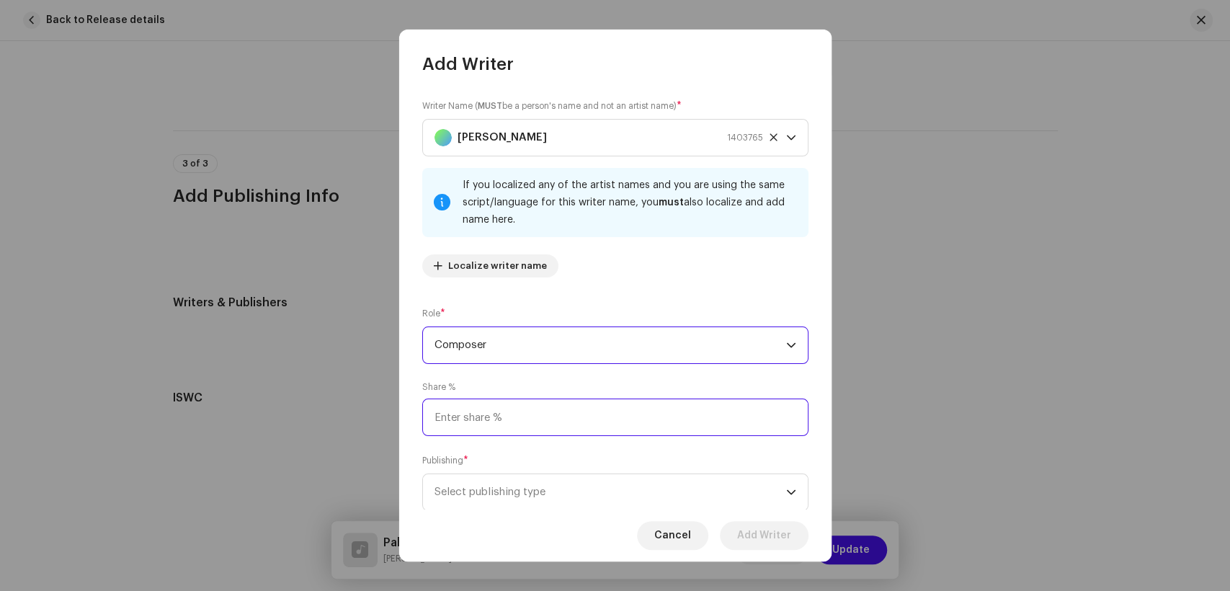
click at [588, 424] on input at bounding box center [615, 417] width 386 height 37
type input "25.00"
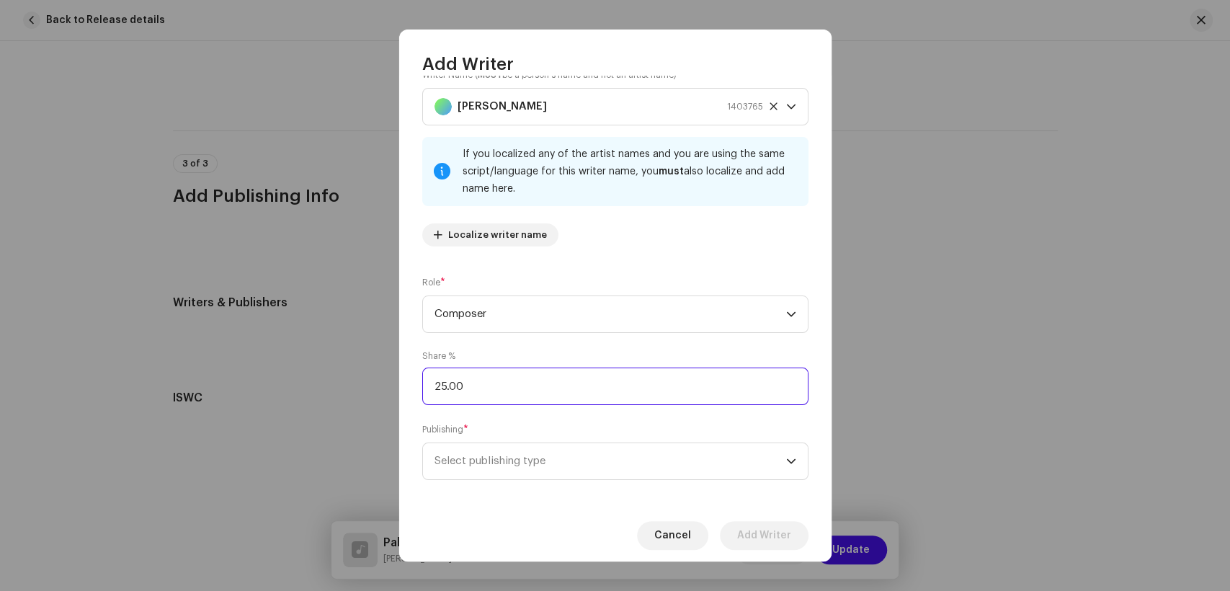
scroll to position [43, 0]
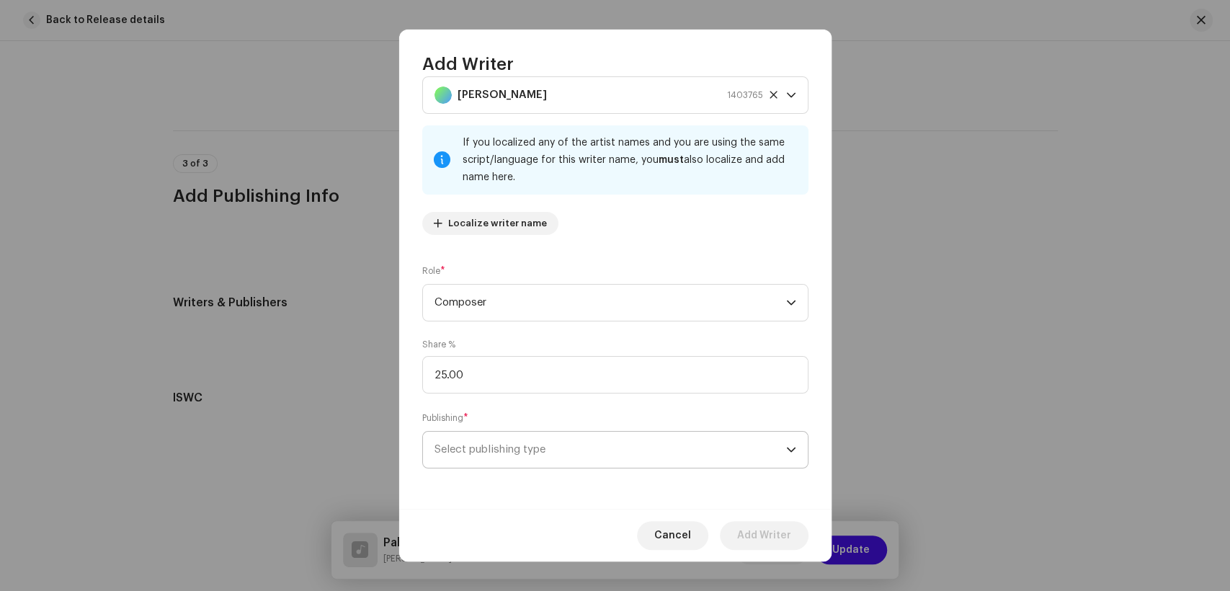
click at [649, 443] on span "Select publishing type" at bounding box center [611, 450] width 352 height 36
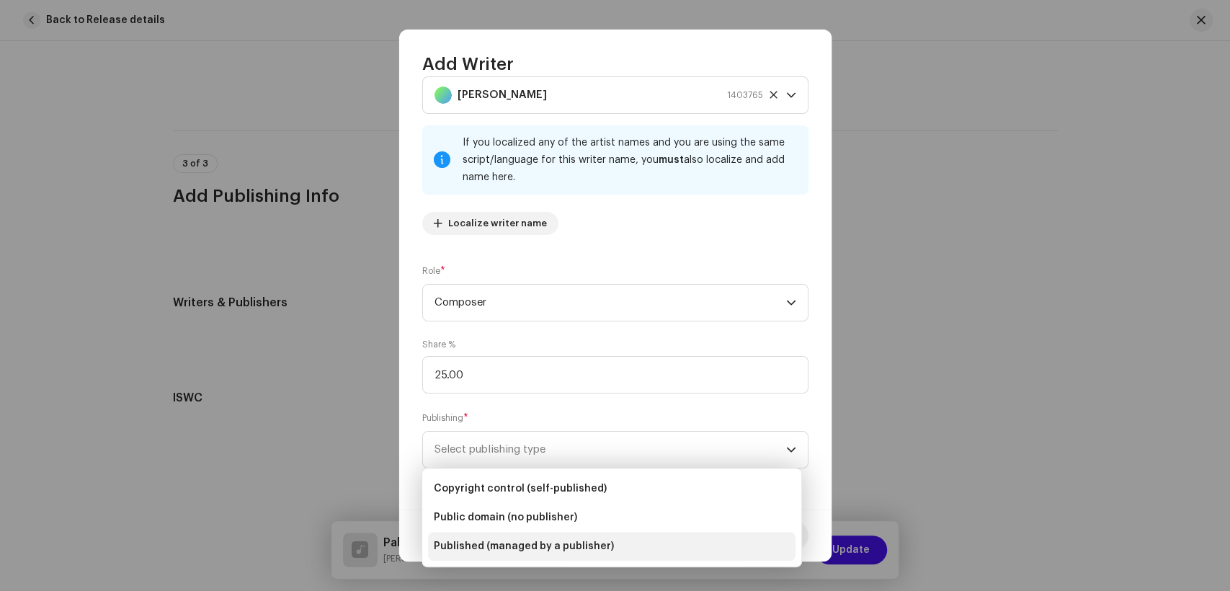
click at [522, 552] on span "Published (managed by a publisher)" at bounding box center [524, 546] width 180 height 14
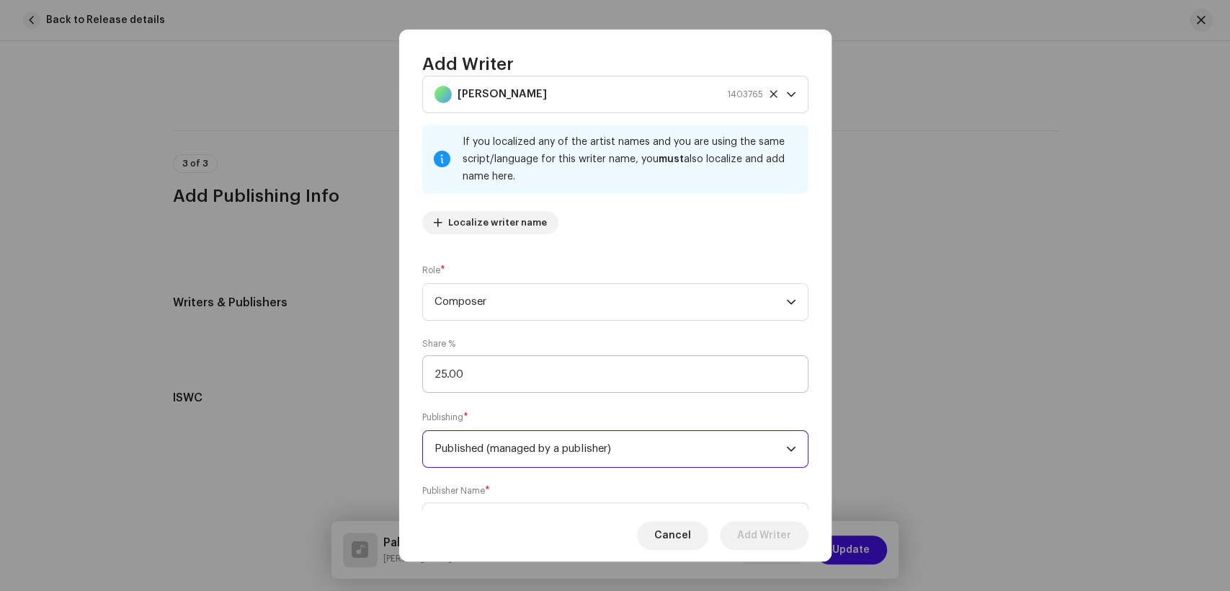
scroll to position [115, 0]
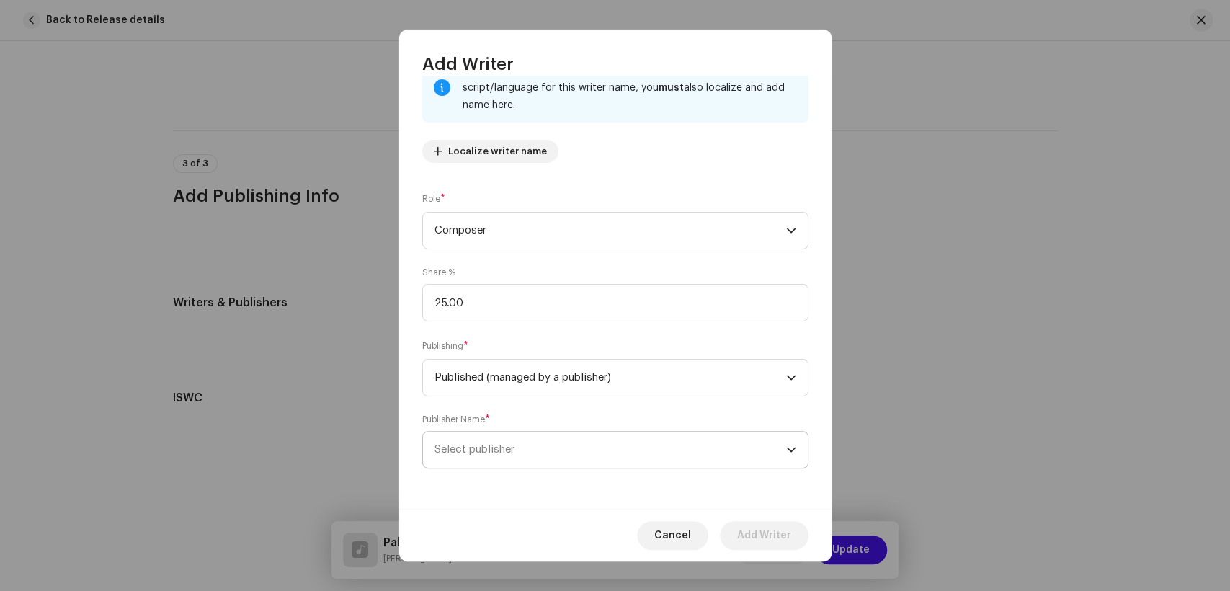
click at [588, 456] on span "Select publisher" at bounding box center [611, 450] width 352 height 36
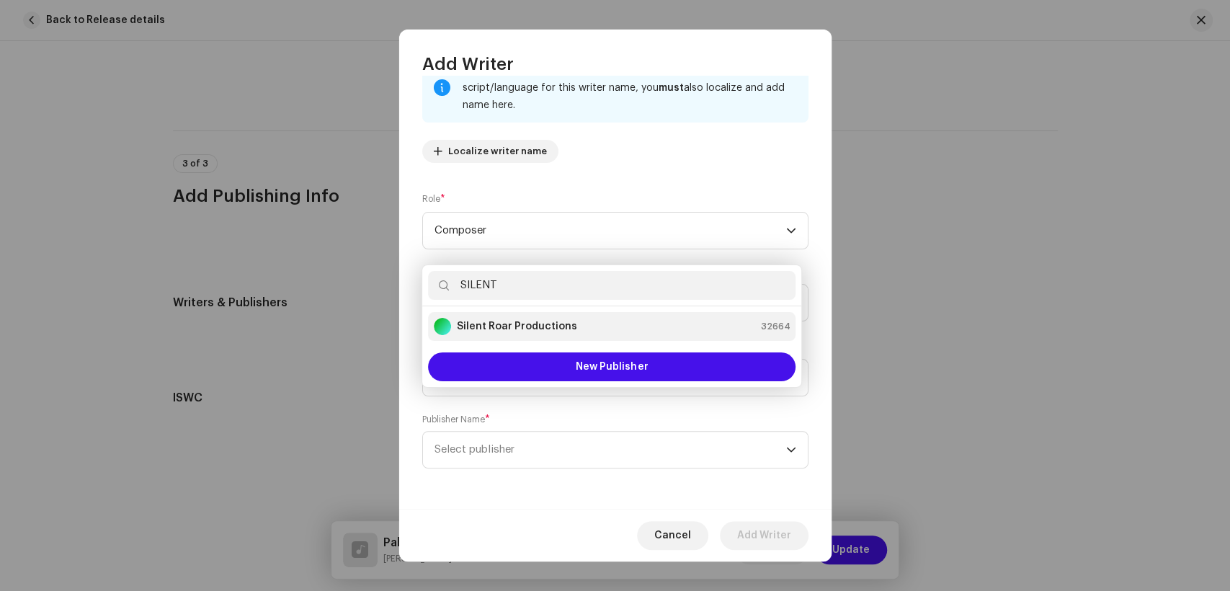
type input "SILENT"
click at [515, 324] on strong "Silent Roar Productions" at bounding box center [517, 326] width 120 height 14
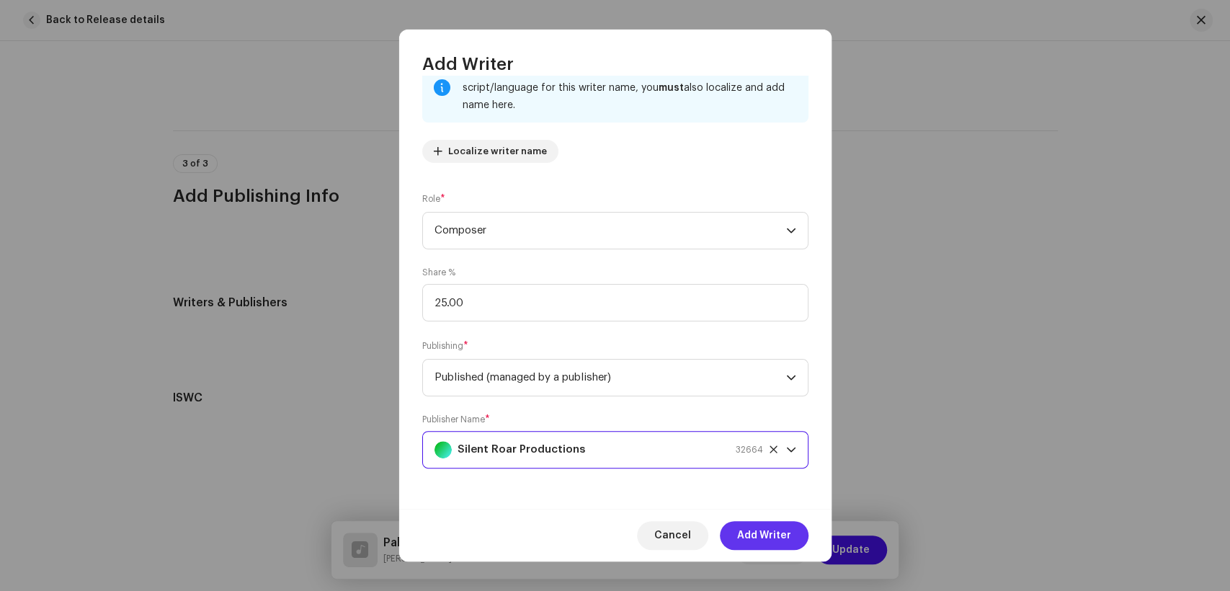
click at [781, 532] on span "Add Writer" at bounding box center [764, 535] width 54 height 29
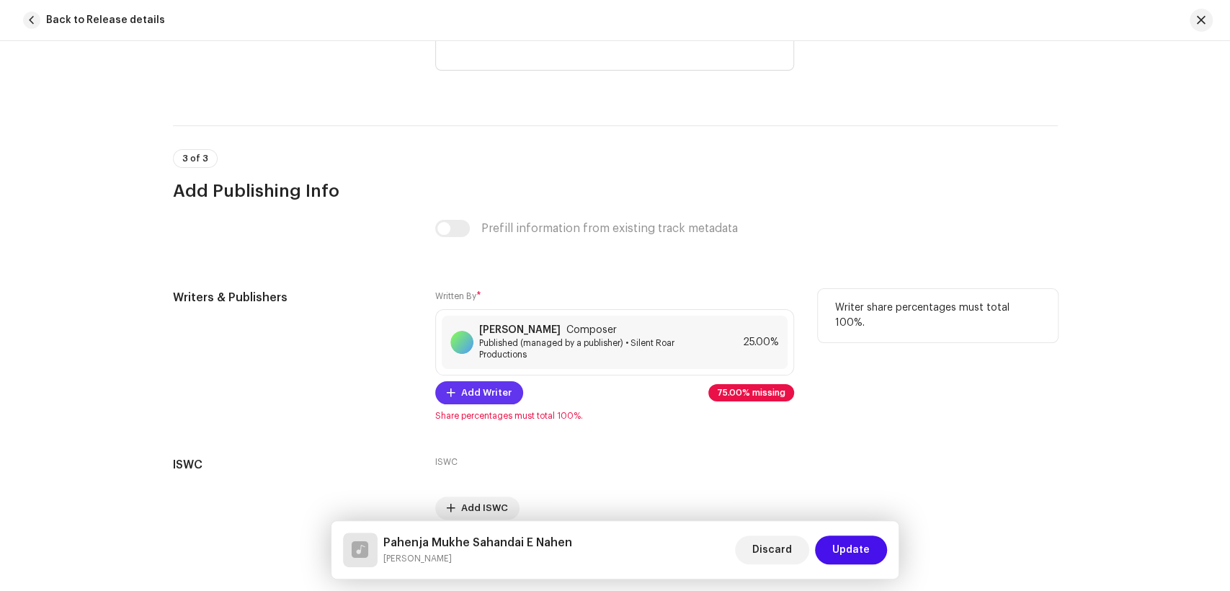
click at [462, 403] on span "Add Writer" at bounding box center [486, 392] width 50 height 29
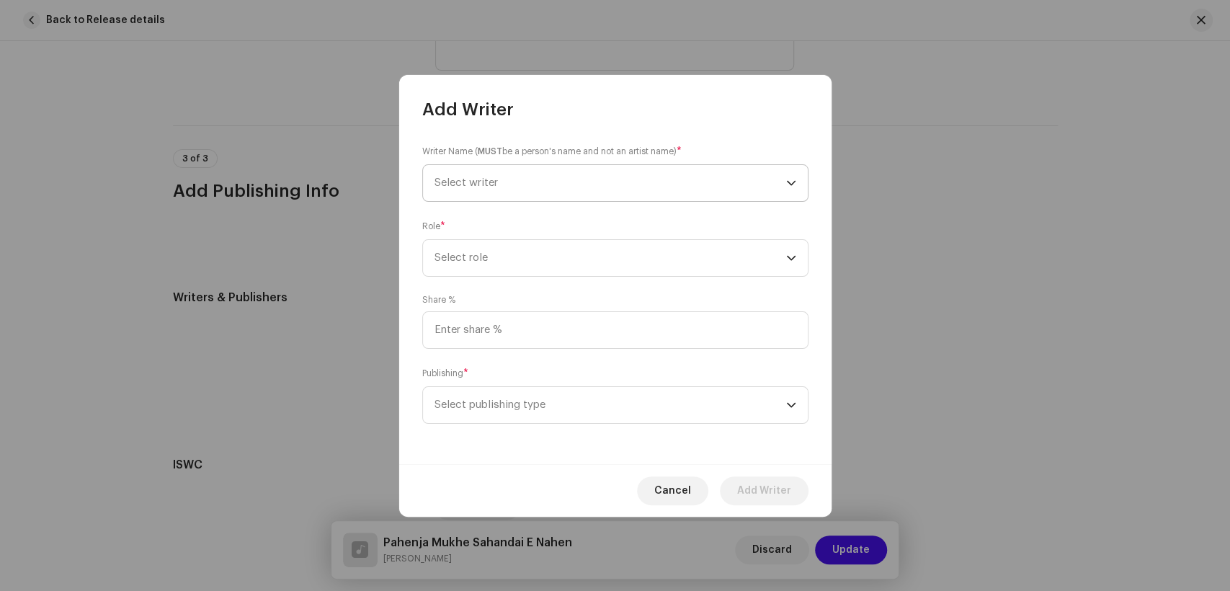
click at [516, 176] on span "Select writer" at bounding box center [611, 183] width 352 height 36
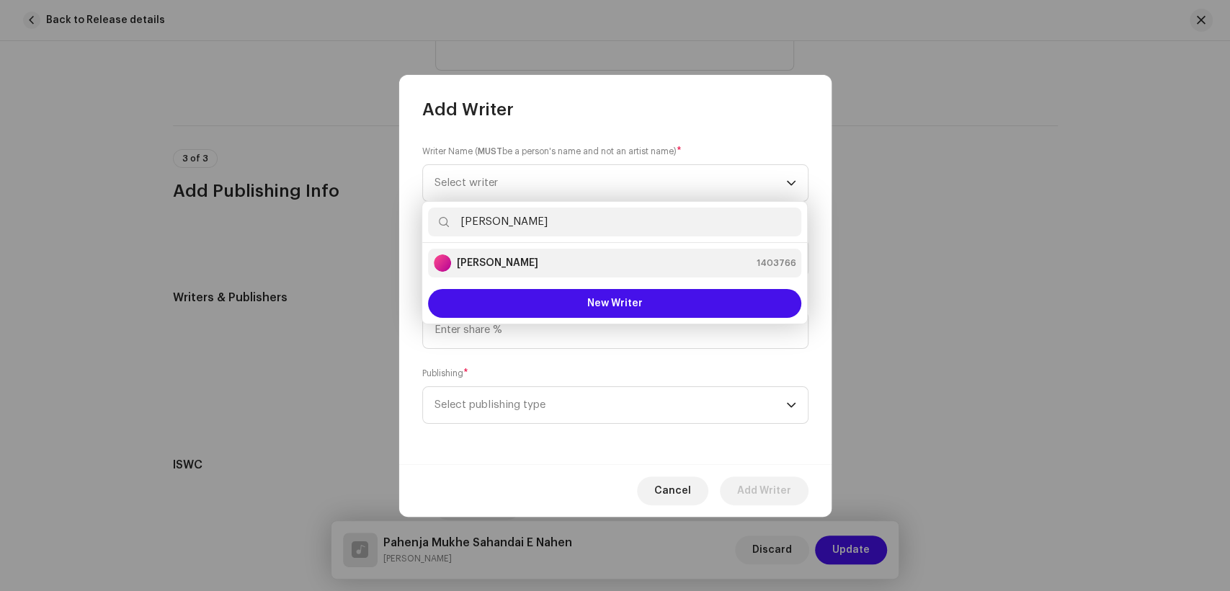
type input "[PERSON_NAME]"
click at [568, 261] on div "[PERSON_NAME] 1403766" at bounding box center [615, 262] width 362 height 17
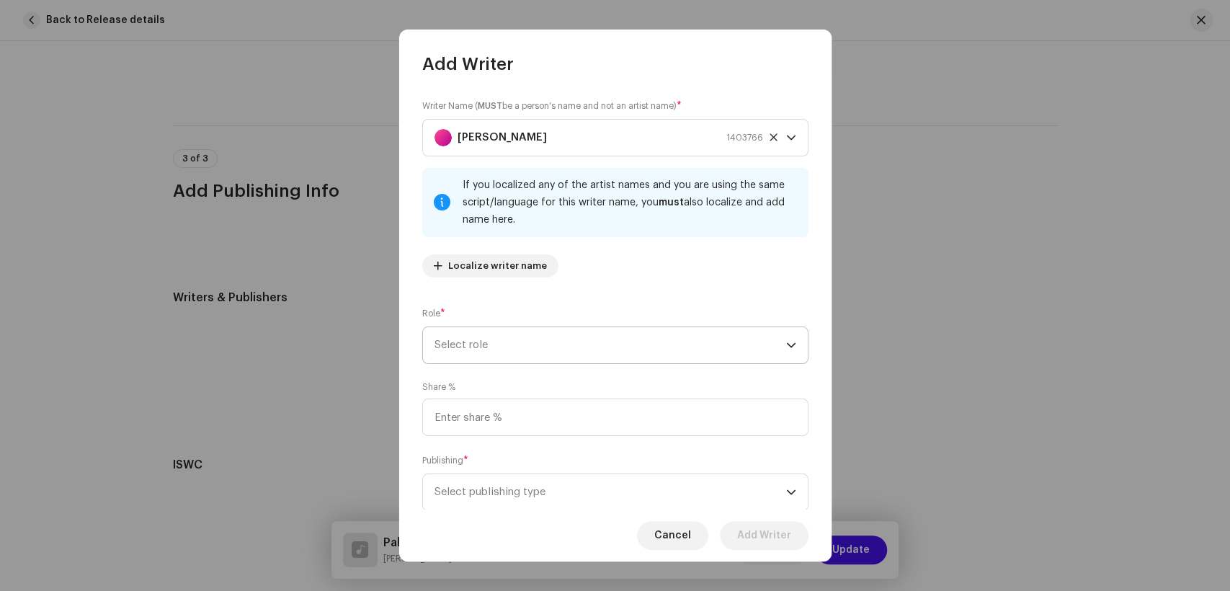
click at [649, 343] on span "Select role" at bounding box center [611, 345] width 352 height 36
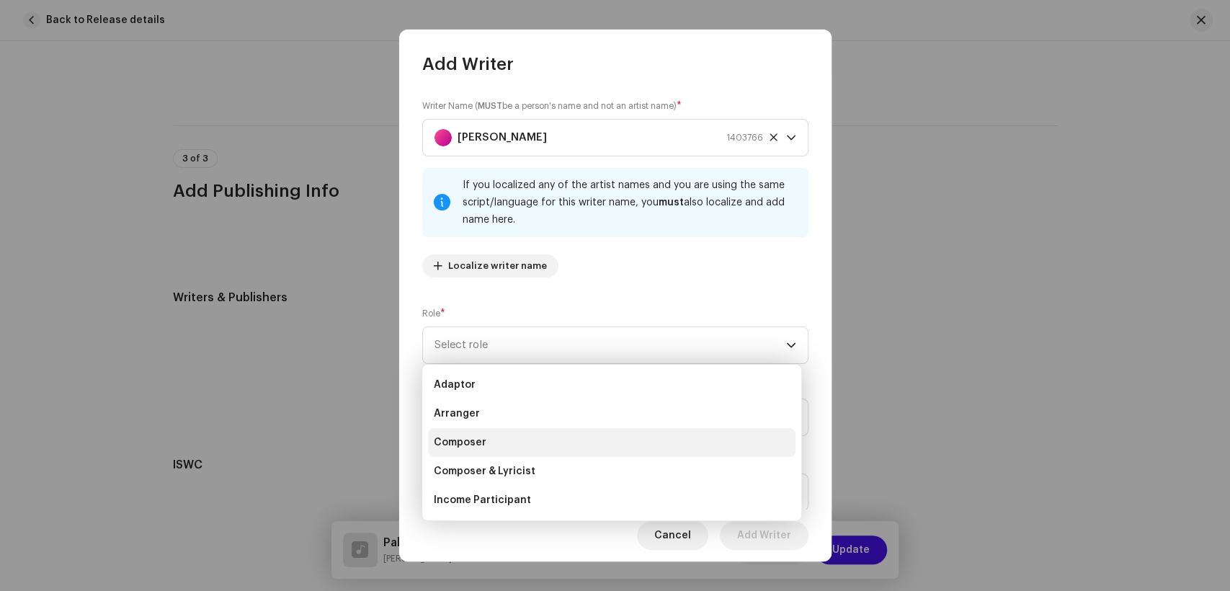
click at [549, 435] on li "Composer" at bounding box center [612, 442] width 368 height 29
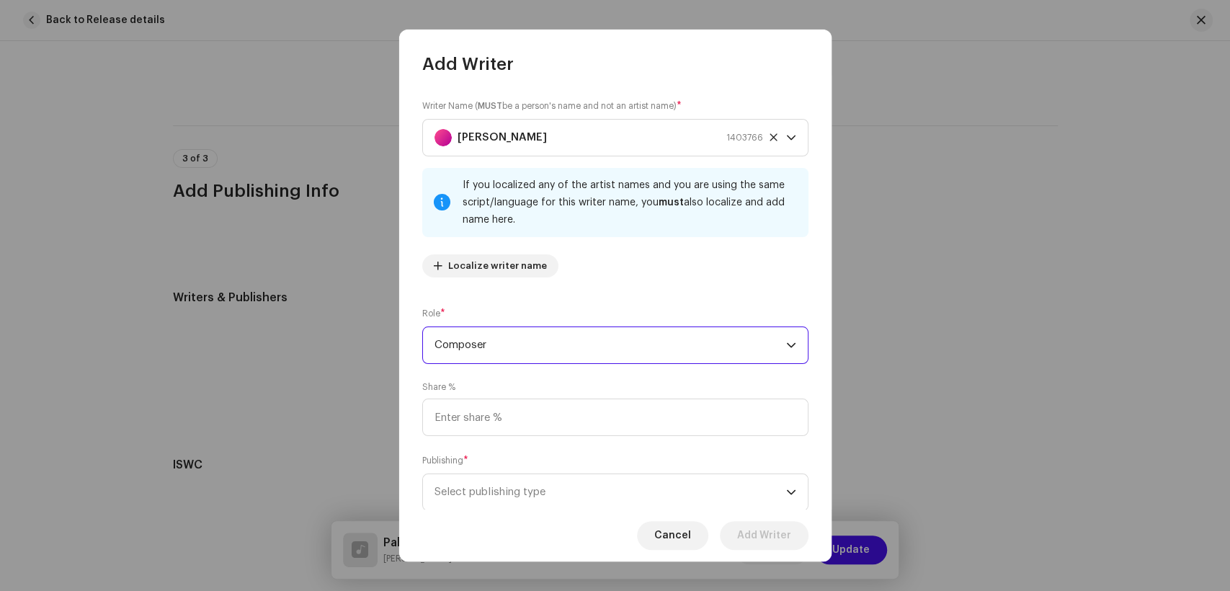
click at [576, 454] on div "Publishing * Select publishing type" at bounding box center [615, 482] width 386 height 58
click at [592, 432] on input at bounding box center [615, 417] width 386 height 37
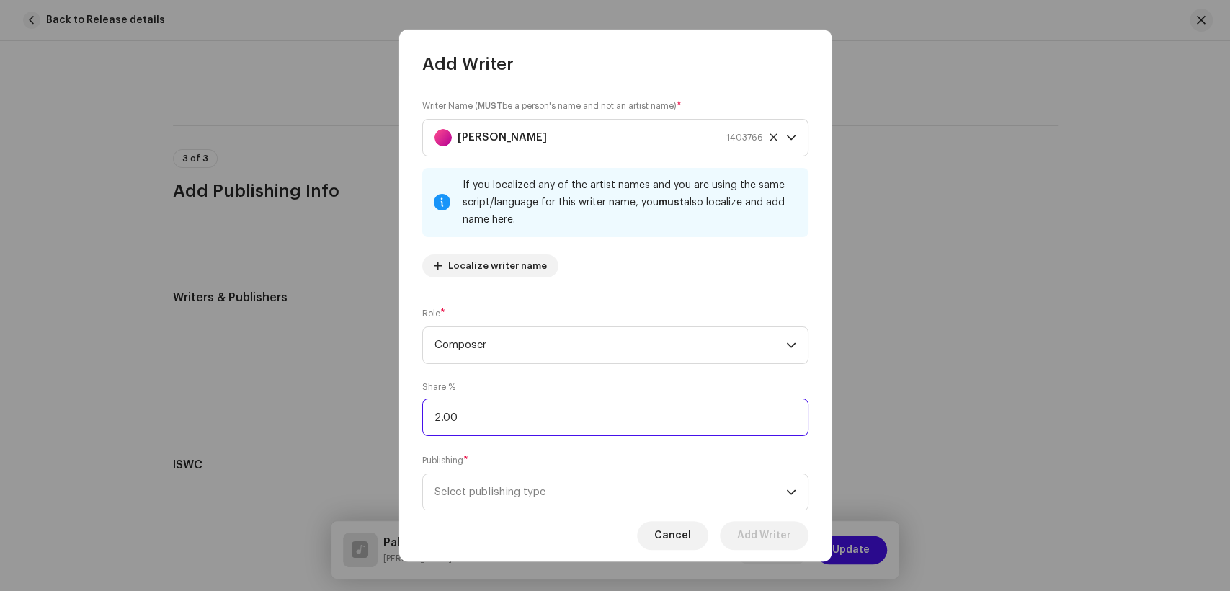
type input "25.00"
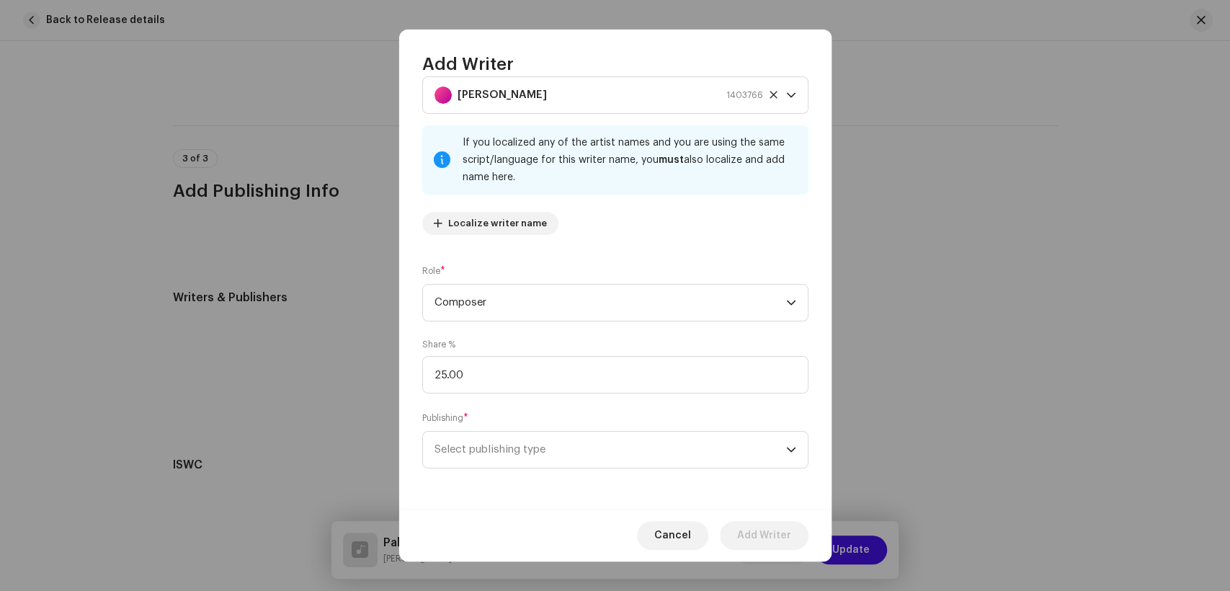
click at [599, 428] on div "Publishing * Select publishing type" at bounding box center [615, 440] width 386 height 58
click at [599, 434] on span "Select publishing type" at bounding box center [611, 450] width 352 height 36
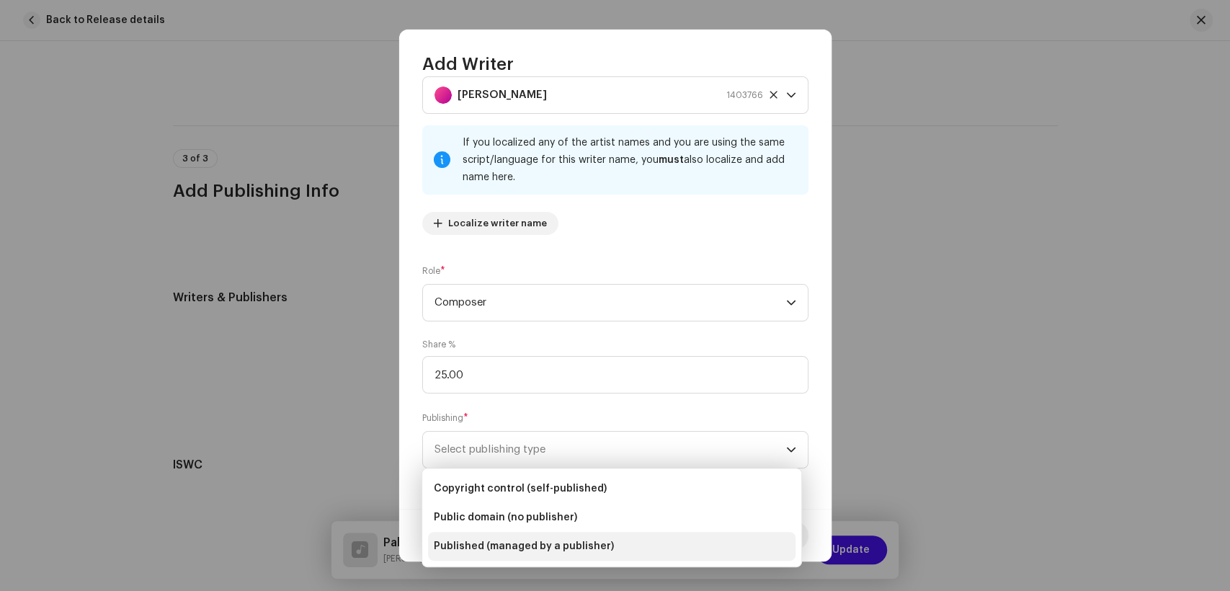
click at [565, 553] on span "Published (managed by a publisher)" at bounding box center [524, 546] width 180 height 14
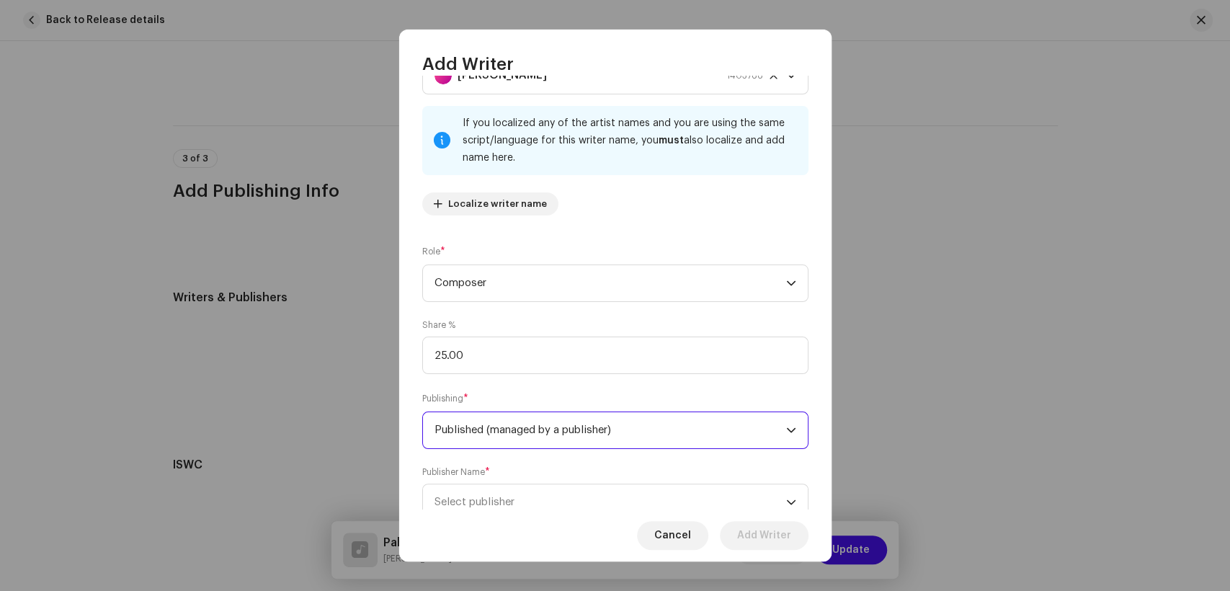
scroll to position [115, 0]
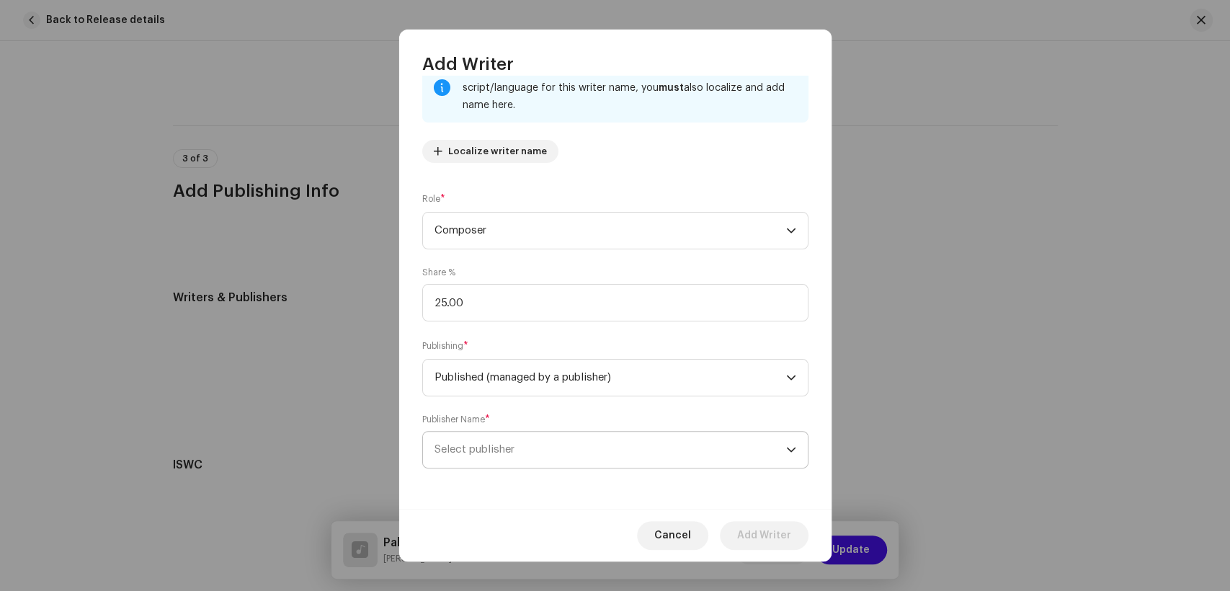
click at [628, 452] on span "Select publisher" at bounding box center [611, 450] width 352 height 36
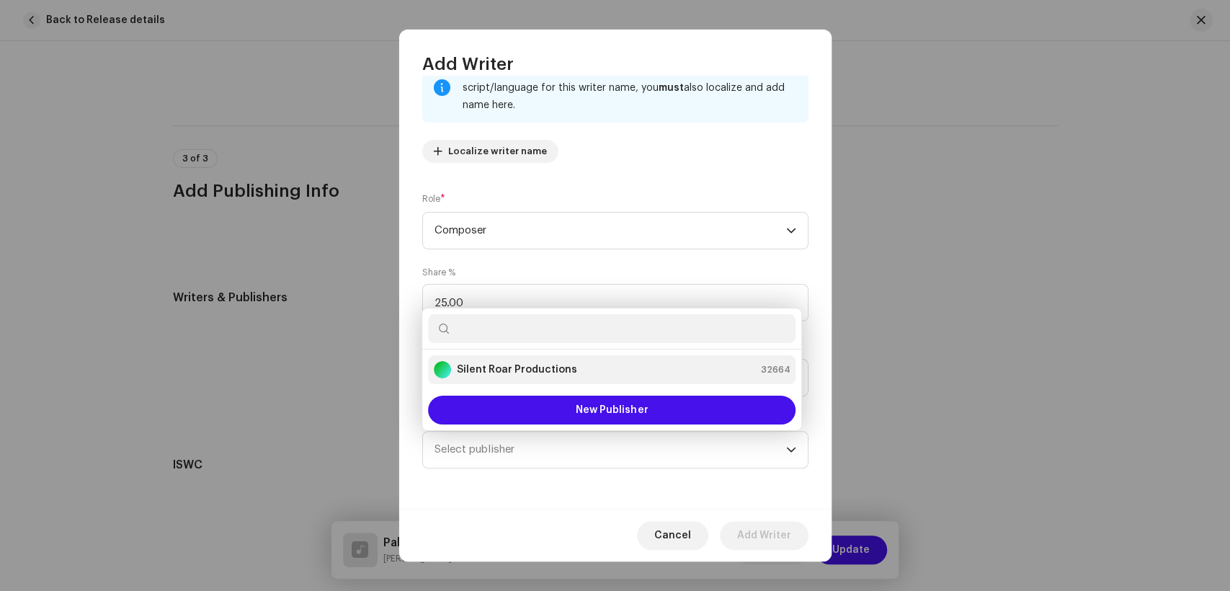
click at [489, 374] on strong "Silent Roar Productions" at bounding box center [517, 370] width 120 height 14
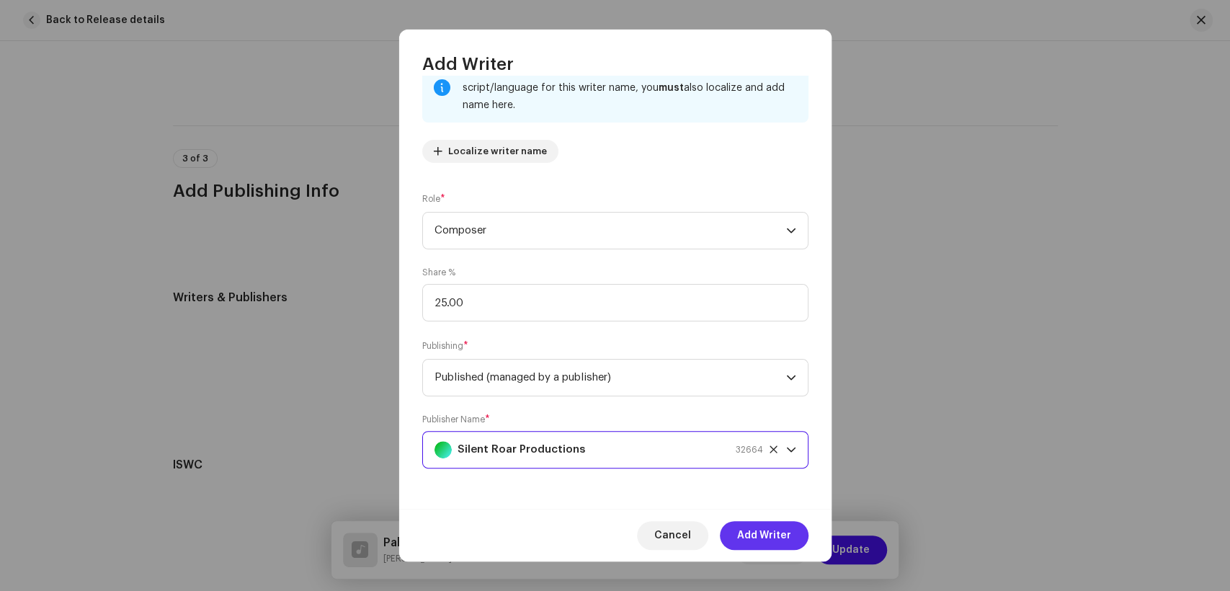
click at [762, 533] on span "Add Writer" at bounding box center [764, 535] width 54 height 29
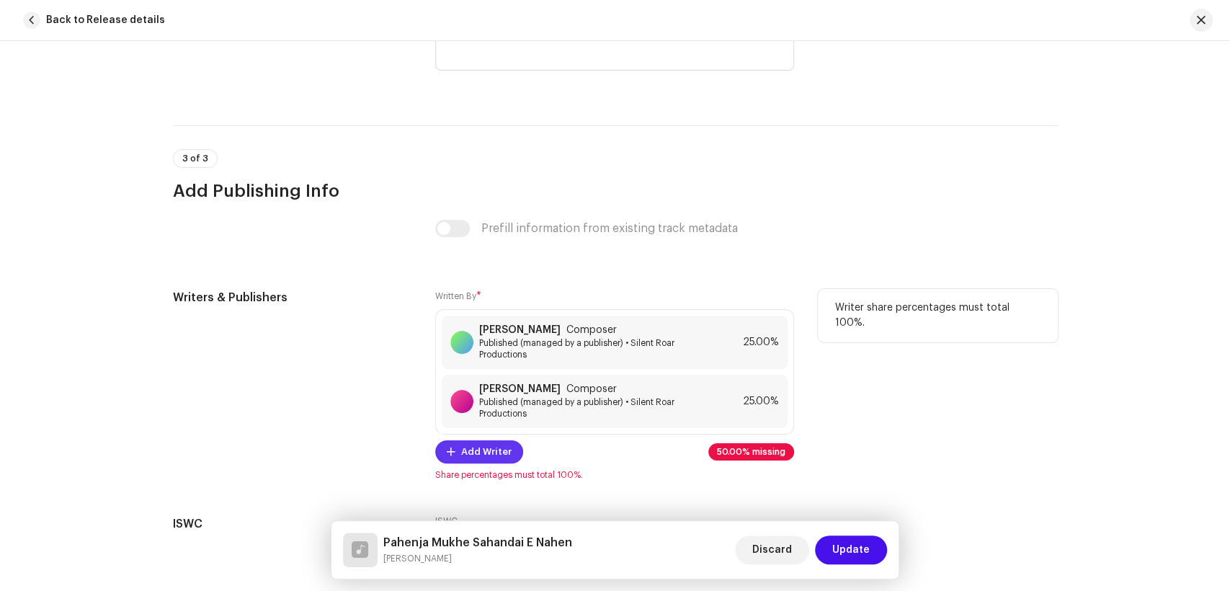
click at [489, 461] on span "Add Writer" at bounding box center [486, 451] width 50 height 29
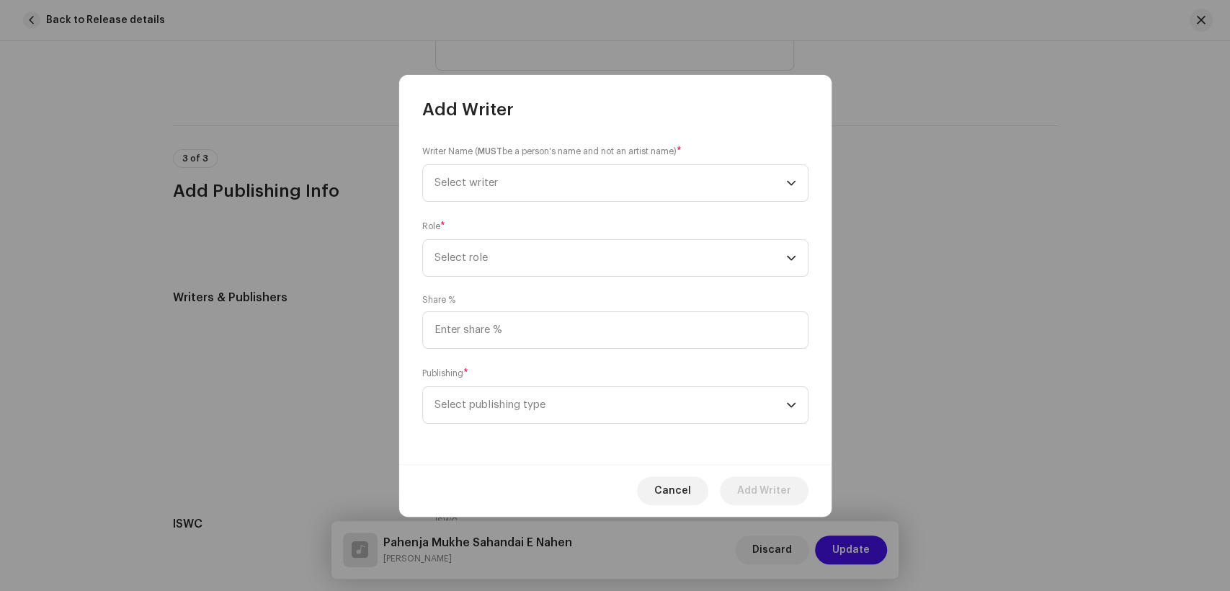
click at [543, 144] on small "Writer Name ( MUST be a person's name and not an artist name)" at bounding box center [549, 151] width 254 height 14
click at [542, 169] on span "Select writer" at bounding box center [611, 183] width 352 height 36
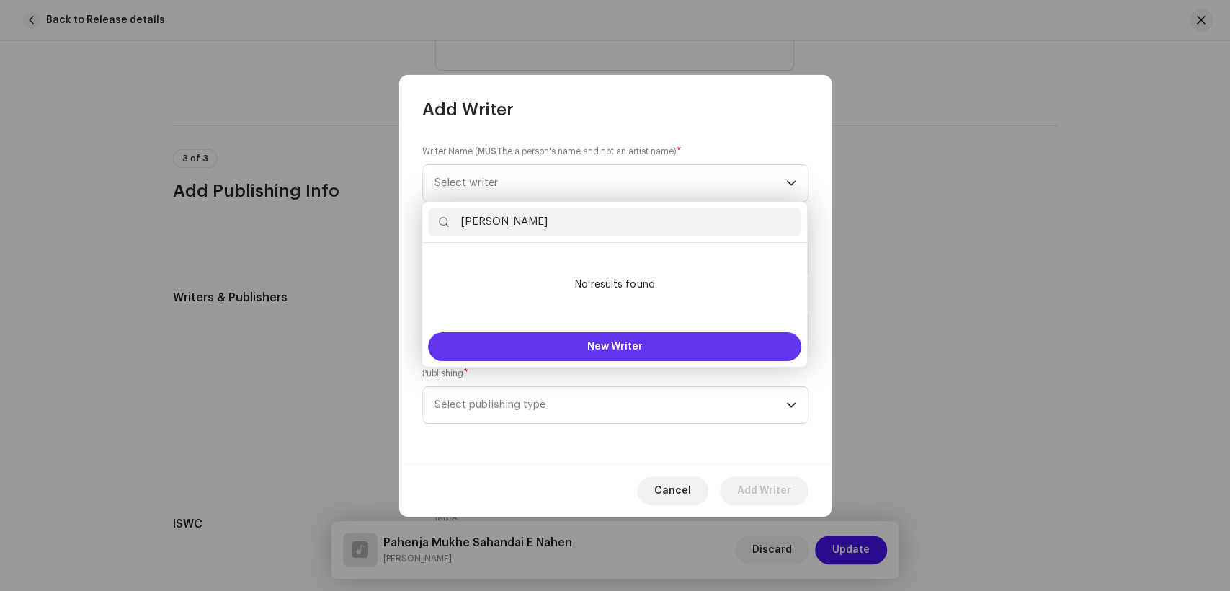
type input "[PERSON_NAME]"
click at [623, 350] on span "New Writer" at bounding box center [614, 347] width 55 height 10
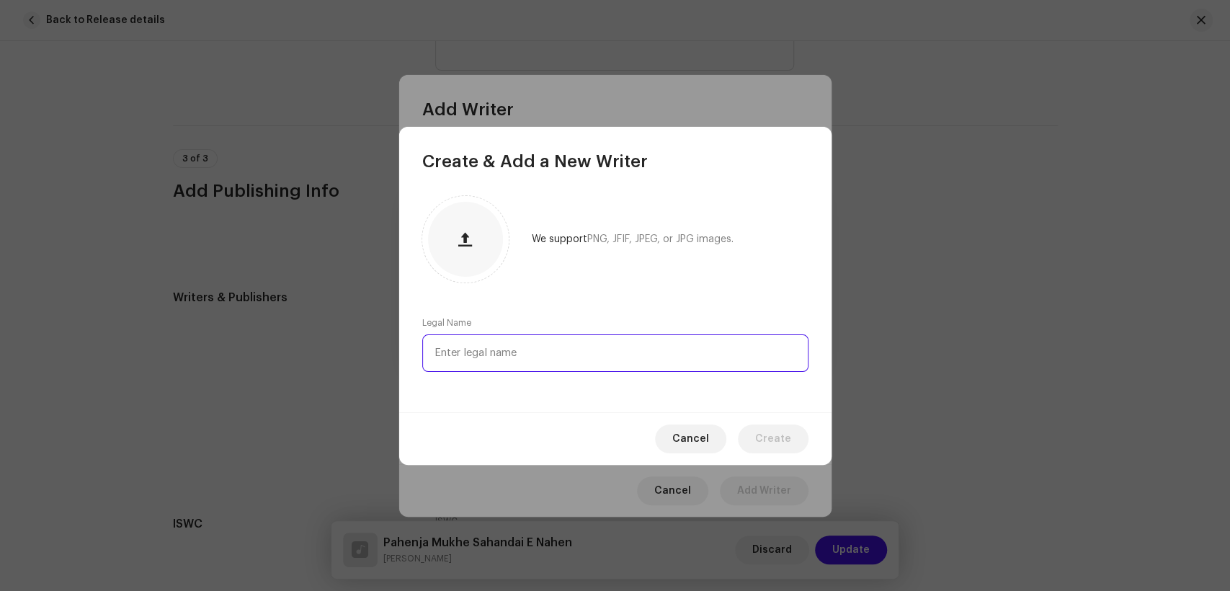
click at [617, 357] on input "text" at bounding box center [615, 352] width 386 height 37
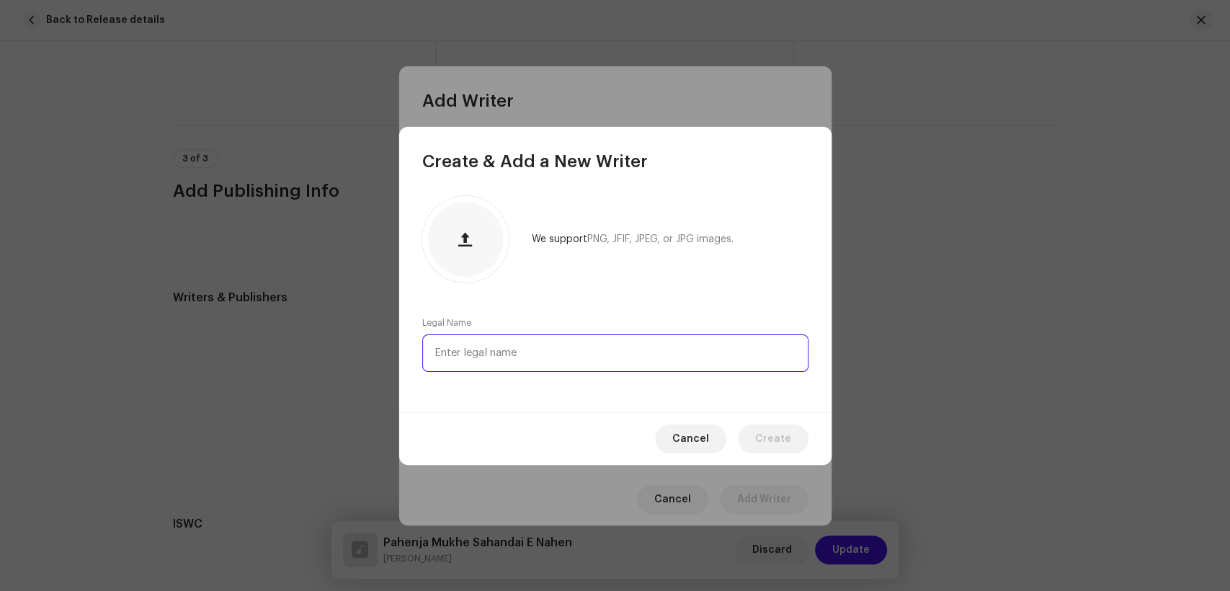
paste input "[PERSON_NAME]"
type input "[PERSON_NAME]"
click at [786, 440] on span "Create" at bounding box center [773, 439] width 36 height 29
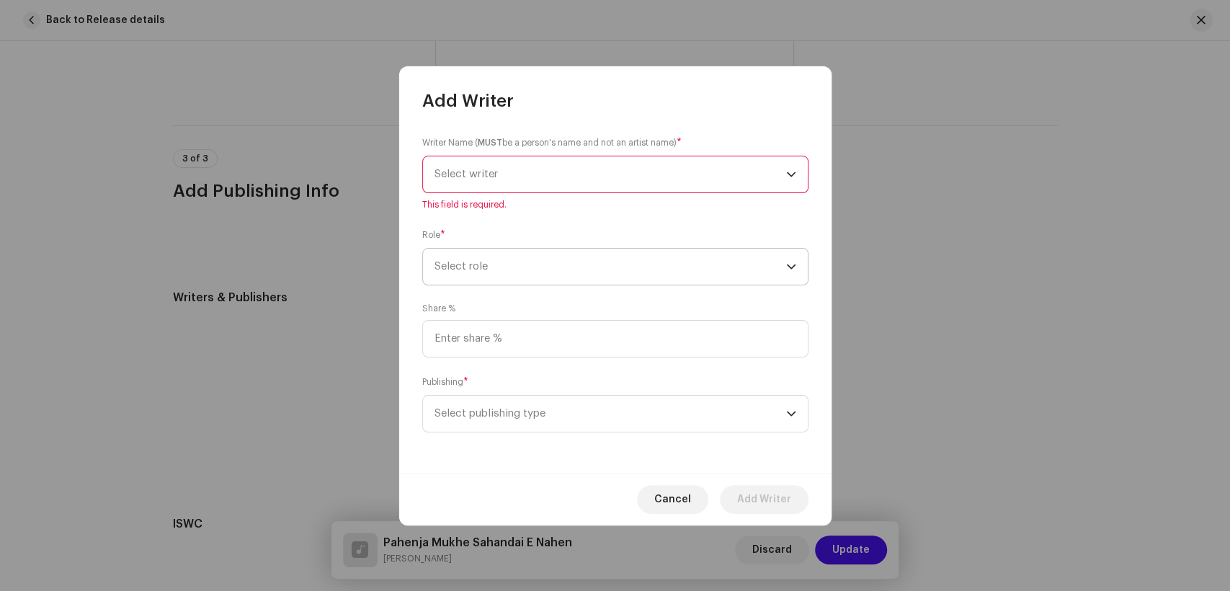
click at [580, 272] on div "Writer Name ( MUST be a person's name and not an artist name) * Select writer T…" at bounding box center [615, 292] width 432 height 360
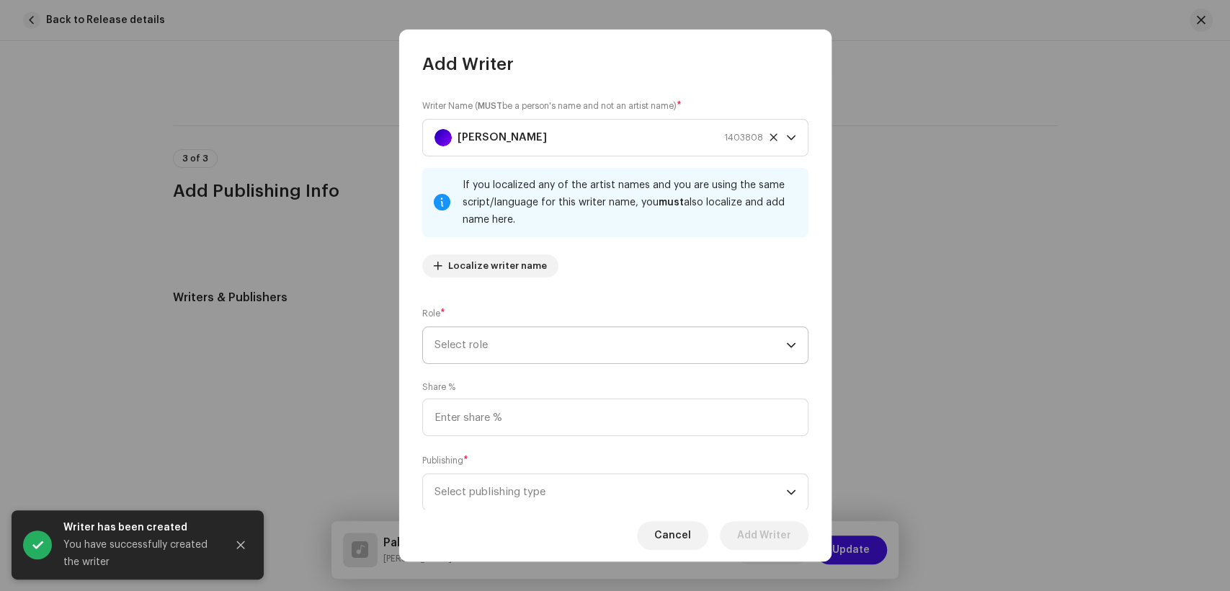
click at [556, 345] on span "Select role" at bounding box center [611, 345] width 352 height 36
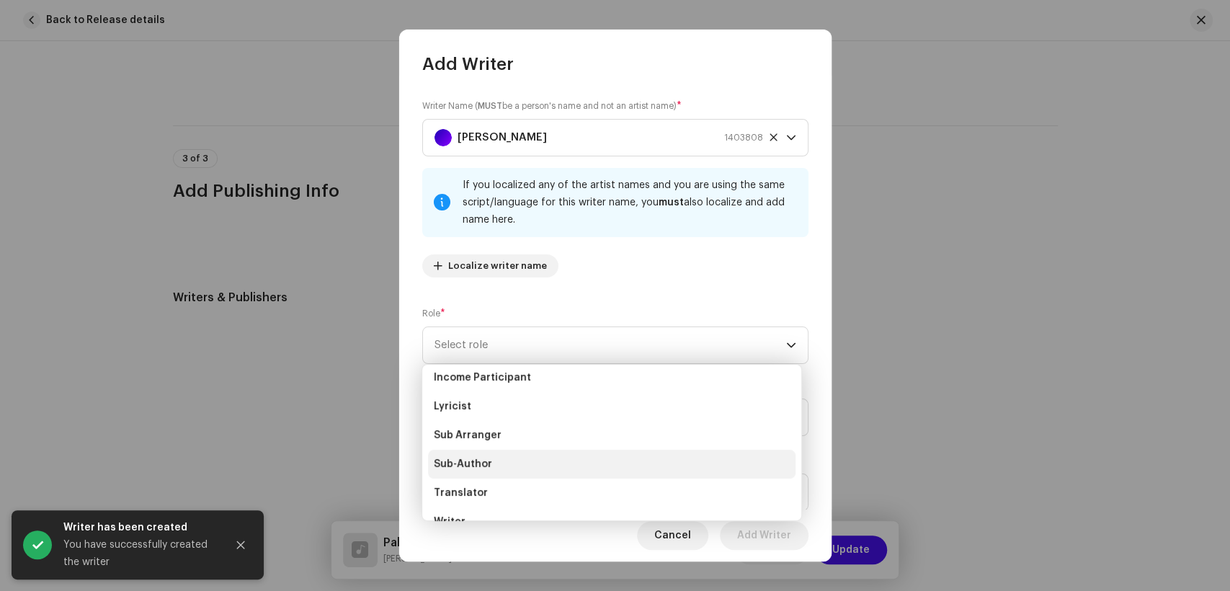
scroll to position [144, 0]
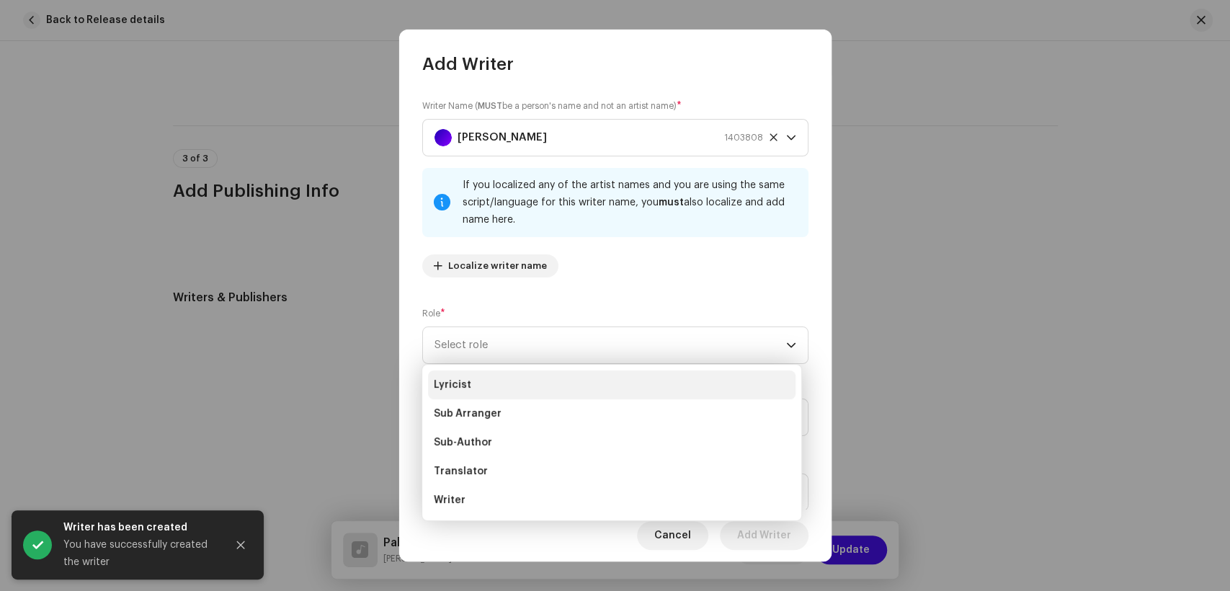
click at [474, 383] on li "Lyricist" at bounding box center [612, 384] width 368 height 29
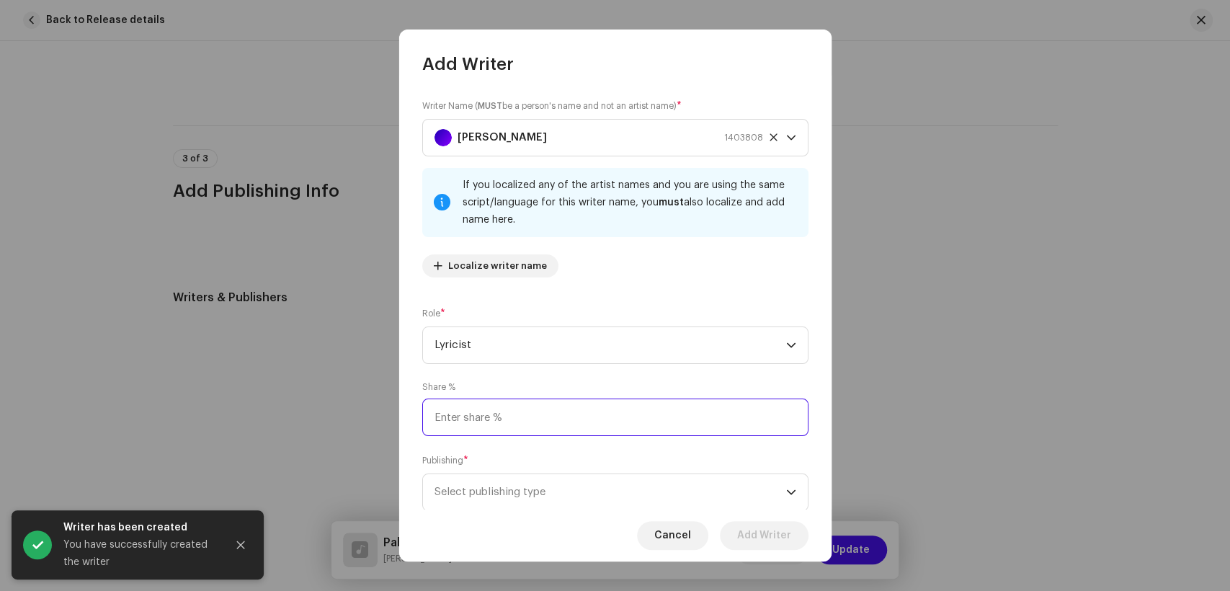
click at [562, 408] on input at bounding box center [615, 417] width 386 height 37
type input "50.00"
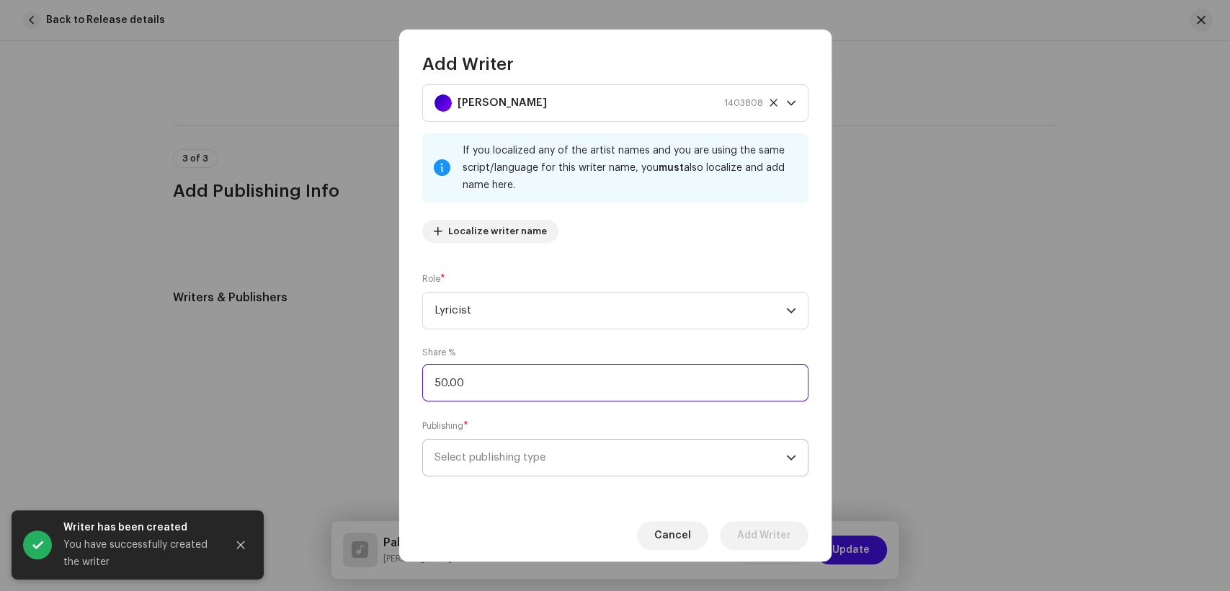
scroll to position [43, 0]
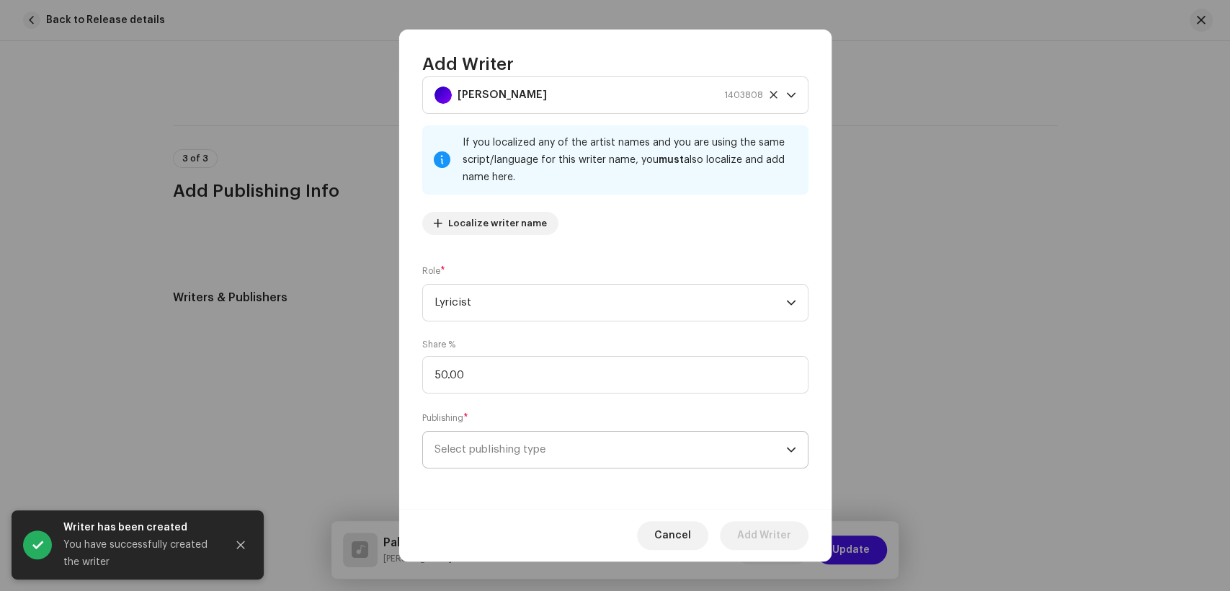
click at [569, 438] on span "Select publishing type" at bounding box center [611, 450] width 352 height 36
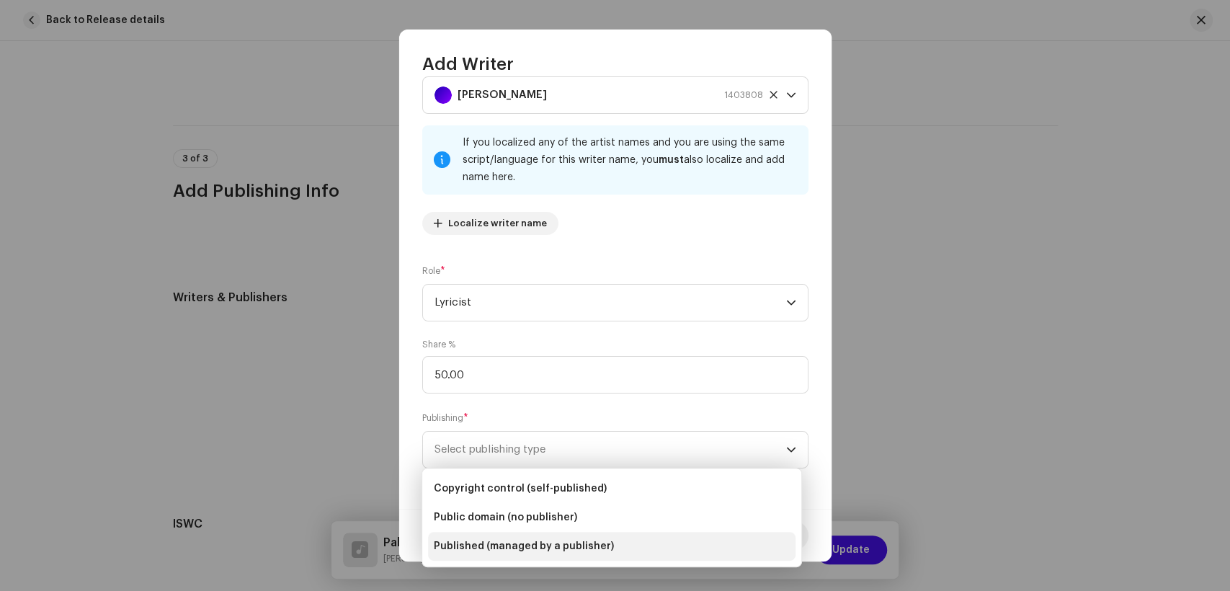
click at [585, 540] on span "Published (managed by a publisher)" at bounding box center [524, 546] width 180 height 14
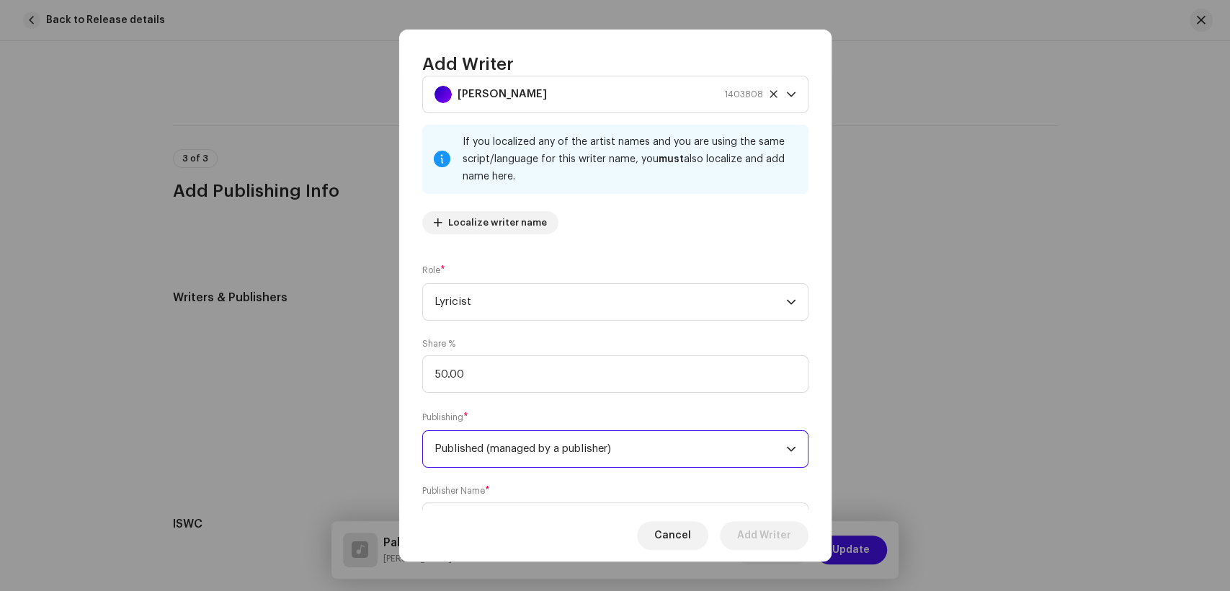
scroll to position [115, 0]
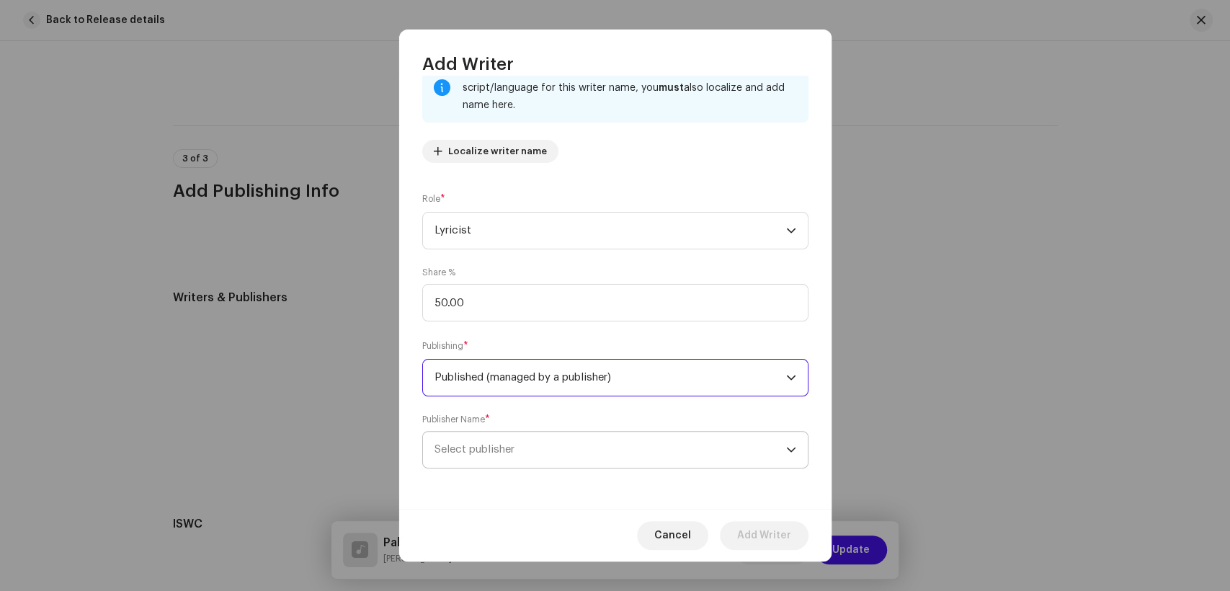
click at [626, 445] on span "Select publisher" at bounding box center [611, 450] width 352 height 36
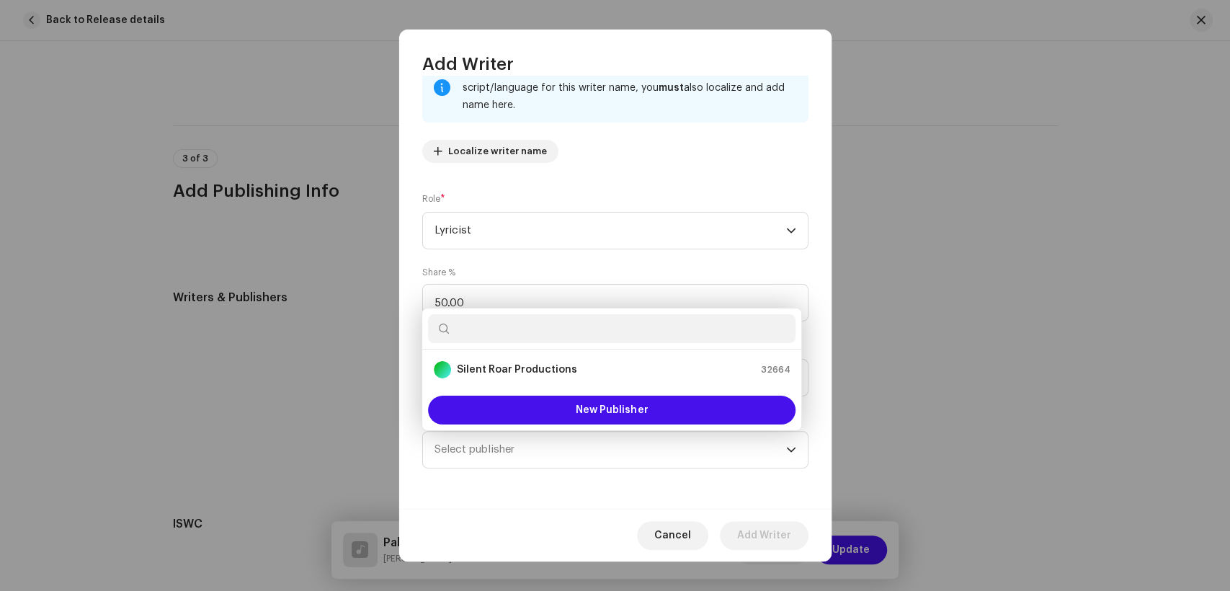
click at [548, 385] on ul "Silent Roar Productions 32664" at bounding box center [611, 370] width 379 height 40
click at [561, 369] on strong "Silent Roar Productions" at bounding box center [517, 370] width 120 height 14
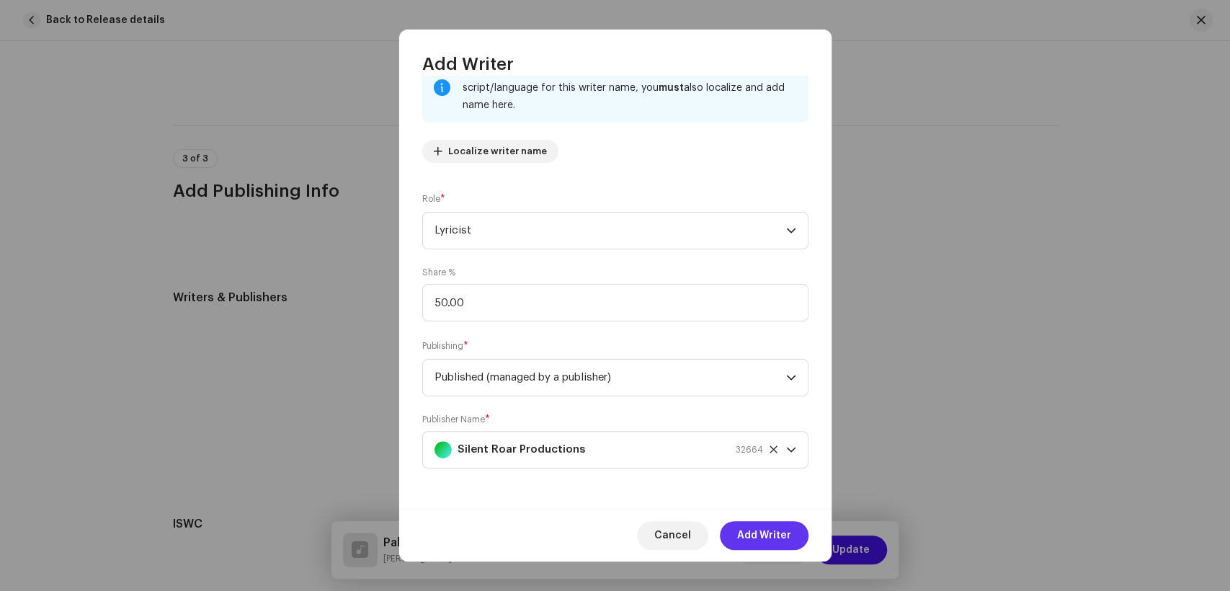
click at [769, 531] on span "Add Writer" at bounding box center [764, 535] width 54 height 29
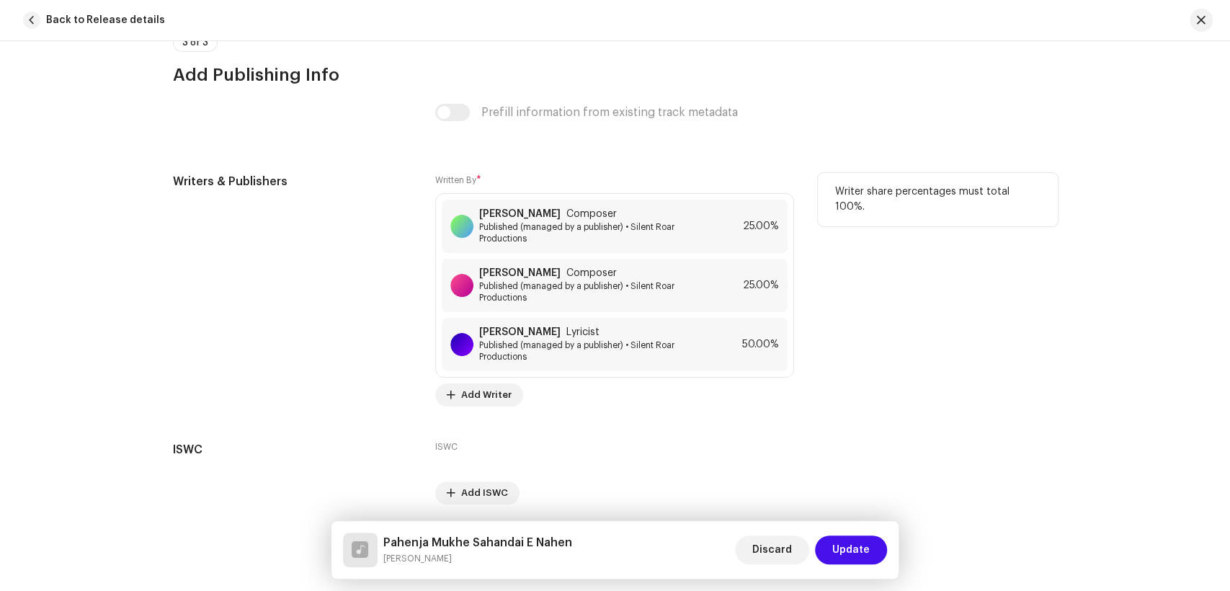
scroll to position [3073, 0]
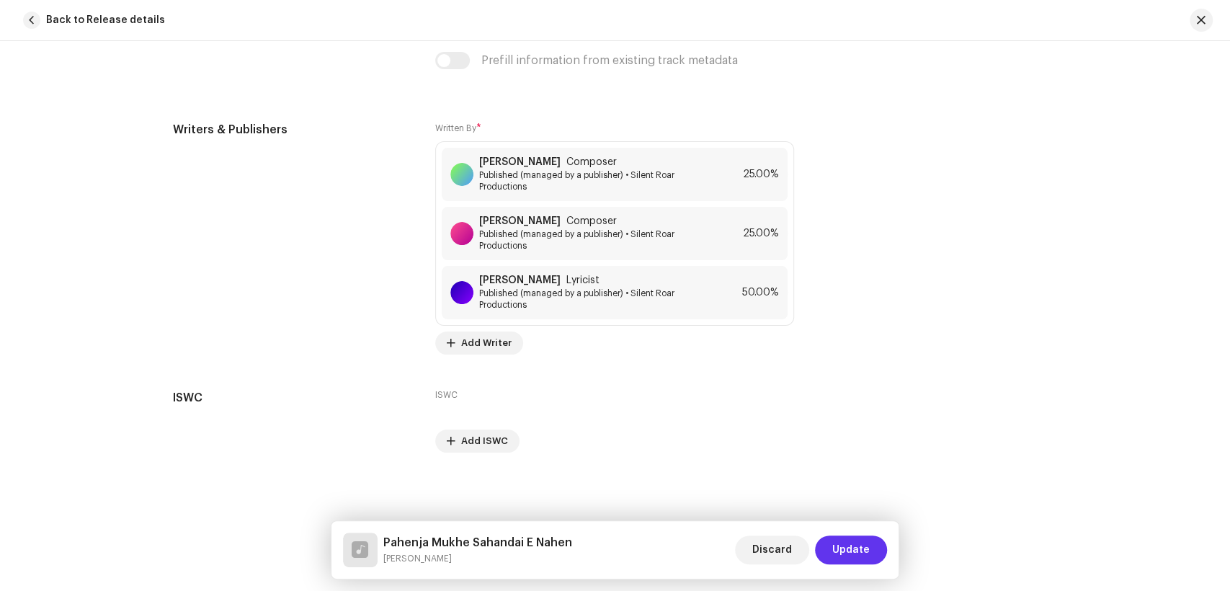
click at [848, 538] on span "Update" at bounding box center [850, 549] width 37 height 29
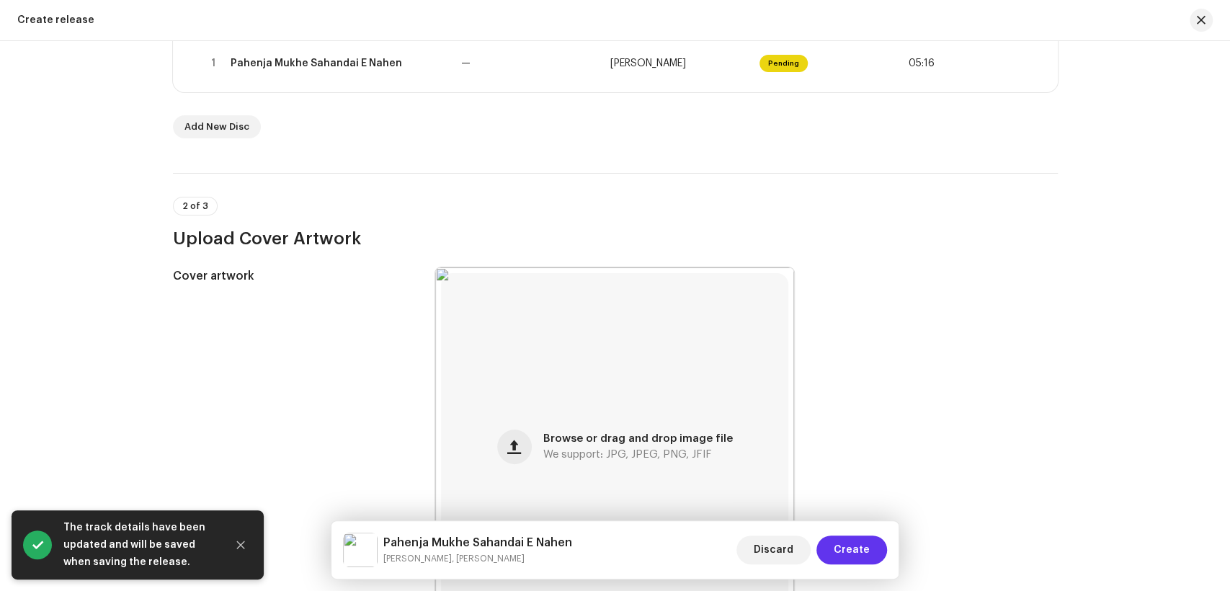
click at [857, 549] on span "Create" at bounding box center [852, 549] width 36 height 29
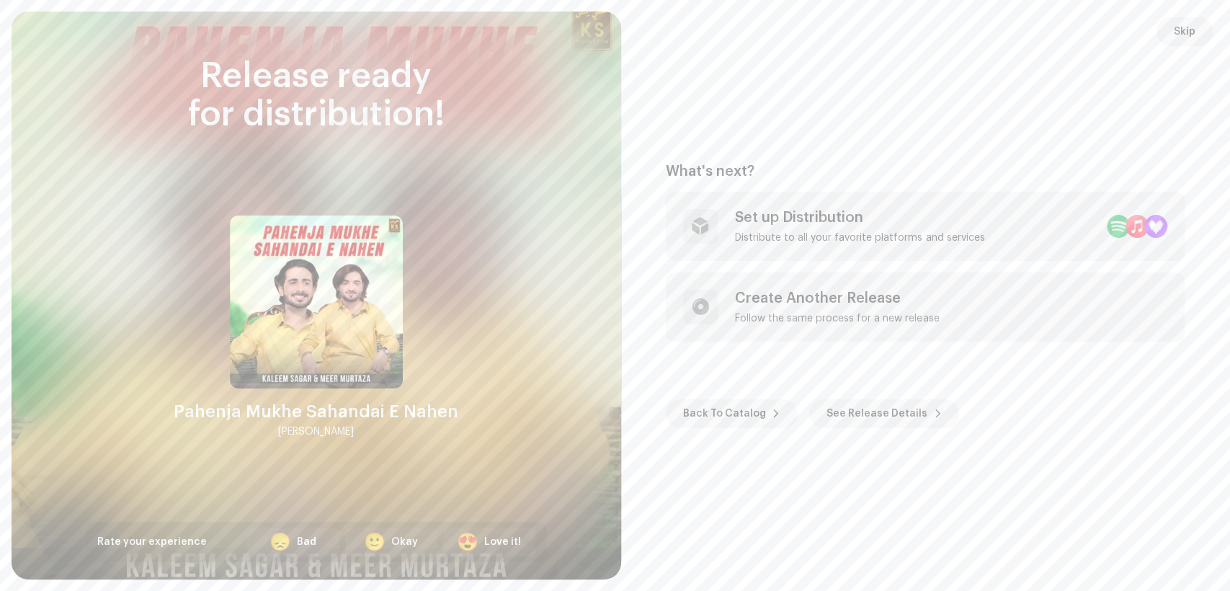
click at [1167, 61] on div "What's next? Set up Distribution Distribute to all your favorite platforms and …" at bounding box center [926, 295] width 575 height 533
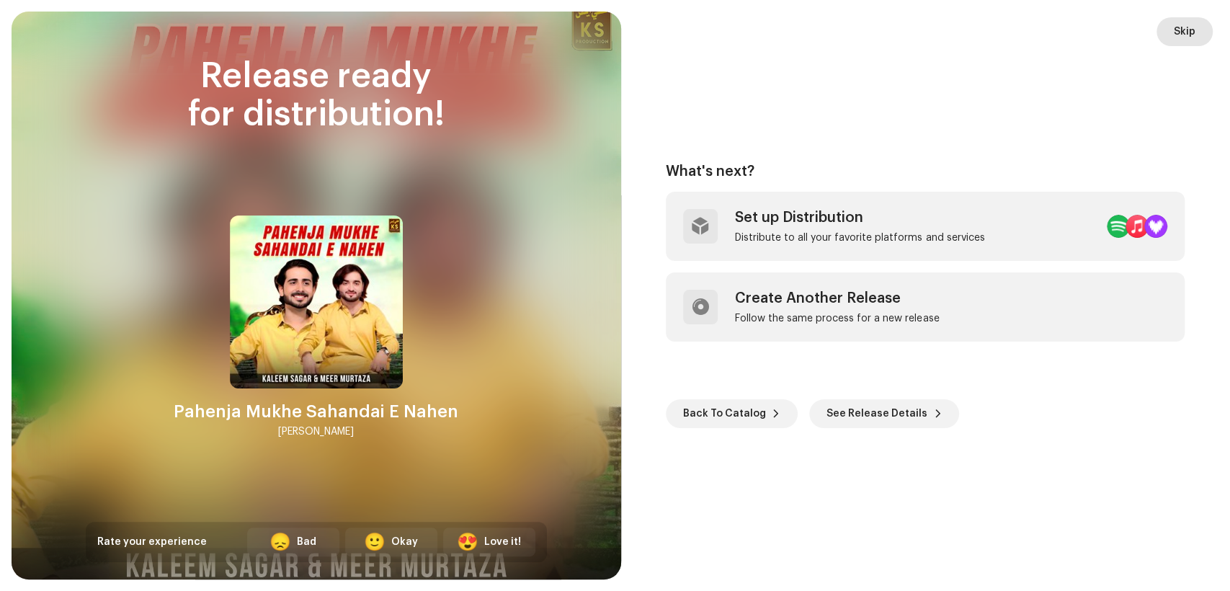
click at [1188, 30] on span "Skip" at bounding box center [1185, 31] width 22 height 29
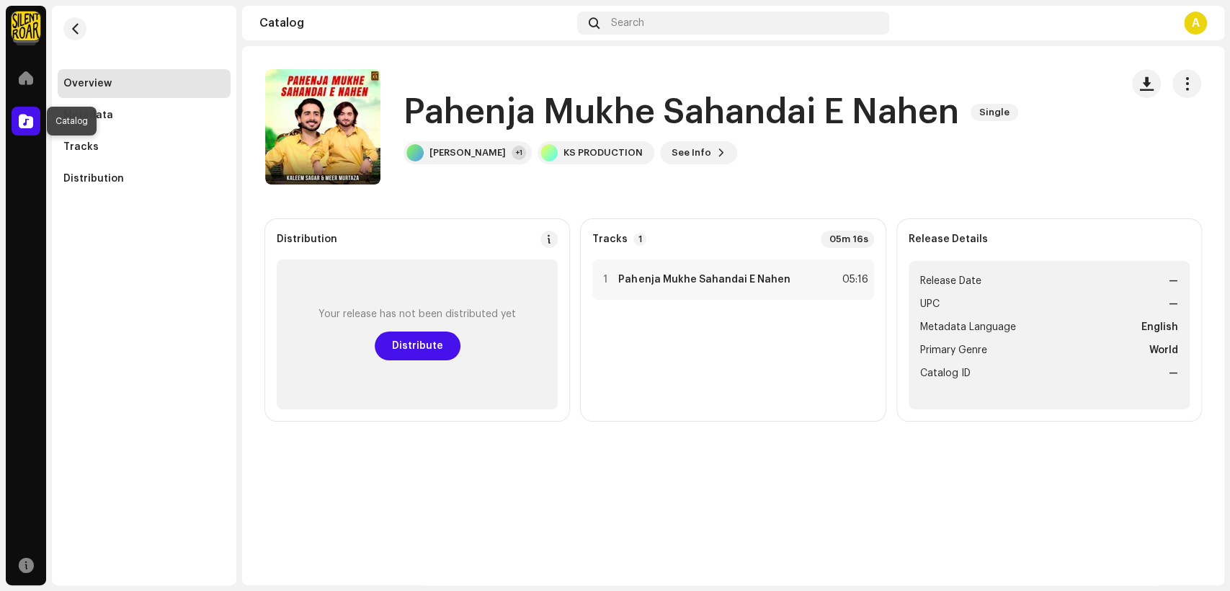
click at [23, 132] on div at bounding box center [26, 121] width 29 height 29
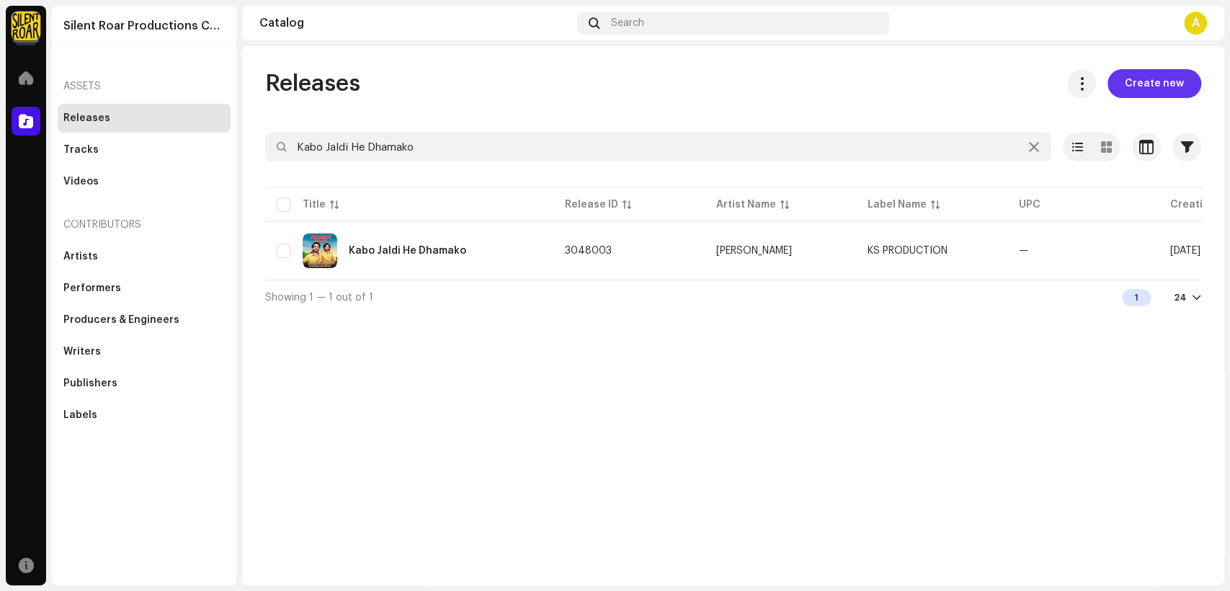
click at [1130, 95] on span "Create new" at bounding box center [1154, 83] width 59 height 29
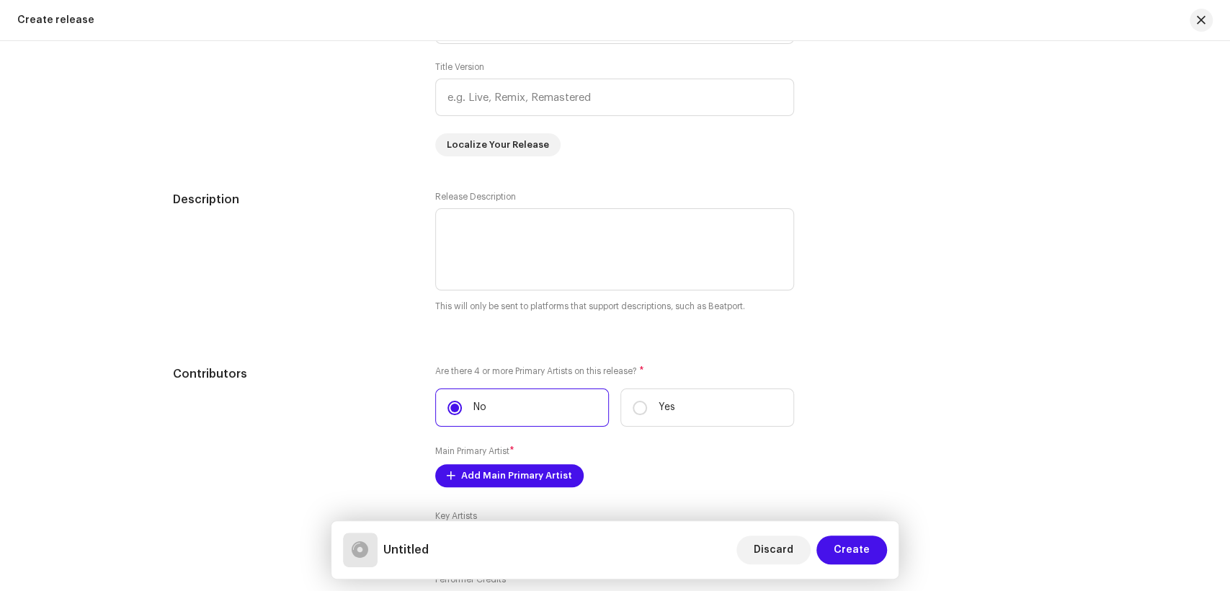
scroll to position [1151, 0]
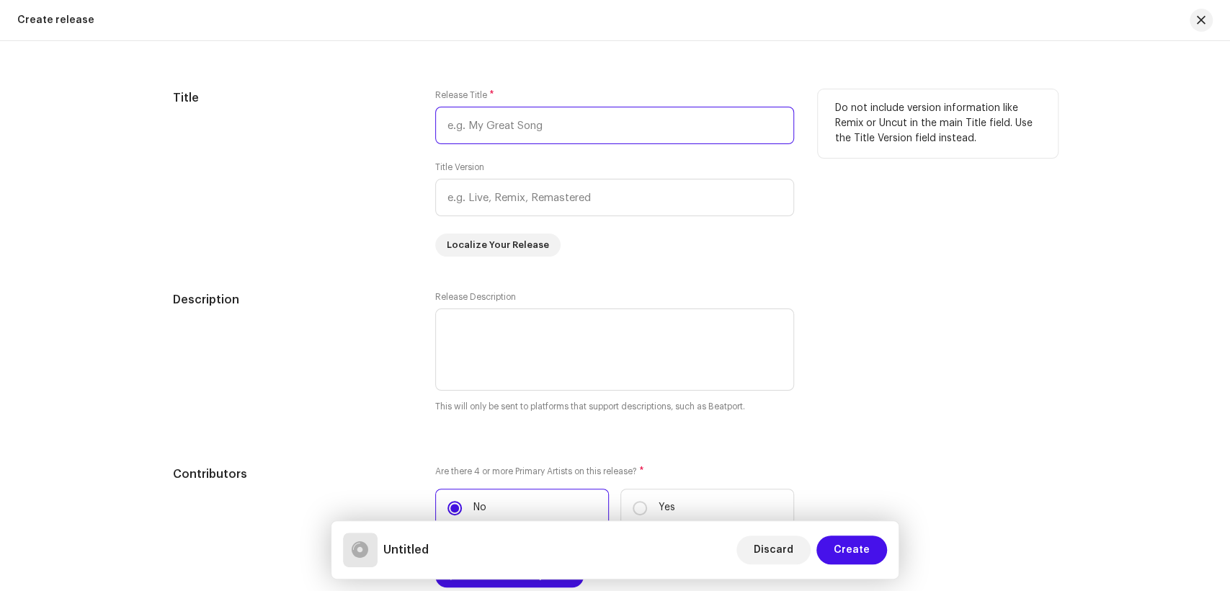
click at [518, 129] on input "text" at bounding box center [614, 125] width 359 height 37
paste input "Sarando Aahai Dadho Toty Moty Zamano Yaar"
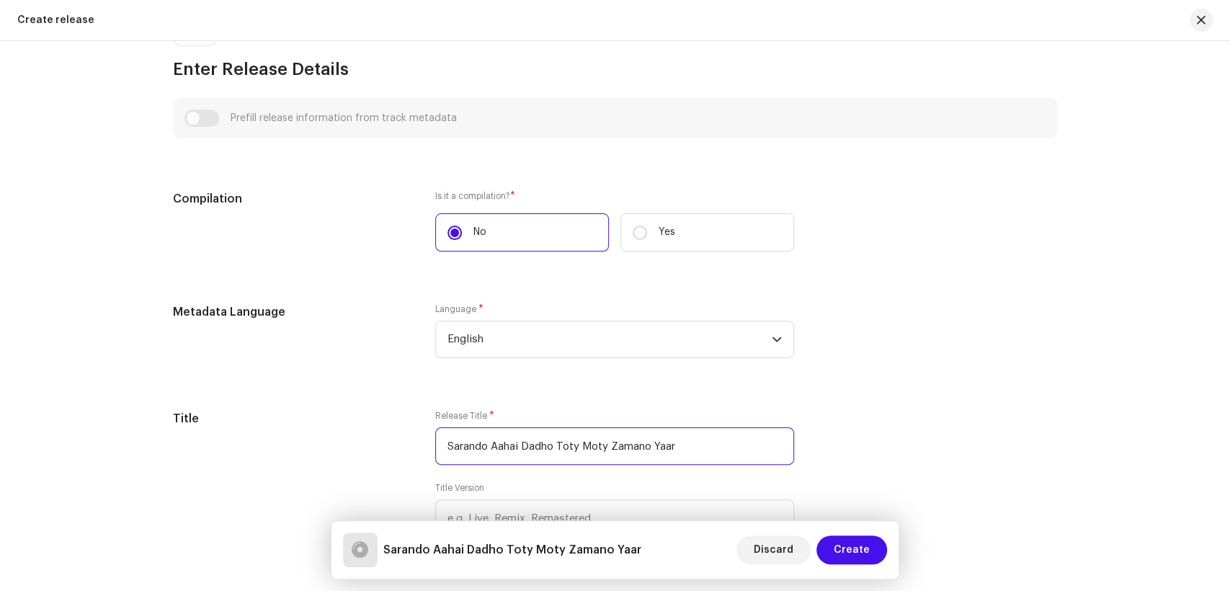
scroll to position [350, 0]
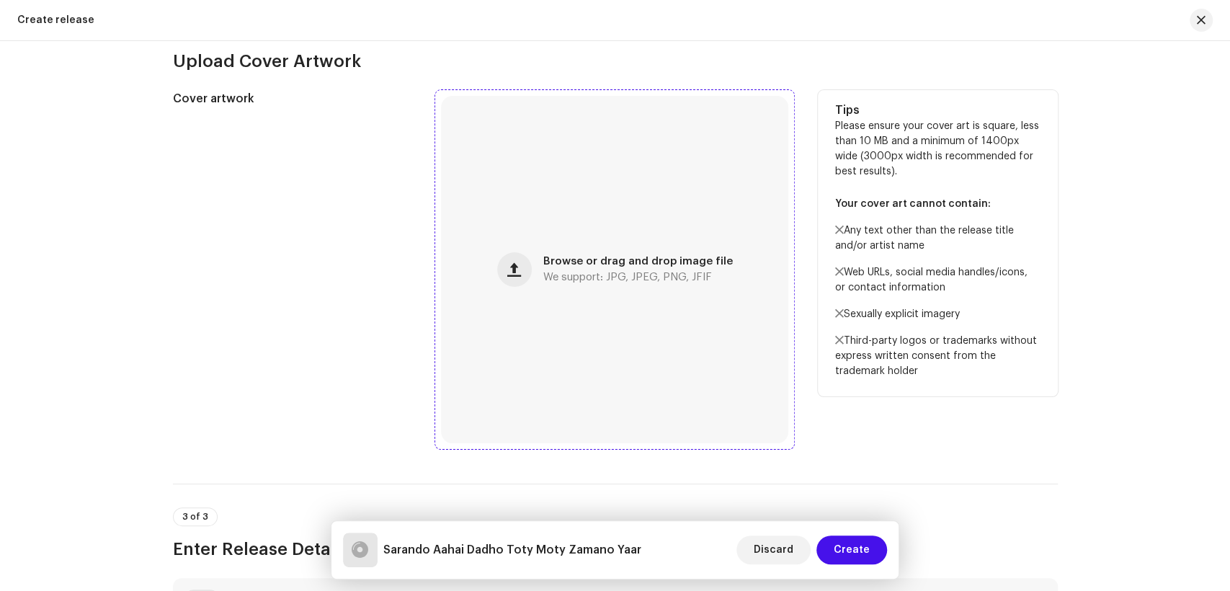
type input "Sarando Aahai Dadho Toty Moty Zamano Yaar"
click at [494, 248] on div "Browse or drag and drop image file We support: JPG, JPEG, PNG, JFIF" at bounding box center [614, 269] width 347 height 347
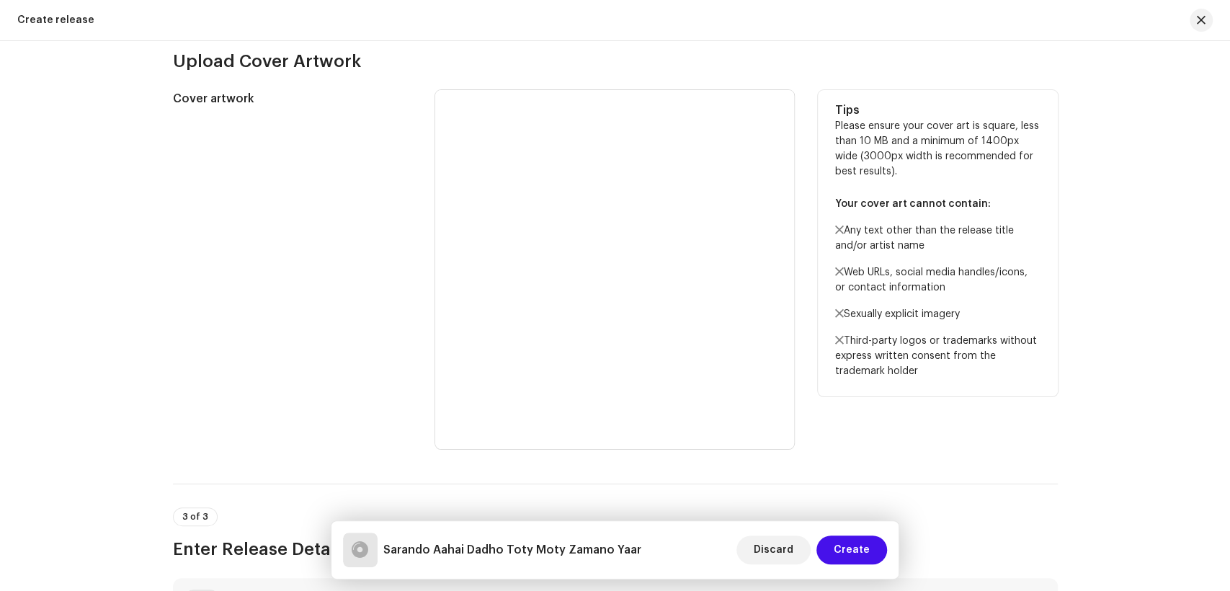
scroll to position [0, 0]
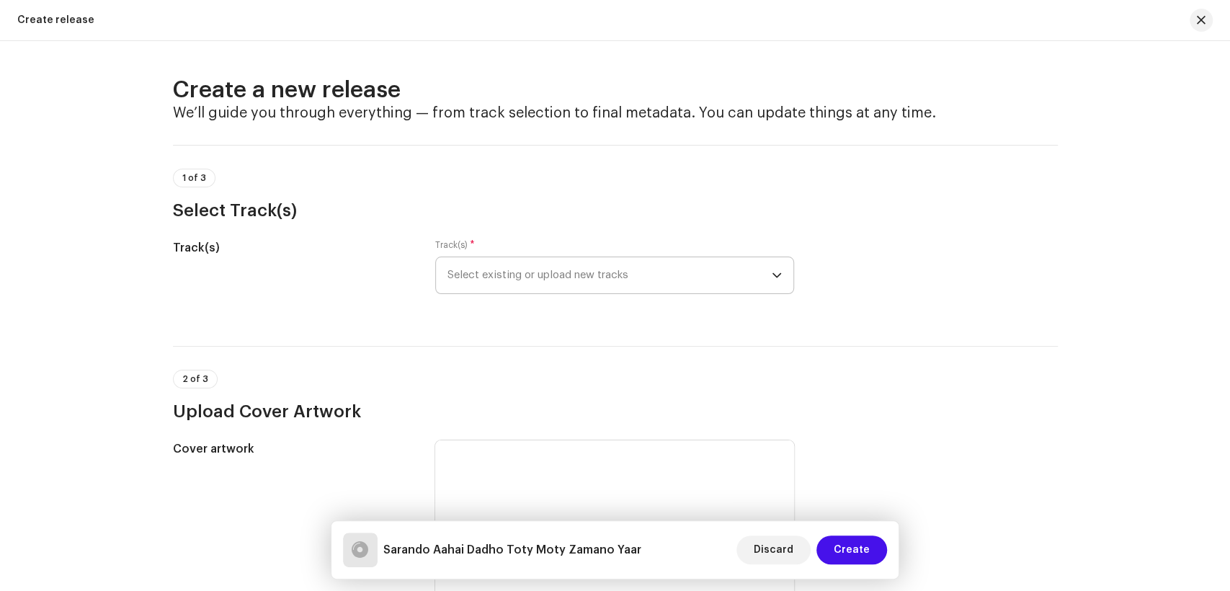
click at [541, 278] on span "Select existing or upload new tracks" at bounding box center [610, 275] width 324 height 36
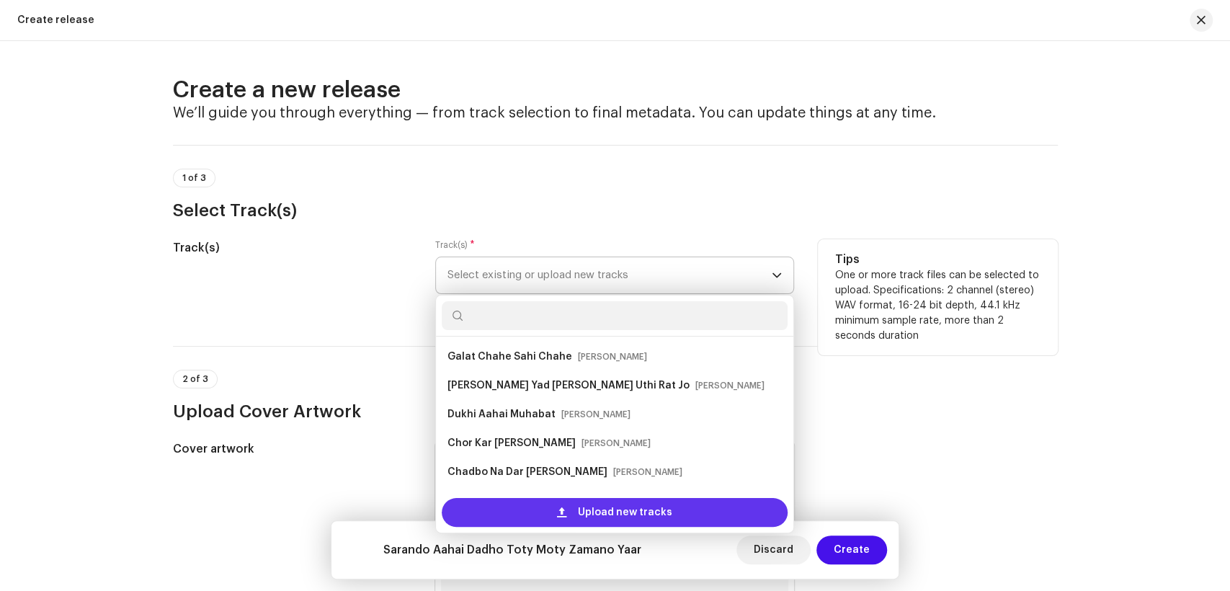
scroll to position [23, 0]
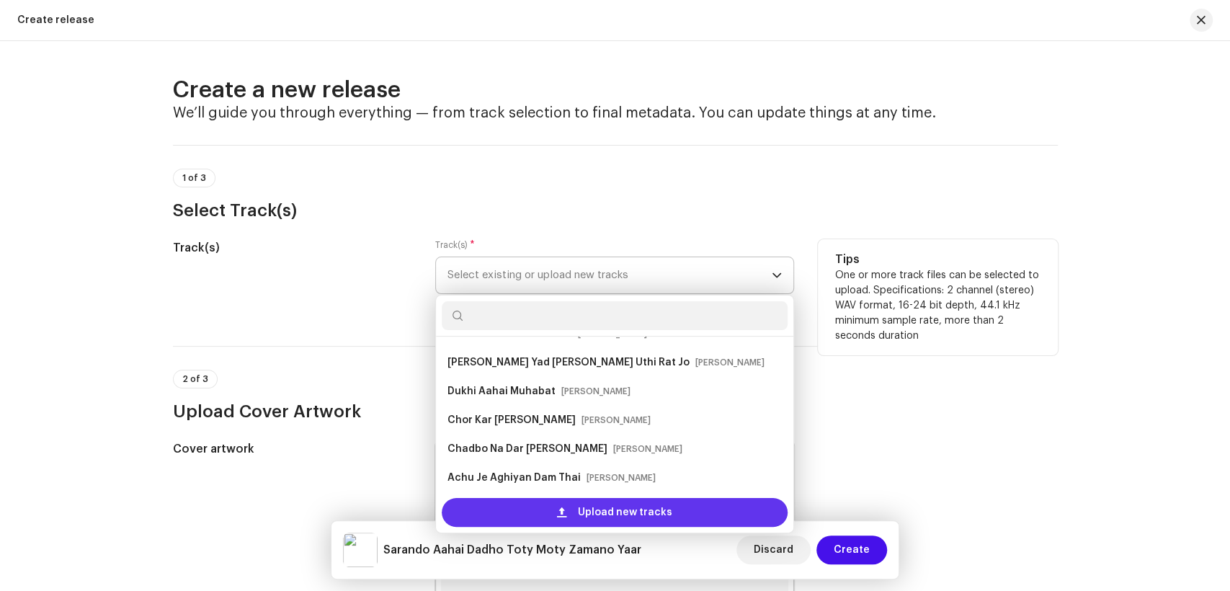
click at [569, 508] on div "Upload new tracks" at bounding box center [615, 512] width 346 height 29
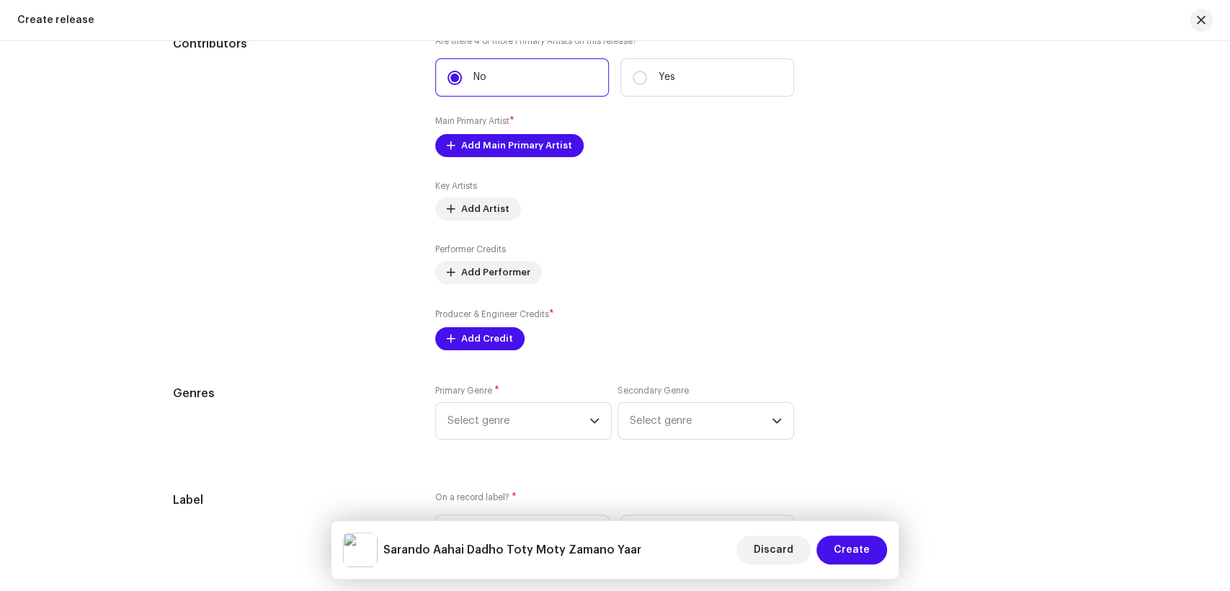
scroll to position [1601, 0]
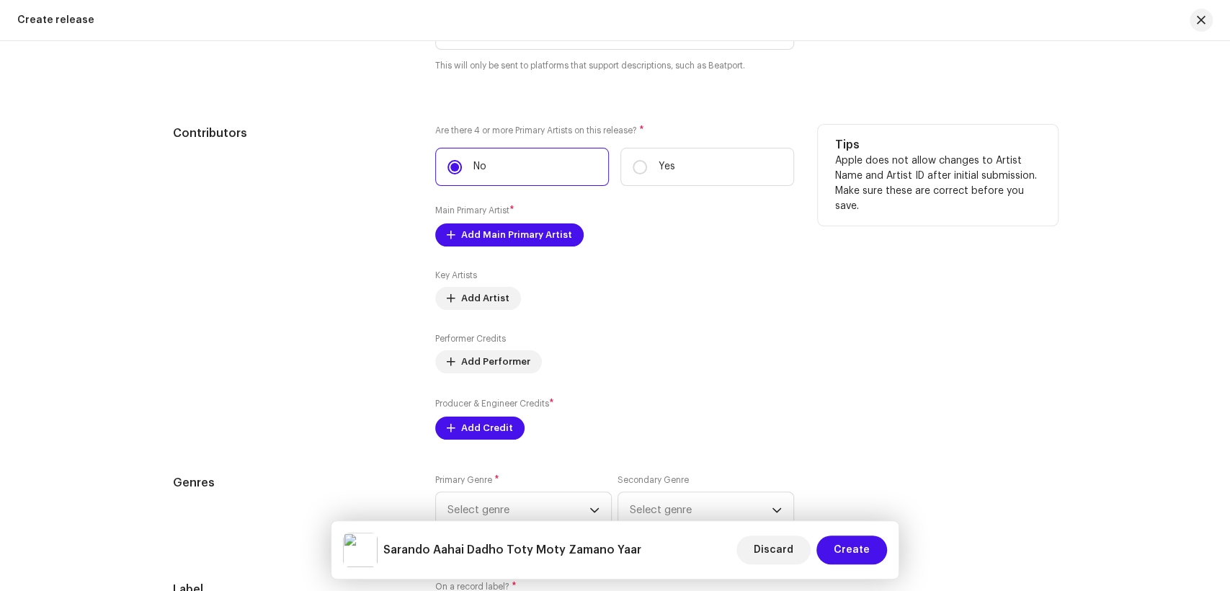
click at [476, 278] on div "Key Artists Add Artist" at bounding box center [614, 290] width 359 height 40
click at [339, 298] on div "Contributors" at bounding box center [293, 282] width 240 height 315
click at [479, 244] on span "Add Main Primary Artist" at bounding box center [516, 235] width 111 height 29
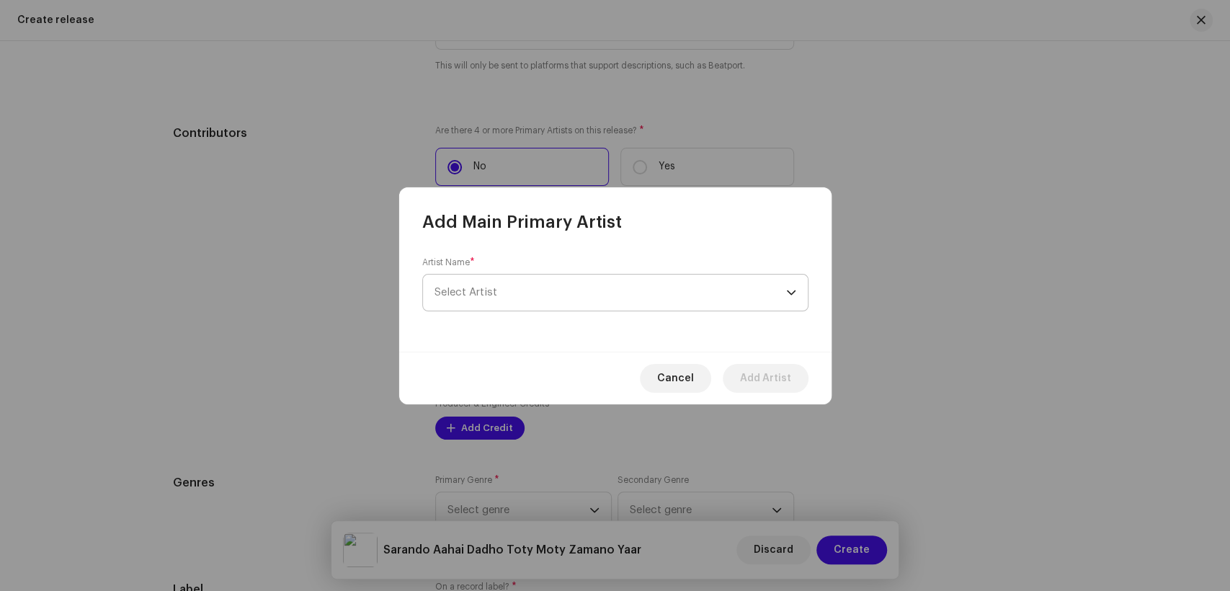
click at [572, 301] on span "Select Artist" at bounding box center [611, 293] width 352 height 36
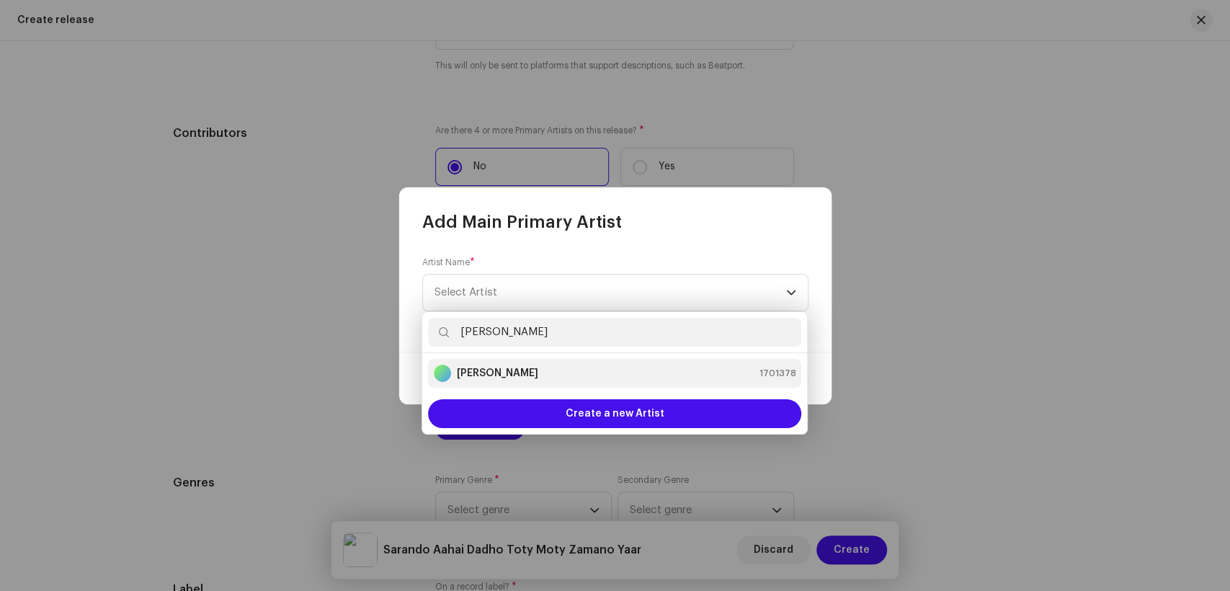
type input "[PERSON_NAME]"
click at [528, 370] on div "[PERSON_NAME] 1701378" at bounding box center [615, 373] width 362 height 17
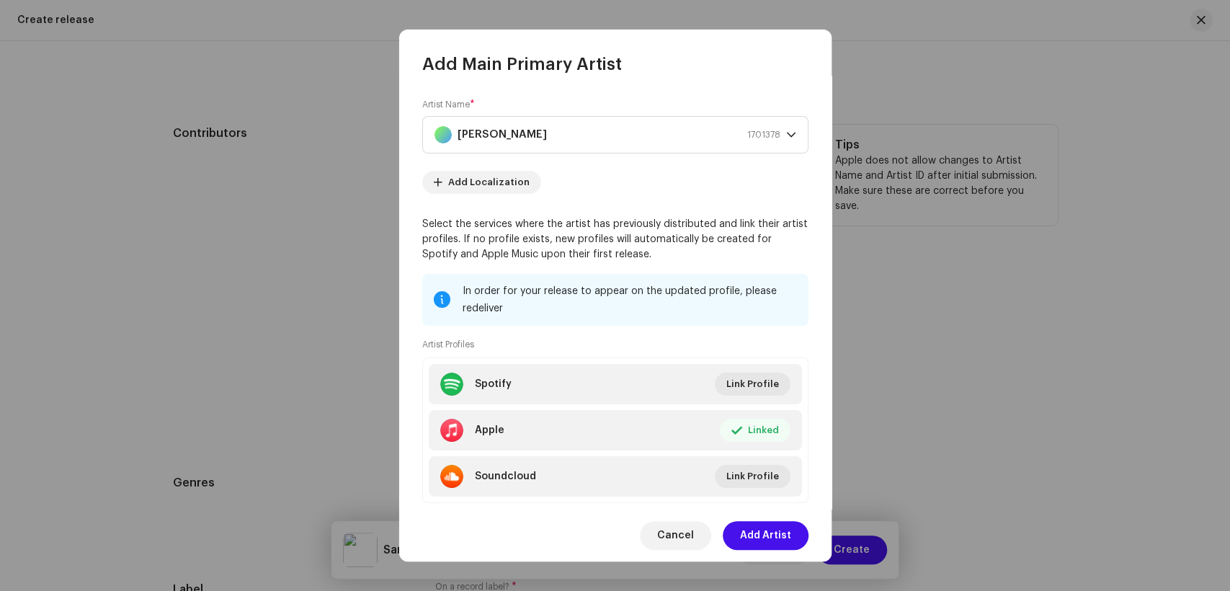
drag, startPoint x: 760, startPoint y: 535, endPoint x: 262, endPoint y: 370, distance: 524.7
click at [758, 537] on span "Add Artist" at bounding box center [765, 535] width 51 height 29
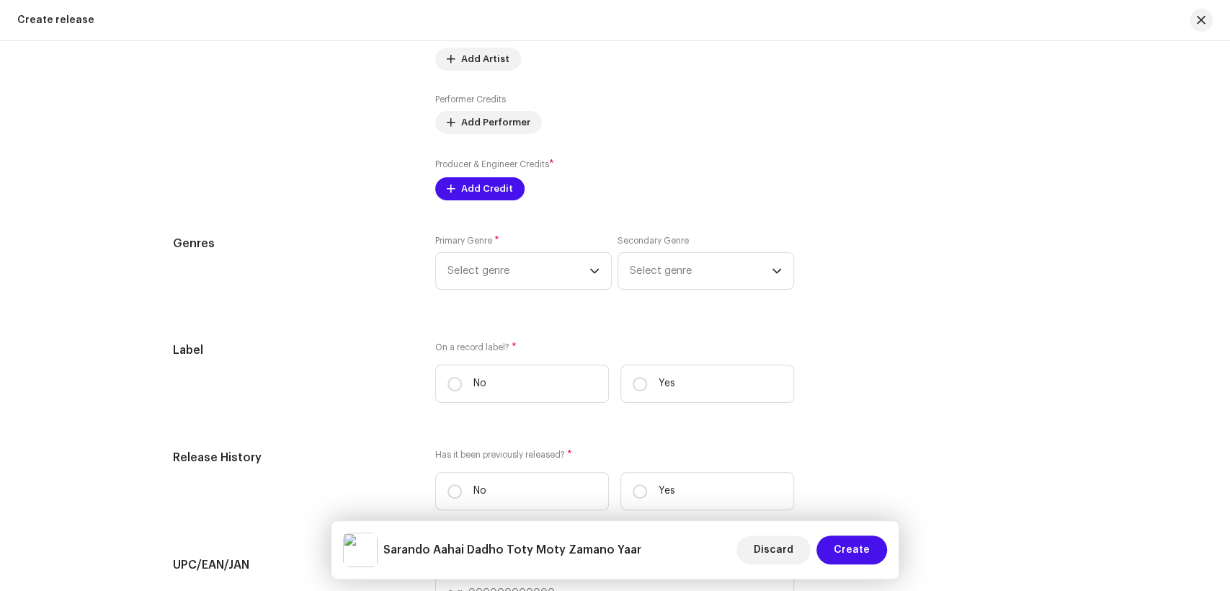
scroll to position [1841, 0]
click at [445, 185] on button "Add Credit" at bounding box center [479, 188] width 89 height 23
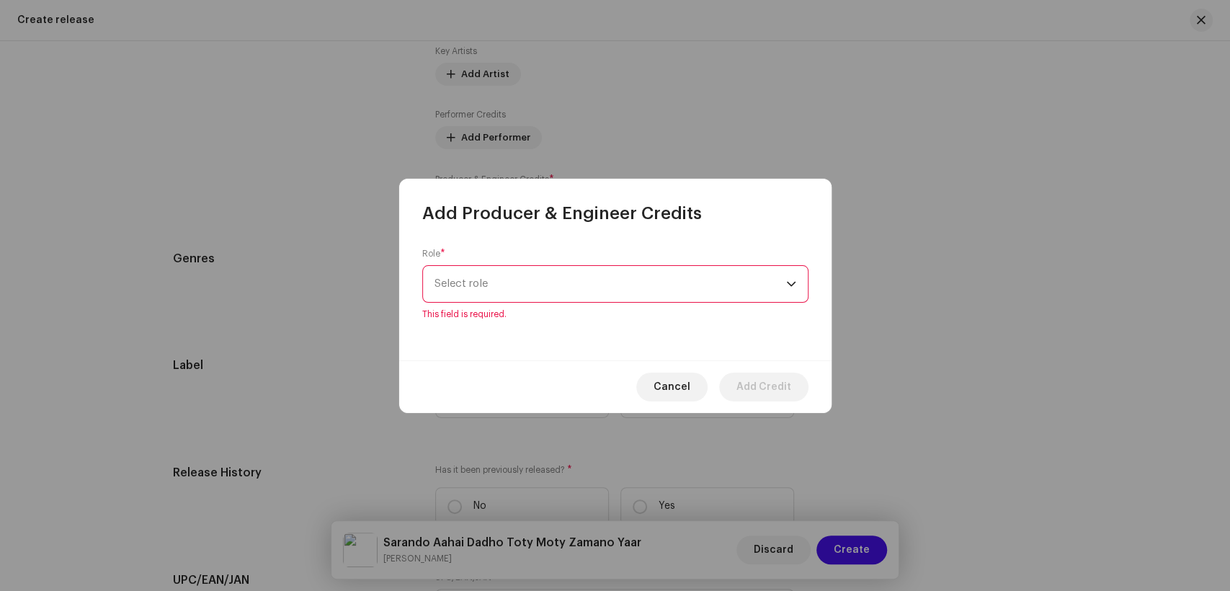
click at [578, 269] on div "Role * Select role This field is required." at bounding box center [615, 284] width 386 height 72
click at [566, 285] on span "Select role" at bounding box center [611, 284] width 352 height 36
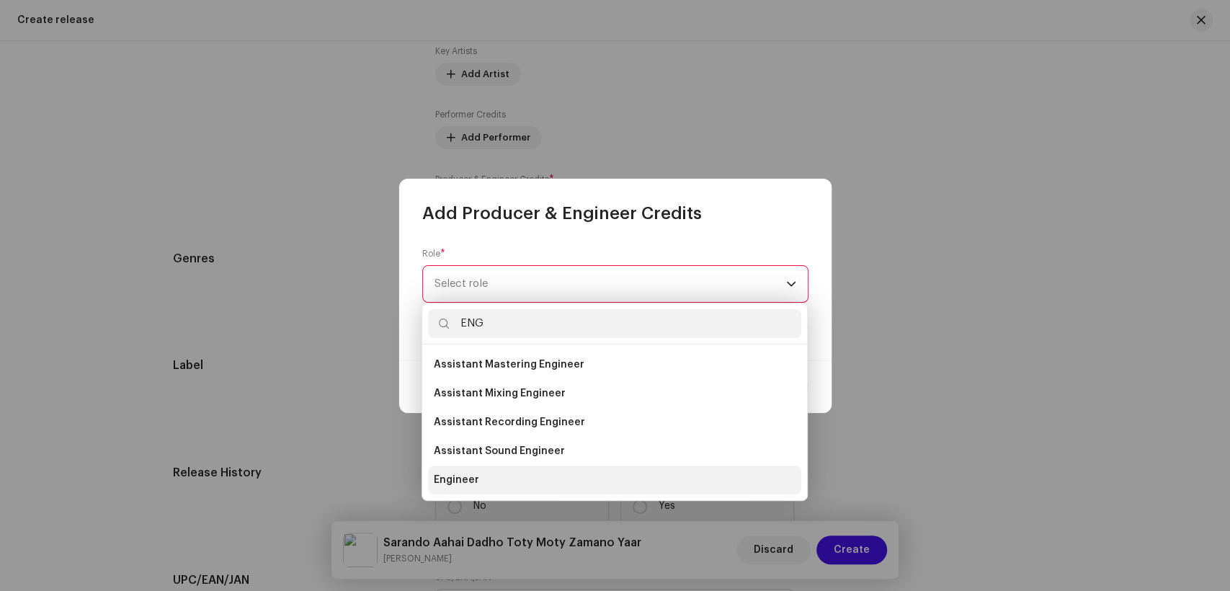
type input "ENG"
click at [525, 466] on li "Engineer" at bounding box center [614, 480] width 373 height 29
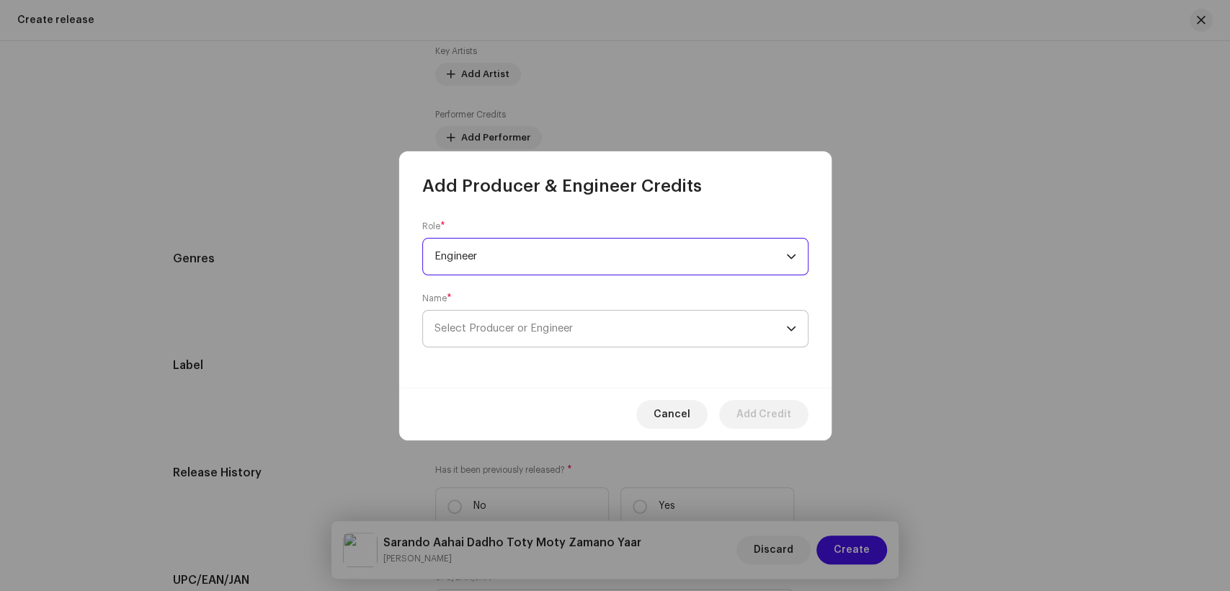
click at [598, 337] on span "Select Producer or Engineer" at bounding box center [611, 329] width 352 height 36
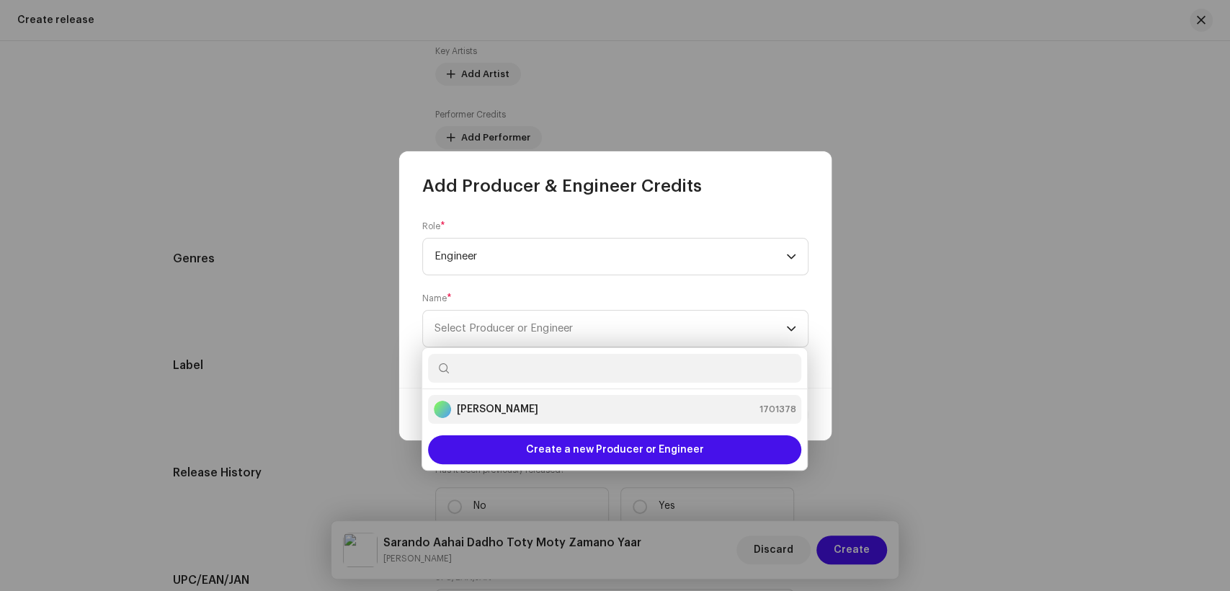
click at [515, 401] on div "[PERSON_NAME]" at bounding box center [486, 409] width 105 height 17
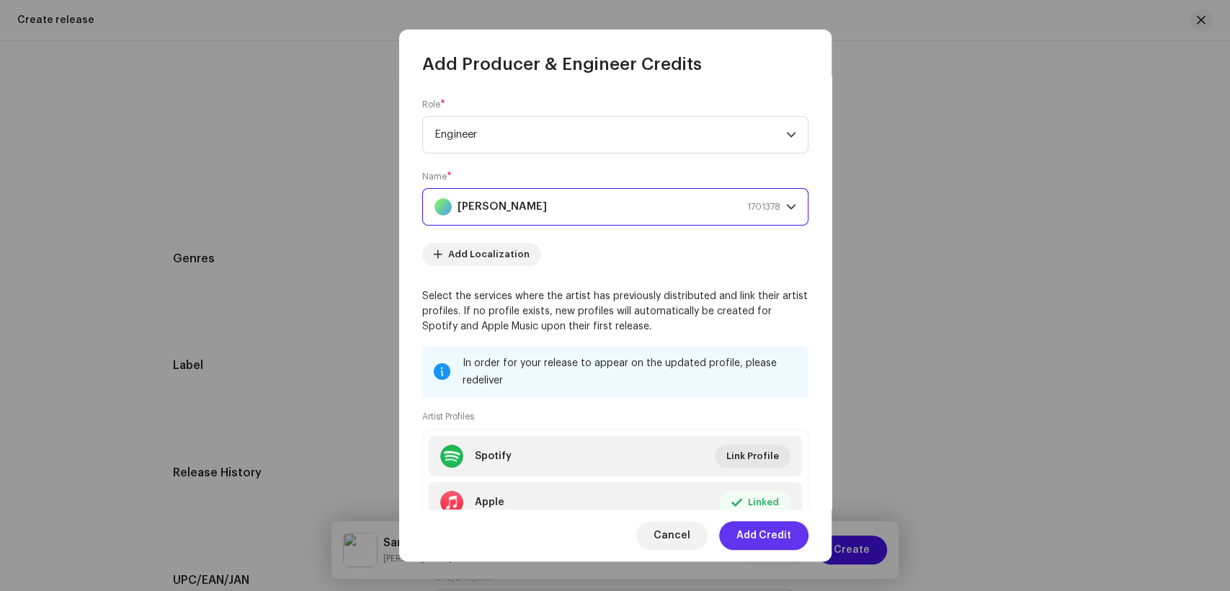
click at [787, 530] on span "Add Credit" at bounding box center [764, 535] width 55 height 29
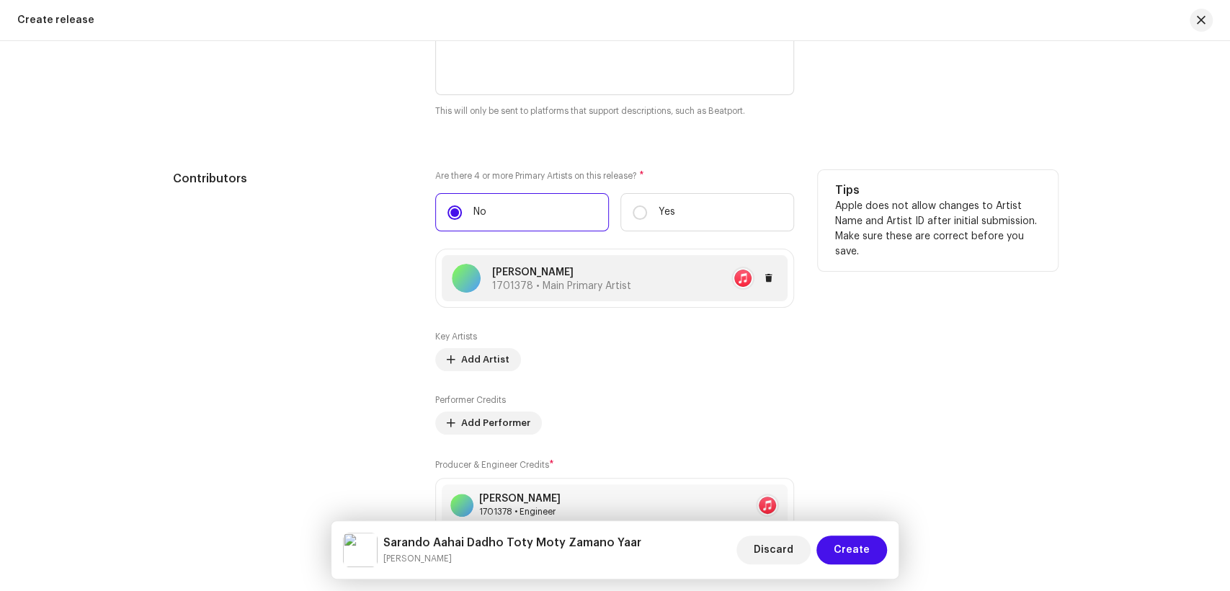
scroll to position [1521, 0]
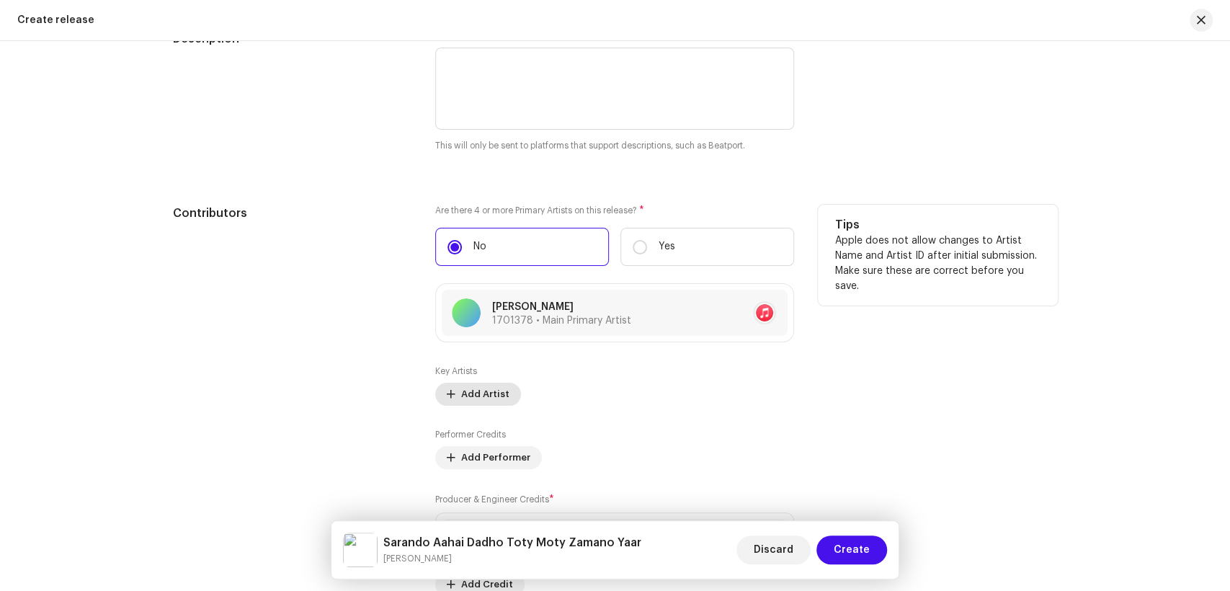
click at [468, 403] on span "Add Artist" at bounding box center [485, 394] width 48 height 29
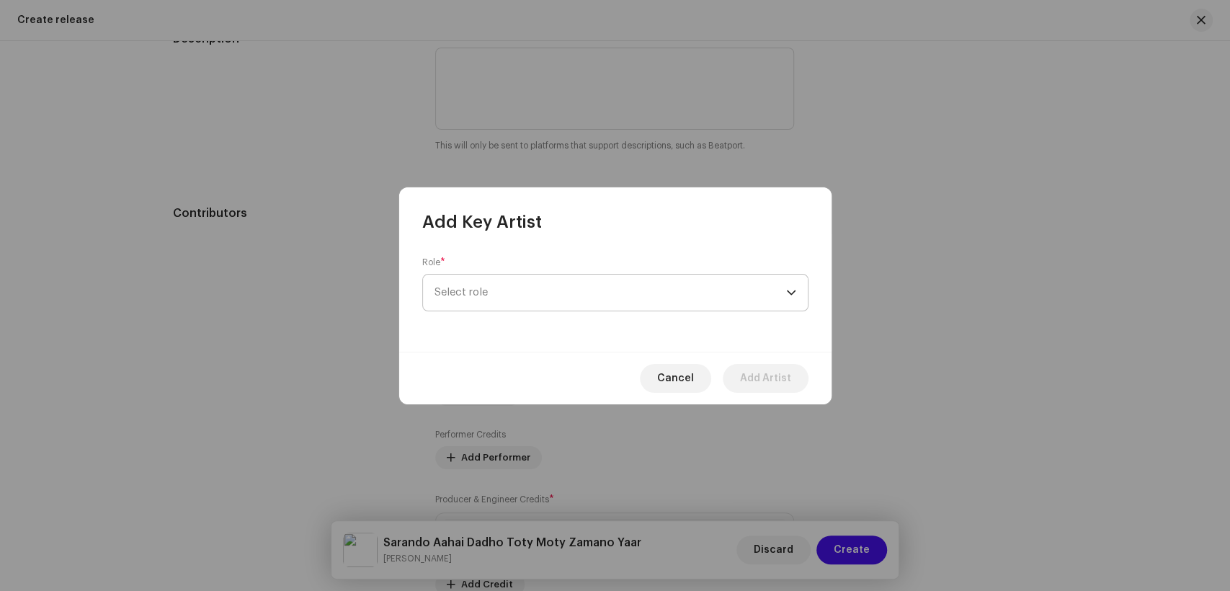
click at [571, 289] on span "Select role" at bounding box center [611, 293] width 352 height 36
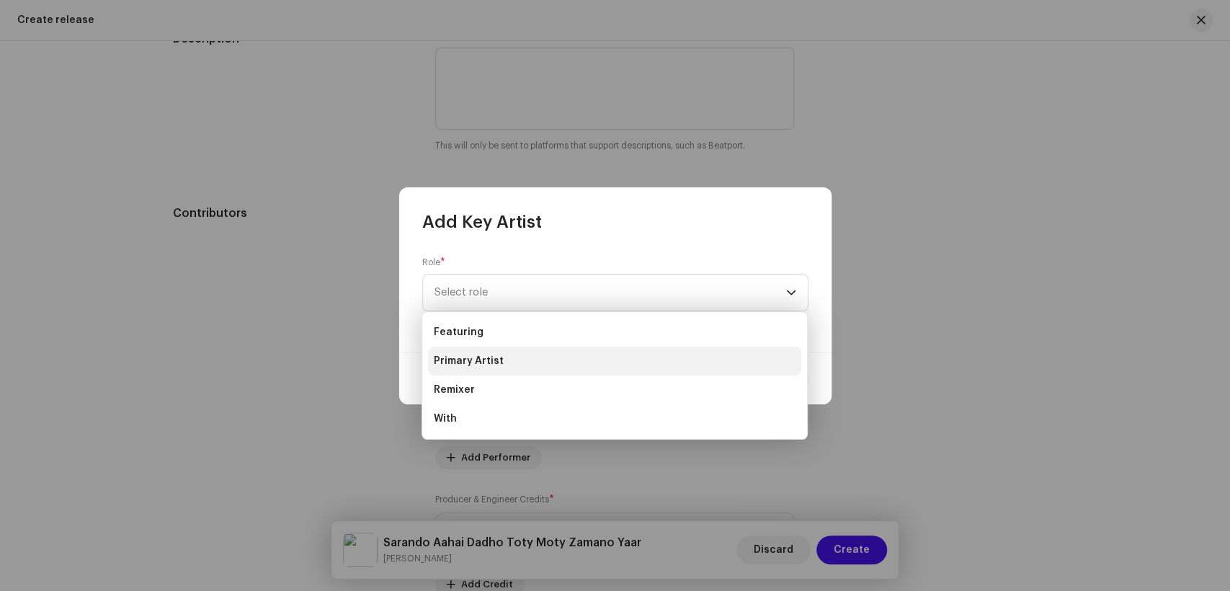
click at [628, 364] on li "Primary Artist" at bounding box center [614, 361] width 373 height 29
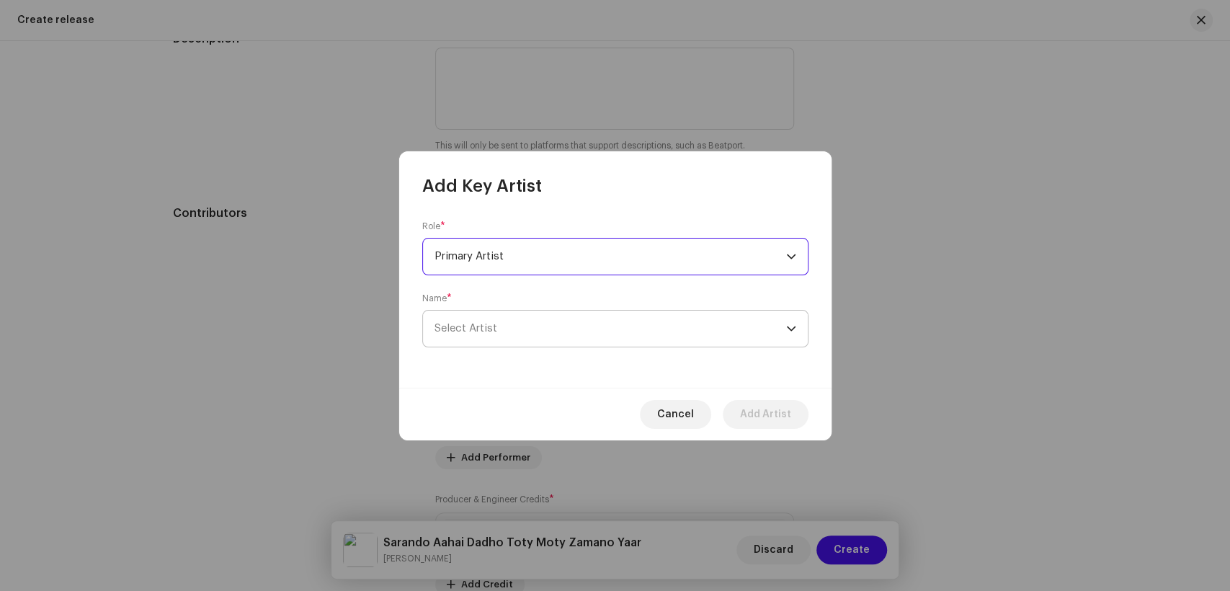
click at [544, 339] on span "Select Artist" at bounding box center [611, 329] width 352 height 36
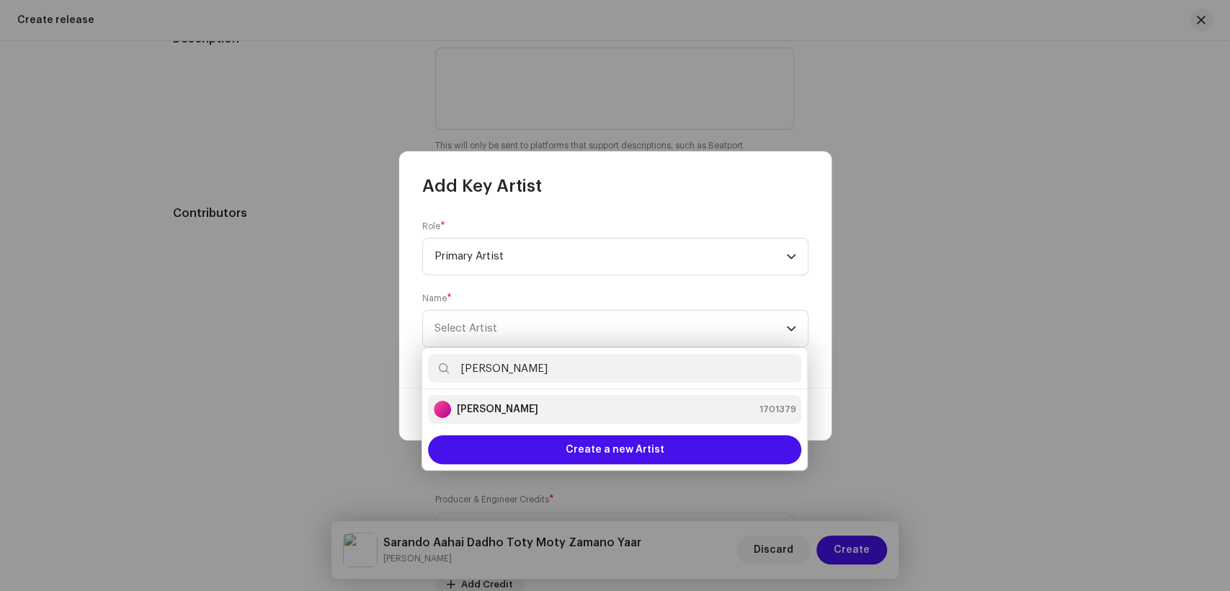
type input "[PERSON_NAME]"
click at [457, 399] on li "[PERSON_NAME] 1701379" at bounding box center [614, 409] width 373 height 29
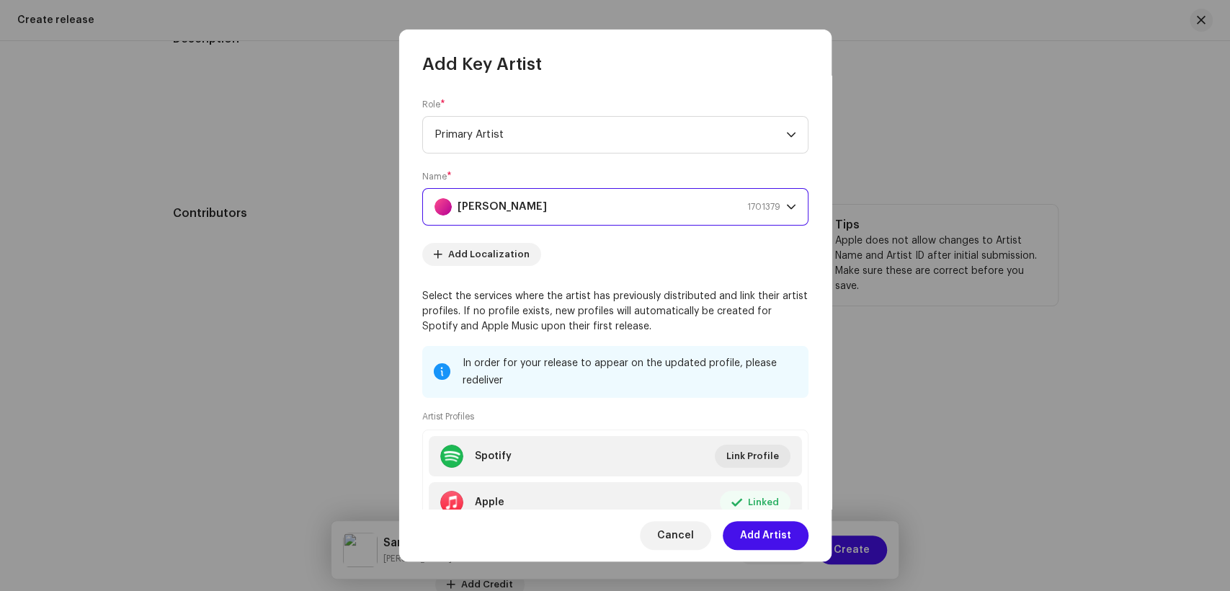
drag, startPoint x: 781, startPoint y: 541, endPoint x: 481, endPoint y: 342, distance: 360.8
click at [781, 541] on span "Add Artist" at bounding box center [765, 535] width 51 height 29
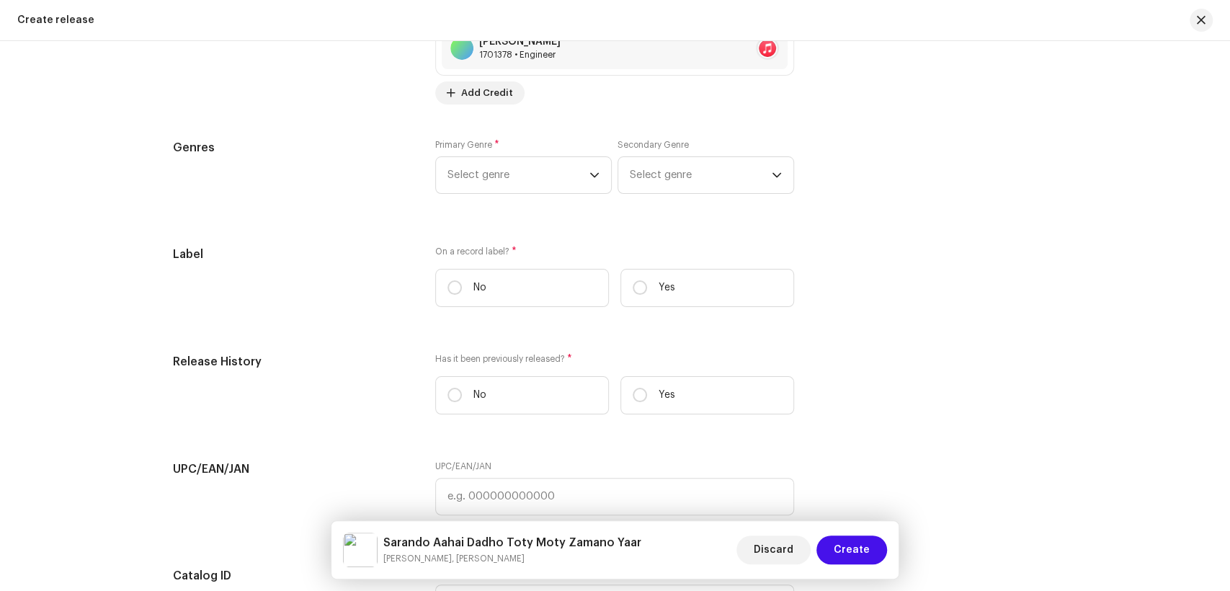
scroll to position [2058, 0]
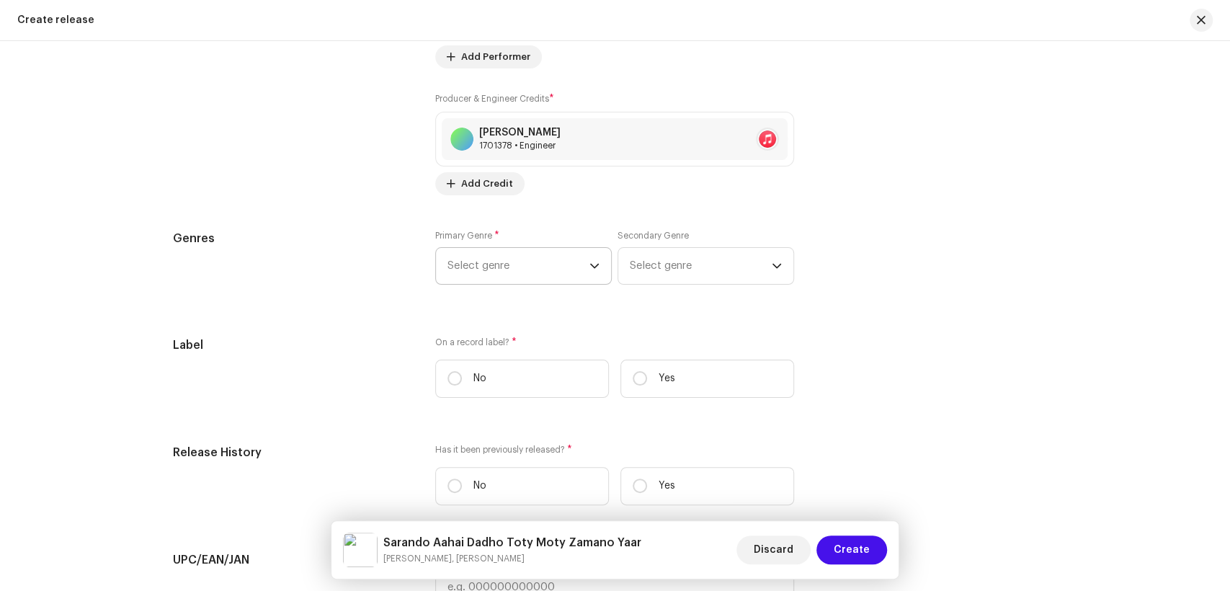
click at [510, 269] on span "Select genre" at bounding box center [519, 266] width 142 height 36
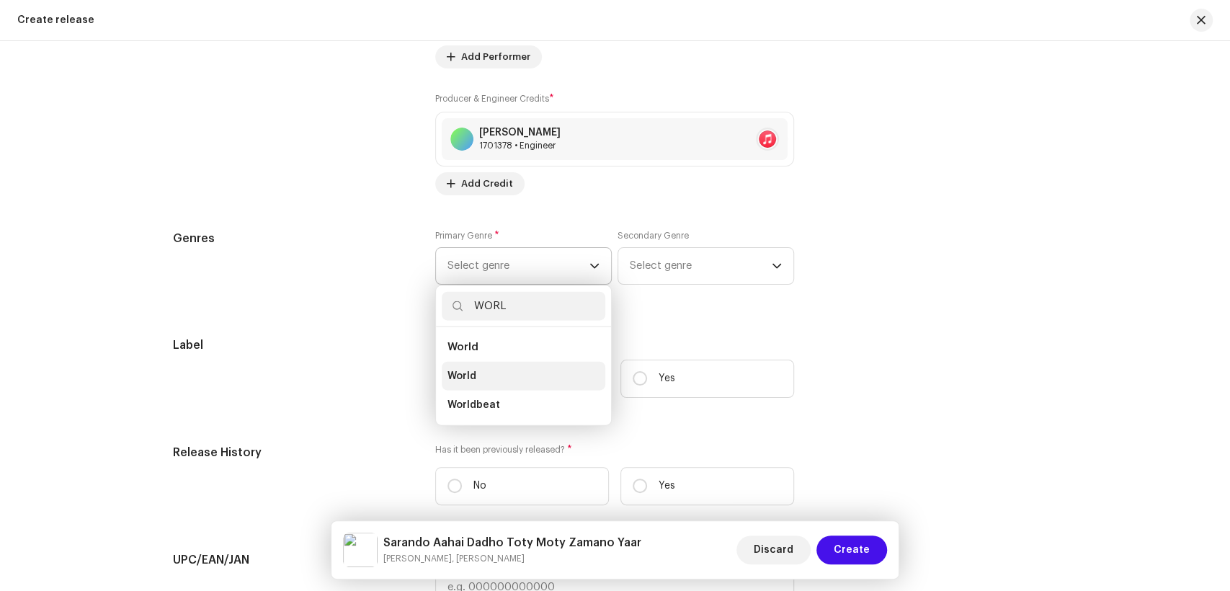
type input "WORL"
click at [506, 377] on li "World" at bounding box center [524, 376] width 164 height 29
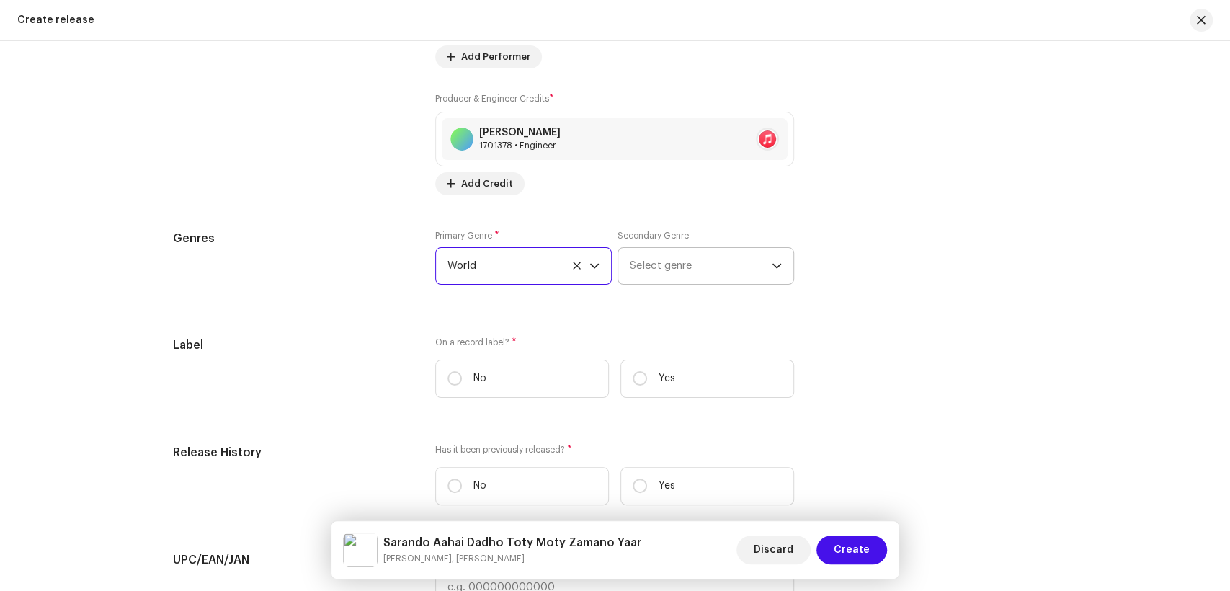
click at [714, 270] on span "Select genre" at bounding box center [701, 266] width 142 height 36
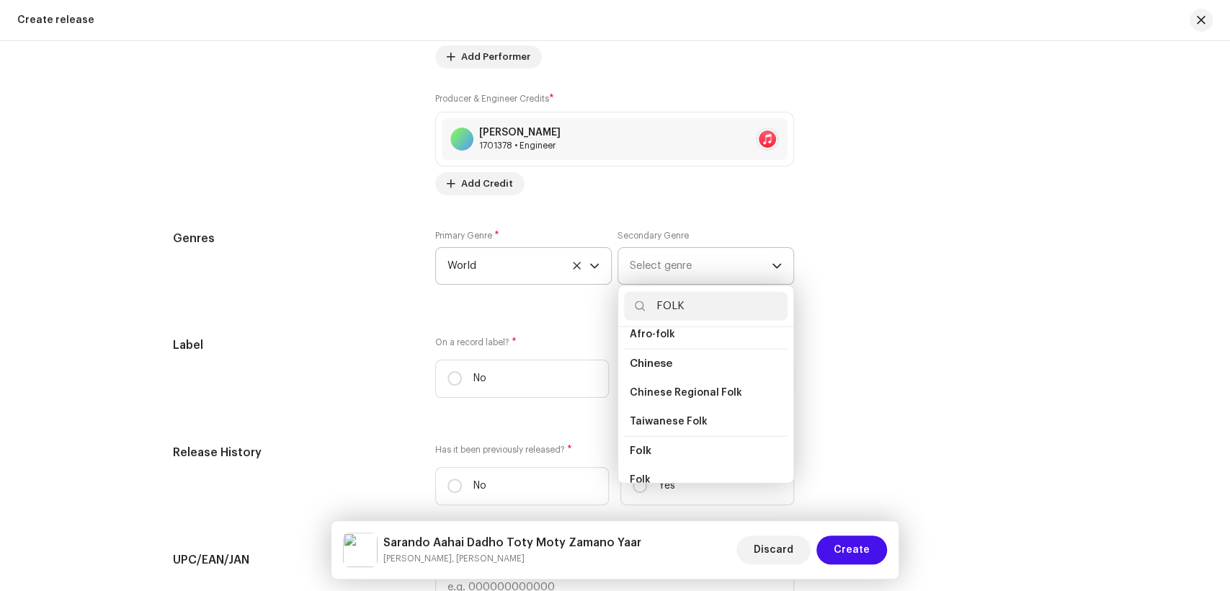
scroll to position [80, 0]
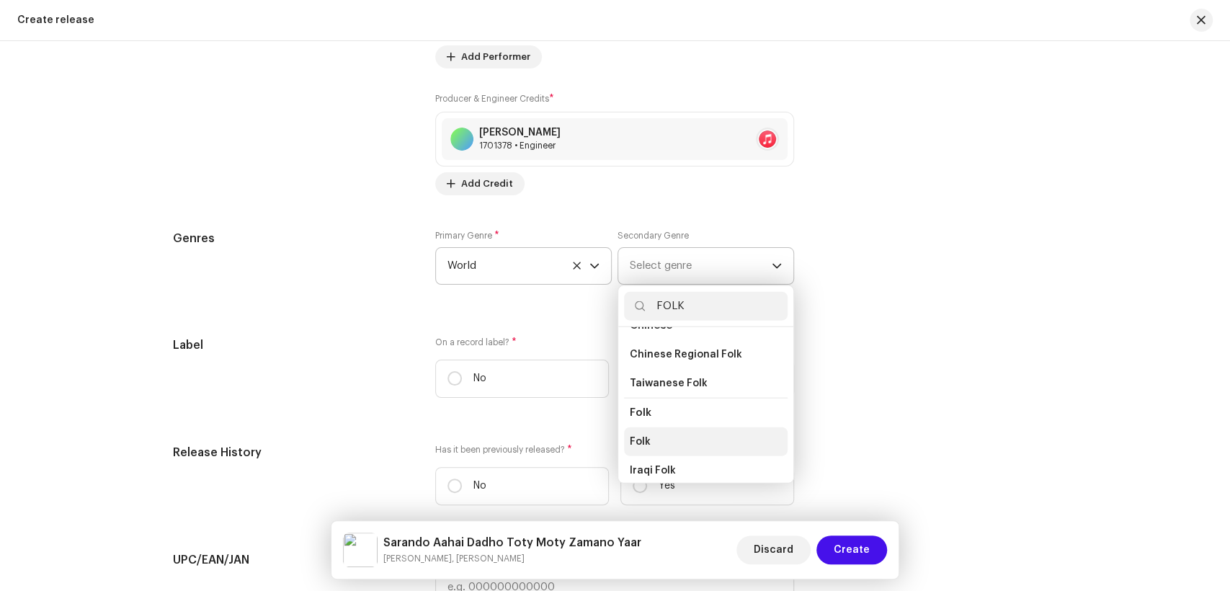
type input "FOLK"
click at [667, 432] on li "Folk" at bounding box center [706, 441] width 164 height 29
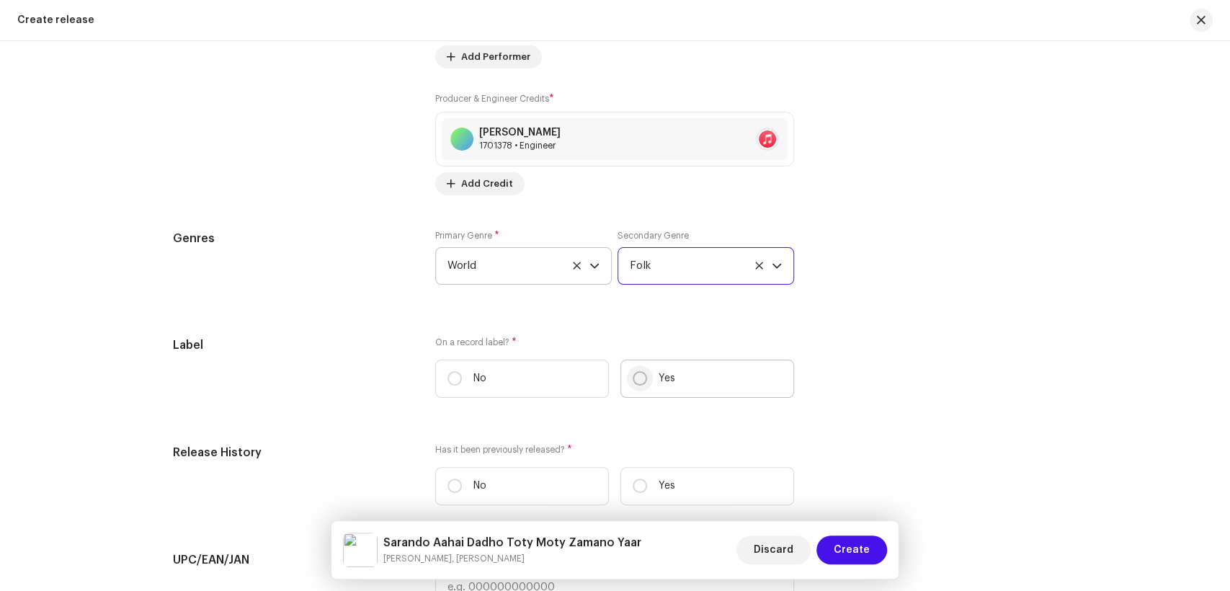
click at [636, 377] on input "Yes" at bounding box center [640, 378] width 14 height 14
radio input "true"
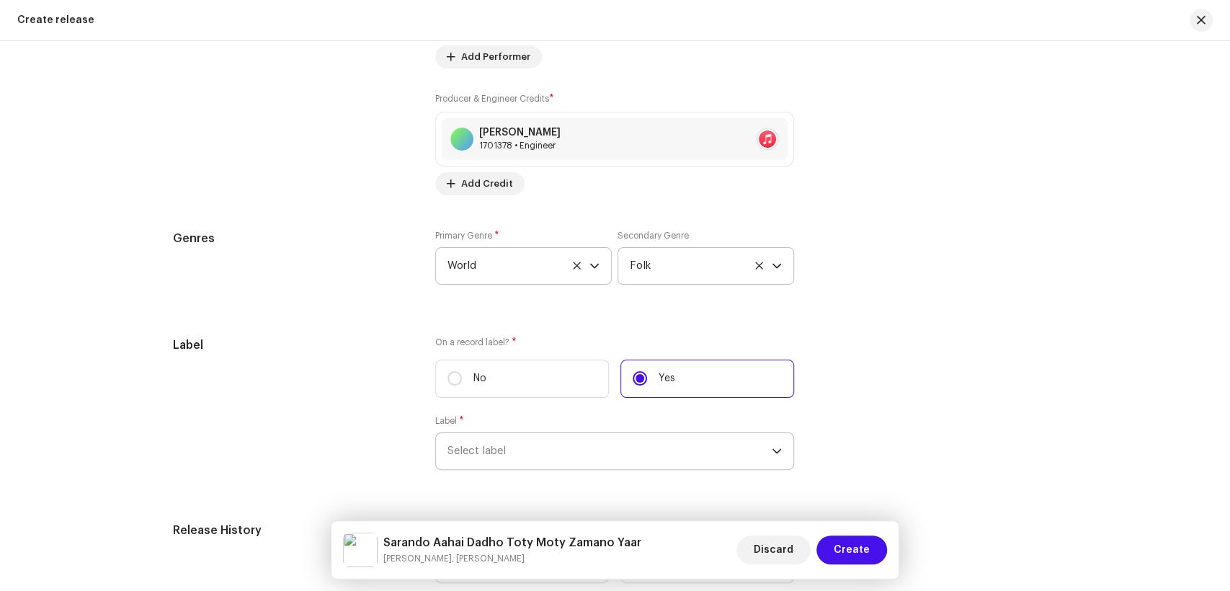
click at [620, 448] on span "Select label" at bounding box center [610, 451] width 324 height 36
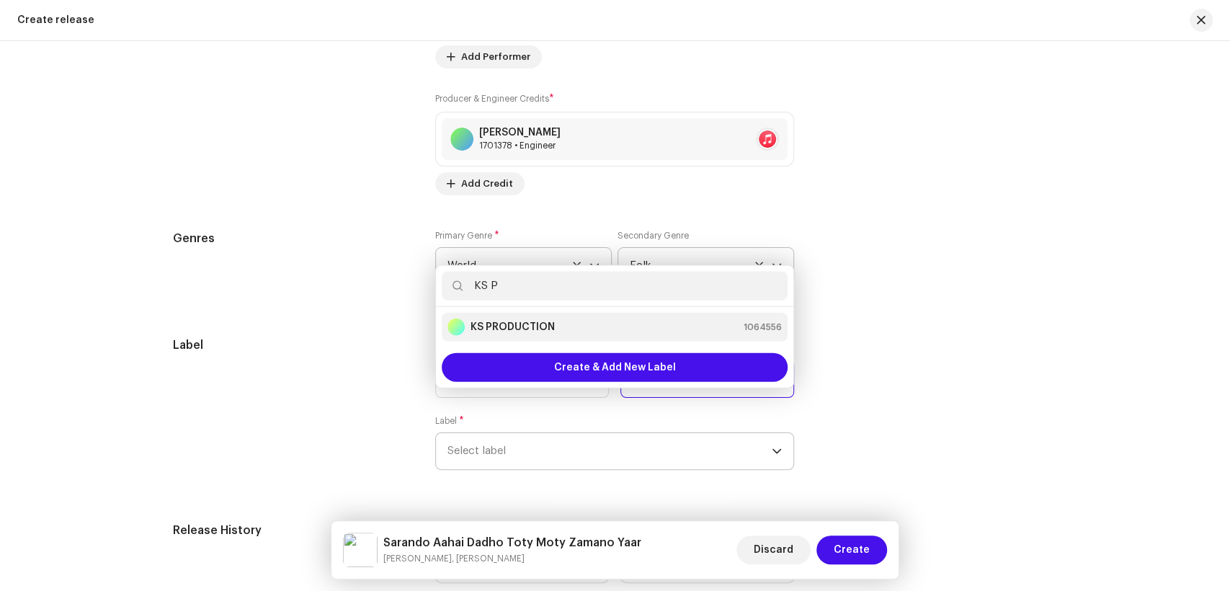
type input "KS P"
click at [528, 334] on strong "KS PRODUCTION" at bounding box center [513, 327] width 84 height 14
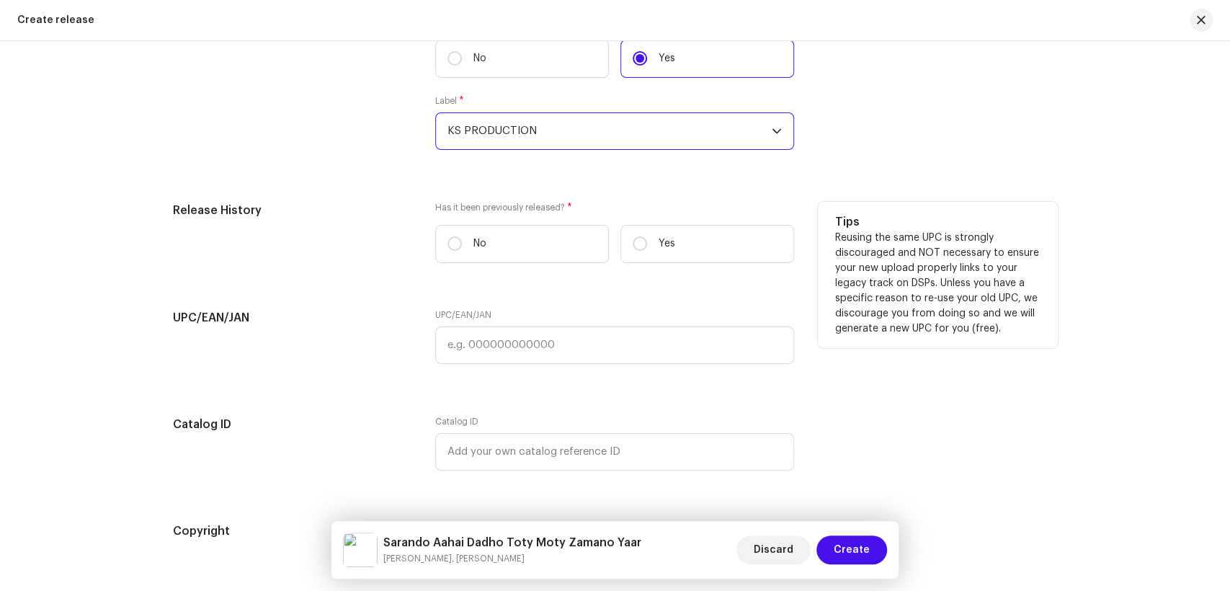
scroll to position [2458, 0]
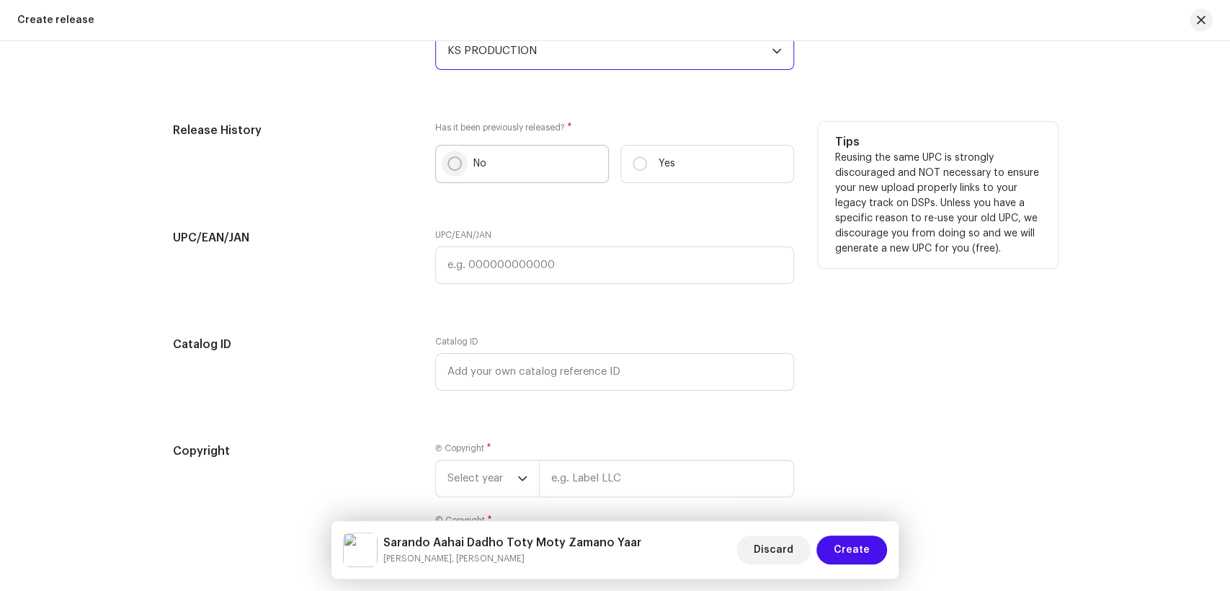
drag, startPoint x: 452, startPoint y: 151, endPoint x: 454, endPoint y: 166, distance: 15.3
click at [452, 156] on label "No" at bounding box center [522, 164] width 174 height 38
click at [452, 156] on input "No" at bounding box center [455, 163] width 14 height 14
radio input "true"
click at [455, 169] on input "No" at bounding box center [455, 163] width 14 height 14
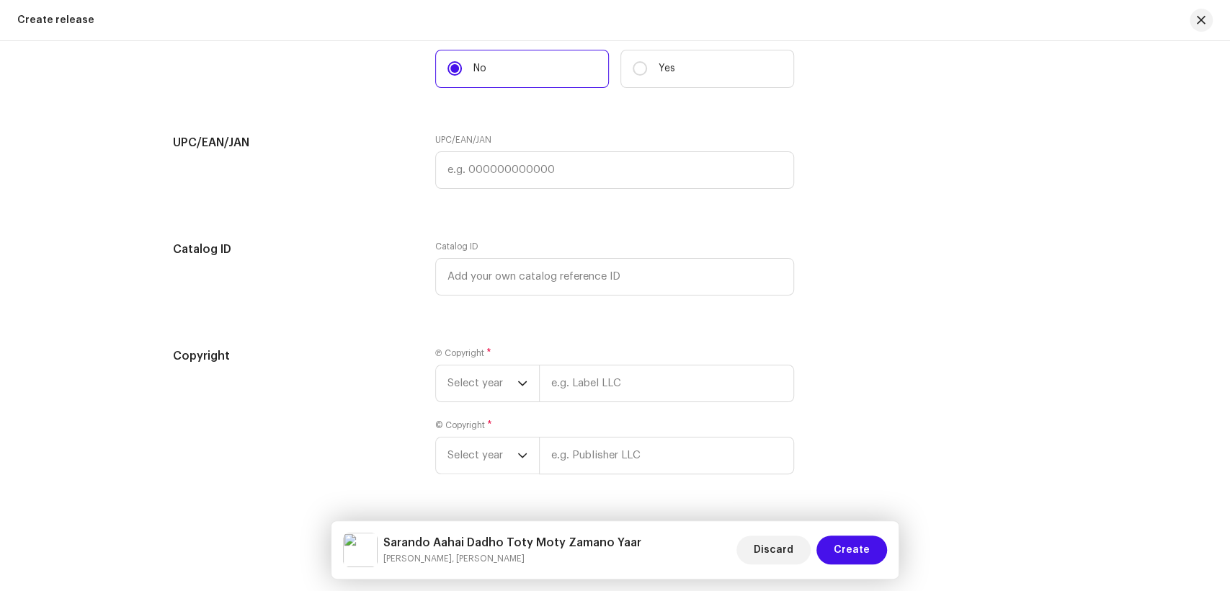
scroll to position [2600, 0]
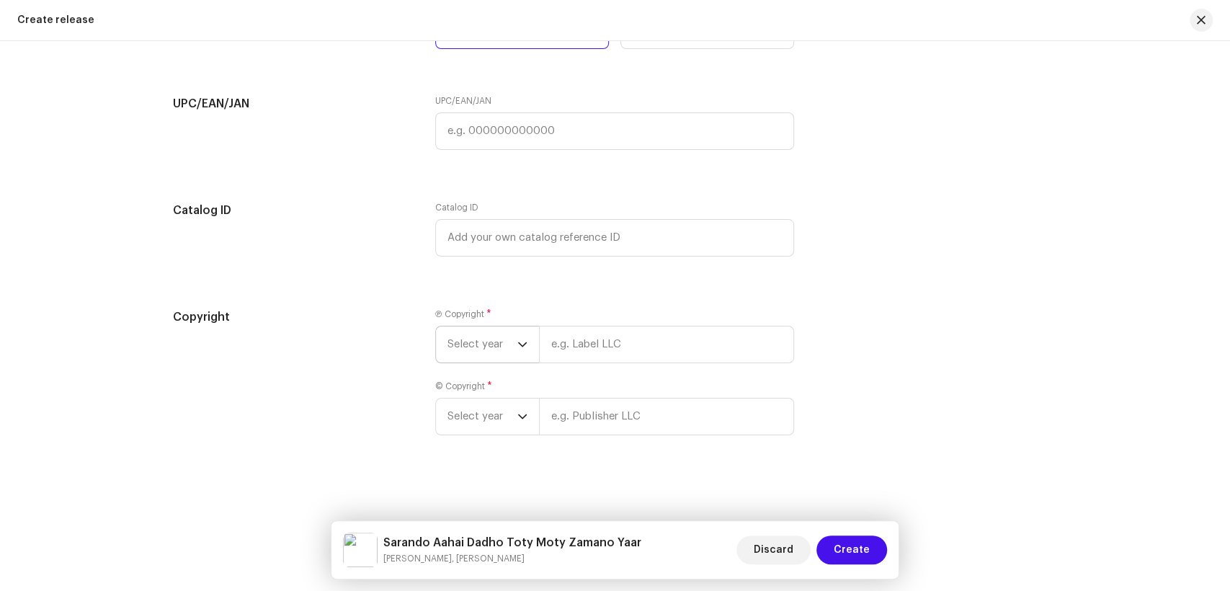
click at [486, 348] on span "Select year" at bounding box center [483, 344] width 70 height 36
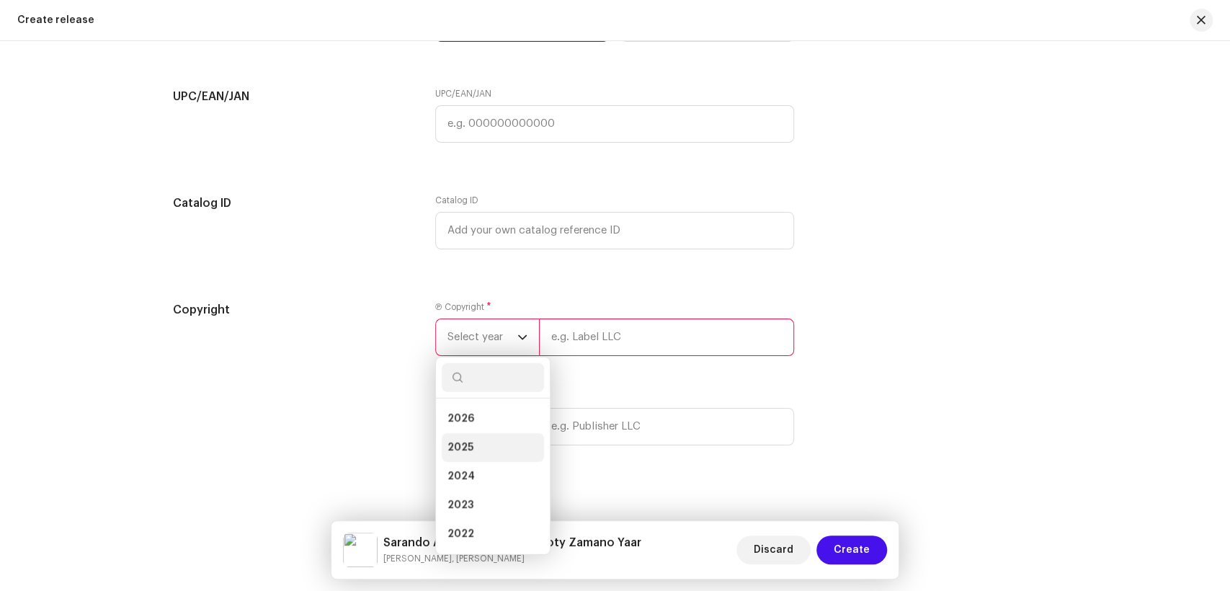
click at [489, 458] on li "2025" at bounding box center [493, 447] width 102 height 29
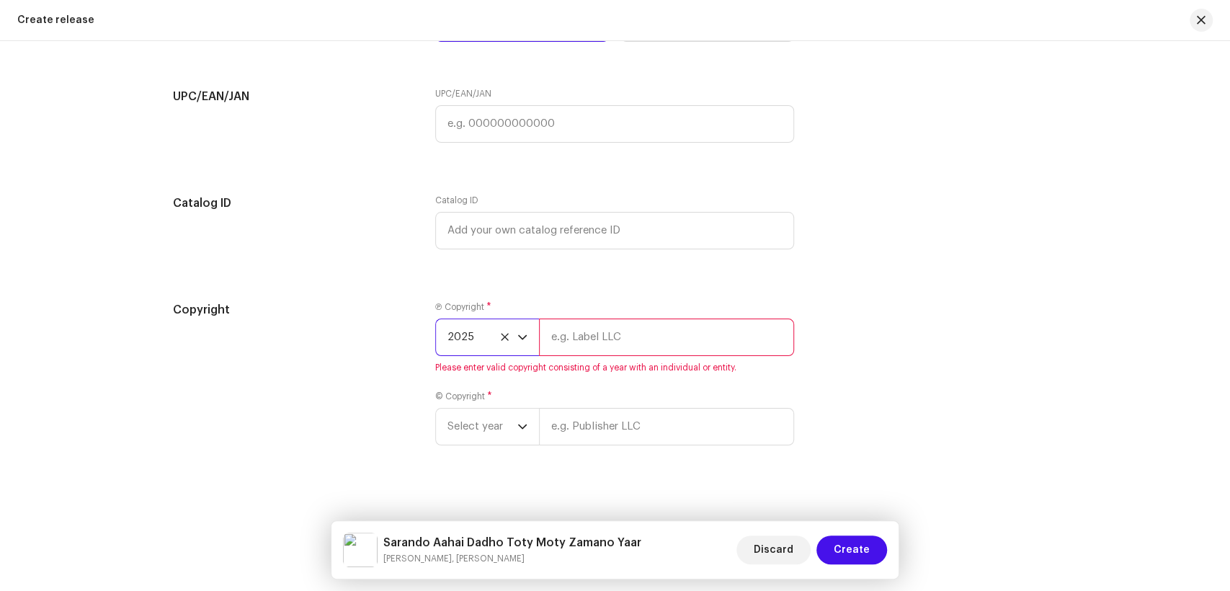
click at [642, 339] on input "text" at bounding box center [666, 337] width 255 height 37
type input "KS PRODUCTION"
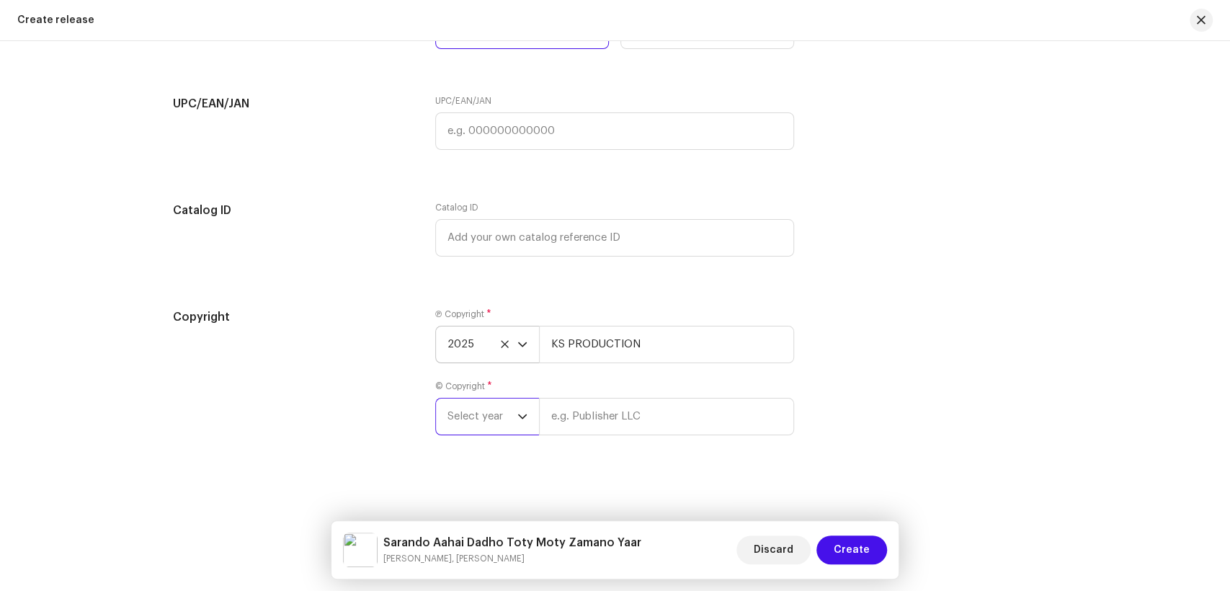
click at [476, 416] on span "Select year" at bounding box center [483, 417] width 70 height 36
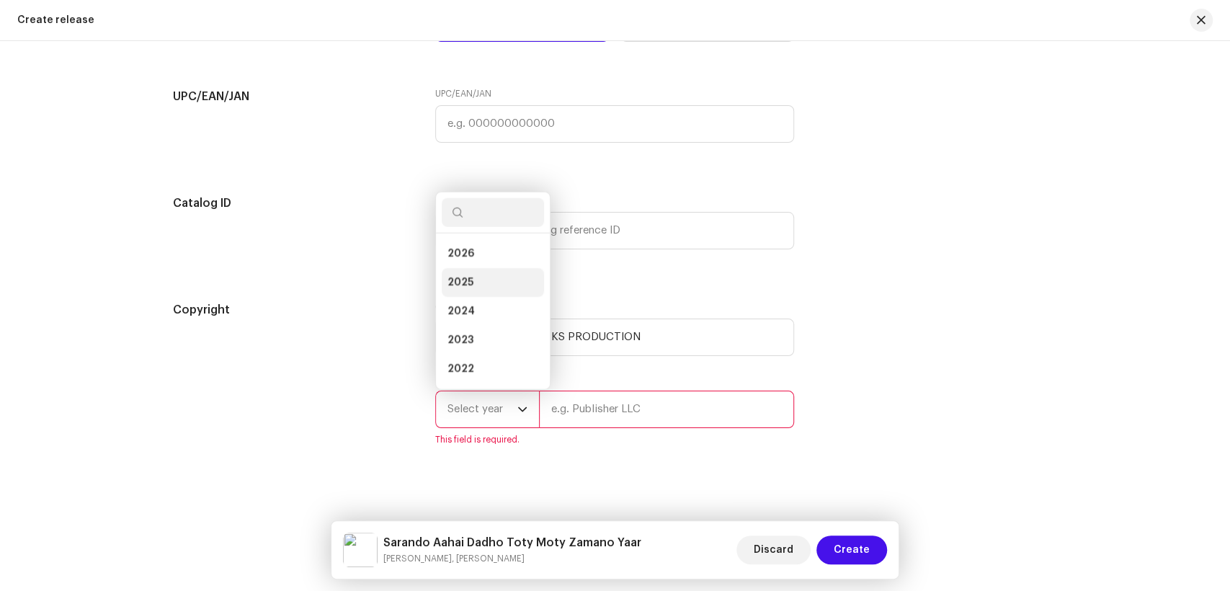
click at [461, 285] on span "2025" at bounding box center [461, 282] width 26 height 14
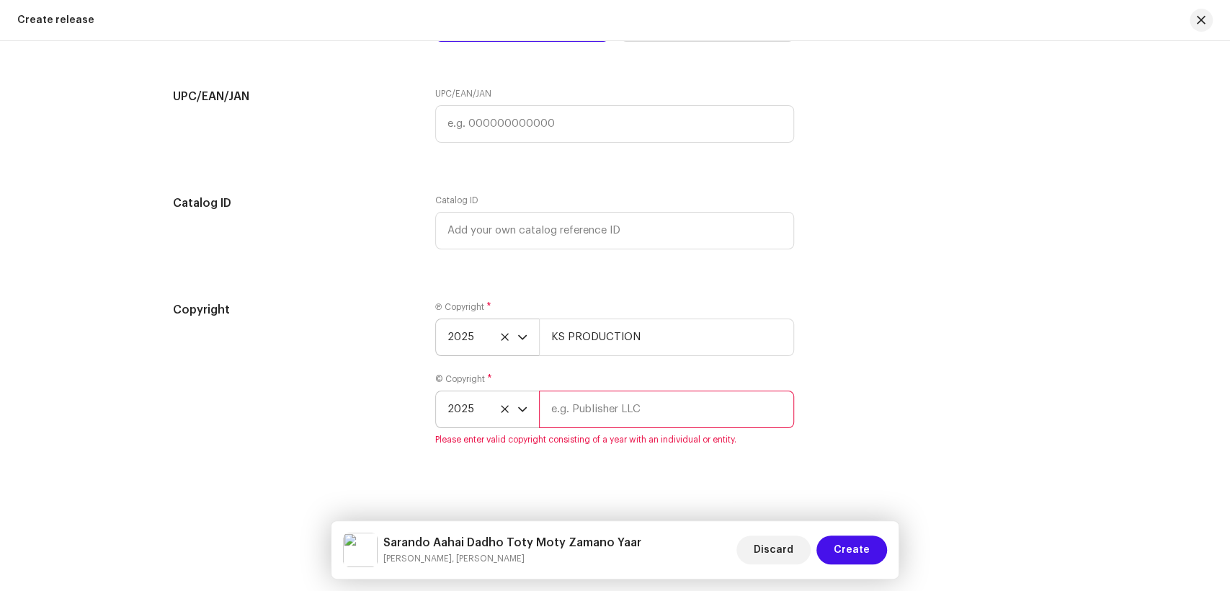
click at [647, 427] on input "text" at bounding box center [666, 409] width 255 height 37
type input "KS PRODUCTION"
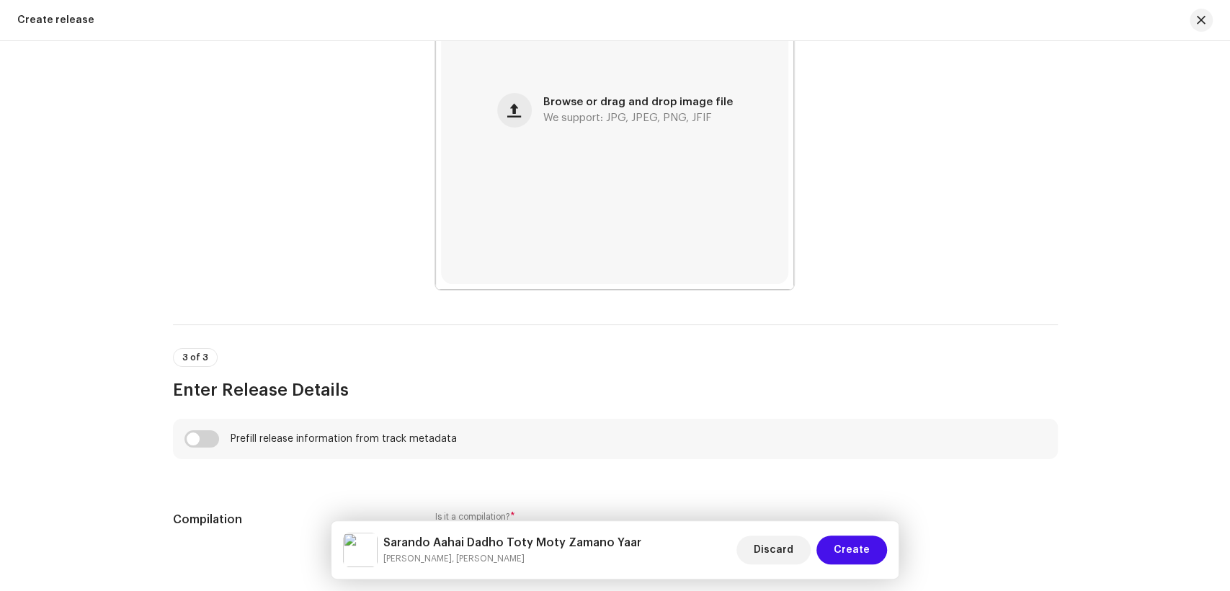
scroll to position [277, 0]
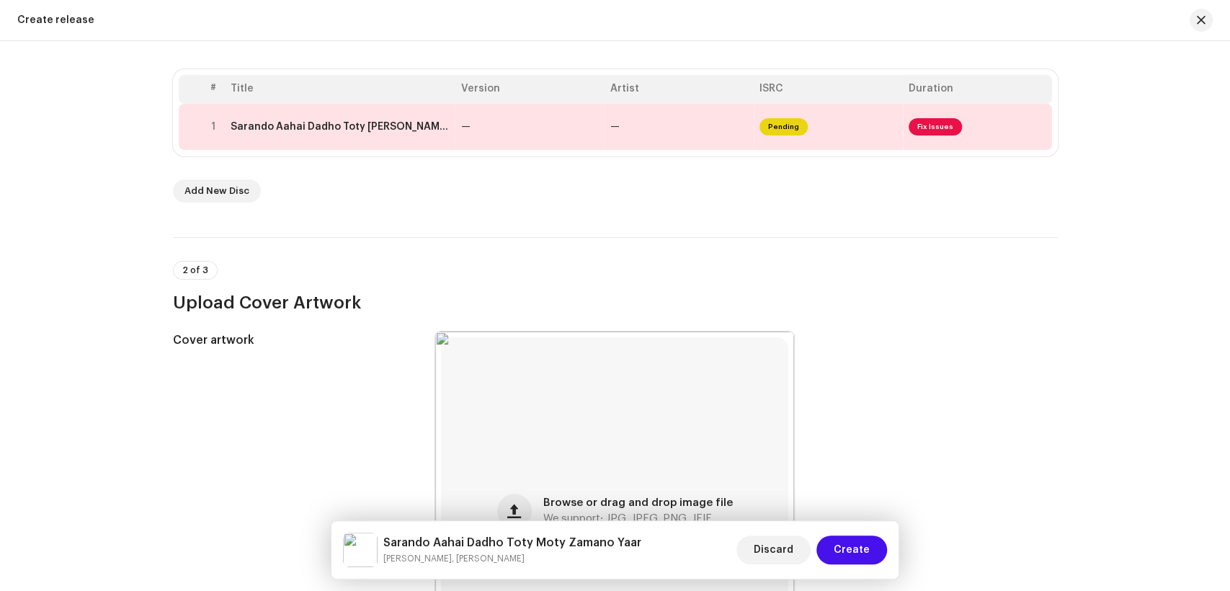
click at [633, 542] on div "[PERSON_NAME] Dadho Toty [PERSON_NAME] Yaar [PERSON_NAME], [PERSON_NAME] Discar…" at bounding box center [615, 550] width 545 height 35
copy h5 "Sarando Aahai Dadho Toty Moty Zamano Yaar"
click at [355, 134] on td "Sarando Aahai Dadho Toty [PERSON_NAME] Yaar.wav" at bounding box center [340, 127] width 231 height 46
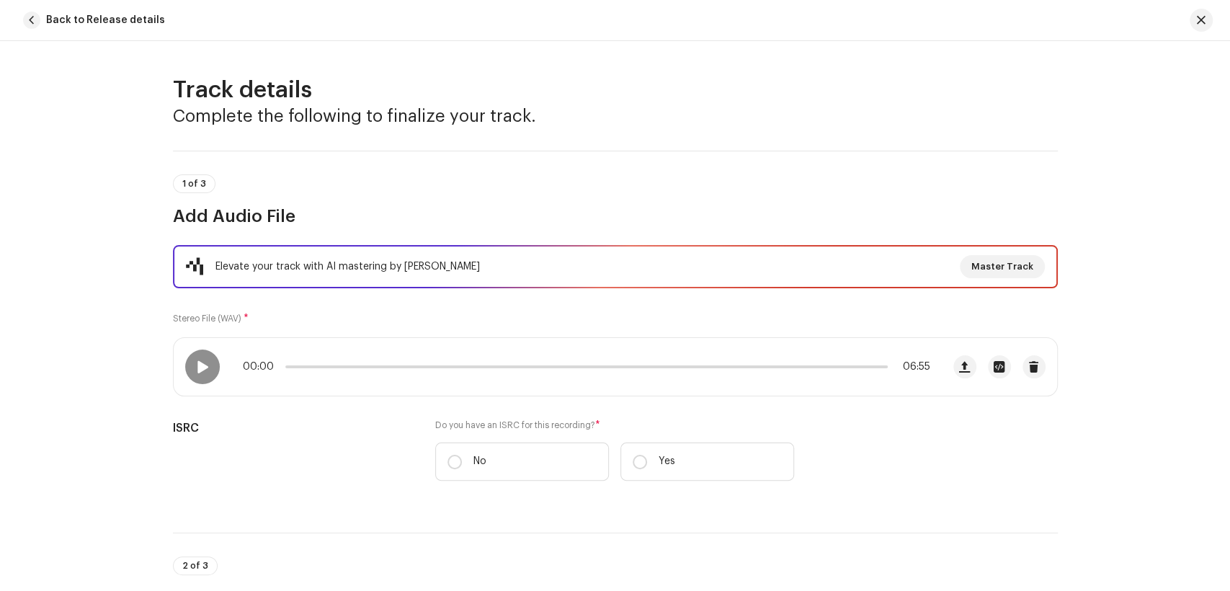
click at [450, 467] on input "No" at bounding box center [455, 462] width 14 height 14
radio input "true"
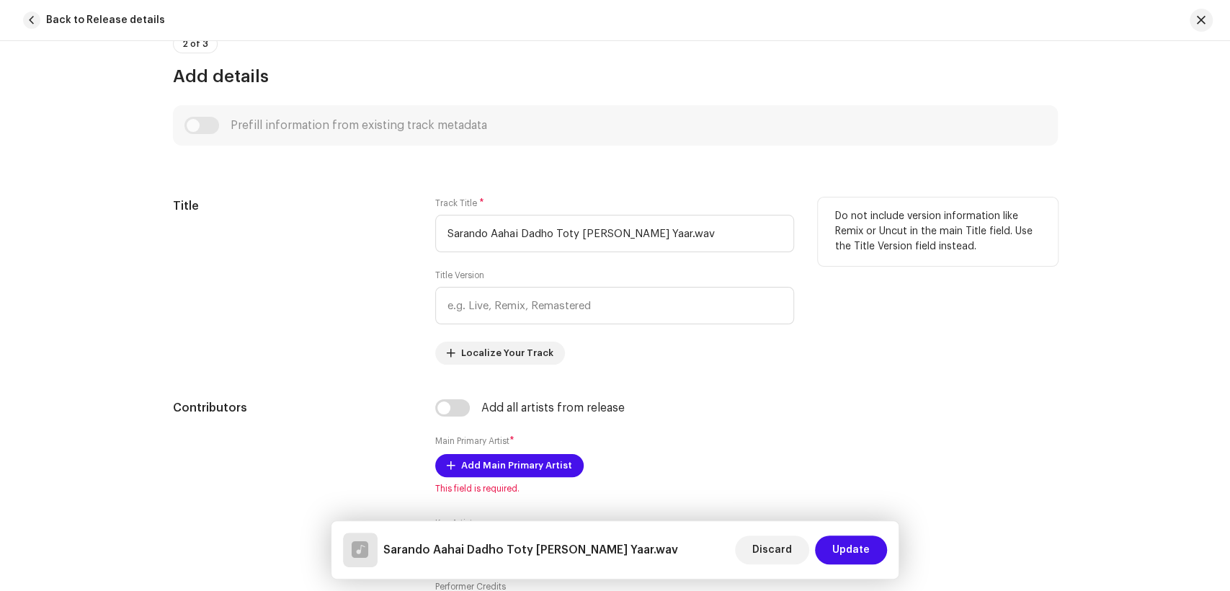
scroll to position [560, 0]
drag, startPoint x: 707, startPoint y: 242, endPoint x: 430, endPoint y: 243, distance: 277.5
click at [430, 243] on div "Title Track Title * [PERSON_NAME] Dadho Toty [PERSON_NAME] Yaar.wav Title Versi…" at bounding box center [615, 280] width 885 height 167
paste input "text"
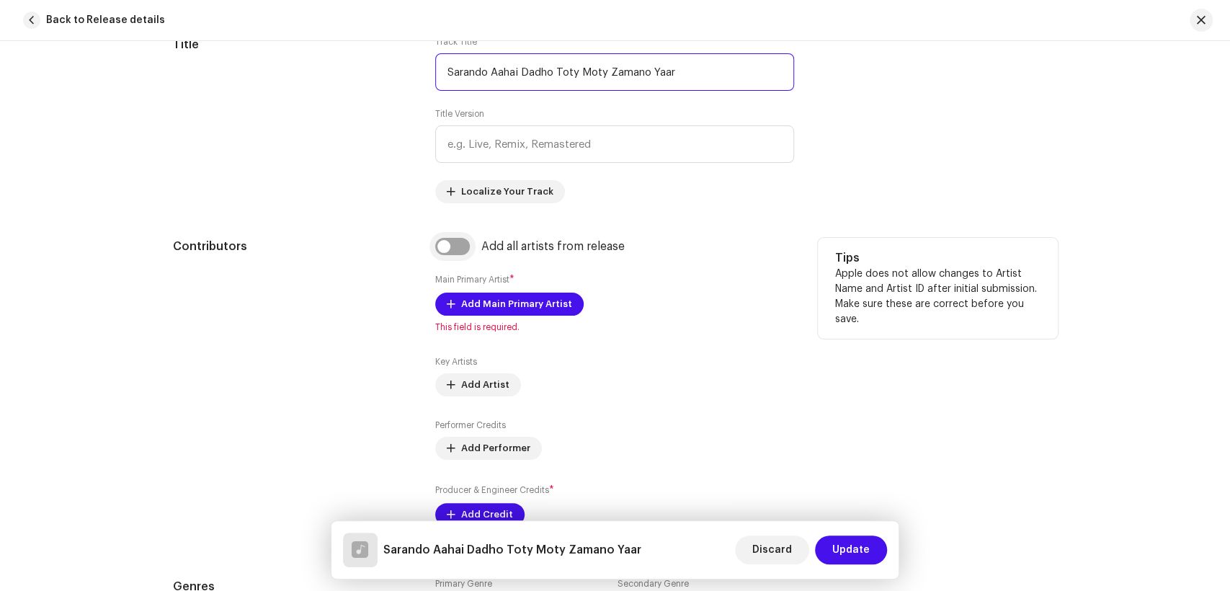
type input "Sarando Aahai Dadho Toty Moty Zamano Yaar"
click at [439, 248] on input "checkbox" at bounding box center [452, 246] width 35 height 17
checkbox input "true"
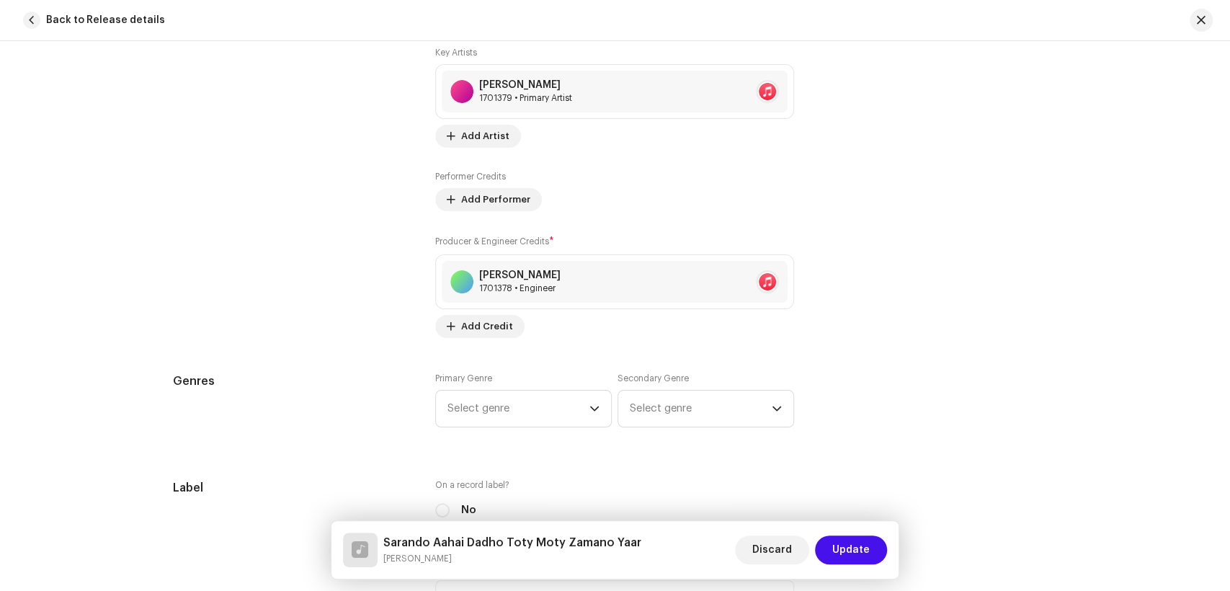
scroll to position [1201, 0]
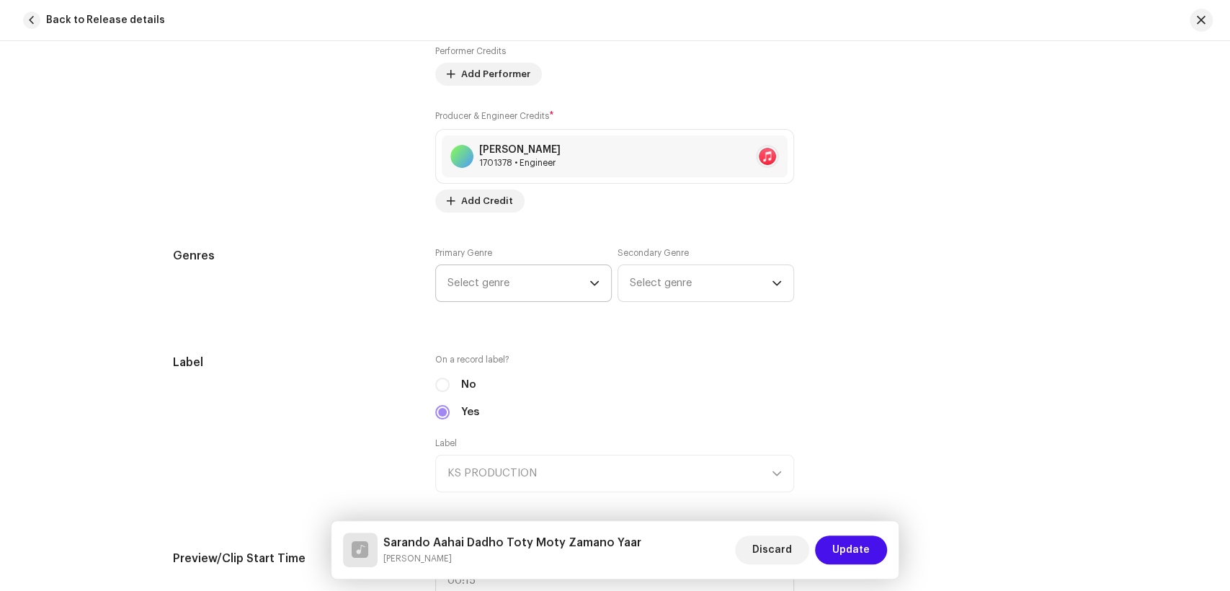
click at [513, 285] on span "Select genre" at bounding box center [519, 283] width 142 height 36
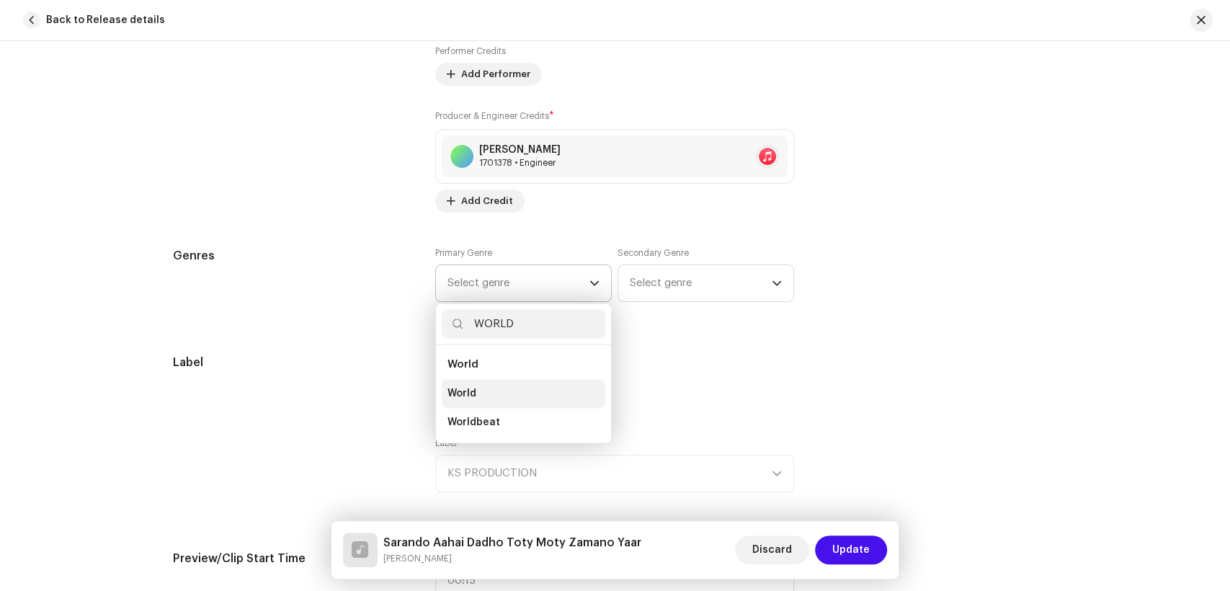
type input "WORLD"
click at [473, 391] on span "World" at bounding box center [462, 393] width 29 height 14
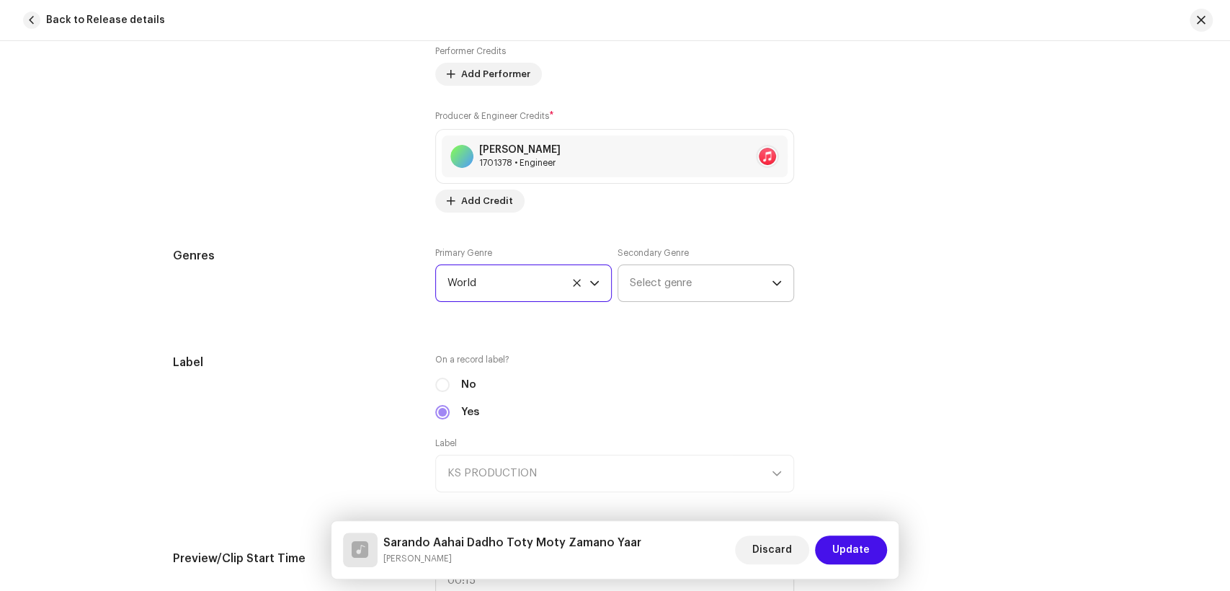
click at [649, 295] on span "Select genre" at bounding box center [701, 283] width 142 height 36
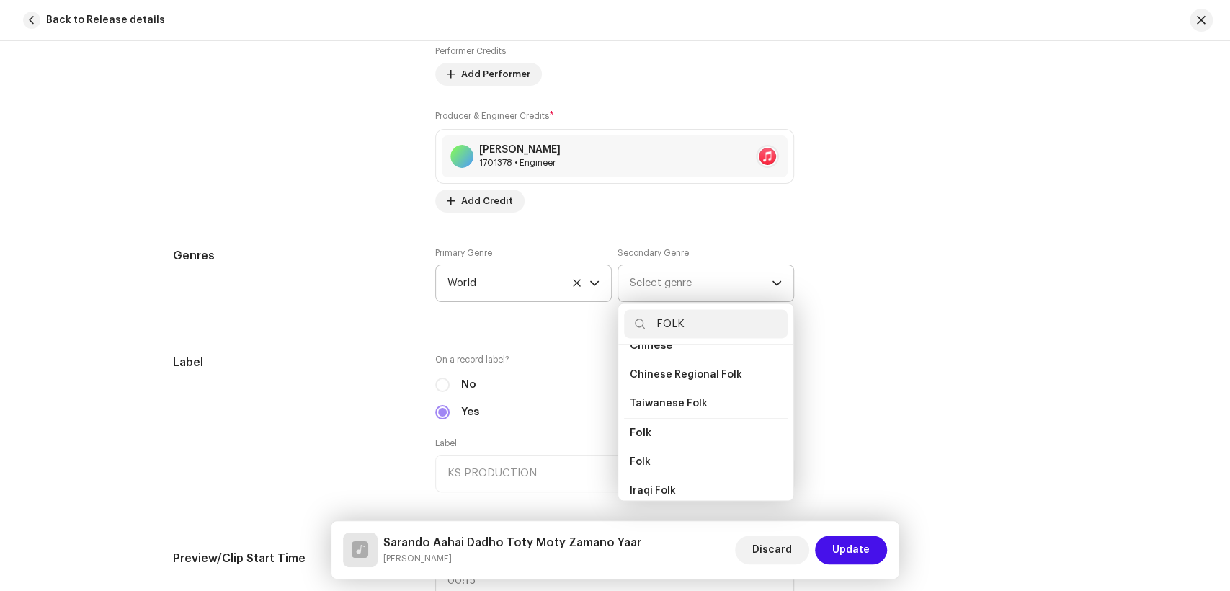
scroll to position [160, 0]
type input "FOLK"
click at [658, 381] on li "Folk" at bounding box center [706, 379] width 164 height 29
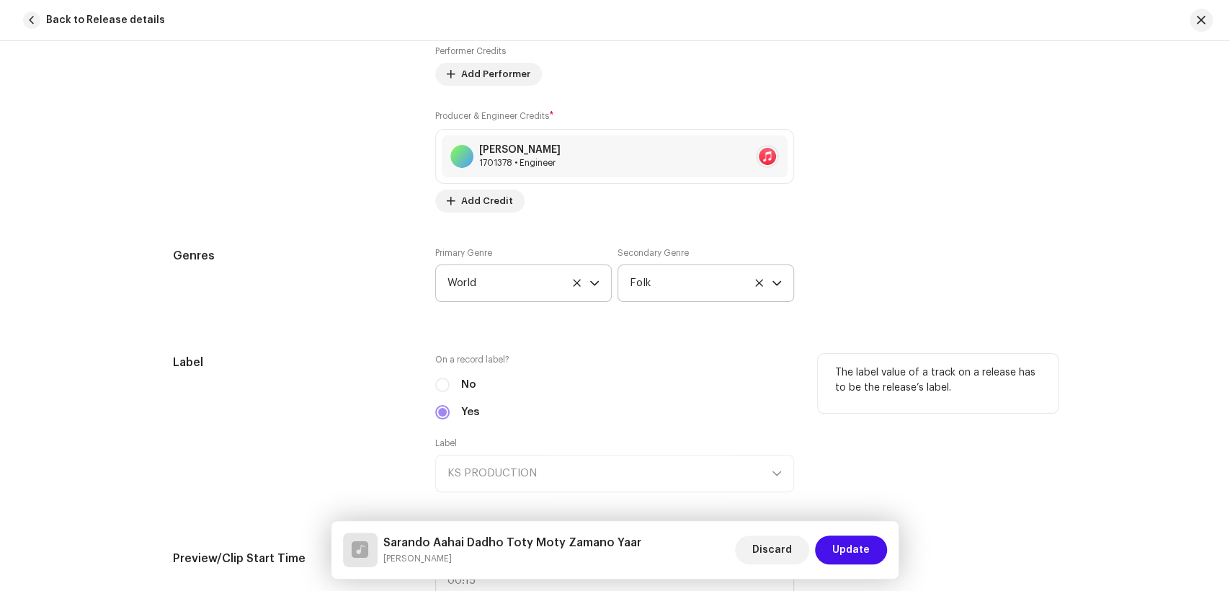
click at [201, 381] on div "Label" at bounding box center [293, 432] width 240 height 156
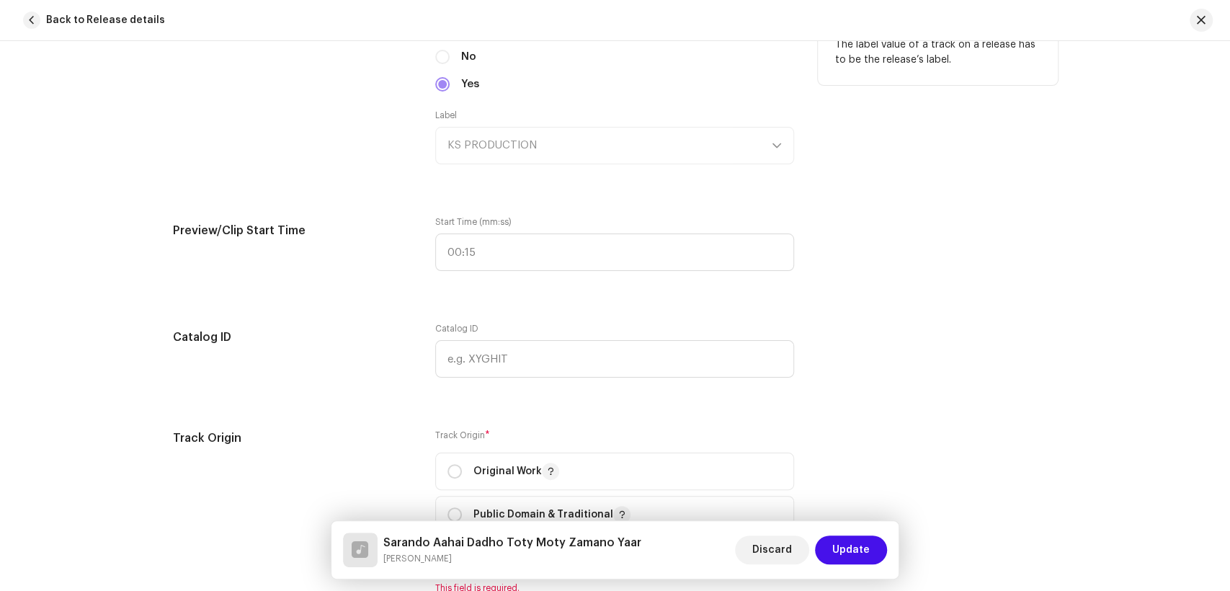
scroll to position [1601, 0]
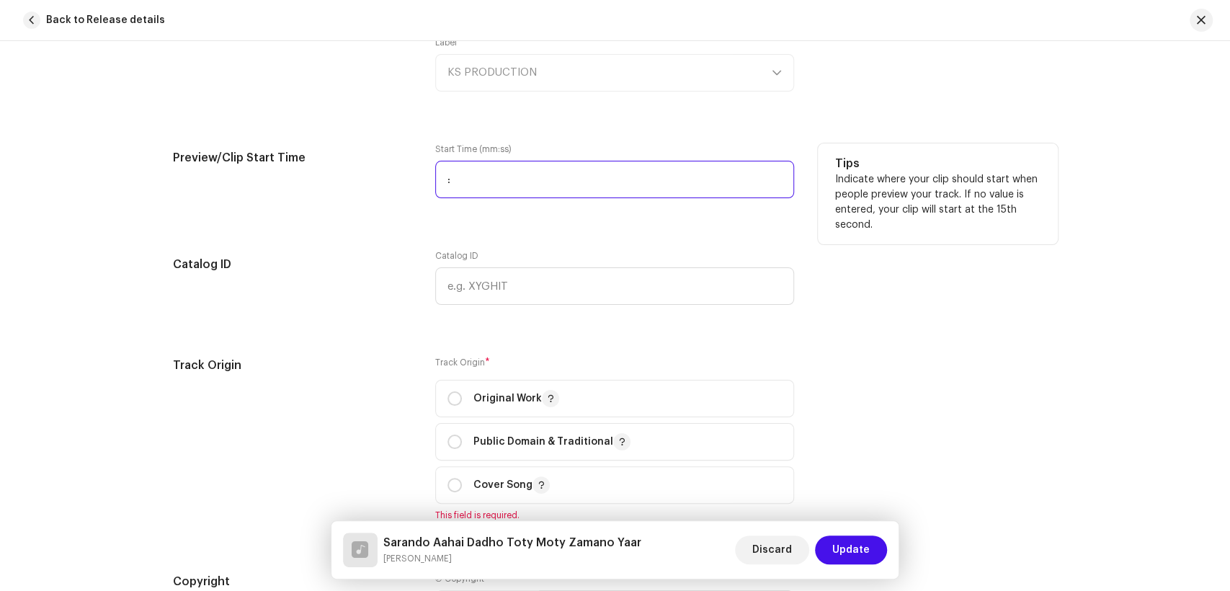
click at [444, 180] on input ":" at bounding box center [614, 179] width 359 height 37
type input "00:30"
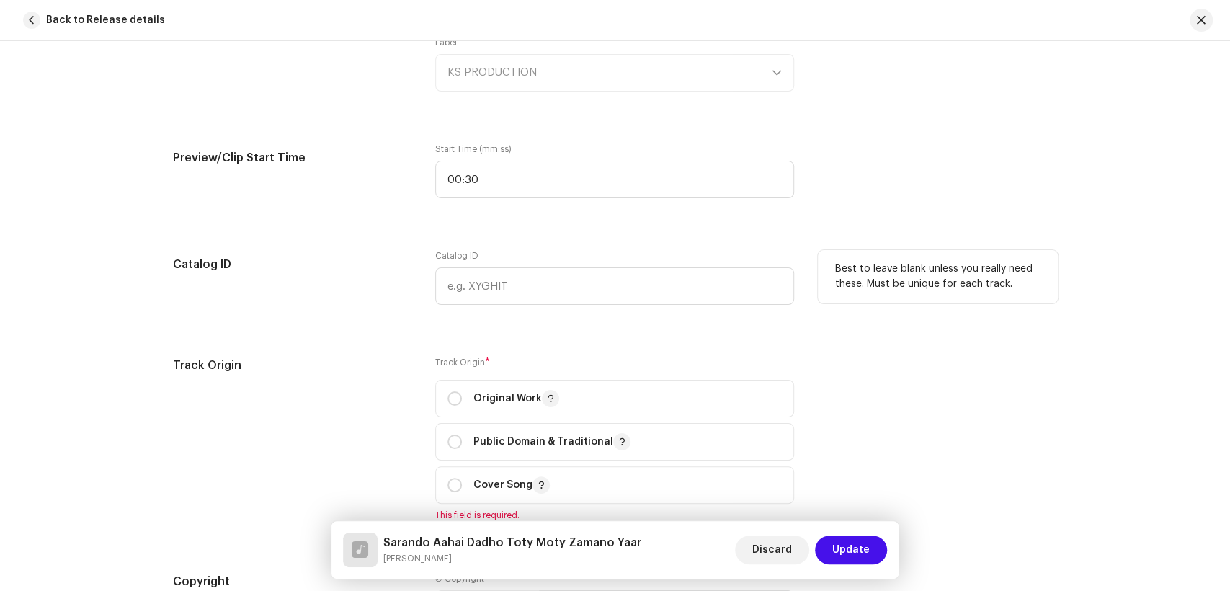
click at [277, 263] on h5 "Catalog ID" at bounding box center [293, 264] width 240 height 29
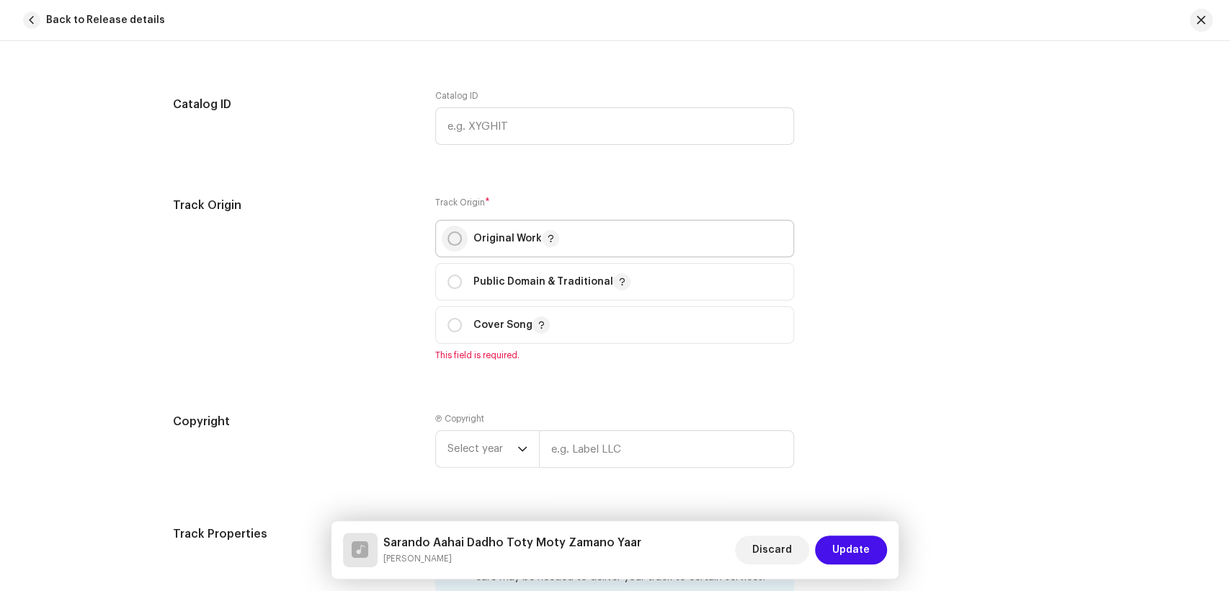
click at [453, 234] on input "radio" at bounding box center [455, 238] width 14 height 14
radio input "true"
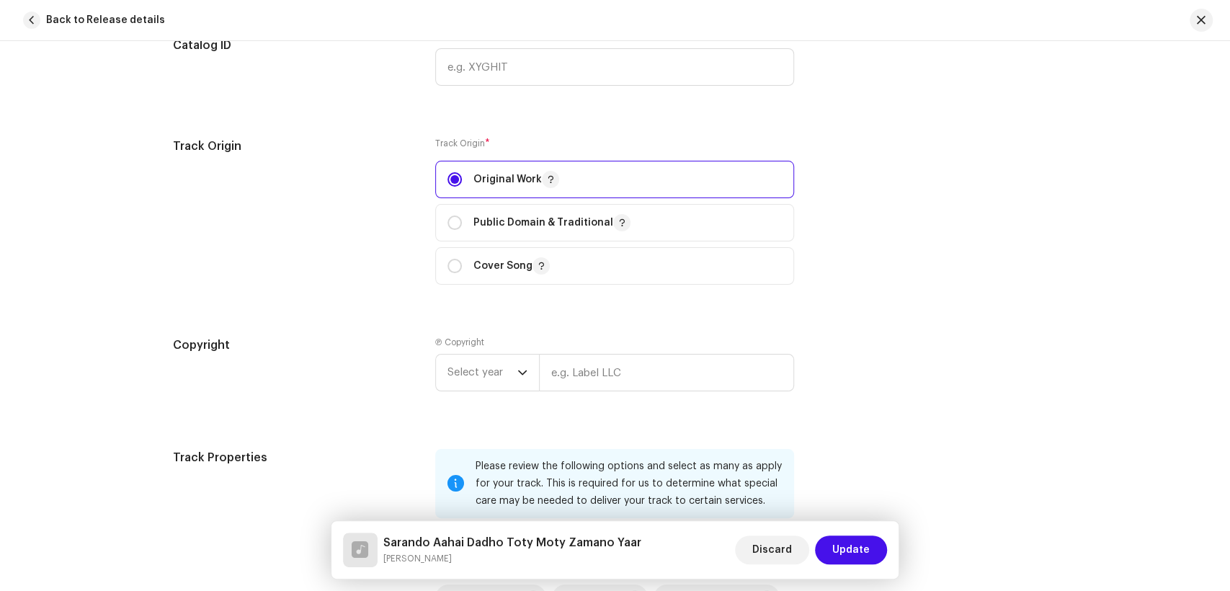
scroll to position [2001, 0]
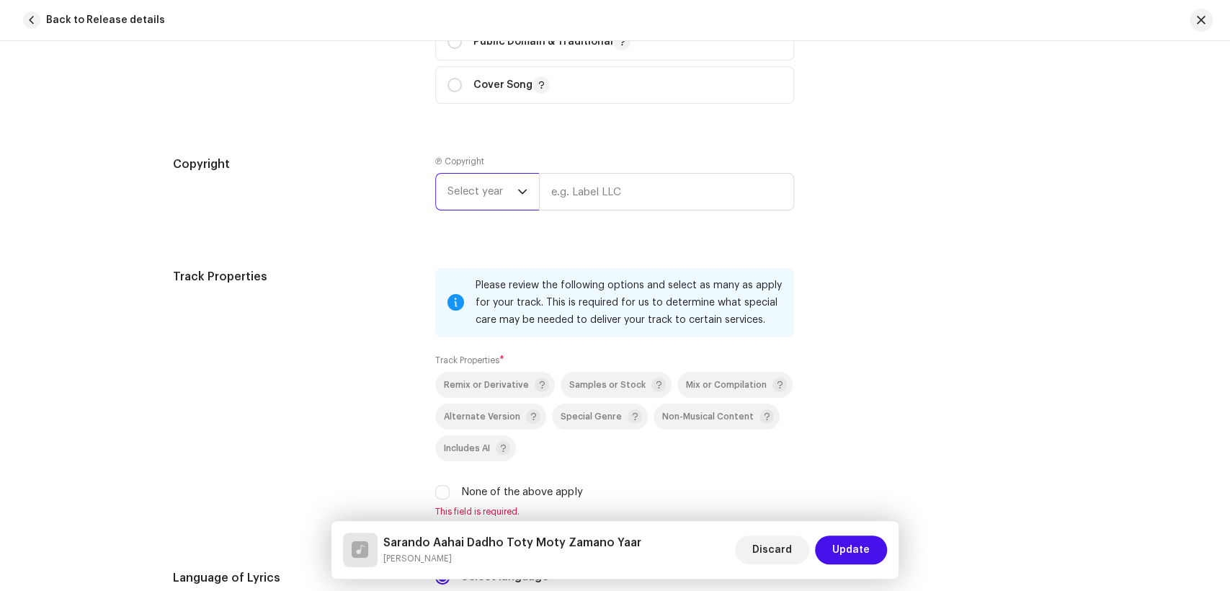
click at [479, 203] on span "Select year" at bounding box center [483, 192] width 70 height 36
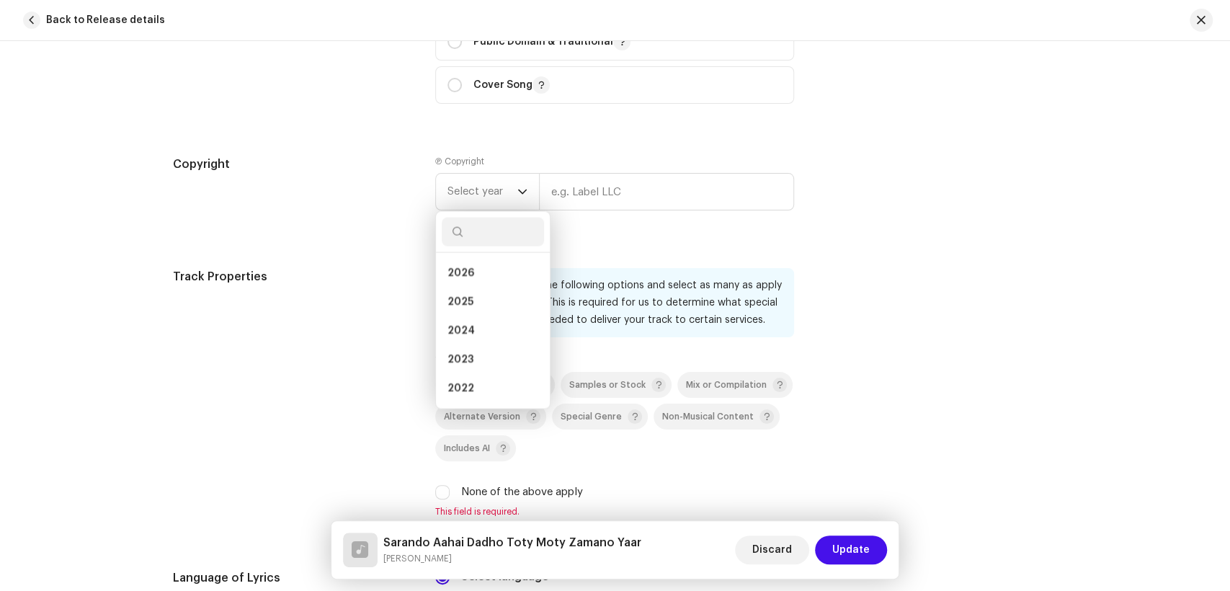
drag, startPoint x: 471, startPoint y: 311, endPoint x: 583, endPoint y: 221, distance: 143.5
click at [476, 307] on li "2025" at bounding box center [493, 302] width 102 height 29
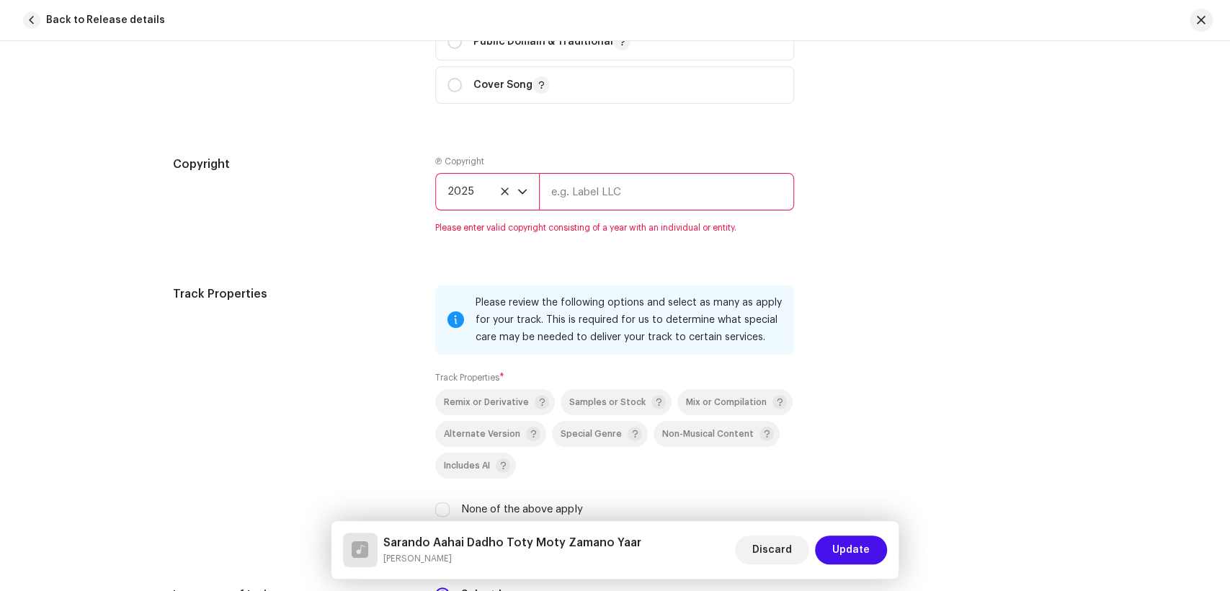
click at [591, 209] on input "text" at bounding box center [666, 191] width 255 height 37
type input "KS PRODUCTION"
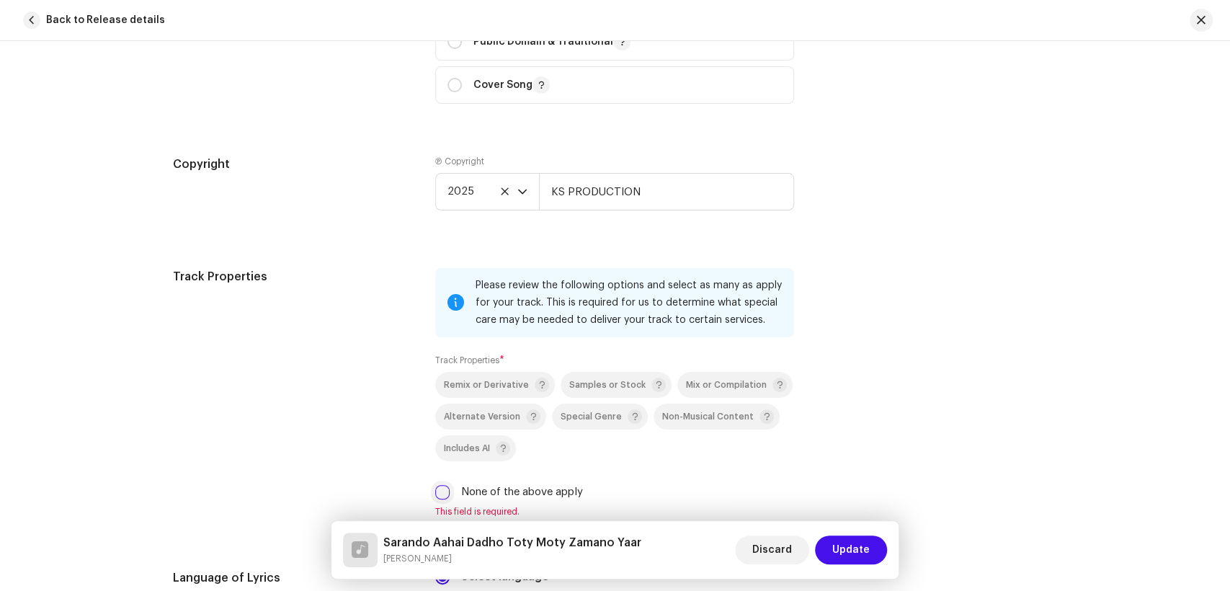
click at [439, 491] on input "None of the above apply" at bounding box center [442, 492] width 14 height 14
checkbox input "true"
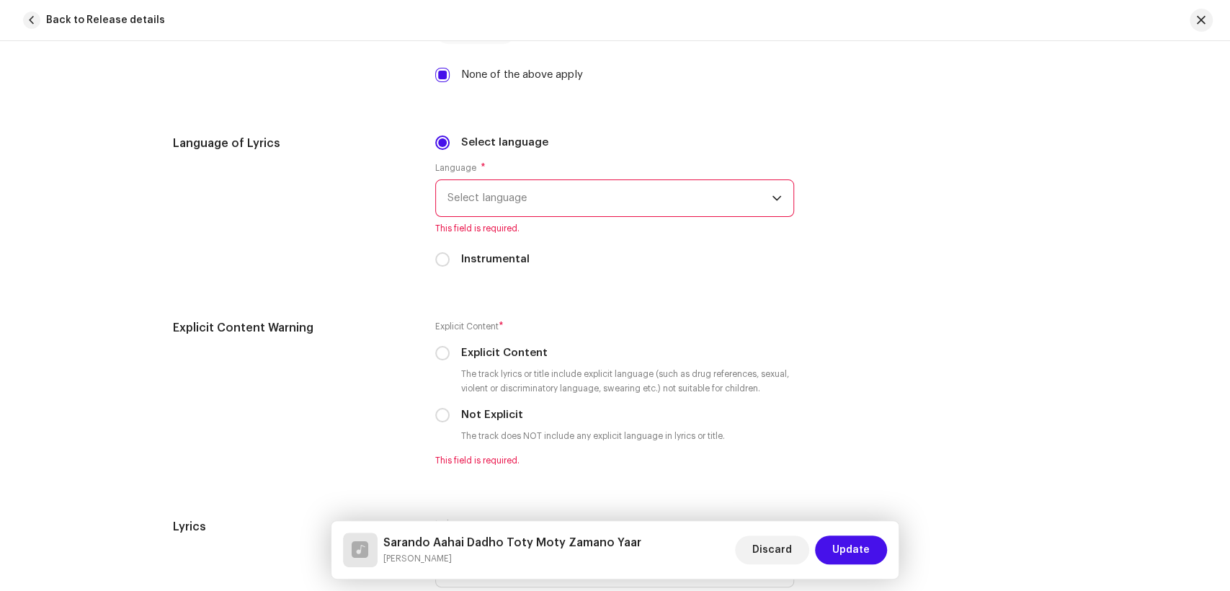
scroll to position [2402, 0]
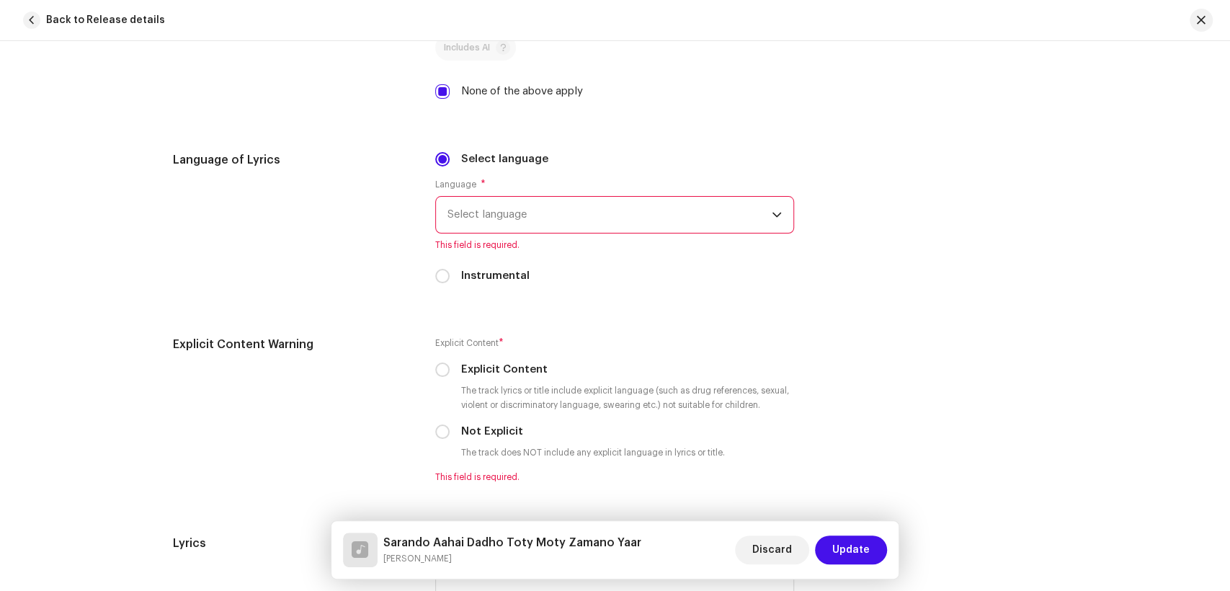
click at [569, 222] on span "Select language" at bounding box center [610, 215] width 324 height 36
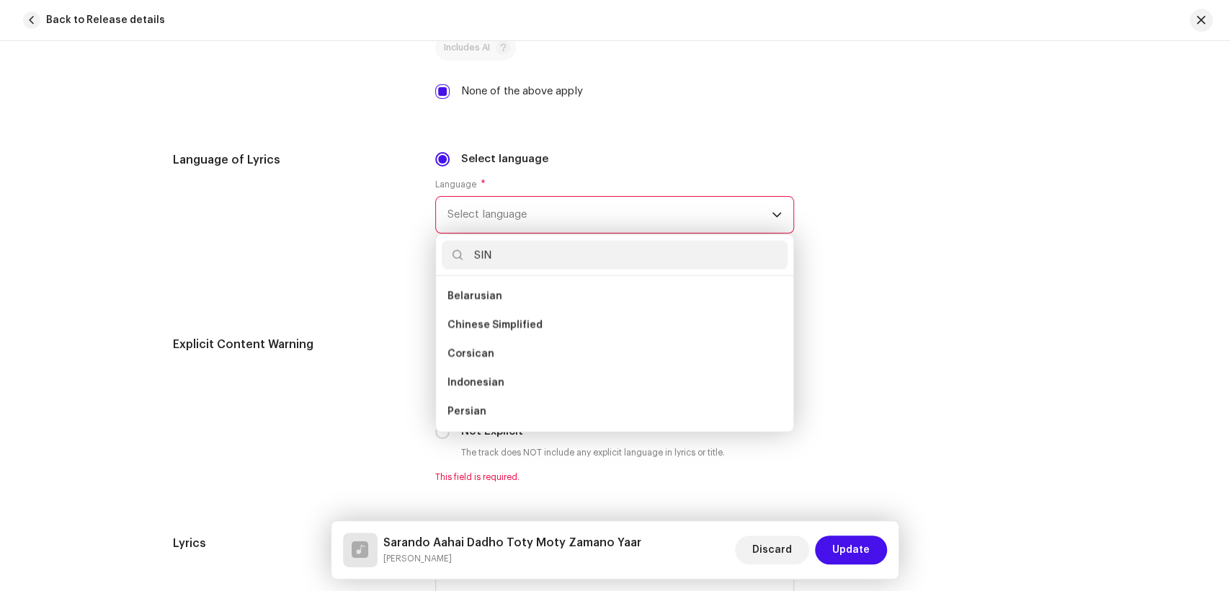
scroll to position [0, 0]
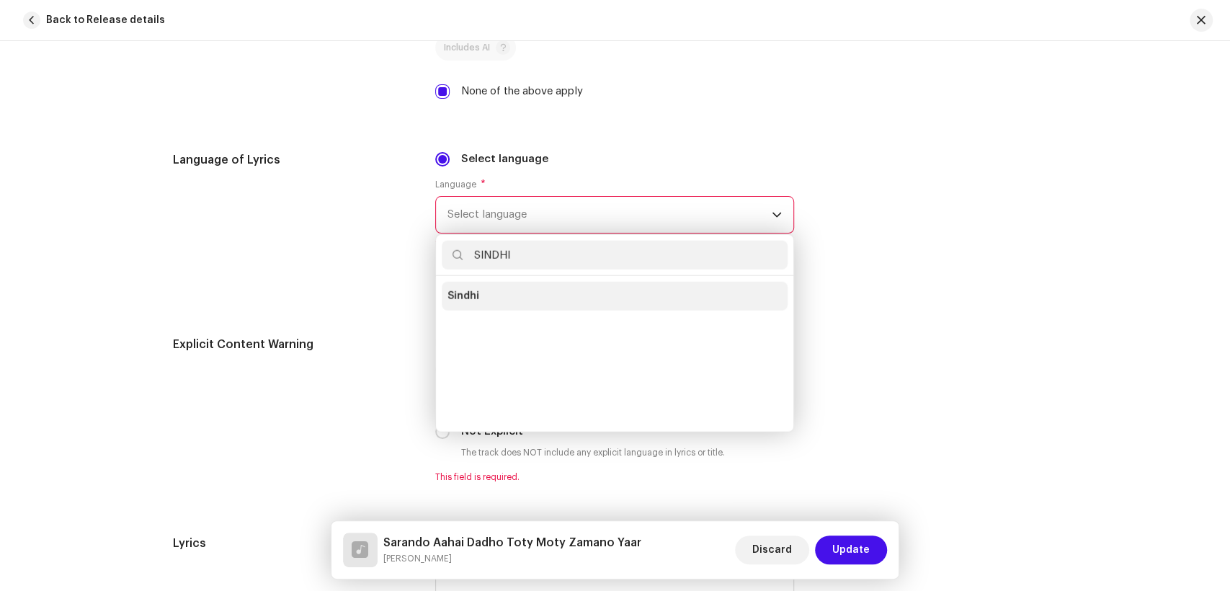
type input "SINDHI"
click at [503, 290] on li "Sindhi" at bounding box center [615, 296] width 346 height 29
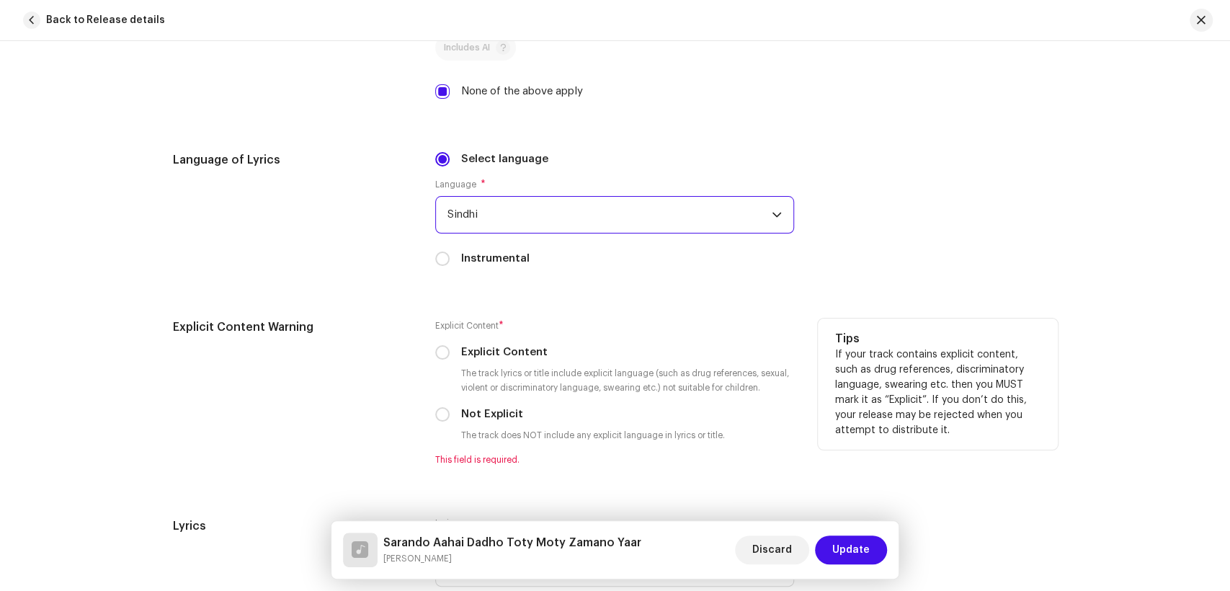
click at [448, 422] on div "Not Explicit" at bounding box center [614, 414] width 359 height 16
click at [430, 420] on div "Explicit Content Warning Explicit Content * Explicit Content The track lyrics o…" at bounding box center [615, 401] width 885 height 164
click at [438, 422] on input "Not Explicit" at bounding box center [442, 414] width 14 height 14
radio input "true"
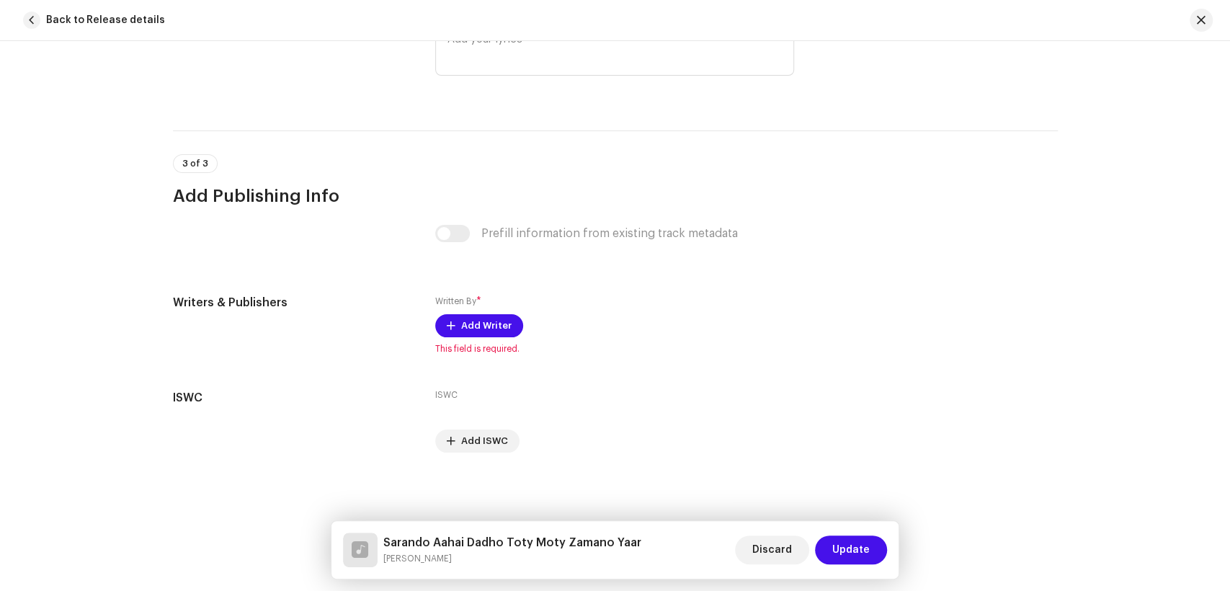
scroll to position [2901, 0]
click at [465, 319] on span "Add Writer" at bounding box center [486, 325] width 50 height 29
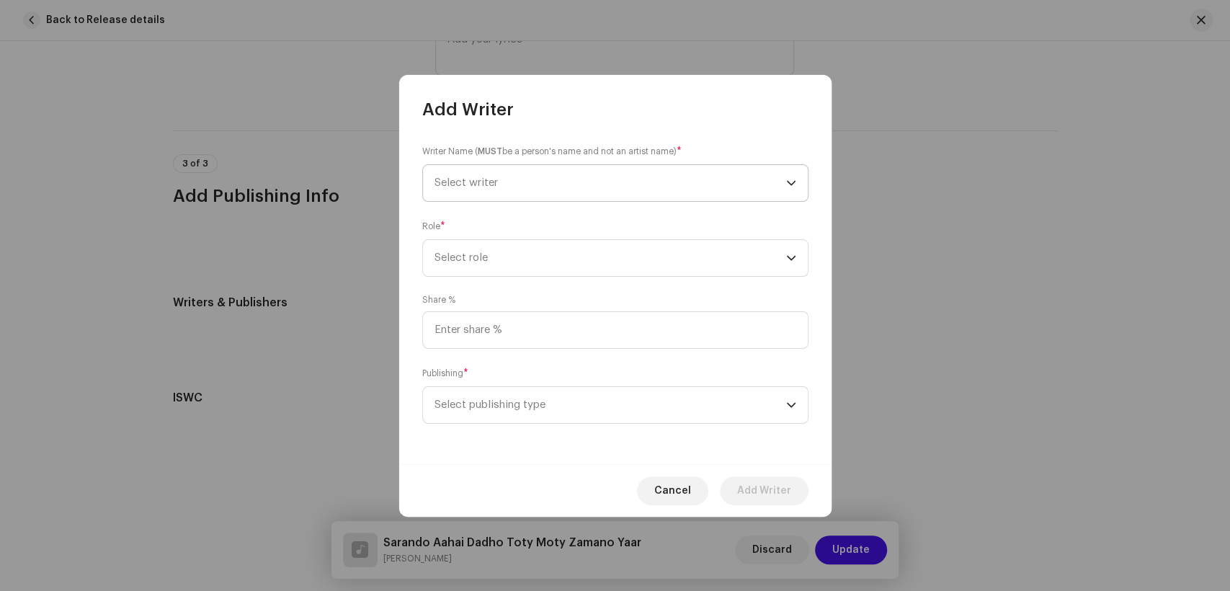
click at [582, 182] on span "Select writer" at bounding box center [611, 183] width 352 height 36
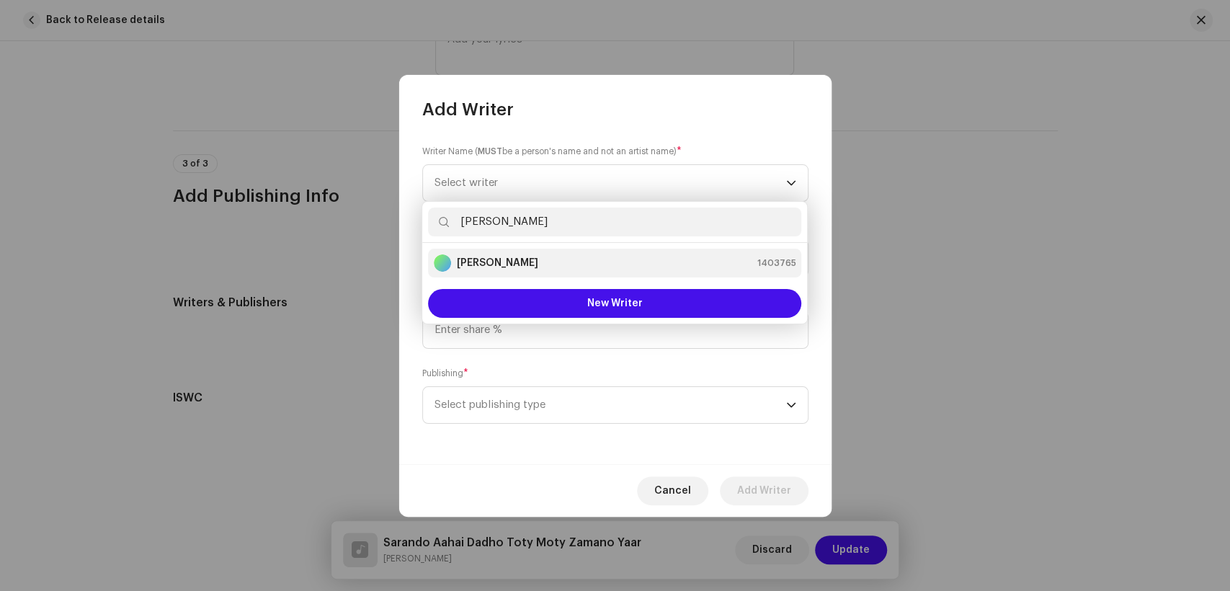
type input "[PERSON_NAME]"
click at [538, 267] on div "[PERSON_NAME] 1403765" at bounding box center [615, 262] width 362 height 17
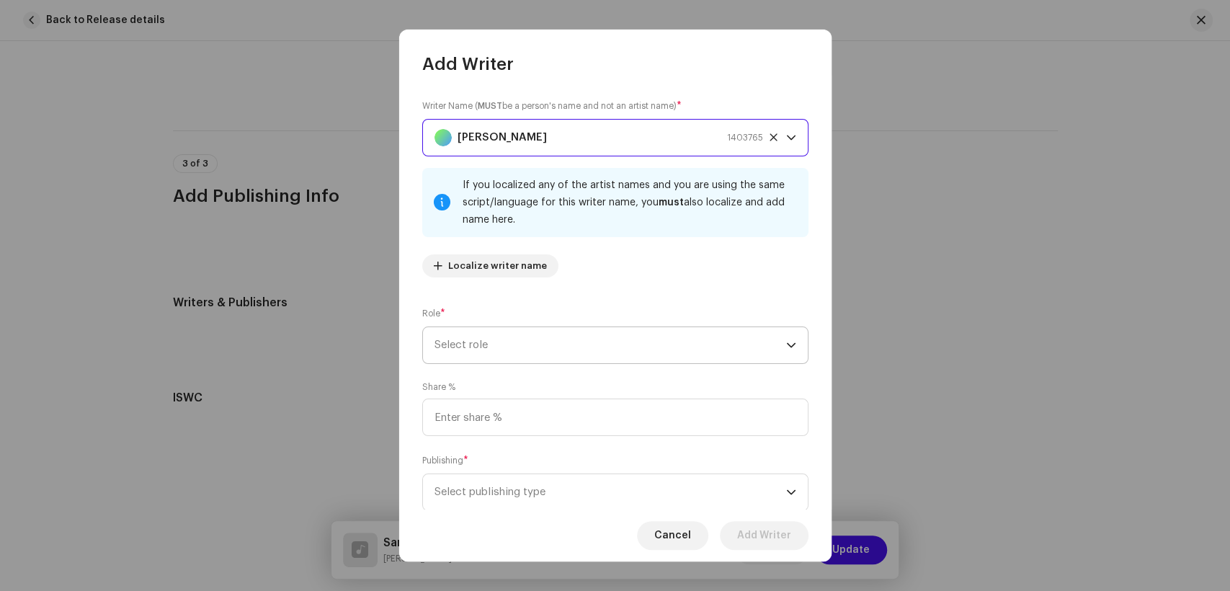
click at [585, 337] on span "Select role" at bounding box center [611, 345] width 352 height 36
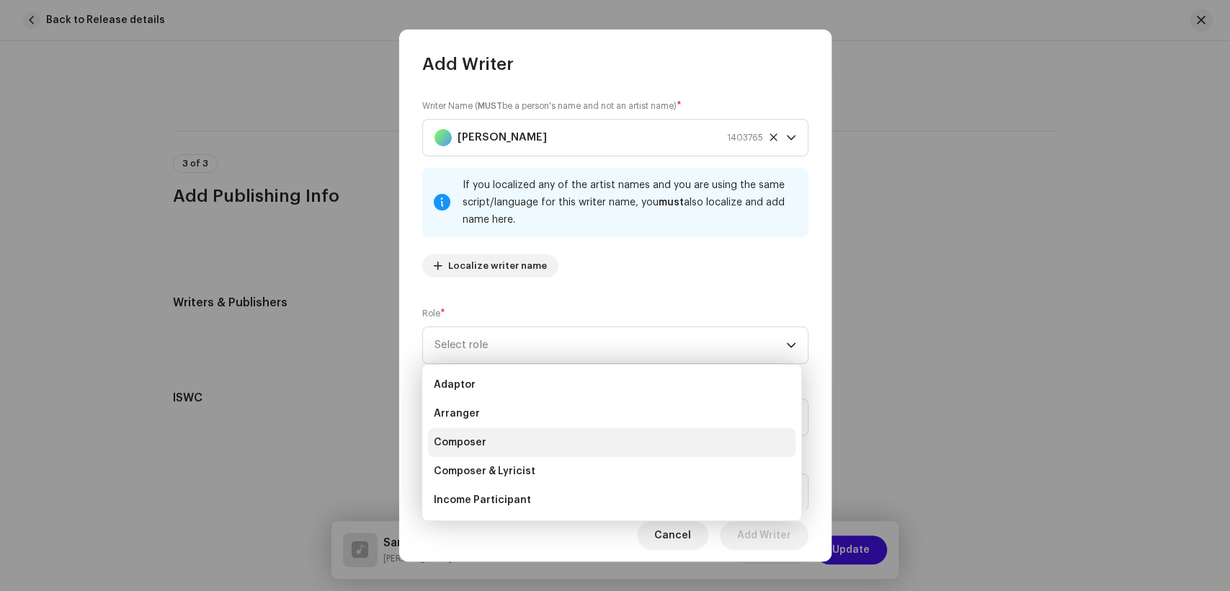
click at [542, 440] on li "Composer" at bounding box center [612, 442] width 368 height 29
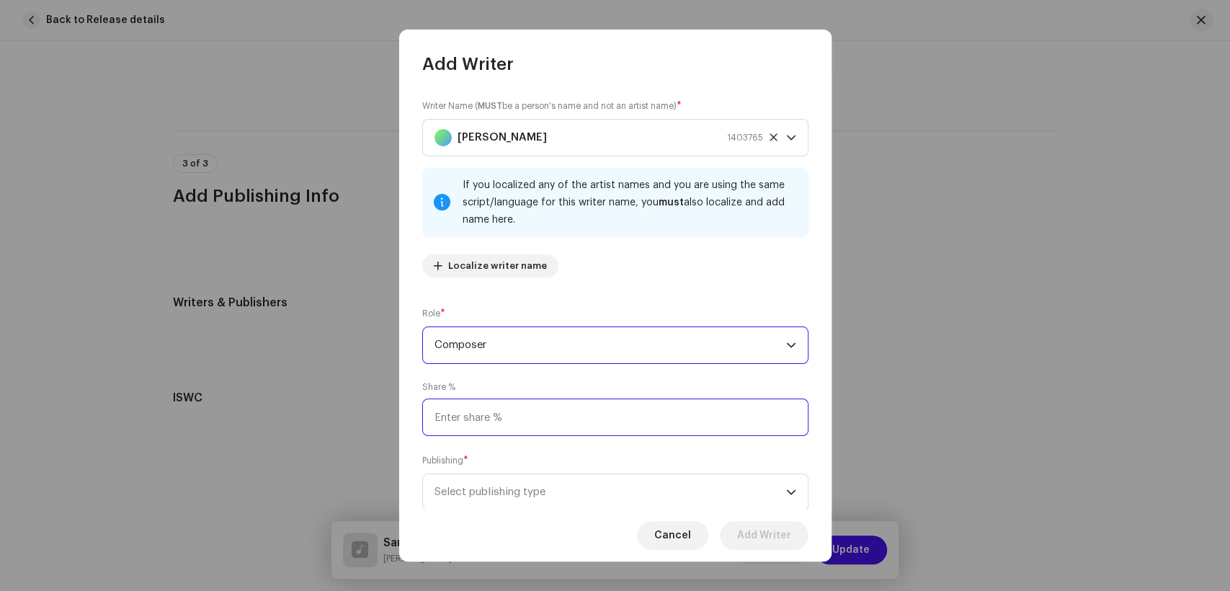
click at [565, 419] on input at bounding box center [615, 417] width 386 height 37
type input "25.00"
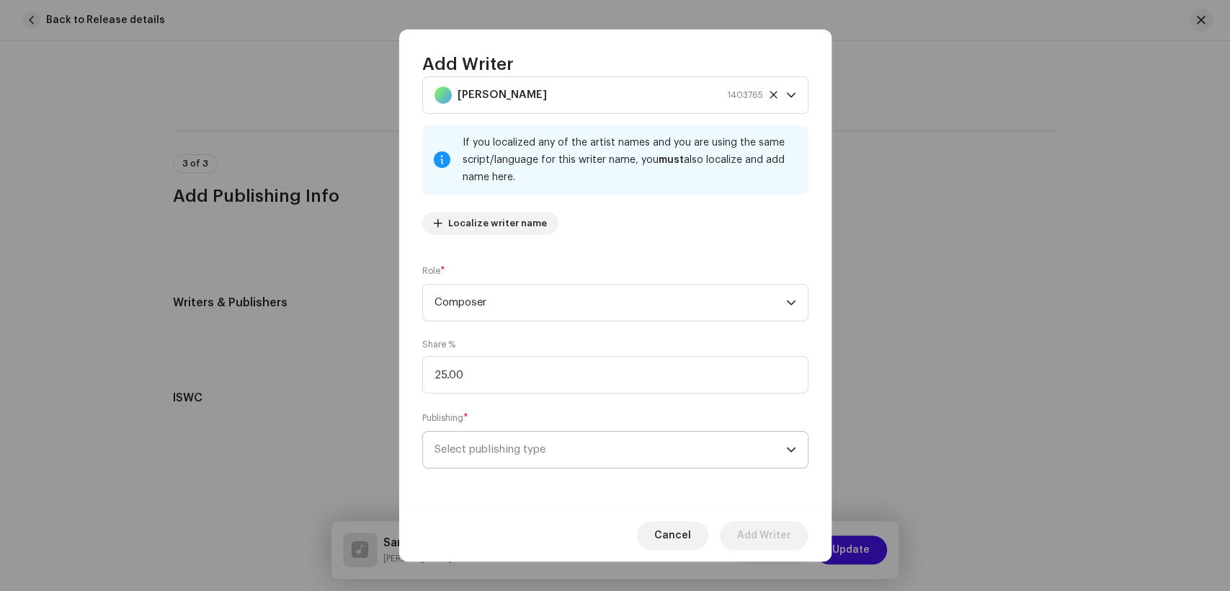
click at [577, 437] on span "Select publishing type" at bounding box center [611, 450] width 352 height 36
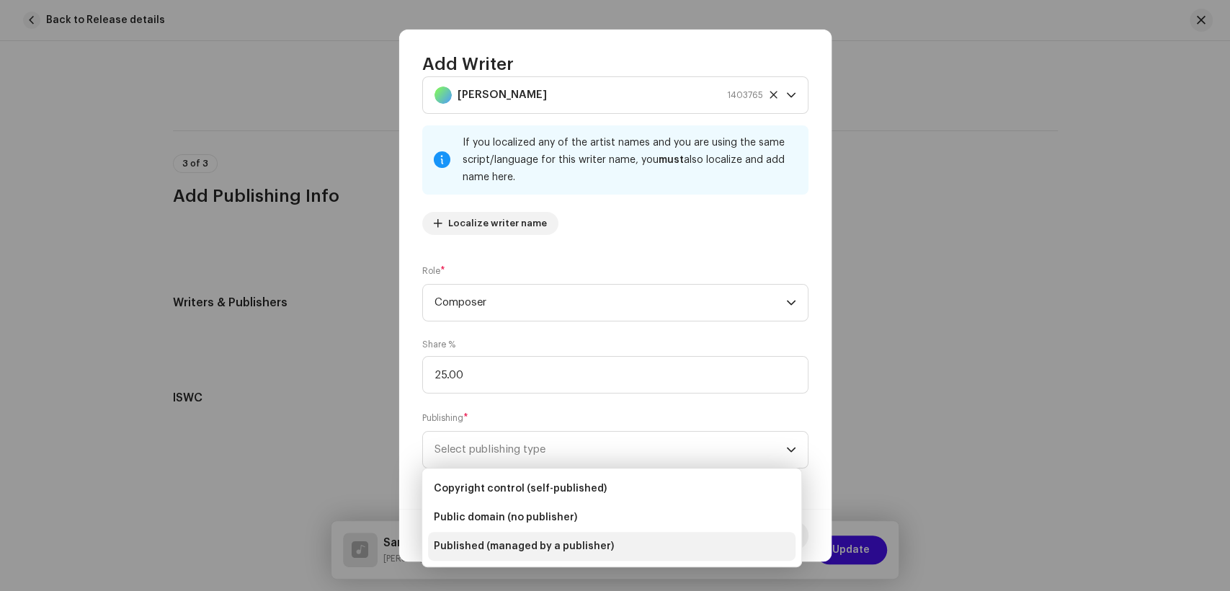
click at [568, 544] on span "Published (managed by a publisher)" at bounding box center [524, 546] width 180 height 14
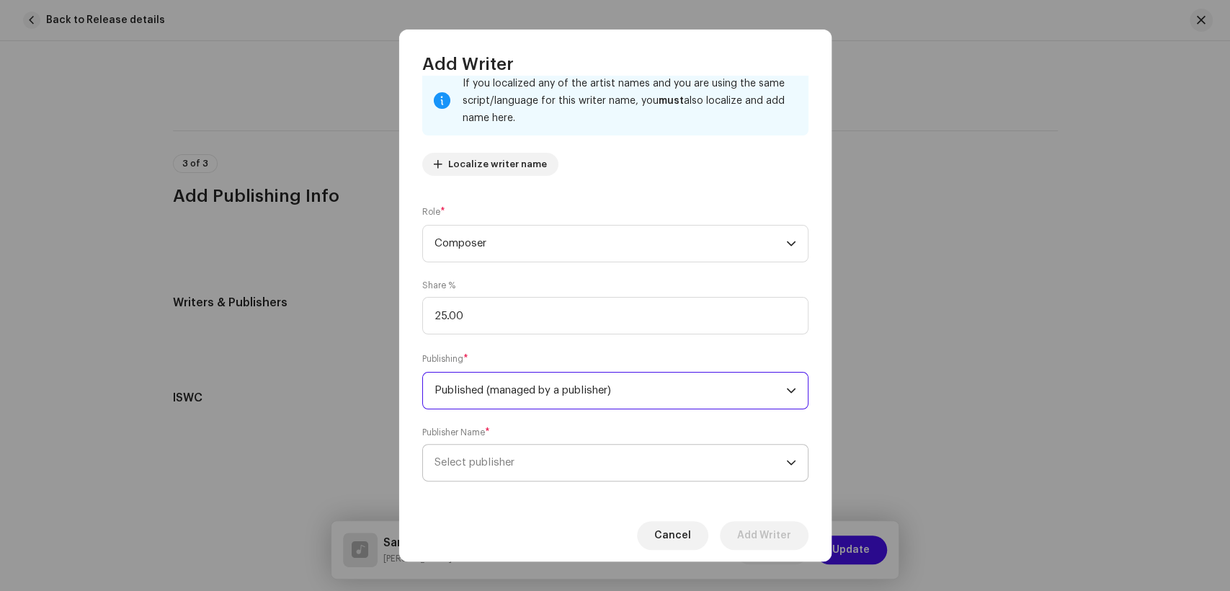
scroll to position [115, 0]
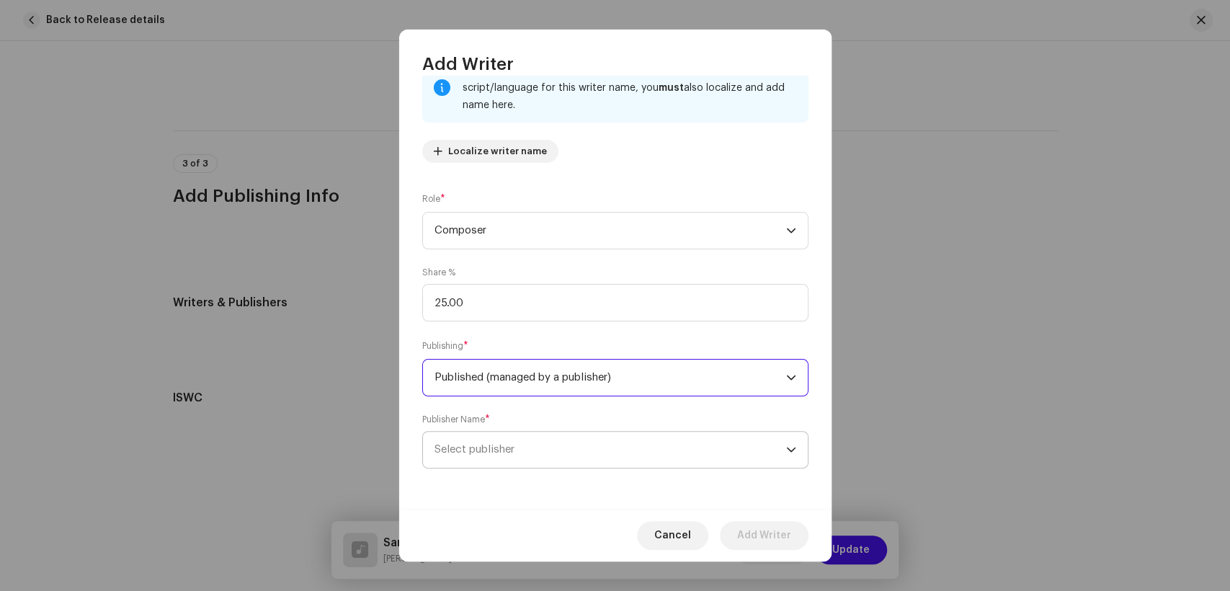
click at [566, 465] on span "Select publisher" at bounding box center [611, 450] width 352 height 36
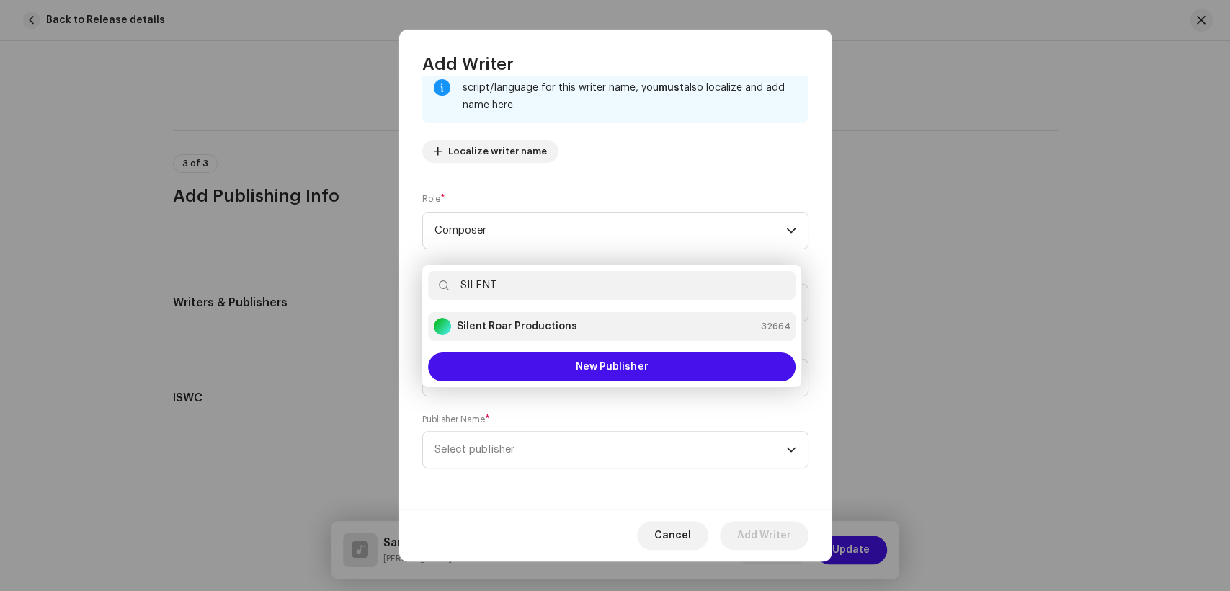
type input "SILENT"
click at [514, 318] on div "Silent Roar Productions" at bounding box center [505, 326] width 143 height 17
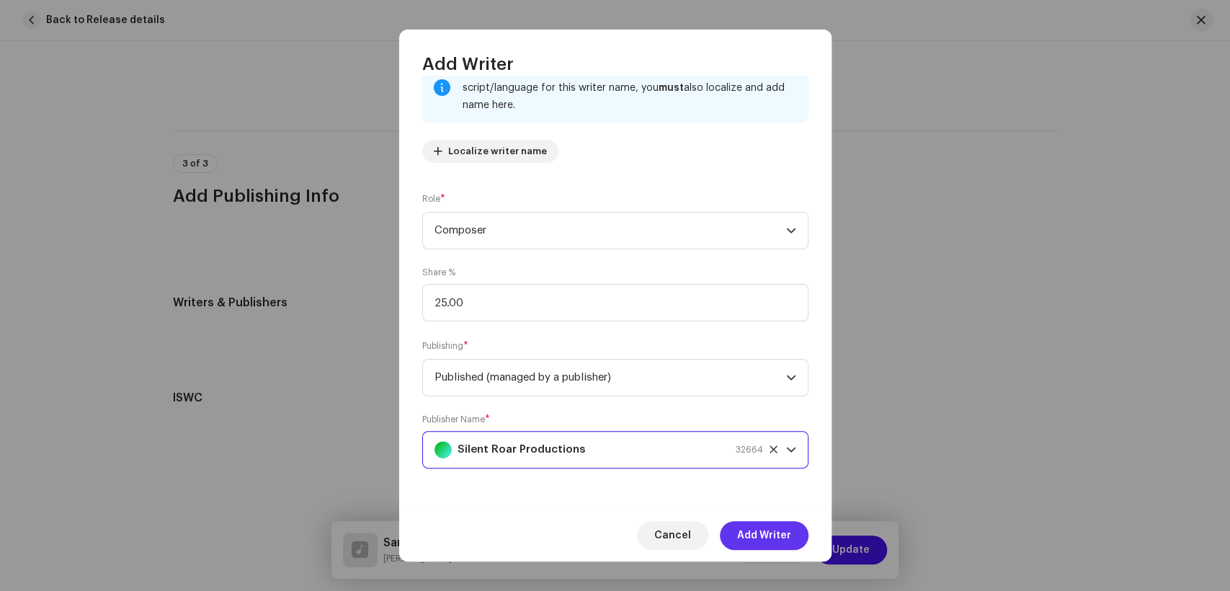
click at [784, 541] on span "Add Writer" at bounding box center [764, 535] width 54 height 29
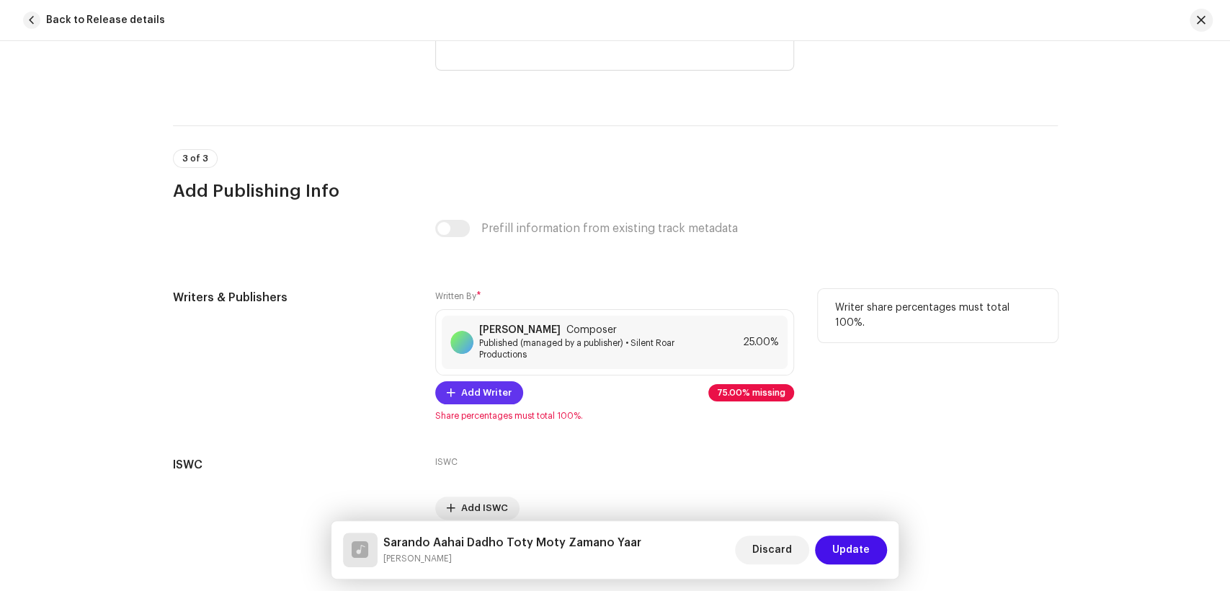
click at [482, 396] on span "Add Writer" at bounding box center [486, 392] width 50 height 29
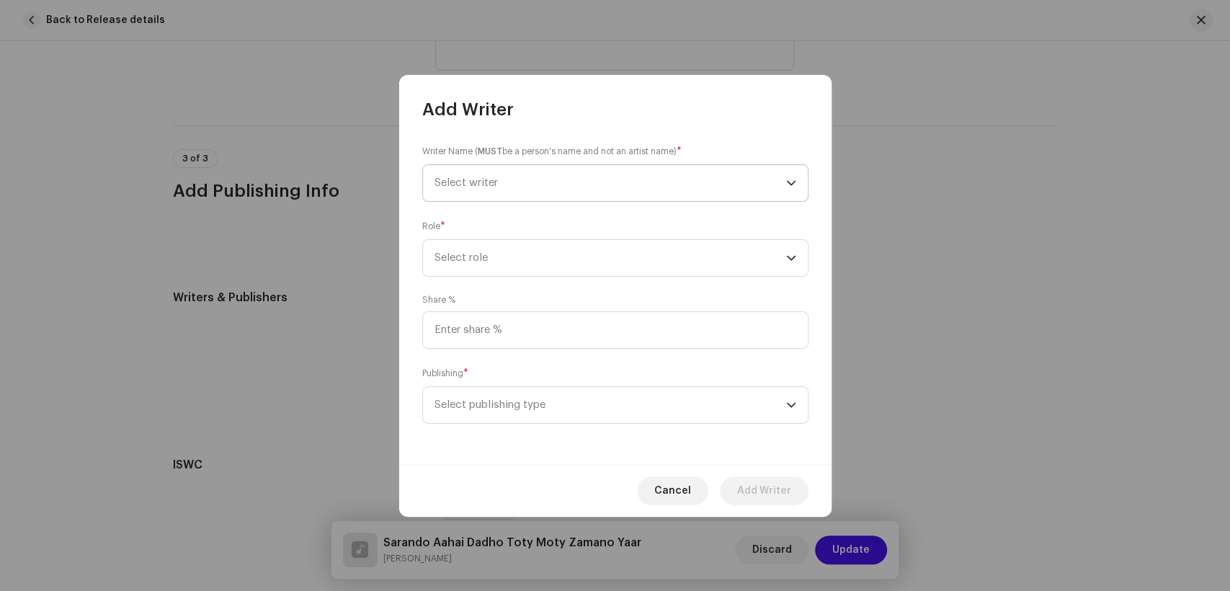
click at [525, 165] on span "Select writer" at bounding box center [611, 183] width 352 height 36
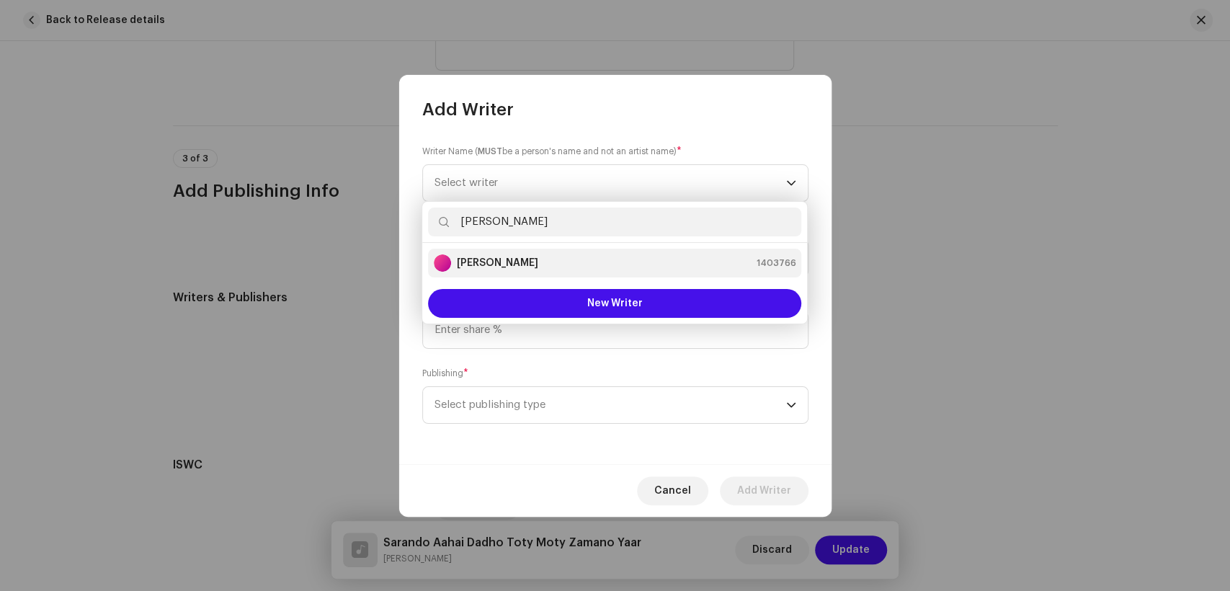
type input "[PERSON_NAME]"
click at [554, 259] on div "[PERSON_NAME] 1403766" at bounding box center [615, 262] width 362 height 17
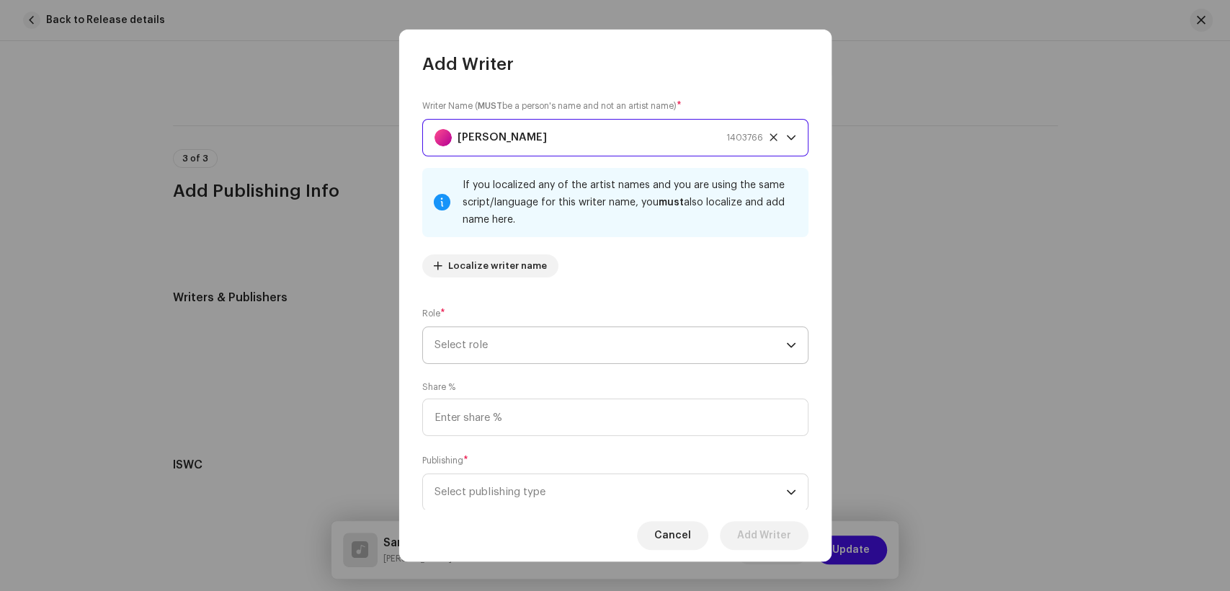
drag, startPoint x: 686, startPoint y: 344, endPoint x: 742, endPoint y: 360, distance: 58.4
click at [688, 343] on span "Select role" at bounding box center [611, 345] width 352 height 36
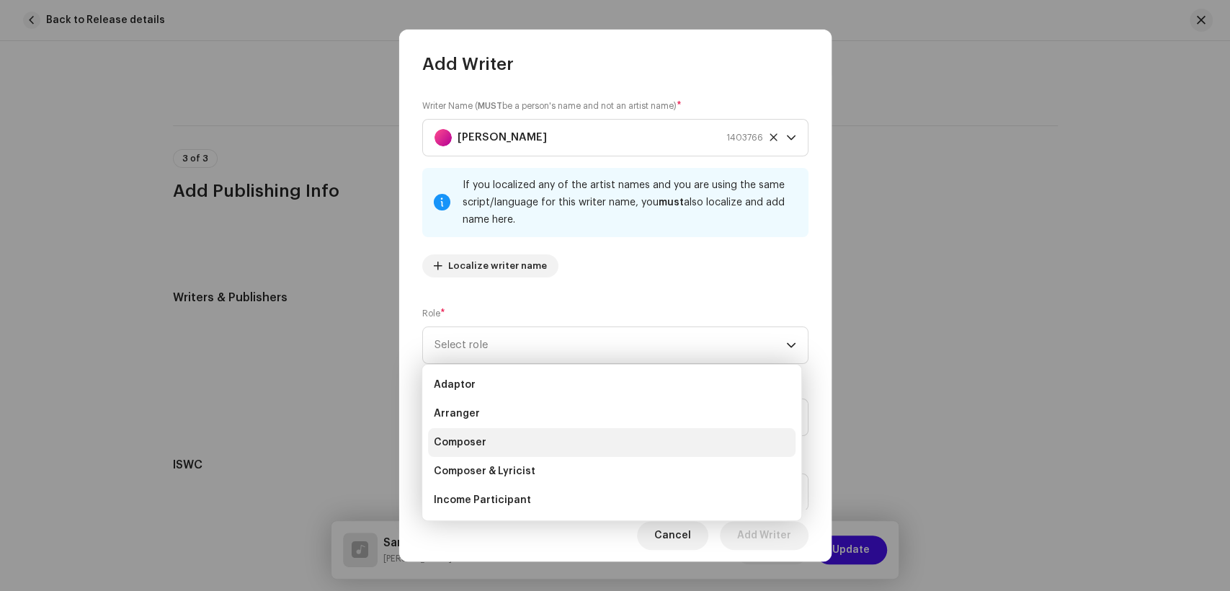
click at [551, 433] on li "Composer" at bounding box center [612, 442] width 368 height 29
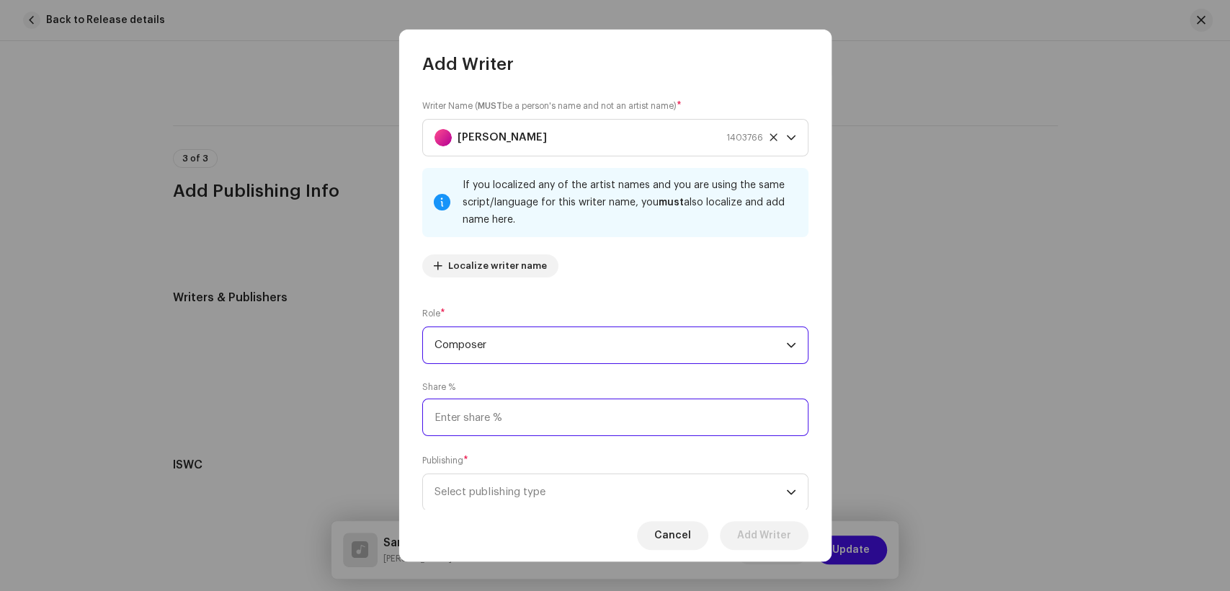
click at [652, 412] on input at bounding box center [615, 417] width 386 height 37
type input "25.00"
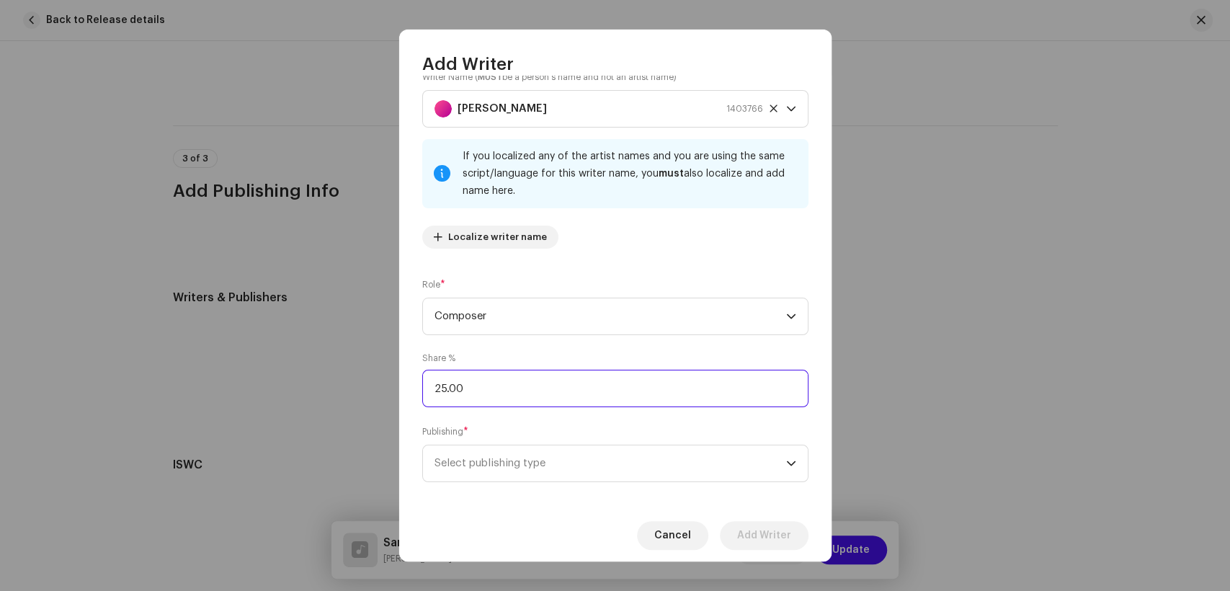
scroll to position [43, 0]
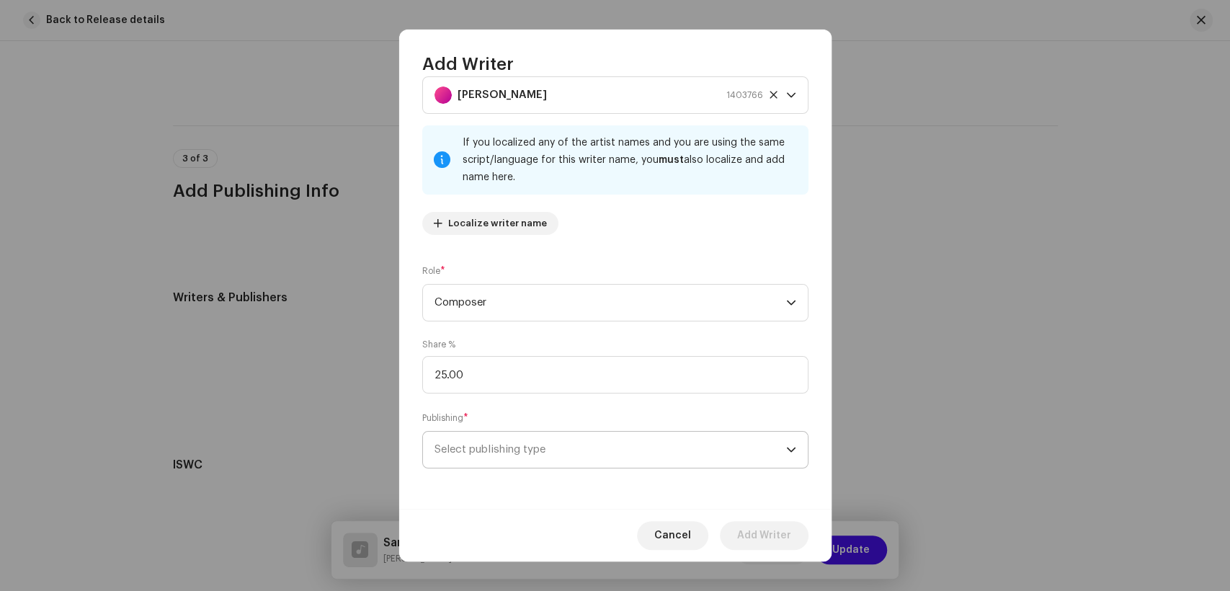
click at [678, 455] on span "Select publishing type" at bounding box center [611, 450] width 352 height 36
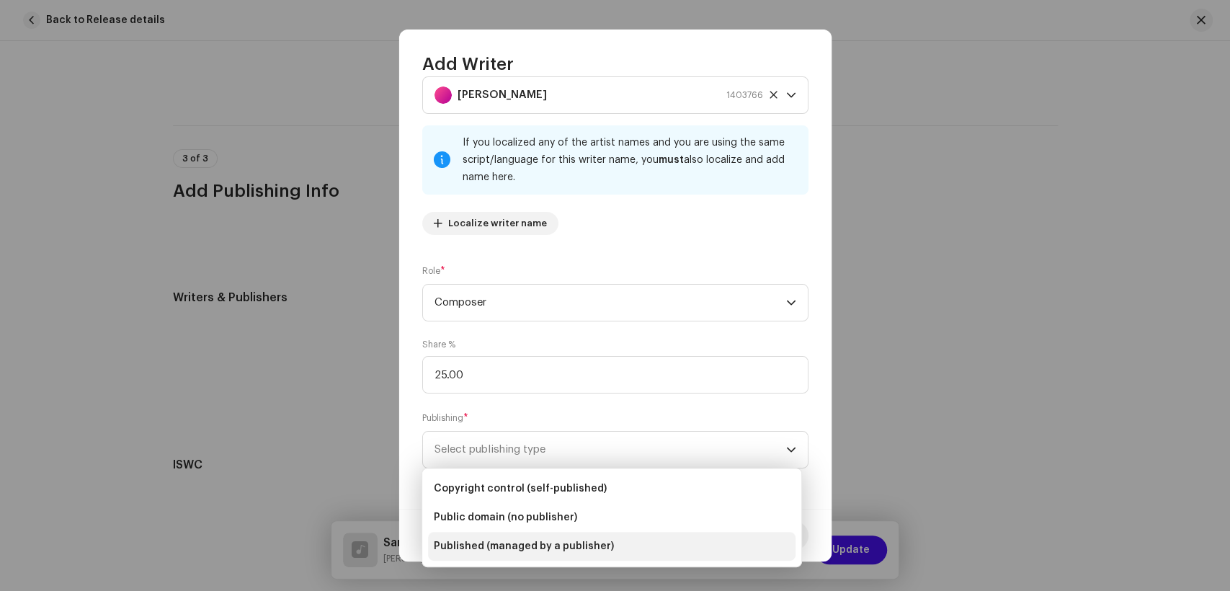
click at [530, 543] on span "Published (managed by a publisher)" at bounding box center [524, 546] width 180 height 14
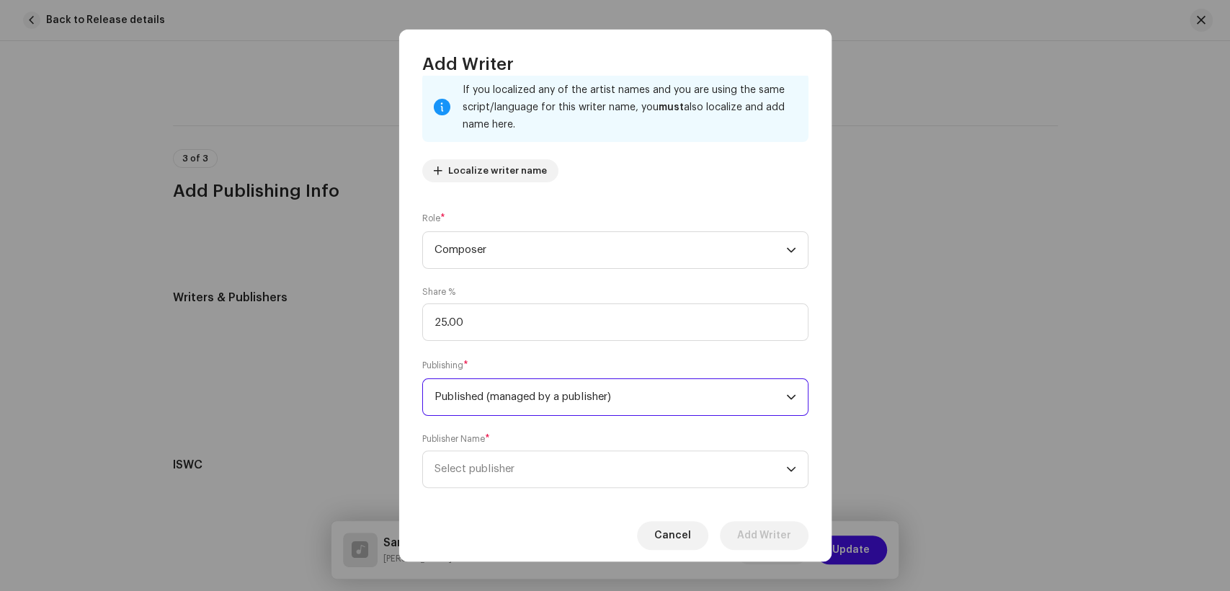
scroll to position [115, 0]
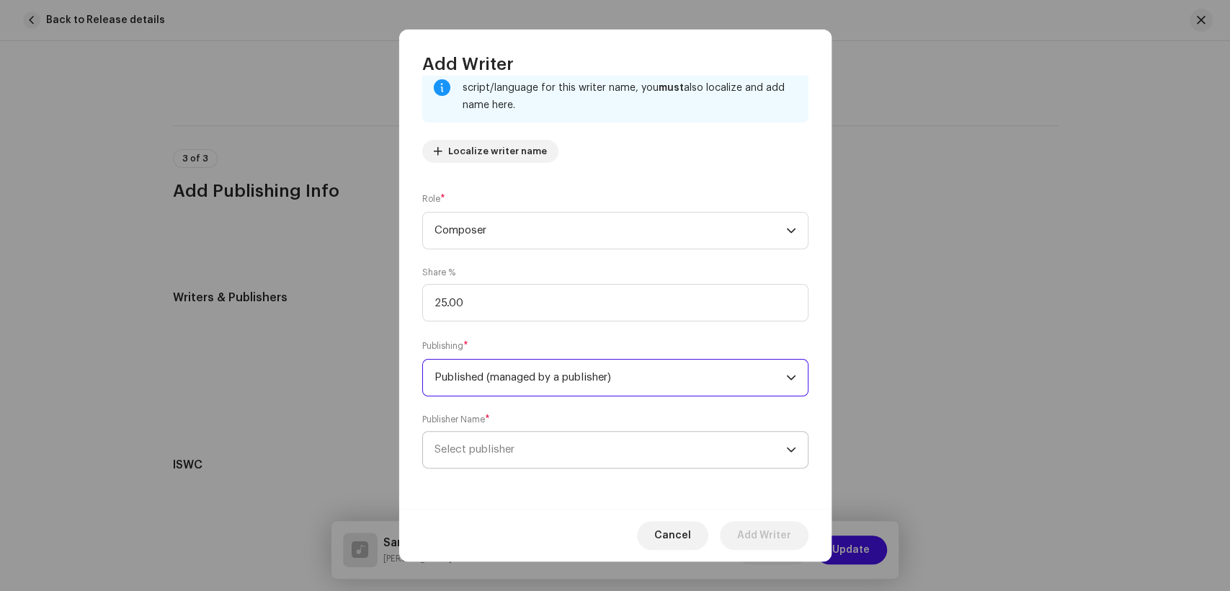
click at [538, 452] on span "Select publisher" at bounding box center [611, 450] width 352 height 36
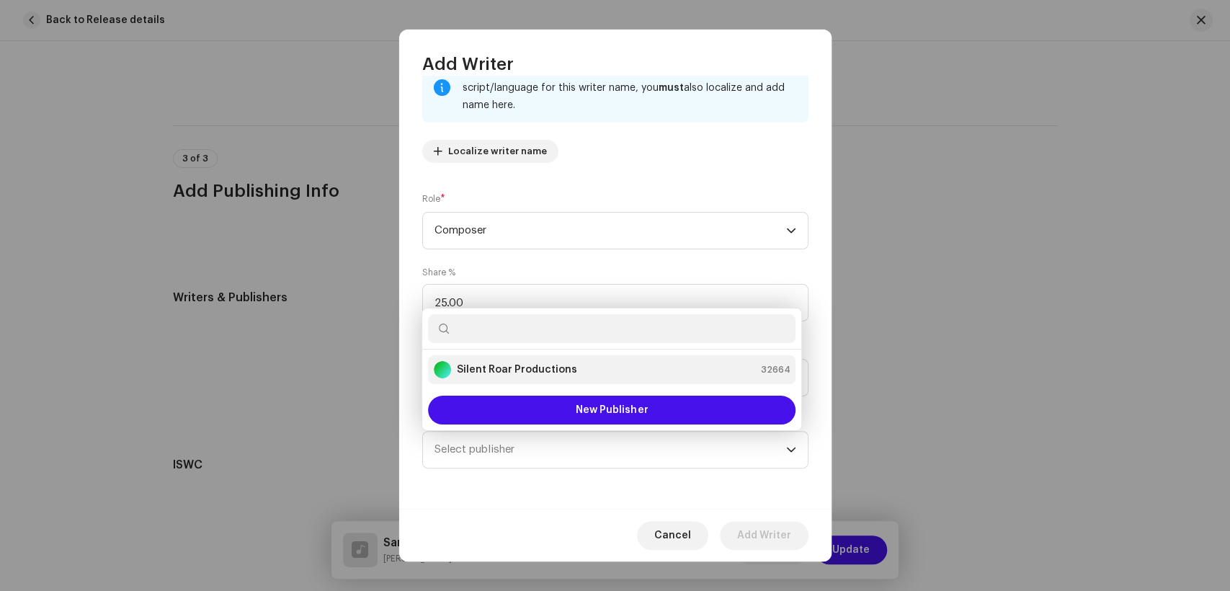
click at [539, 379] on li "Silent Roar Productions 32664" at bounding box center [612, 369] width 368 height 29
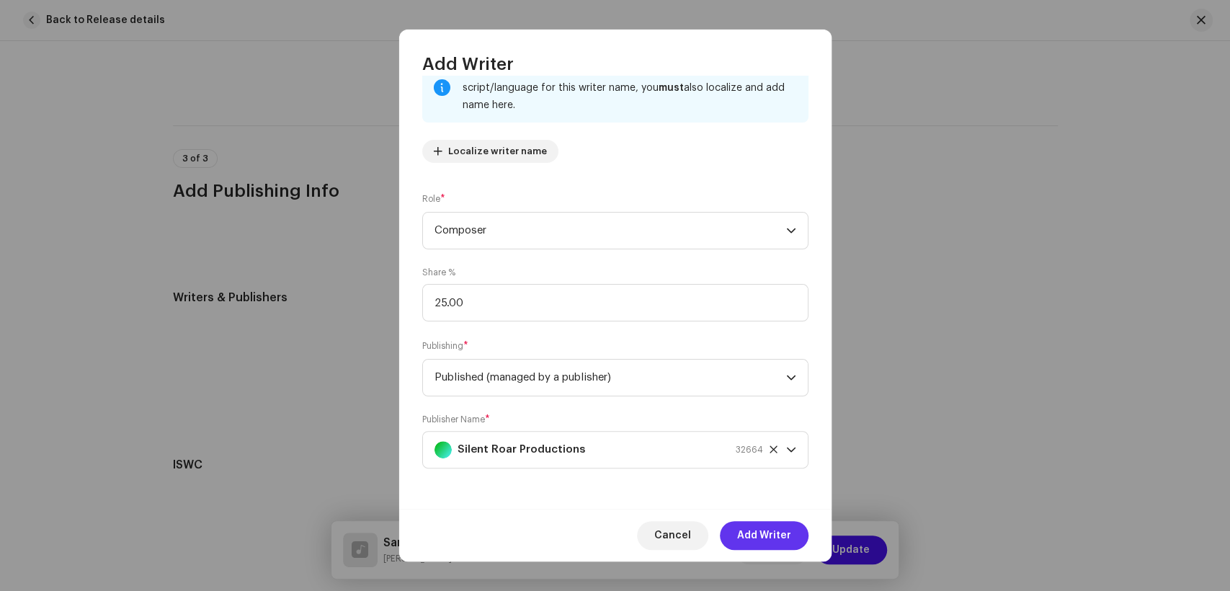
click at [783, 533] on span "Add Writer" at bounding box center [764, 535] width 54 height 29
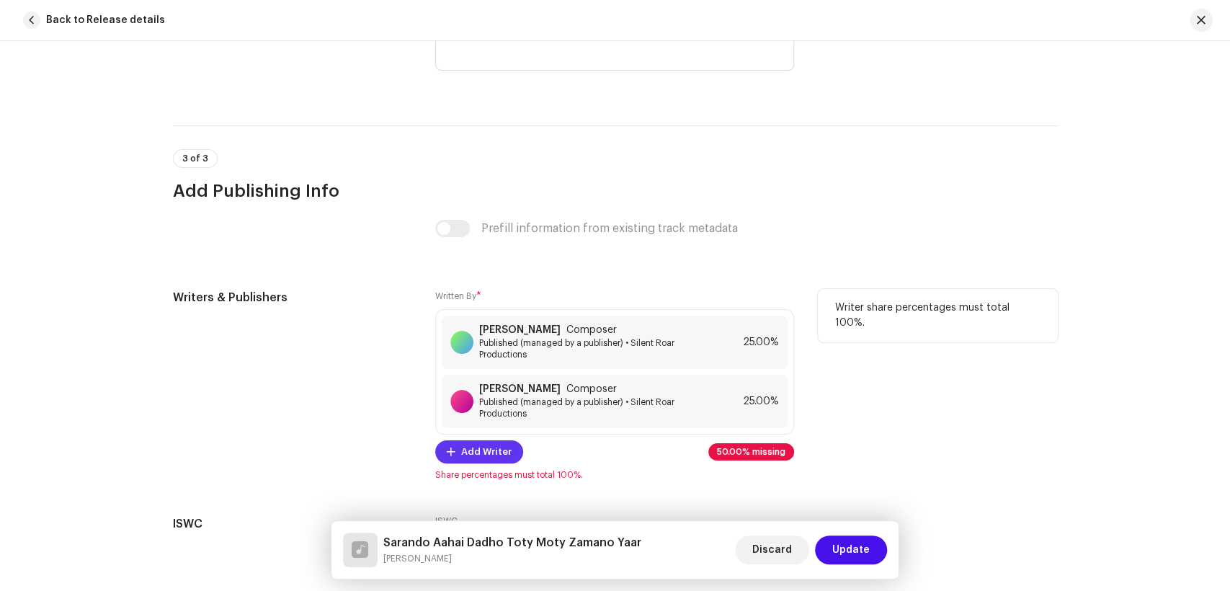
click at [467, 461] on span "Add Writer" at bounding box center [486, 451] width 50 height 29
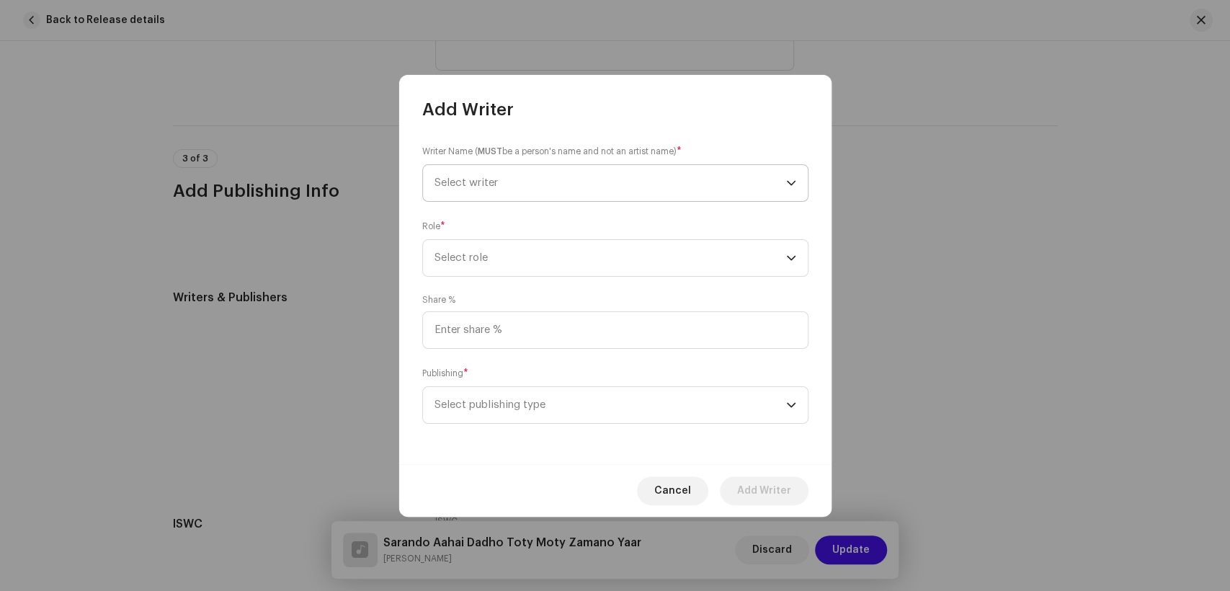
click at [573, 194] on span "Select writer" at bounding box center [611, 183] width 352 height 36
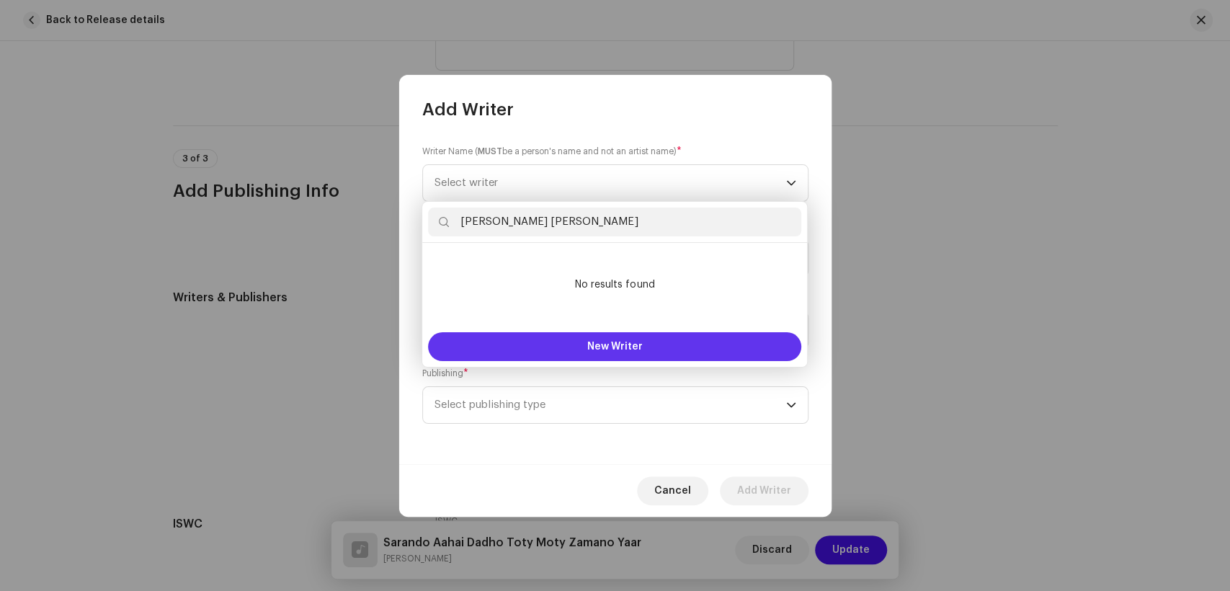
type input "[PERSON_NAME] [PERSON_NAME]"
click at [628, 342] on span "New Writer" at bounding box center [614, 347] width 55 height 10
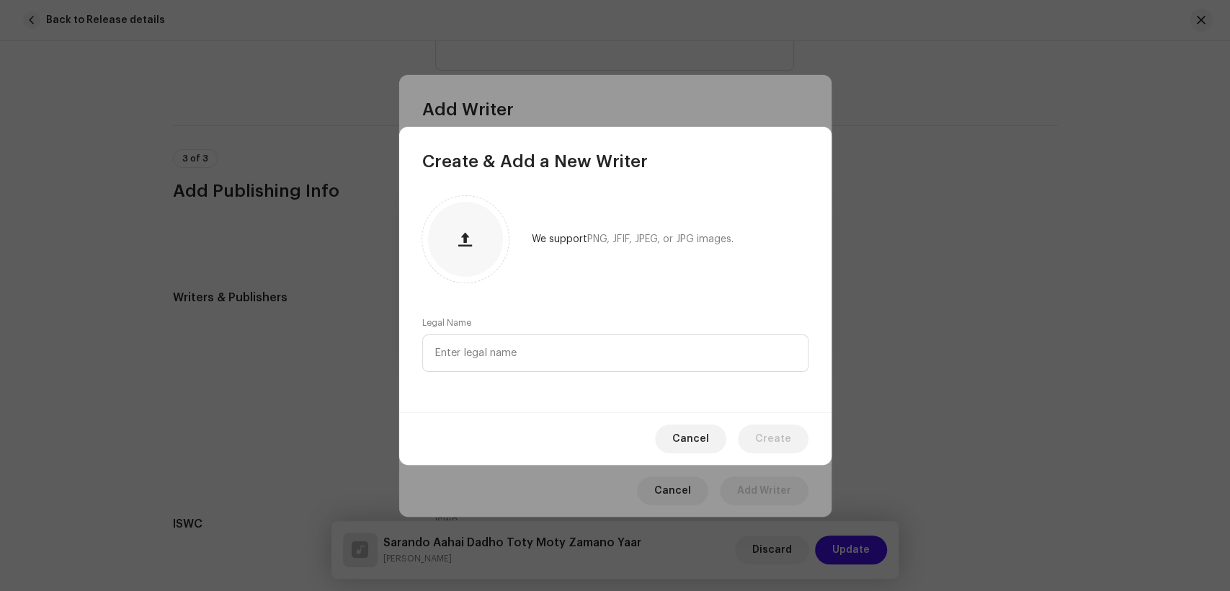
click at [604, 329] on div "Legal Name" at bounding box center [615, 344] width 386 height 55
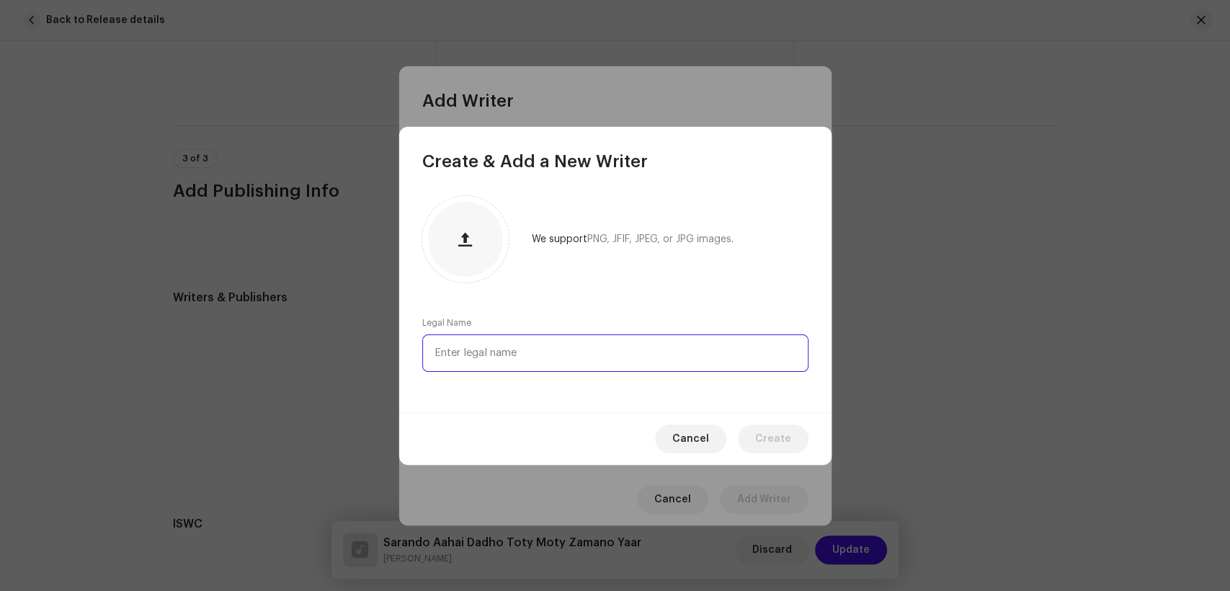
click at [599, 345] on input "text" at bounding box center [615, 352] width 386 height 37
paste input "[PERSON_NAME] [PERSON_NAME]"
type input "[PERSON_NAME] [PERSON_NAME]"
click at [757, 434] on span "Create" at bounding box center [773, 439] width 36 height 29
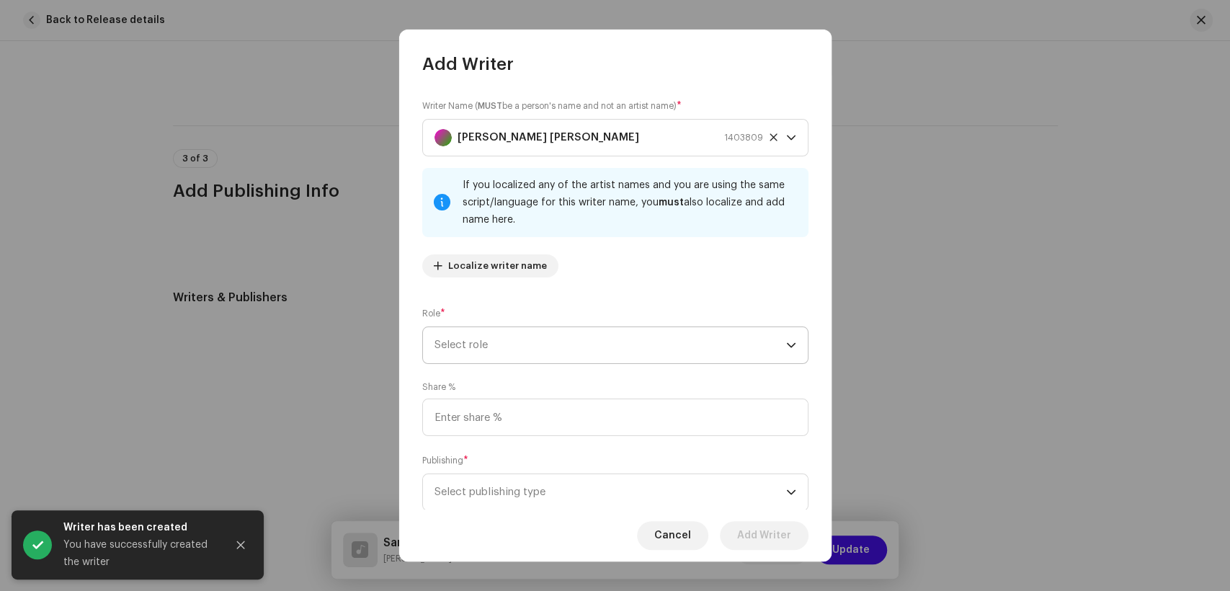
click at [541, 341] on span "Select role" at bounding box center [611, 345] width 352 height 36
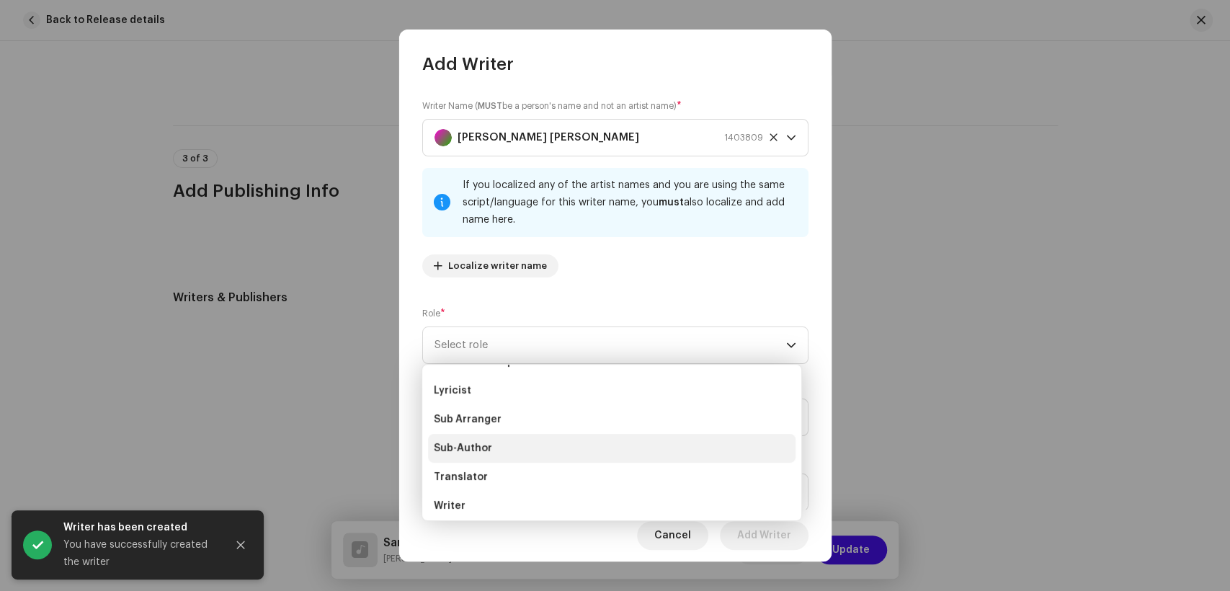
scroll to position [144, 0]
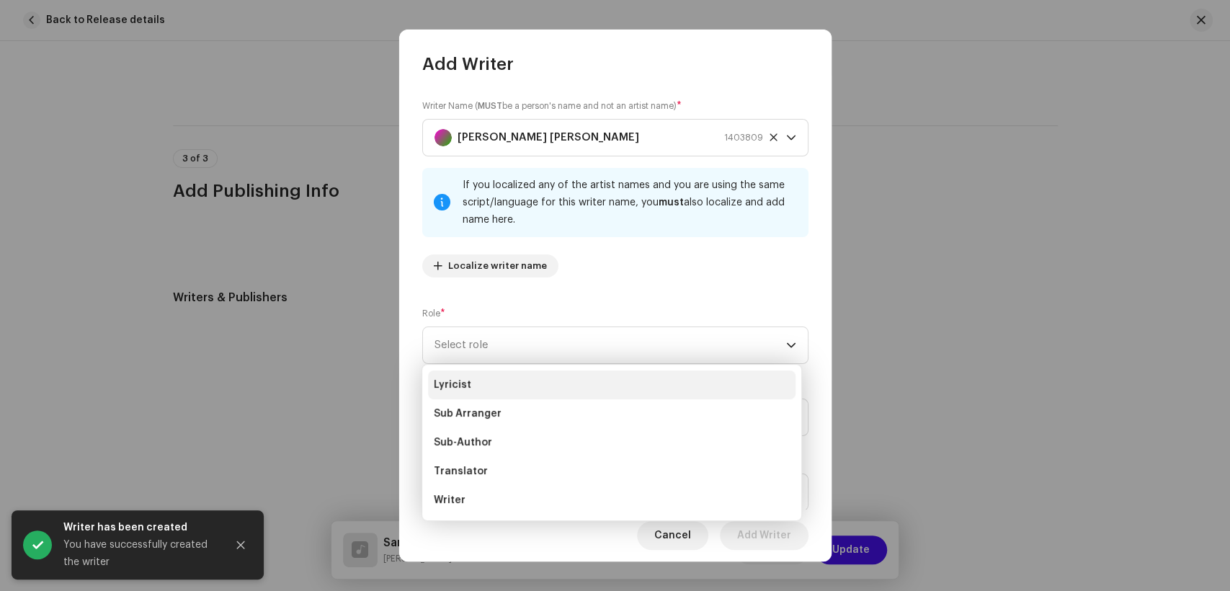
click at [469, 380] on li "Lyricist" at bounding box center [612, 384] width 368 height 29
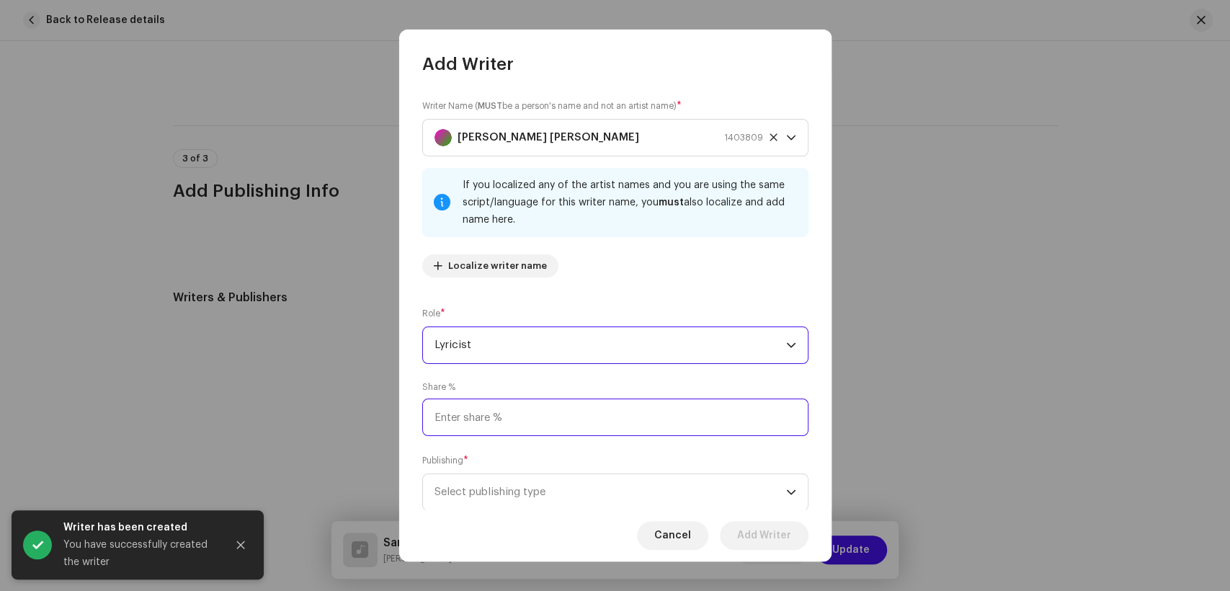
click at [551, 422] on input at bounding box center [615, 417] width 386 height 37
type input "50.00"
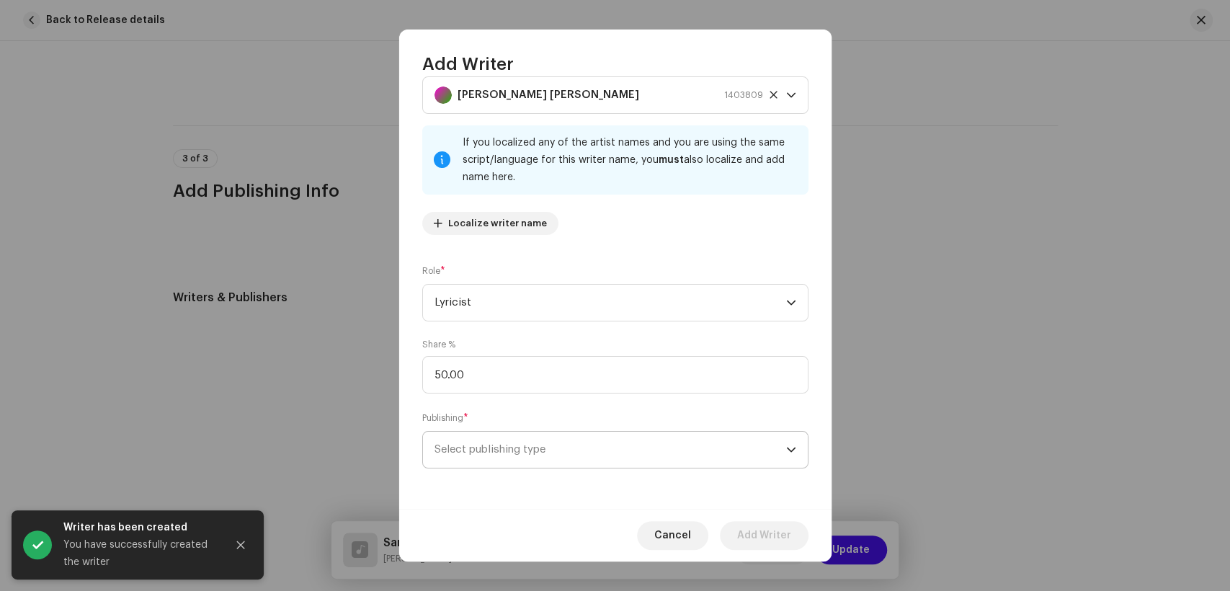
click at [569, 462] on span "Select publishing type" at bounding box center [611, 450] width 352 height 36
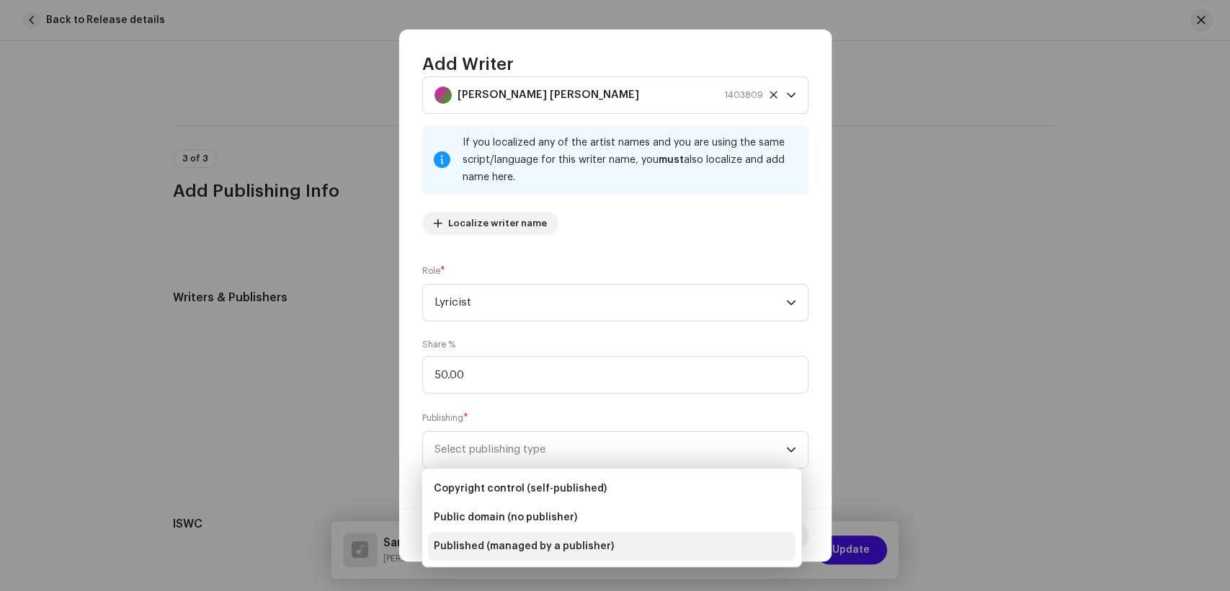
click at [566, 551] on span "Published (managed by a publisher)" at bounding box center [524, 546] width 180 height 14
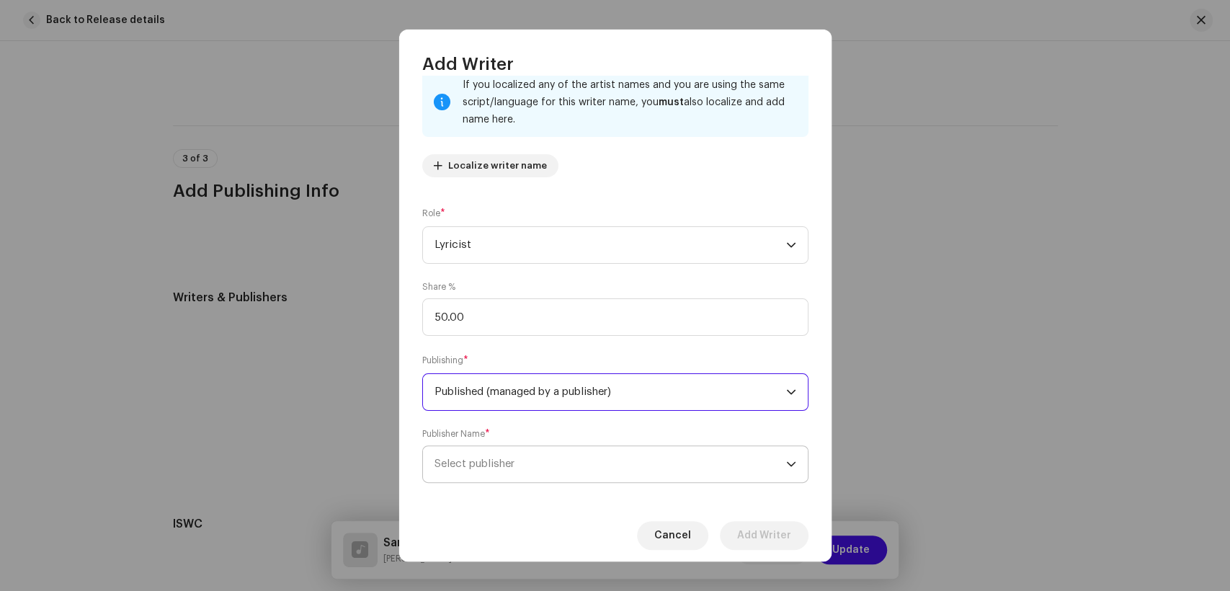
scroll to position [115, 0]
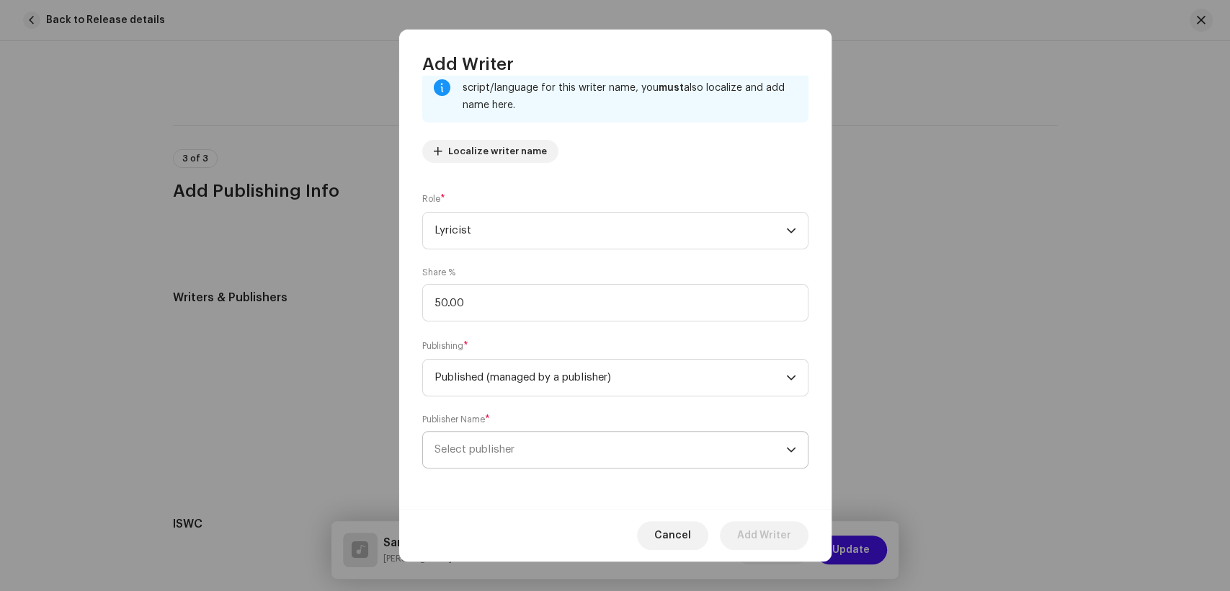
click at [543, 461] on span "Select publisher" at bounding box center [611, 450] width 352 height 36
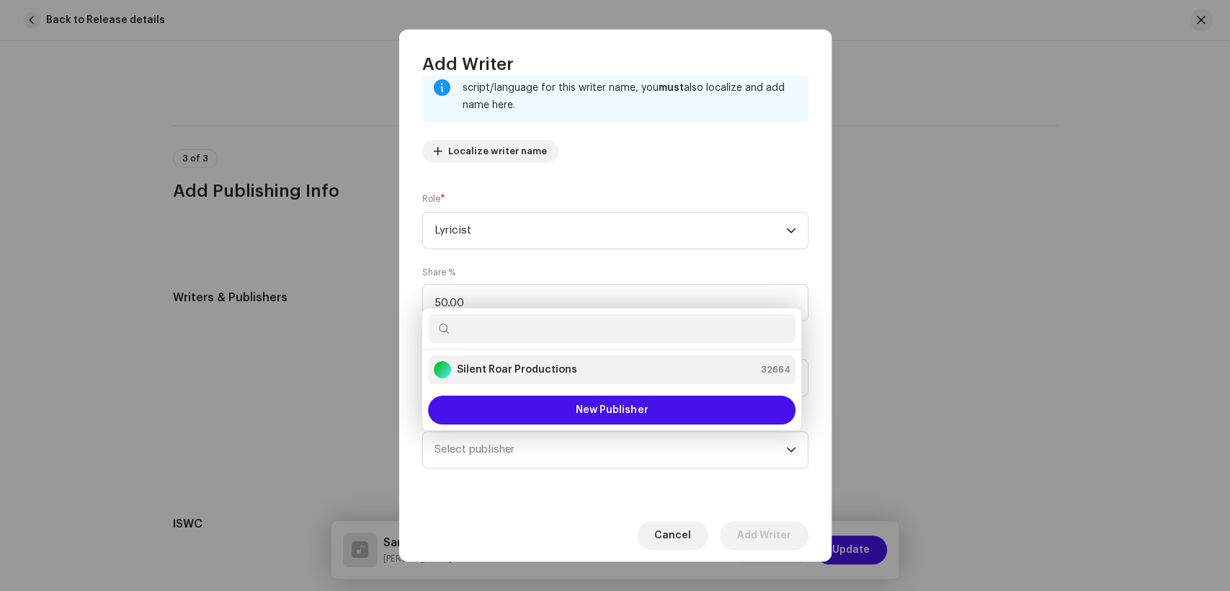
click at [548, 381] on li "Silent Roar Productions 32664" at bounding box center [612, 369] width 368 height 29
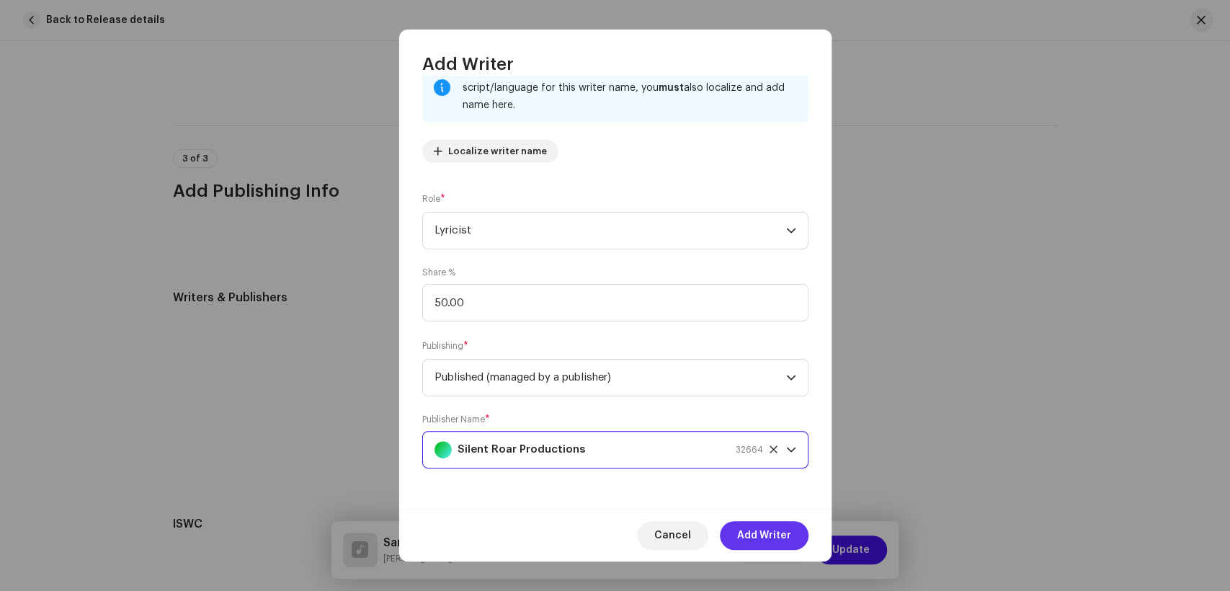
drag, startPoint x: 750, startPoint y: 549, endPoint x: 755, endPoint y: 538, distance: 12.9
click at [752, 543] on div "Cancel Add Writer" at bounding box center [615, 535] width 432 height 53
click at [755, 536] on span "Add Writer" at bounding box center [764, 535] width 54 height 29
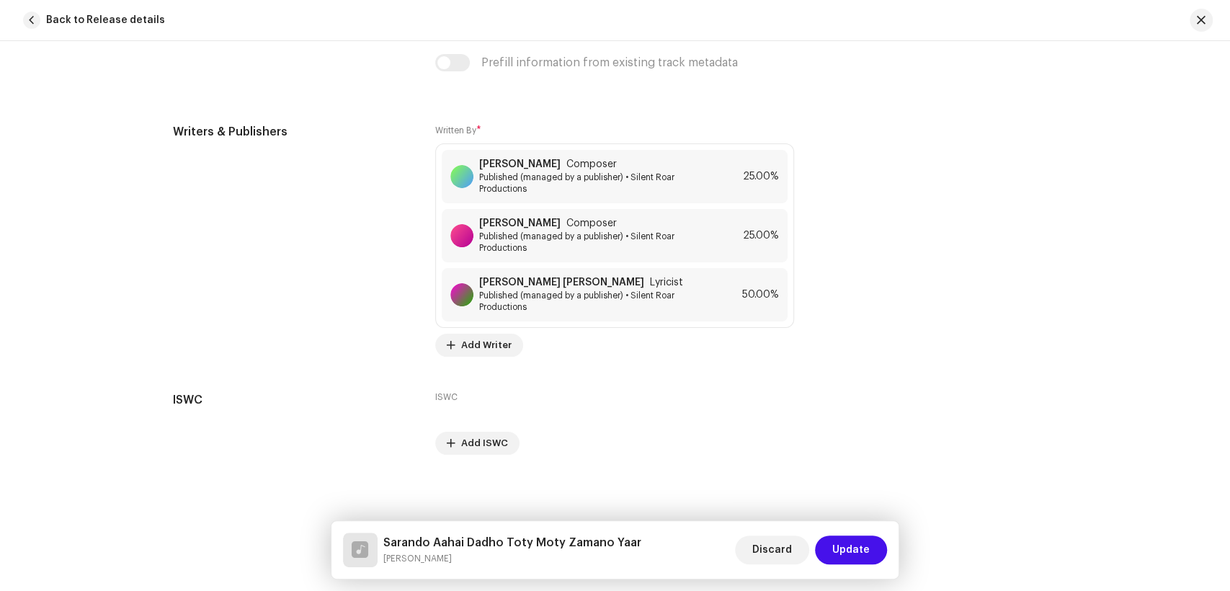
scroll to position [3073, 0]
click at [863, 555] on span "Update" at bounding box center [850, 549] width 37 height 29
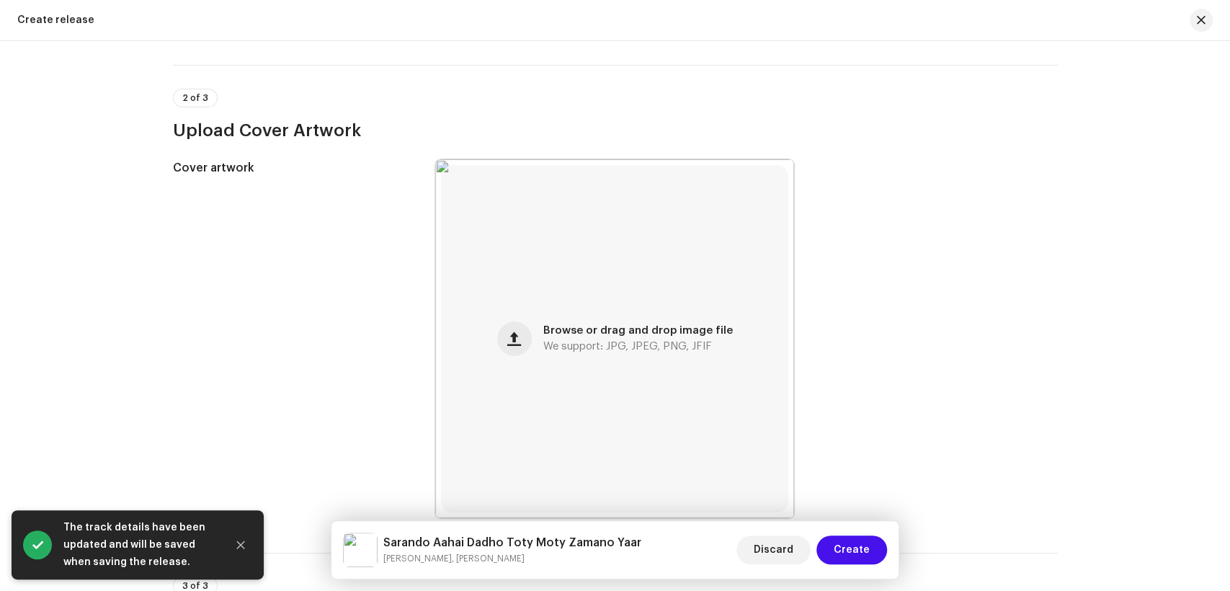
scroll to position [437, 0]
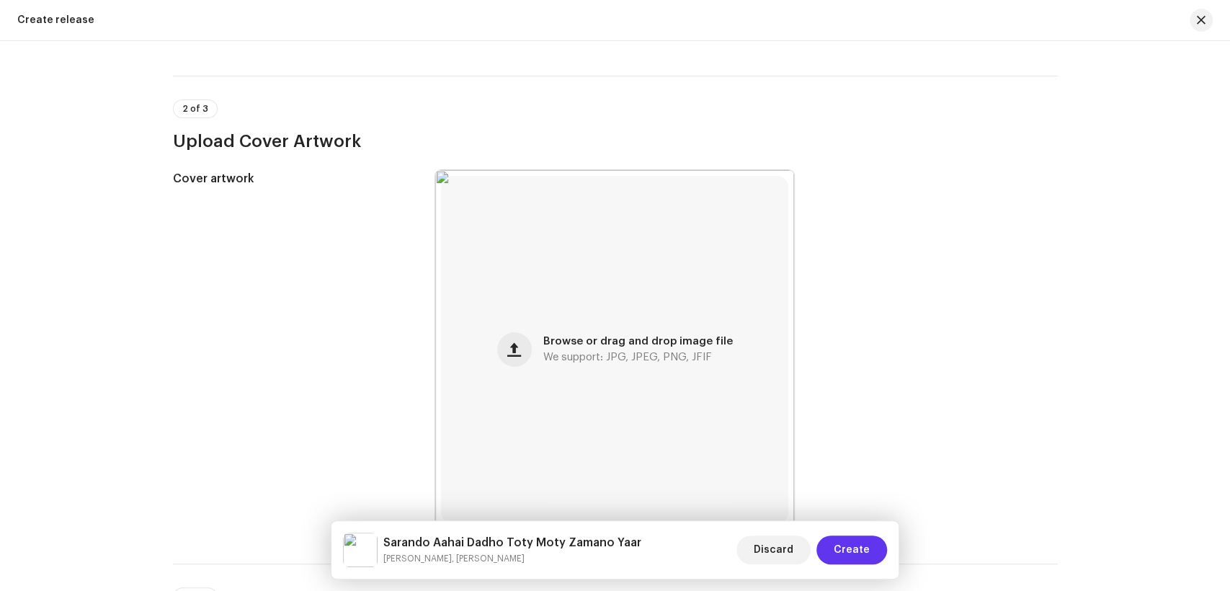
click at [857, 551] on span "Create" at bounding box center [852, 549] width 36 height 29
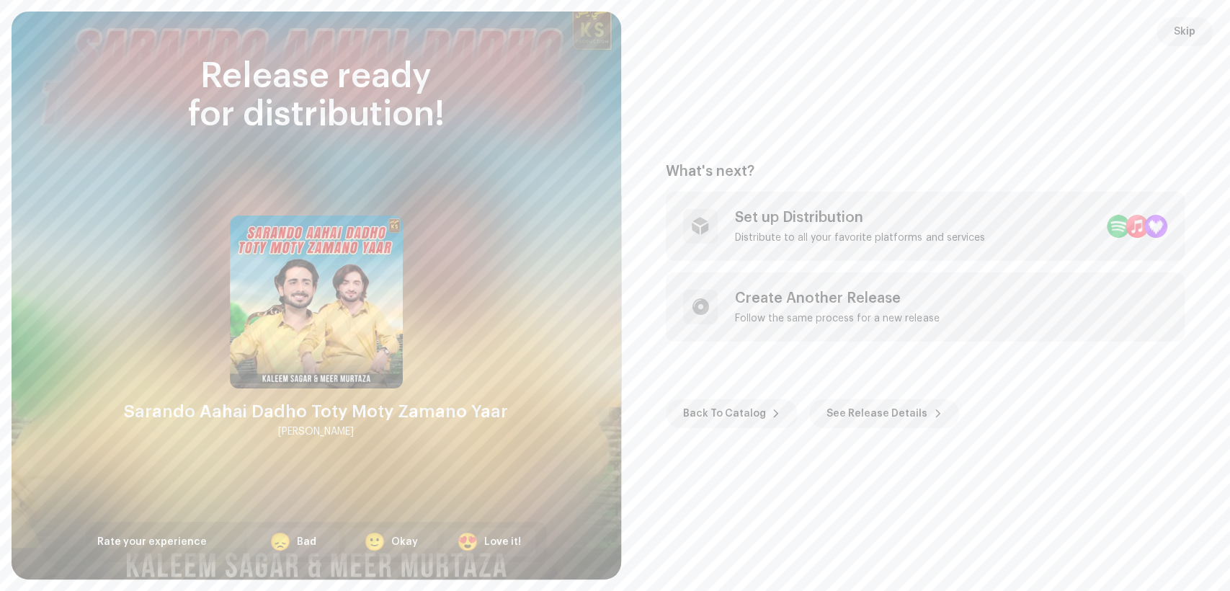
click at [889, 117] on div "What's next? Set up Distribution Distribute to all your favorite platforms and …" at bounding box center [926, 295] width 575 height 533
click at [1186, 32] on span "Skip" at bounding box center [1185, 31] width 22 height 29
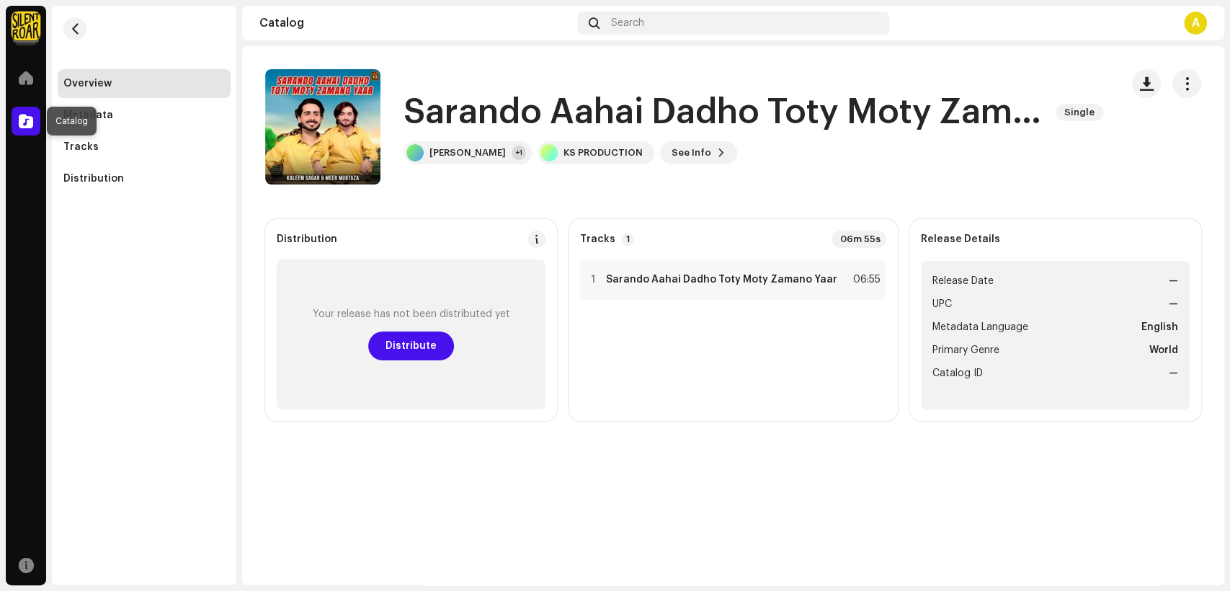
click at [25, 127] on span at bounding box center [26, 121] width 14 height 12
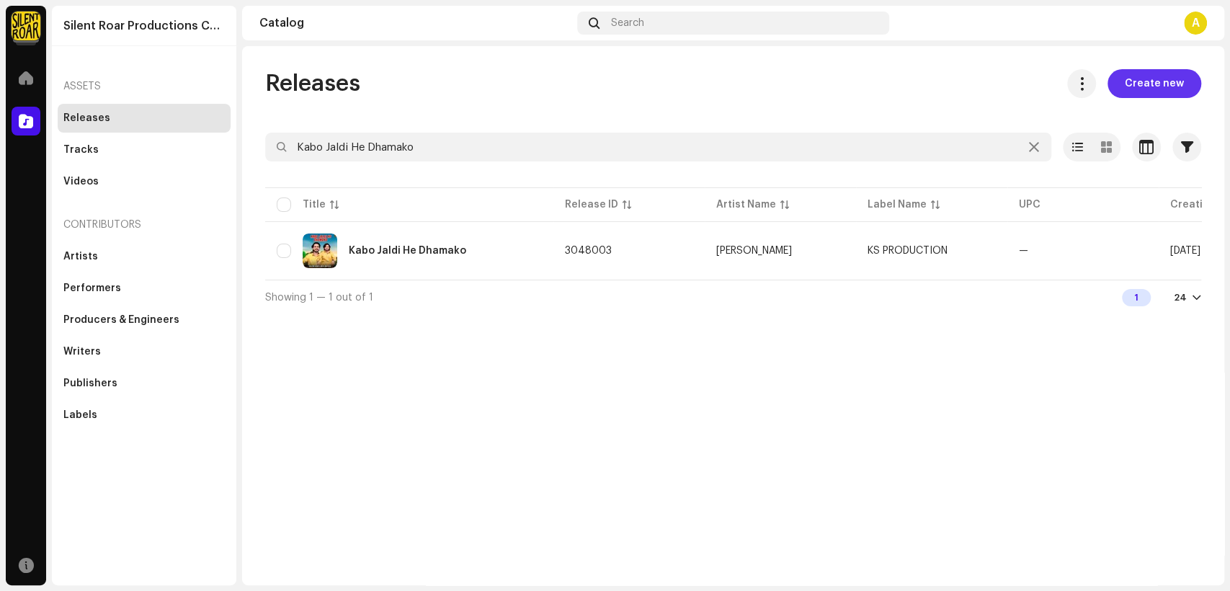
click at [1188, 81] on button "Create new" at bounding box center [1155, 83] width 94 height 29
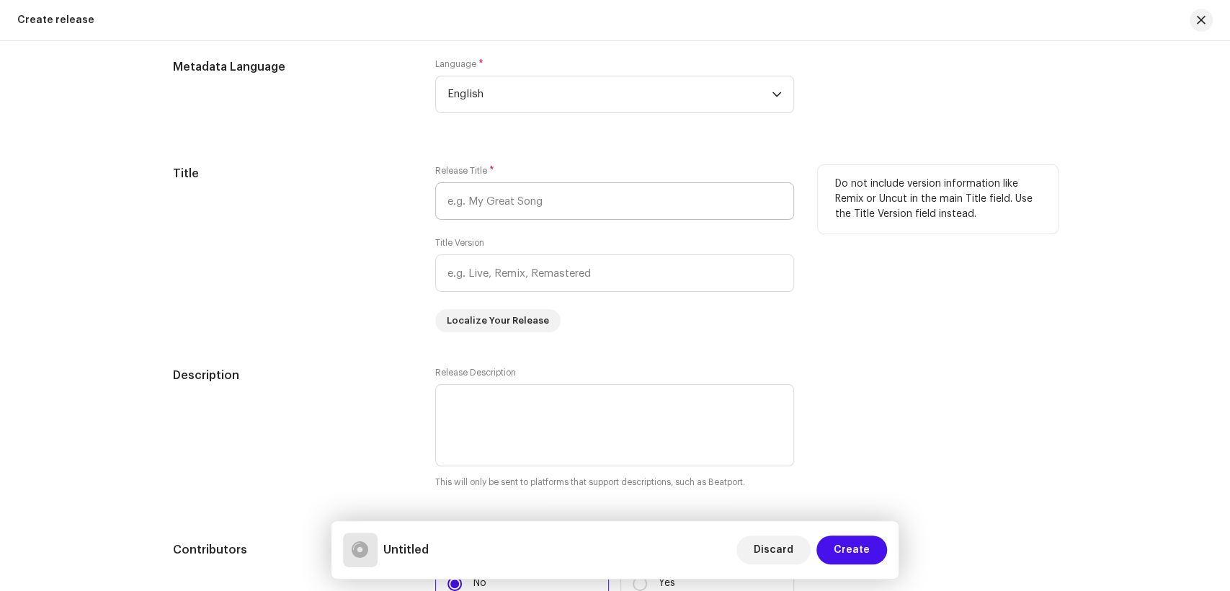
scroll to position [1072, 0]
click at [527, 201] on input "text" at bounding box center [614, 203] width 359 height 37
paste input "Tuhnjo Das Cha Aa Waiyo"
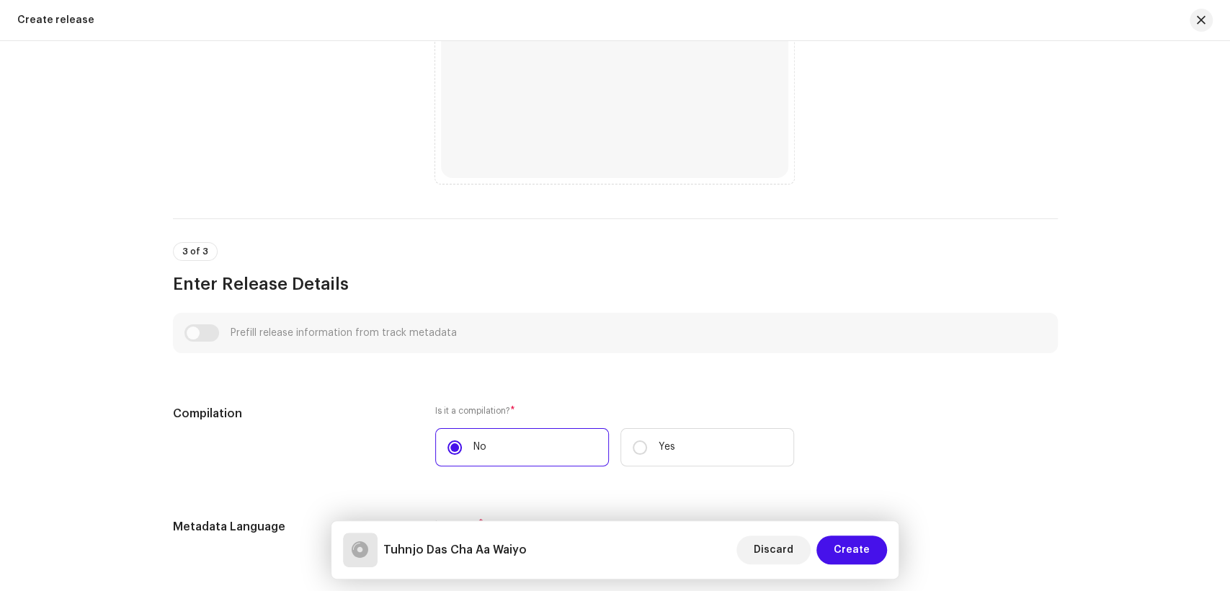
scroll to position [512, 0]
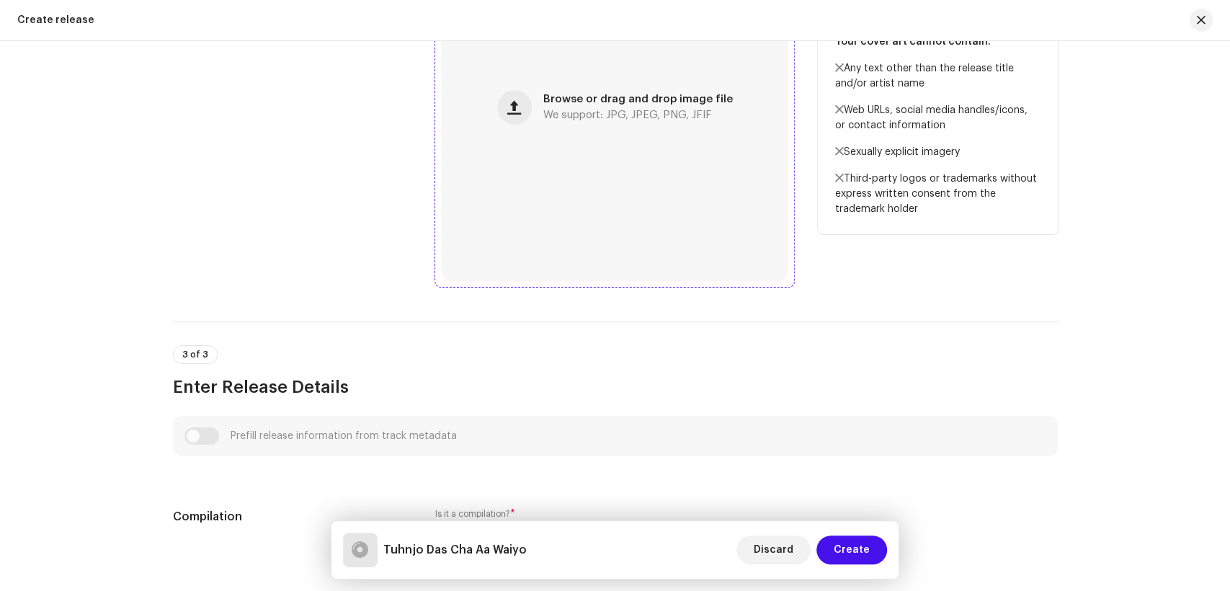
type input "Tuhnjo Das Cha Aa Waiyo"
click at [593, 165] on div "Browse or drag and drop image file We support: JPG, JPEG, PNG, JFIF" at bounding box center [614, 107] width 347 height 347
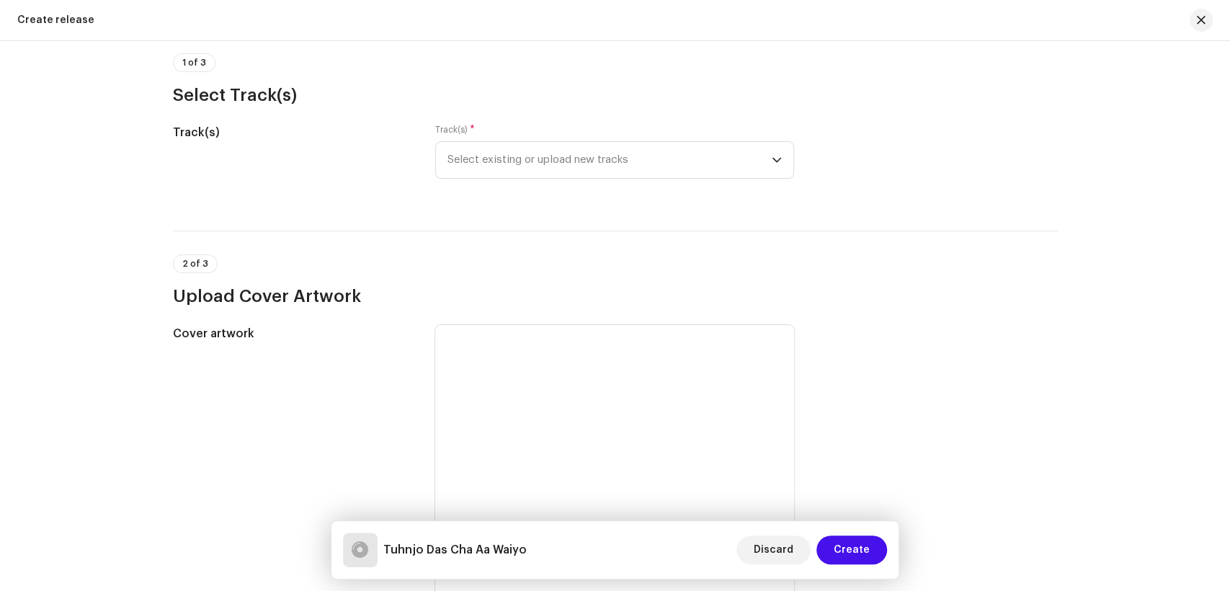
scroll to position [112, 0]
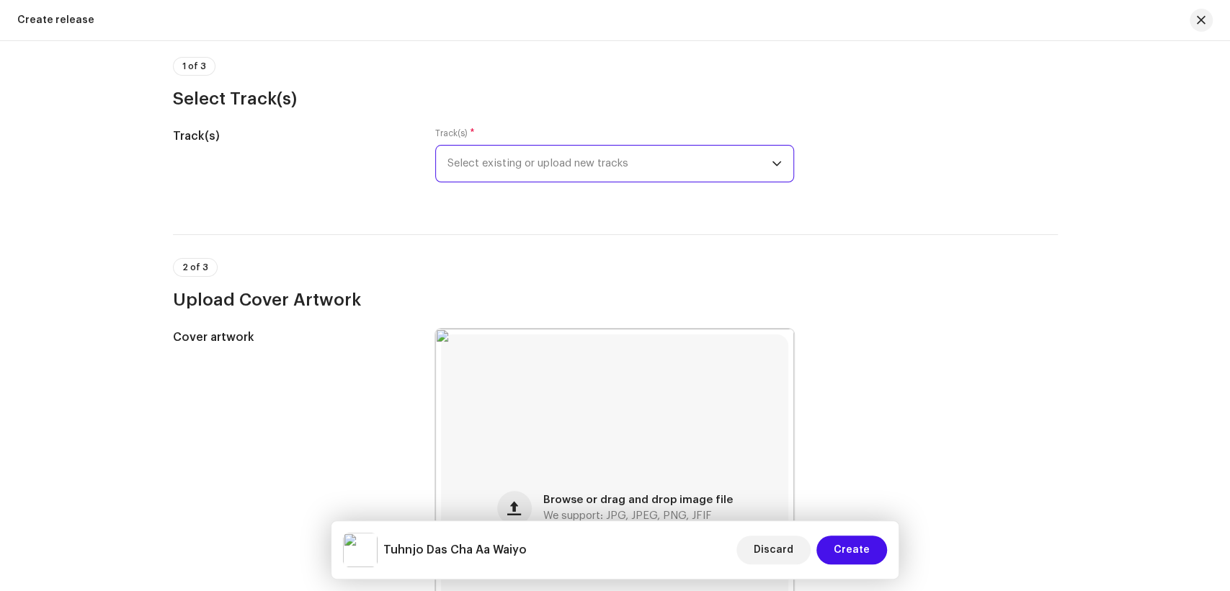
click at [530, 172] on span "Select existing or upload new tracks" at bounding box center [610, 164] width 324 height 36
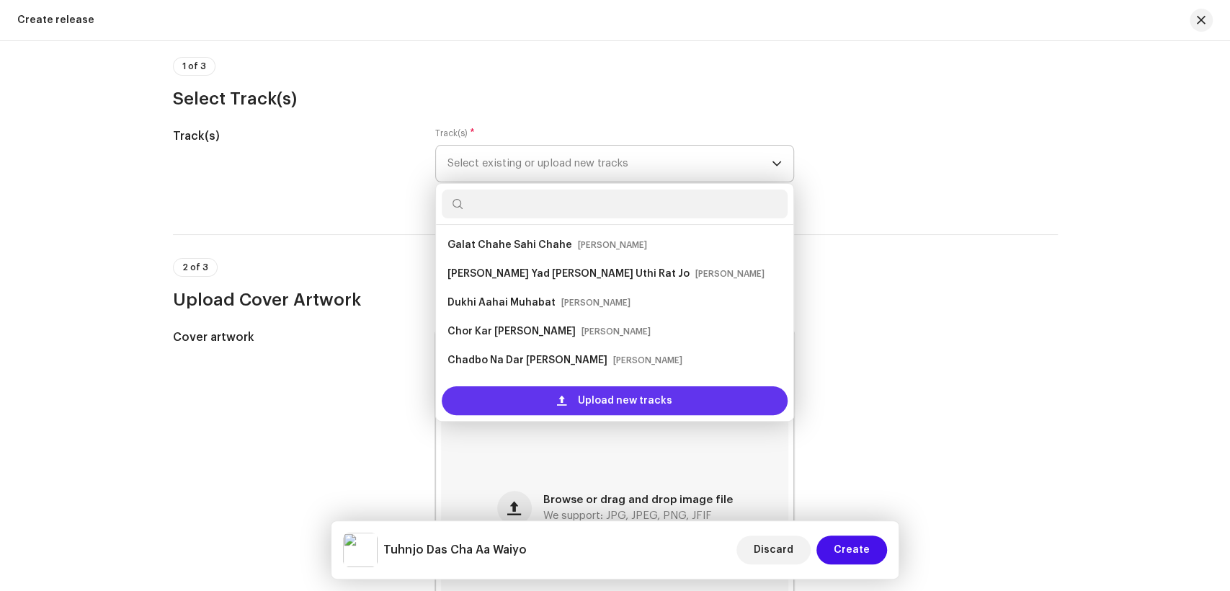
scroll to position [23, 0]
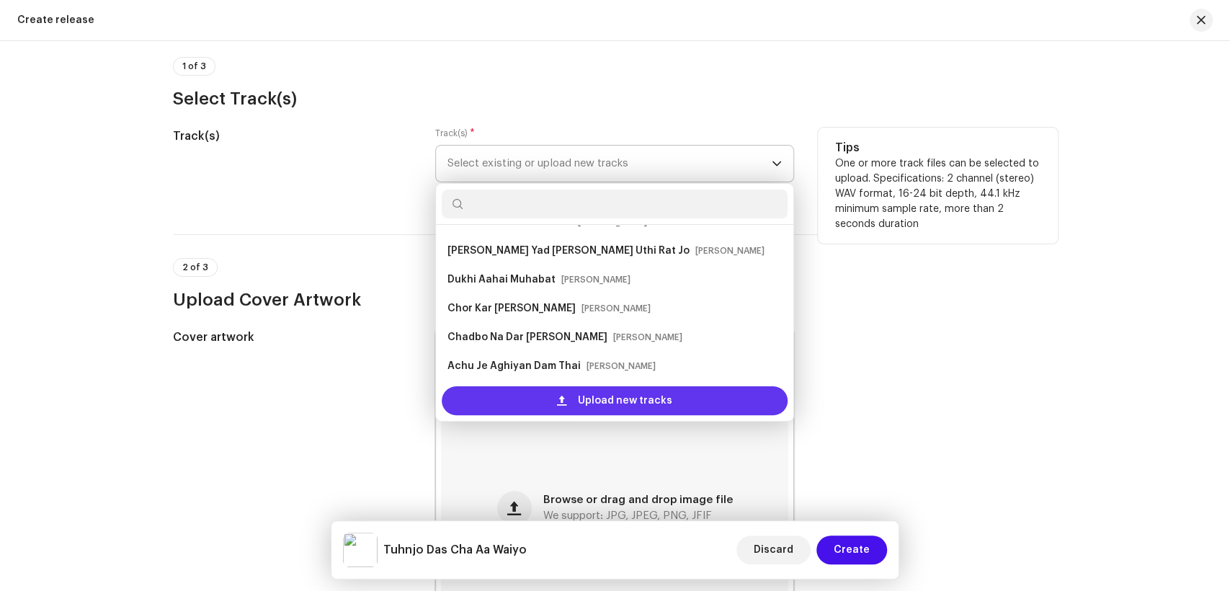
click at [556, 394] on div "Upload new tracks" at bounding box center [615, 400] width 346 height 29
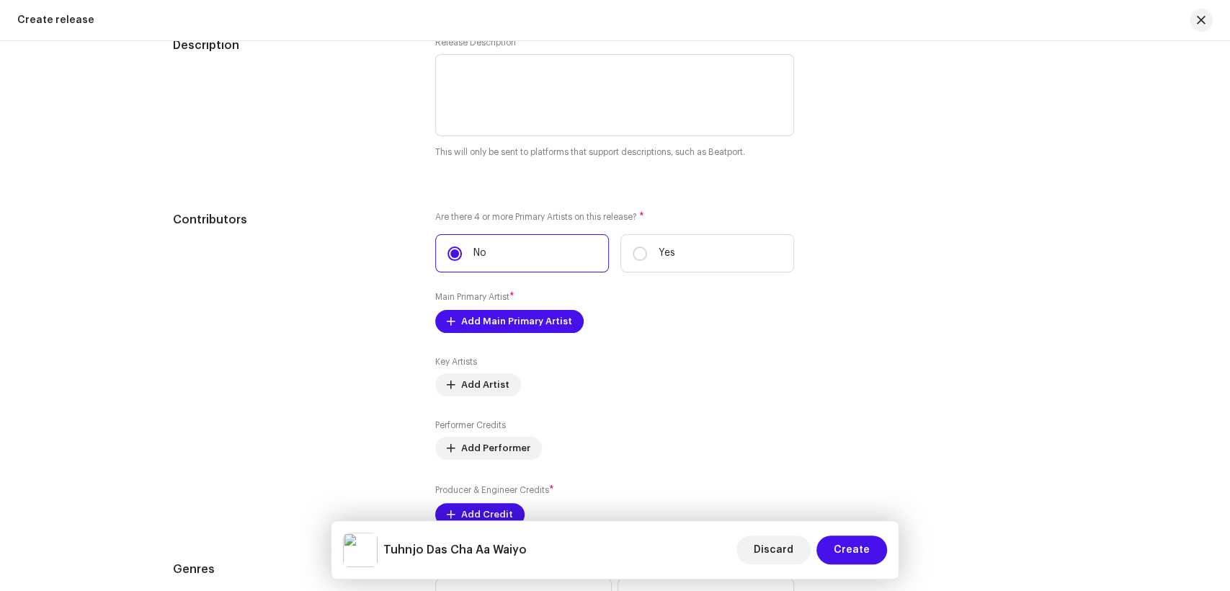
scroll to position [1553, 0]
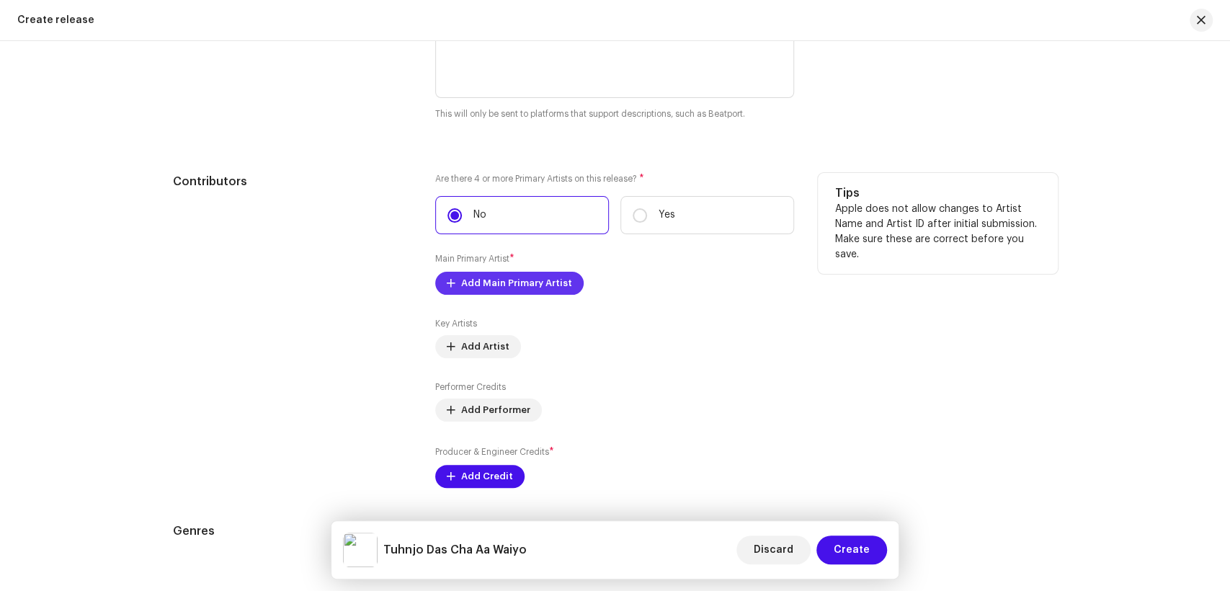
click at [473, 290] on span "Add Main Primary Artist" at bounding box center [516, 283] width 111 height 29
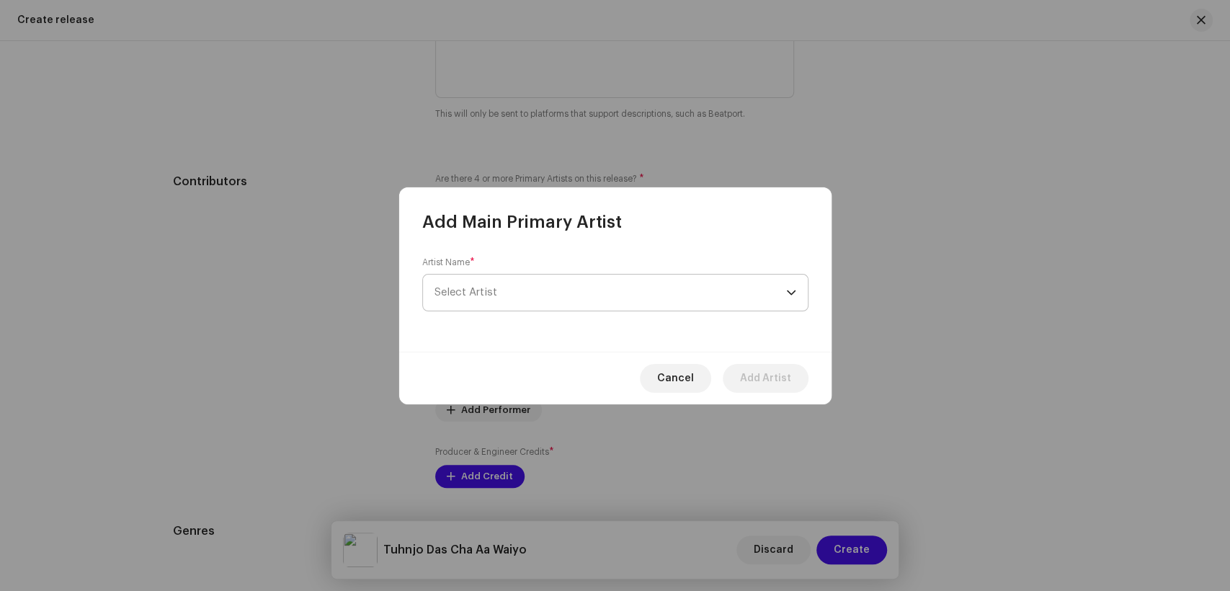
click at [550, 276] on span "Select Artist" at bounding box center [611, 293] width 352 height 36
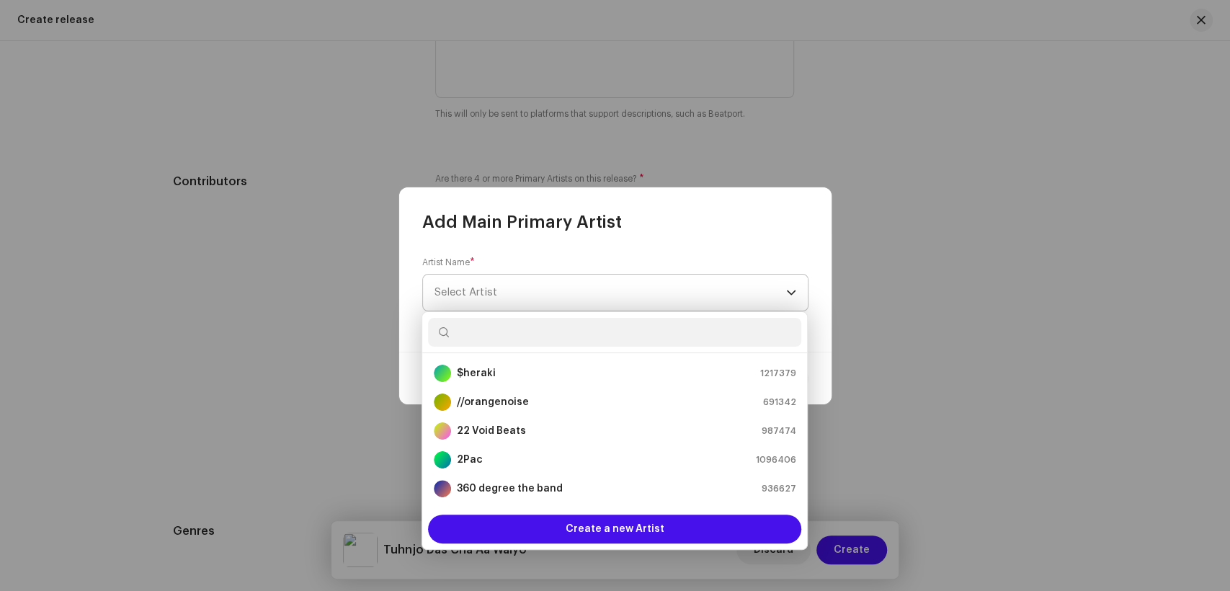
type input "[PERSON_NAME]"
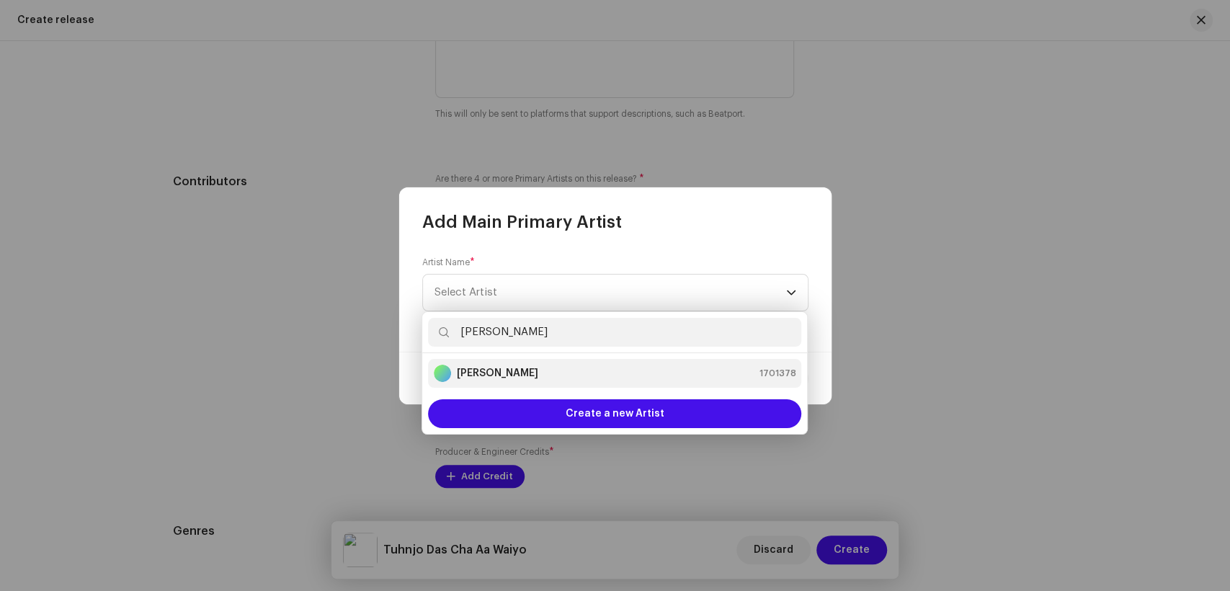
click at [521, 375] on strong "[PERSON_NAME]" at bounding box center [497, 373] width 81 height 14
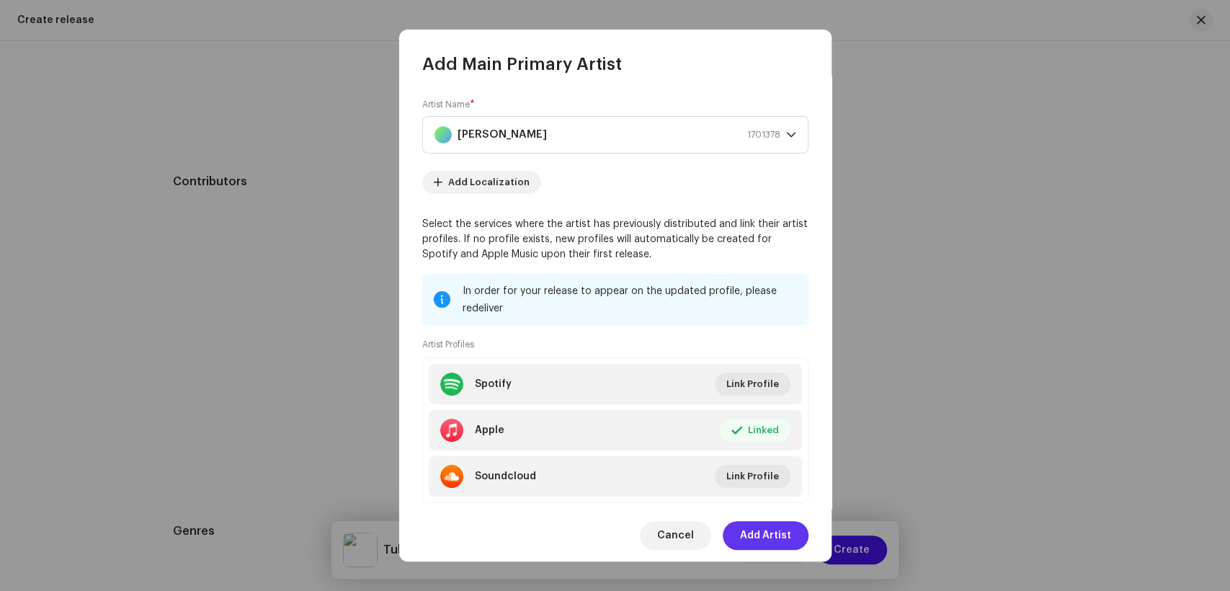
click at [773, 536] on span "Add Artist" at bounding box center [765, 535] width 51 height 29
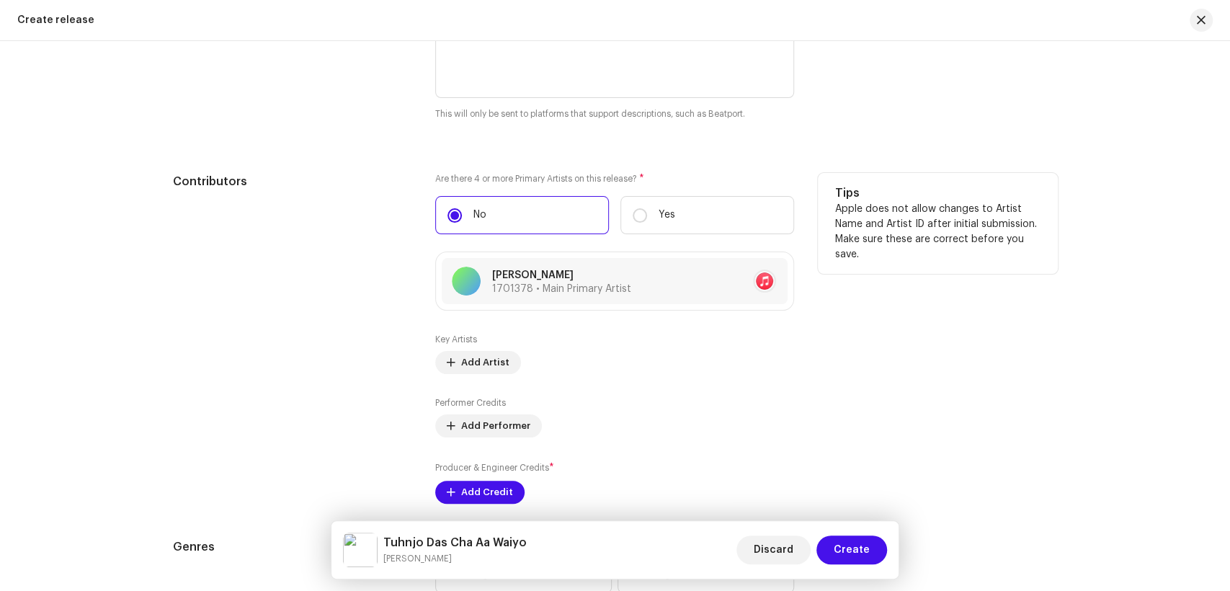
scroll to position [1954, 0]
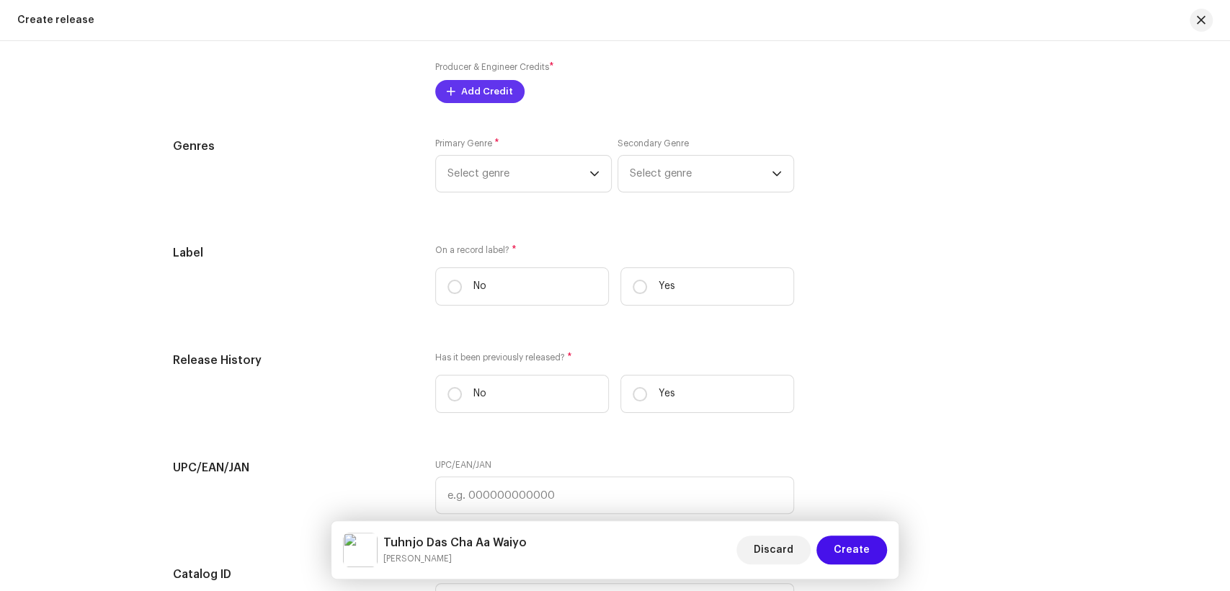
click at [455, 94] on button "Add Credit" at bounding box center [479, 91] width 89 height 23
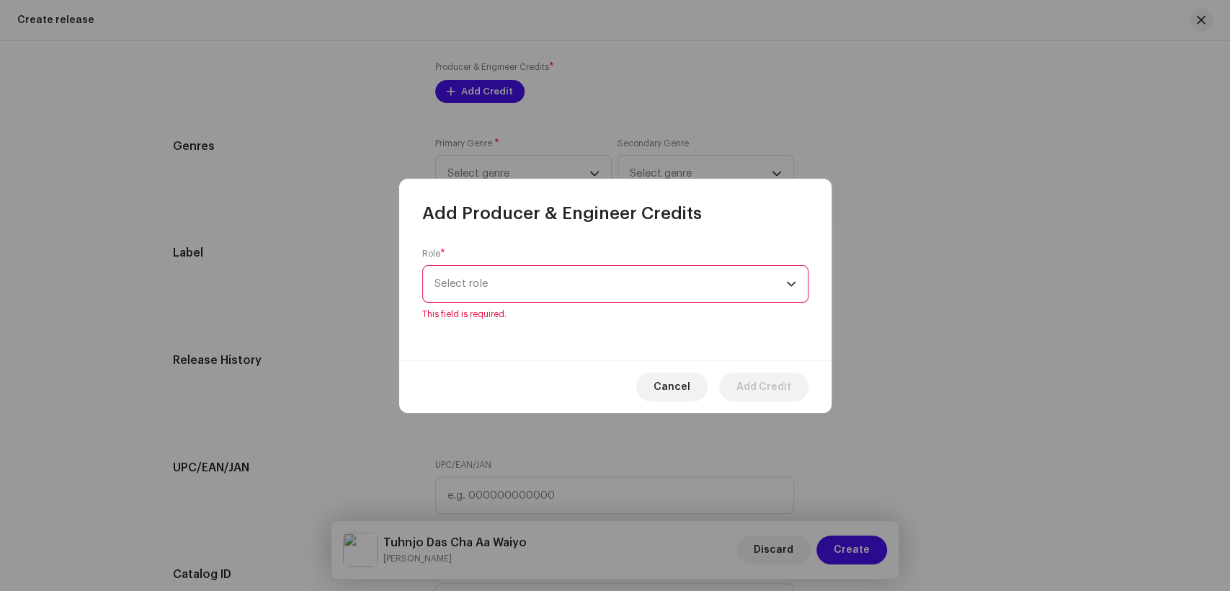
click at [586, 265] on div "Role * Select role This field is required." at bounding box center [615, 284] width 386 height 72
click at [587, 273] on span "Select role" at bounding box center [611, 284] width 352 height 36
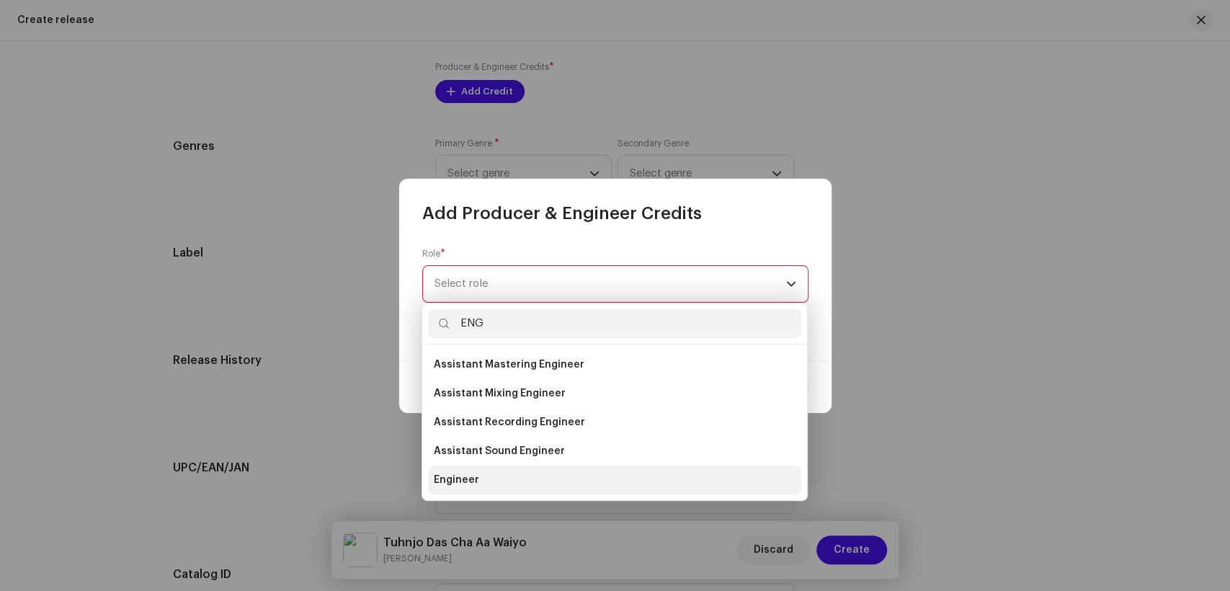
type input "ENG"
click at [484, 480] on li "Engineer" at bounding box center [614, 480] width 373 height 29
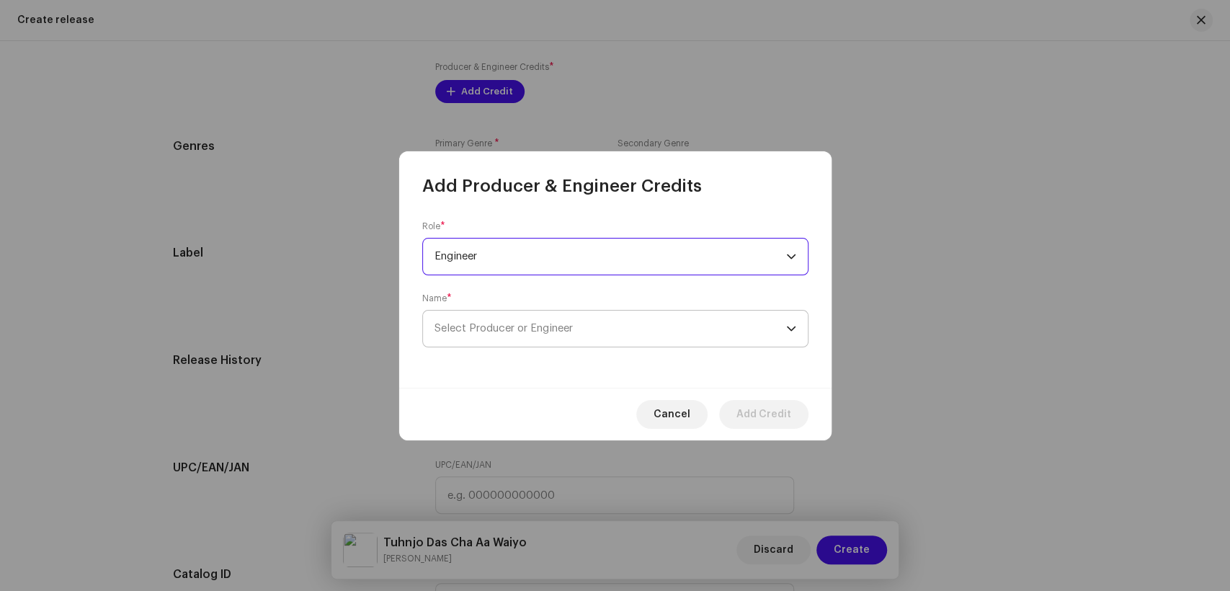
click at [623, 334] on span "Select Producer or Engineer" at bounding box center [611, 329] width 352 height 36
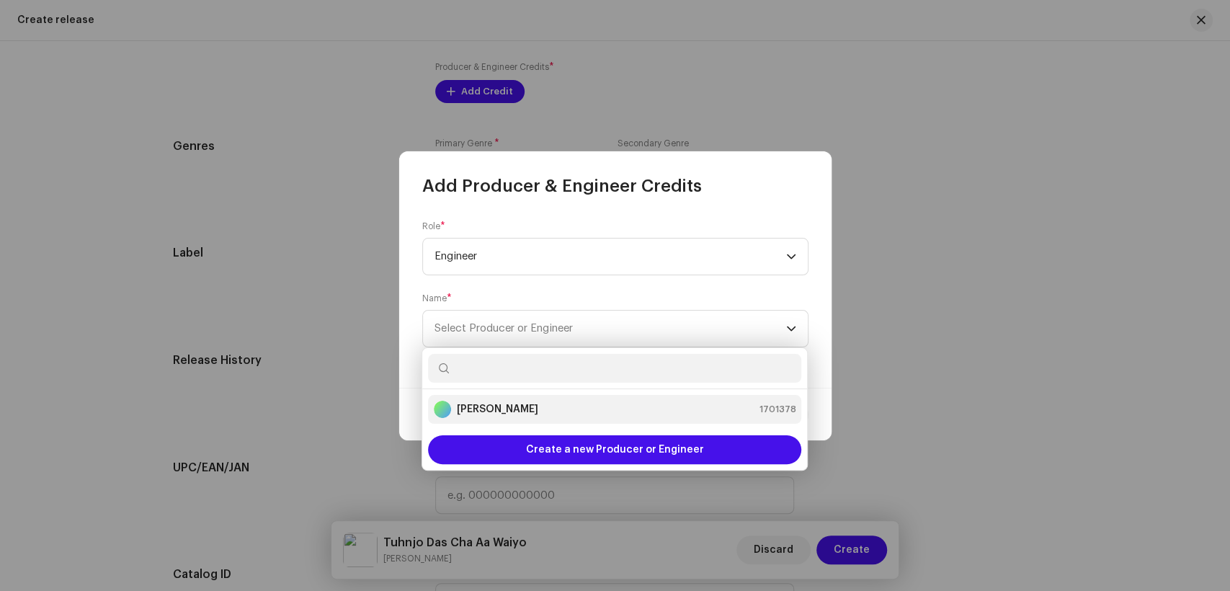
click at [518, 409] on strong "[PERSON_NAME]" at bounding box center [497, 409] width 81 height 14
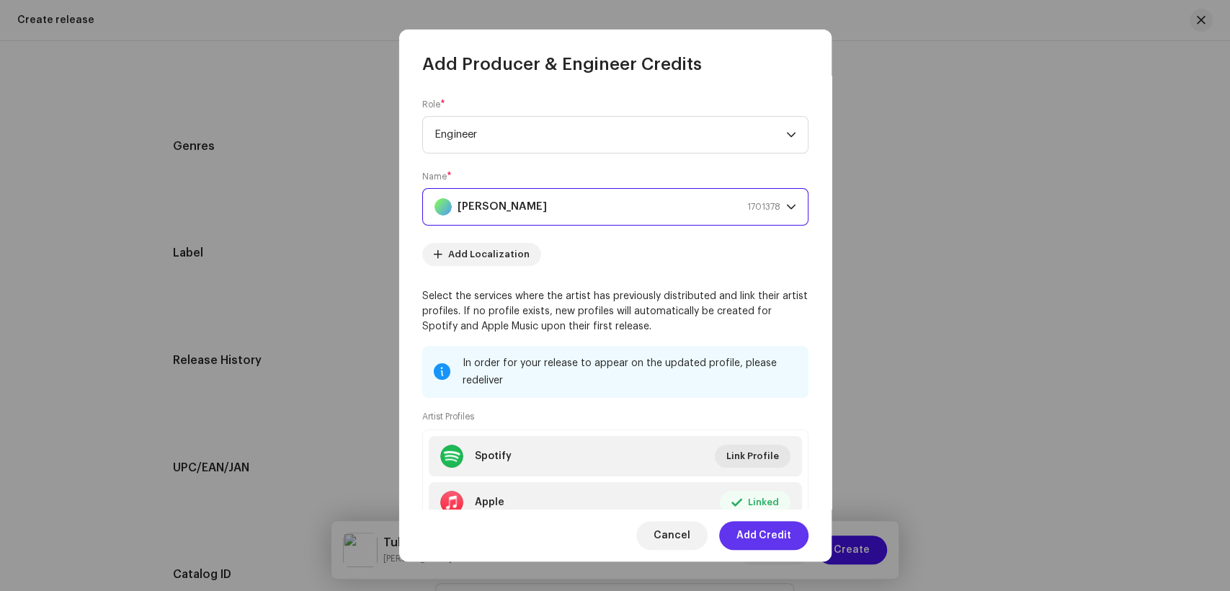
click at [762, 534] on span "Add Credit" at bounding box center [764, 535] width 55 height 29
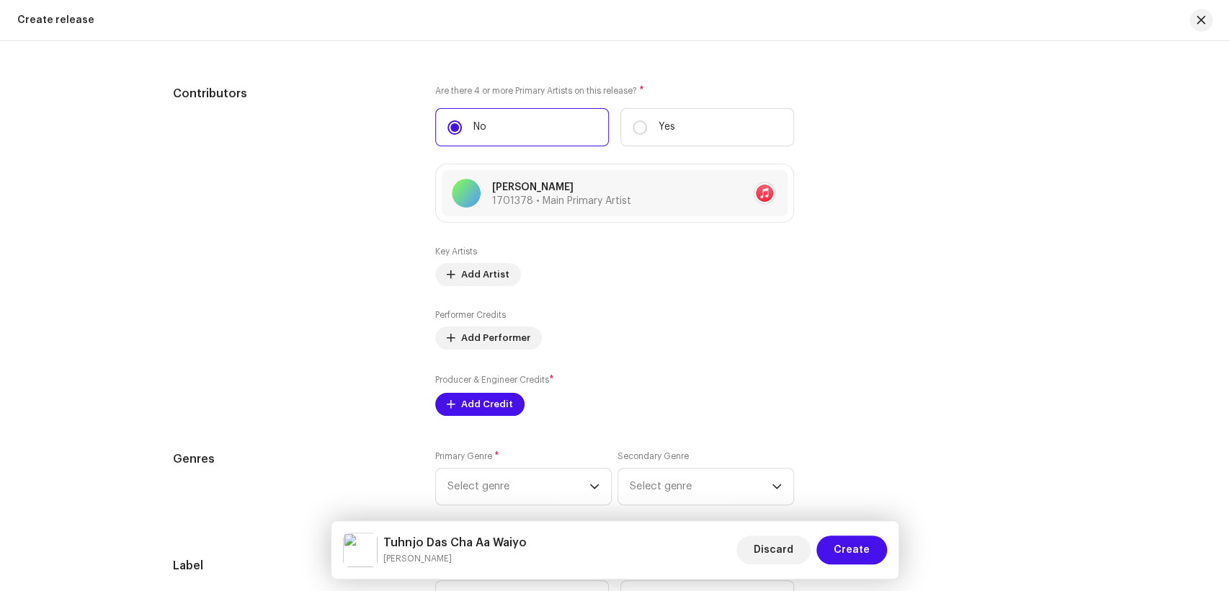
scroll to position [1633, 0]
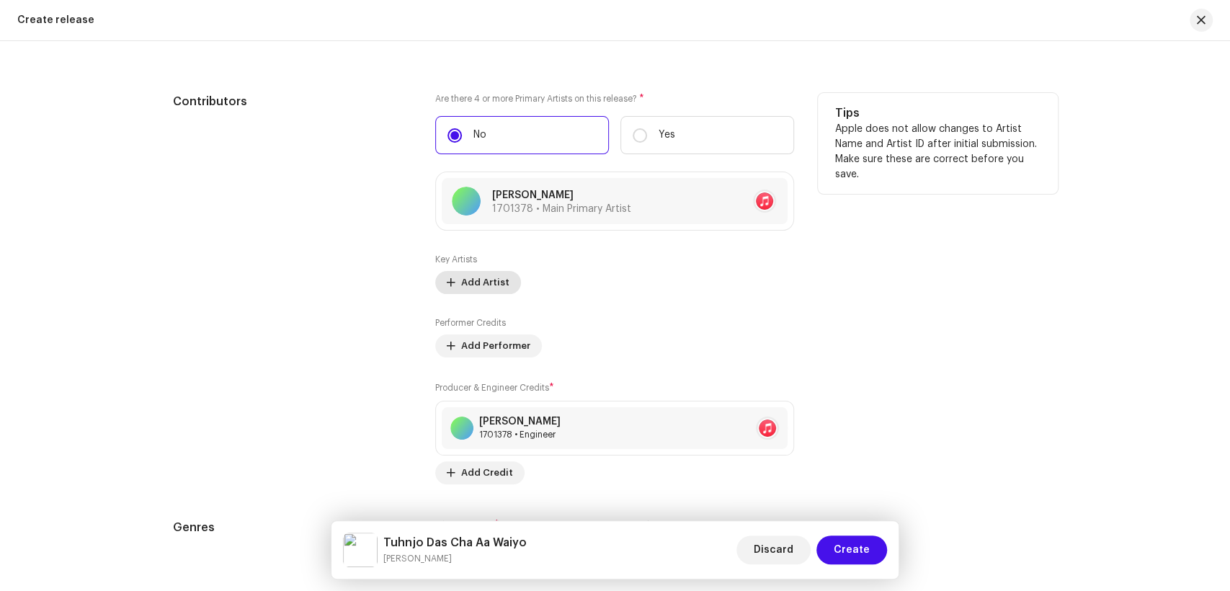
click at [461, 287] on span "Add Artist" at bounding box center [485, 282] width 48 height 29
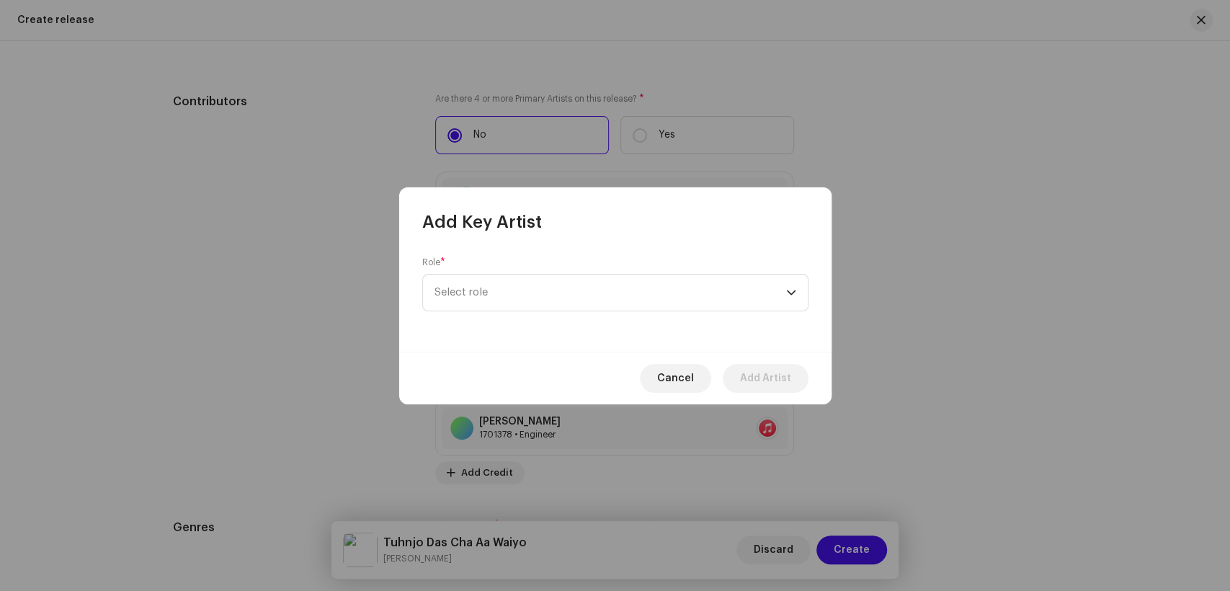
click at [526, 257] on div "Role * Select role" at bounding box center [615, 284] width 386 height 55
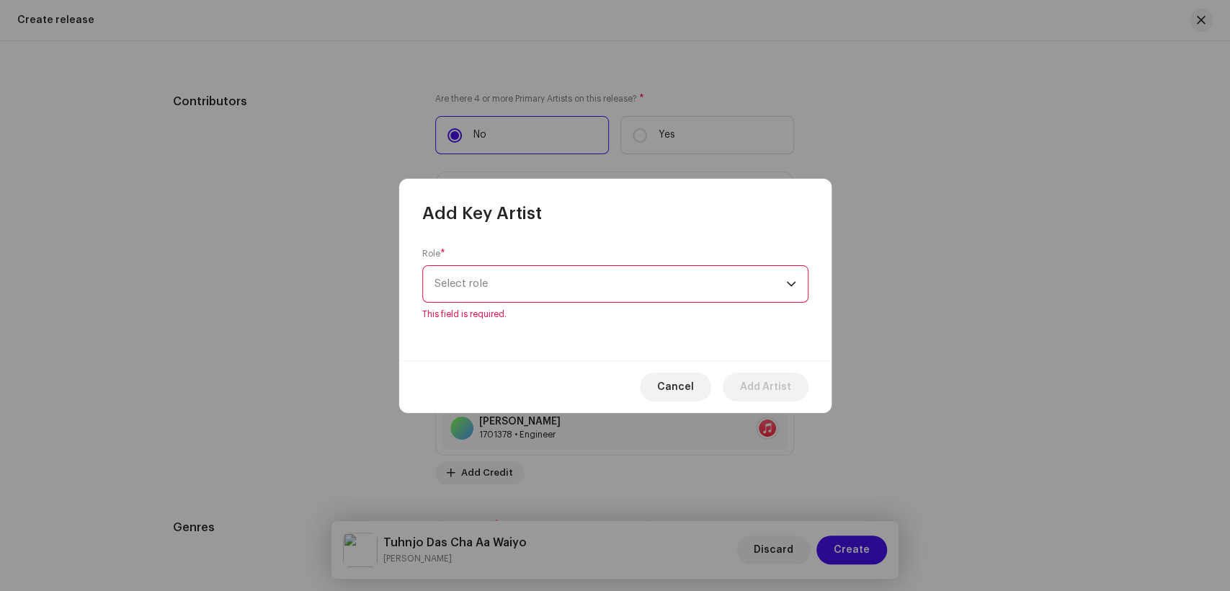
click at [523, 288] on span "Select role" at bounding box center [611, 284] width 352 height 36
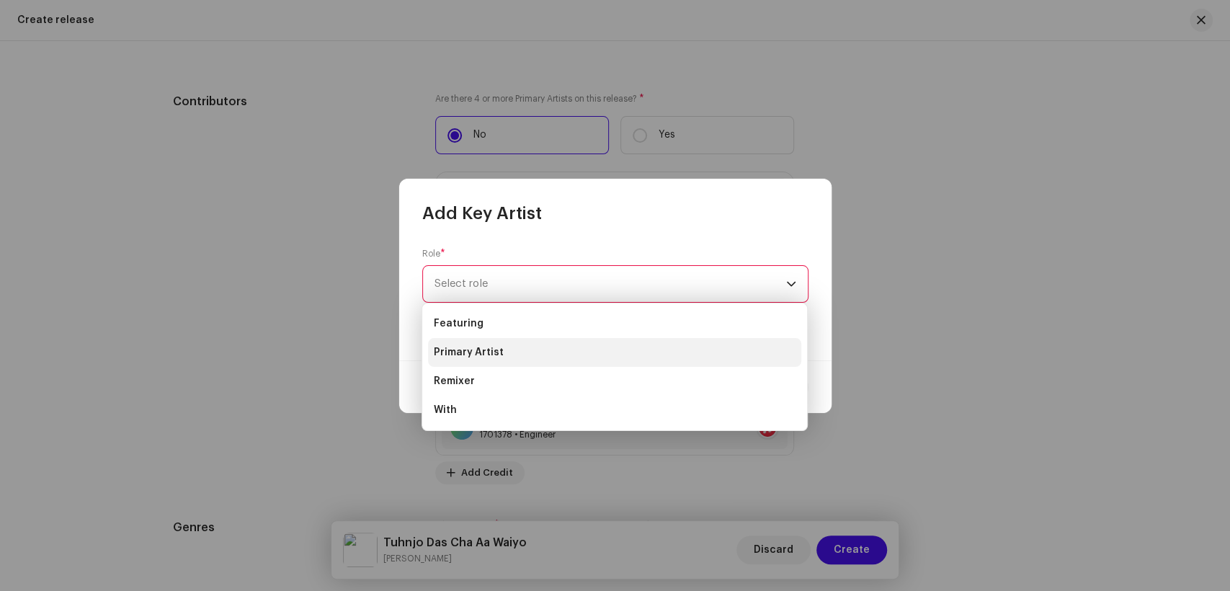
click at [478, 364] on li "Primary Artist" at bounding box center [614, 352] width 373 height 29
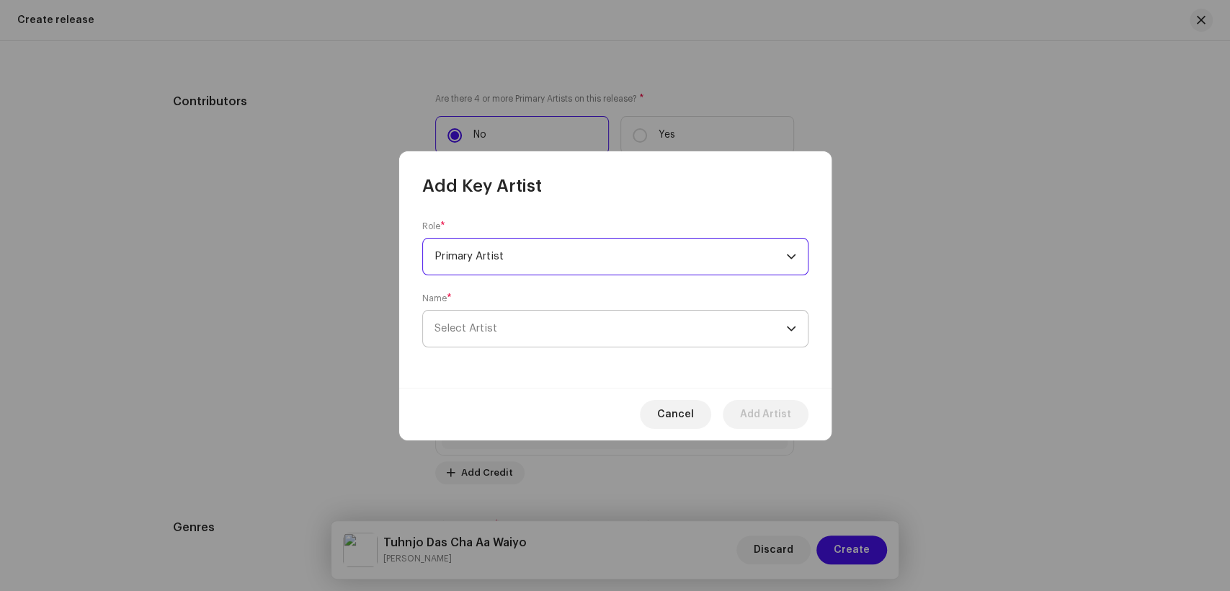
click at [547, 333] on span "Select Artist" at bounding box center [611, 329] width 352 height 36
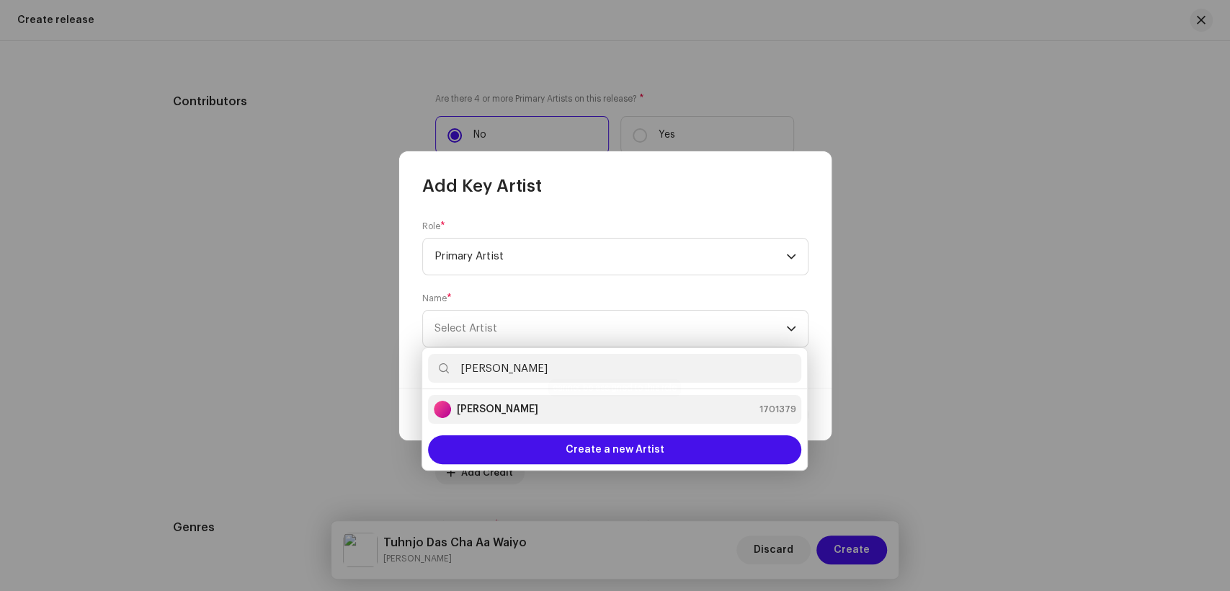
type input "[PERSON_NAME]"
click at [493, 415] on strong "[PERSON_NAME]" at bounding box center [497, 409] width 81 height 14
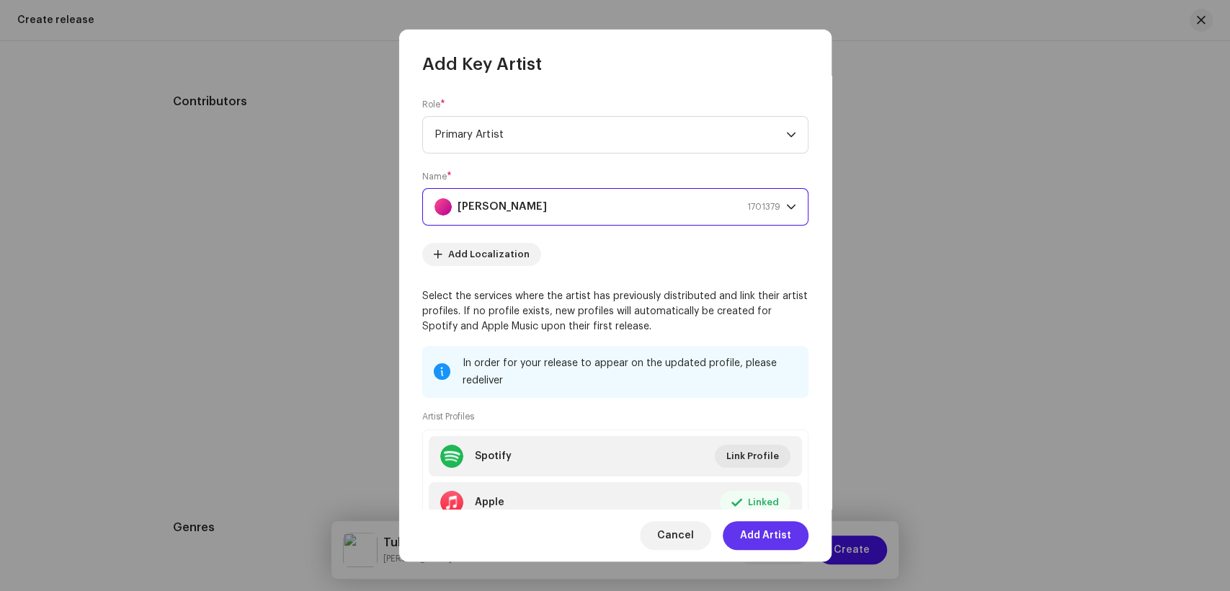
click at [770, 536] on span "Add Artist" at bounding box center [765, 535] width 51 height 29
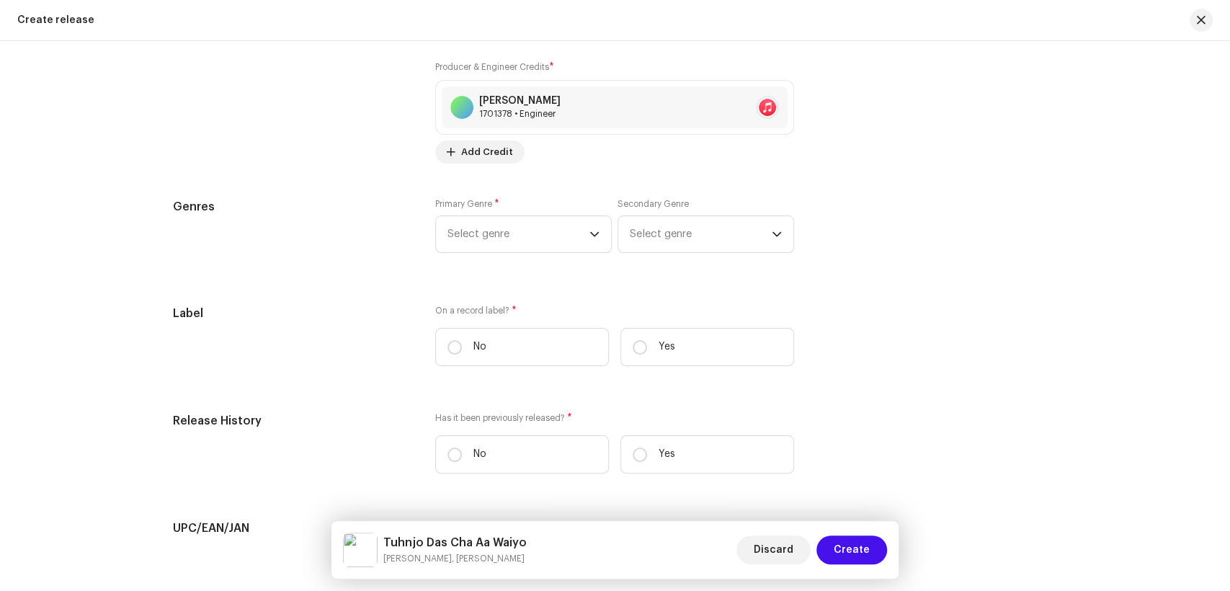
scroll to position [2072, 0]
click at [448, 234] on span "Select genre" at bounding box center [519, 235] width 142 height 36
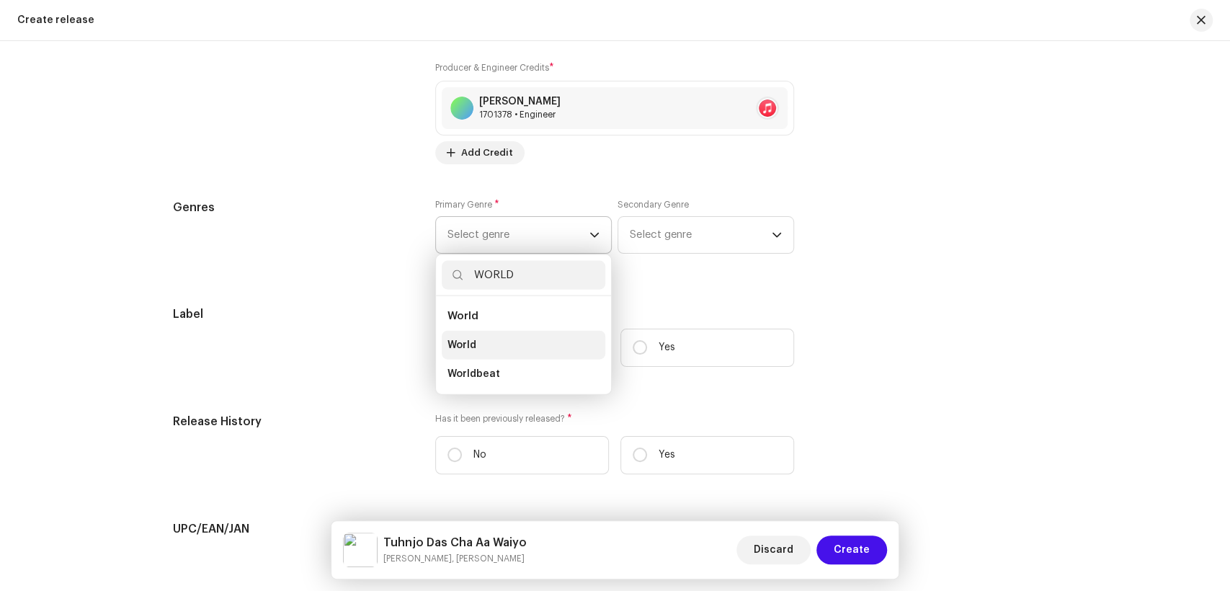
type input "WORLD"
drag, startPoint x: 473, startPoint y: 346, endPoint x: 631, endPoint y: 254, distance: 183.4
click at [474, 346] on li "World" at bounding box center [524, 345] width 164 height 29
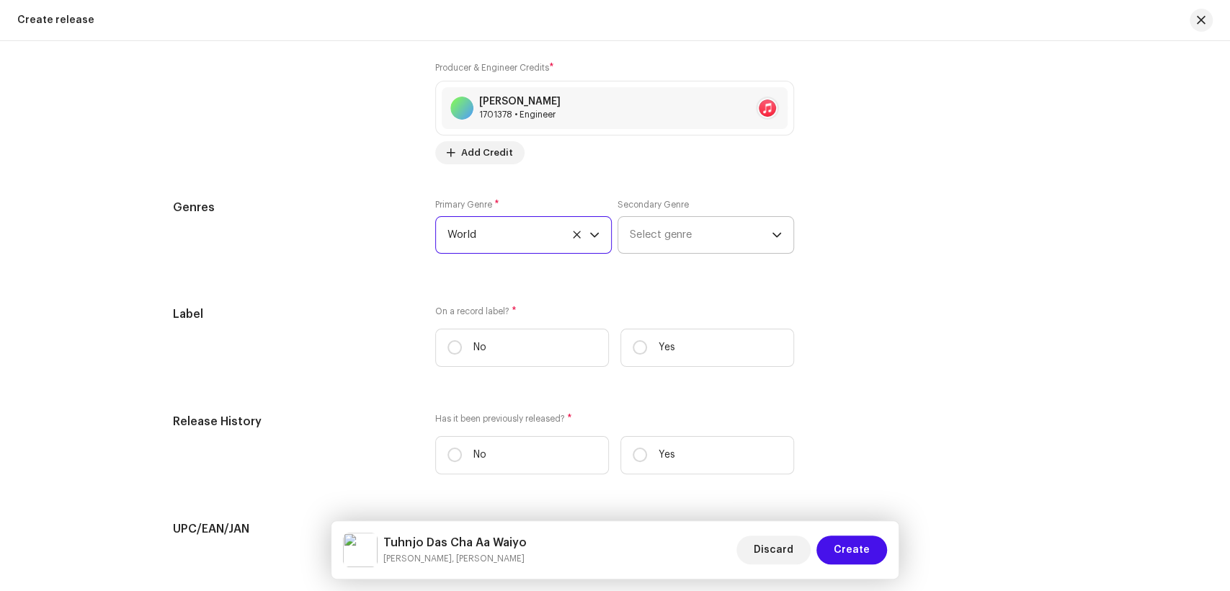
click at [648, 238] on span "Select genre" at bounding box center [701, 235] width 142 height 36
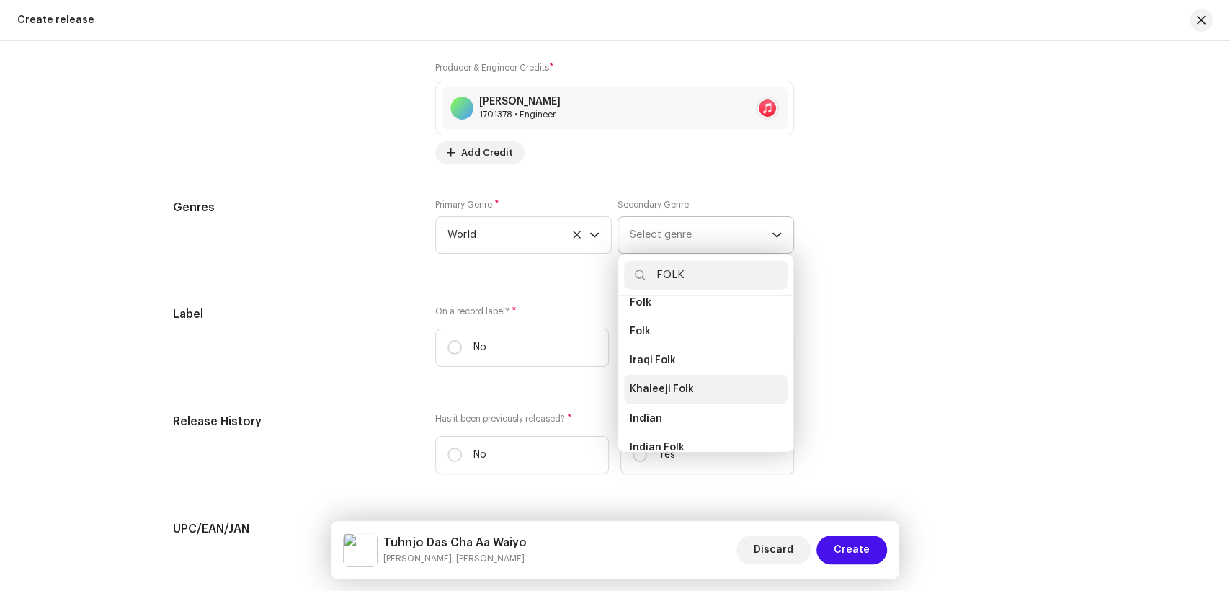
scroll to position [160, 0]
type input "FOLK"
click at [651, 329] on li "Folk" at bounding box center [706, 330] width 164 height 29
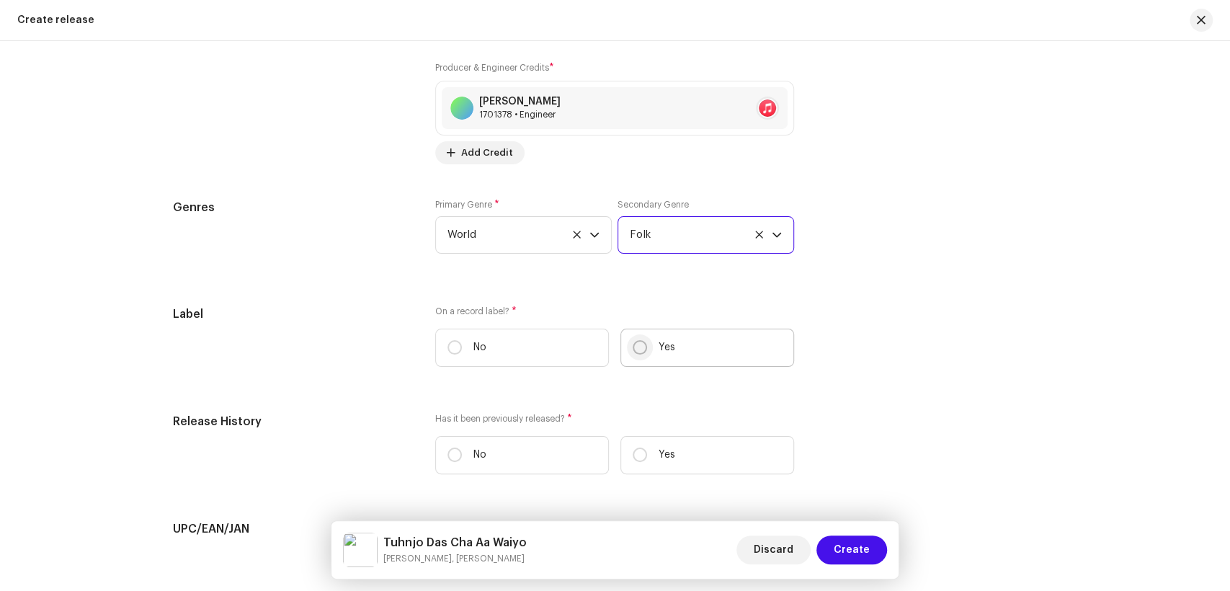
click at [641, 347] on input "Yes" at bounding box center [640, 347] width 14 height 14
radio input "true"
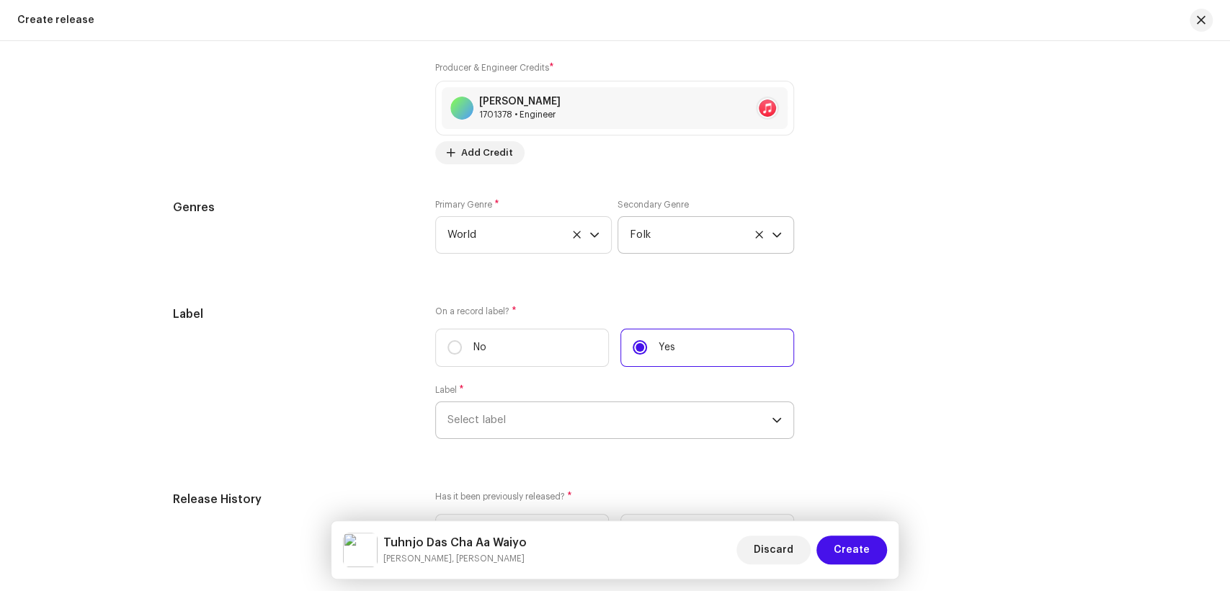
click at [608, 434] on span "Select label" at bounding box center [610, 420] width 324 height 36
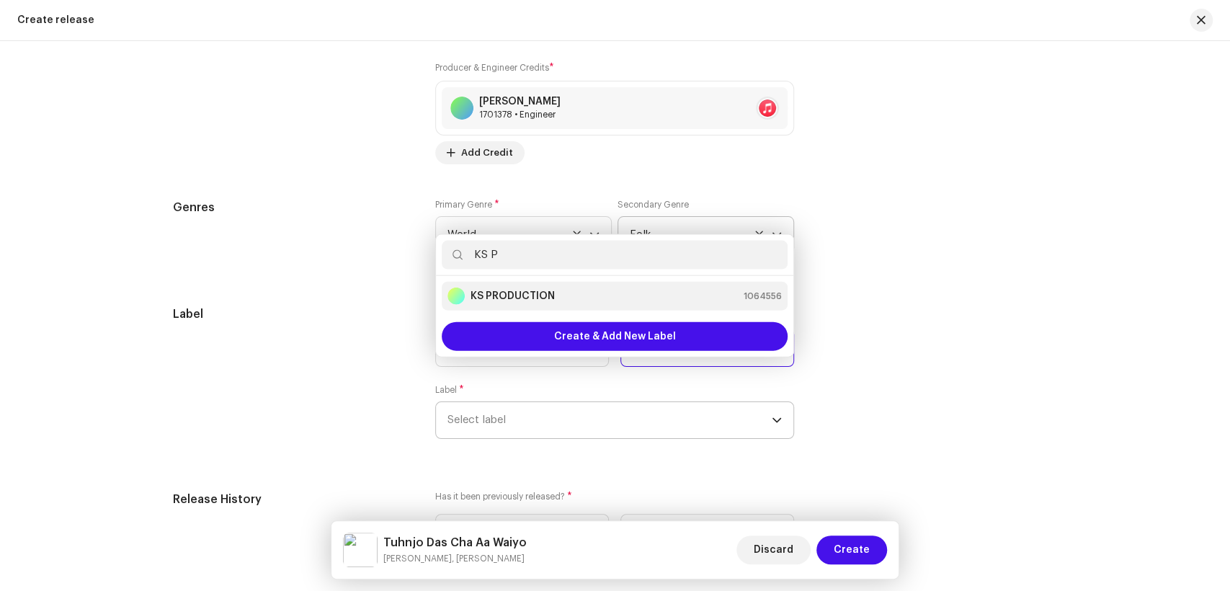
type input "KS P"
click at [519, 303] on strong "KS PRODUCTION" at bounding box center [513, 296] width 84 height 14
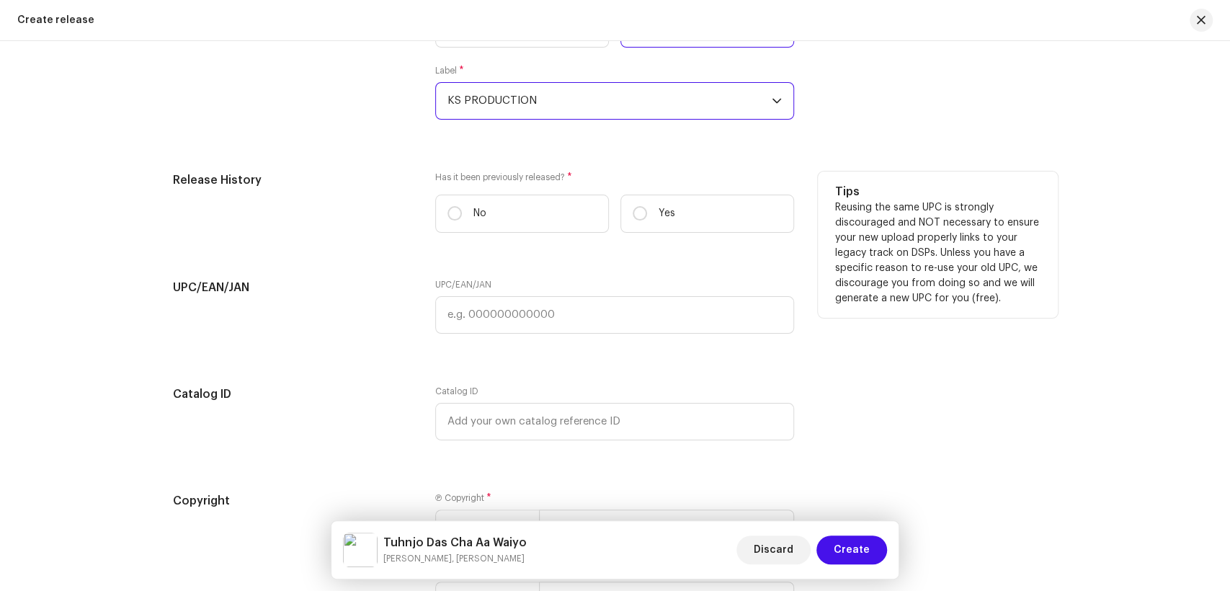
scroll to position [2393, 0]
click at [448, 215] on input "No" at bounding box center [455, 212] width 14 height 14
radio input "true"
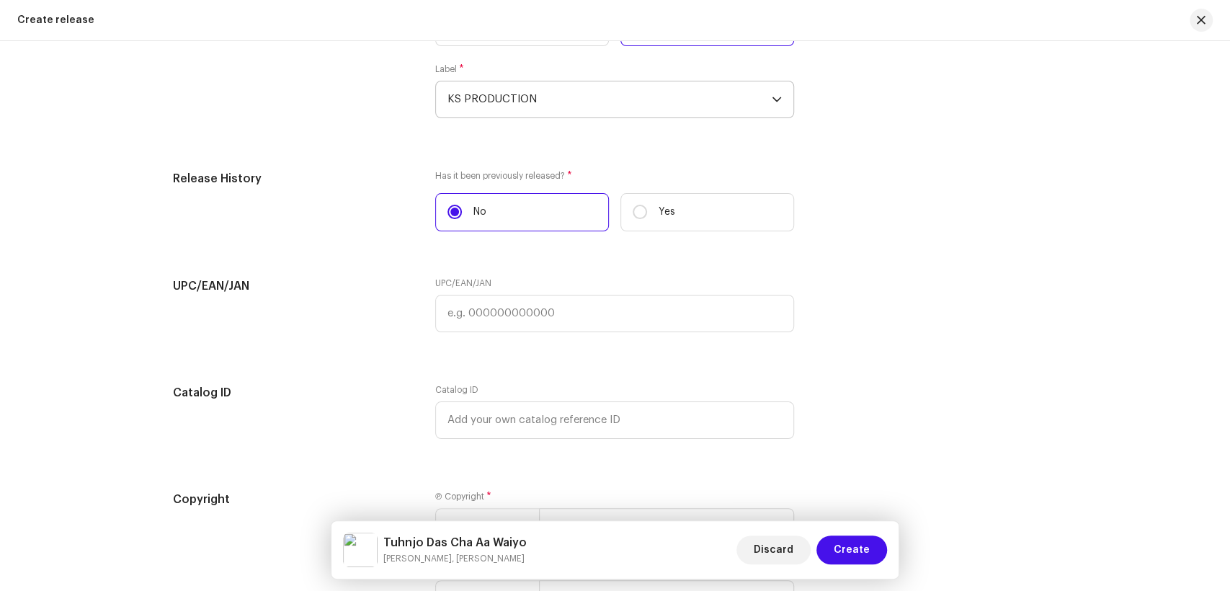
scroll to position [2582, 0]
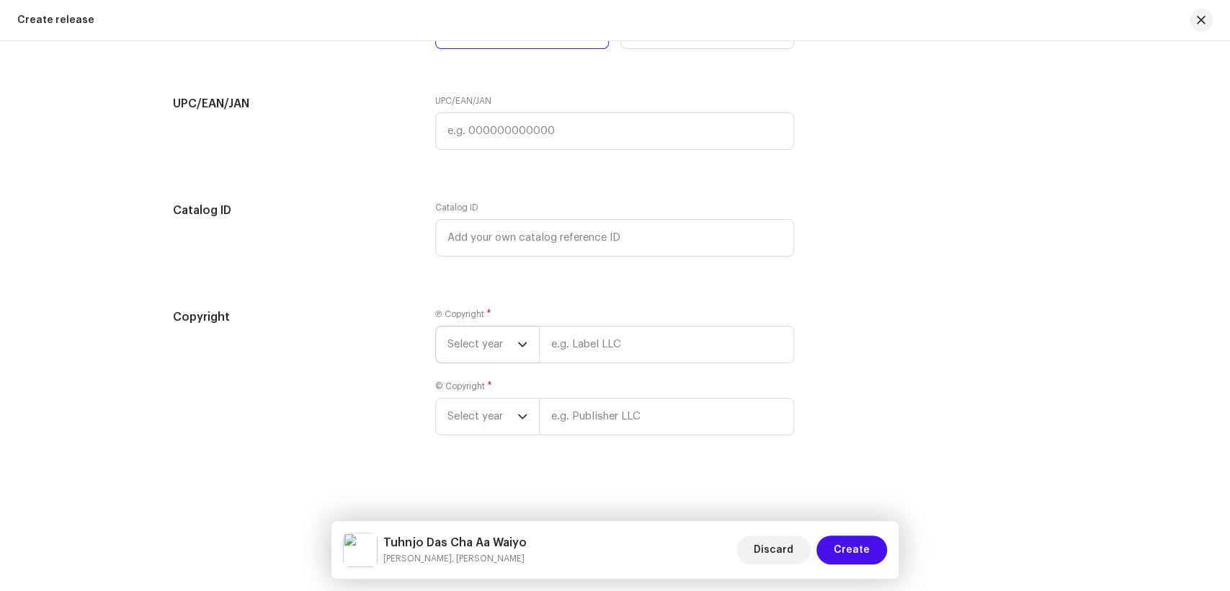
click at [461, 347] on span "Select year" at bounding box center [483, 344] width 70 height 36
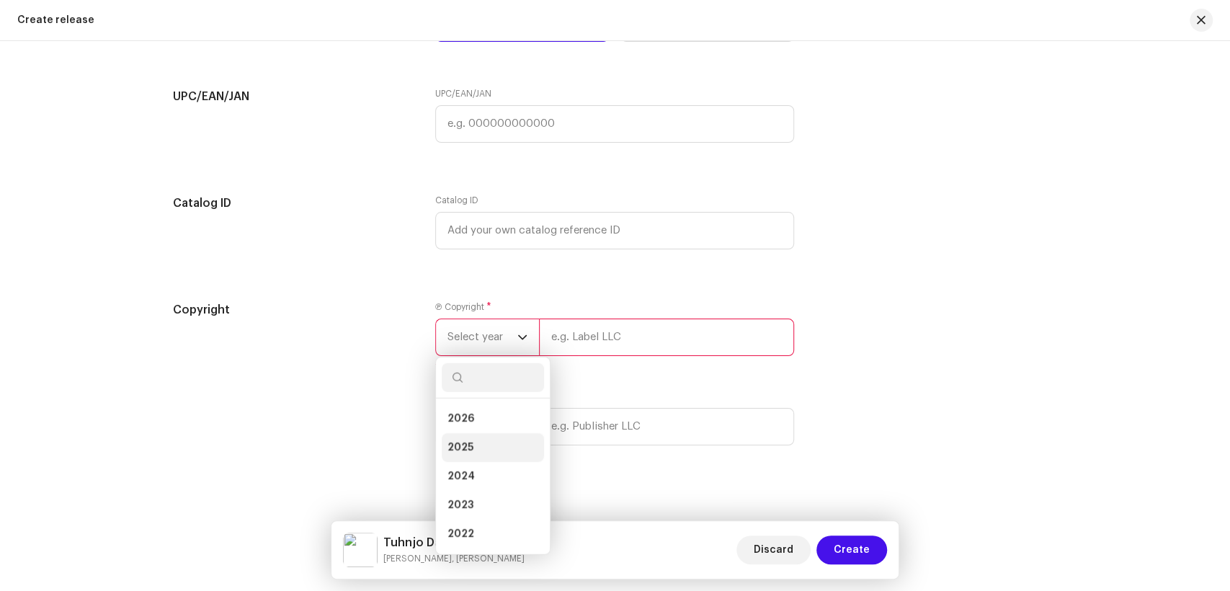
click at [465, 452] on span "2025" at bounding box center [461, 447] width 26 height 14
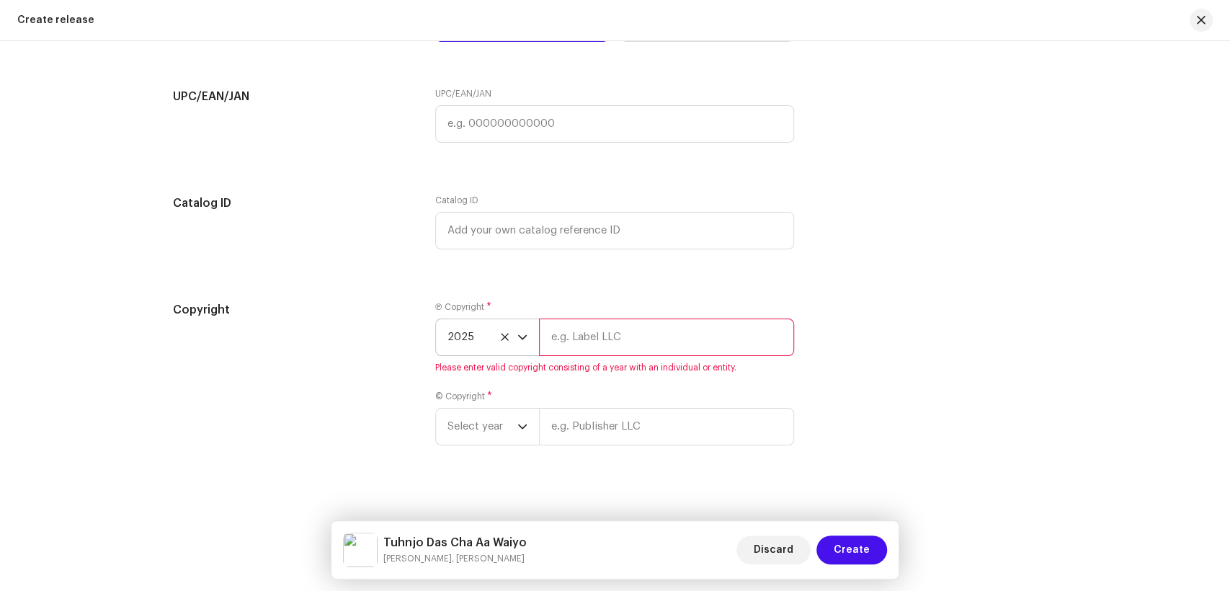
click at [666, 329] on input "text" at bounding box center [666, 337] width 255 height 37
type input "KS PRODUCTION"
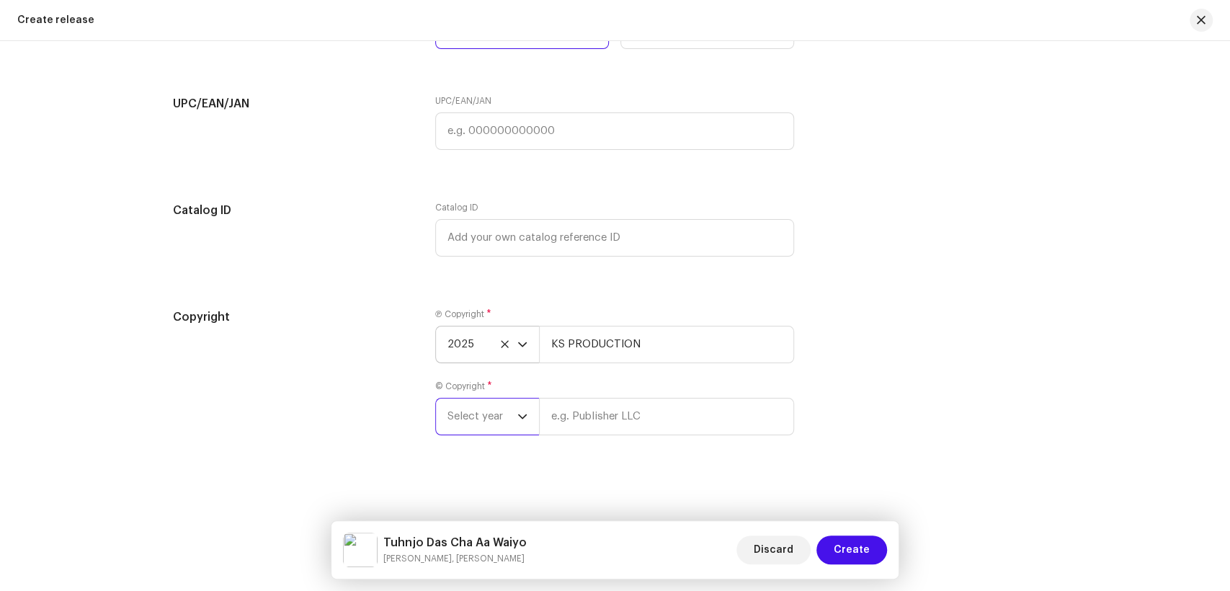
click at [492, 430] on span "Select year" at bounding box center [483, 417] width 70 height 36
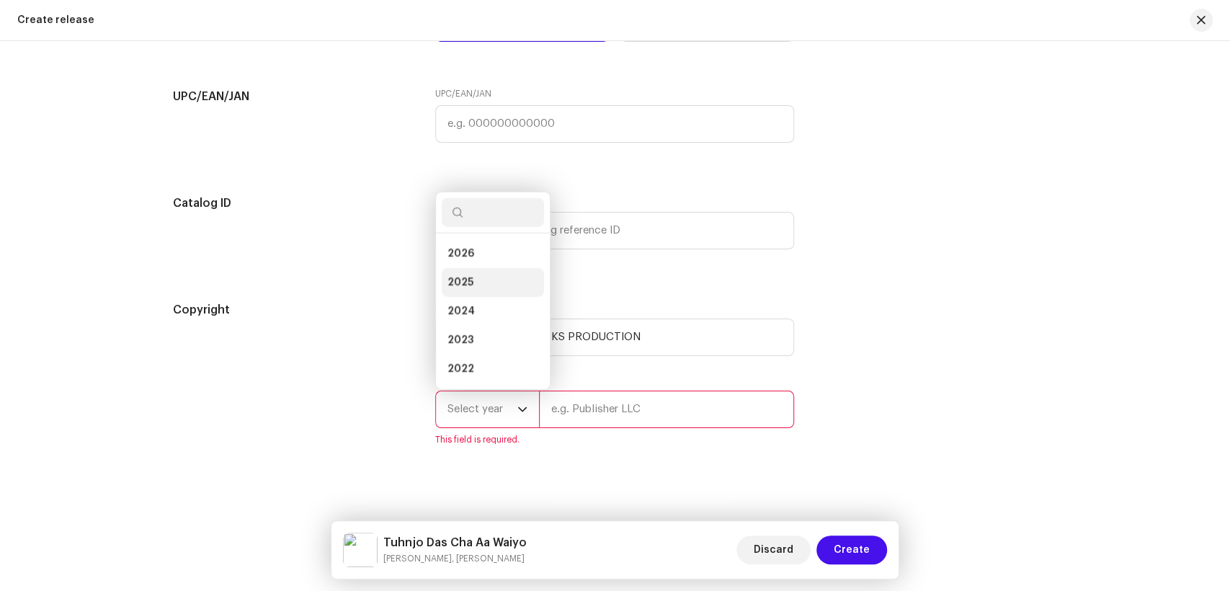
click at [468, 284] on span "2025" at bounding box center [461, 282] width 26 height 14
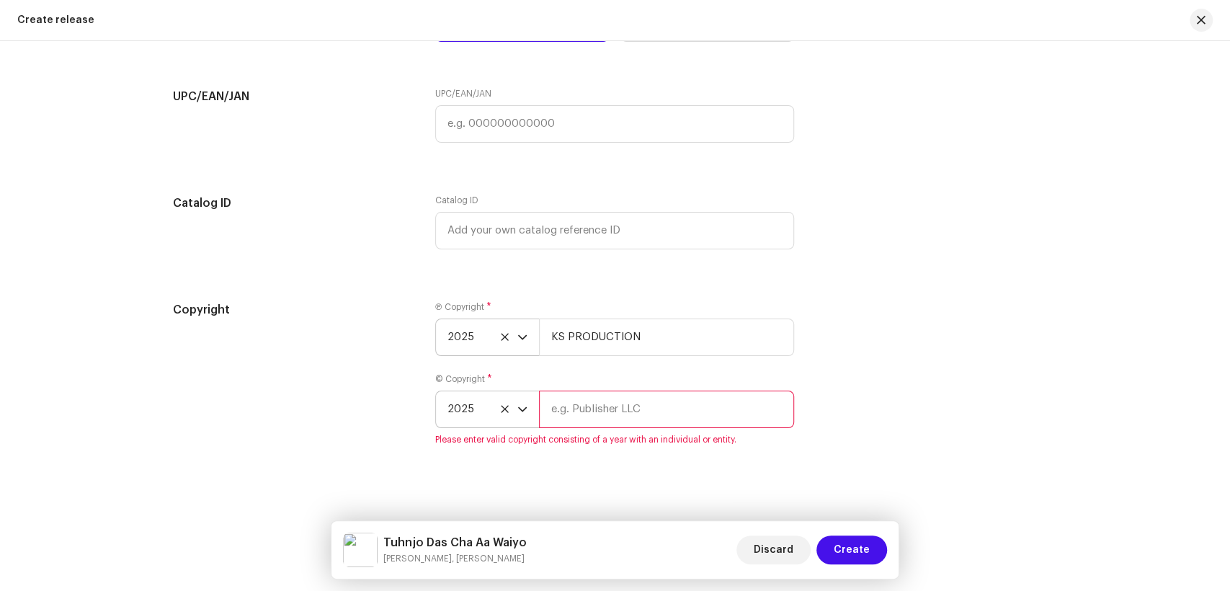
click at [604, 411] on input "text" at bounding box center [666, 409] width 255 height 37
type input "KS PRODUCTION"
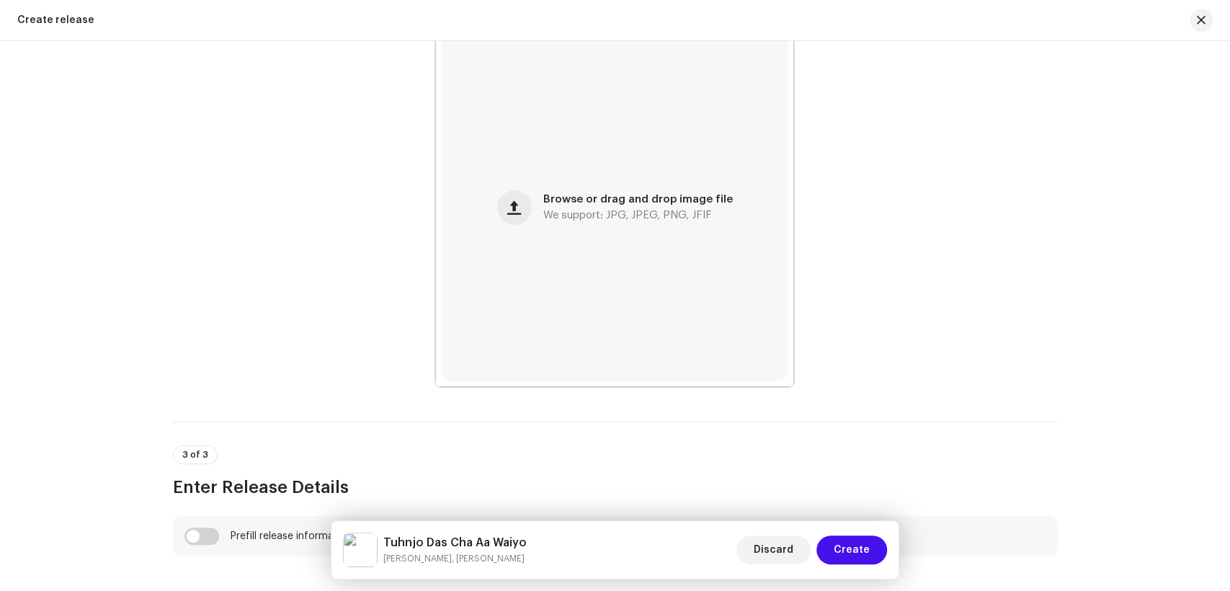
scroll to position [0, 0]
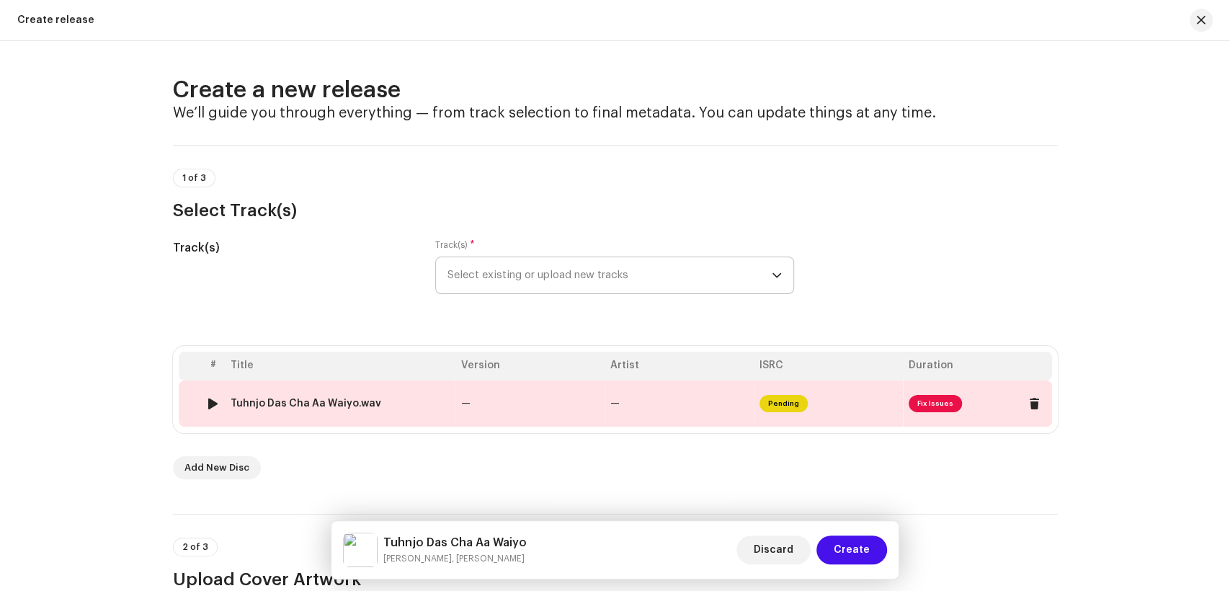
click at [383, 408] on div "Tuhnjo Das Cha Aa Waiyo.wav" at bounding box center [340, 404] width 219 height 12
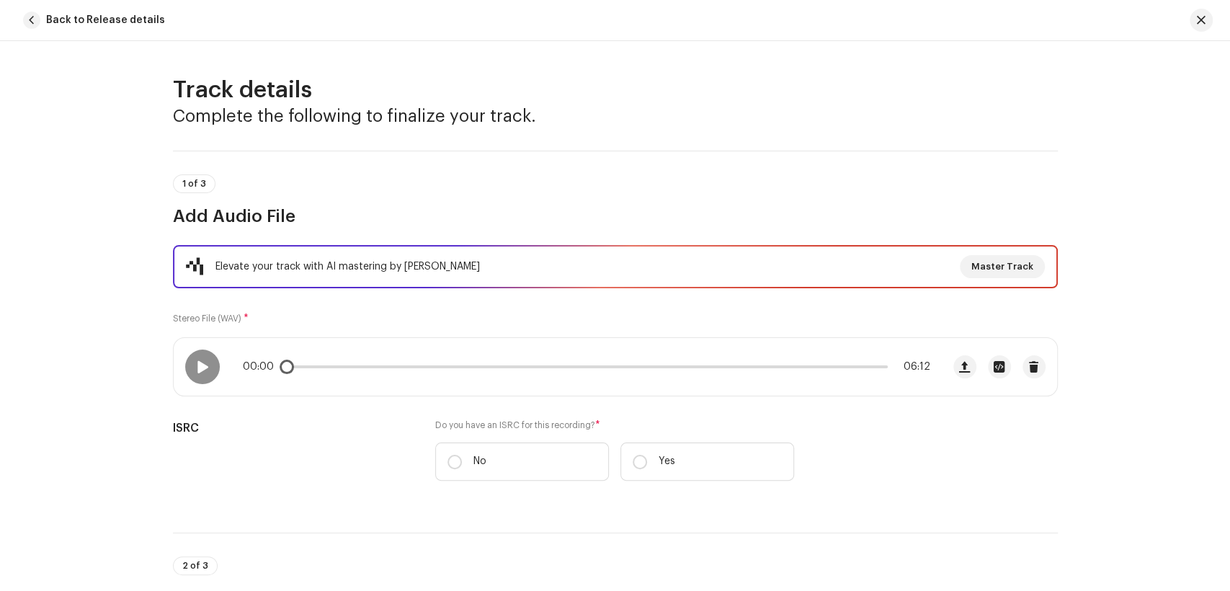
scroll to position [240, 0]
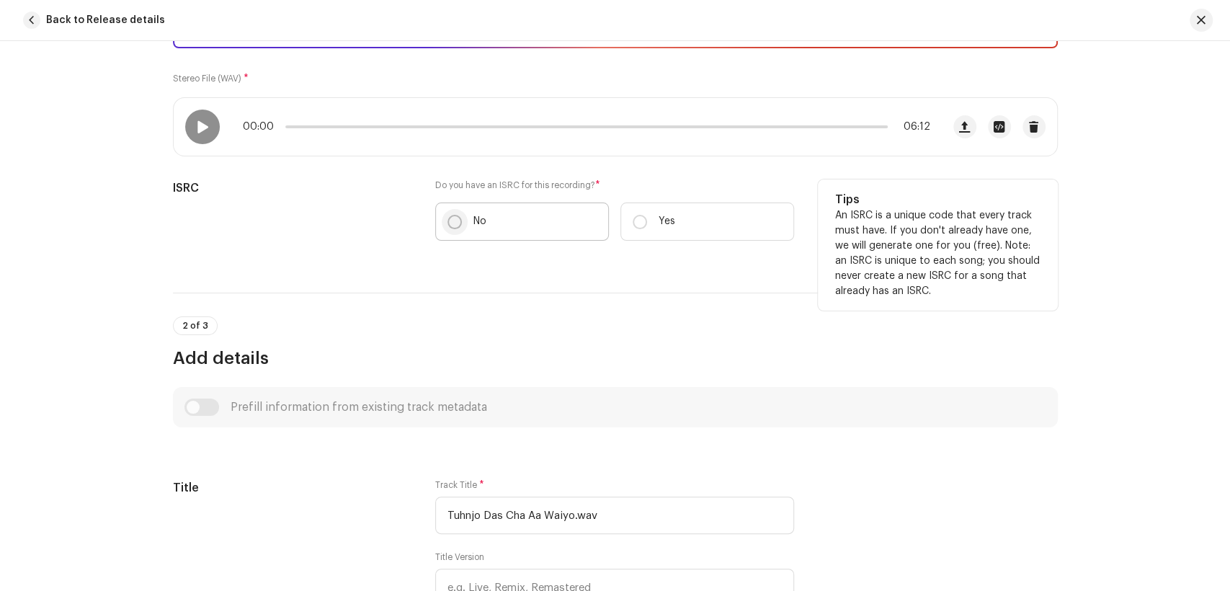
click at [448, 218] on p-radiobutton at bounding box center [455, 222] width 14 height 14
click at [448, 218] on input "No" at bounding box center [455, 222] width 14 height 14
radio input "true"
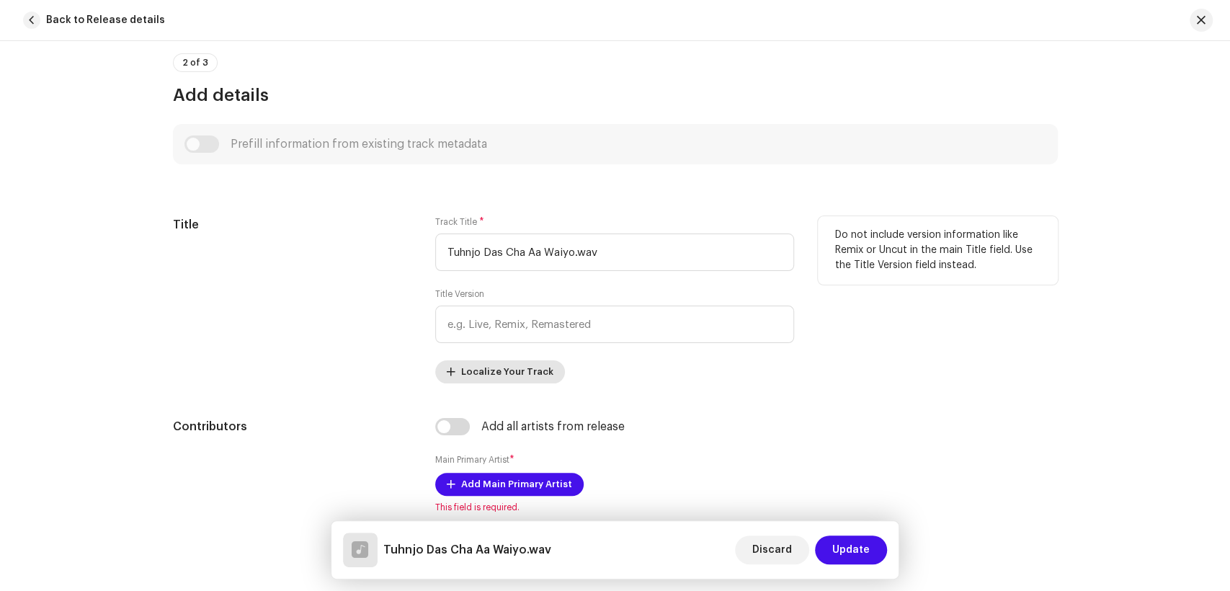
scroll to position [560, 0]
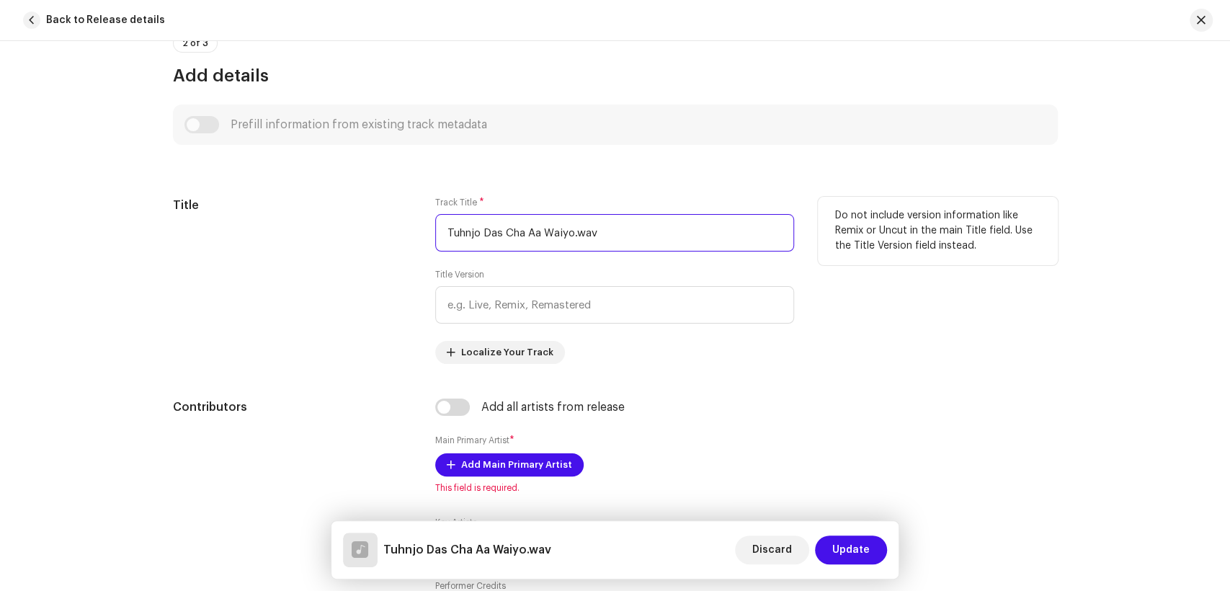
drag, startPoint x: 613, startPoint y: 231, endPoint x: 398, endPoint y: 247, distance: 215.4
click at [398, 247] on div "Title Track Title * Tuhnjo Das Cha Aa Waiyo.wav Title Version Localize Your Tra…" at bounding box center [615, 280] width 885 height 167
paste input "text"
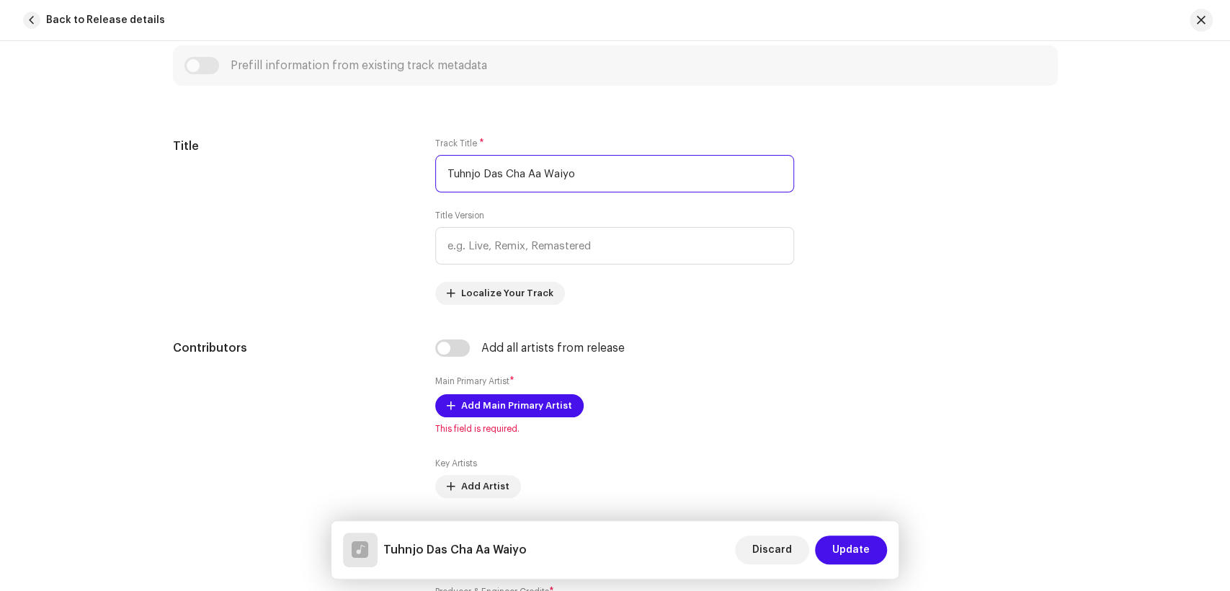
scroll to position [640, 0]
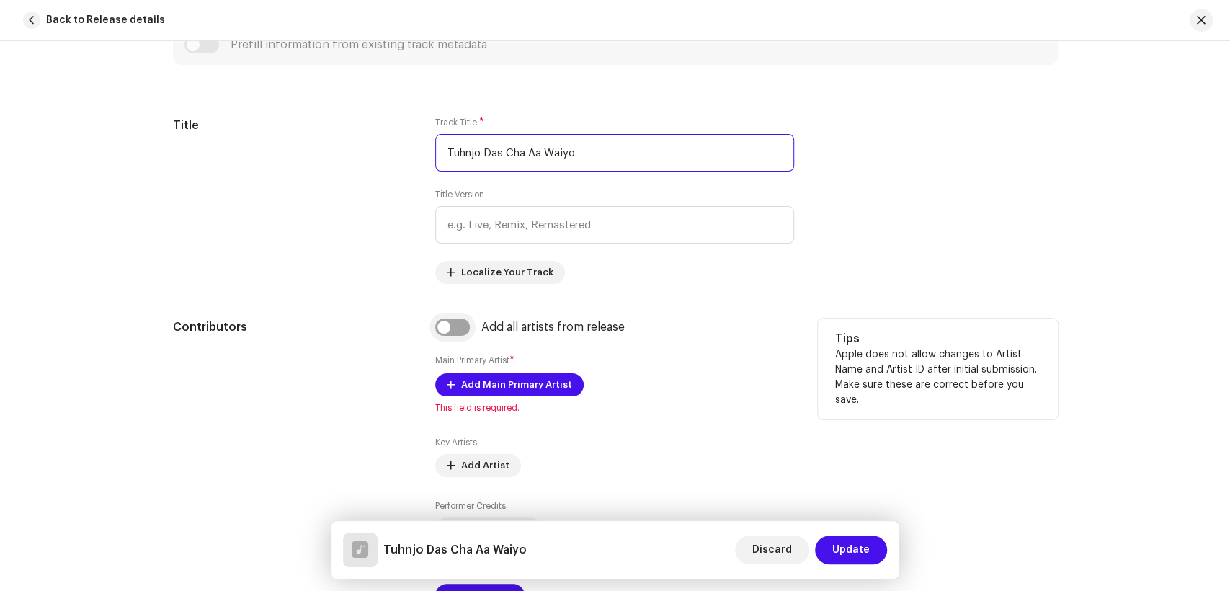
type input "Tuhnjo Das Cha Aa Waiyo"
click at [456, 329] on input "checkbox" at bounding box center [452, 327] width 35 height 17
checkbox input "true"
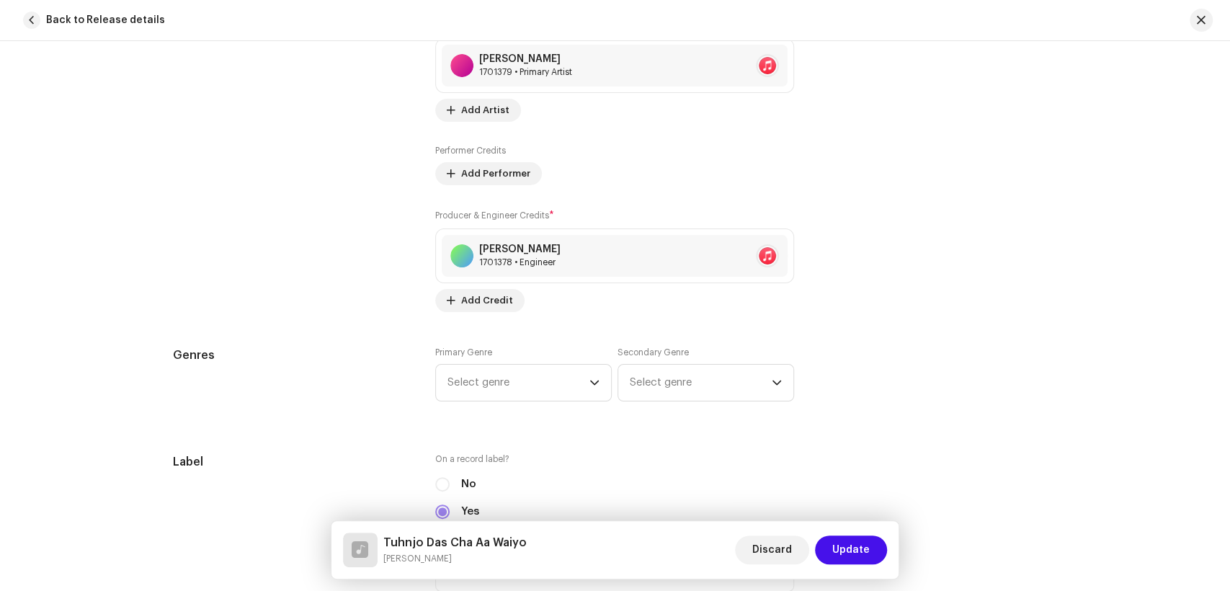
scroll to position [1121, 0]
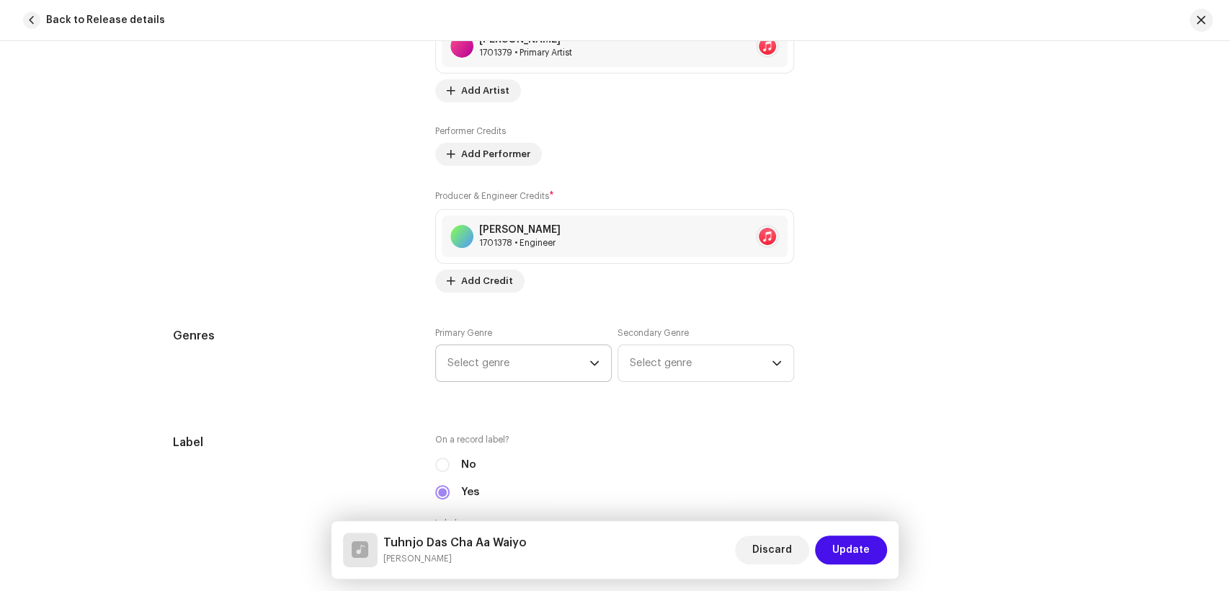
click at [508, 362] on span "Select genre" at bounding box center [519, 363] width 142 height 36
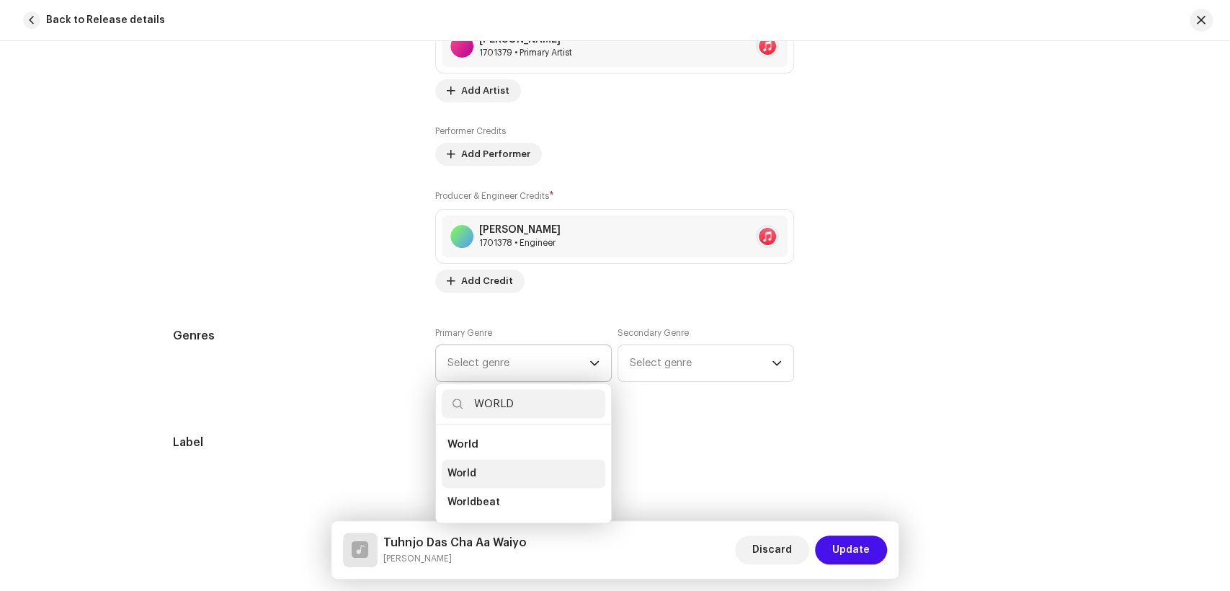
type input "WORLD"
click at [480, 478] on li "World" at bounding box center [524, 473] width 164 height 29
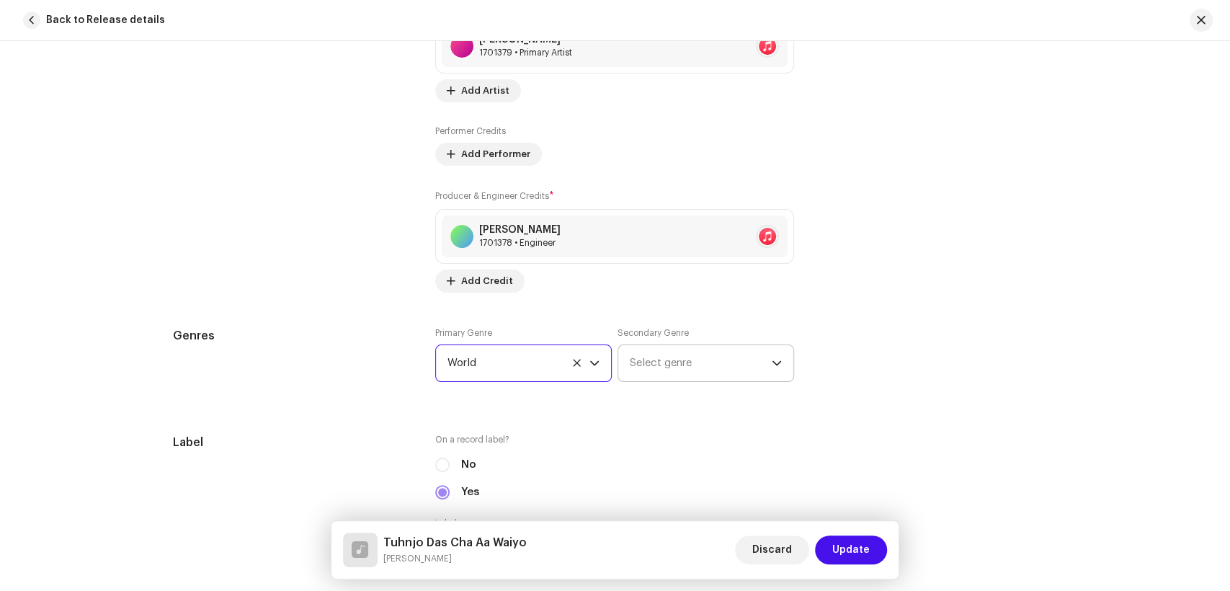
click at [661, 373] on span "Select genre" at bounding box center [701, 363] width 142 height 36
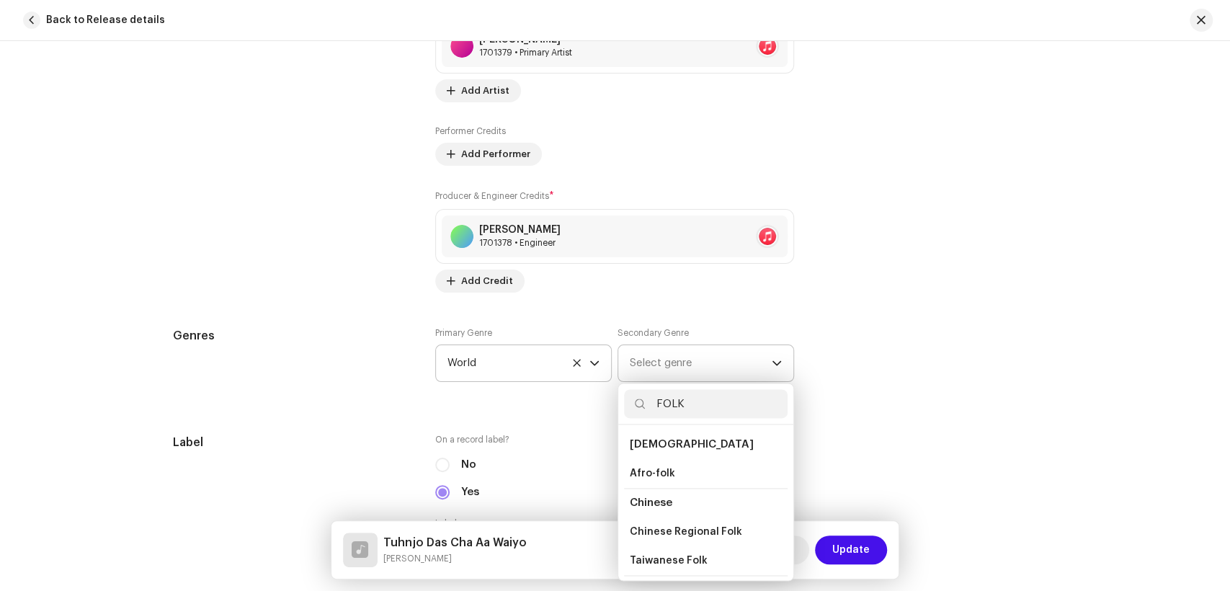
scroll to position [80, 0]
type input "FOLK"
click at [647, 545] on li "Folk" at bounding box center [706, 539] width 164 height 29
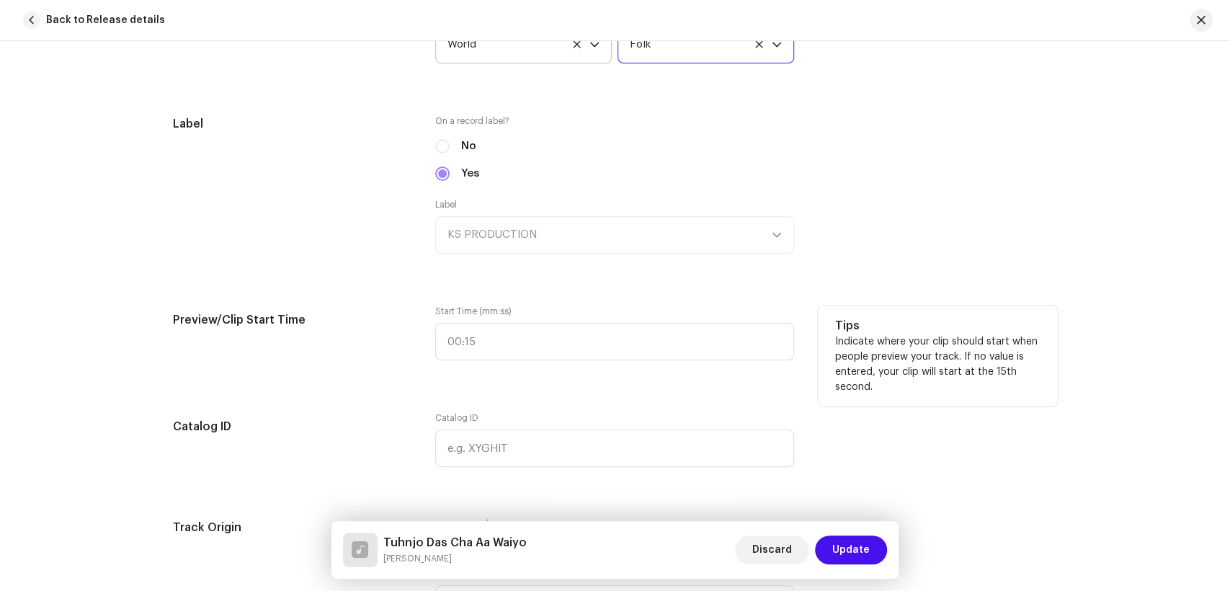
scroll to position [1441, 0]
click at [438, 337] on input ":" at bounding box center [614, 339] width 359 height 37
type input "01:32"
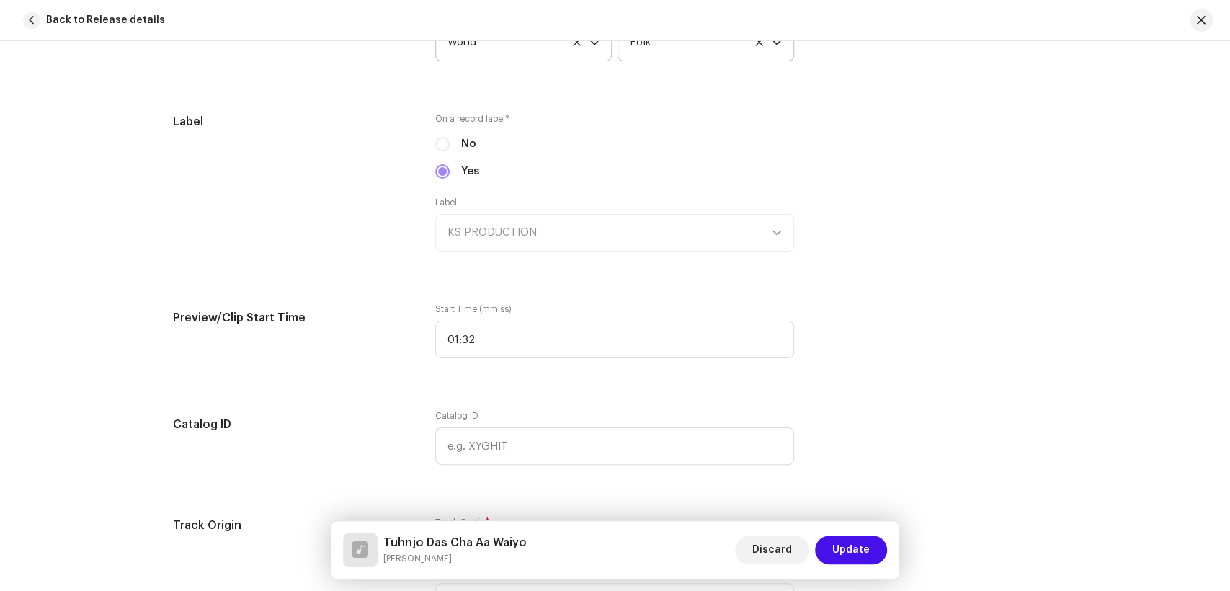
click at [288, 404] on div "Track details Complete the following to finalize your track. 1 of 3 Add Audio F…" at bounding box center [615, 305] width 931 height 3342
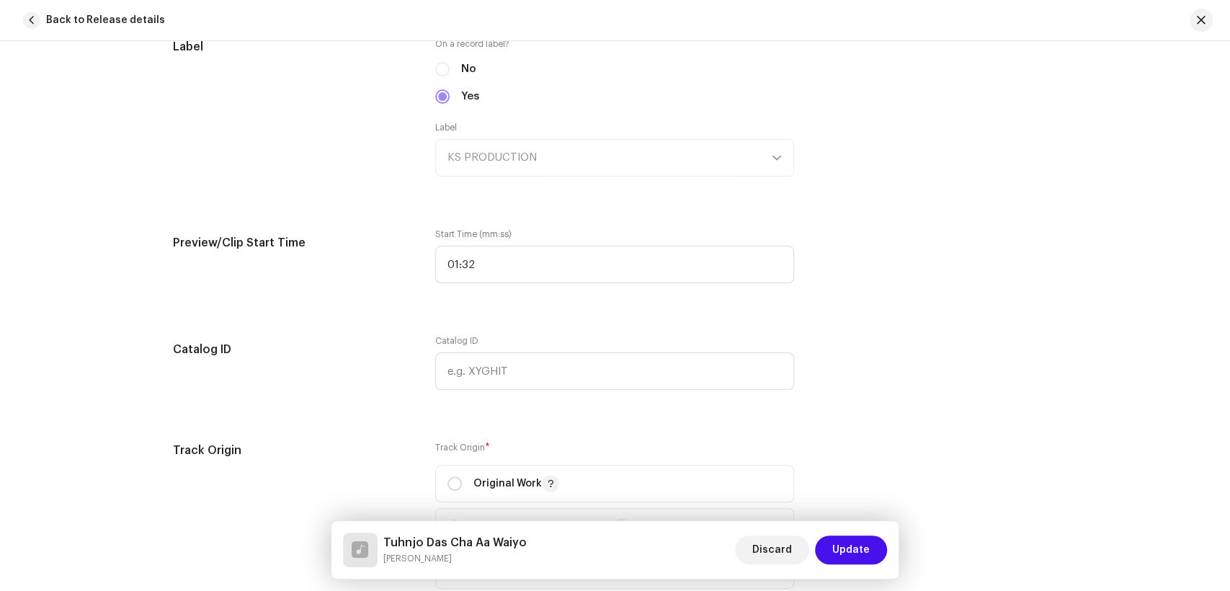
scroll to position [1681, 0]
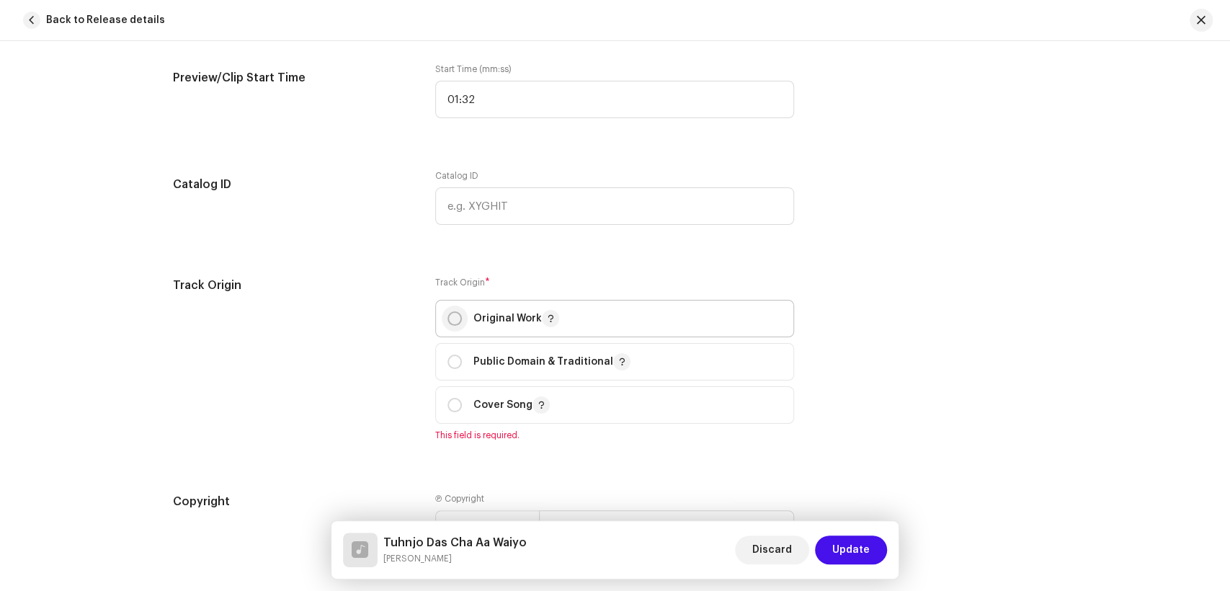
click at [449, 318] on input "radio" at bounding box center [455, 318] width 14 height 14
radio input "true"
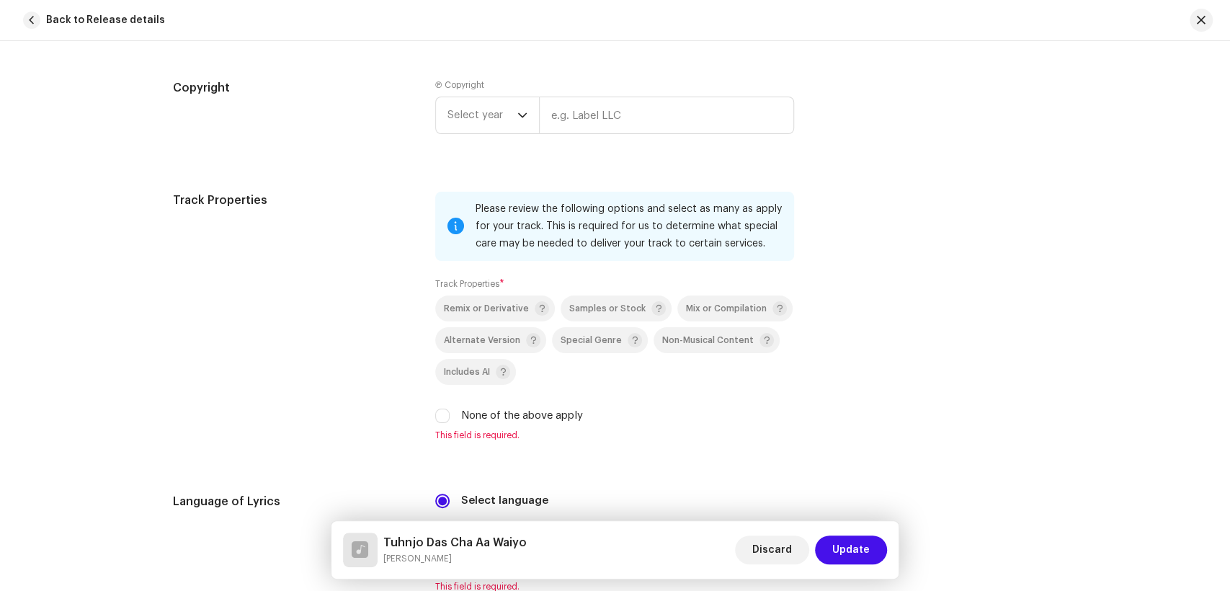
scroll to position [2081, 0]
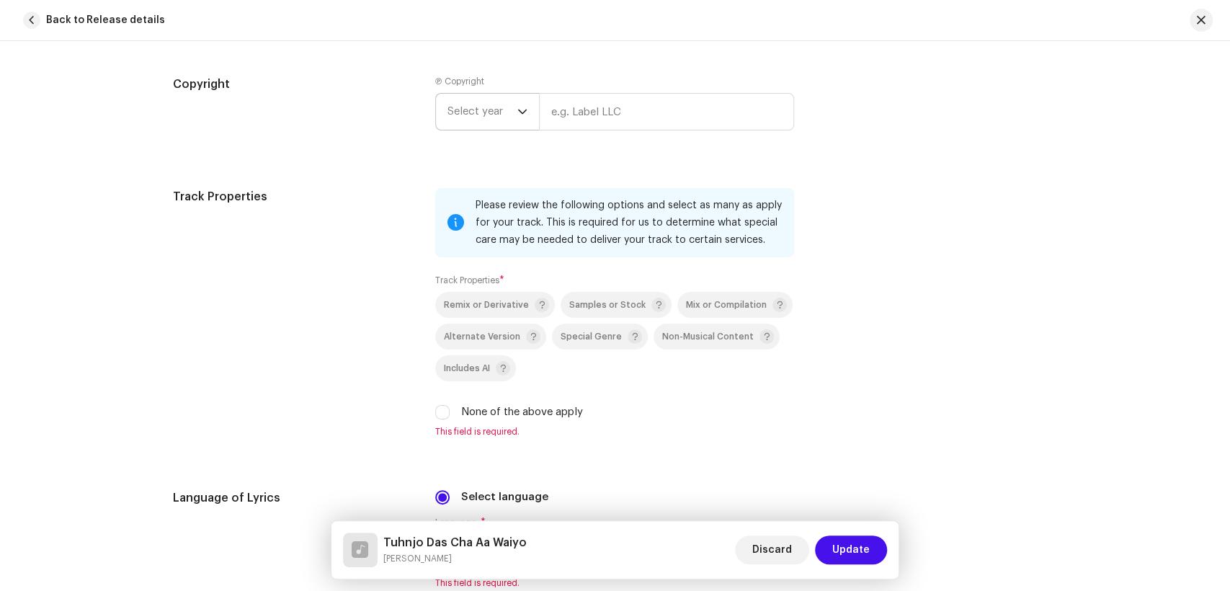
click at [463, 117] on span "Select year" at bounding box center [483, 112] width 70 height 36
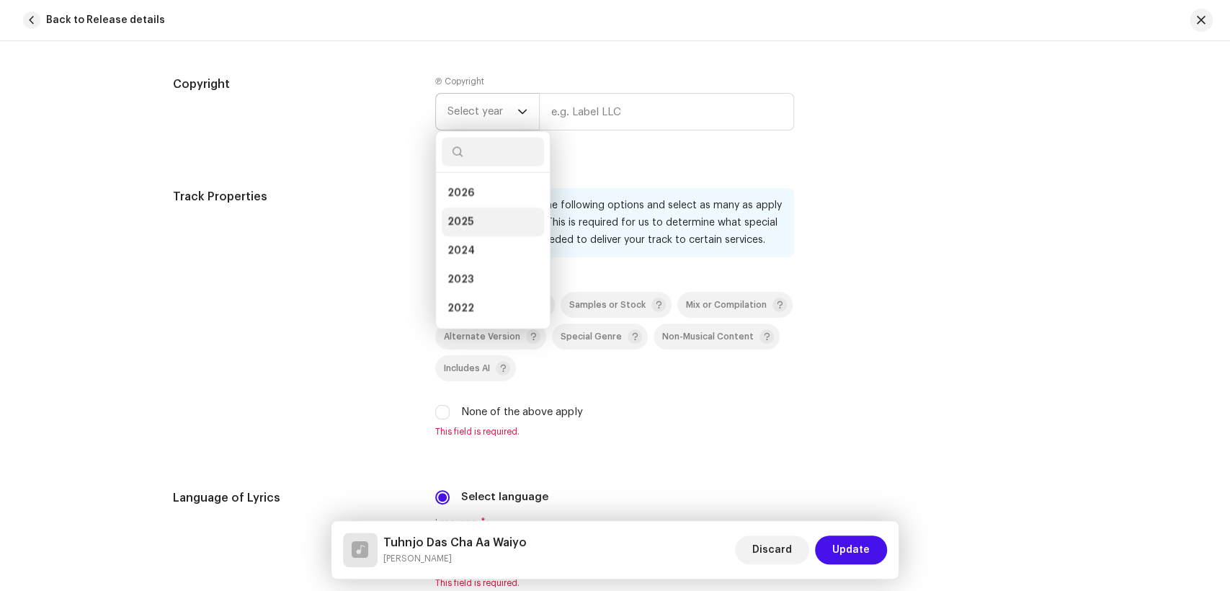
click at [469, 209] on li "2025" at bounding box center [493, 222] width 102 height 29
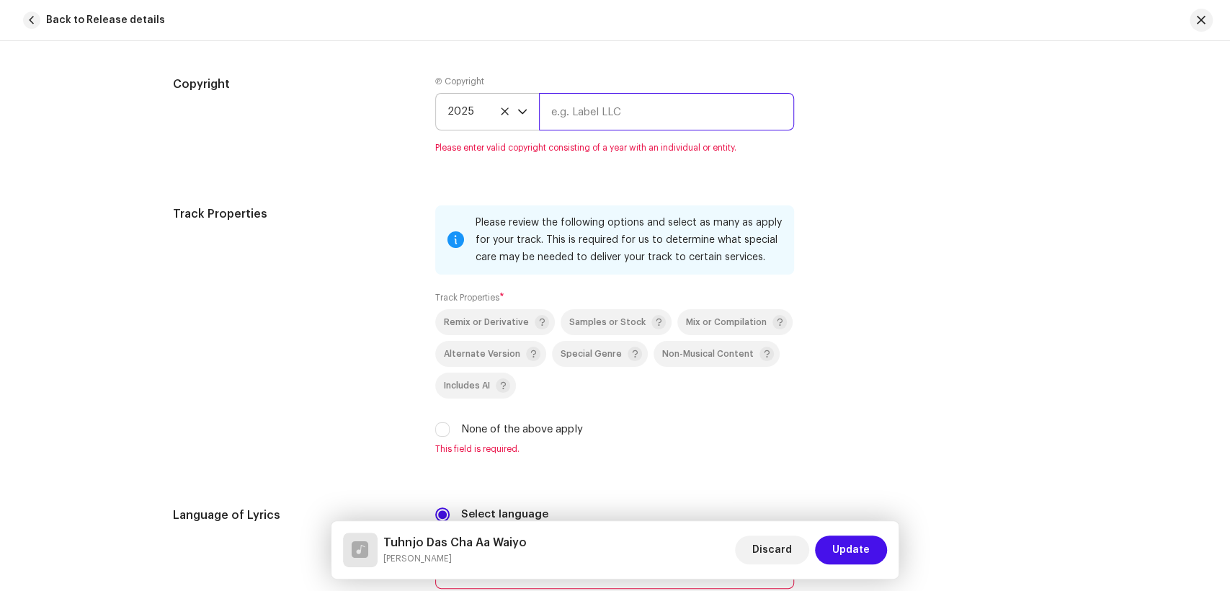
click at [586, 126] on input "text" at bounding box center [666, 111] width 255 height 37
type input "KS PRODUCTION"
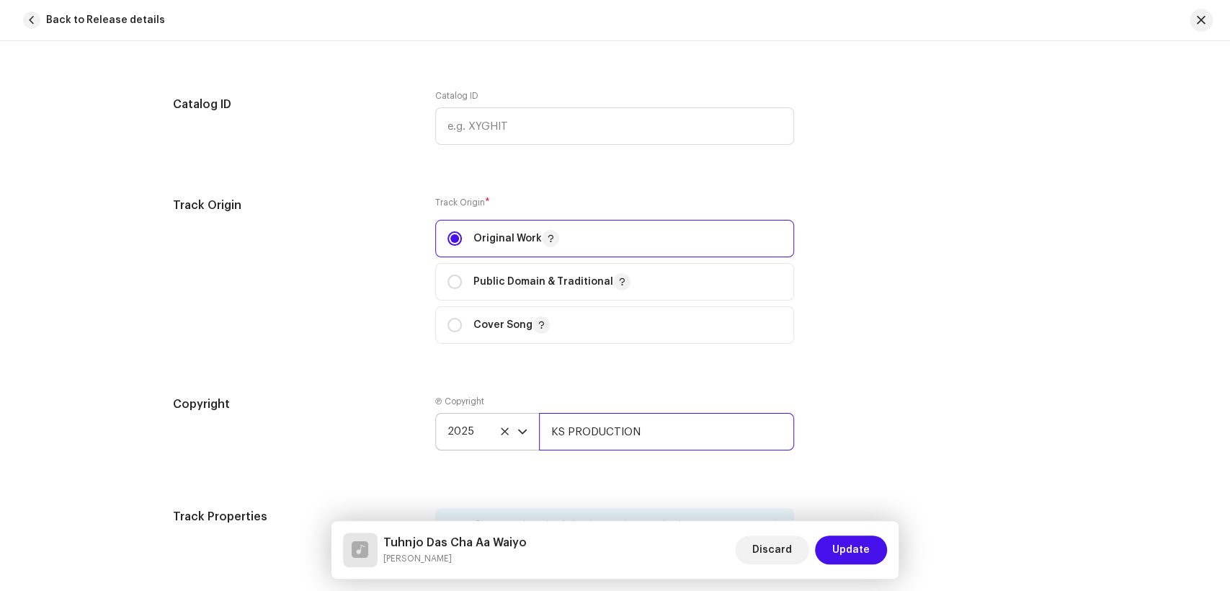
scroll to position [2242, 0]
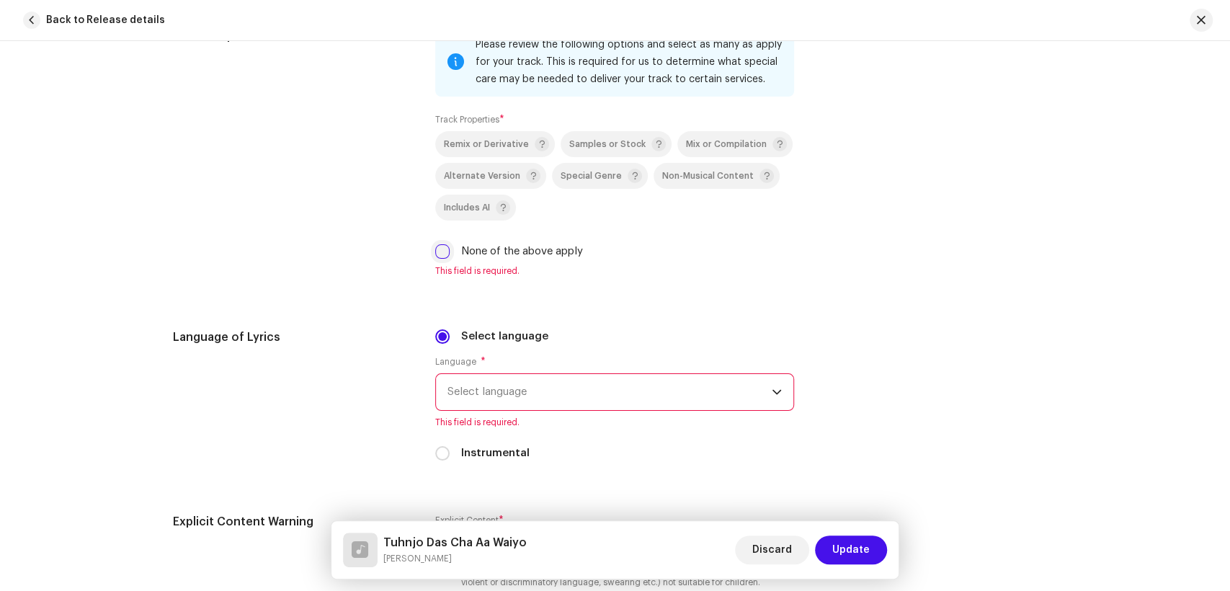
click at [440, 257] on input "None of the above apply" at bounding box center [442, 251] width 14 height 14
checkbox input "true"
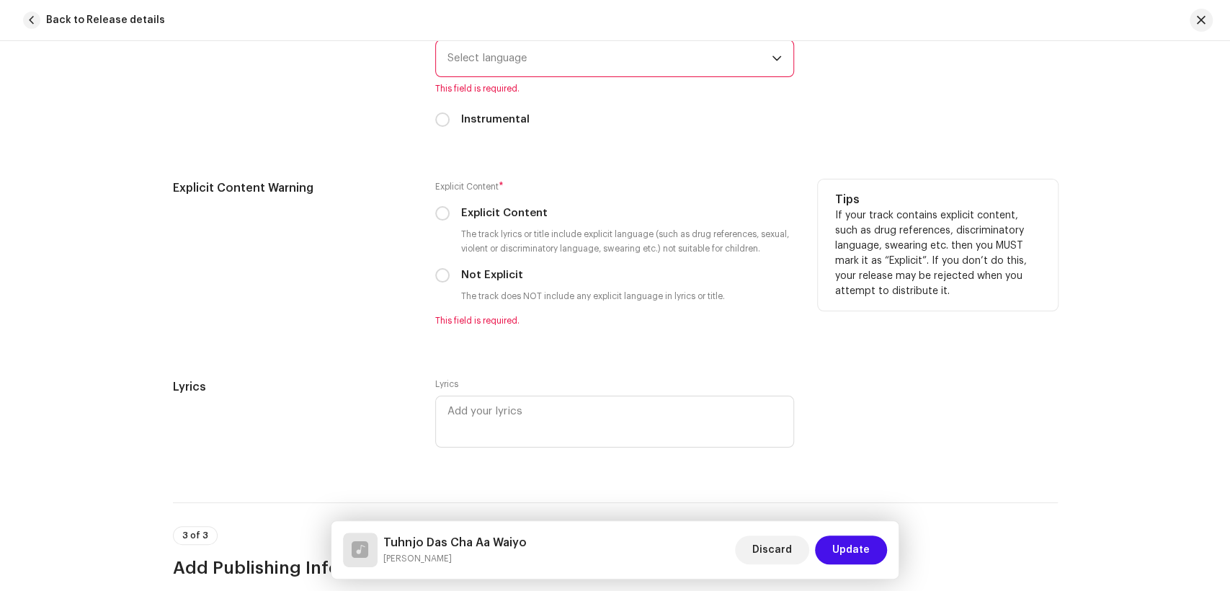
scroll to position [2562, 0]
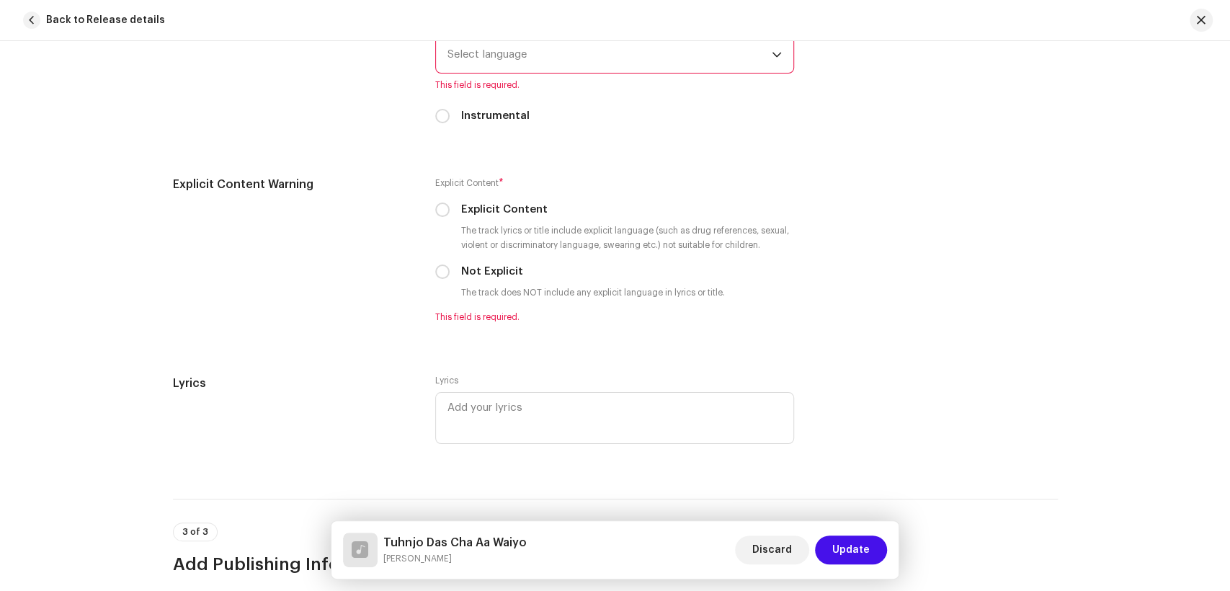
click at [590, 63] on span "Select language" at bounding box center [610, 55] width 324 height 36
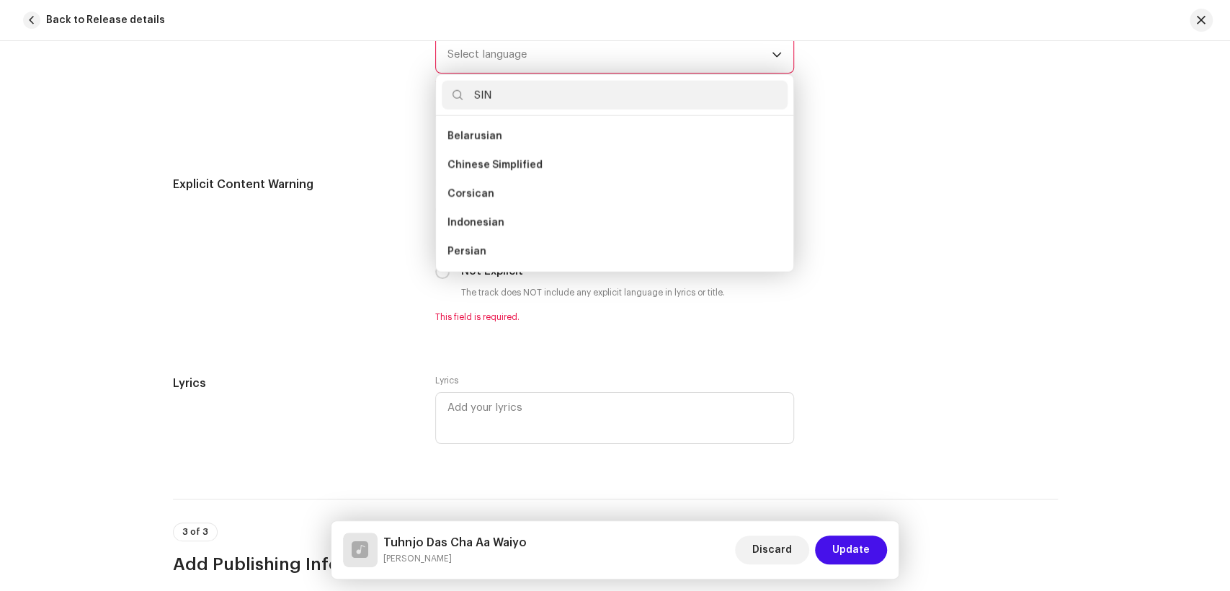
scroll to position [0, 0]
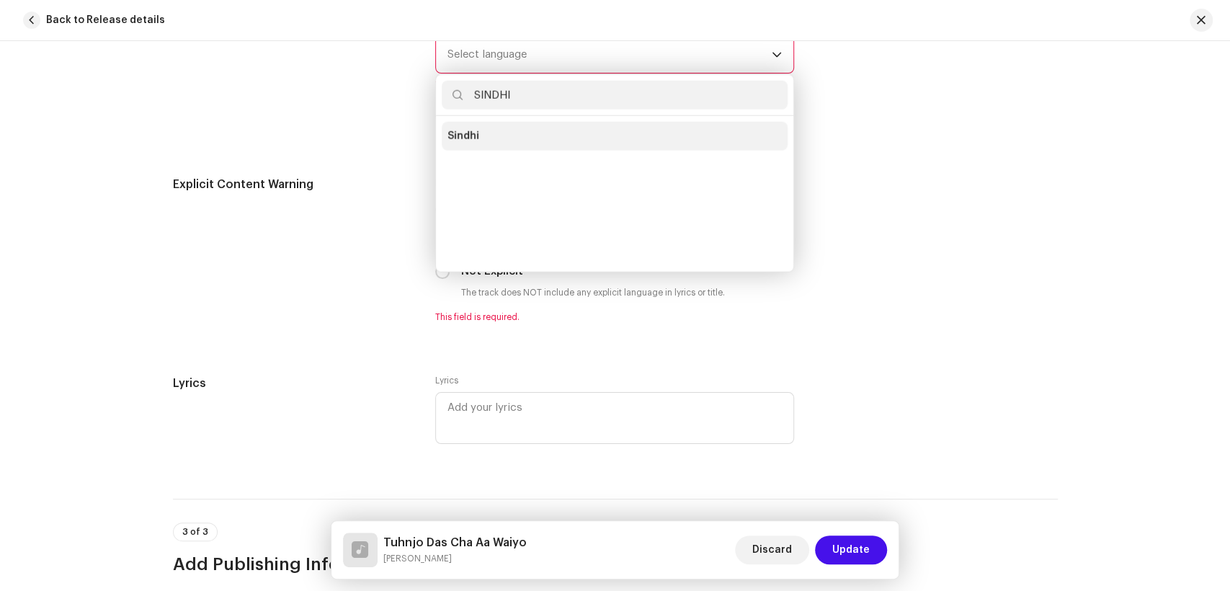
type input "SINDHI"
click at [548, 131] on li "Sindhi" at bounding box center [615, 136] width 346 height 29
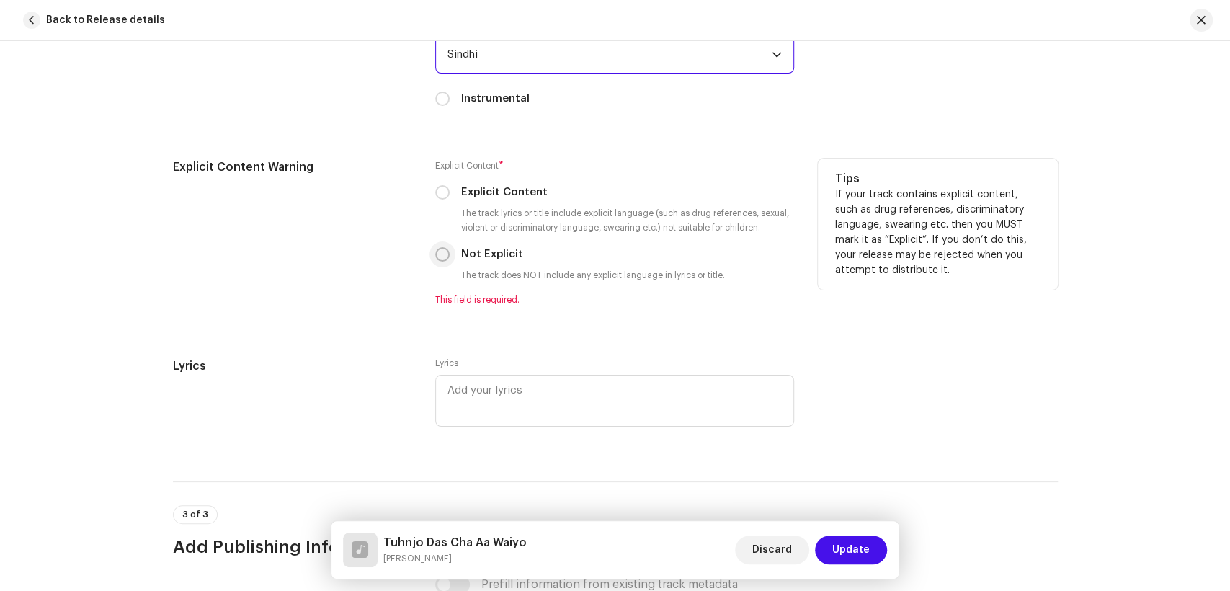
click at [435, 260] on input "Not Explicit" at bounding box center [442, 254] width 14 height 14
radio input "true"
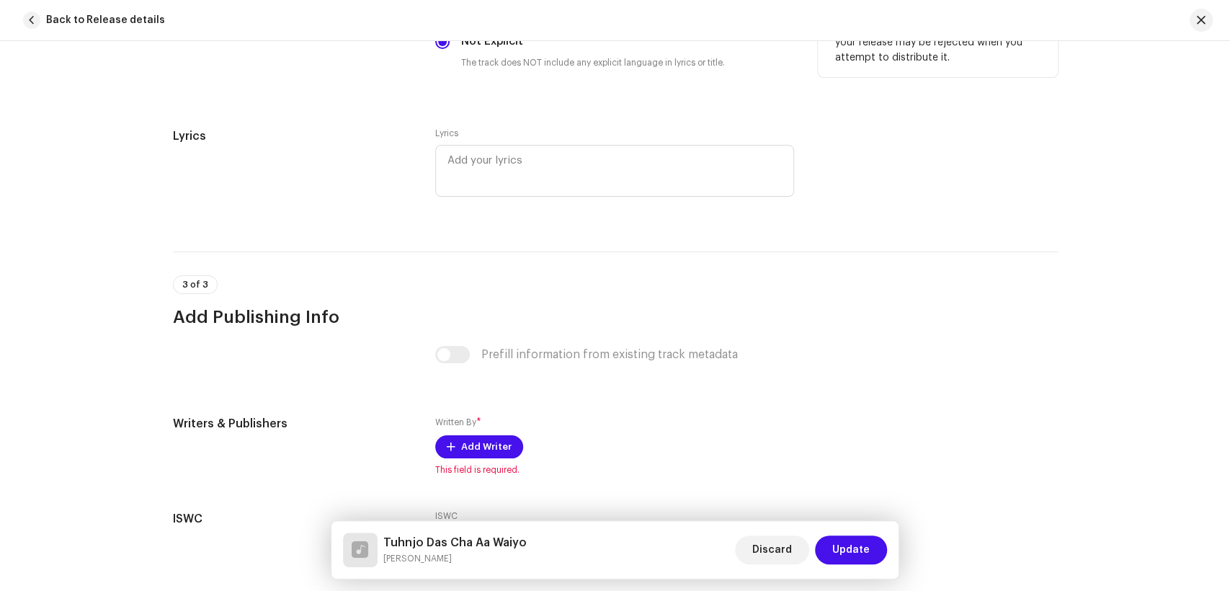
scroll to position [2901, 0]
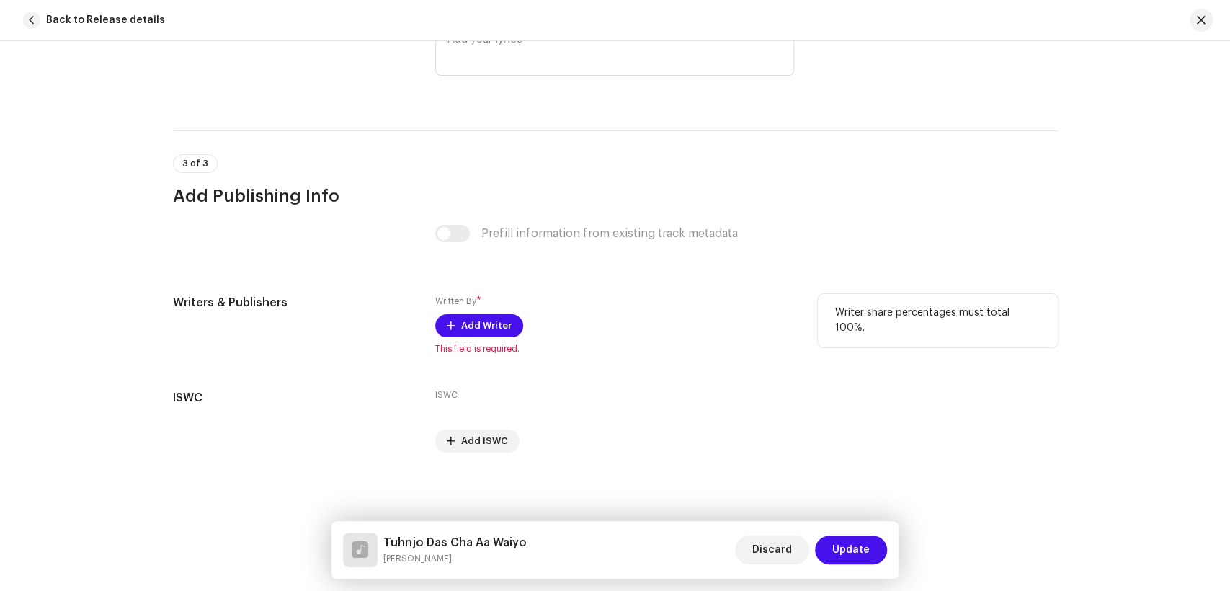
click at [463, 313] on div "Written By * Add Writer This field is required." at bounding box center [614, 324] width 359 height 61
click at [474, 326] on span "Add Writer" at bounding box center [486, 325] width 50 height 29
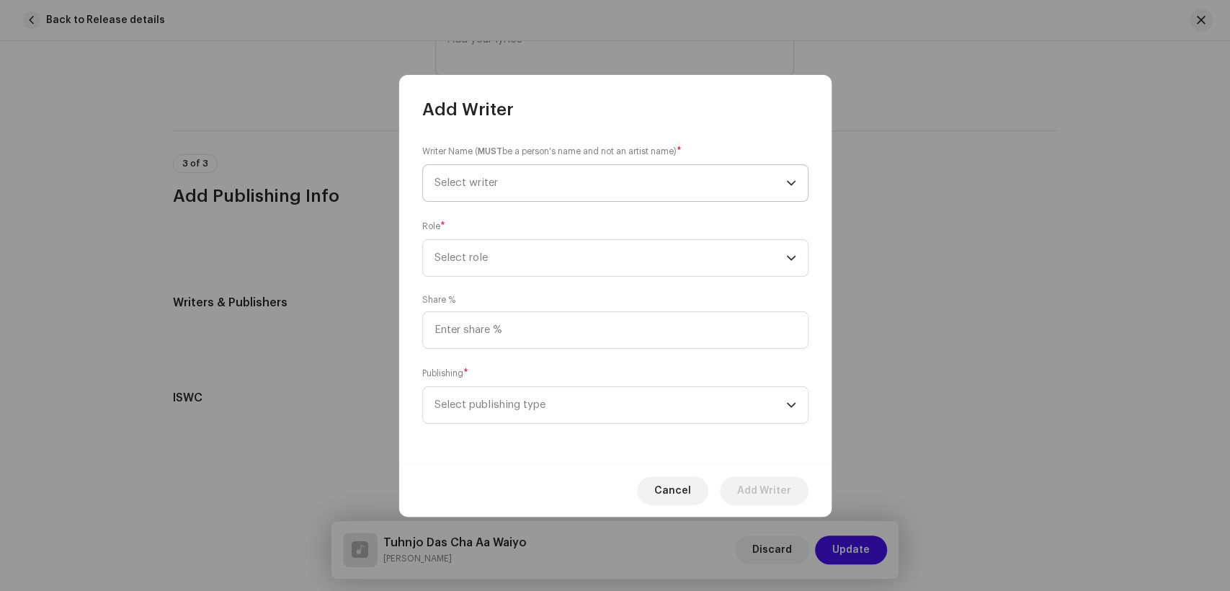
click at [608, 190] on span "Select writer" at bounding box center [611, 183] width 352 height 36
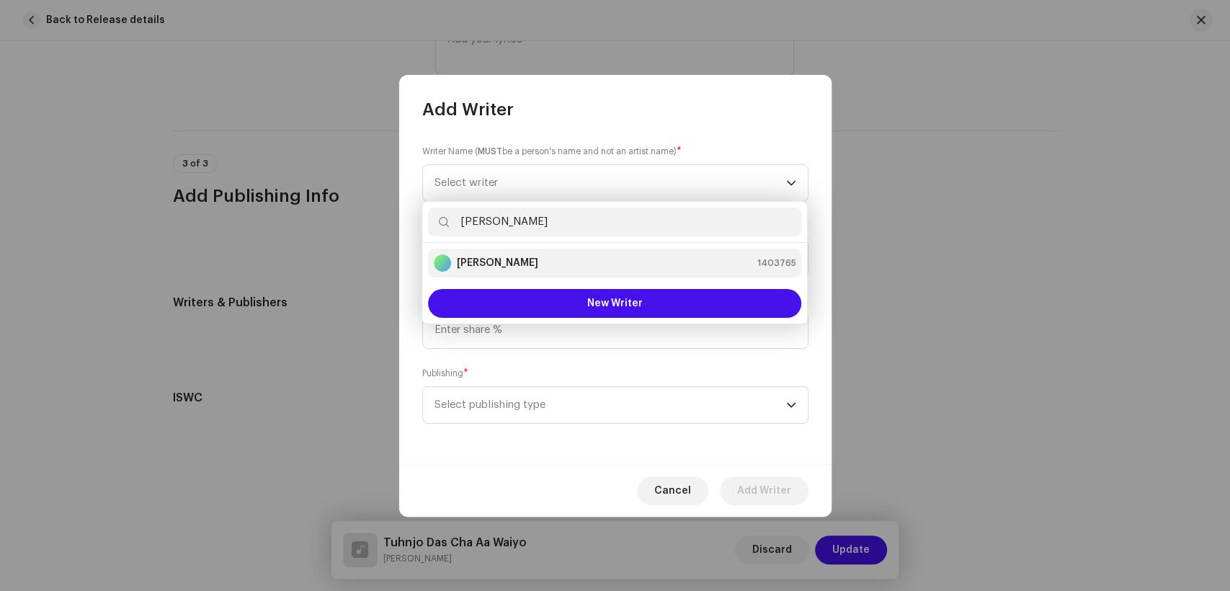
type input "[PERSON_NAME]"
click at [554, 261] on div "[PERSON_NAME] 1403765" at bounding box center [615, 262] width 362 height 17
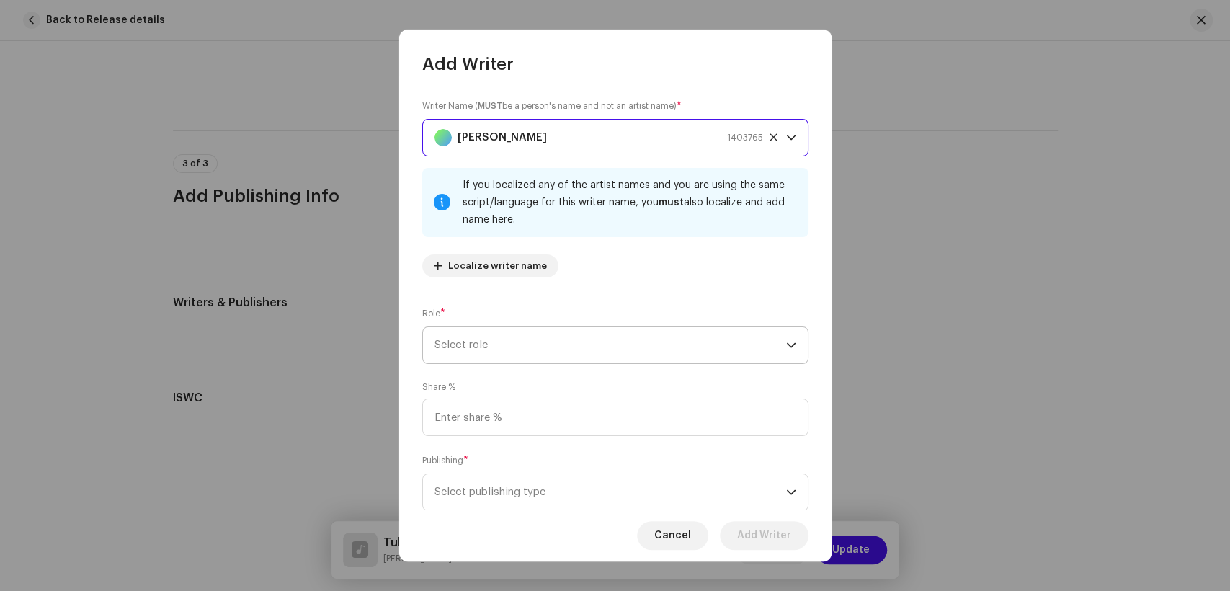
click at [638, 347] on span "Select role" at bounding box center [611, 345] width 352 height 36
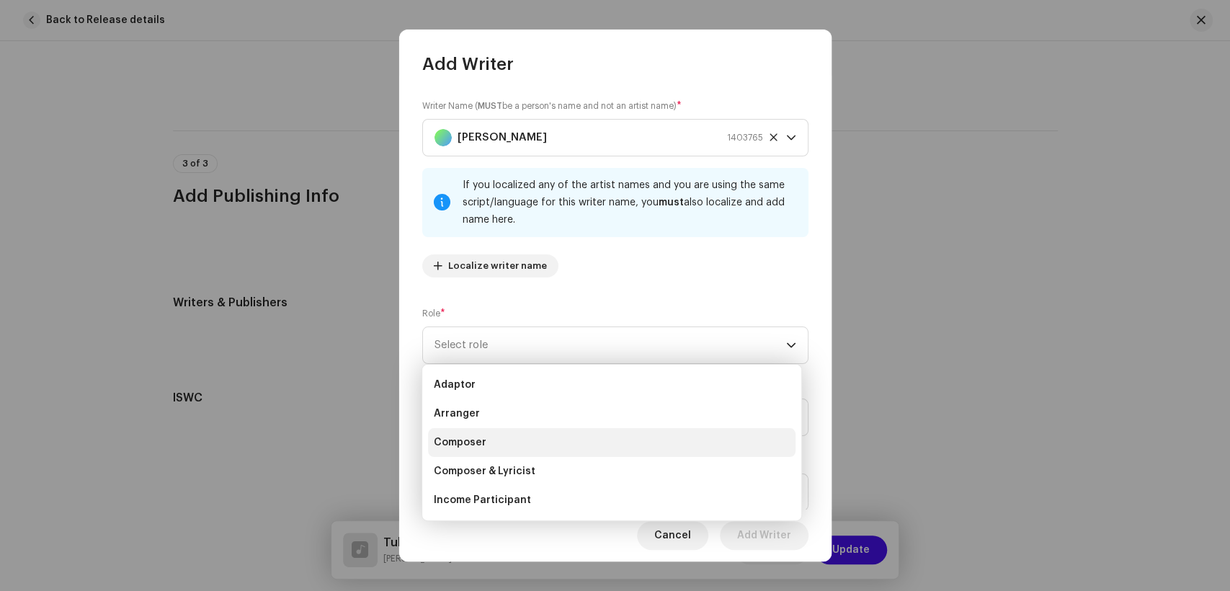
drag, startPoint x: 455, startPoint y: 432, endPoint x: 475, endPoint y: 431, distance: 19.5
click at [456, 432] on li "Composer" at bounding box center [612, 442] width 368 height 29
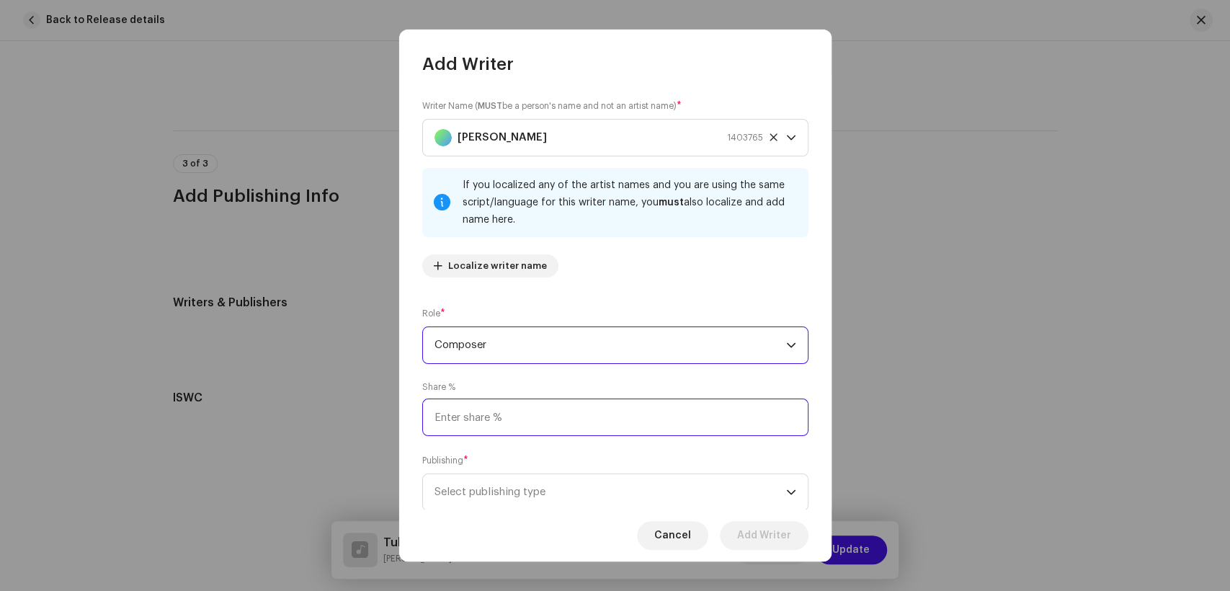
click at [607, 435] on input at bounding box center [615, 417] width 386 height 37
type input "25.00"
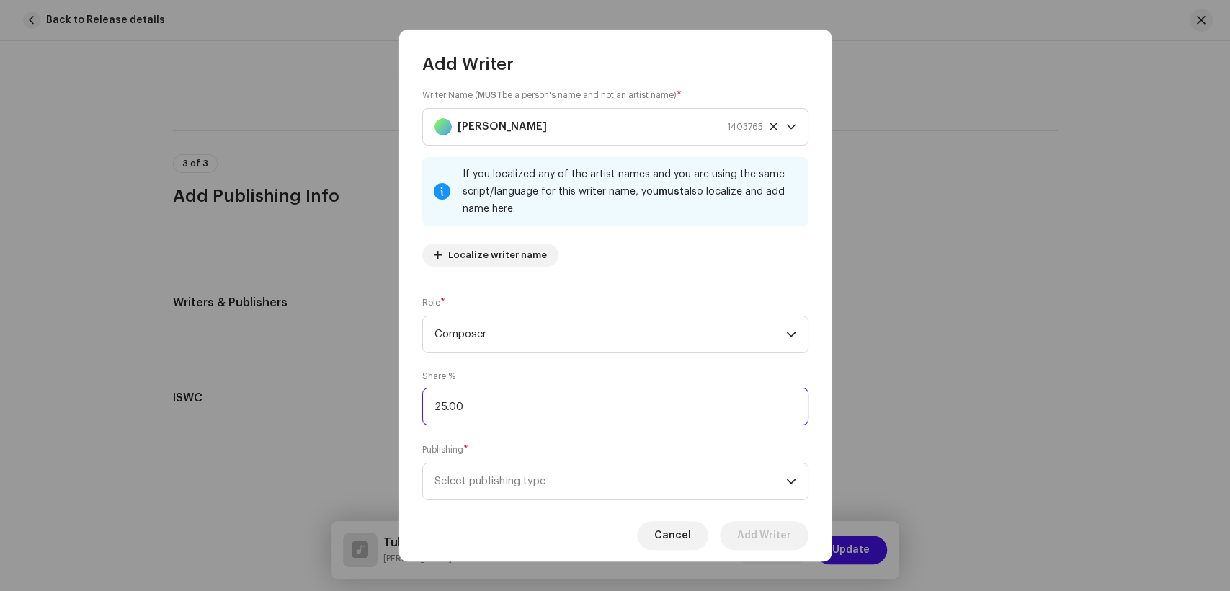
scroll to position [43, 0]
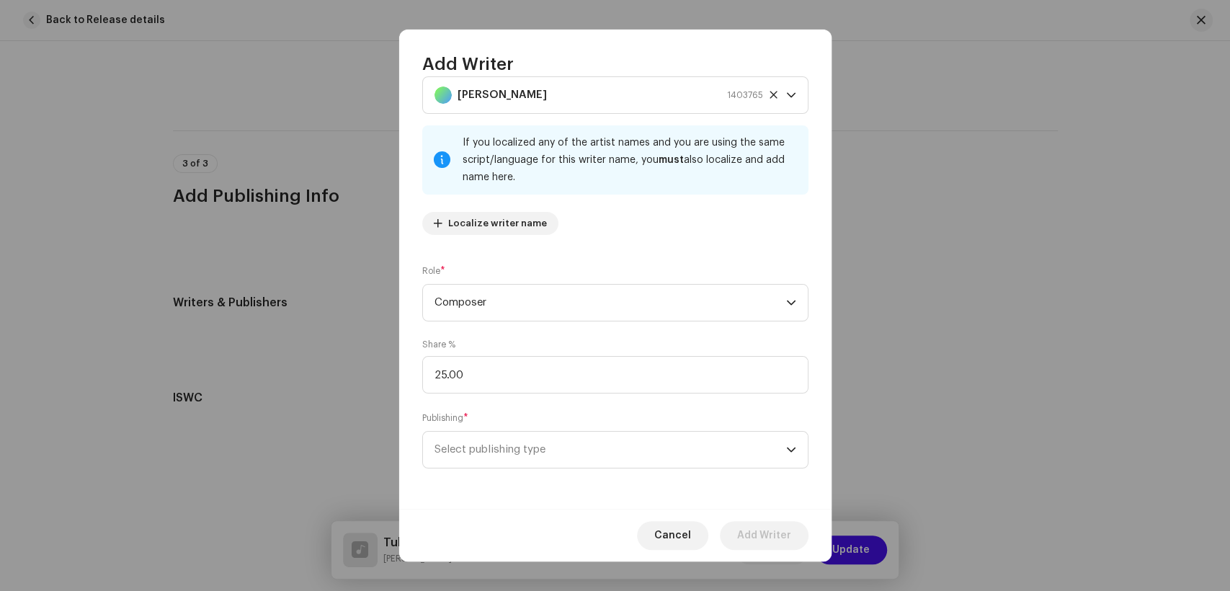
click at [628, 428] on div "Publishing * Select publishing type" at bounding box center [615, 440] width 386 height 58
click at [623, 440] on span "Select publishing type" at bounding box center [611, 450] width 352 height 36
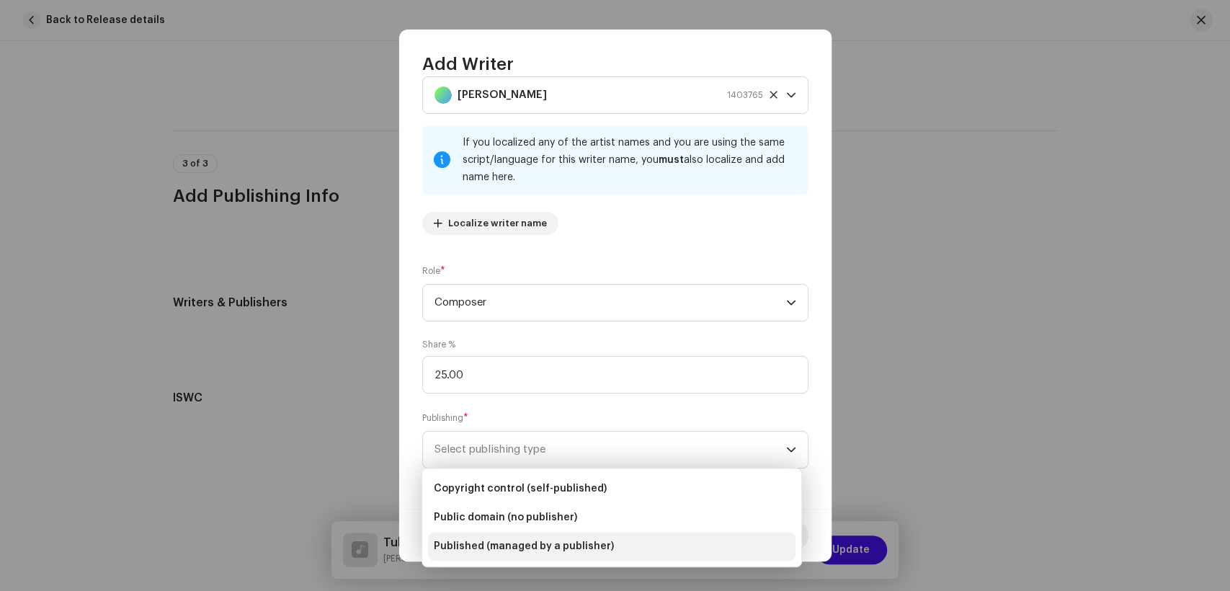
click at [577, 547] on span "Published (managed by a publisher)" at bounding box center [524, 546] width 180 height 14
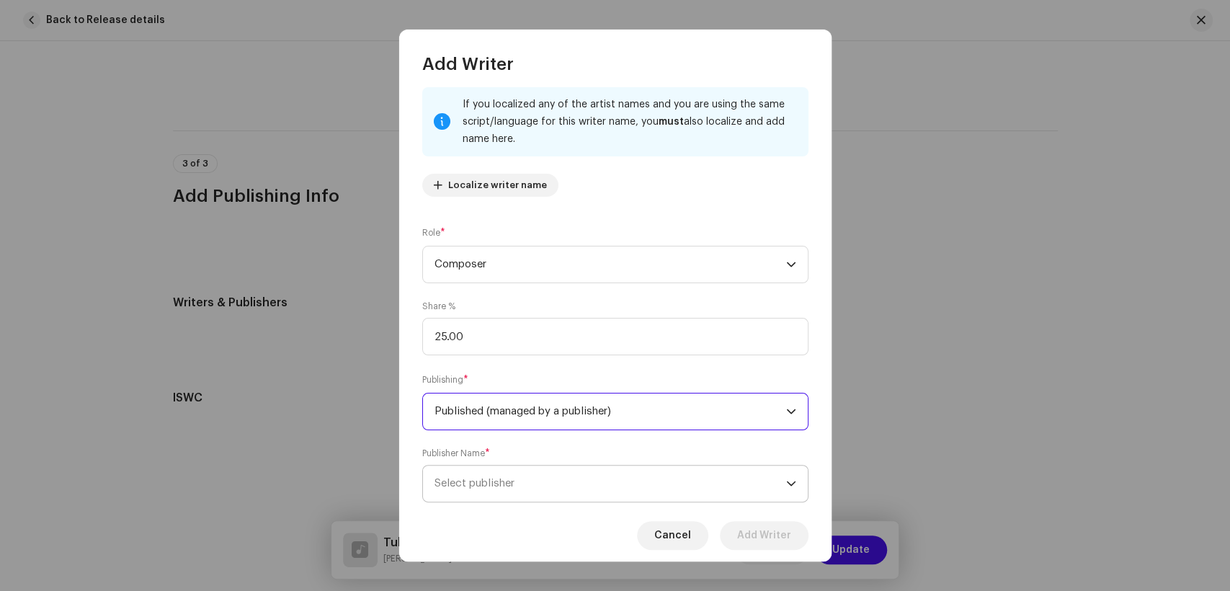
scroll to position [115, 0]
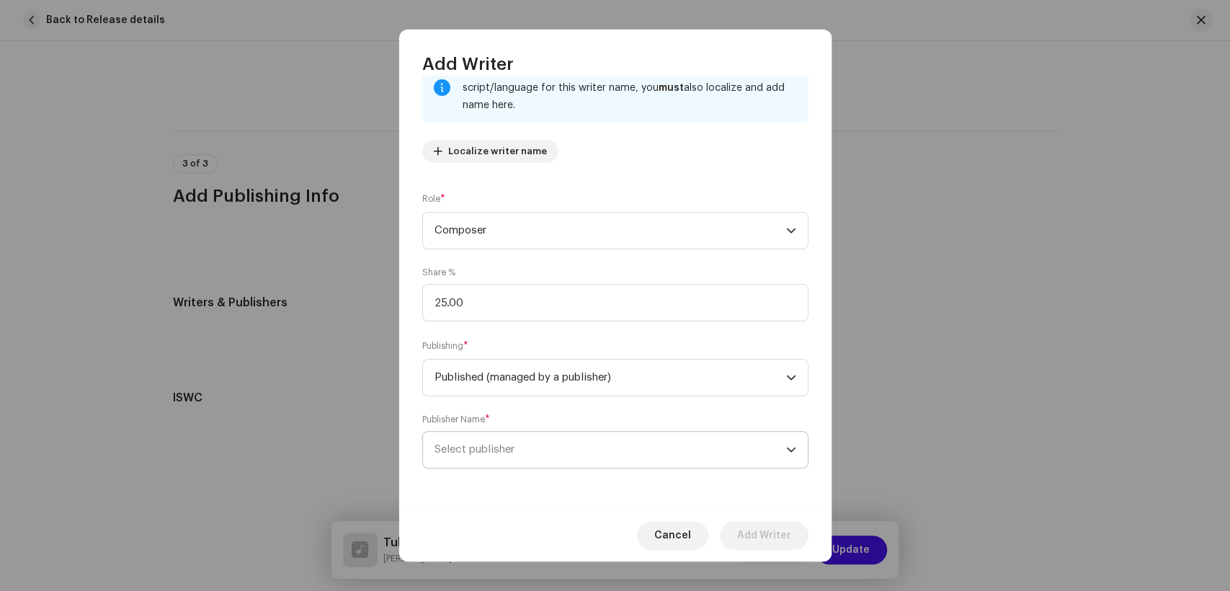
click at [607, 453] on span "Select publisher" at bounding box center [611, 450] width 352 height 36
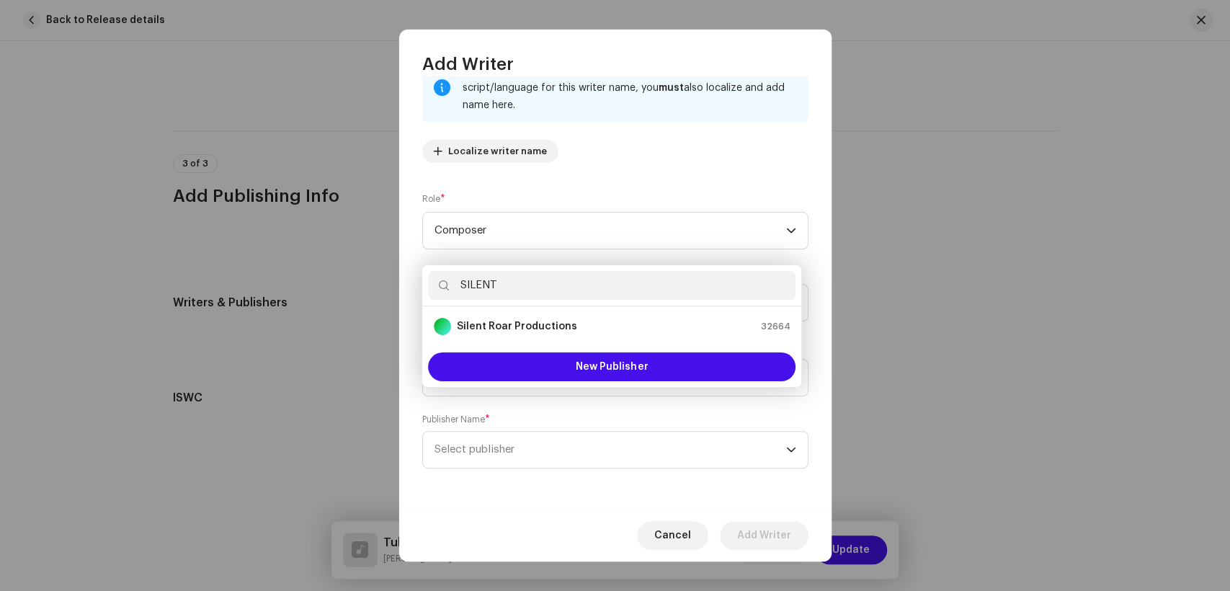
type input "SILENT"
click at [514, 326] on strong "Silent Roar Productions" at bounding box center [517, 326] width 120 height 14
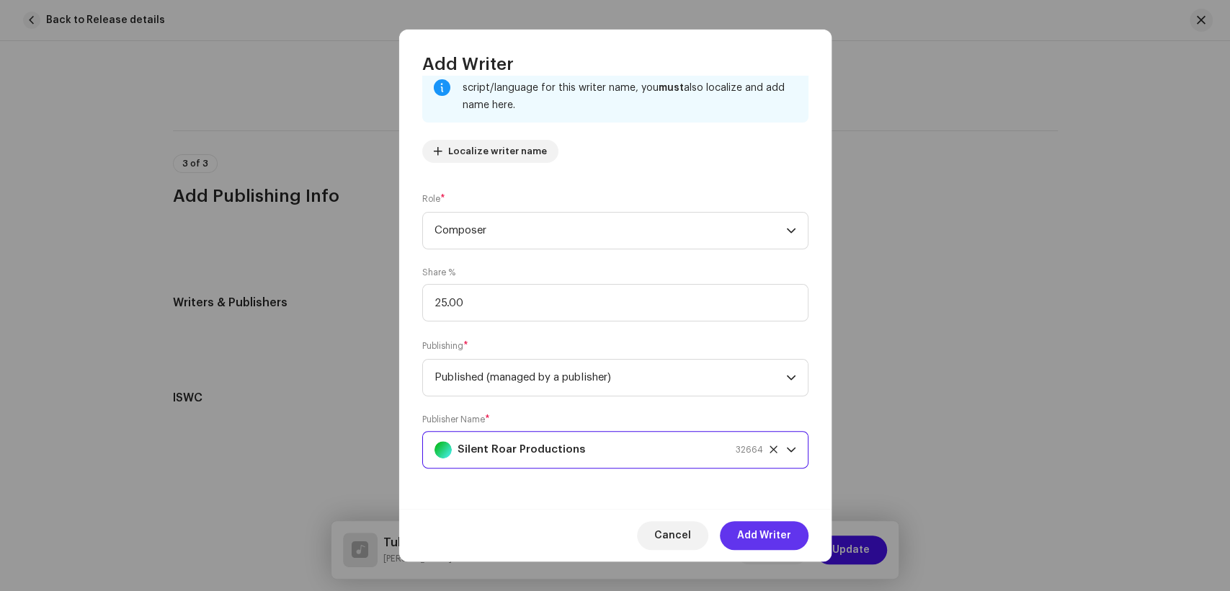
click at [779, 532] on span "Add Writer" at bounding box center [764, 535] width 54 height 29
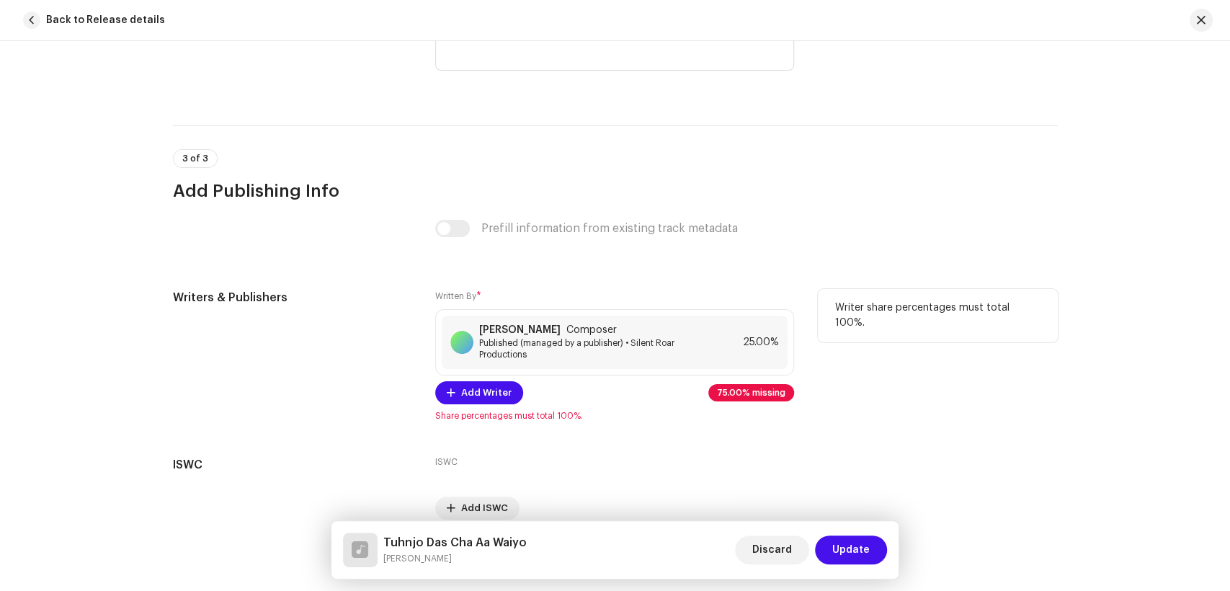
click at [505, 383] on div "Written By * [PERSON_NAME] Composer Published (managed by a publisher) • Silent…" at bounding box center [614, 355] width 359 height 133
click at [492, 401] on span "Add Writer" at bounding box center [486, 392] width 50 height 29
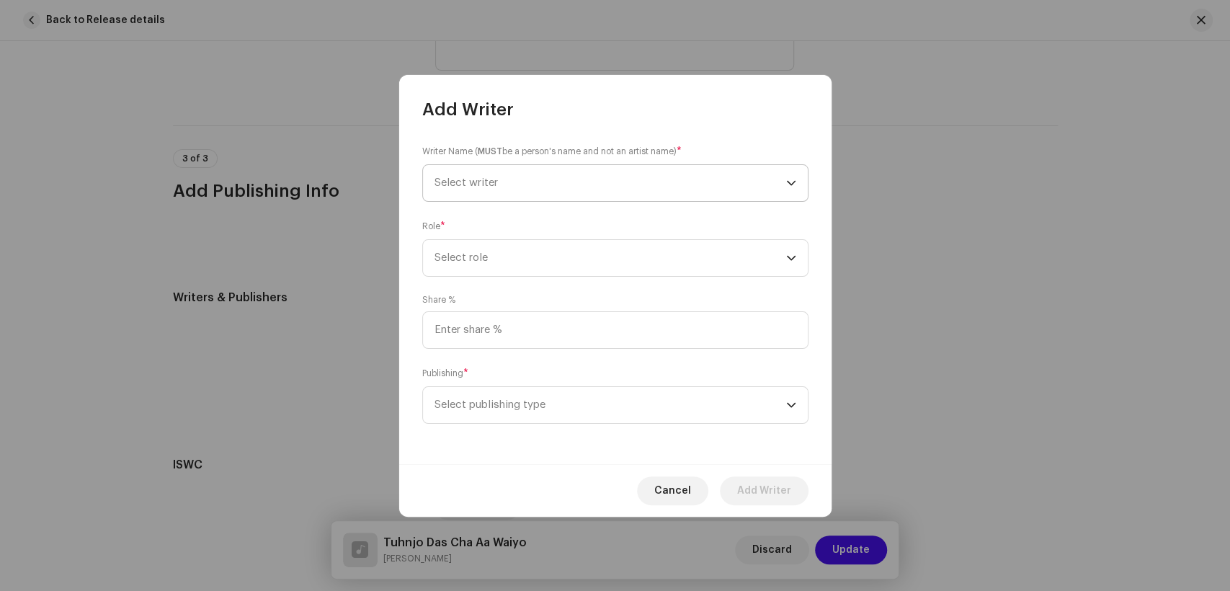
click at [518, 182] on span "Select writer" at bounding box center [611, 183] width 352 height 36
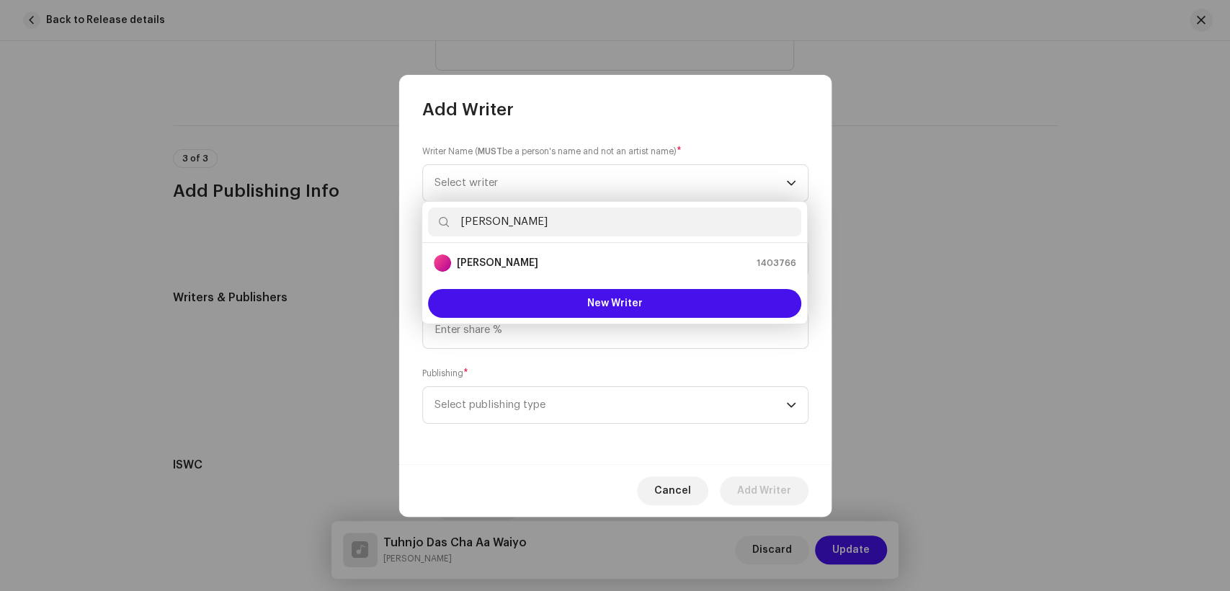
type input "[PERSON_NAME]"
click at [507, 246] on ul "[PERSON_NAME] 1403766" at bounding box center [614, 263] width 385 height 40
click at [521, 261] on strong "[PERSON_NAME]" at bounding box center [497, 263] width 81 height 14
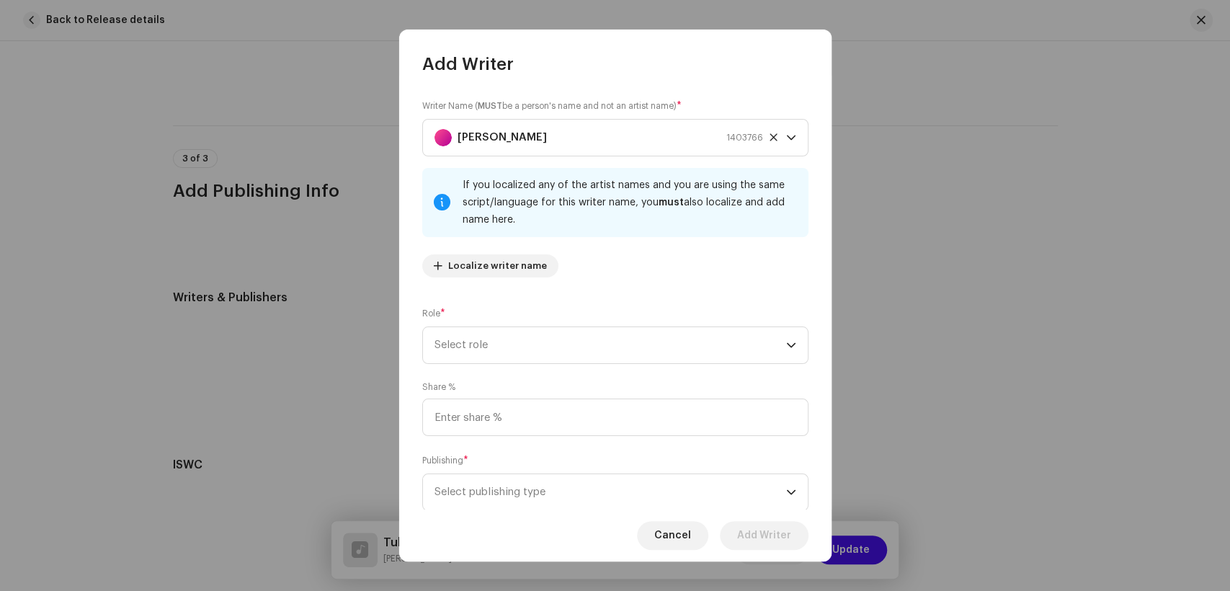
click at [575, 322] on div "Role * Select role" at bounding box center [615, 335] width 386 height 58
click at [560, 347] on span "Select role" at bounding box center [611, 345] width 352 height 36
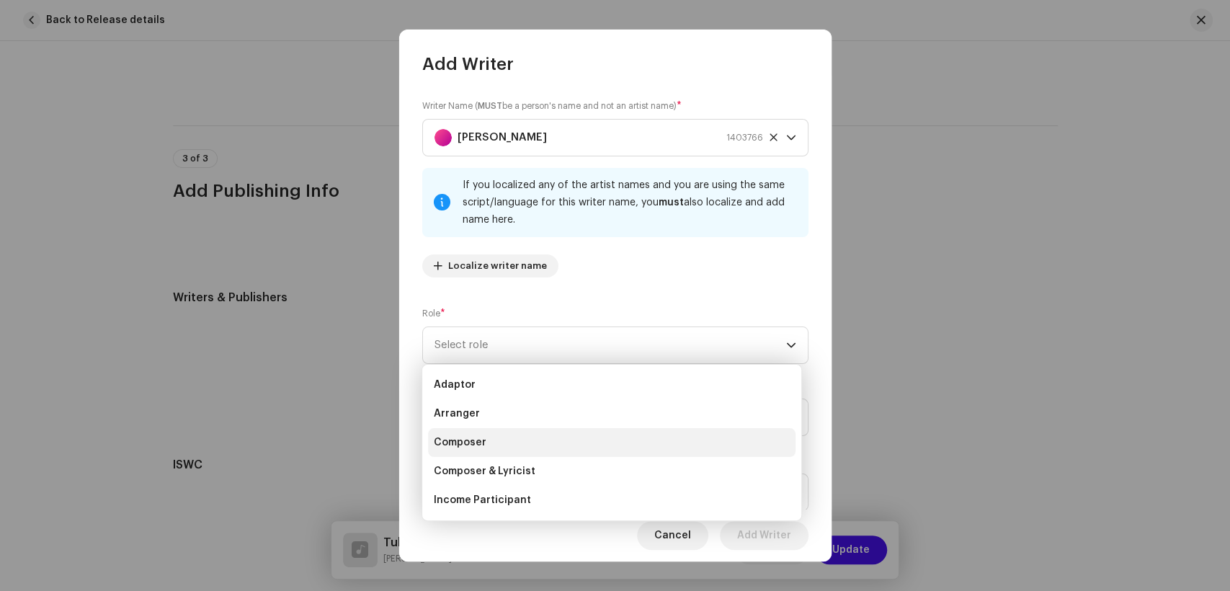
click at [490, 444] on li "Composer" at bounding box center [612, 442] width 368 height 29
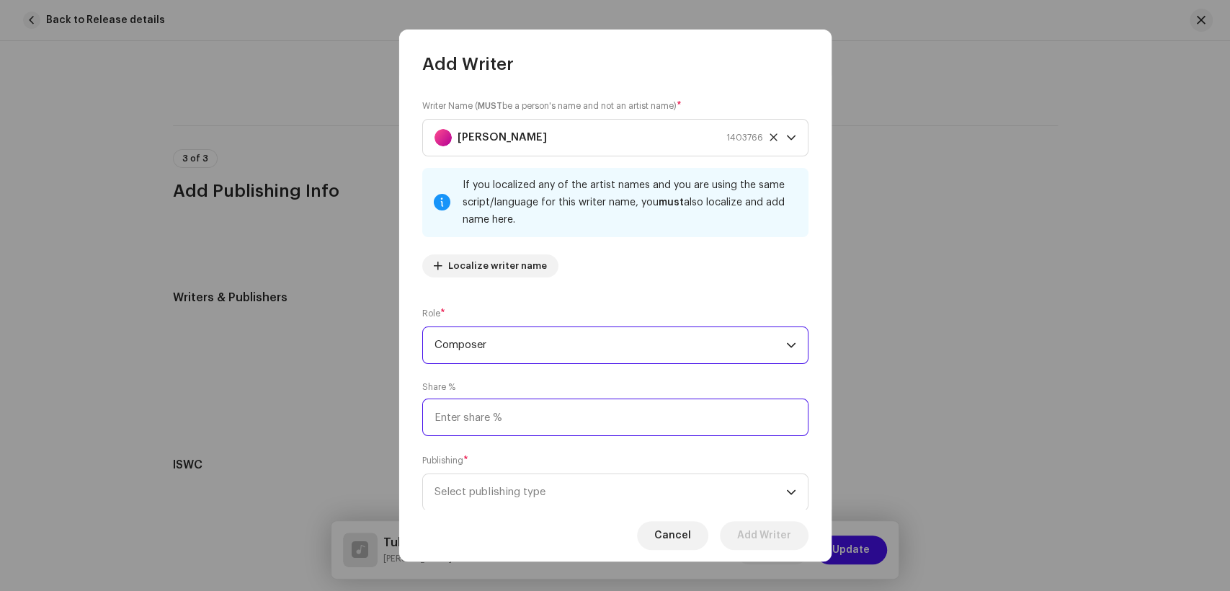
click at [555, 407] on input at bounding box center [615, 417] width 386 height 37
type input "25.00"
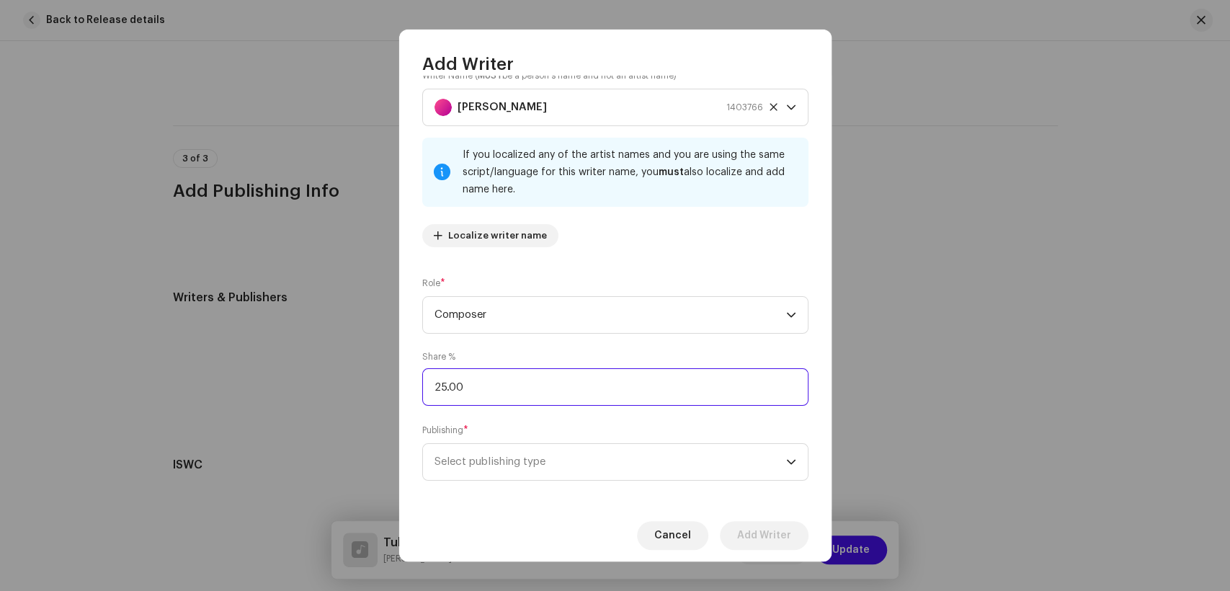
scroll to position [43, 0]
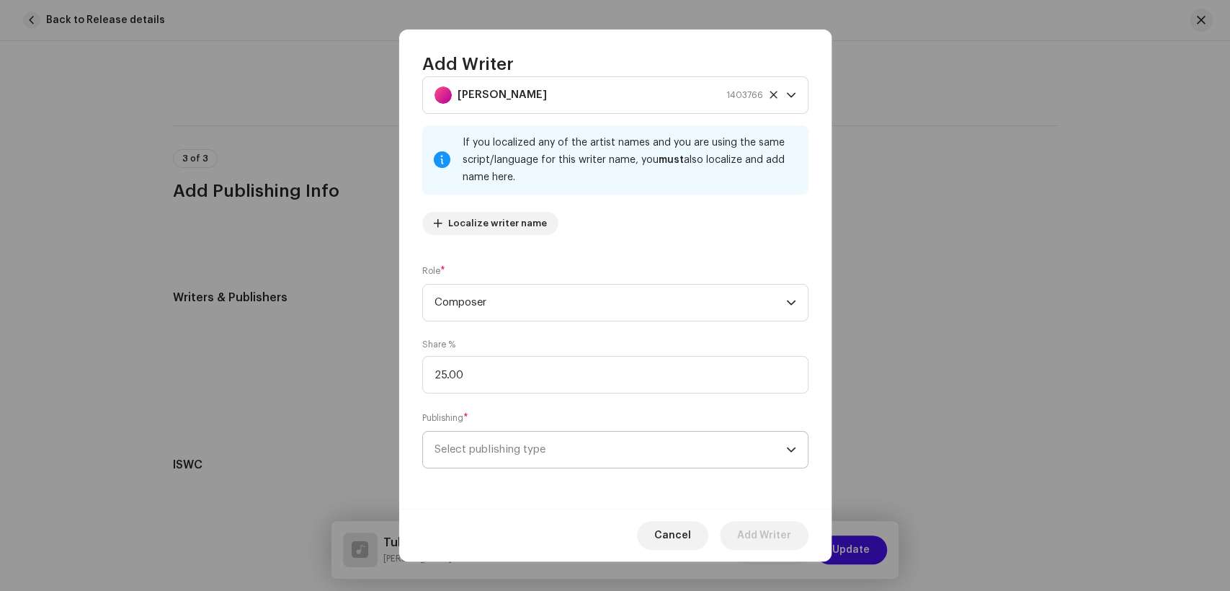
click at [584, 443] on span "Select publishing type" at bounding box center [611, 450] width 352 height 36
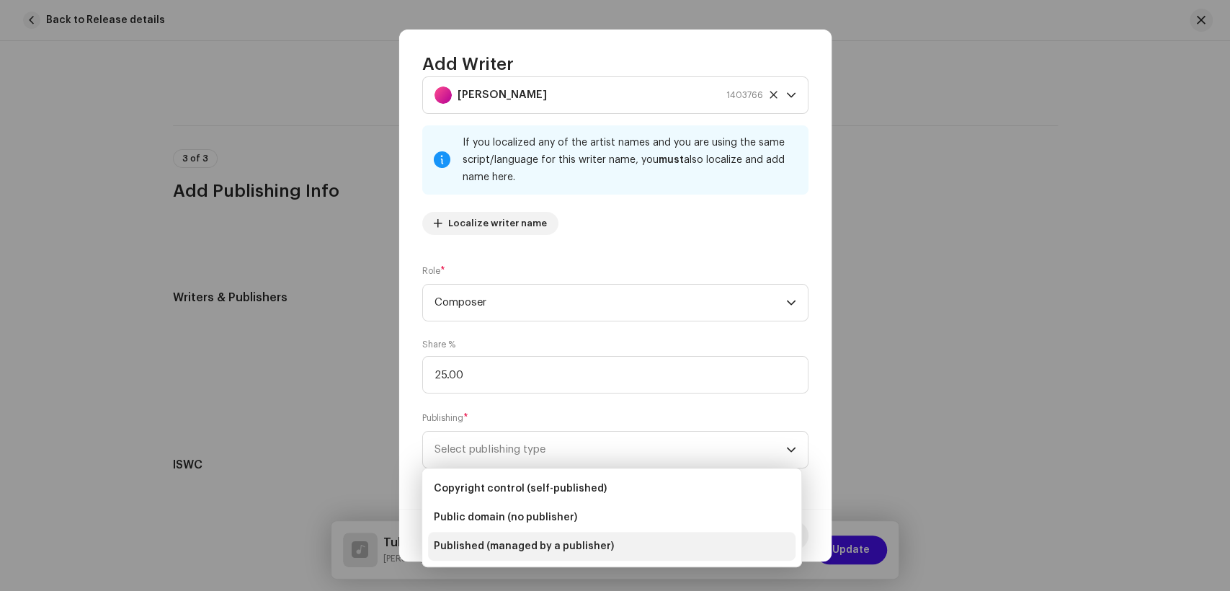
click at [595, 535] on li "Published (managed by a publisher)" at bounding box center [612, 546] width 368 height 29
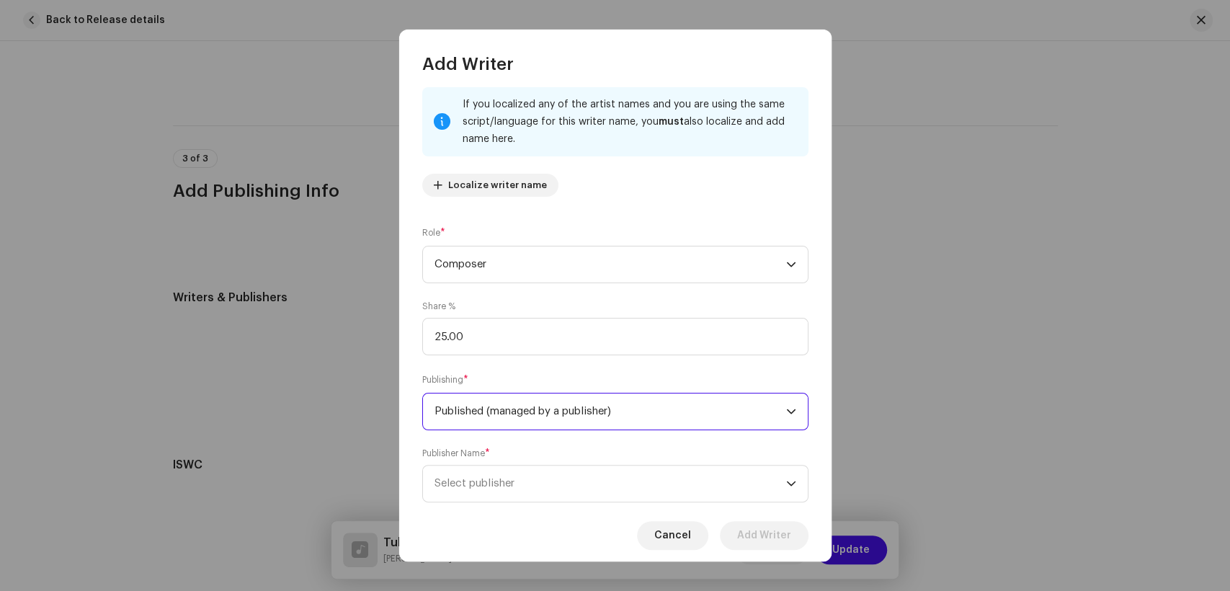
scroll to position [115, 0]
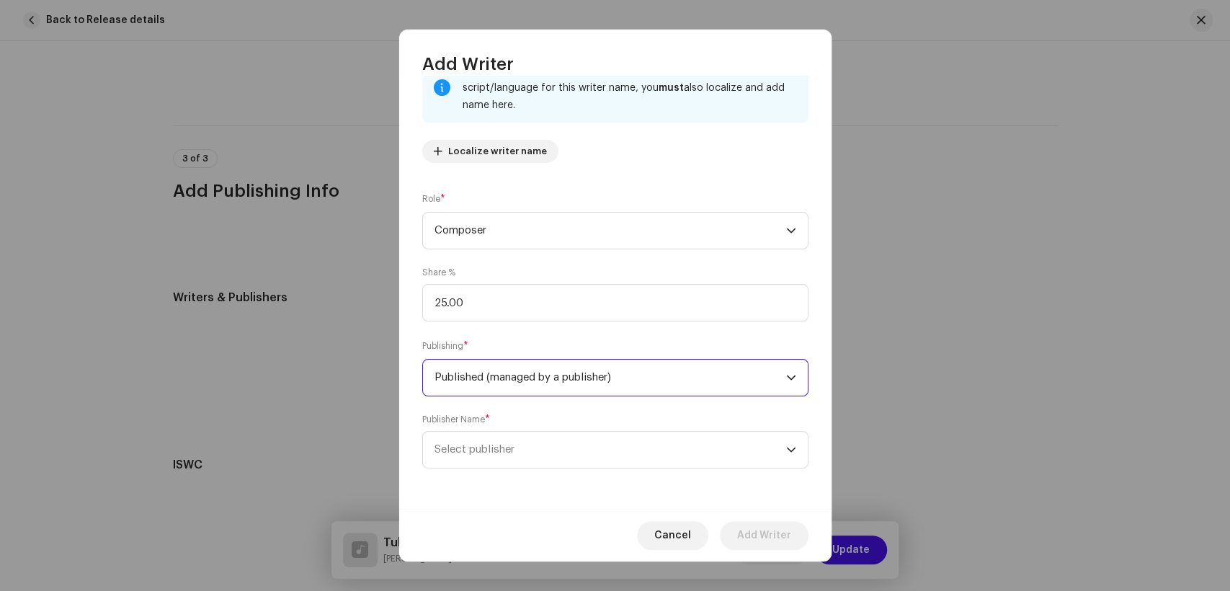
click at [615, 481] on div "Writer Name ( MUST be a person's name and not an artist name) * [PERSON_NAME] 1…" at bounding box center [615, 292] width 432 height 433
click at [619, 467] on span "Select publisher" at bounding box center [611, 450] width 352 height 36
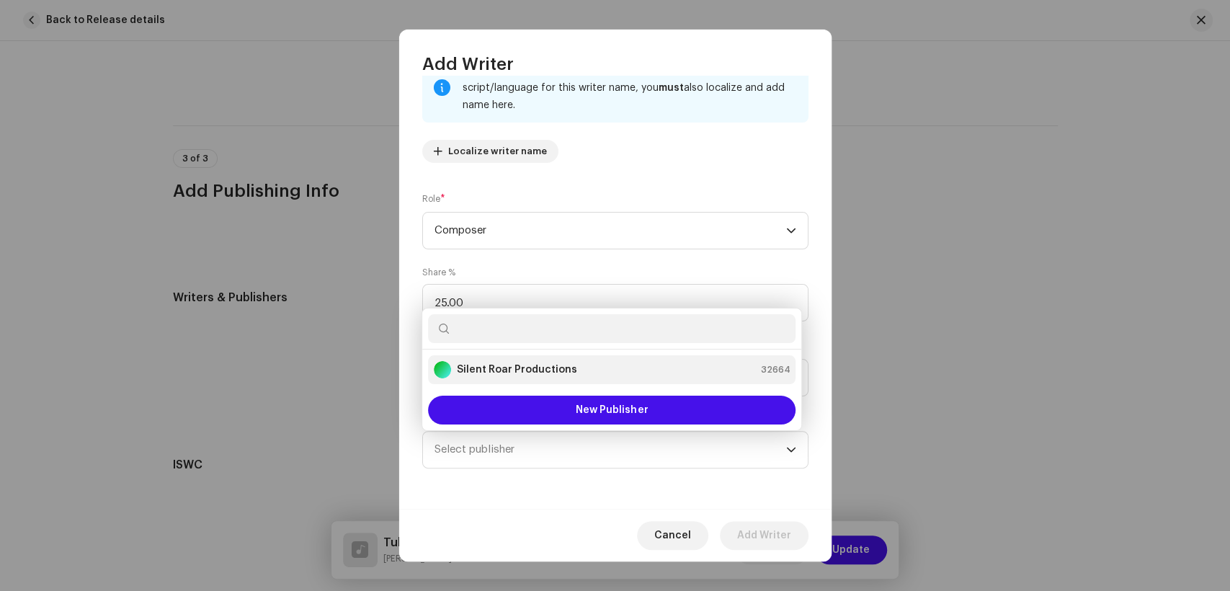
click at [513, 380] on li "Silent Roar Productions 32664" at bounding box center [612, 369] width 368 height 29
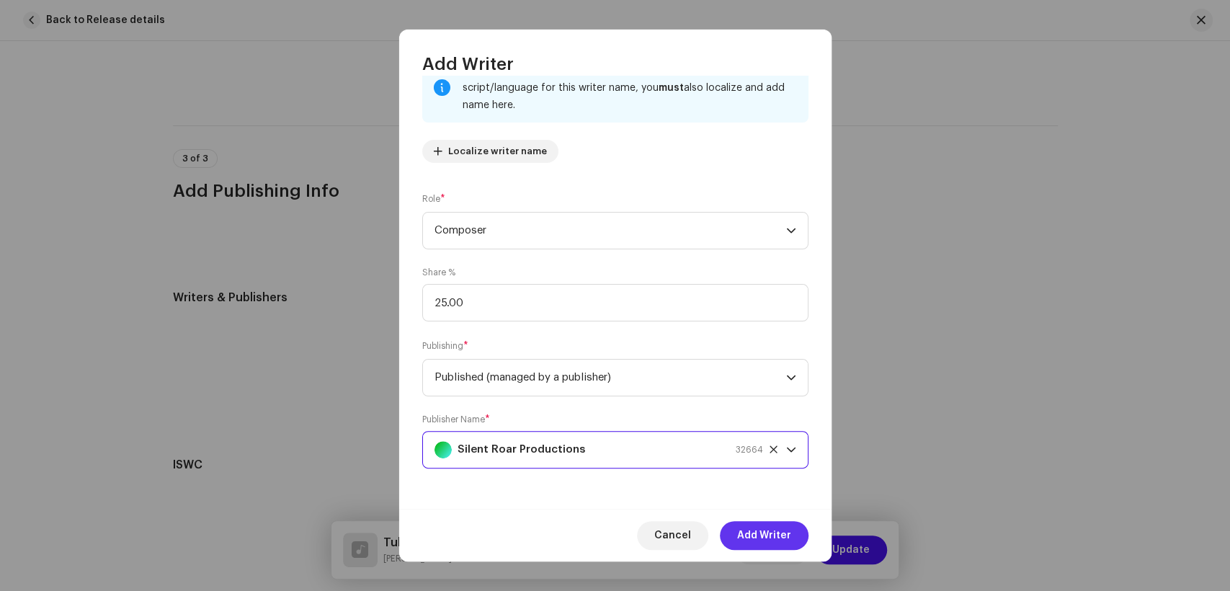
click at [750, 525] on span "Add Writer" at bounding box center [764, 535] width 54 height 29
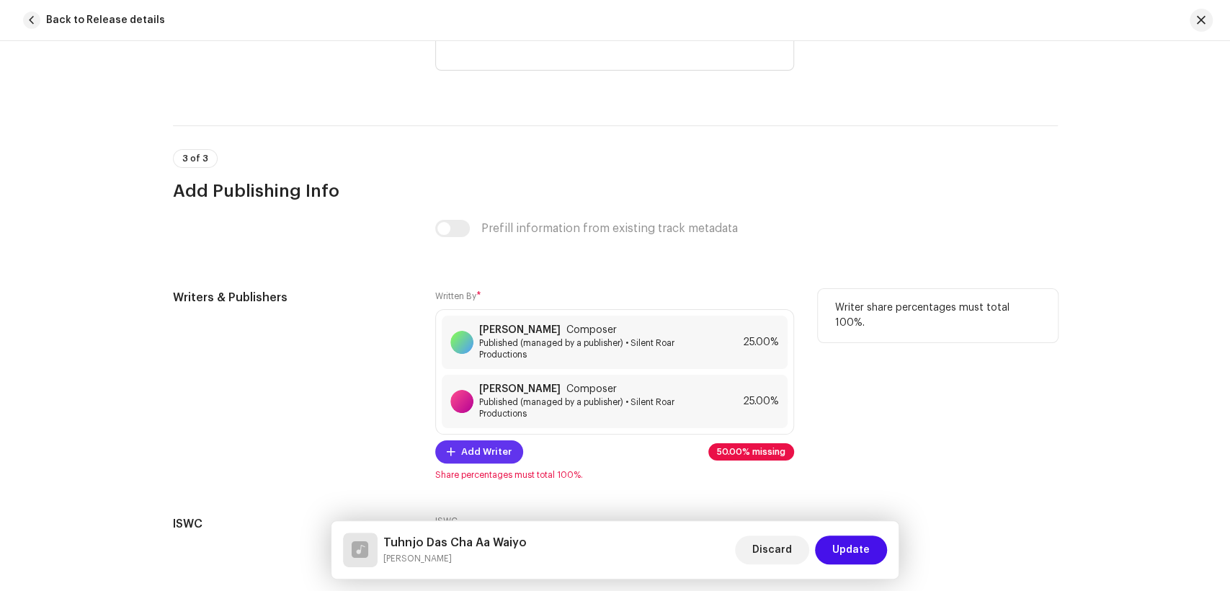
click at [436, 455] on button "Add Writer" at bounding box center [479, 451] width 88 height 23
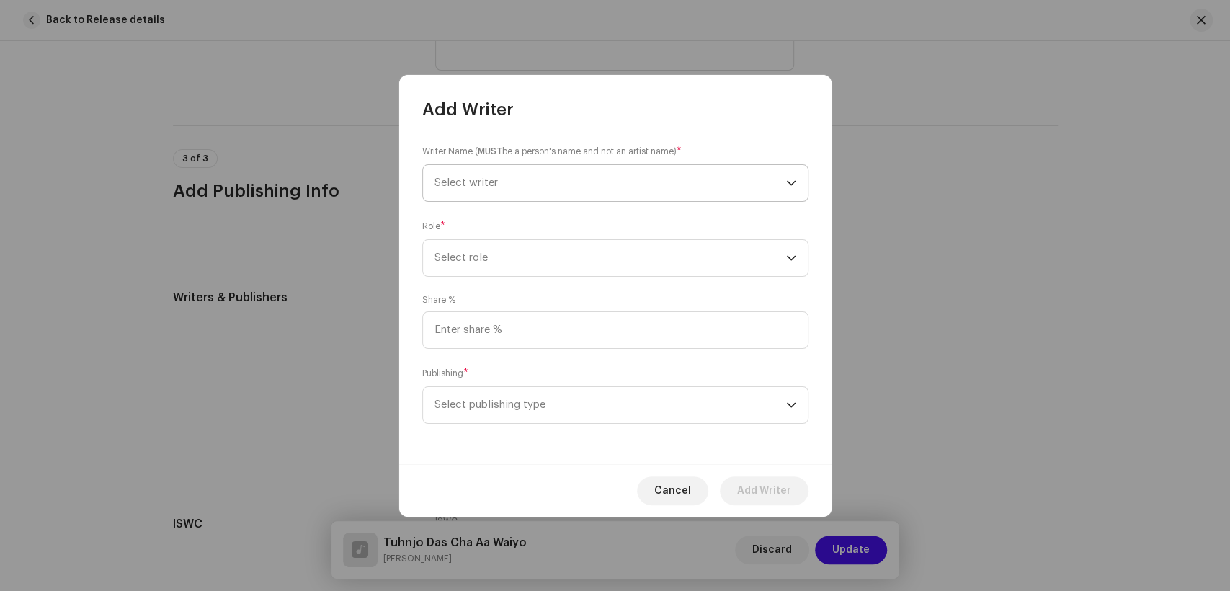
click at [484, 185] on span "Select writer" at bounding box center [466, 182] width 63 height 11
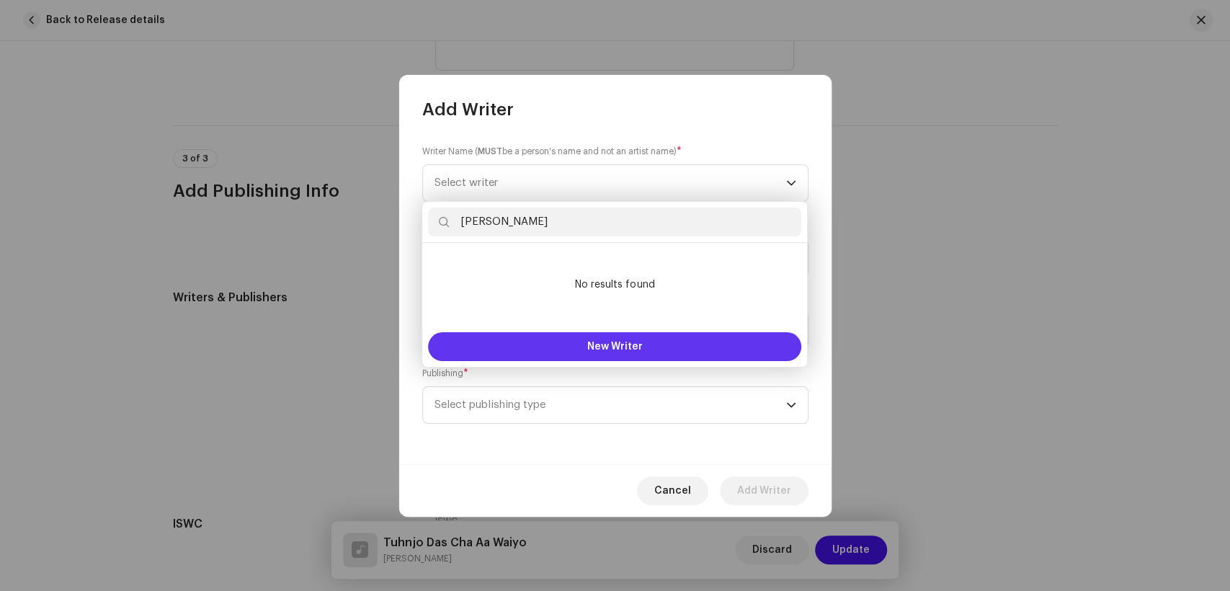
type input "[PERSON_NAME]"
click at [609, 337] on button "New Writer" at bounding box center [614, 346] width 373 height 29
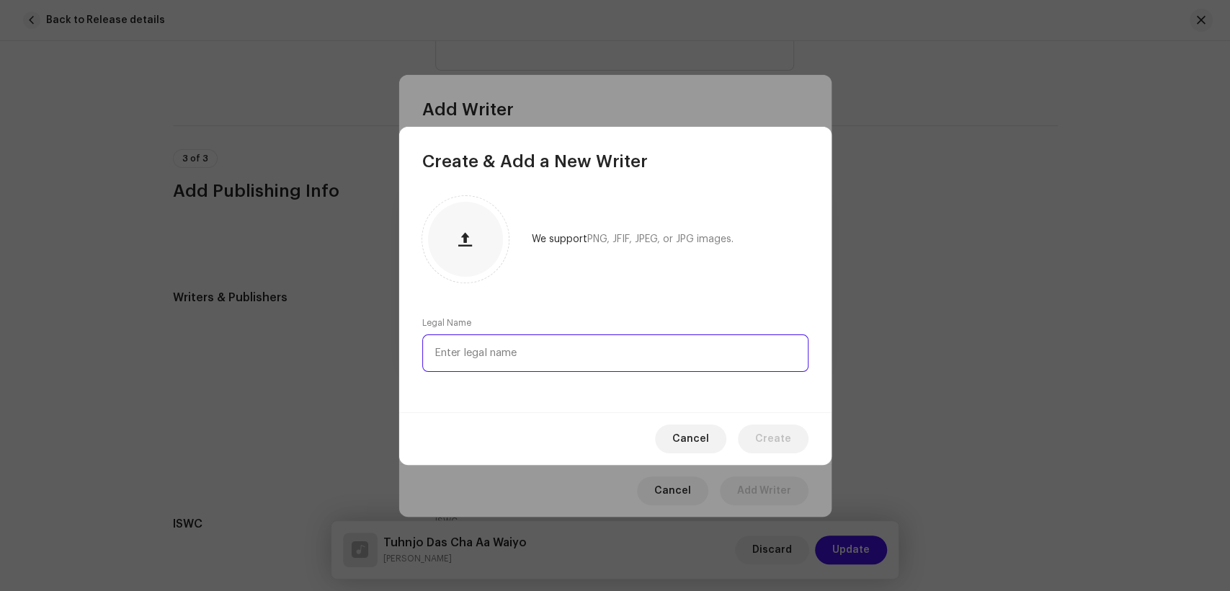
click at [643, 337] on input "text" at bounding box center [615, 352] width 386 height 37
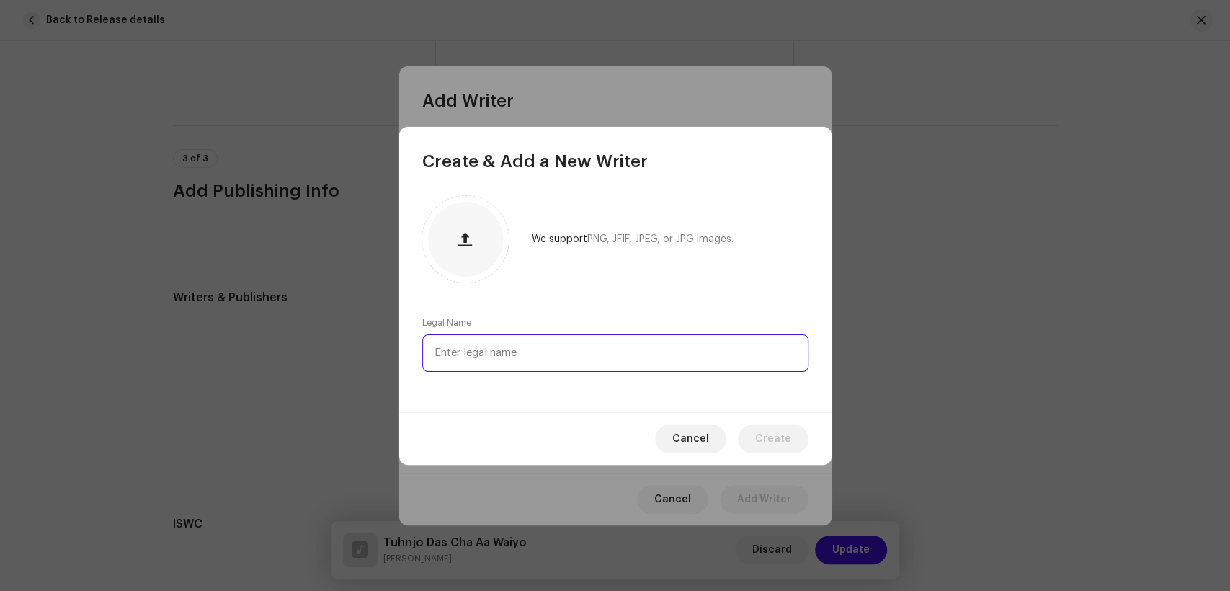
paste input "[PERSON_NAME]"
type input "[PERSON_NAME]"
click at [778, 431] on span "Create" at bounding box center [773, 439] width 36 height 29
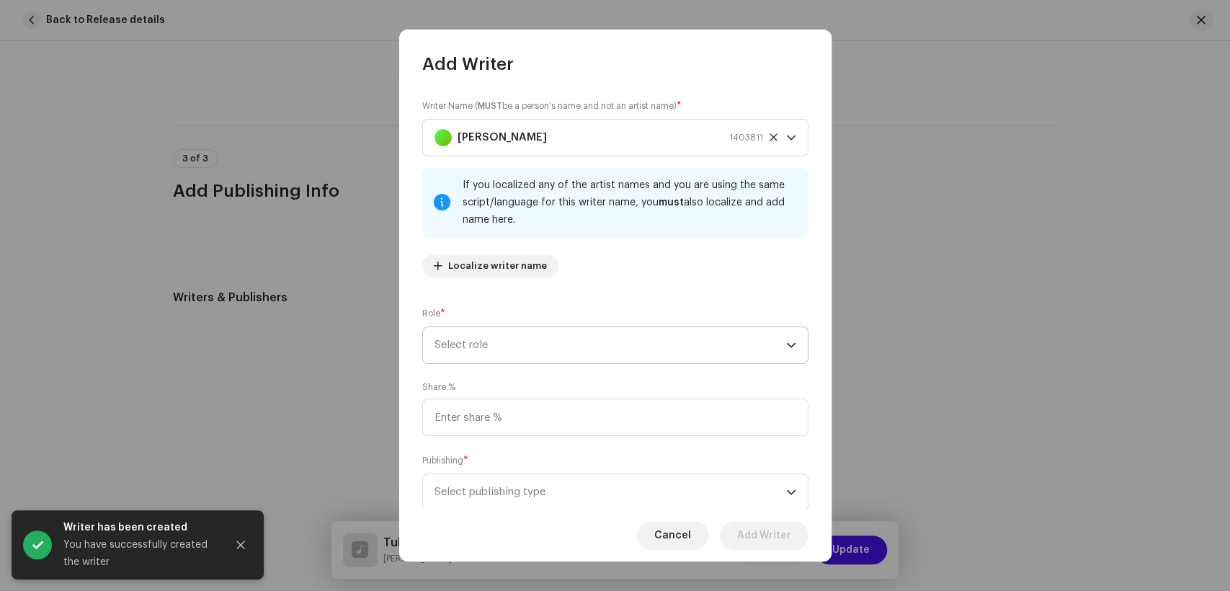
click at [512, 345] on span "Select role" at bounding box center [611, 345] width 352 height 36
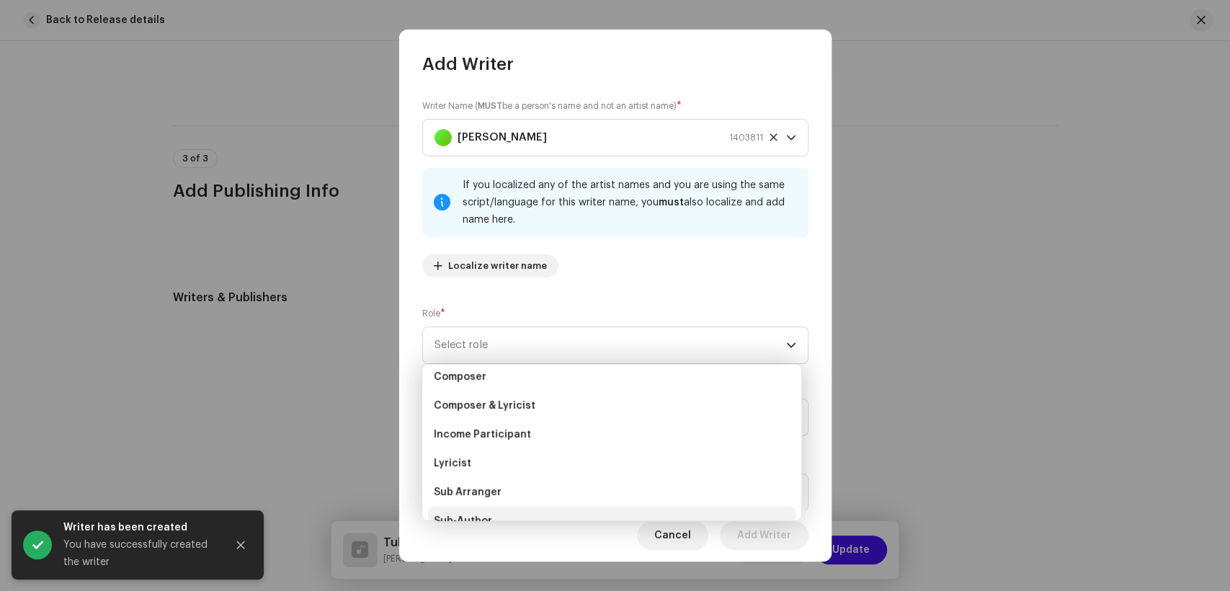
scroll to position [144, 0]
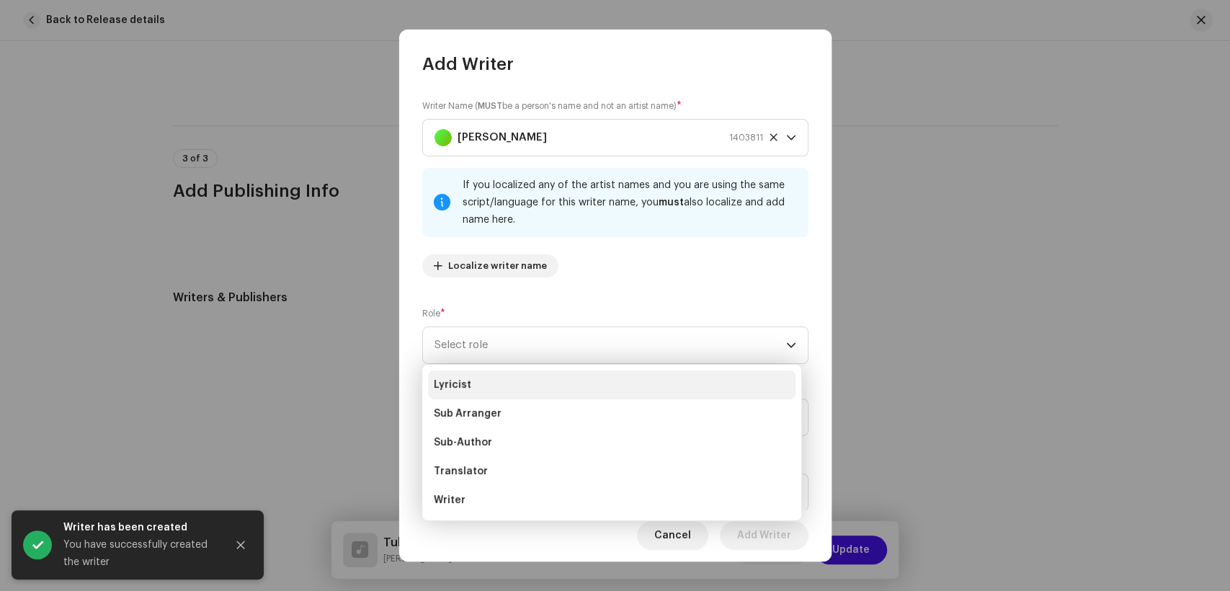
click at [467, 381] on span "Lyricist" at bounding box center [452, 385] width 37 height 14
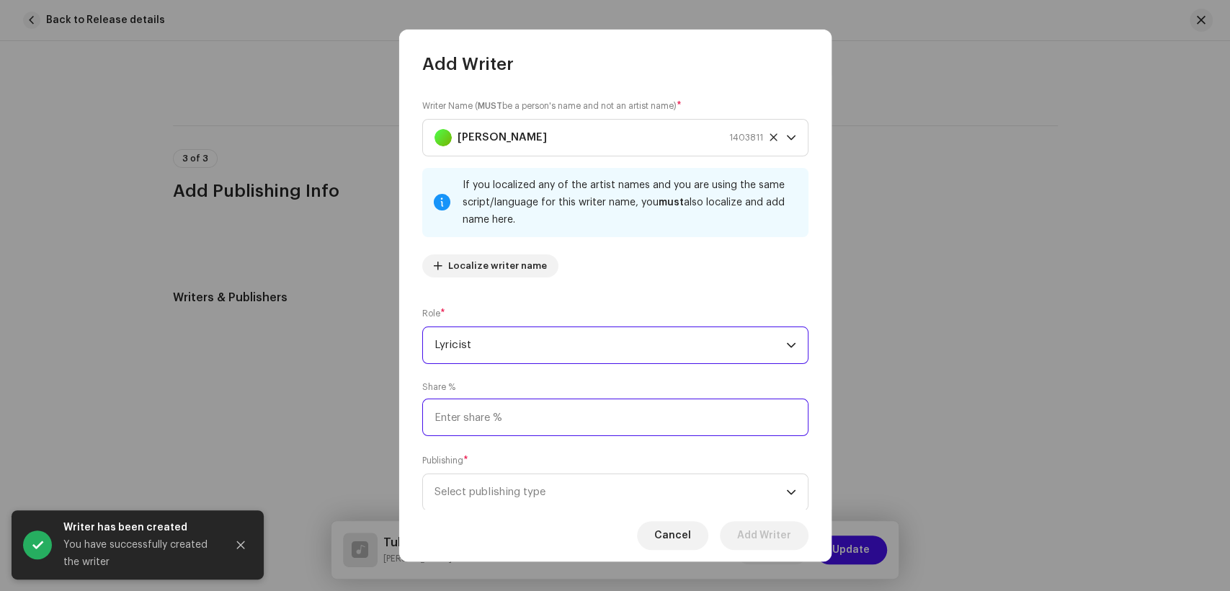
click at [527, 417] on input at bounding box center [615, 417] width 386 height 37
type input "50.00"
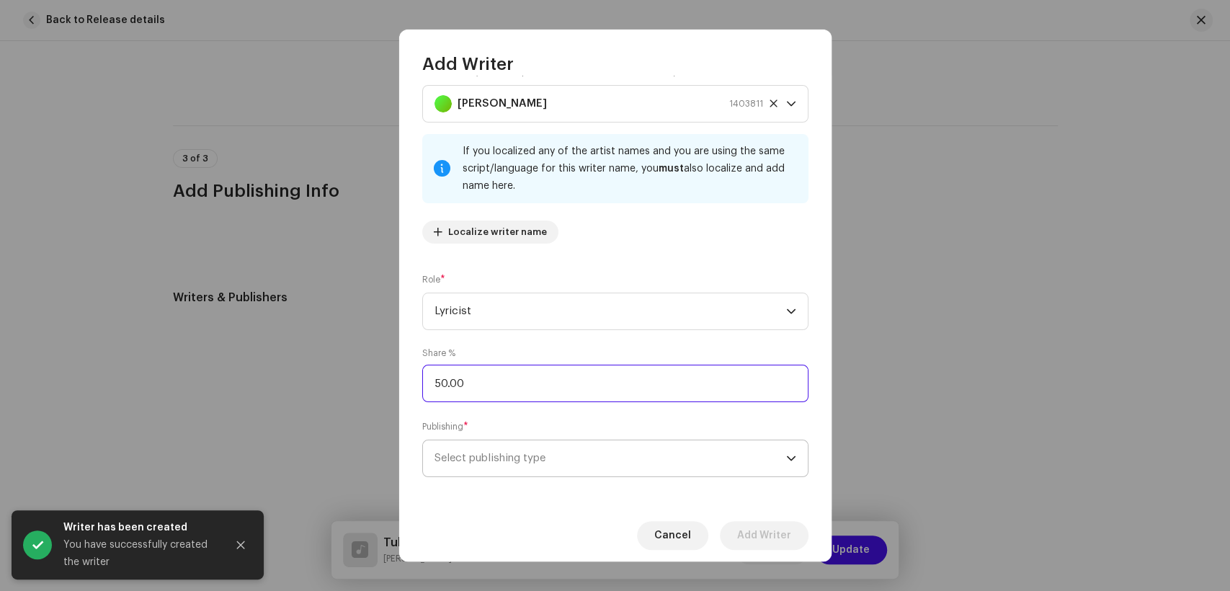
scroll to position [43, 0]
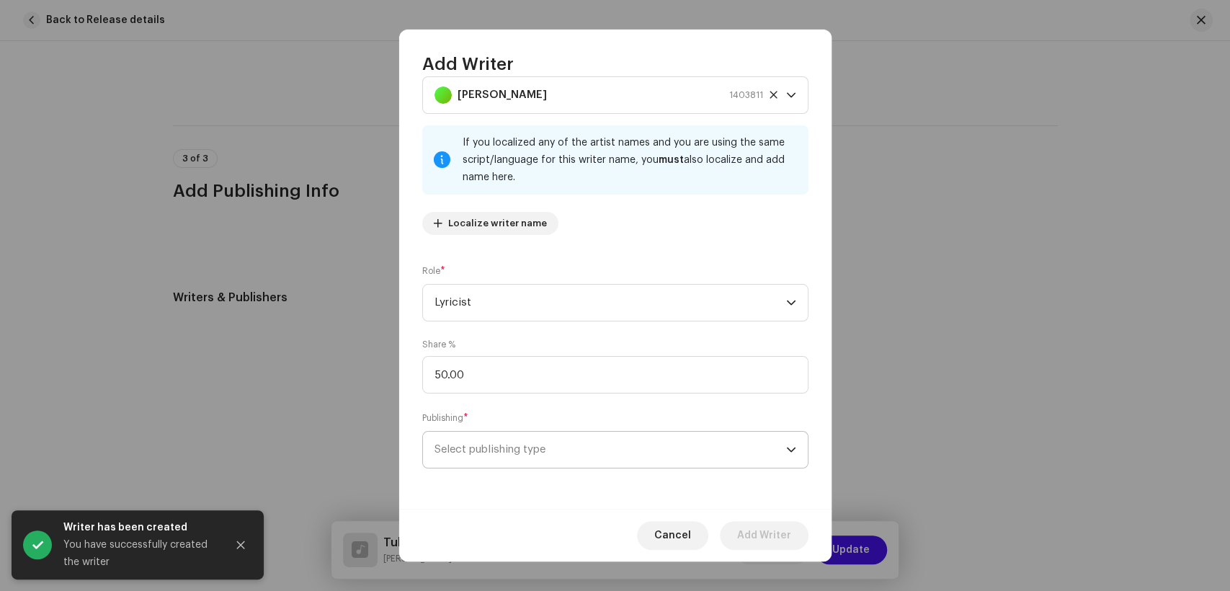
click at [576, 457] on span "Select publishing type" at bounding box center [611, 450] width 352 height 36
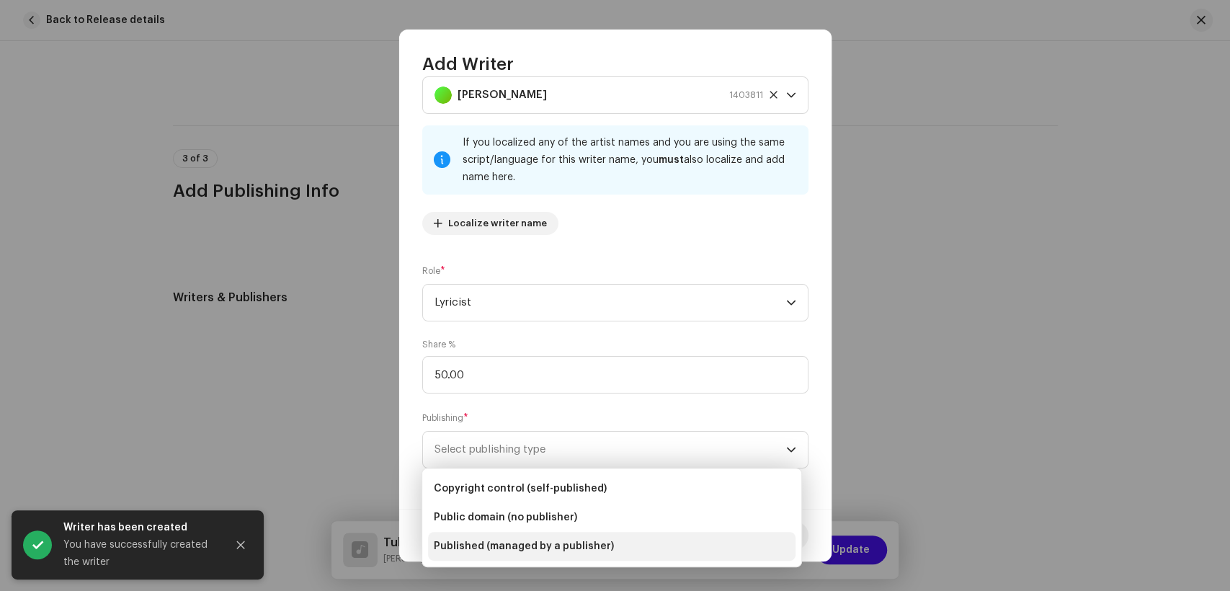
click at [570, 541] on span "Published (managed by a publisher)" at bounding box center [524, 546] width 180 height 14
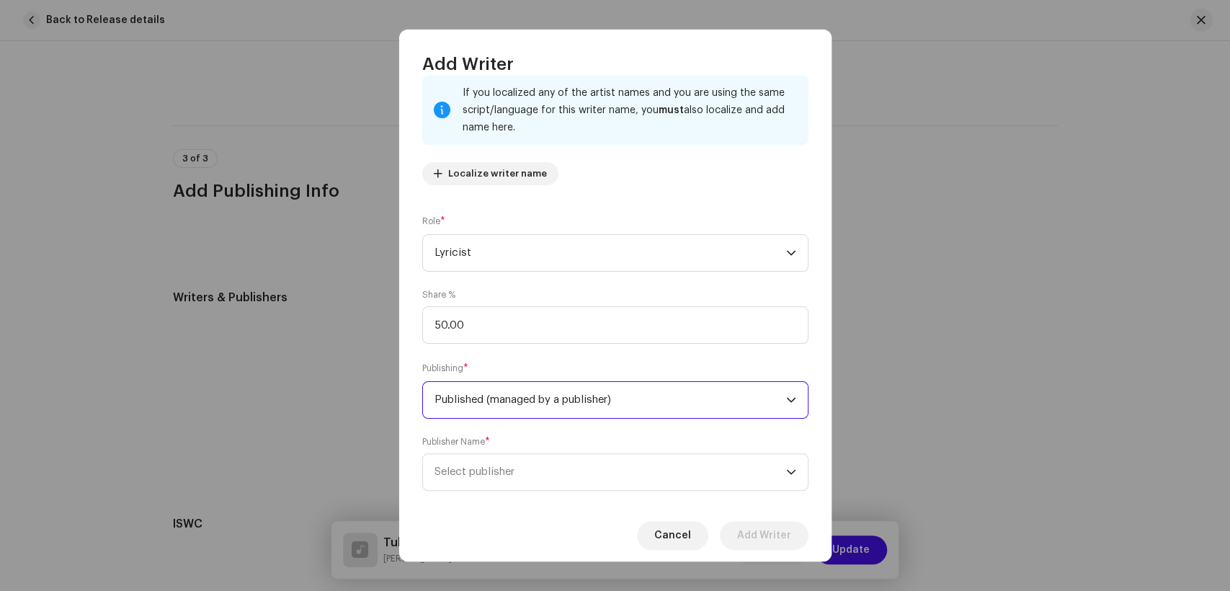
scroll to position [115, 0]
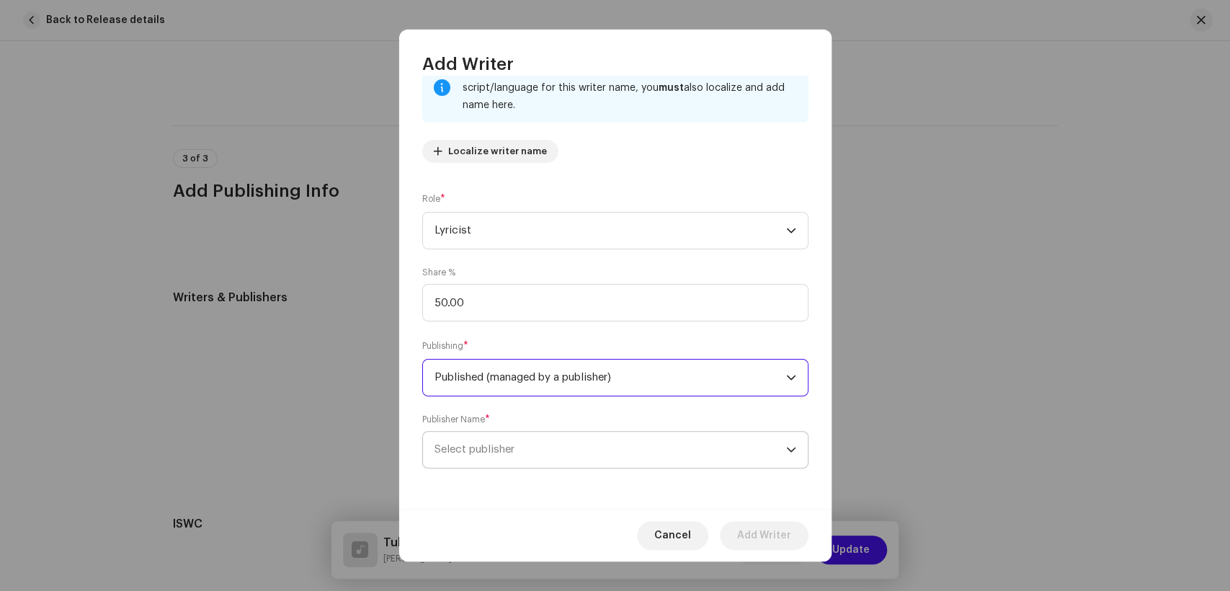
click at [535, 448] on span "Select publisher" at bounding box center [611, 450] width 352 height 36
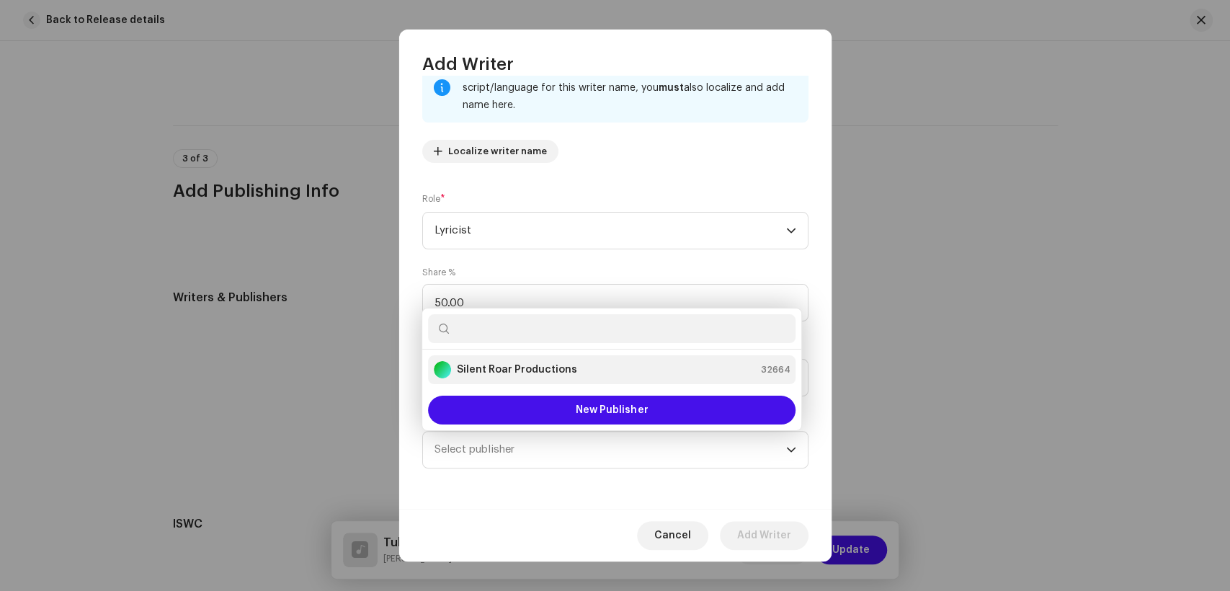
click at [508, 363] on strong "Silent Roar Productions" at bounding box center [517, 370] width 120 height 14
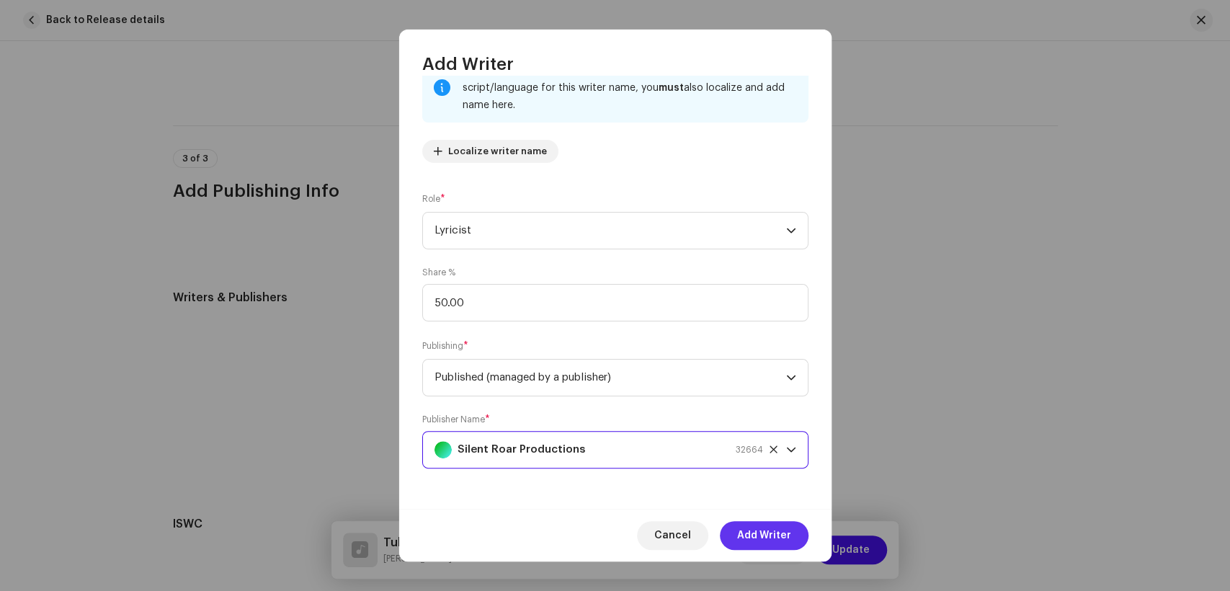
click at [766, 541] on span "Add Writer" at bounding box center [764, 535] width 54 height 29
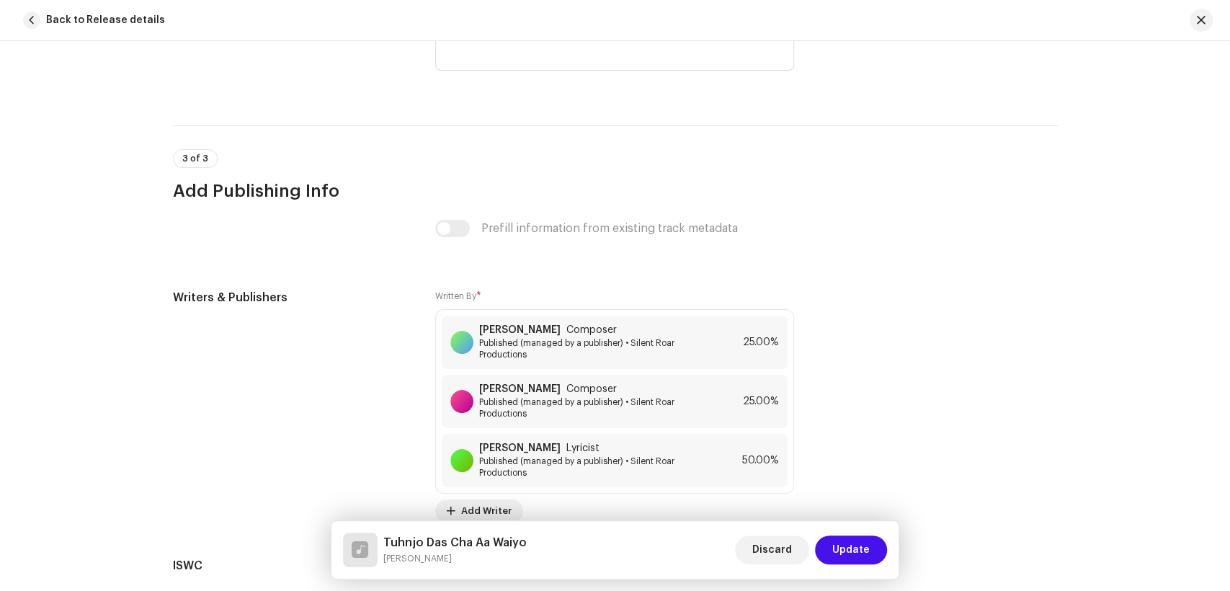
scroll to position [3073, 0]
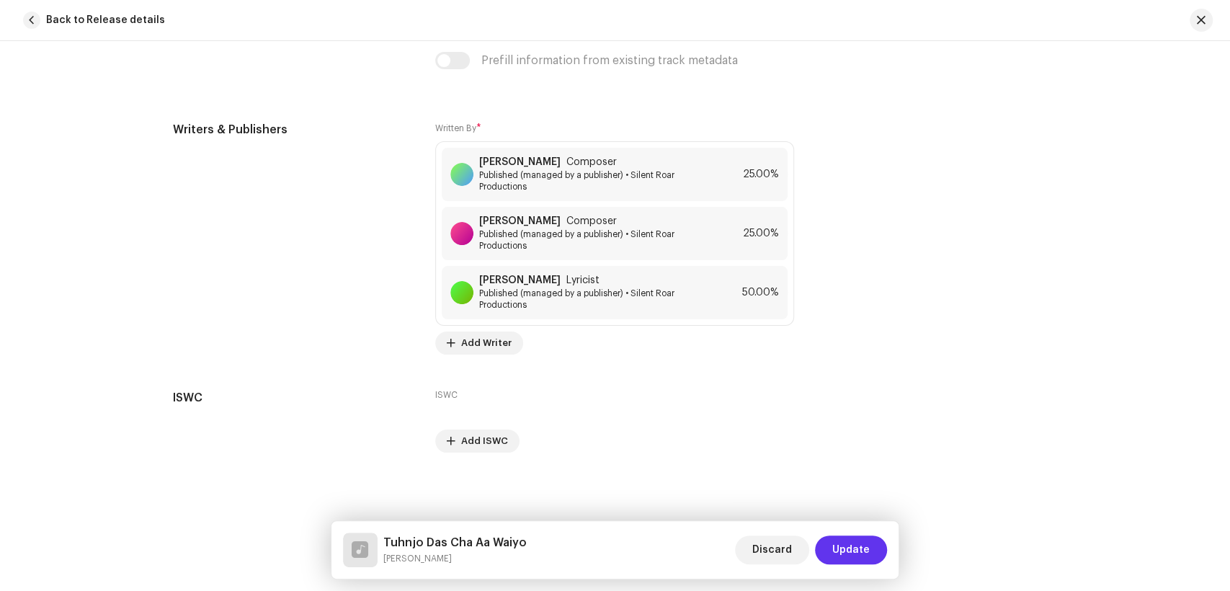
click at [853, 551] on span "Update" at bounding box center [850, 549] width 37 height 29
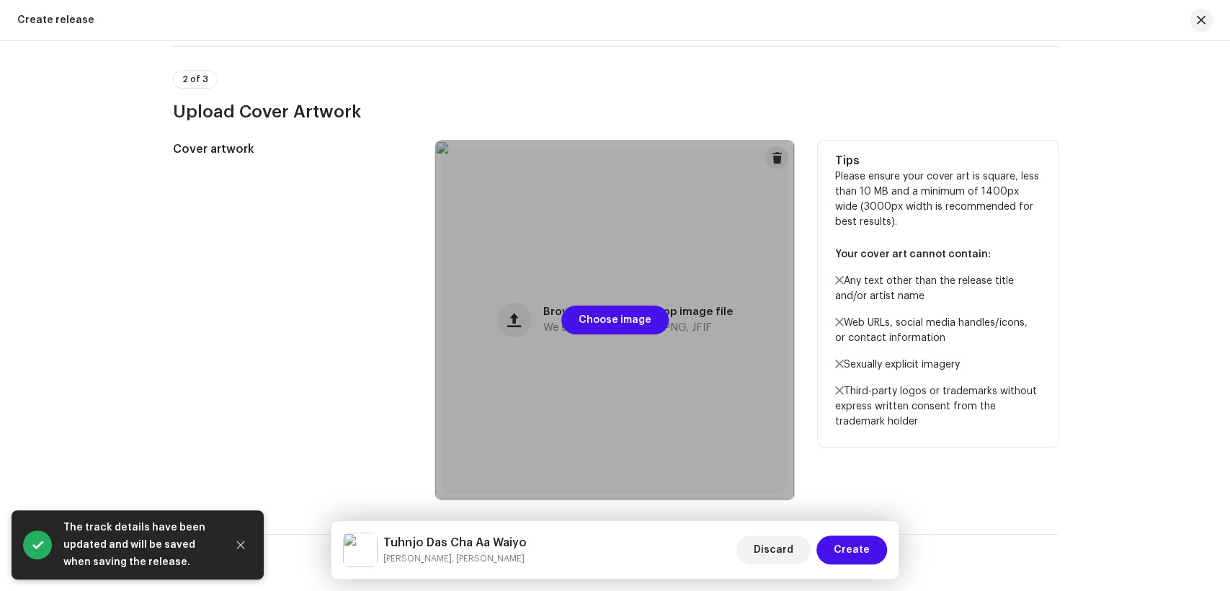
scroll to position [480, 0]
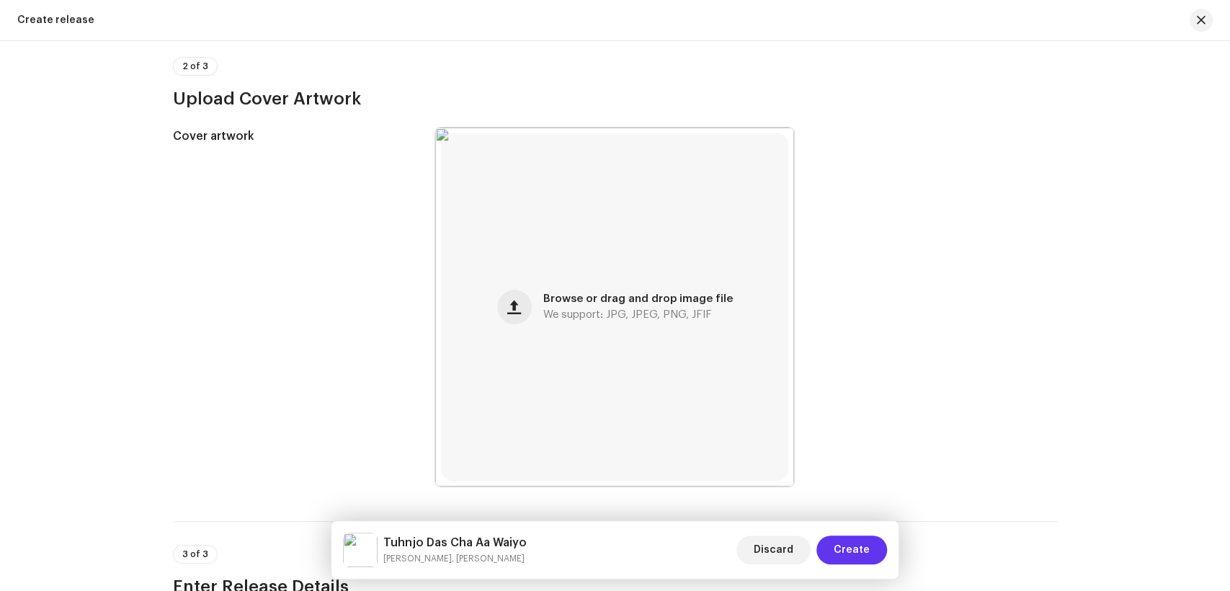
click at [864, 548] on span "Create" at bounding box center [852, 549] width 36 height 29
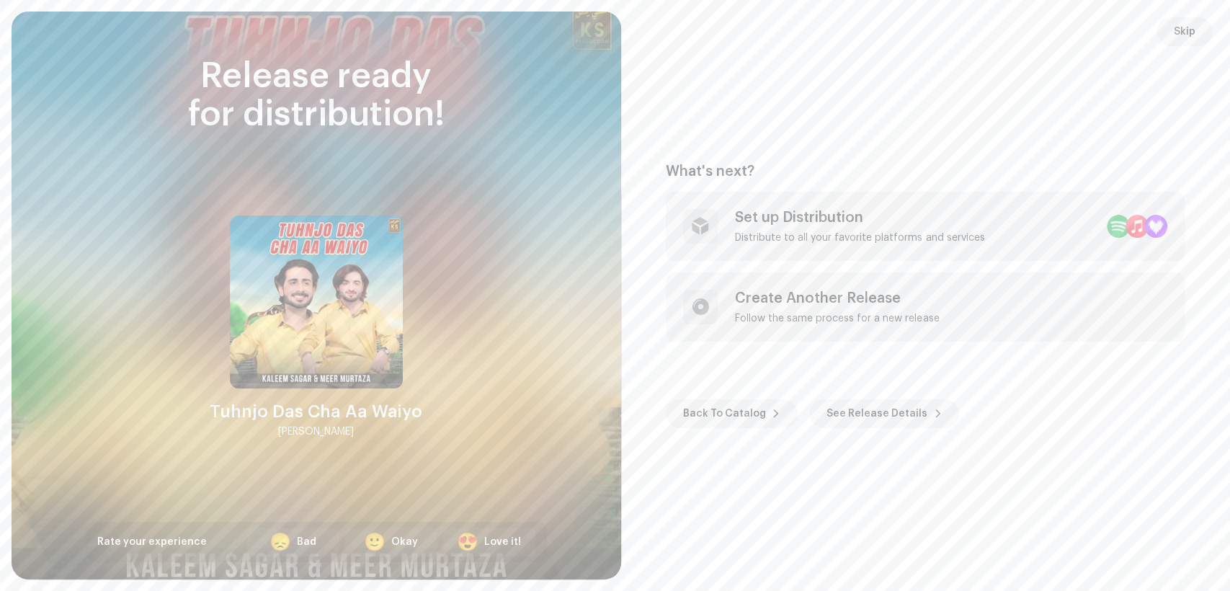
click at [1002, 65] on div "What's next? Set up Distribution Distribute to all your favorite platforms and …" at bounding box center [926, 295] width 575 height 533
click at [1178, 32] on span "Skip" at bounding box center [1185, 31] width 22 height 29
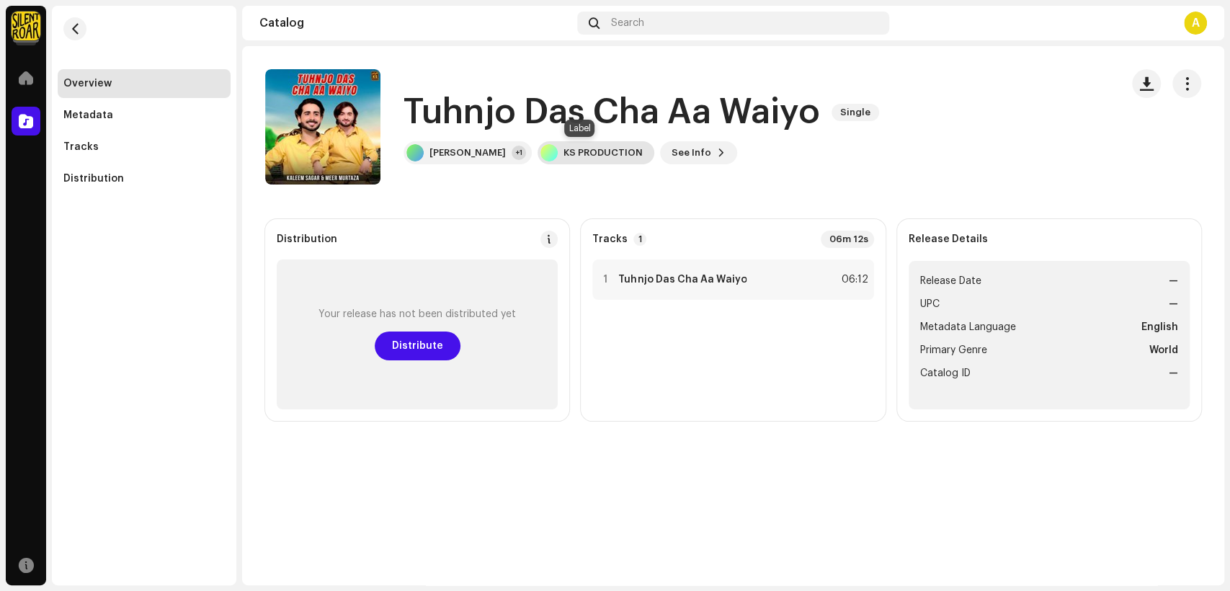
click at [590, 161] on div "KS PRODUCTION" at bounding box center [596, 152] width 117 height 23
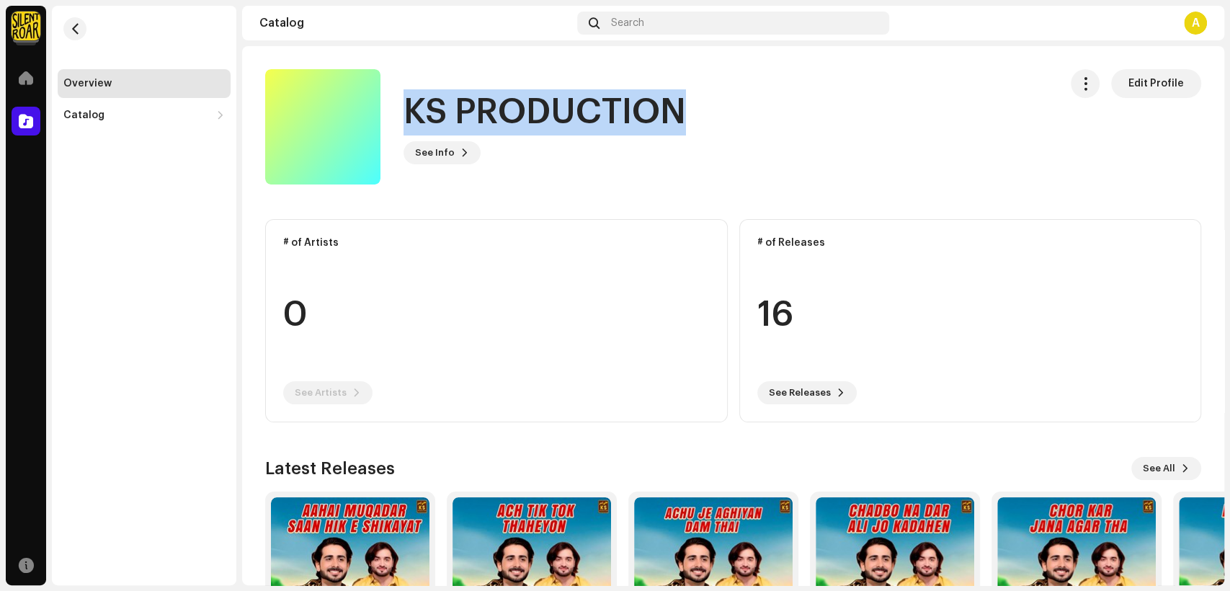
drag, startPoint x: 690, startPoint y: 117, endPoint x: 414, endPoint y: 121, distance: 275.3
click at [414, 121] on div "KS PRODUCTION See Info Edit Profile" at bounding box center [656, 126] width 783 height 115
copy h1 "KS PRODUCTION"
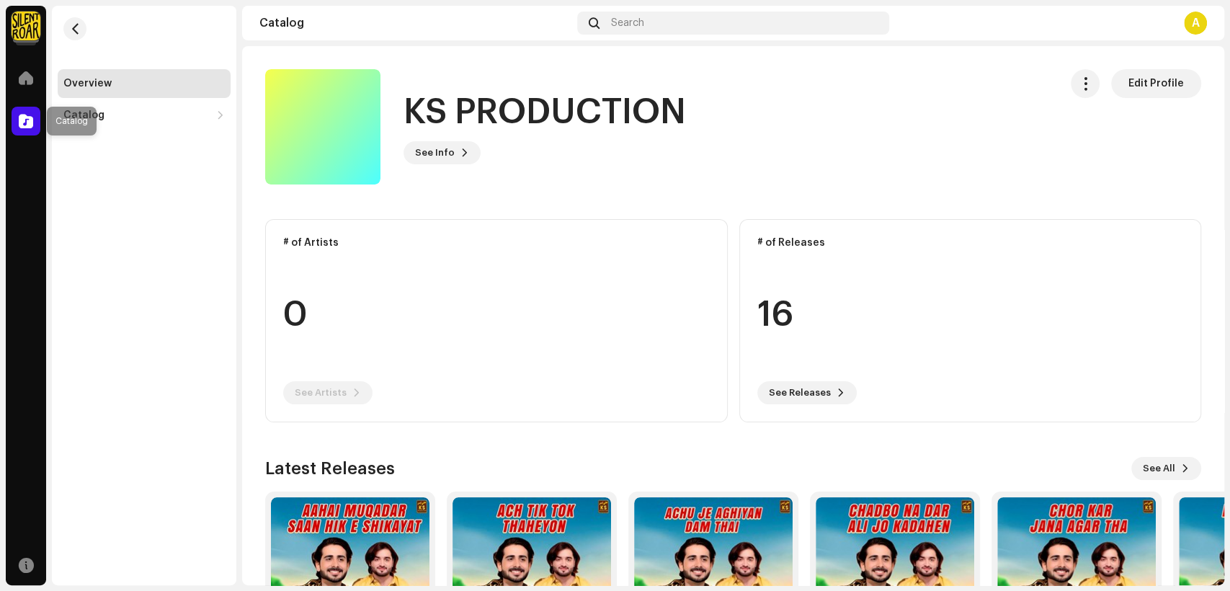
click at [35, 120] on div at bounding box center [26, 121] width 29 height 29
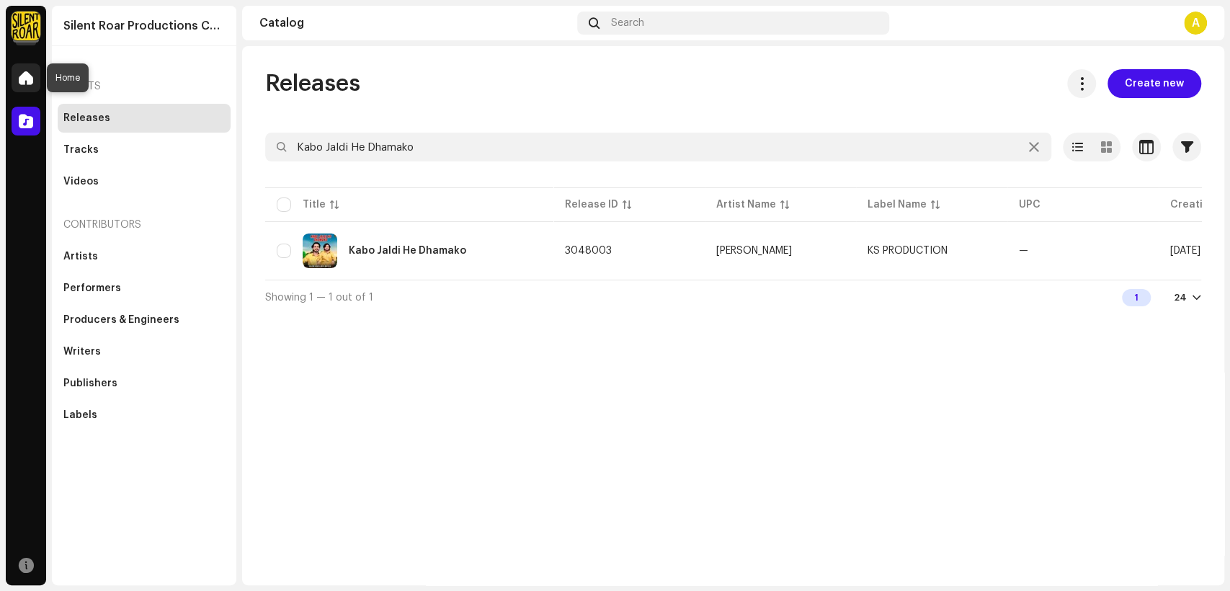
click at [23, 84] on span at bounding box center [26, 78] width 14 height 12
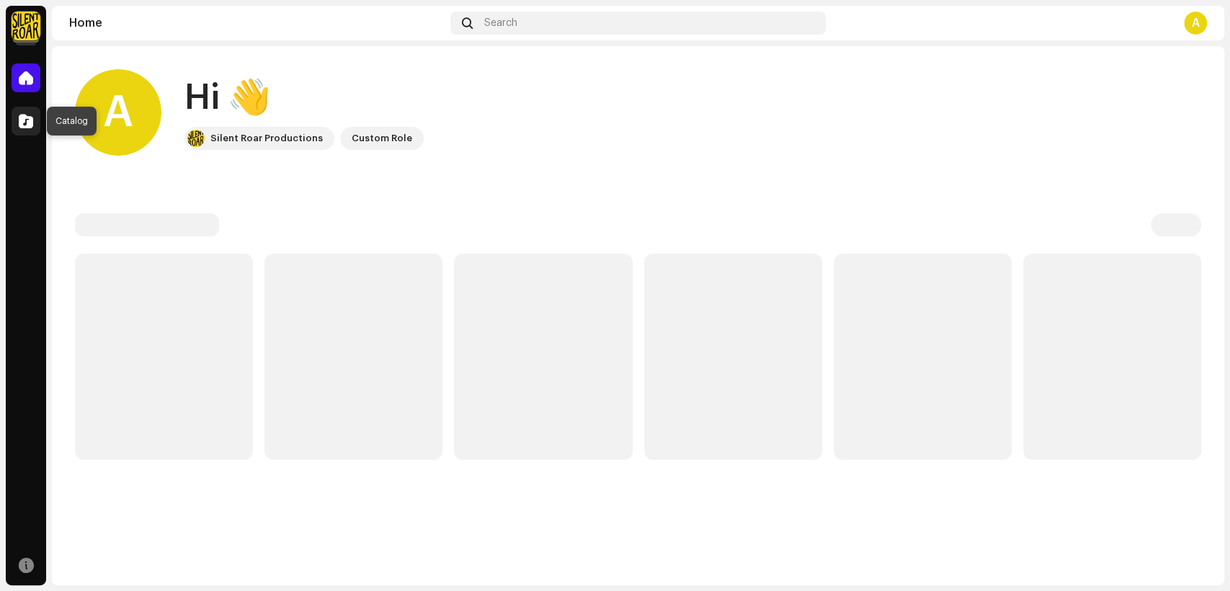
click at [19, 118] on span at bounding box center [26, 121] width 14 height 12
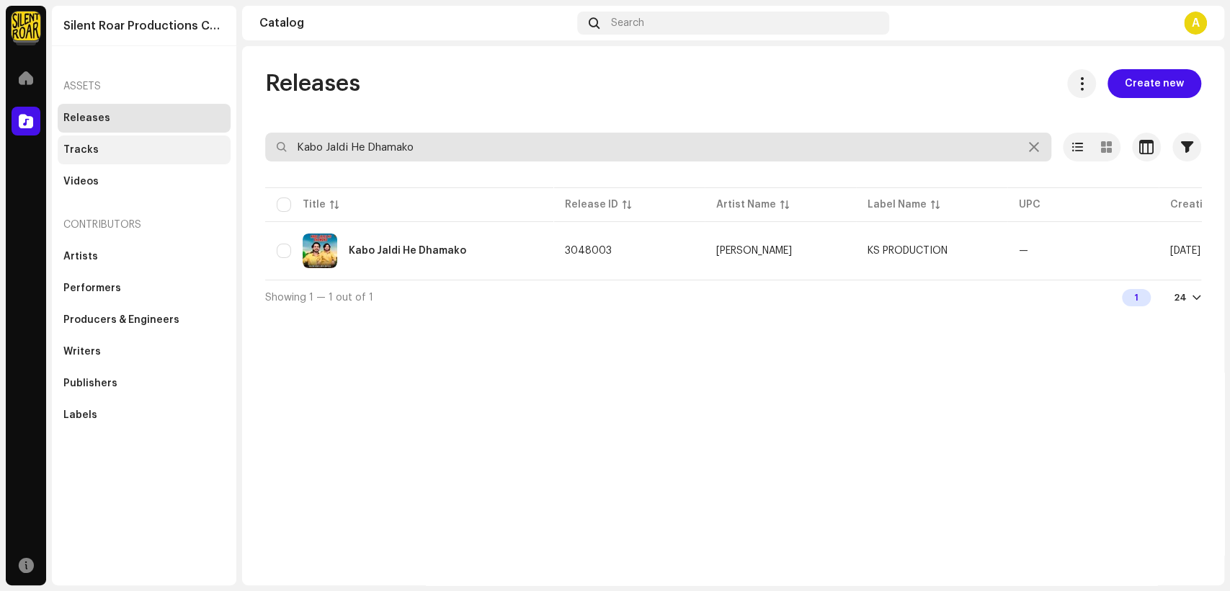
drag, startPoint x: 432, startPoint y: 148, endPoint x: 223, endPoint y: 147, distance: 209.0
click at [223, 147] on div "Silent Roar Productions Catalog Account Home Catalog Resources Silent Roar Prod…" at bounding box center [615, 295] width 1230 height 591
paste input "S PRODUCTION"
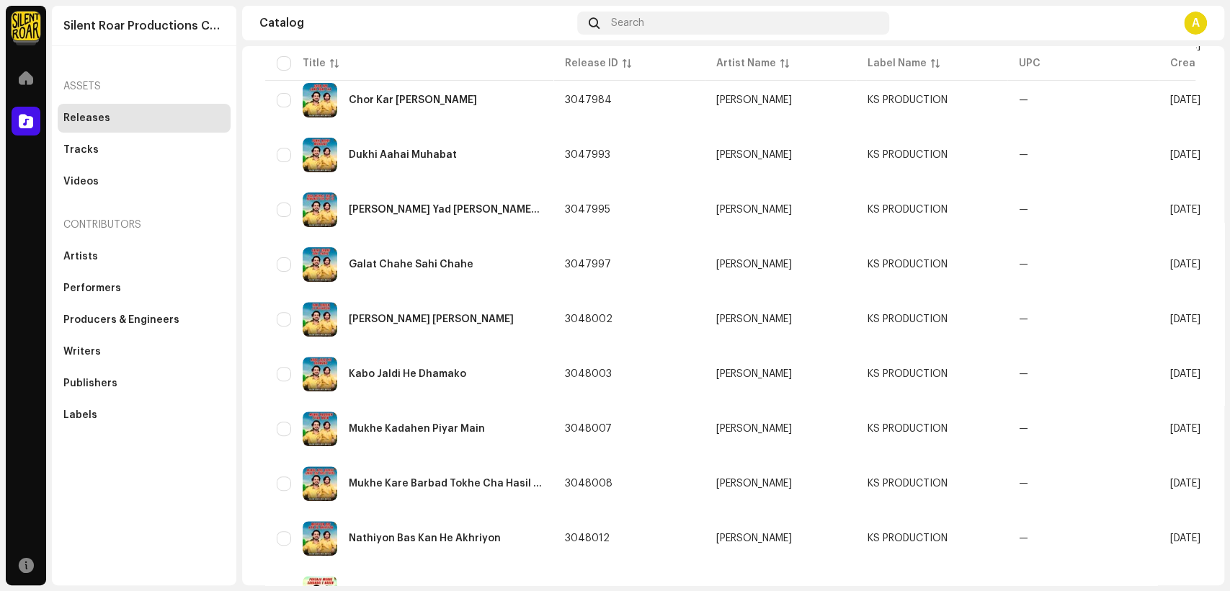
scroll to position [554, 0]
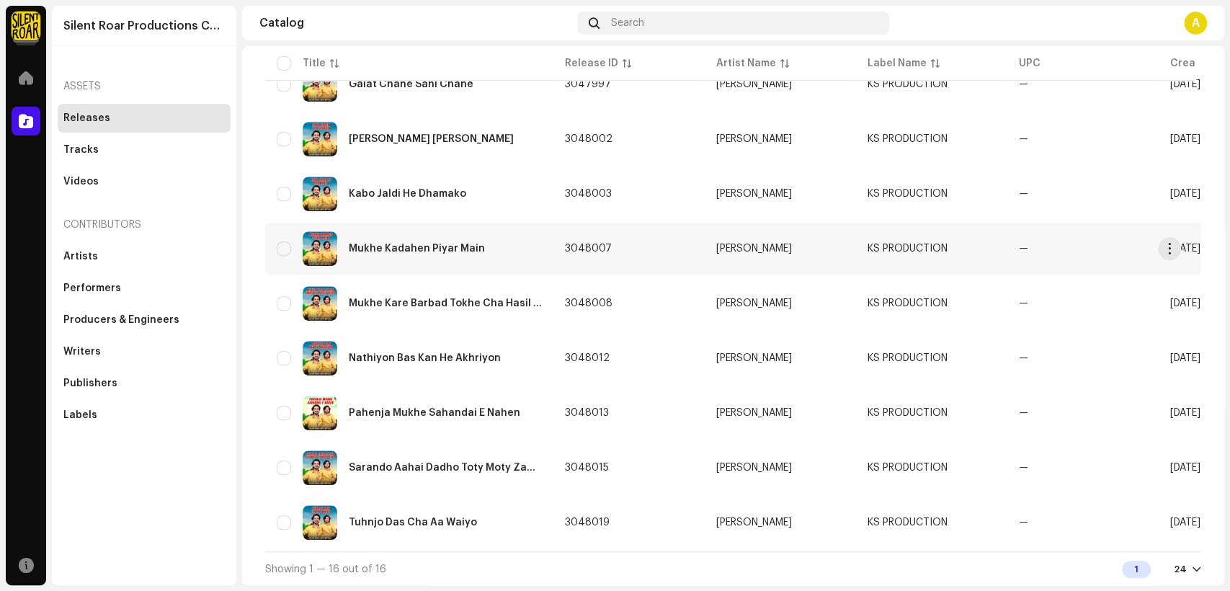
type input "KS PRODUCTION"
click at [424, 248] on div "Mukhe Kadahen Piyar Main" at bounding box center [417, 249] width 136 height 10
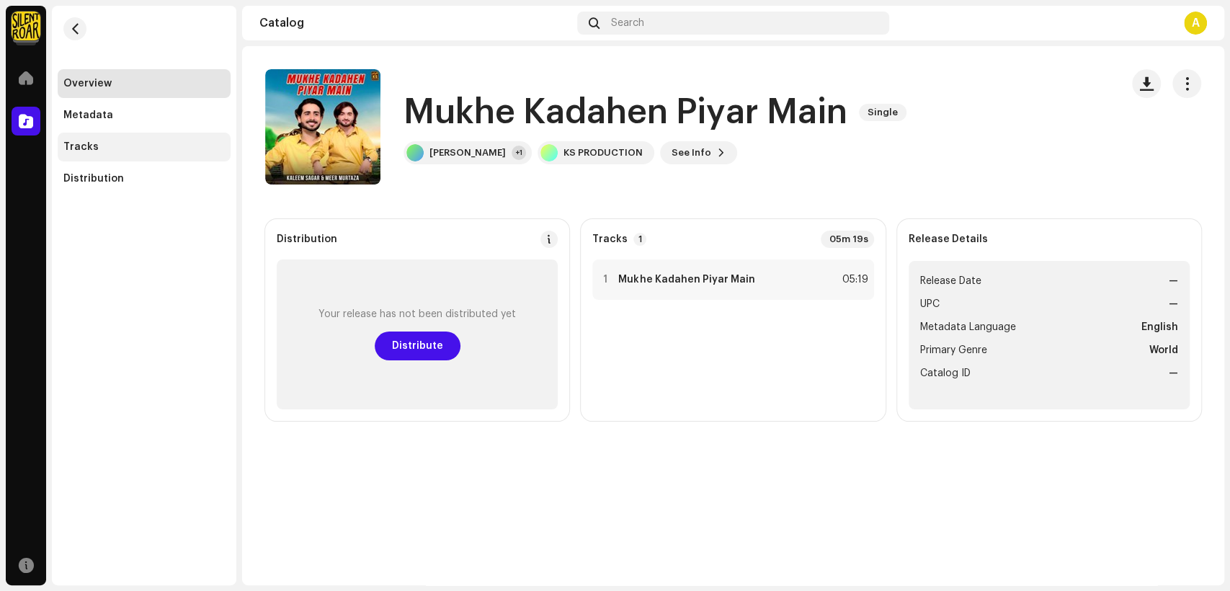
click at [79, 148] on div "Tracks" at bounding box center [80, 147] width 35 height 12
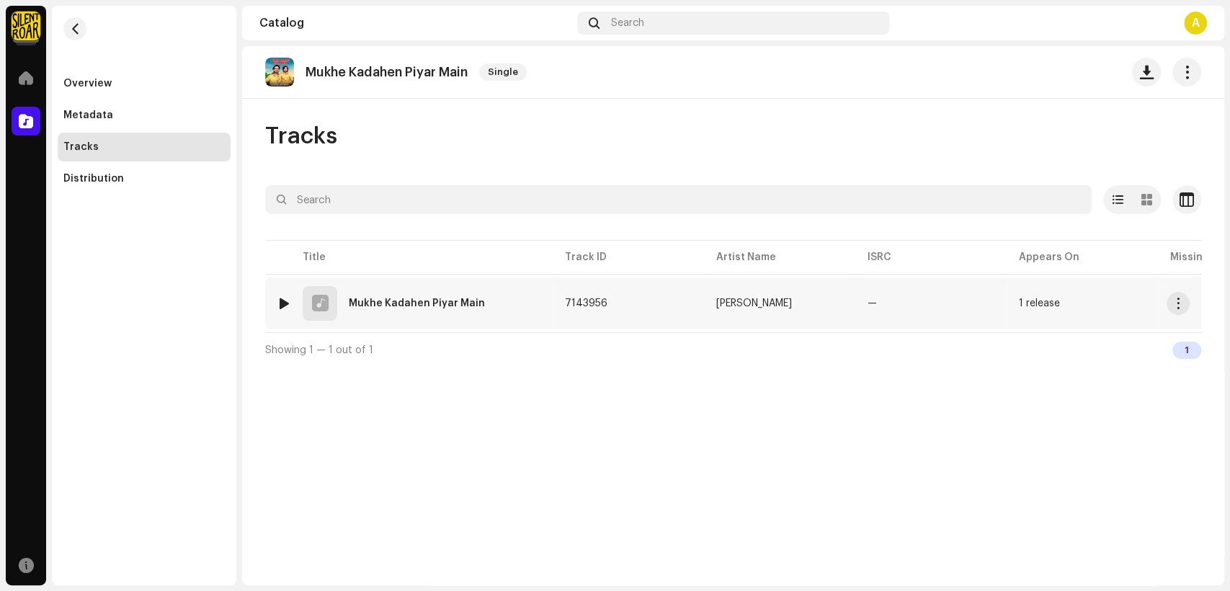
click at [461, 312] on div "1 Mukhe Kadahen Piyar Main" at bounding box center [409, 303] width 265 height 35
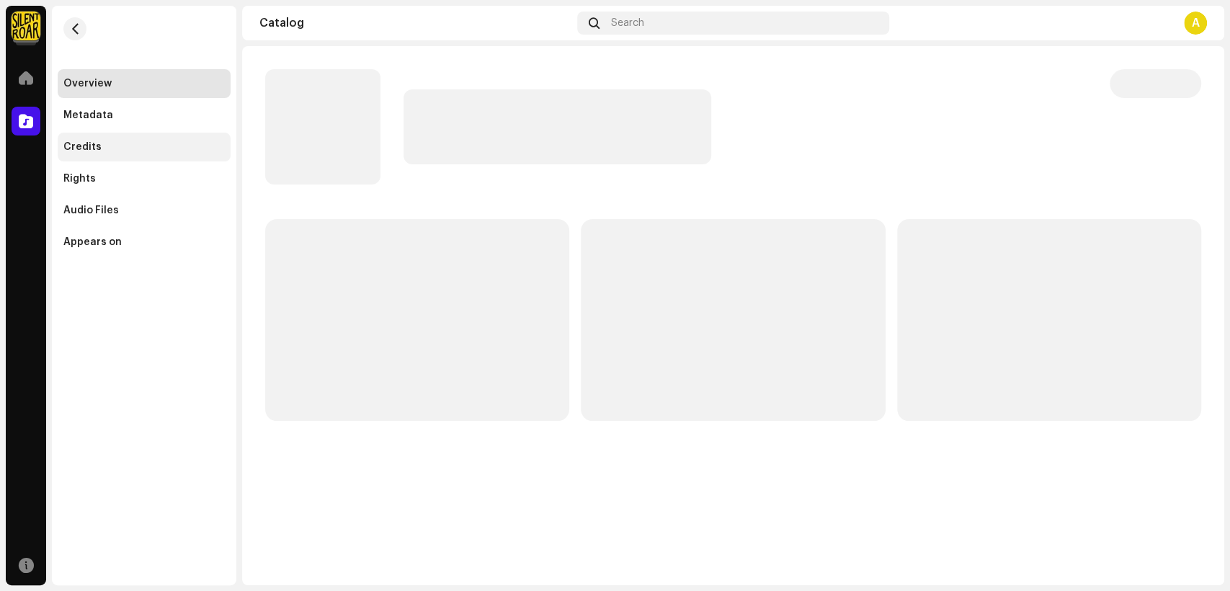
click at [105, 151] on div "Credits" at bounding box center [143, 147] width 161 height 12
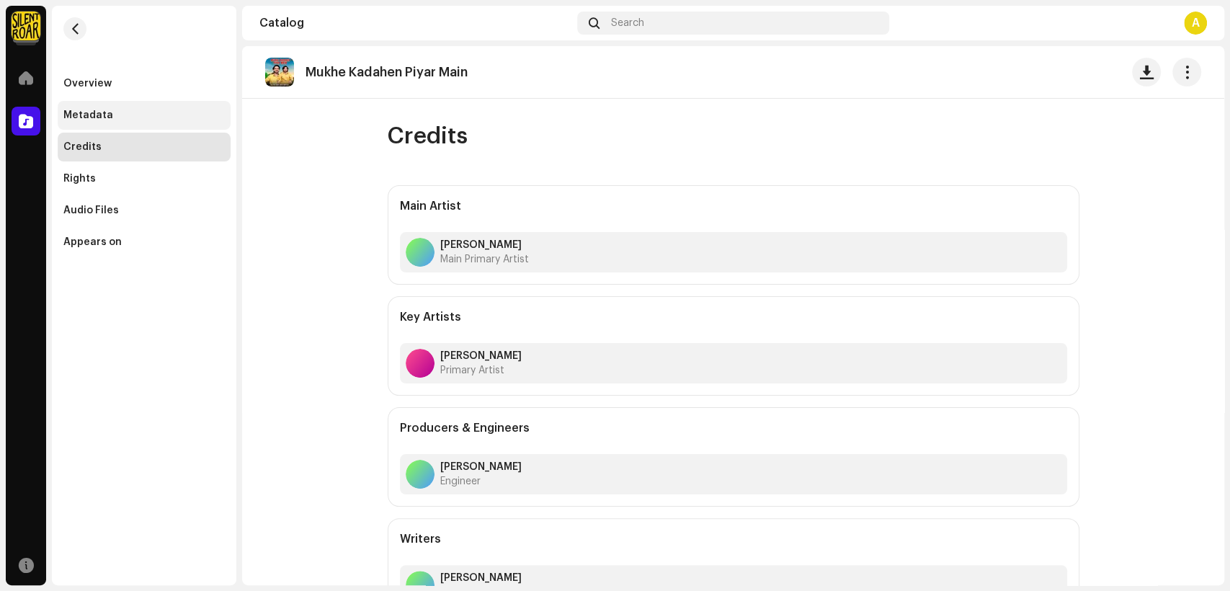
click at [140, 117] on div "Metadata" at bounding box center [143, 116] width 161 height 12
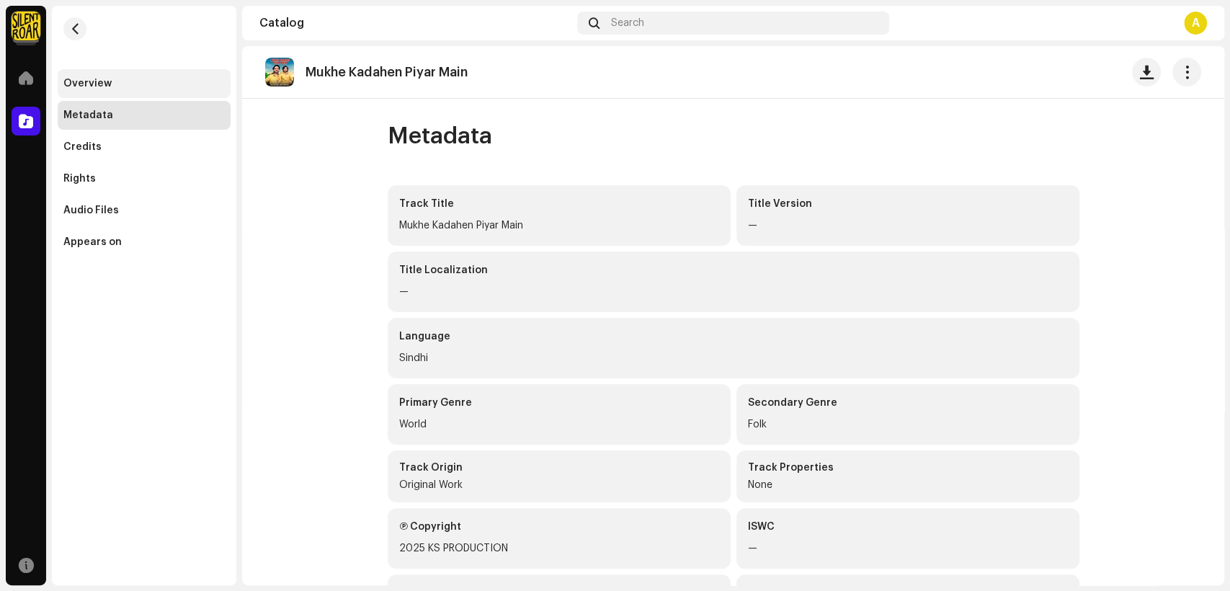
click at [100, 79] on div "Overview" at bounding box center [87, 84] width 48 height 12
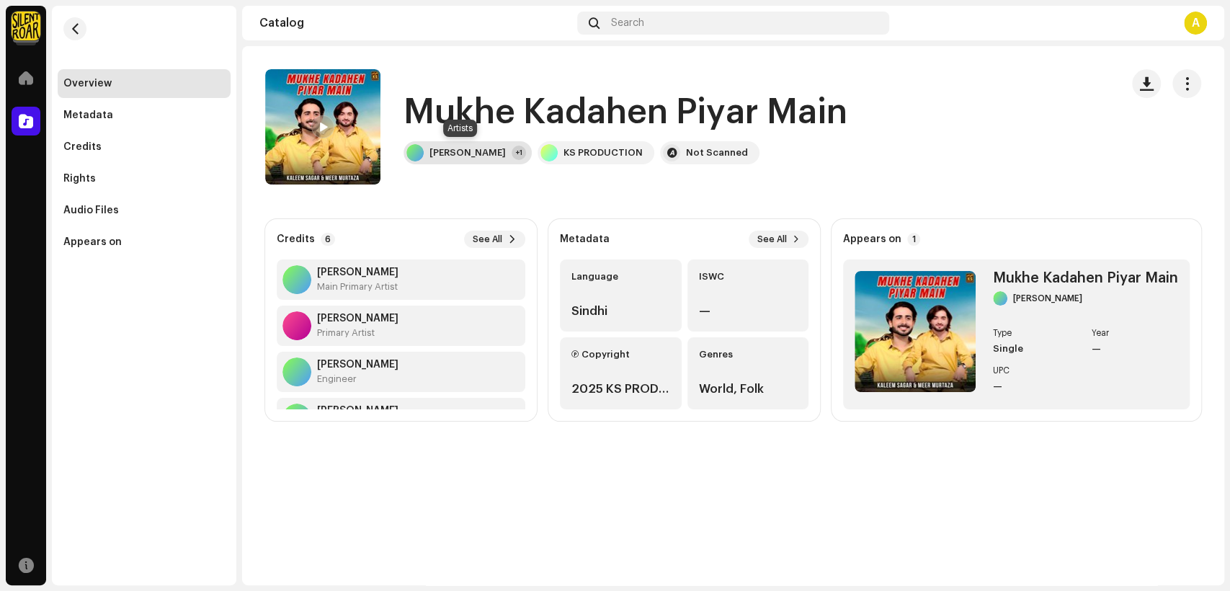
click at [459, 156] on div "[PERSON_NAME]" at bounding box center [468, 153] width 76 height 12
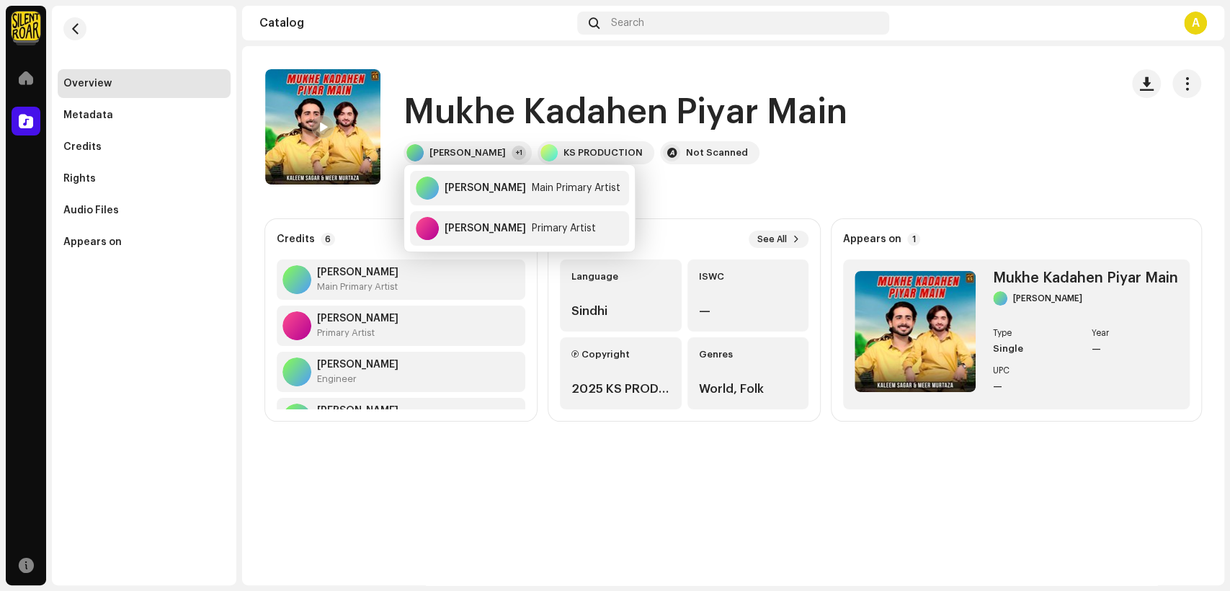
click at [491, 515] on div "Mukhe Kadahen Piyar Main Mukhe Kadahen Piyar Main [PERSON_NAME] +1 KS PRODUCTIO…" at bounding box center [733, 315] width 982 height 539
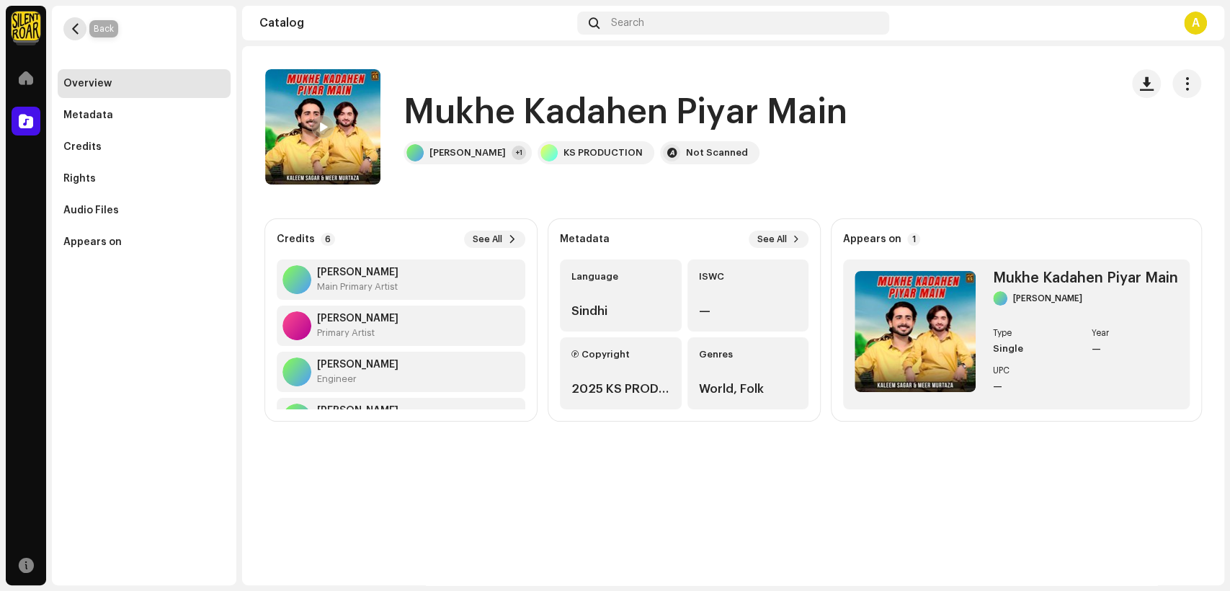
click at [75, 32] on span "button" at bounding box center [75, 29] width 11 height 12
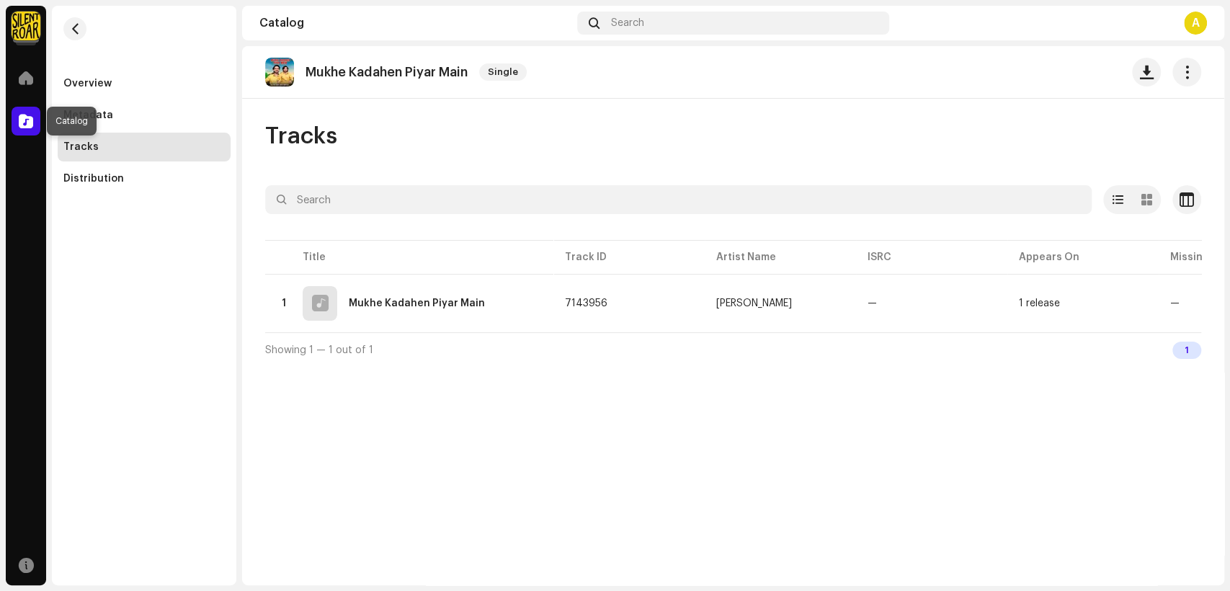
click at [22, 120] on span at bounding box center [26, 121] width 14 height 12
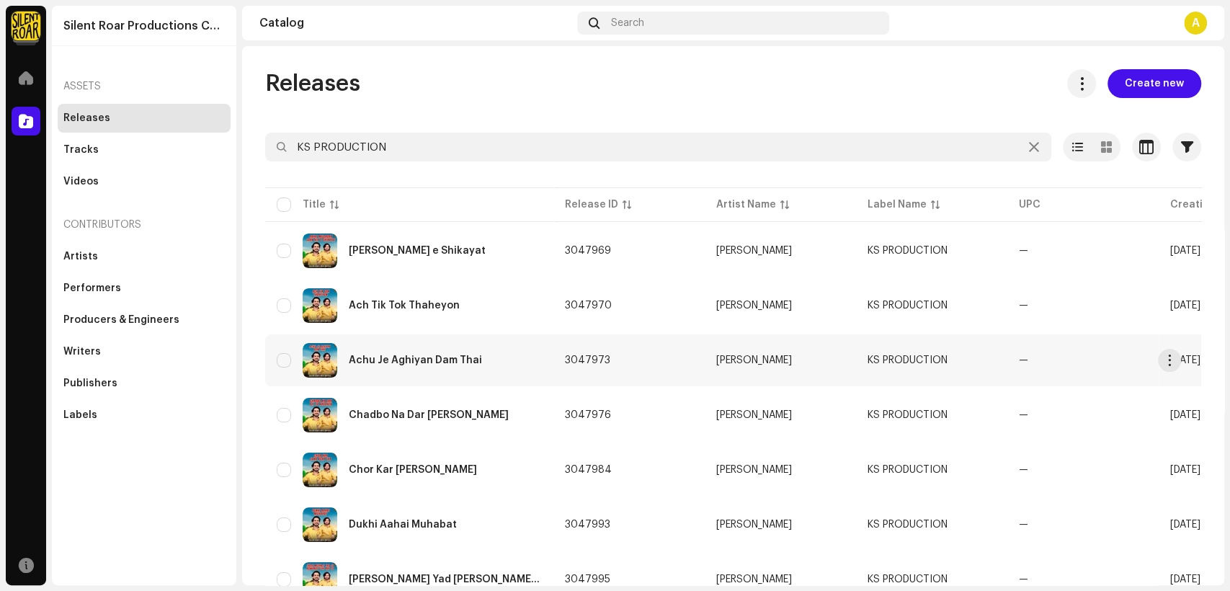
click at [440, 350] on div "Achu Je Aghiyan Dam Thai" at bounding box center [409, 360] width 265 height 35
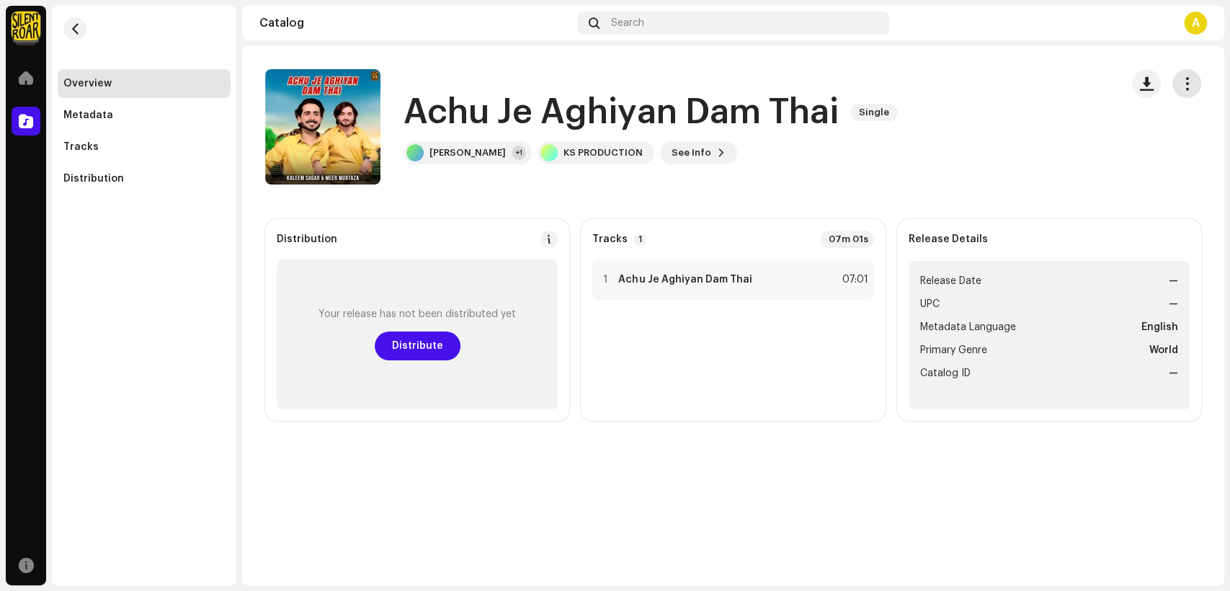
click at [1184, 84] on span "button" at bounding box center [1188, 84] width 14 height 12
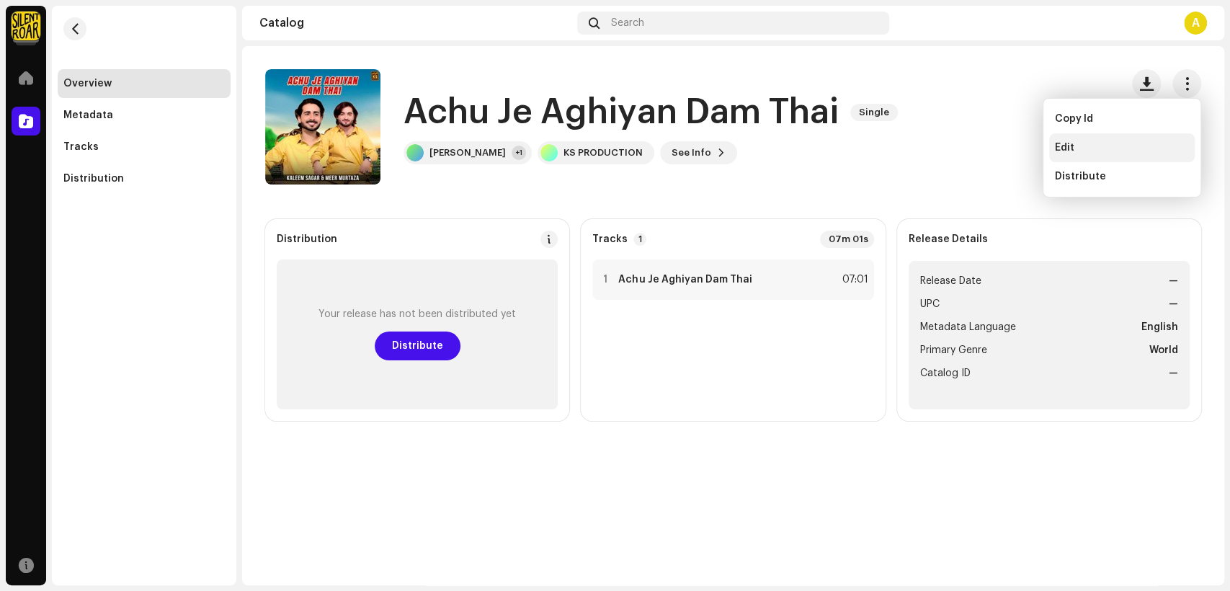
click at [1107, 160] on div "Edit" at bounding box center [1122, 147] width 146 height 29
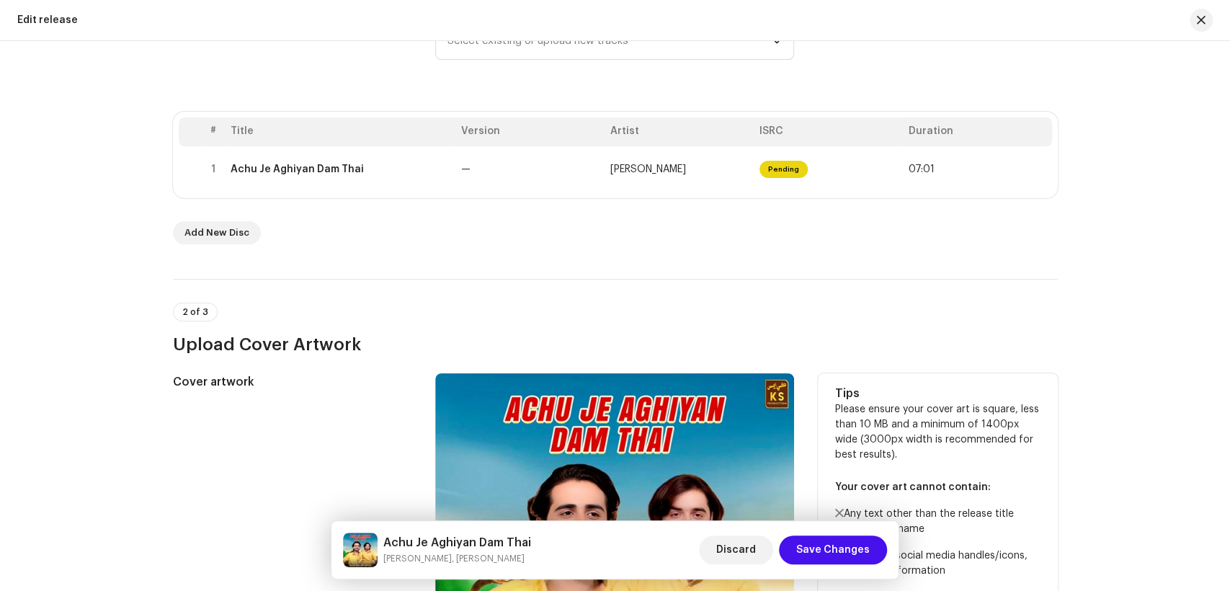
scroll to position [19, 0]
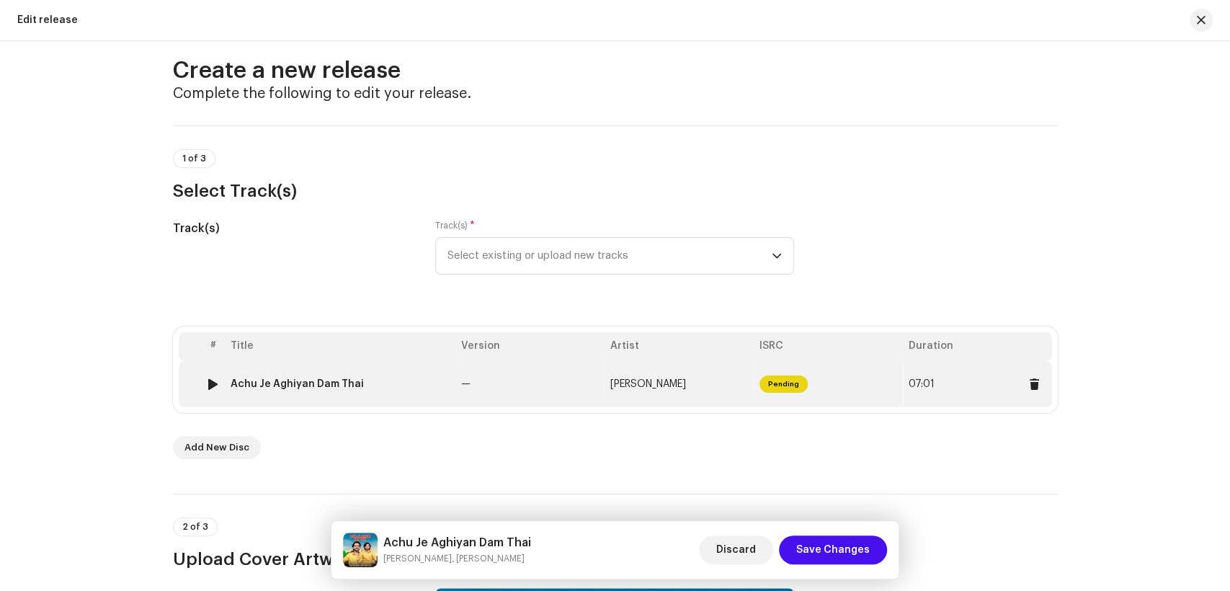
click at [402, 386] on div "Achu Je Aghiyan Dam Thai" at bounding box center [340, 384] width 219 height 12
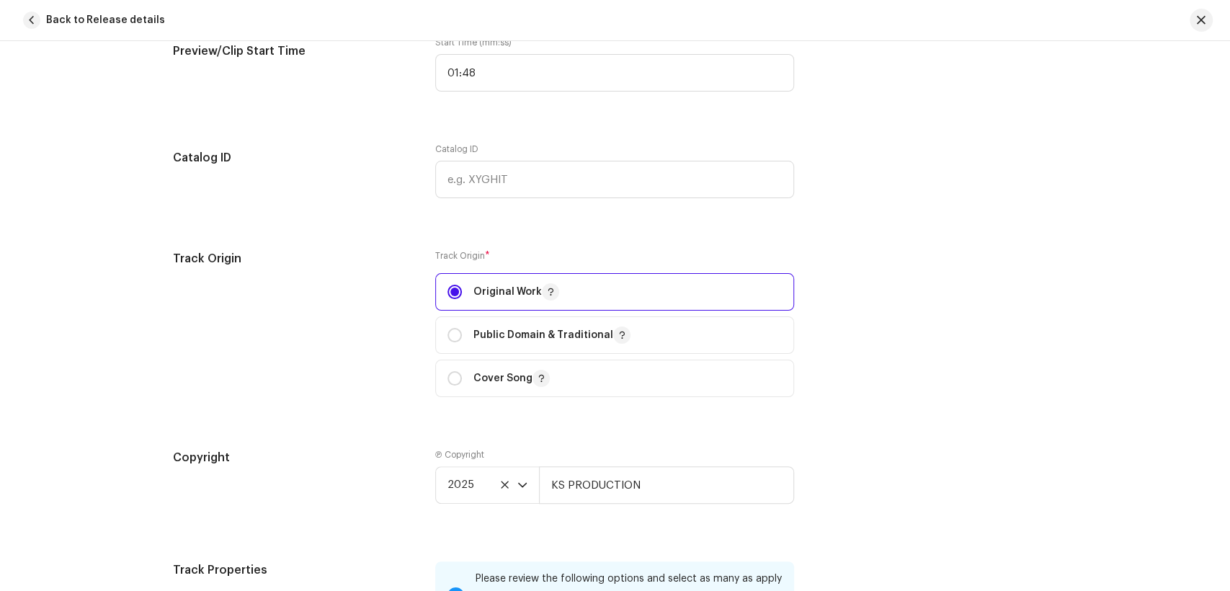
scroll to position [1761, 0]
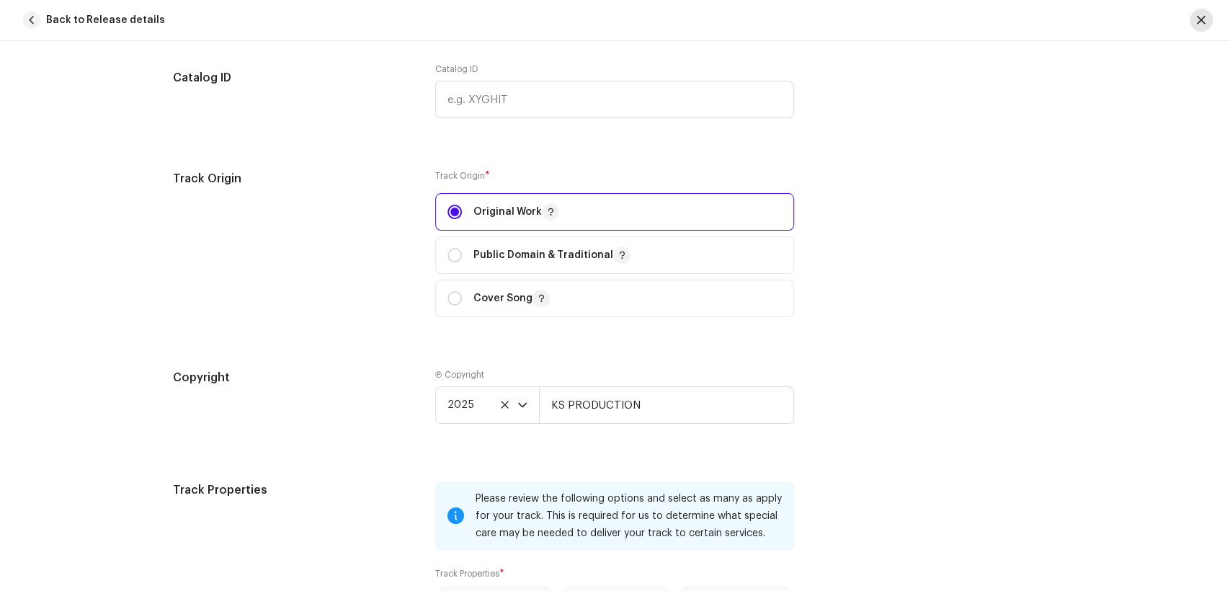
click at [1199, 10] on button "button" at bounding box center [1201, 20] width 23 height 23
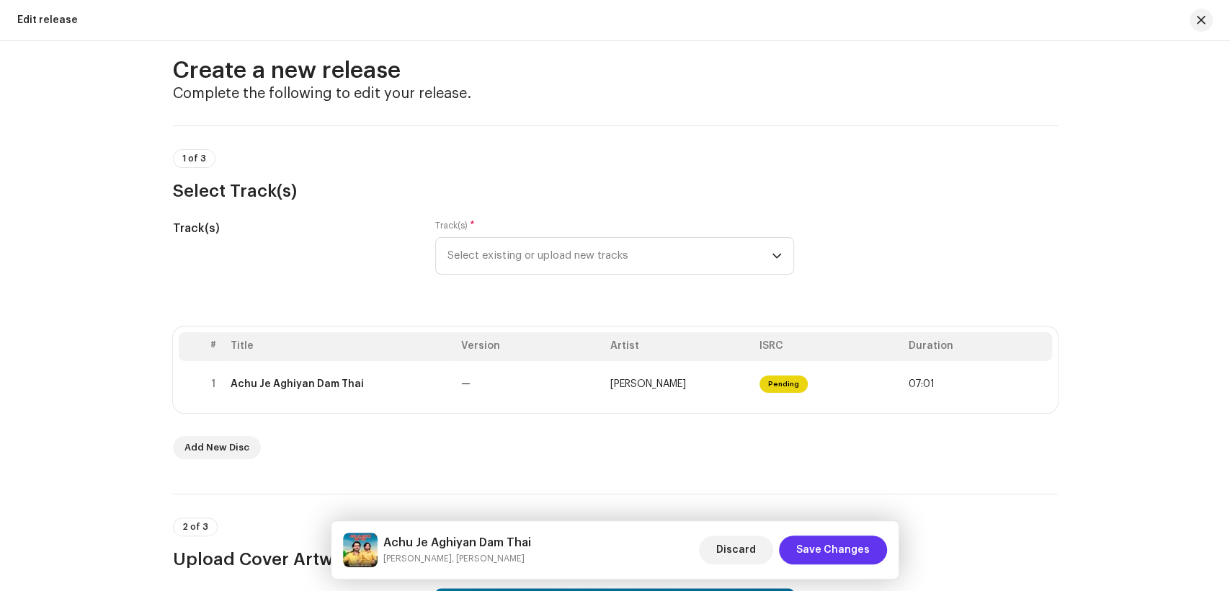
click at [849, 550] on span "Save Changes" at bounding box center [833, 549] width 74 height 29
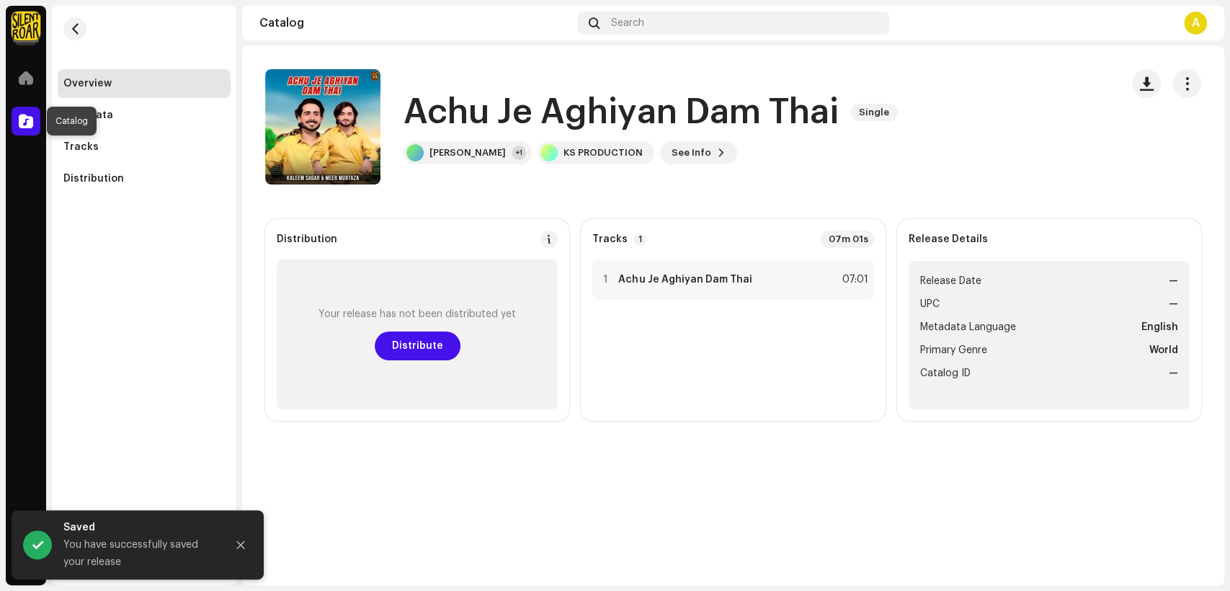
click at [19, 120] on span at bounding box center [26, 121] width 14 height 12
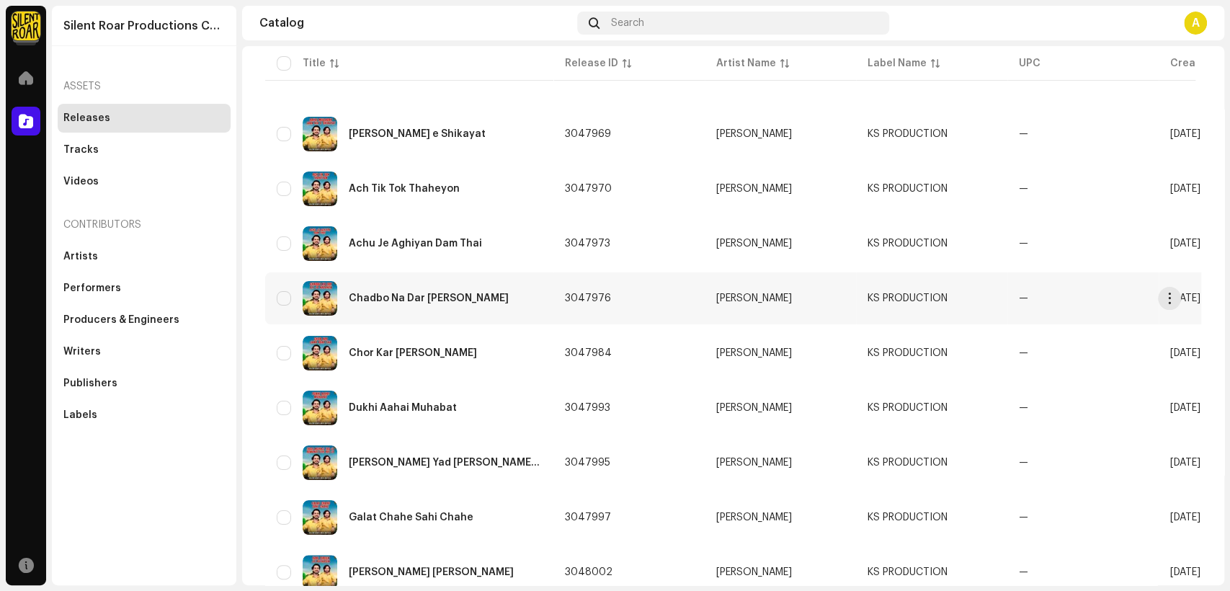
scroll to position [400, 0]
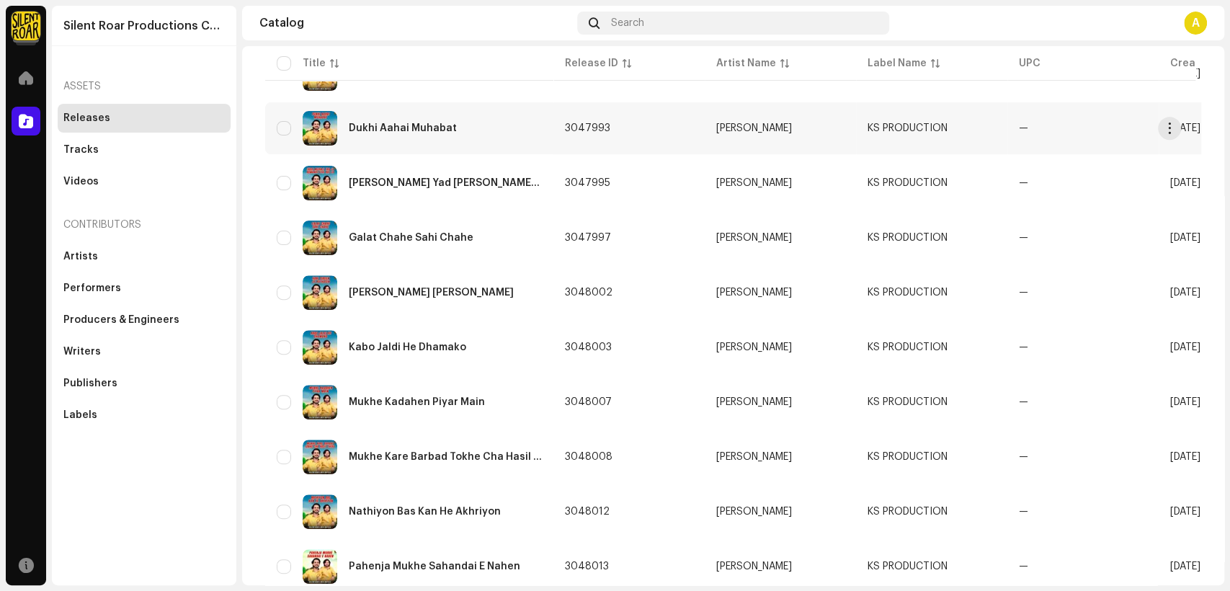
click at [455, 128] on div "Dukhi Aahai Muhabat" at bounding box center [409, 128] width 265 height 35
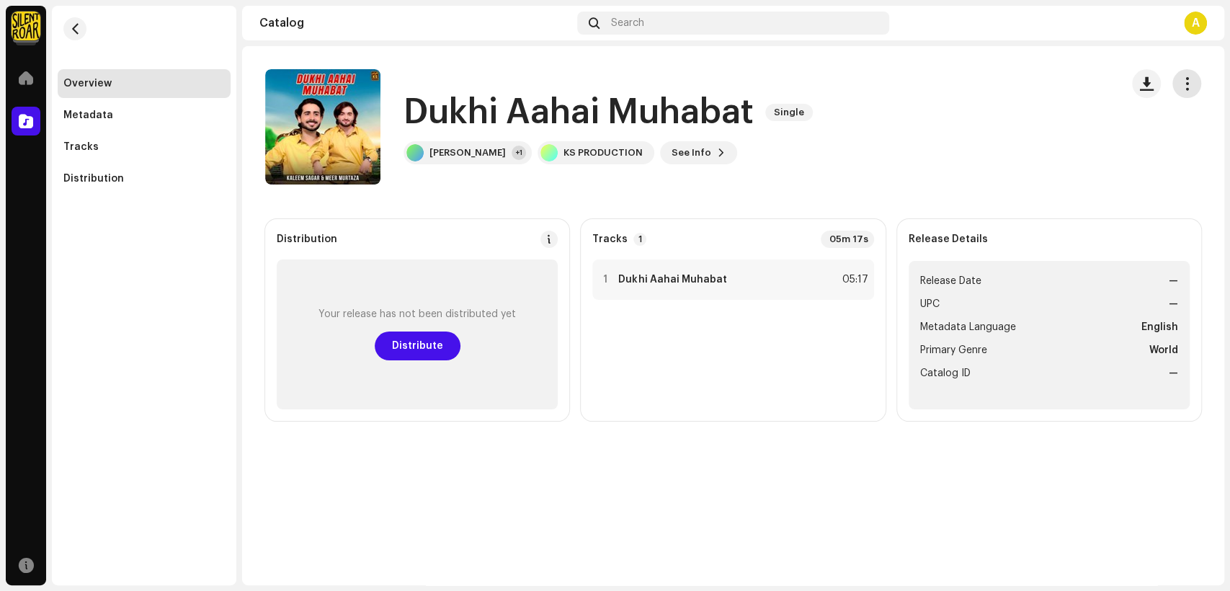
click at [1188, 78] on span "button" at bounding box center [1188, 84] width 14 height 12
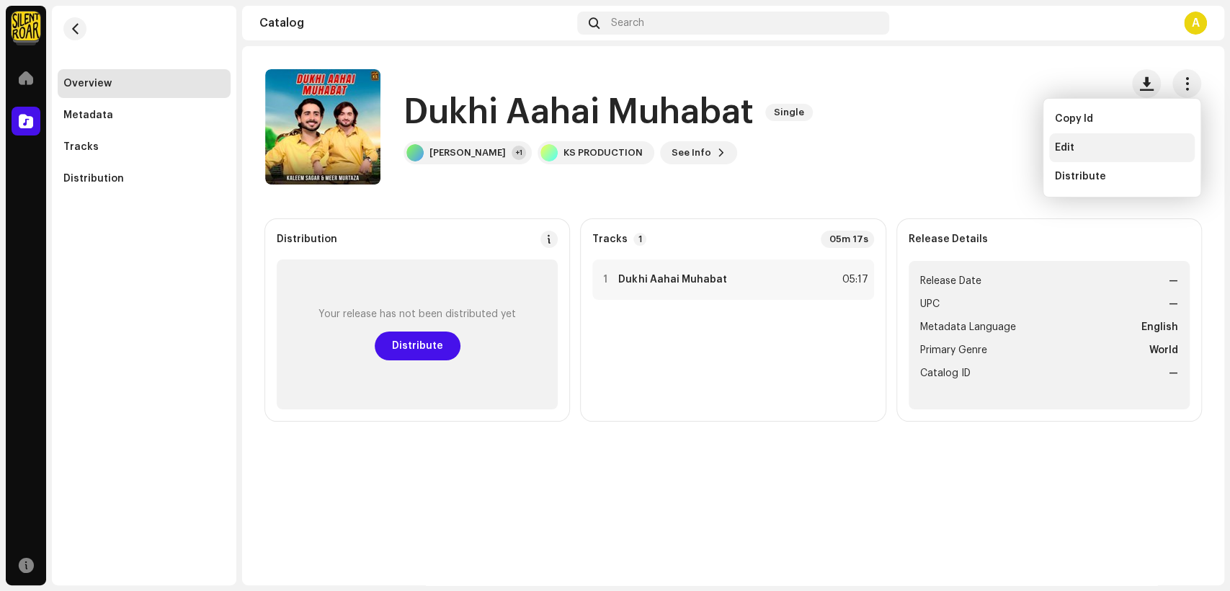
click at [1105, 148] on div "Edit" at bounding box center [1122, 148] width 134 height 12
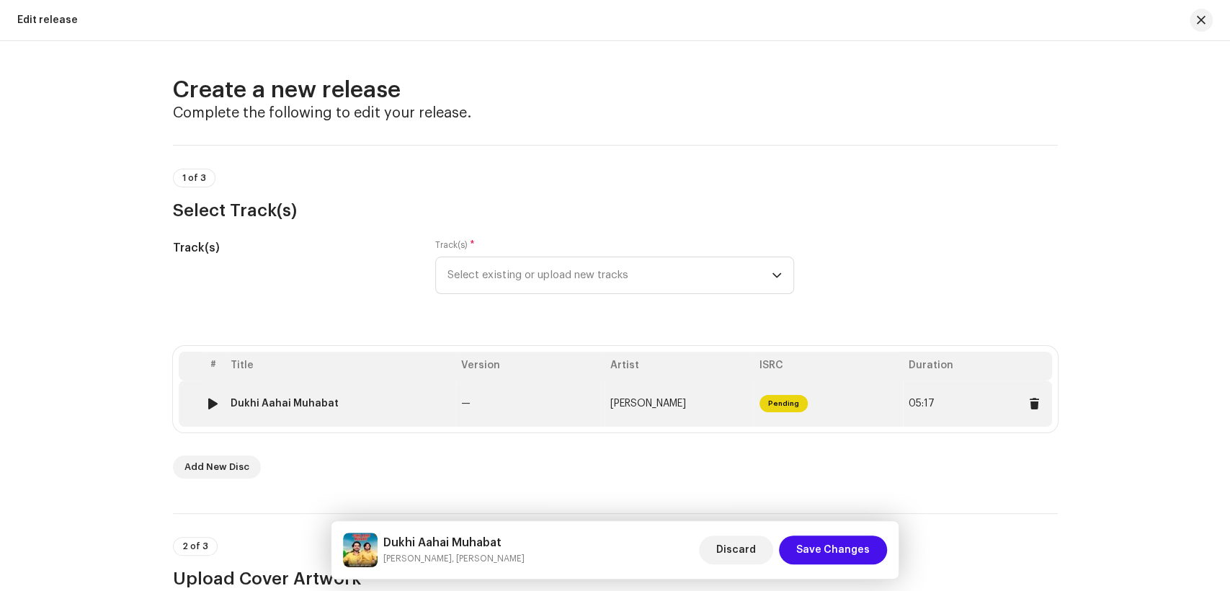
click at [381, 391] on td "Dukhi Aahai Muhabat" at bounding box center [340, 404] width 231 height 46
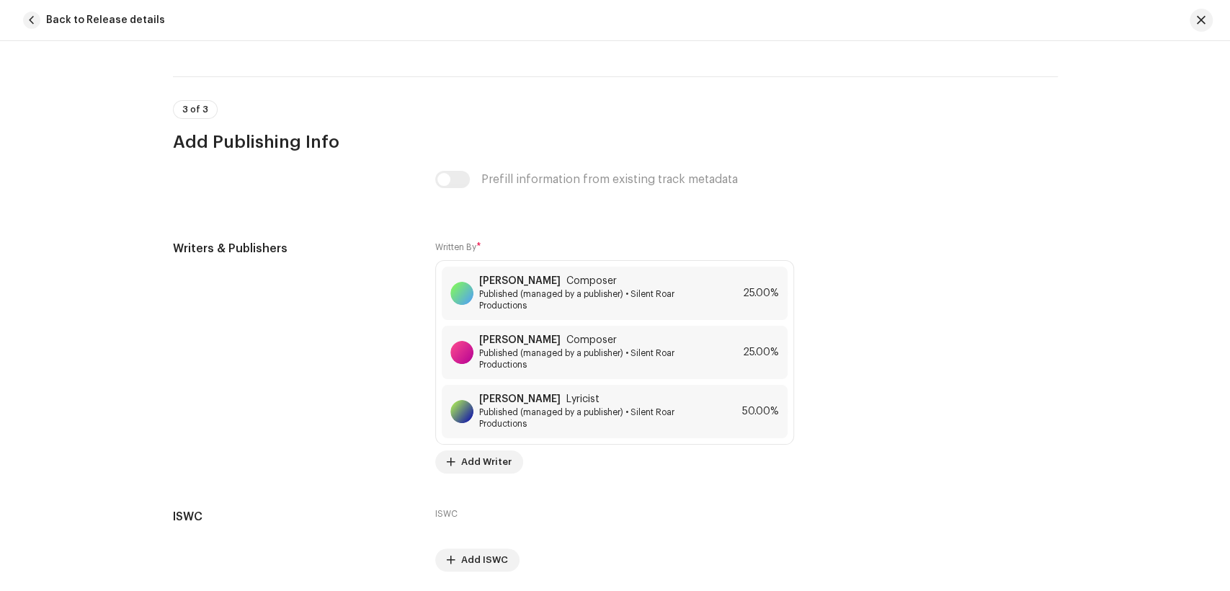
scroll to position [2963, 0]
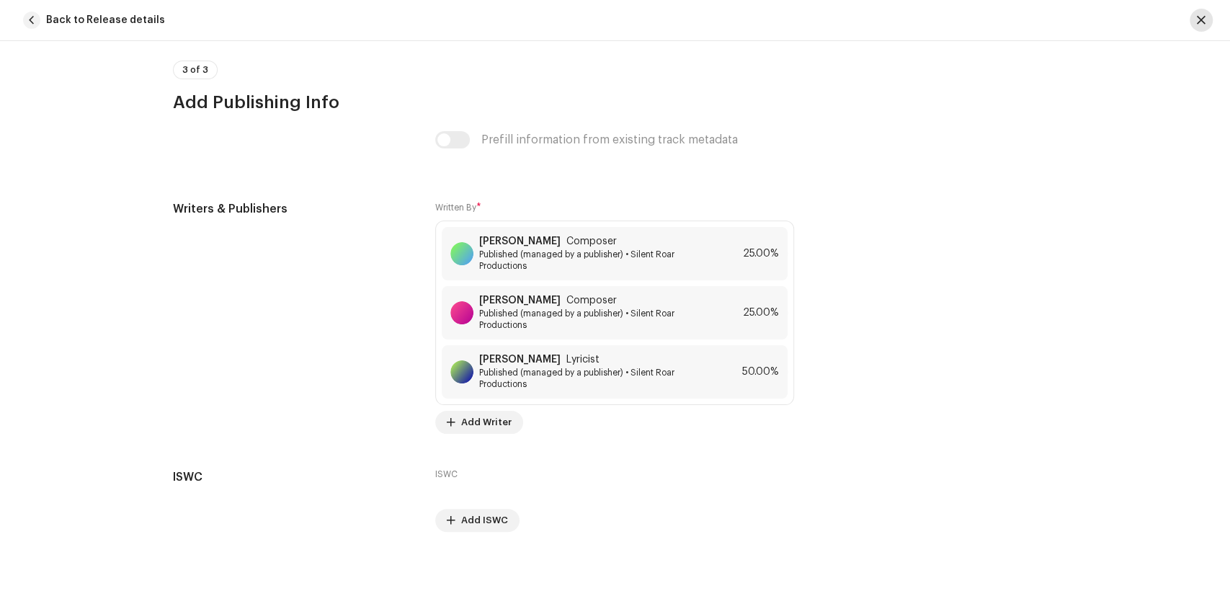
click at [1199, 23] on span "button" at bounding box center [1201, 20] width 9 height 12
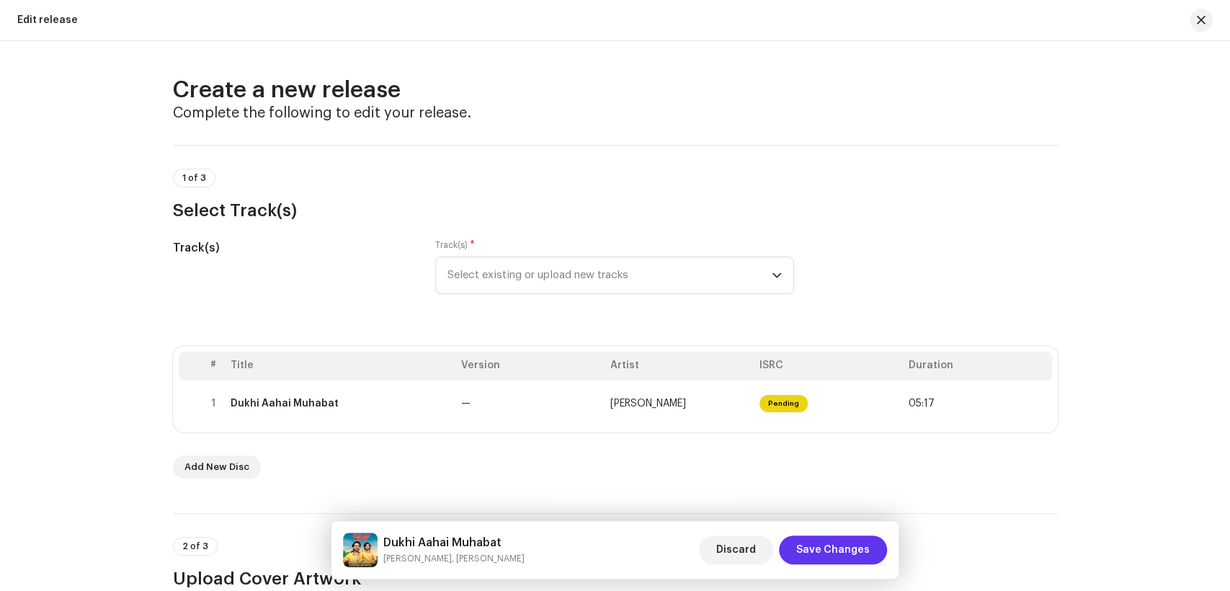
click at [853, 559] on span "Save Changes" at bounding box center [833, 549] width 74 height 29
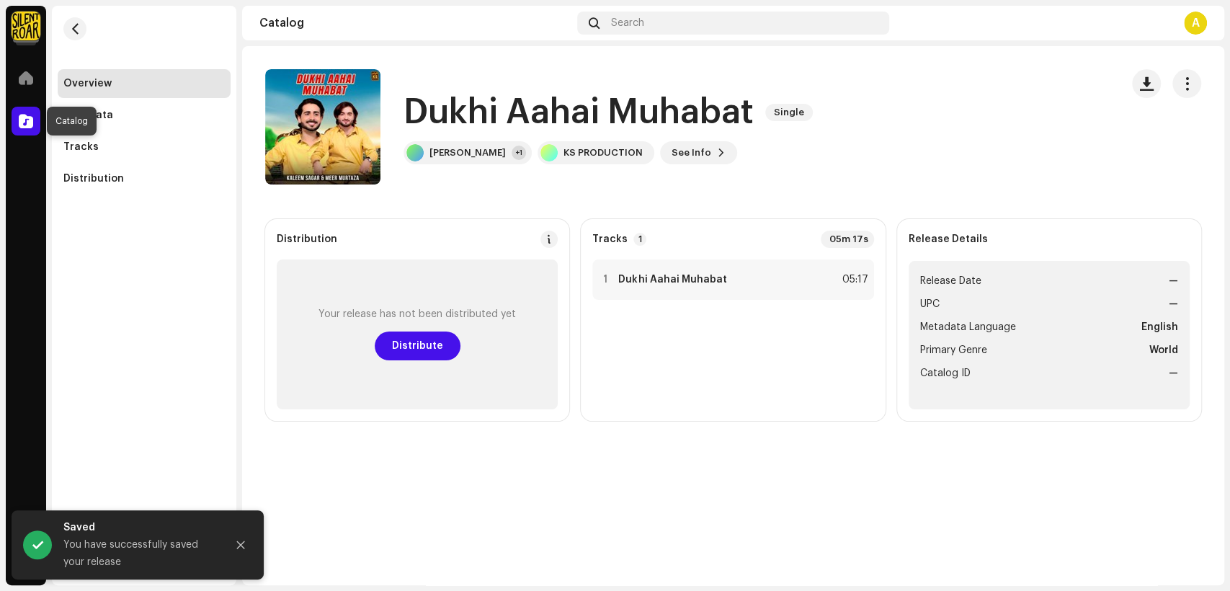
click at [21, 125] on span at bounding box center [26, 121] width 14 height 12
